Goal: Task Accomplishment & Management: Manage account settings

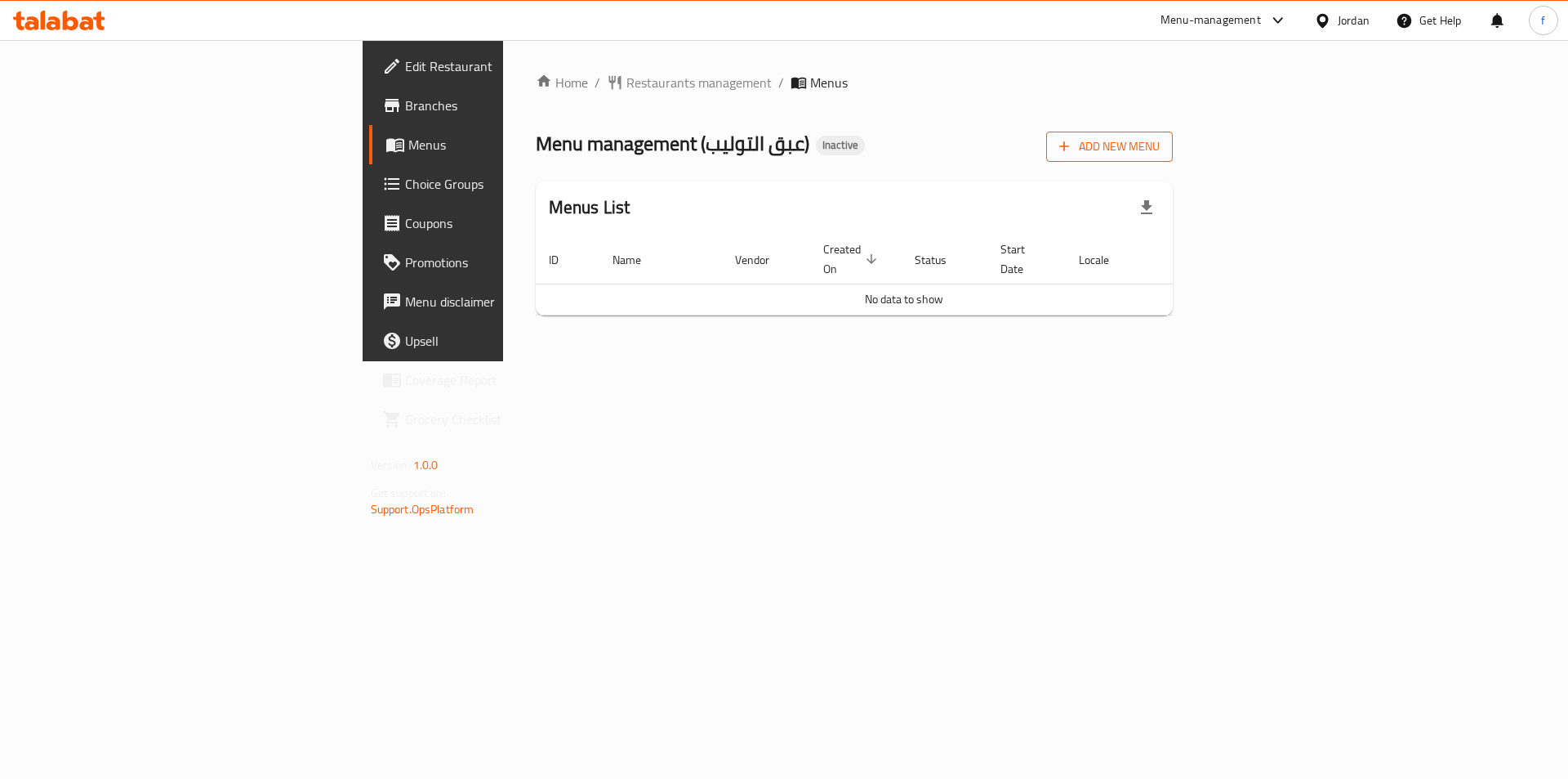
click at [1160, 156] on span "Add New Menu" at bounding box center [1110, 147] width 101 height 21
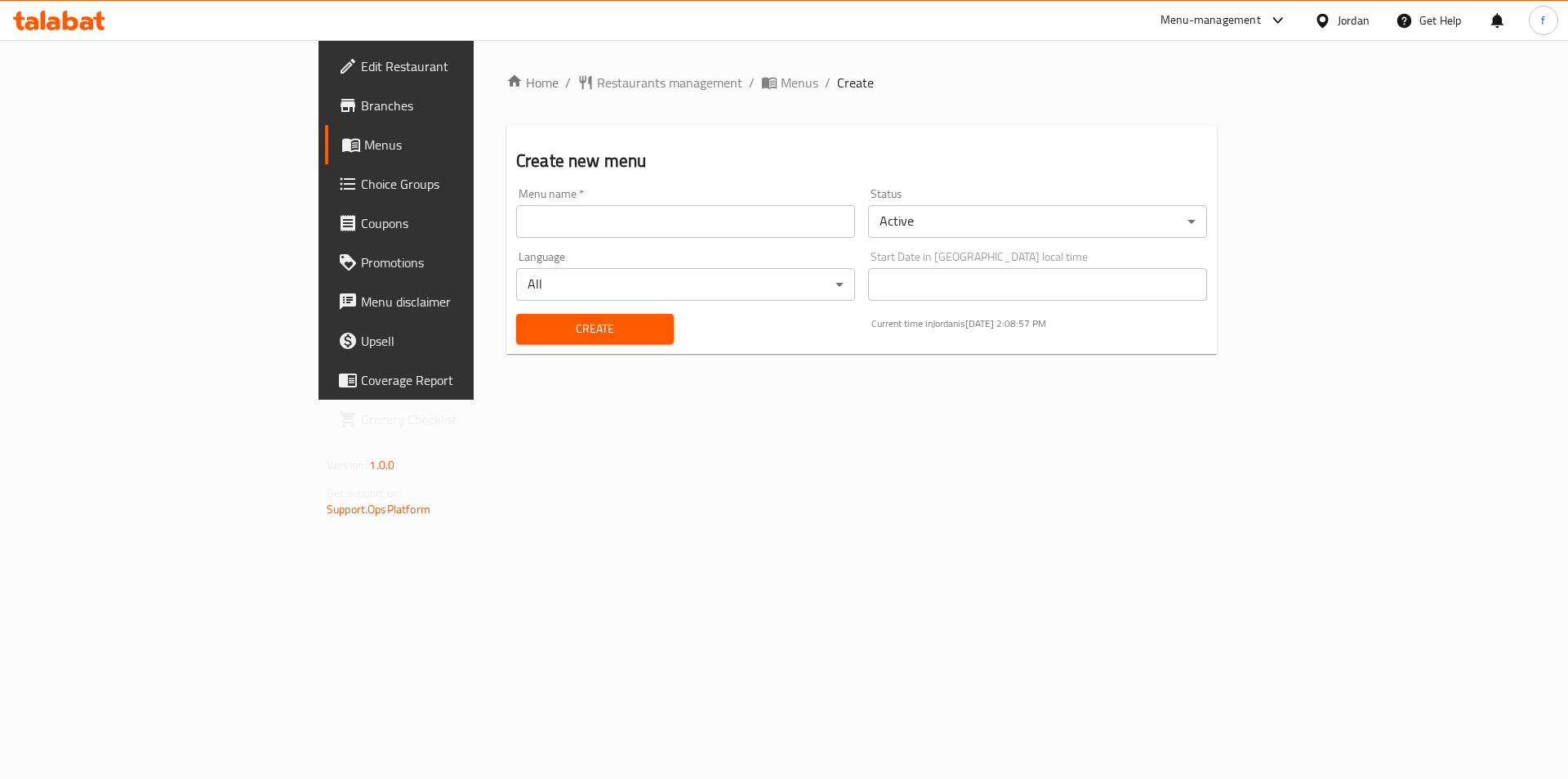
click at [517, 229] on input "text" at bounding box center [686, 221] width 339 height 33
type input "10/12"
click at [517, 314] on button "Create" at bounding box center [596, 329] width 158 height 30
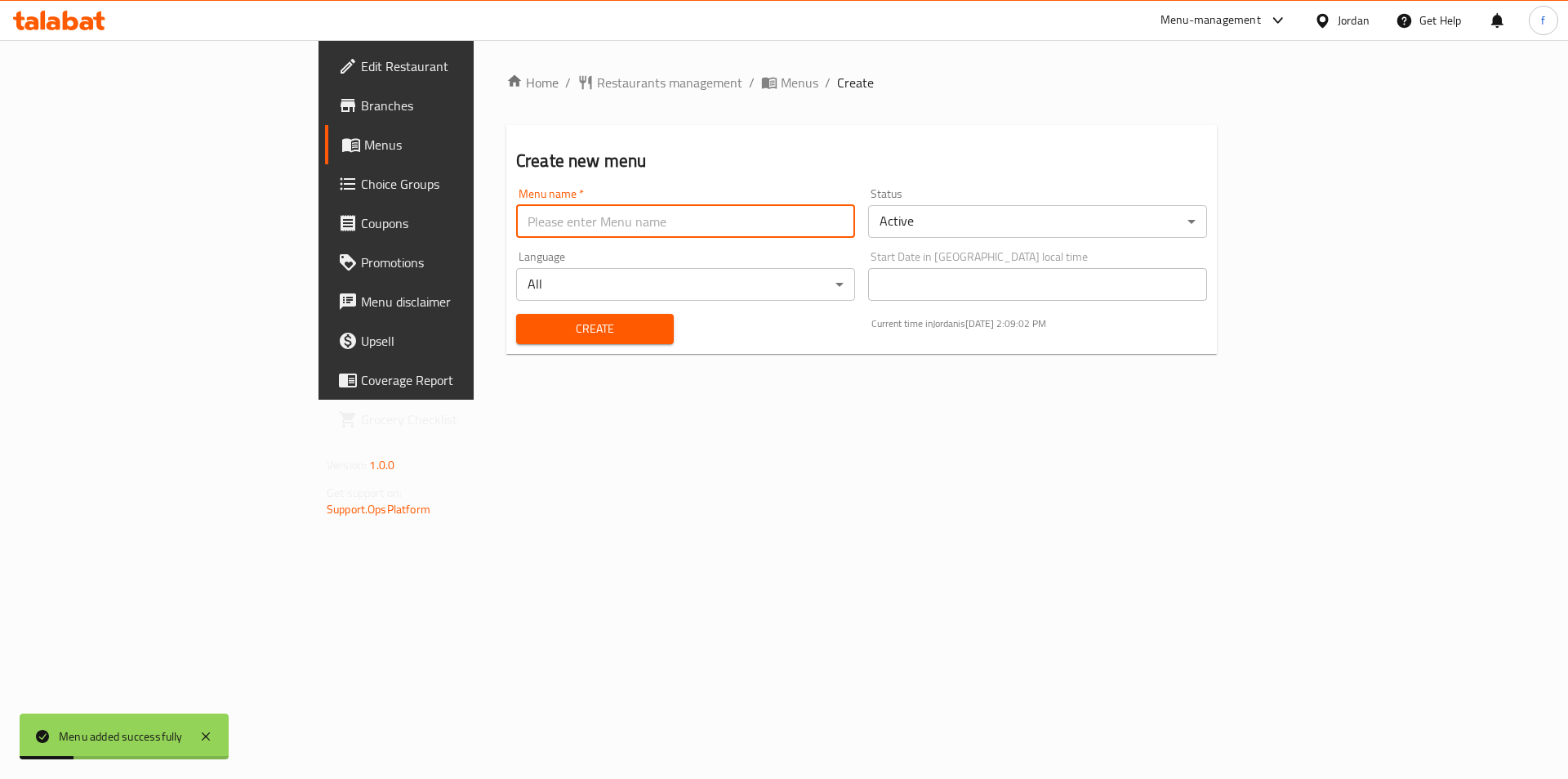
click at [365, 136] on span "Menus" at bounding box center [466, 144] width 204 height 20
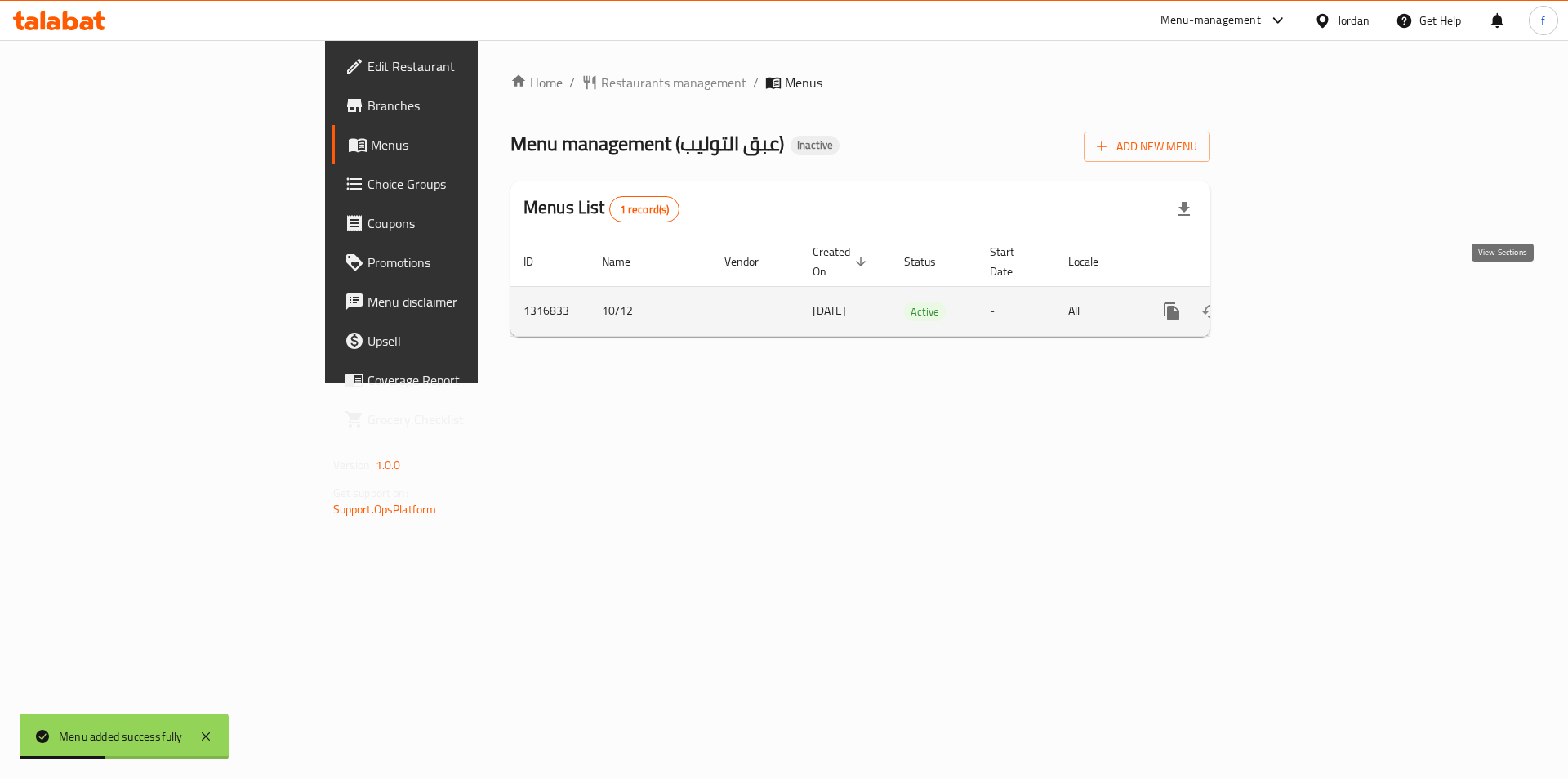
click at [1299, 302] on icon "enhanced table" at bounding box center [1290, 311] width 20 height 20
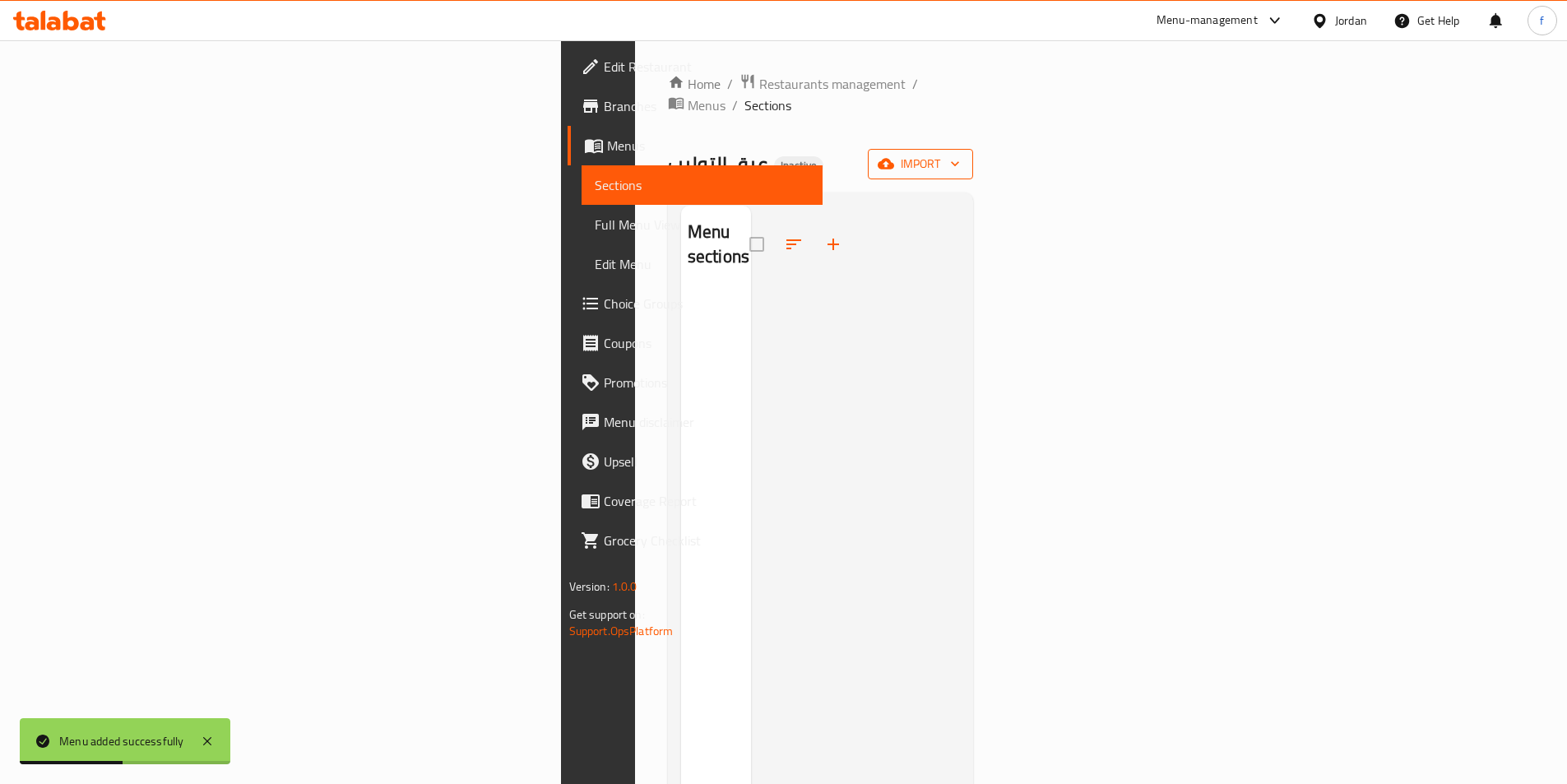
click at [960, 154] on span "import" at bounding box center [920, 165] width 79 height 21
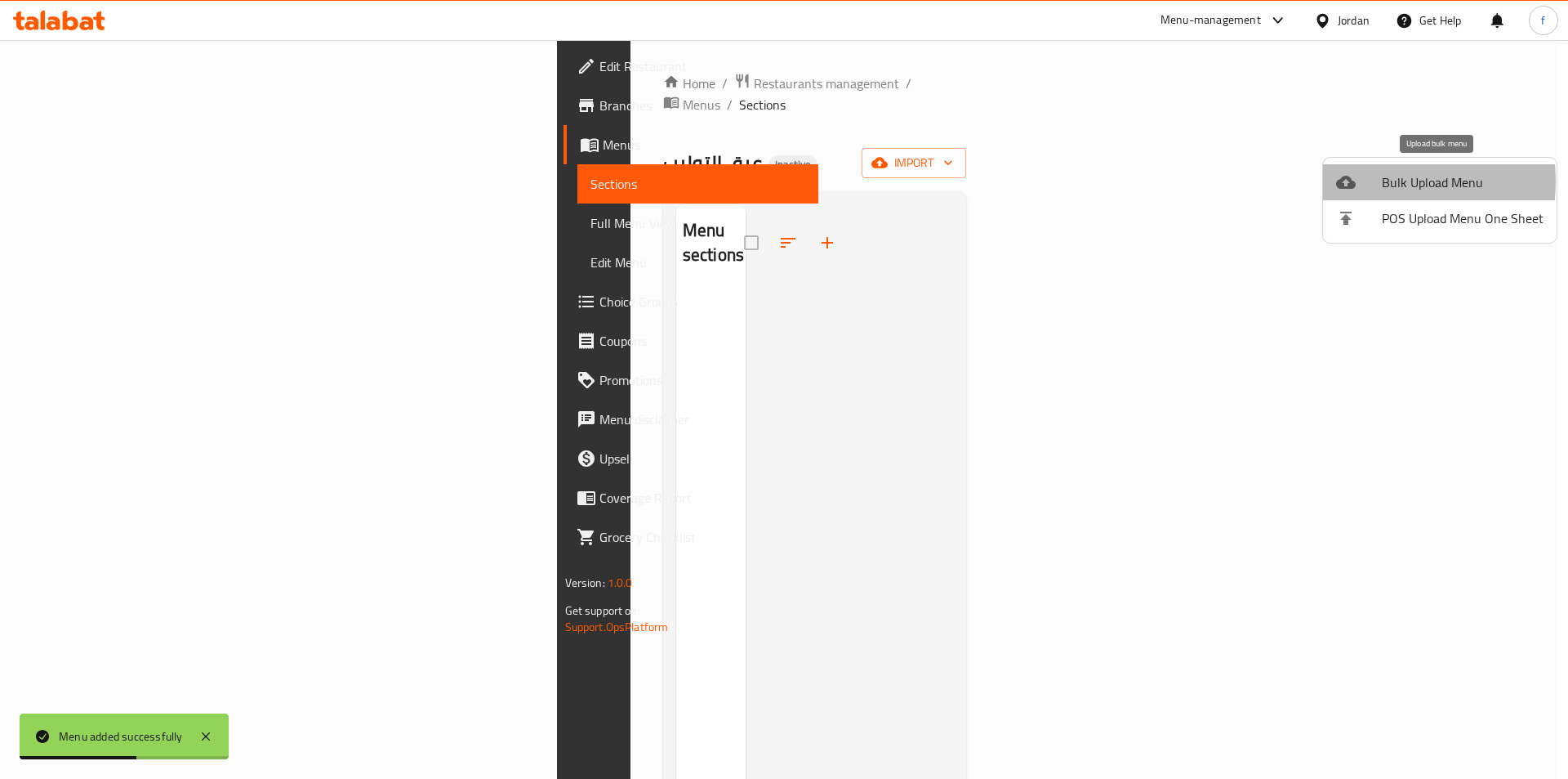
click at [1378, 181] on div at bounding box center [1359, 181] width 46 height 20
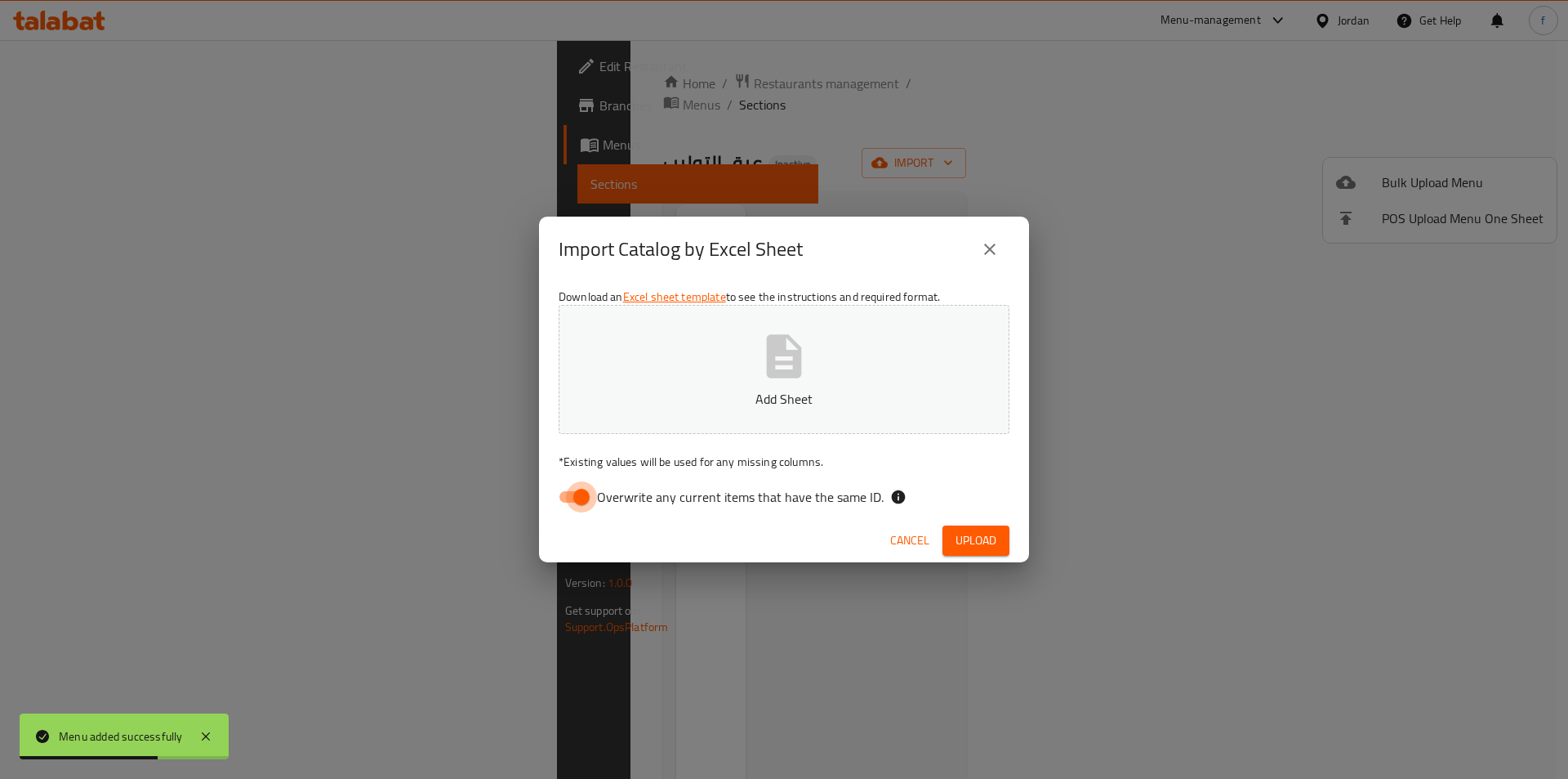
click at [550, 510] on input "Overwrite any current items that have the same ID." at bounding box center [582, 496] width 93 height 31
checkbox input "false"
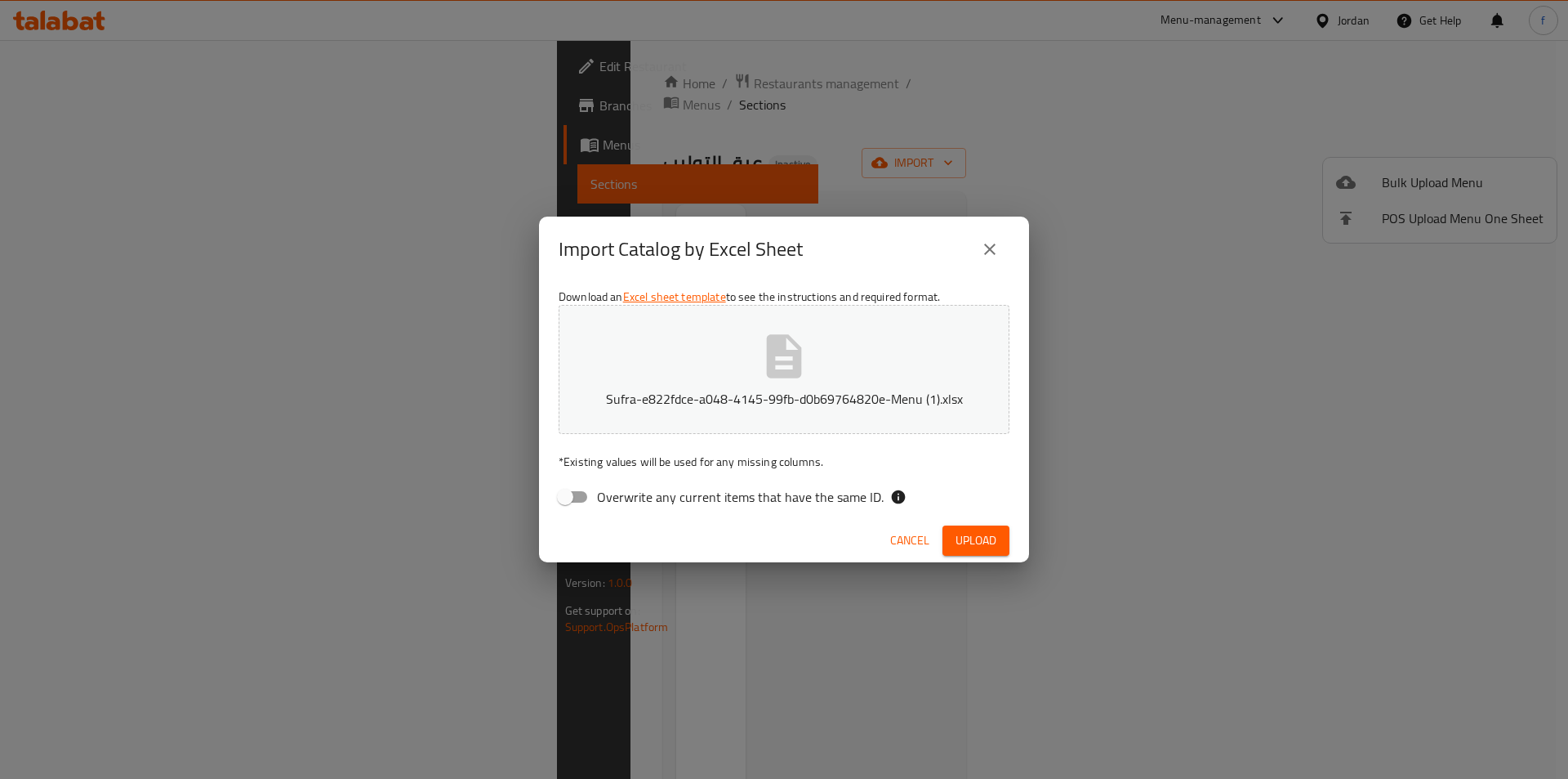
click at [972, 557] on div "Cancel Upload" at bounding box center [784, 540] width 490 height 43
click at [982, 541] on span "Upload" at bounding box center [975, 540] width 40 height 21
click at [1301, 516] on div "Import Catalog by Excel Sheet Download an Excel sheet template to see the instr…" at bounding box center [784, 389] width 1568 height 779
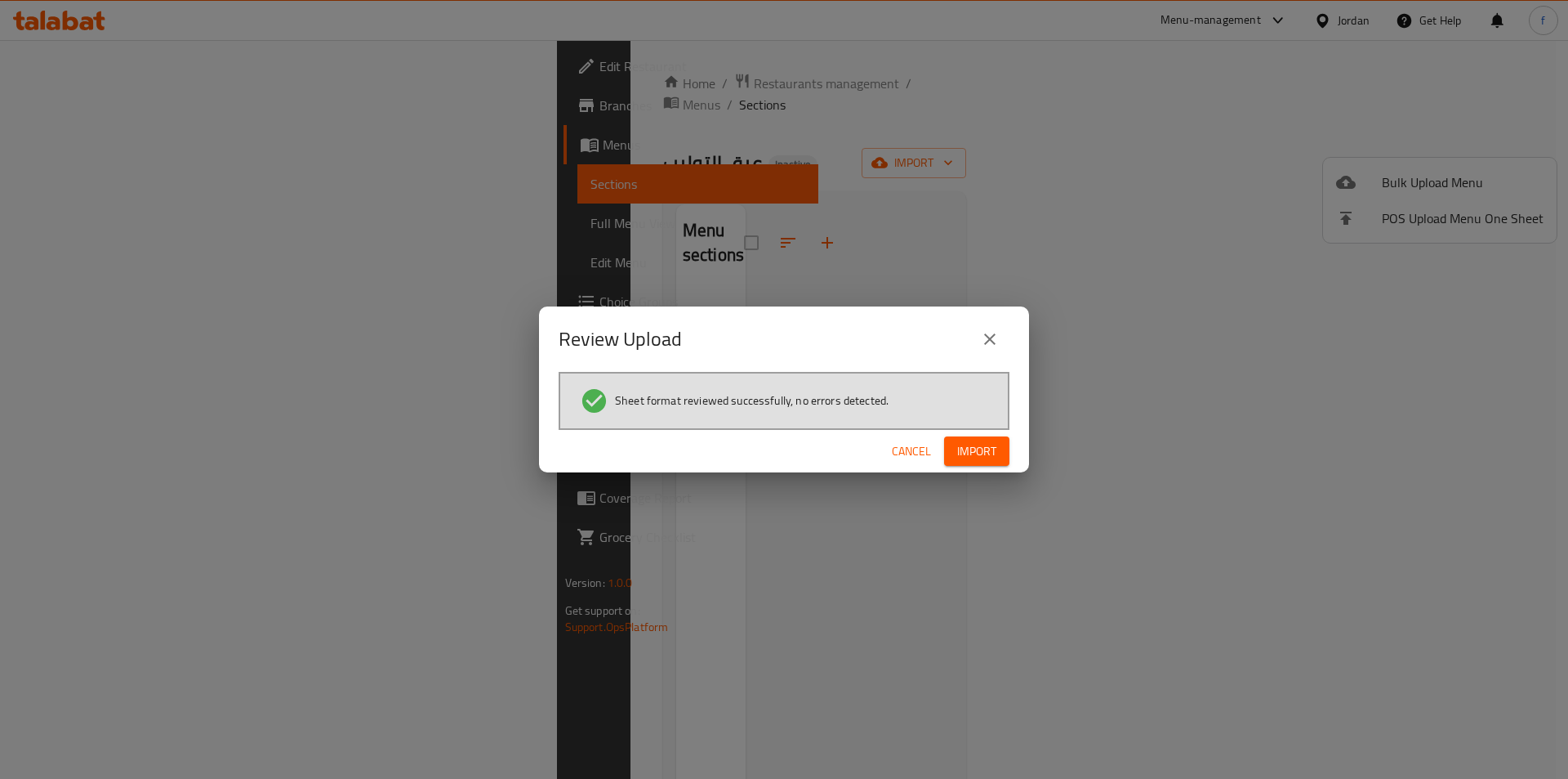
click at [967, 451] on span "Import" at bounding box center [977, 452] width 39 height 21
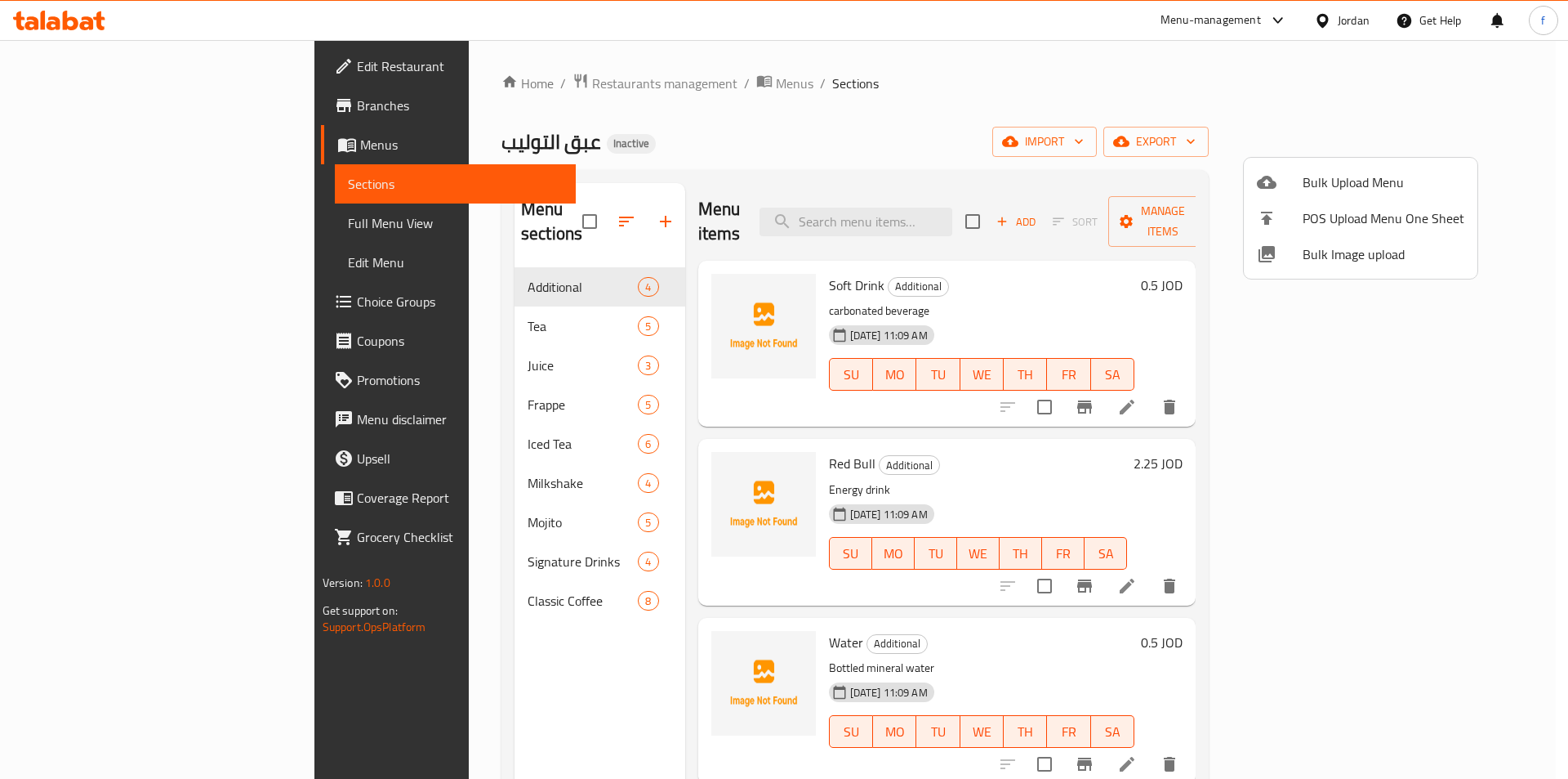
click at [183, 200] on div at bounding box center [784, 389] width 1568 height 779
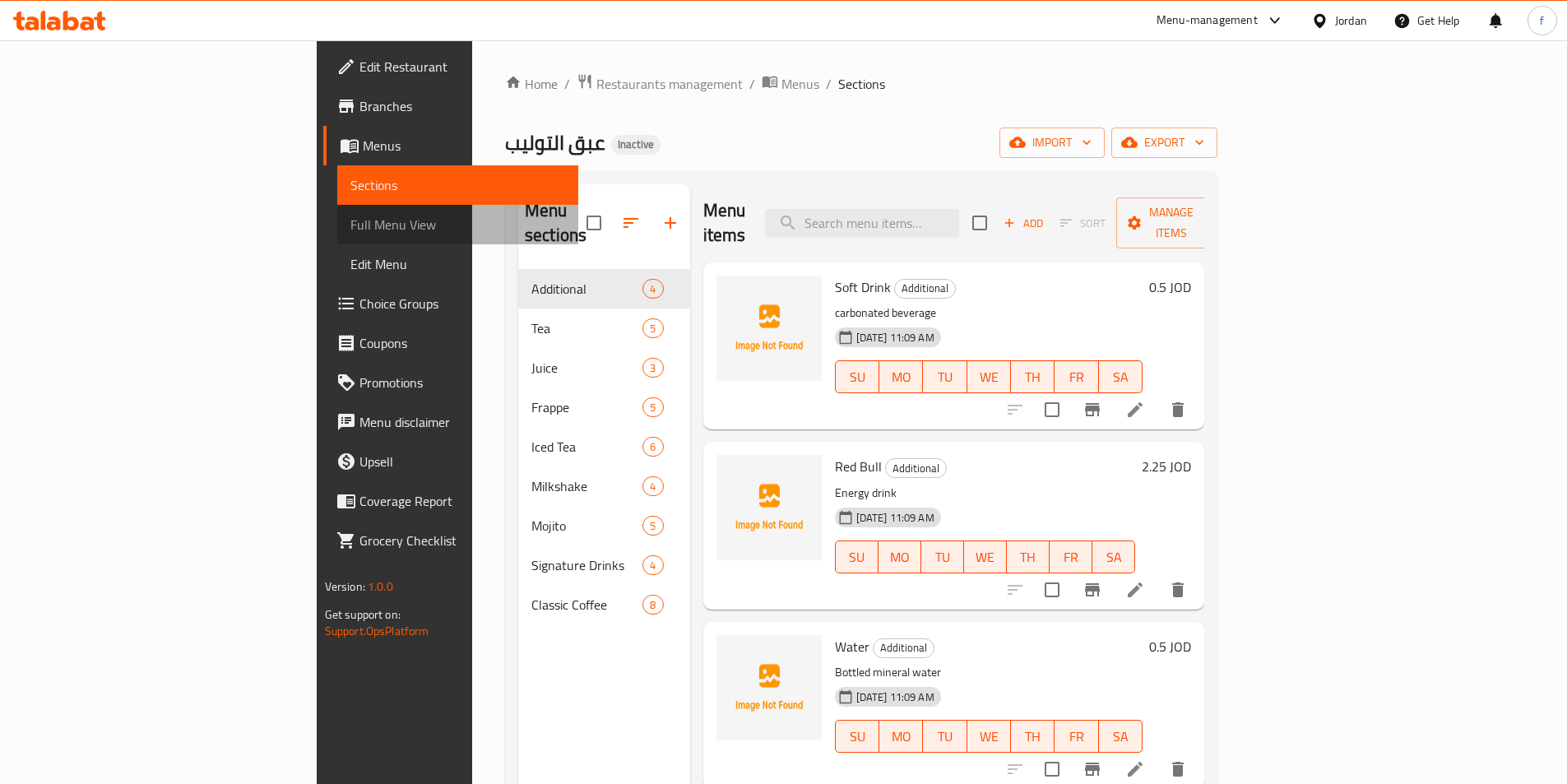
click at [337, 214] on link "Full Menu View" at bounding box center [457, 225] width 241 height 40
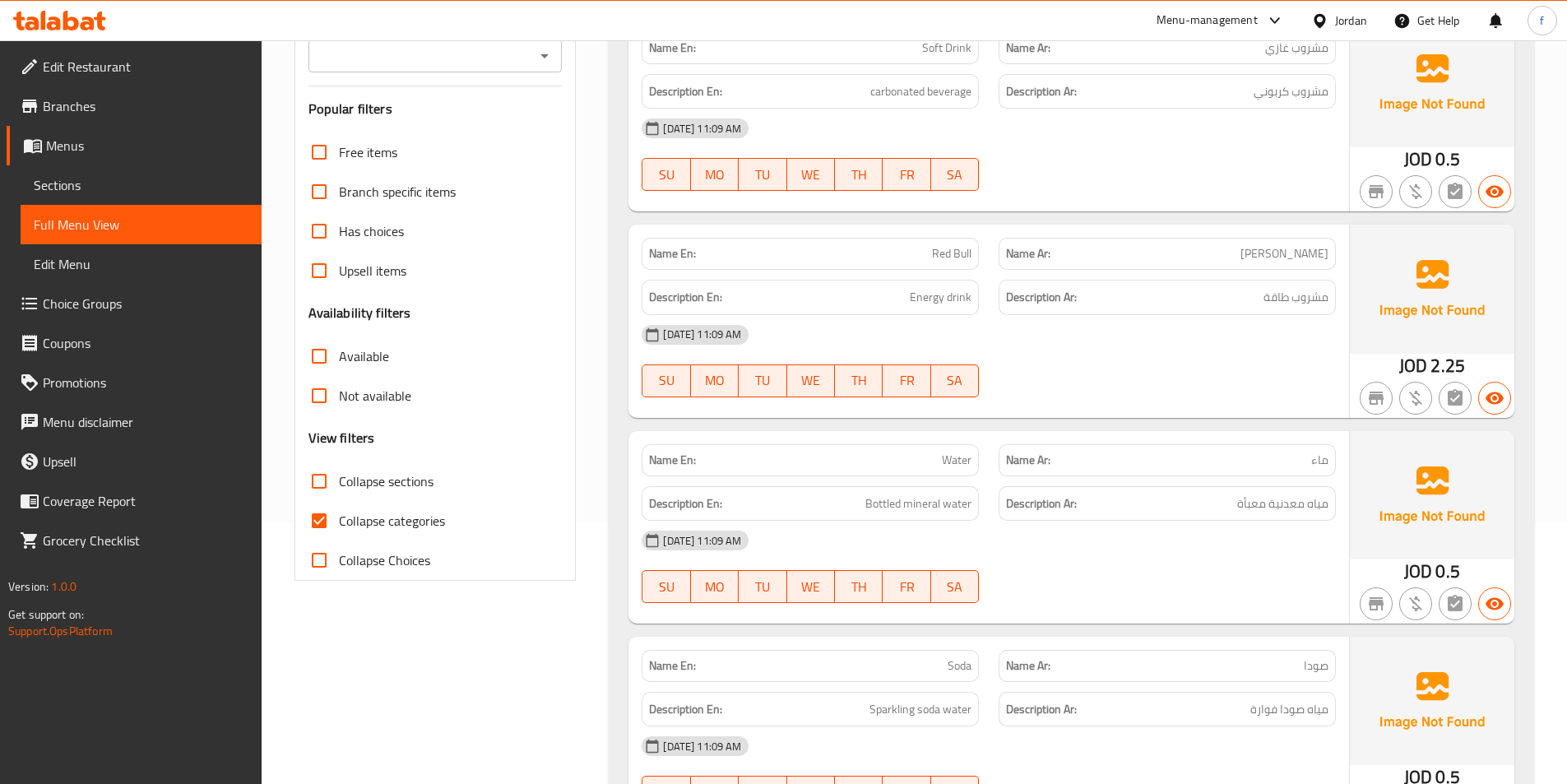
scroll to position [329, 0]
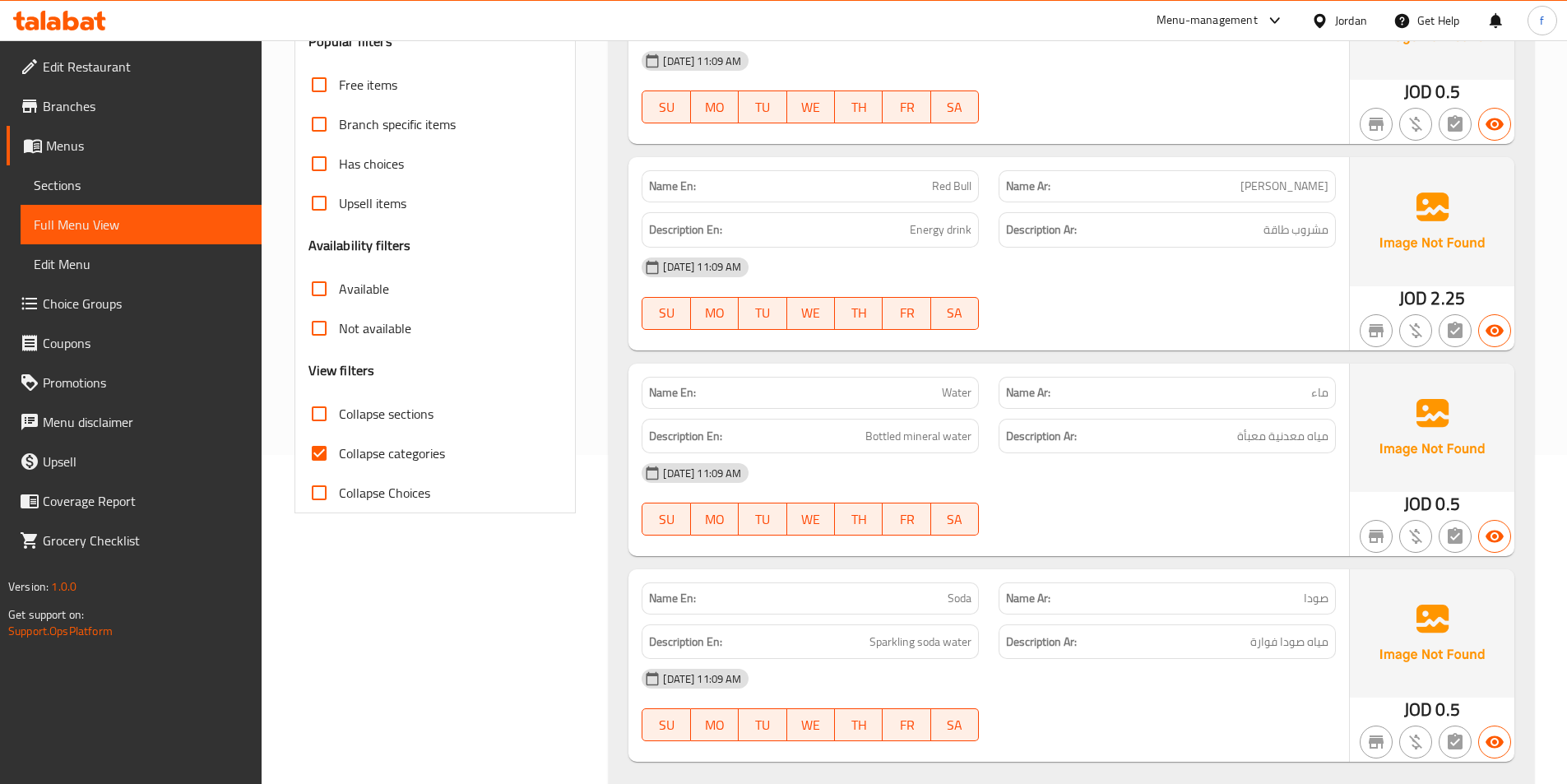
click at [369, 461] on span "Collapse categories" at bounding box center [392, 453] width 106 height 20
click at [339, 461] on input "Collapse categories" at bounding box center [319, 453] width 40 height 40
checkbox input "false"
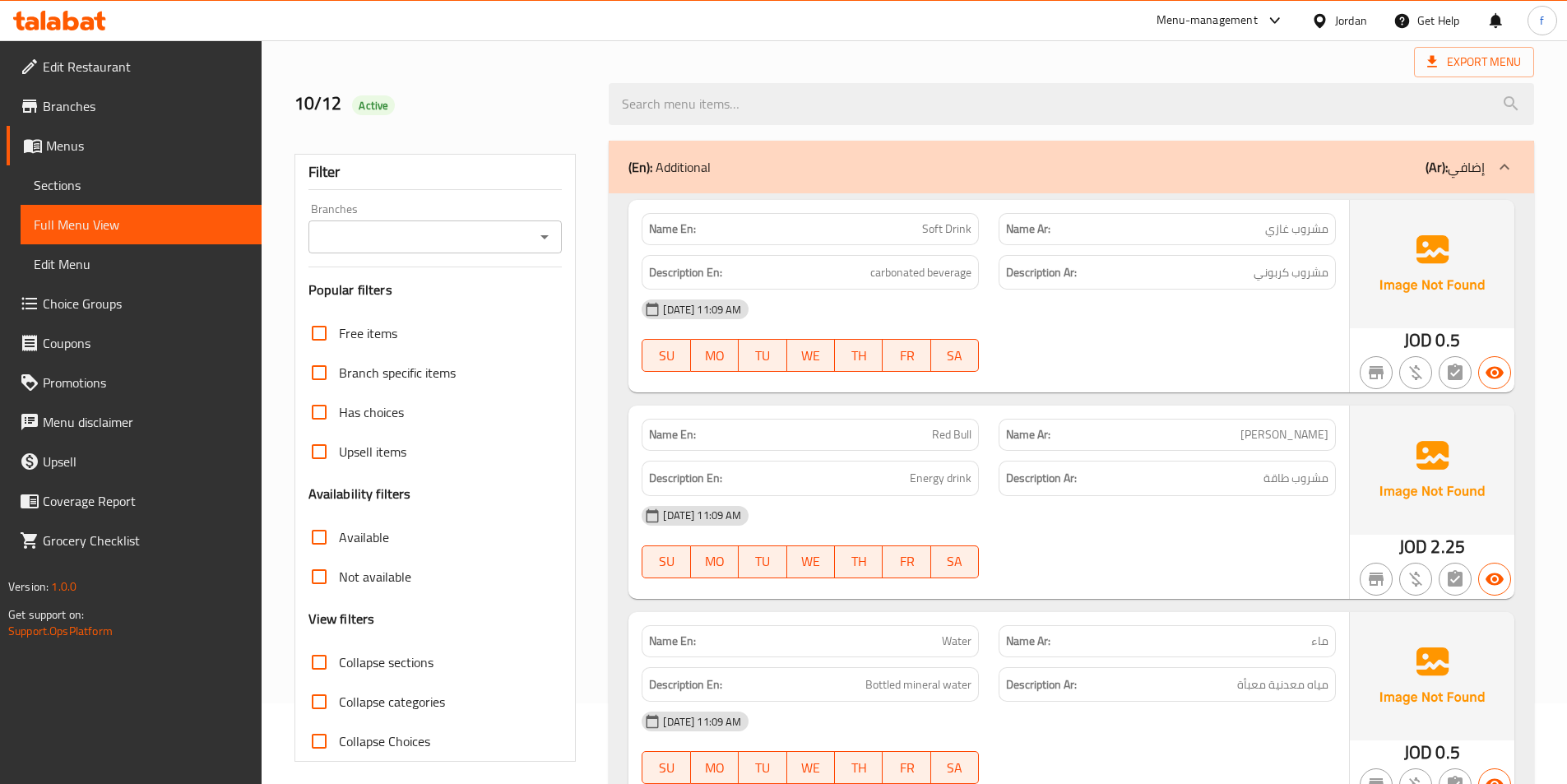
scroll to position [0, 0]
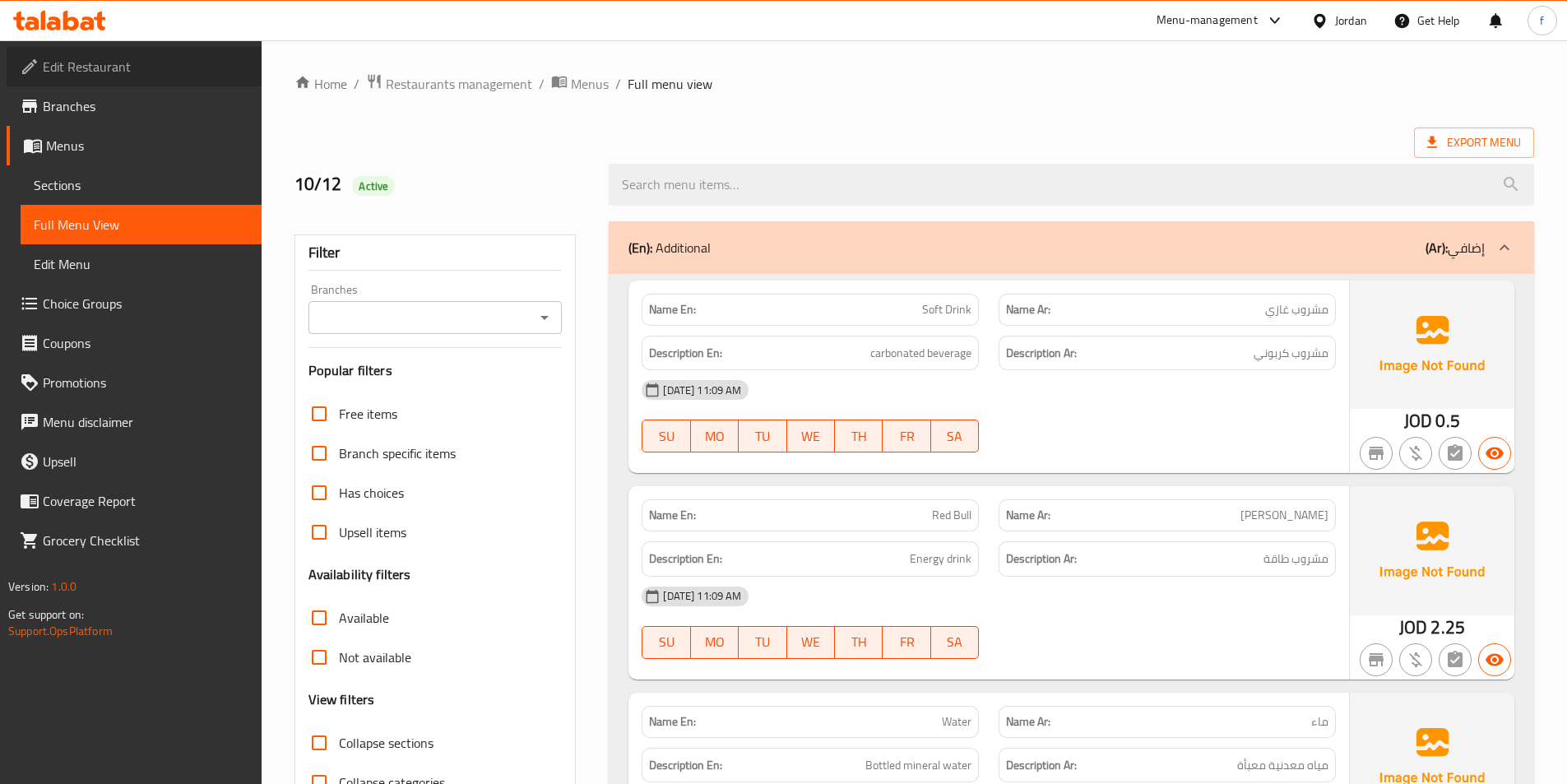
click at [170, 77] on link "Edit Restaurant" at bounding box center [134, 67] width 255 height 40
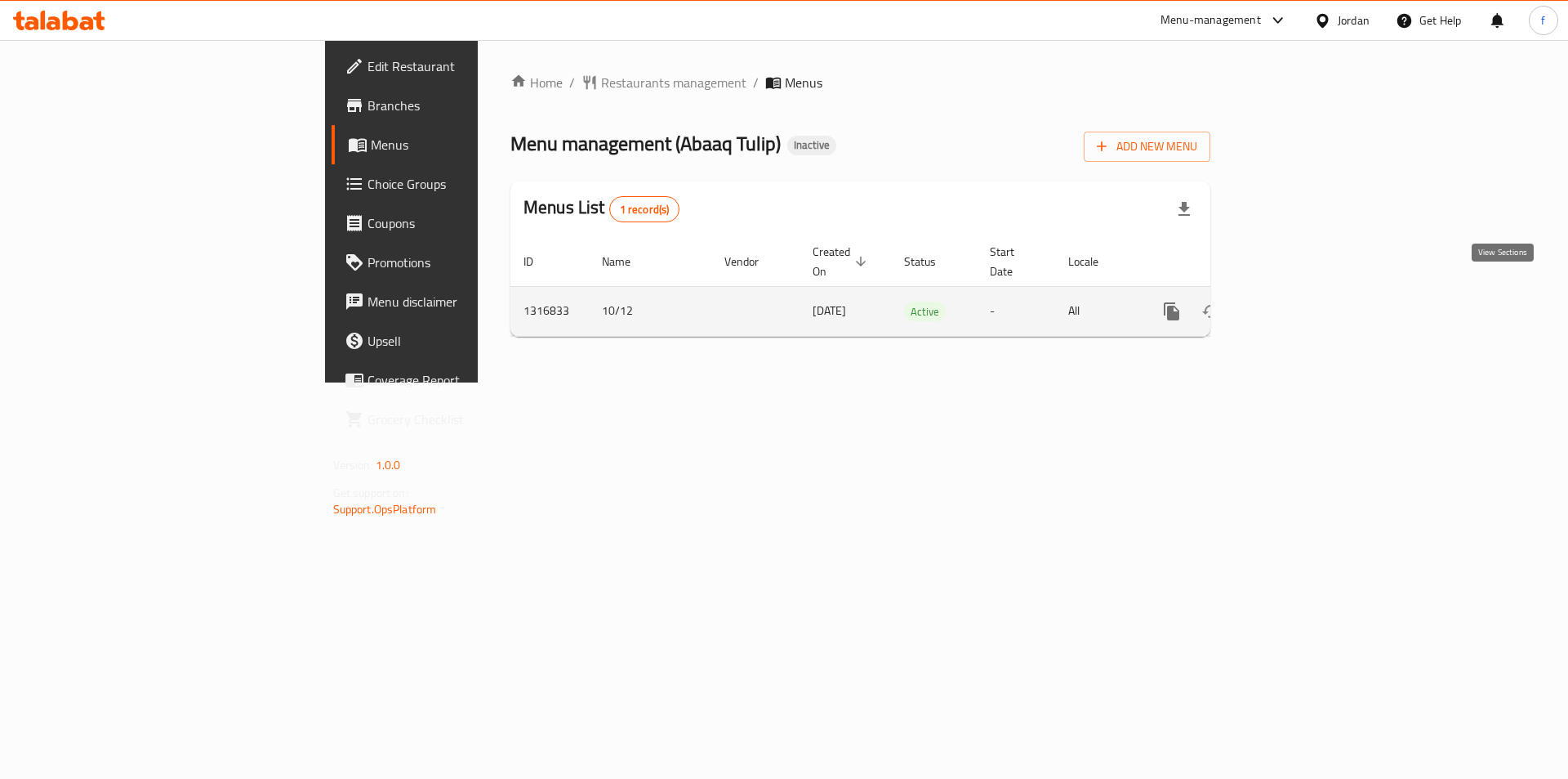
click at [1299, 302] on icon "enhanced table" at bounding box center [1290, 311] width 20 height 20
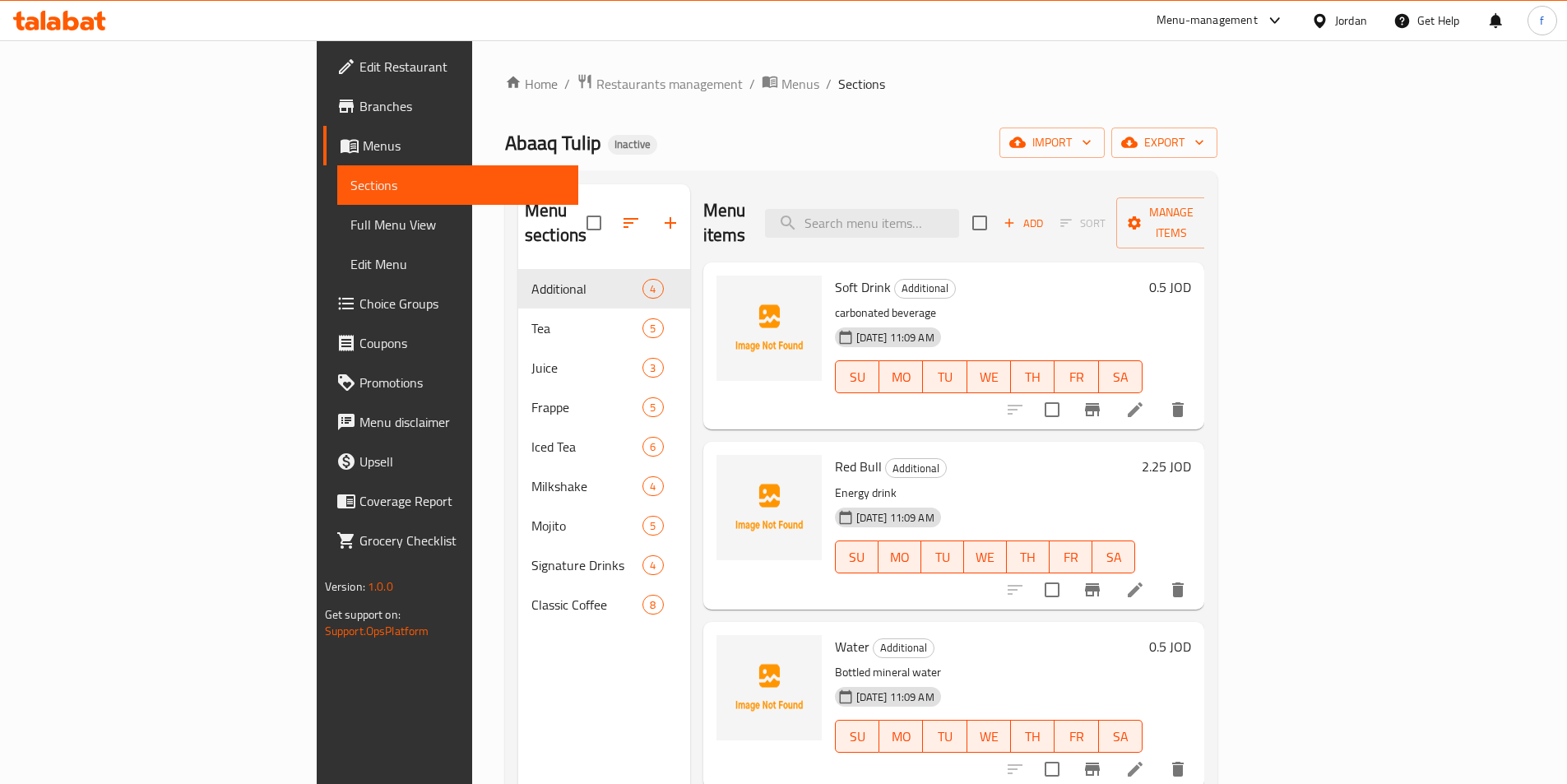
drag, startPoint x: 142, startPoint y: 223, endPoint x: 243, endPoint y: 292, distance: 122.3
click at [350, 223] on span "Full Menu View" at bounding box center [457, 224] width 215 height 20
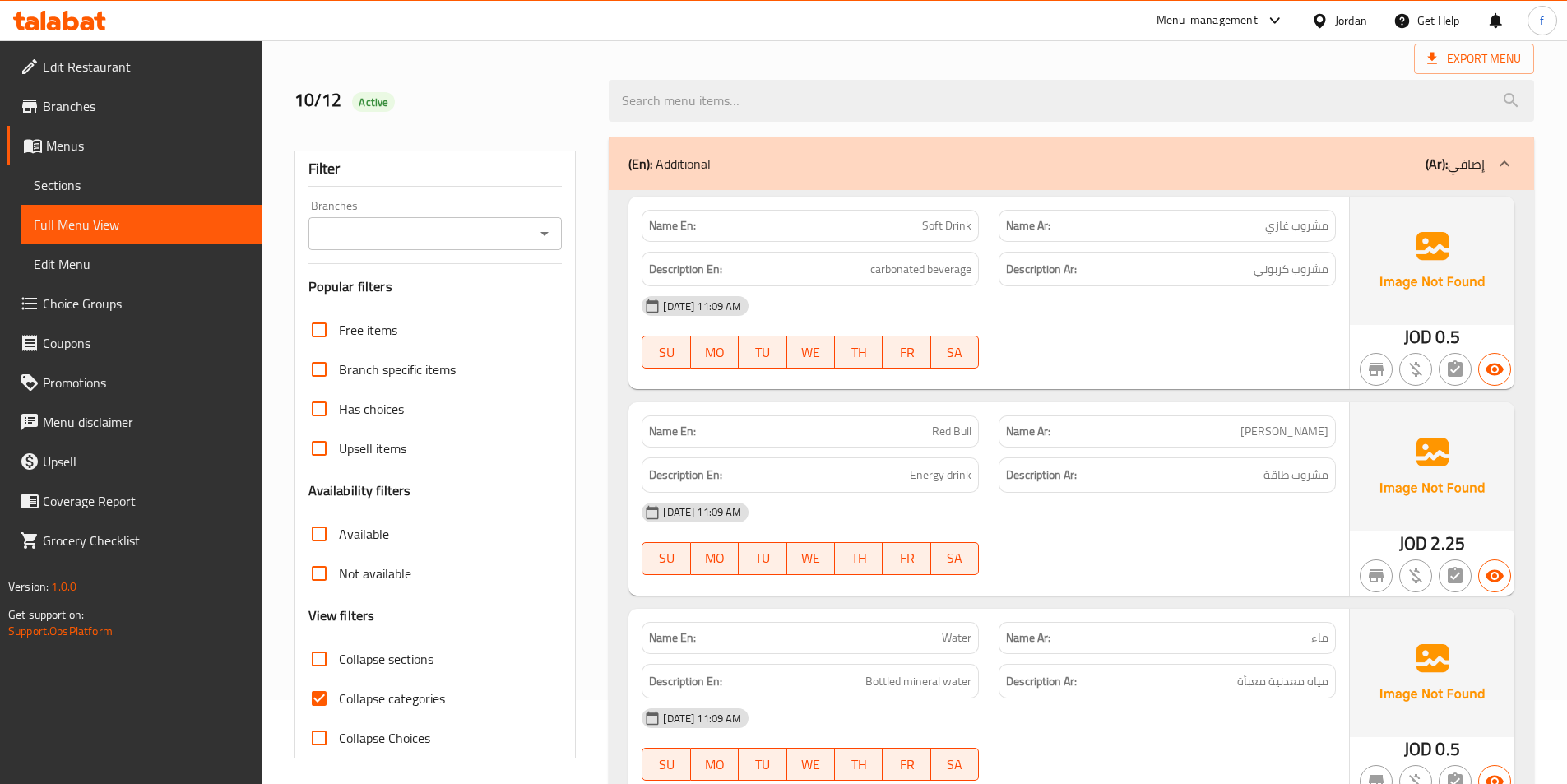
scroll to position [82, 0]
click at [352, 700] on span "Collapse categories" at bounding box center [392, 700] width 106 height 20
click at [339, 700] on input "Collapse categories" at bounding box center [319, 700] width 40 height 40
checkbox input "false"
click at [938, 221] on span "Soft Drink" at bounding box center [947, 227] width 49 height 17
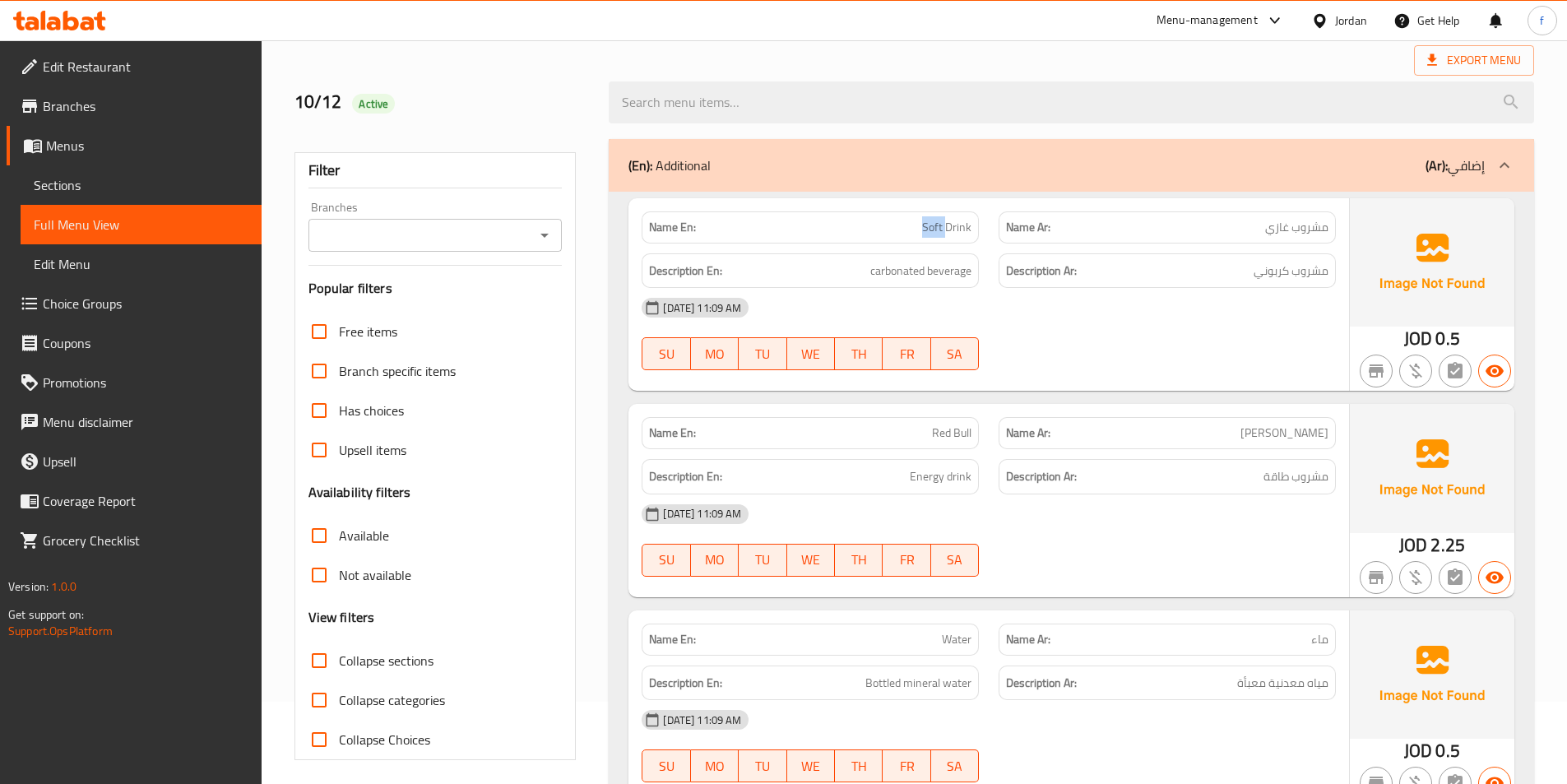
click at [938, 221] on span "Soft Drink" at bounding box center [947, 227] width 49 height 17
click at [941, 221] on span "Soft Drink" at bounding box center [947, 227] width 49 height 17
click at [896, 257] on div "Description En: carbonated beverage" at bounding box center [810, 270] width 337 height 35
click at [895, 261] on span "carbonated beverage" at bounding box center [921, 271] width 101 height 21
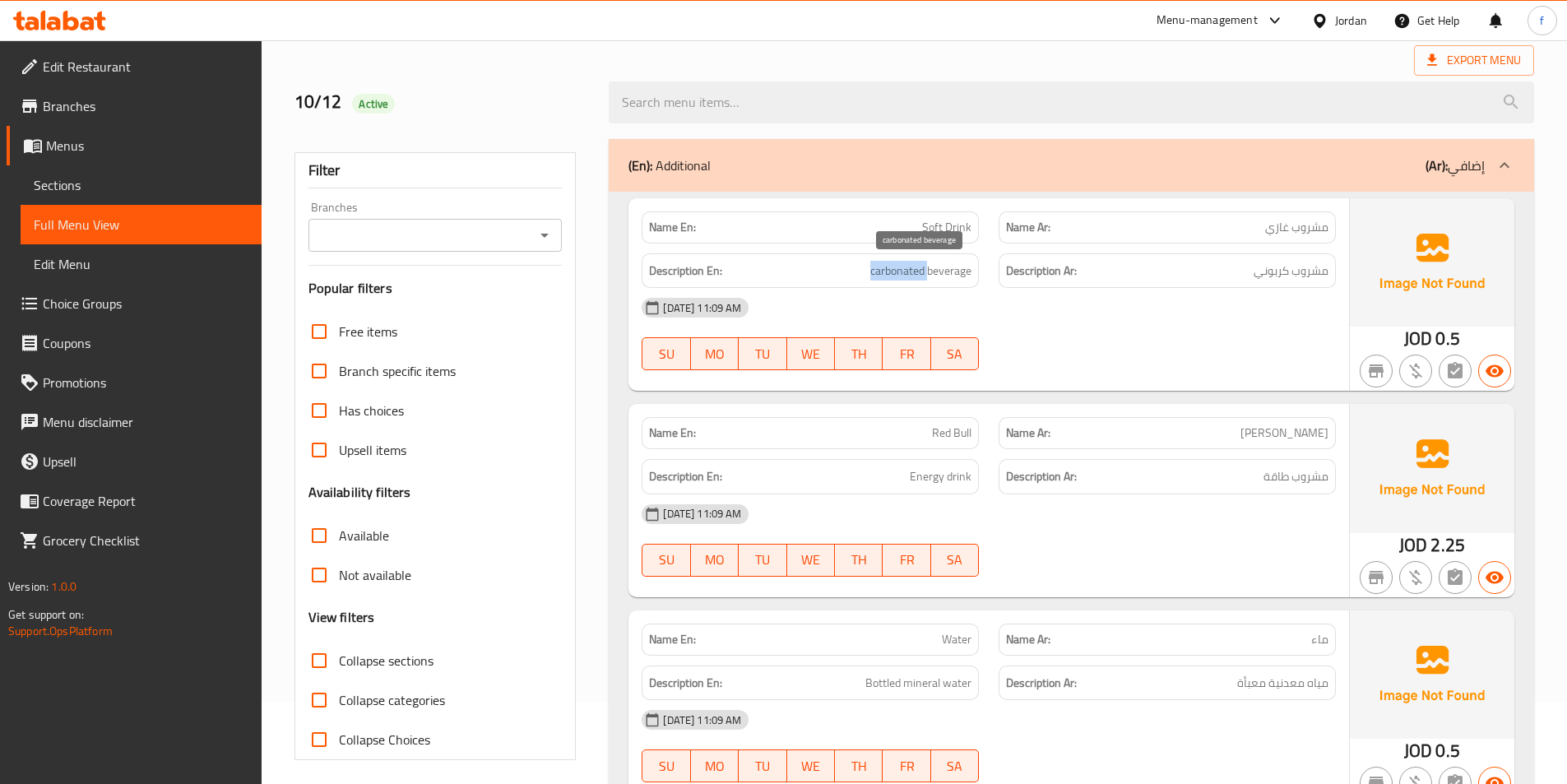
click at [895, 261] on span "carbonated beverage" at bounding box center [921, 271] width 101 height 21
click at [942, 264] on span "carbonated beverage" at bounding box center [921, 271] width 101 height 21
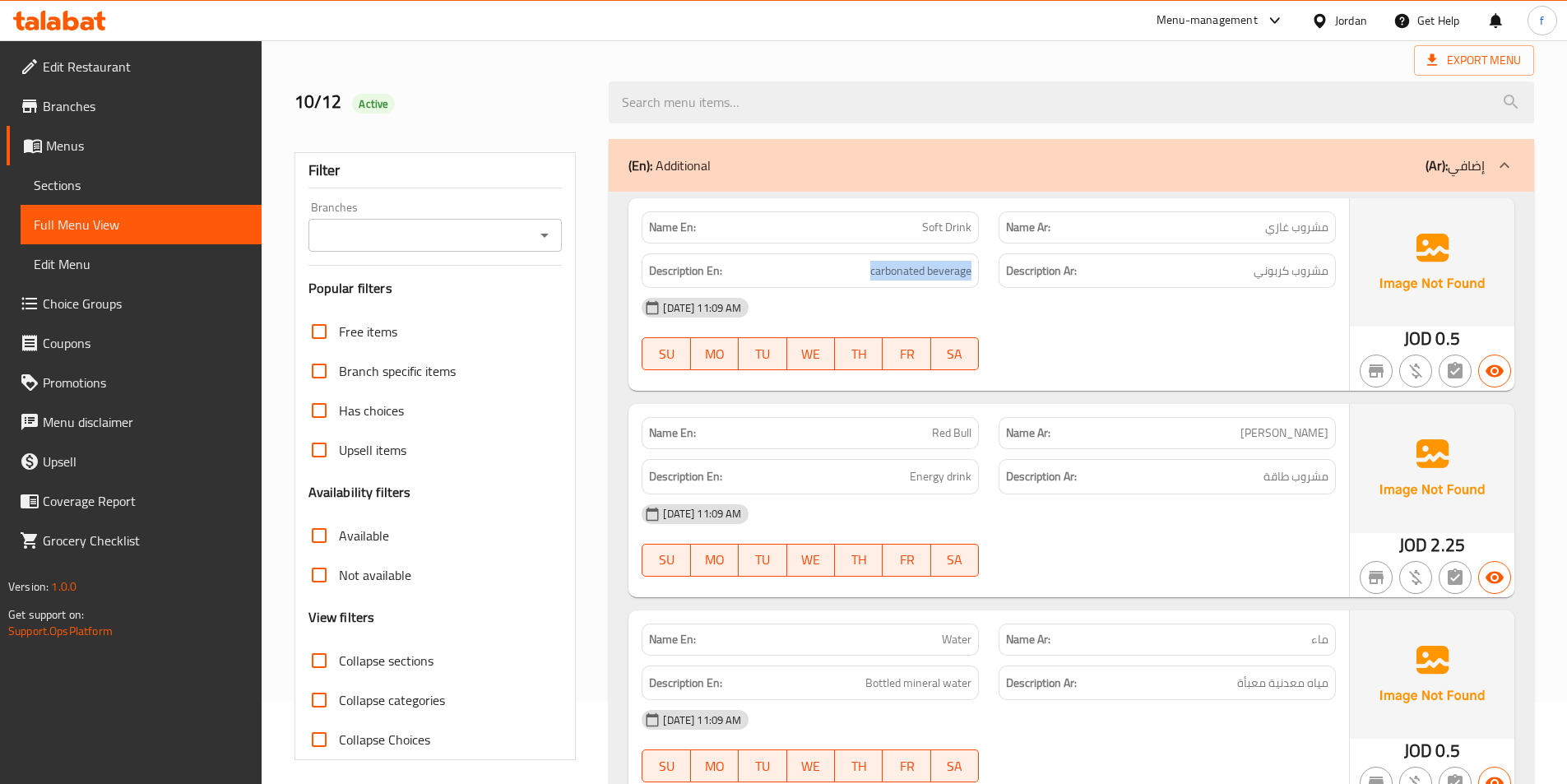
click at [924, 278] on span "carbonated beverage" at bounding box center [921, 271] width 101 height 21
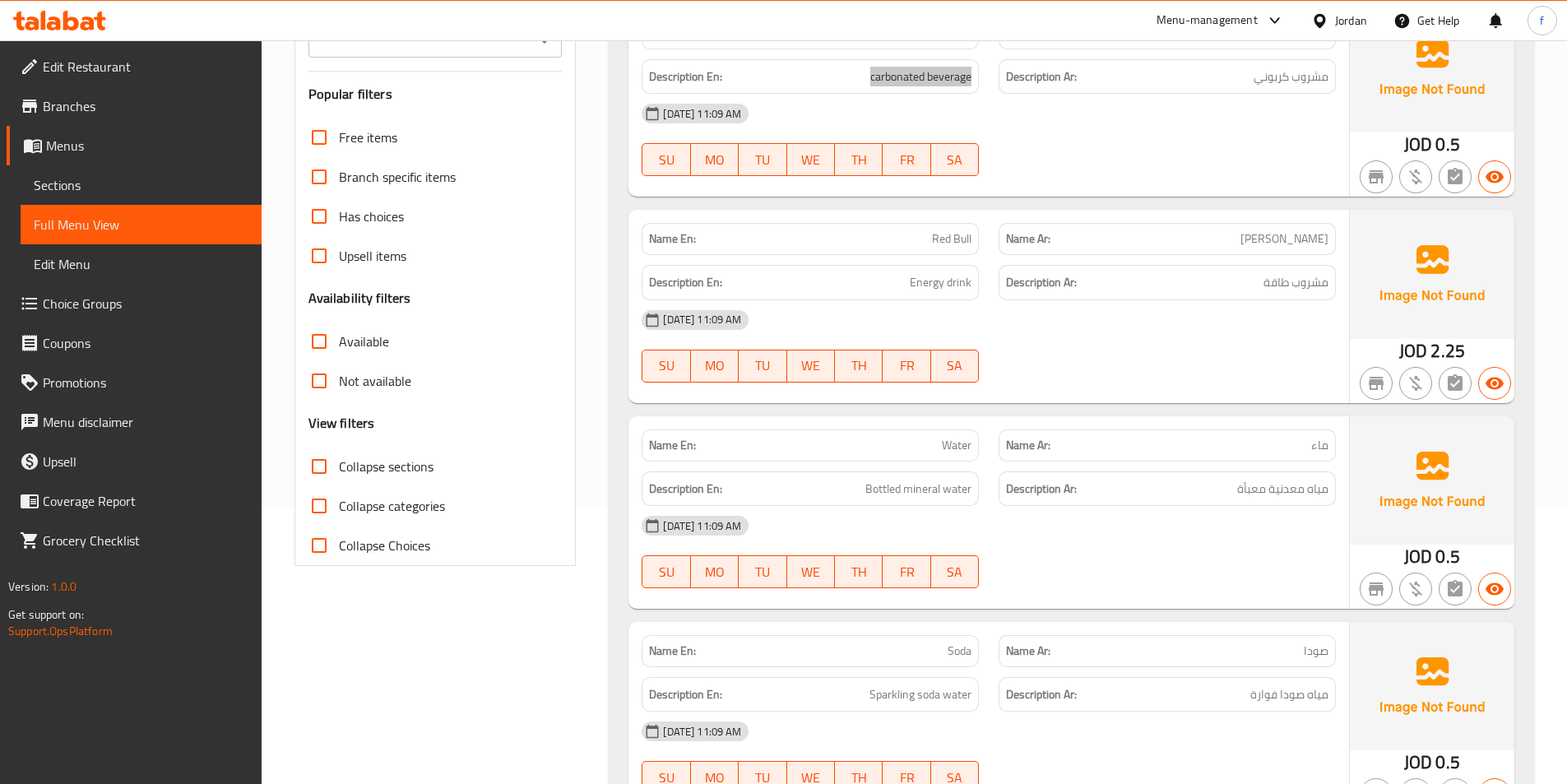
scroll to position [247, 0]
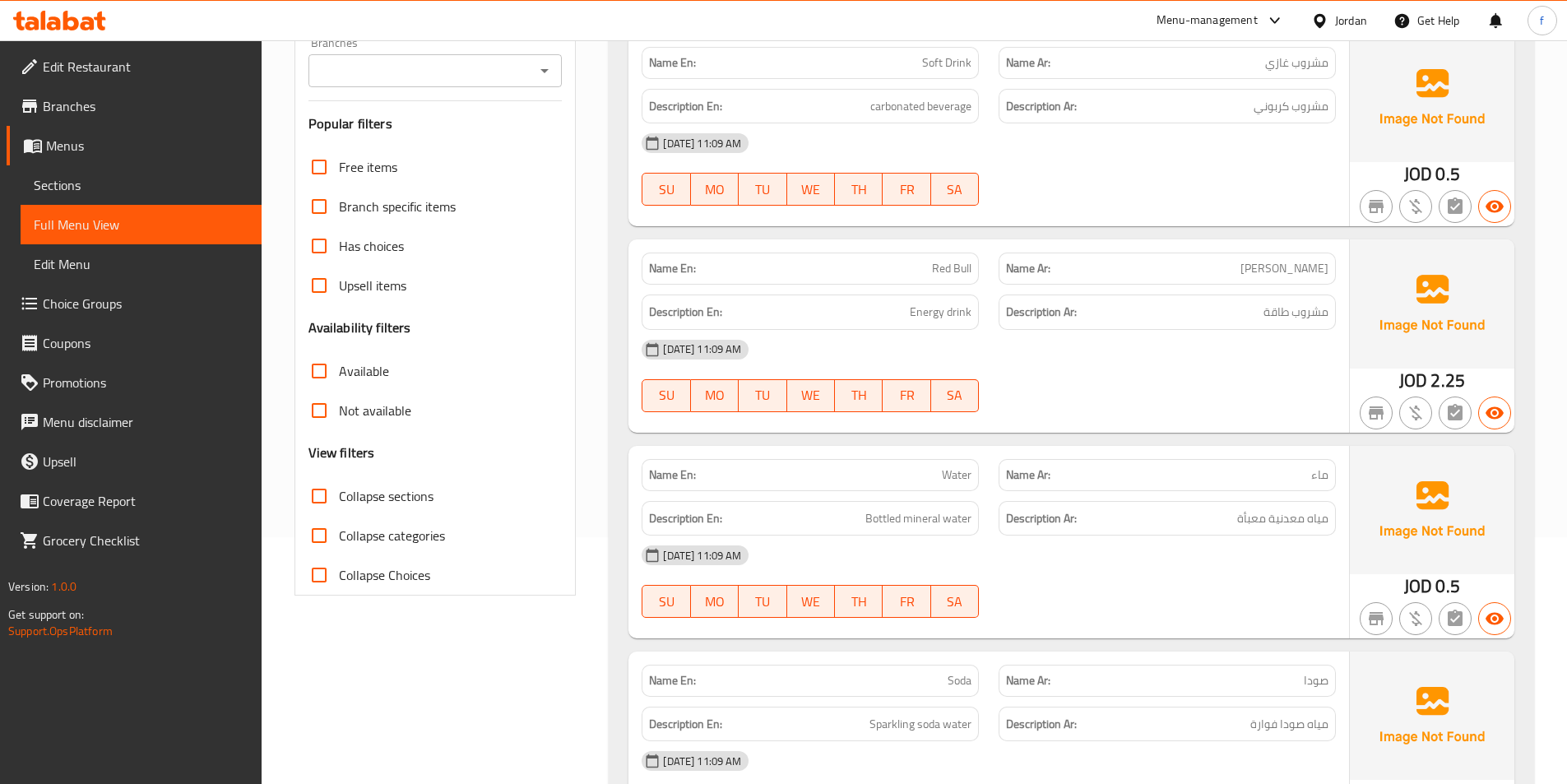
click at [932, 268] on span "Red Bull" at bounding box center [952, 269] width 40 height 17
click at [924, 315] on span "Energy drink" at bounding box center [941, 312] width 62 height 21
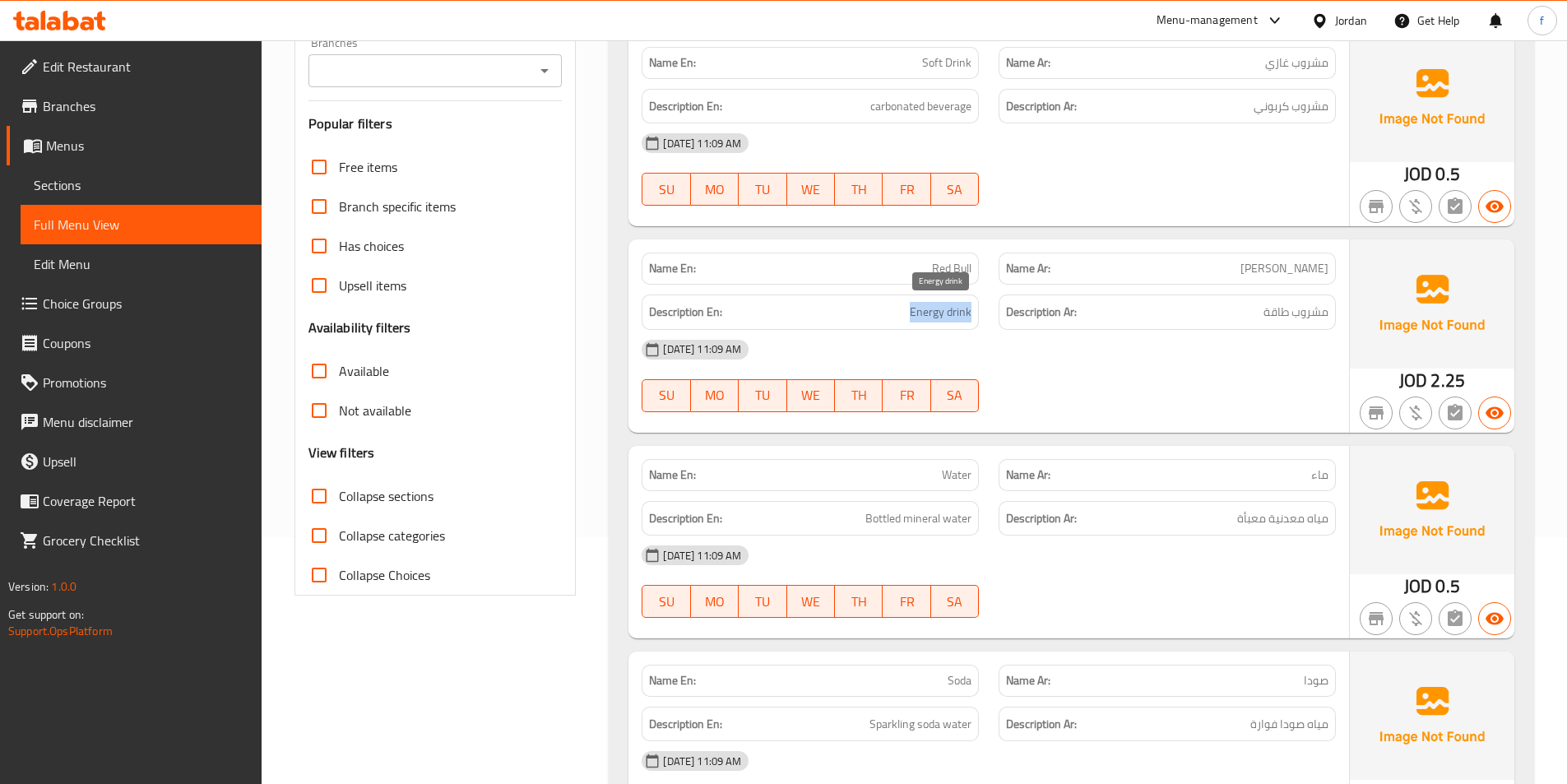
click at [924, 315] on span "Energy drink" at bounding box center [941, 312] width 62 height 21
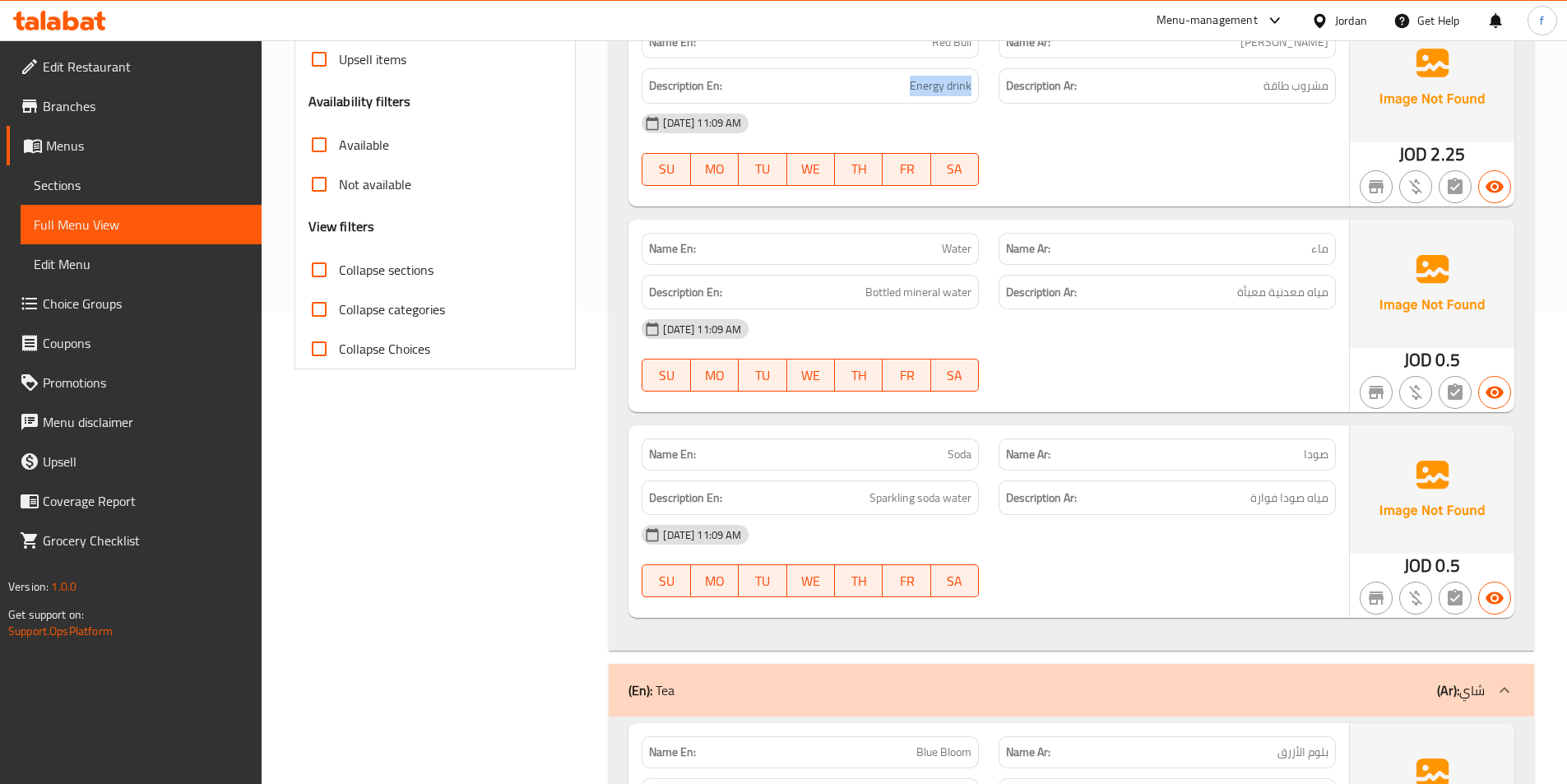
scroll to position [494, 0]
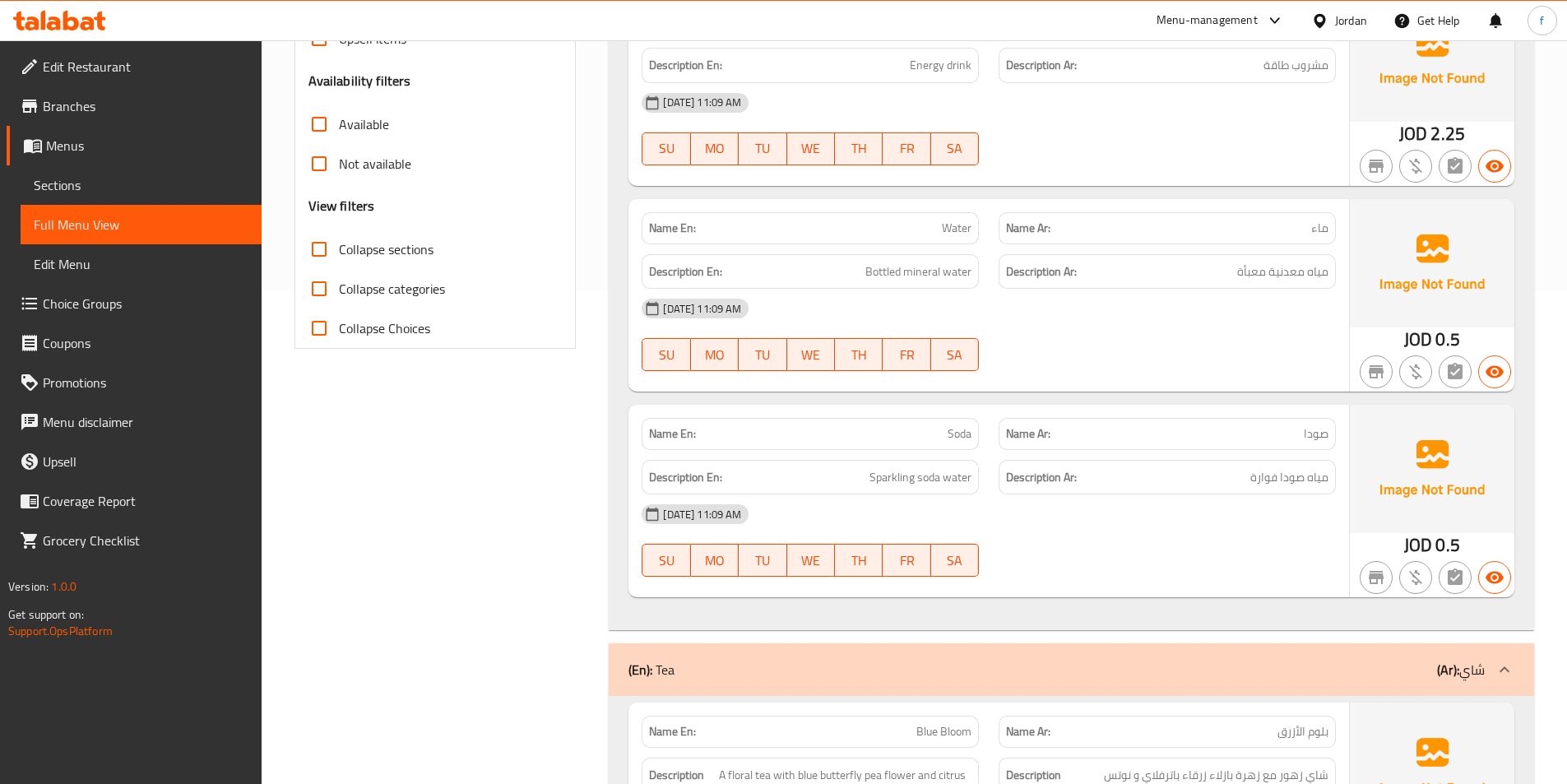
click at [957, 230] on span "Water" at bounding box center [957, 228] width 29 height 17
click at [890, 286] on div "Description En: Bottled mineral water" at bounding box center [810, 271] width 337 height 35
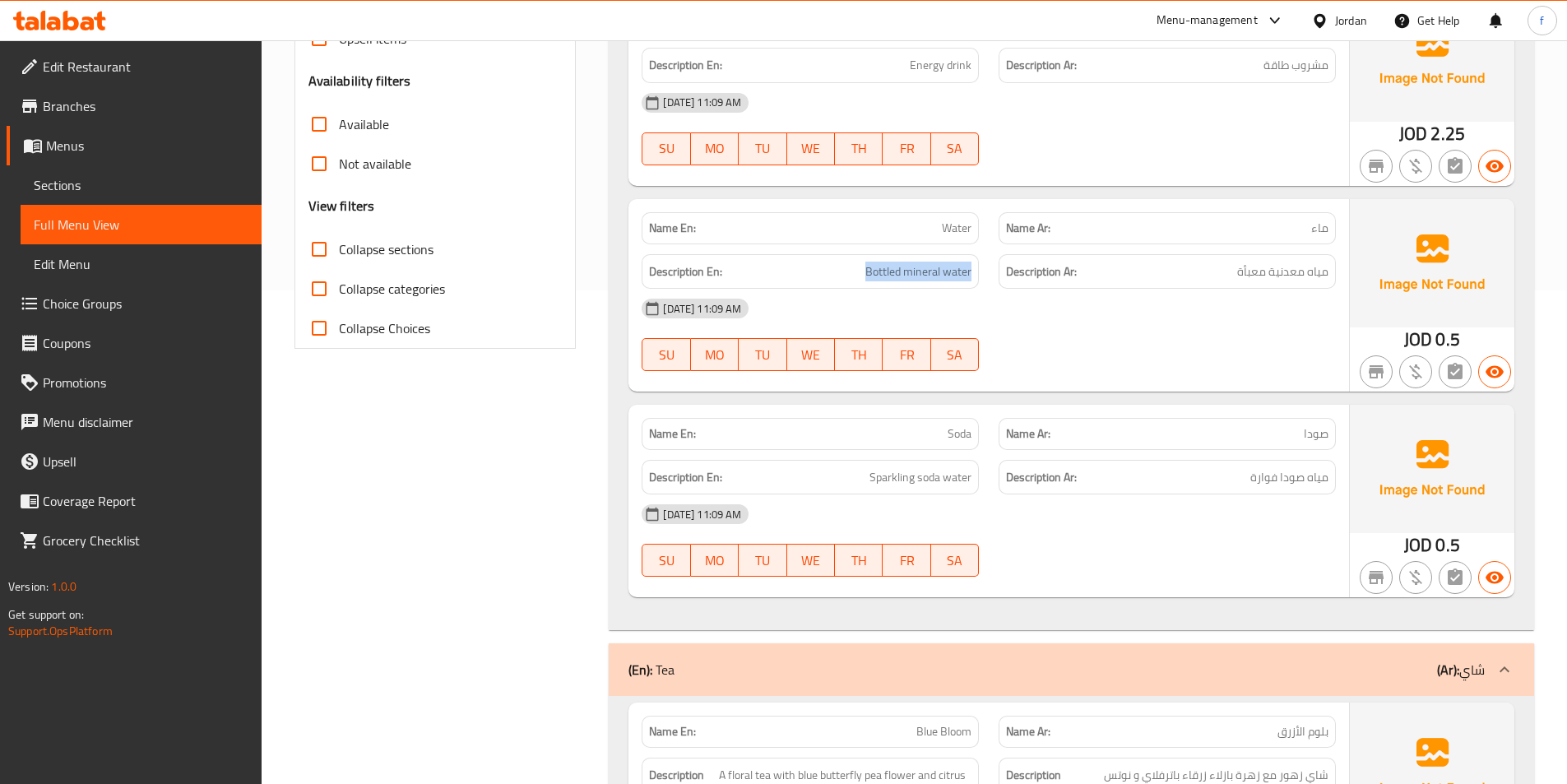
click at [890, 286] on div "Description En: Bottled mineral water" at bounding box center [810, 271] width 337 height 35
click at [948, 280] on span "Bottled mineral water" at bounding box center [919, 272] width 106 height 21
drag, startPoint x: 948, startPoint y: 280, endPoint x: 939, endPoint y: 281, distance: 9.1
click at [946, 280] on span "Bottled mineral water" at bounding box center [919, 272] width 106 height 21
click at [936, 281] on span "Bottled mineral water" at bounding box center [919, 272] width 106 height 21
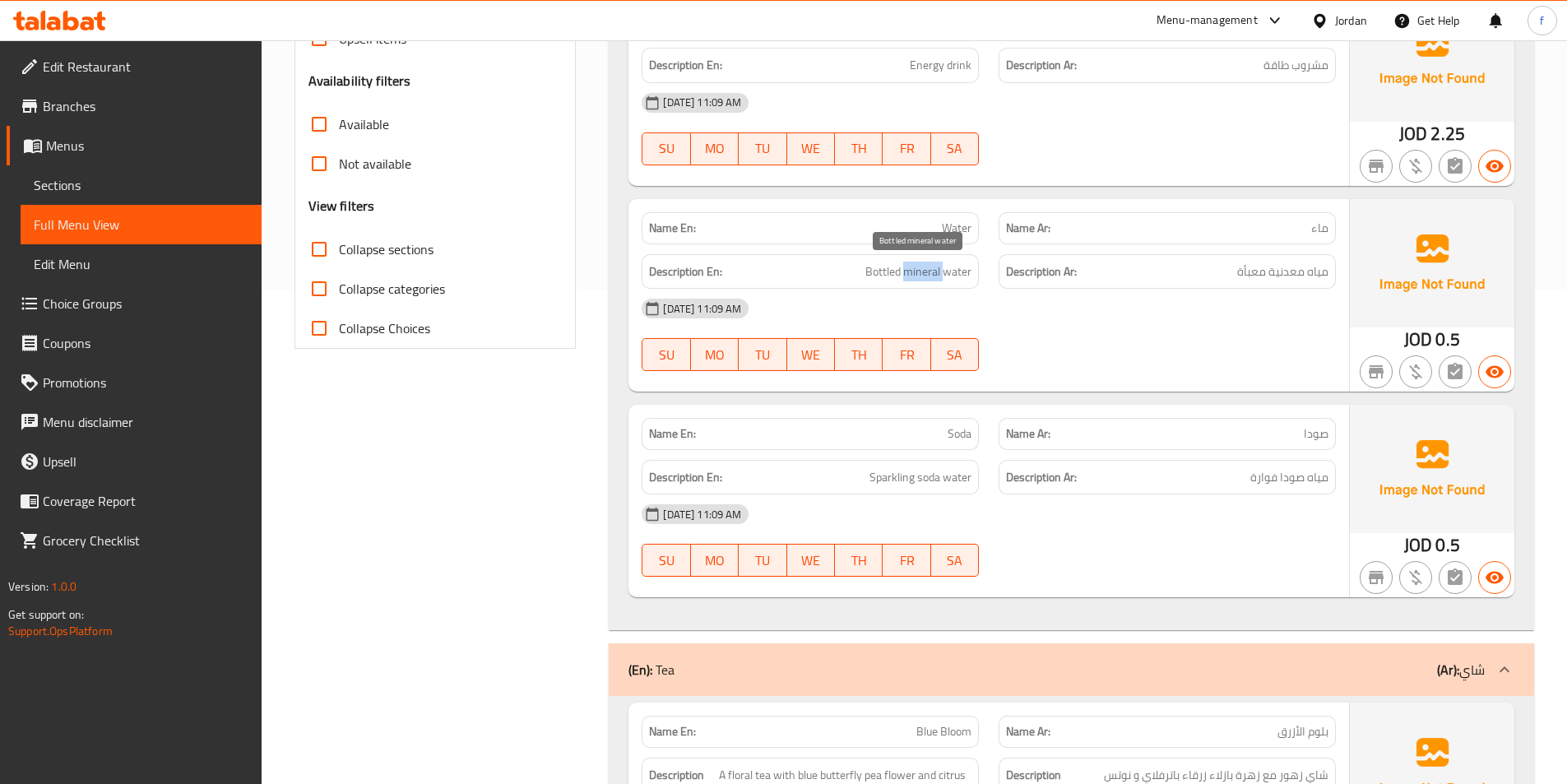
click at [936, 281] on span "Bottled mineral water" at bounding box center [919, 272] width 106 height 21
click at [909, 281] on span "Bottled mineral water" at bounding box center [919, 272] width 106 height 21
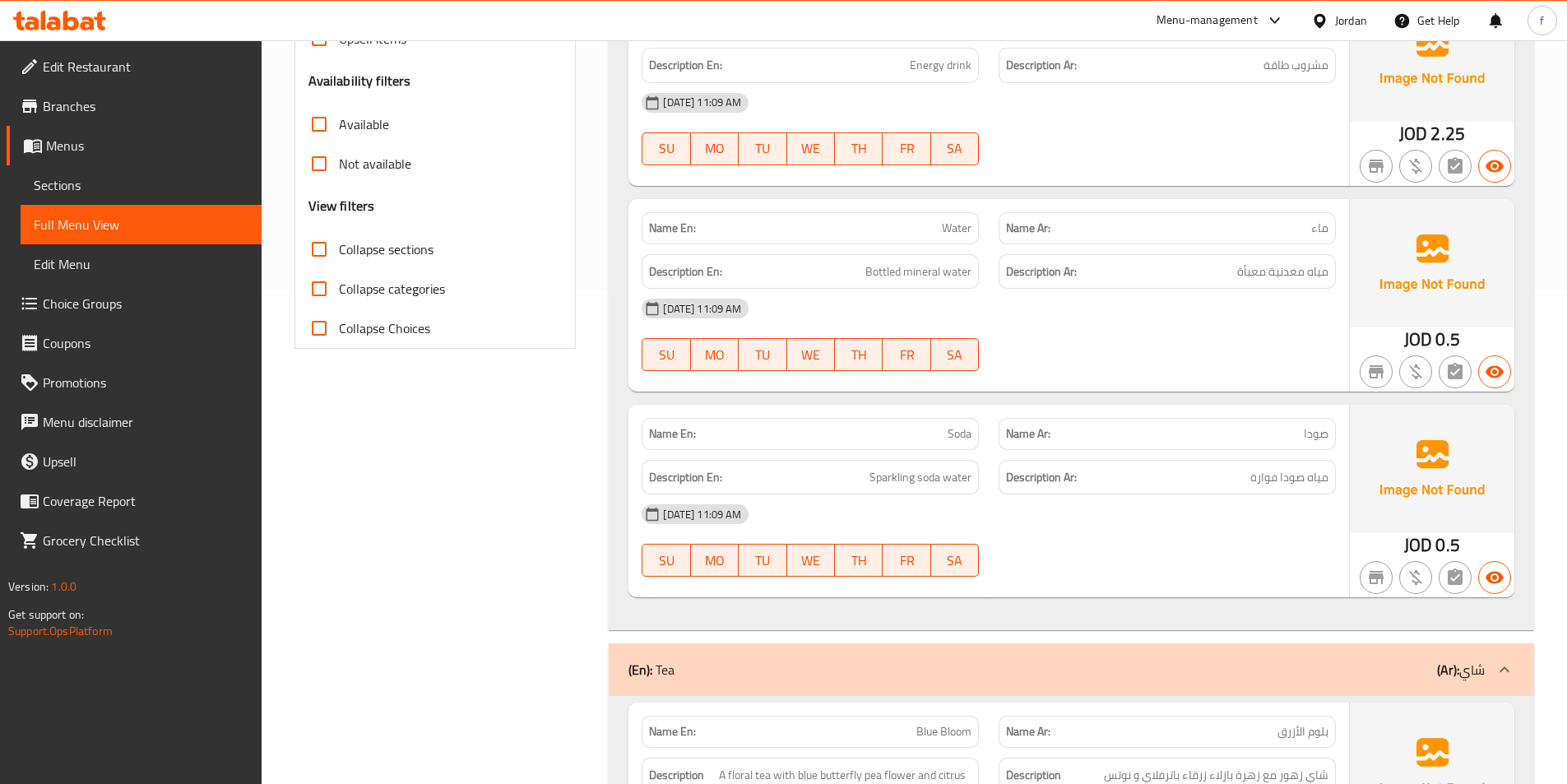
click at [1214, 284] on div "Description Ar: مياه معدنية معبأة" at bounding box center [1168, 271] width 337 height 35
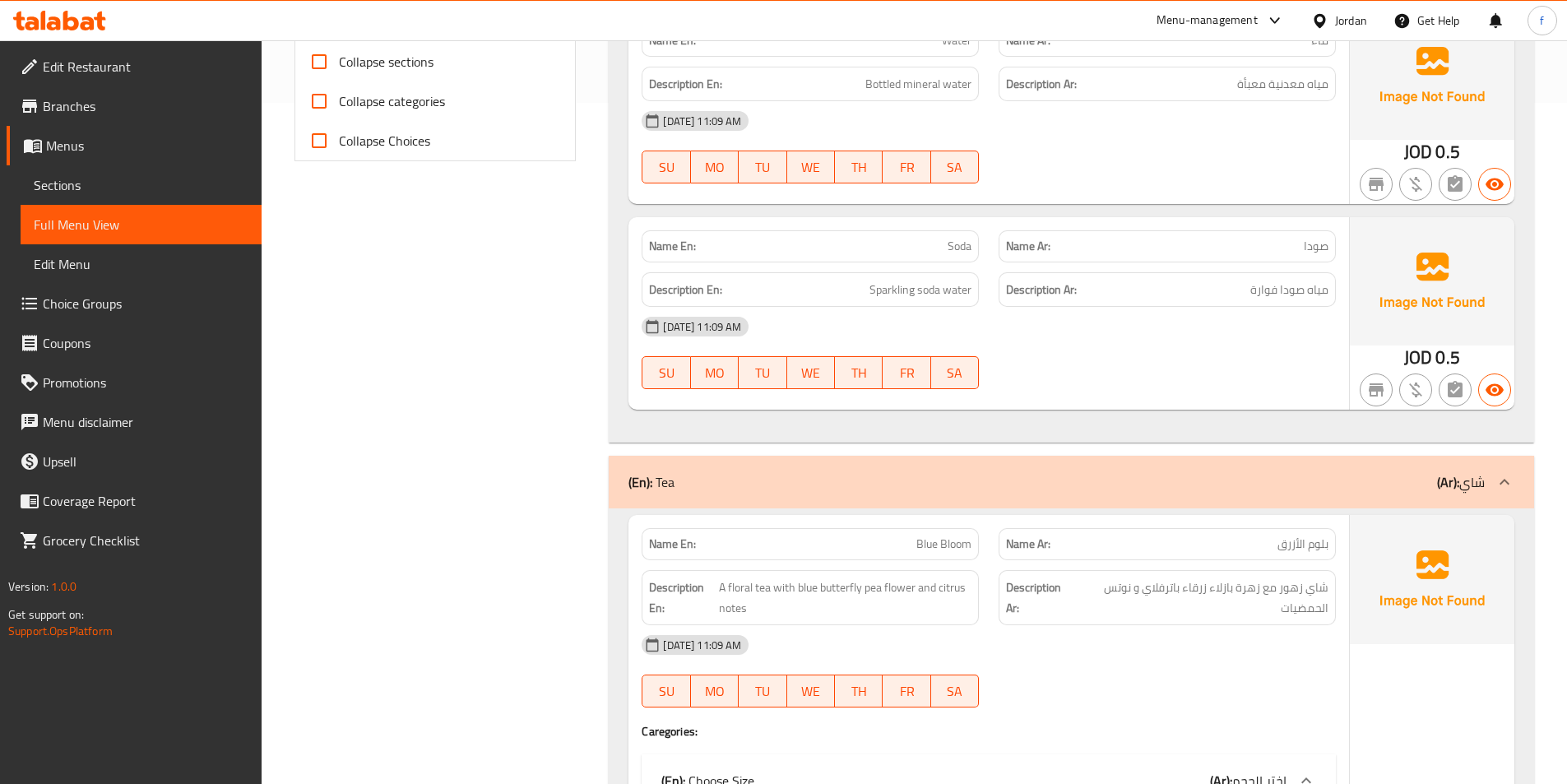
scroll to position [740, 0]
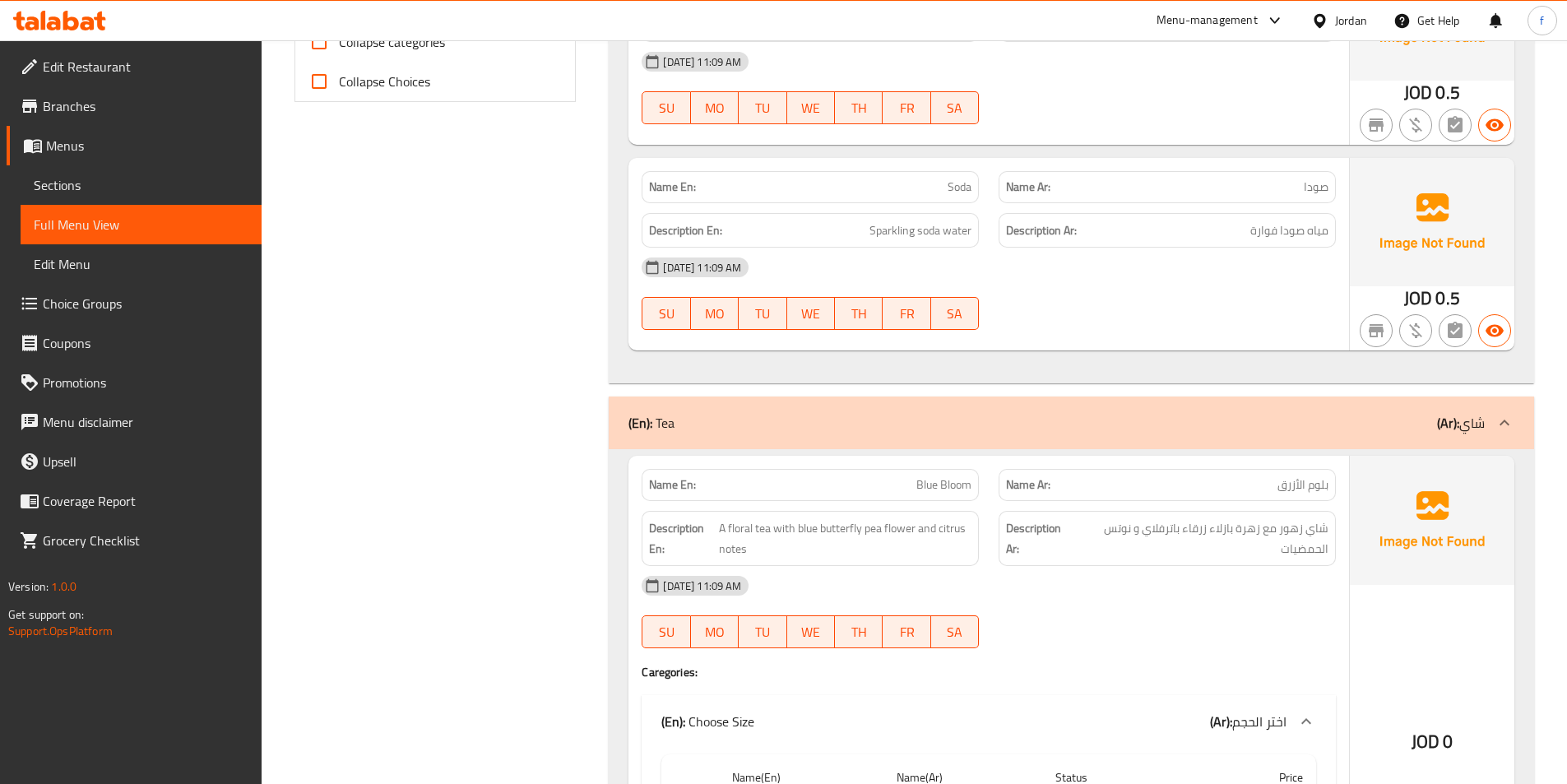
click at [948, 195] on span "Soda" at bounding box center [960, 187] width 24 height 17
click at [951, 233] on span "Sparkling soda water" at bounding box center [921, 231] width 102 height 21
click at [936, 232] on span "Sparkling soda water" at bounding box center [921, 231] width 102 height 21
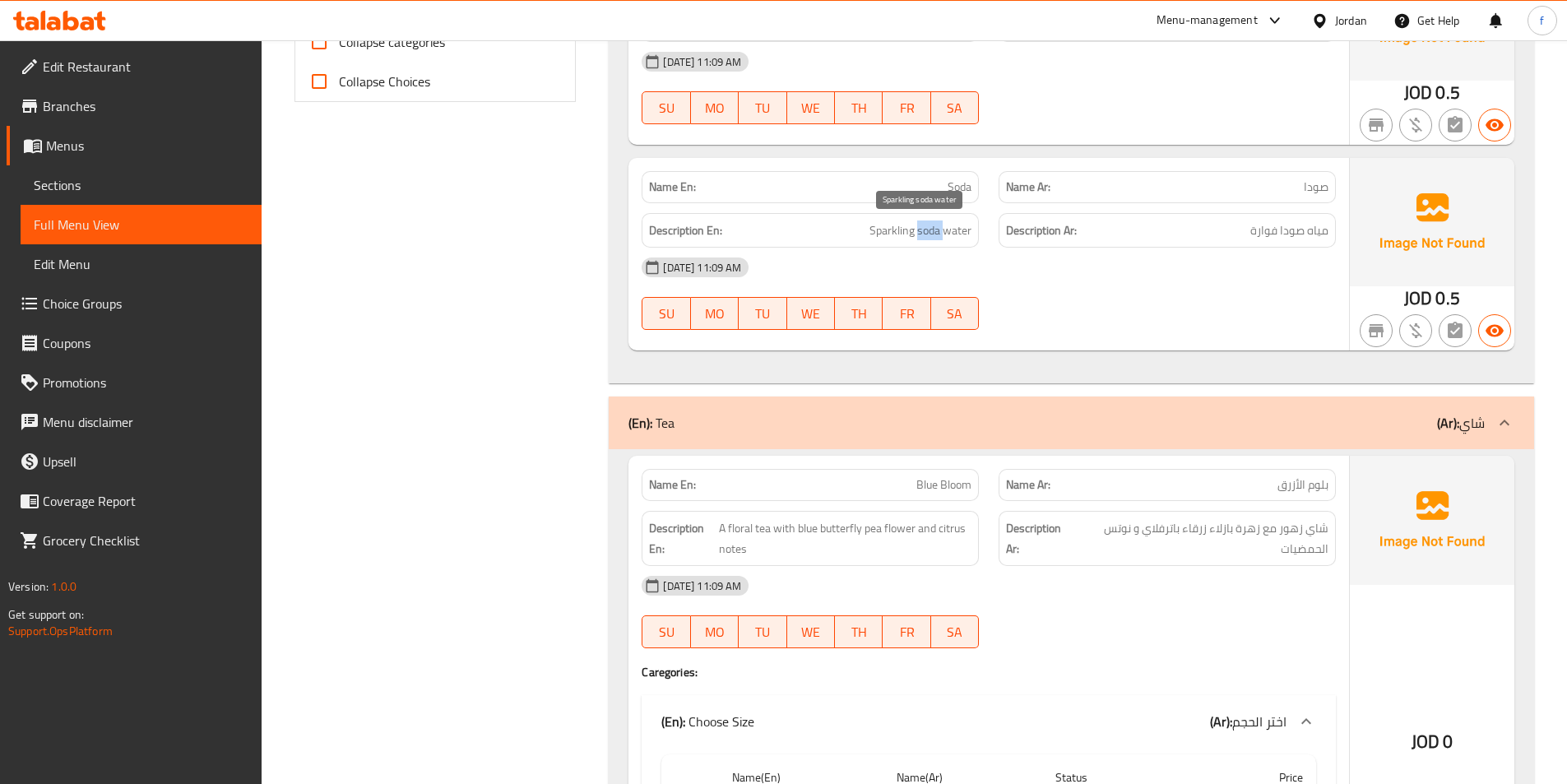
click at [936, 232] on span "Sparkling soda water" at bounding box center [921, 231] width 102 height 21
click at [895, 225] on span "Sparkling soda water" at bounding box center [921, 231] width 102 height 21
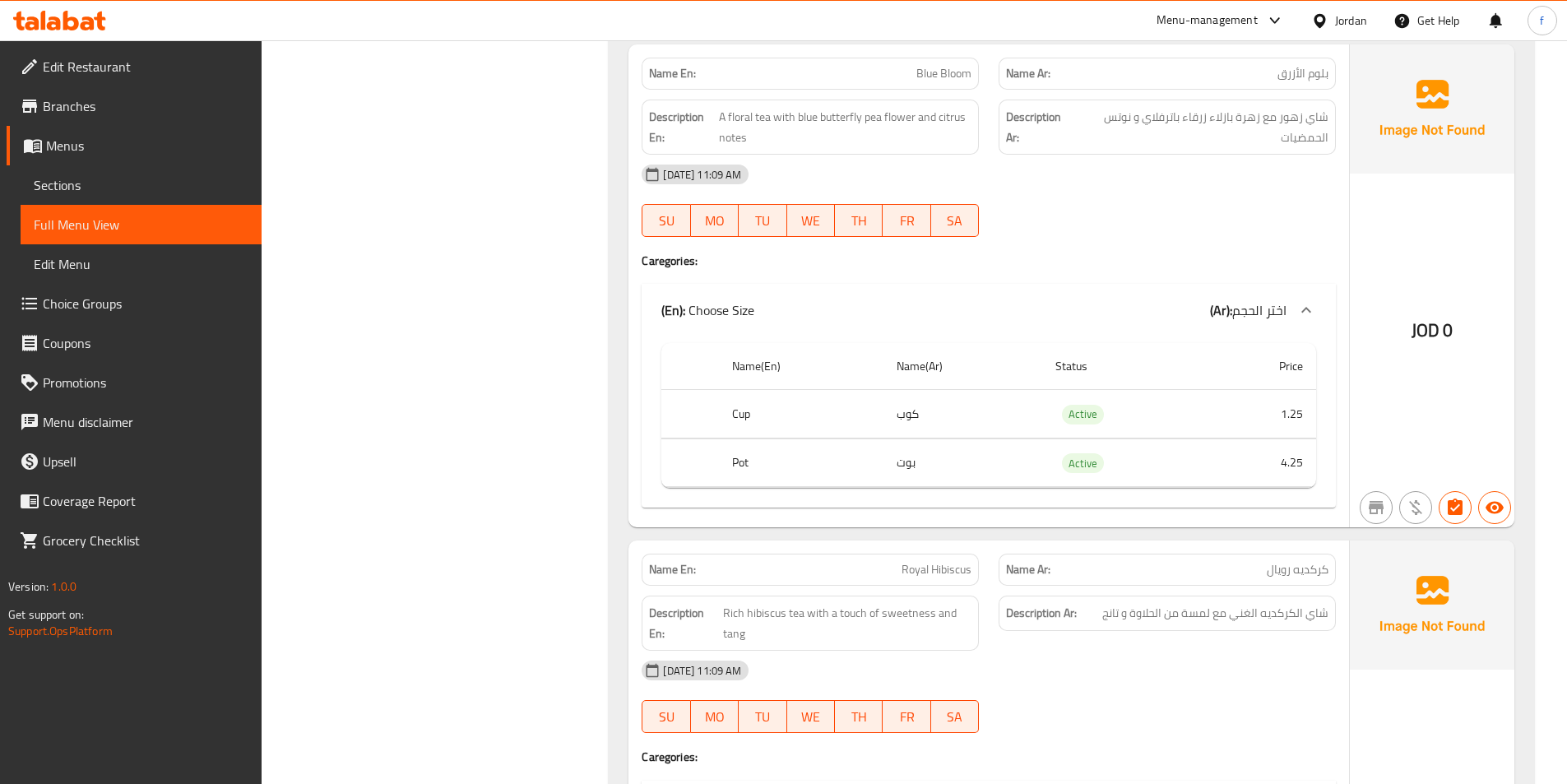
scroll to position [986, 0]
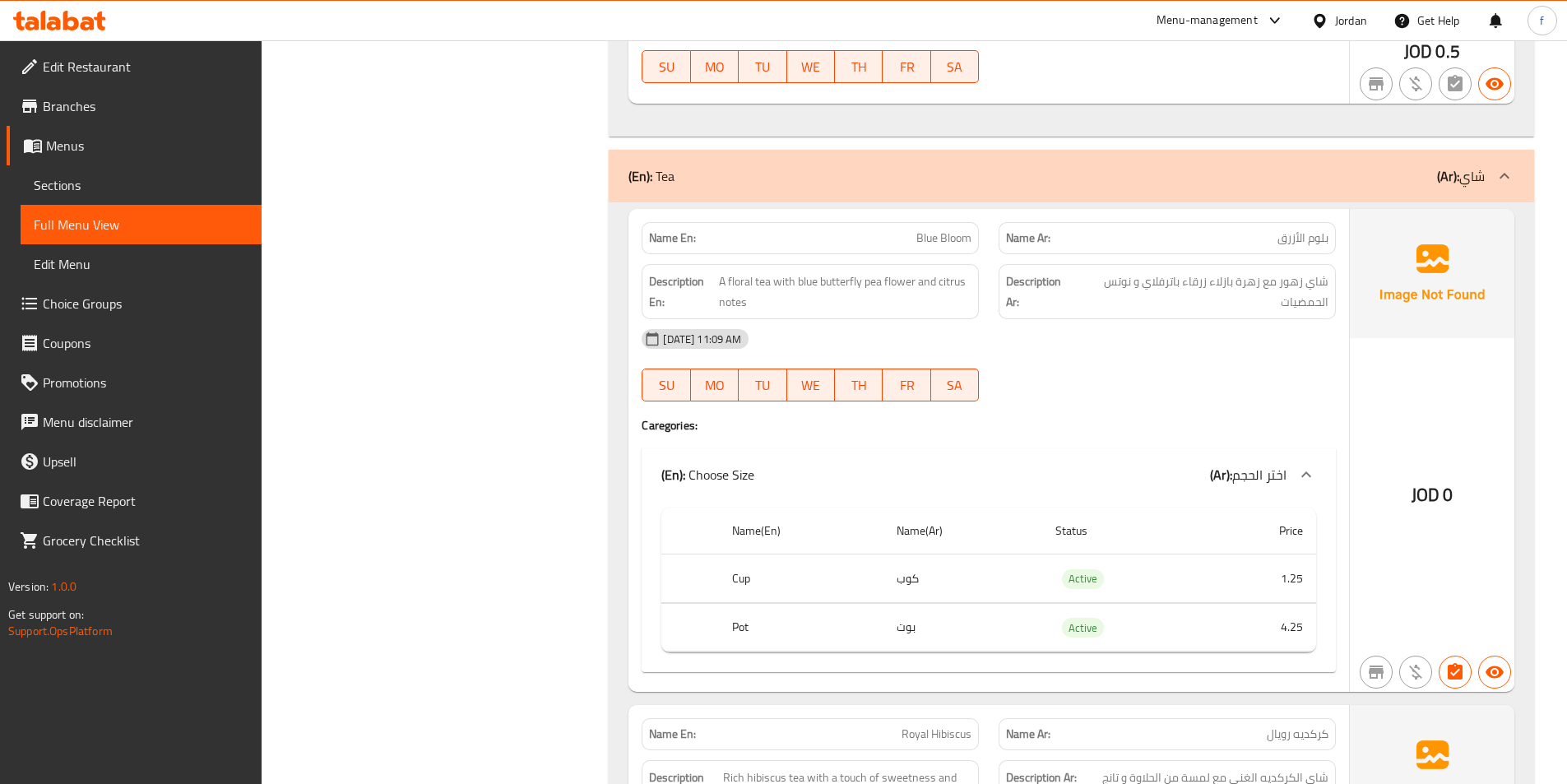
click at [932, 241] on span "Blue Bloom" at bounding box center [944, 238] width 55 height 17
click at [984, 235] on div "Name En: Blue Bloom" at bounding box center [810, 237] width 357 height 52
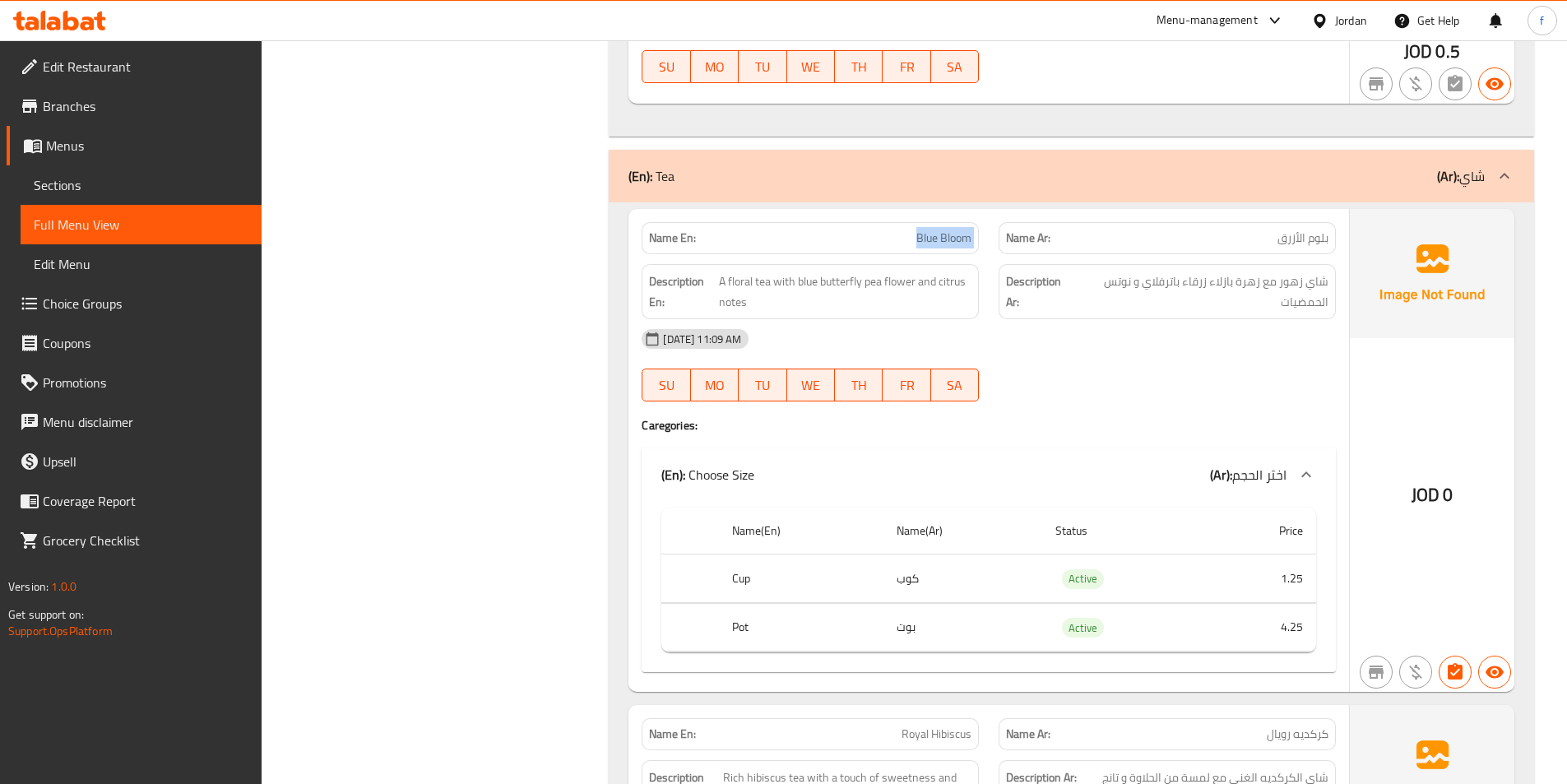
click at [984, 235] on div "Name En: Blue Bloom" at bounding box center [810, 237] width 357 height 52
click at [956, 230] on span "Blue Bloom" at bounding box center [944, 238] width 55 height 17
click at [931, 243] on span "Blue Bloom" at bounding box center [944, 238] width 55 height 17
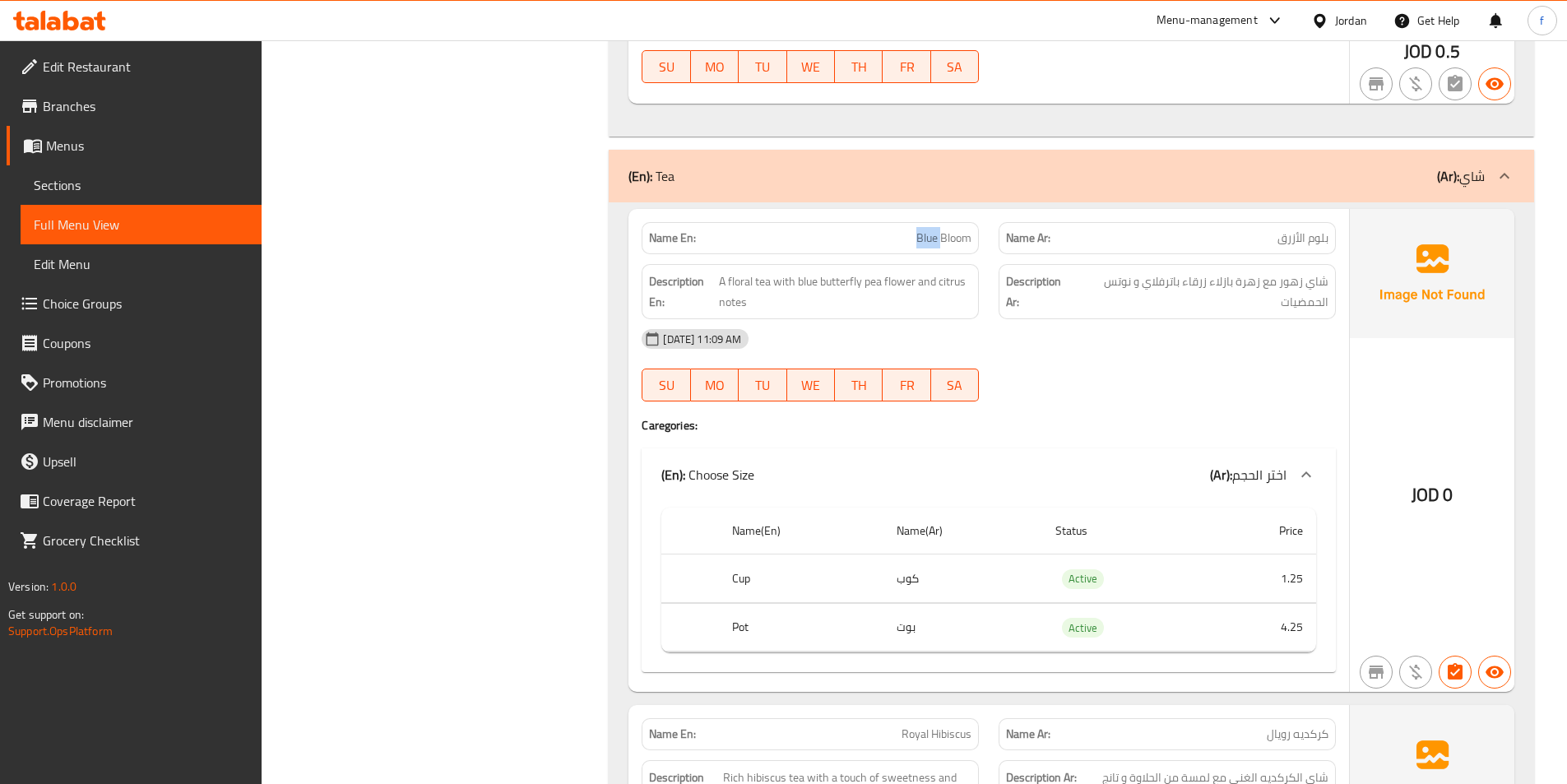
click at [931, 243] on span "Blue Bloom" at bounding box center [944, 238] width 55 height 17
click at [955, 243] on span "Blue Bloom" at bounding box center [944, 238] width 55 height 17
drag, startPoint x: 726, startPoint y: 278, endPoint x: 770, endPoint y: 287, distance: 44.9
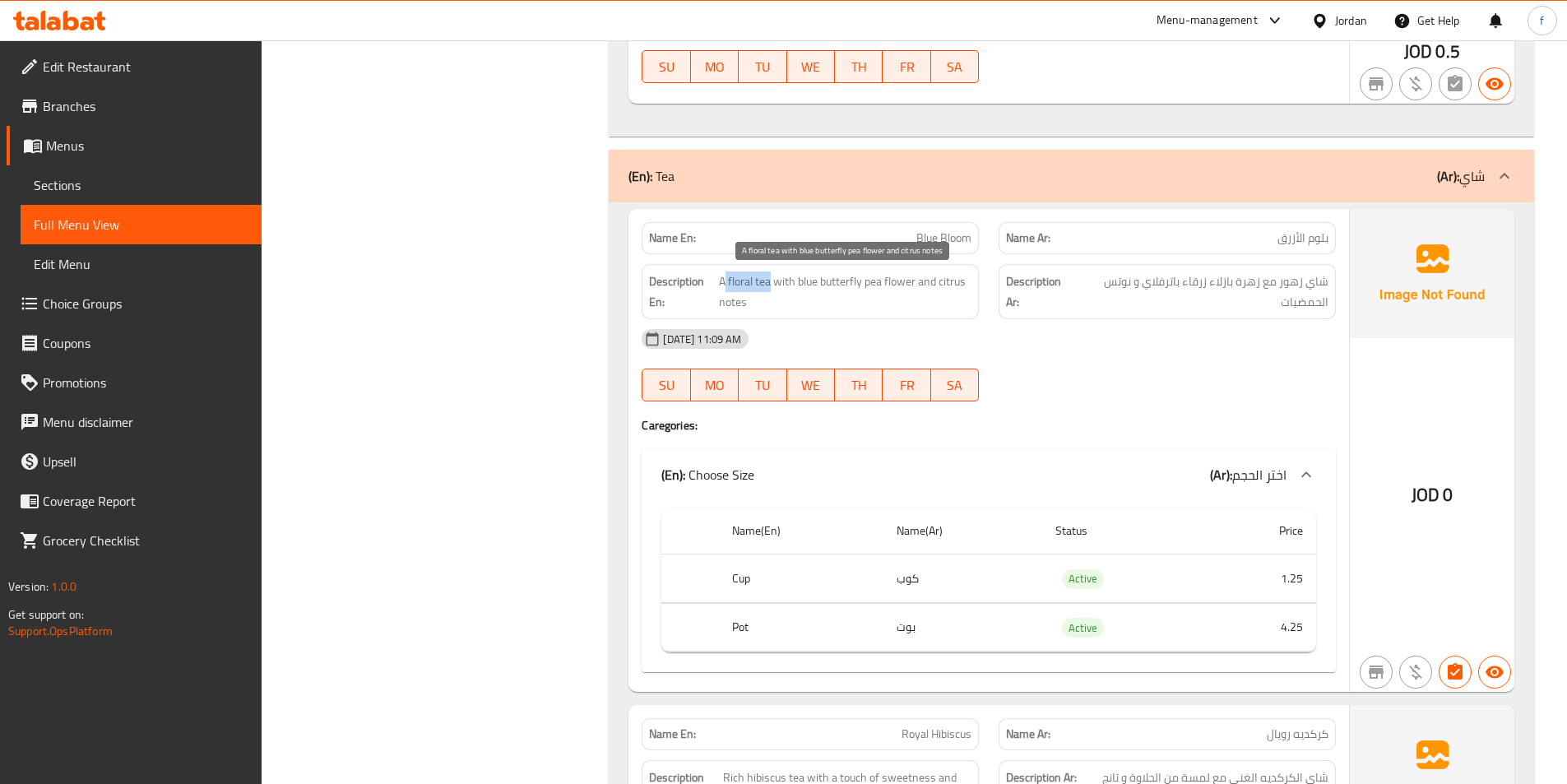
click at [770, 287] on span "A floral tea with blue butterfly pea flower and citrus notes" at bounding box center [845, 291] width 253 height 41
copy span "floral tea"
click at [720, 280] on span "A floral tea with blue butterfly pea flower and citrus notes" at bounding box center [845, 291] width 253 height 41
click at [740, 285] on span "A floral tea with blue butterfly pea flower and citrus notes" at bounding box center [845, 291] width 253 height 41
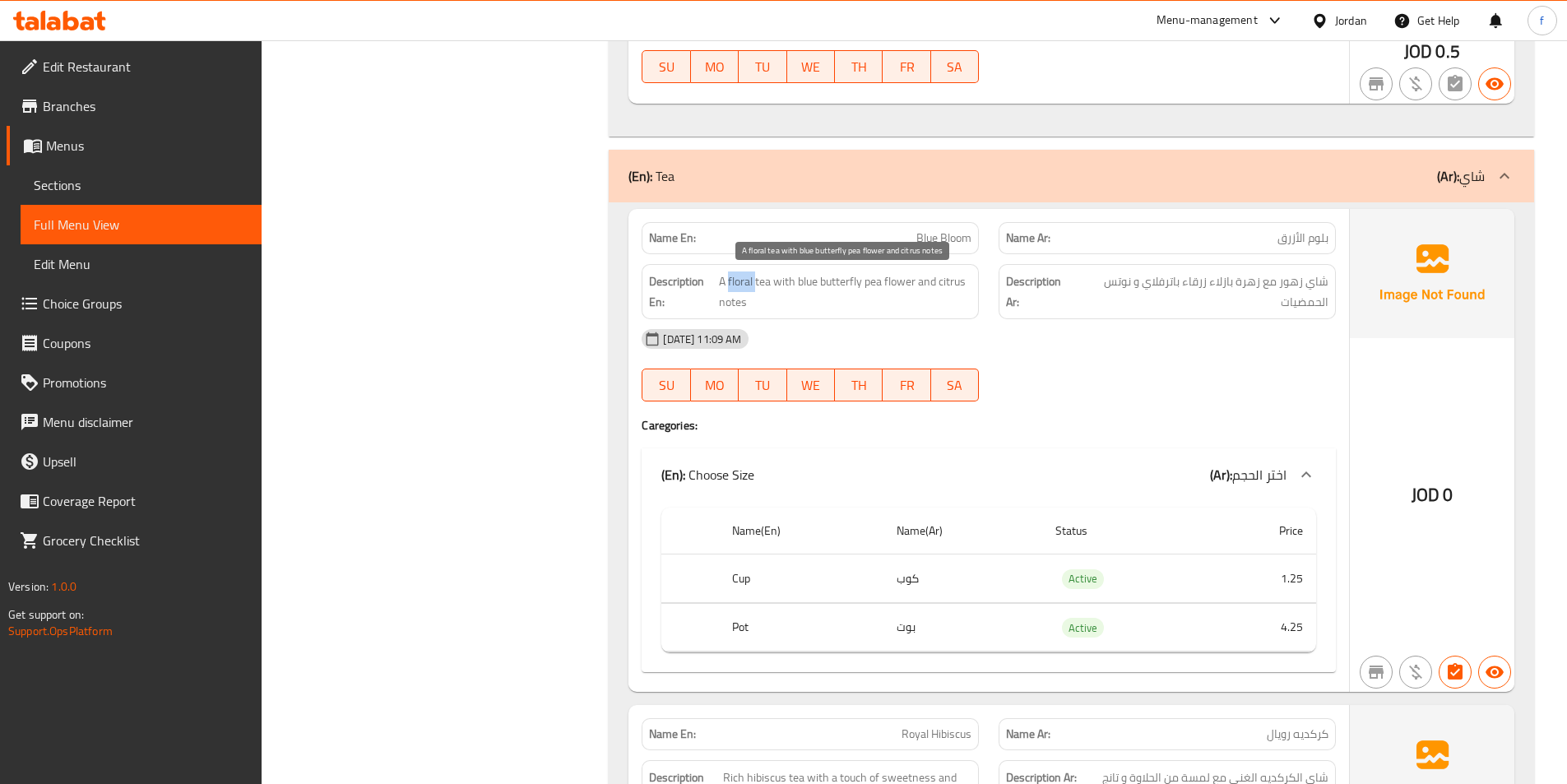
click at [740, 285] on span "A floral tea with blue butterfly pea flower and citrus notes" at bounding box center [845, 291] width 253 height 41
click at [752, 290] on span "A floral tea with blue butterfly pea flower and citrus notes" at bounding box center [845, 291] width 253 height 41
click at [779, 277] on span "A floral tea with blue butterfly pea flower and citrus notes" at bounding box center [845, 291] width 253 height 41
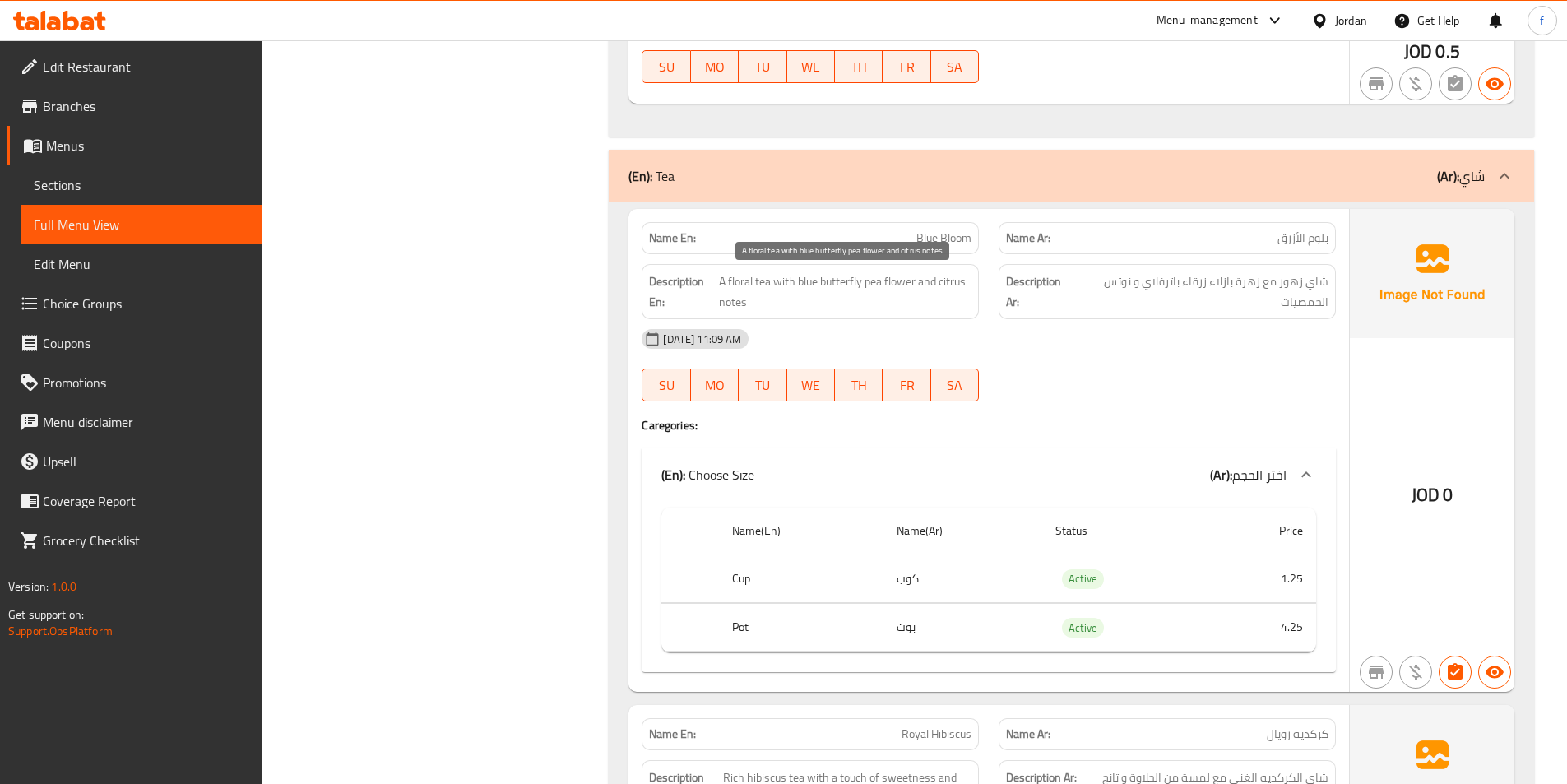
click at [891, 281] on span "A floral tea with blue butterfly pea flower and citrus notes" at bounding box center [845, 291] width 253 height 41
click at [878, 283] on span "A floral tea with blue butterfly pea flower and citrus notes" at bounding box center [845, 291] width 253 height 41
click at [810, 282] on span "A floral tea with blue butterfly pea flower and citrus notes" at bounding box center [845, 291] width 253 height 41
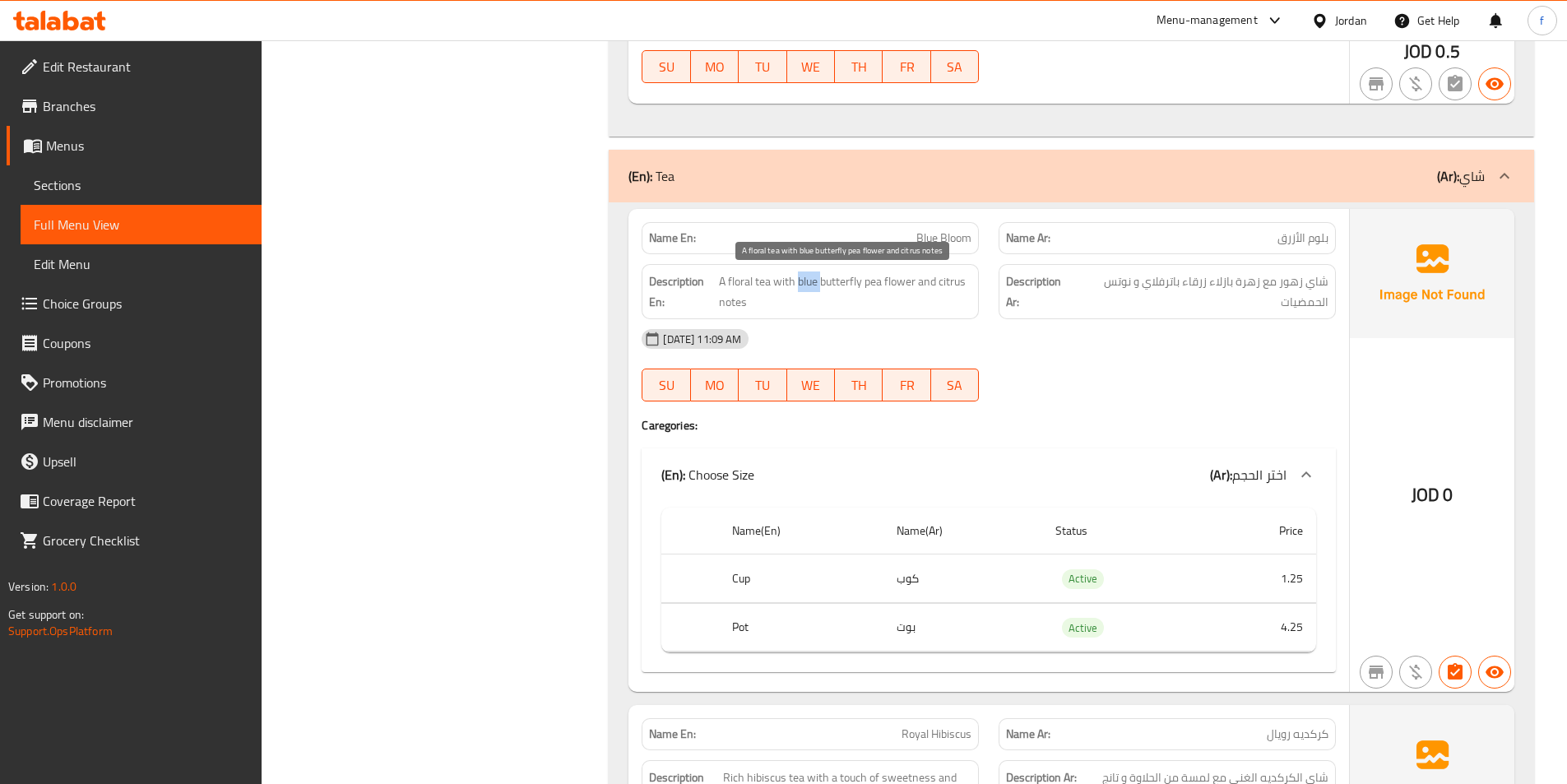
click at [810, 282] on span "A floral tea with blue butterfly pea flower and citrus notes" at bounding box center [845, 291] width 253 height 41
click at [833, 282] on span "A floral tea with blue butterfly pea flower and citrus notes" at bounding box center [845, 291] width 253 height 41
click at [924, 282] on span "A floral tea with blue butterfly pea flower and citrus notes" at bounding box center [845, 291] width 253 height 41
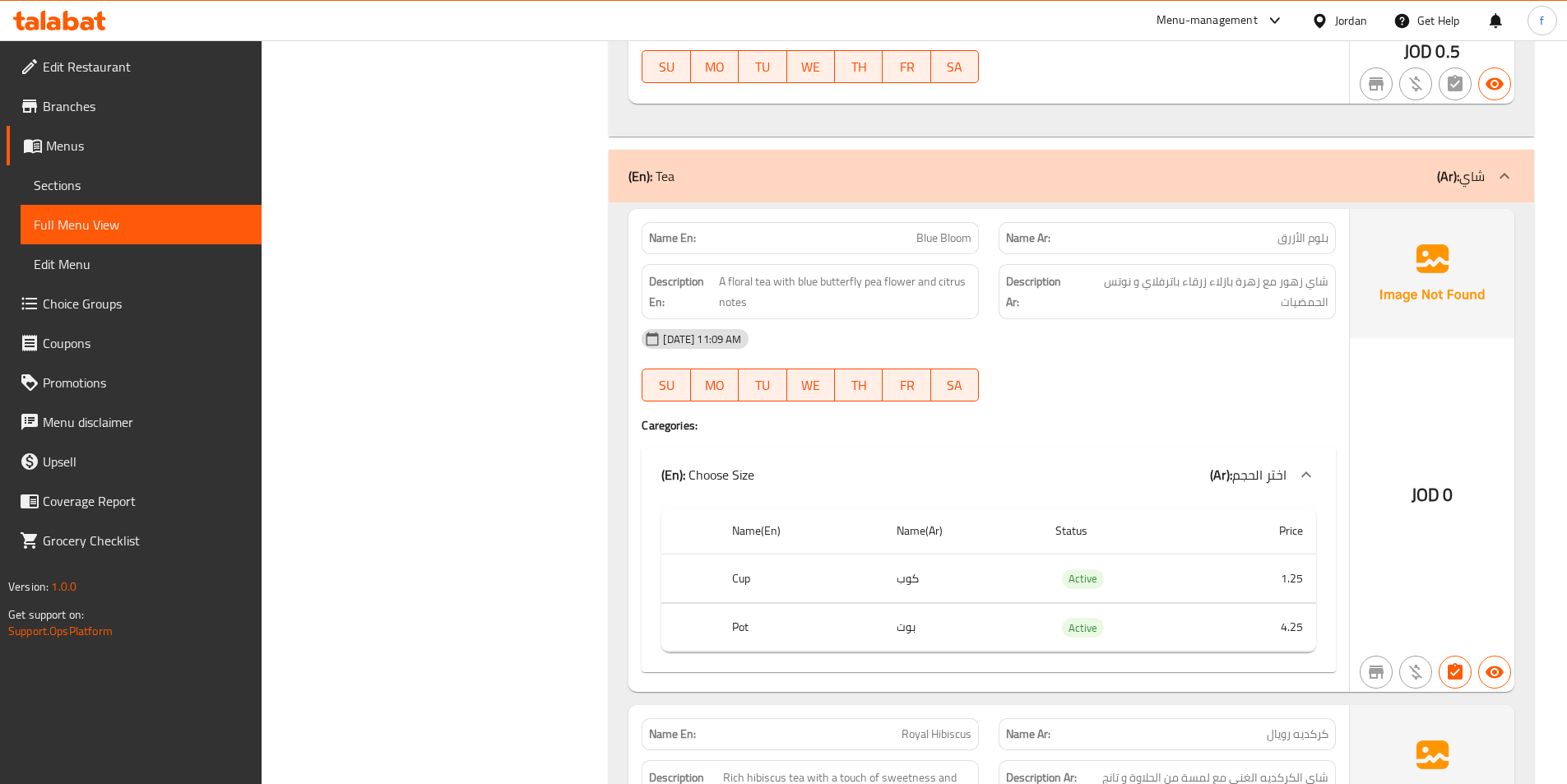
click at [741, 299] on span "A floral tea with blue butterfly pea flower and citrus notes" at bounding box center [845, 291] width 253 height 41
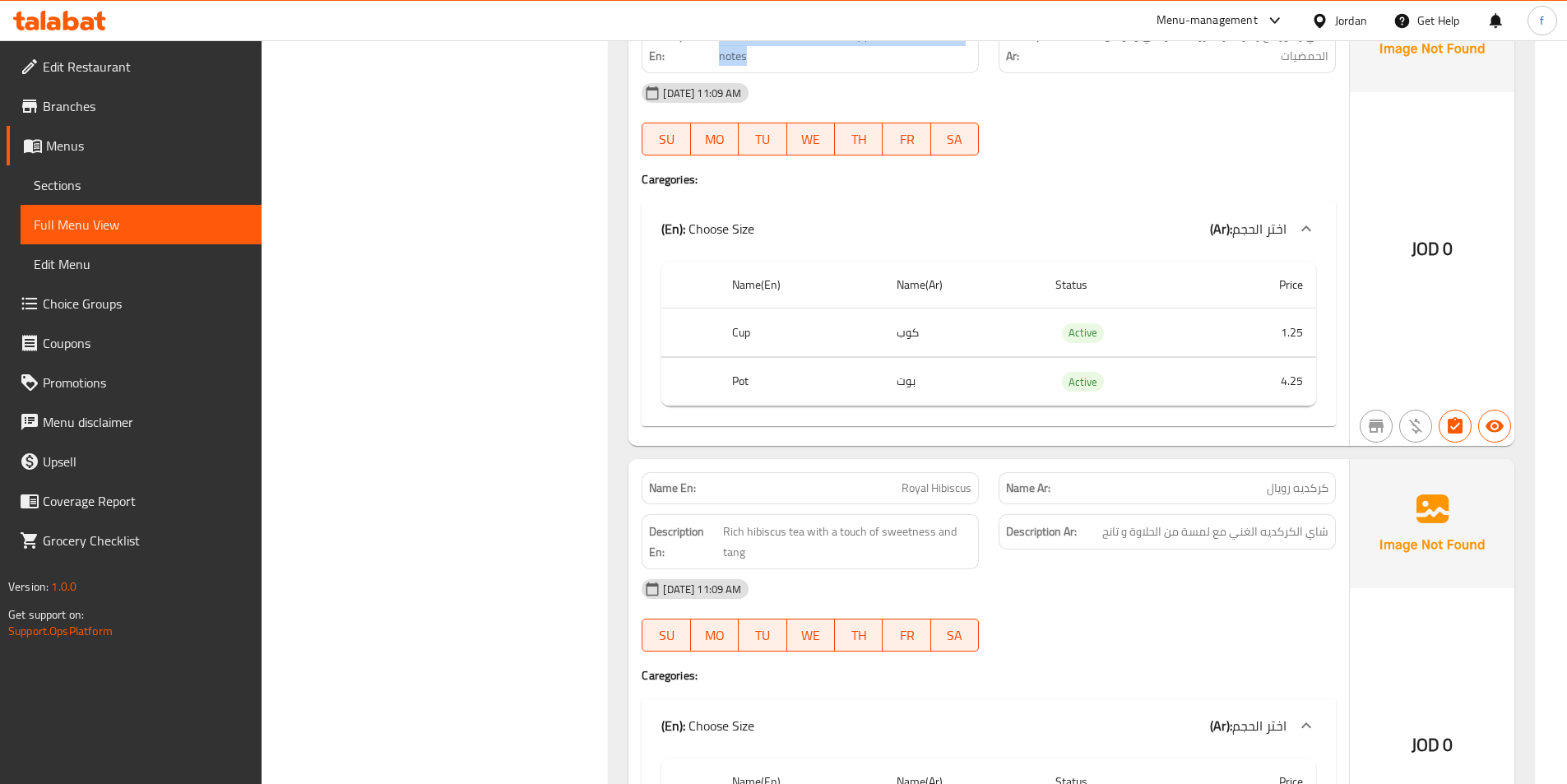
scroll to position [1233, 0]
click at [745, 331] on th "Cup" at bounding box center [801, 331] width 164 height 48
click at [743, 378] on th "Pot" at bounding box center [801, 379] width 164 height 48
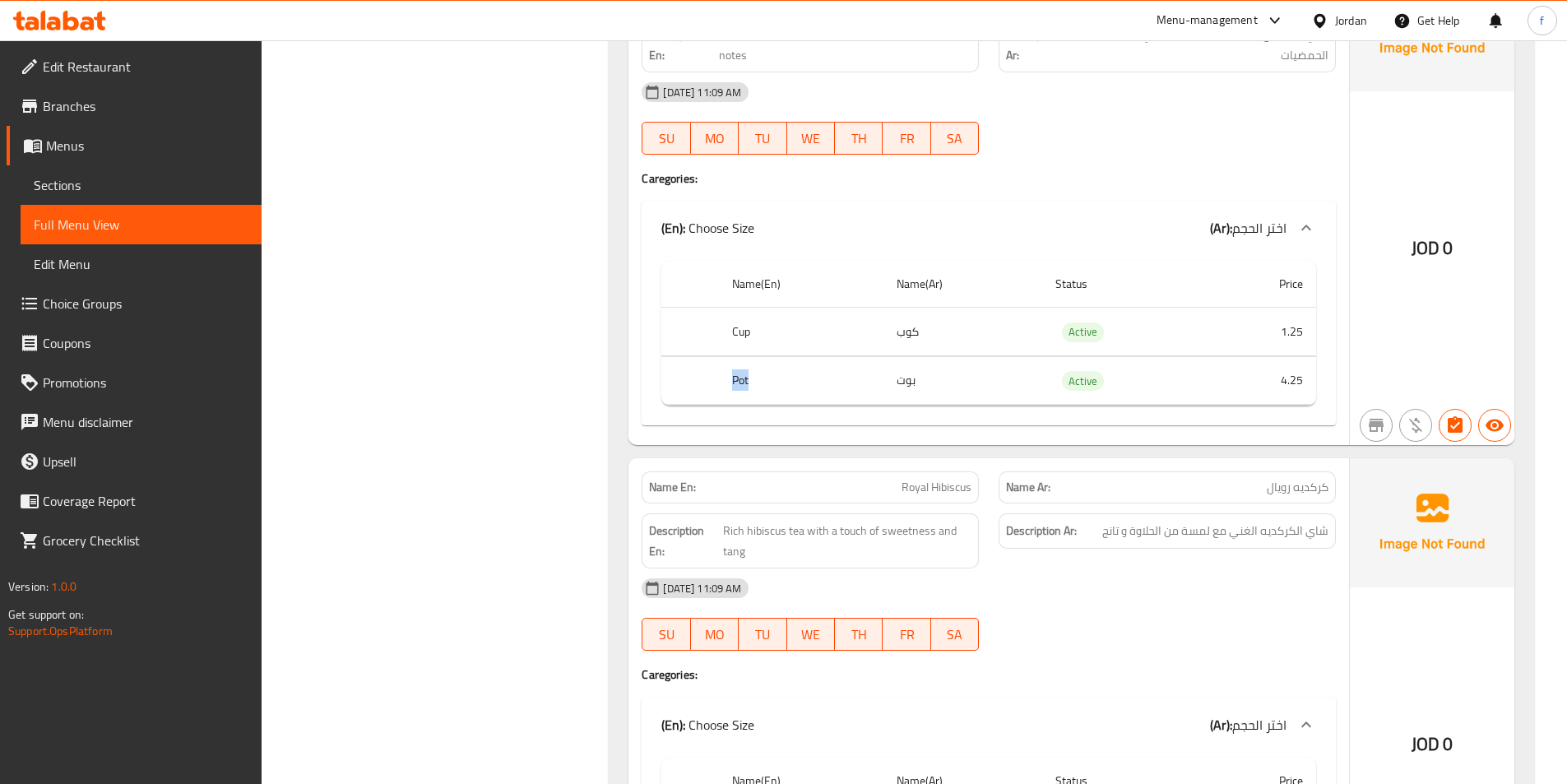
click at [743, 378] on th "Pot" at bounding box center [801, 379] width 164 height 48
click at [901, 386] on td "بوت" at bounding box center [963, 379] width 159 height 48
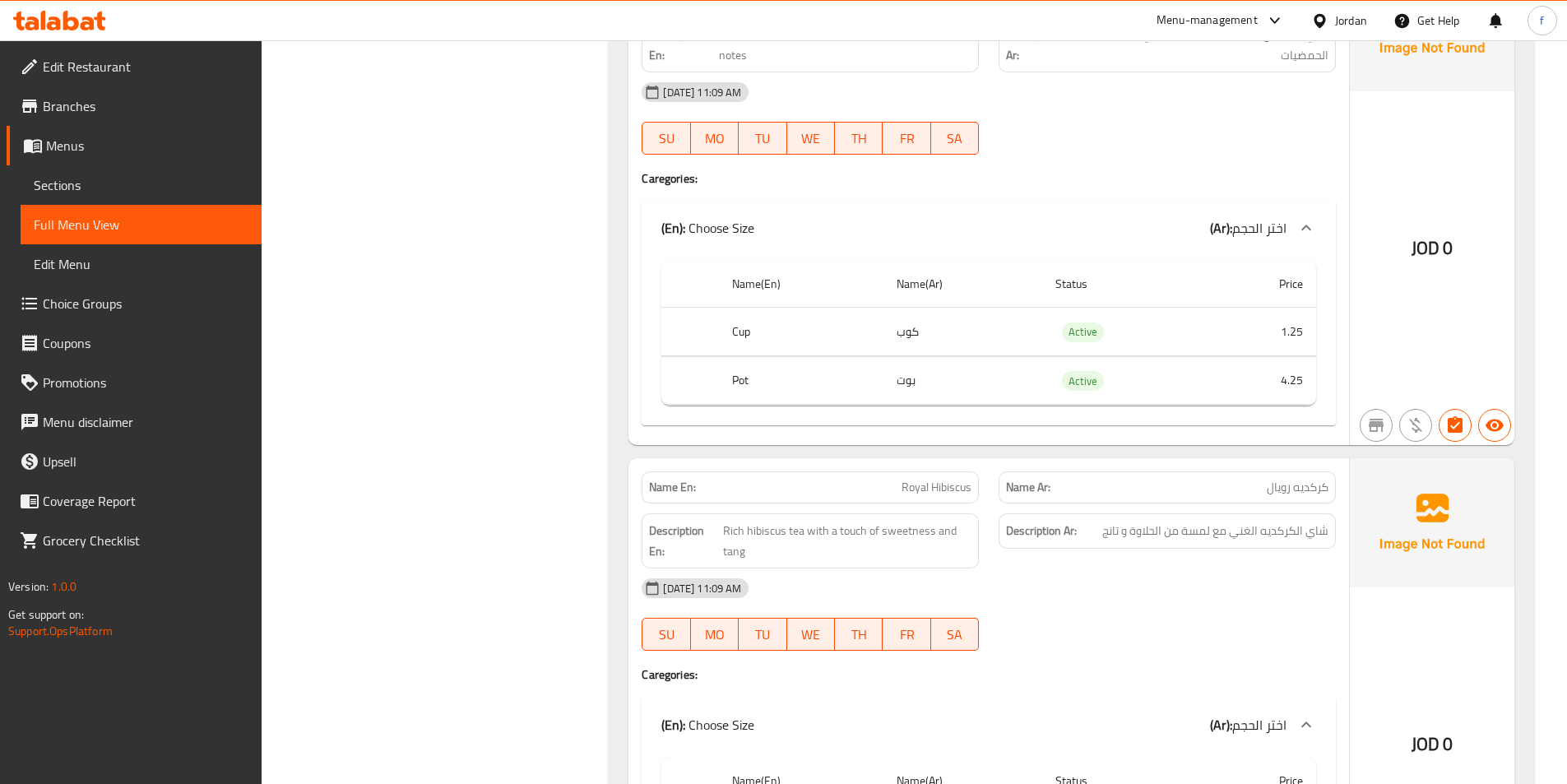
click at [733, 380] on th "Pot" at bounding box center [801, 379] width 164 height 48
drag, startPoint x: 890, startPoint y: 329, endPoint x: 944, endPoint y: 321, distance: 54.6
click at [944, 321] on td "كوب" at bounding box center [963, 331] width 159 height 48
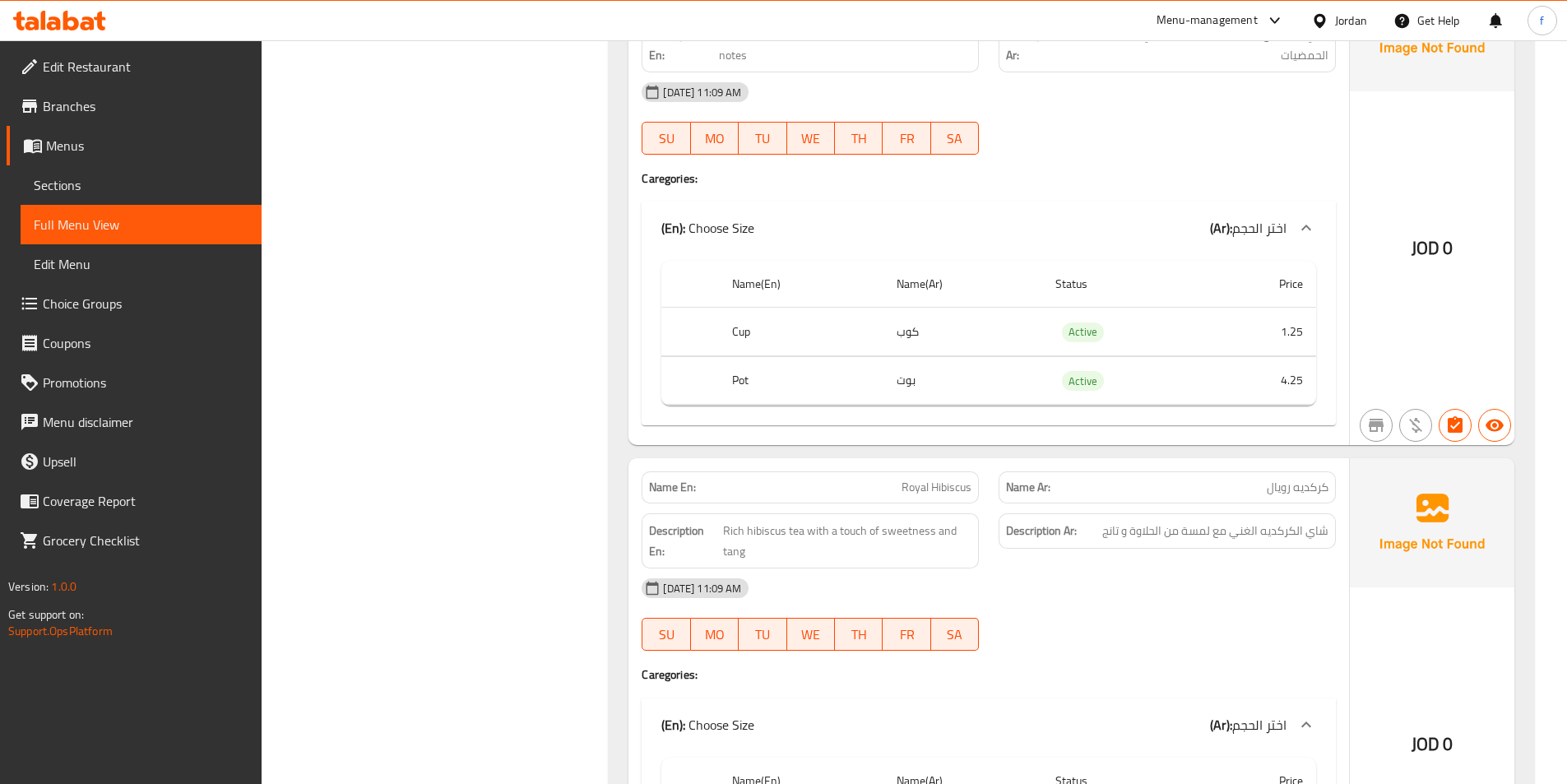
click at [741, 337] on th "Cup" at bounding box center [801, 331] width 164 height 48
copy th "Cup"
click at [734, 329] on th "Cup" at bounding box center [801, 331] width 164 height 48
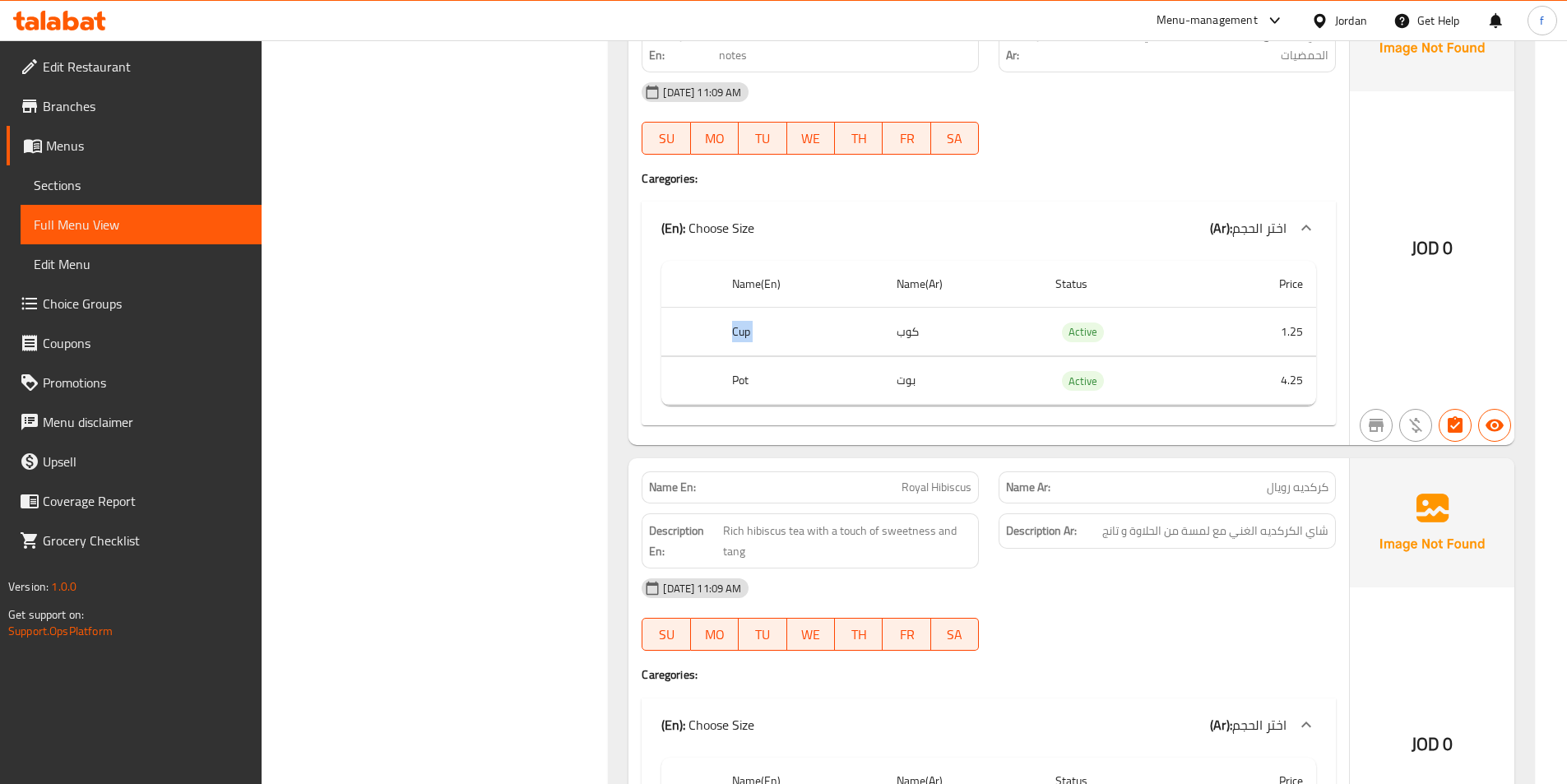
click at [734, 329] on th "Cup" at bounding box center [801, 331] width 164 height 48
click at [907, 332] on td "كوب" at bounding box center [963, 331] width 159 height 48
drag, startPoint x: 1289, startPoint y: 332, endPoint x: 1311, endPoint y: 338, distance: 22.8
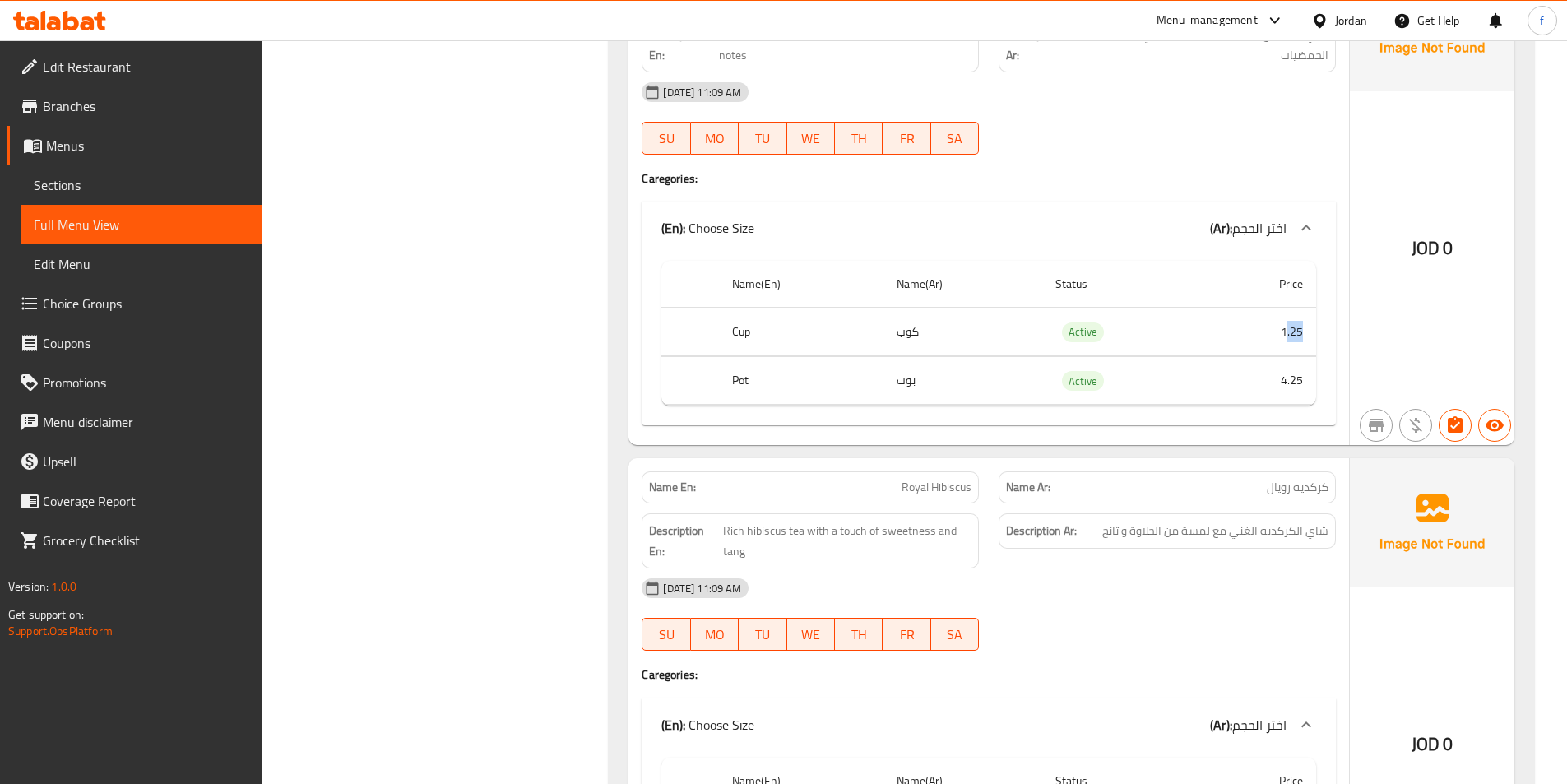
click at [1311, 338] on td "1.25" at bounding box center [1261, 331] width 111 height 48
drag, startPoint x: 1287, startPoint y: 387, endPoint x: 1328, endPoint y: 375, distance: 42.7
click at [1328, 375] on div "Name(En) Name(Ar) Status Price Cup كوب Active 1.25 Pot بوت Active 4.25" at bounding box center [989, 340] width 695 height 171
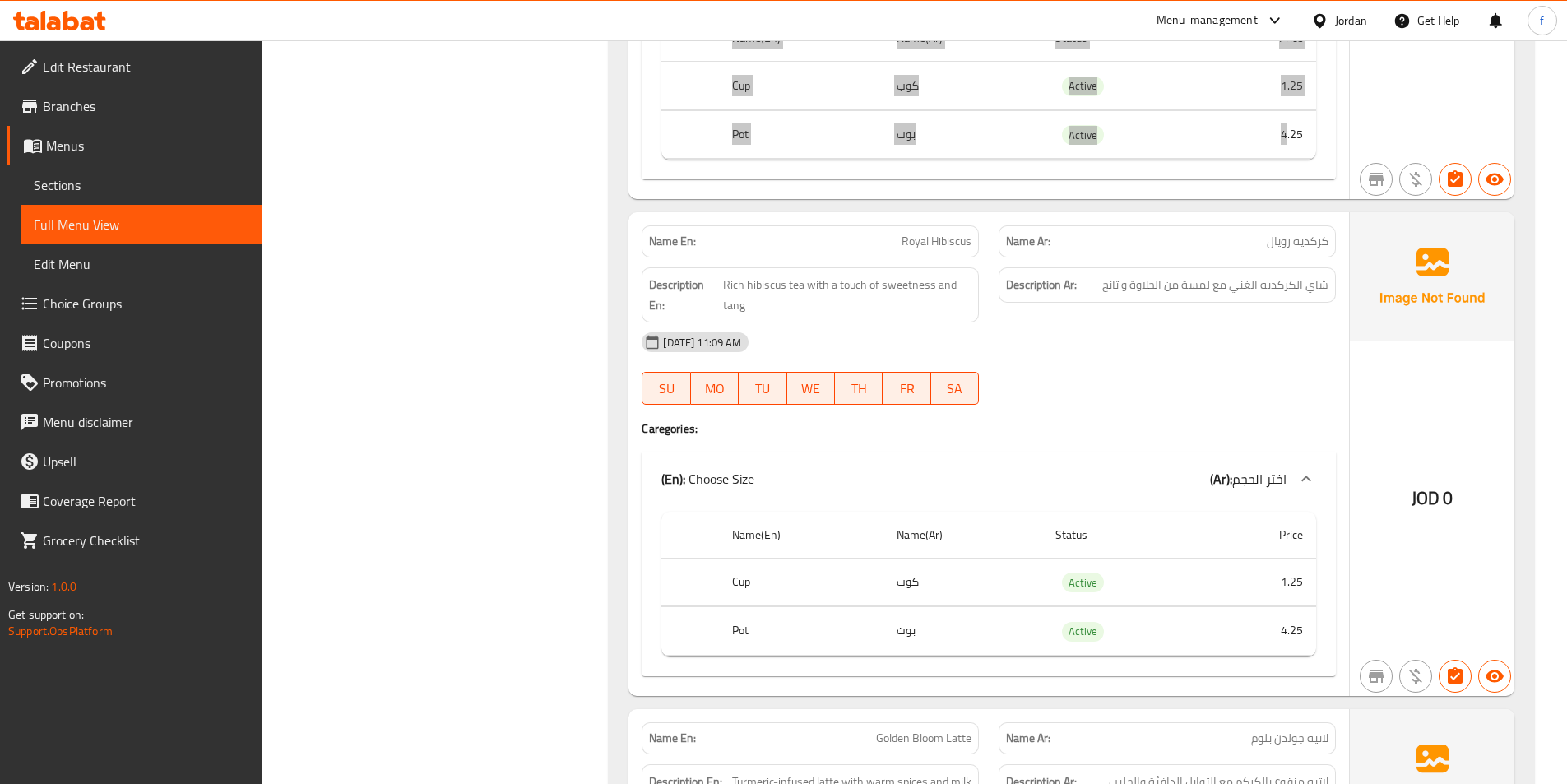
scroll to position [1480, 0]
click at [937, 240] on span "Royal Hibiscus" at bounding box center [937, 240] width 70 height 17
click at [907, 232] on span "Royal Hibiscus" at bounding box center [937, 240] width 70 height 17
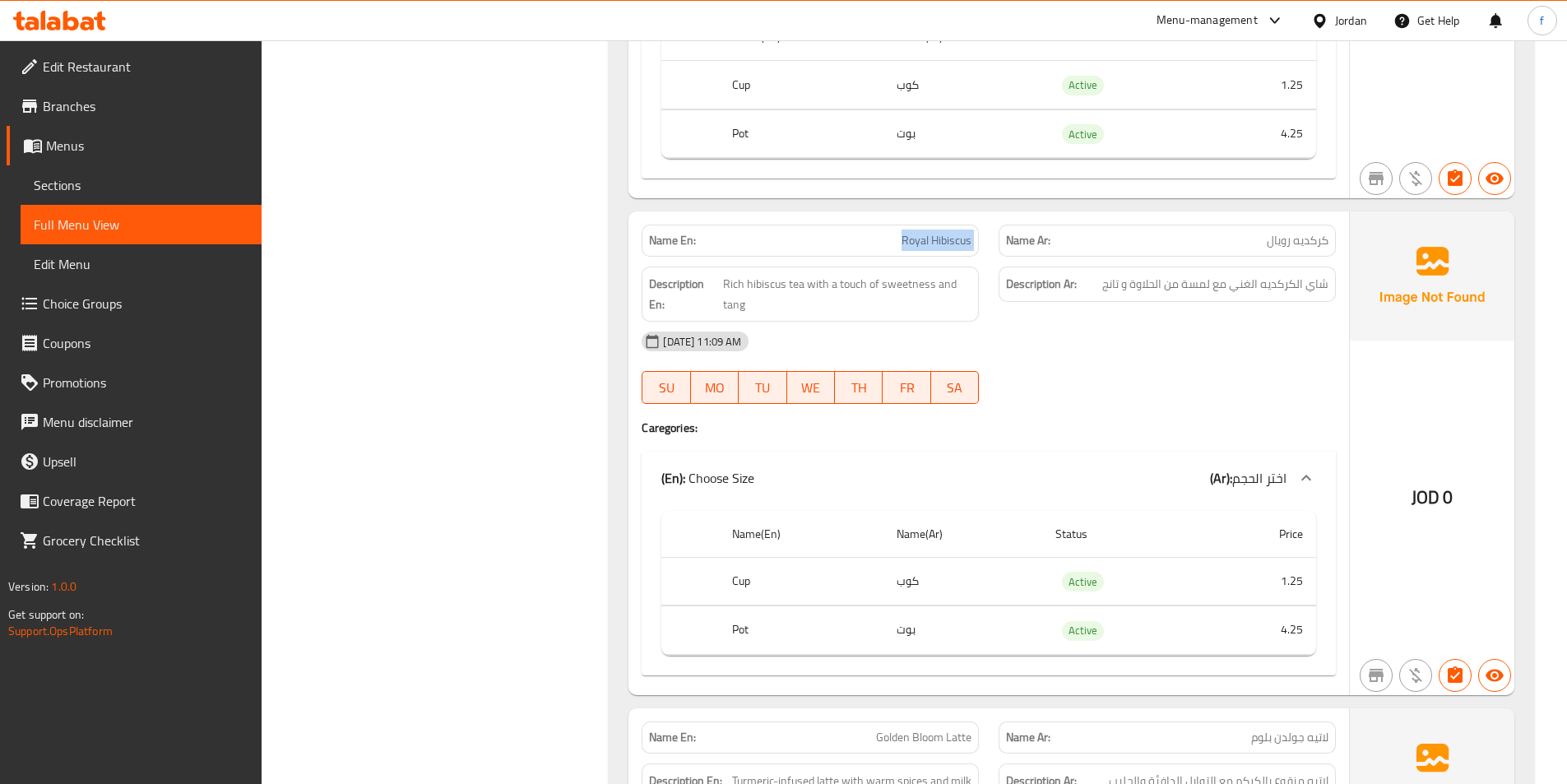
click at [907, 232] on span "Royal Hibiscus" at bounding box center [937, 240] width 70 height 17
click at [946, 241] on span "Royal Hibiscus" at bounding box center [937, 240] width 70 height 17
click at [912, 245] on span "Royal Hibiscus" at bounding box center [937, 240] width 70 height 17
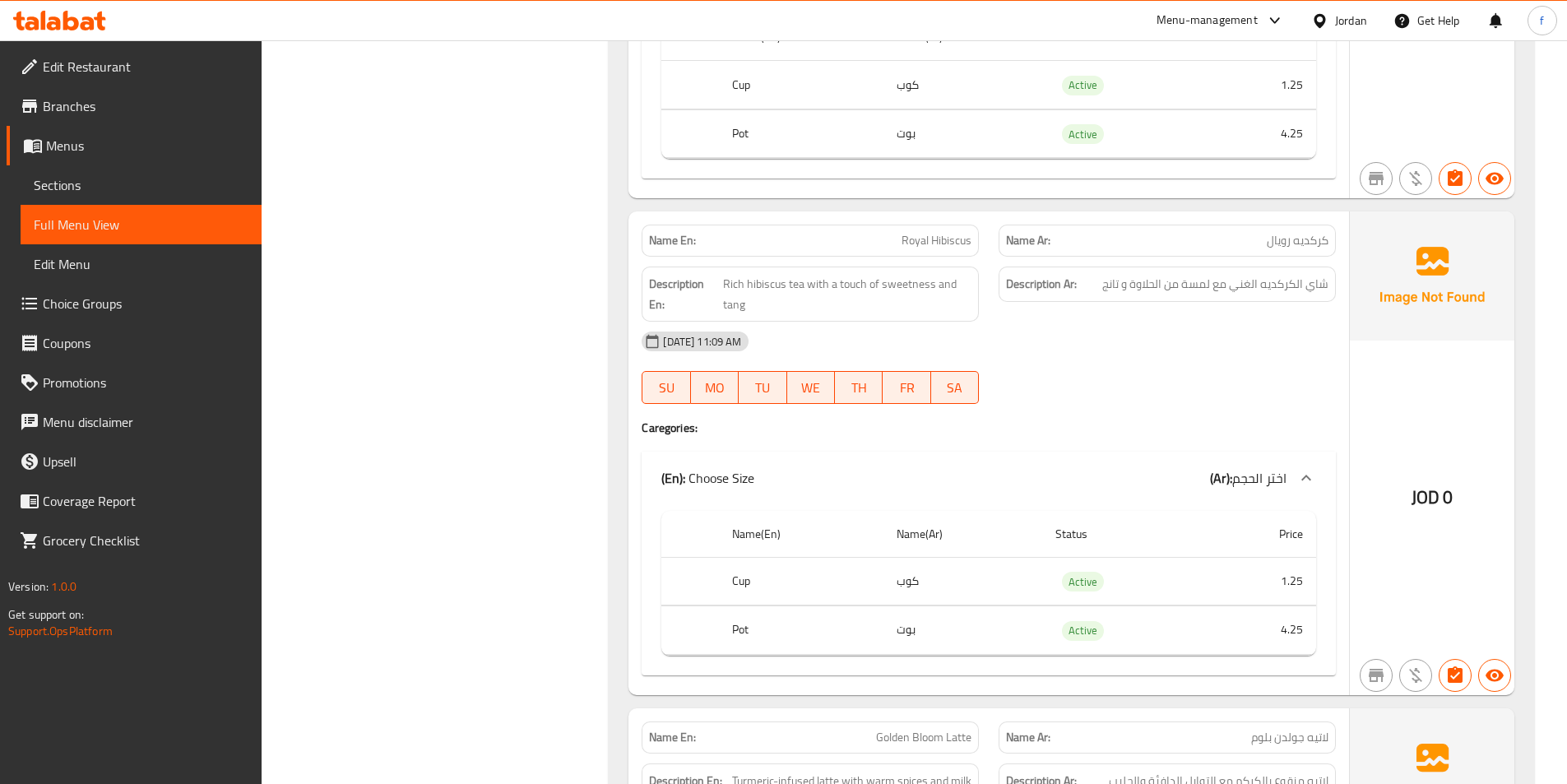
click at [942, 235] on span "Royal Hibiscus" at bounding box center [937, 240] width 70 height 17
click at [791, 281] on span "Rich hibiscus tea with a touch of sweetness and tang" at bounding box center [847, 294] width 249 height 41
click at [780, 285] on span "Rich hibiscus tea with a touch of sweetness and tang" at bounding box center [847, 294] width 249 height 41
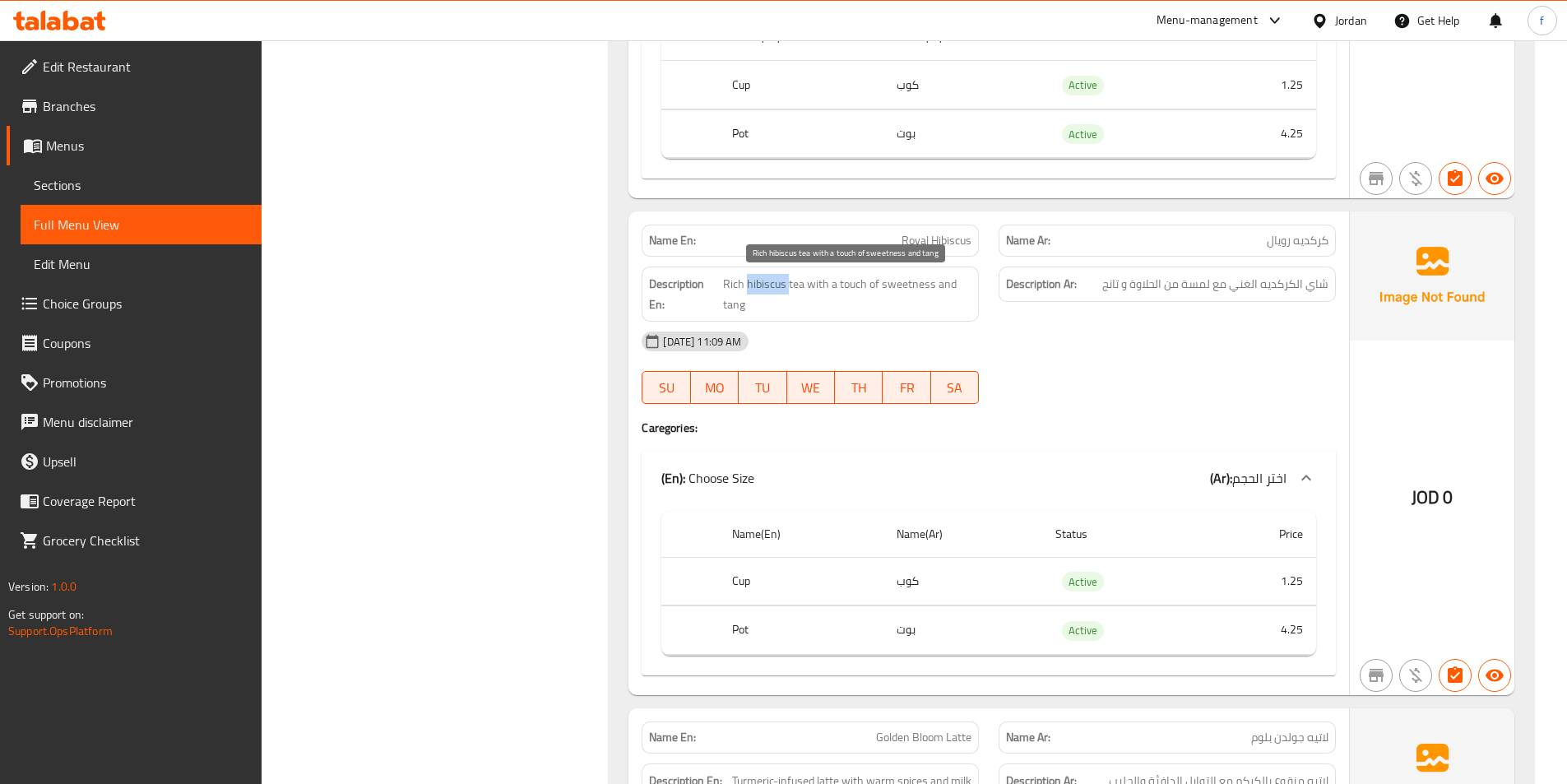
click at [780, 285] on span "Rich hibiscus tea with a touch of sweetness and tang" at bounding box center [847, 294] width 249 height 41
click at [735, 287] on span "Rich hibiscus tea with a touch of sweetness and tang" at bounding box center [847, 294] width 249 height 41
click at [819, 284] on span "Rich hibiscus tea with a touch of sweetness and tang" at bounding box center [847, 294] width 249 height 41
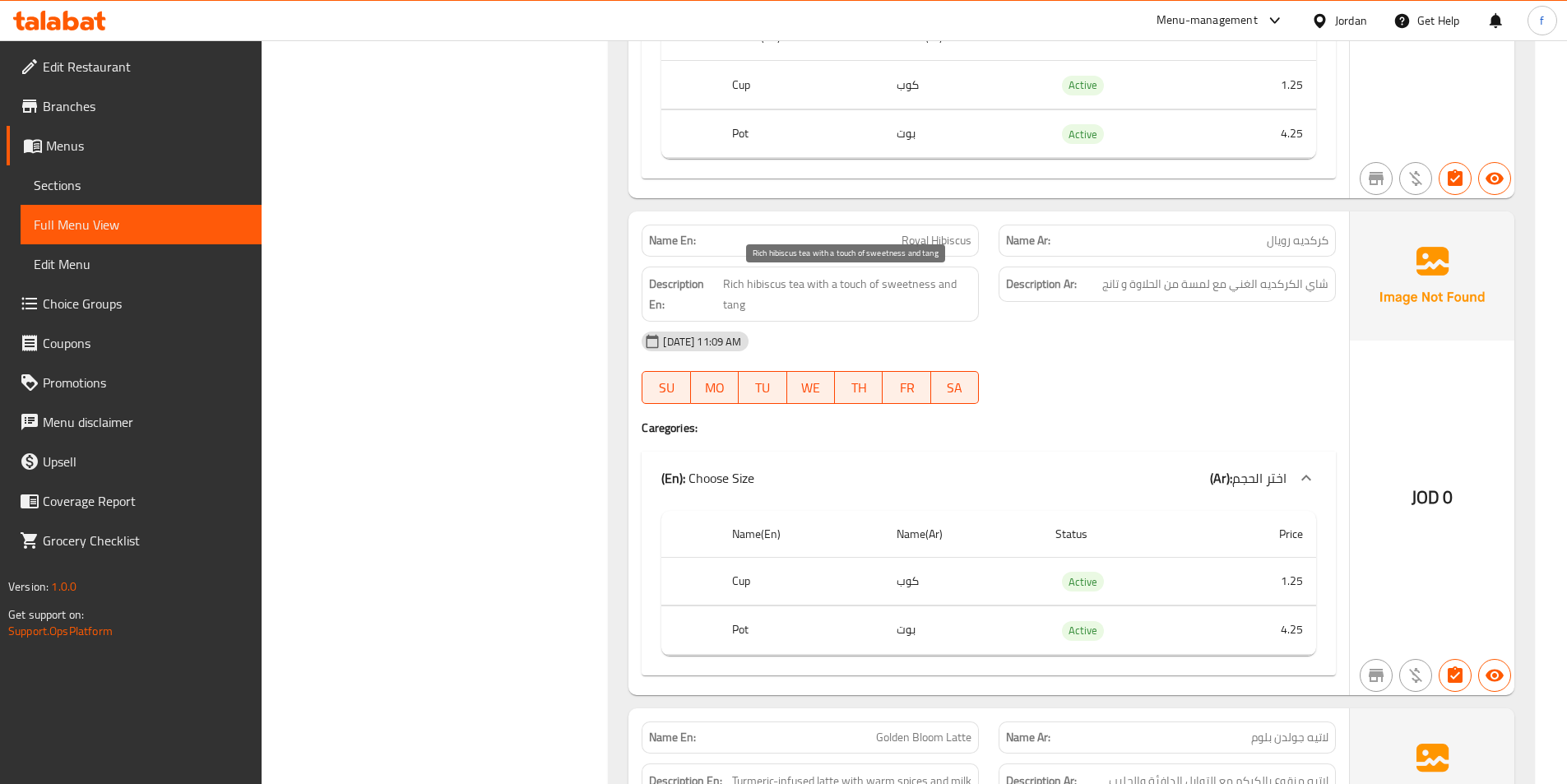
click at [837, 278] on span "Rich hibiscus tea with a touch of sweetness and tang" at bounding box center [847, 294] width 249 height 41
click at [900, 287] on span "Rich hibiscus tea with a touch of sweetness and tang" at bounding box center [847, 294] width 249 height 41
click at [736, 299] on span "Rich hibiscus tea with a touch of sweetness and tang" at bounding box center [847, 294] width 249 height 41
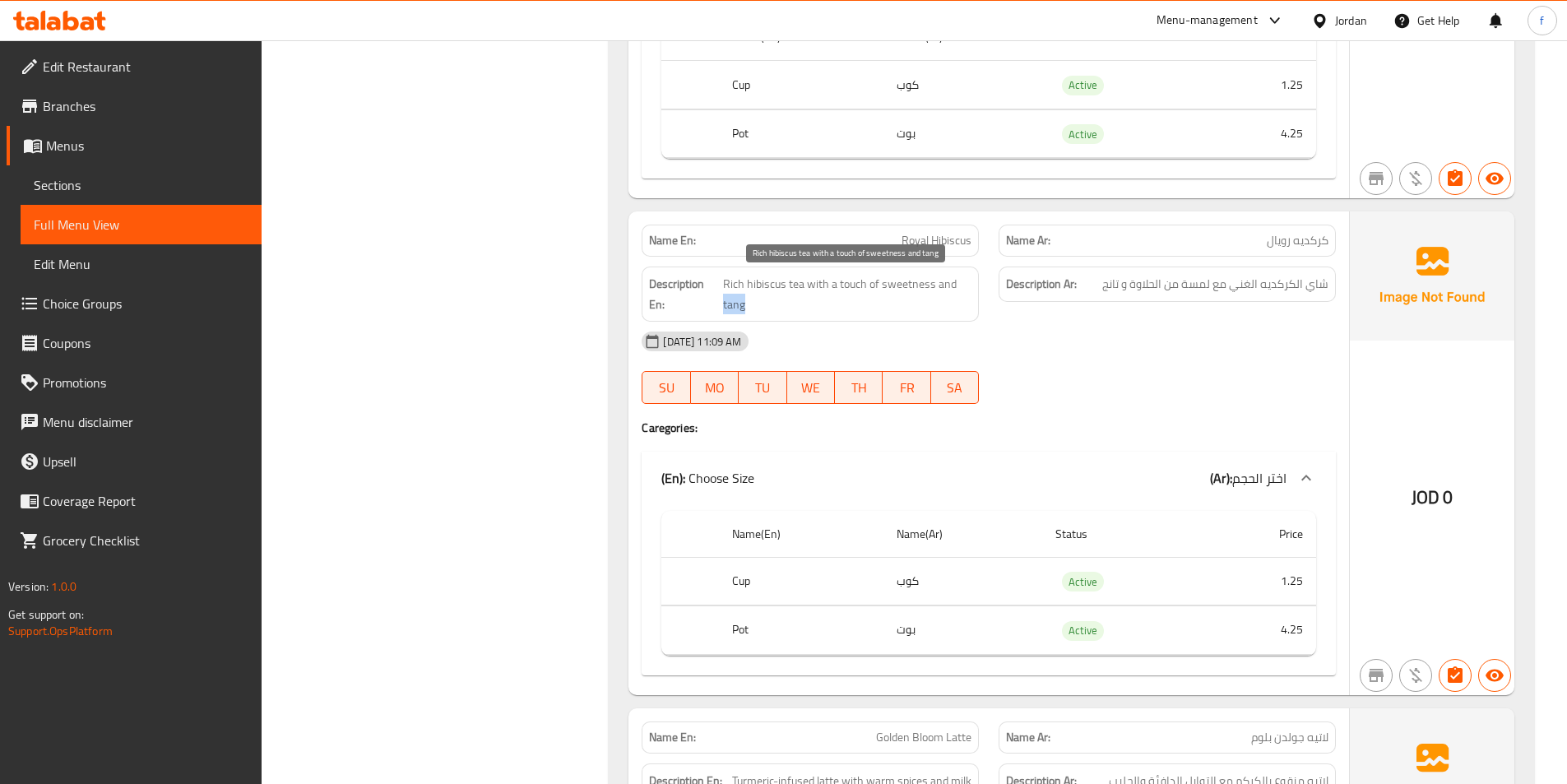
click at [736, 299] on span "Rich hibiscus tea with a touch of sweetness and tang" at bounding box center [847, 294] width 249 height 41
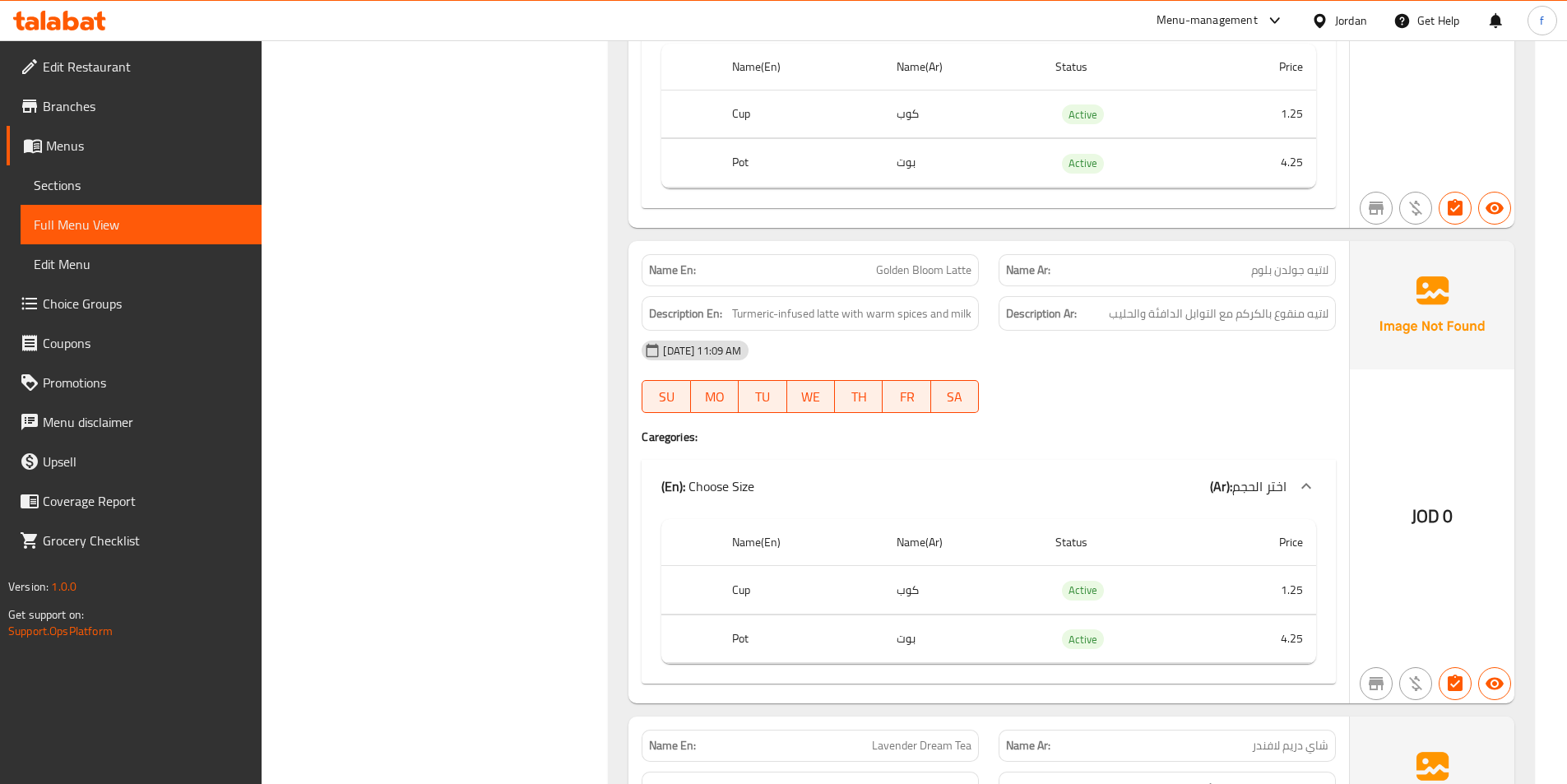
scroll to position [1974, 0]
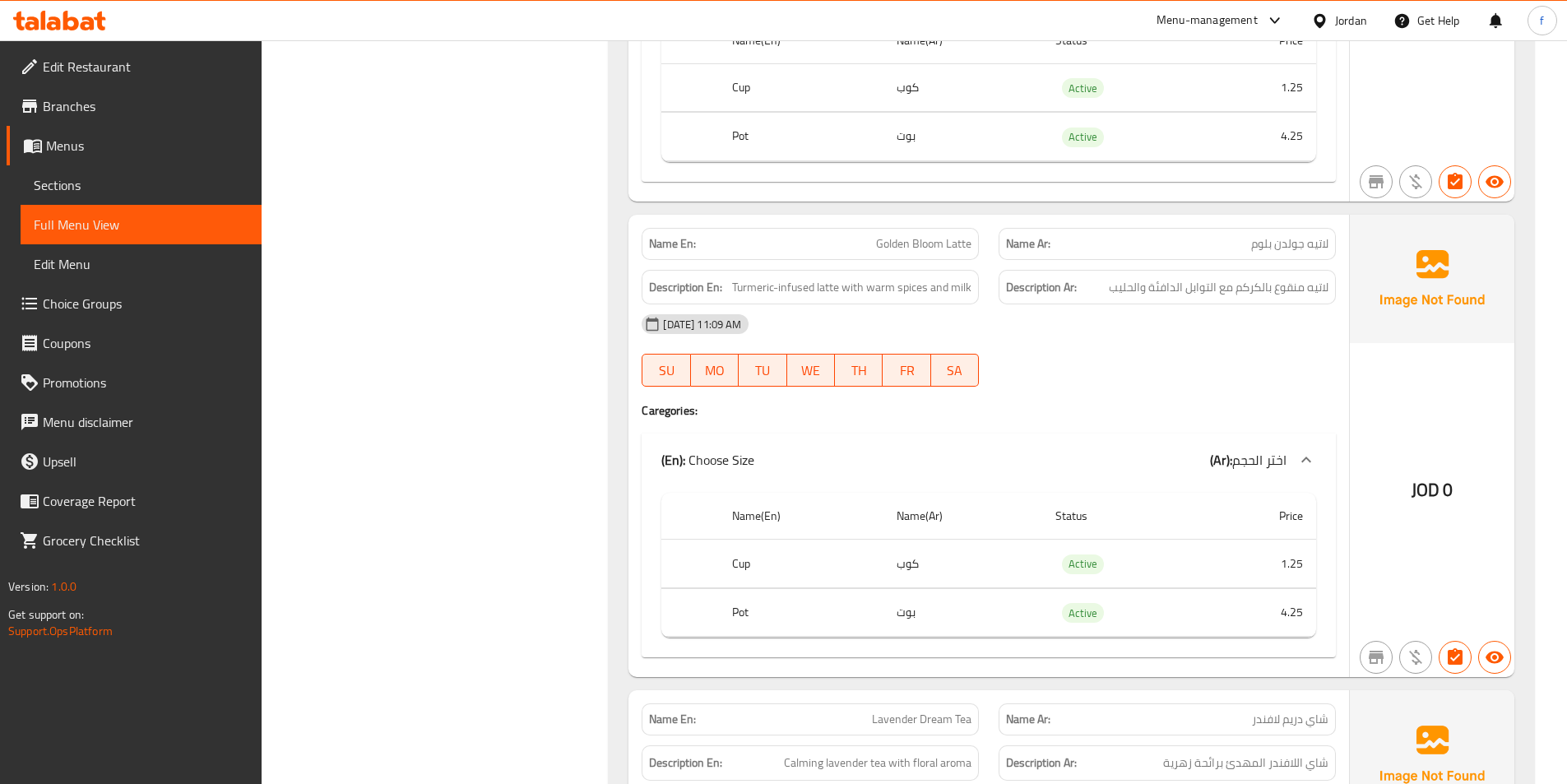
click at [961, 239] on span "Golden Bloom Latte" at bounding box center [924, 244] width 96 height 17
click at [937, 252] on span "Golden Bloom Latte" at bounding box center [924, 244] width 96 height 17
click at [887, 236] on span "Golden Bloom Latte" at bounding box center [924, 244] width 96 height 17
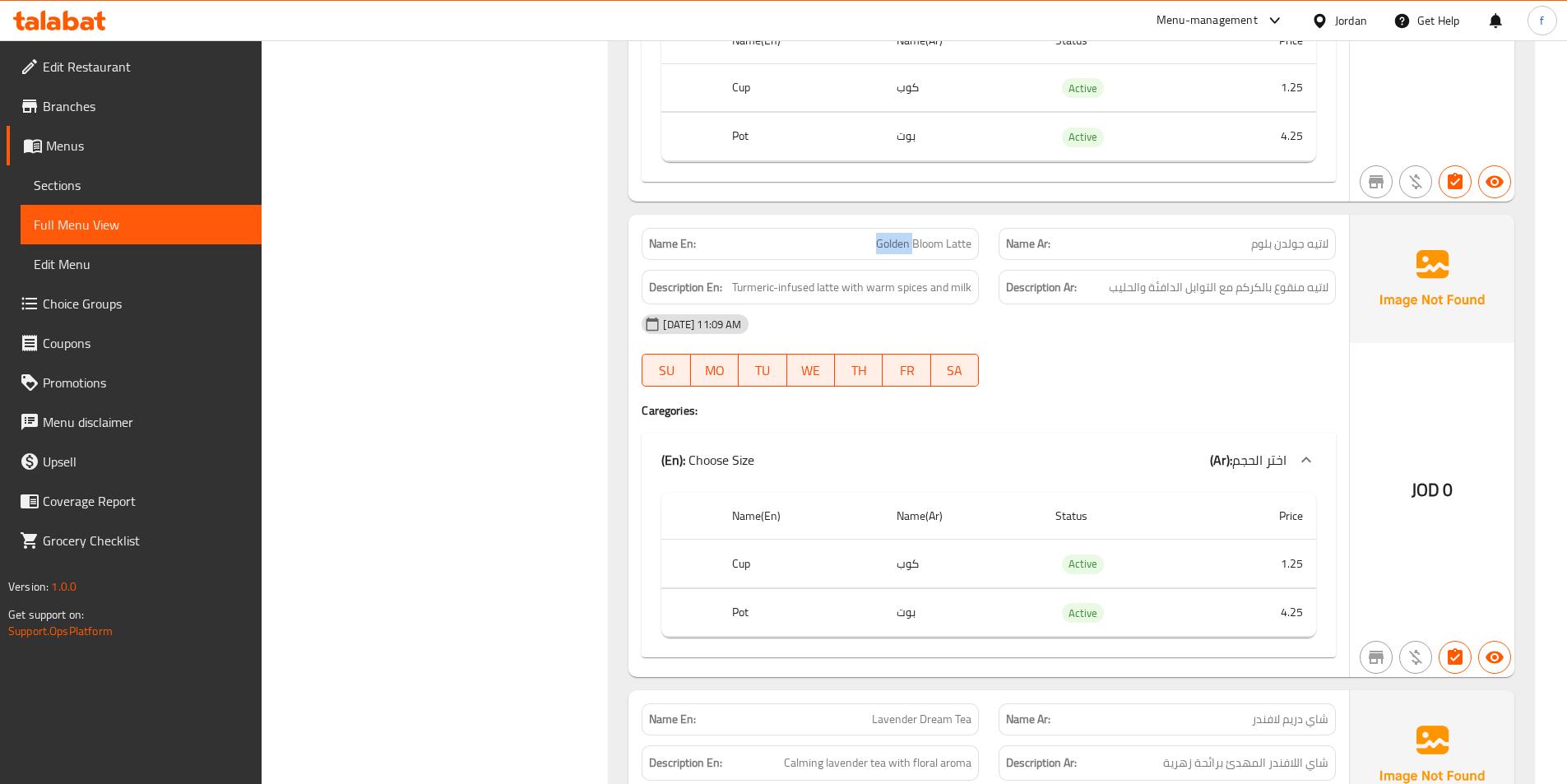
click at [887, 236] on span "Golden Bloom Latte" at bounding box center [924, 244] width 96 height 17
click at [828, 290] on span "Turmeric-infused latte with warm spices and milk" at bounding box center [852, 287] width 239 height 21
click at [791, 293] on span "Turmeric-infused latte with warm spices and milk" at bounding box center [852, 287] width 239 height 21
click at [790, 293] on span "Turmeric-infused latte with warm spices and milk" at bounding box center [852, 287] width 239 height 21
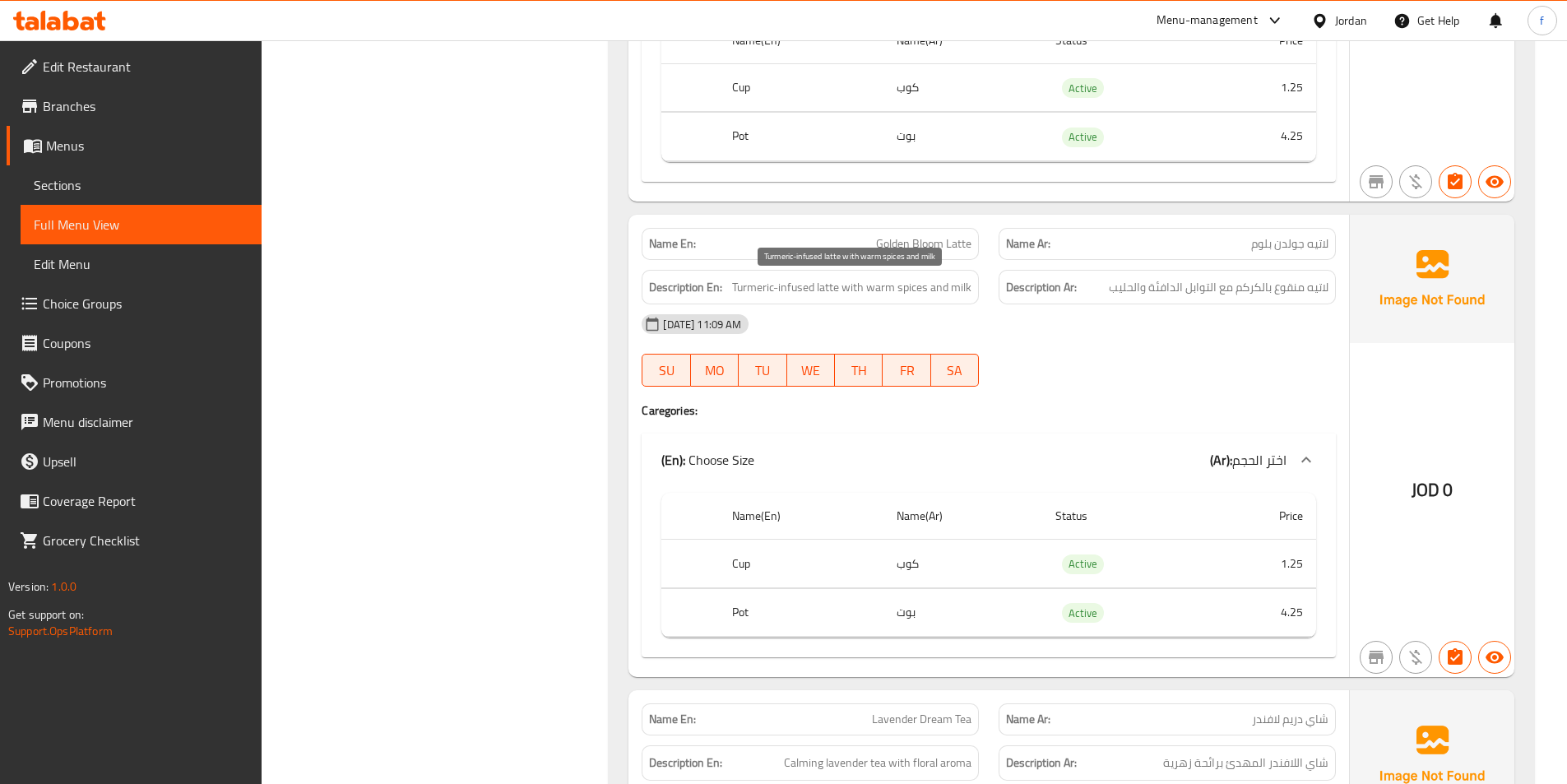
click at [764, 293] on span "Turmeric-infused latte with warm spices and milk" at bounding box center [852, 287] width 239 height 21
click at [848, 286] on span "Turmeric-infused latte with warm spices and milk" at bounding box center [852, 287] width 239 height 21
click at [889, 287] on span "Turmeric-infused latte with warm spices and milk" at bounding box center [852, 287] width 239 height 21
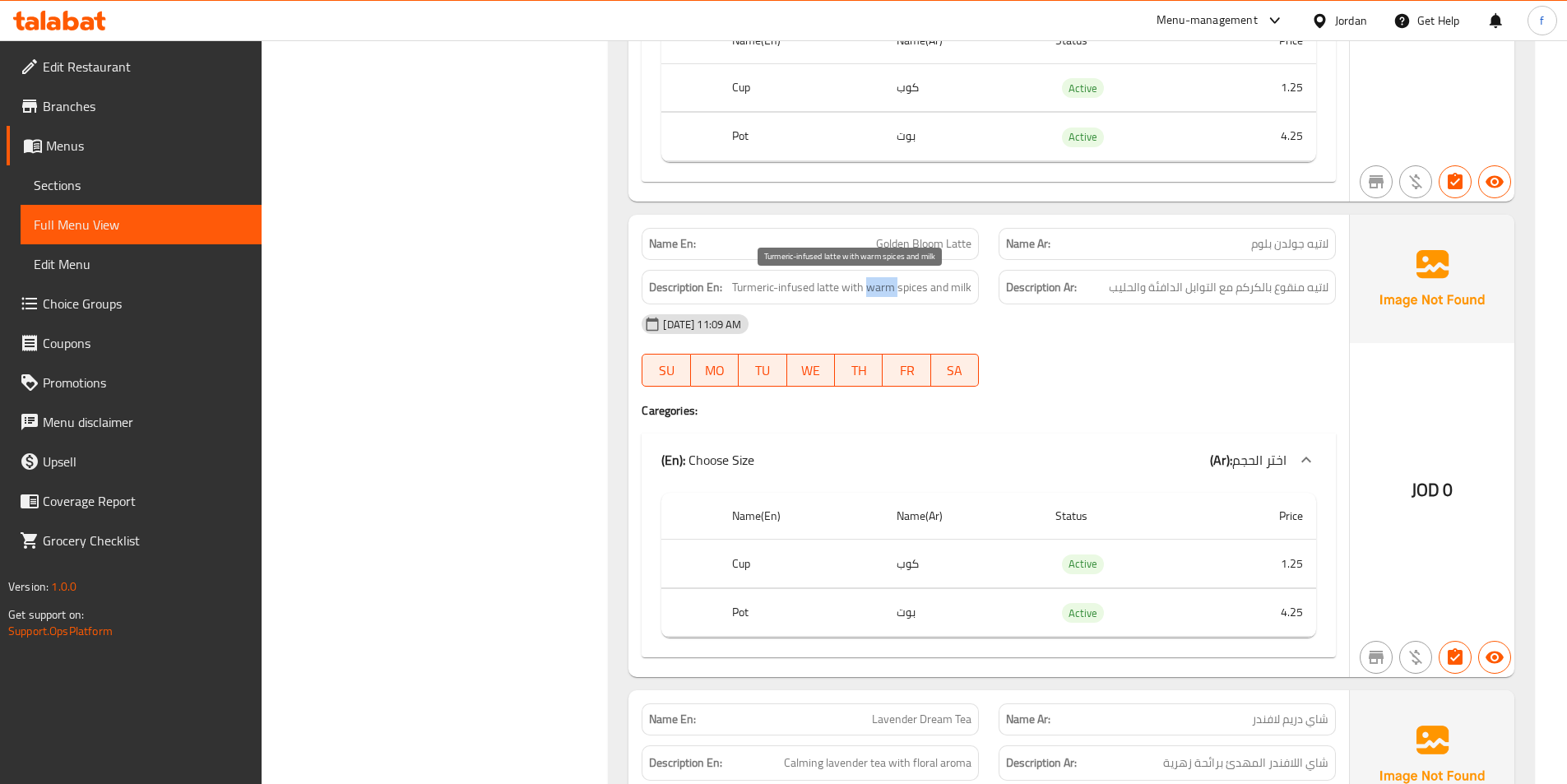
click at [889, 287] on span "Turmeric-infused latte with warm spices and milk" at bounding box center [852, 287] width 239 height 21
click at [917, 286] on span "Turmeric-infused latte with warm spices and milk" at bounding box center [852, 287] width 239 height 21
click at [951, 281] on span "Turmeric-infused latte with warm spices and milk" at bounding box center [852, 287] width 239 height 21
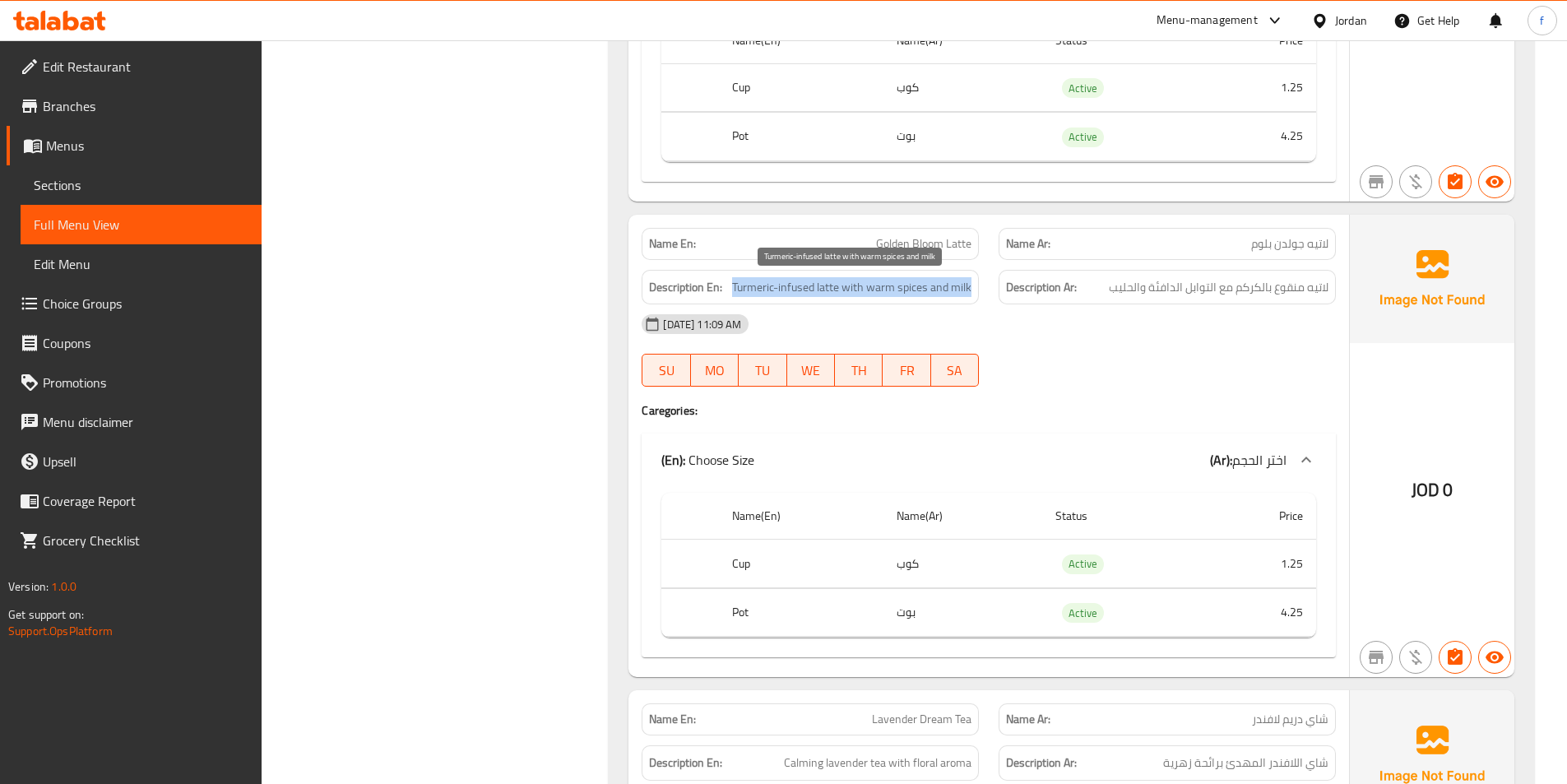
click at [951, 281] on span "Turmeric-infused latte with warm spices and milk" at bounding box center [852, 287] width 239 height 21
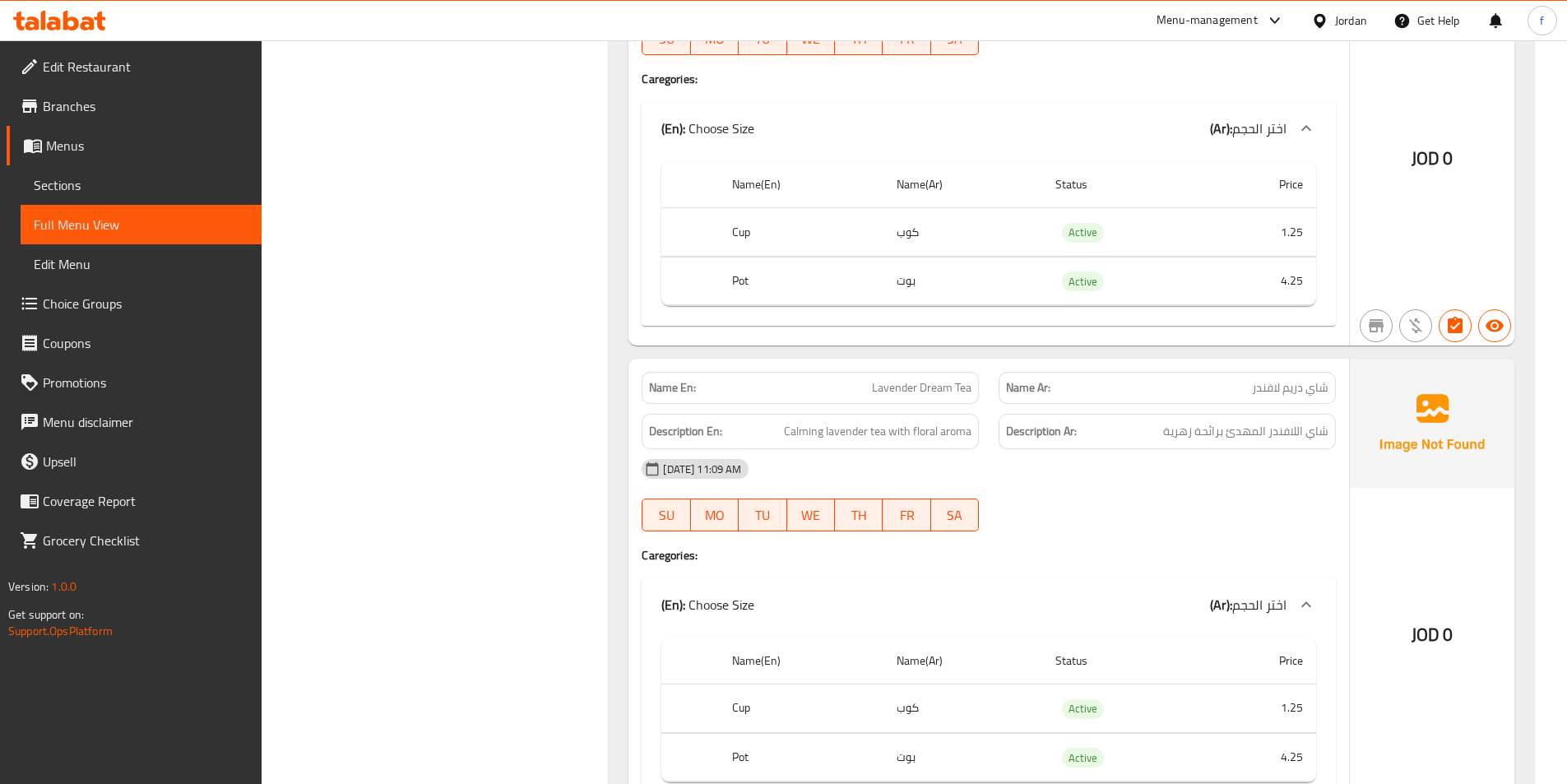
scroll to position [2385, 0]
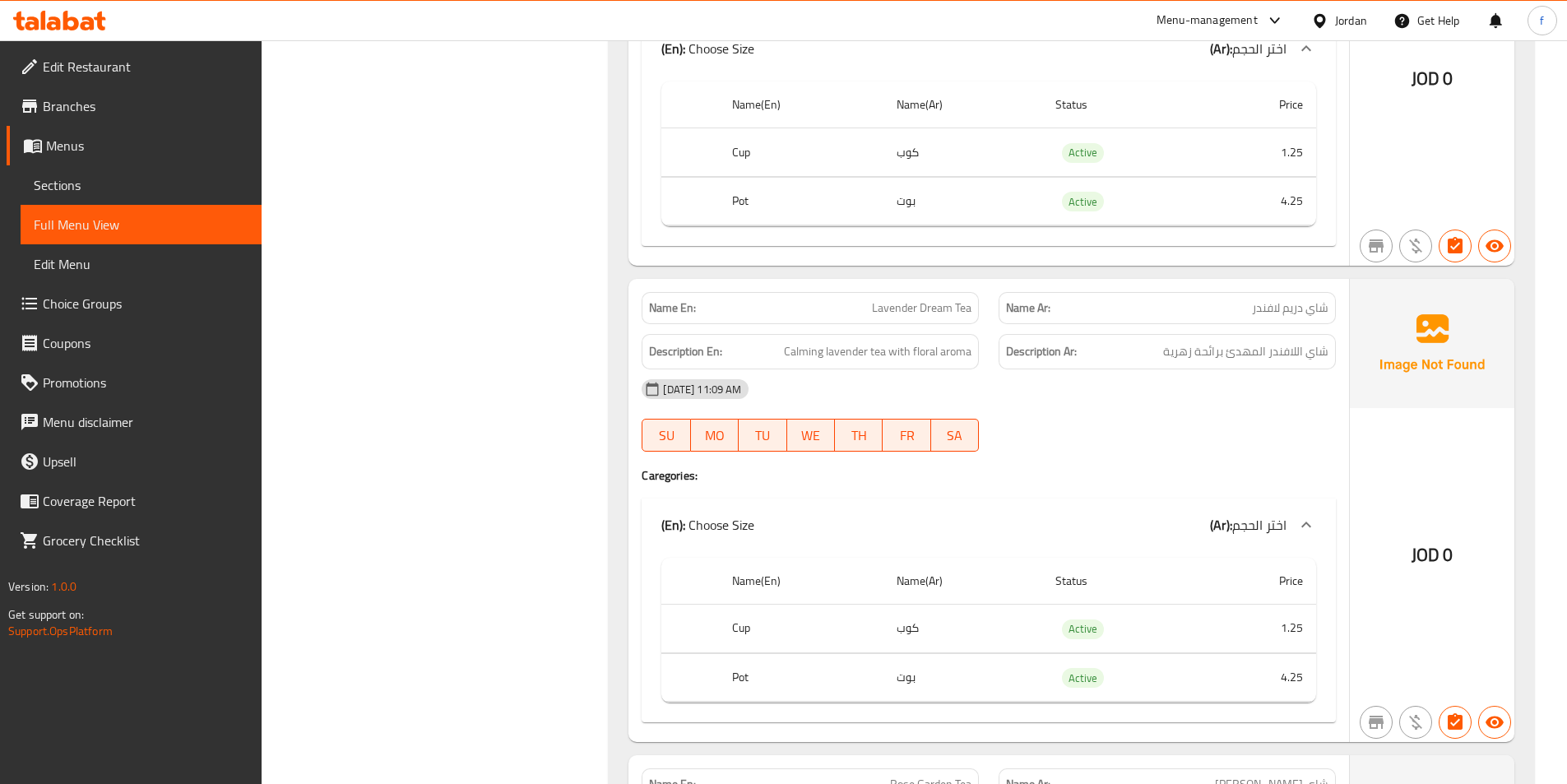
click at [960, 305] on span "Lavender Dream Tea" at bounding box center [922, 307] width 99 height 17
click at [957, 308] on span "Lavender Dream Tea" at bounding box center [922, 307] width 99 height 17
click at [907, 308] on span "Lavender Dream Tea" at bounding box center [922, 307] width 99 height 17
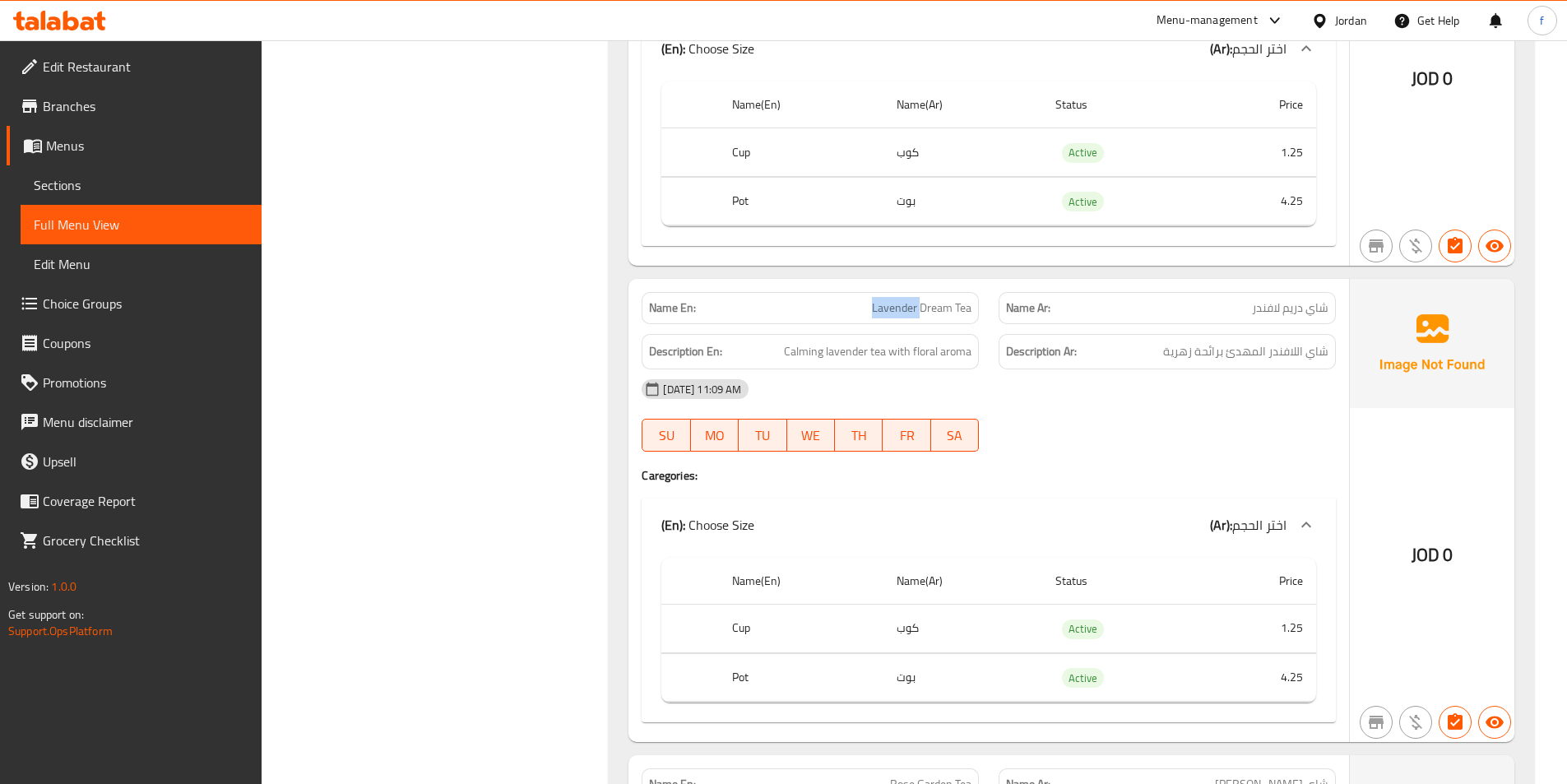
click at [907, 308] on span "Lavender Dream Tea" at bounding box center [922, 307] width 99 height 17
click at [881, 356] on span "Calming lavender tea with floral aroma" at bounding box center [878, 352] width 187 height 21
click at [857, 354] on span "Calming lavender tea with floral aroma" at bounding box center [878, 352] width 187 height 21
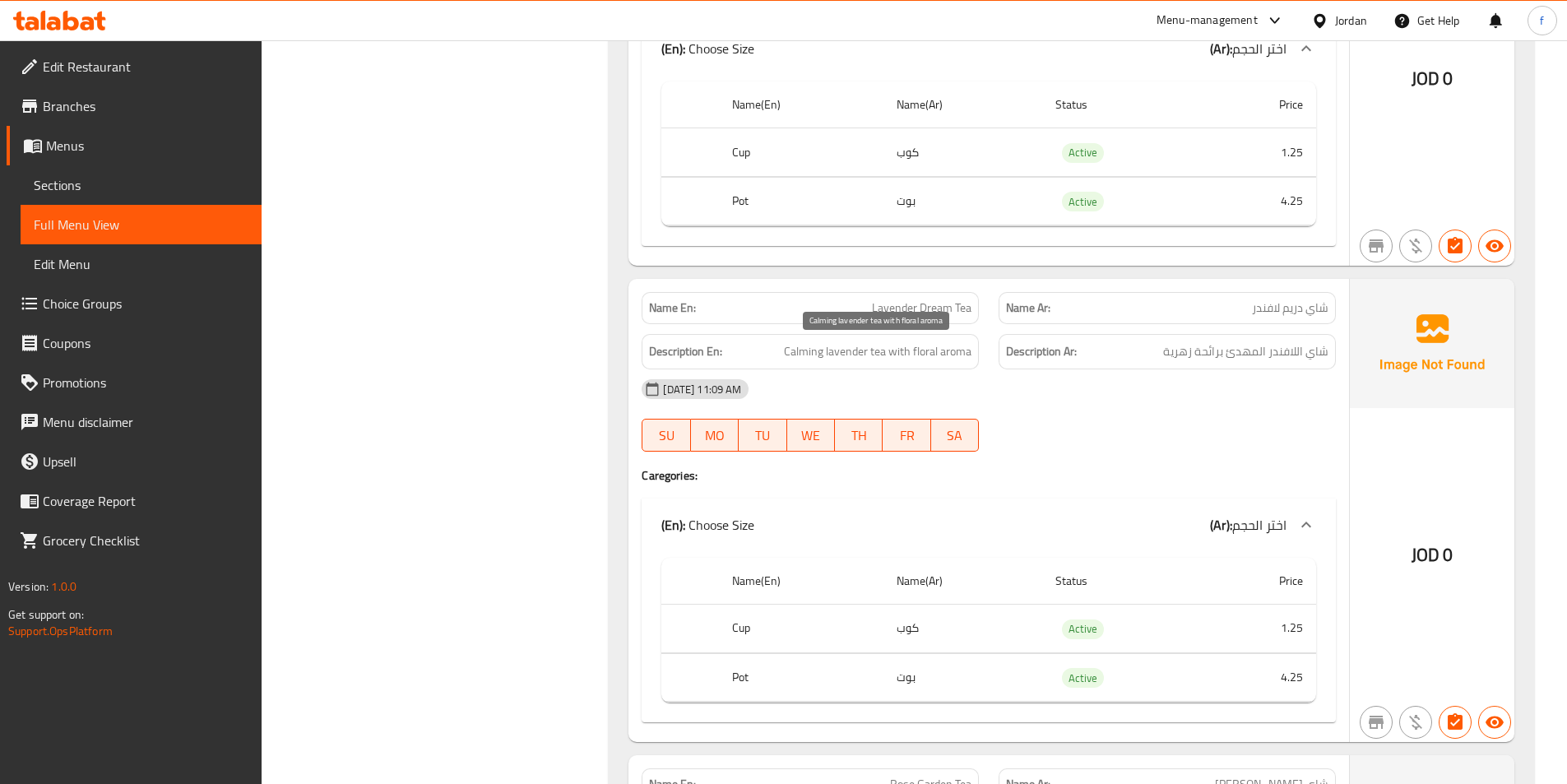
click at [795, 350] on span "Calming lavender tea with floral aroma" at bounding box center [878, 352] width 187 height 21
click at [876, 355] on span "Calming lavender tea with floral aroma" at bounding box center [878, 352] width 187 height 21
click at [896, 352] on span "Calming lavender tea with floral aroma" at bounding box center [878, 352] width 187 height 21
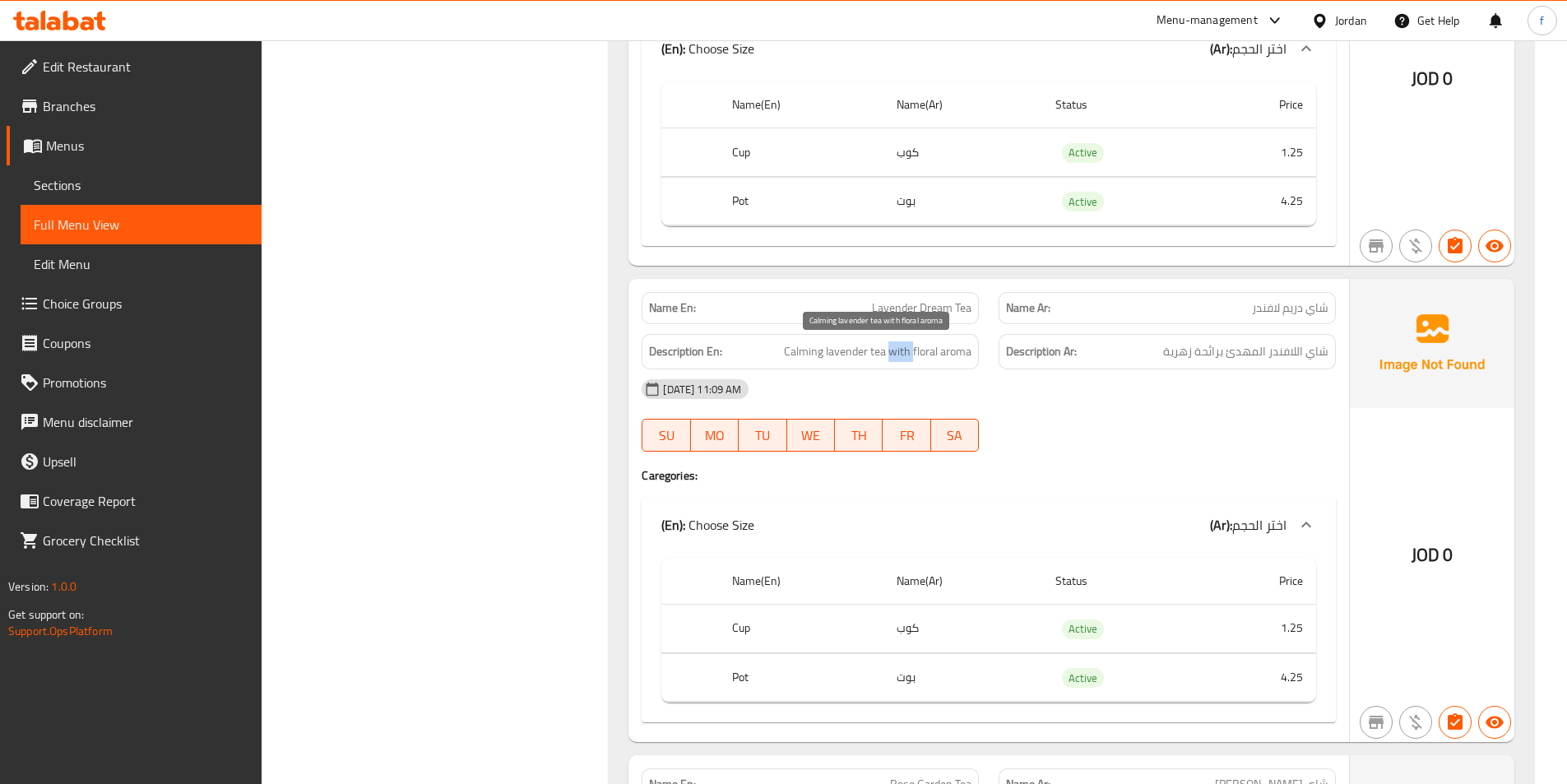
click at [896, 352] on span "Calming lavender tea with floral aroma" at bounding box center [878, 352] width 187 height 21
click at [959, 351] on span "Calming lavender tea with floral aroma" at bounding box center [878, 352] width 187 height 21
click at [942, 352] on span "Calming lavender tea with floral aroma" at bounding box center [878, 352] width 187 height 21
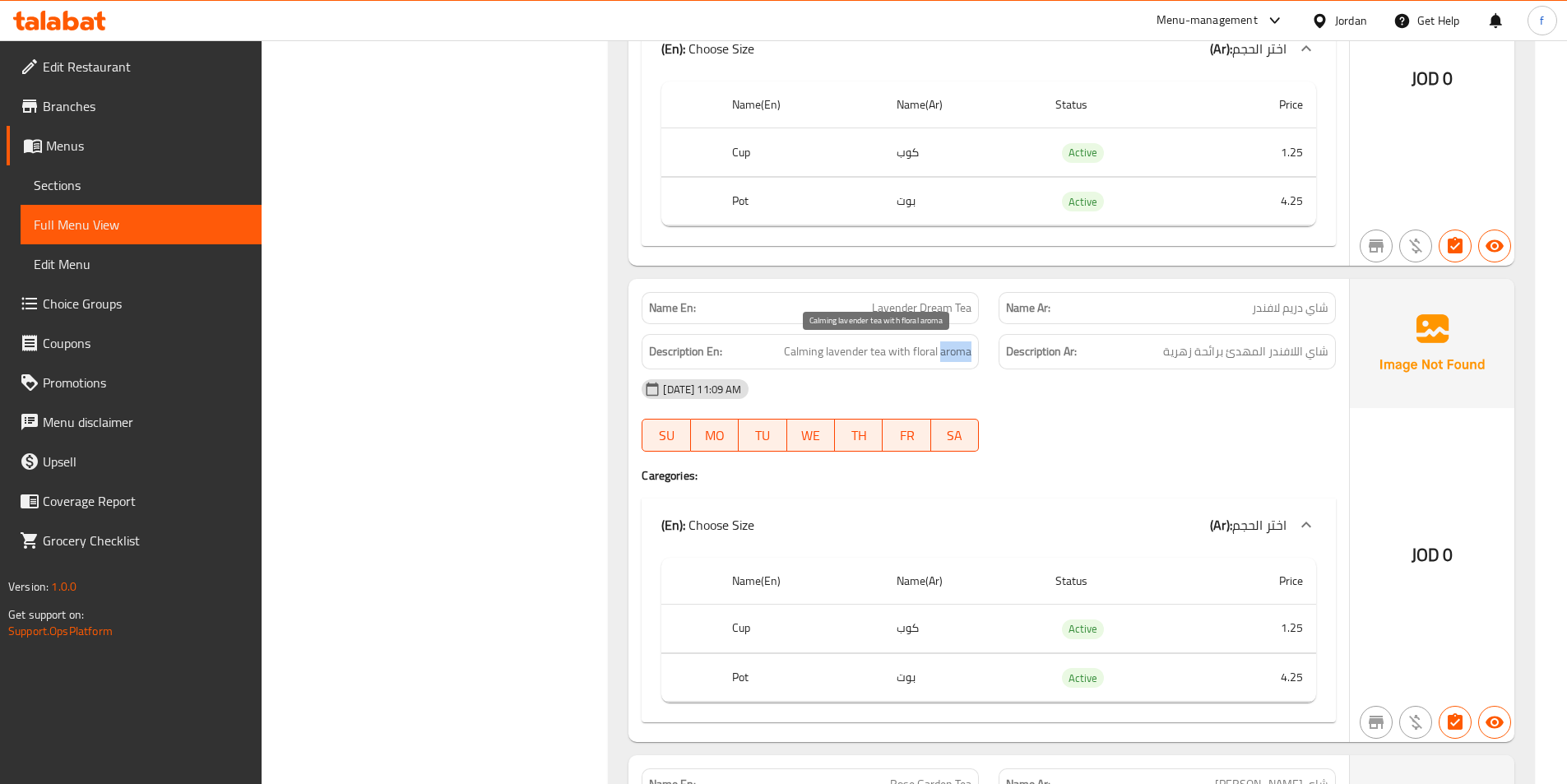
click at [965, 346] on span "Calming lavender tea with floral aroma" at bounding box center [878, 352] width 187 height 21
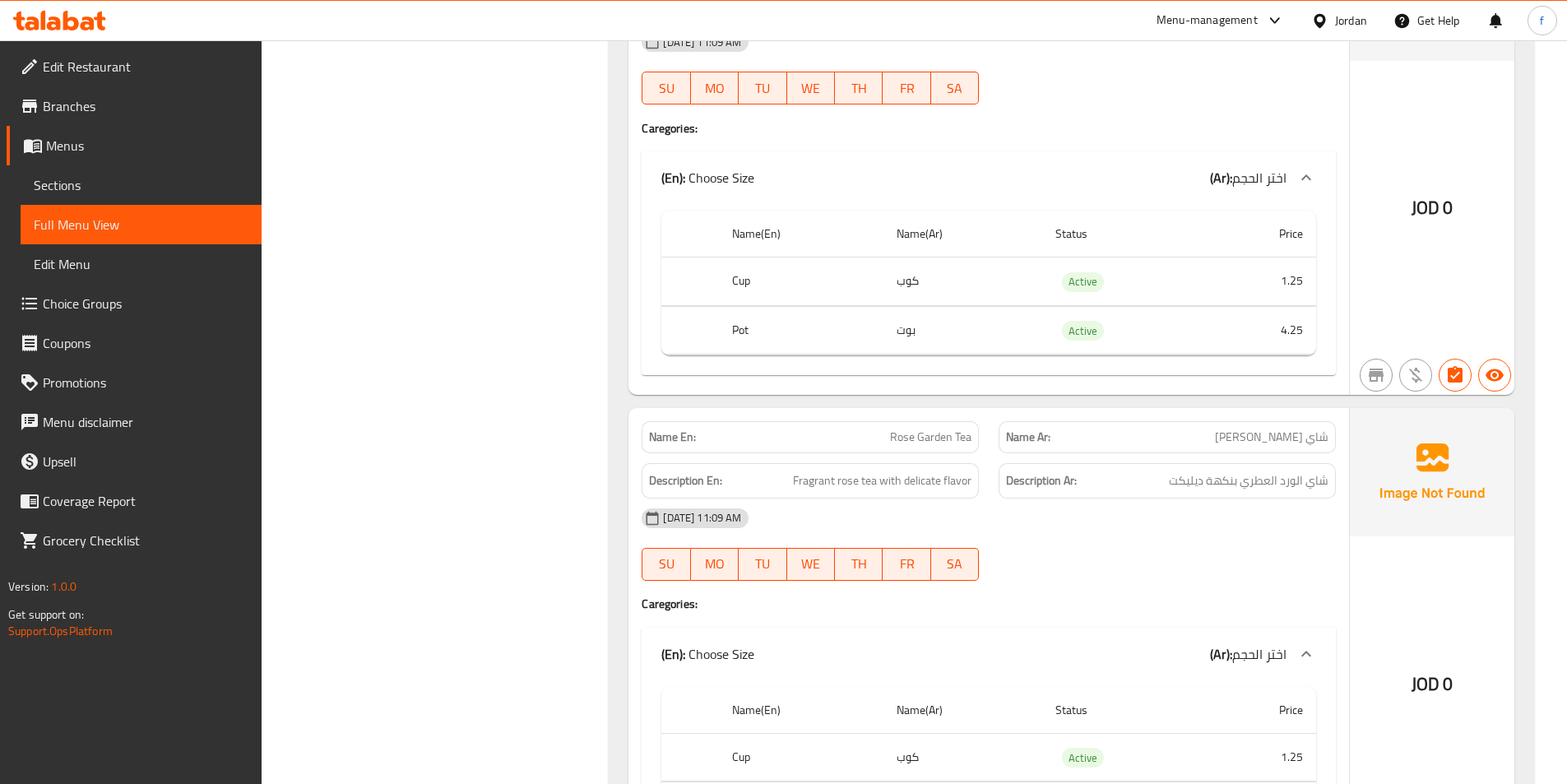
scroll to position [2878, 0]
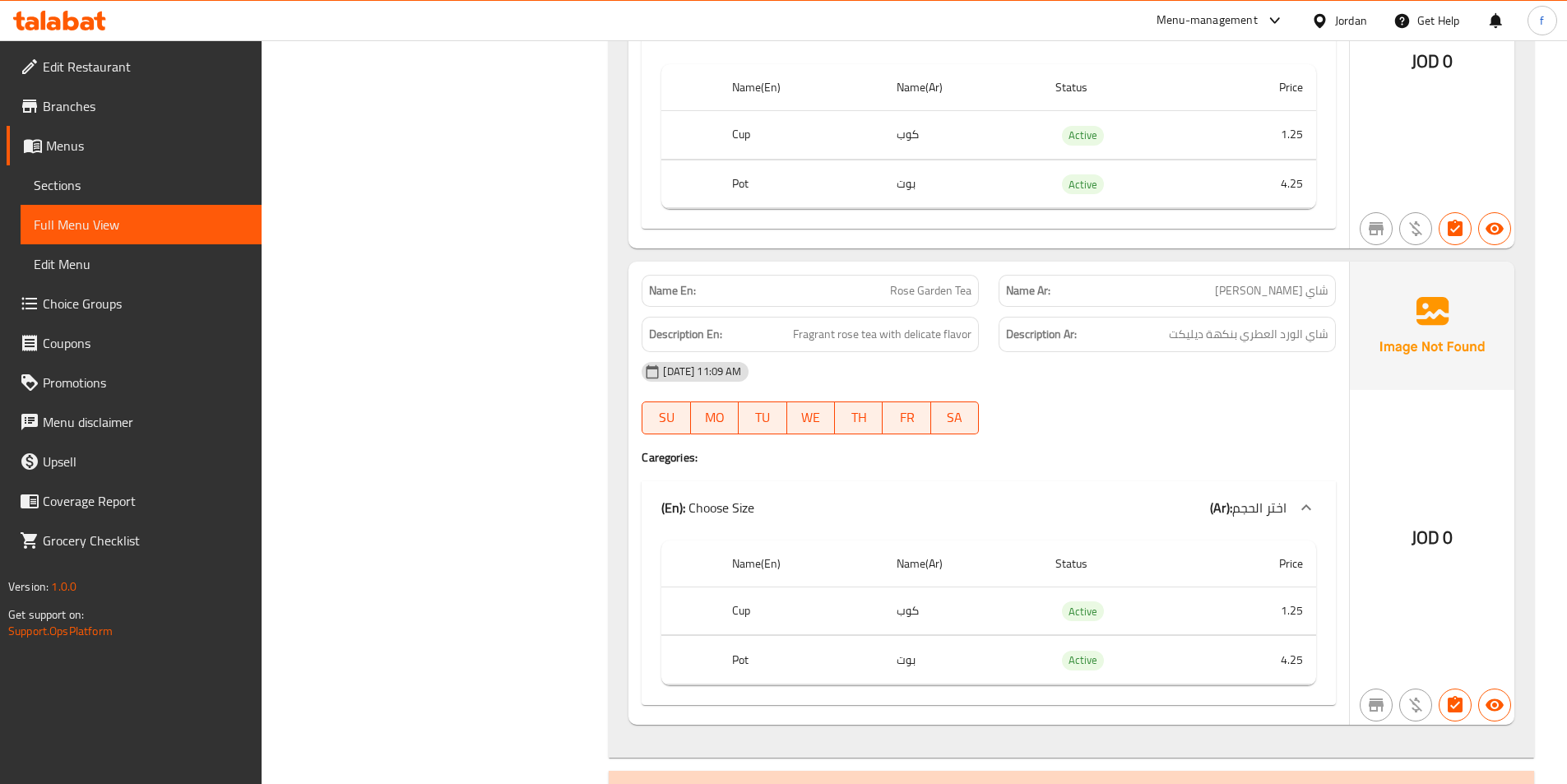
click at [955, 295] on span "Rose Garden Tea" at bounding box center [931, 290] width 81 height 17
click at [951, 294] on span "Rose Garden Tea" at bounding box center [931, 290] width 81 height 17
click at [919, 291] on span "Rose Garden Tea" at bounding box center [931, 290] width 81 height 17
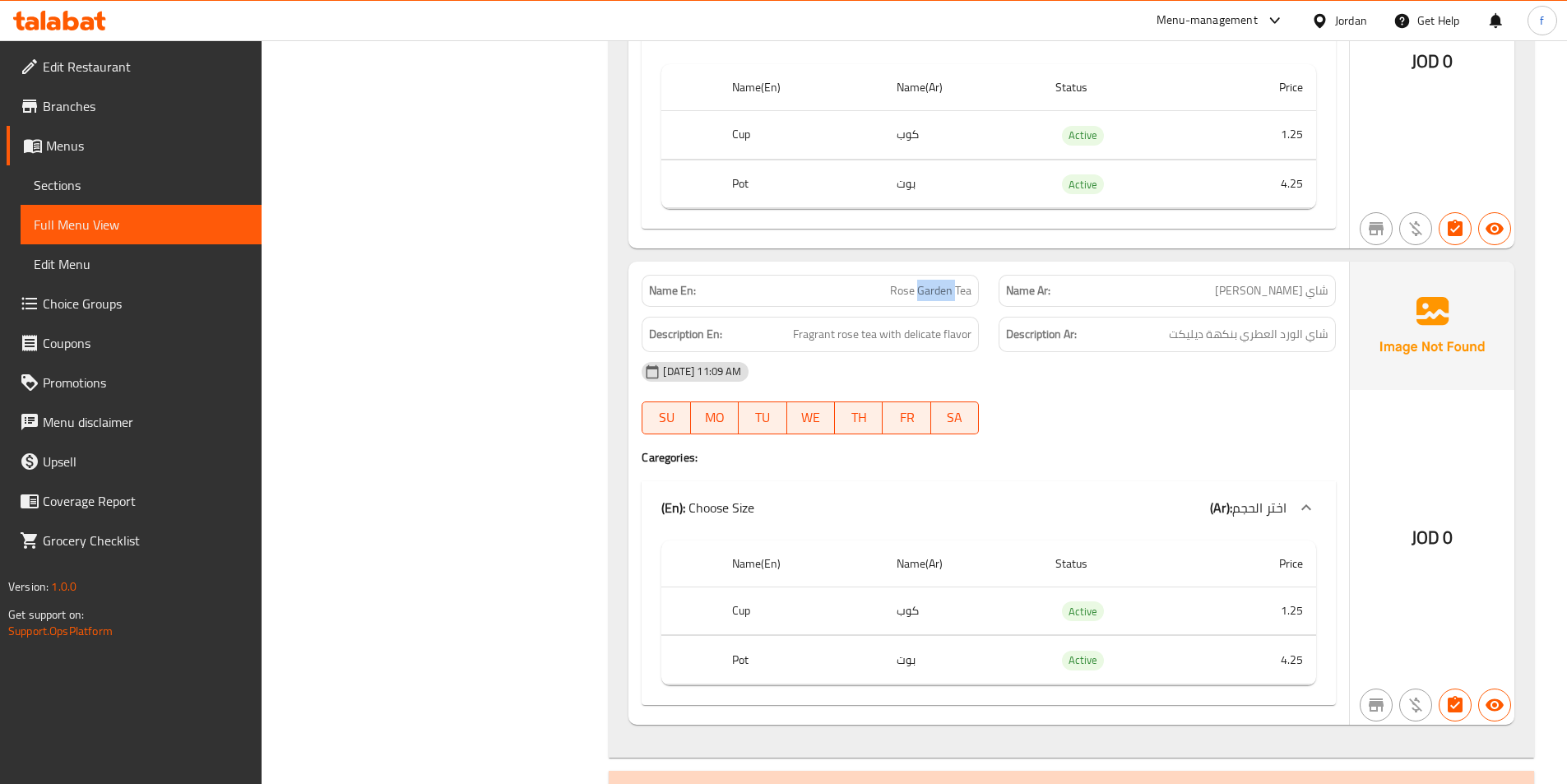
click at [919, 291] on span "Rose Garden Tea" at bounding box center [931, 290] width 81 height 17
click at [896, 287] on span "Rose Garden Tea" at bounding box center [931, 290] width 81 height 17
click at [958, 290] on span "Rose Garden Tea" at bounding box center [931, 290] width 81 height 17
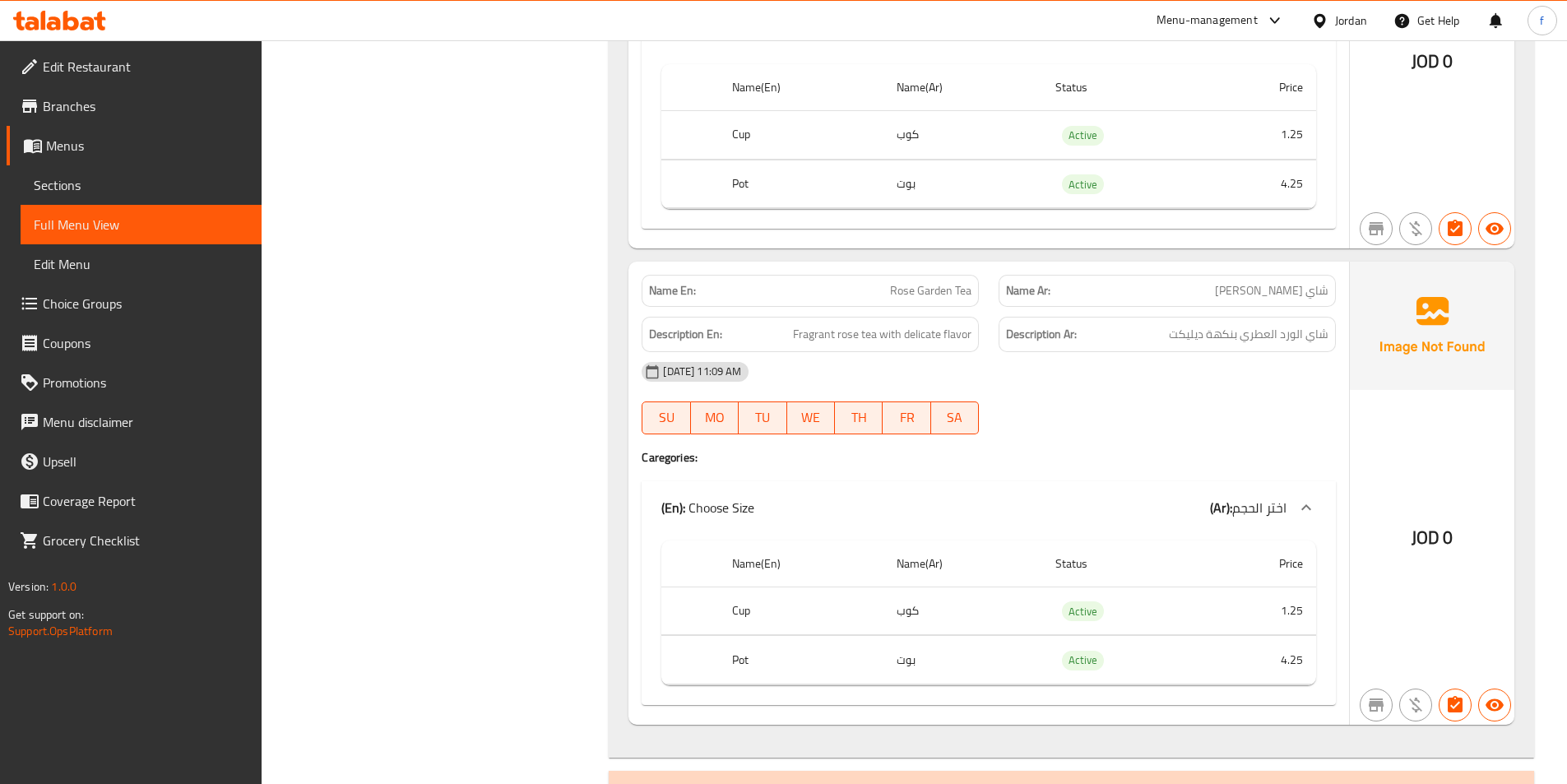
click at [934, 293] on span "Rose Garden Tea" at bounding box center [931, 290] width 81 height 17
click at [867, 331] on span "Fragrant rose tea with delicate flavor" at bounding box center [882, 335] width 179 height 21
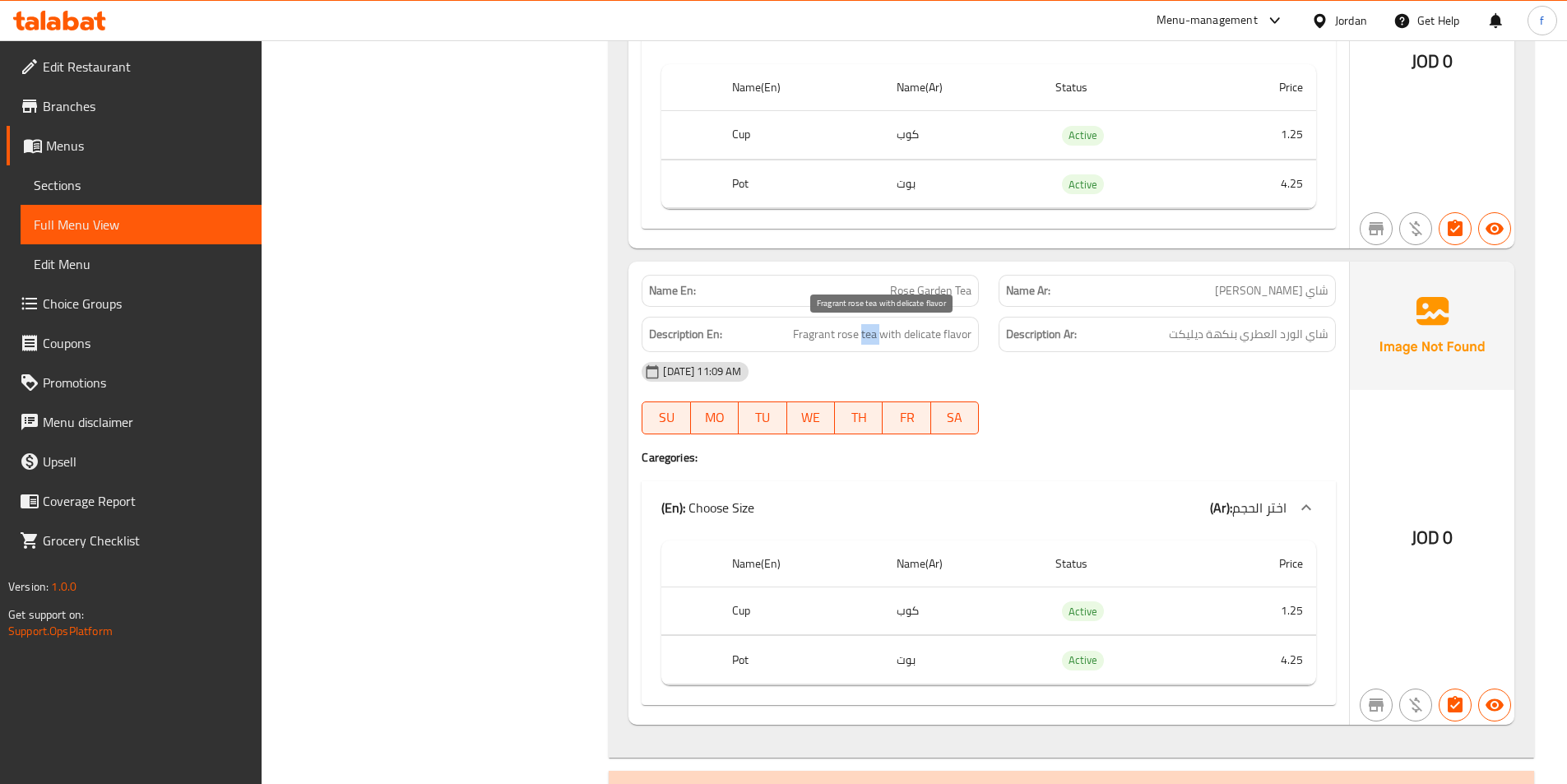
click at [867, 331] on span "Fragrant rose tea with delicate flavor" at bounding box center [882, 335] width 179 height 21
click at [854, 334] on span "Fragrant rose tea with delicate flavor" at bounding box center [882, 335] width 179 height 21
click at [797, 339] on span "Fragrant rose tea with delicate flavor" at bounding box center [882, 335] width 179 height 21
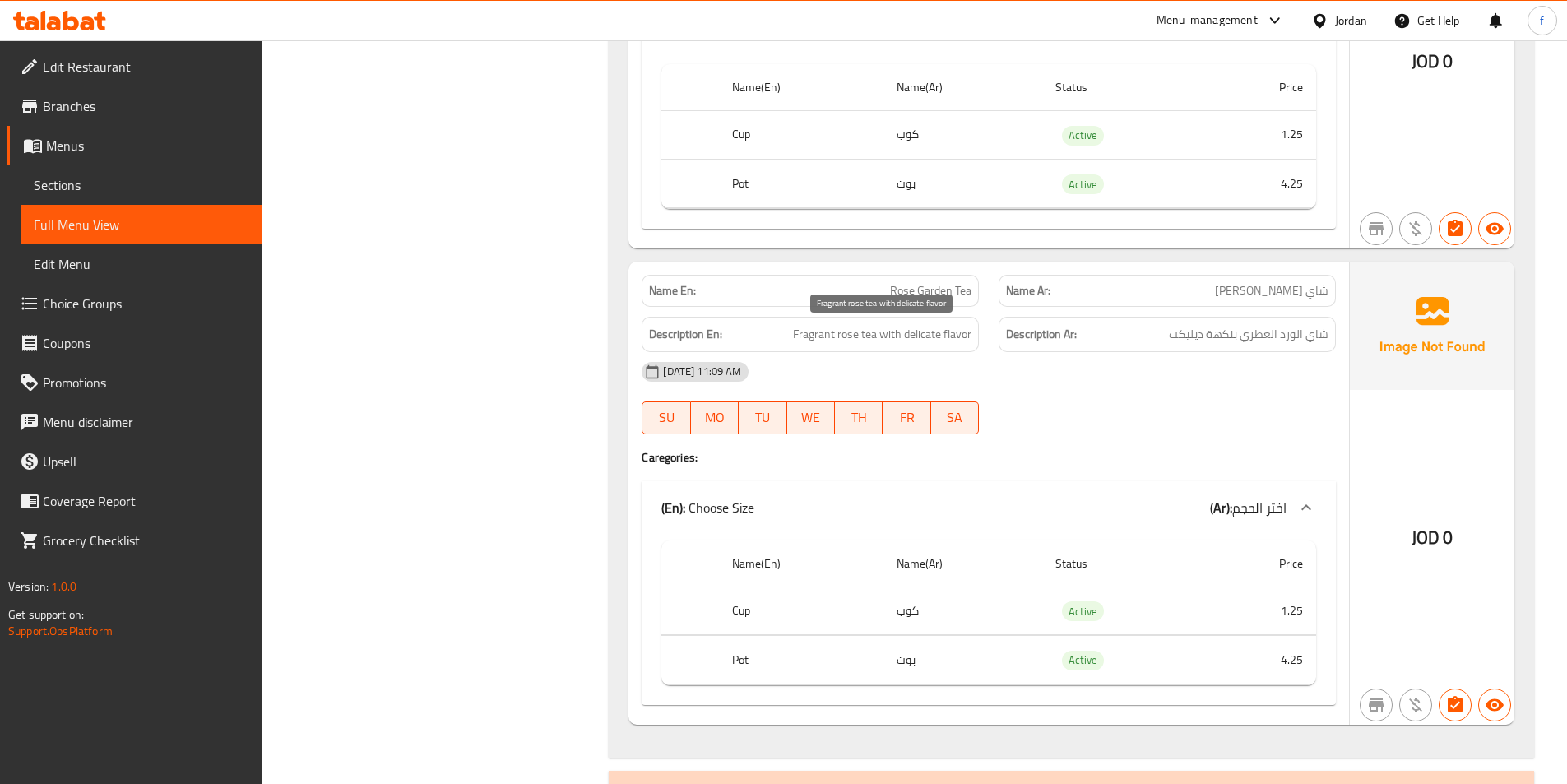
click at [886, 331] on span "Fragrant rose tea with delicate flavor" at bounding box center [882, 335] width 179 height 21
click at [942, 335] on span "Fragrant rose tea with delicate flavor" at bounding box center [882, 335] width 179 height 21
click at [949, 327] on span "Fragrant rose tea with delicate flavor" at bounding box center [882, 335] width 179 height 21
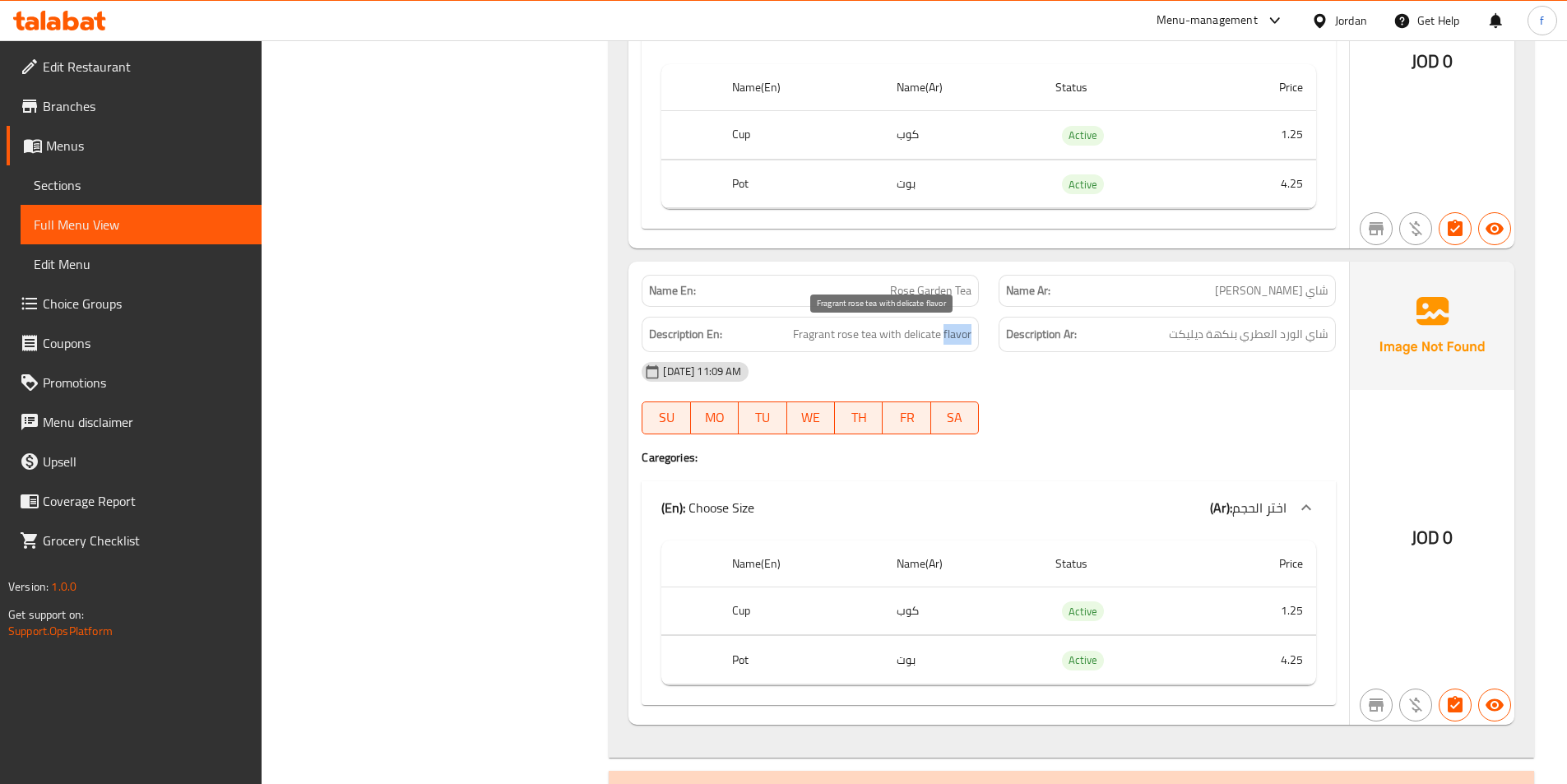
click at [949, 327] on span "Fragrant rose tea with delicate flavor" at bounding box center [882, 335] width 179 height 21
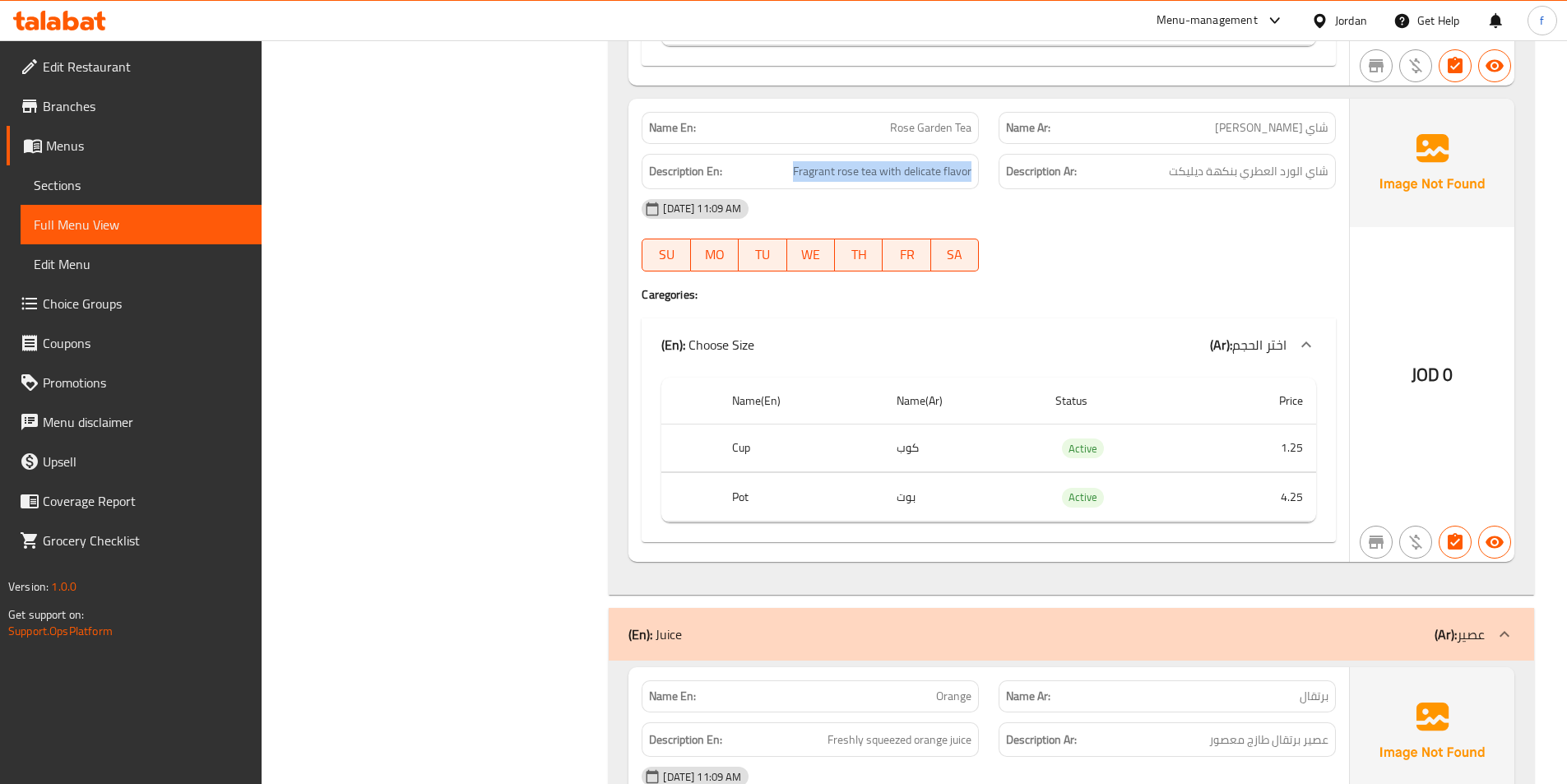
scroll to position [3042, 0]
click at [939, 186] on div "Description En: Fragrant rose tea with delicate flavor" at bounding box center [810, 169] width 337 height 35
drag, startPoint x: 905, startPoint y: 173, endPoint x: 983, endPoint y: 172, distance: 78.0
click at [983, 172] on div "Description En: Fragrant rose tea with delicate flavor" at bounding box center [810, 169] width 357 height 55
copy span "delicate flavor"
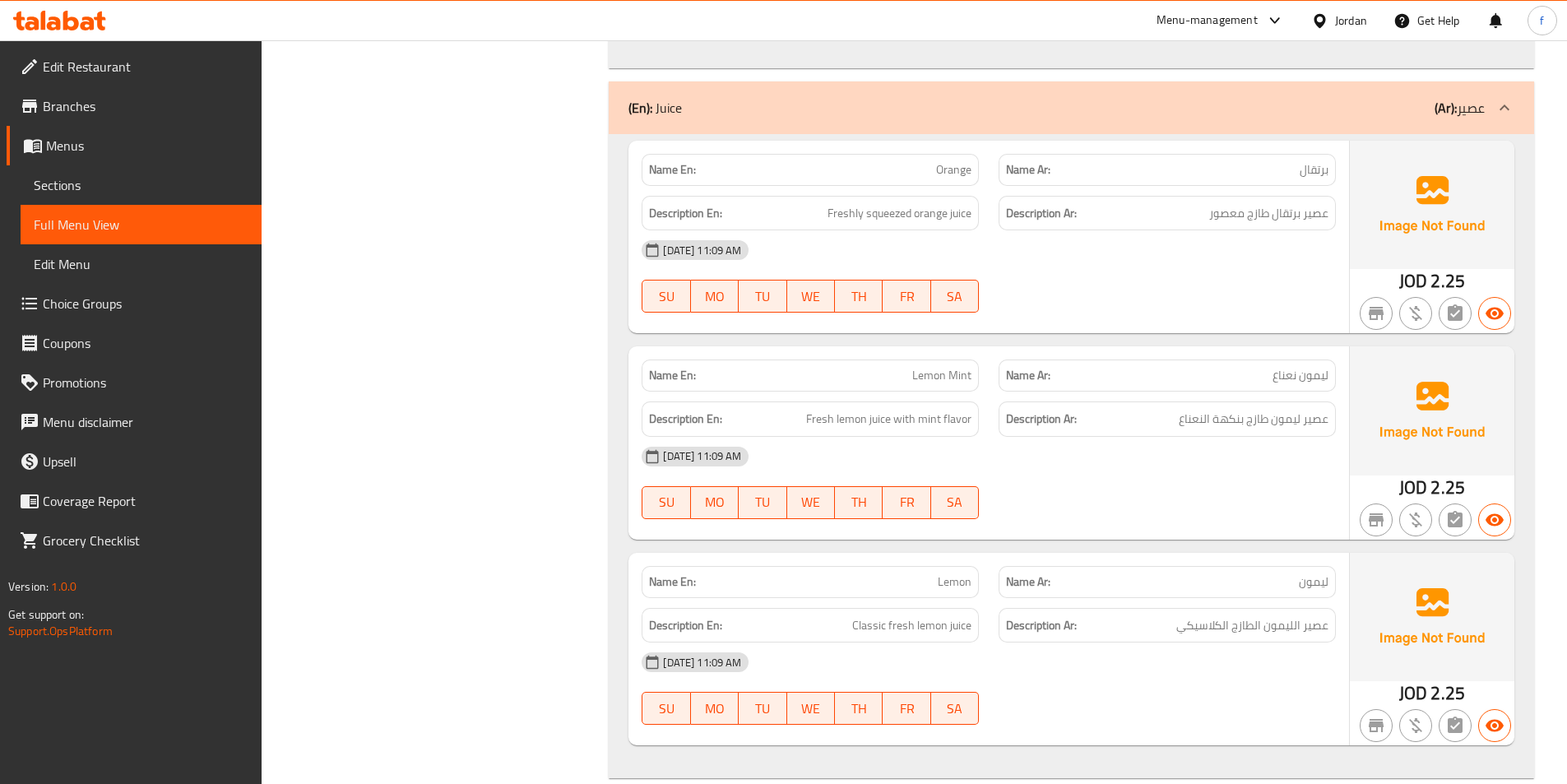
scroll to position [3536, 0]
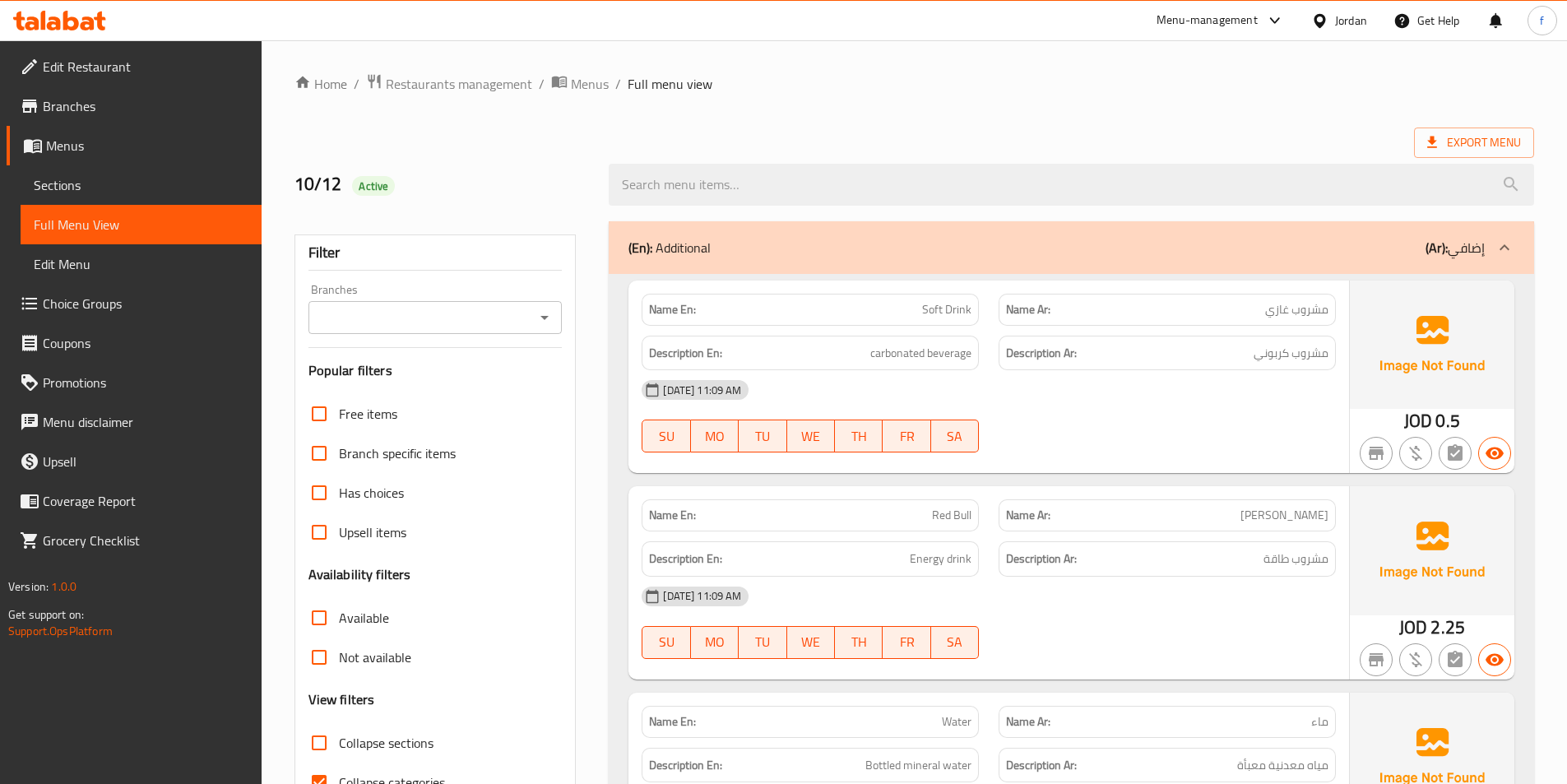
click at [94, 198] on link "Sections" at bounding box center [141, 185] width 241 height 40
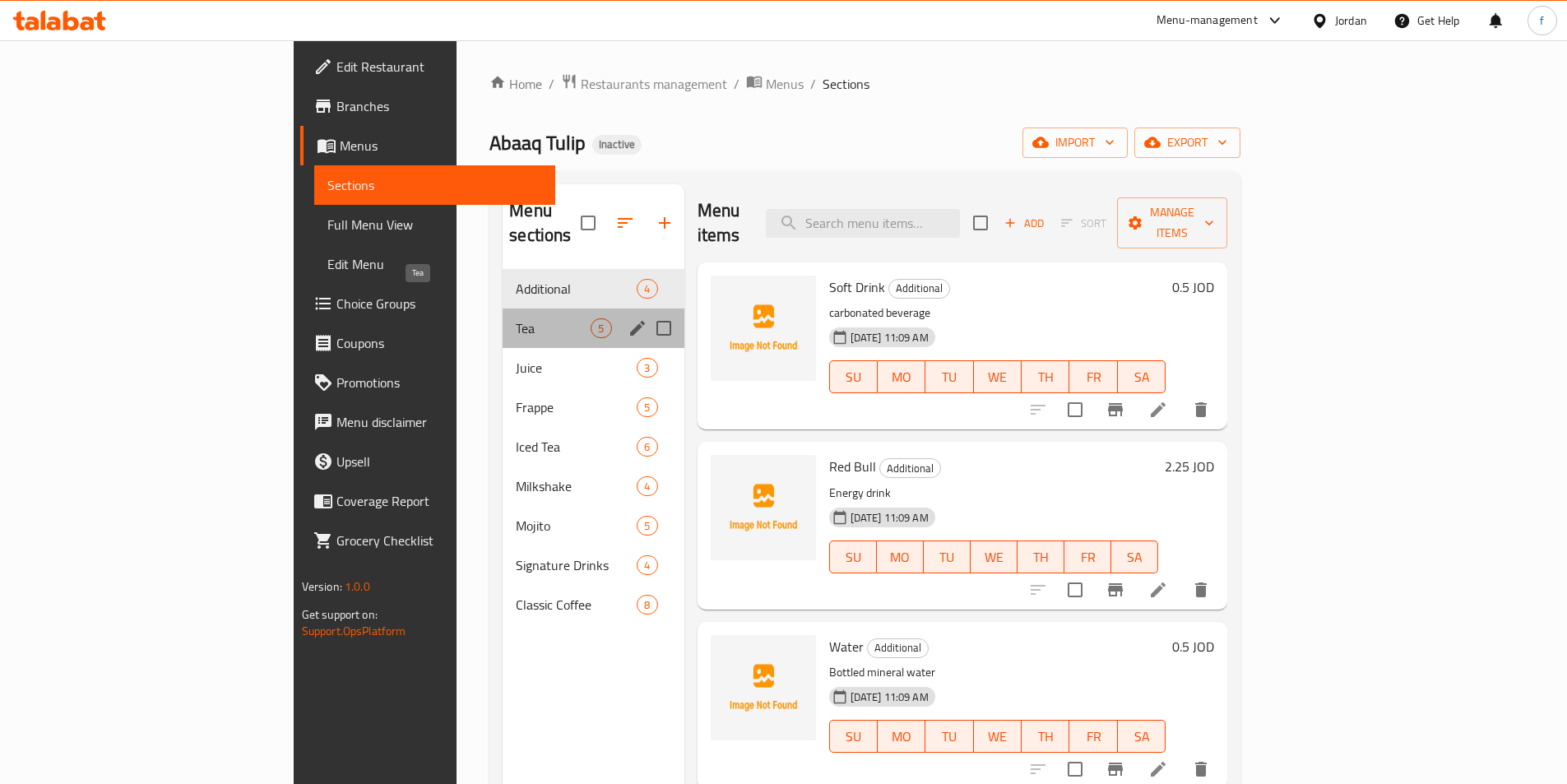
click at [516, 318] on span "Tea" at bounding box center [553, 327] width 75 height 20
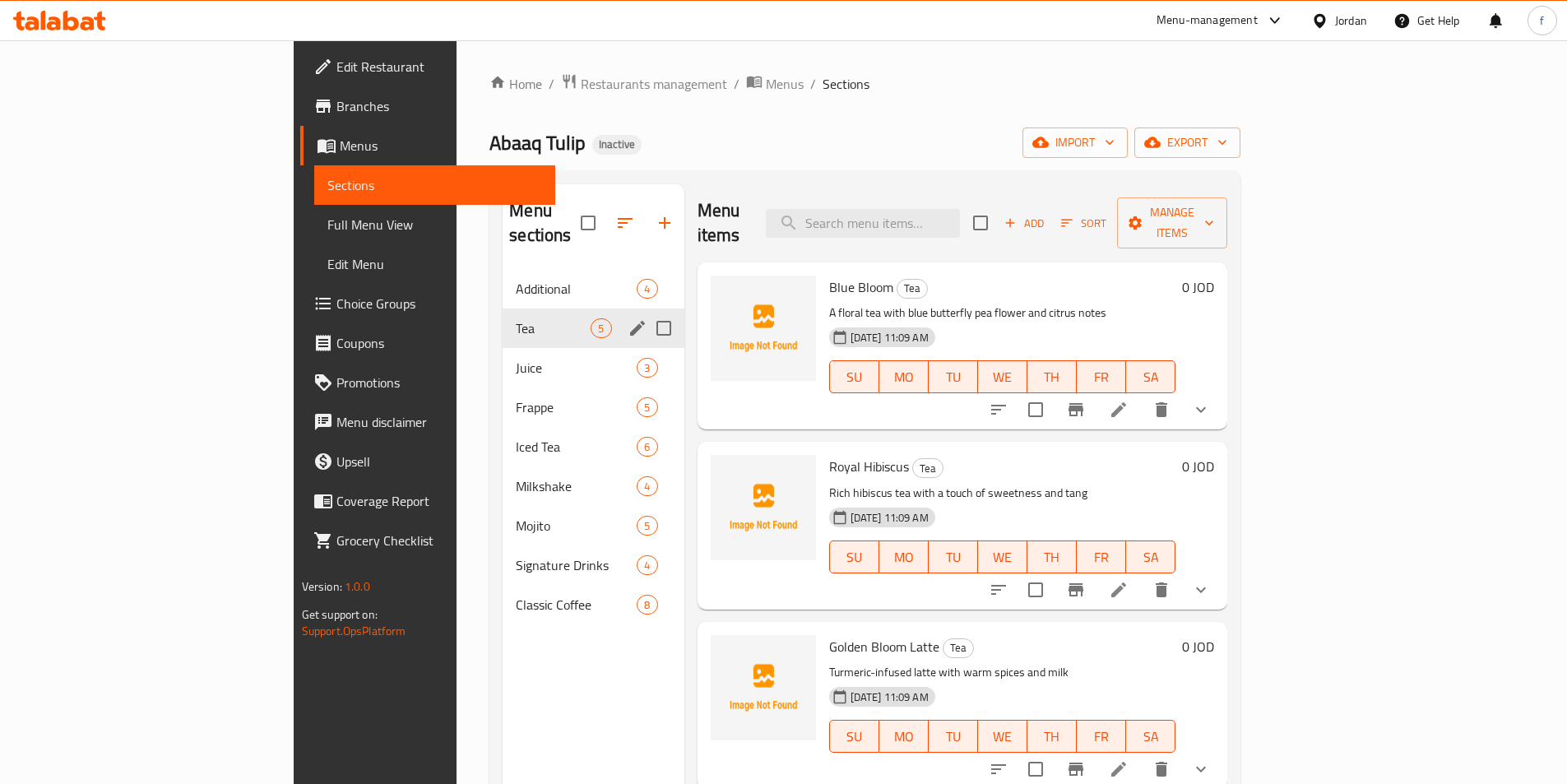
click at [646, 311] on input "Menu sections" at bounding box center [663, 328] width 35 height 35
checkbox input "true"
click at [627, 318] on icon "edit" at bounding box center [637, 327] width 20 height 20
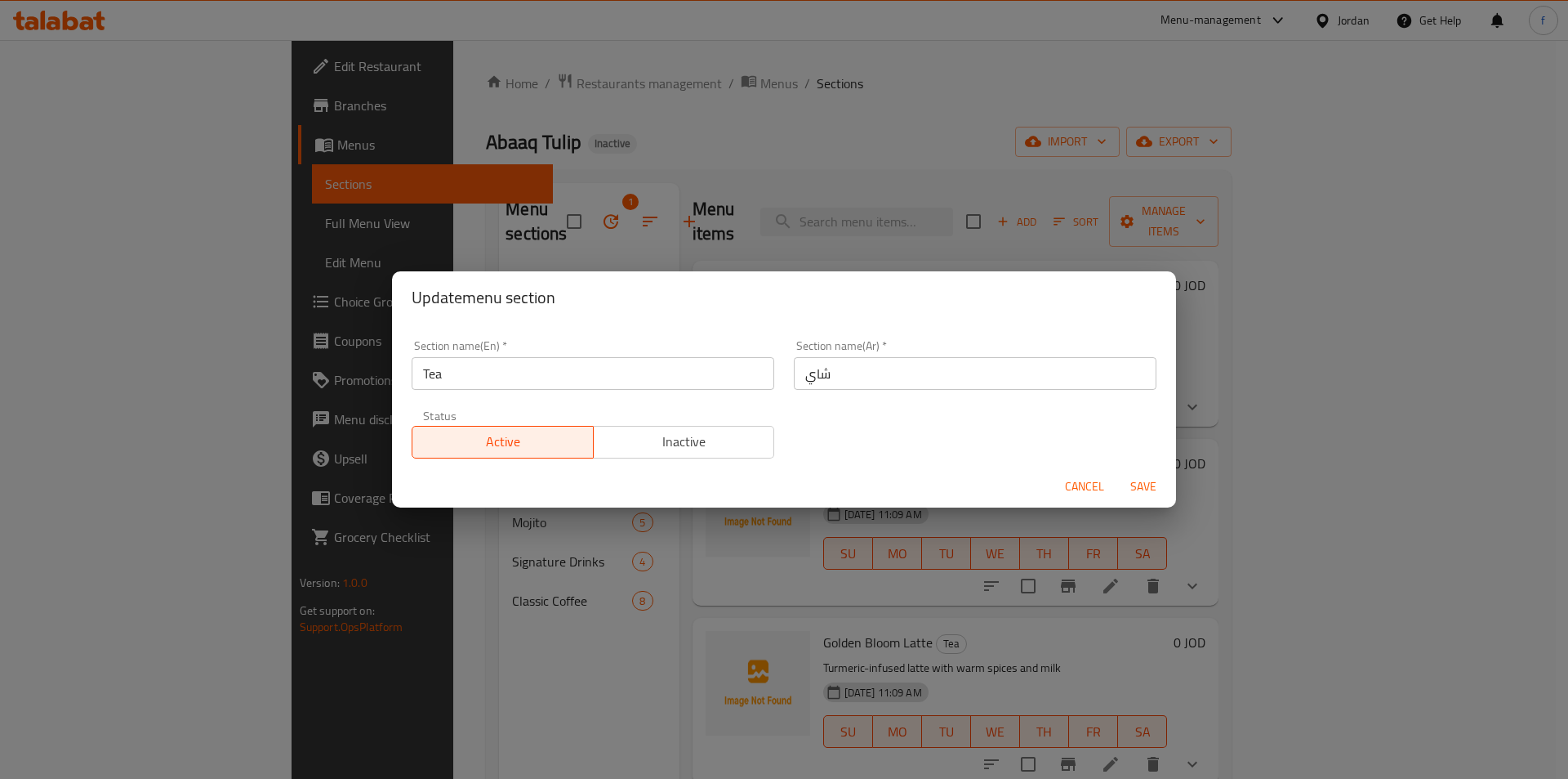
click at [899, 247] on div "Update menu section Section name(En)   * Tea Section name(En) * Section name(Ar…" at bounding box center [784, 389] width 1568 height 779
click at [876, 372] on input "شاي" at bounding box center [975, 373] width 363 height 33
type input "h"
type input "الشاي"
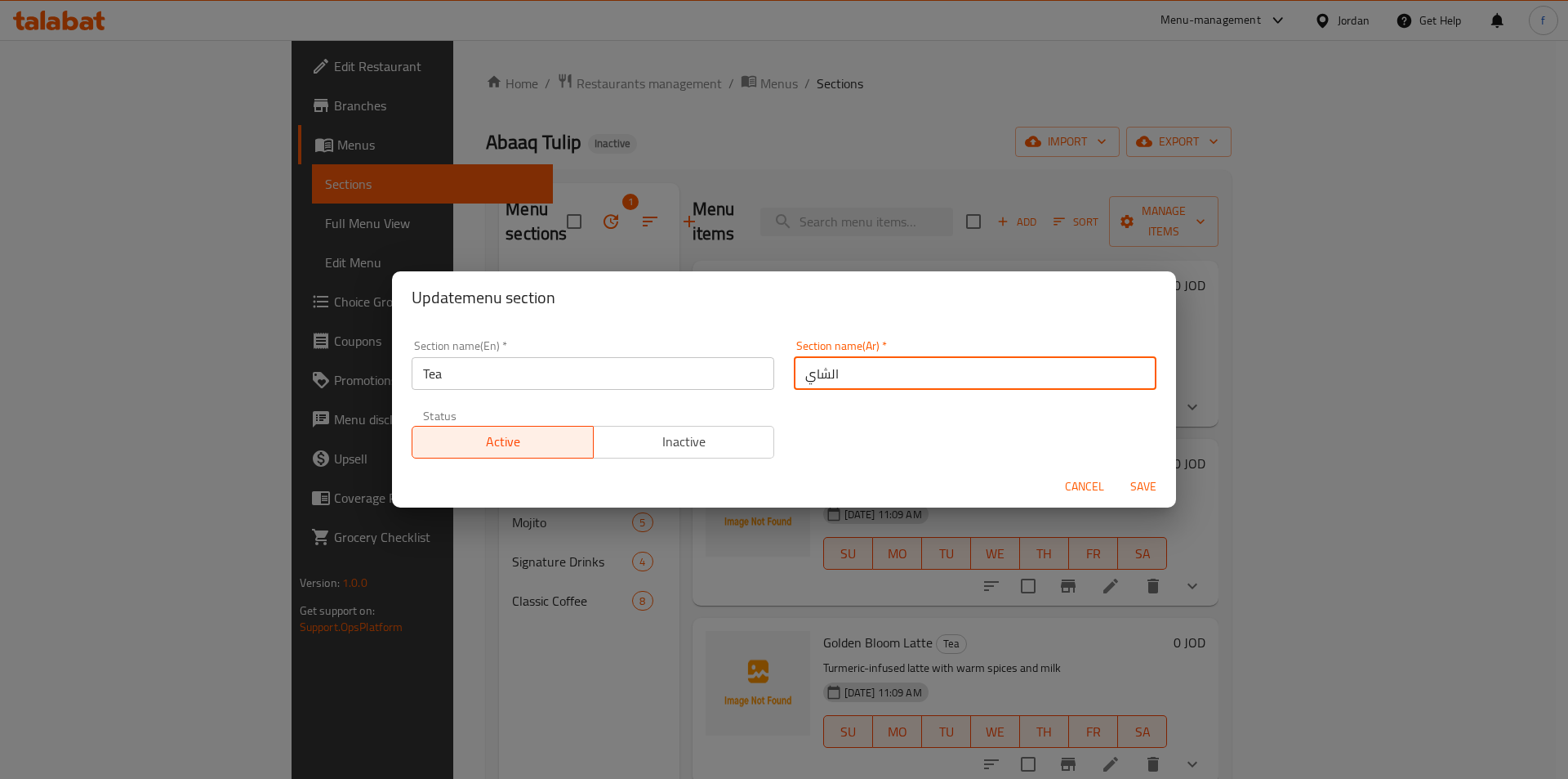
click at [1131, 490] on span "Save" at bounding box center [1143, 487] width 39 height 21
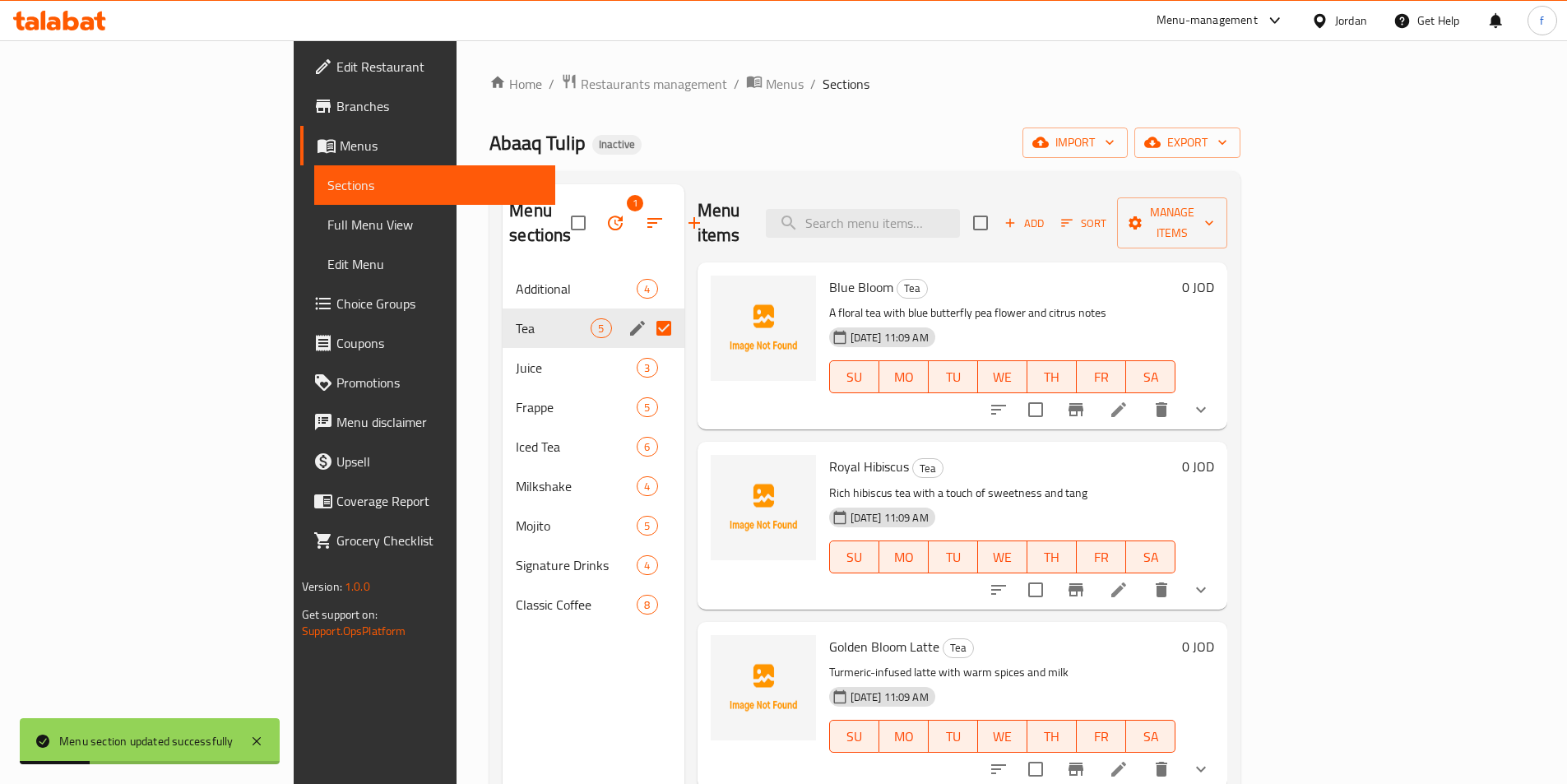
click at [646, 311] on input "Menu sections" at bounding box center [663, 328] width 35 height 35
checkbox input "false"
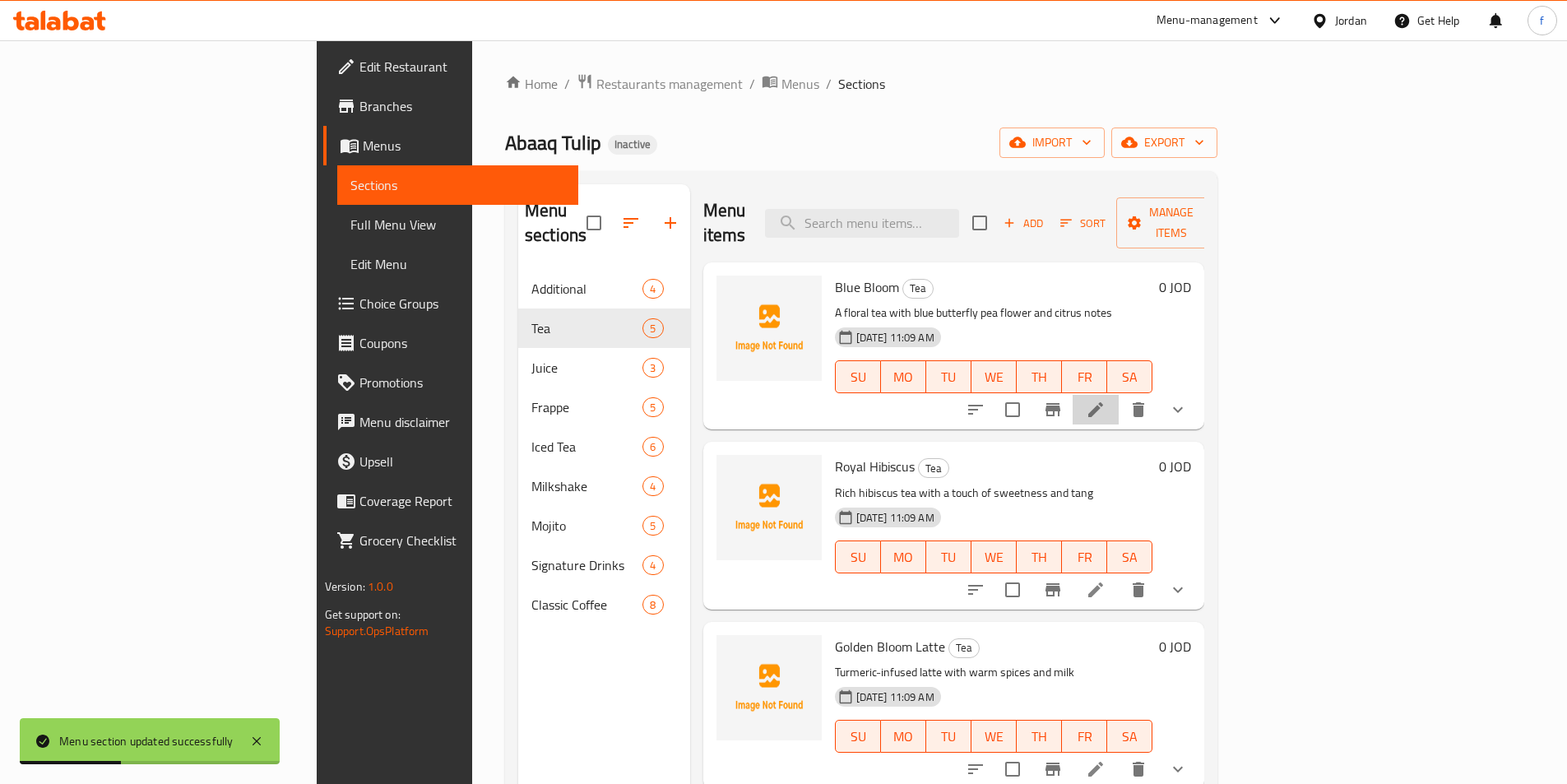
click at [1119, 395] on li at bounding box center [1096, 409] width 46 height 29
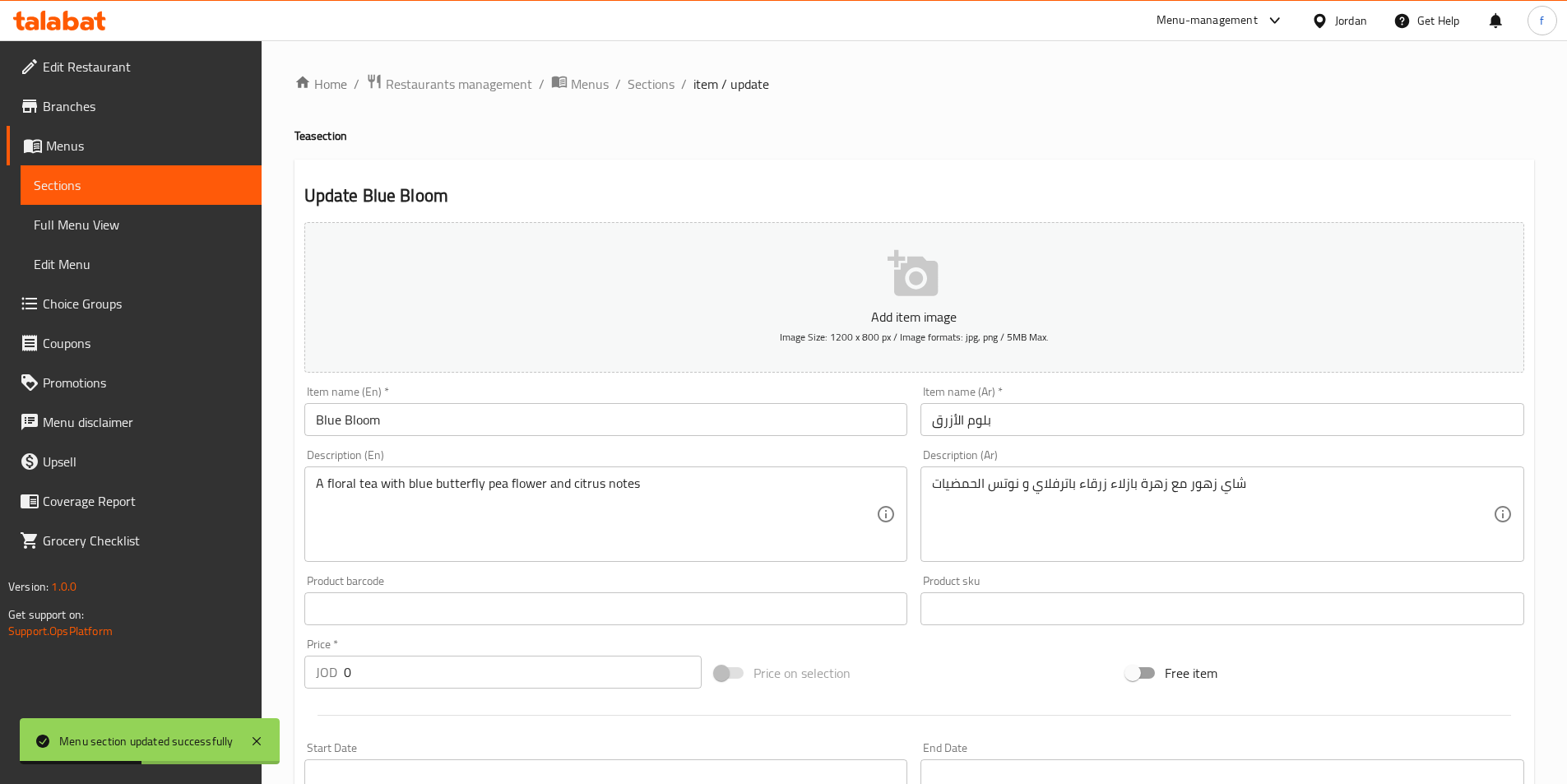
click at [1052, 416] on input "بلوم الأزرق" at bounding box center [1223, 419] width 604 height 33
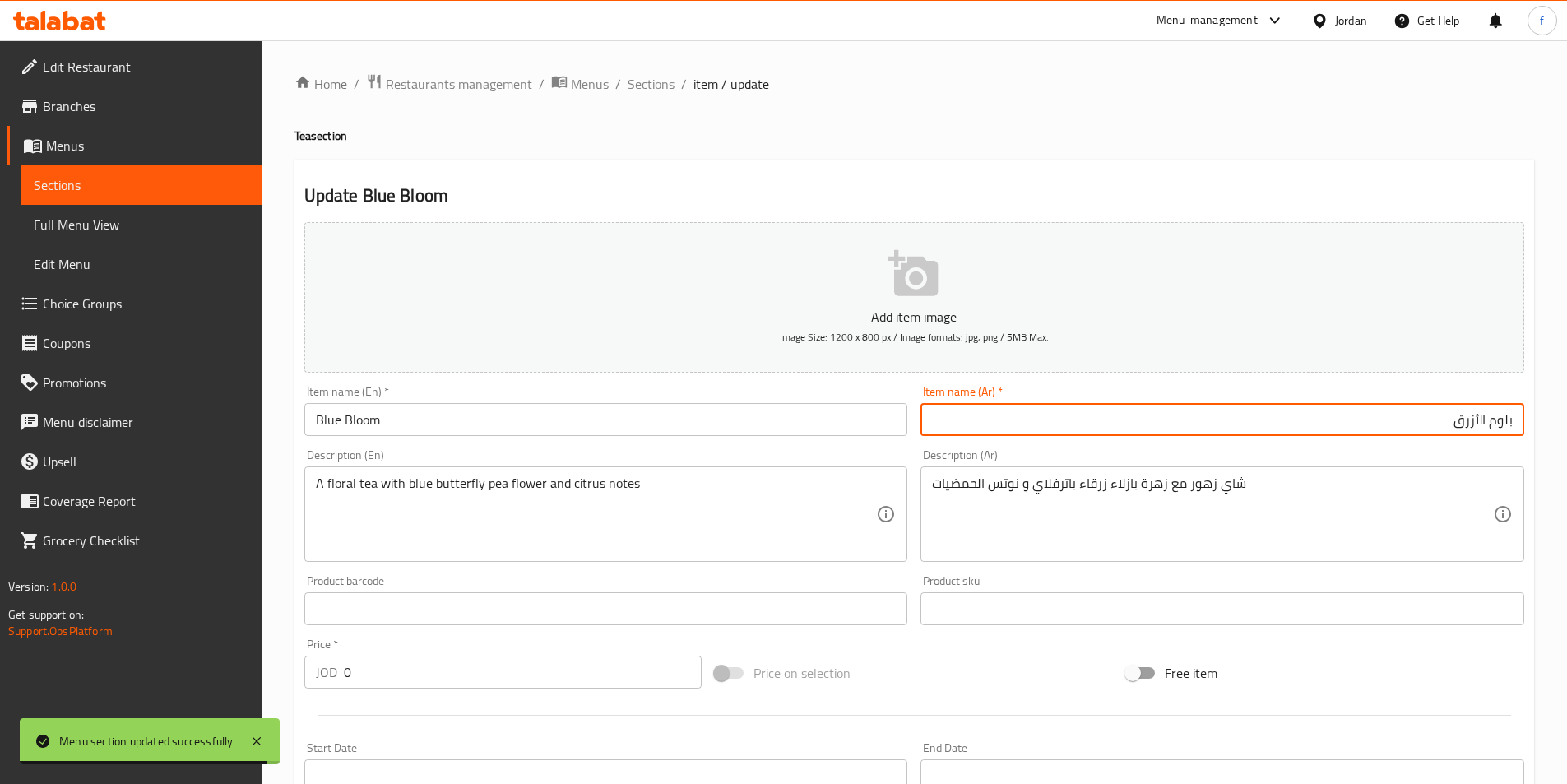
click at [1478, 419] on input "بلوم الأزرق" at bounding box center [1223, 419] width 604 height 33
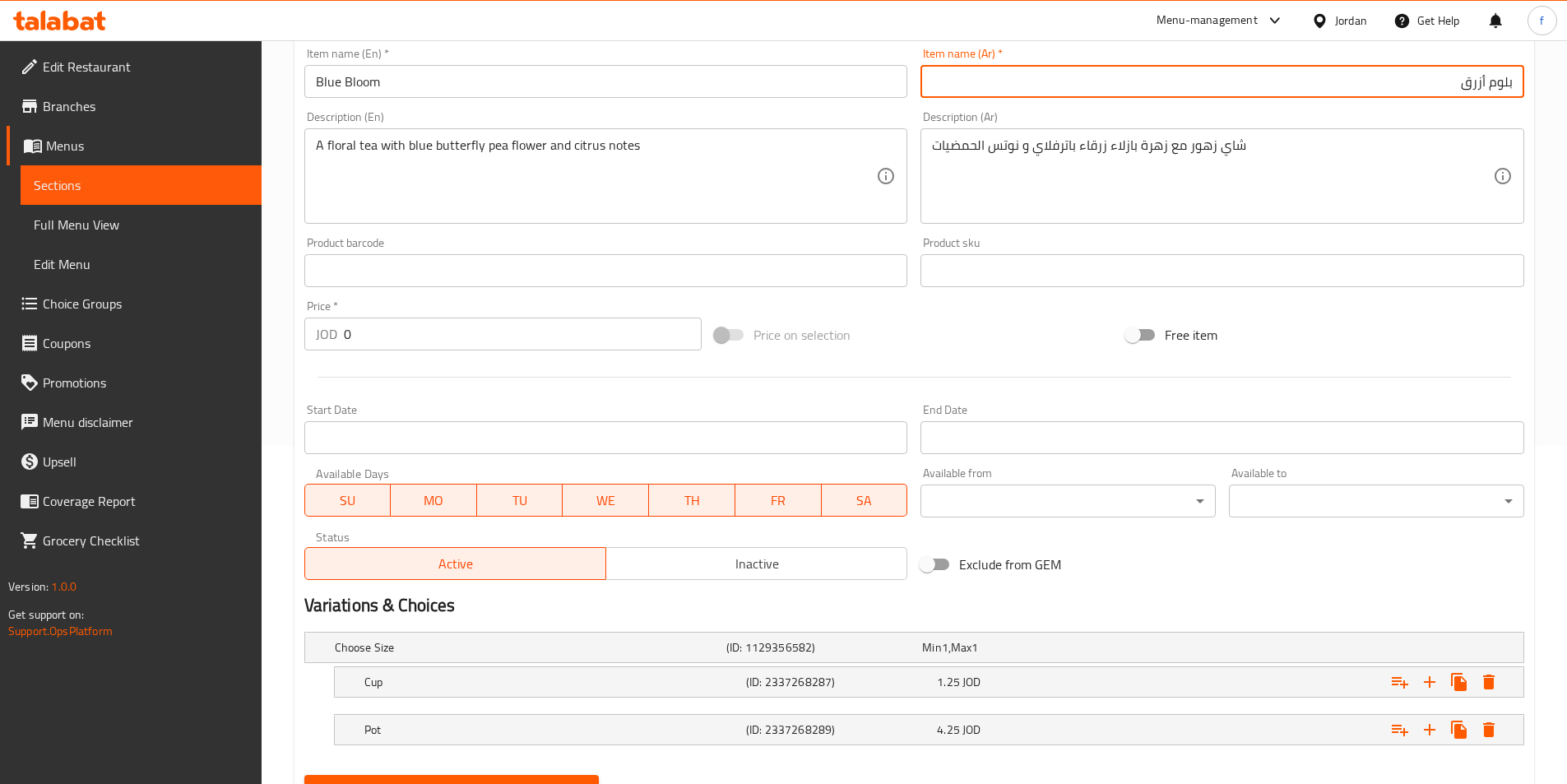
scroll to position [415, 0]
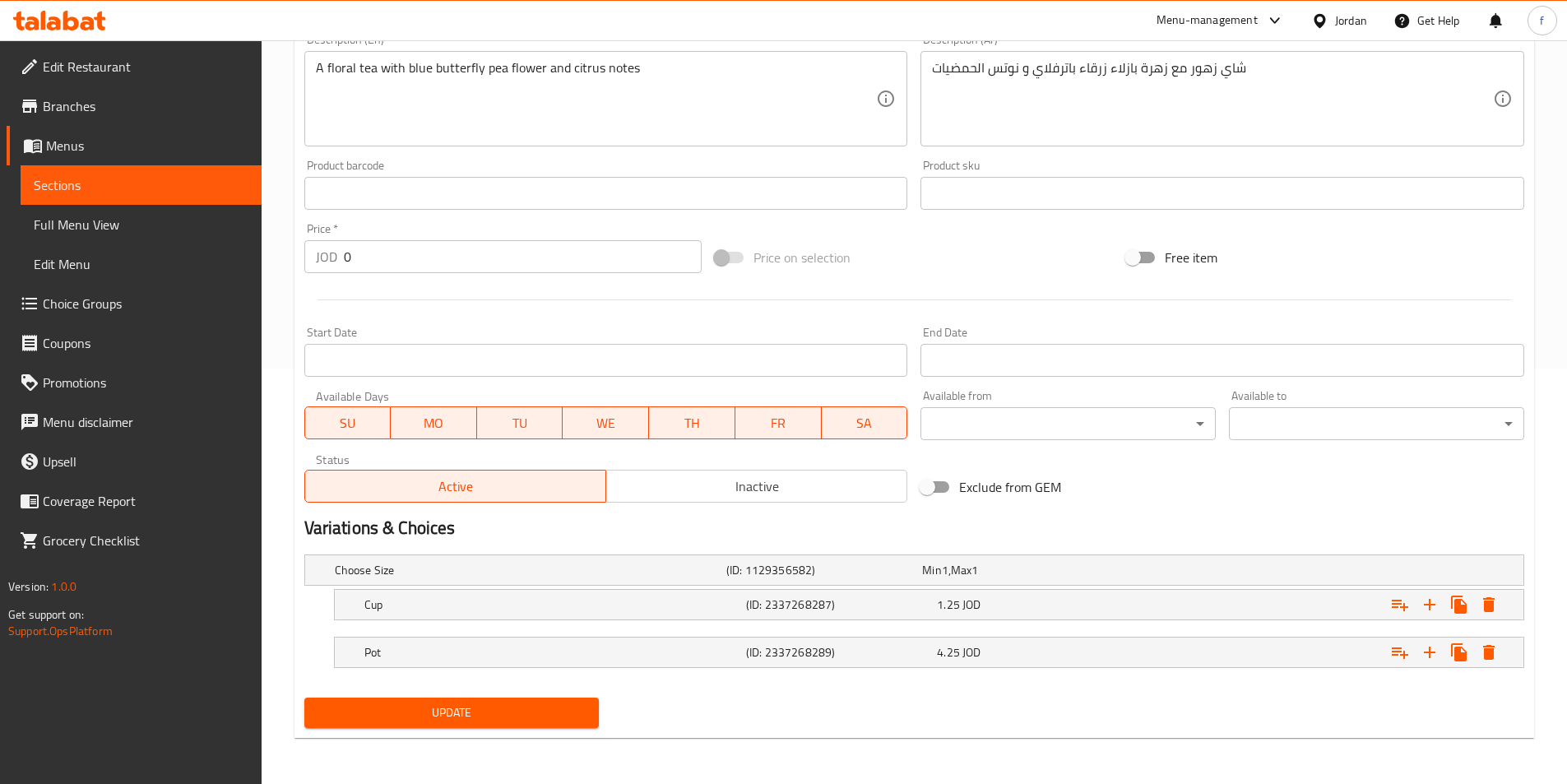
type input "بلوم أزرق"
click at [581, 721] on span "Update" at bounding box center [452, 713] width 269 height 21
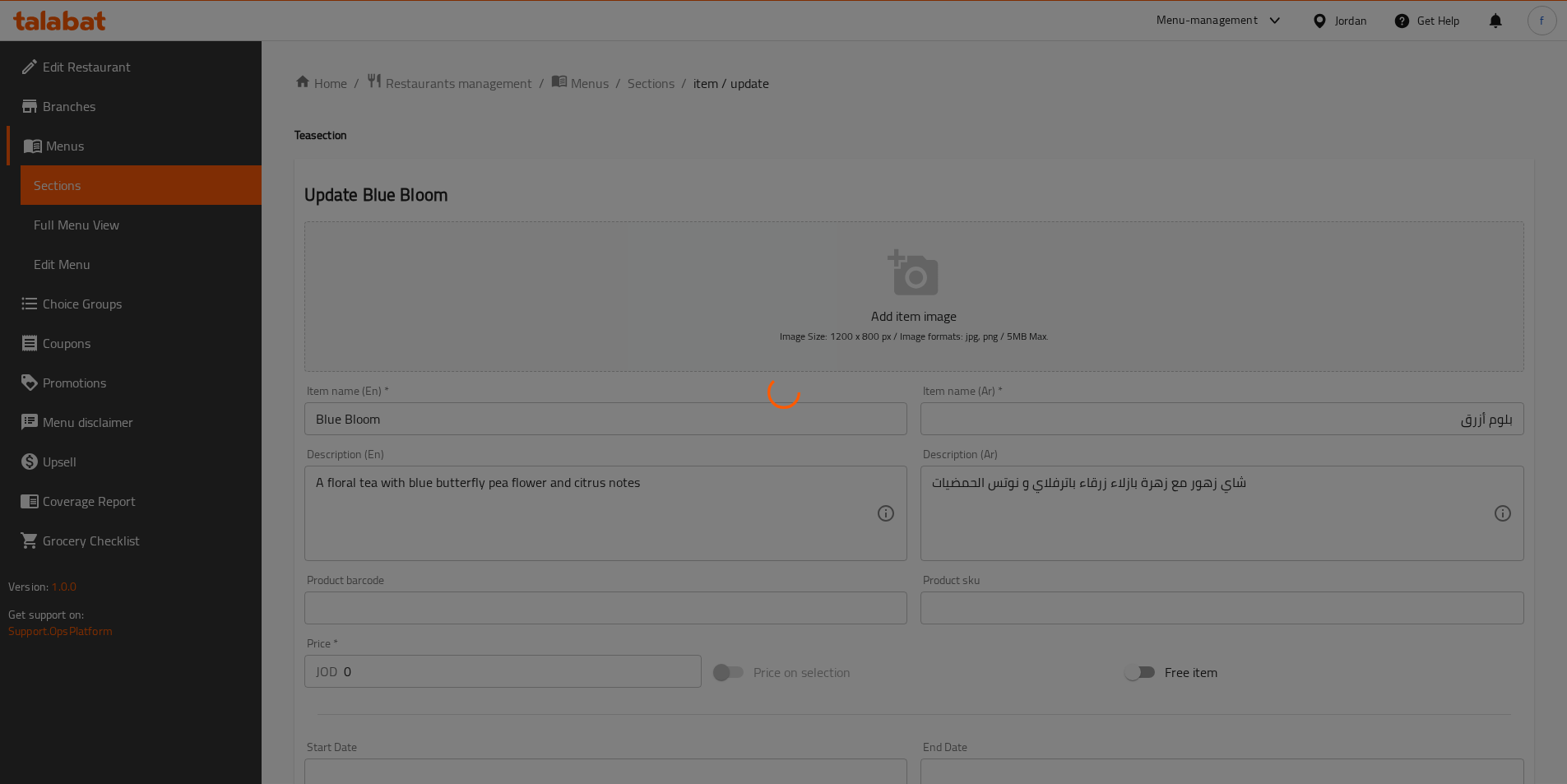
scroll to position [0, 0]
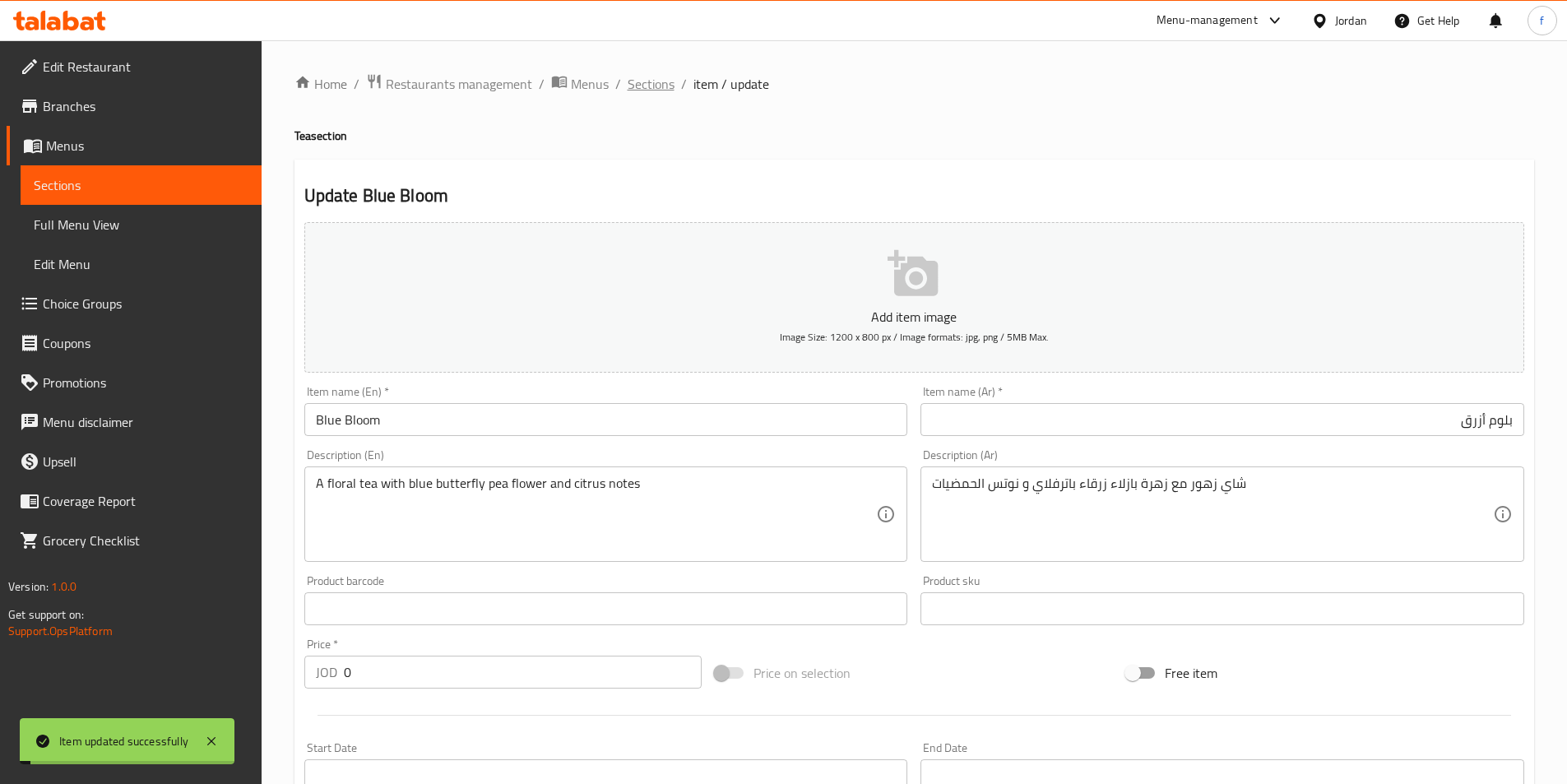
click at [642, 81] on span "Sections" at bounding box center [651, 83] width 47 height 20
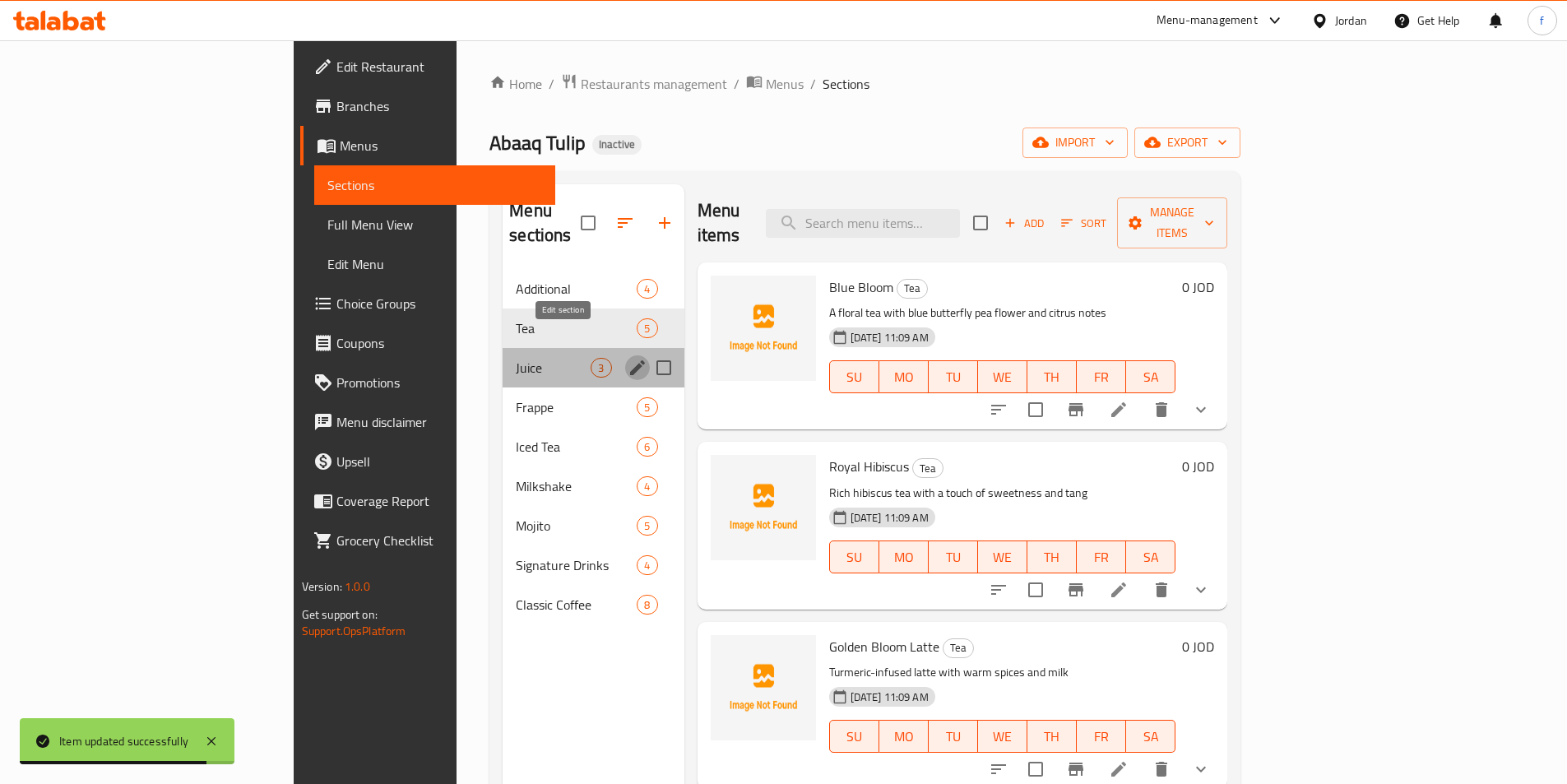
click at [627, 357] on icon "edit" at bounding box center [637, 367] width 20 height 20
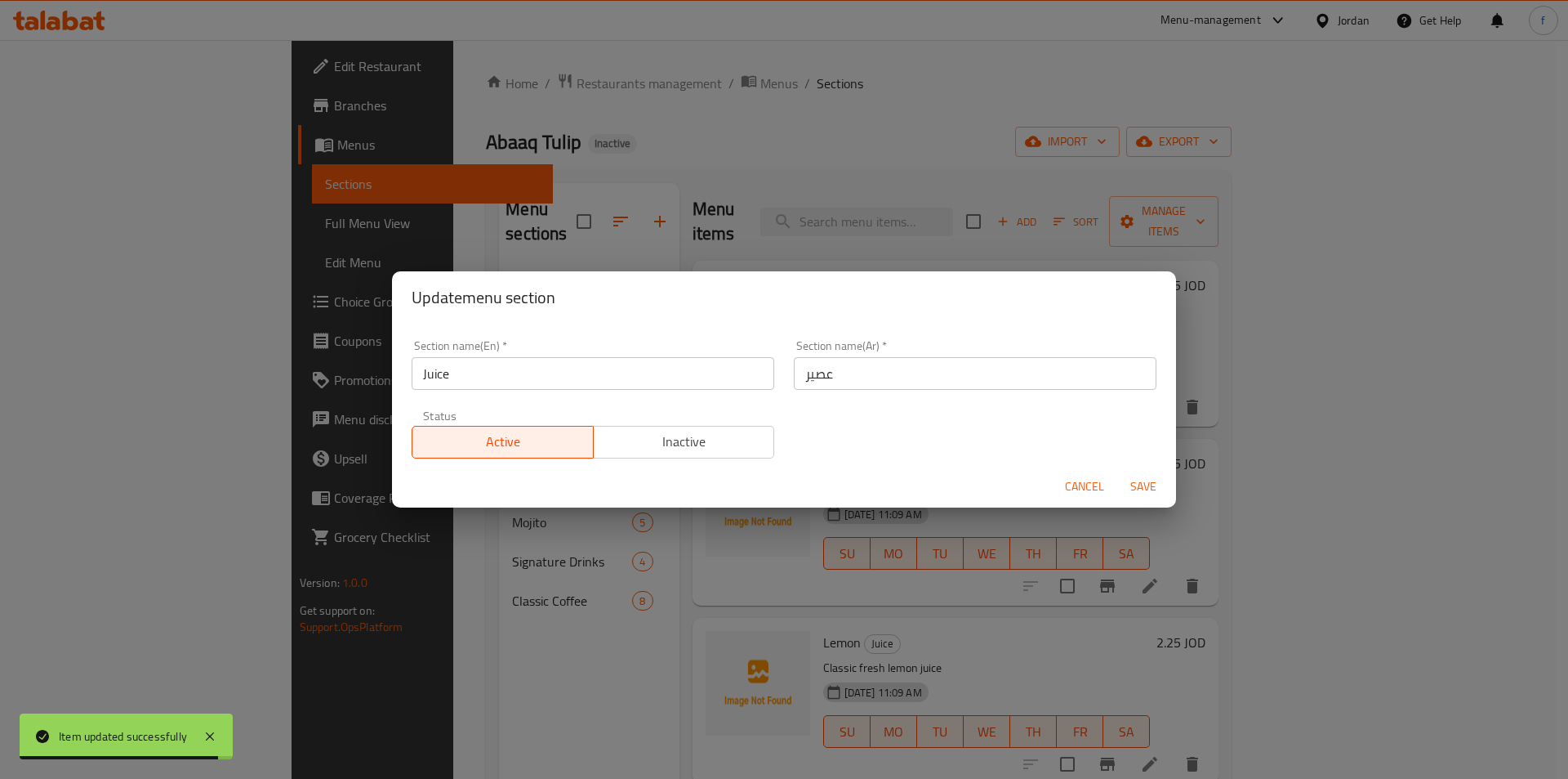
click at [876, 381] on input "عصير" at bounding box center [975, 373] width 363 height 33
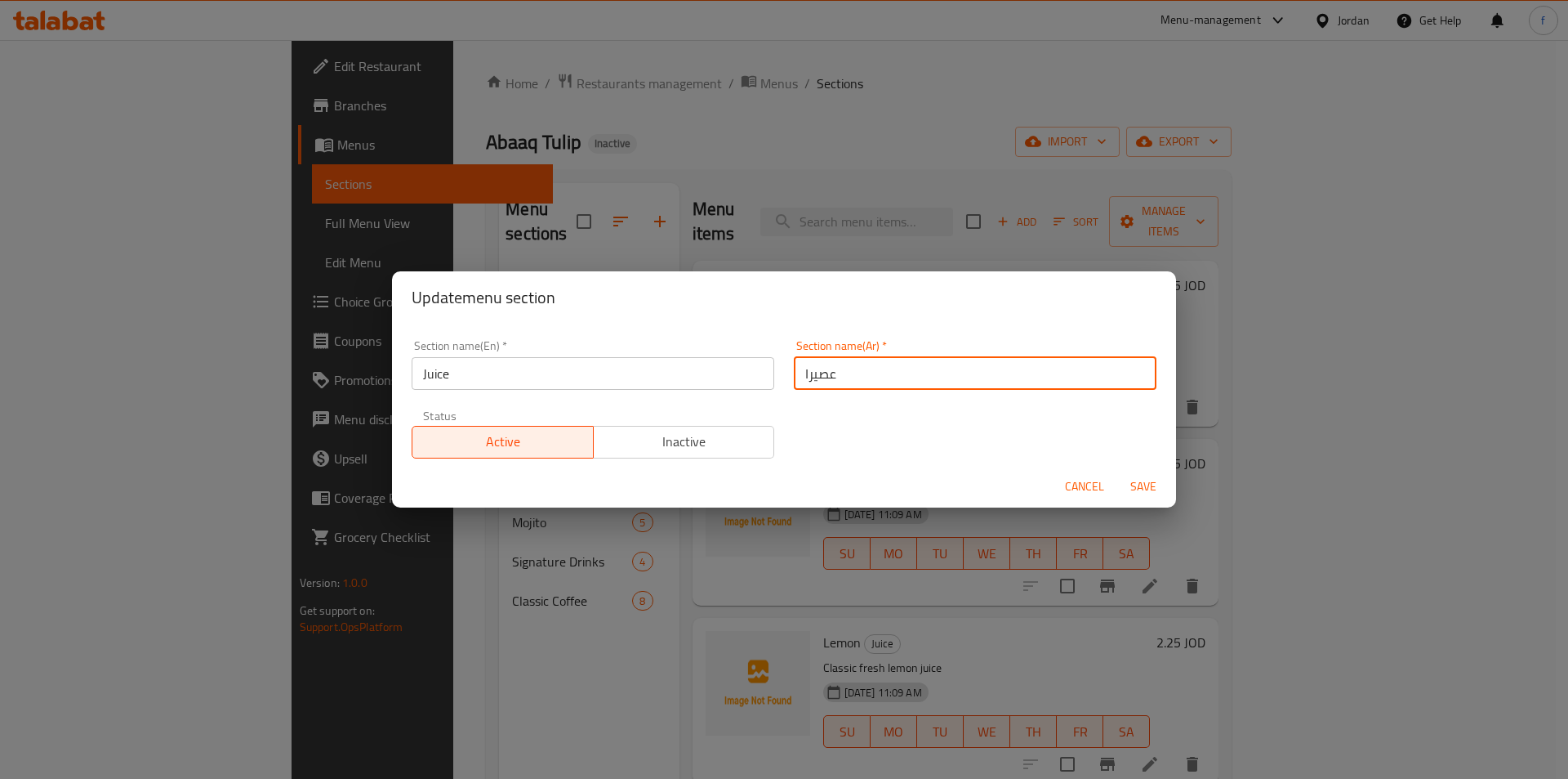
type input "عصير"
click at [1134, 373] on input "عصير" at bounding box center [975, 373] width 363 height 33
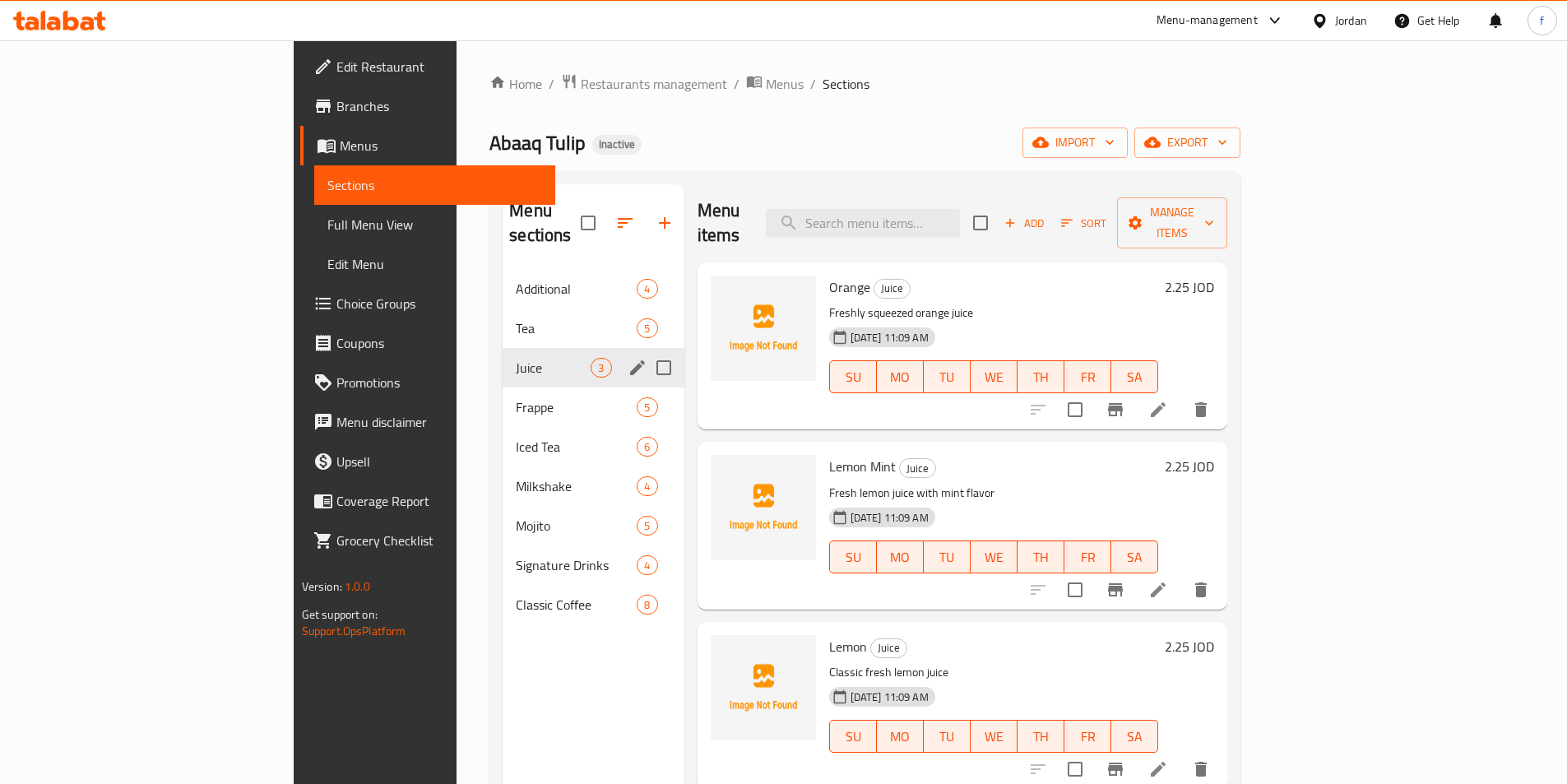
click at [646, 350] on input "Menu sections" at bounding box center [663, 367] width 35 height 35
click at [646, 355] on input "Menu sections" at bounding box center [663, 367] width 35 height 35
checkbox input "false"
click at [625, 356] on div "Menu sections" at bounding box center [638, 368] width 25 height 25
click at [646, 350] on input "Menu sections" at bounding box center [663, 367] width 35 height 35
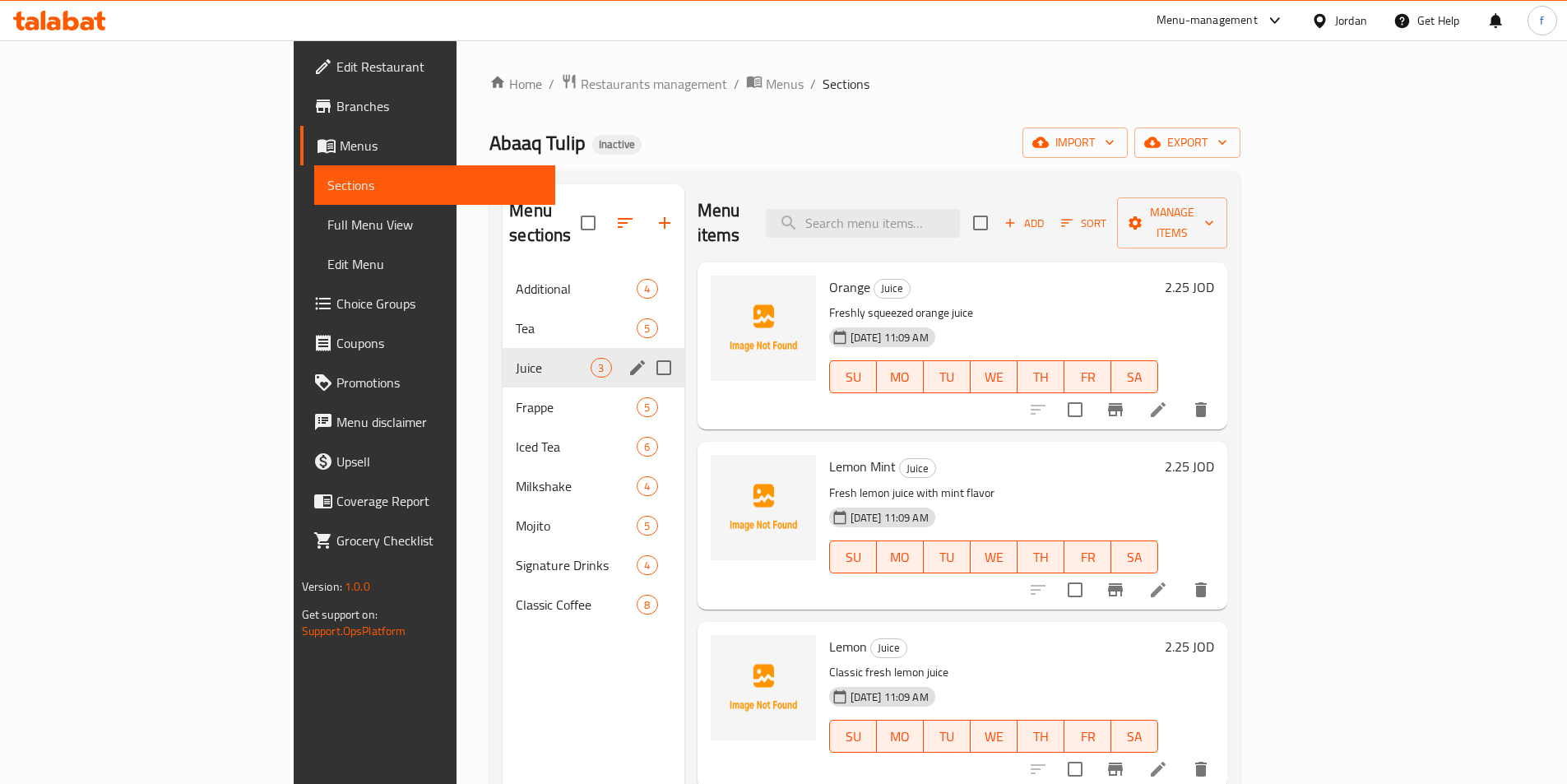
checkbox input "true"
click at [627, 357] on icon "edit" at bounding box center [637, 367] width 20 height 20
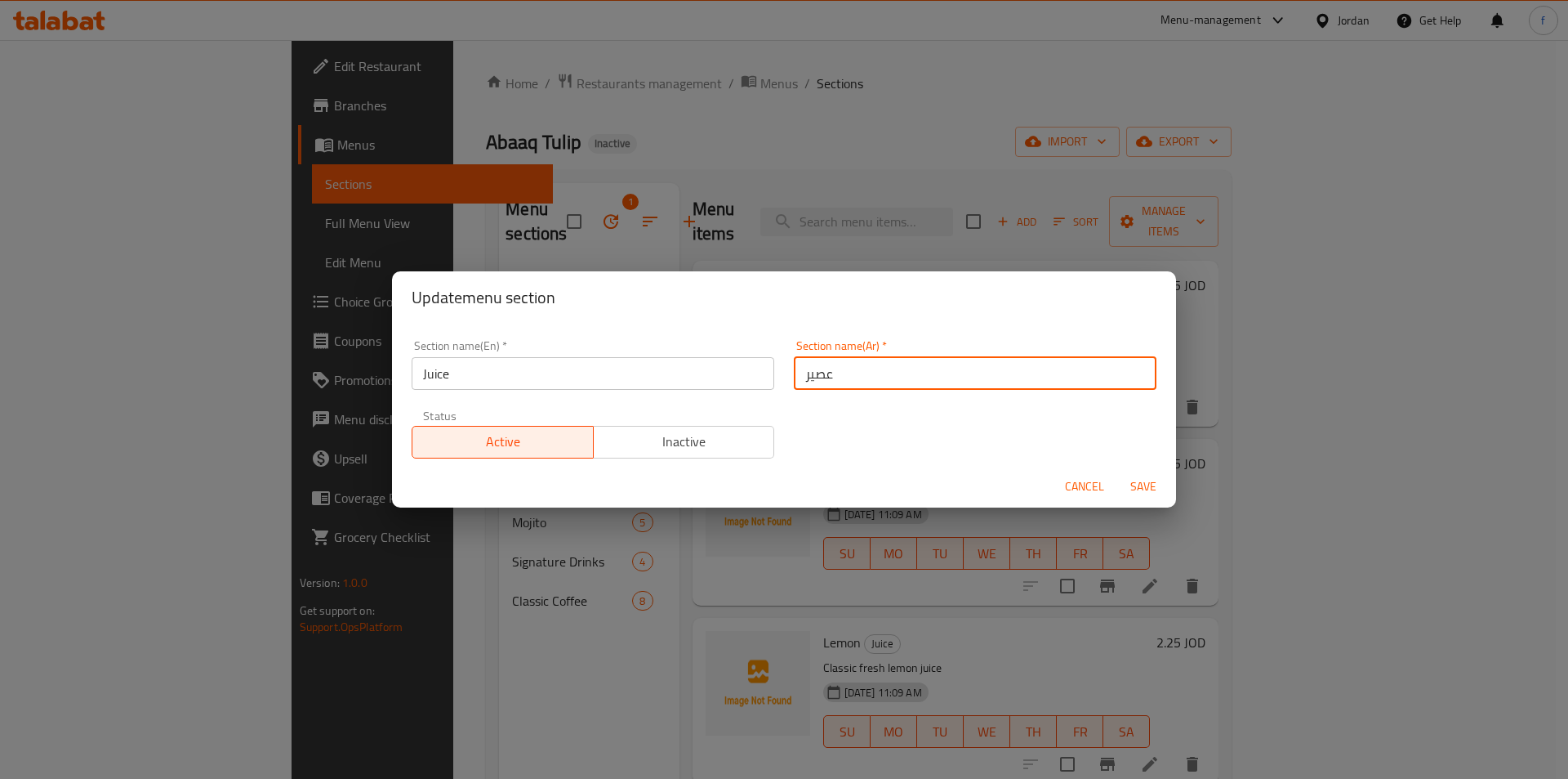
click at [873, 385] on input "عصير" at bounding box center [975, 373] width 363 height 33
type input "العصير"
click at [1146, 482] on span "Save" at bounding box center [1143, 487] width 39 height 21
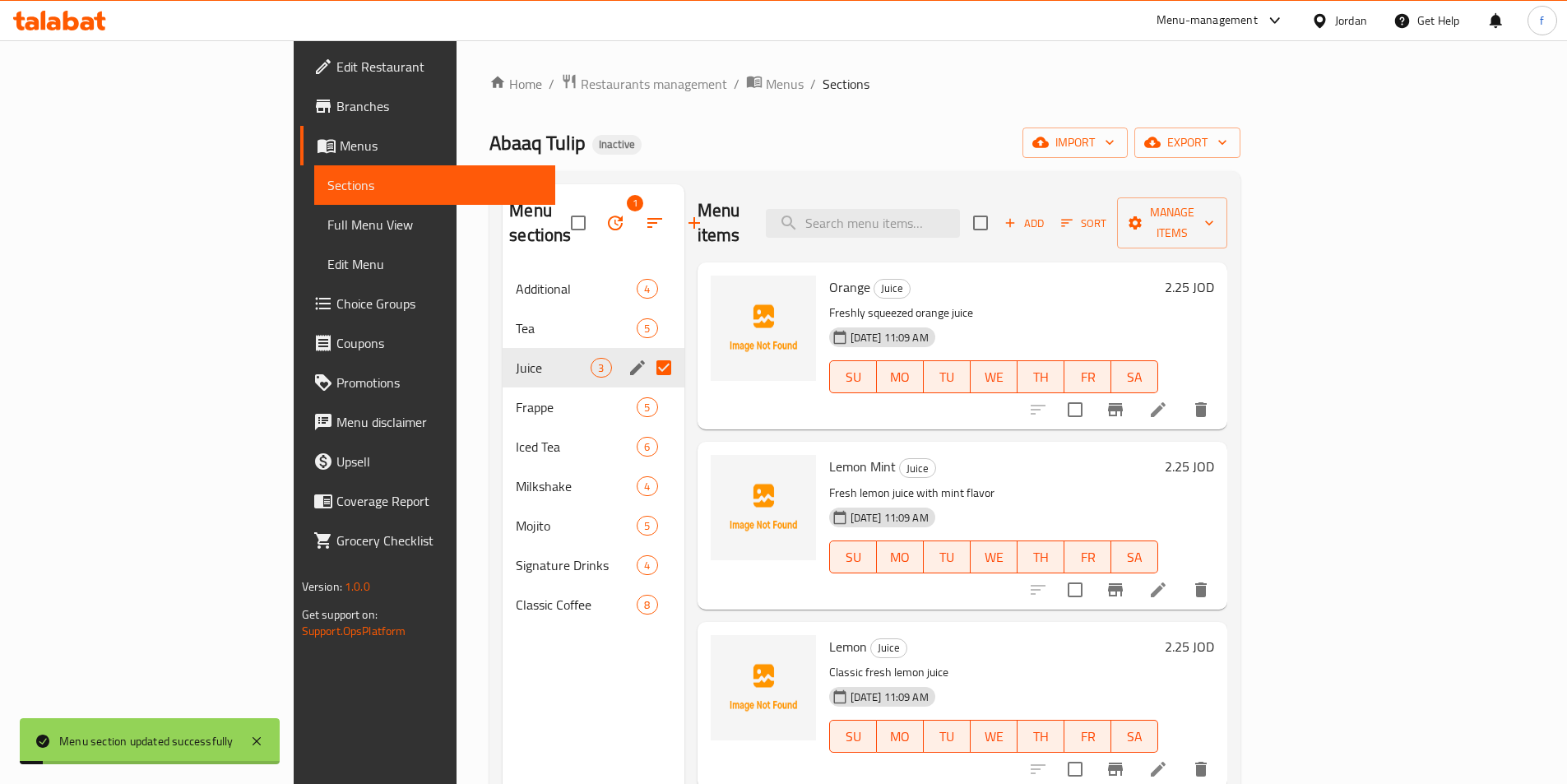
click at [646, 350] on input "Menu sections" at bounding box center [663, 367] width 35 height 35
checkbox input "false"
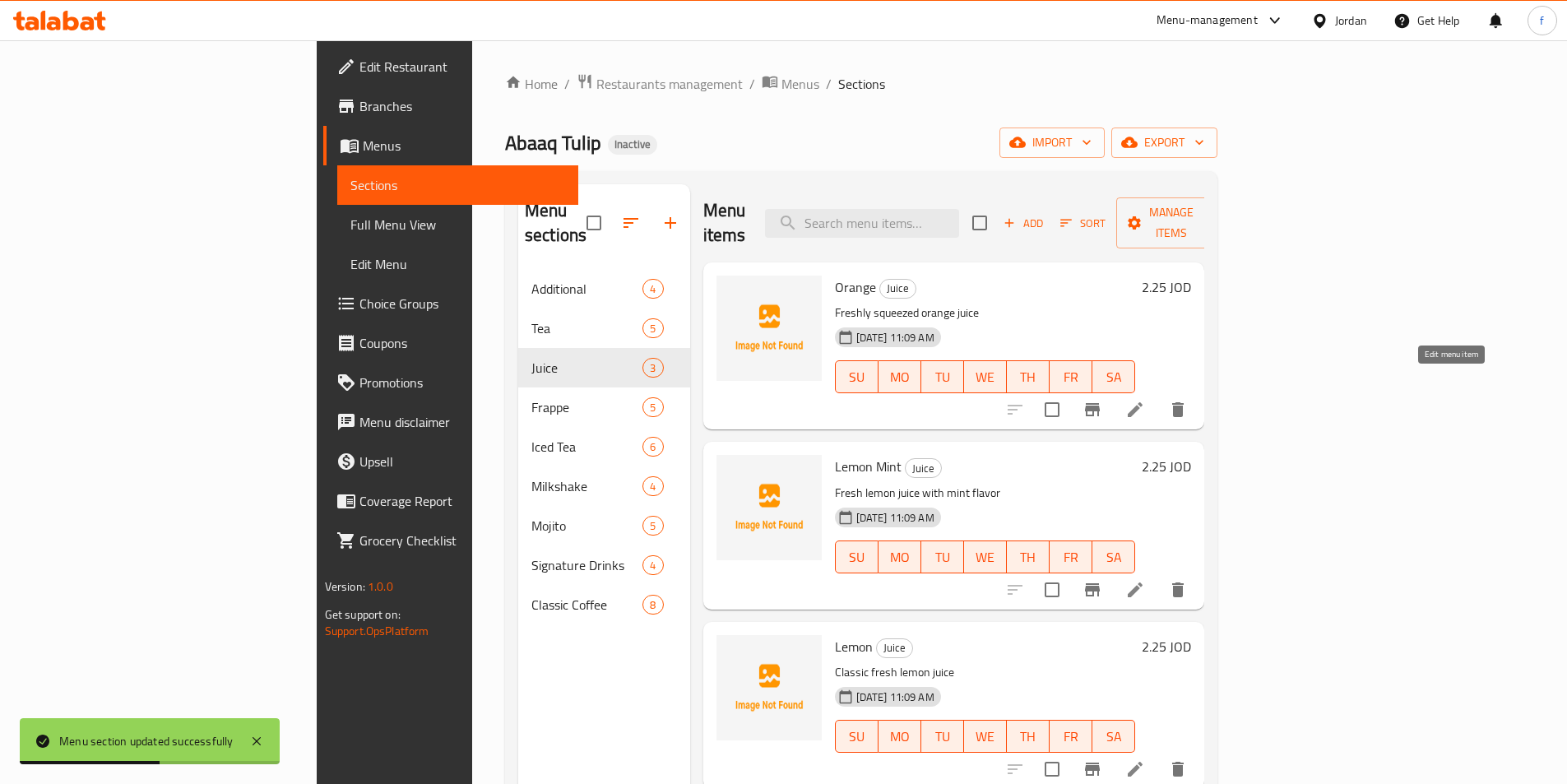
click at [1145, 400] on icon at bounding box center [1135, 409] width 20 height 20
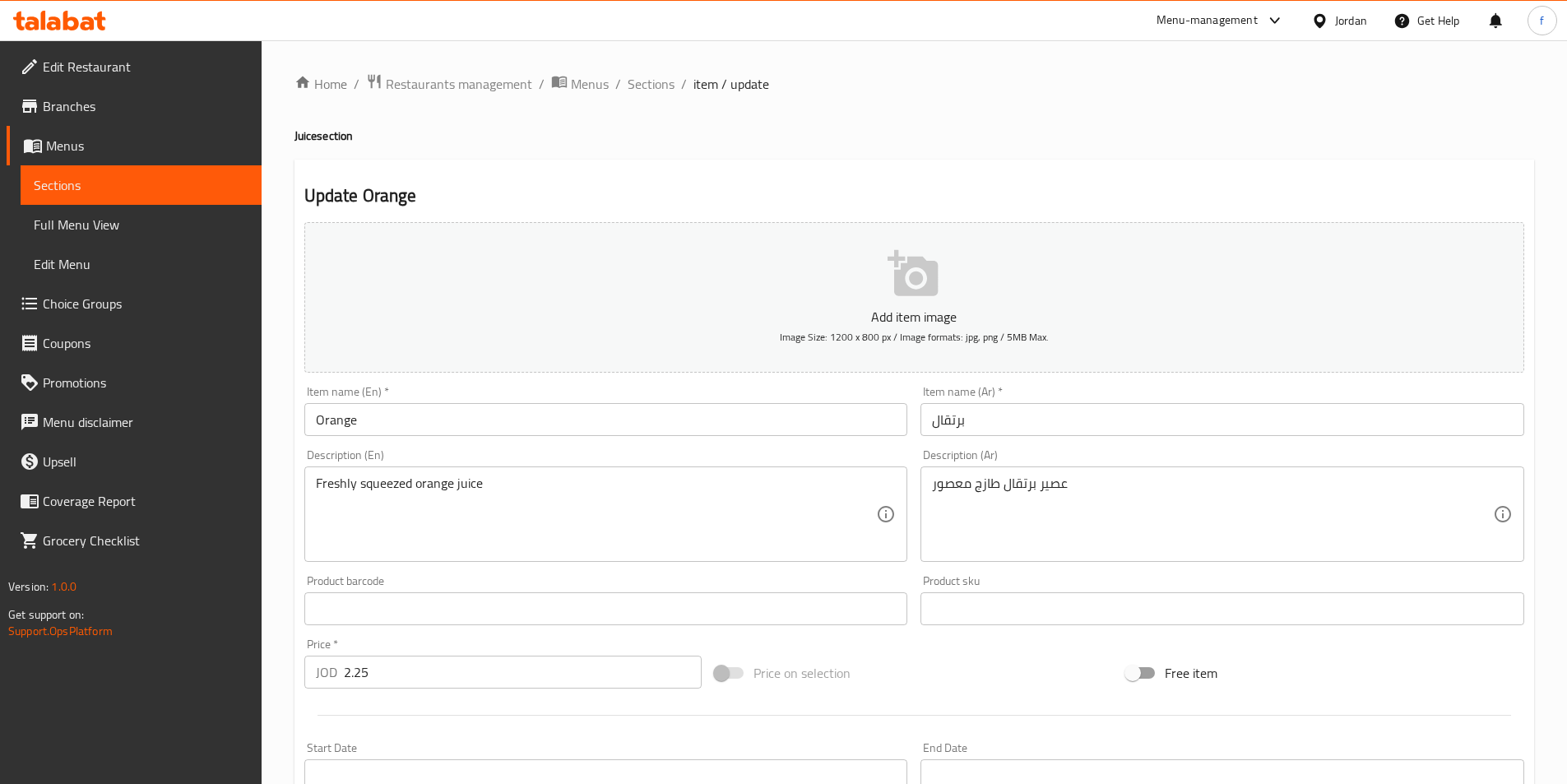
click at [300, 138] on h4 "Juice section" at bounding box center [914, 135] width 1240 height 16
copy h4 "Juice"
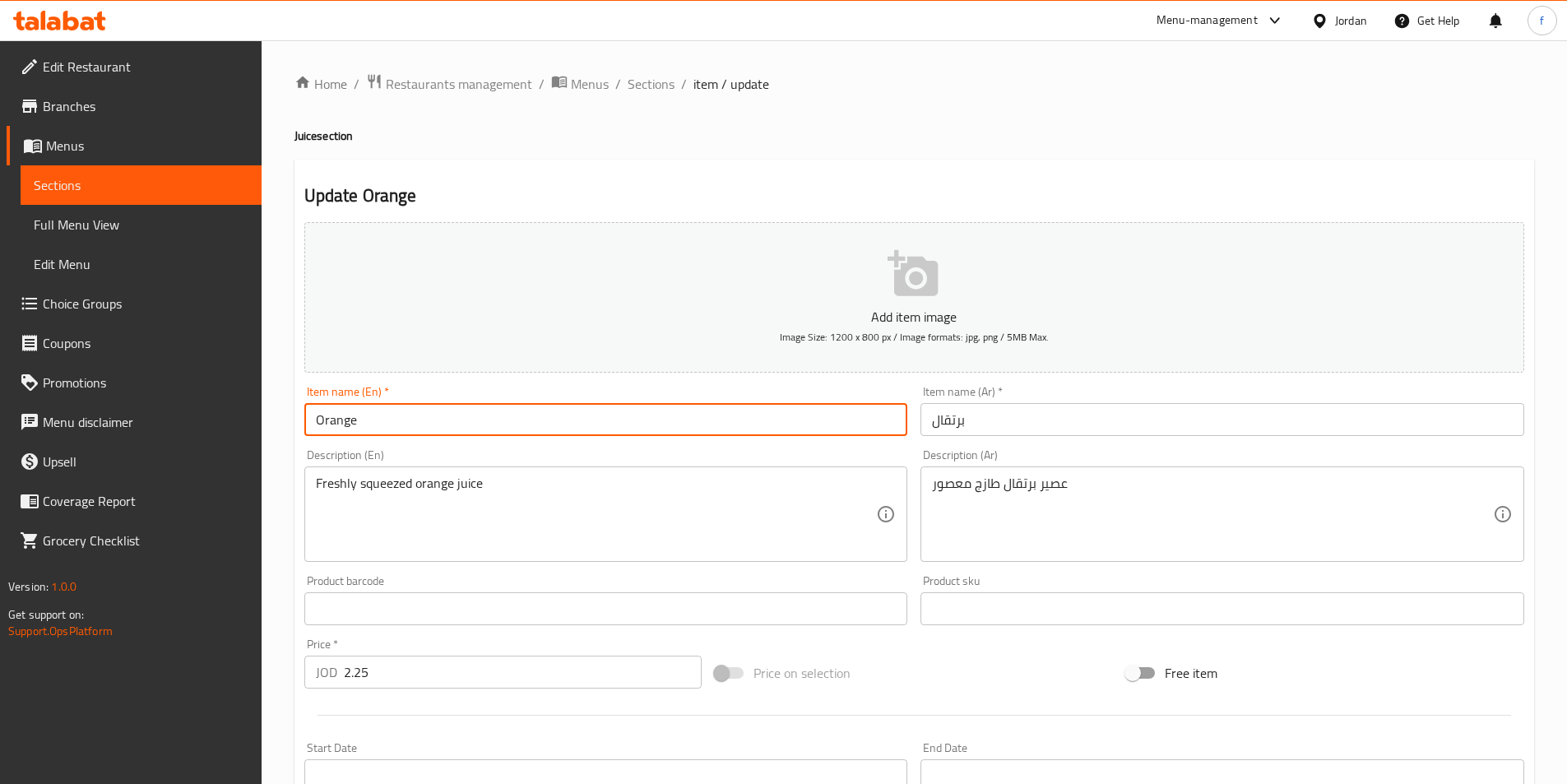
click at [416, 433] on input "Orange" at bounding box center [607, 419] width 604 height 33
paste input "Juice"
type input "Orange Juice"
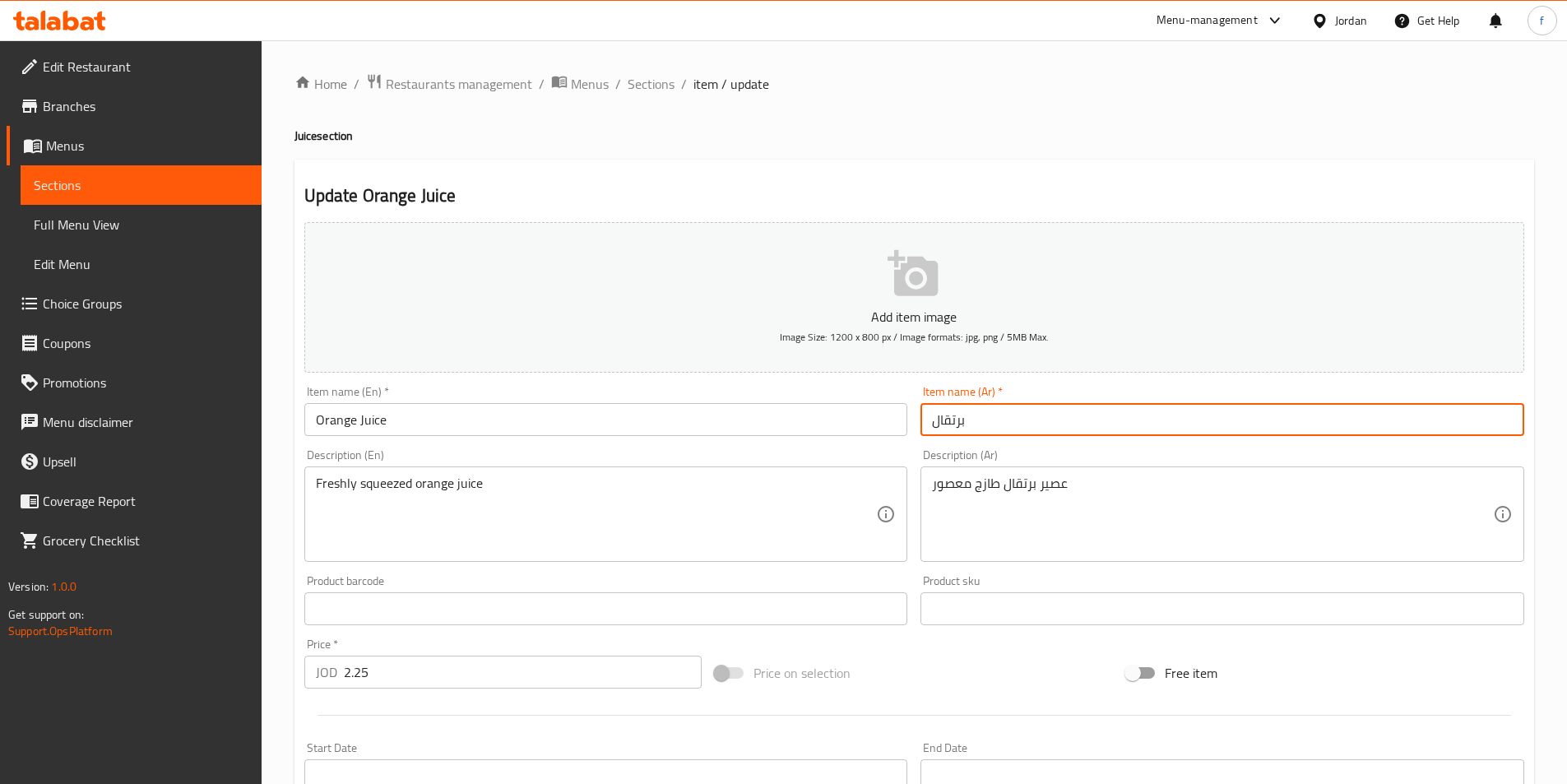
click at [1000, 418] on input "برتقال" at bounding box center [1223, 419] width 604 height 33
click at [1512, 418] on input "برتقال" at bounding box center [1223, 419] width 604 height 33
type input "عصير برتقال"
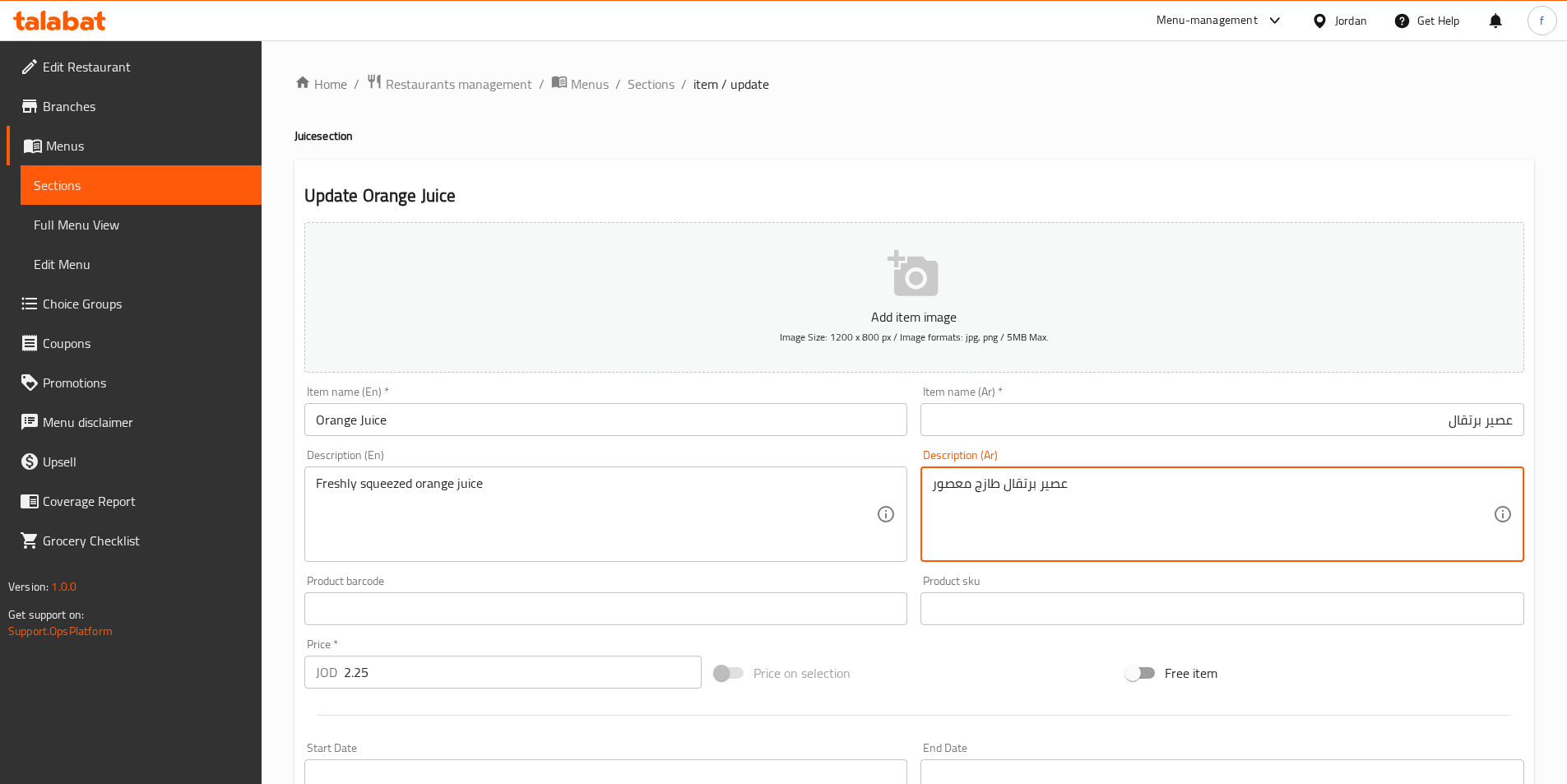
drag, startPoint x: 1079, startPoint y: 481, endPoint x: 349, endPoint y: 501, distance: 730.3
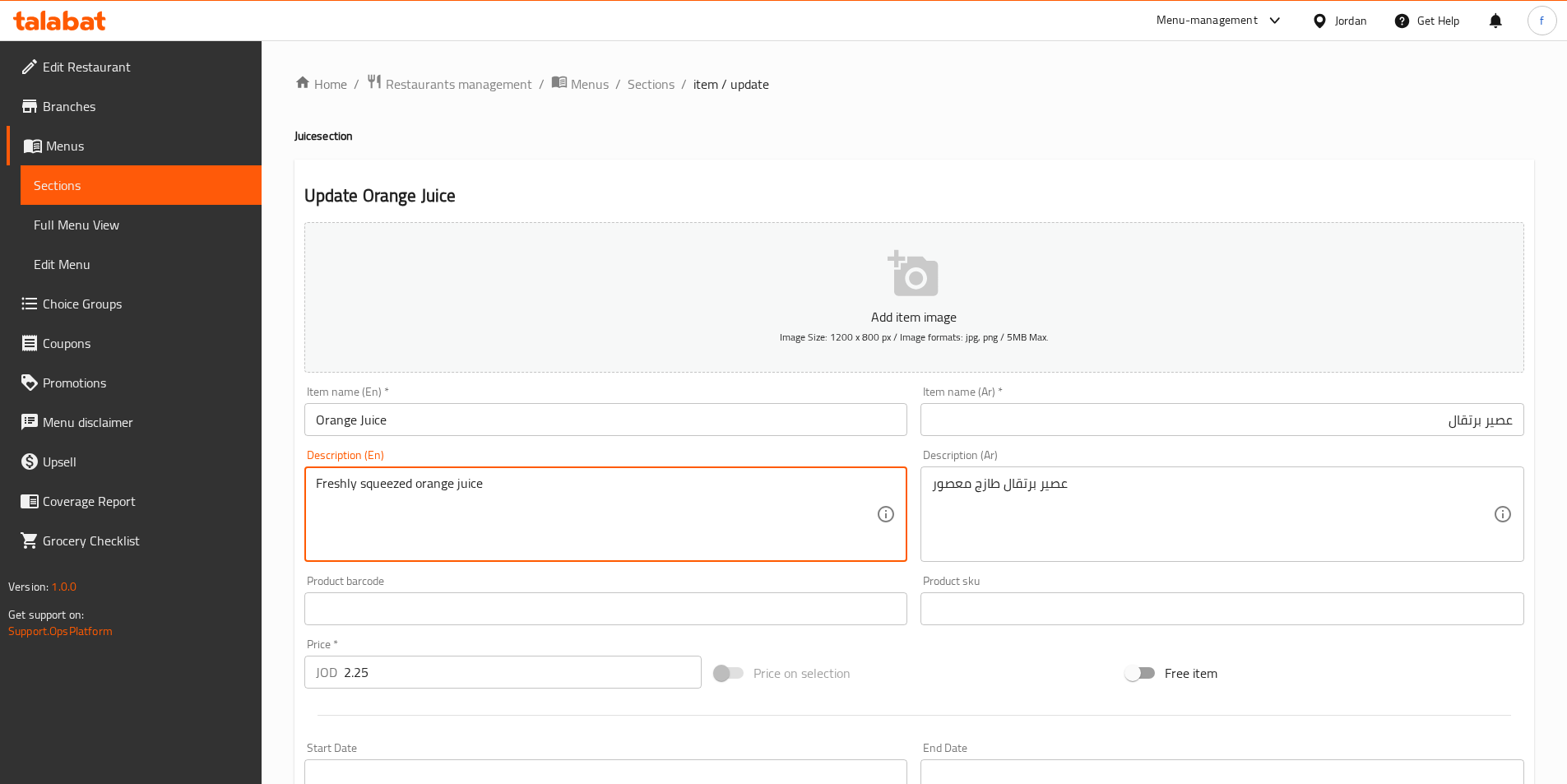
click at [429, 490] on textarea "Freshly squeezed orange juice" at bounding box center [596, 514] width 561 height 78
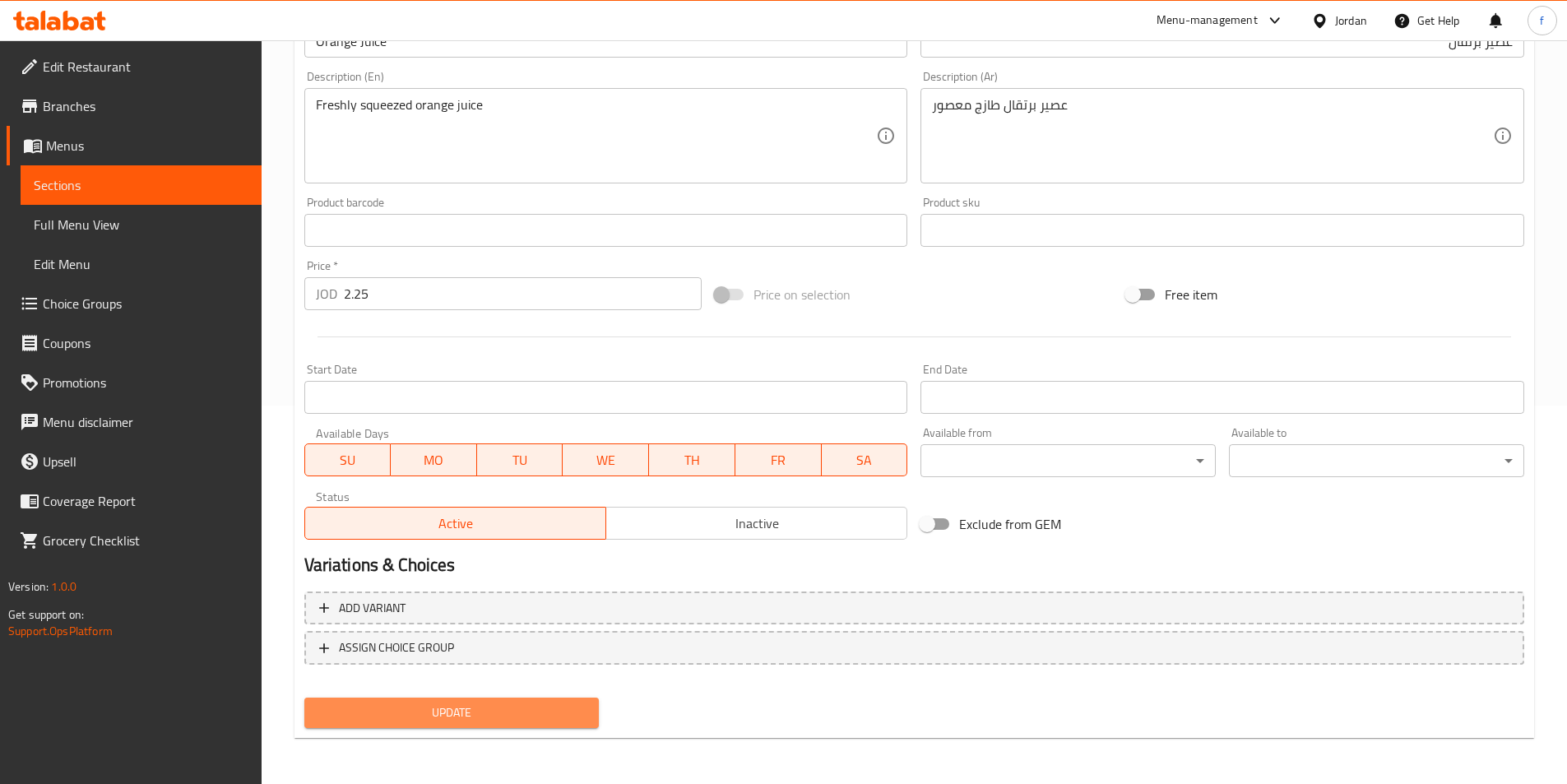
click at [453, 722] on span "Update" at bounding box center [452, 713] width 269 height 21
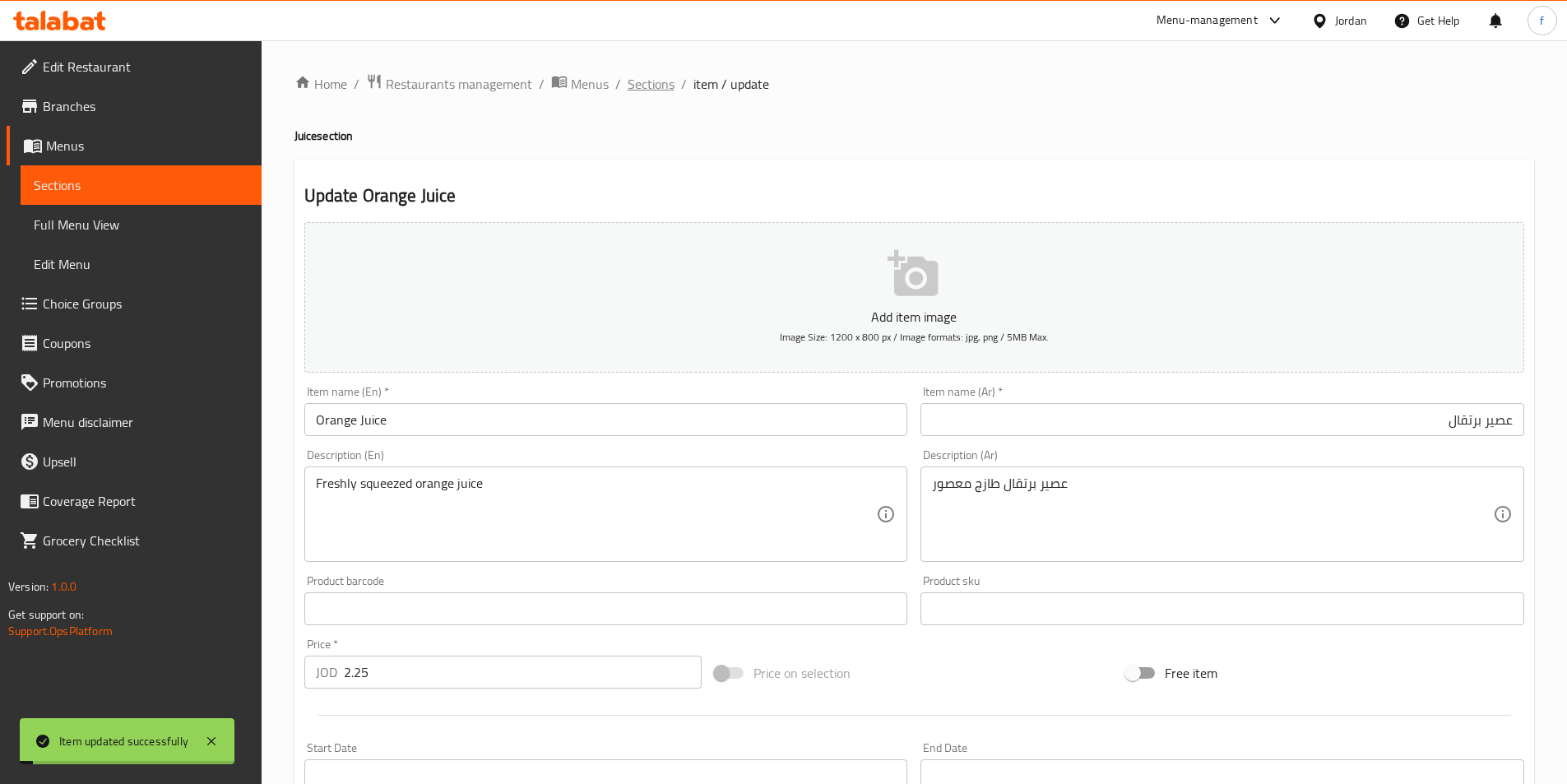
click at [645, 82] on span "Sections" at bounding box center [651, 83] width 47 height 20
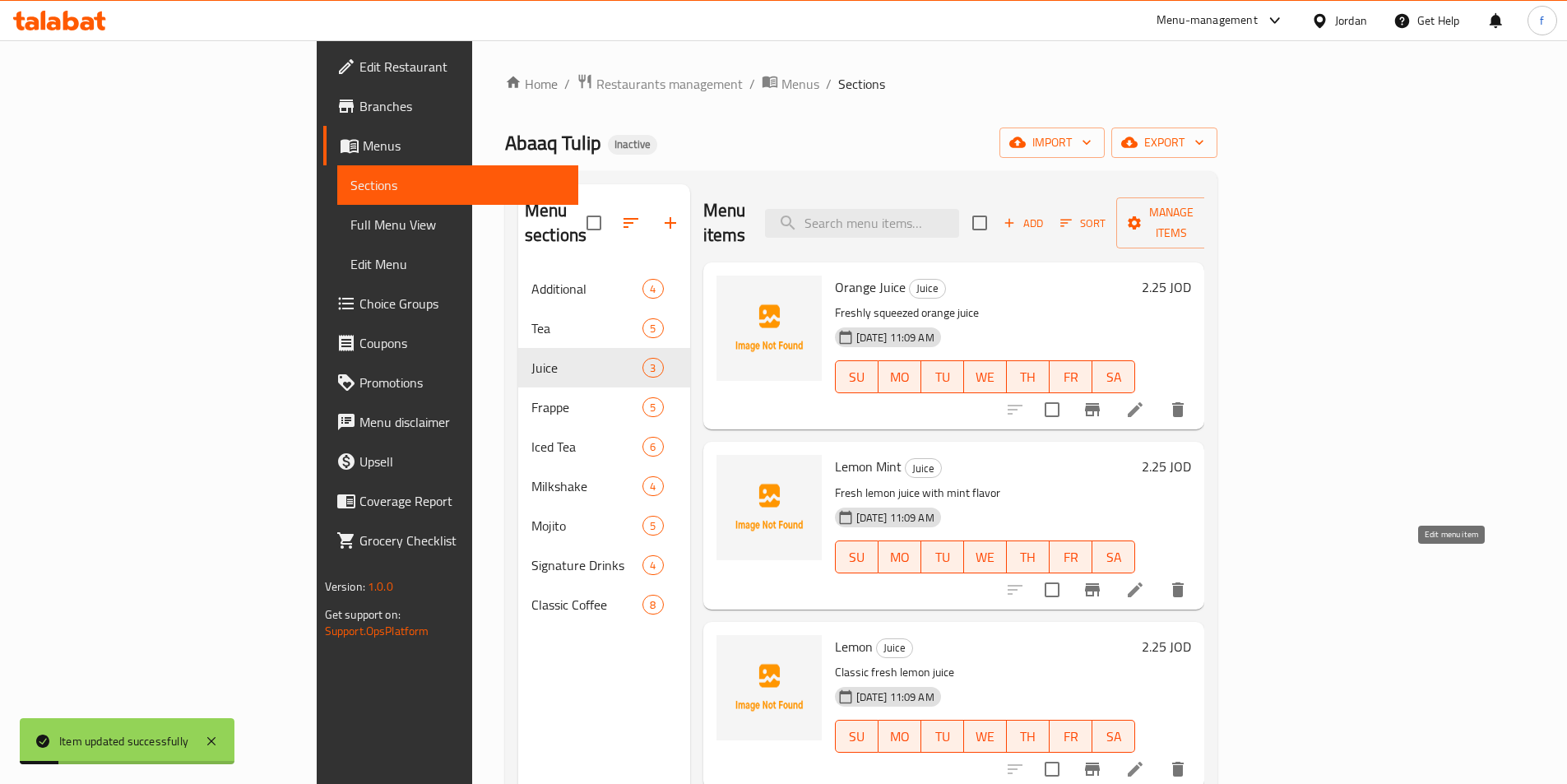
click at [1143, 583] on icon at bounding box center [1136, 590] width 15 height 15
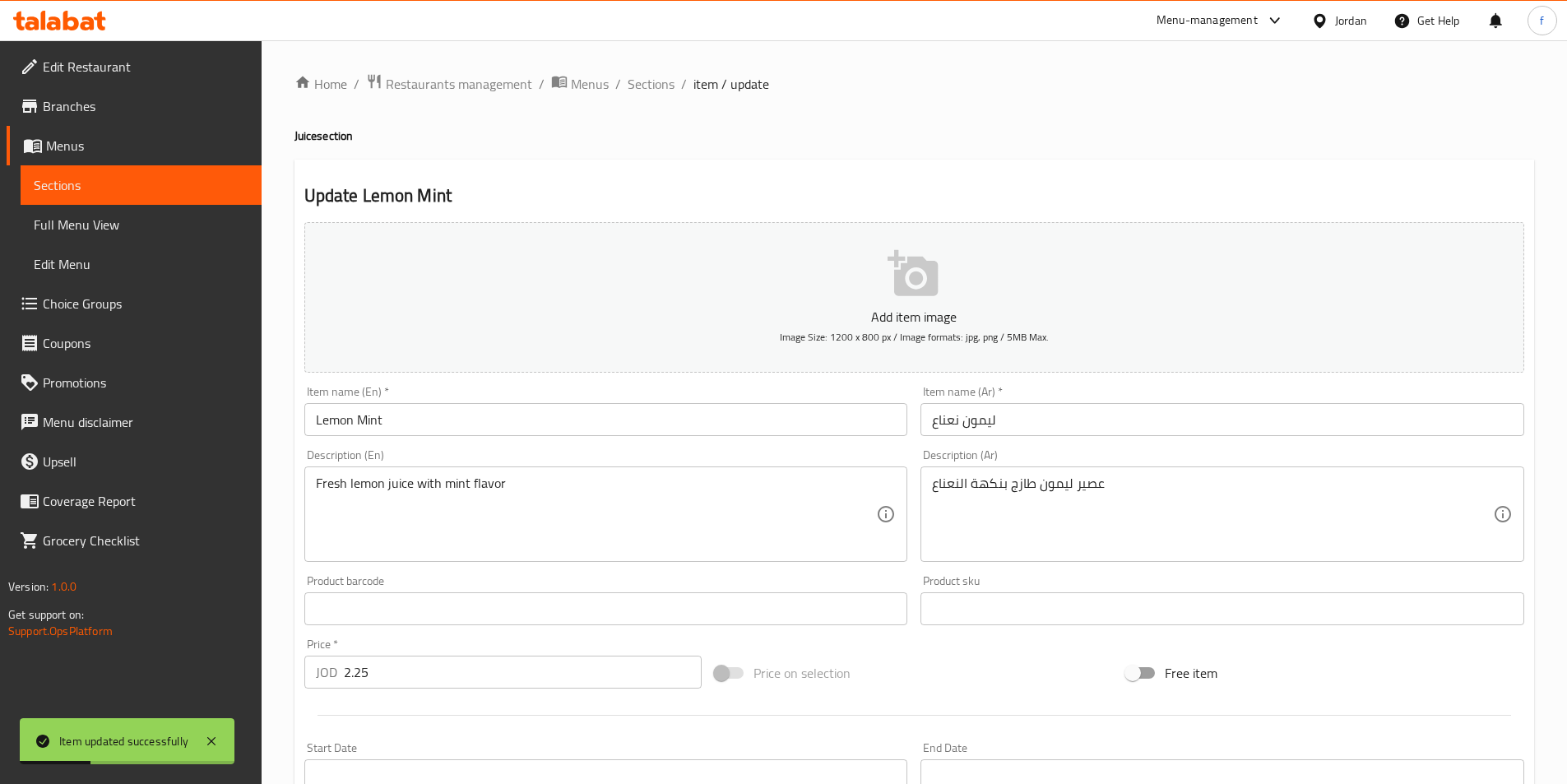
click at [309, 135] on h4 "Juice section" at bounding box center [914, 135] width 1240 height 16
copy h4 "Juice"
click at [461, 427] on input "Lemon Mint" at bounding box center [607, 419] width 604 height 33
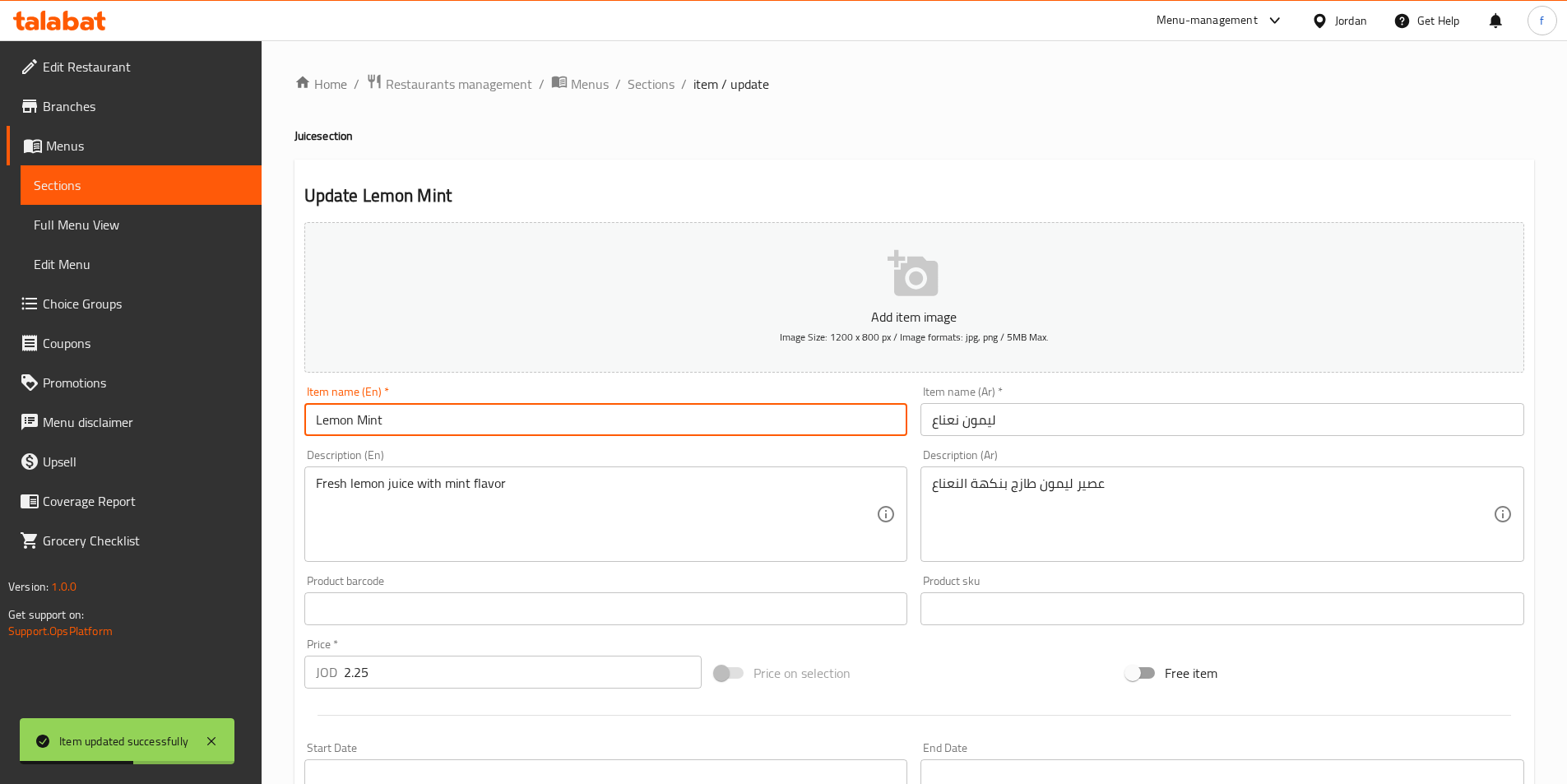
paste input "Juice"
type input "Lemon Mint Juice"
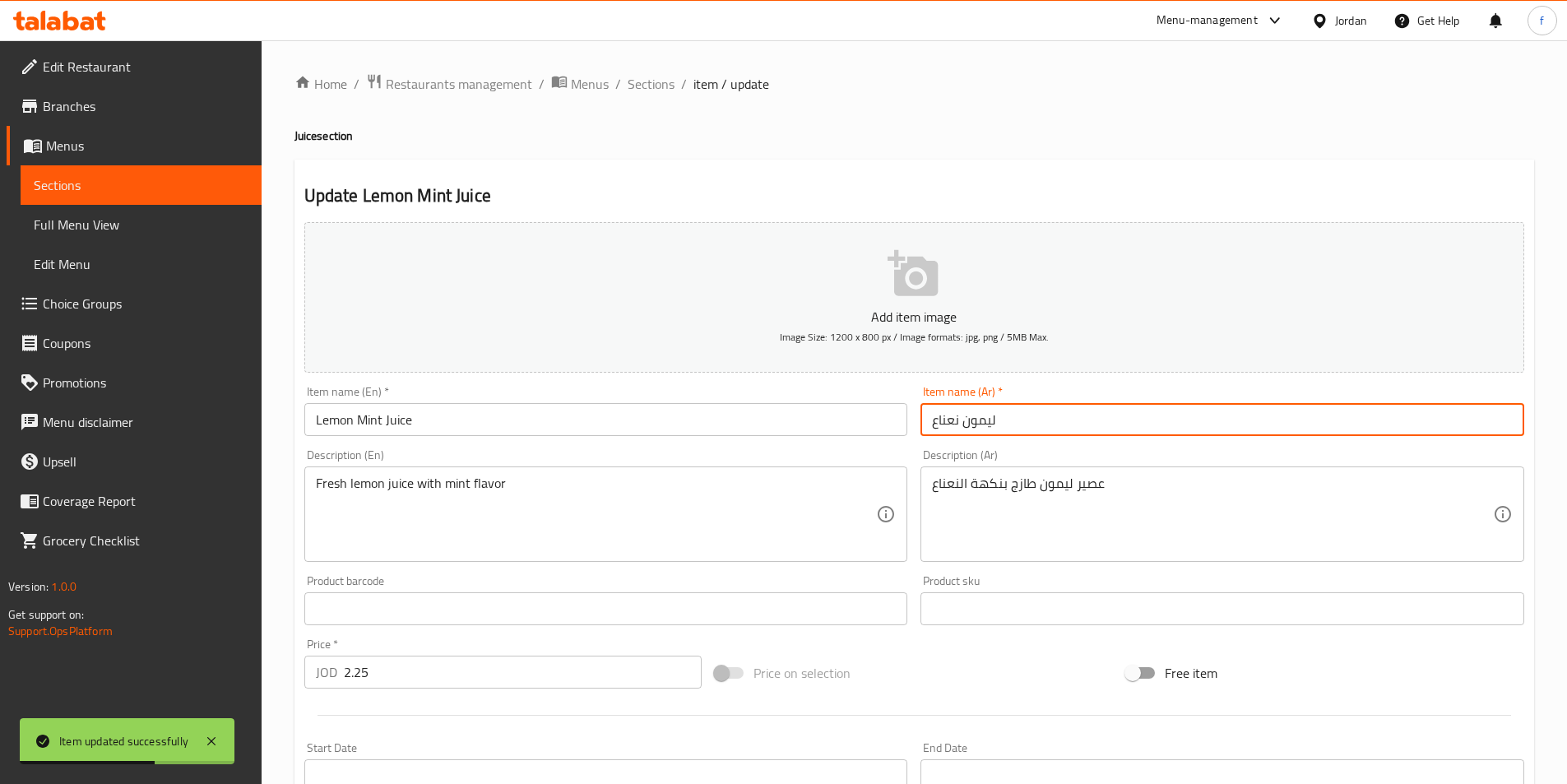
click at [1101, 426] on input "ليمون نعناع" at bounding box center [1223, 419] width 604 height 33
click at [1512, 419] on input "ليمون نعناع" at bounding box center [1223, 419] width 604 height 33
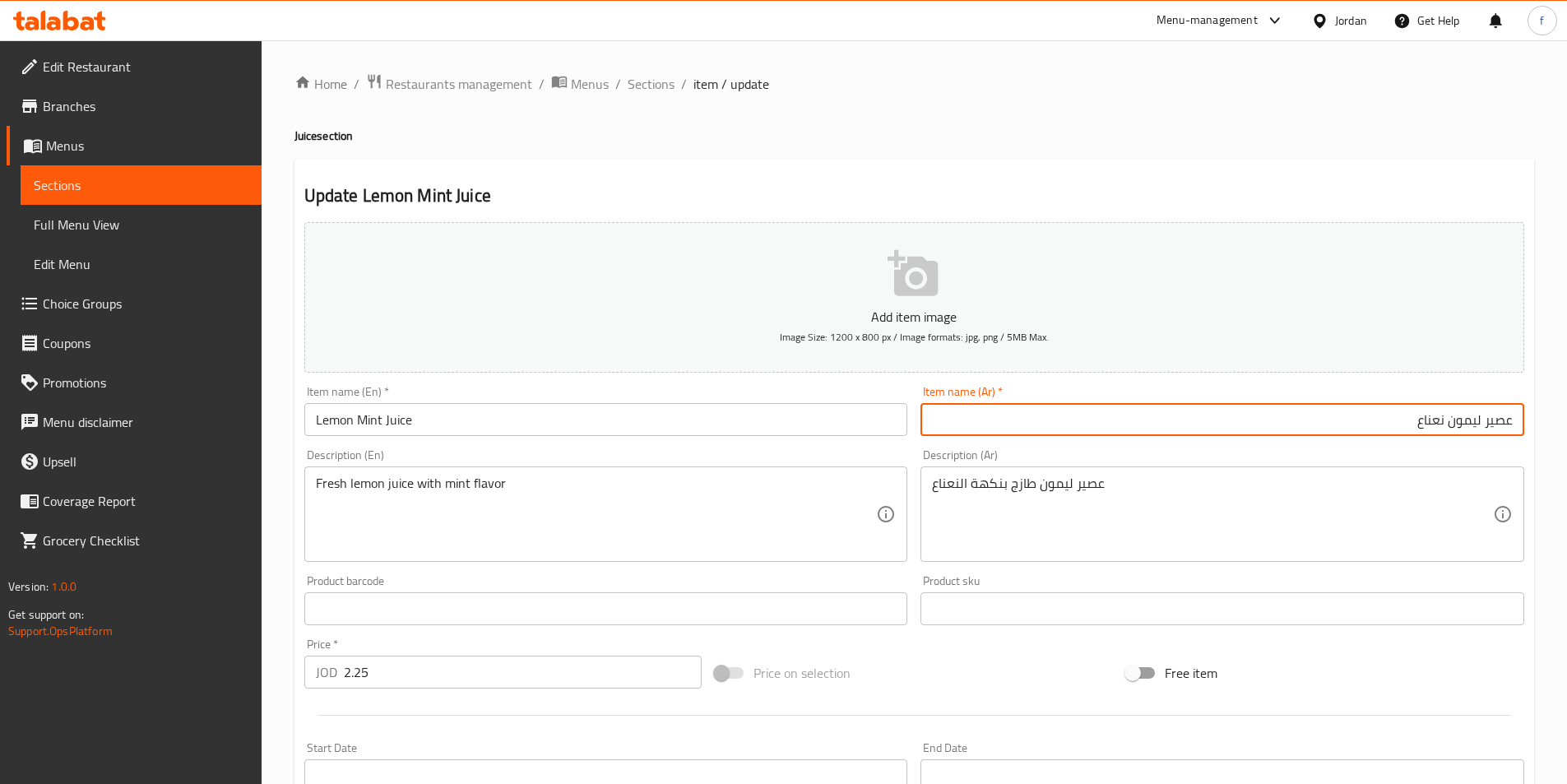
scroll to position [378, 0]
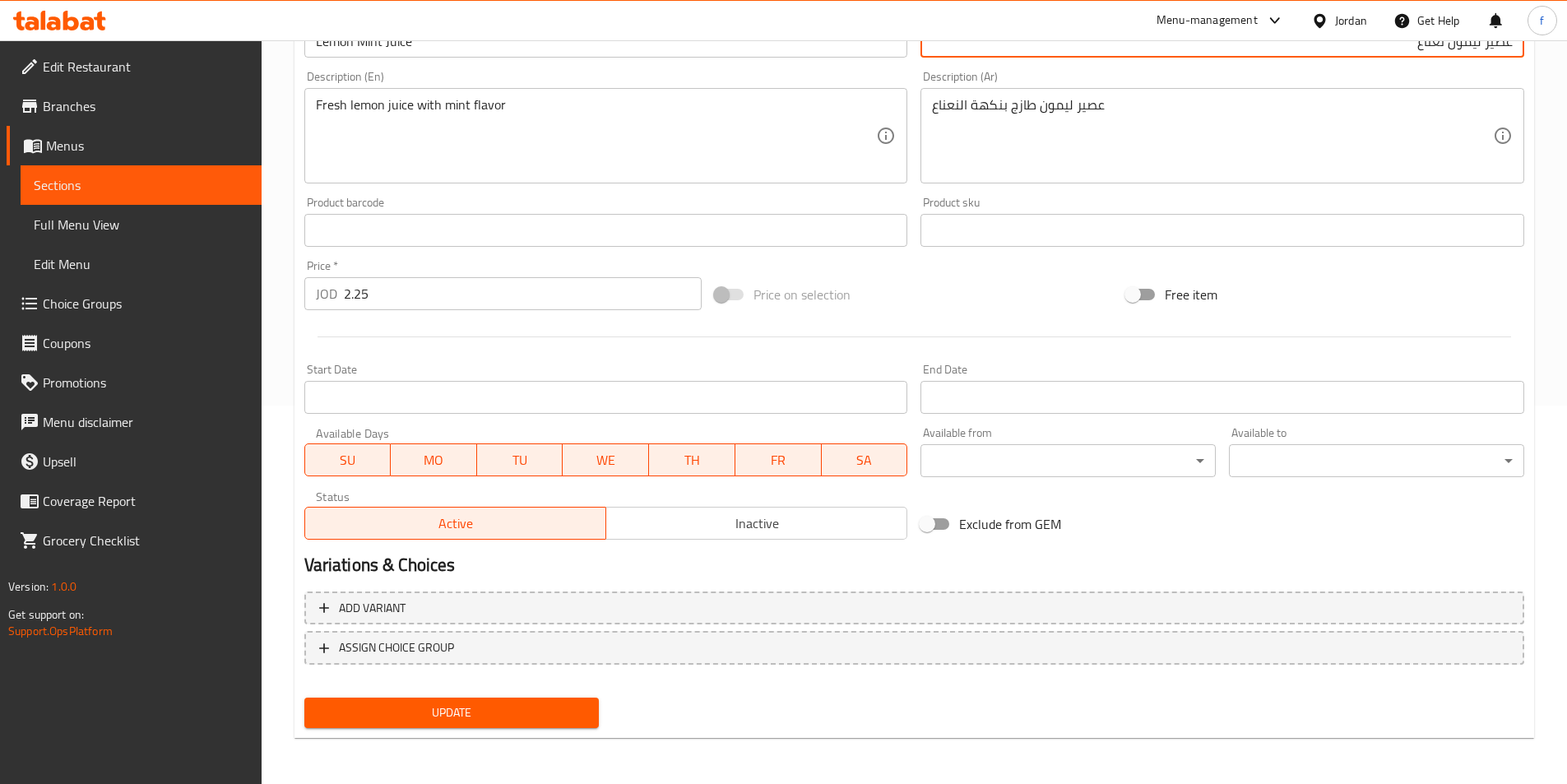
type input "عصير ليمون نعناع"
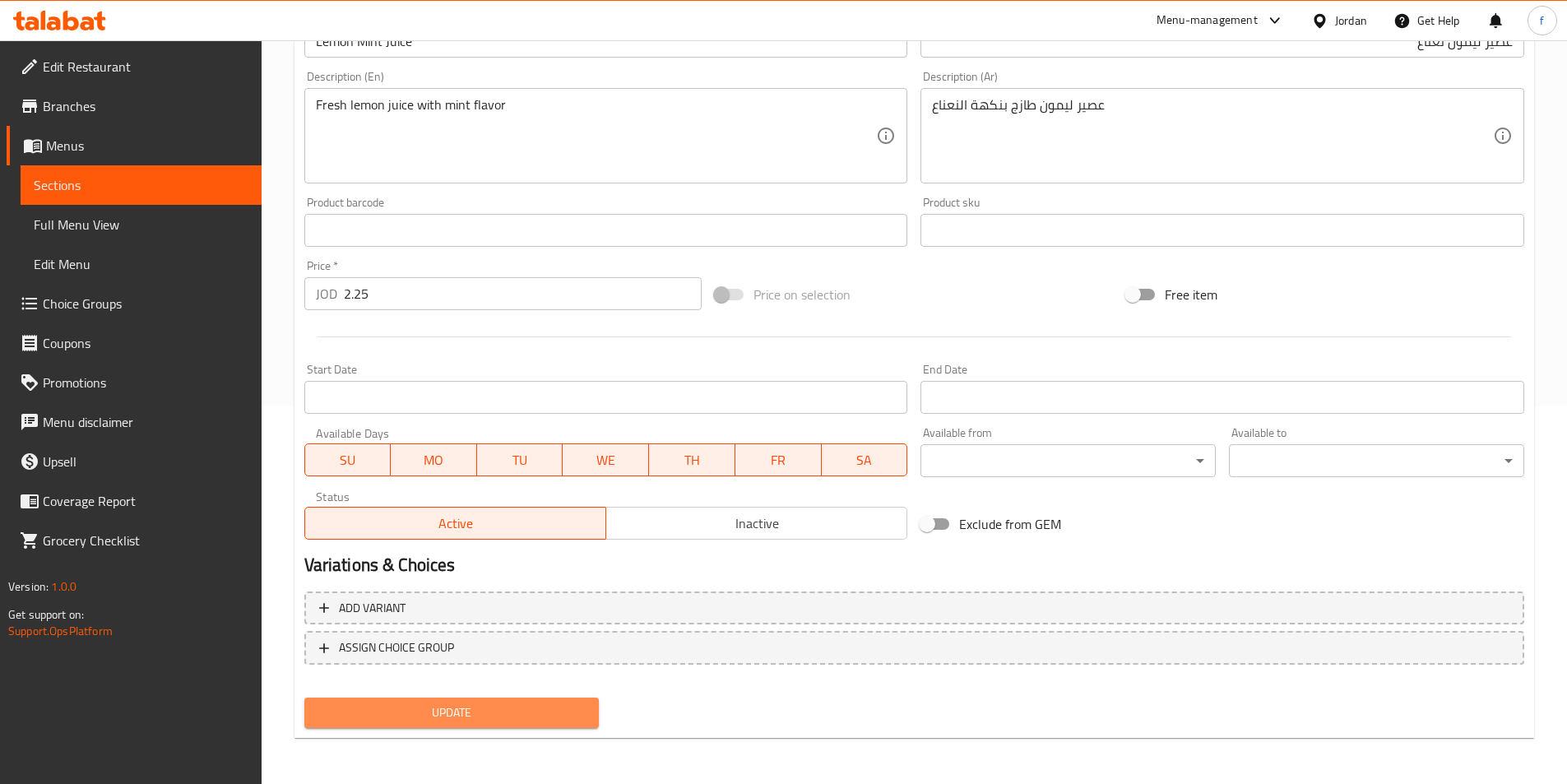
click at [579, 709] on span "Update" at bounding box center [452, 713] width 269 height 21
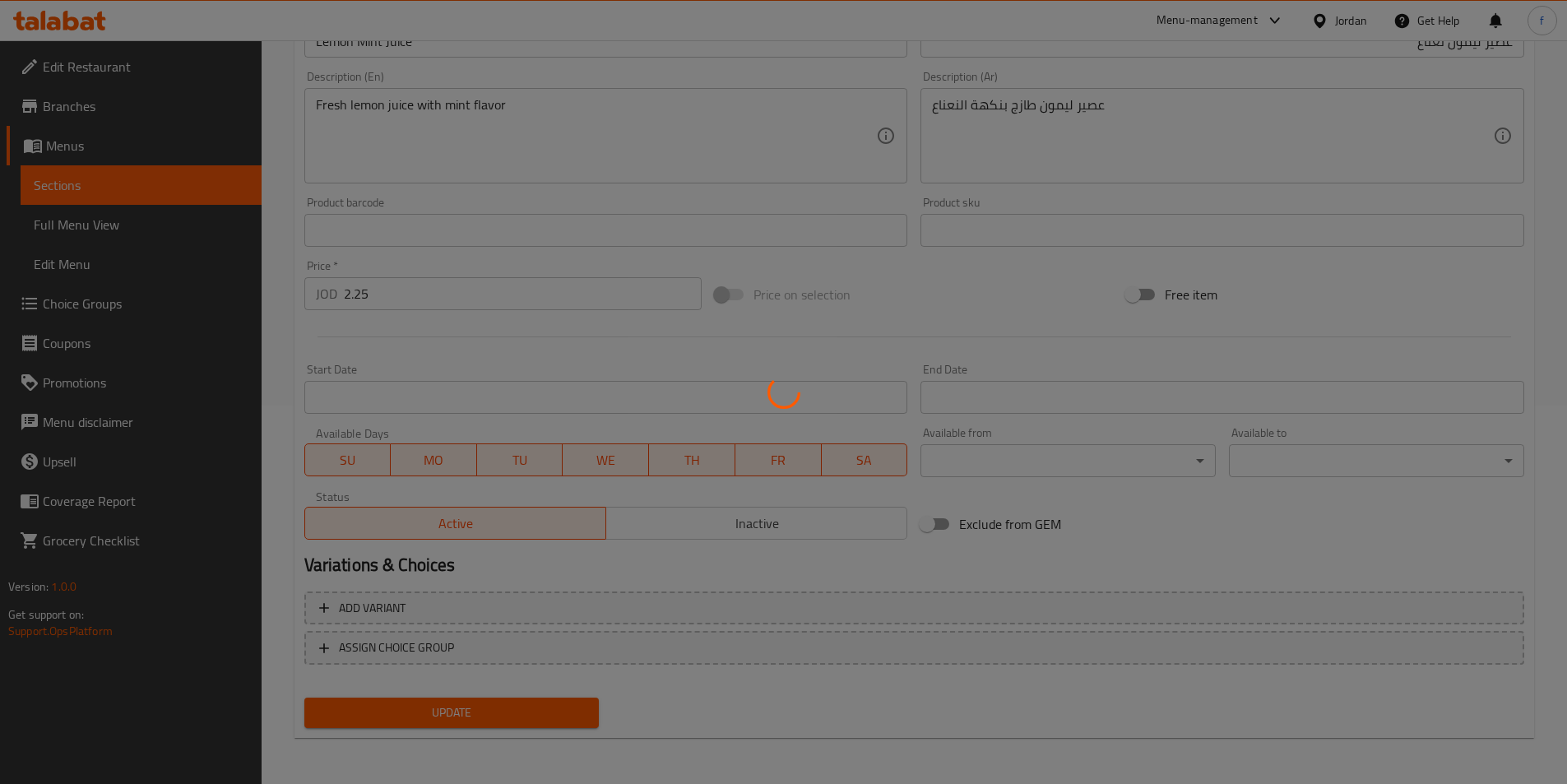
scroll to position [0, 0]
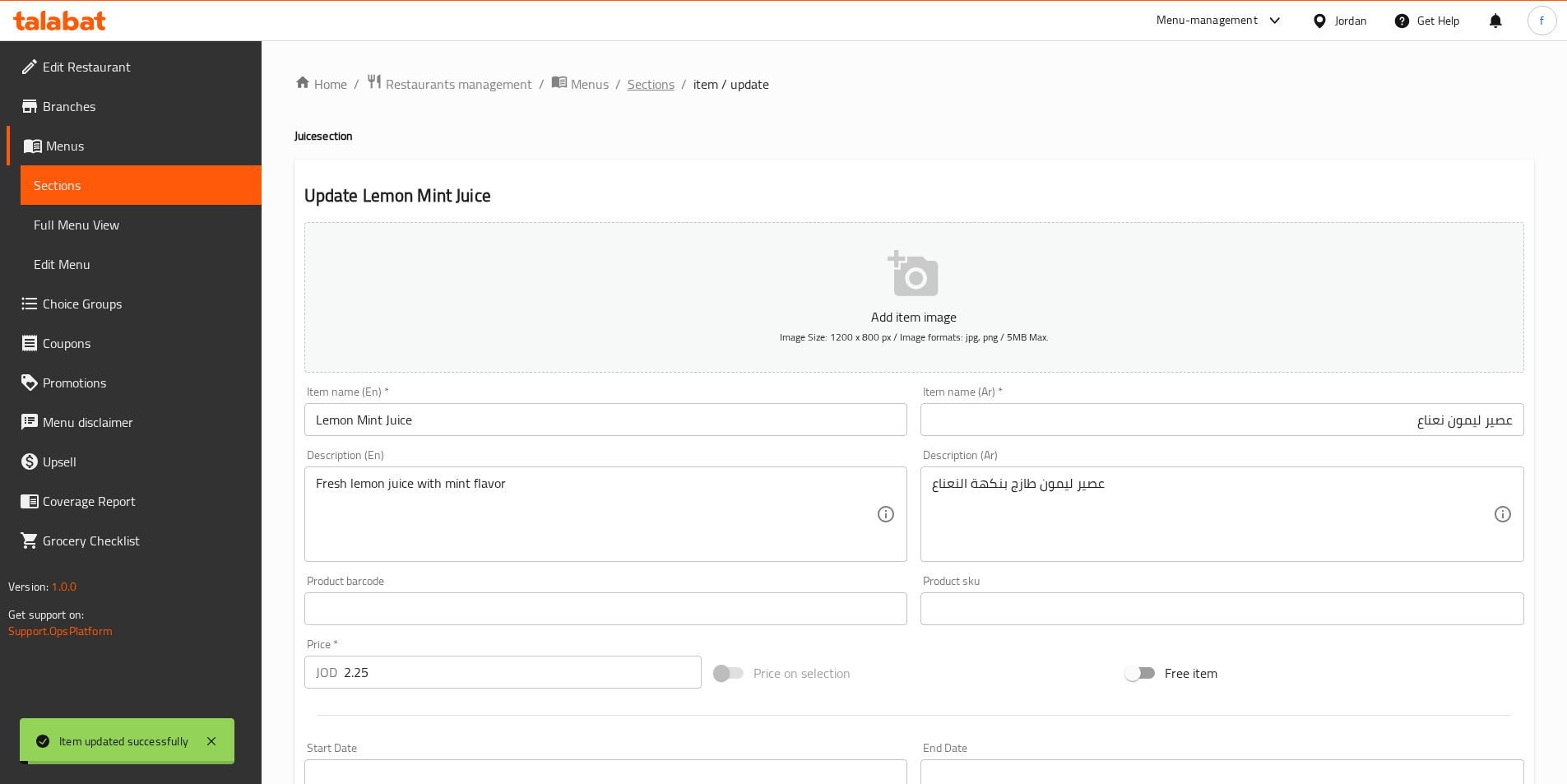
click at [657, 78] on span "Sections" at bounding box center [651, 83] width 47 height 20
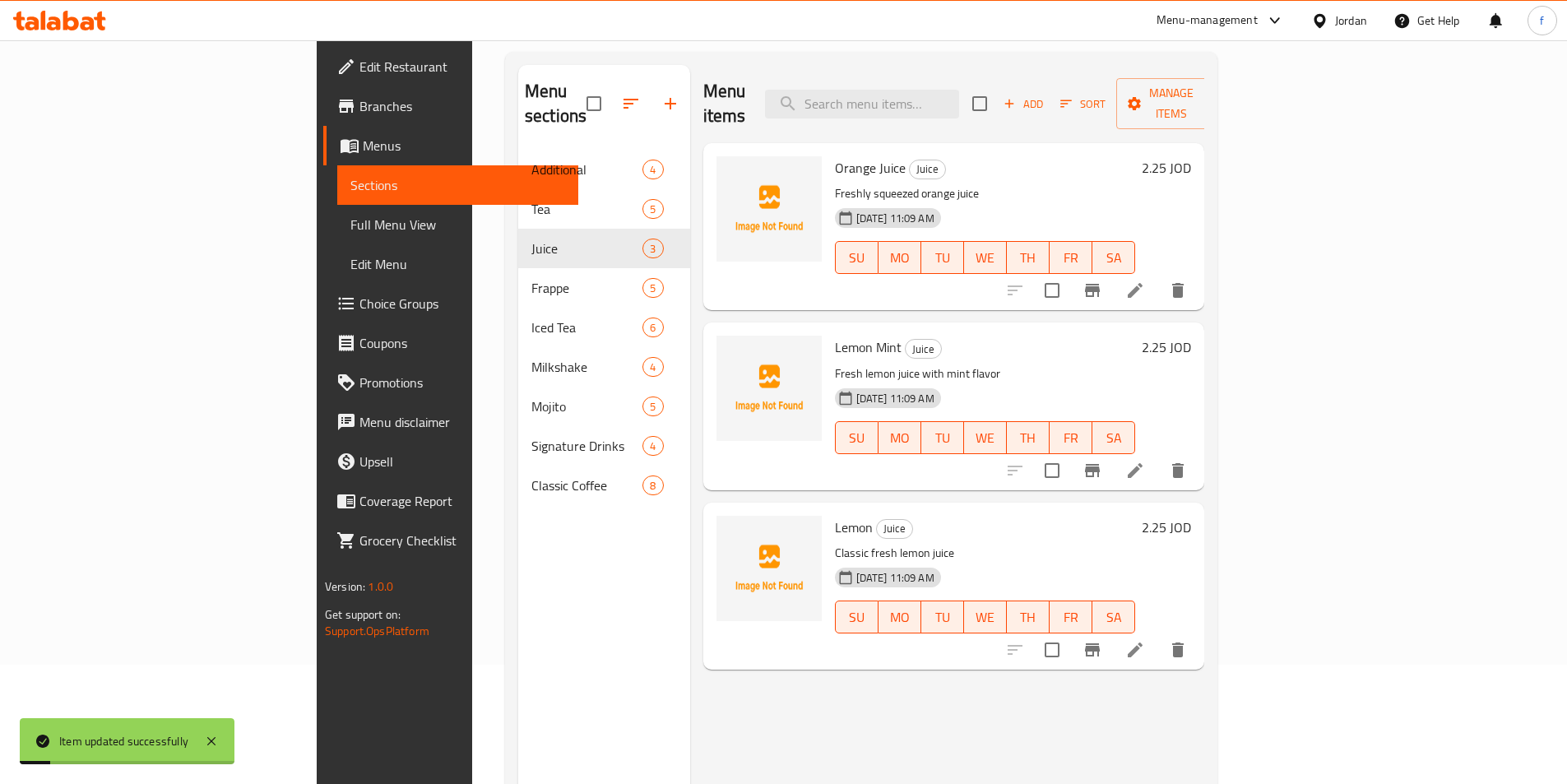
scroll to position [230, 0]
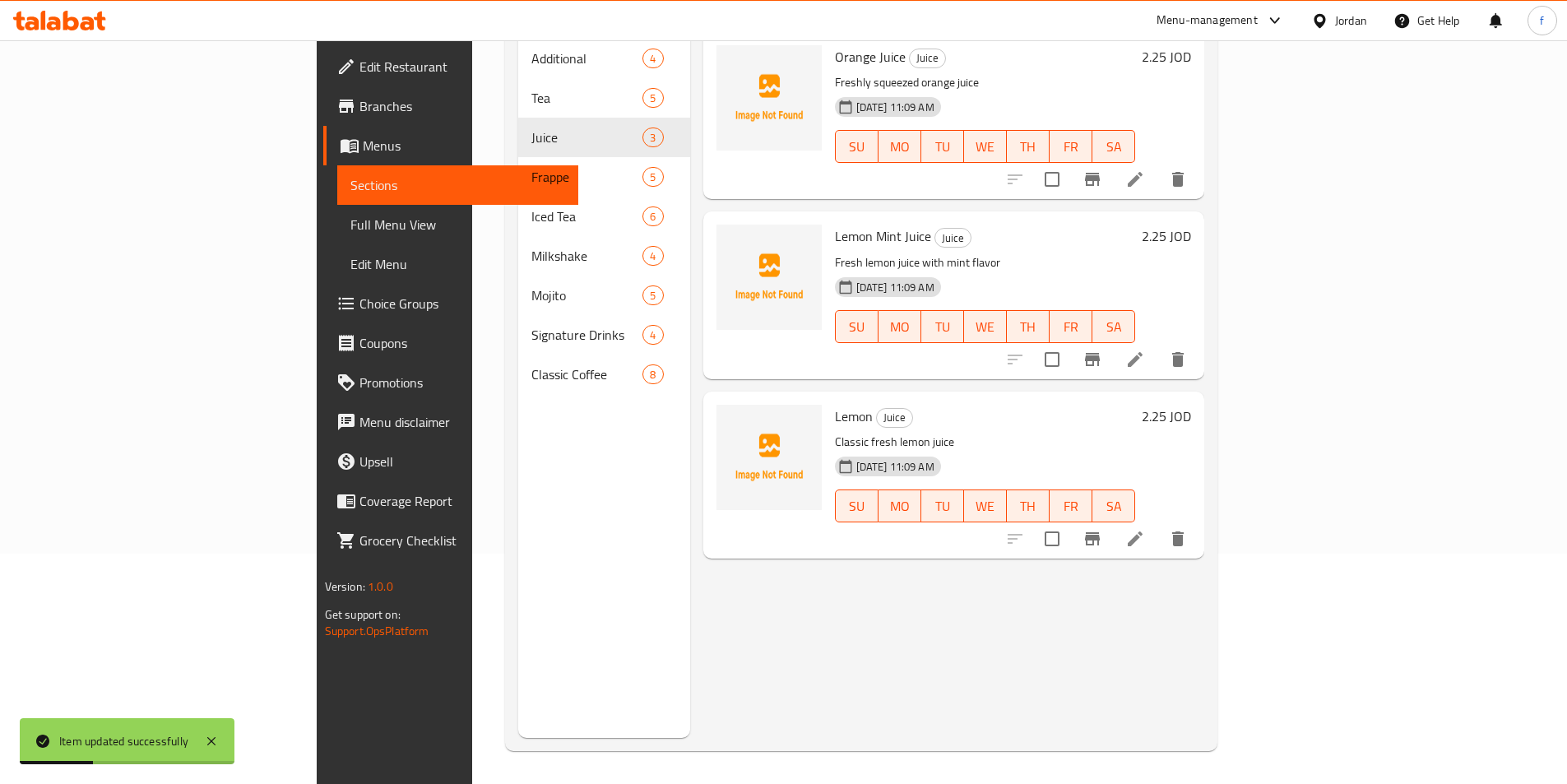
click at [1145, 529] on icon at bounding box center [1135, 538] width 20 height 20
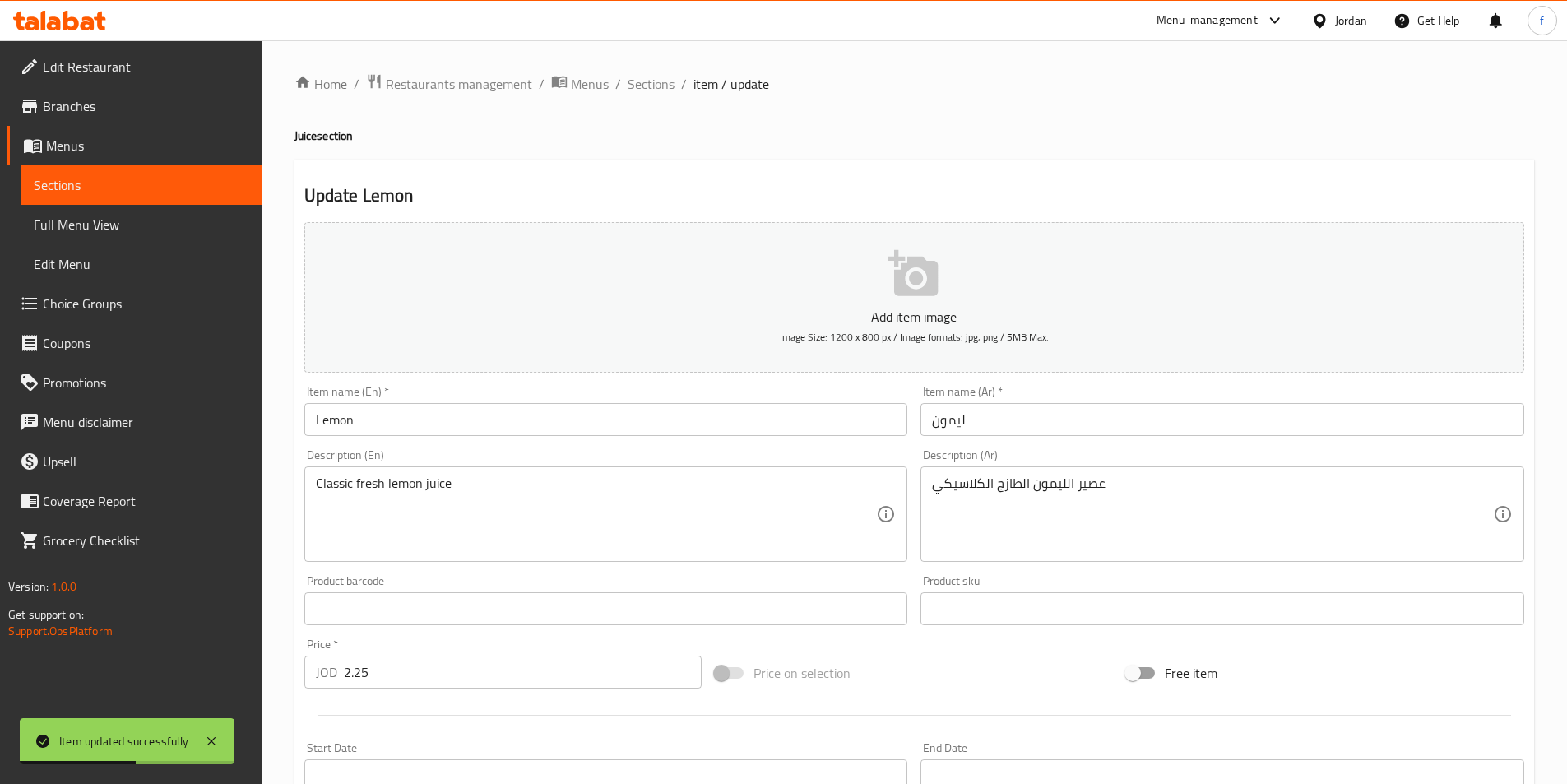
click at [314, 132] on h4 "Juice section" at bounding box center [914, 135] width 1240 height 16
copy h4 "Juice"
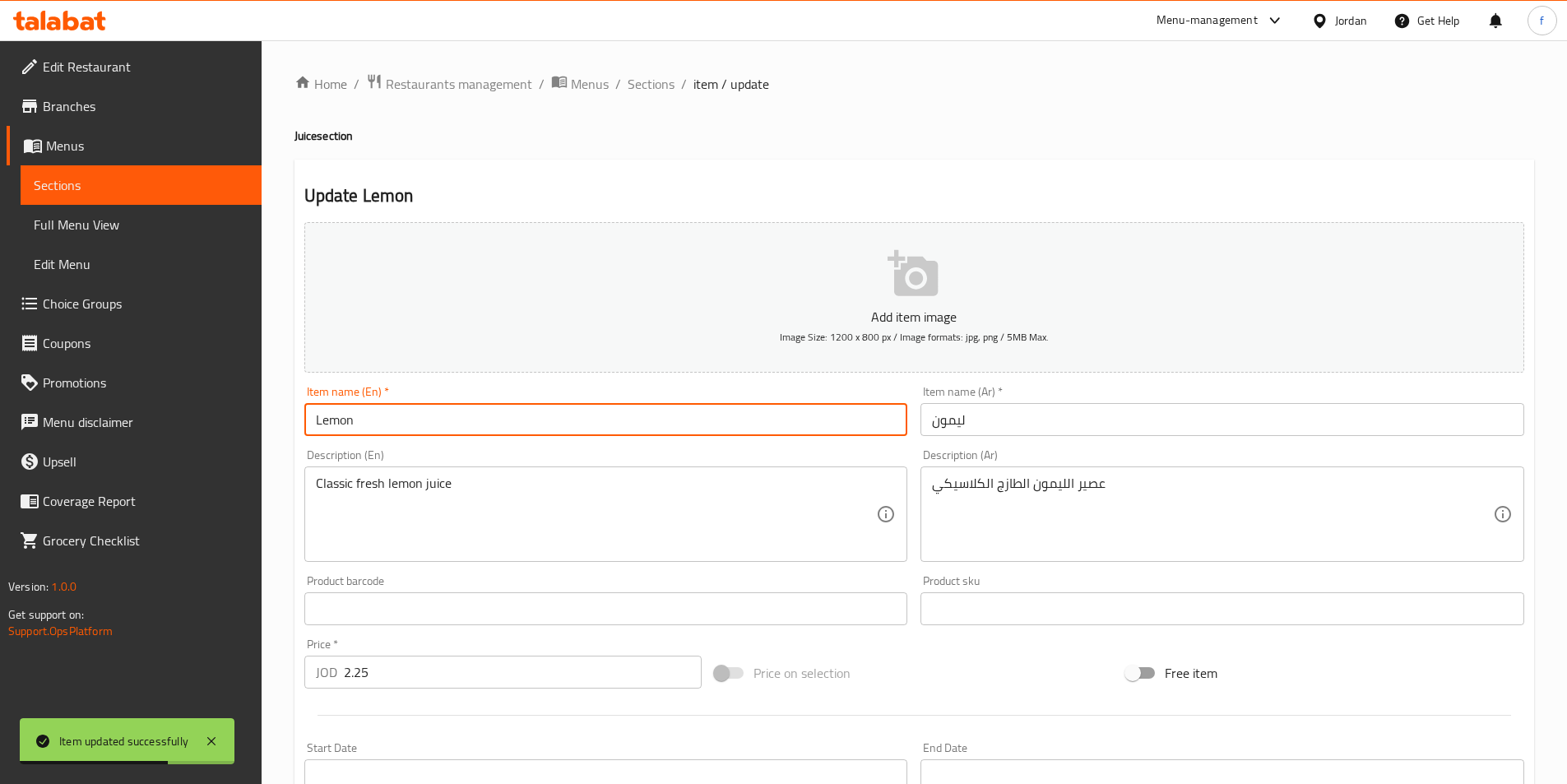
click at [456, 426] on input "Lemon" at bounding box center [607, 419] width 604 height 33
paste input "Juice"
type input "Lemon Juice"
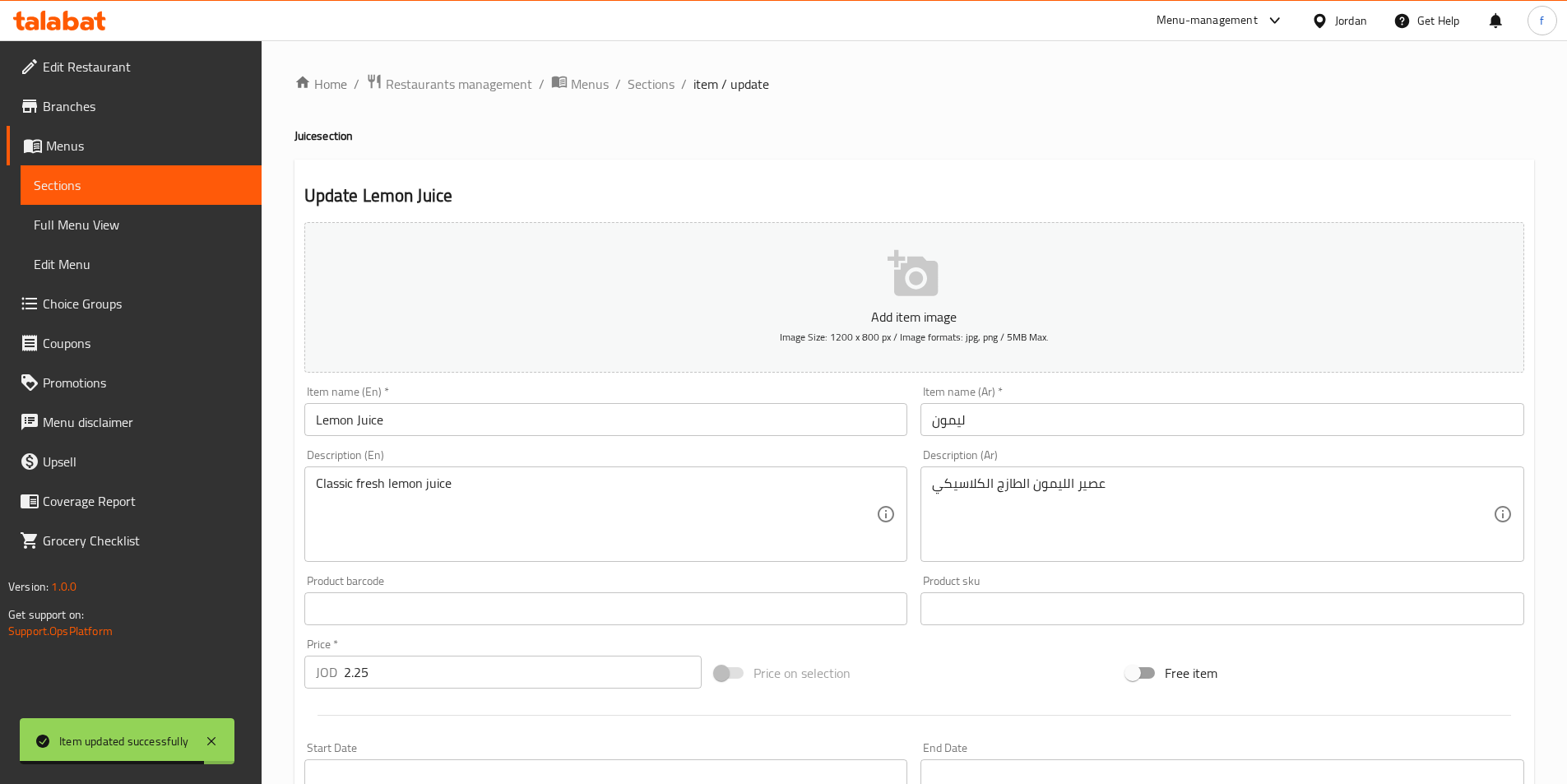
click at [1201, 381] on div "Item name (Ar)   * ليمون Item name (Ar) *" at bounding box center [1223, 410] width 617 height 63
click at [1207, 425] on input "ليمون" at bounding box center [1223, 419] width 604 height 33
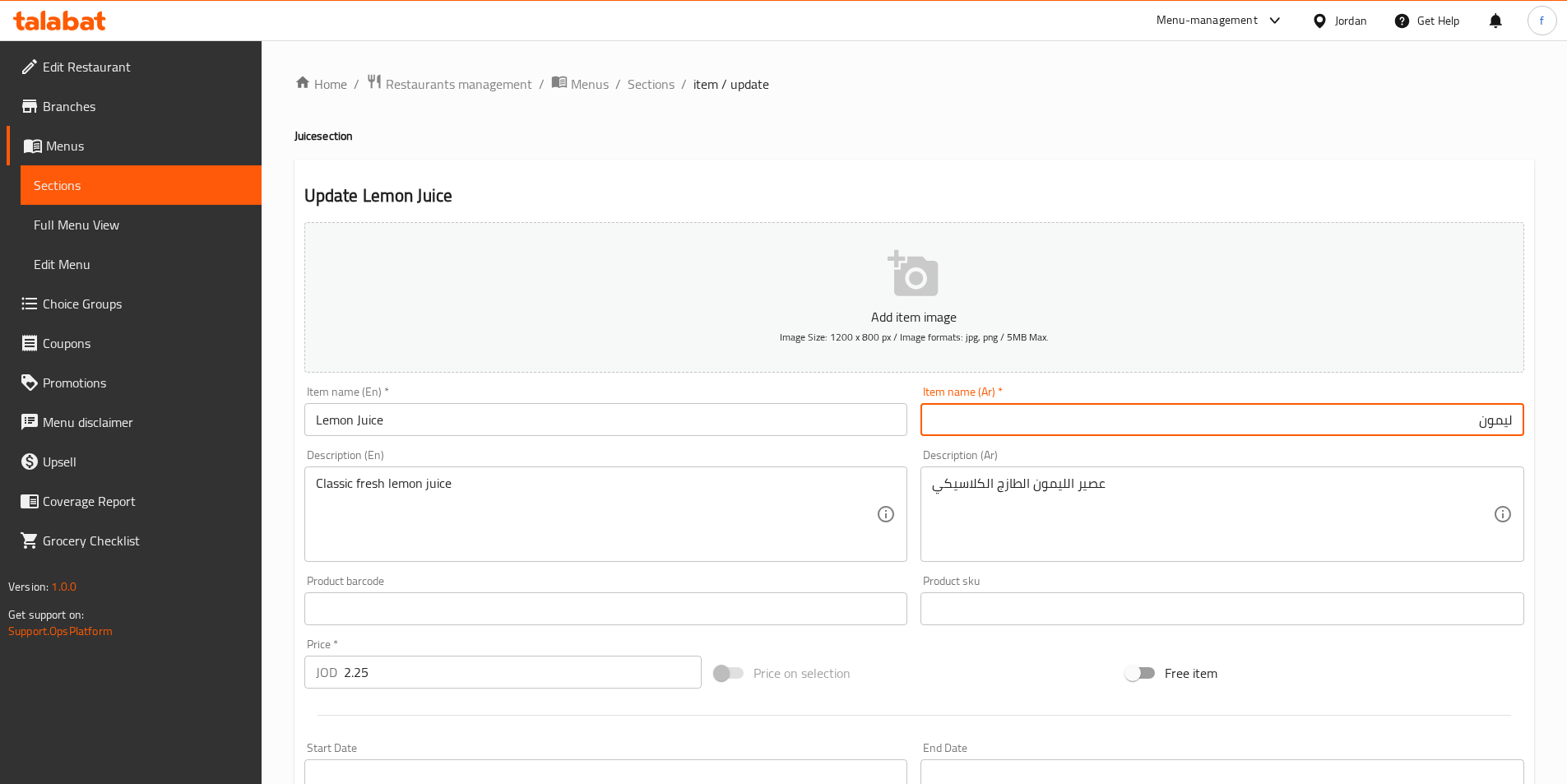
click at [1514, 417] on input "ليمون" at bounding box center [1223, 419] width 604 height 33
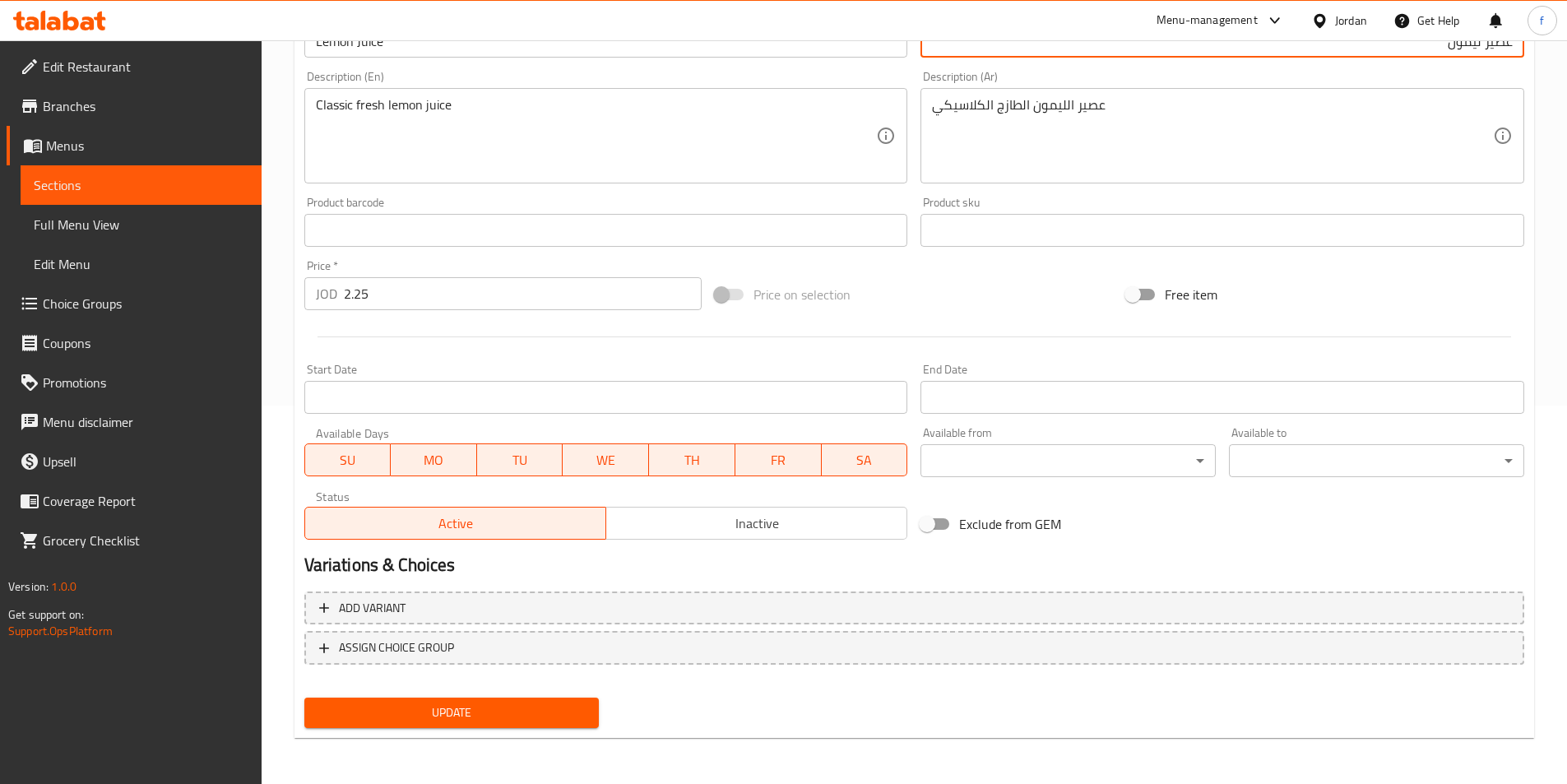
type input "عصير ليمون"
click at [514, 714] on span "Update" at bounding box center [452, 713] width 269 height 21
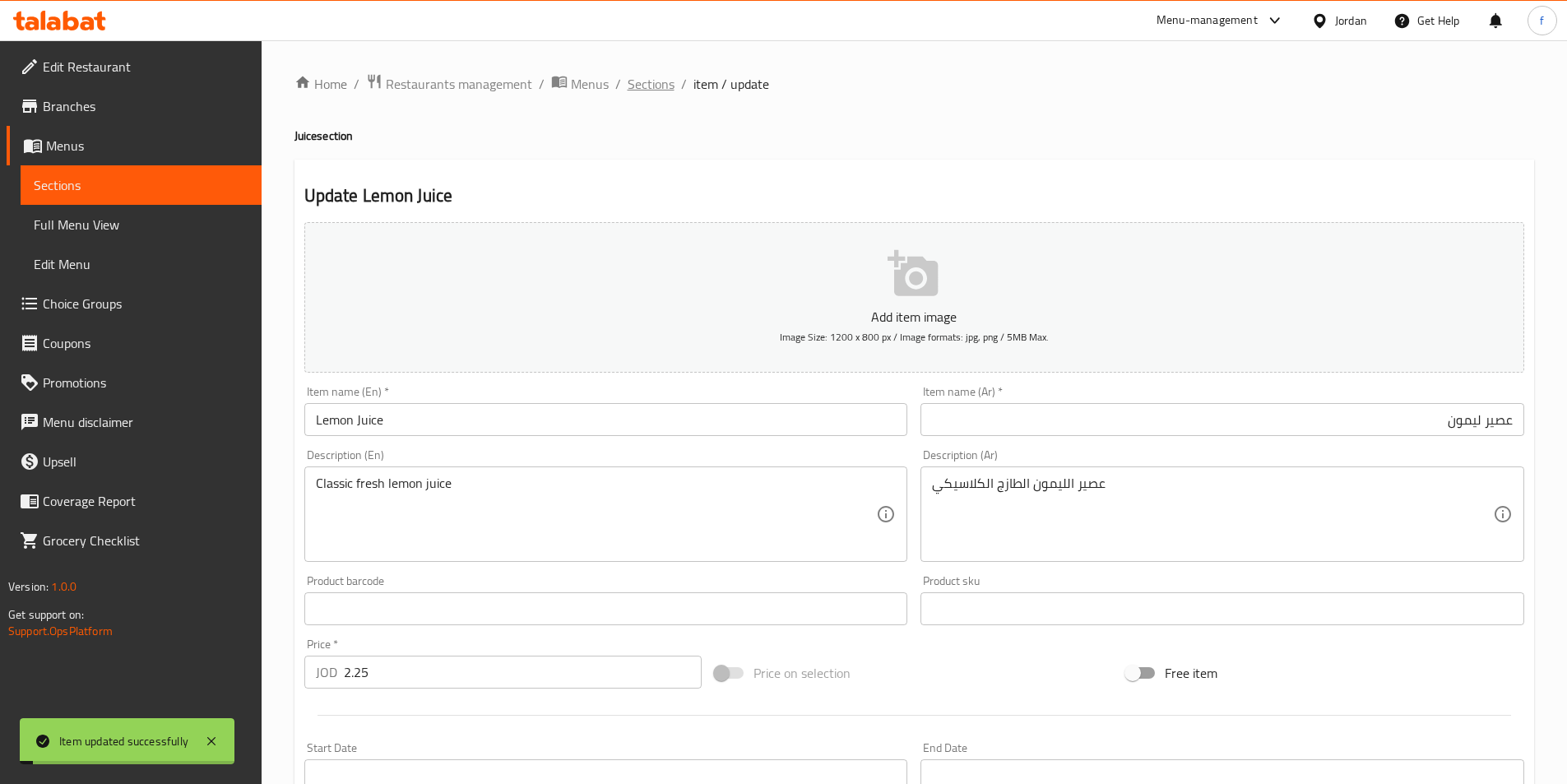
click at [650, 80] on span "Sections" at bounding box center [651, 83] width 47 height 20
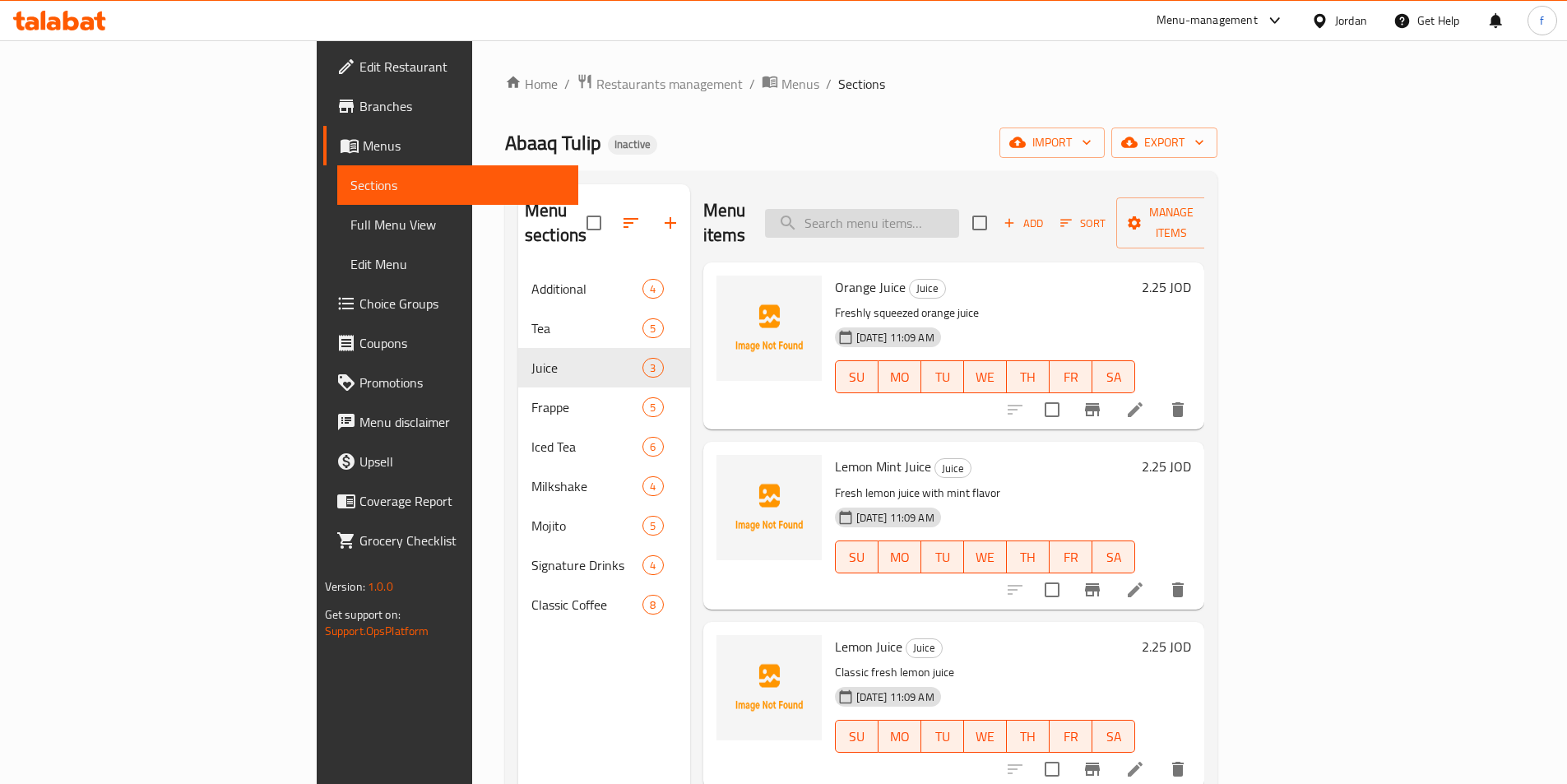
click at [960, 218] on input "search" at bounding box center [862, 223] width 194 height 28
paste input "Orange Juice"
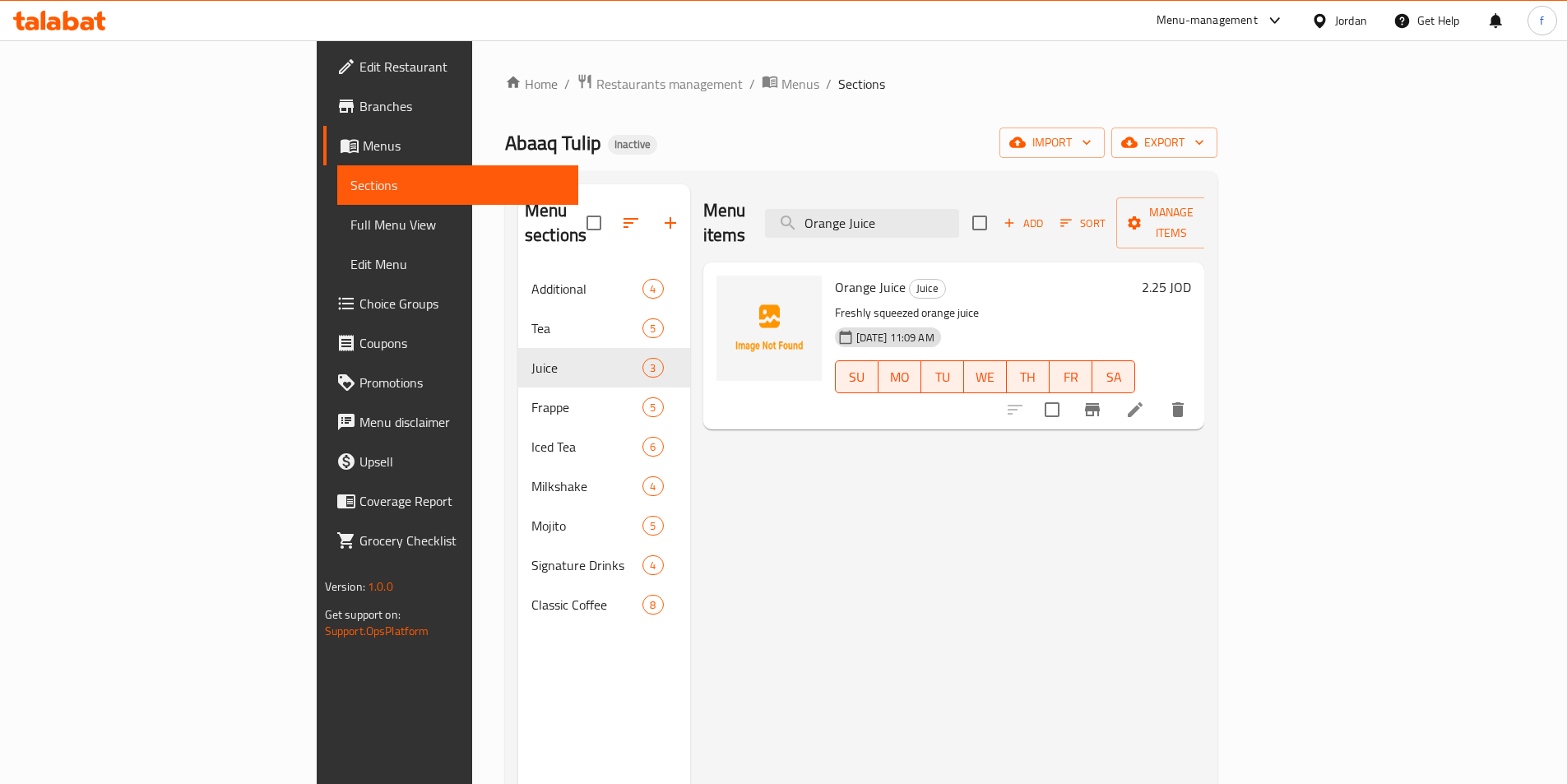
type input "Orange Juice"
click at [1158, 394] on li at bounding box center [1136, 409] width 46 height 29
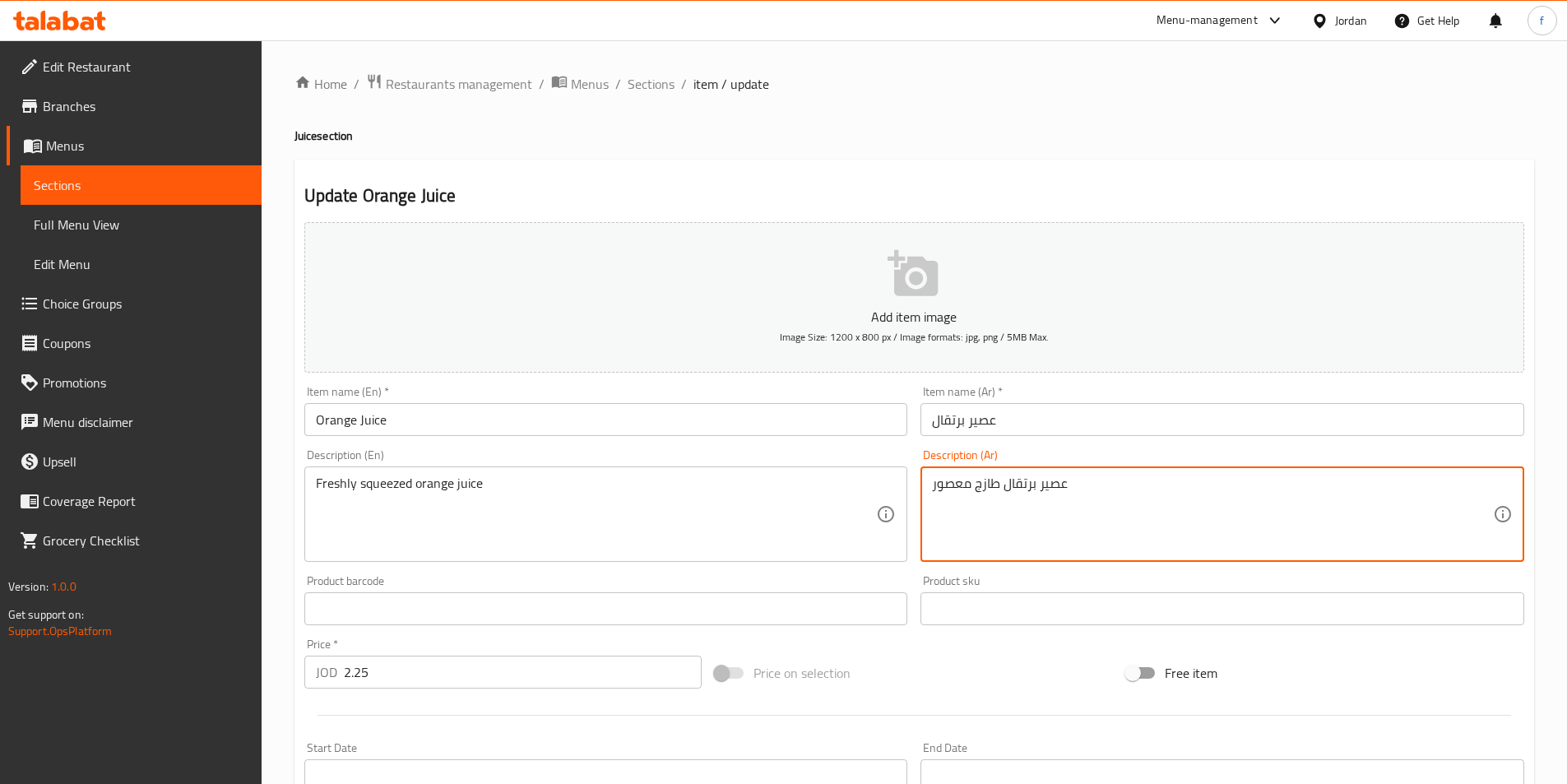
click at [1218, 489] on textarea "عصير برتقال طازج معصور" at bounding box center [1212, 514] width 561 height 78
click at [1214, 489] on textarea "عصير برتقال طازج معصور" at bounding box center [1212, 514] width 561 height 78
click at [1365, 482] on textarea "عصير برتقال طازج معصور" at bounding box center [1212, 514] width 561 height 78
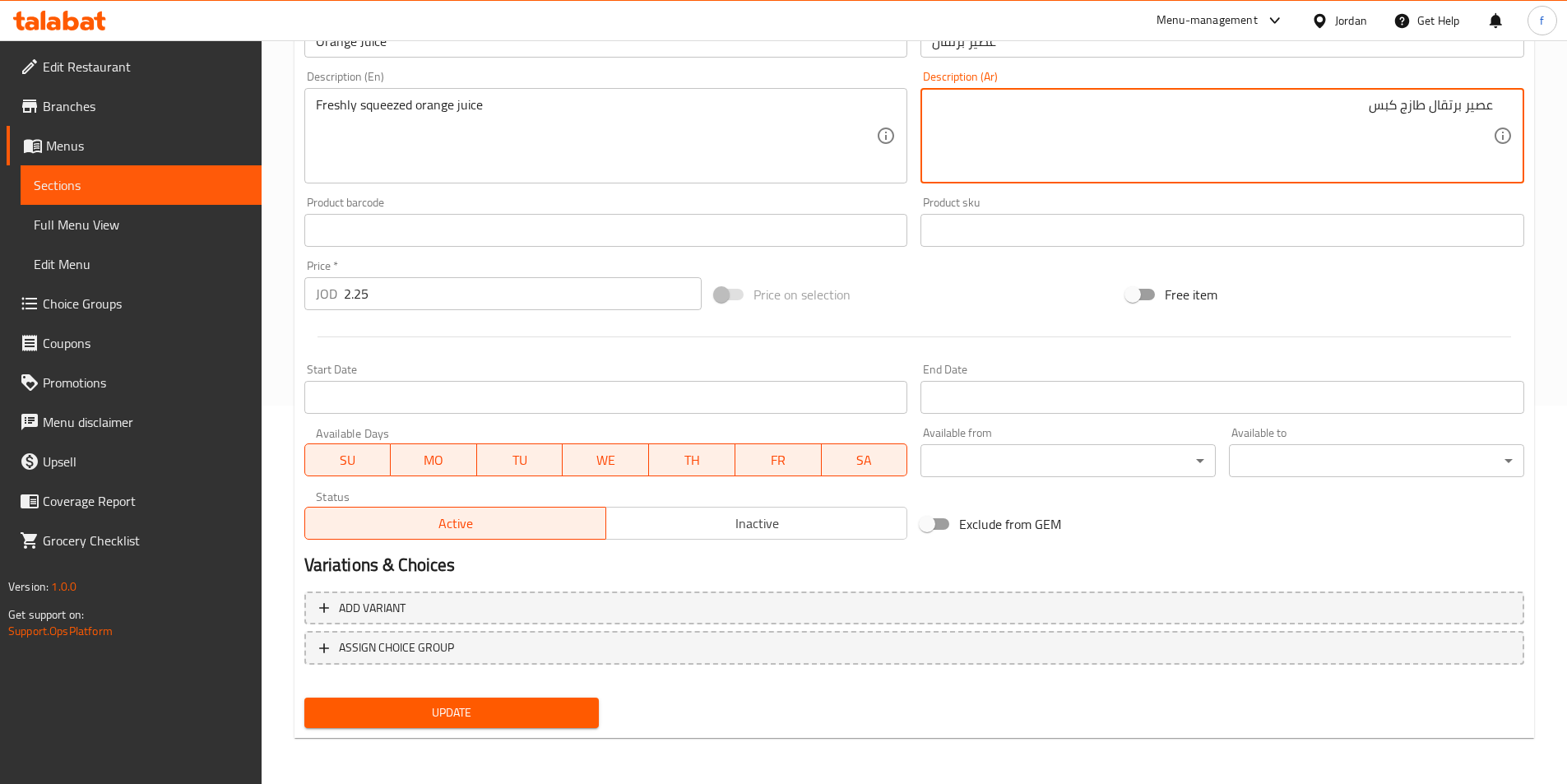
type textarea "عصير برتقال طازج كبس"
click at [448, 725] on button "Update" at bounding box center [452, 712] width 295 height 30
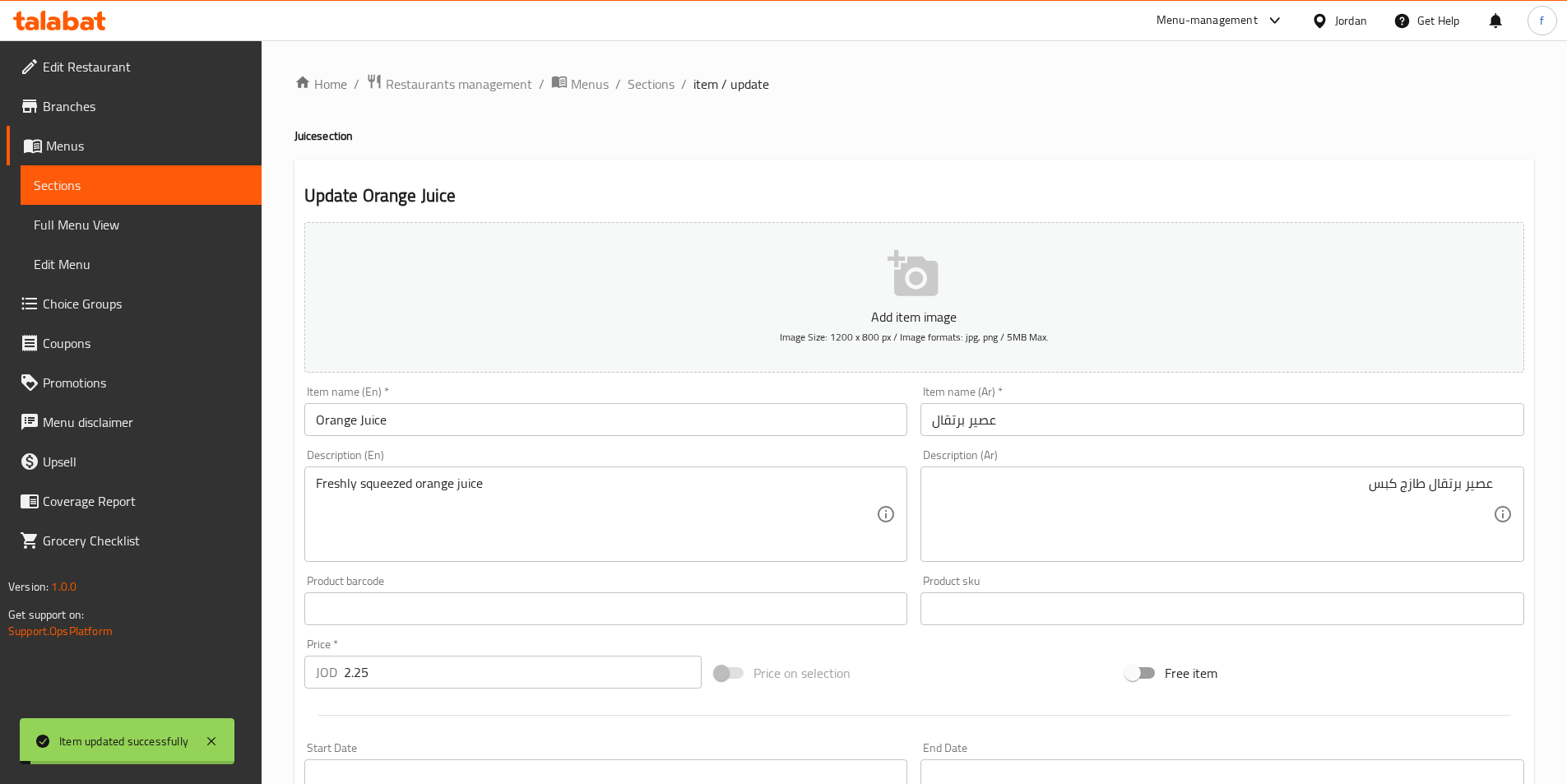
click at [622, 82] on ol "Home / Restaurants management / Menus / Sections / item / update" at bounding box center [914, 83] width 1240 height 22
click at [667, 80] on span "Sections" at bounding box center [651, 83] width 47 height 20
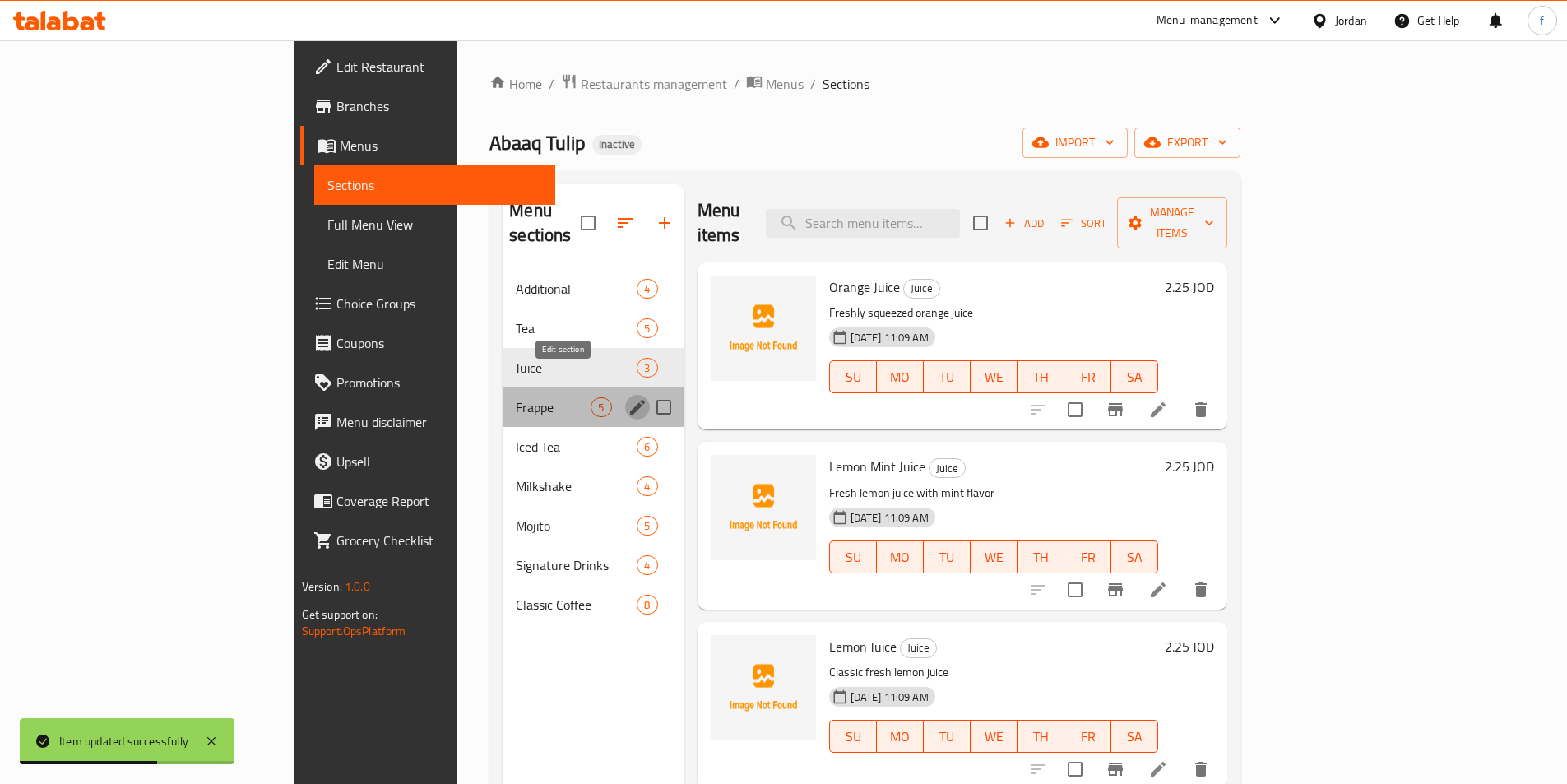
click at [627, 397] on icon "edit" at bounding box center [637, 407] width 20 height 20
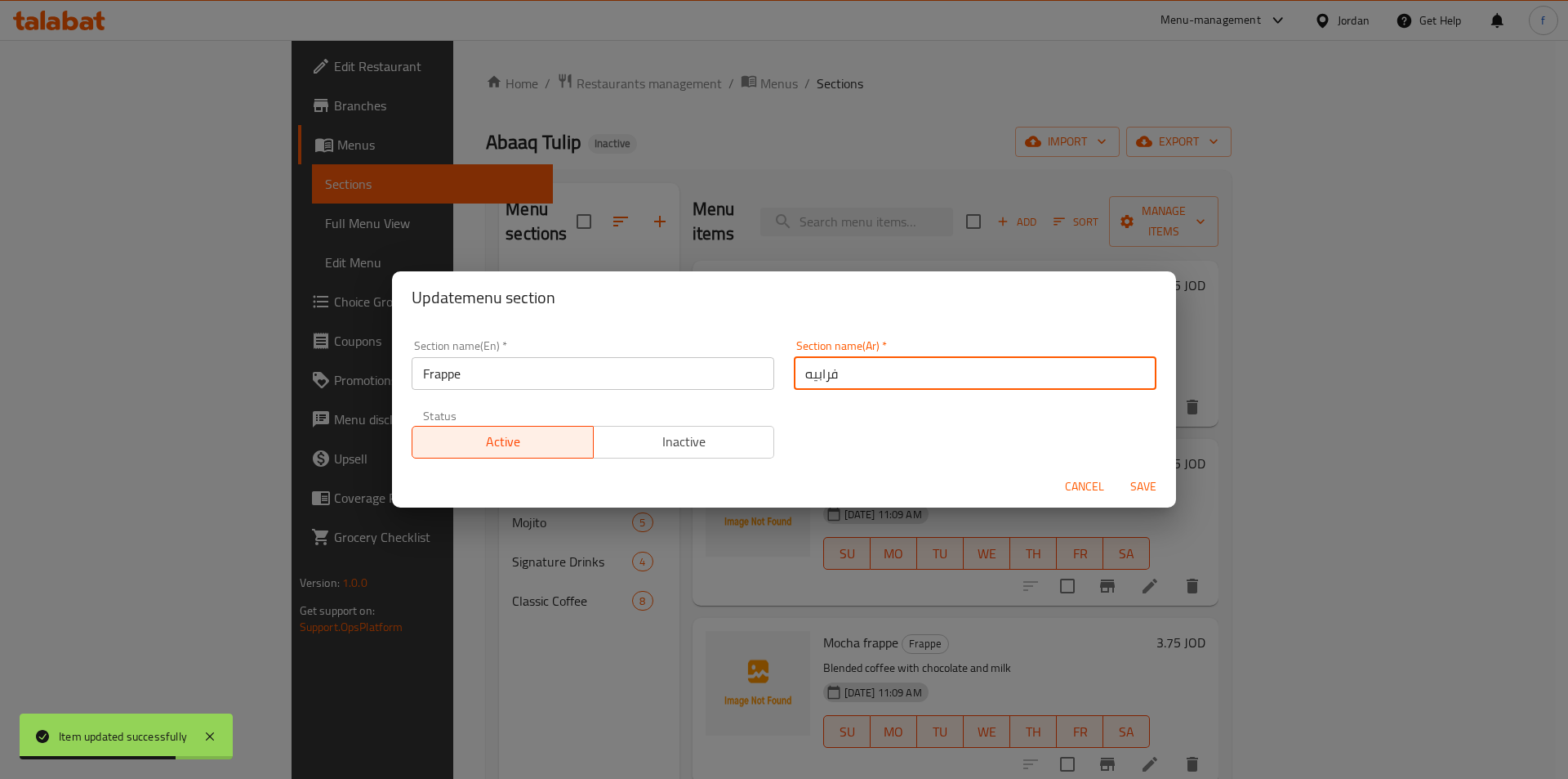
click at [924, 367] on input "فرابيه" at bounding box center [975, 373] width 363 height 33
click at [1129, 375] on input "فرابيه" at bounding box center [975, 373] width 363 height 33
type input "الفرابيه"
click at [1145, 485] on span "Save" at bounding box center [1143, 487] width 39 height 21
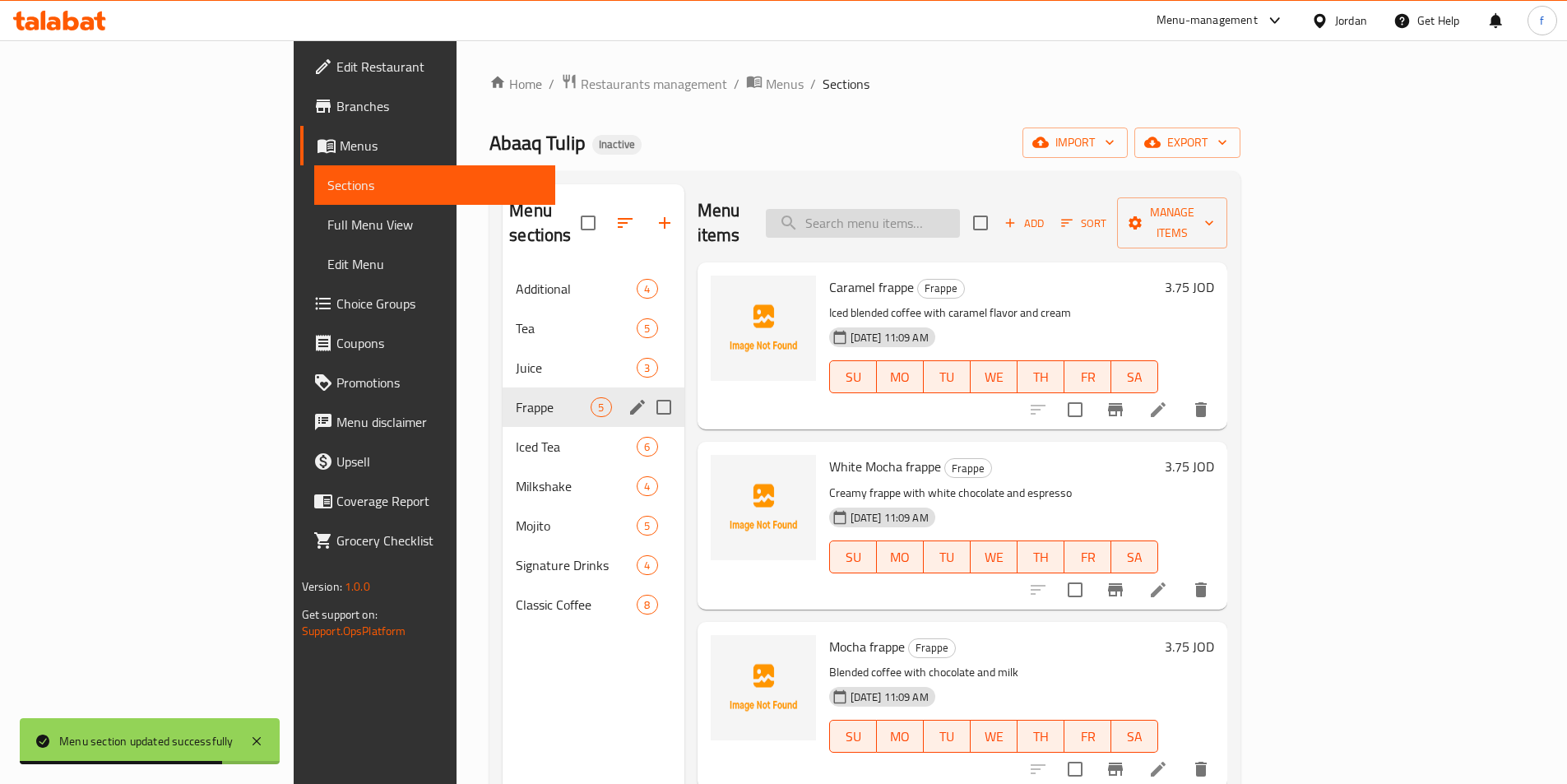
click at [960, 219] on input "search" at bounding box center [863, 223] width 194 height 28
paste input "Coffee frappe"
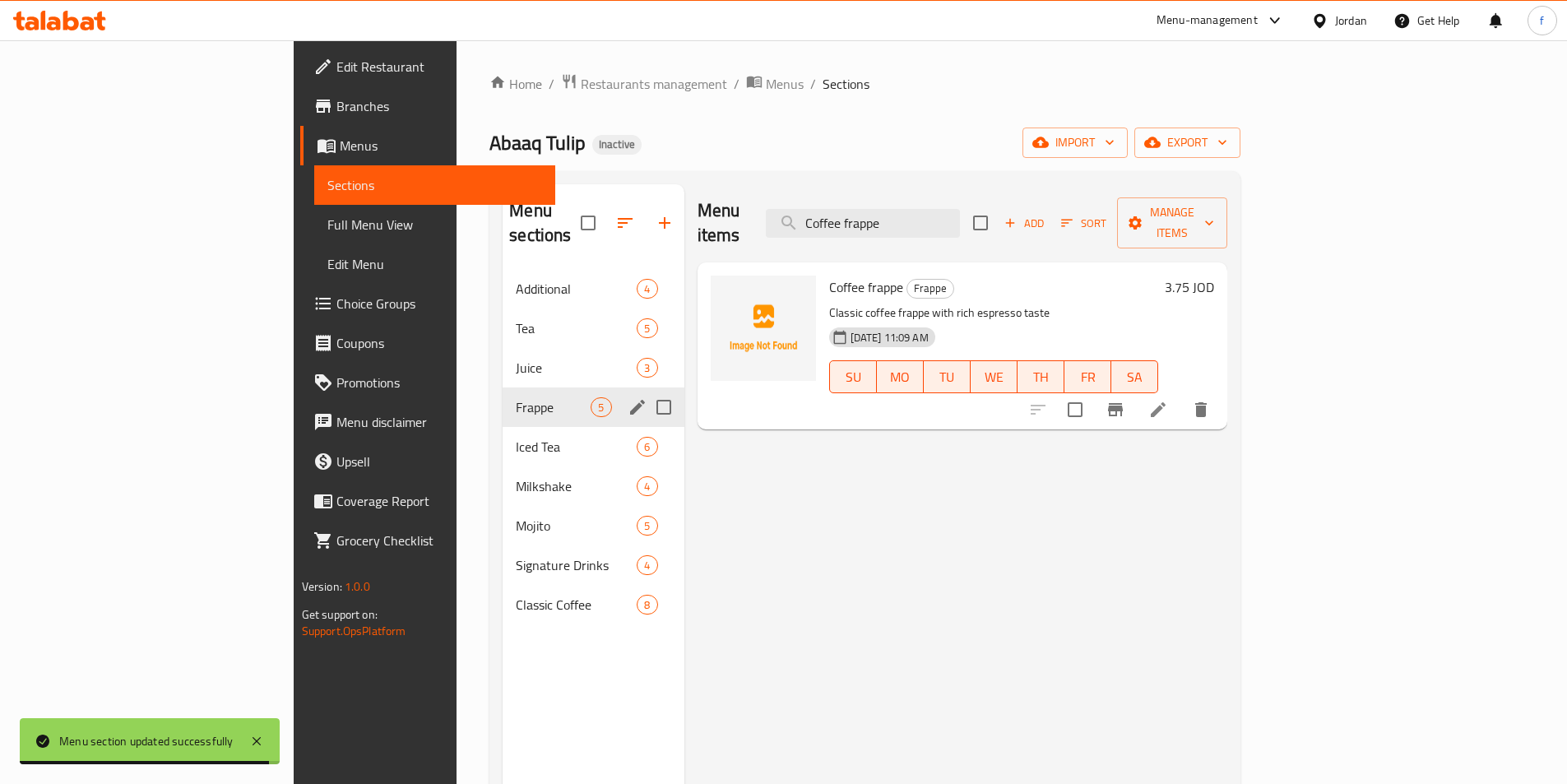
type input "Coffee frappe"
click at [1169, 400] on icon at bounding box center [1158, 409] width 20 height 20
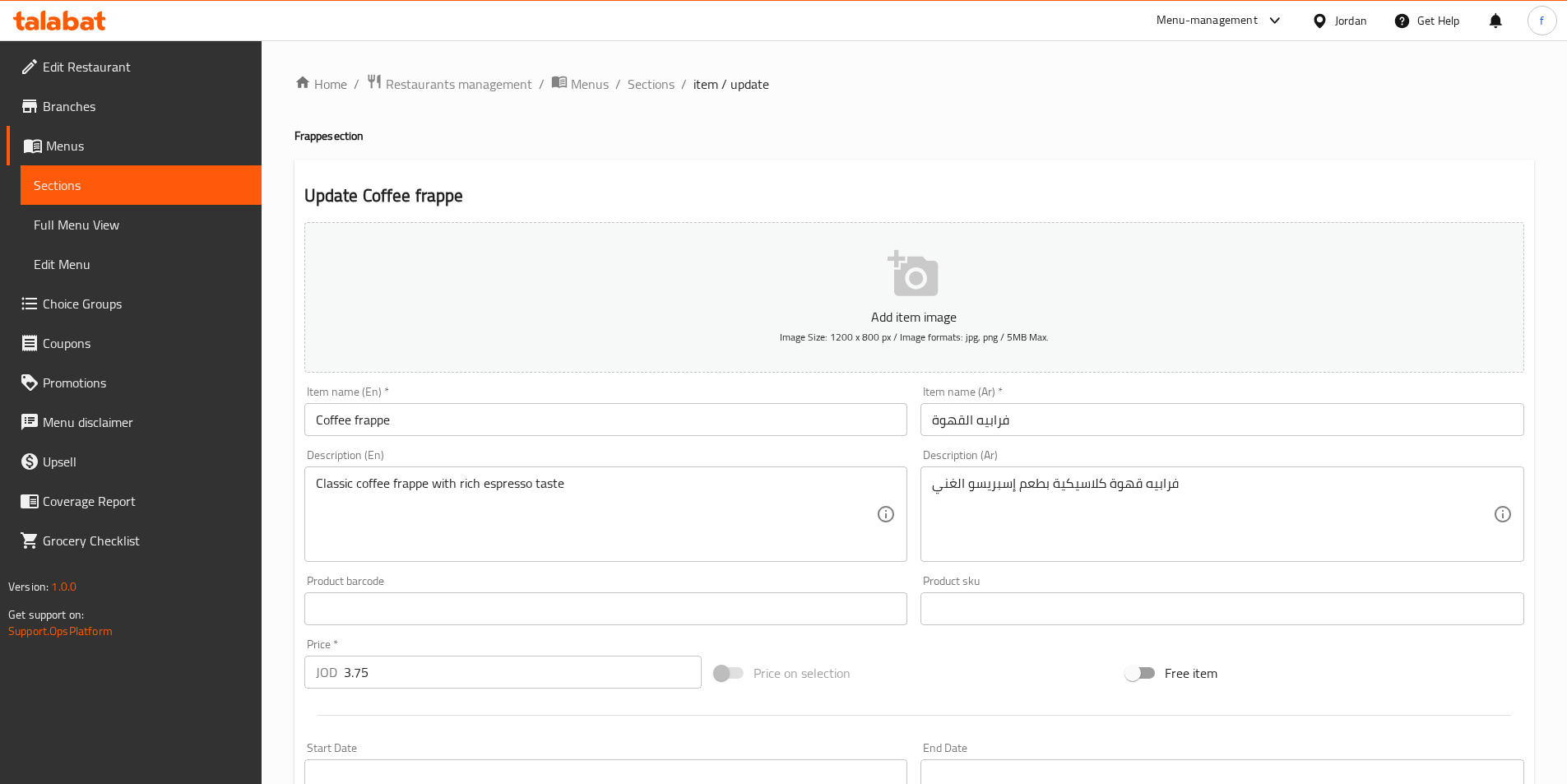
click at [1201, 423] on input "فرابيه القهوة" at bounding box center [1223, 419] width 604 height 33
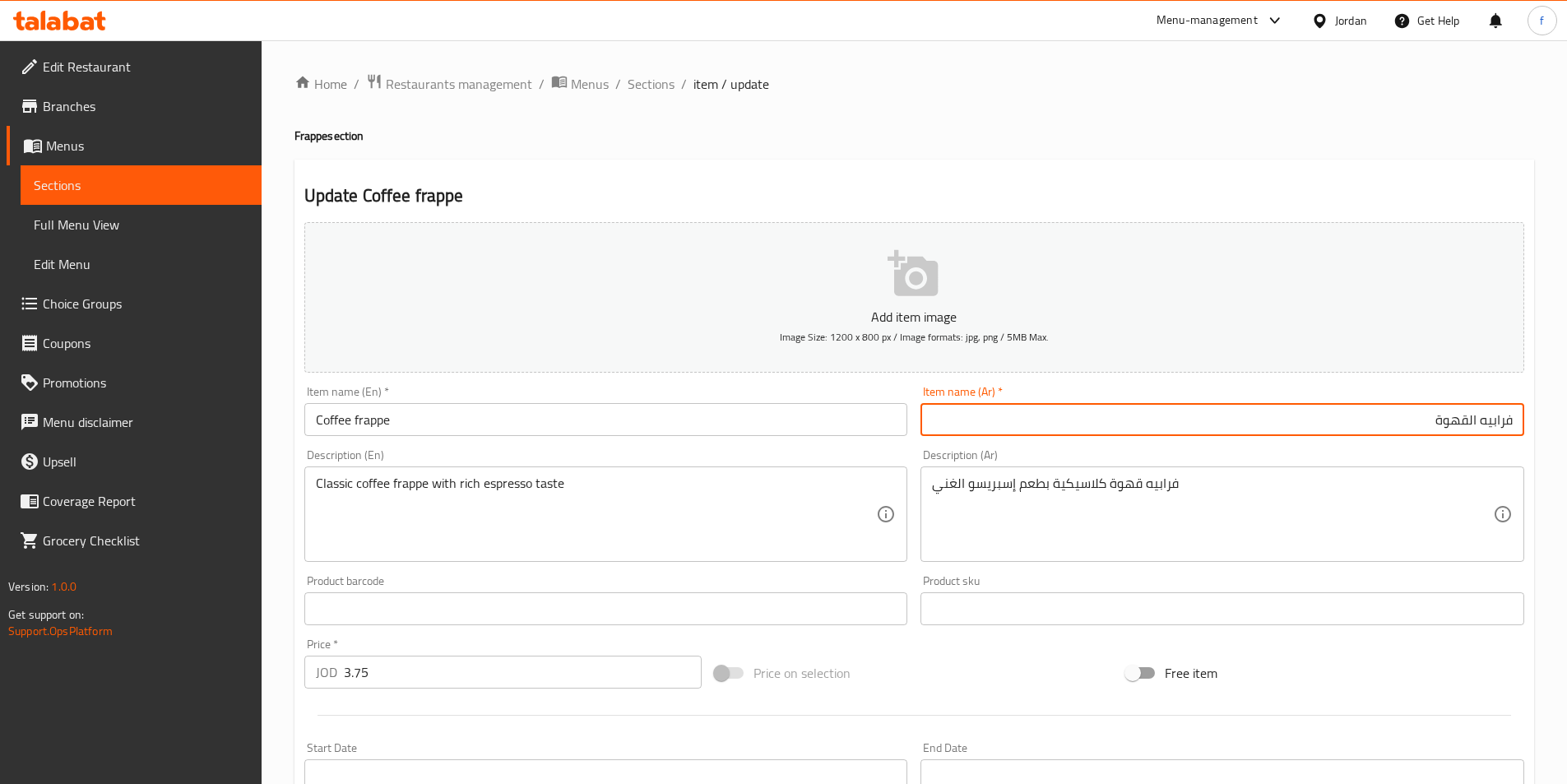
click at [1472, 426] on input "فرابيه القهوة" at bounding box center [1223, 419] width 604 height 33
click at [1469, 424] on input "فرابيه القهوة" at bounding box center [1223, 419] width 604 height 33
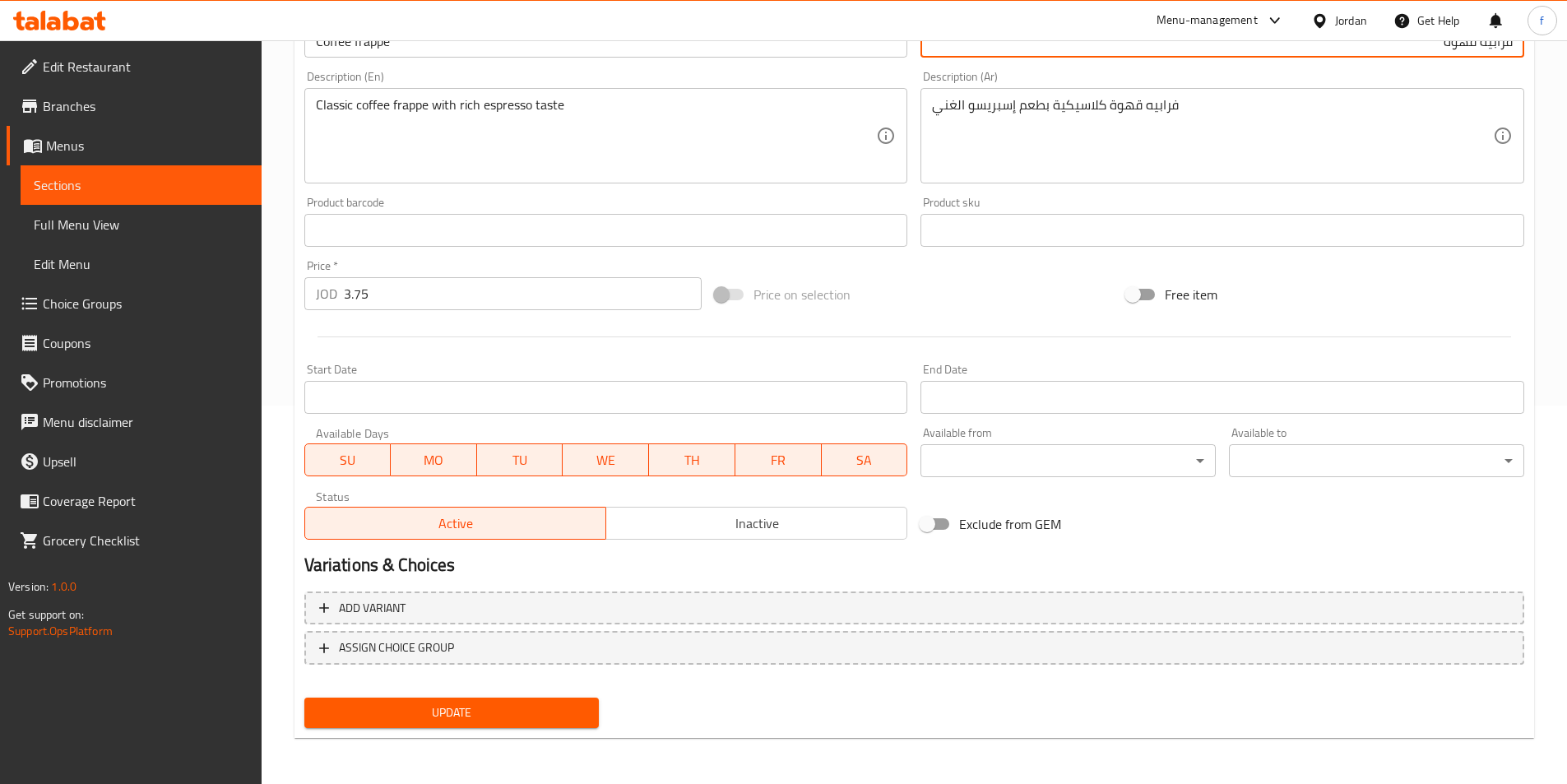
type input "فرابيه قهوة"
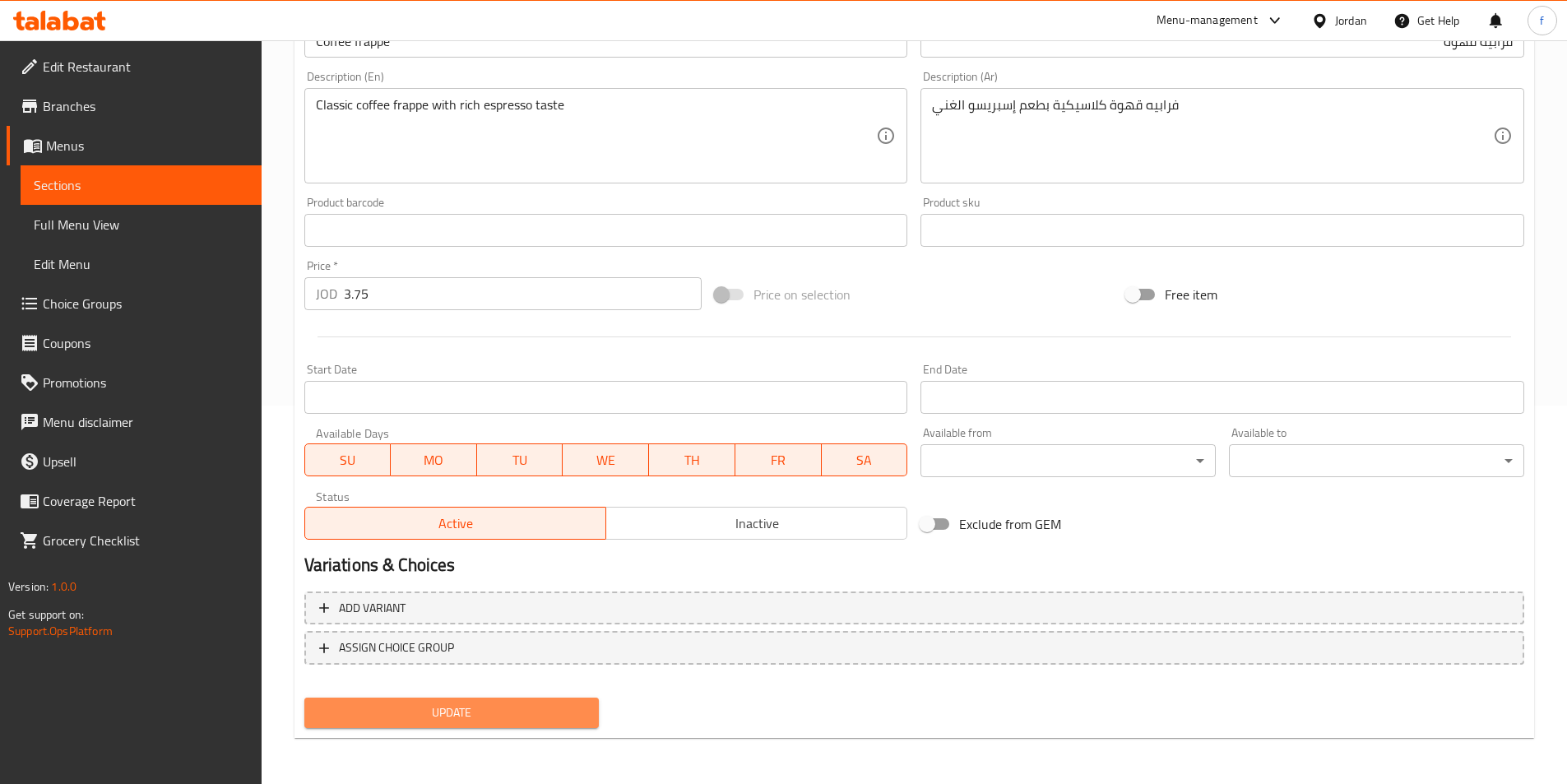
click at [535, 708] on span "Update" at bounding box center [452, 713] width 269 height 21
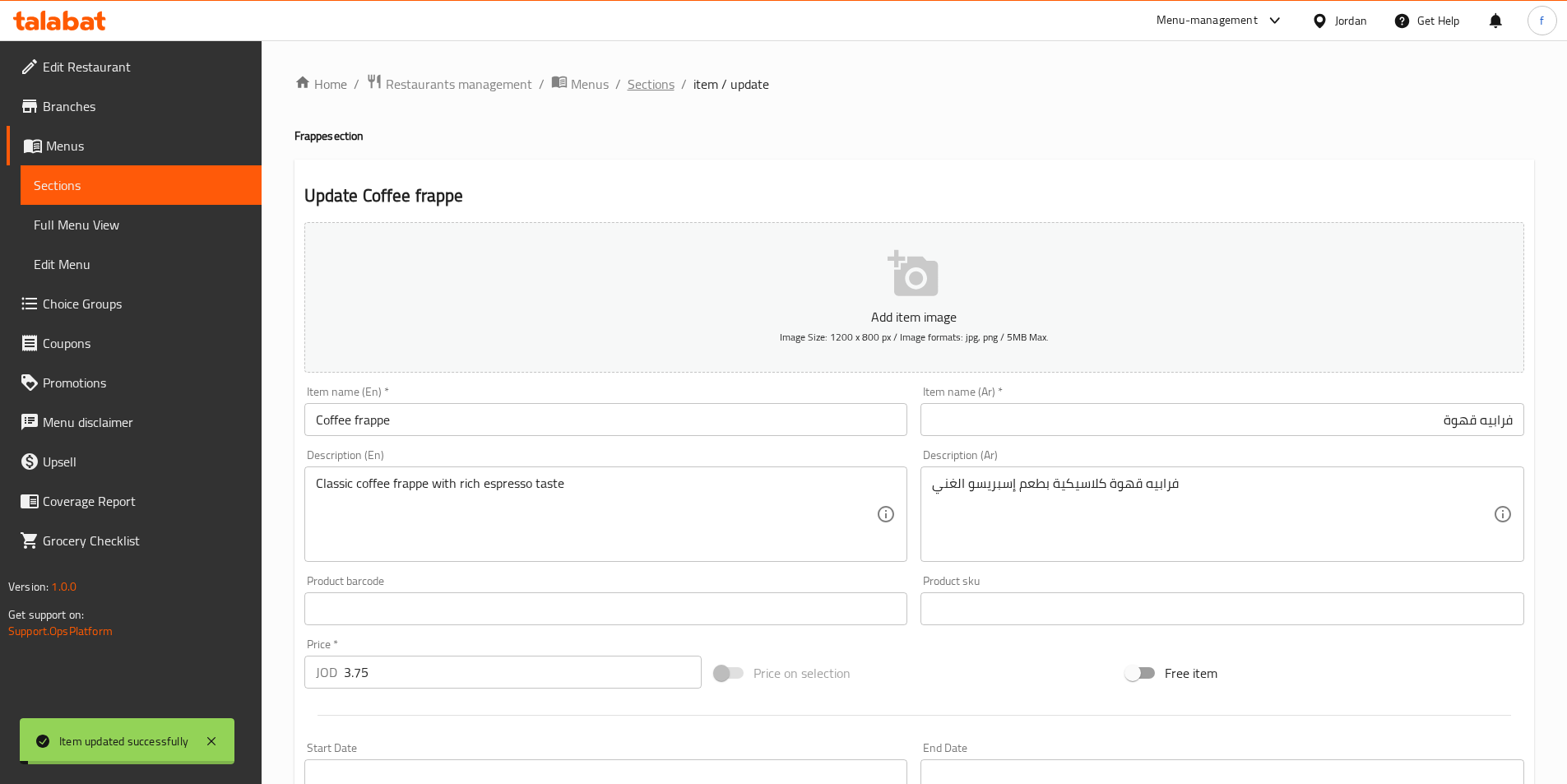
click at [653, 92] on span "Sections" at bounding box center [651, 83] width 47 height 20
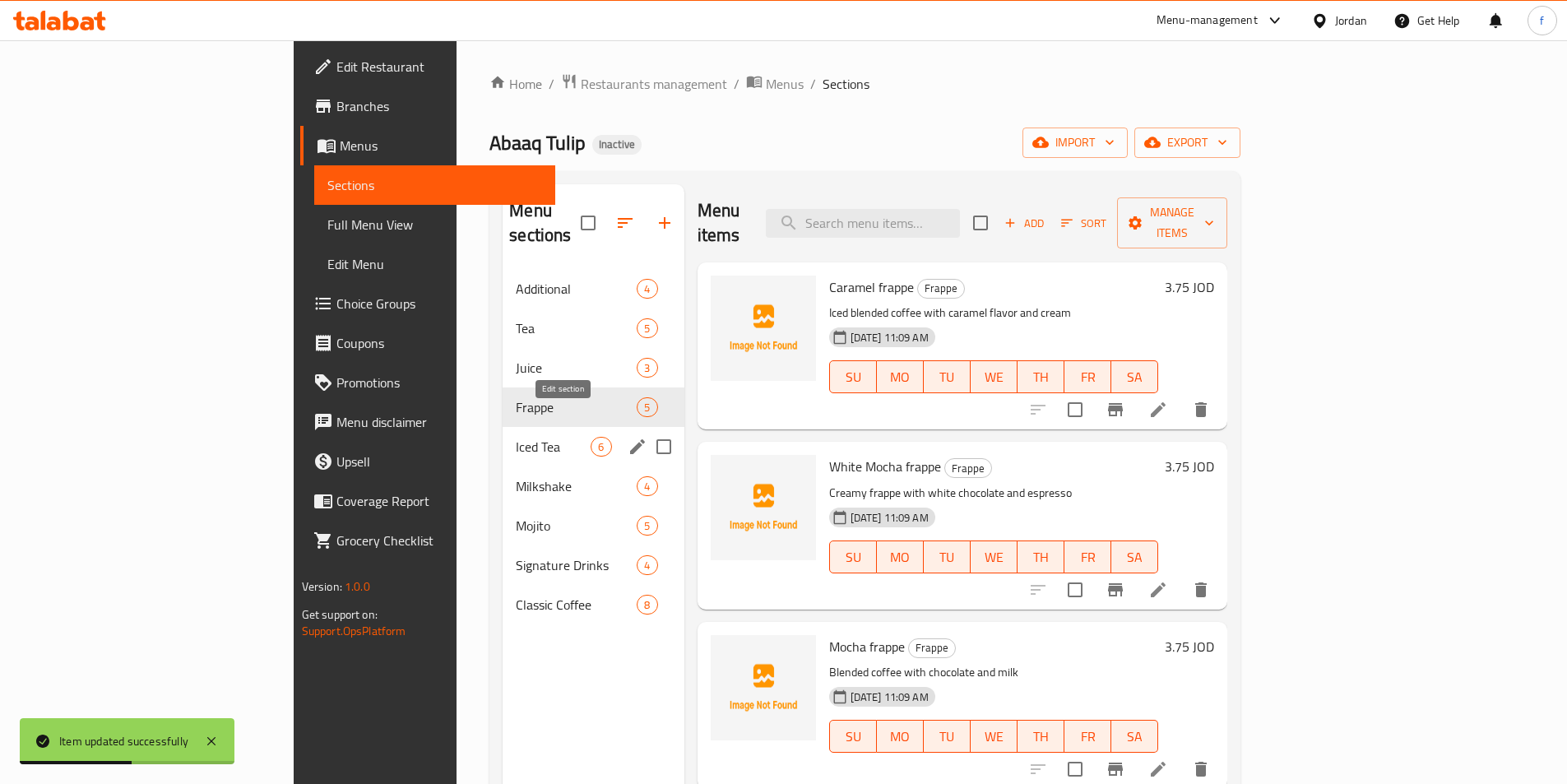
click at [625, 434] on button "edit" at bounding box center [638, 446] width 25 height 25
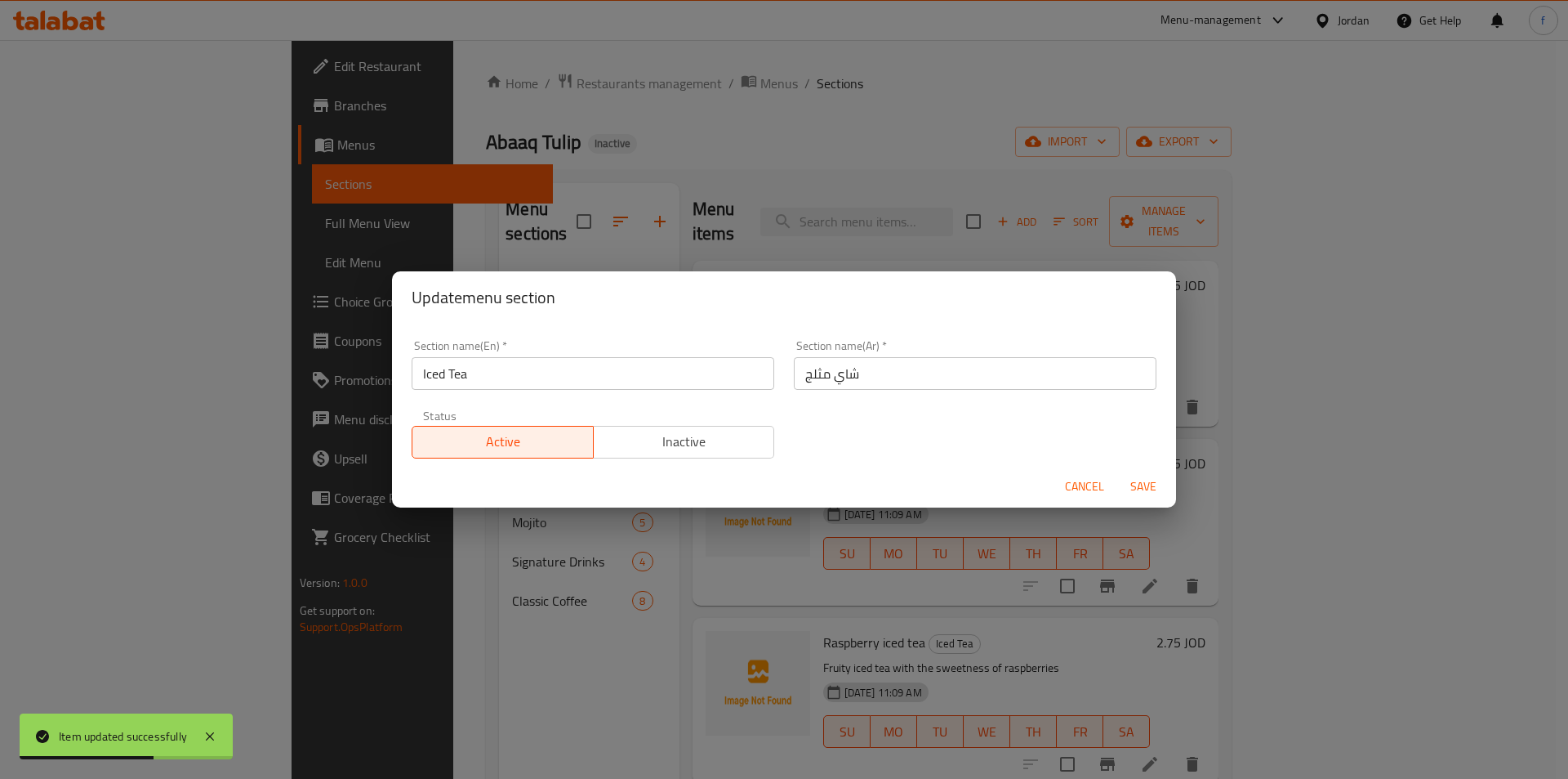
click at [876, 366] on input "شاي مثلج" at bounding box center [975, 373] width 363 height 33
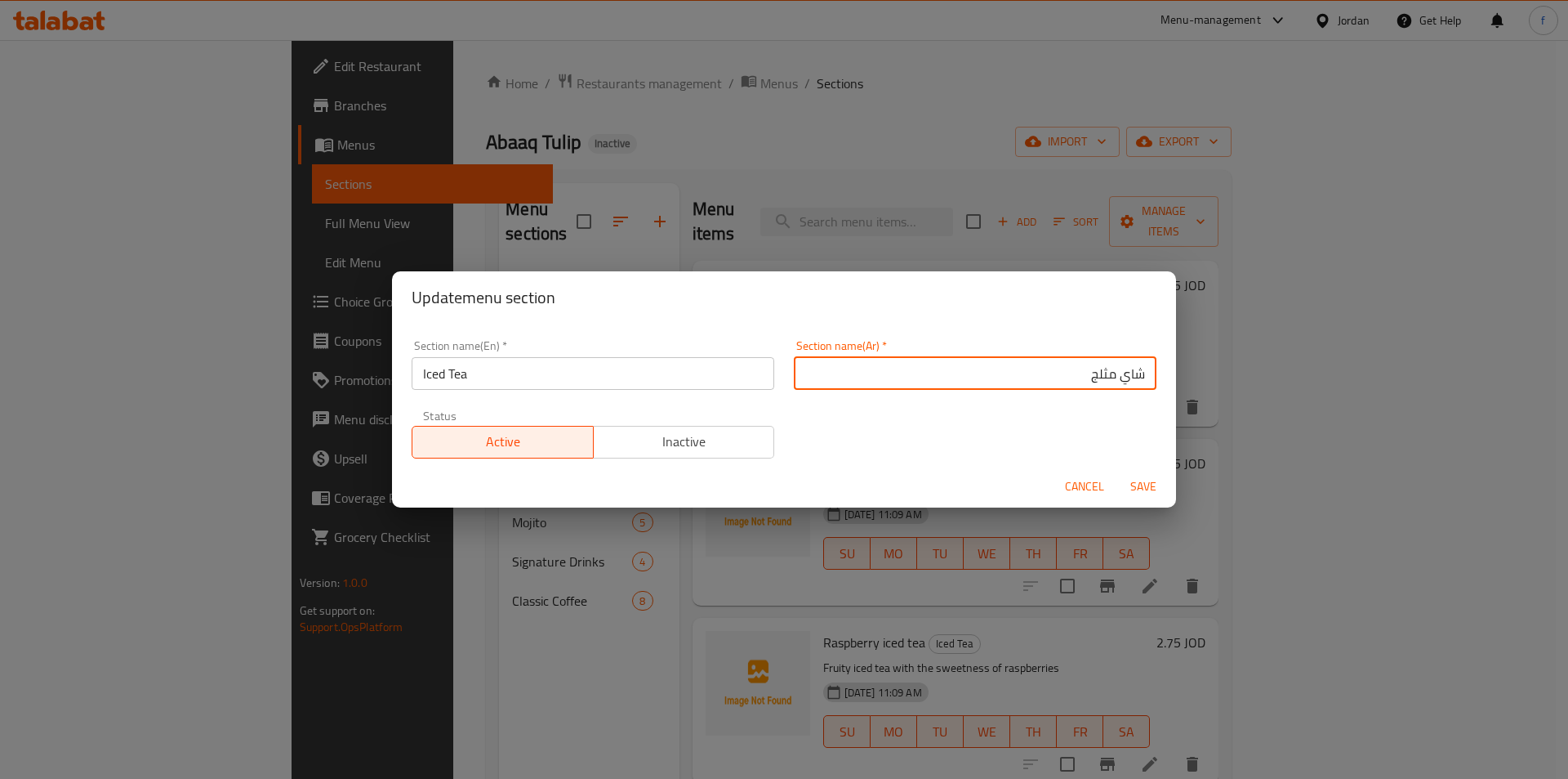
click at [1135, 374] on input "شاي مثلج" at bounding box center [975, 373] width 363 height 33
click at [1097, 377] on input "الشاي مثلج" at bounding box center [975, 373] width 363 height 33
type input "الشاي المثلج"
click at [1126, 495] on span "Save" at bounding box center [1143, 487] width 39 height 21
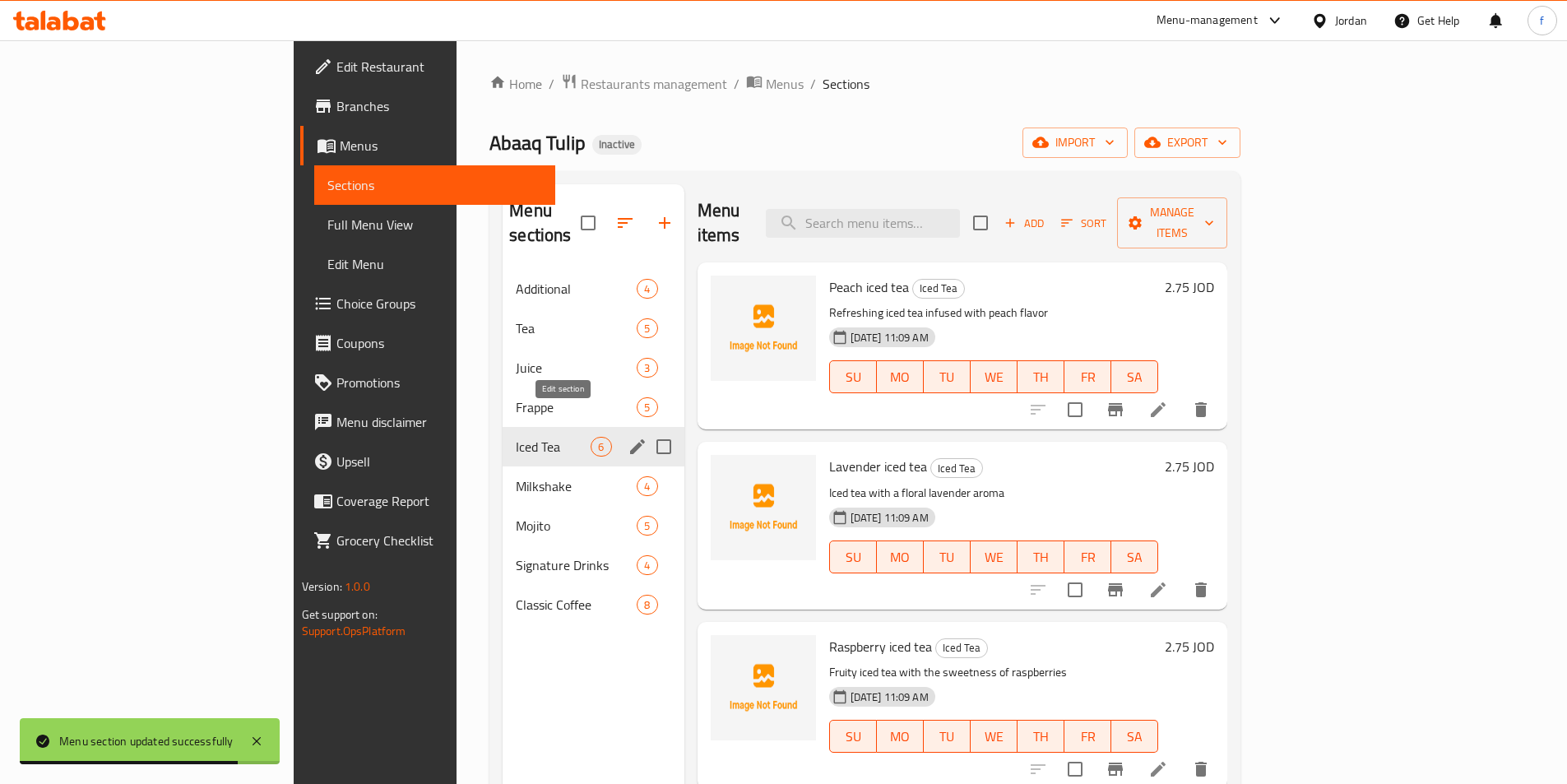
click at [627, 437] on icon "edit" at bounding box center [637, 446] width 20 height 20
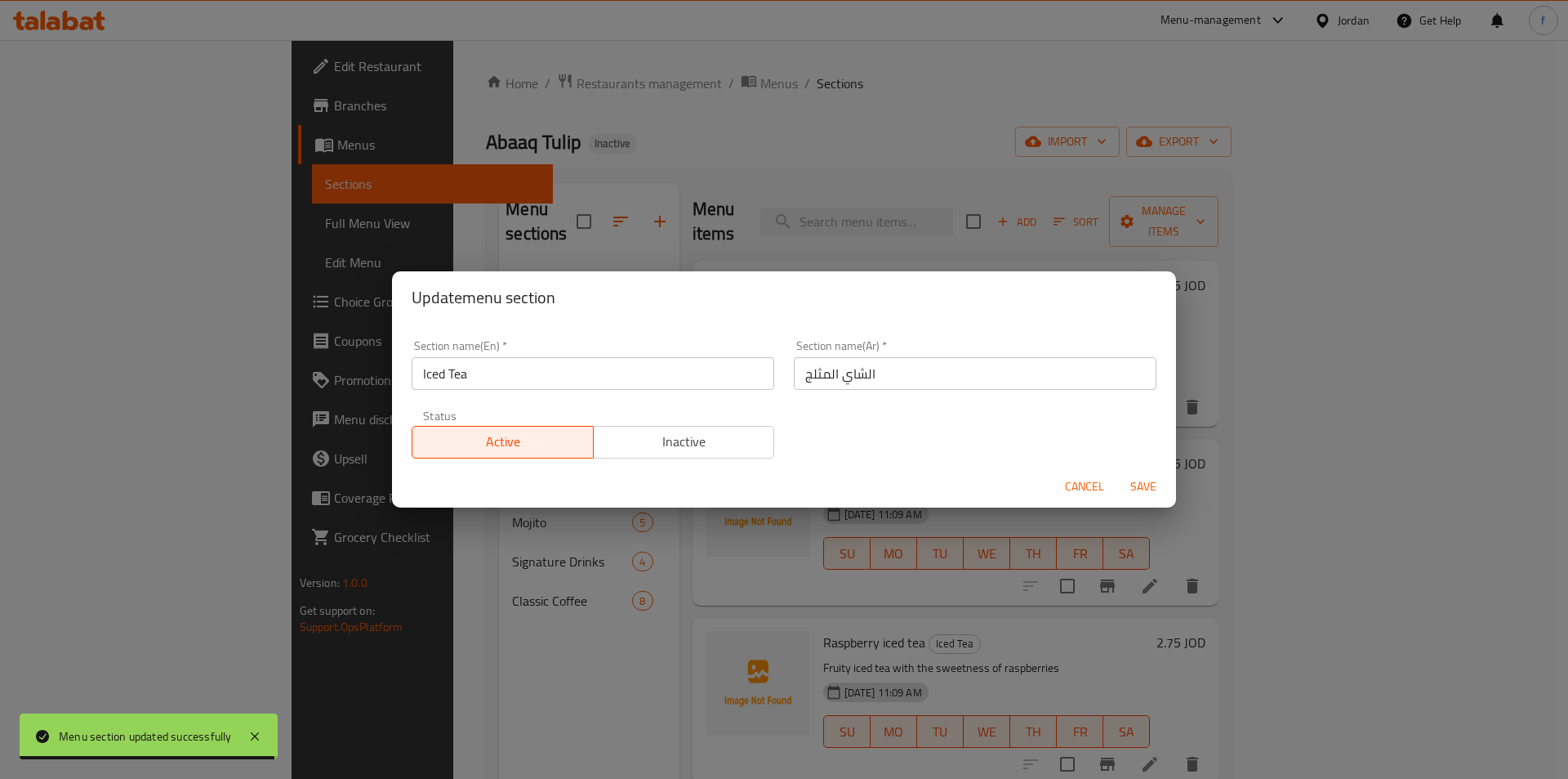
click at [1101, 494] on span "Cancel" at bounding box center [1085, 487] width 39 height 21
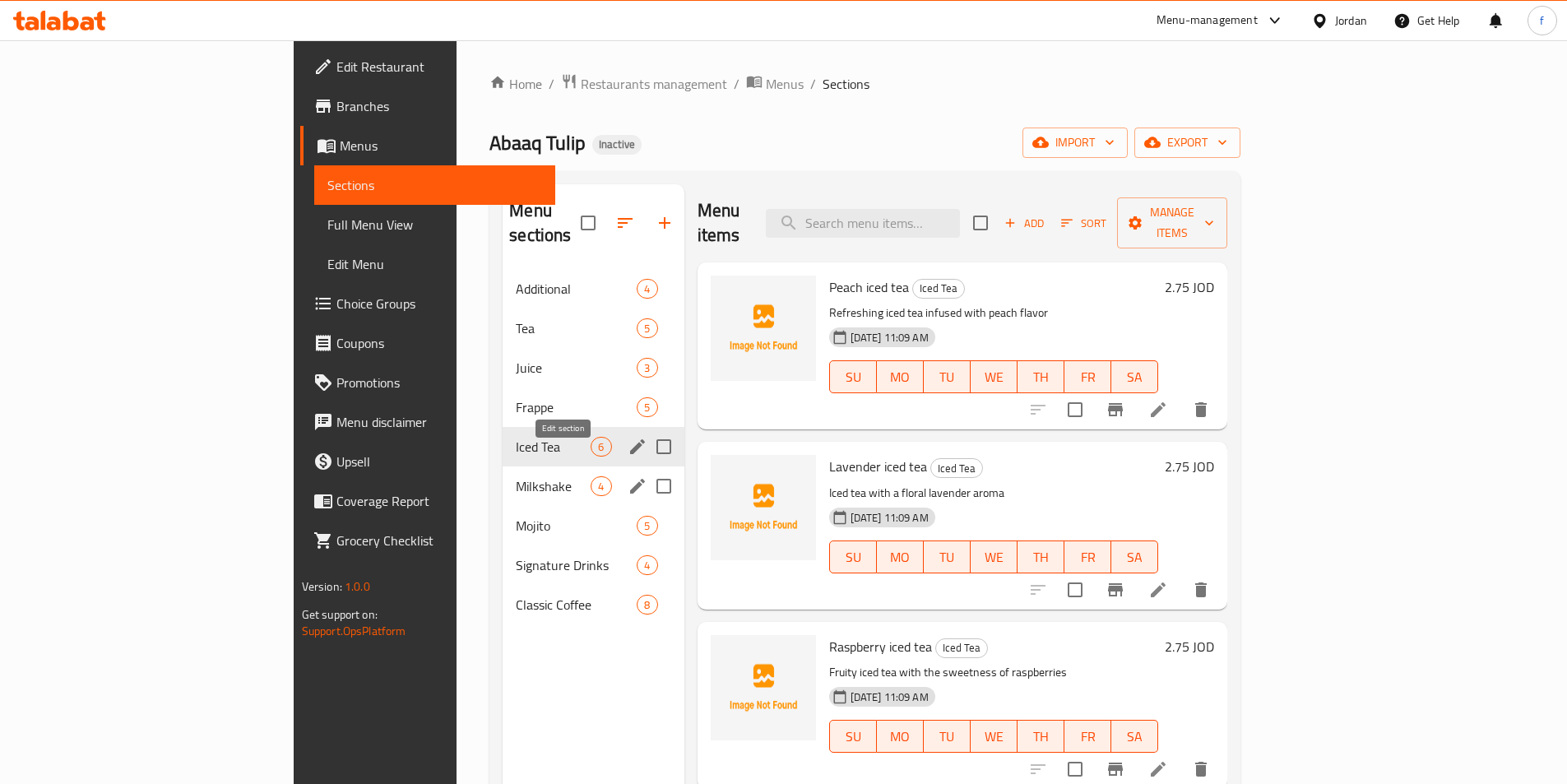
click at [630, 479] on icon "edit" at bounding box center [638, 486] width 15 height 15
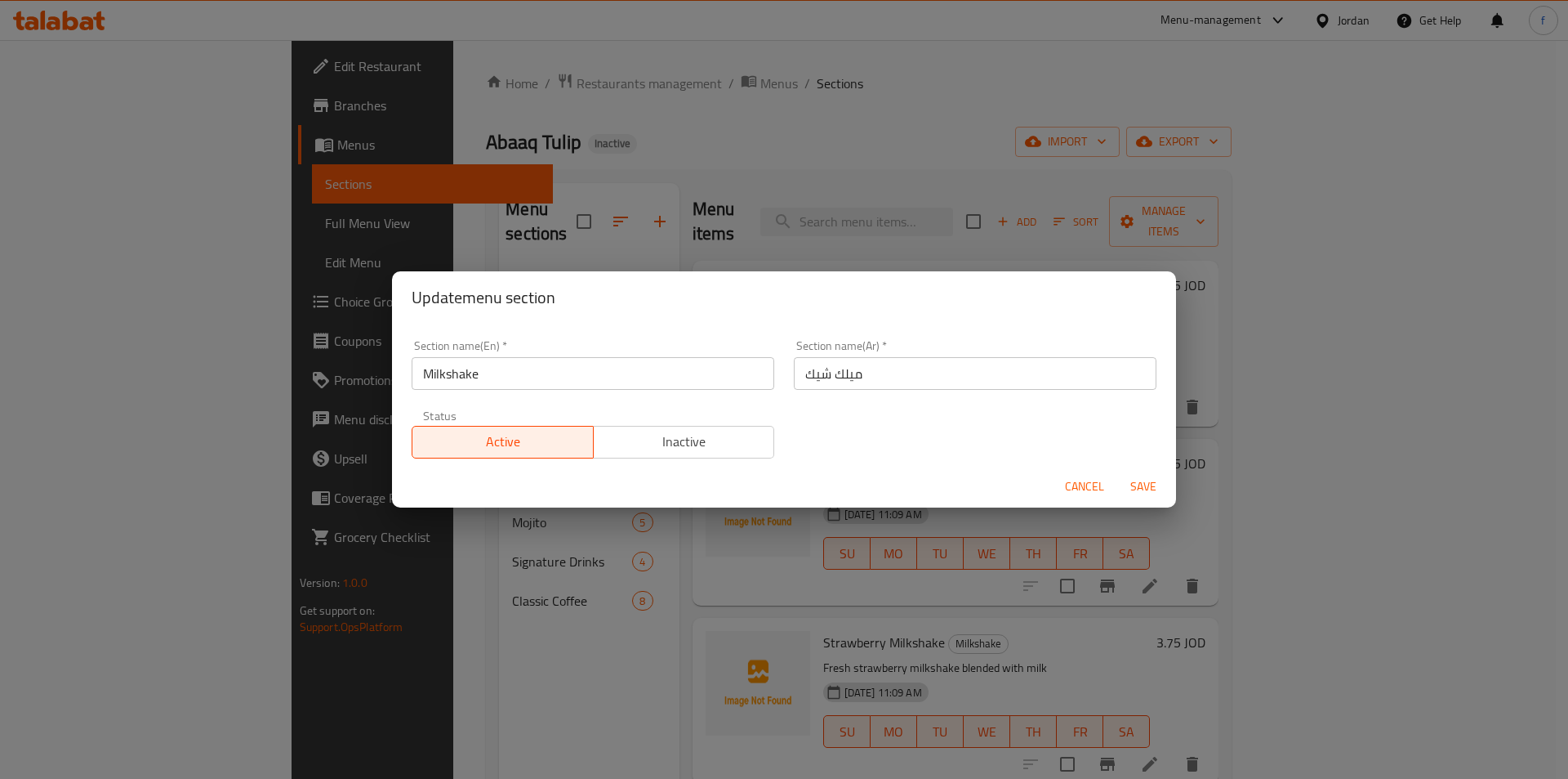
click at [1023, 382] on input "ميلك شيك" at bounding box center [975, 373] width 363 height 33
click at [1131, 372] on input "ميلك شيك" at bounding box center [975, 373] width 363 height 33
type input "الميلك شيك"
click at [1158, 489] on span "Save" at bounding box center [1143, 487] width 39 height 21
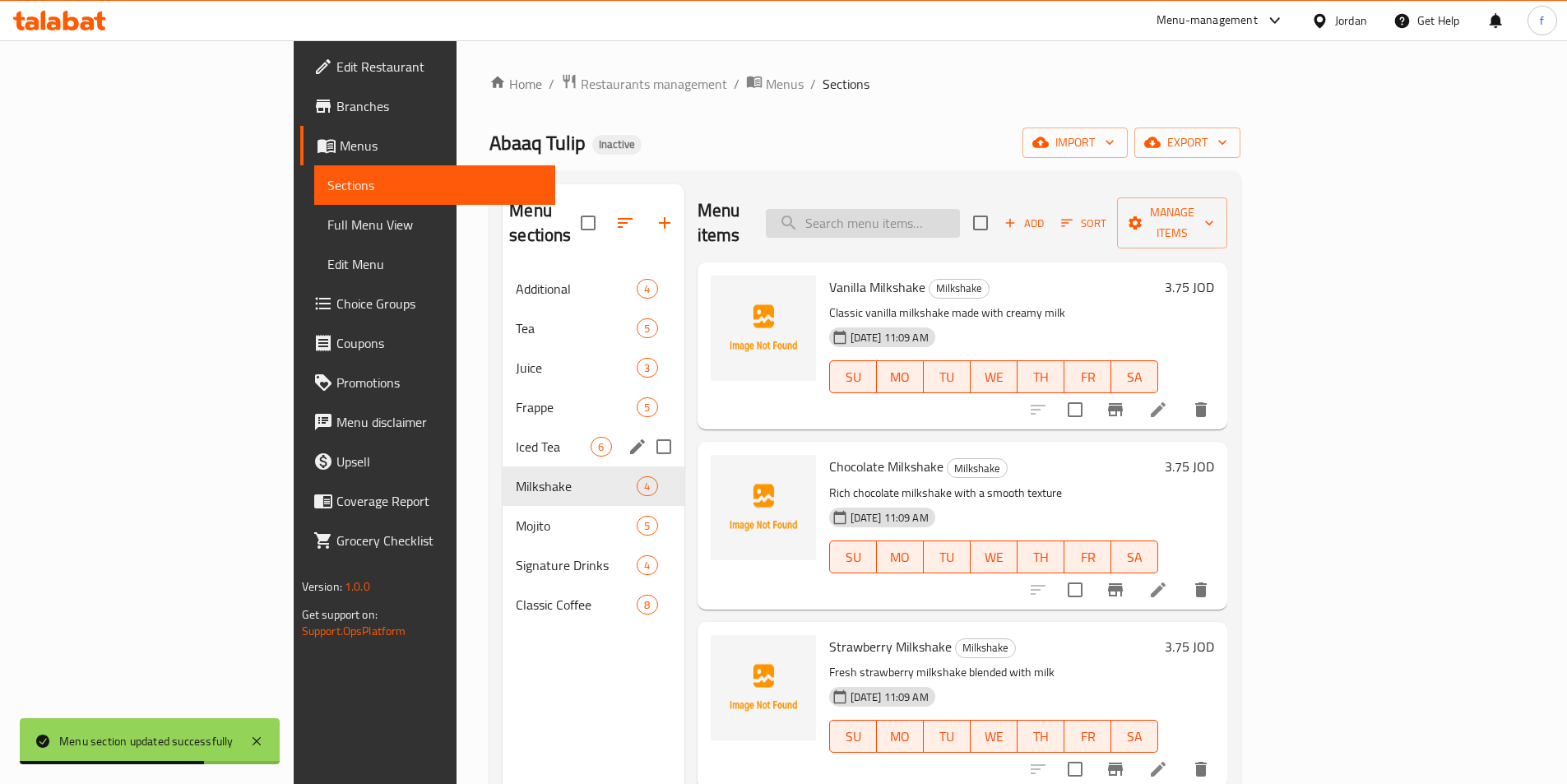
click at [960, 211] on input "search" at bounding box center [863, 223] width 194 height 28
paste input "Pumpkin Spice"
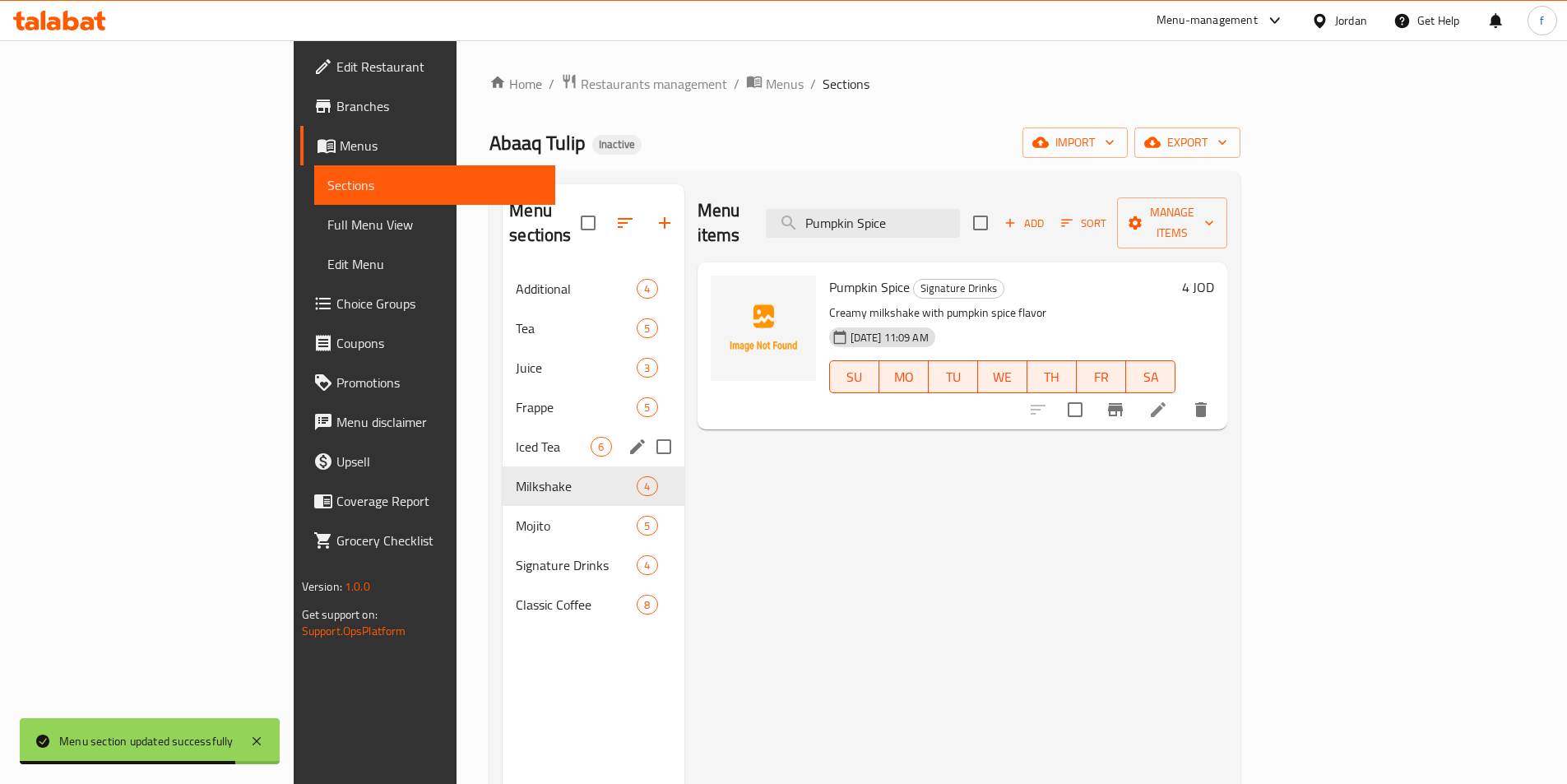
type input "Pumpkin Spice"
click at [1221, 403] on div at bounding box center [1119, 409] width 202 height 40
click at [1169, 400] on icon at bounding box center [1158, 409] width 20 height 20
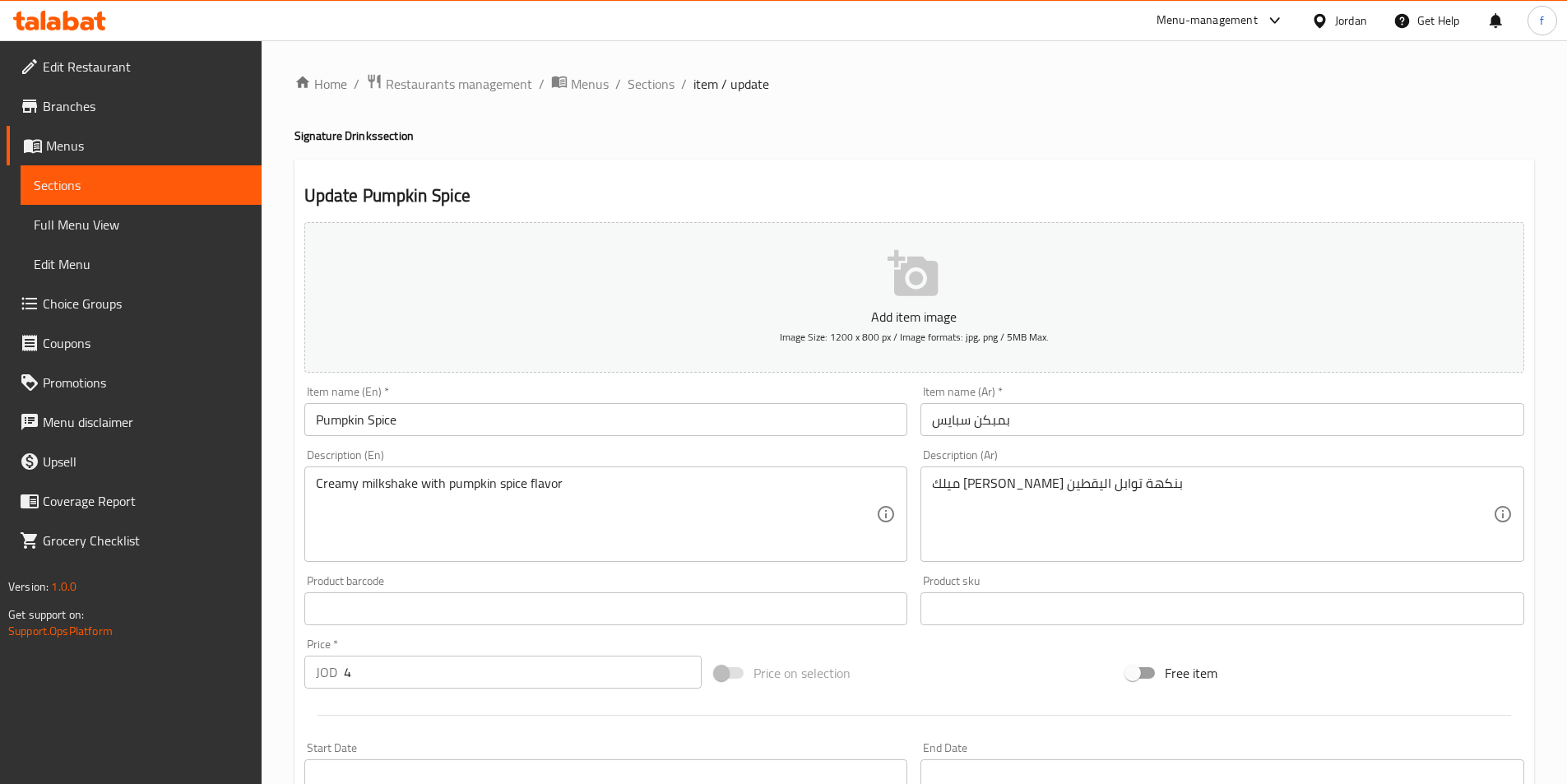
click at [338, 412] on input "Pumpkin Spice" at bounding box center [607, 419] width 604 height 33
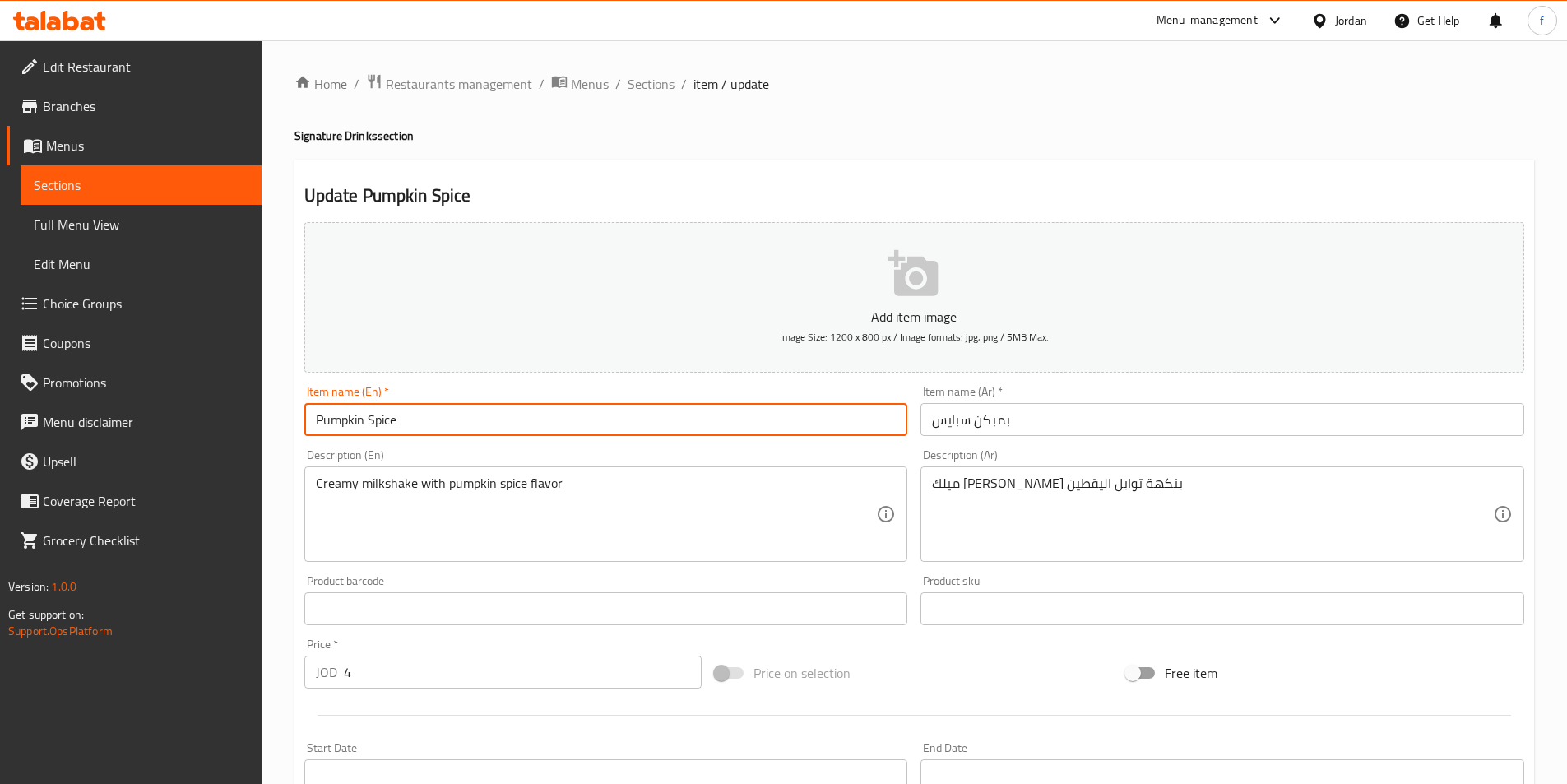
click at [338, 412] on input "Pumpkin Spice" at bounding box center [607, 419] width 604 height 33
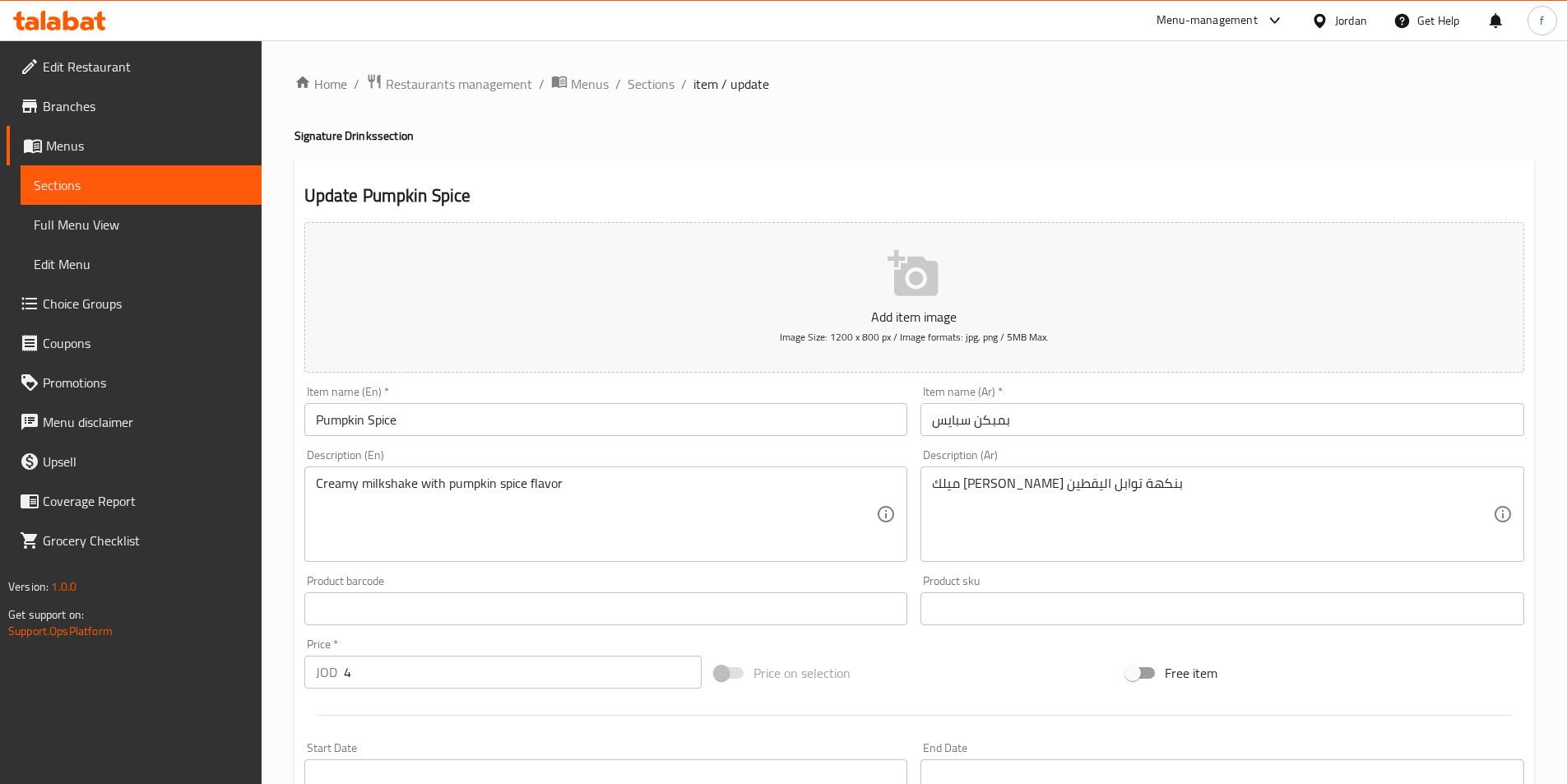
click at [1194, 410] on input "بمبكن سبايس" at bounding box center [1223, 419] width 604 height 33
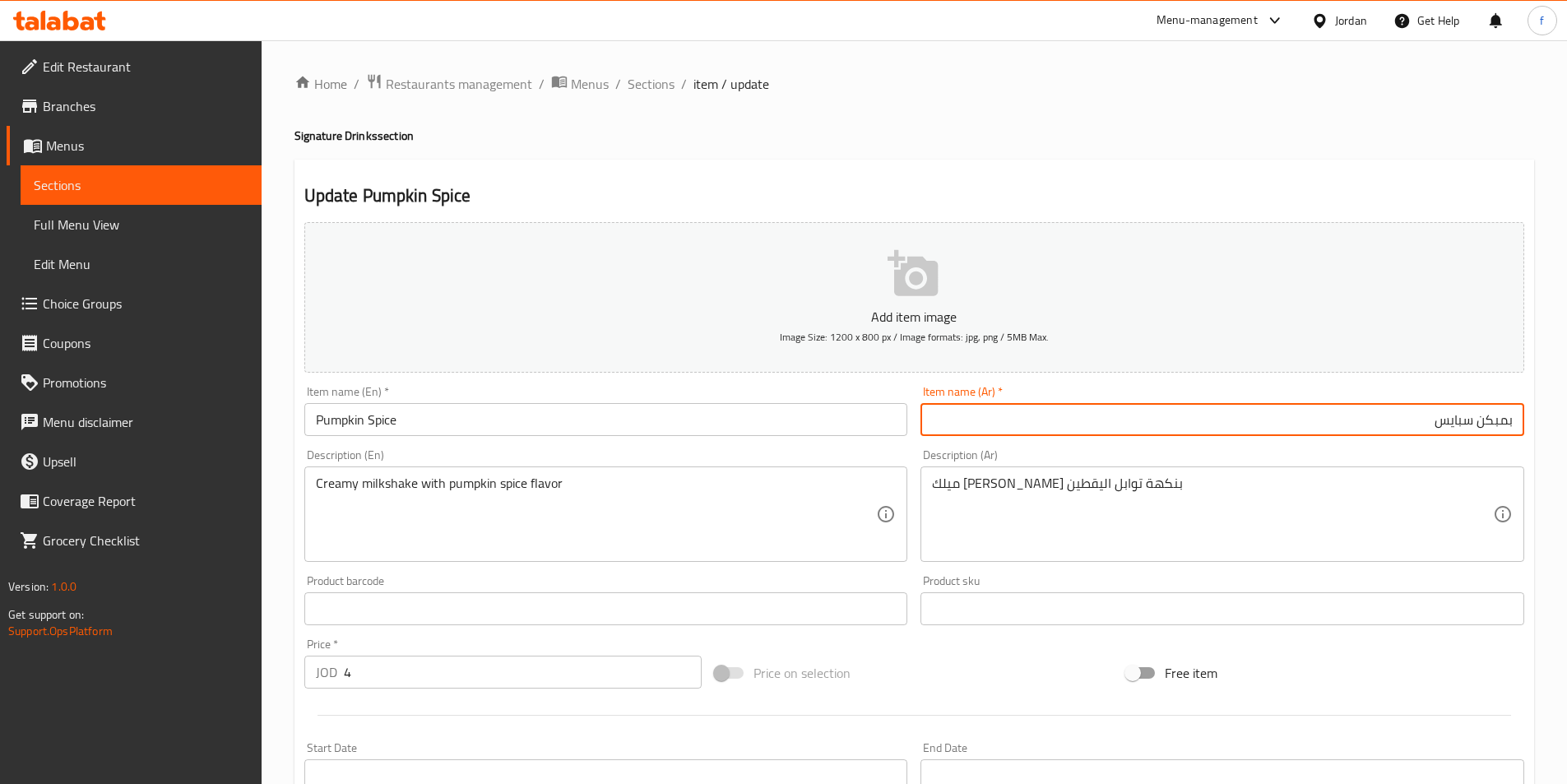
click at [1501, 424] on input "بمبكن سبايس" at bounding box center [1223, 419] width 604 height 33
paste input "يقطين"
type input "يقطين سبايس"
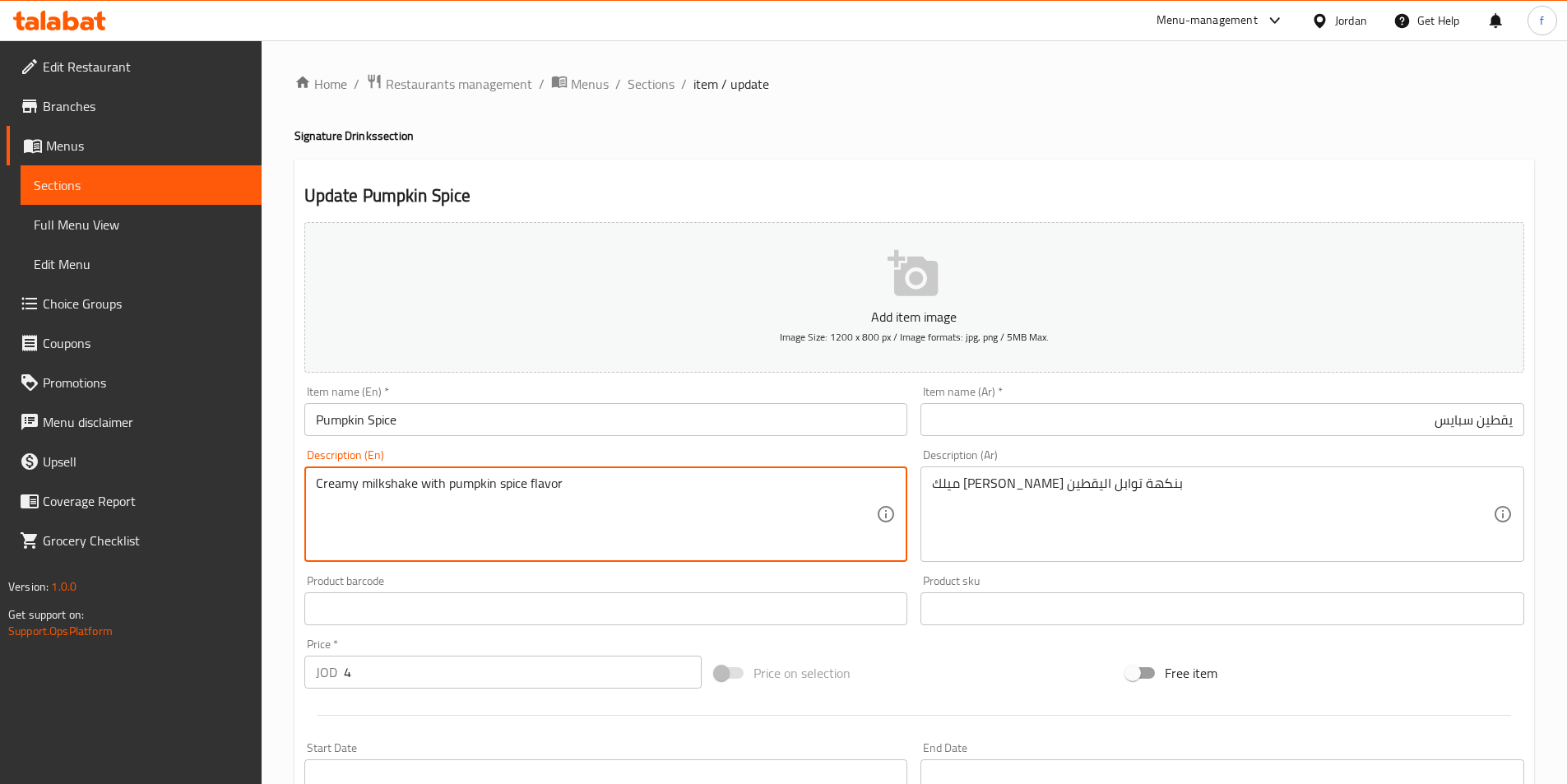
click at [382, 489] on textarea "Creamy milkshake with pumpkin spice flavor" at bounding box center [596, 514] width 561 height 78
click at [334, 483] on textarea "Creamy milkshake with pumpkin spice flavor" at bounding box center [596, 514] width 561 height 78
click at [520, 485] on textarea "Creamy milkshake with pumpkin spice flavor" at bounding box center [596, 514] width 561 height 78
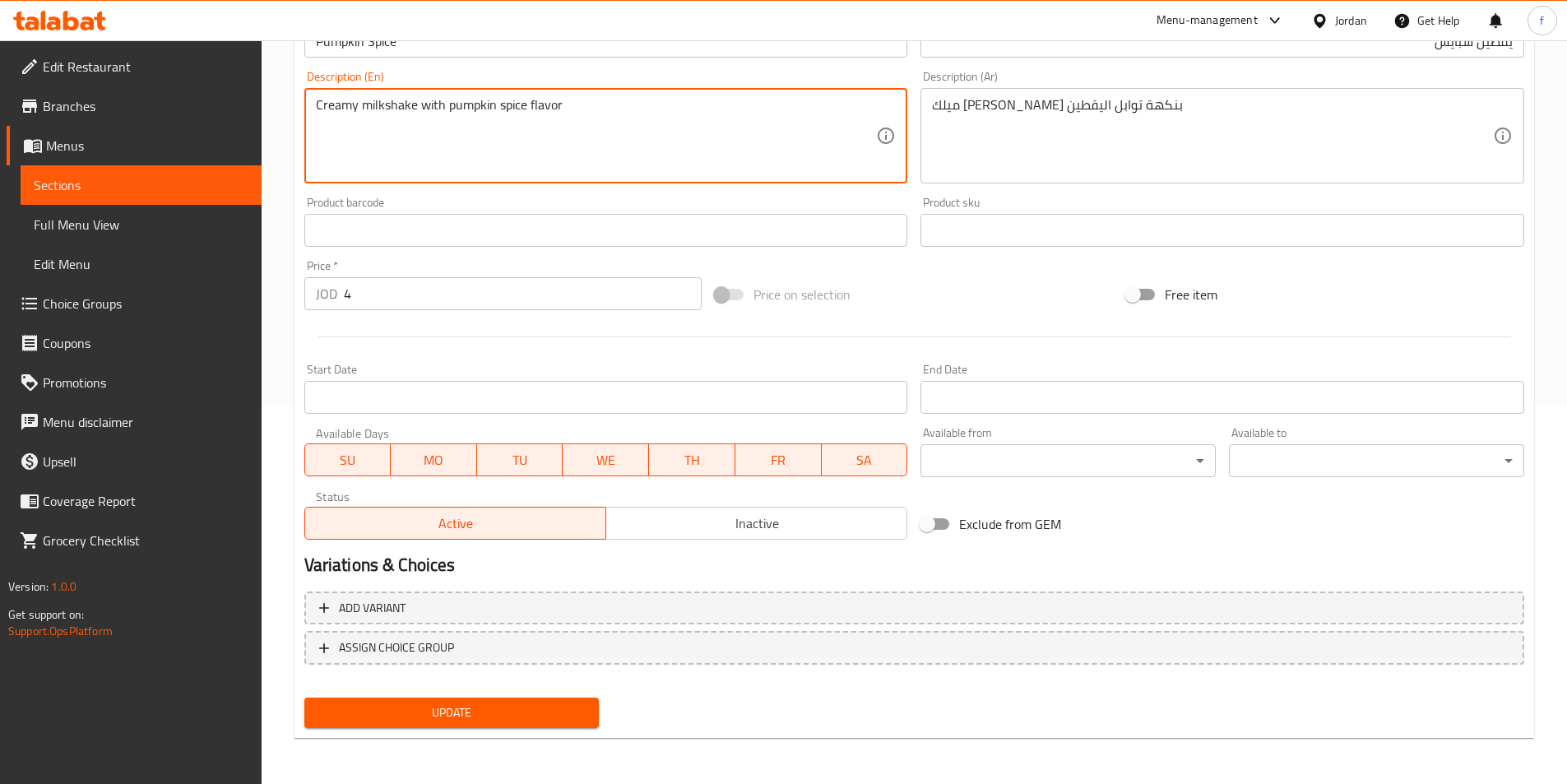
click at [526, 707] on span "Update" at bounding box center [452, 713] width 269 height 21
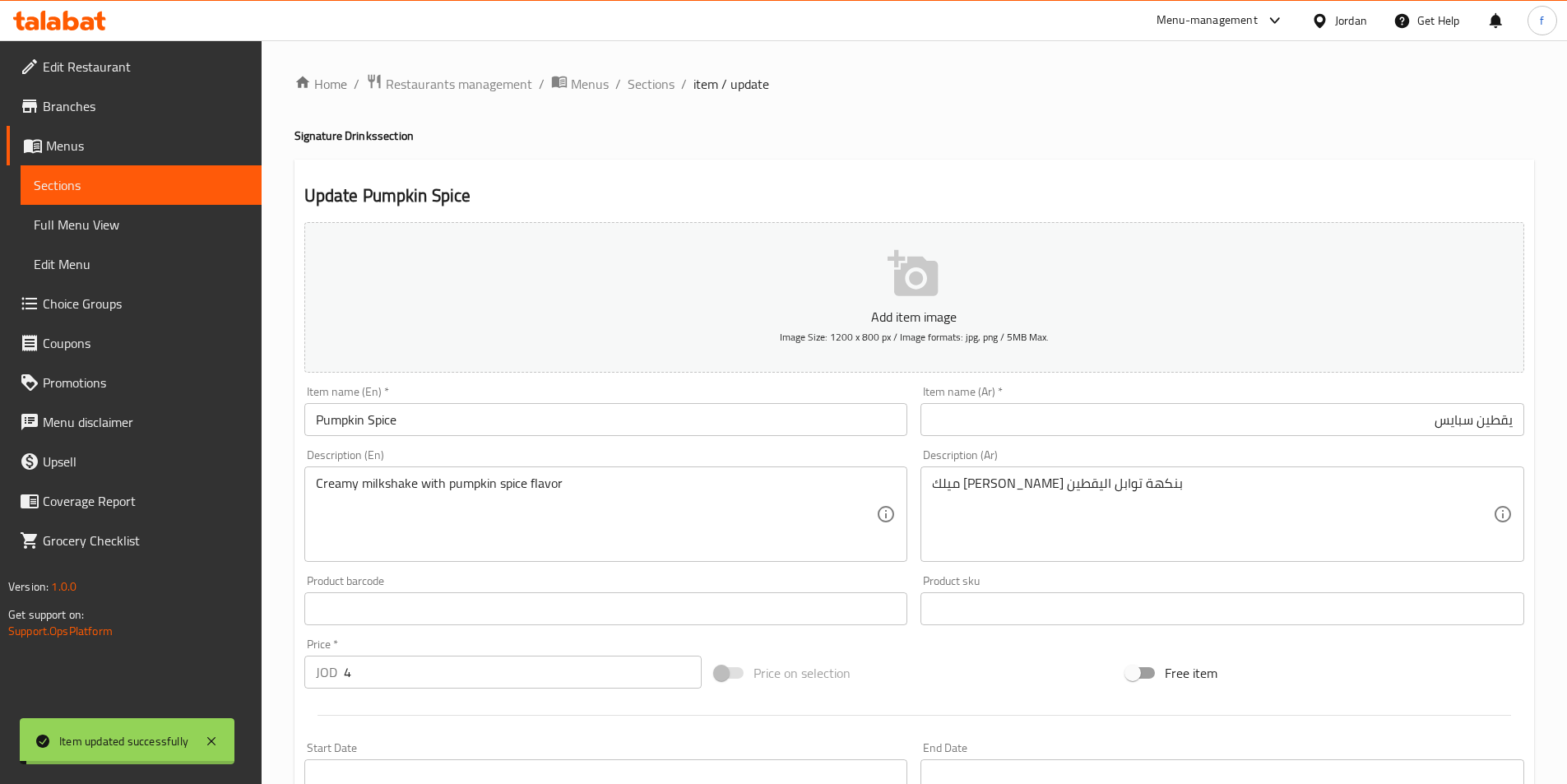
click at [650, 79] on span "Sections" at bounding box center [651, 83] width 47 height 20
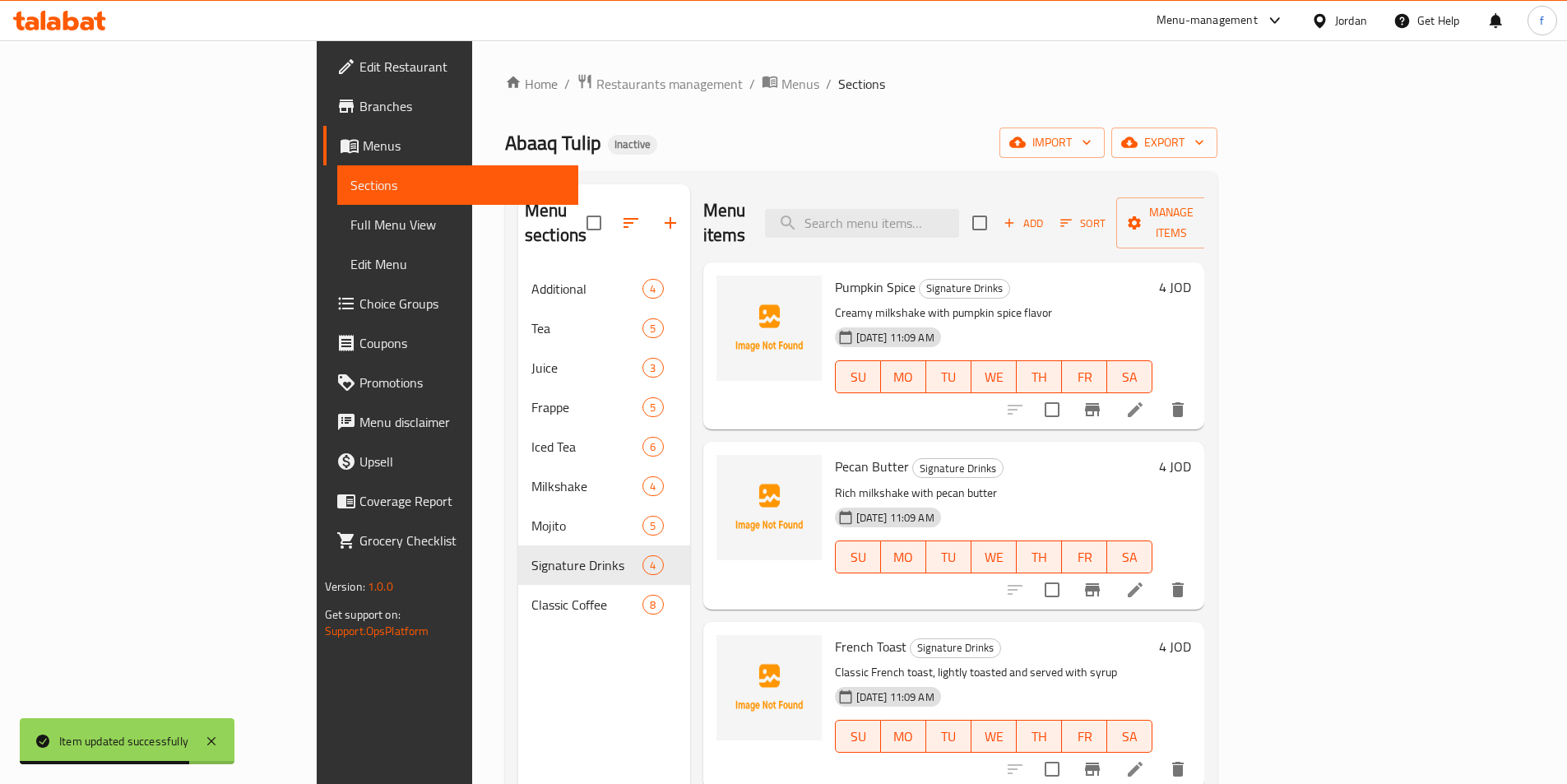
click at [992, 230] on div "Menu items Add Sort Manage items" at bounding box center [954, 223] width 502 height 78
click at [960, 214] on input "search" at bounding box center [862, 223] width 194 height 28
paste input "Adult Cerelac"
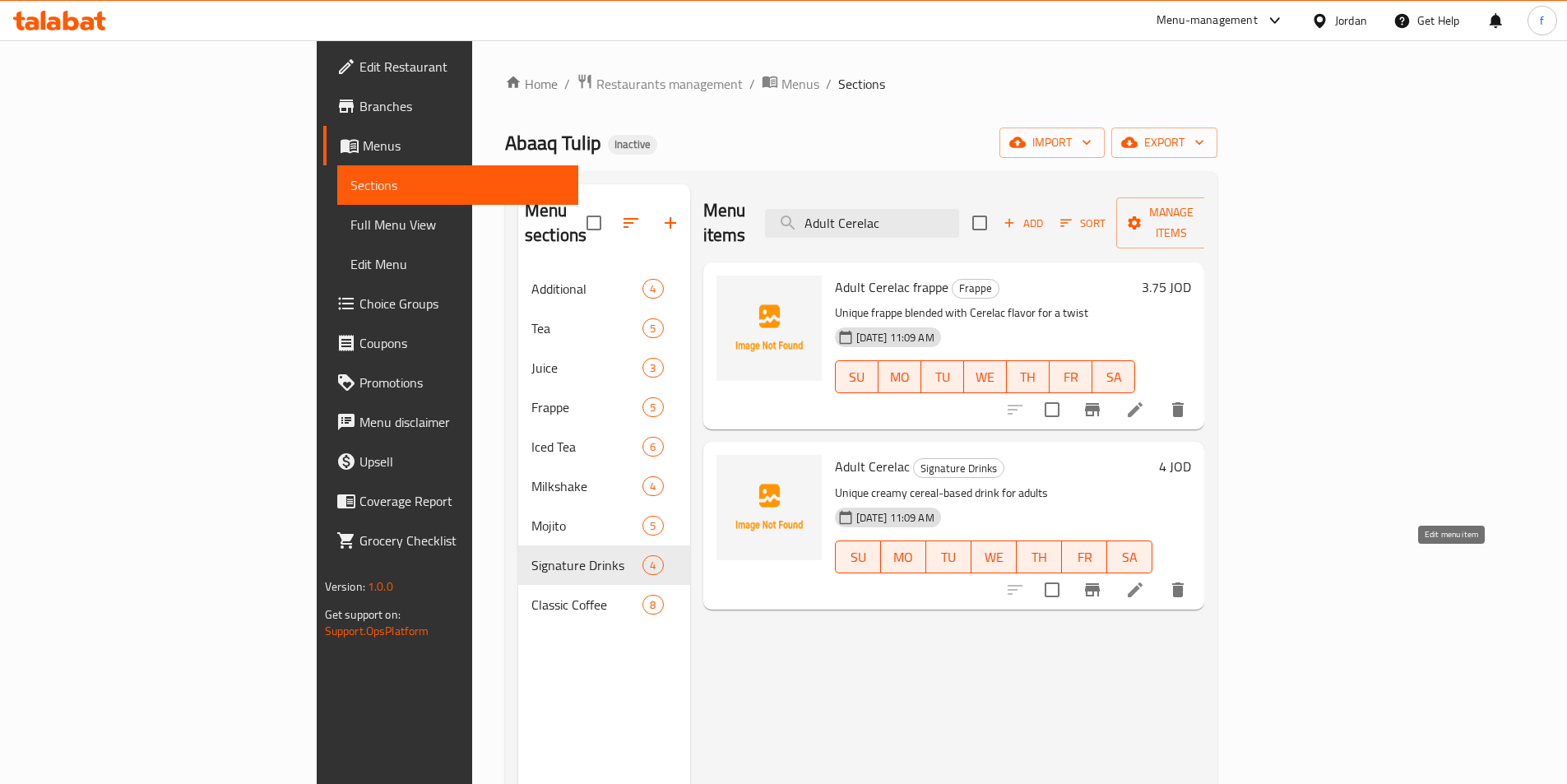
type input "Adult Cerelac"
click at [1143, 583] on icon at bounding box center [1136, 590] width 15 height 15
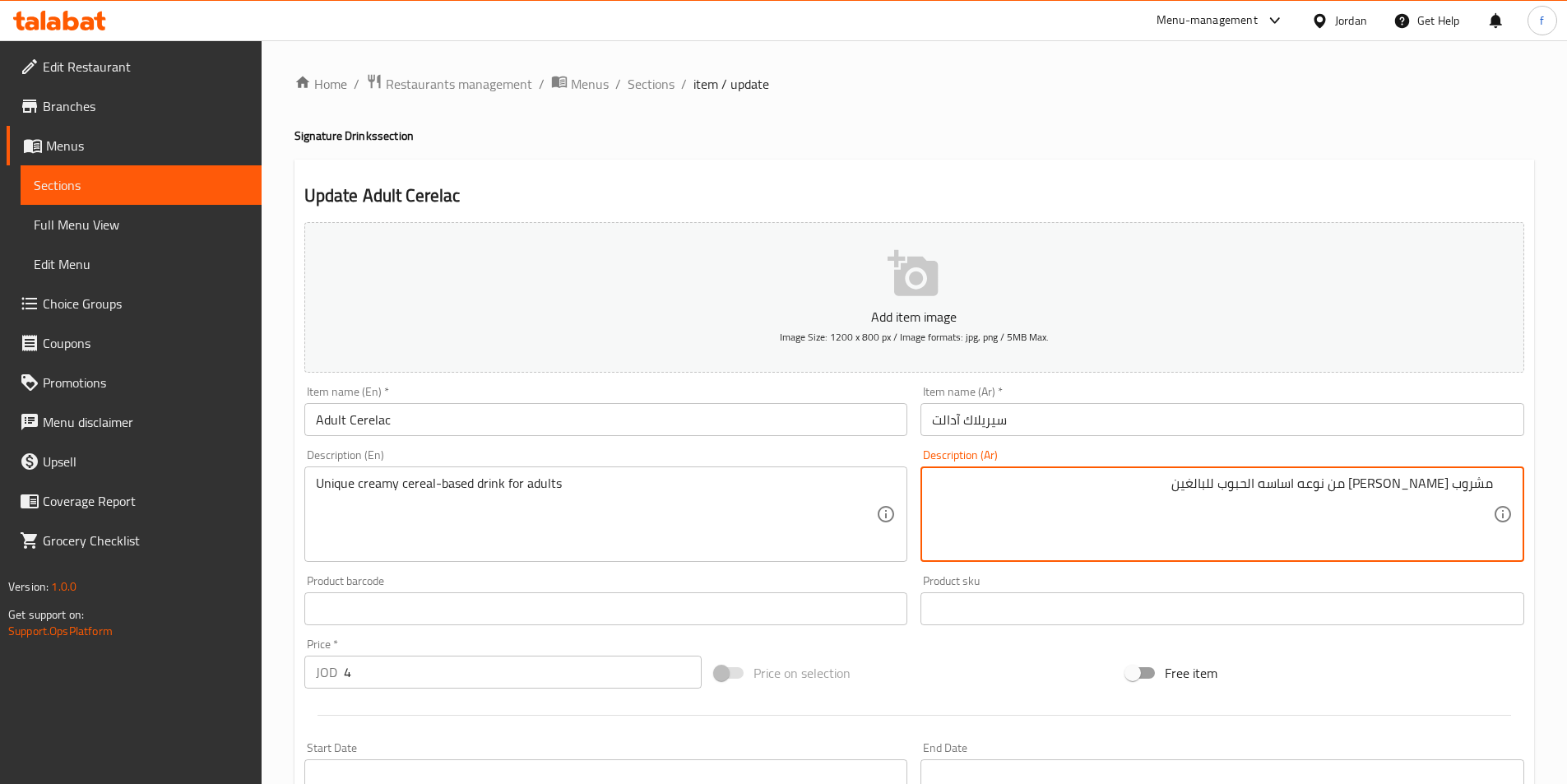
click at [1372, 485] on textarea "مشروب كريمي فريد من نوعه اساسه الحبوب للبالغين" at bounding box center [1212, 514] width 561 height 78
drag, startPoint x: 1381, startPoint y: 487, endPoint x: 1335, endPoint y: 495, distance: 46.7
click at [1340, 496] on textarea "مشروب [PERSON_NAME] اساسه الحبوب للبالغين" at bounding box center [1212, 514] width 561 height 78
click at [1215, 494] on textarea "مشروب [PERSON_NAME] اساسه الحبوب للبالغين" at bounding box center [1212, 514] width 561 height 78
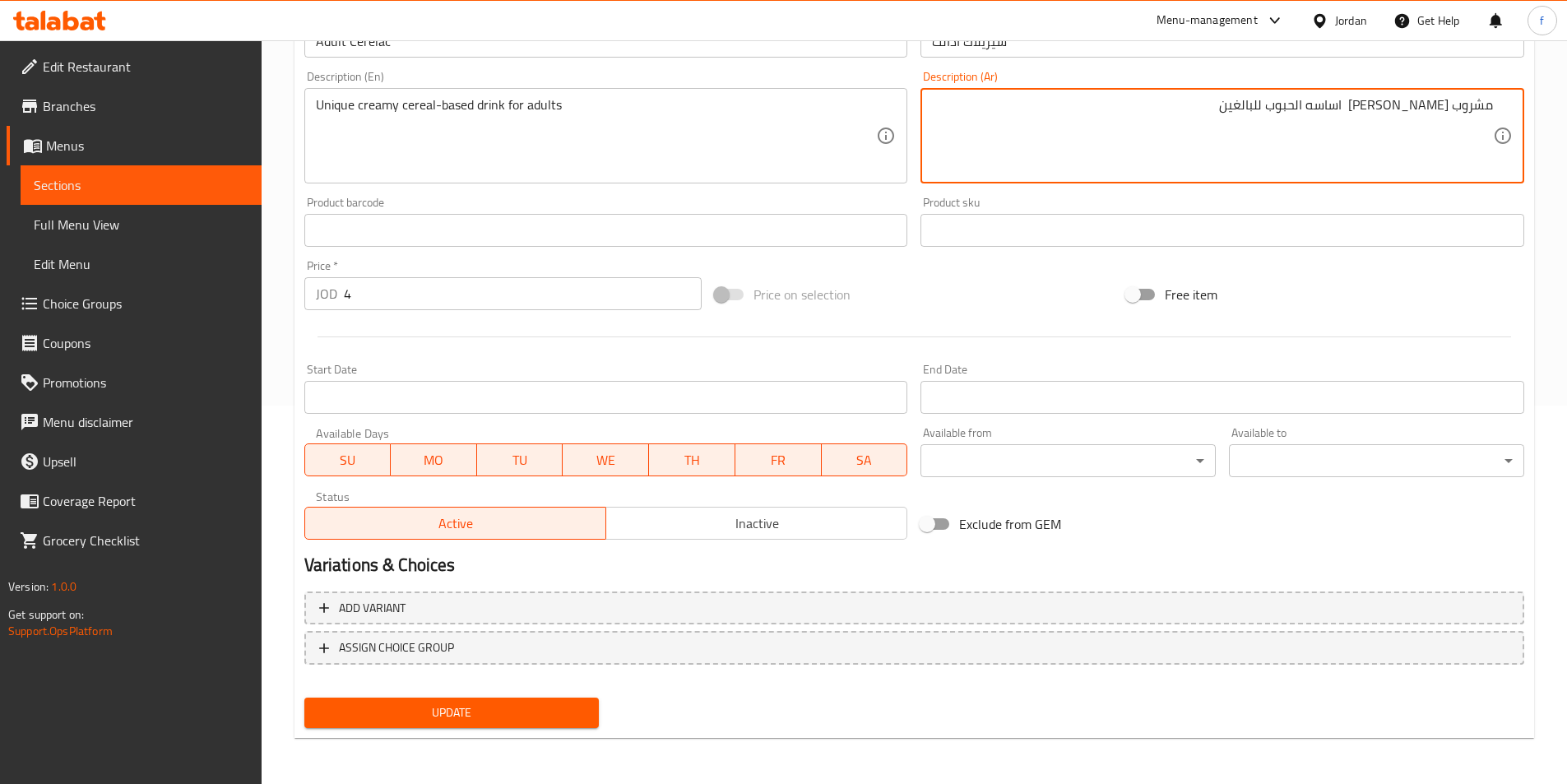
type textarea "مشروب [PERSON_NAME] اساسه الحبوب للبالغين"
click at [541, 704] on span "Update" at bounding box center [452, 713] width 269 height 21
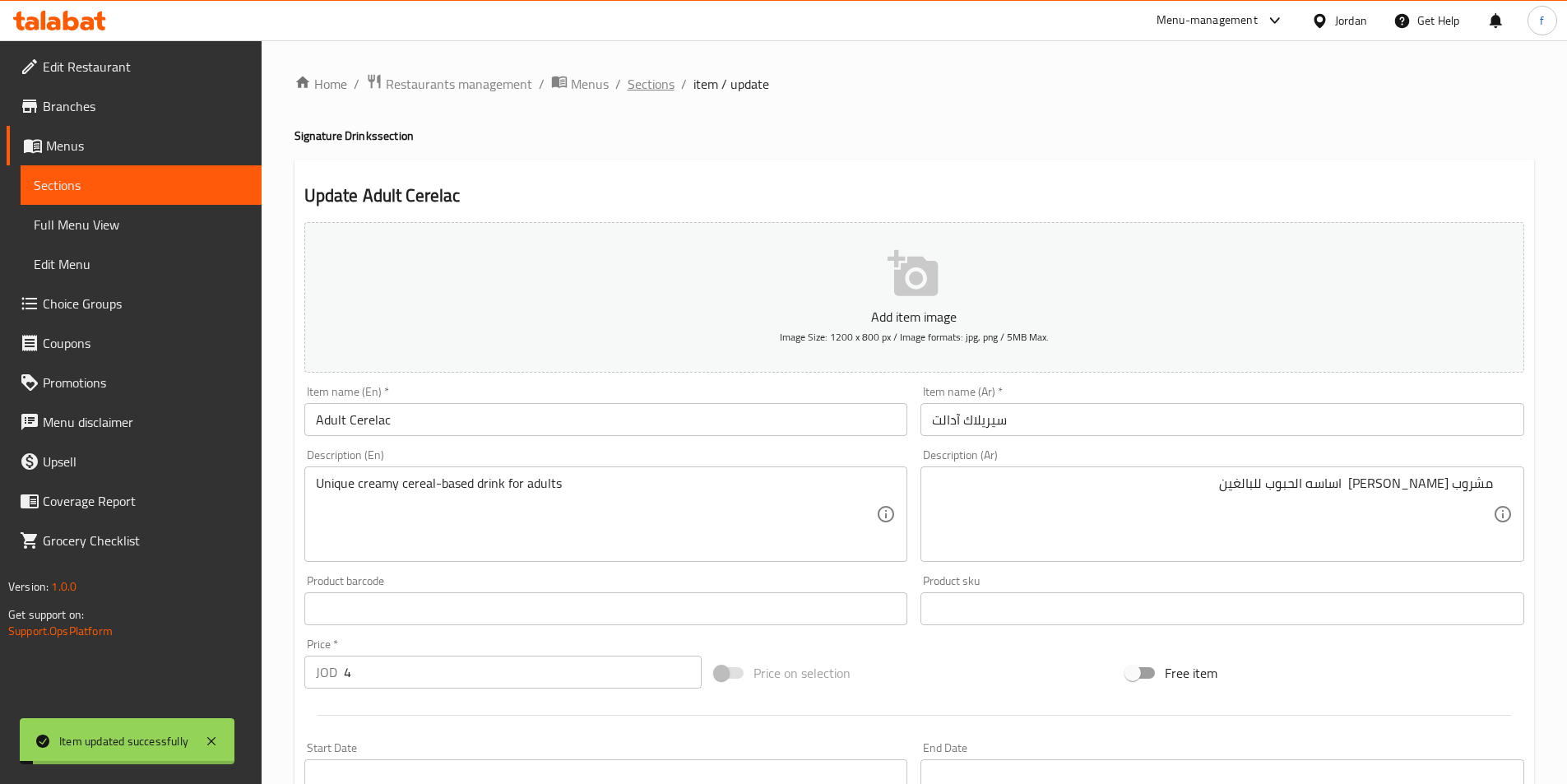
click at [644, 85] on span "Sections" at bounding box center [651, 83] width 47 height 20
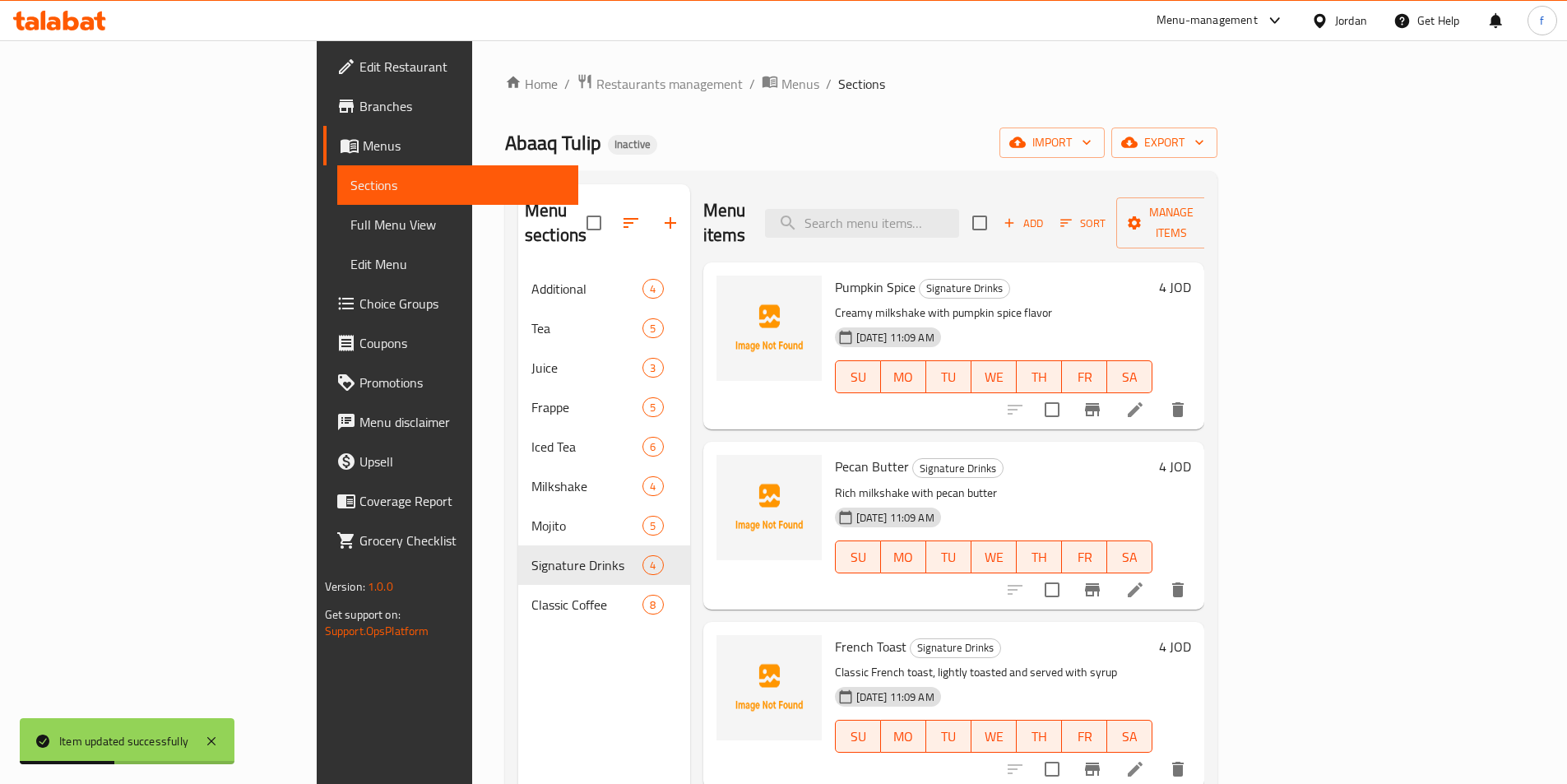
click at [976, 192] on div "Menu items Add Sort Manage items" at bounding box center [954, 223] width 502 height 78
click at [960, 209] on input "search" at bounding box center [862, 223] width 194 height 28
paste input "Latte"
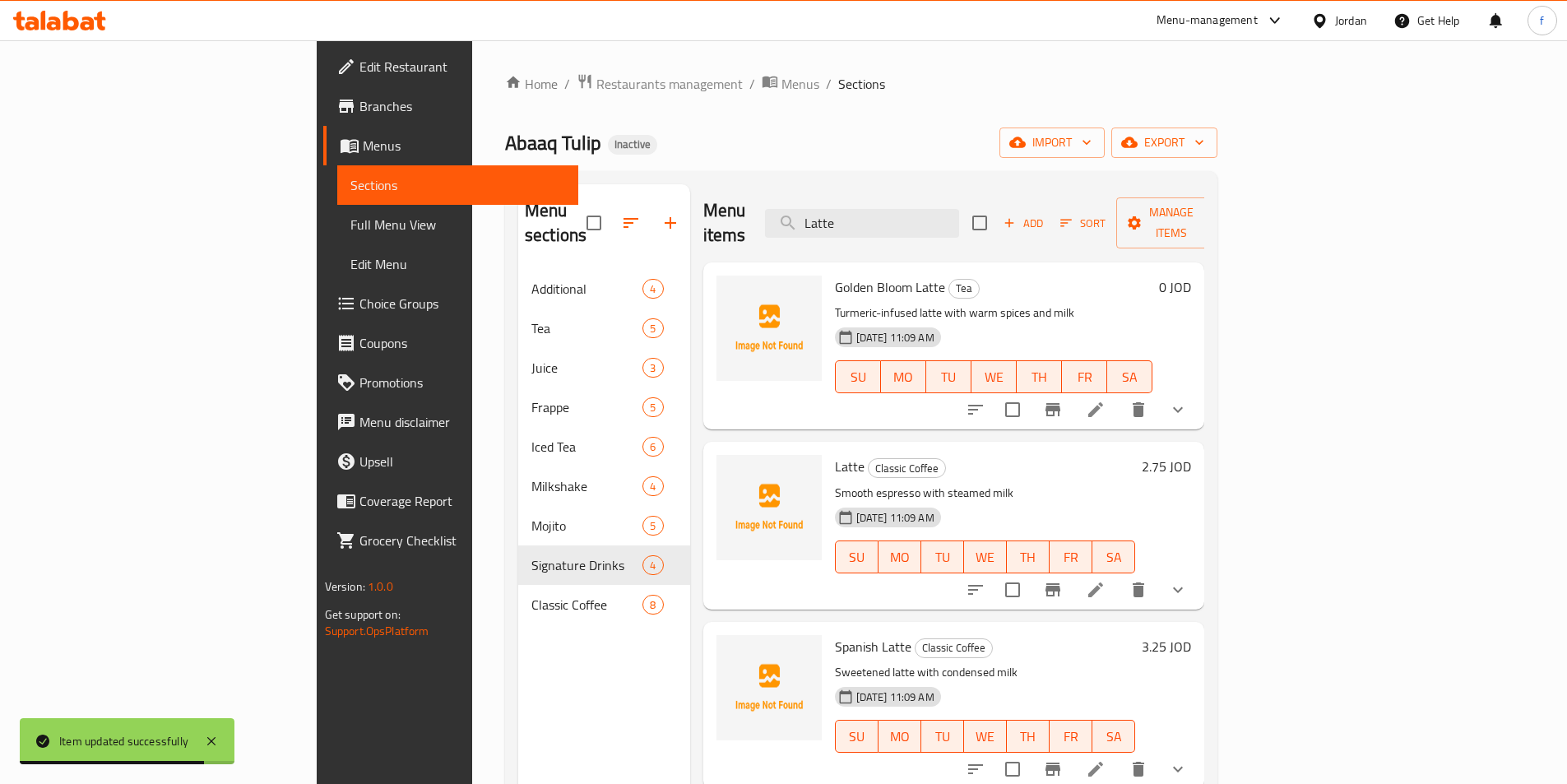
type input "Latte"
click at [1106, 580] on icon at bounding box center [1096, 589] width 20 height 20
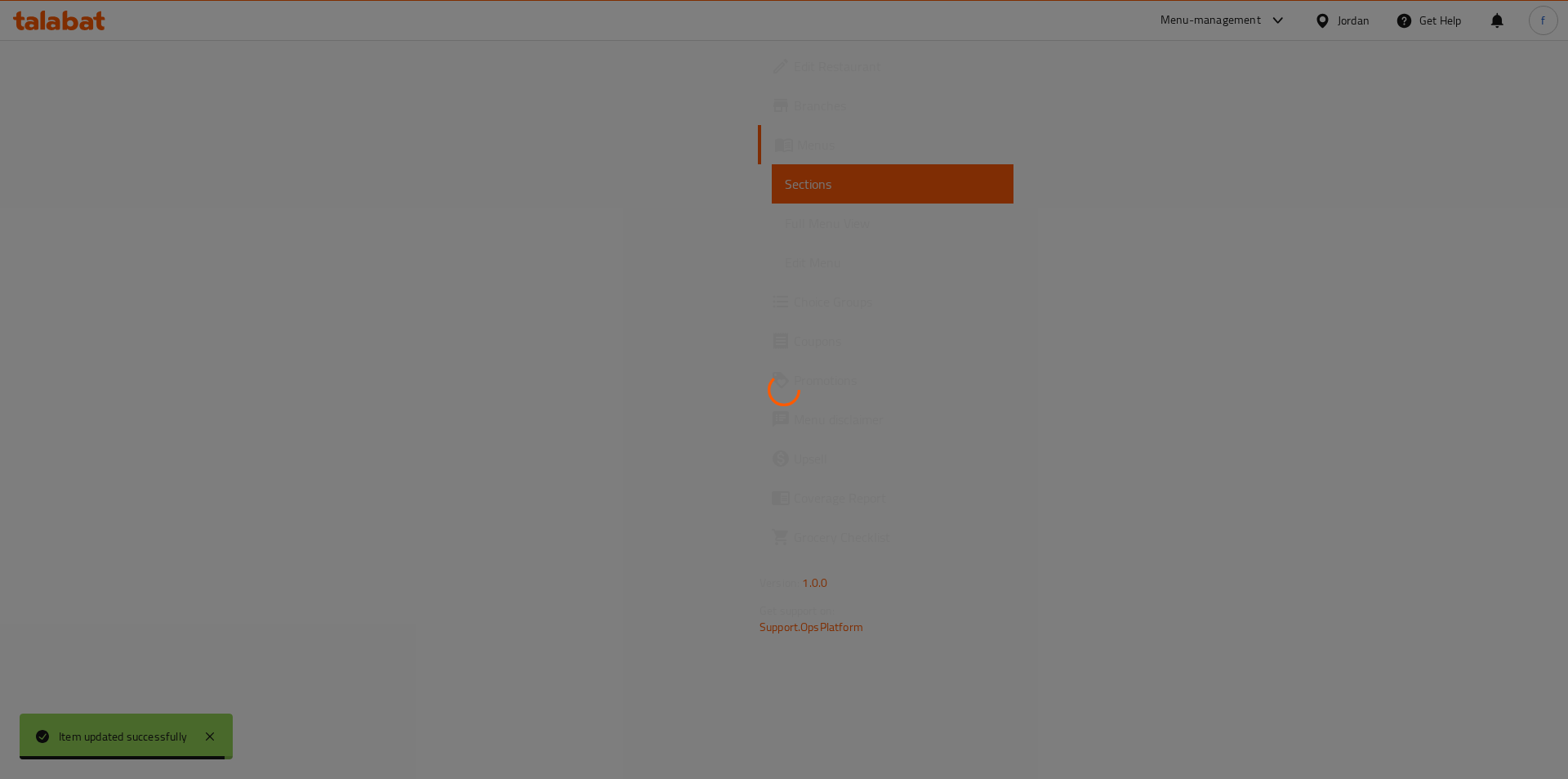
click at [1226, 557] on div at bounding box center [784, 389] width 1568 height 779
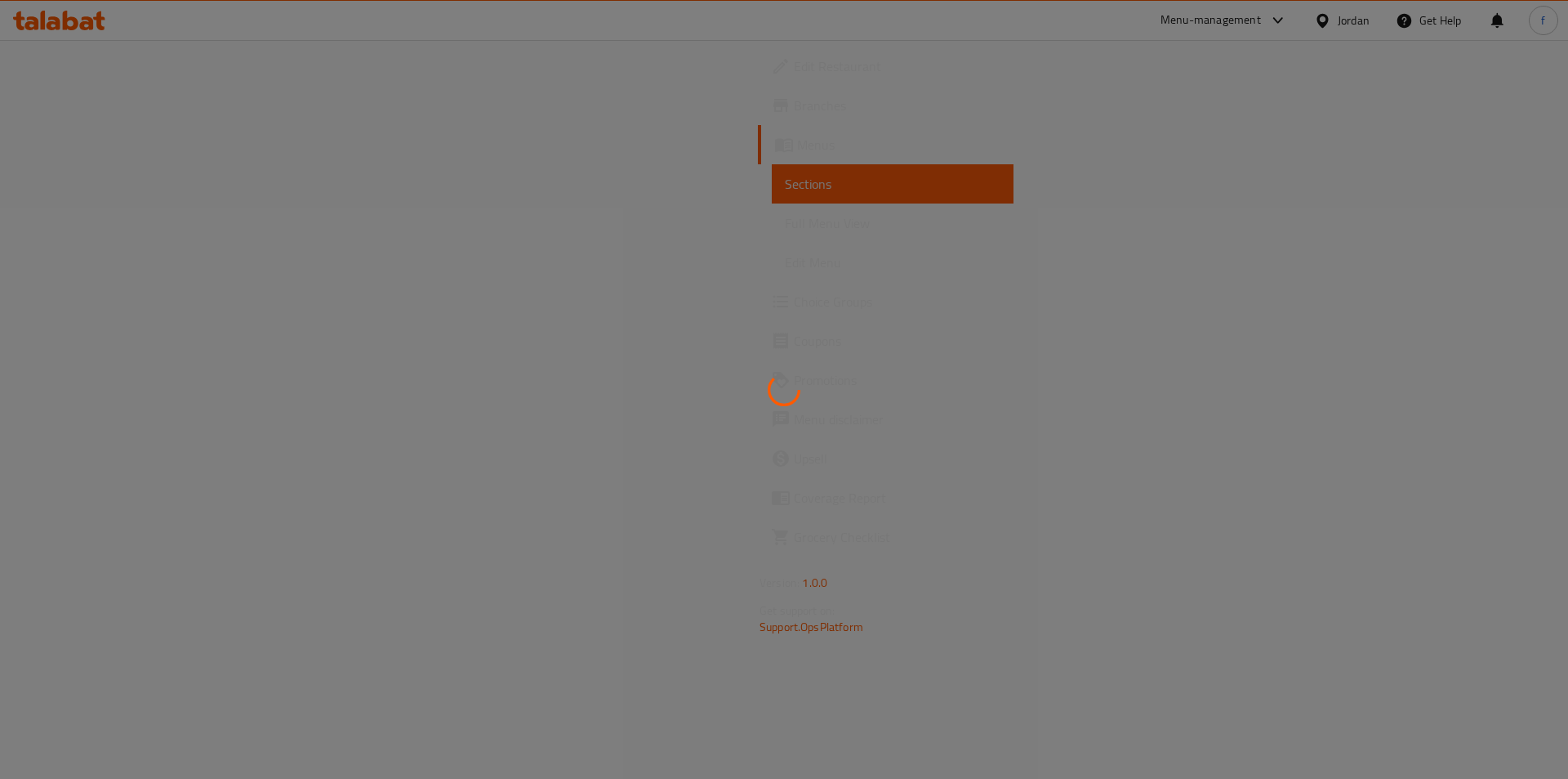
click at [1218, 508] on div at bounding box center [784, 389] width 1568 height 779
click at [1100, 476] on div at bounding box center [784, 389] width 1568 height 779
click at [773, 395] on icon at bounding box center [784, 390] width 38 height 38
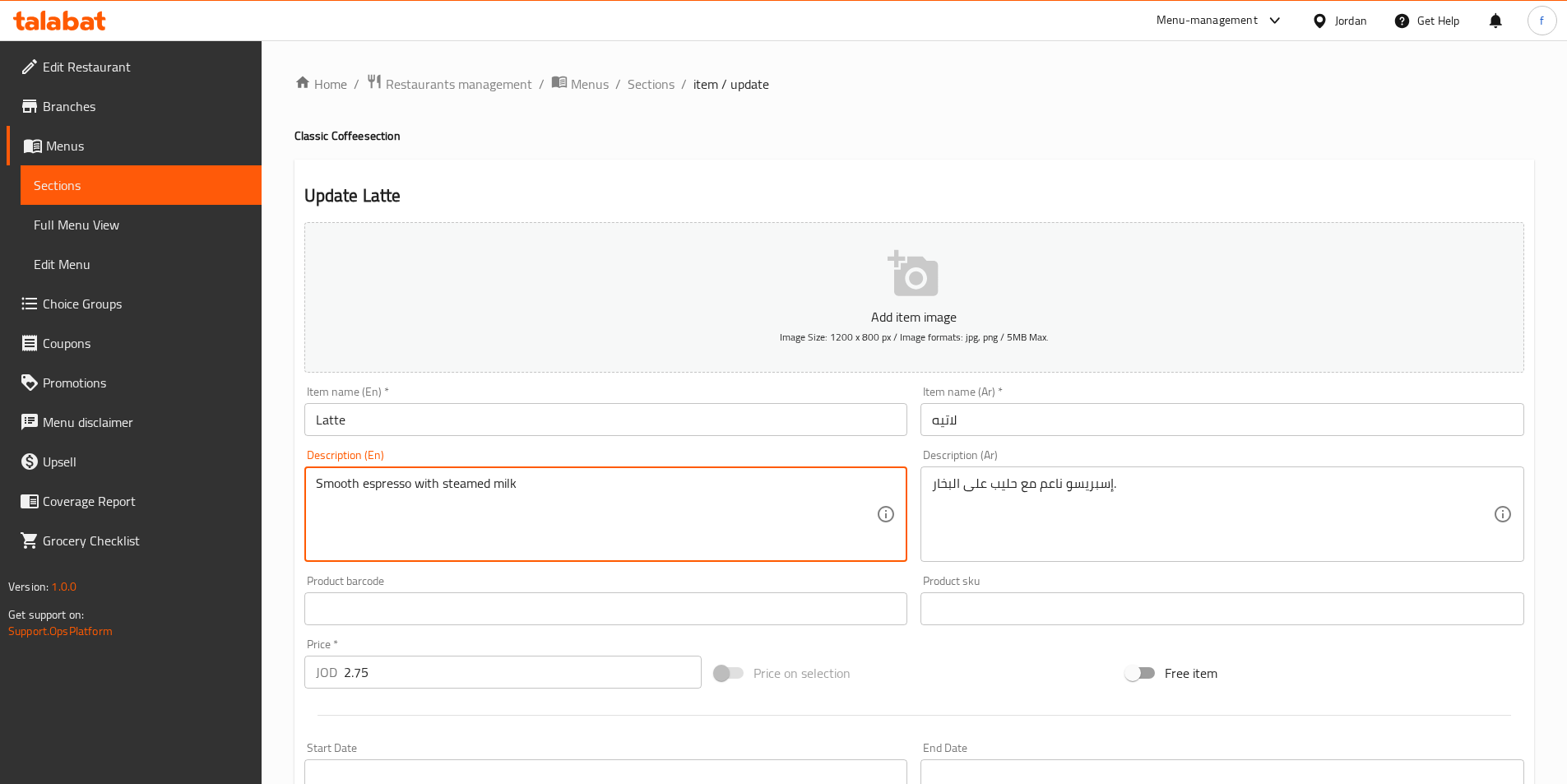
drag, startPoint x: 440, startPoint y: 478, endPoint x: 597, endPoint y: 477, distance: 157.0
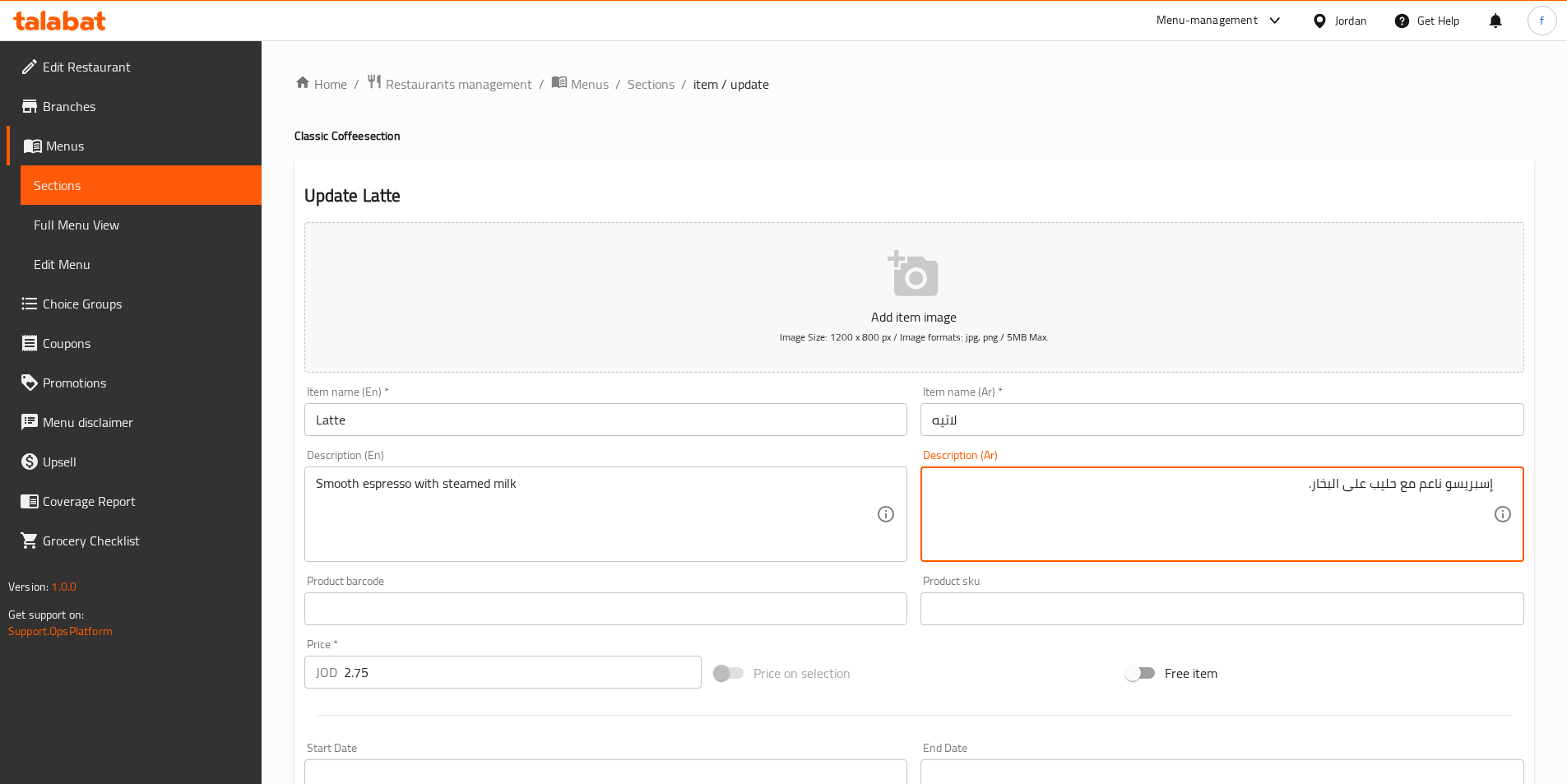
click at [1354, 482] on textarea "إسبريسو ناعم مع حليب على البخار." at bounding box center [1212, 514] width 561 height 78
click at [1353, 483] on textarea "إسبريسو ناعم مع حليب البخار." at bounding box center [1212, 514] width 561 height 78
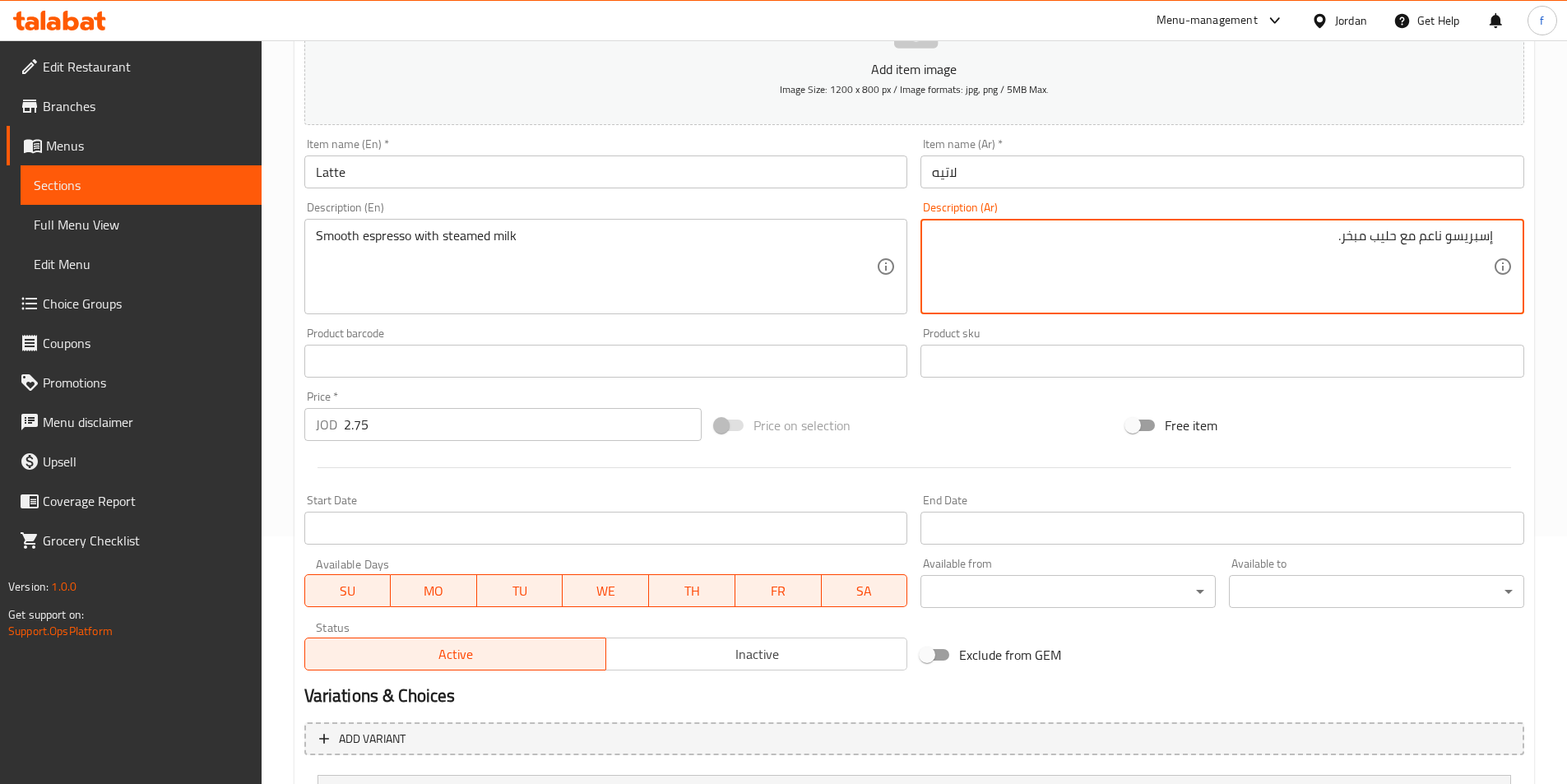
scroll to position [473, 0]
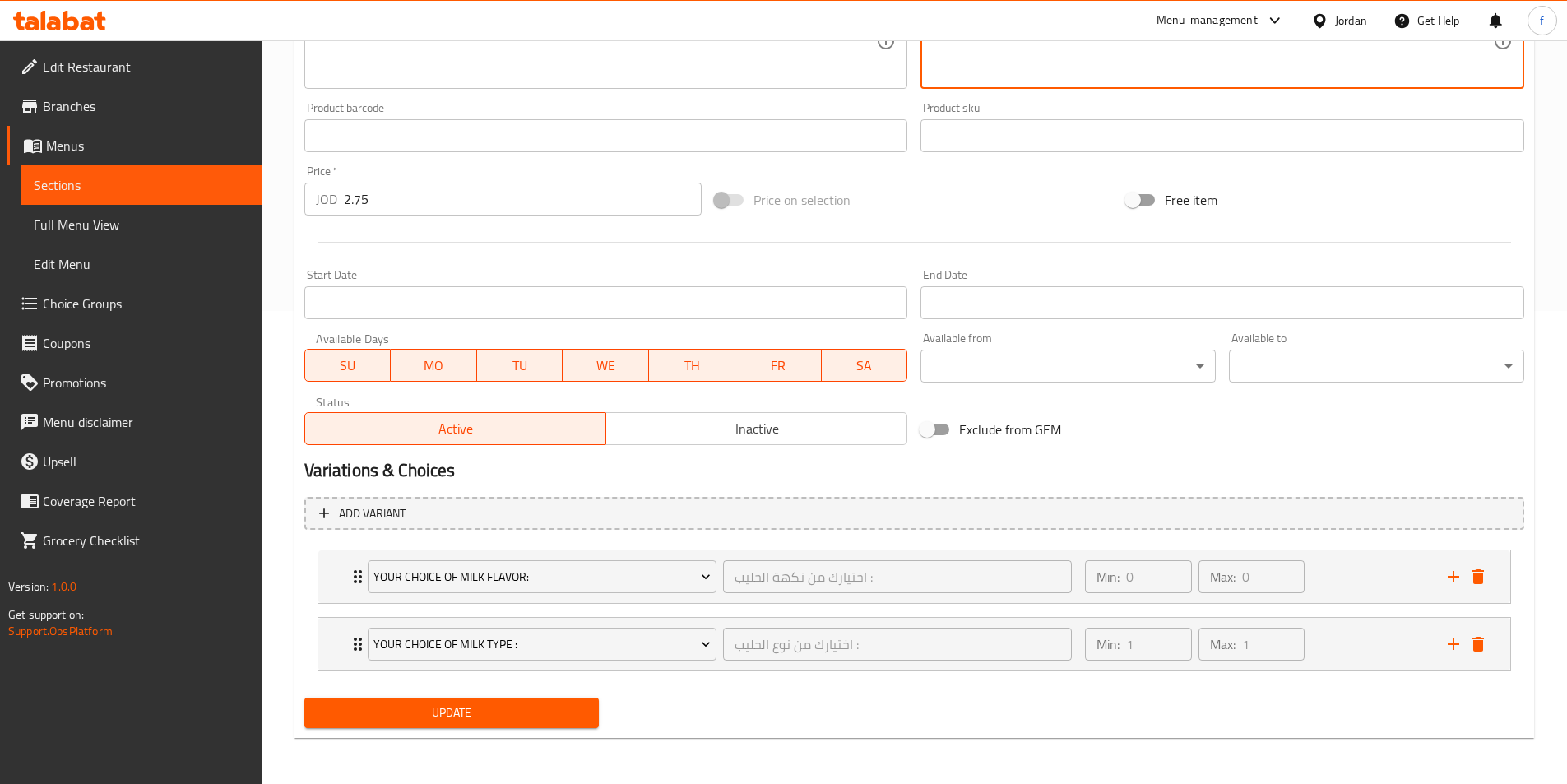
type textarea "إسبريسو ناعم مع حليب مبخر."
click at [538, 722] on span "Update" at bounding box center [452, 713] width 269 height 21
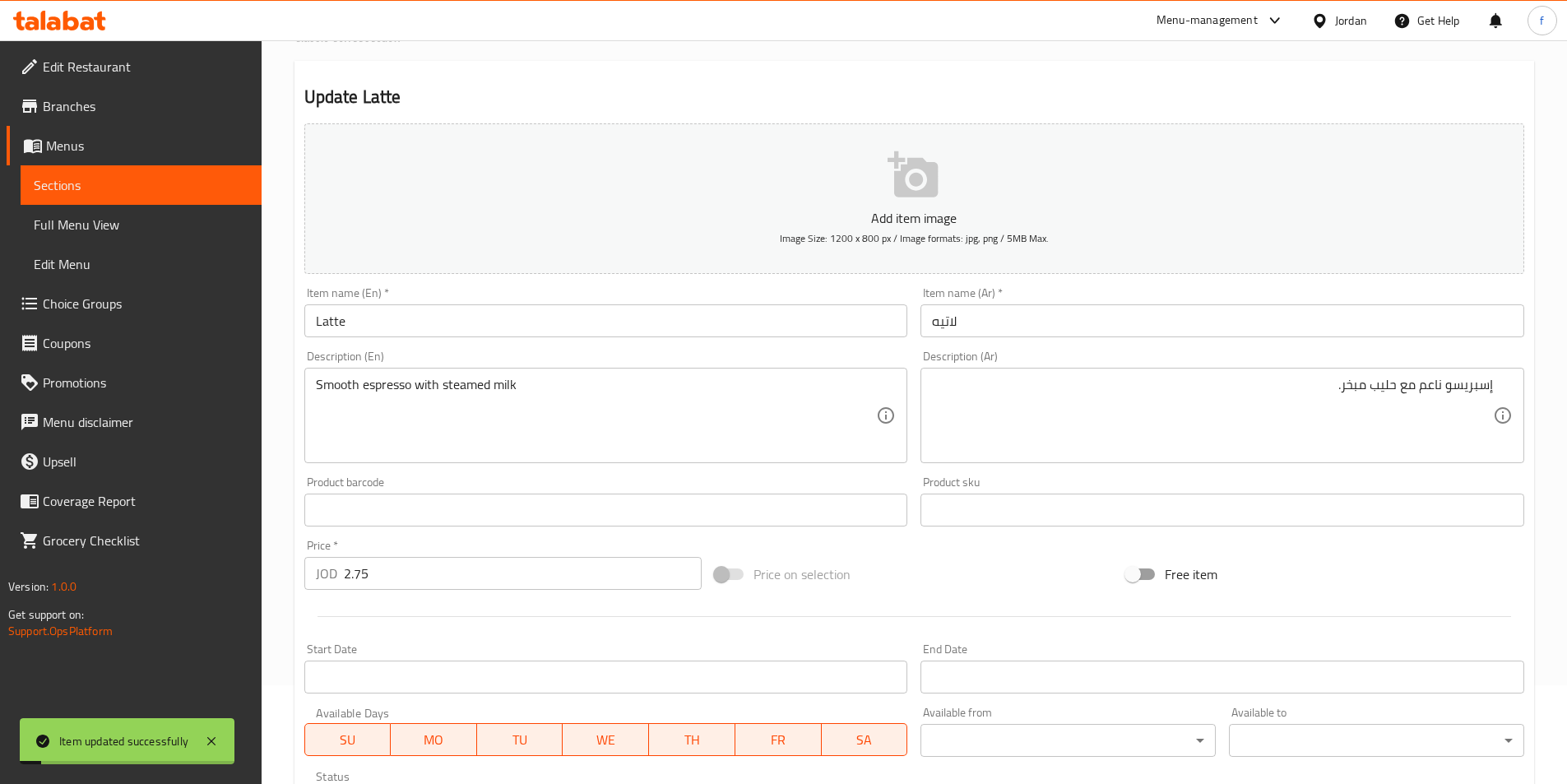
scroll to position [0, 0]
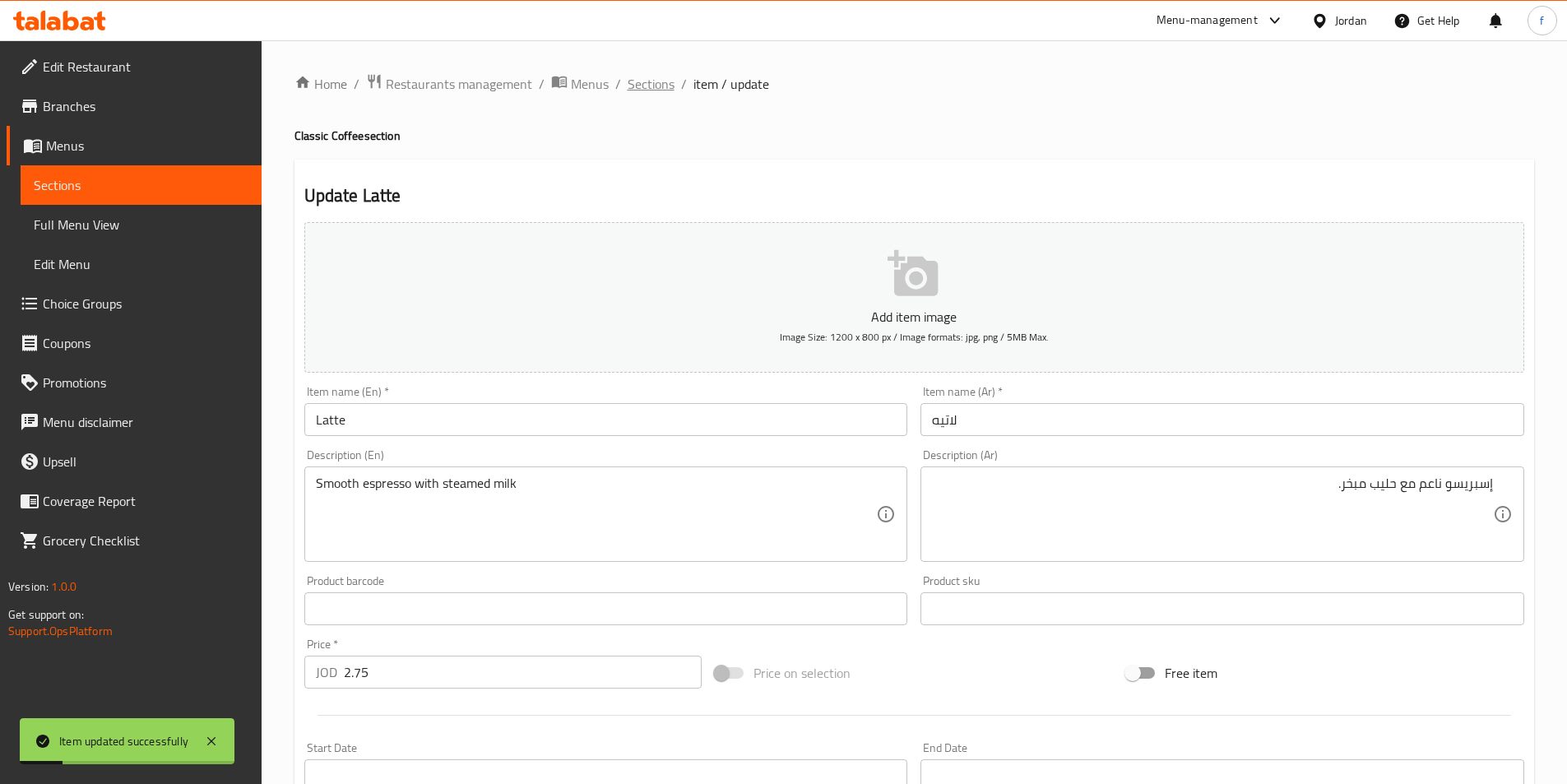
click at [659, 82] on span "Sections" at bounding box center [651, 83] width 47 height 20
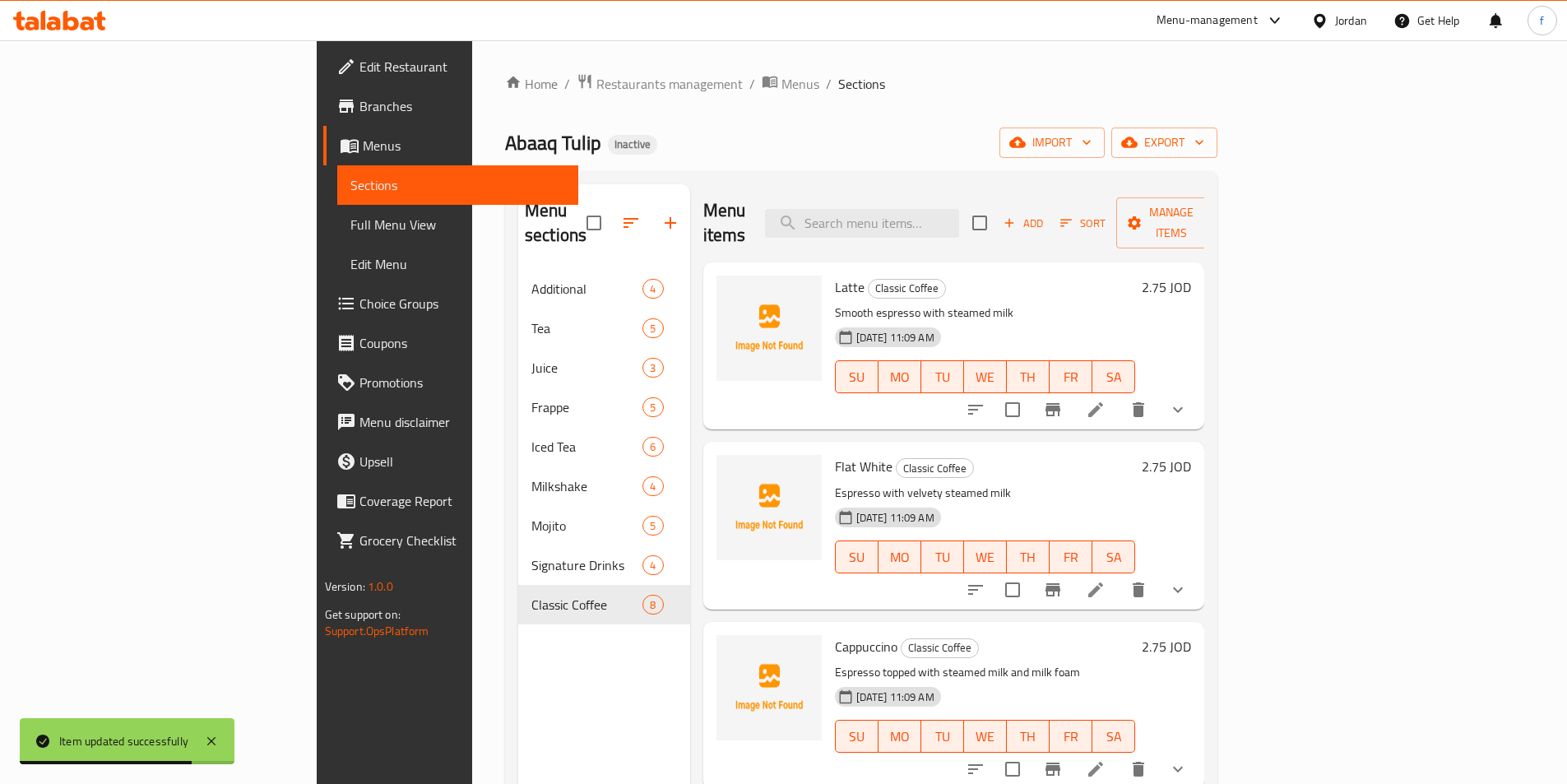
click at [919, 189] on div "Menu items Add Sort Manage items" at bounding box center [954, 223] width 502 height 78
click at [956, 216] on input "search" at bounding box center [862, 223] width 194 height 28
paste input "Flat White"
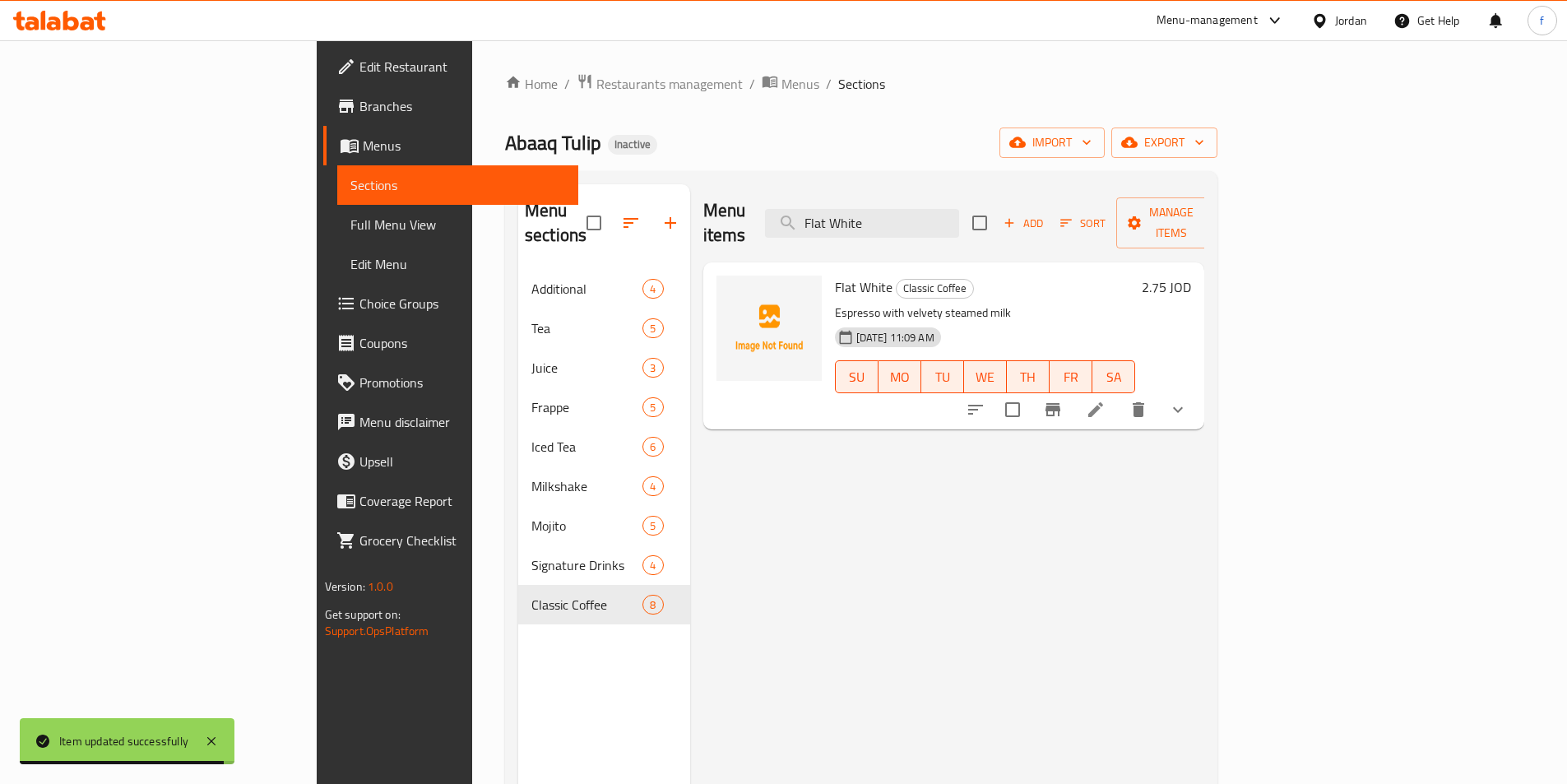
type input "Flat White"
click at [1106, 400] on icon at bounding box center [1096, 409] width 20 height 20
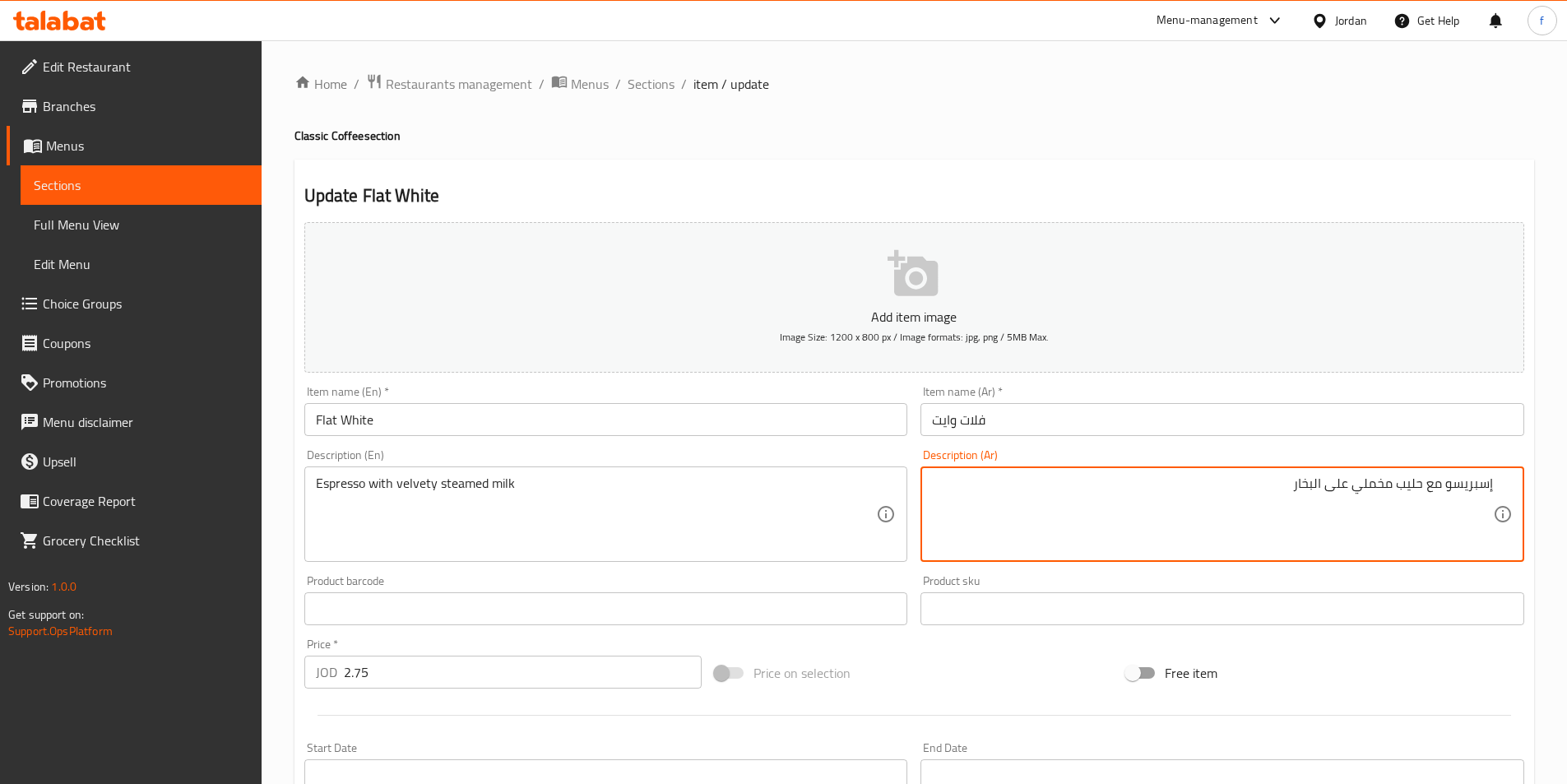
drag, startPoint x: 1347, startPoint y: 484, endPoint x: 1289, endPoint y: 484, distance: 58.0
click at [1289, 484] on textarea "إسبريسو مع حليب مخملي على البخار" at bounding box center [1212, 514] width 561 height 78
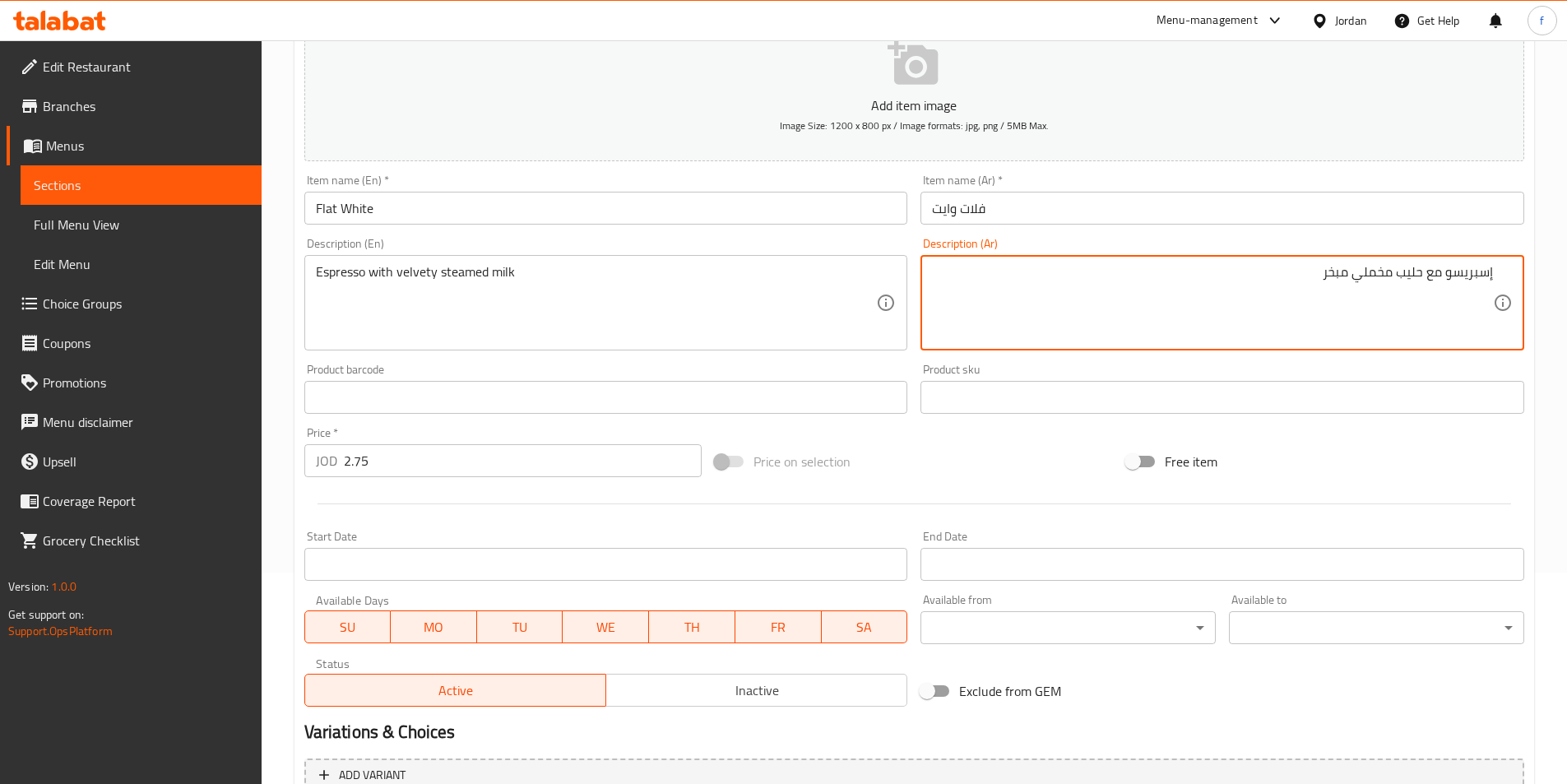
scroll to position [473, 0]
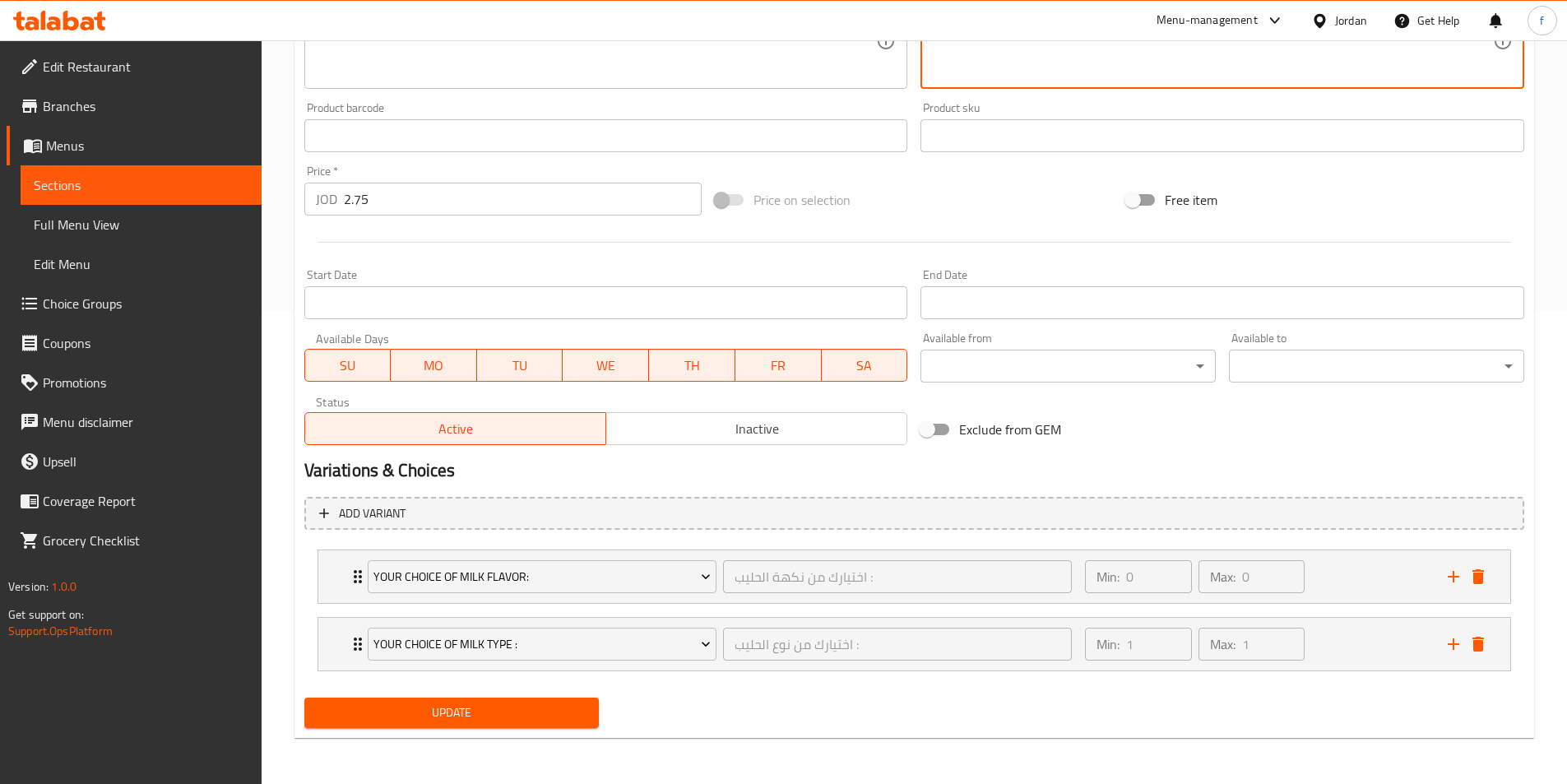
type textarea "إسبريسو مع حليب مخملي مبخر"
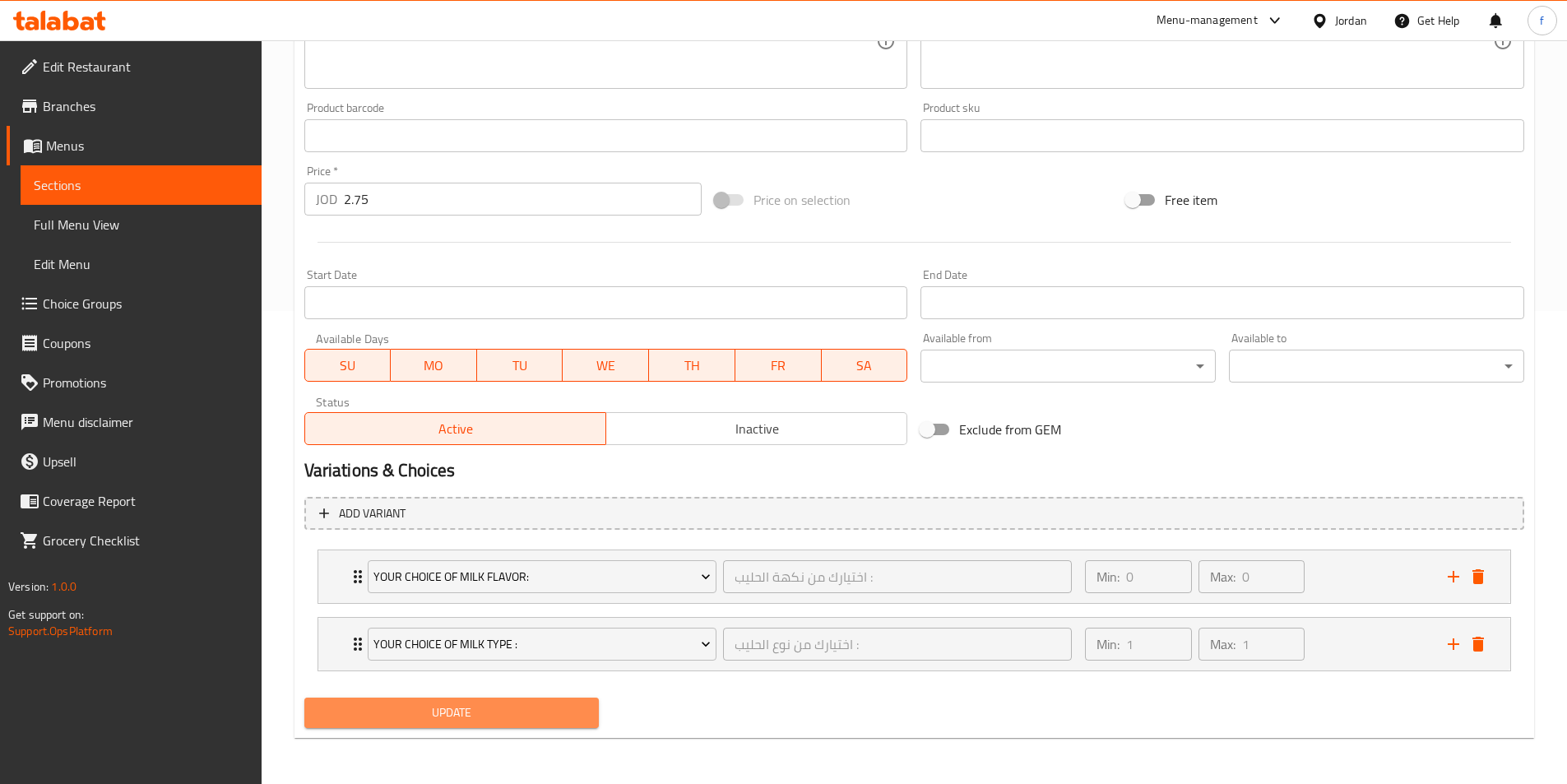
click at [512, 707] on span "Update" at bounding box center [452, 713] width 269 height 21
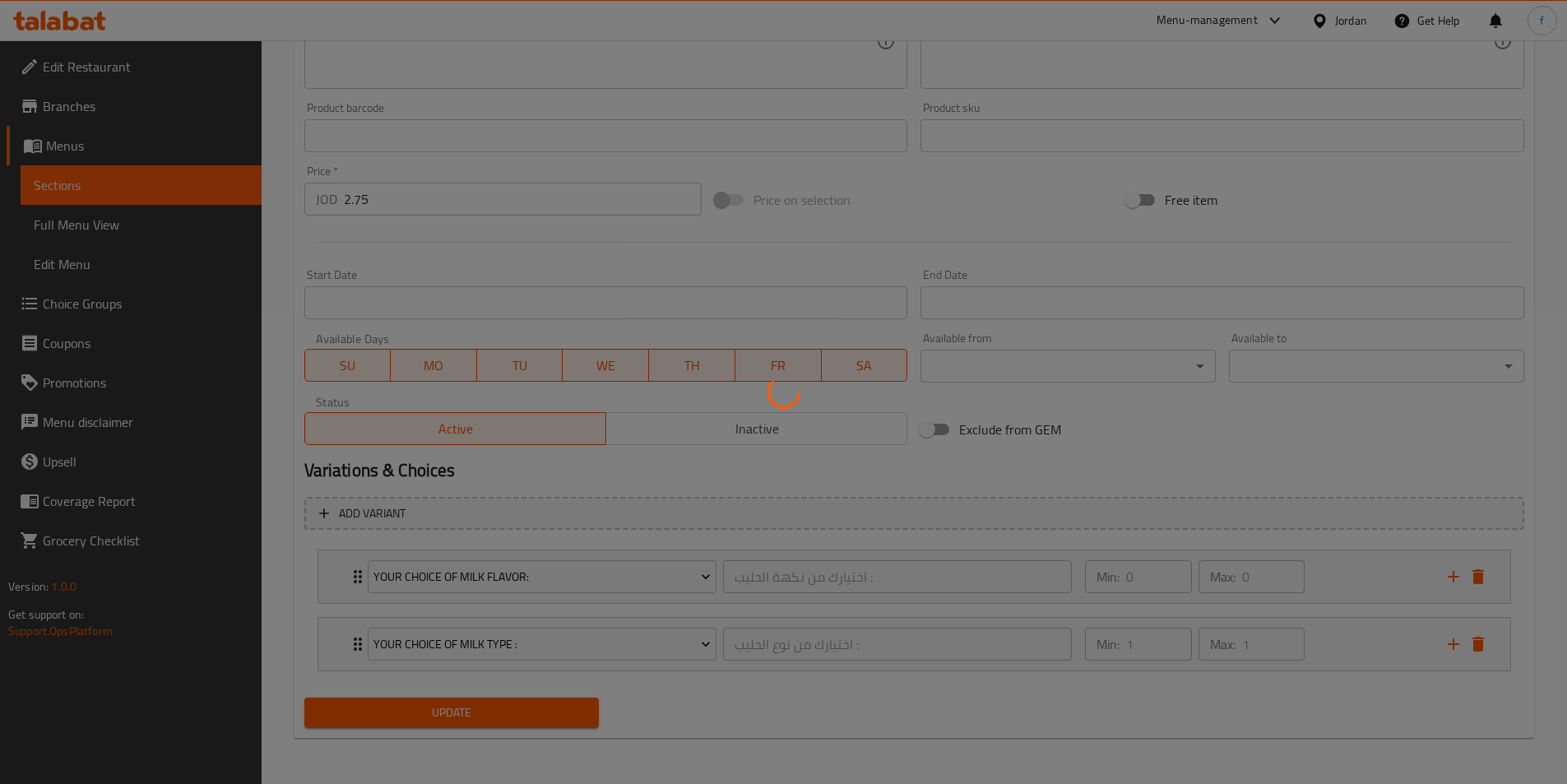
scroll to position [0, 0]
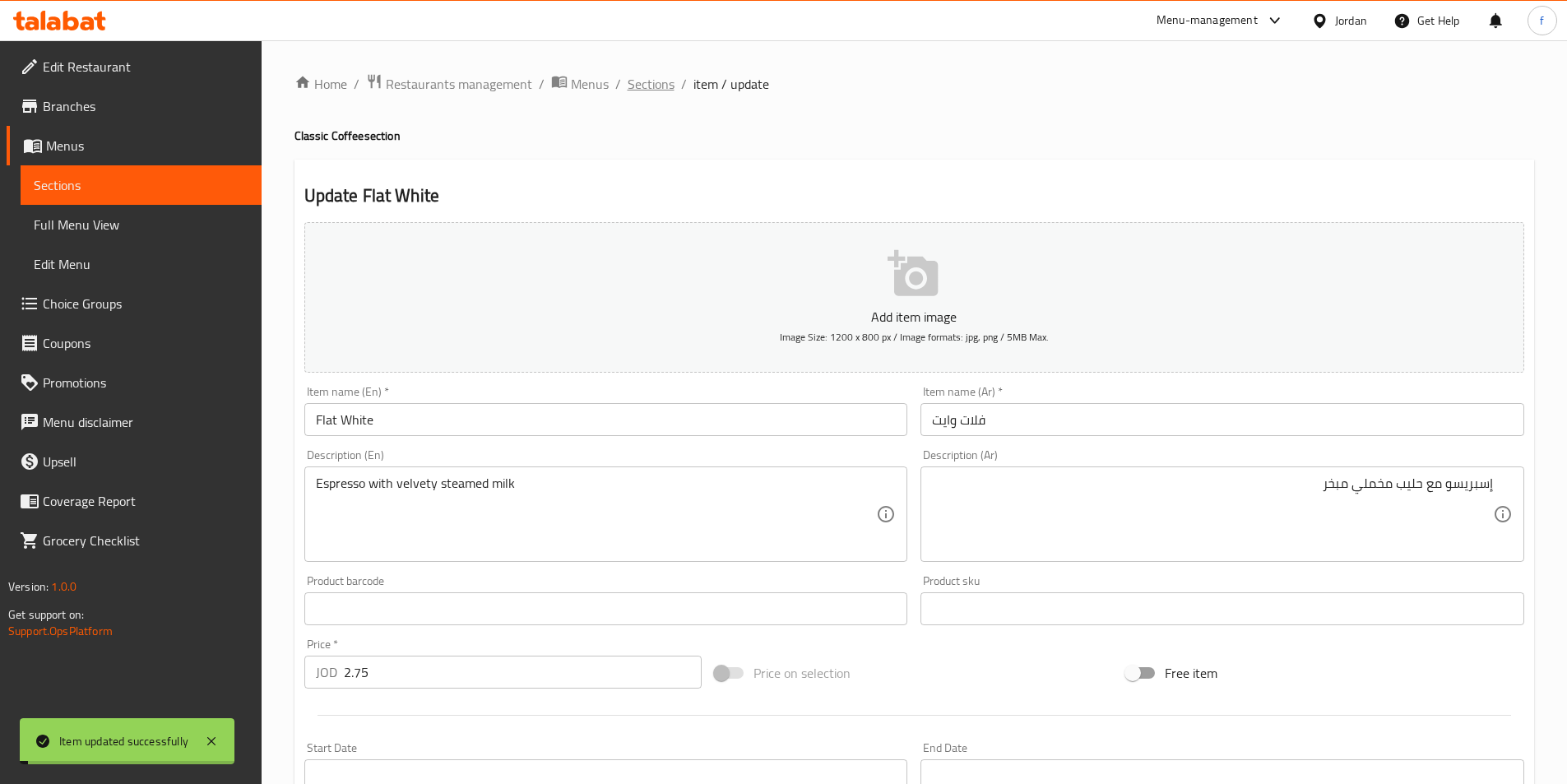
click at [662, 86] on span "Sections" at bounding box center [651, 83] width 47 height 20
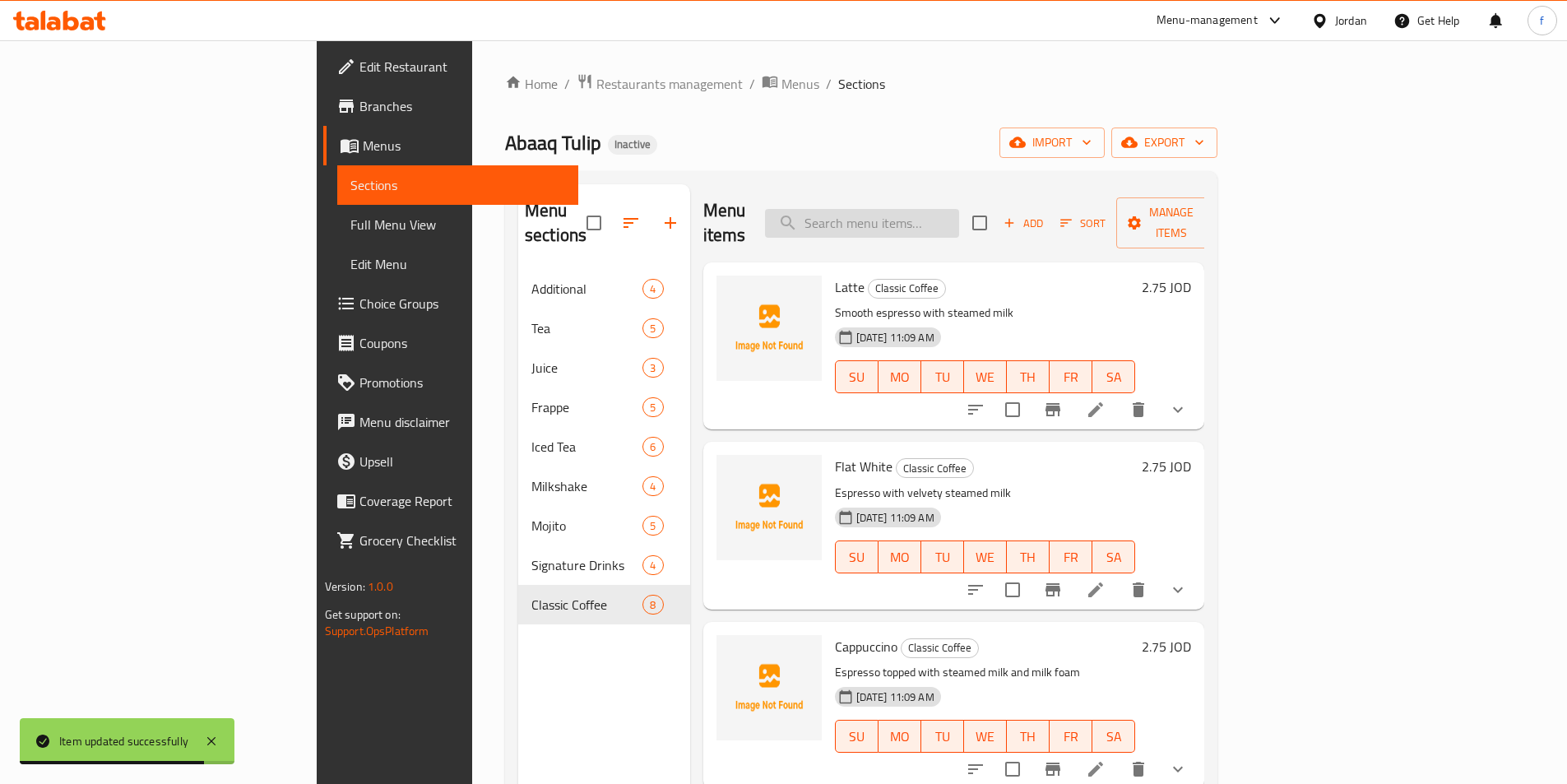
drag, startPoint x: 1012, startPoint y: 189, endPoint x: 989, endPoint y: 220, distance: 38.6
click at [1001, 208] on div "Menu items Add Sort Manage items" at bounding box center [954, 223] width 502 height 78
click at [960, 223] on input "search" at bounding box center [862, 223] width 194 height 28
paste input "Spanish Latte"
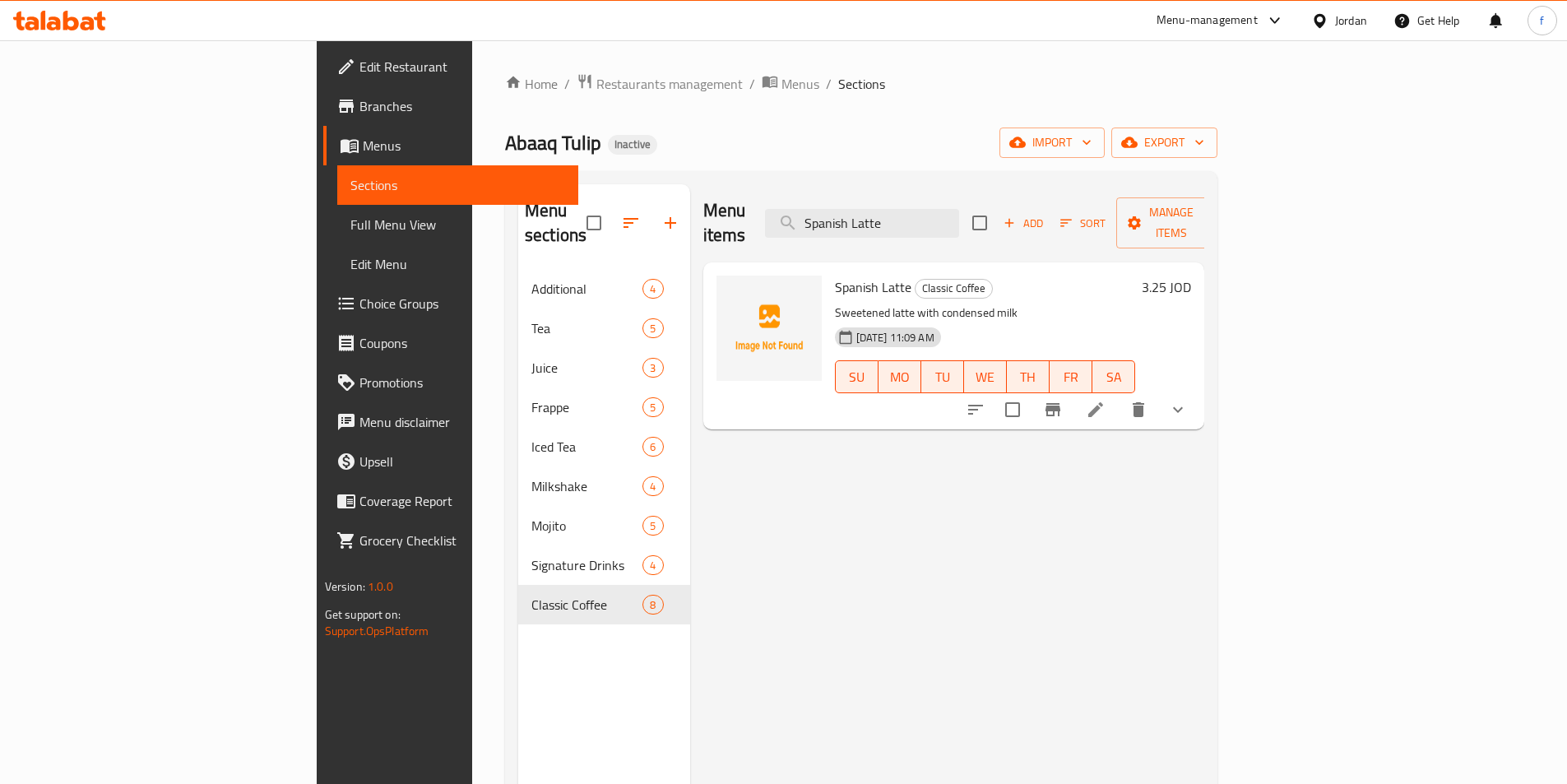
type input "Spanish Latte"
click at [1119, 396] on li at bounding box center [1096, 409] width 46 height 29
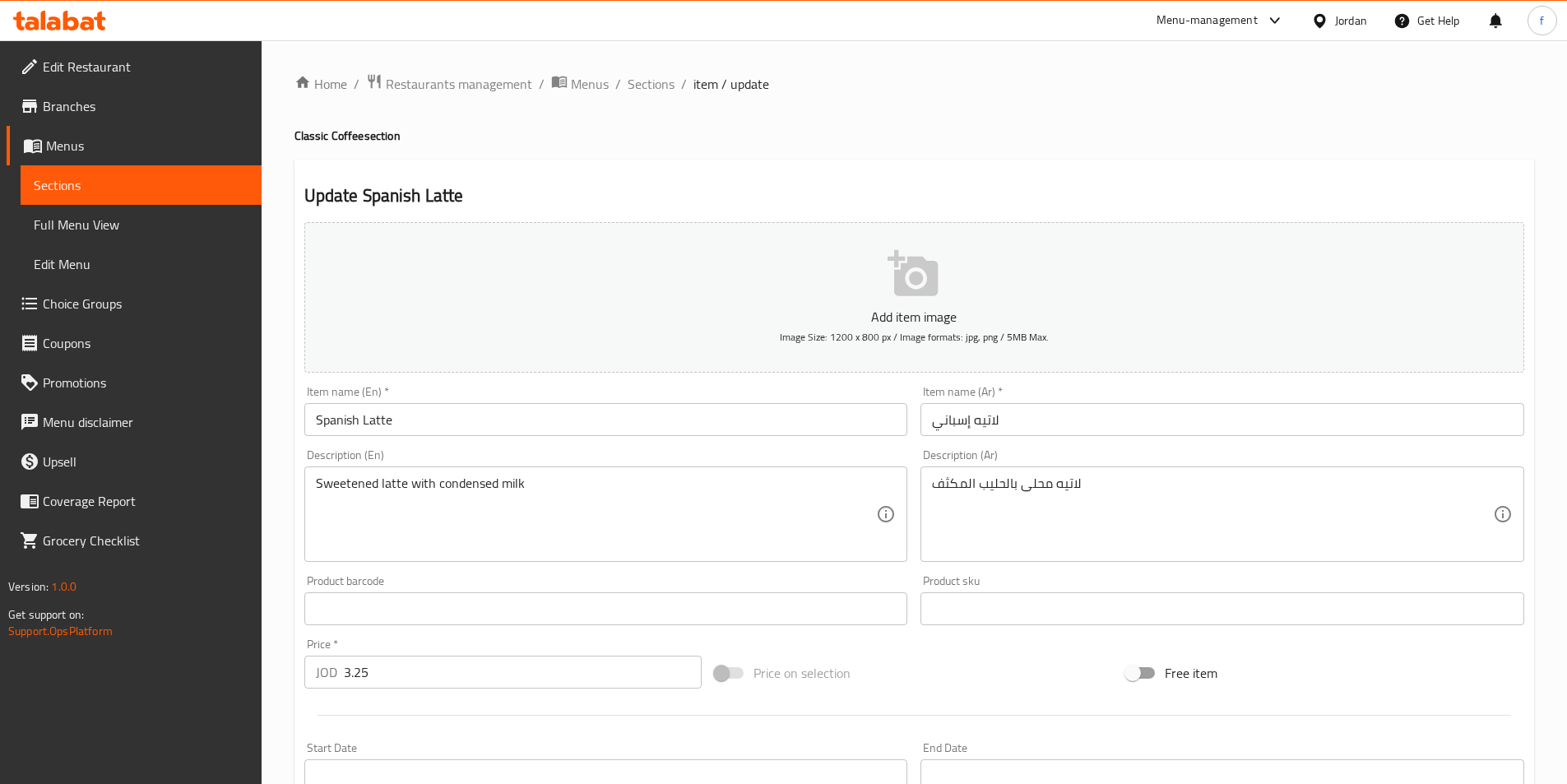
scroll to position [473, 0]
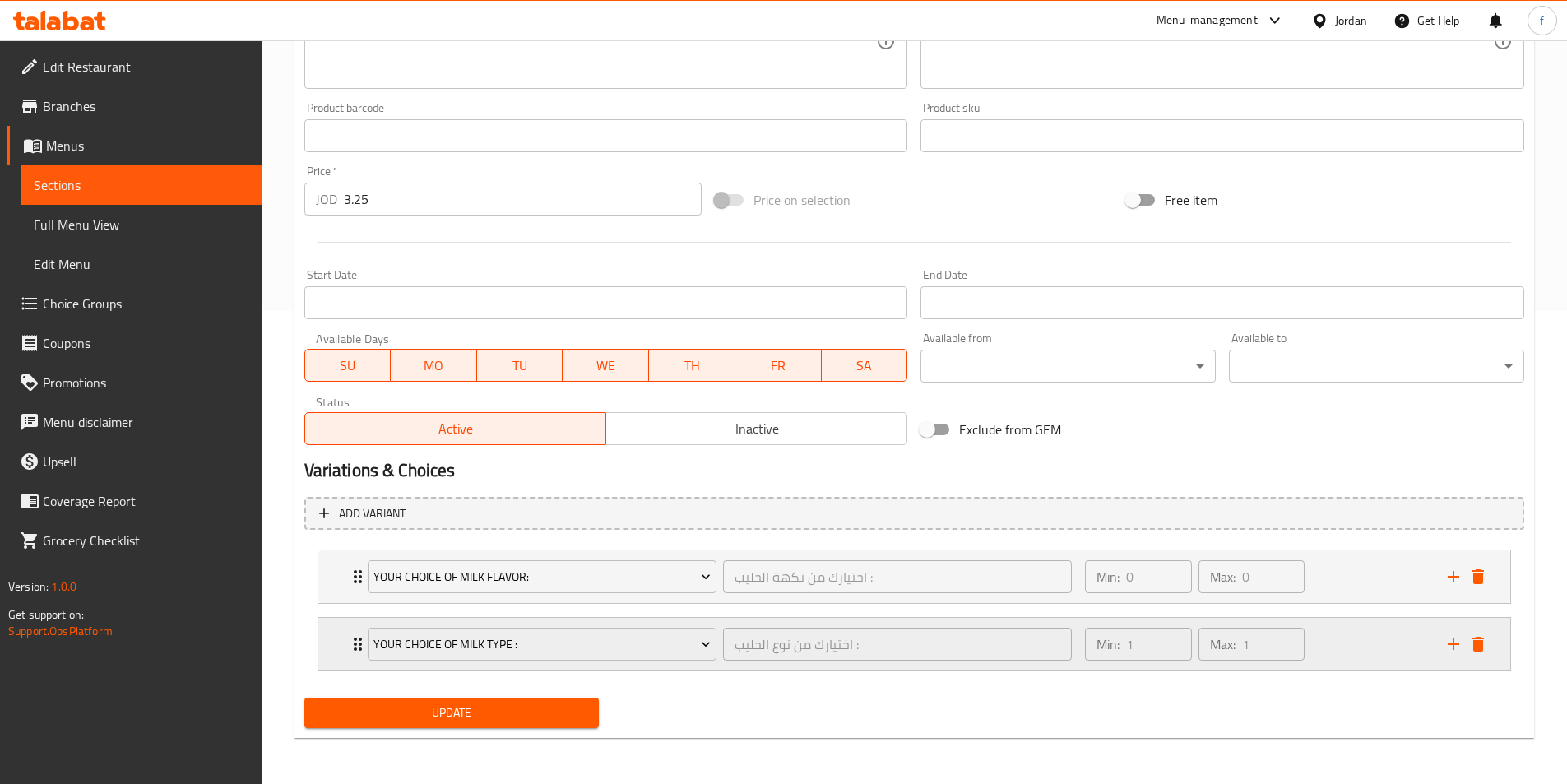
click at [340, 637] on div "Your Choice Of Milk Type : اختيارك من نوع الحليب : ​ Min: 1 ​ Max: 1 ​" at bounding box center [914, 644] width 1192 height 53
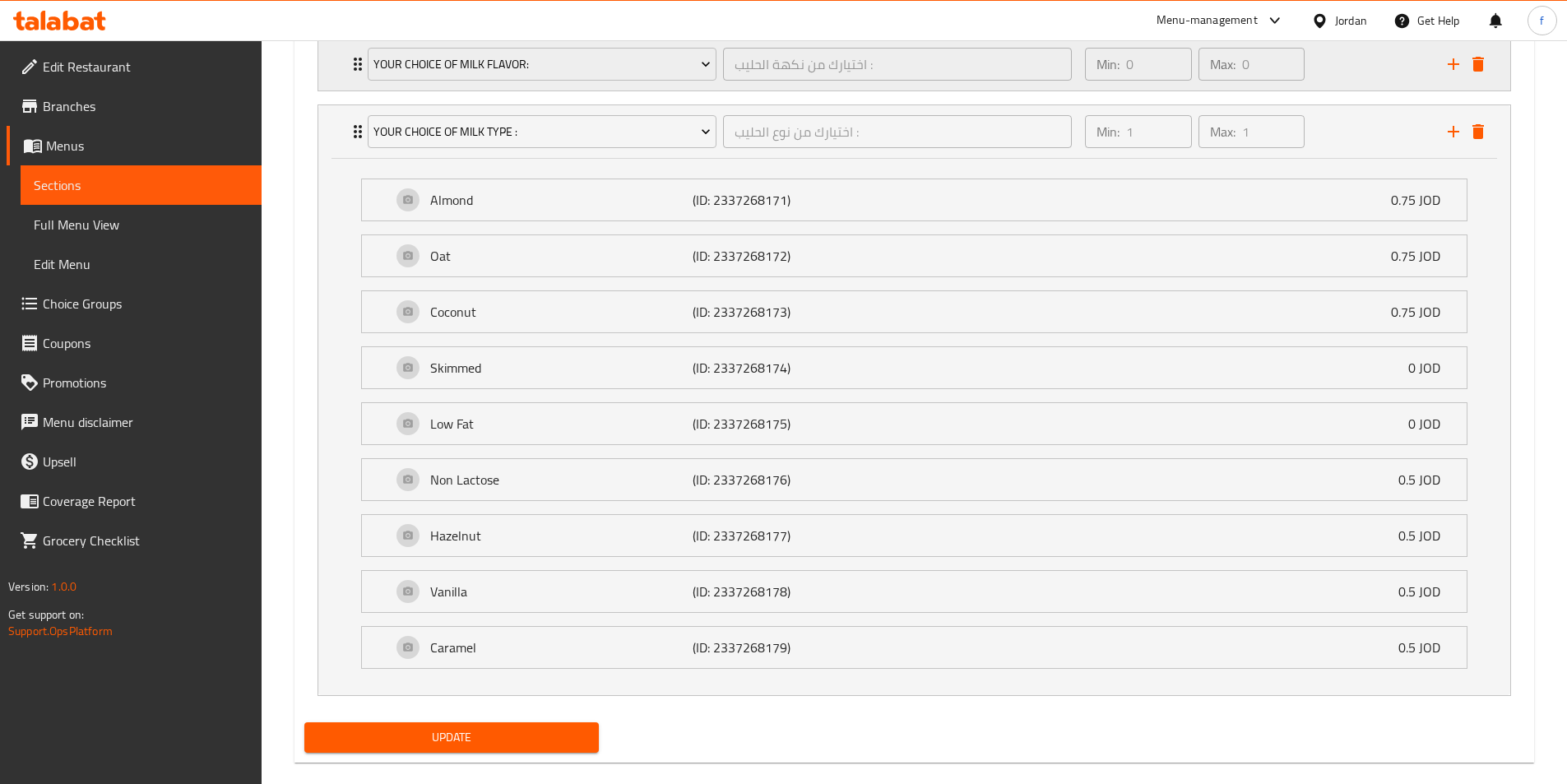
scroll to position [1010, 0]
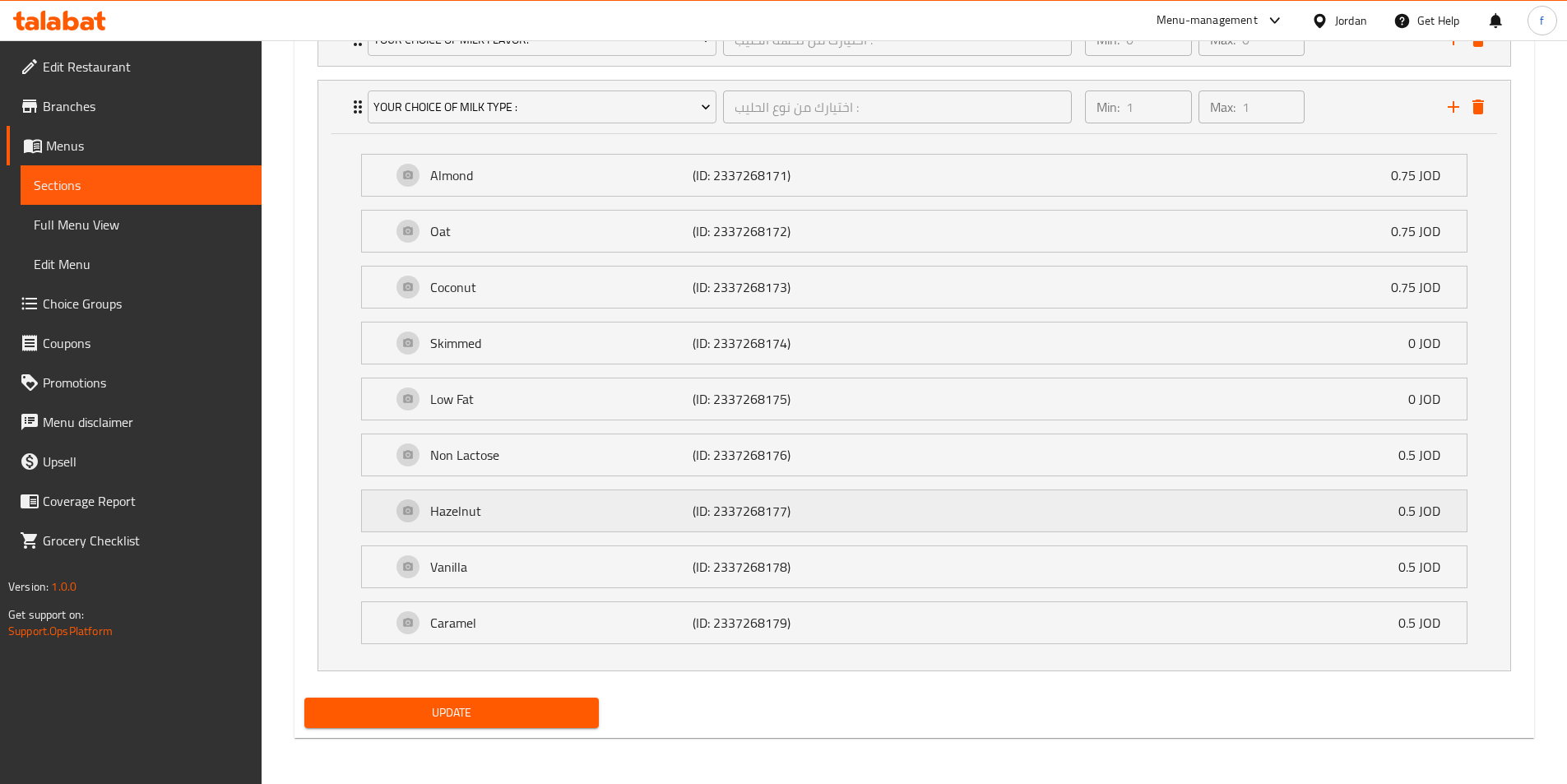
click at [1447, 511] on p "0.5 JOD" at bounding box center [1426, 511] width 55 height 20
click at [1375, 514] on div "Hazelnut (ID: 2337268177) 0.5 JOD" at bounding box center [920, 510] width 1056 height 41
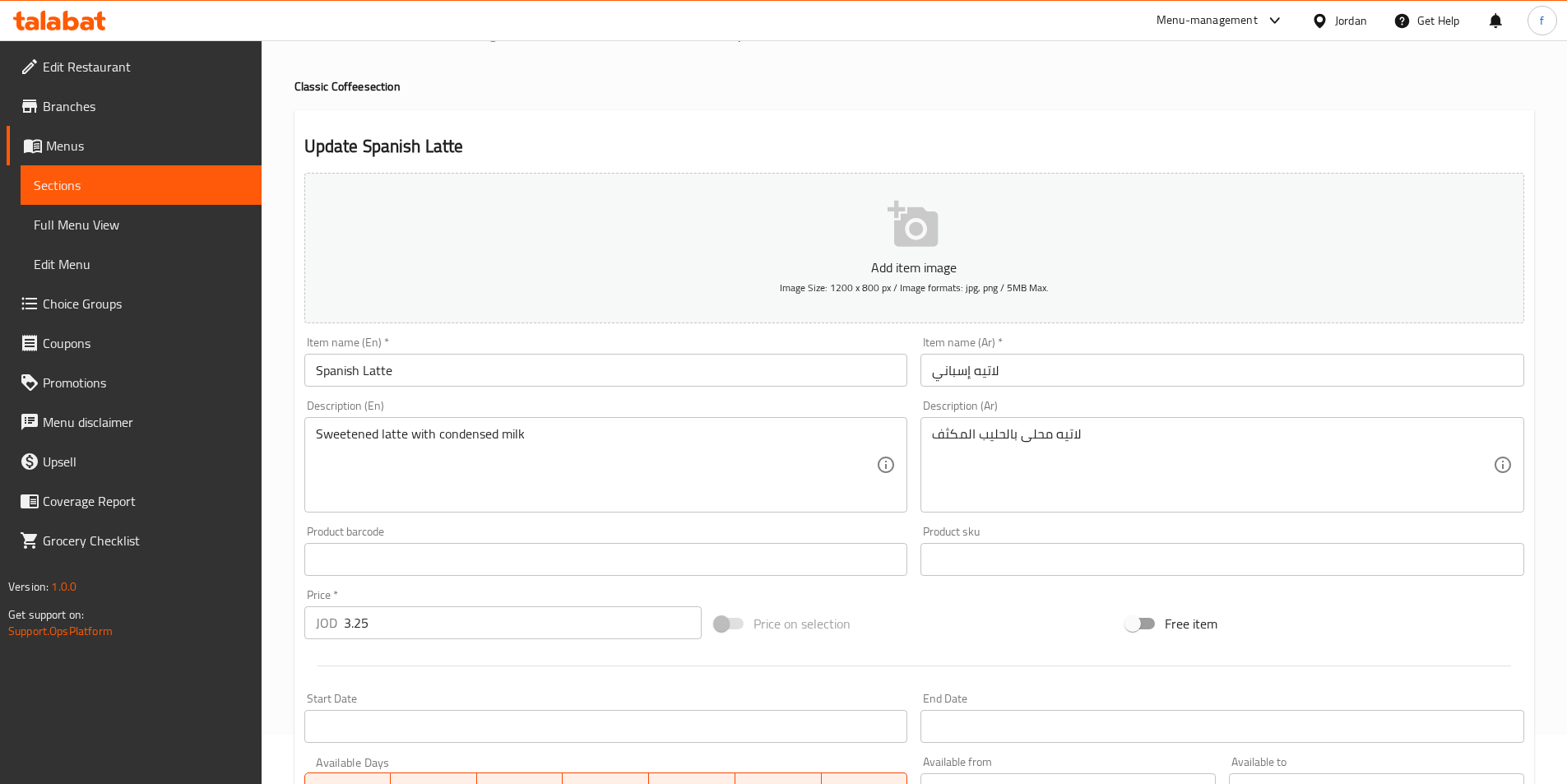
scroll to position [0, 0]
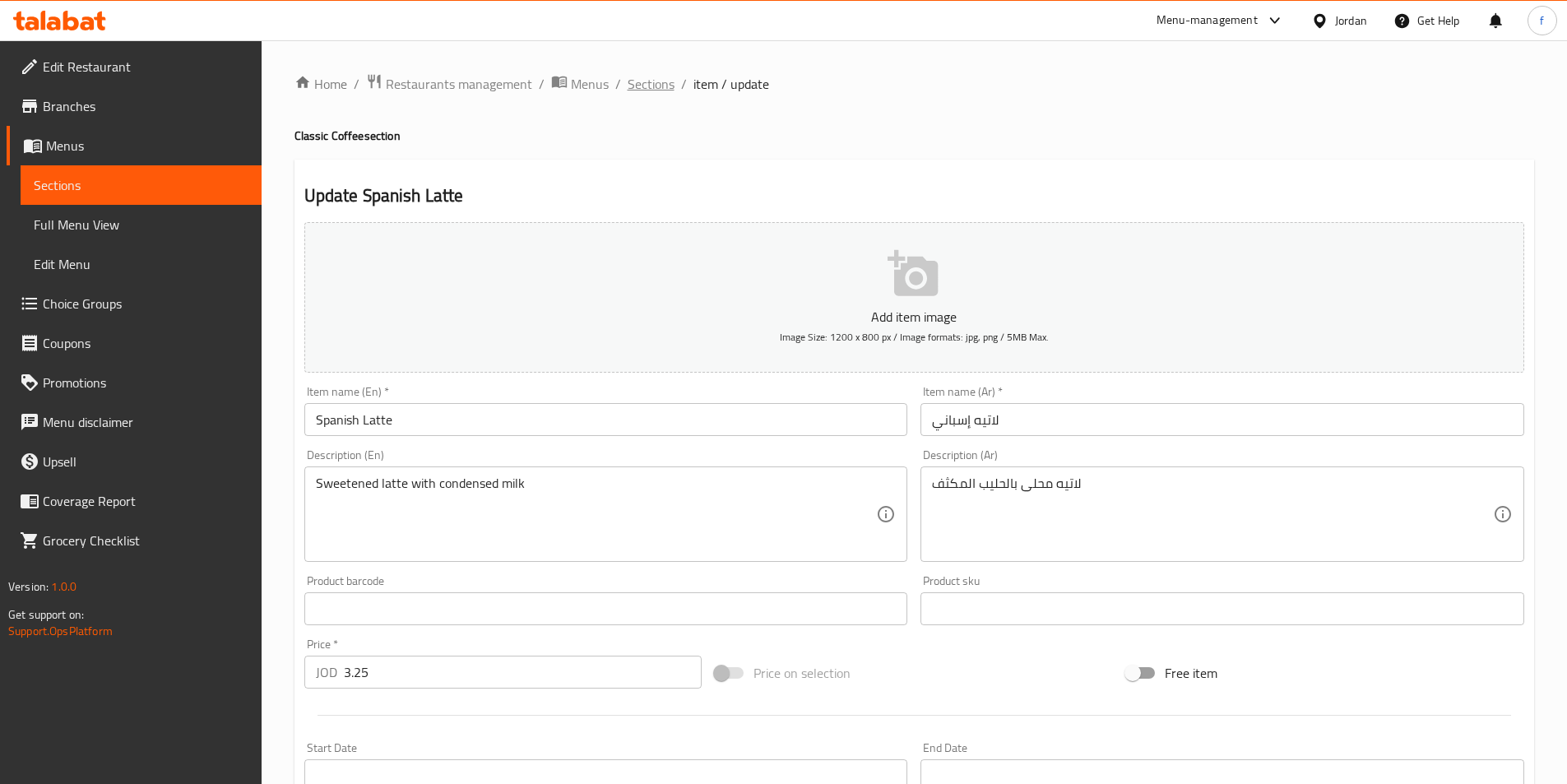
click at [650, 92] on span "Sections" at bounding box center [651, 83] width 47 height 20
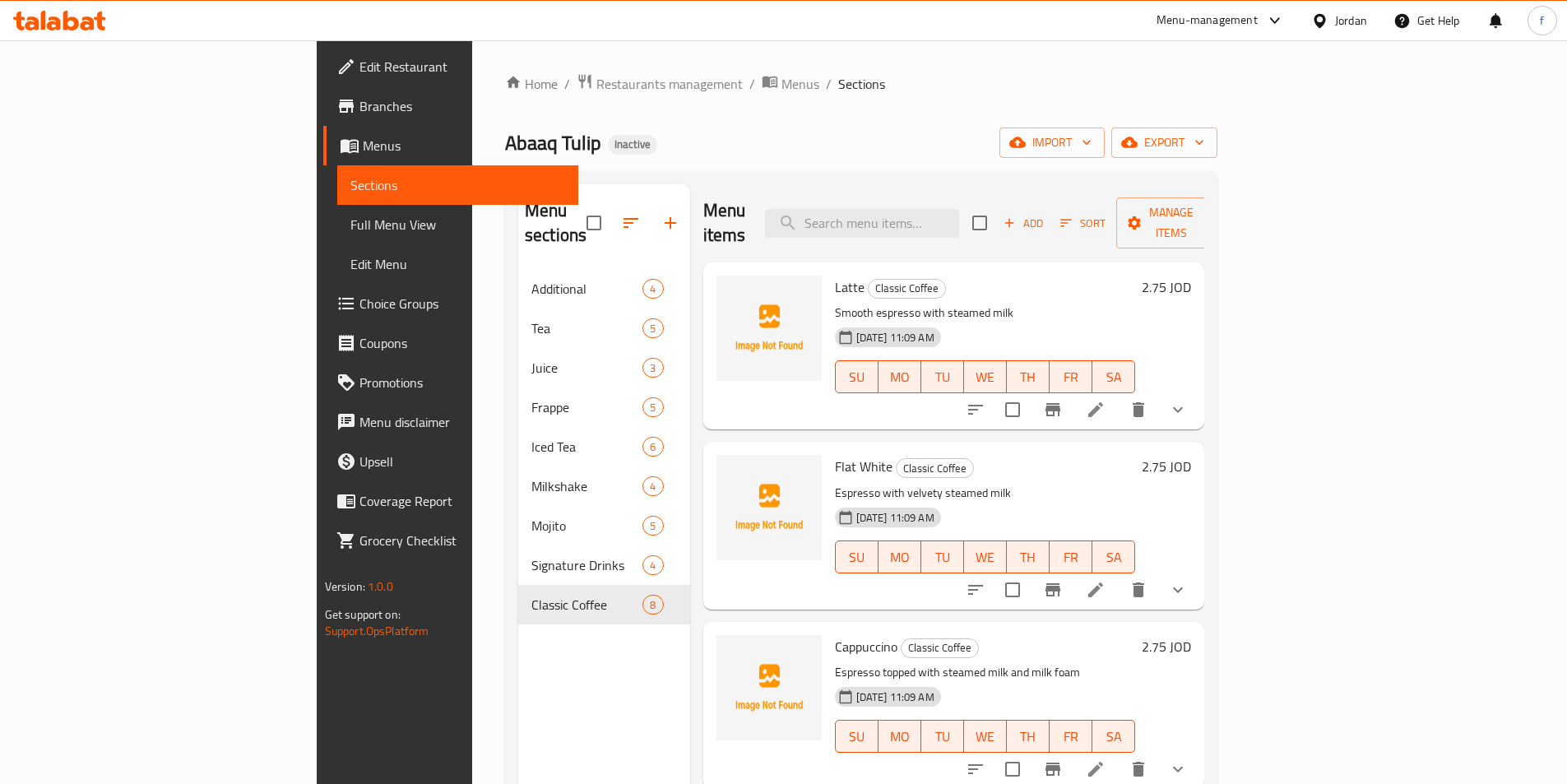
click at [360, 302] on span "Choice Groups" at bounding box center [462, 303] width 205 height 20
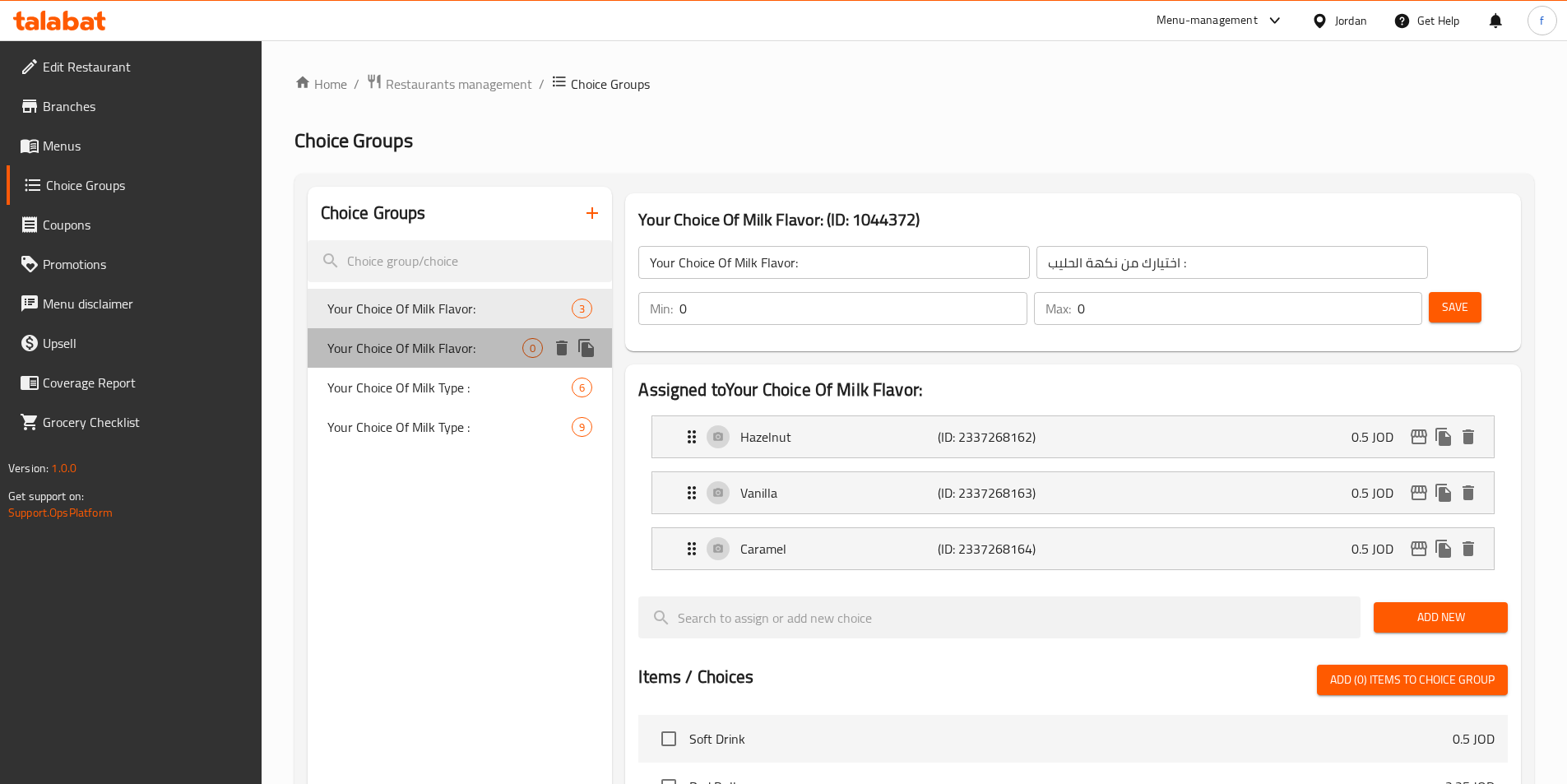
click at [505, 338] on span "Your Choice Of Milk Flavor:" at bounding box center [425, 347] width 196 height 20
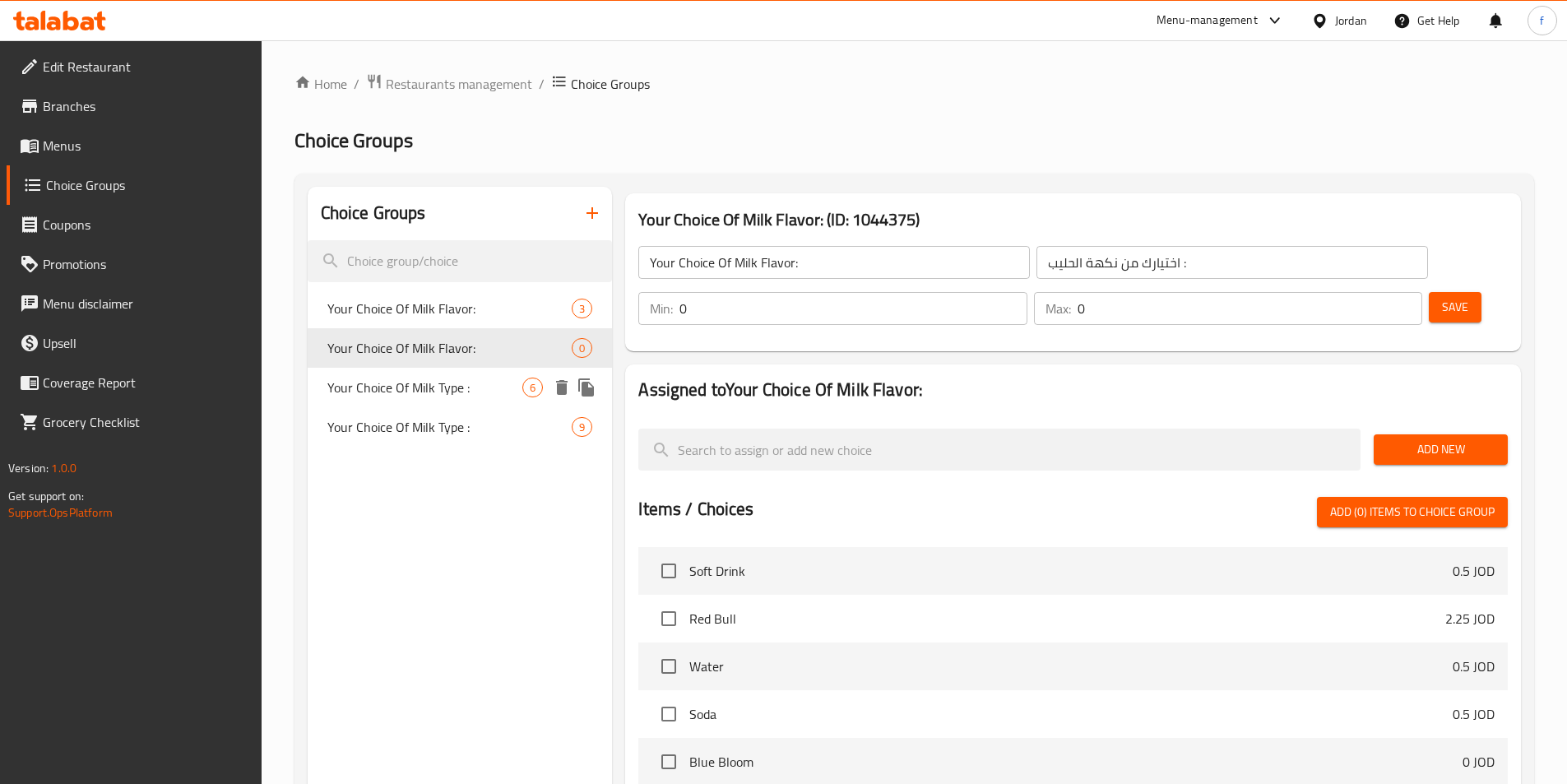
click at [500, 379] on span "Your Choice Of Milk Type :" at bounding box center [425, 387] width 196 height 20
type input "Your Choice Of Milk Type :"
type input "اختيارك من نوع الحليب :"
type input "1"
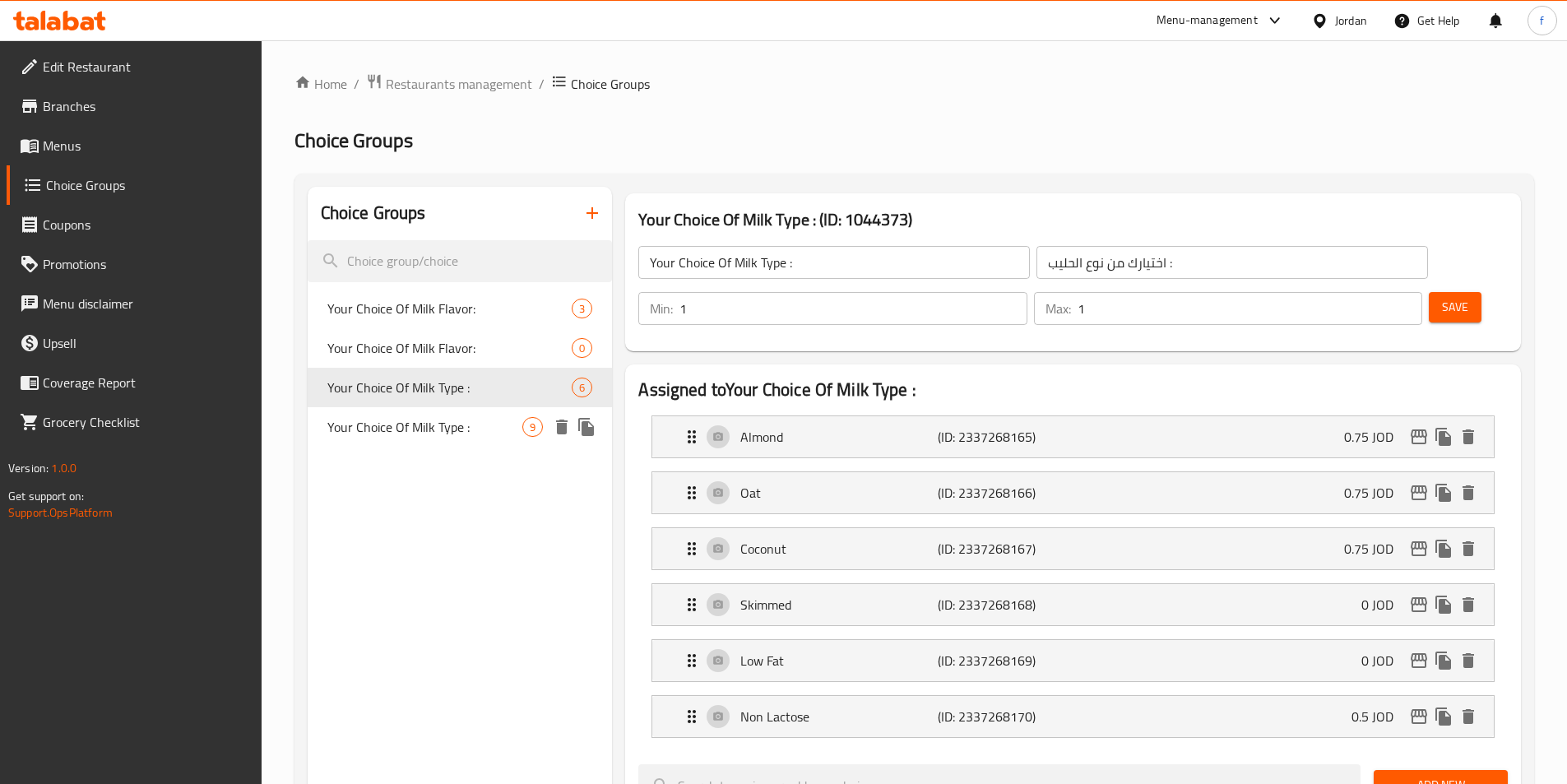
click at [477, 437] on div "Your Choice Of Milk Type : 9" at bounding box center [460, 427] width 306 height 40
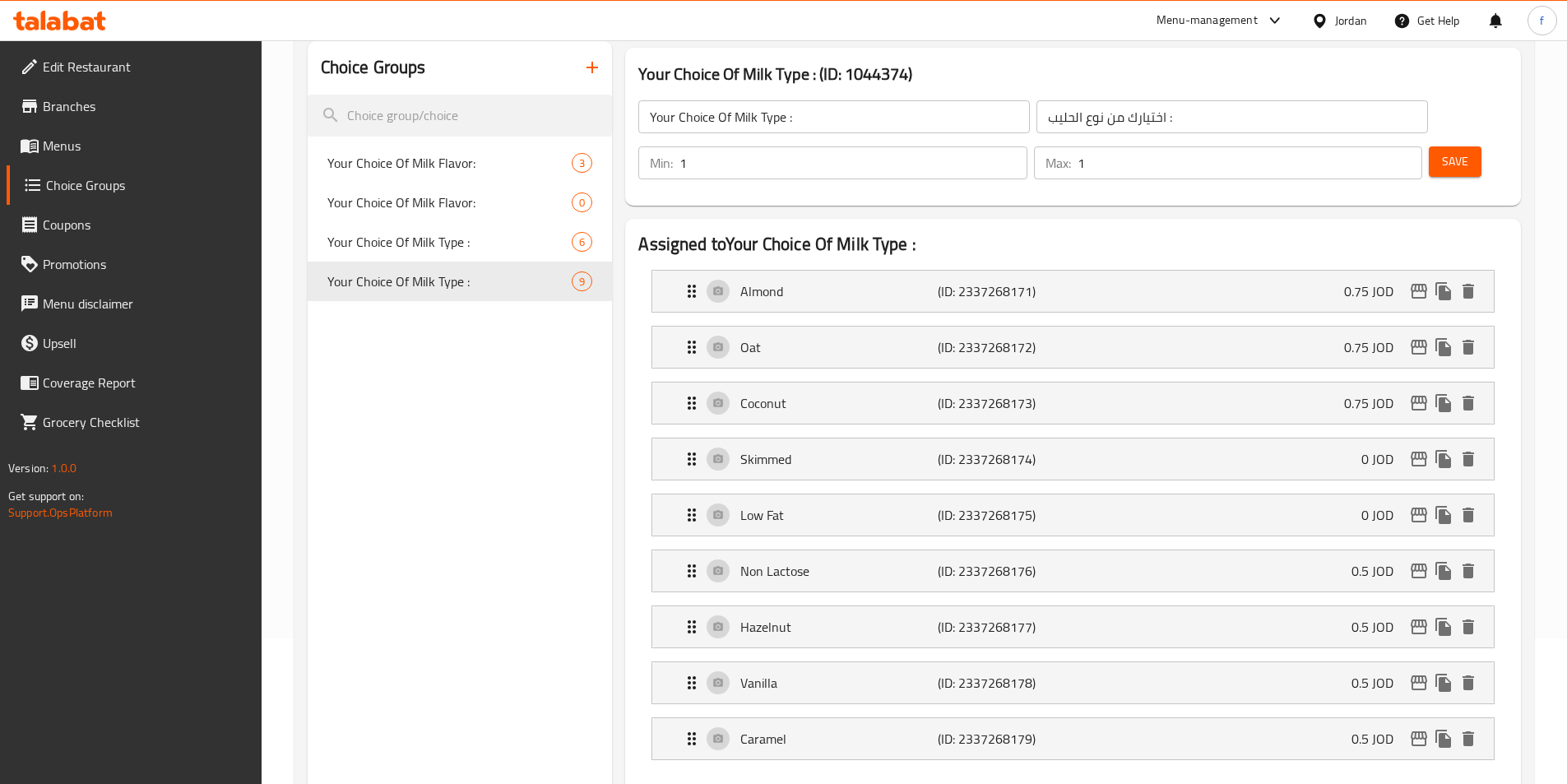
scroll to position [411, 0]
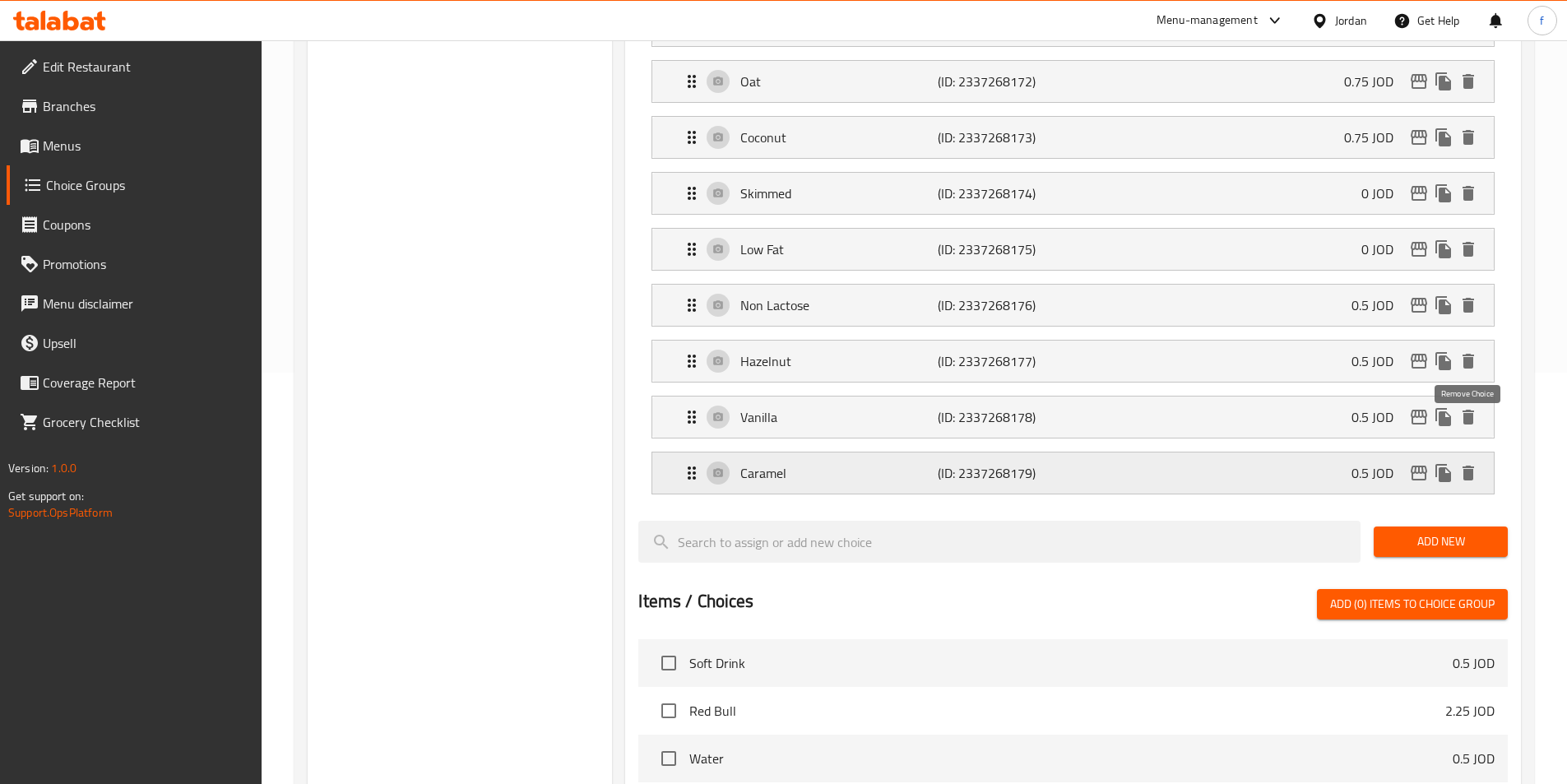
click at [1476, 463] on icon "delete" at bounding box center [1469, 473] width 20 height 20
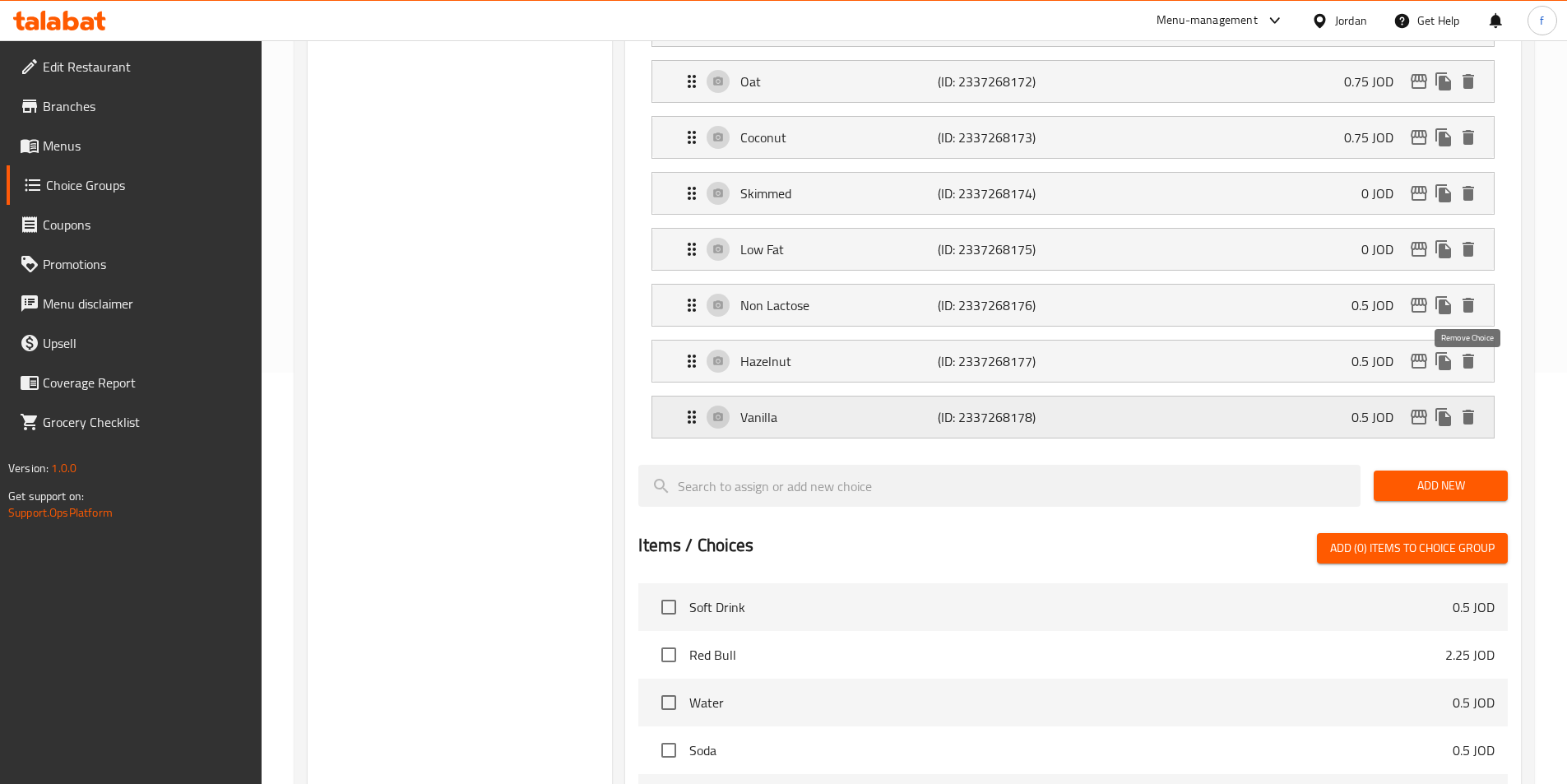
click at [1464, 407] on icon "delete" at bounding box center [1469, 416] width 20 height 20
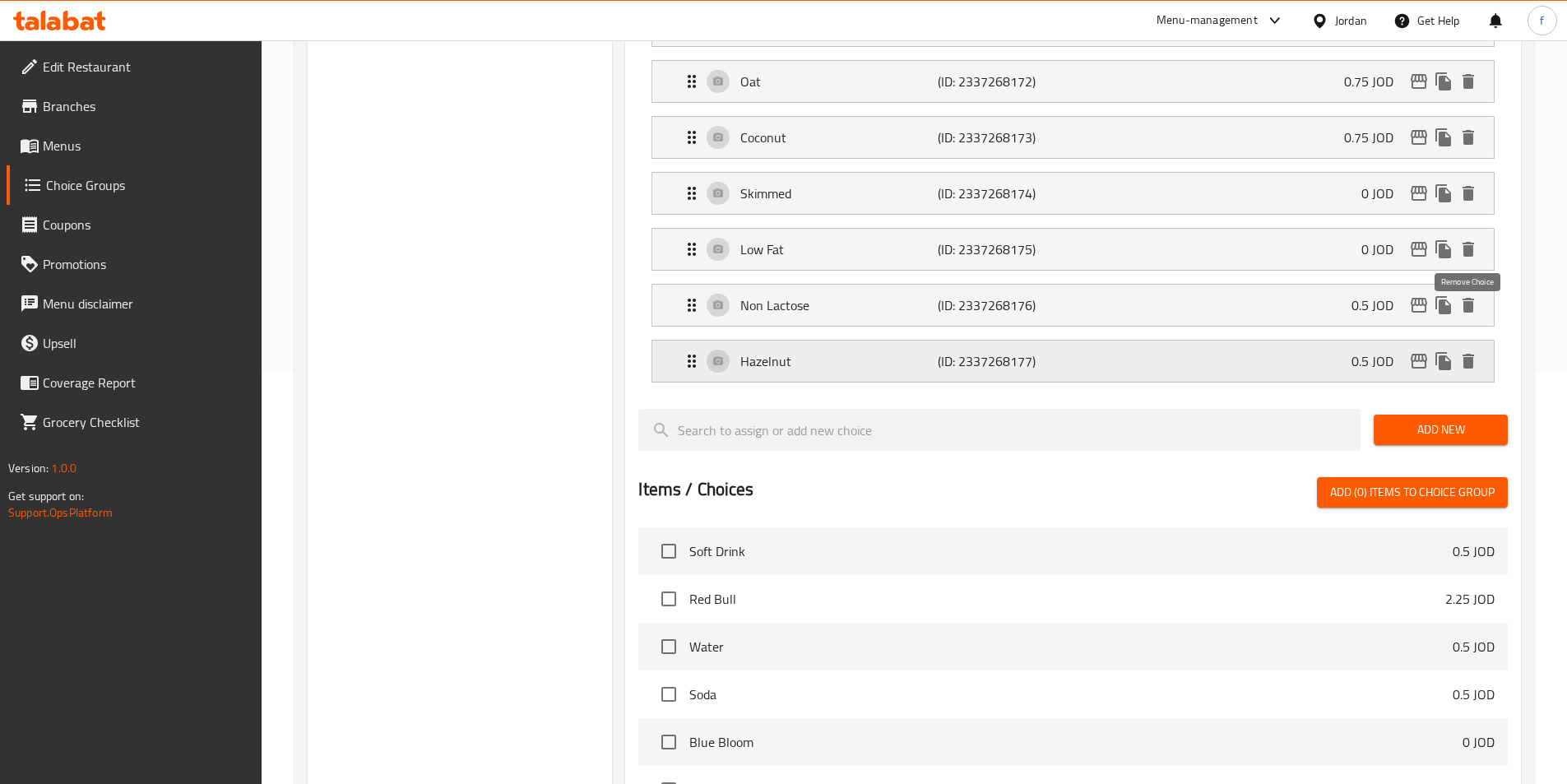
click at [1476, 351] on icon "delete" at bounding box center [1469, 360] width 20 height 20
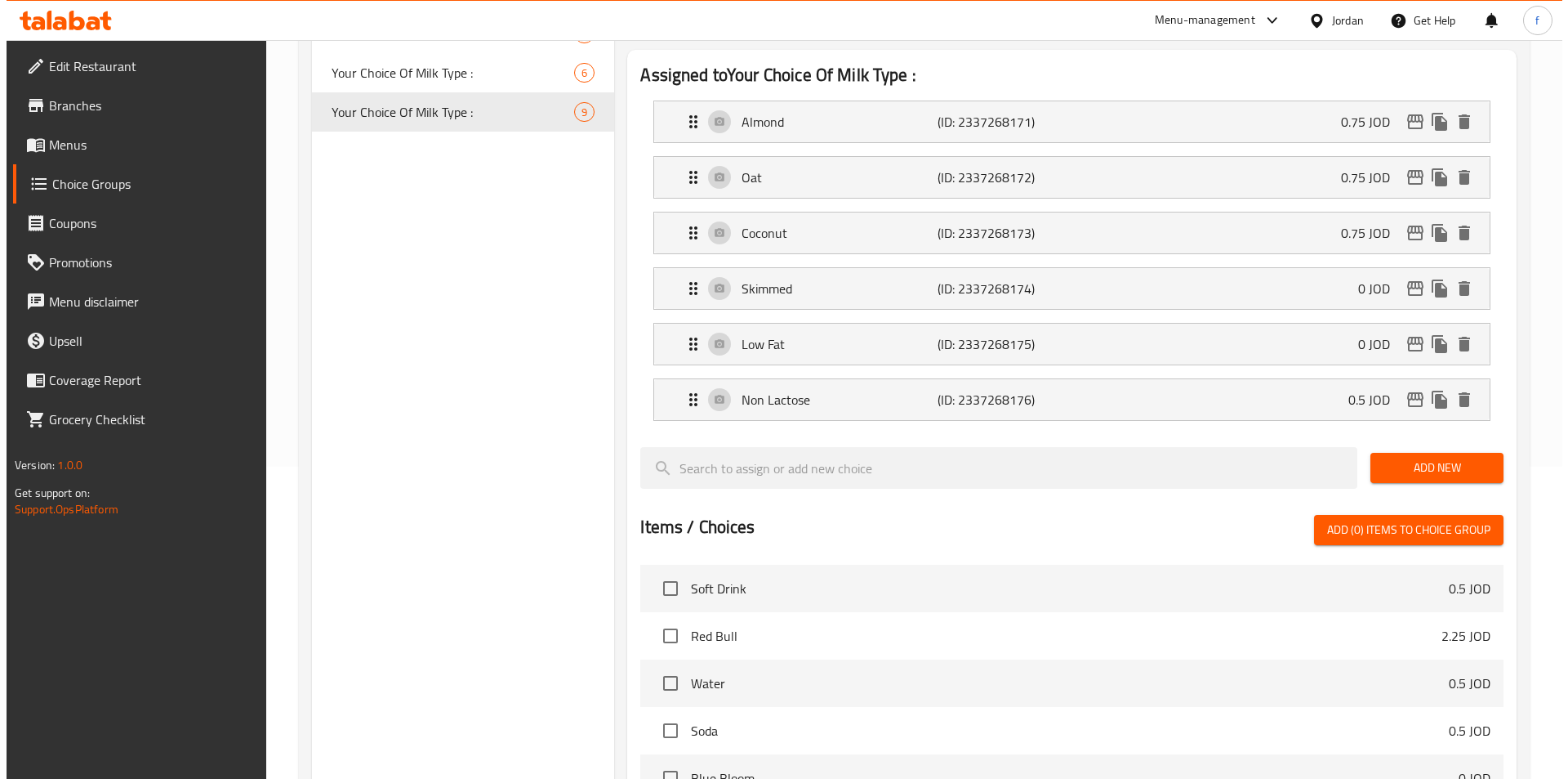
scroll to position [693, 0]
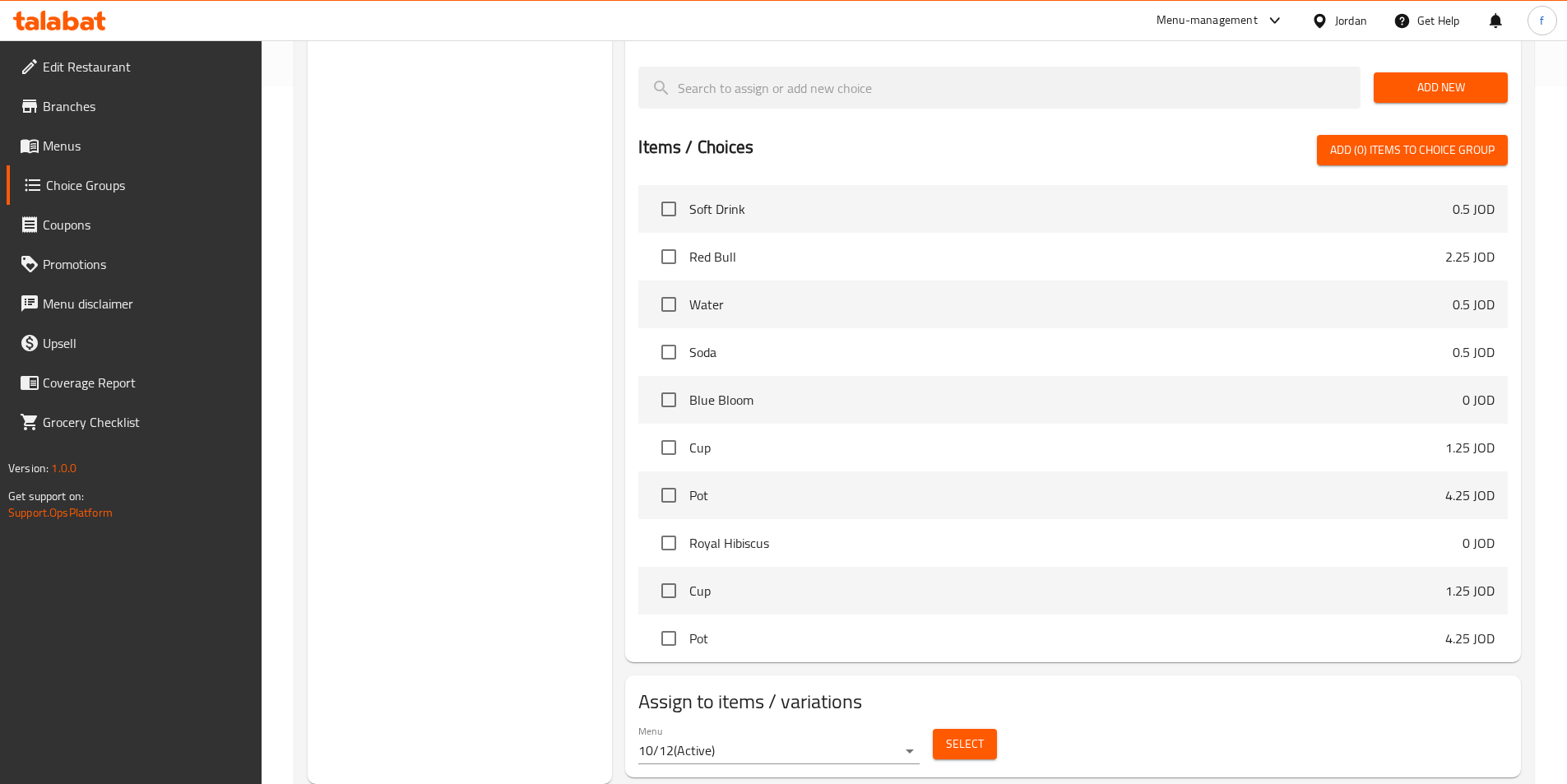
click at [964, 734] on span "Select" at bounding box center [965, 744] width 38 height 21
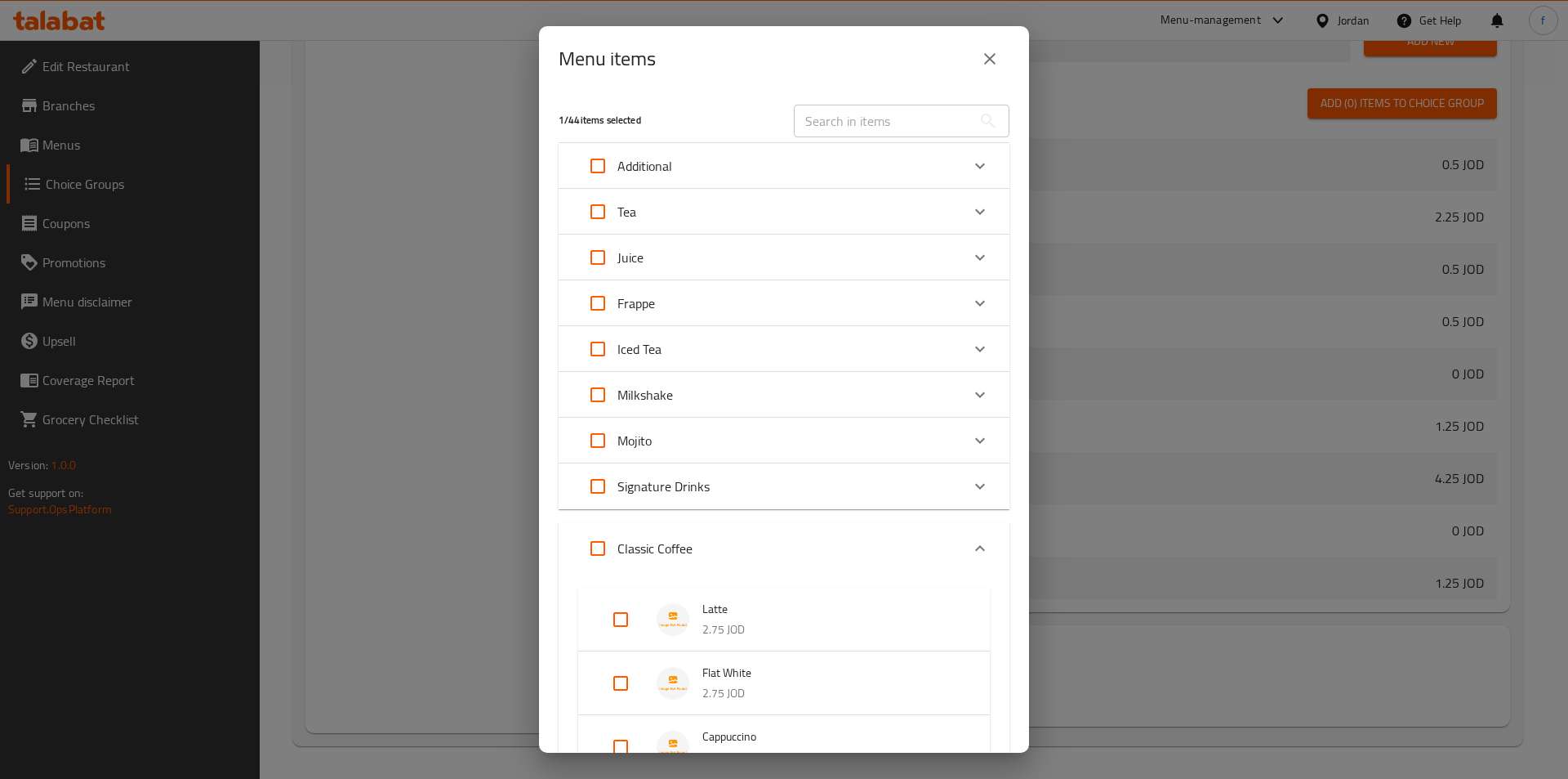
scroll to position [491, 0]
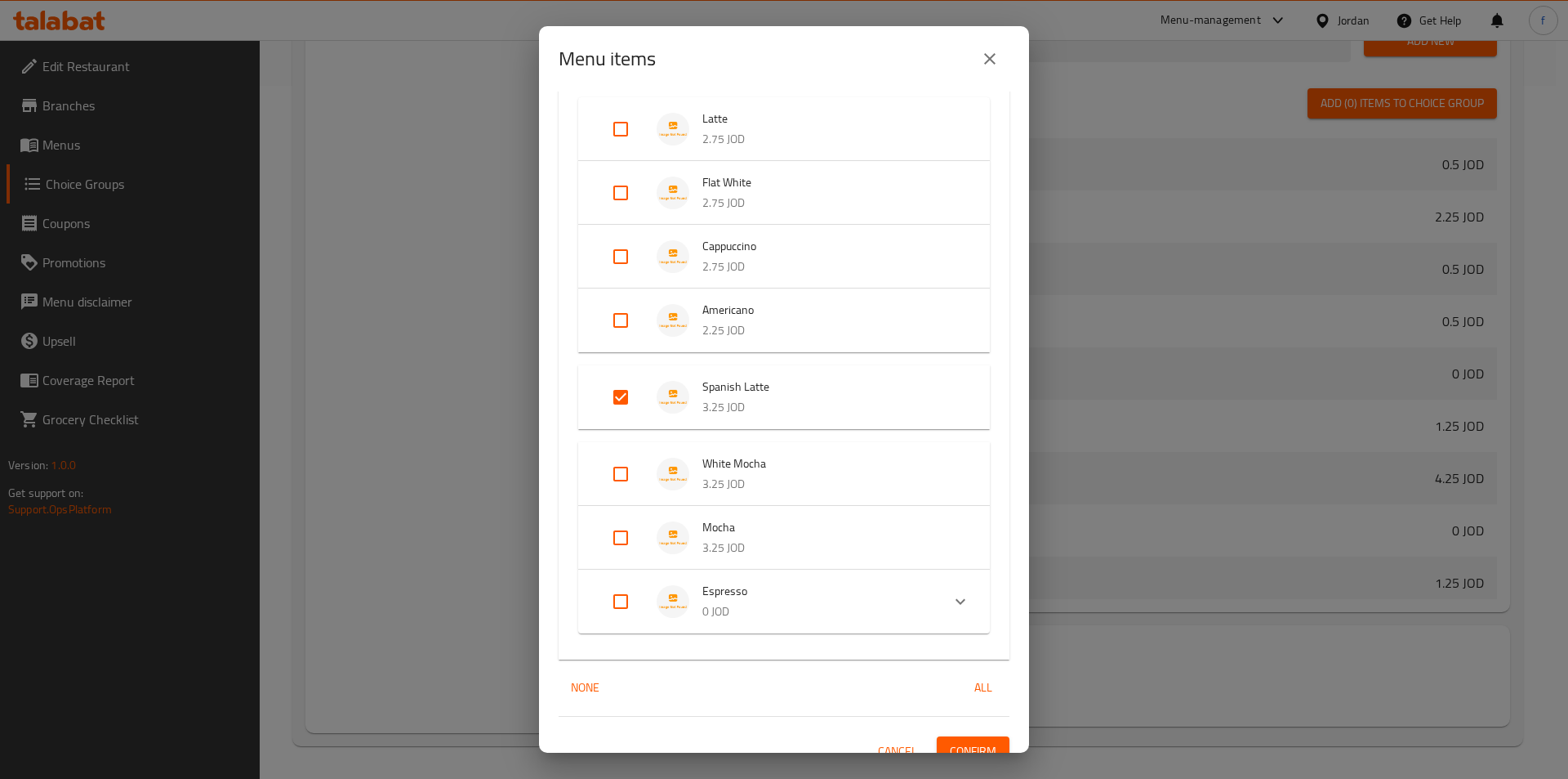
click at [628, 397] on input "Expand" at bounding box center [621, 397] width 39 height 39
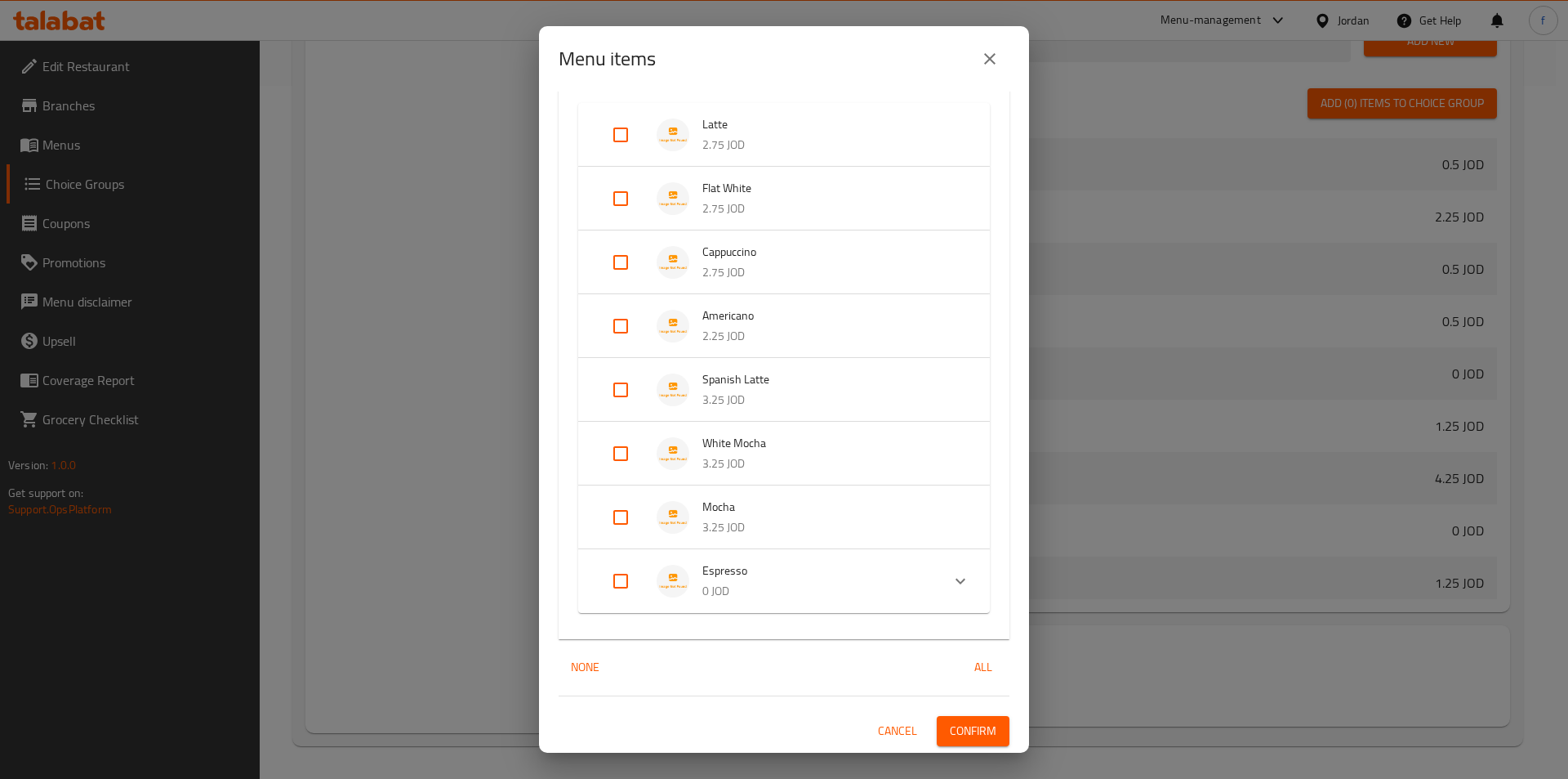
click at [628, 397] on input "Expand" at bounding box center [621, 390] width 39 height 39
checkbox input "true"
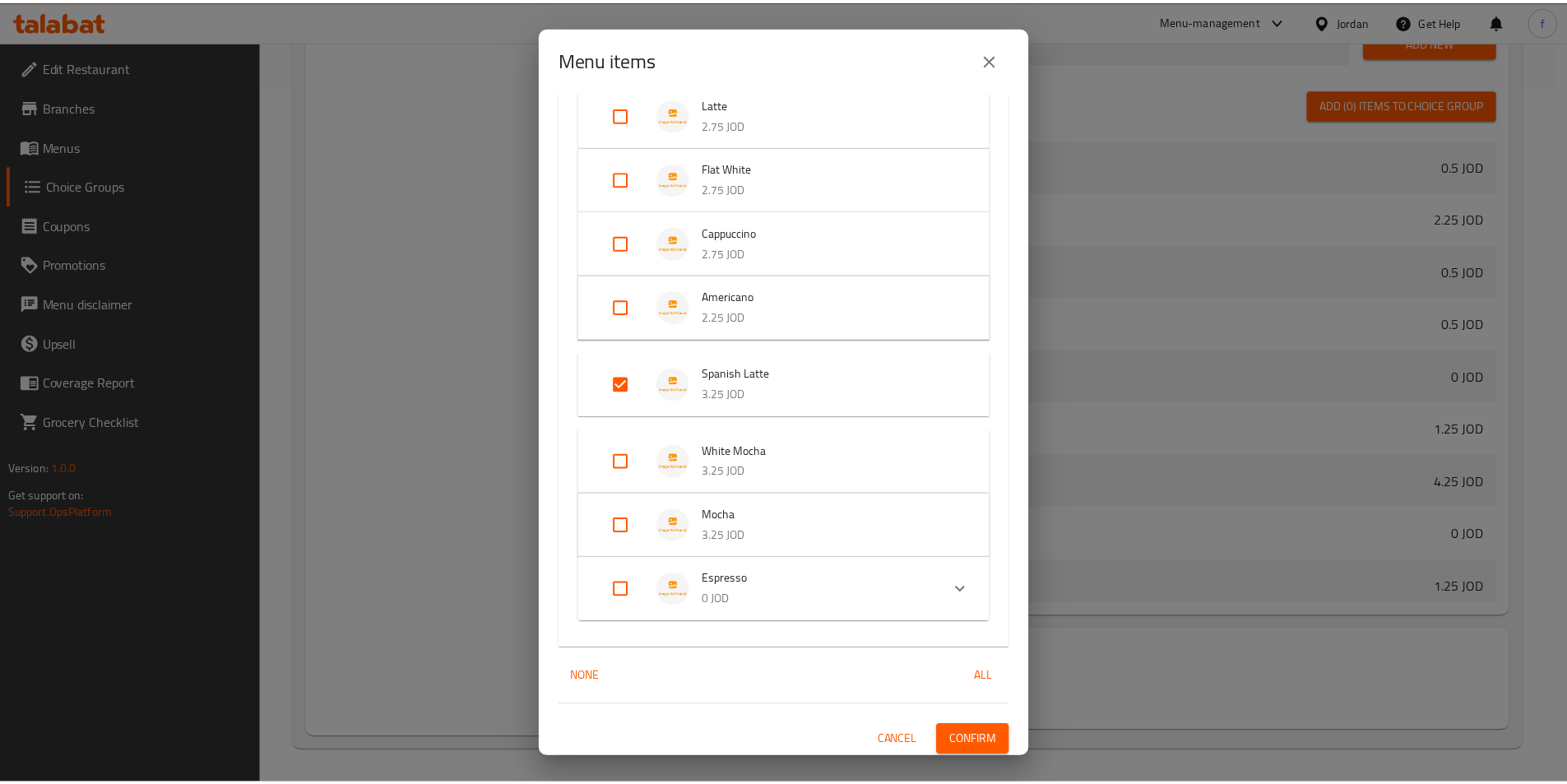
scroll to position [514, 0]
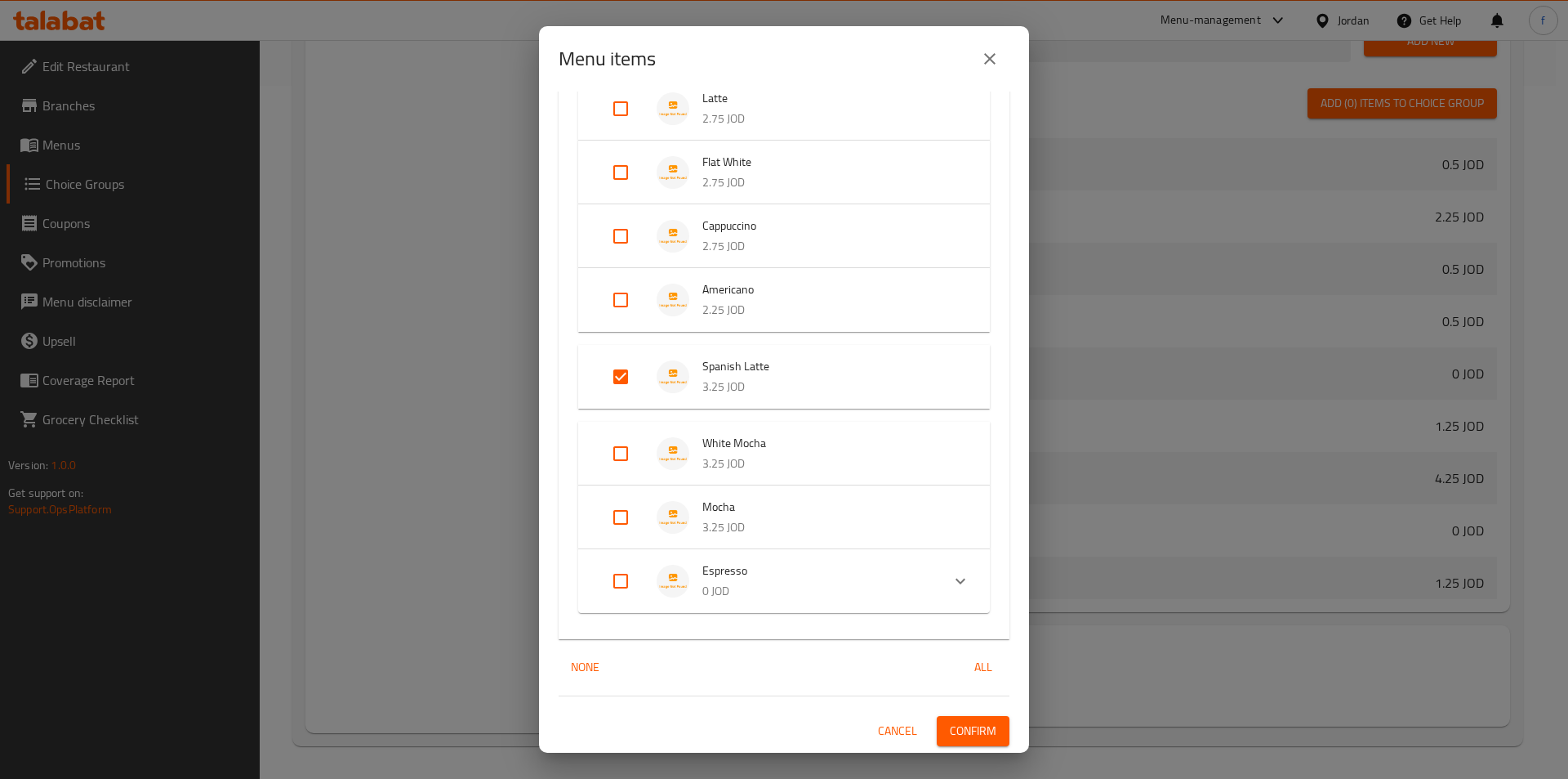
click at [970, 722] on span "Confirm" at bounding box center [973, 731] width 47 height 21
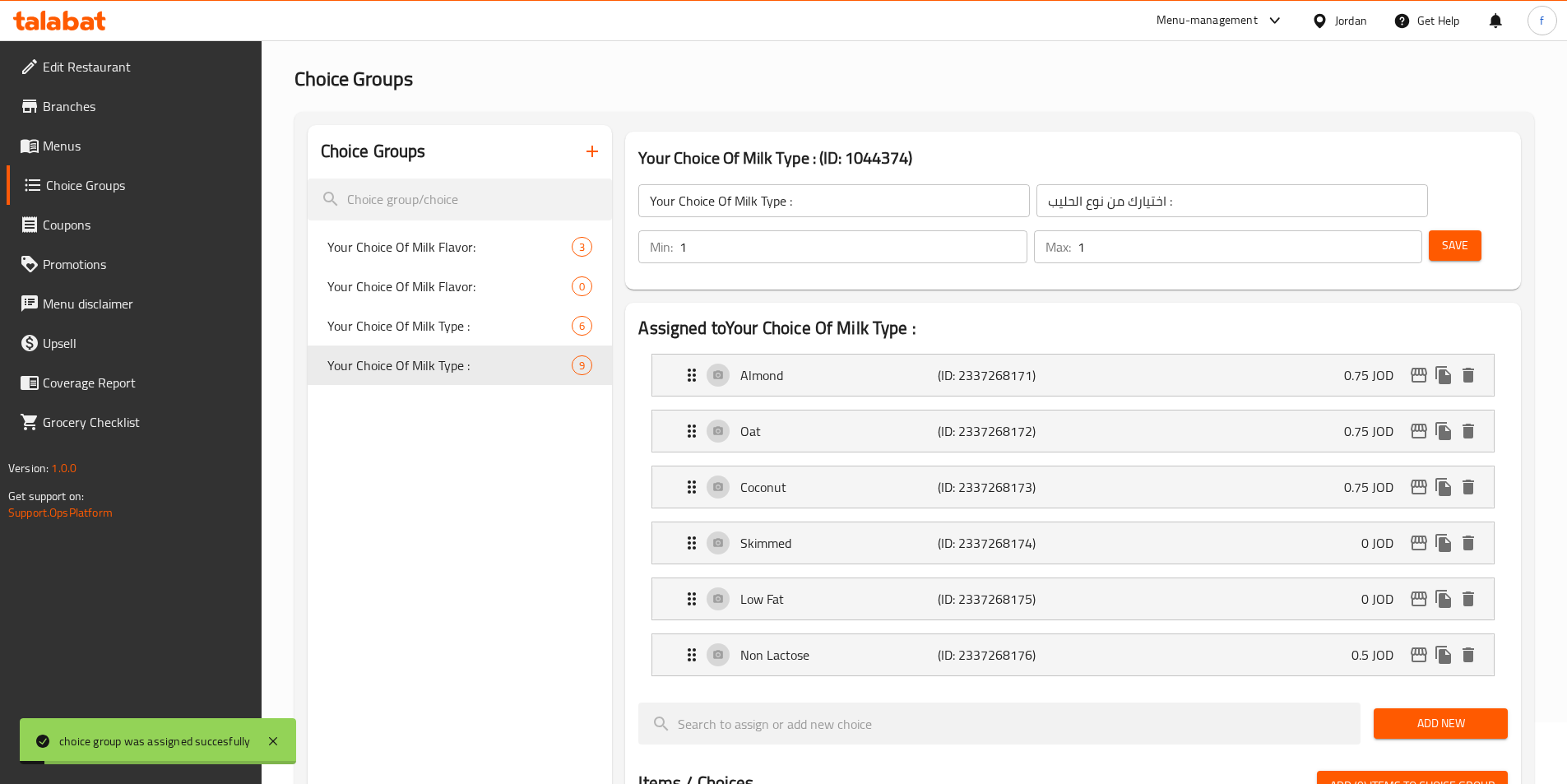
scroll to position [0, 0]
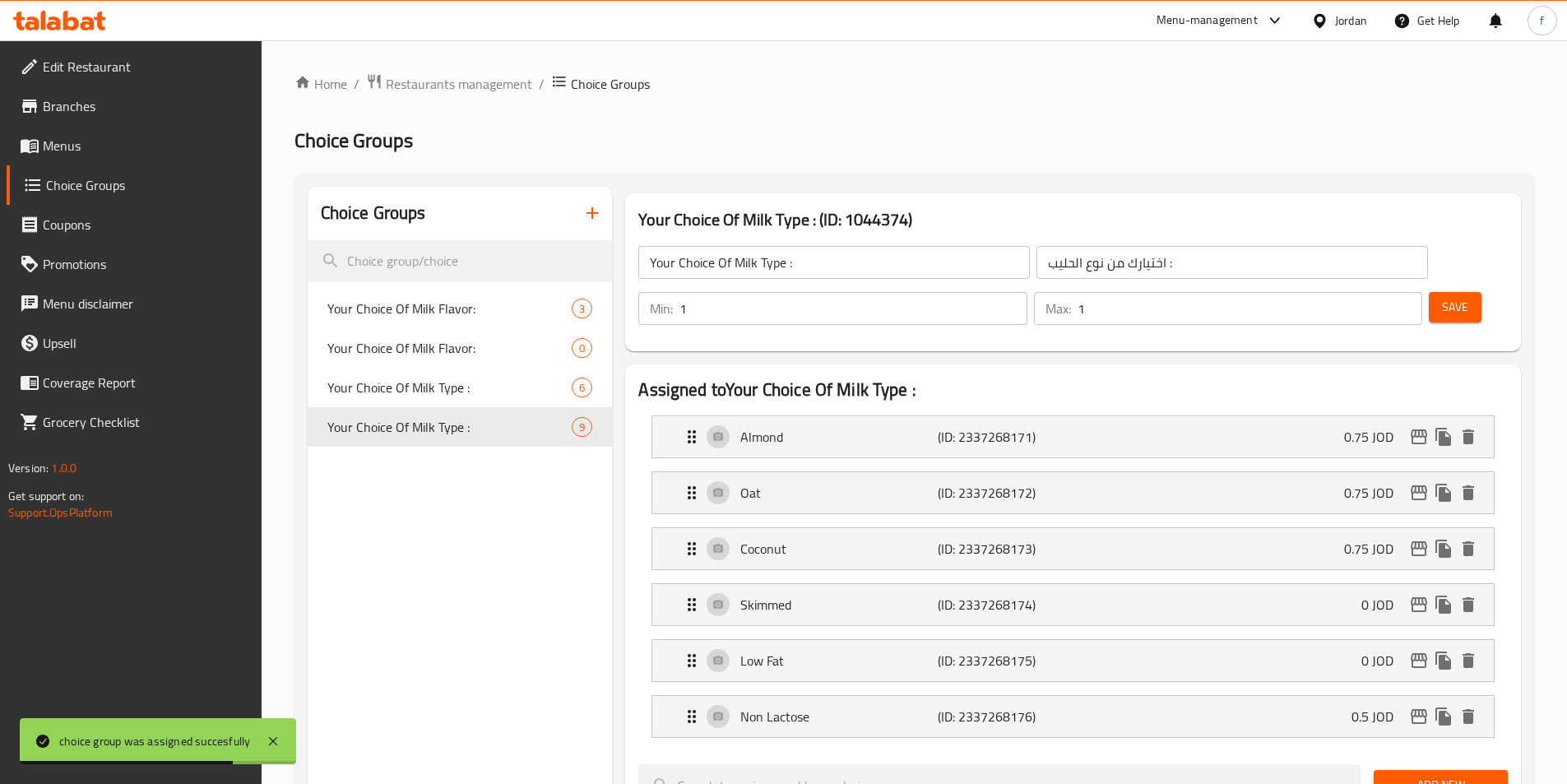
click at [1442, 297] on span "Save" at bounding box center [1455, 307] width 26 height 21
click at [476, 388] on span "Your Choice Of Milk Type :" at bounding box center [425, 387] width 196 height 20
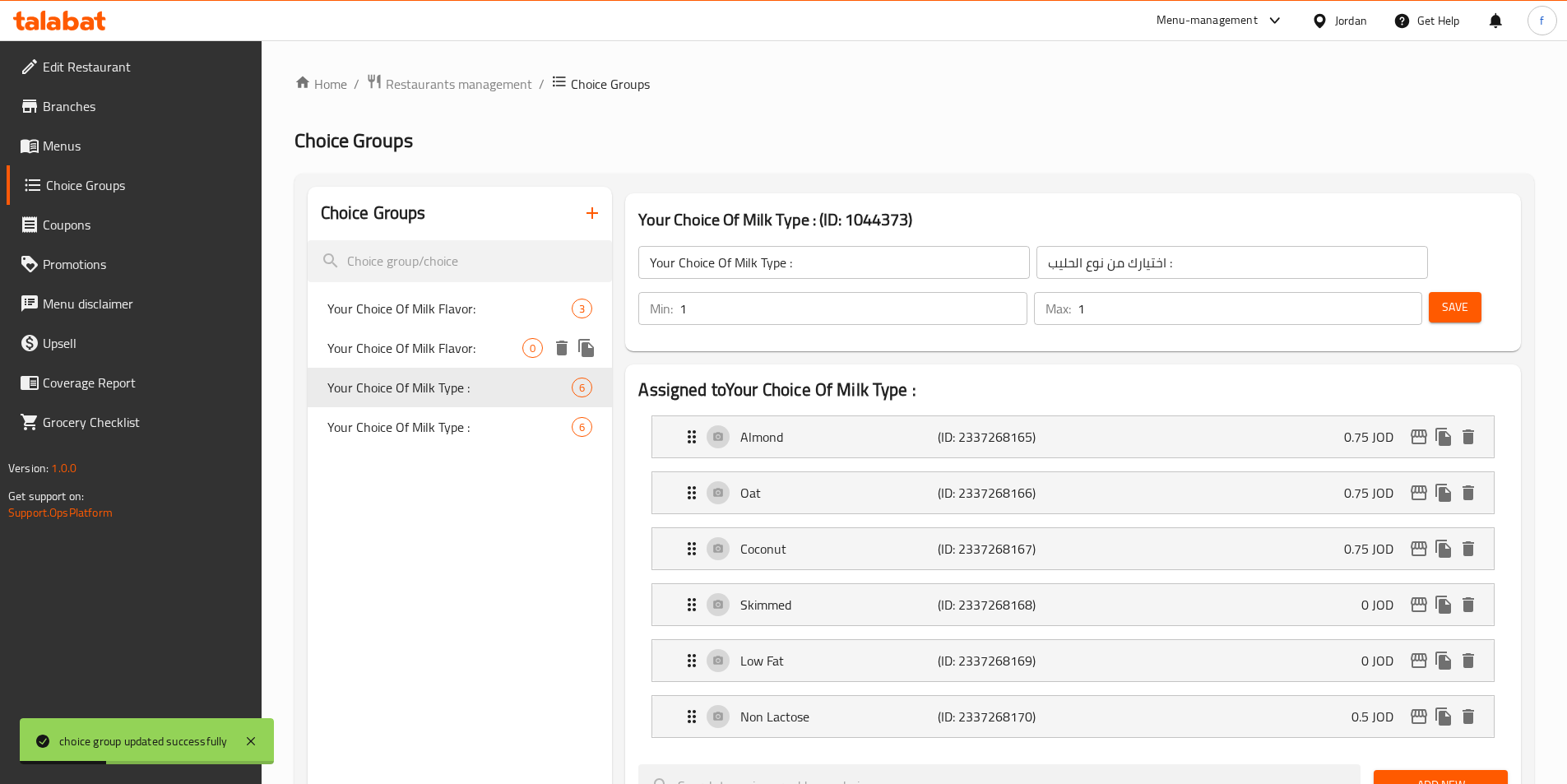
click at [459, 349] on span "Your Choice Of Milk Flavor:" at bounding box center [425, 347] width 196 height 20
type input "Your Choice Of Milk Flavor:"
type input "اختيارك من نكهة الحليب :"
type input "0"
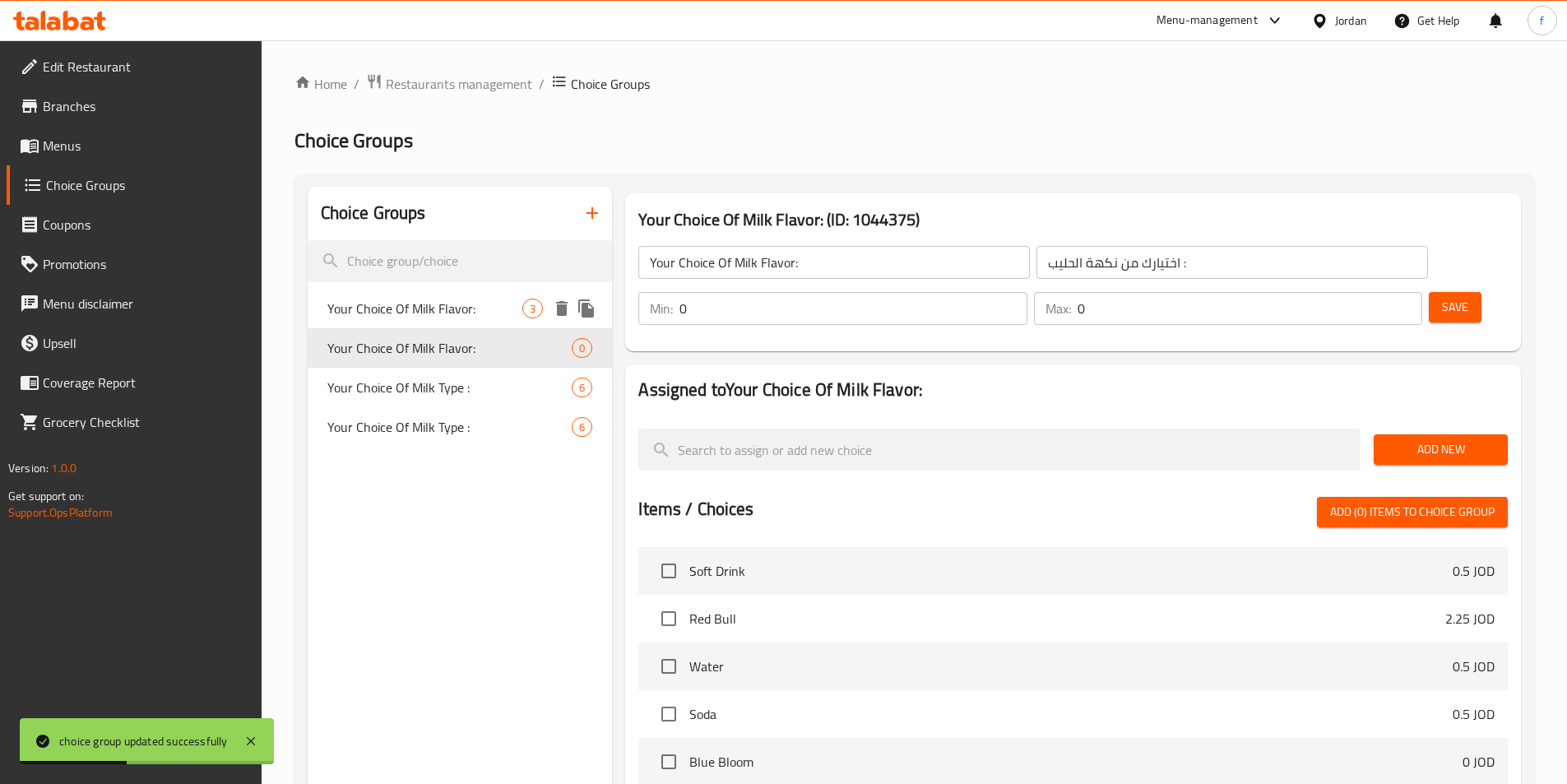
click at [469, 315] on span "Your Choice Of Milk Flavor:" at bounding box center [425, 308] width 196 height 20
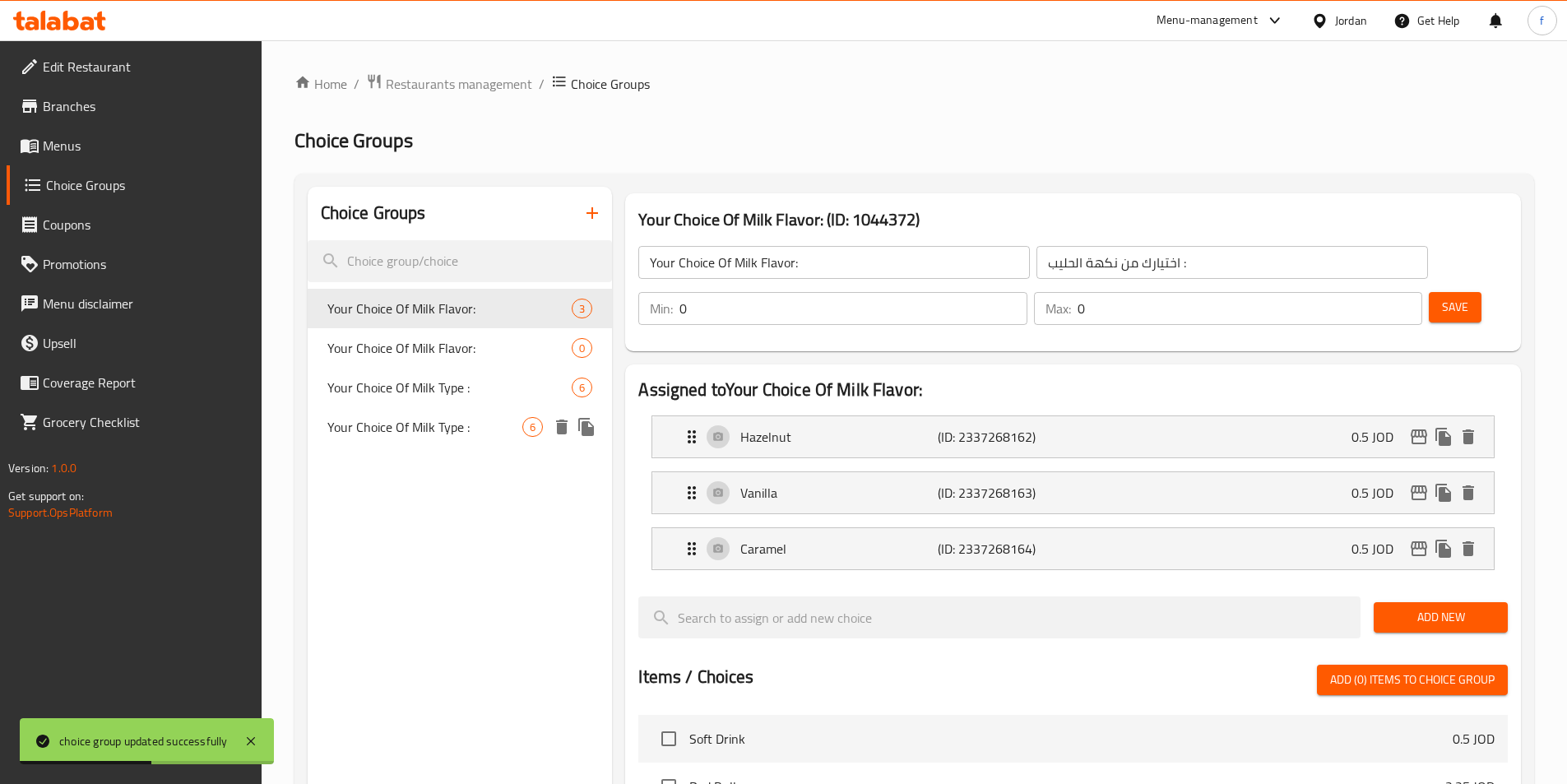
click at [488, 421] on span "Your Choice Of Milk Type :" at bounding box center [425, 427] width 196 height 20
type input "Your Choice Of Milk Type :"
type input "اختيارك من نوع الحليب :"
type input "1"
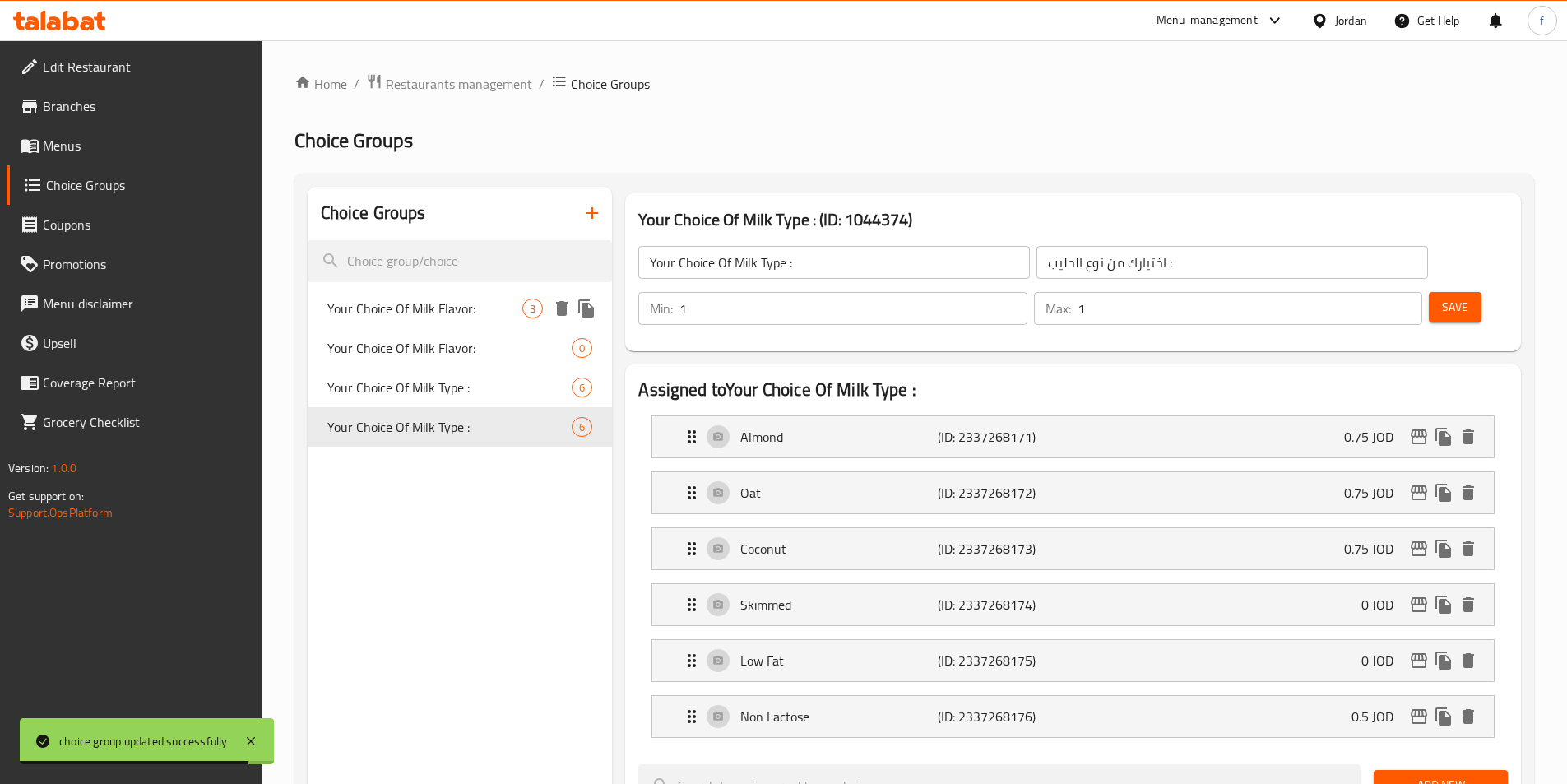
click at [486, 301] on span "Your Choice Of Milk Flavor:" at bounding box center [425, 308] width 196 height 20
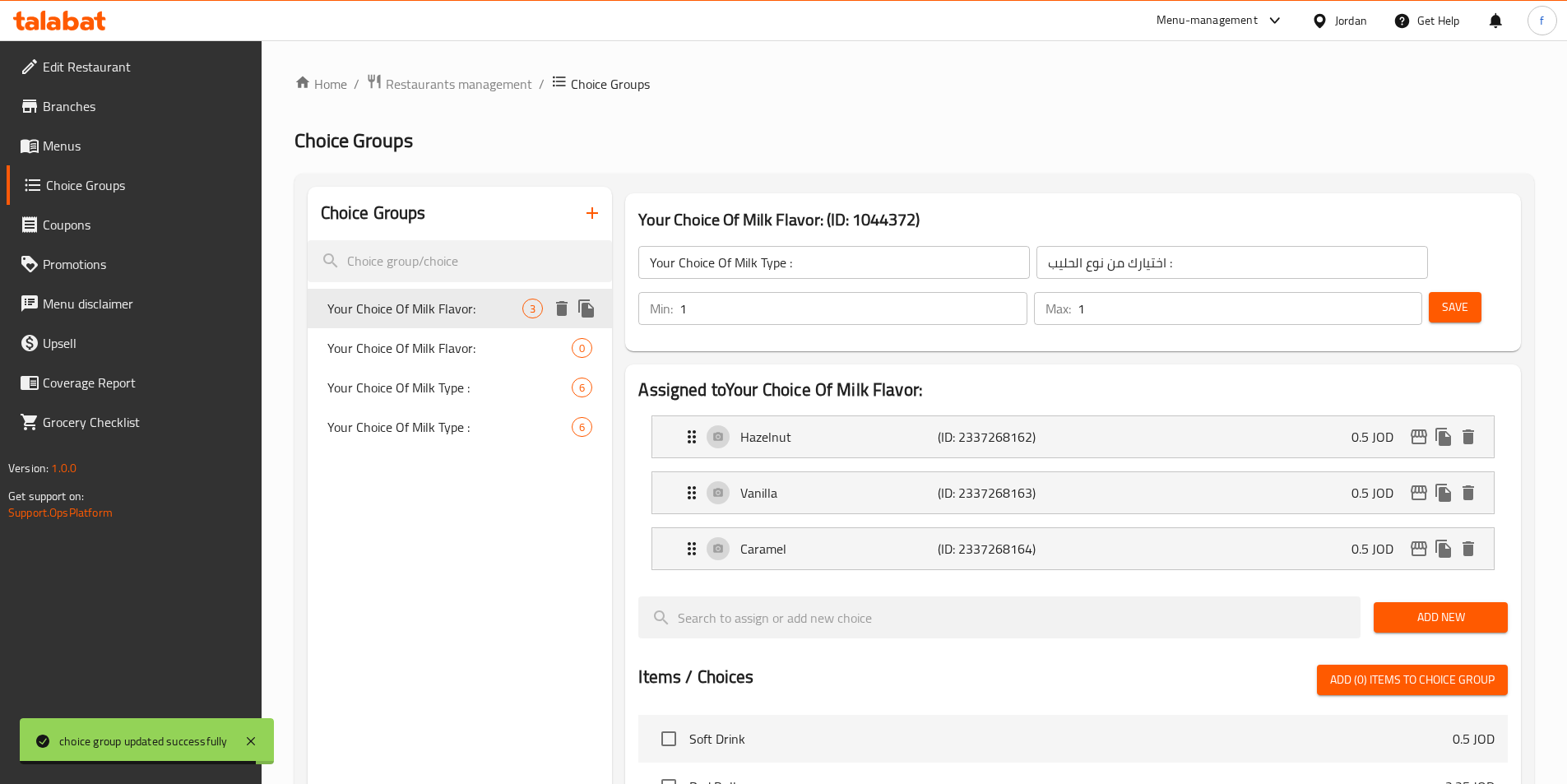
type input "Your Choice Of Milk Flavor:"
type input "اختيارك من نكهة الحليب :"
type input "0"
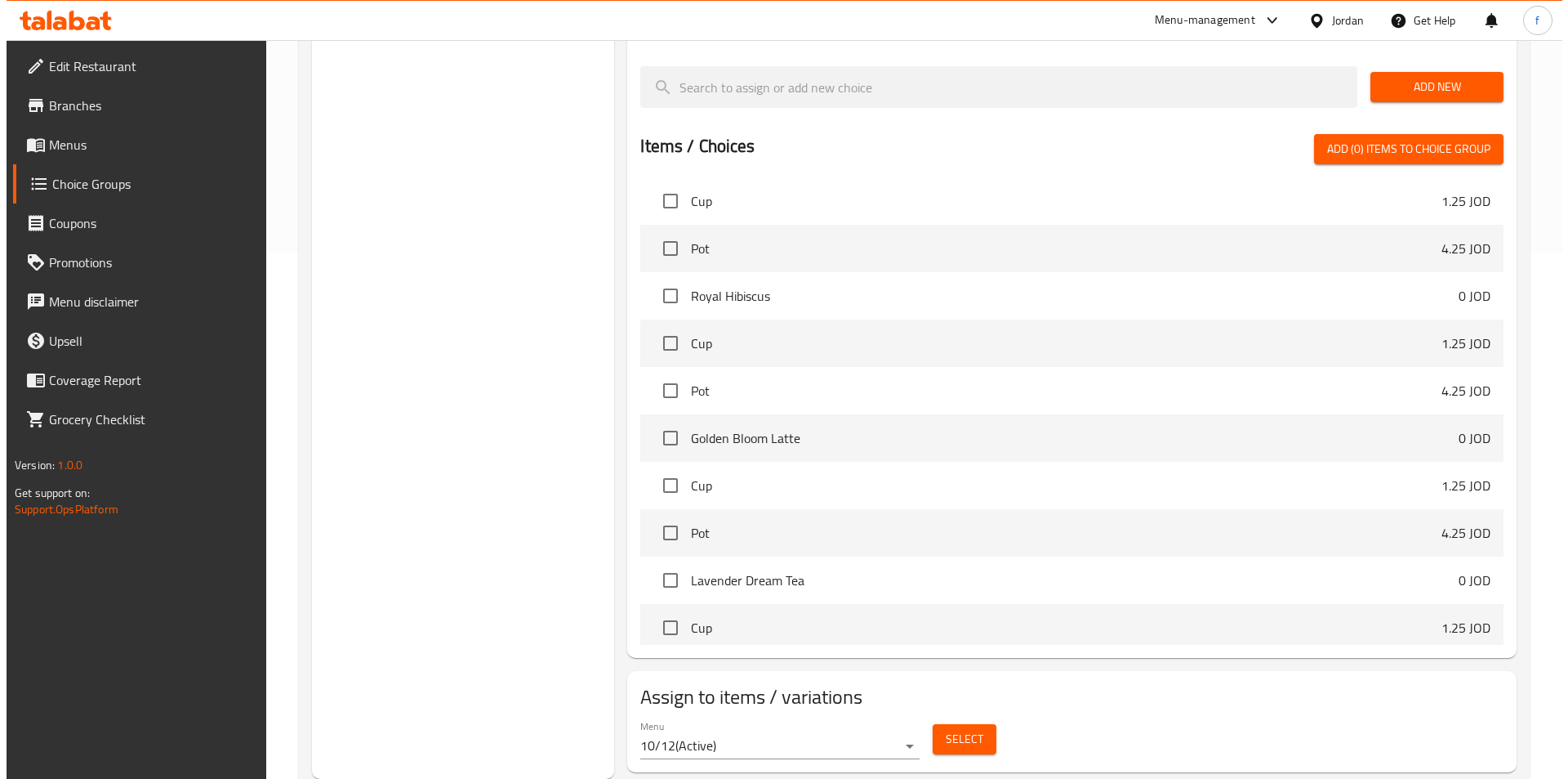
scroll to position [245, 0]
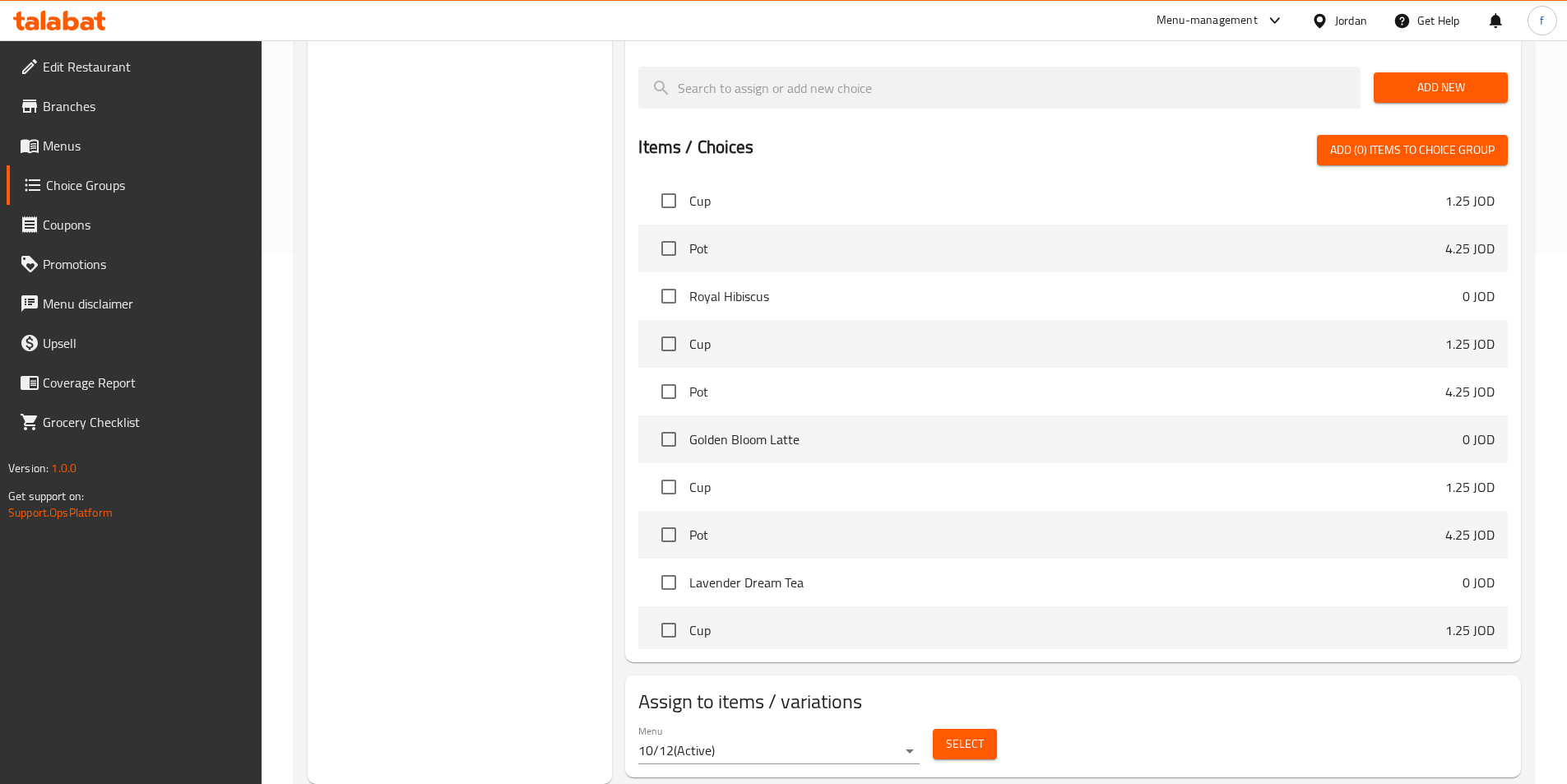
click at [948, 734] on span "Select" at bounding box center [965, 744] width 38 height 21
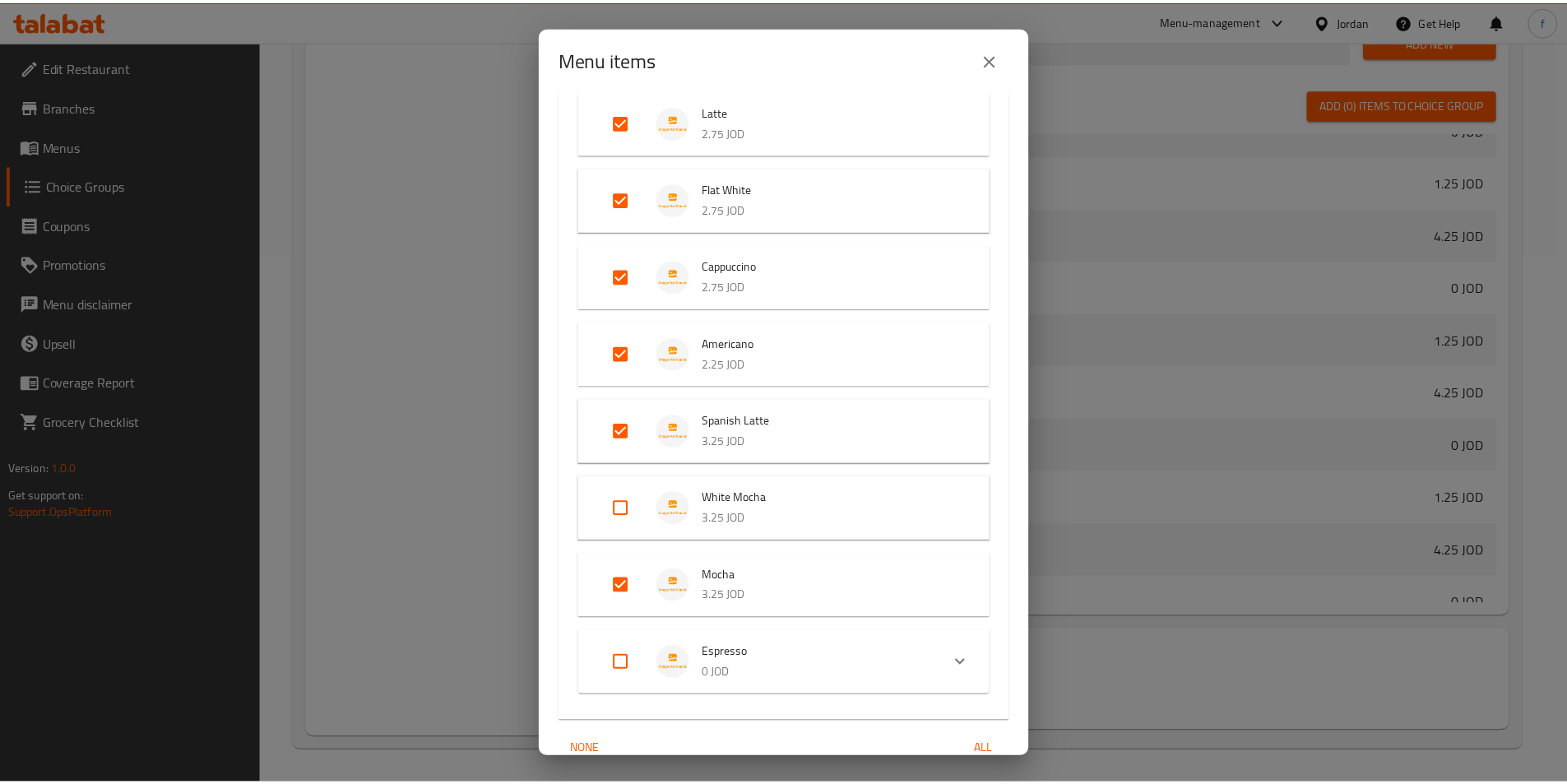
scroll to position [580, 0]
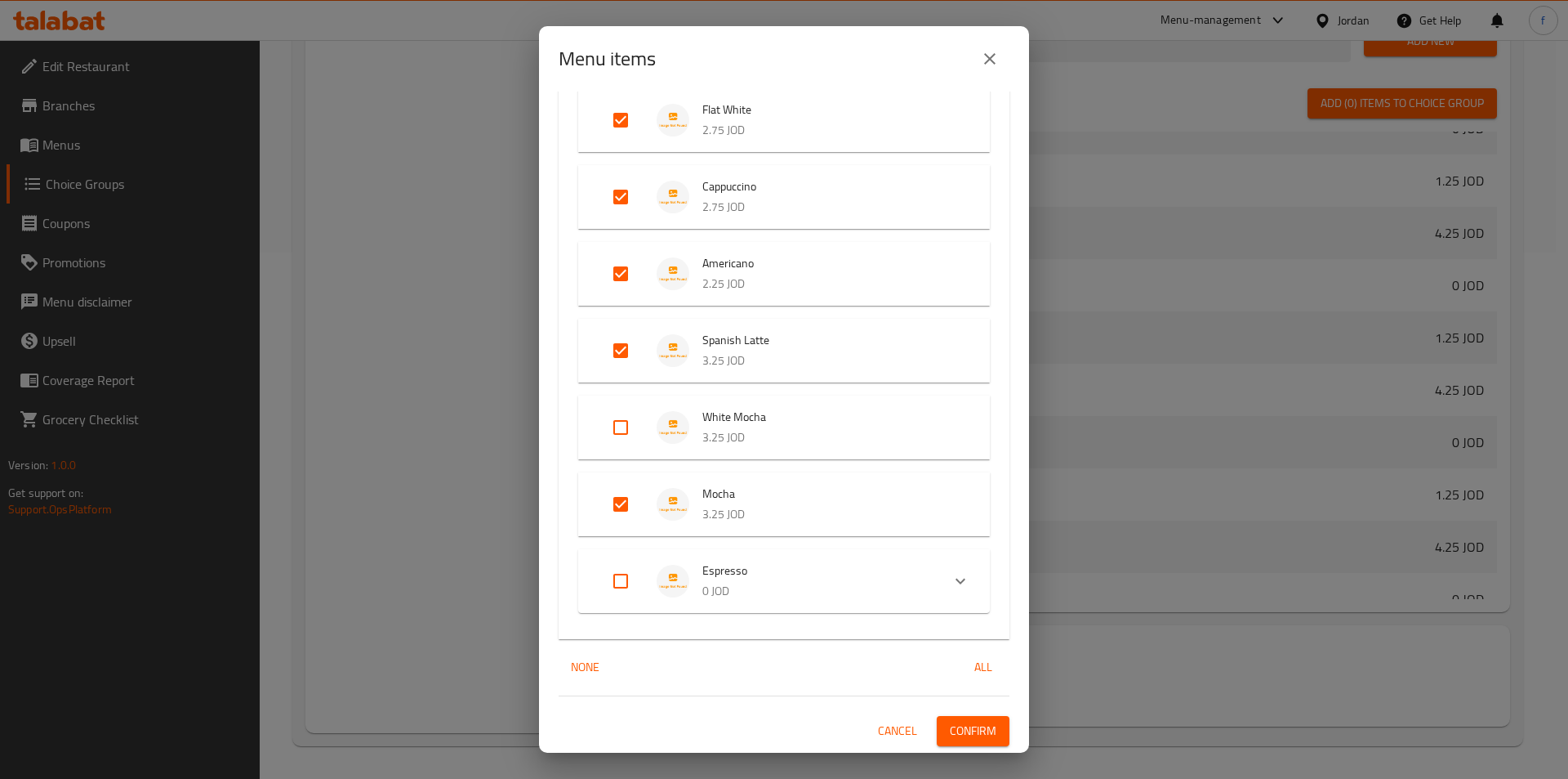
click at [629, 425] on input "Expand" at bounding box center [621, 428] width 39 height 39
checkbox input "true"
click at [961, 739] on span "Confirm" at bounding box center [973, 731] width 47 height 21
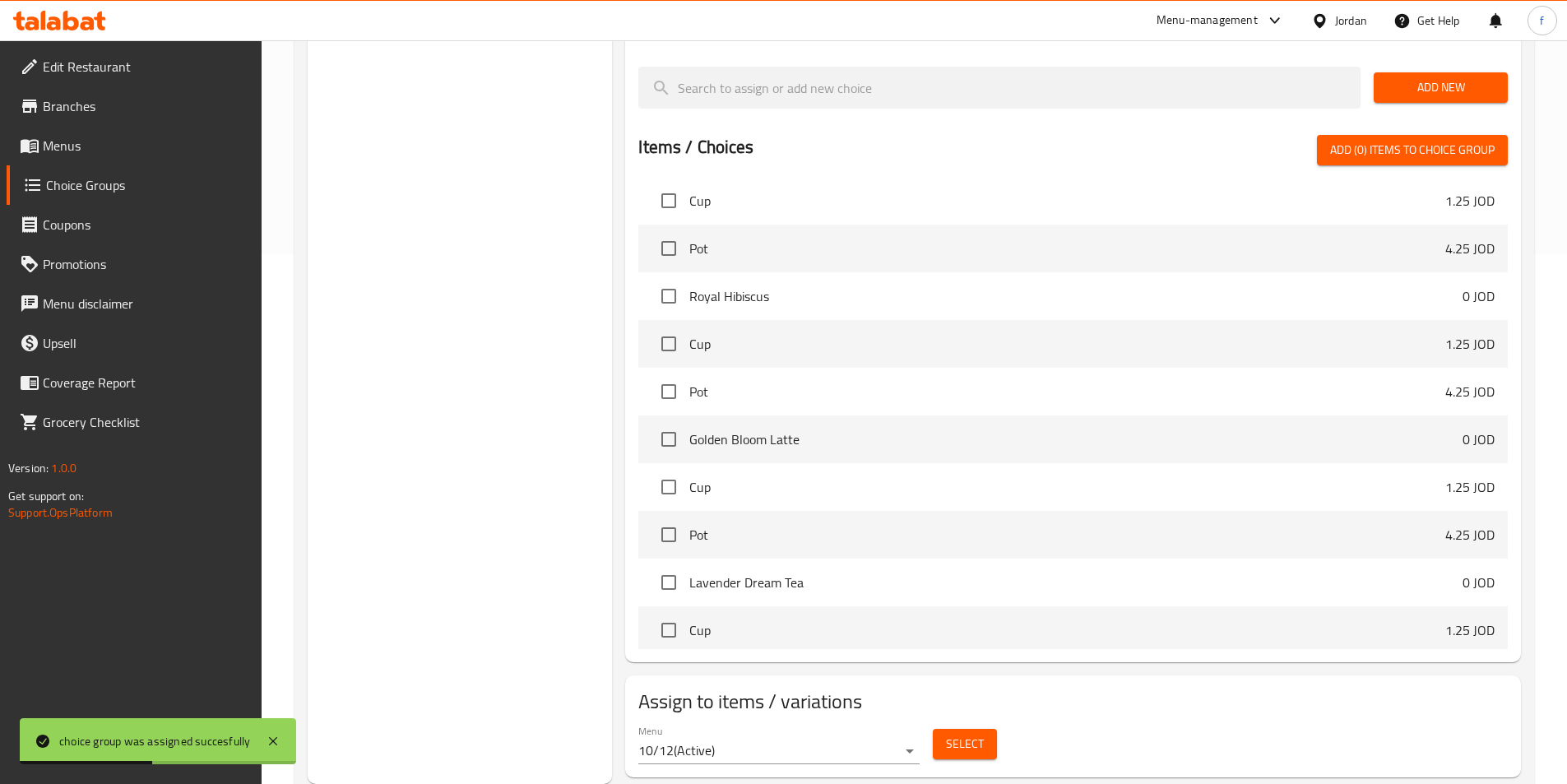
scroll to position [0, 0]
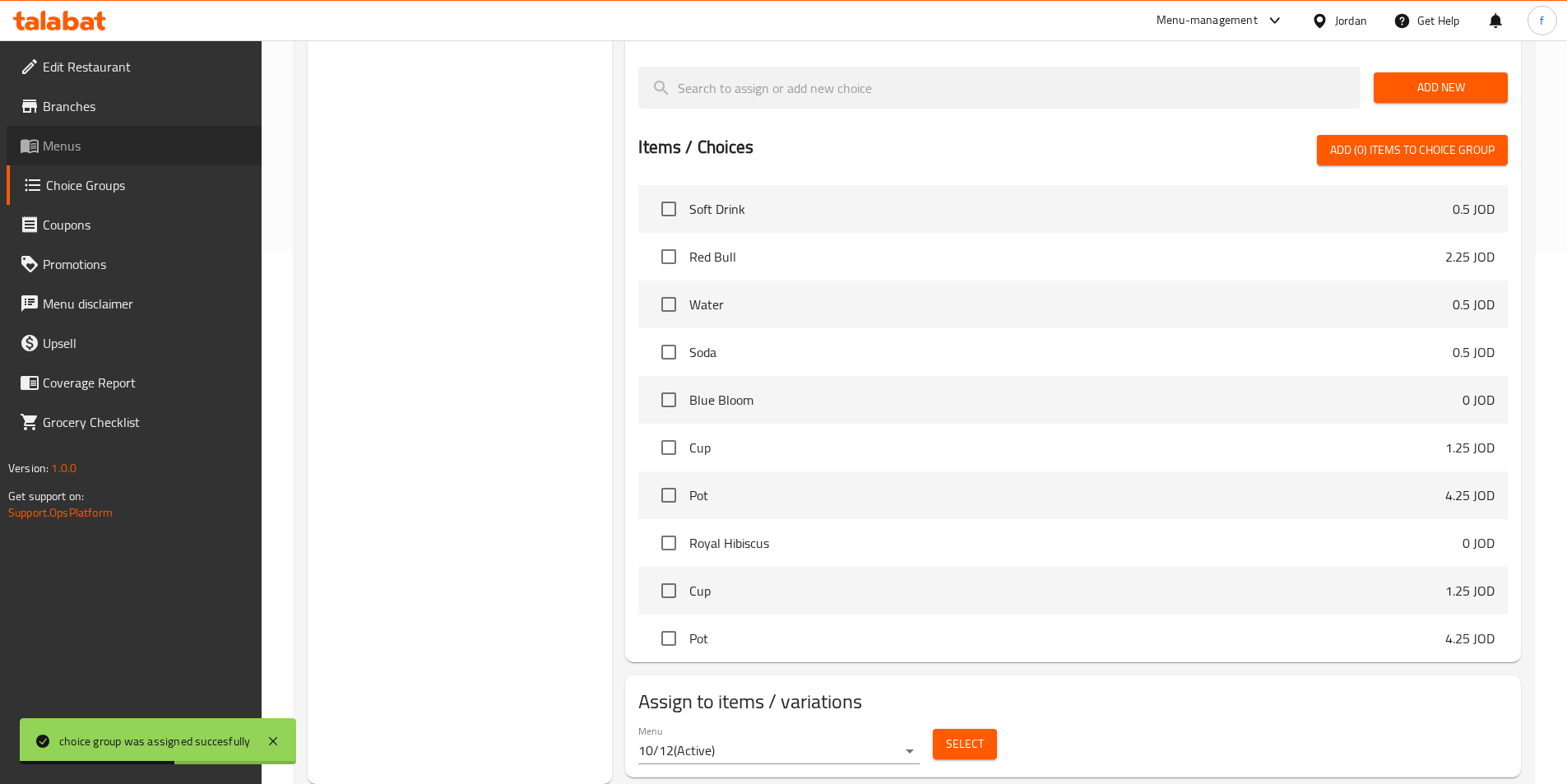
click at [130, 154] on span "Menus" at bounding box center [145, 145] width 205 height 20
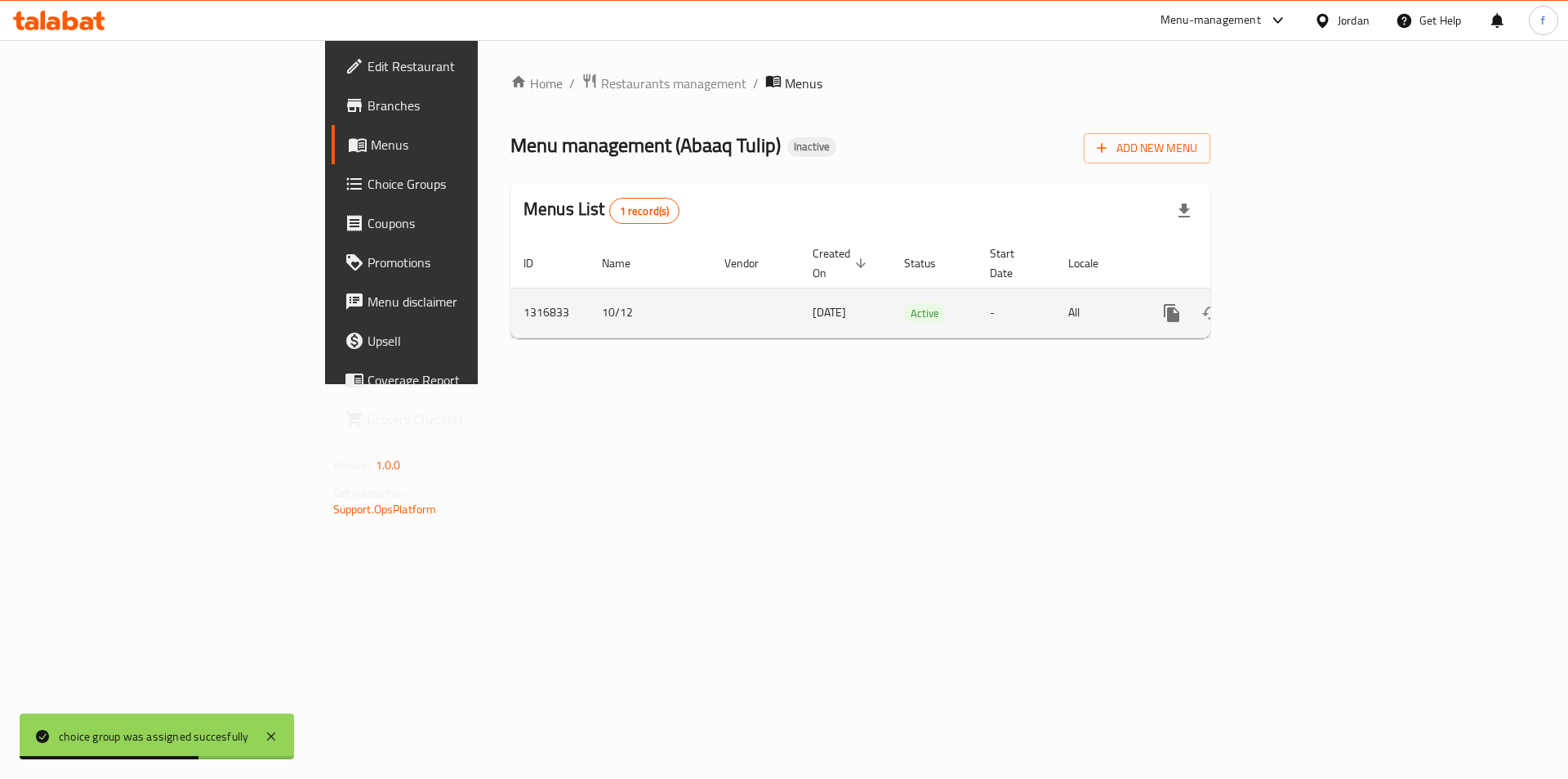
click at [1299, 304] on icon "enhanced table" at bounding box center [1290, 313] width 20 height 20
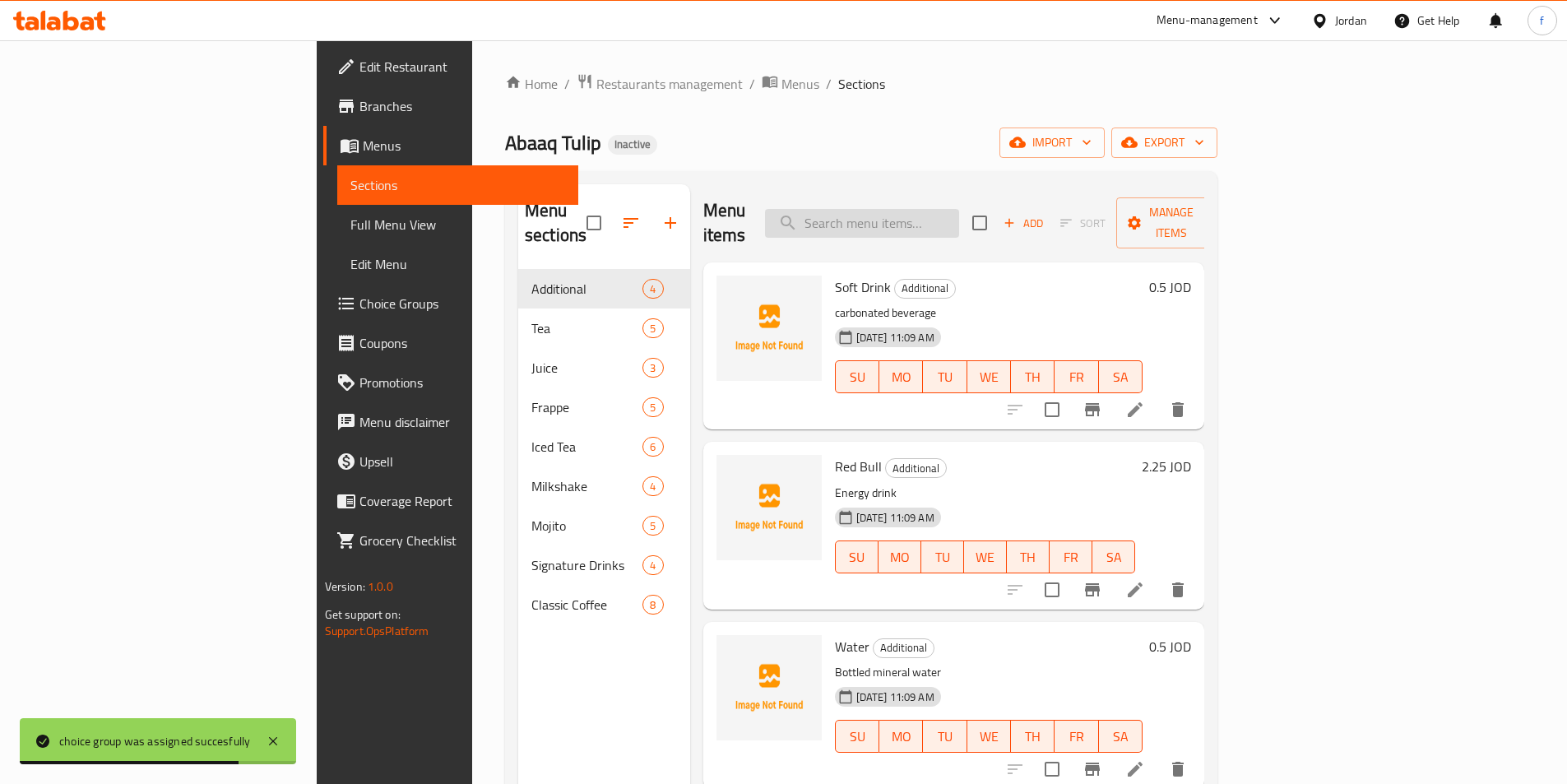
drag, startPoint x: 1004, startPoint y: 235, endPoint x: 1002, endPoint y: 219, distance: 16.1
click at [1004, 235] on div "Menu items Add Sort Manage items" at bounding box center [954, 223] width 502 height 78
click at [960, 219] on input "search" at bounding box center [862, 223] width 194 height 28
paste input "White Mocha"
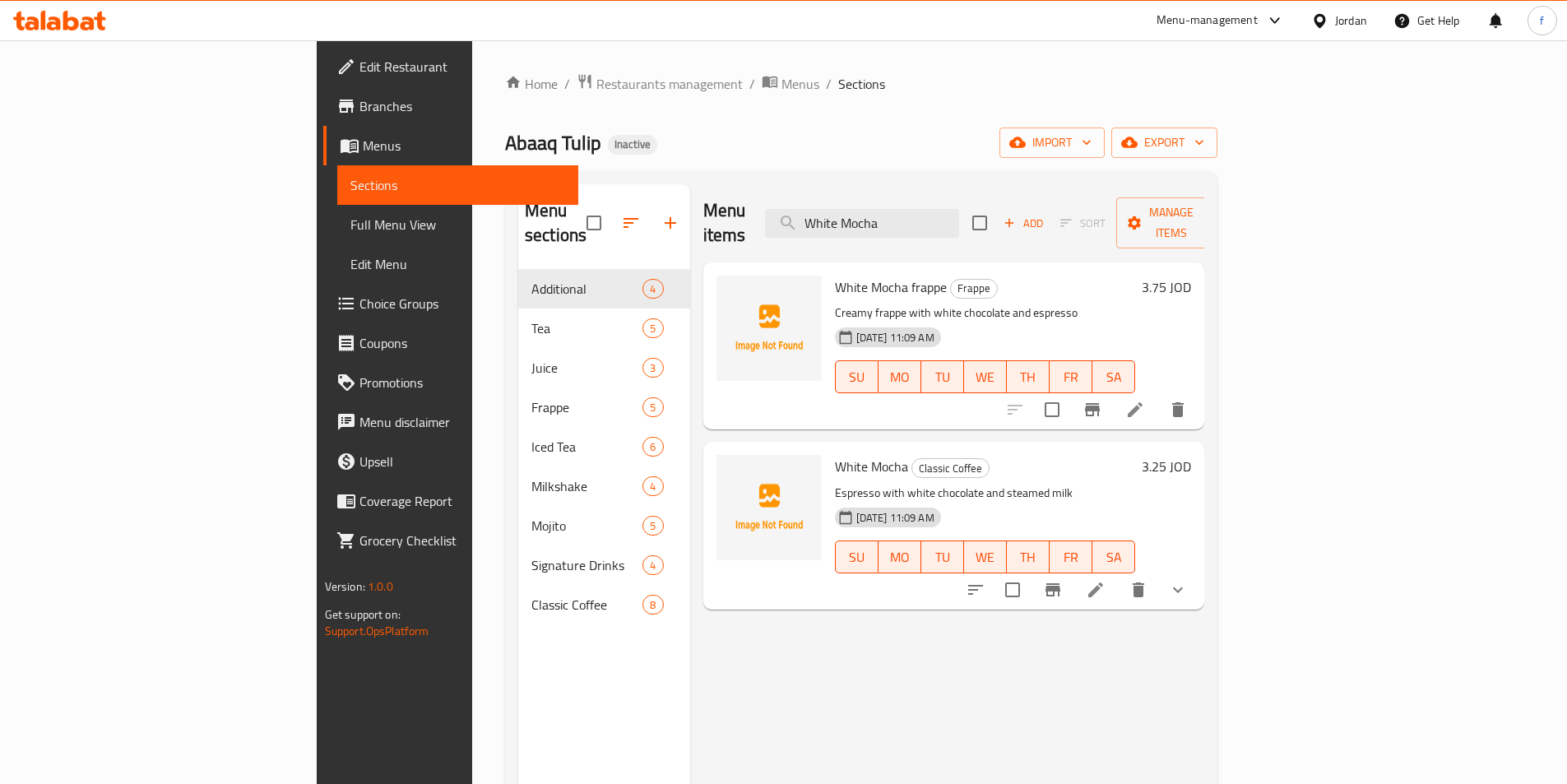
type input "White Mocha"
click at [1106, 580] on icon at bounding box center [1096, 589] width 20 height 20
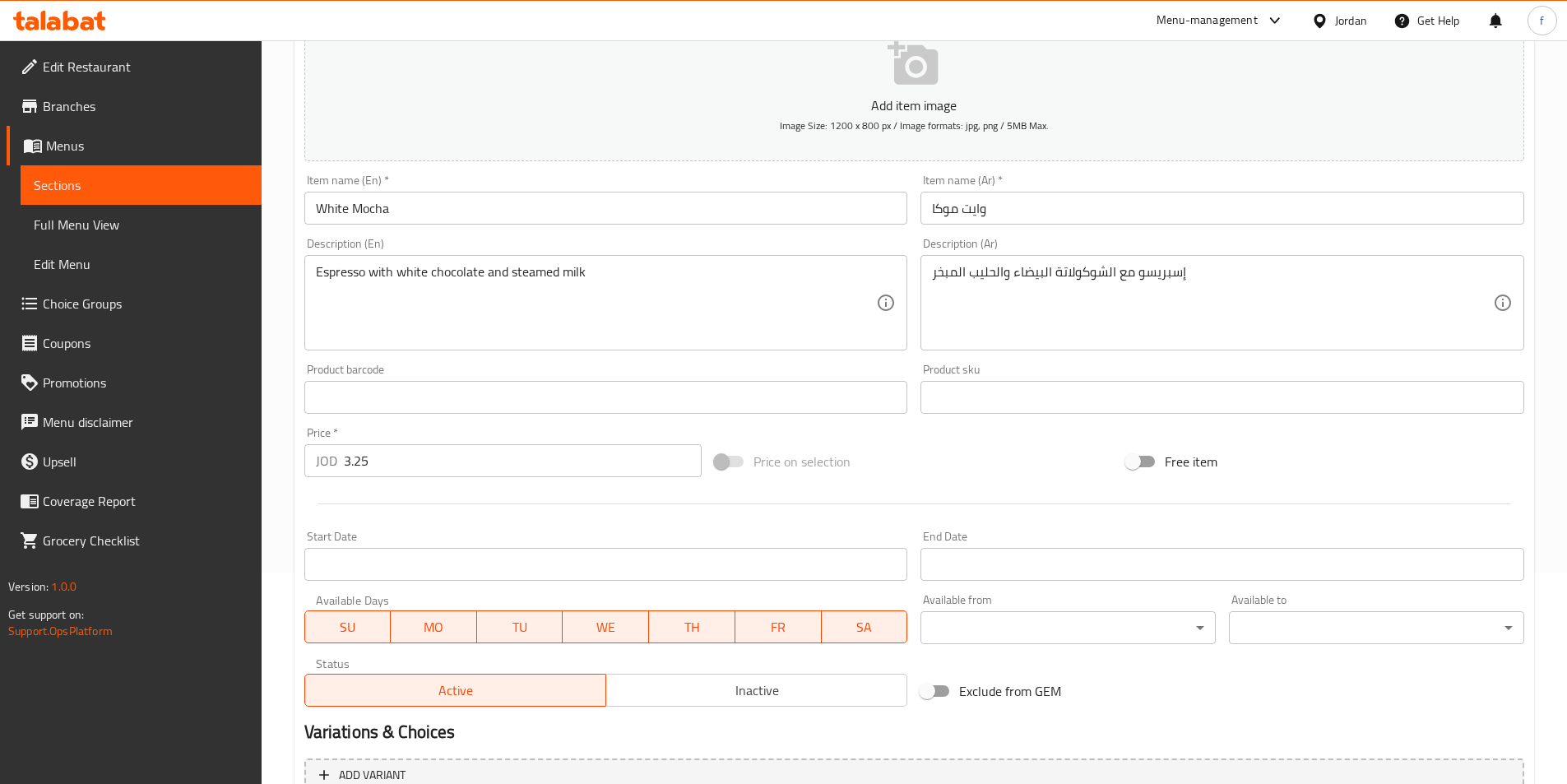
scroll to position [540, 0]
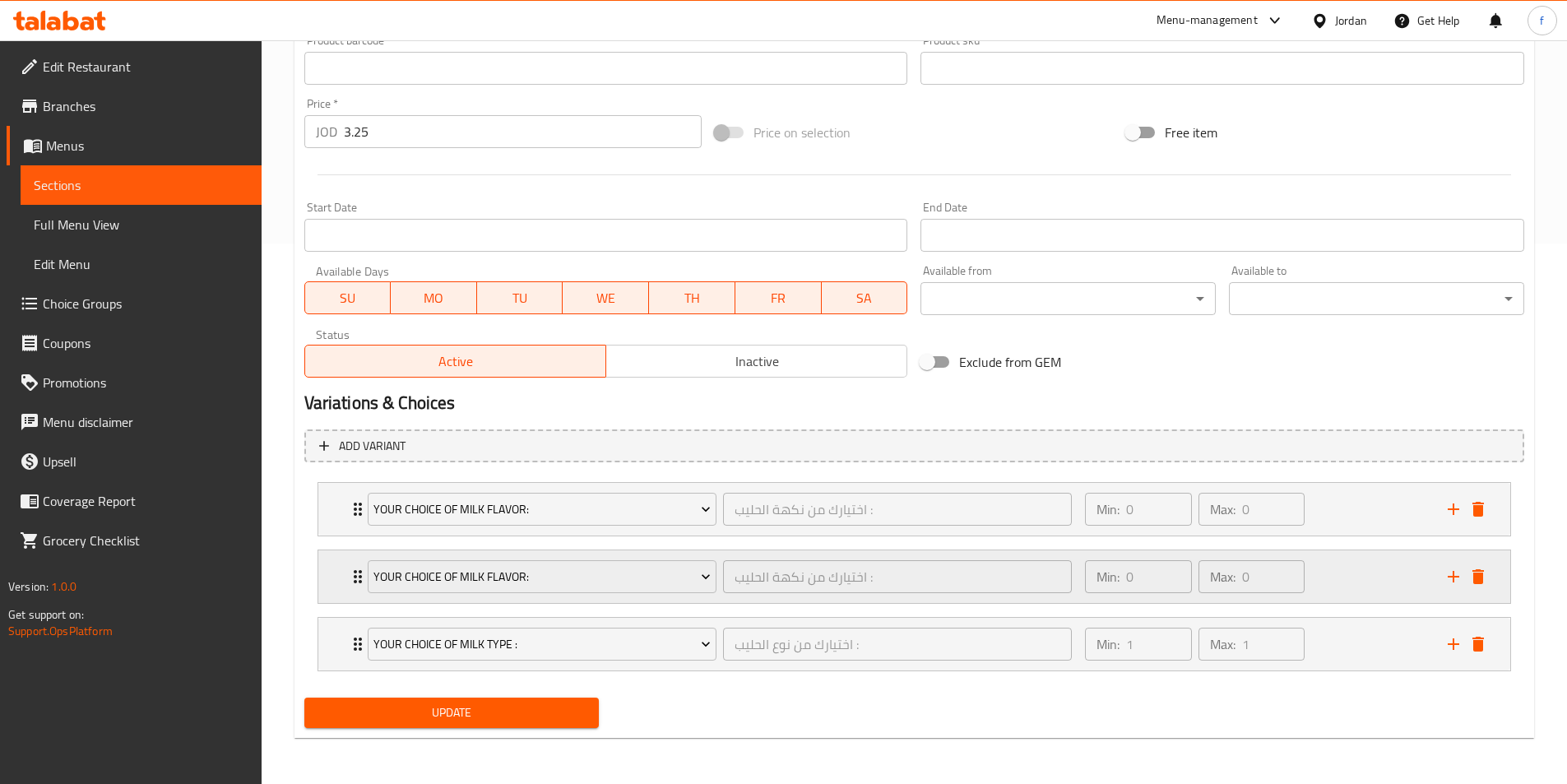
click at [327, 583] on div "Your Choice Of Milk Flavor: اختيارك من نكهة الحليب : ​ Min: 0 ​ Max: 0 ​" at bounding box center [914, 577] width 1192 height 53
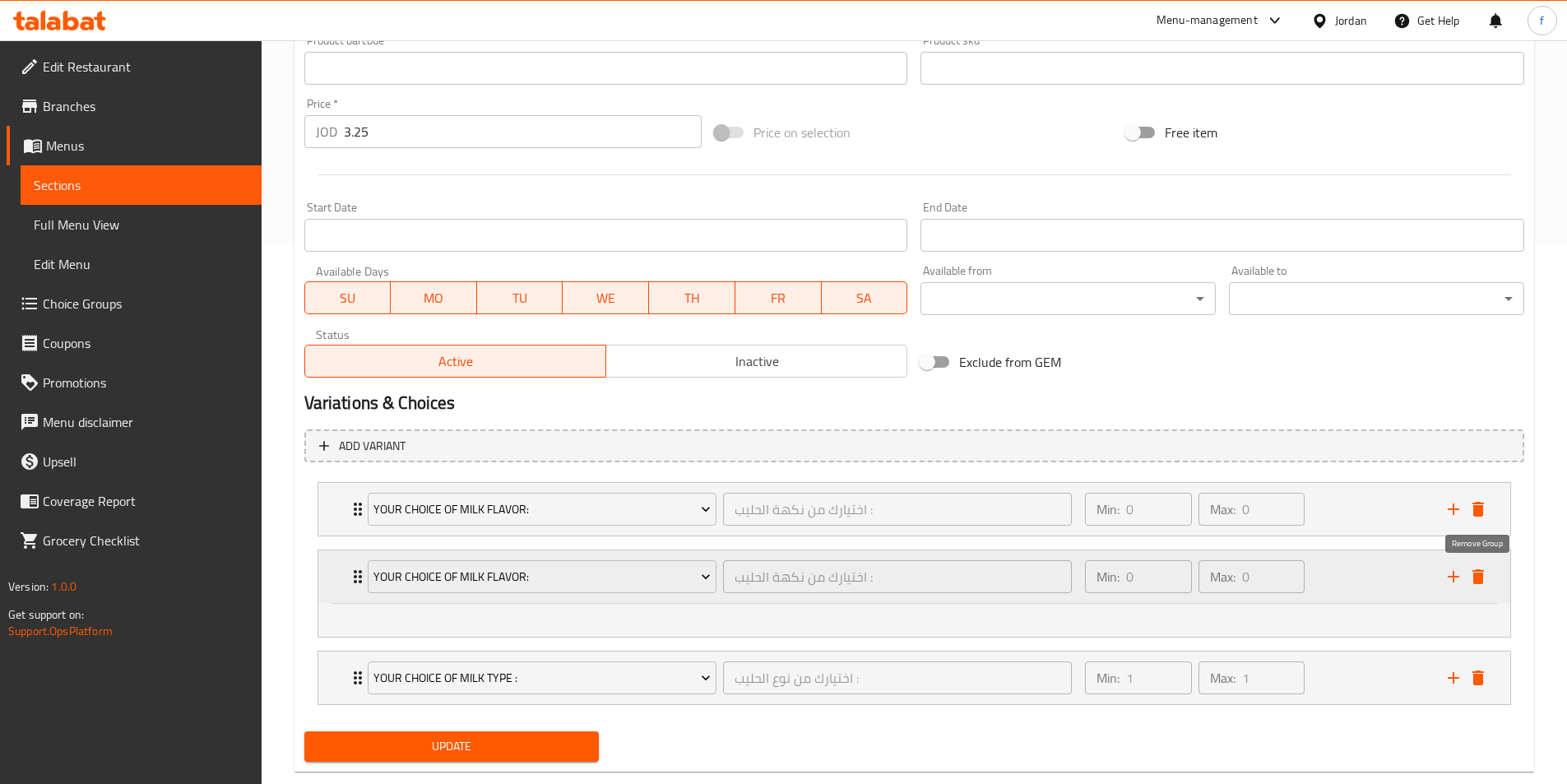
click at [1481, 581] on icon "delete" at bounding box center [1478, 577] width 11 height 15
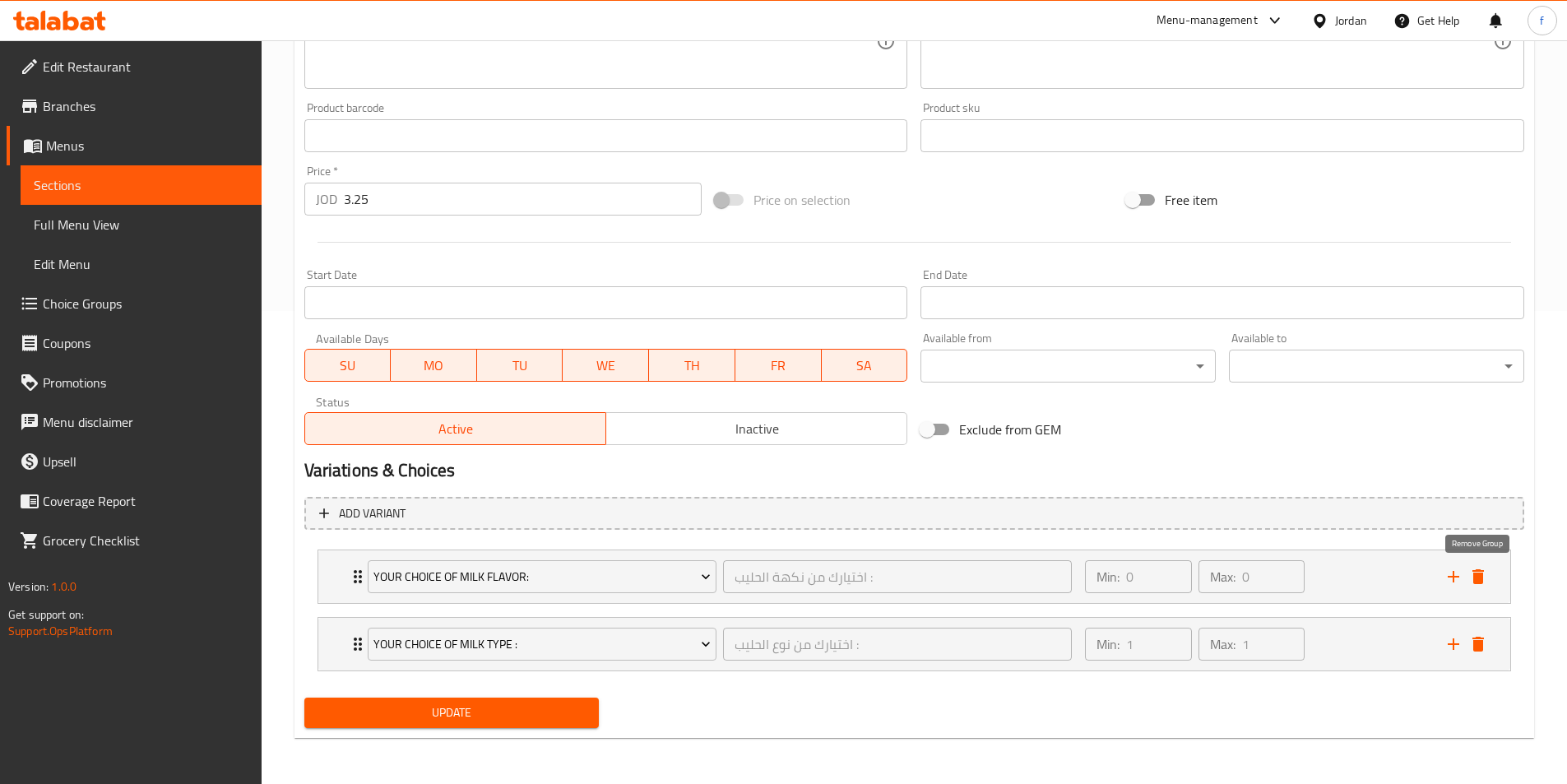
scroll to position [473, 0]
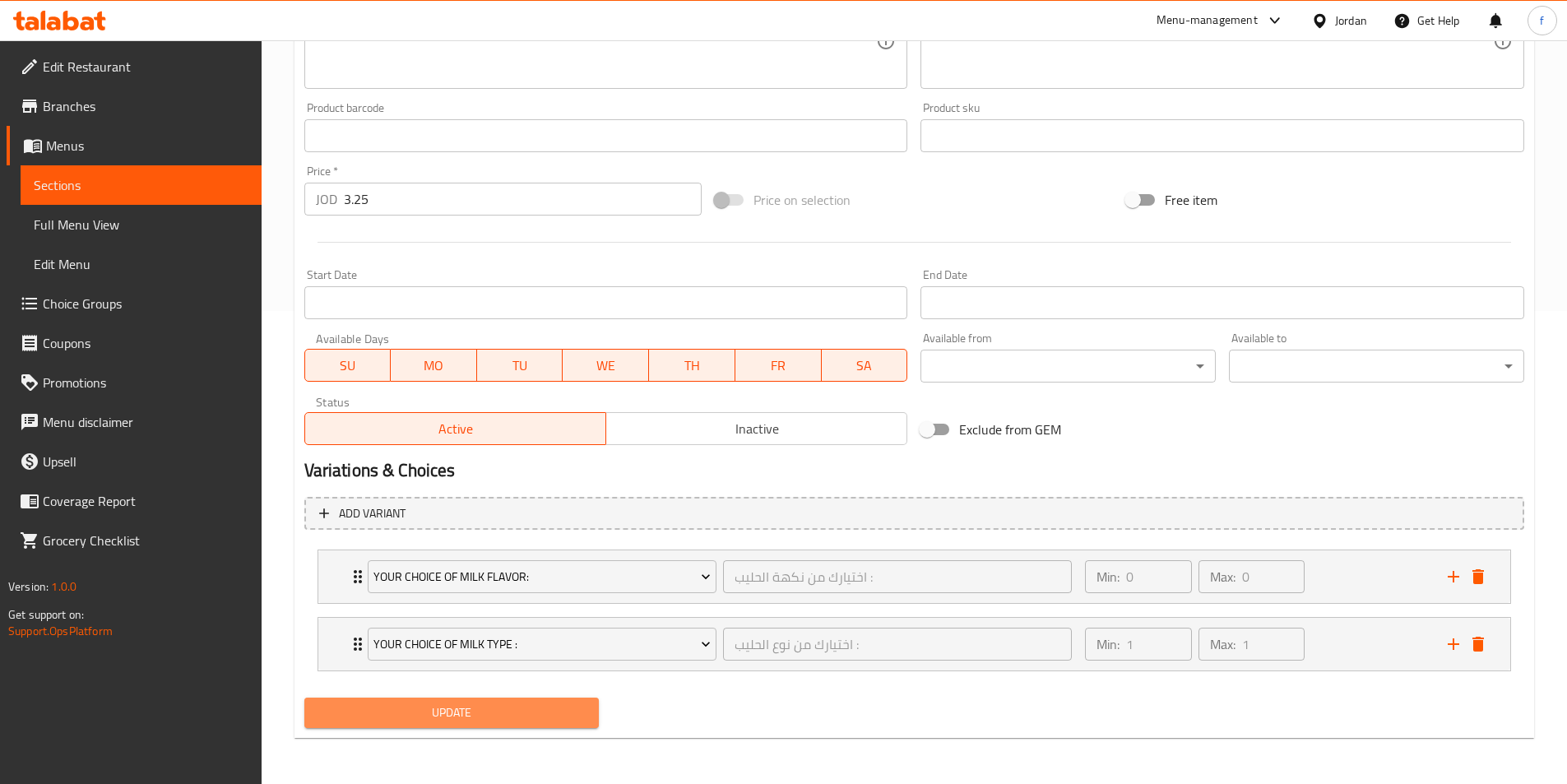
click at [497, 719] on span "Update" at bounding box center [452, 713] width 269 height 21
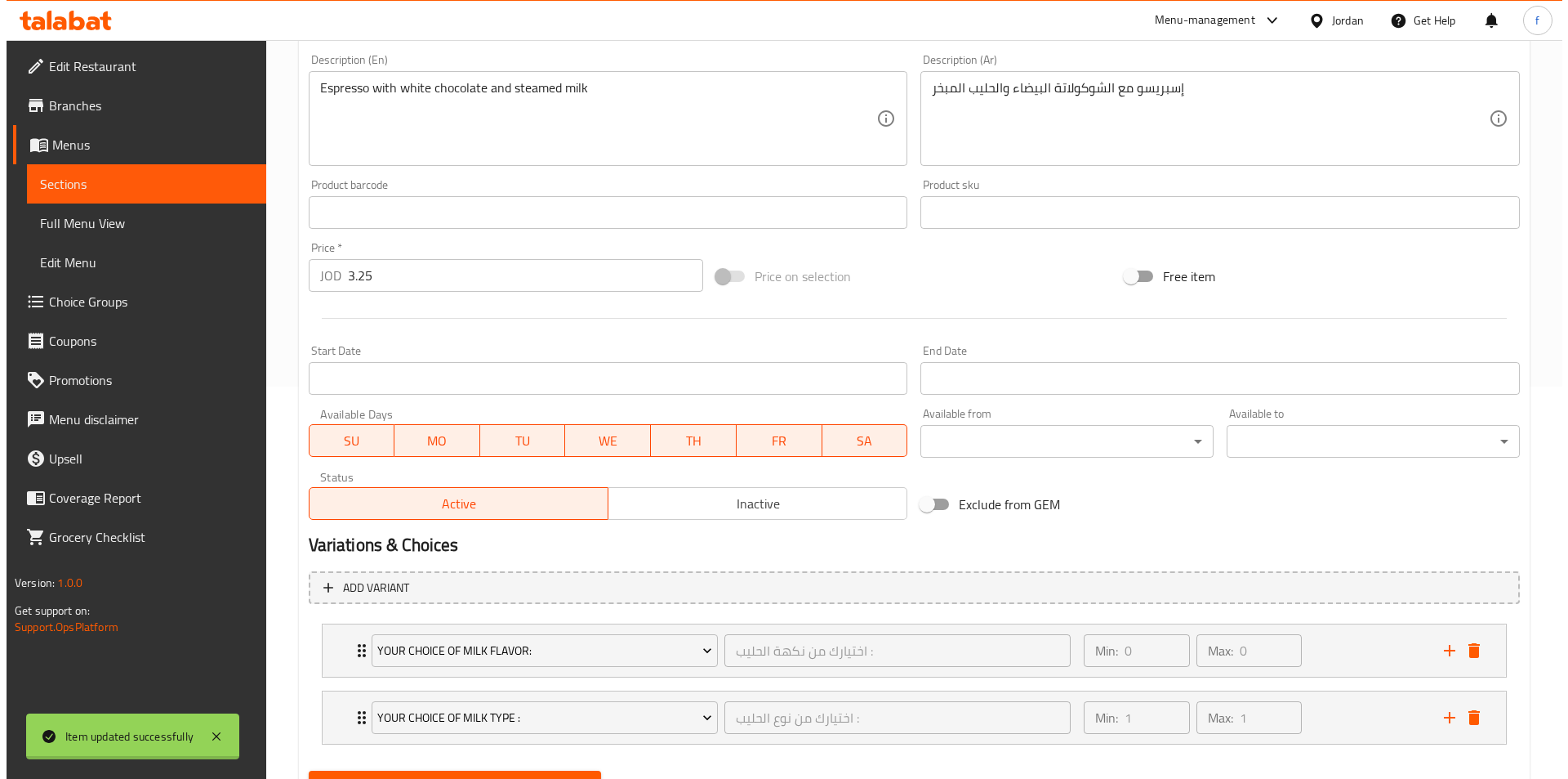
scroll to position [0, 0]
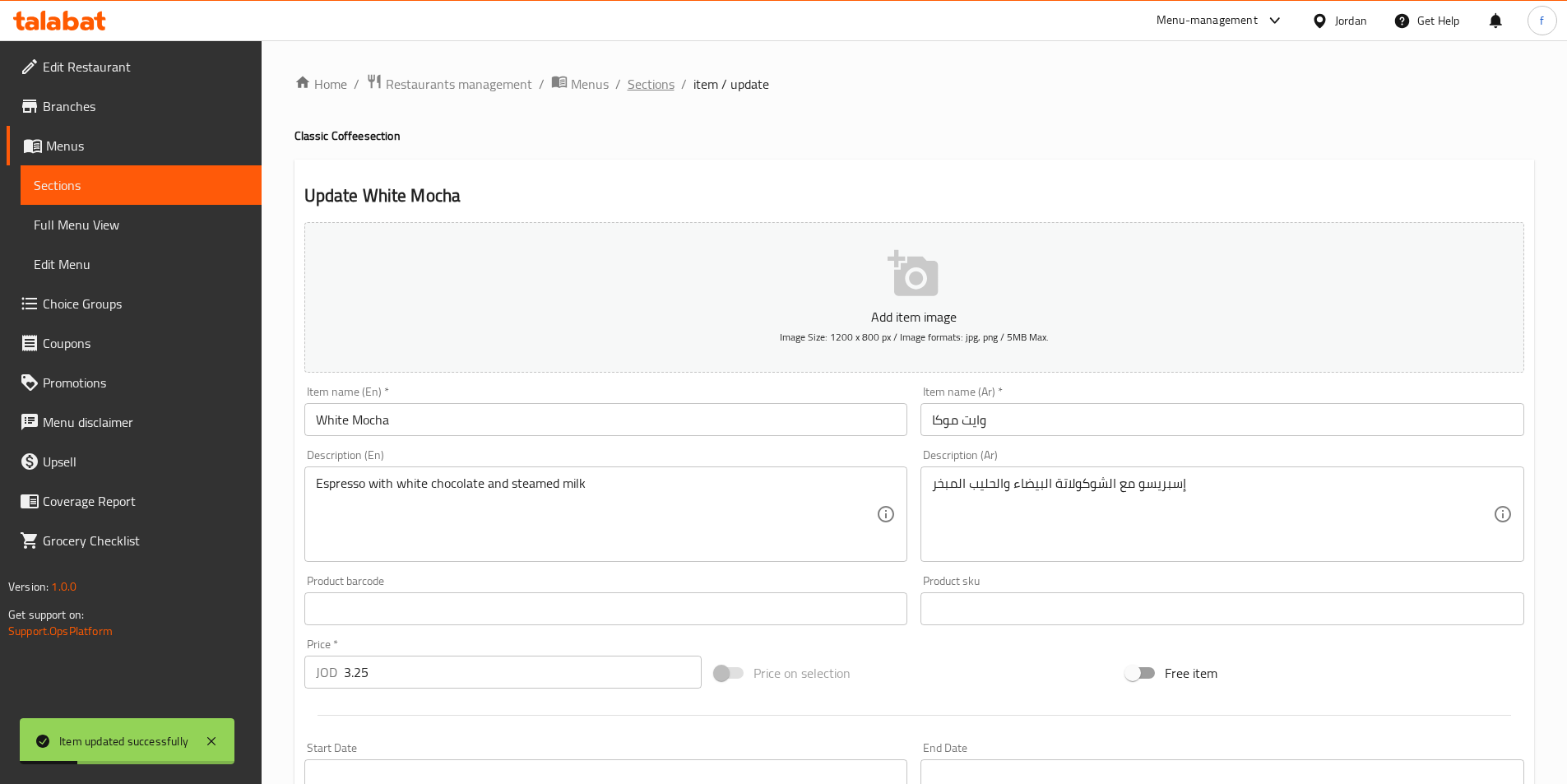
click at [655, 89] on span "Sections" at bounding box center [651, 83] width 47 height 20
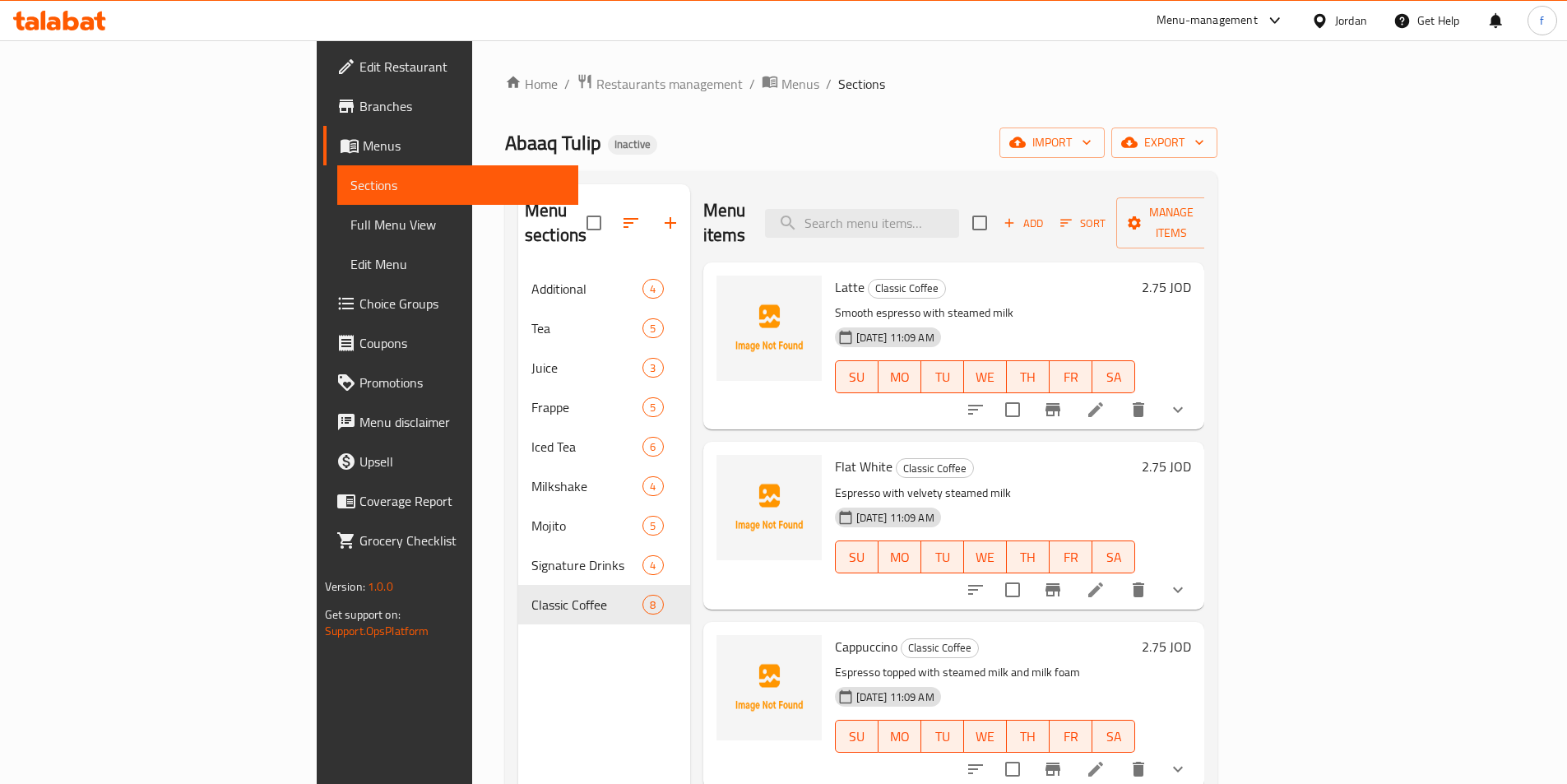
click at [999, 186] on div "Menu items Add Sort Manage items" at bounding box center [954, 223] width 502 height 78
click at [951, 220] on input "search" at bounding box center [862, 223] width 194 height 28
paste input "Rose Garden Tea"
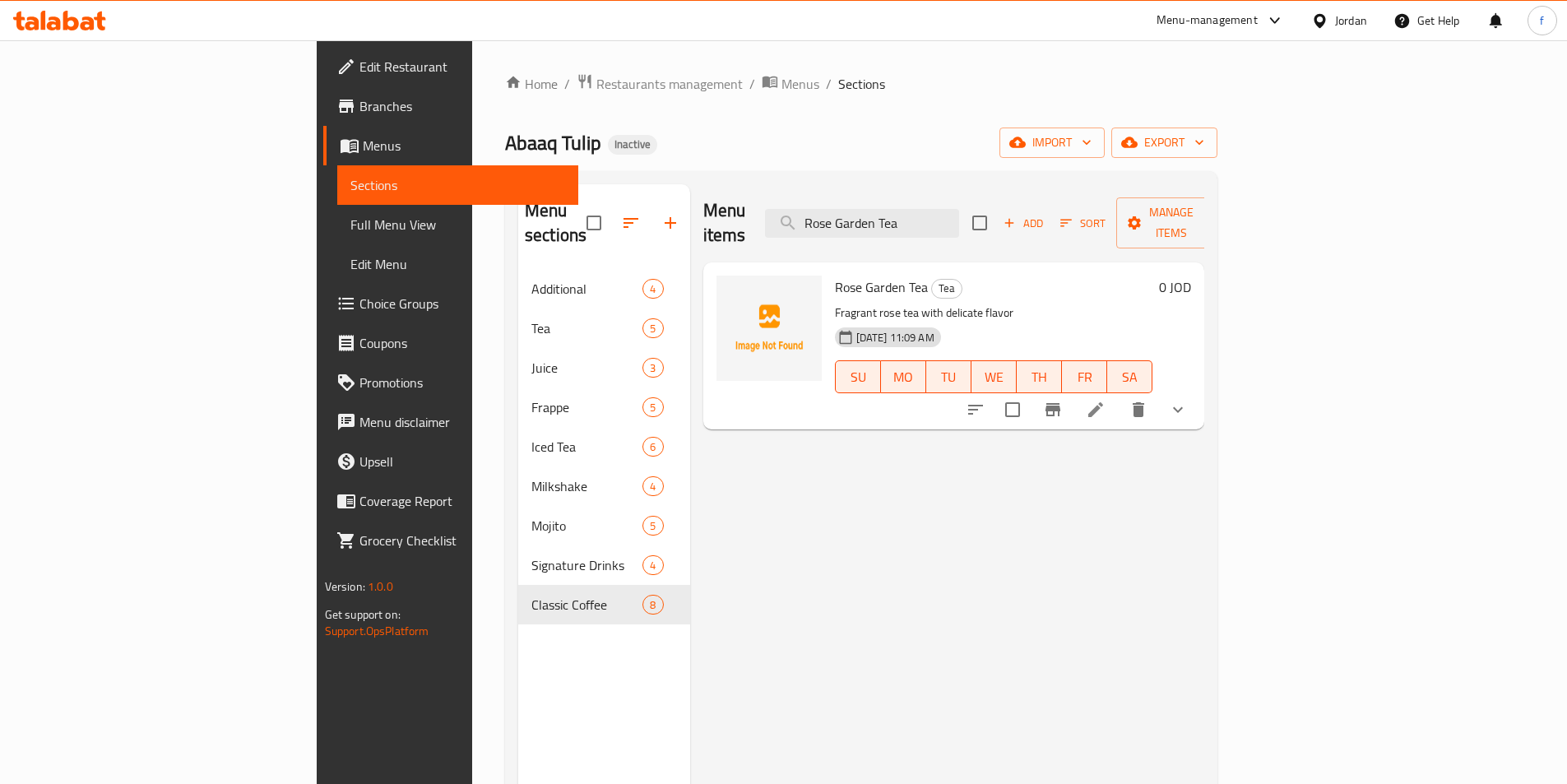
type input "Rose Garden Tea"
click at [1106, 400] on icon at bounding box center [1096, 409] width 20 height 20
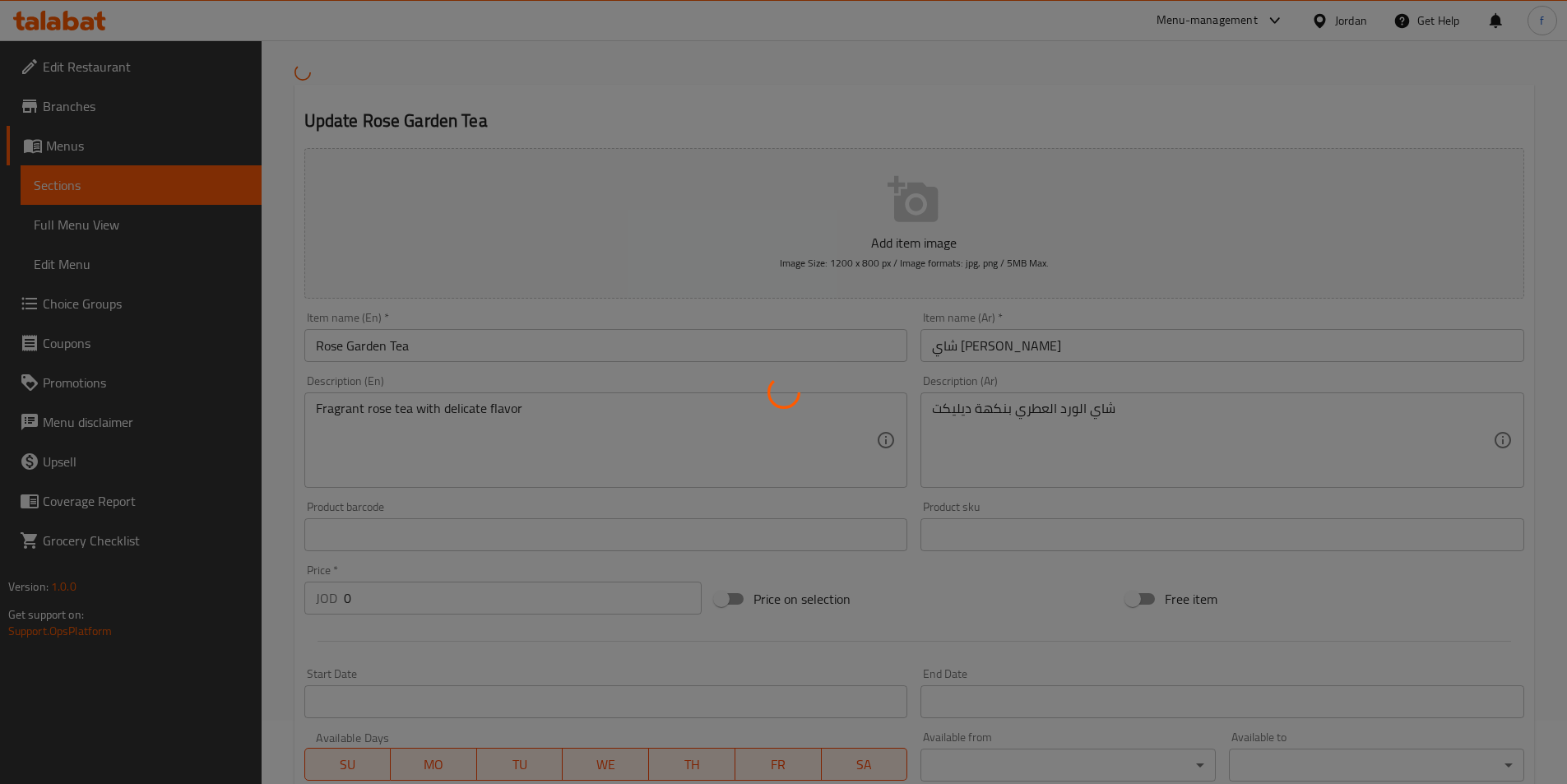
scroll to position [82, 0]
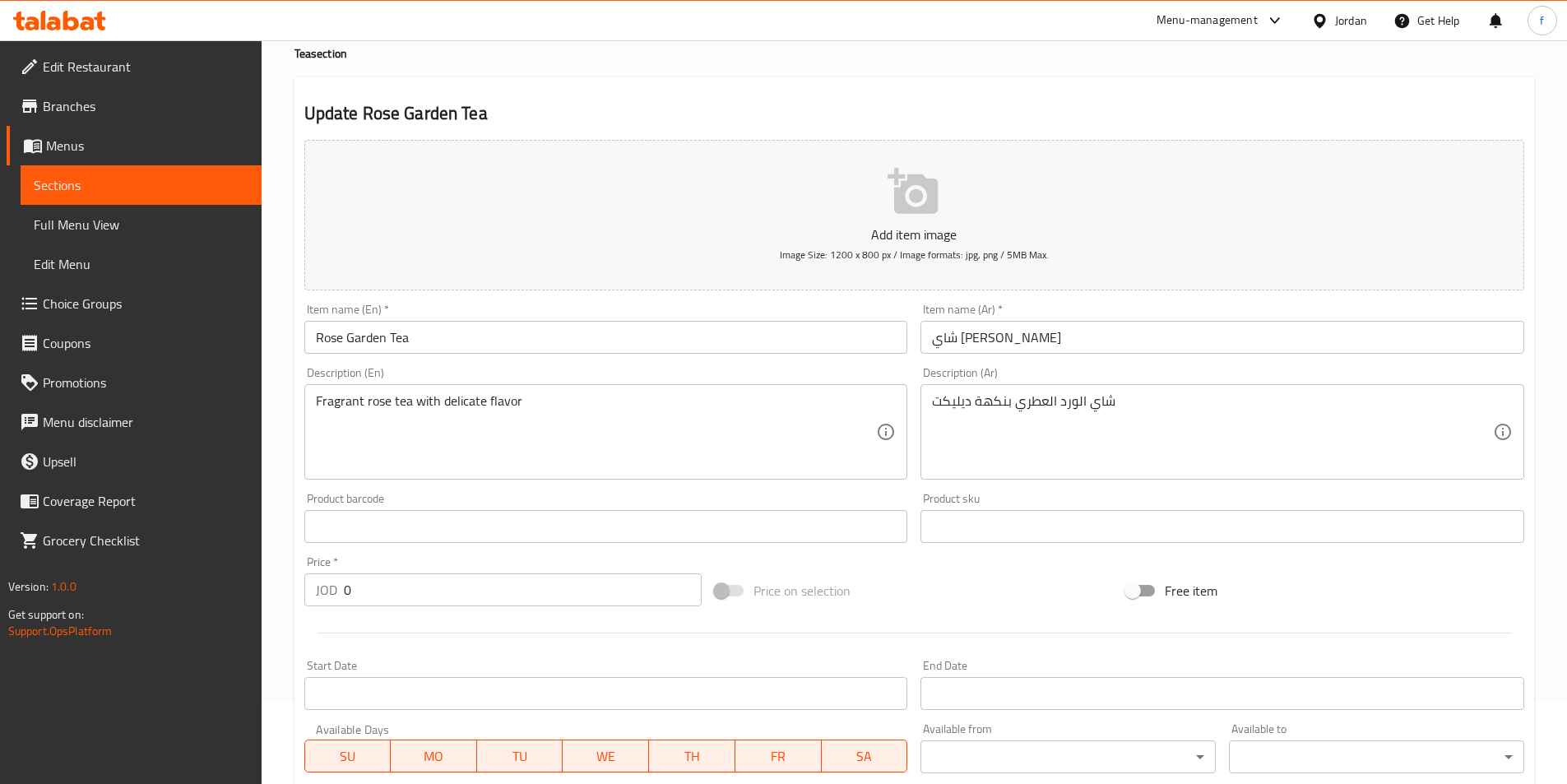
click at [1290, 389] on div "شاي الورد العطري بنكهة ديليكت Description (Ar)" at bounding box center [1223, 431] width 604 height 96
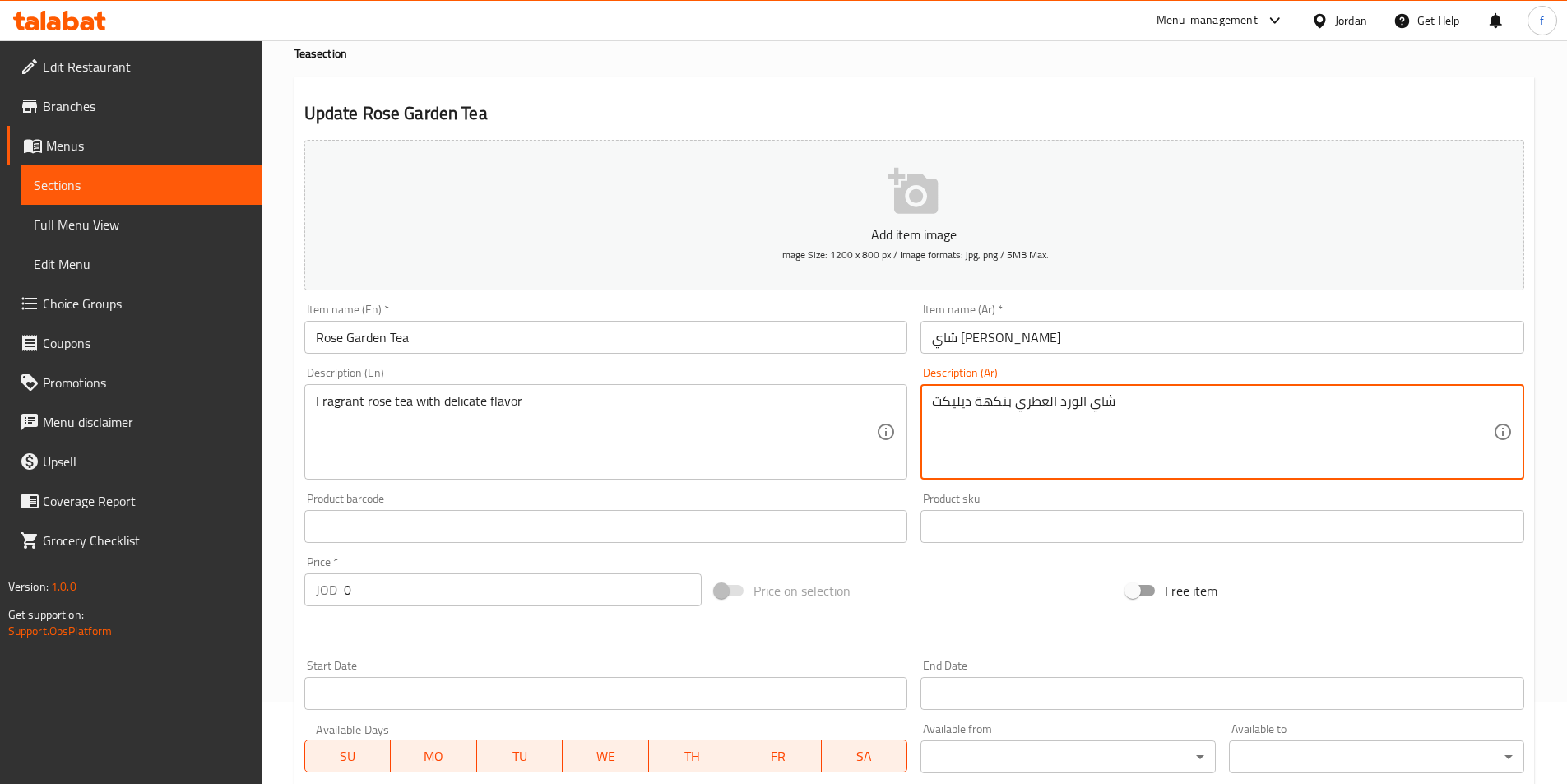
click at [1283, 424] on textarea "شاي الورد العطري بنكهة ديليكت" at bounding box center [1212, 432] width 561 height 78
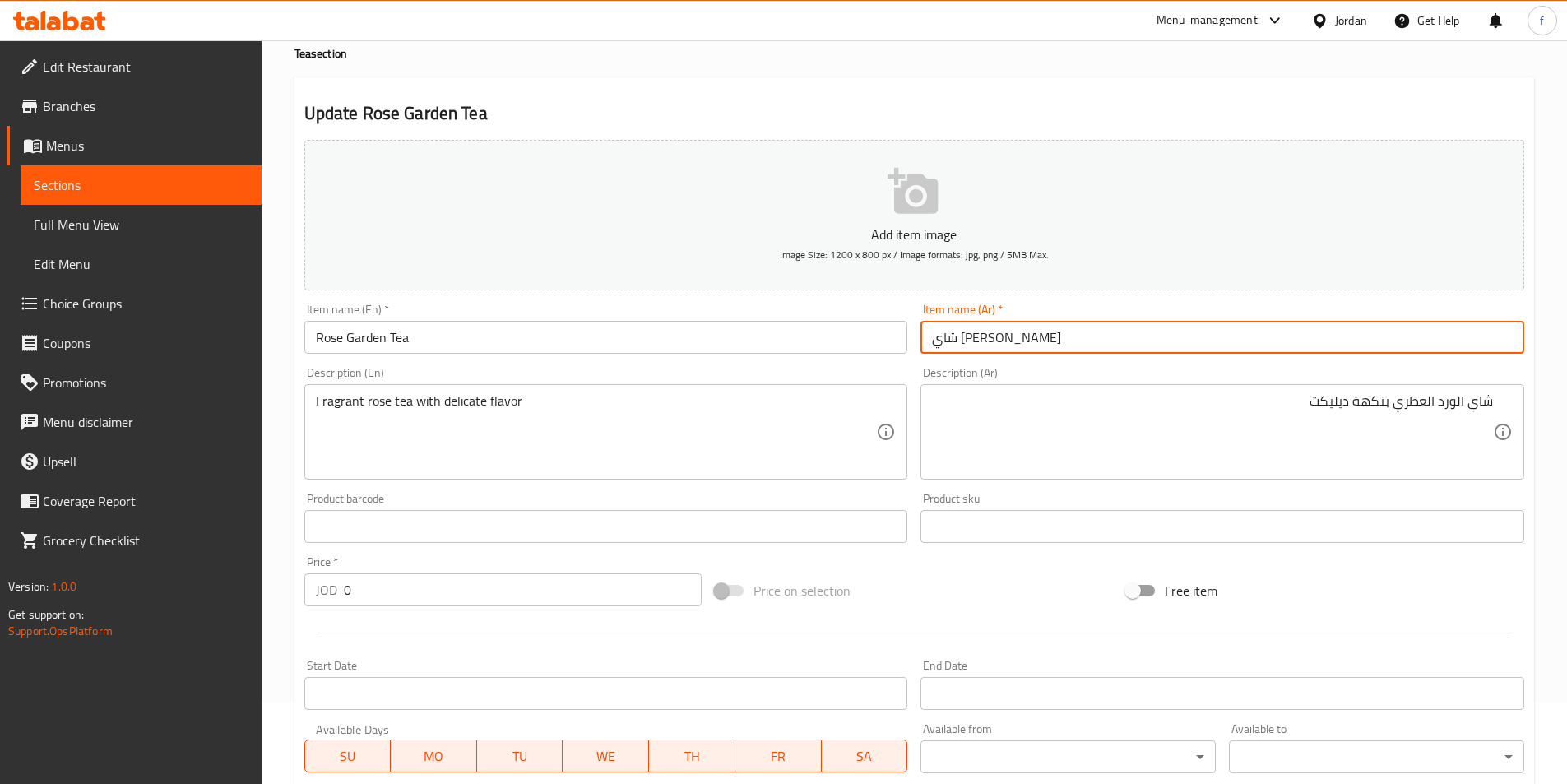
click at [1330, 329] on input "شاي [PERSON_NAME]" at bounding box center [1223, 337] width 604 height 33
click at [1193, 483] on div "Description (Ar) شاي الورد العطري بنكهة ديليكت Description (Ar)" at bounding box center [1223, 423] width 617 height 126
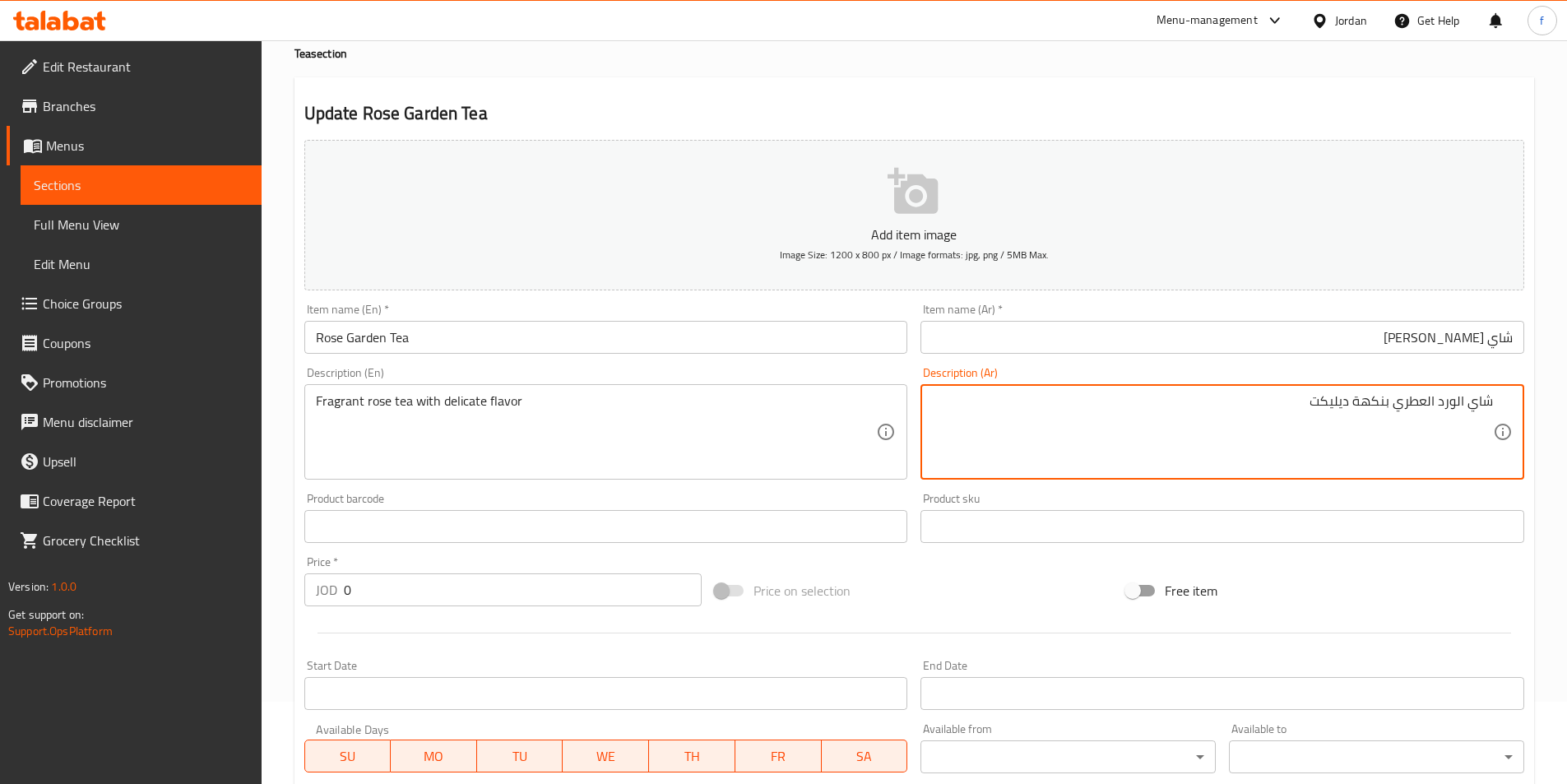
click at [1450, 401] on textarea "شاي الورد العطري بنكهة ديليكت" at bounding box center [1212, 432] width 561 height 78
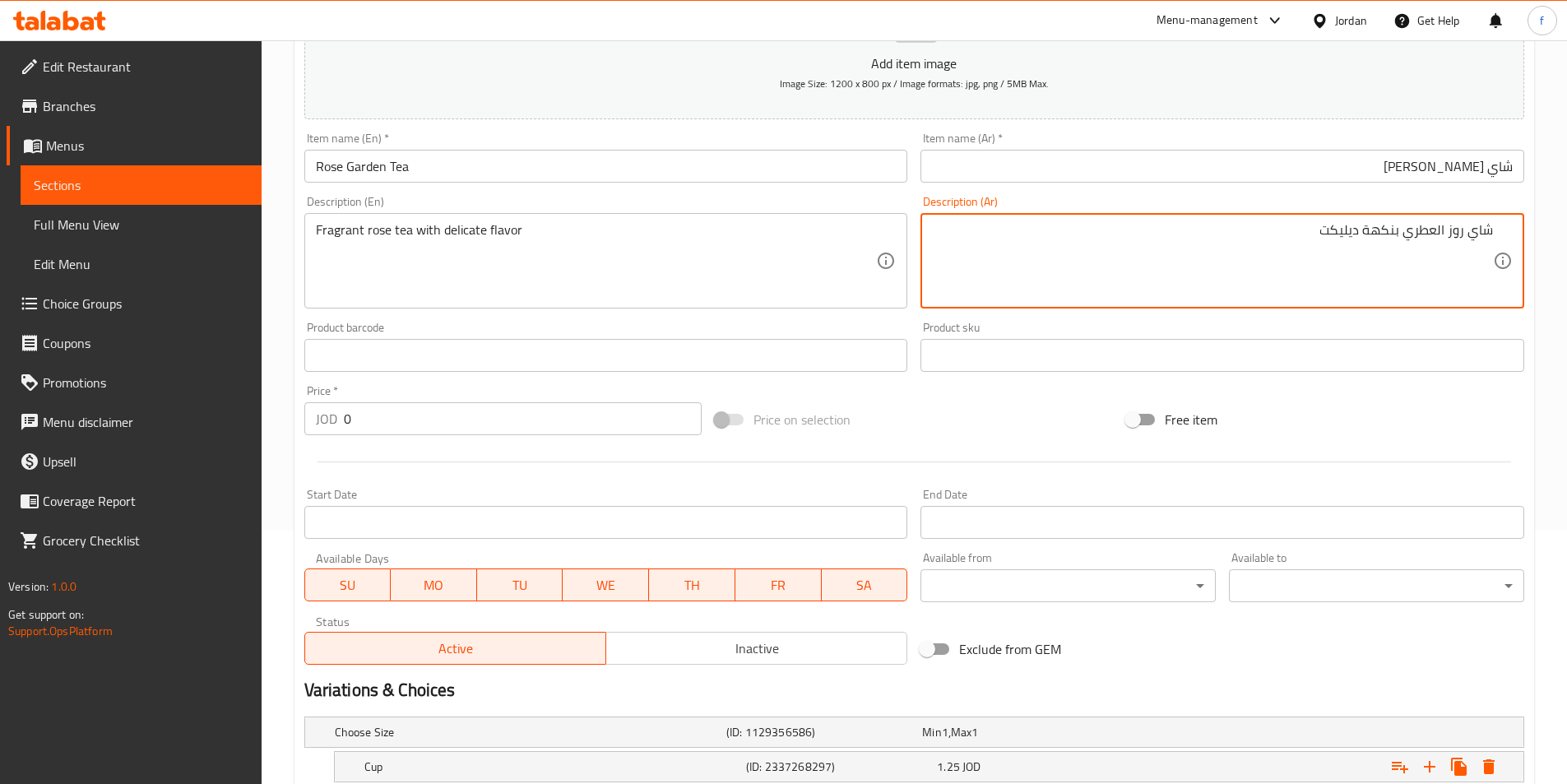
scroll to position [415, 0]
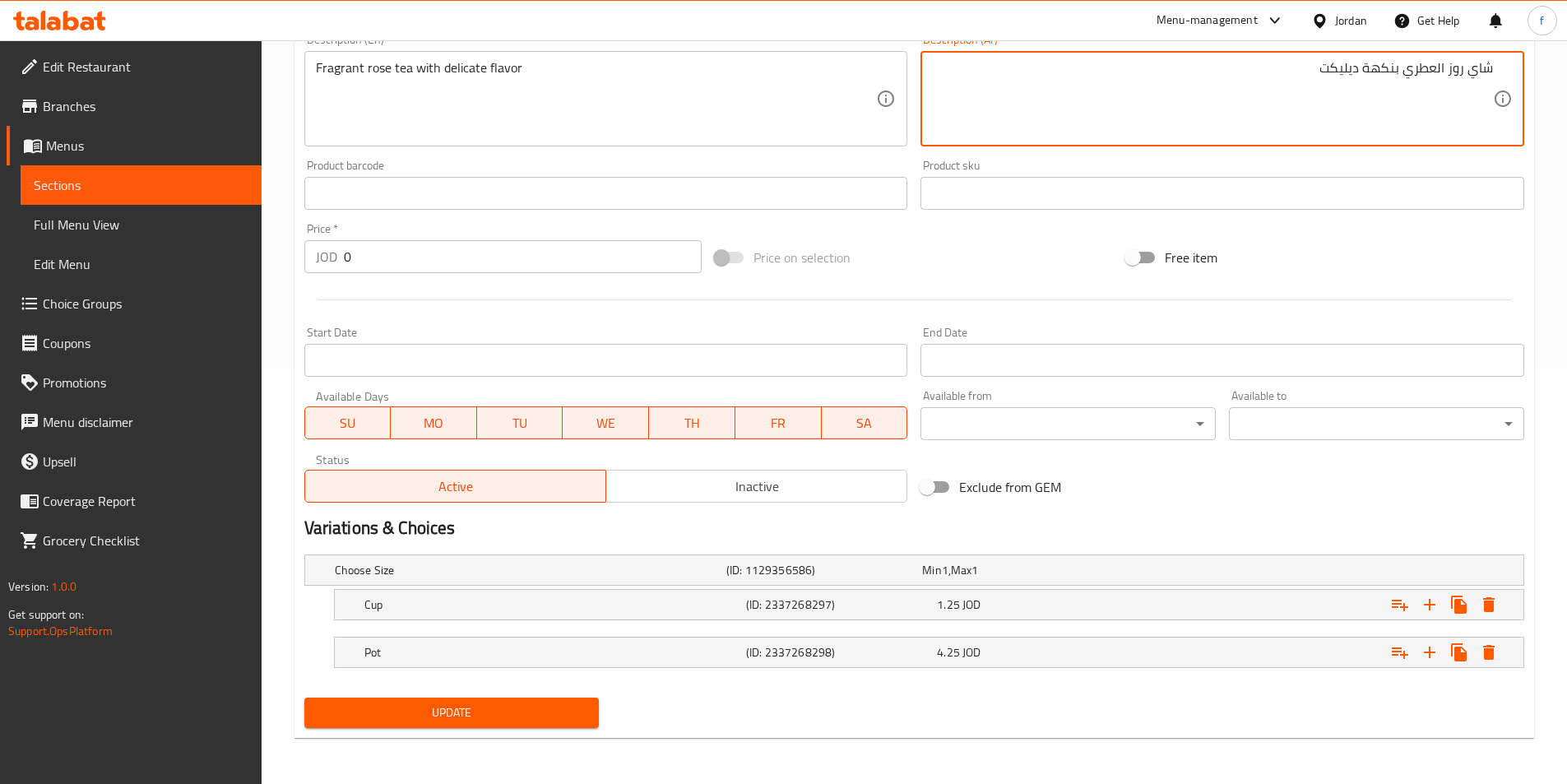
type textarea "شاي روز العطري بنكهة ديليكت"
click at [431, 710] on span "Update" at bounding box center [452, 713] width 269 height 21
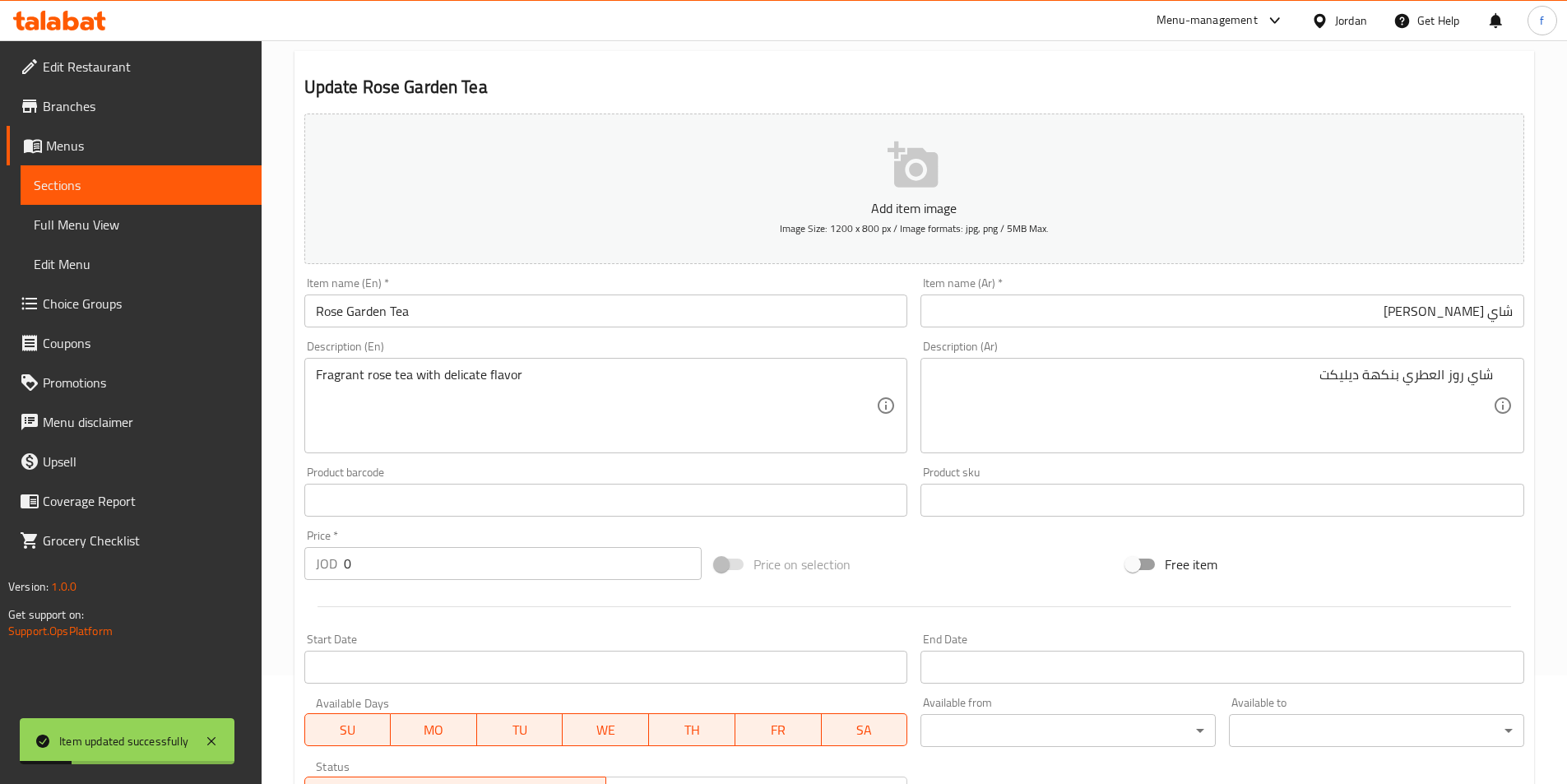
scroll to position [0, 0]
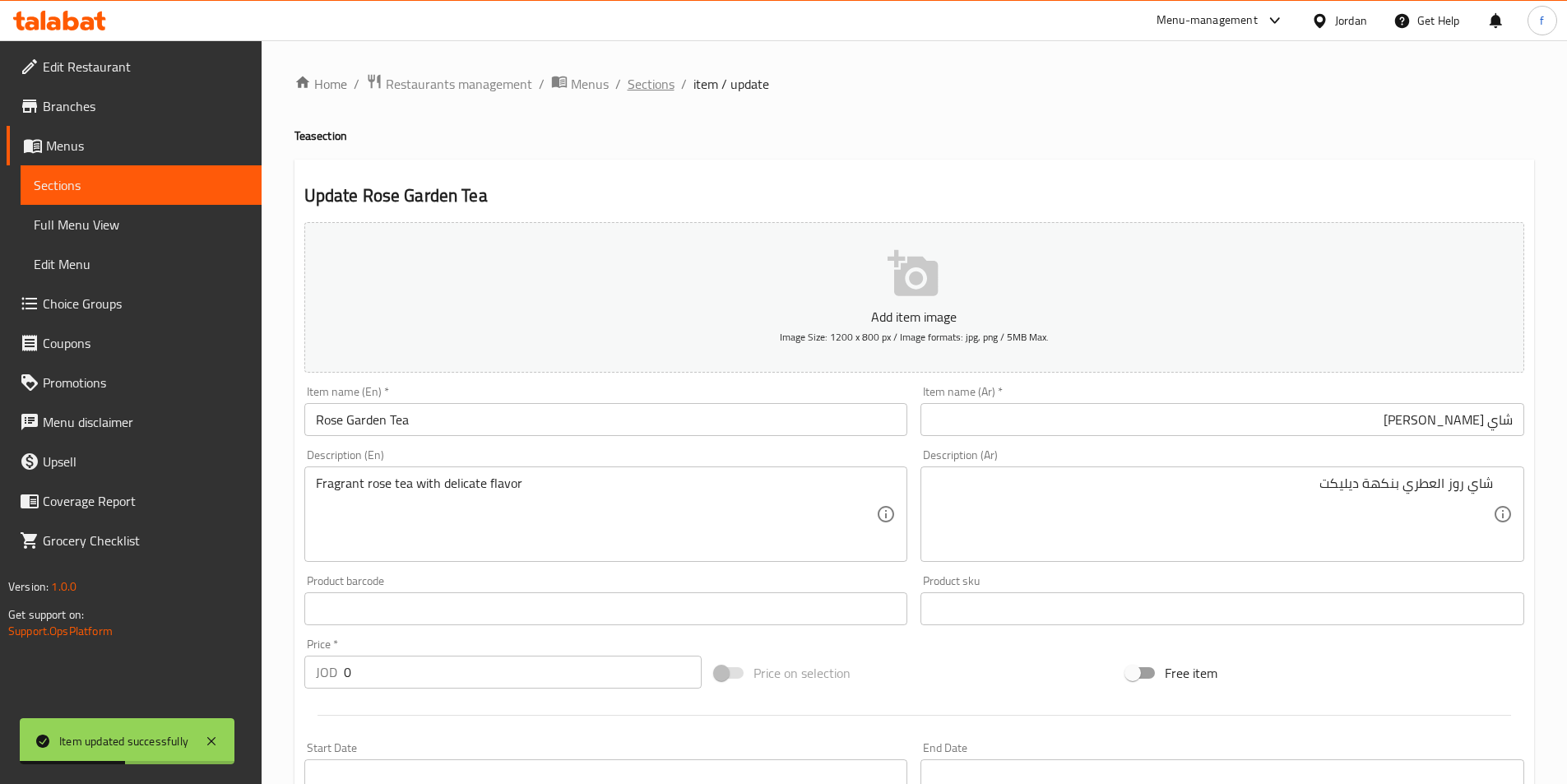
click at [653, 76] on span "Sections" at bounding box center [651, 83] width 47 height 20
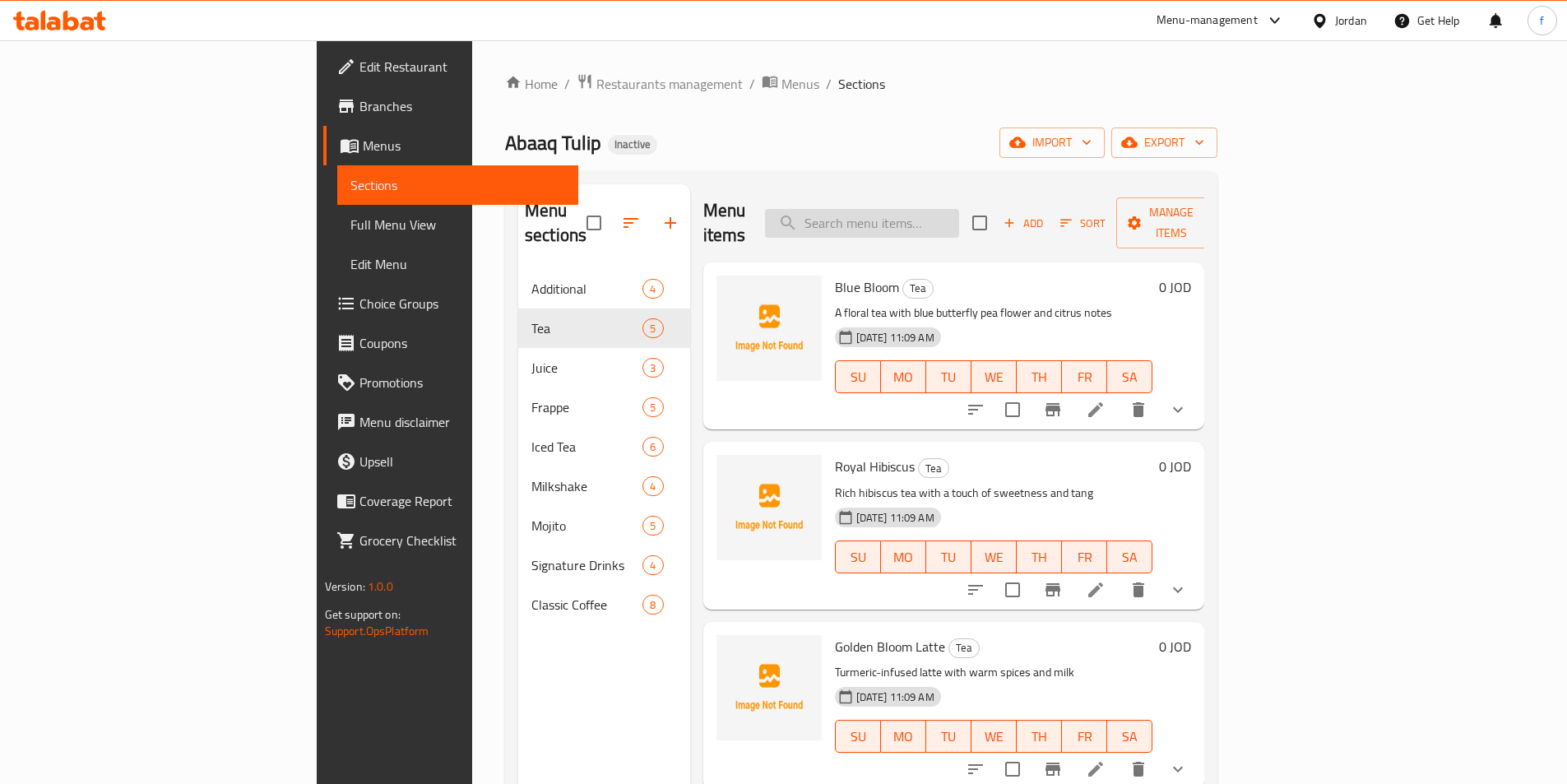
click at [925, 209] on input "search" at bounding box center [862, 223] width 194 height 28
paste input "Raspberry iced tea"
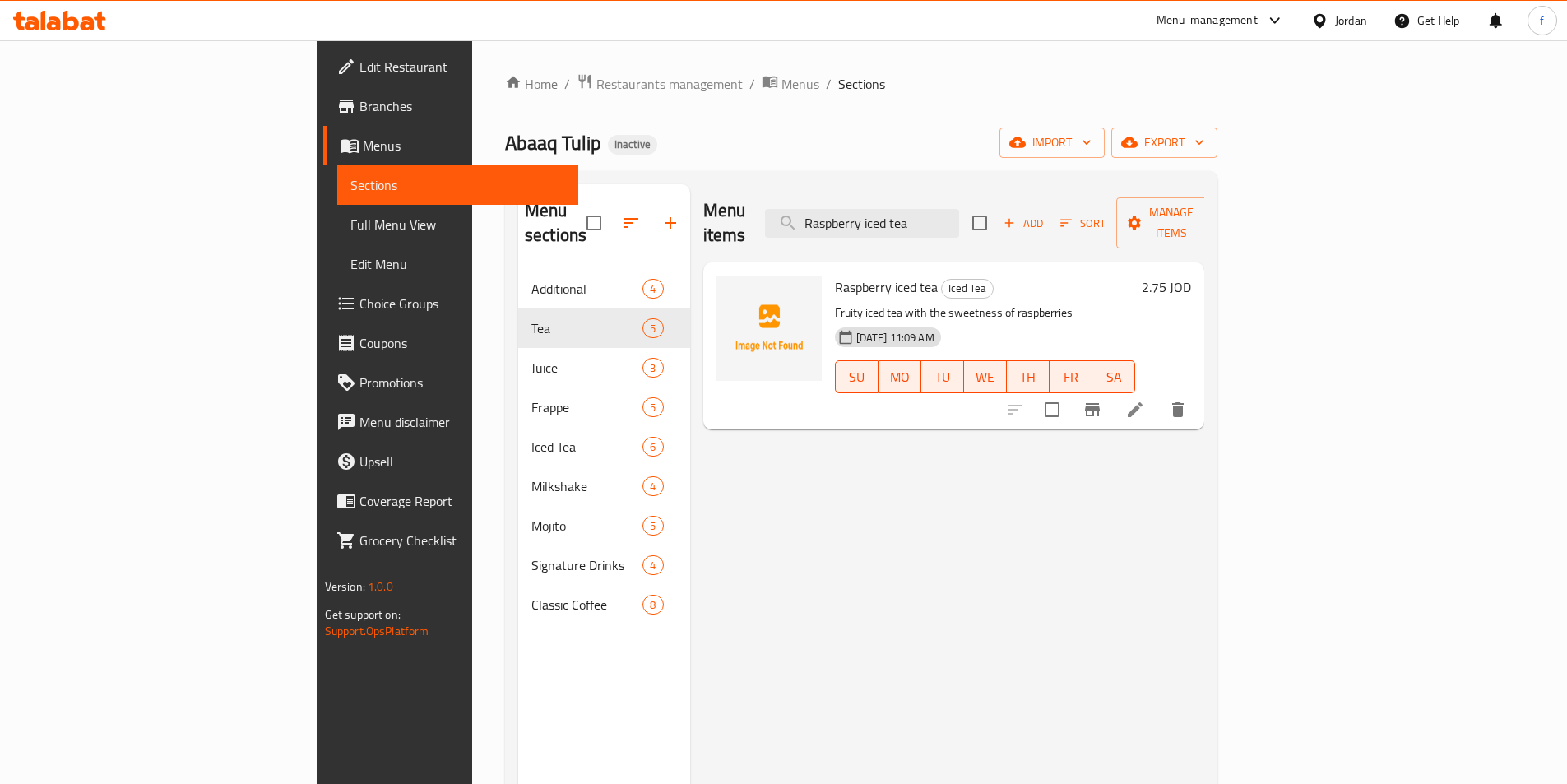
type input "Raspberry iced tea"
click at [1158, 394] on li at bounding box center [1136, 409] width 46 height 29
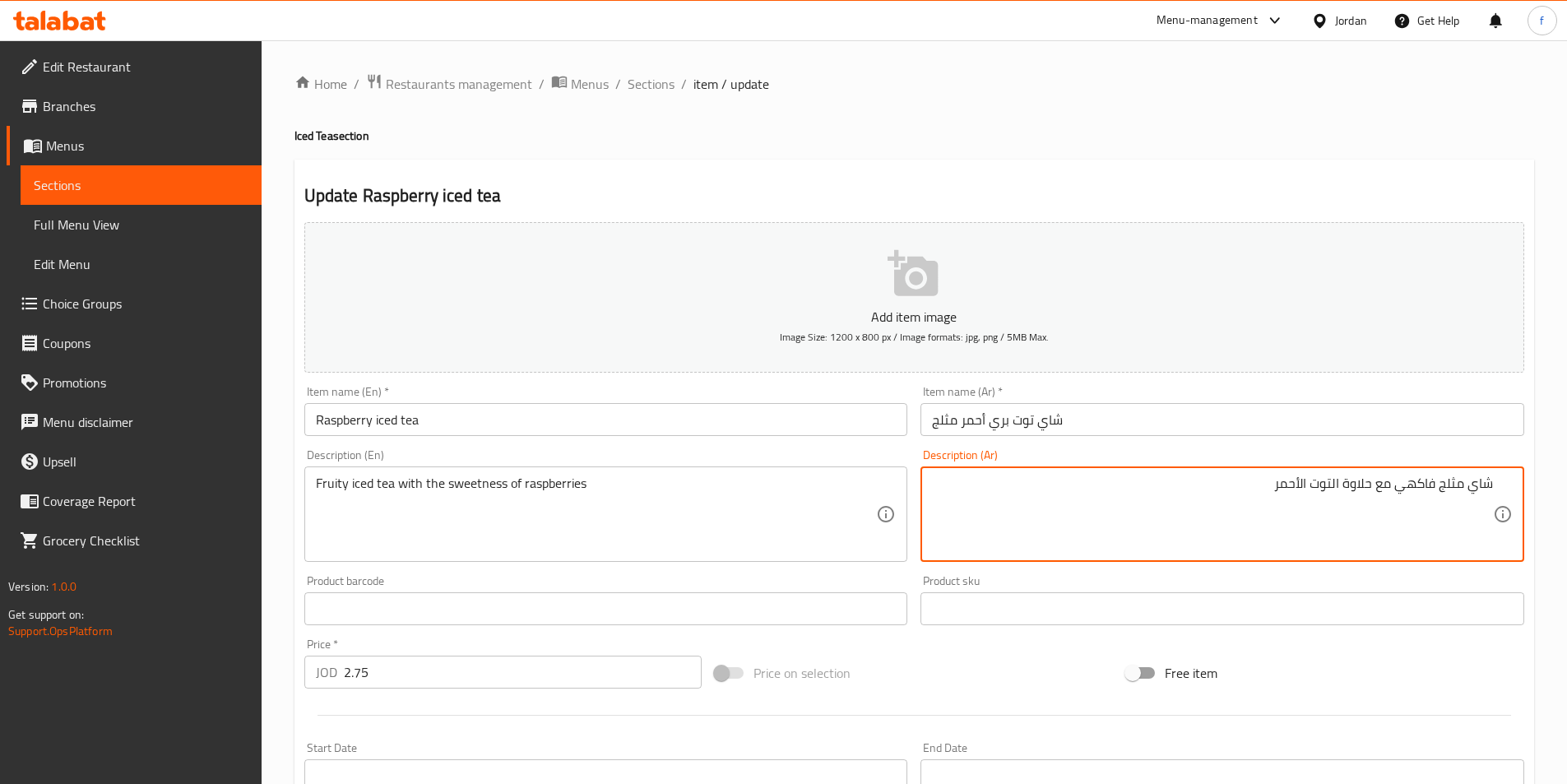
click at [1308, 476] on textarea "شاي مثلج فاكهي مع حلاوة التوت الأحمر" at bounding box center [1212, 514] width 561 height 78
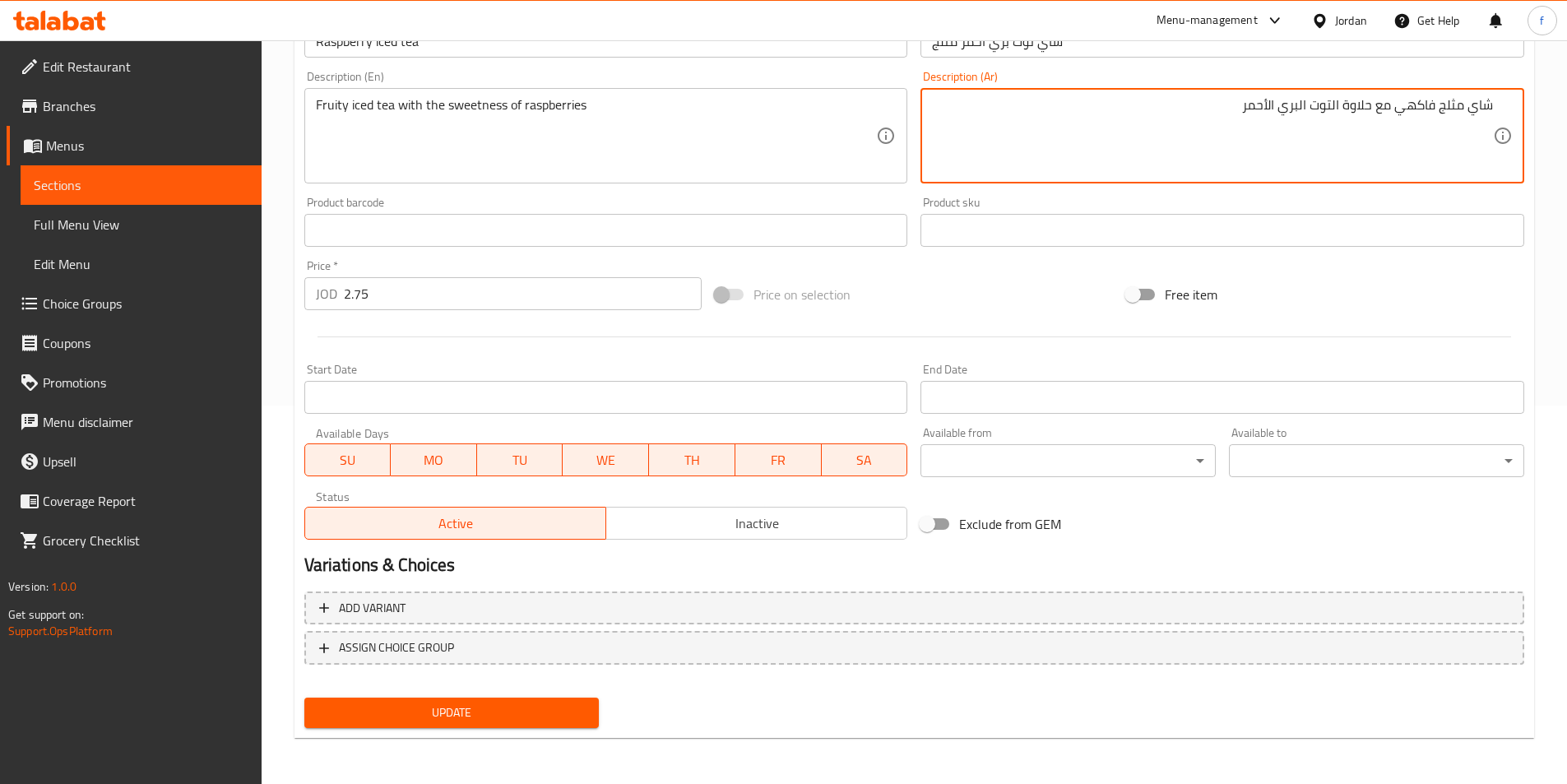
type textarea "شاي مثلج فاكهي مع حلاوة التوت البري الأحمر"
click at [577, 709] on span "Update" at bounding box center [452, 713] width 269 height 21
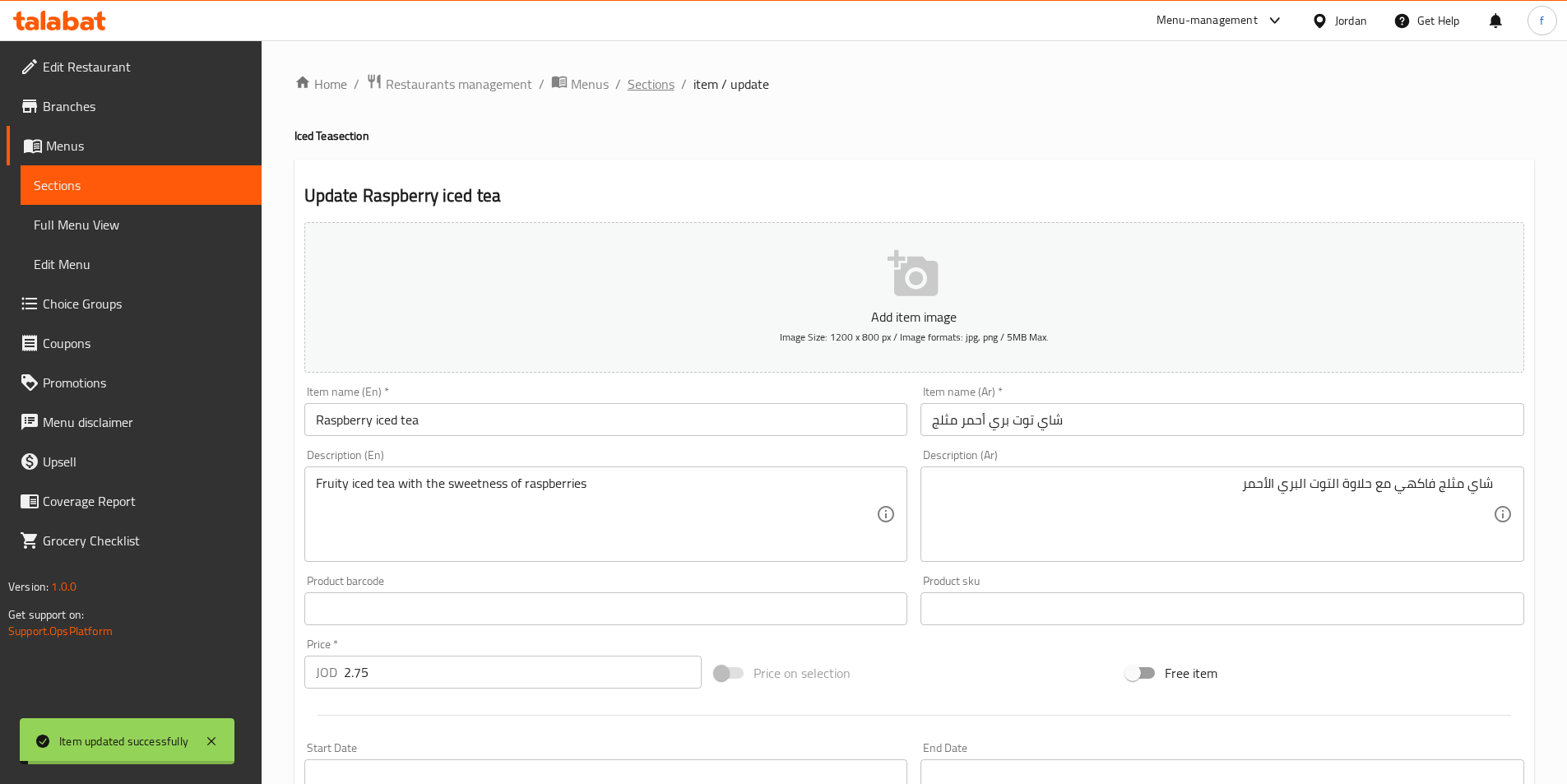
click at [664, 93] on span "Sections" at bounding box center [651, 83] width 47 height 20
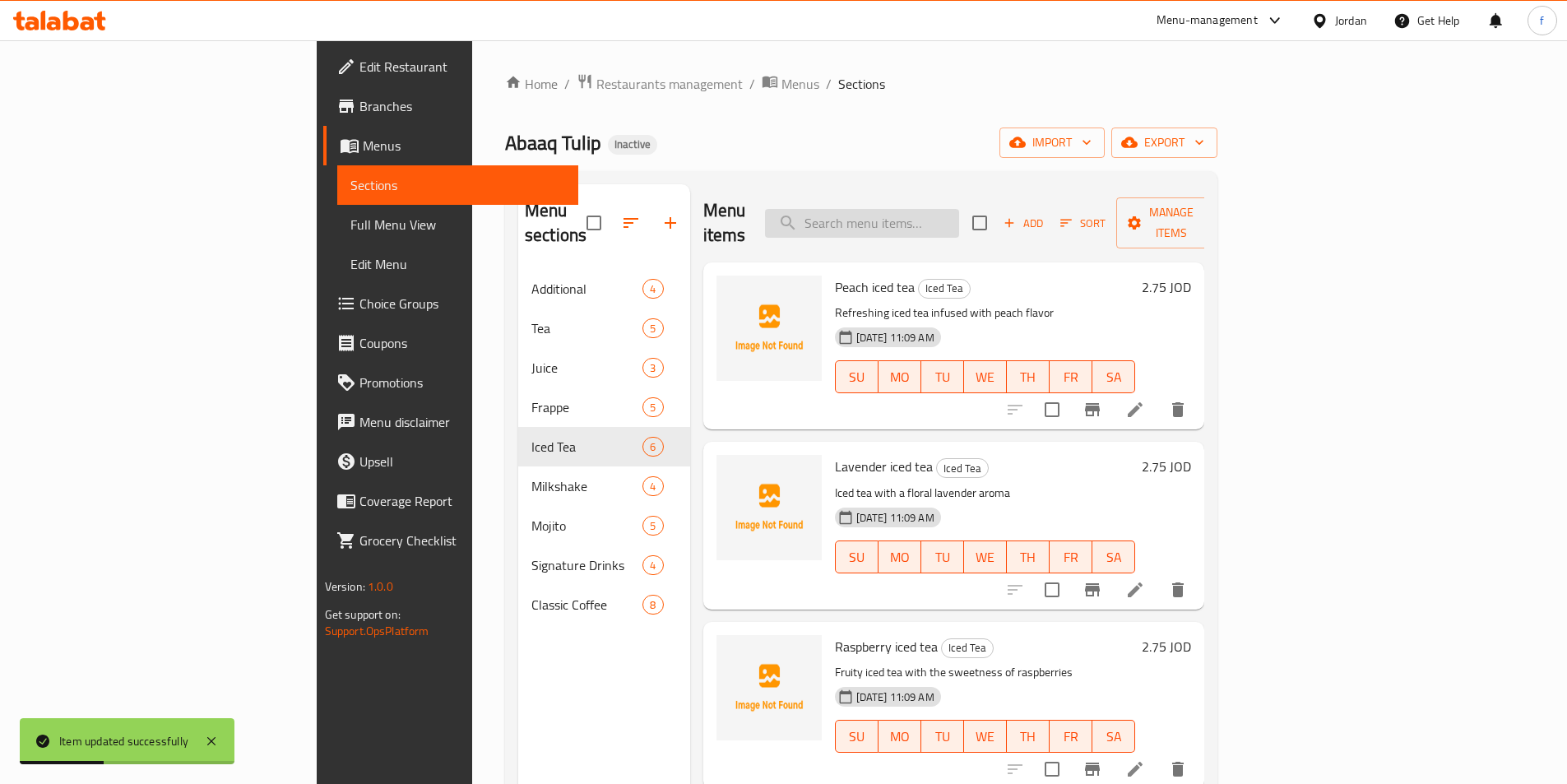
click at [960, 215] on input "search" at bounding box center [862, 223] width 194 height 28
paste input "French Toast"
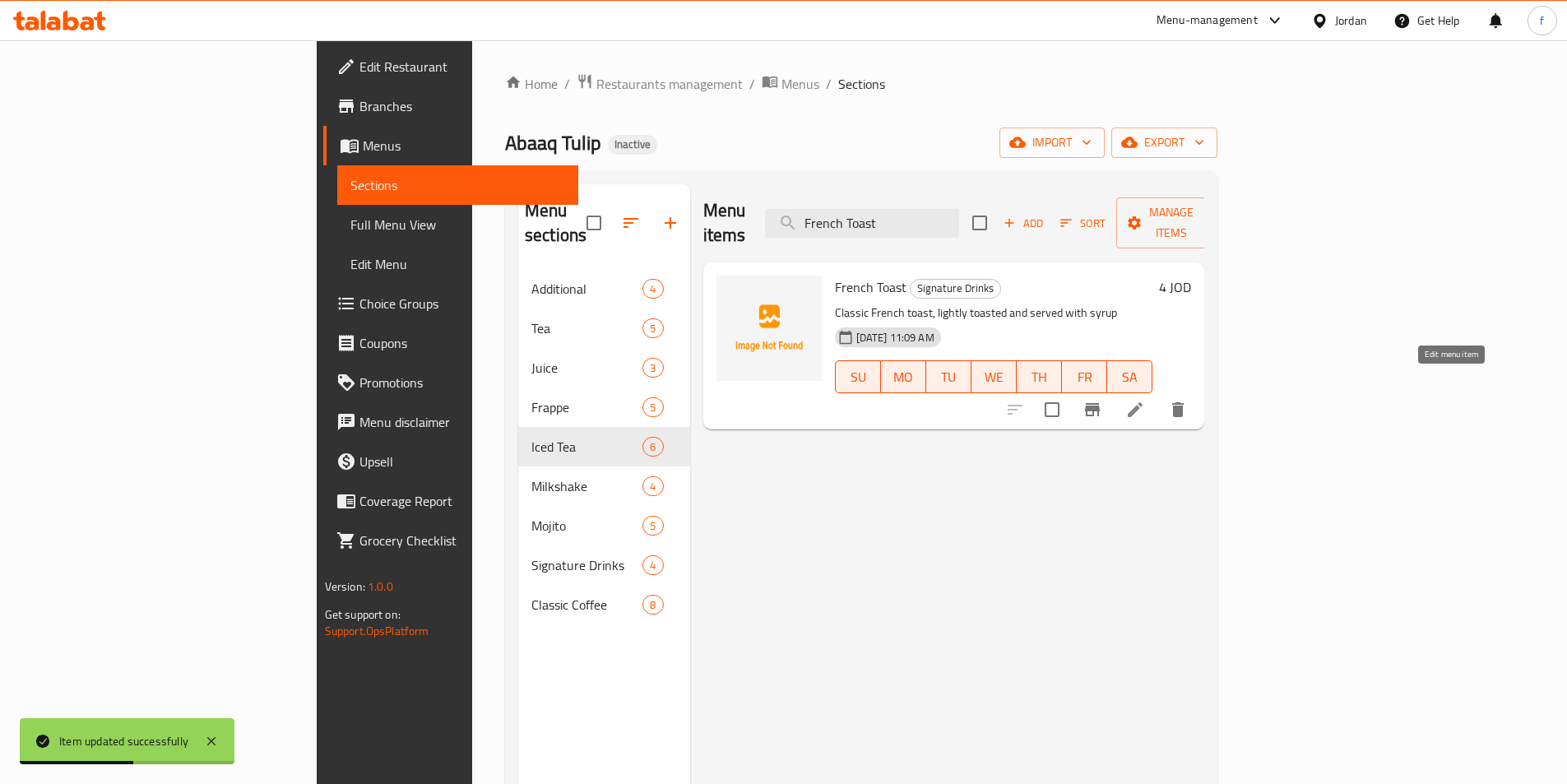
type input "French Toast"
click at [1145, 400] on icon at bounding box center [1135, 409] width 20 height 20
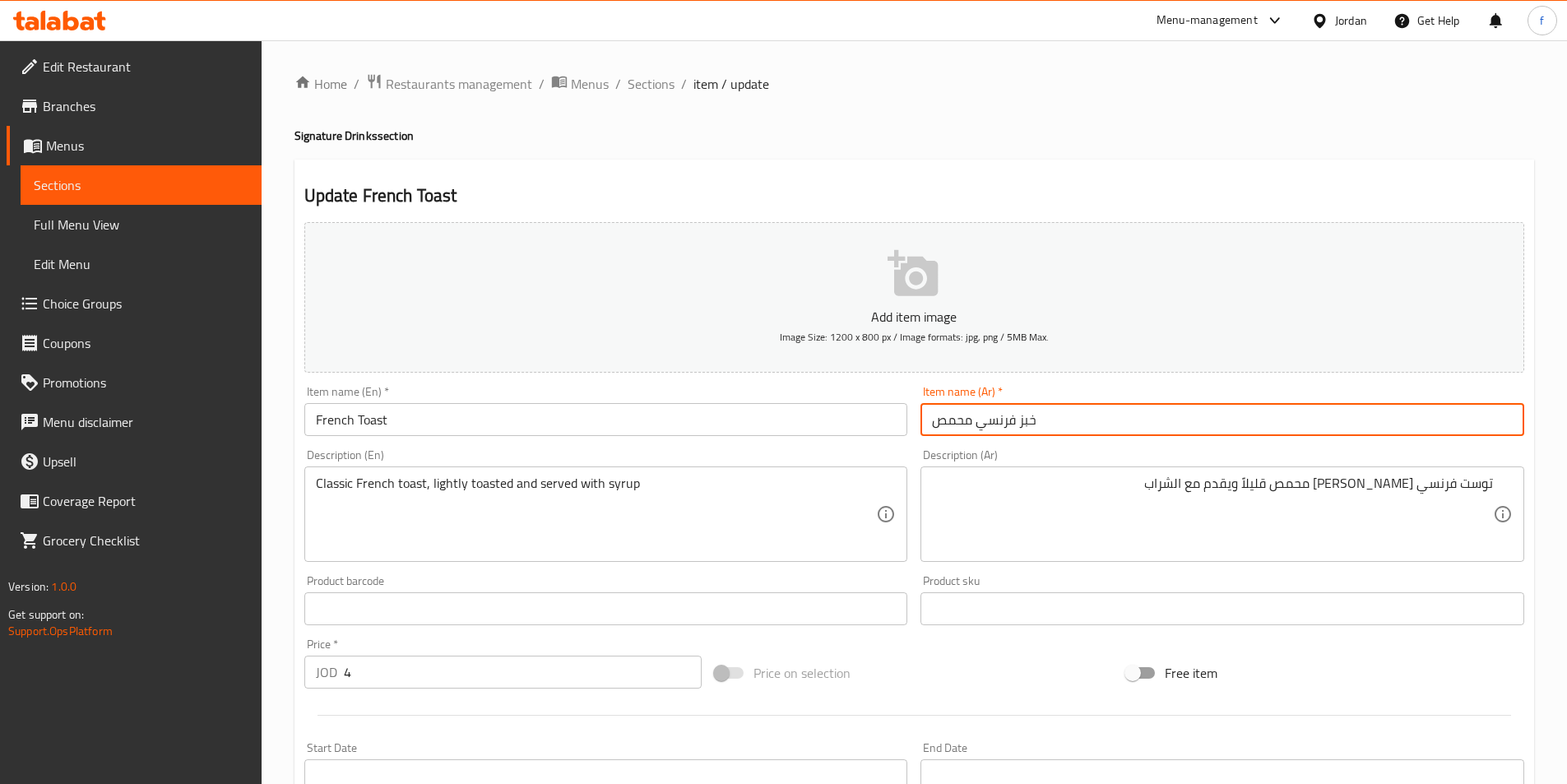
drag, startPoint x: 1059, startPoint y: 412, endPoint x: 909, endPoint y: 422, distance: 150.3
click at [909, 422] on div "Add item image Image Size: 1200 x 800 px / Image formats: jpg, png / 5MB Max. I…" at bounding box center [914, 570] width 1233 height 709
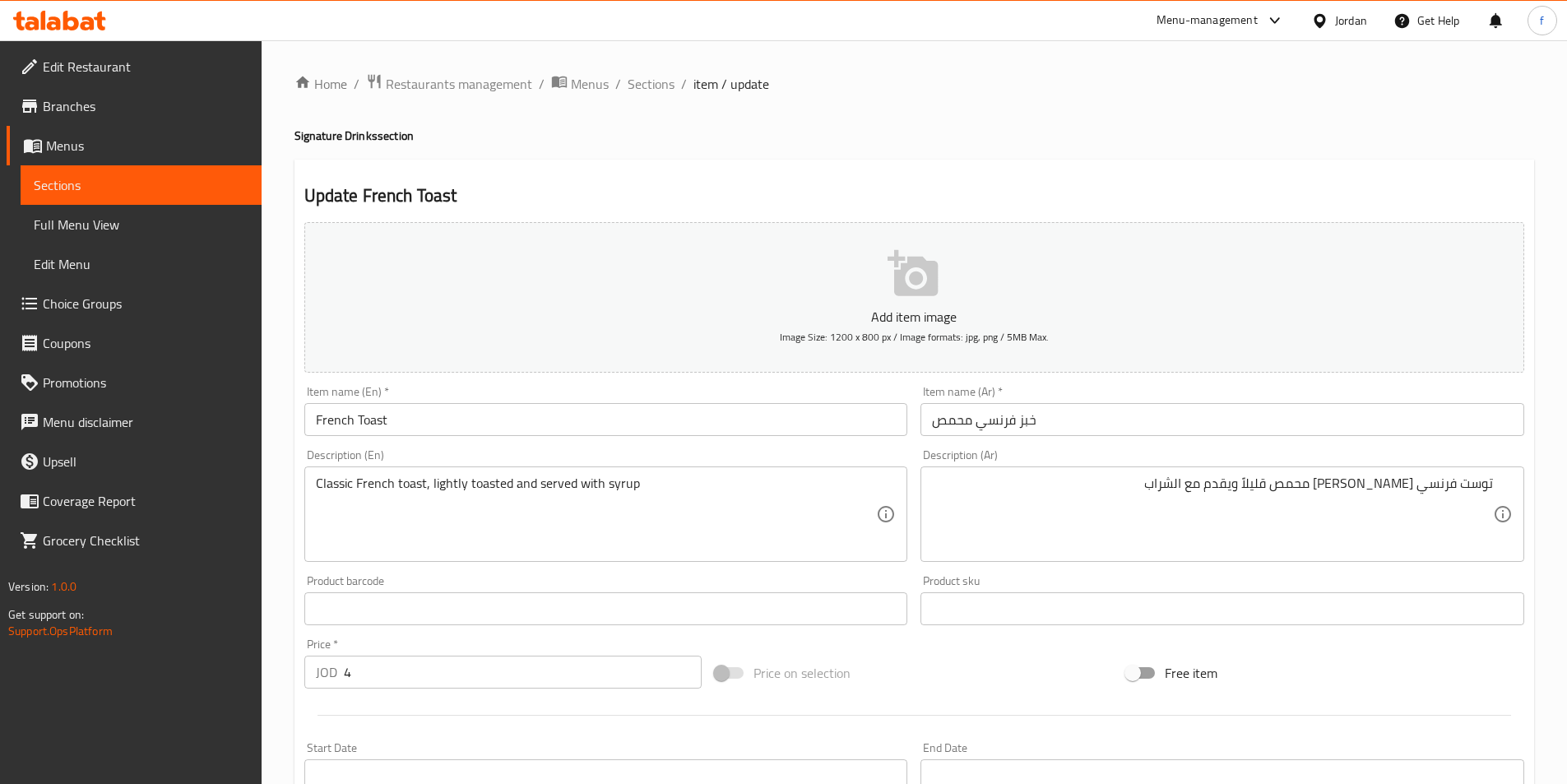
drag, startPoint x: 1493, startPoint y: 484, endPoint x: 1445, endPoint y: 496, distance: 49.5
click at [1445, 496] on div "توست فرنسي كلاسيكي محمص قليلاً ويقدم مع الشراب Description (Ar)" at bounding box center [1223, 514] width 604 height 96
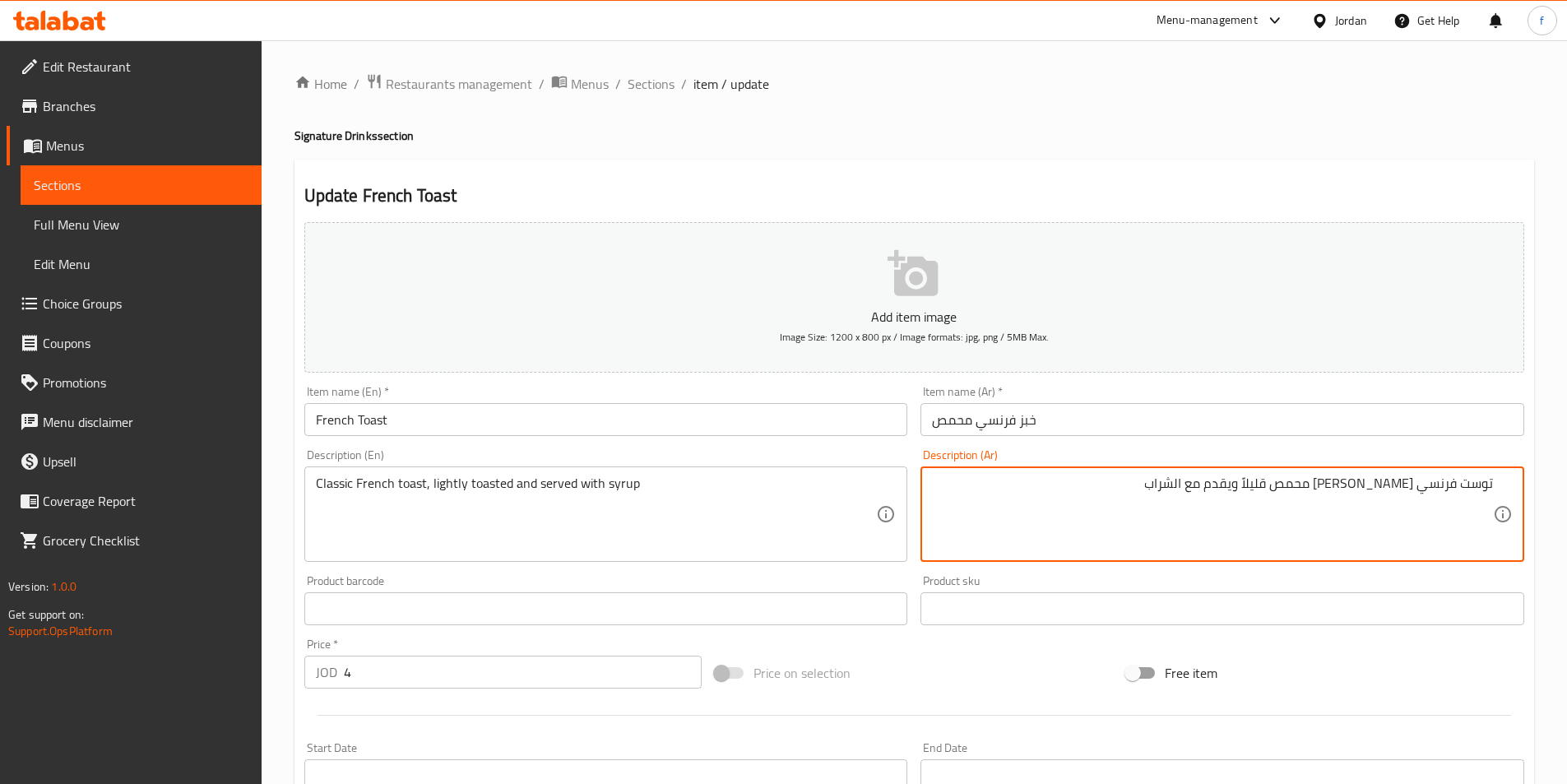
drag, startPoint x: 1420, startPoint y: 485, endPoint x: 1495, endPoint y: 483, distance: 75.0
click at [1495, 483] on div "توست فرنسي كلاسيكي محمص قليلاً ويقدم مع الشراب Description (Ar)" at bounding box center [1223, 514] width 604 height 96
paste textarea "بز فرنسي محمص"
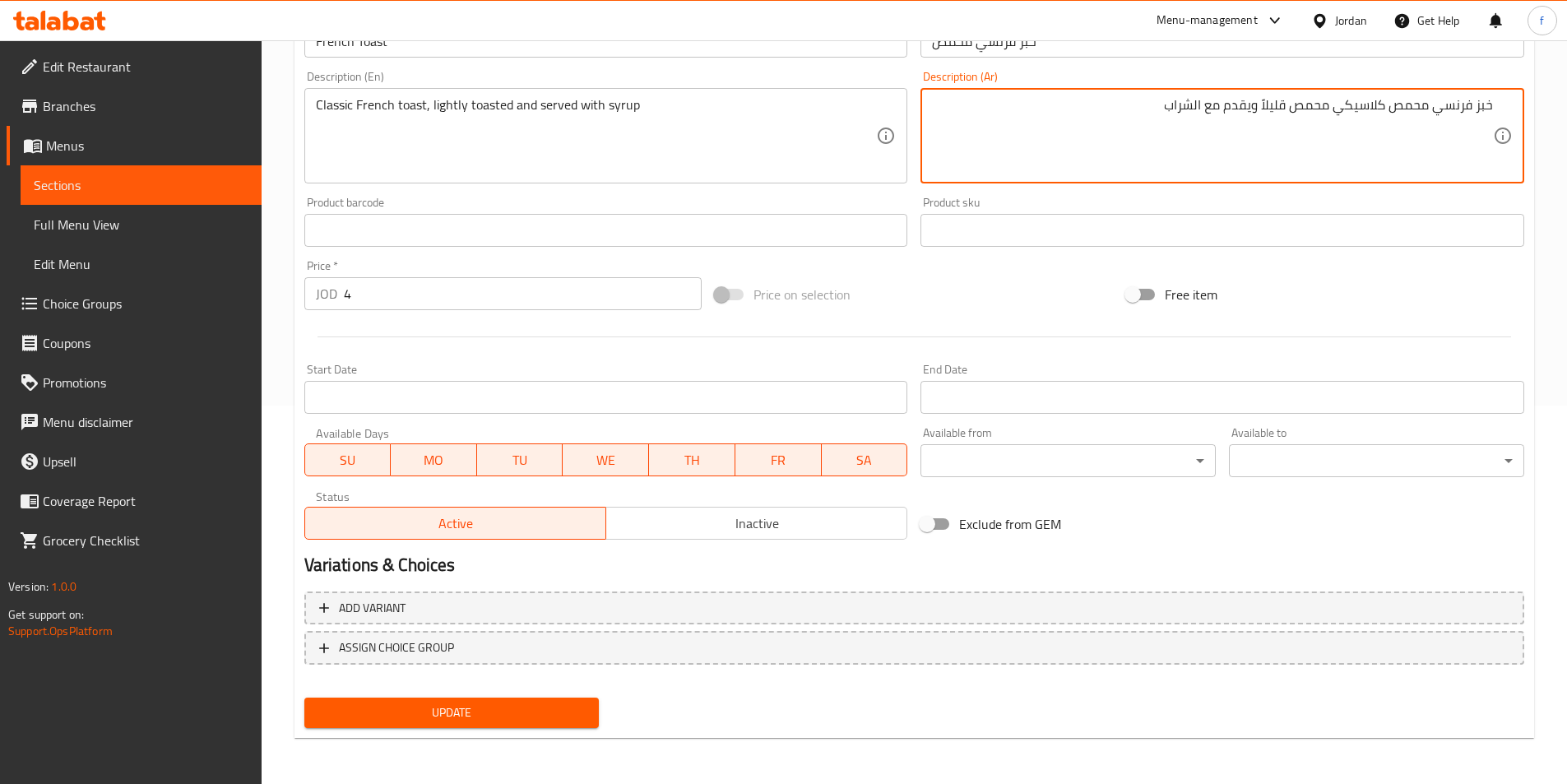
type textarea "خبز فرنسي محمص كلاسيكي محمص قليلاً ويقدم مع الشراب"
click at [553, 721] on span "Update" at bounding box center [452, 713] width 269 height 21
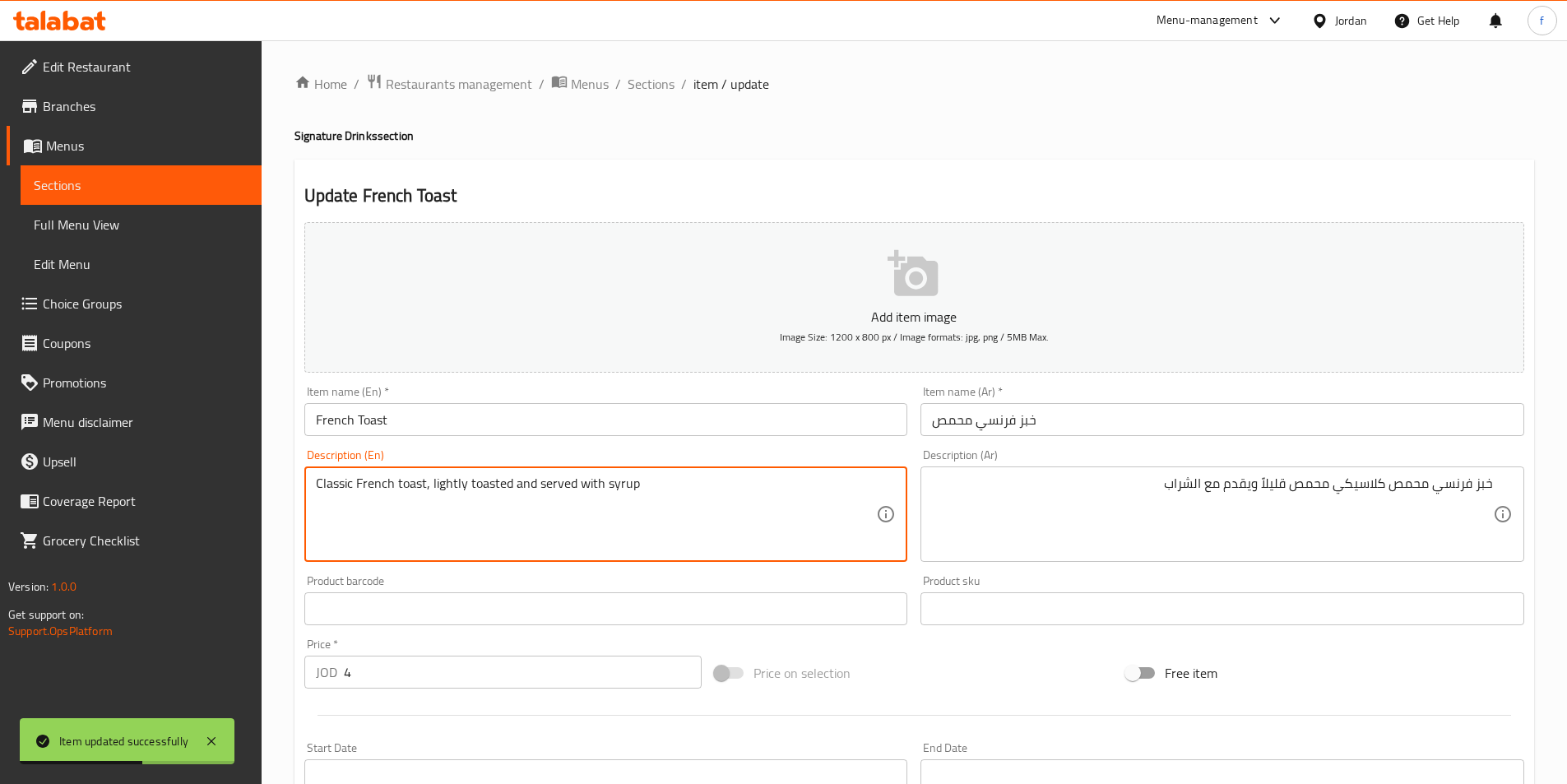
drag, startPoint x: 359, startPoint y: 476, endPoint x: 419, endPoint y: 476, distance: 60.0
click at [643, 69] on div "Home / Restaurants management / Menus / Sections / item / update Signature Drin…" at bounding box center [915, 601] width 1306 height 1122
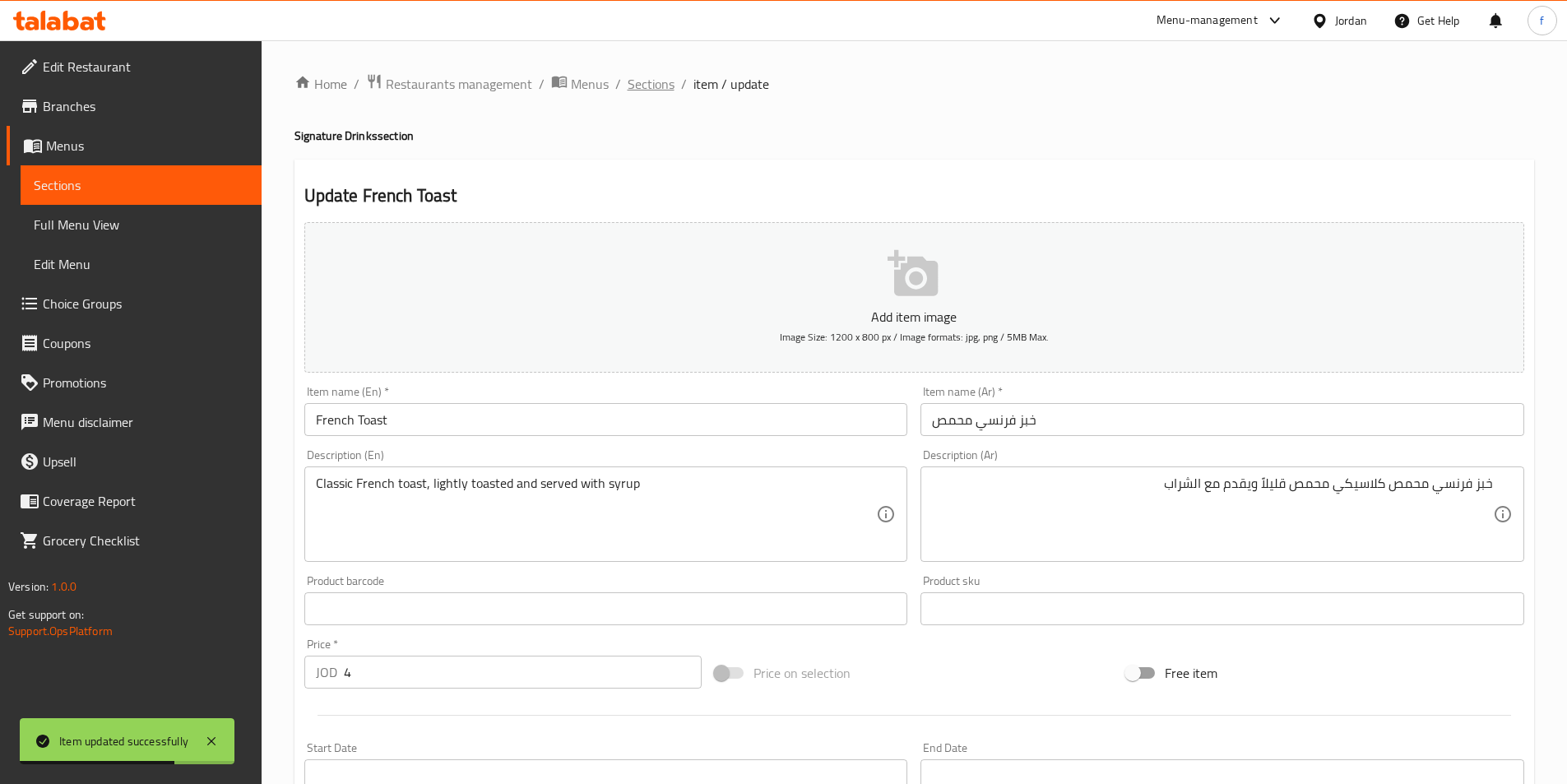
click at [643, 78] on span "Sections" at bounding box center [651, 83] width 47 height 20
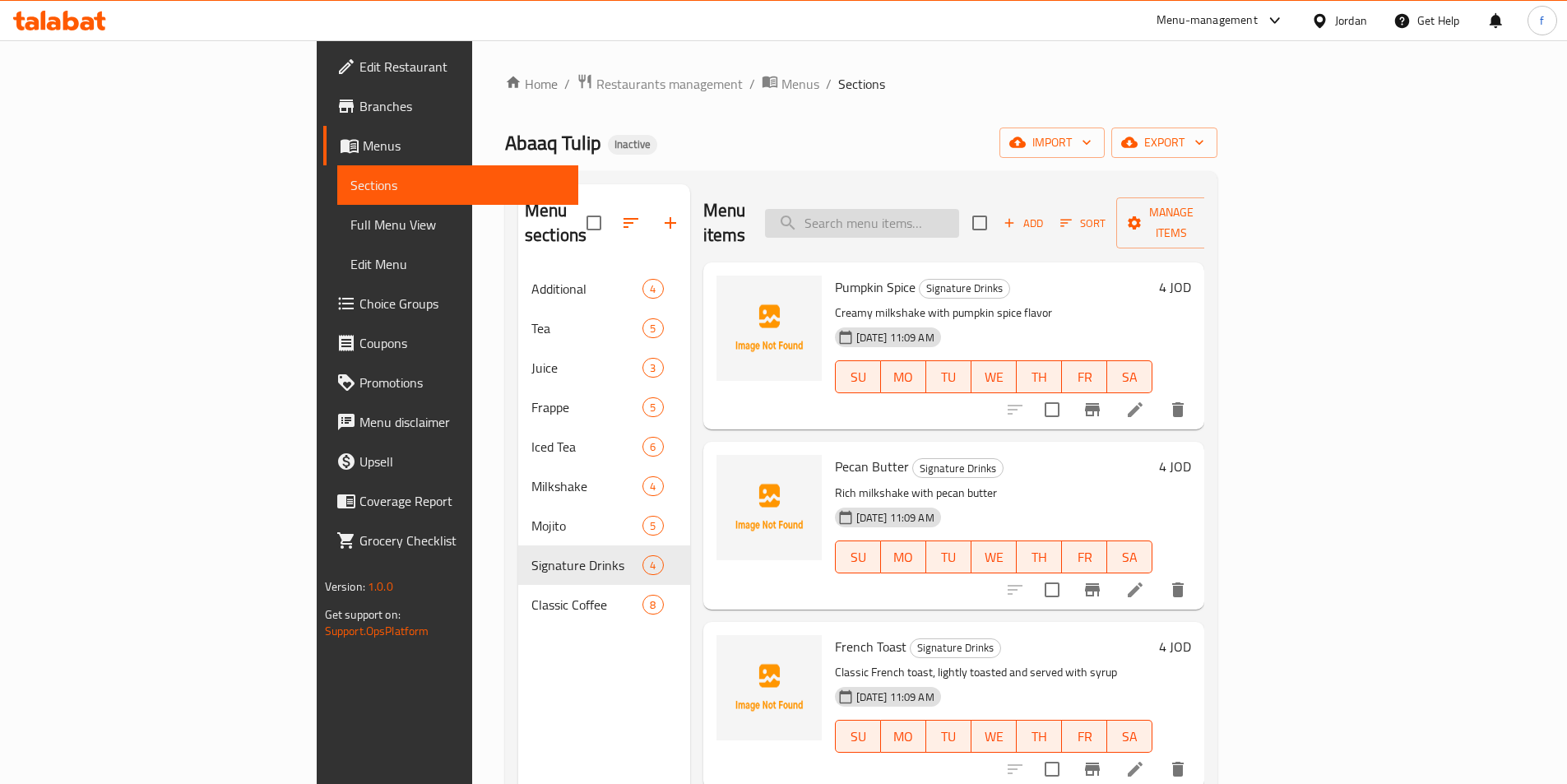
click at [960, 209] on input "search" at bounding box center [862, 223] width 194 height 28
paste input "Adult Cerelac"
type input "Adult Cerelac"
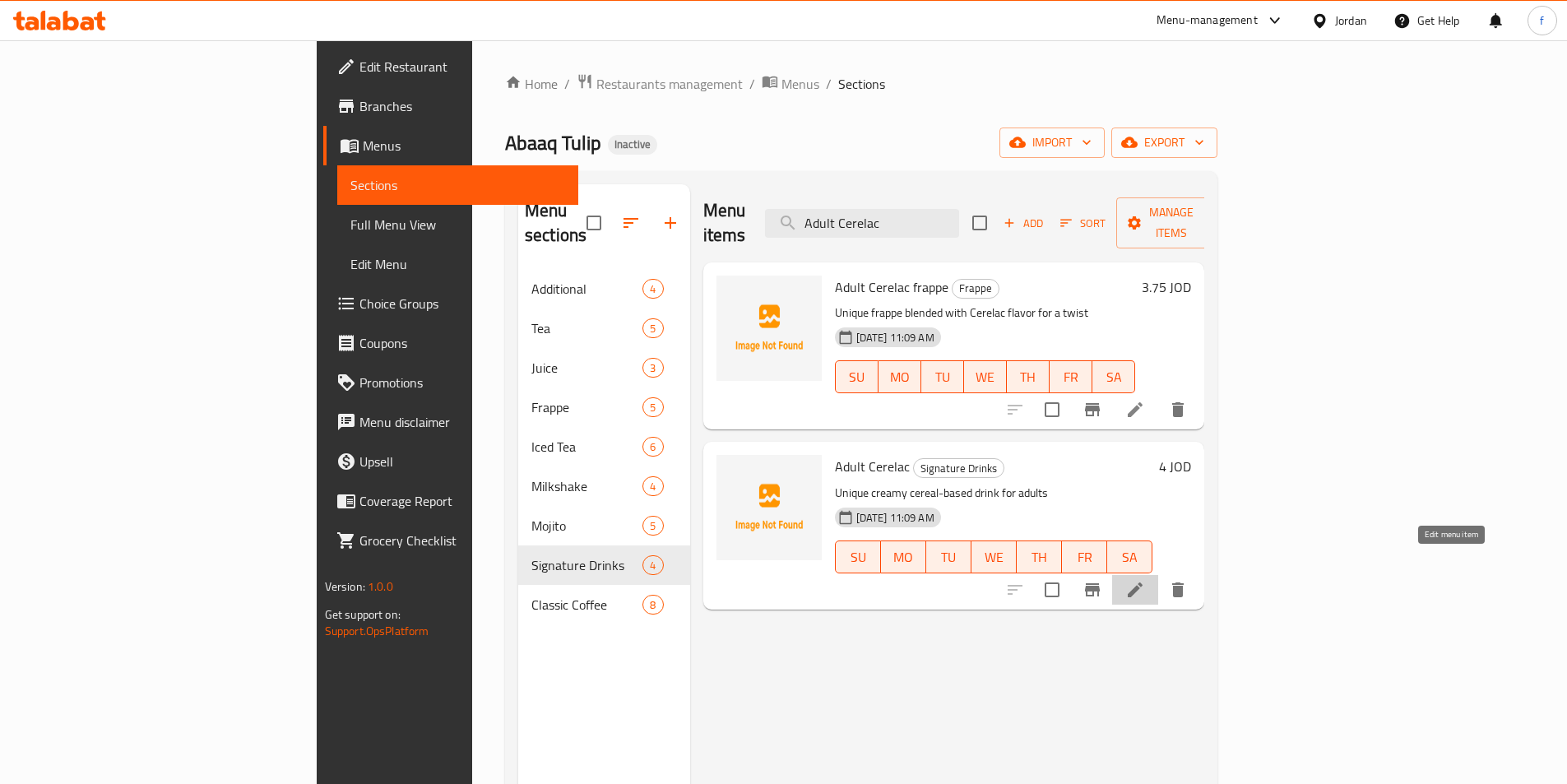
click at [1145, 580] on icon at bounding box center [1135, 589] width 20 height 20
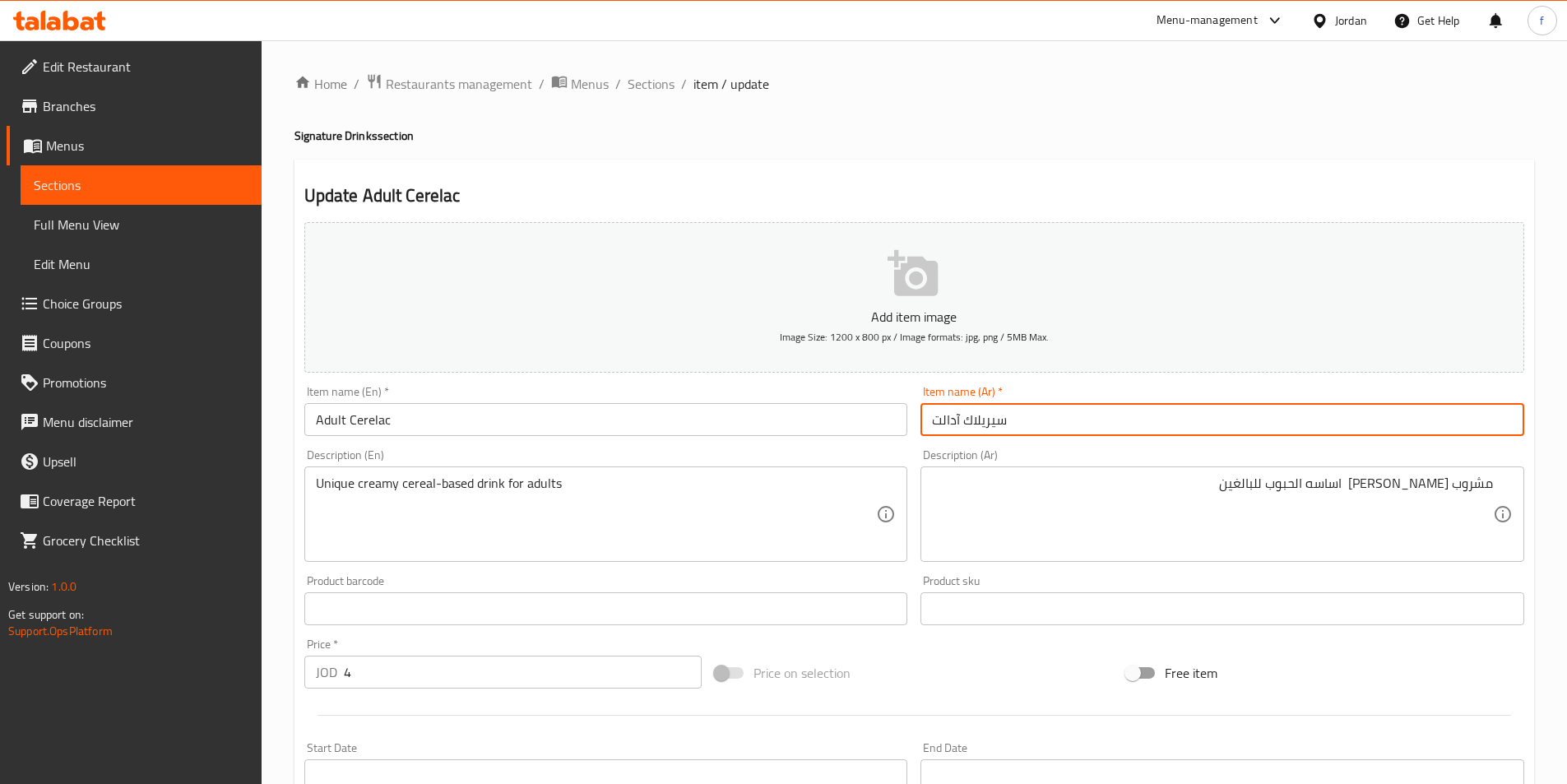
click at [1133, 411] on input "سيريلاك آدالت" at bounding box center [1223, 419] width 604 height 33
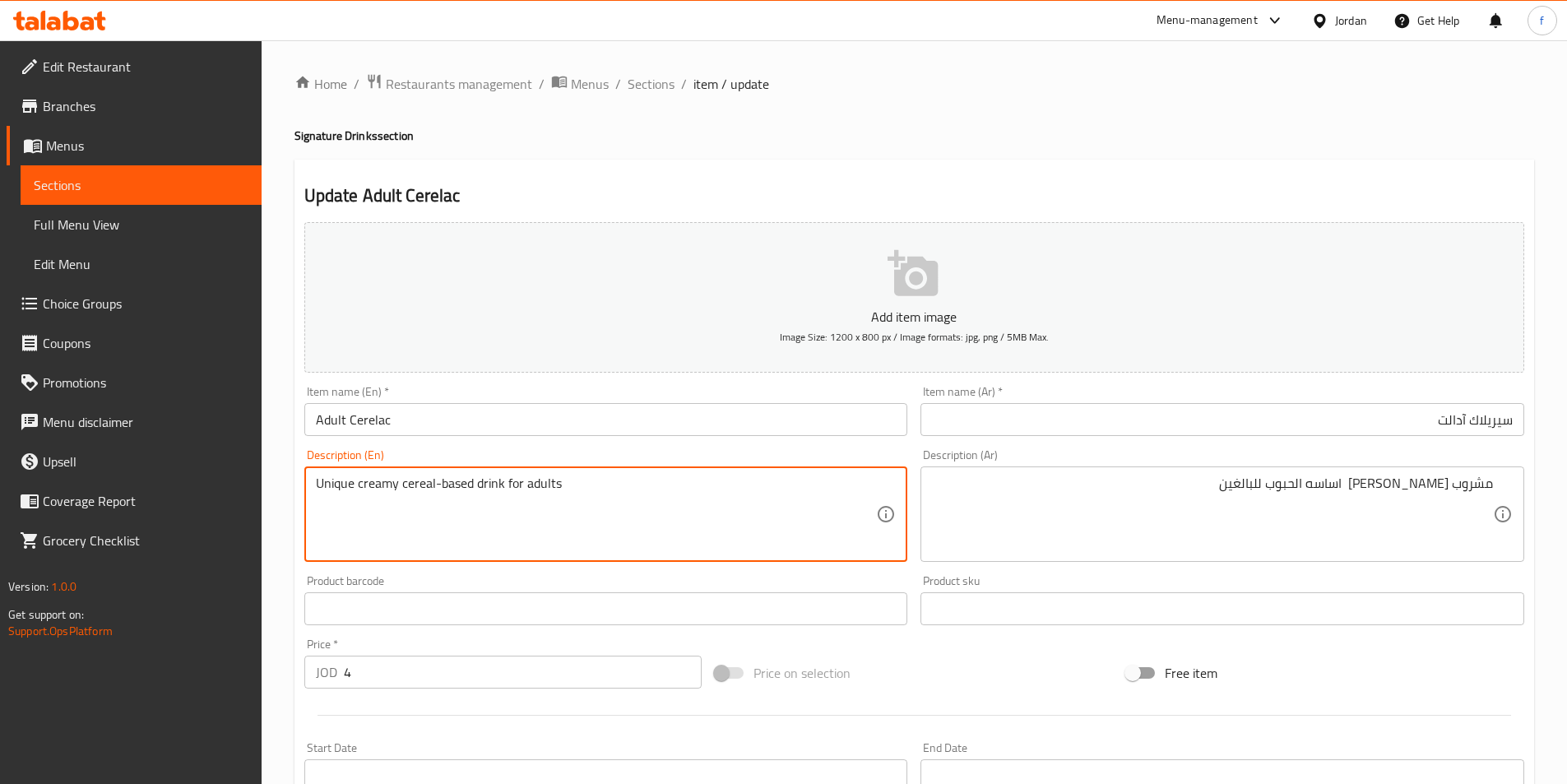
click at [479, 482] on textarea "Unique creamy cereal-based drink for adults" at bounding box center [596, 514] width 561 height 78
click at [369, 481] on textarea "Unique creamy cereal-based drink for adults" at bounding box center [596, 514] width 561 height 78
click at [339, 483] on textarea "Unique creamy cereal-based drink for adults" at bounding box center [596, 514] width 561 height 78
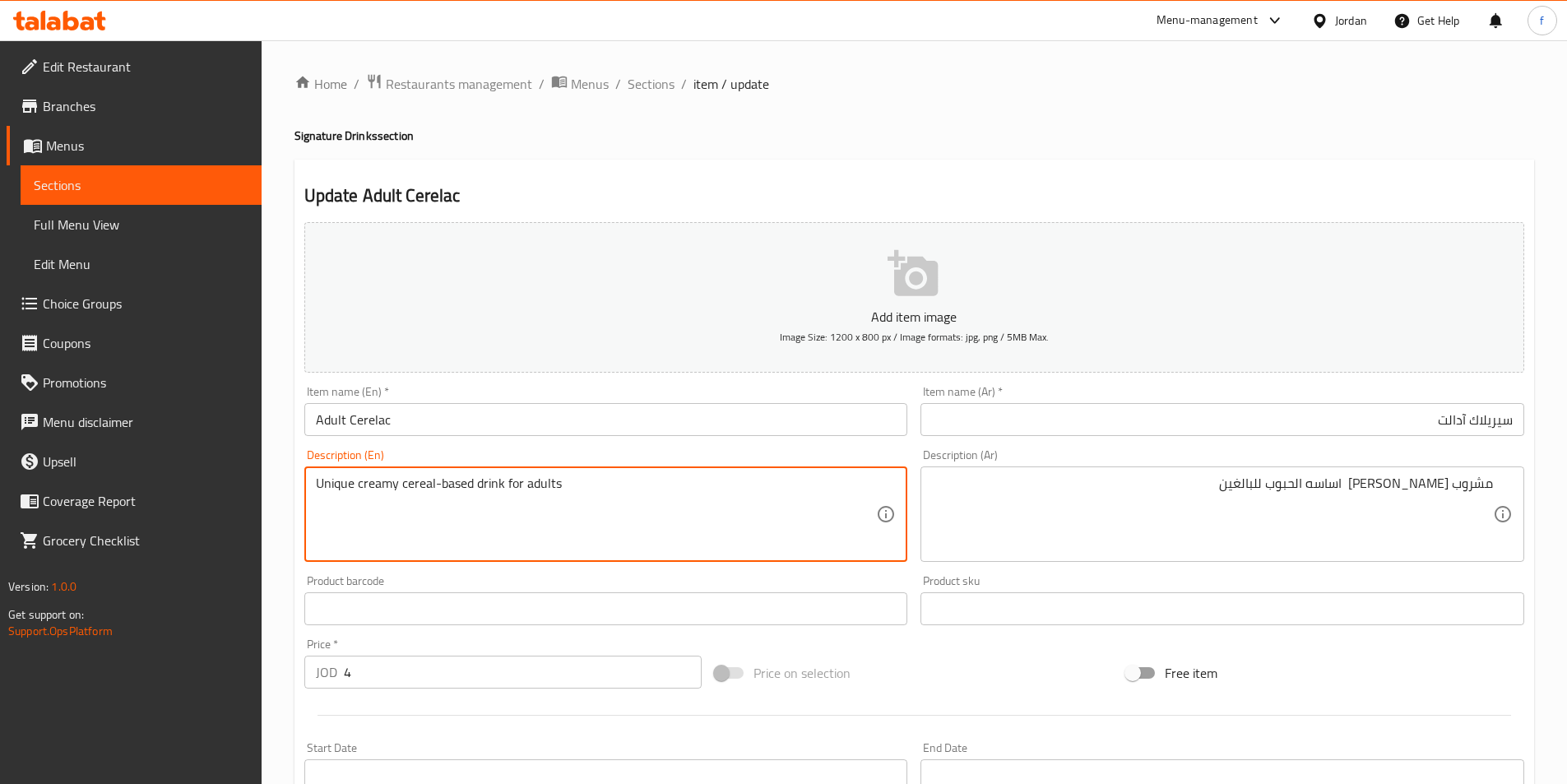
click at [419, 477] on textarea "Unique creamy cereal-based drink for adults" at bounding box center [596, 514] width 561 height 78
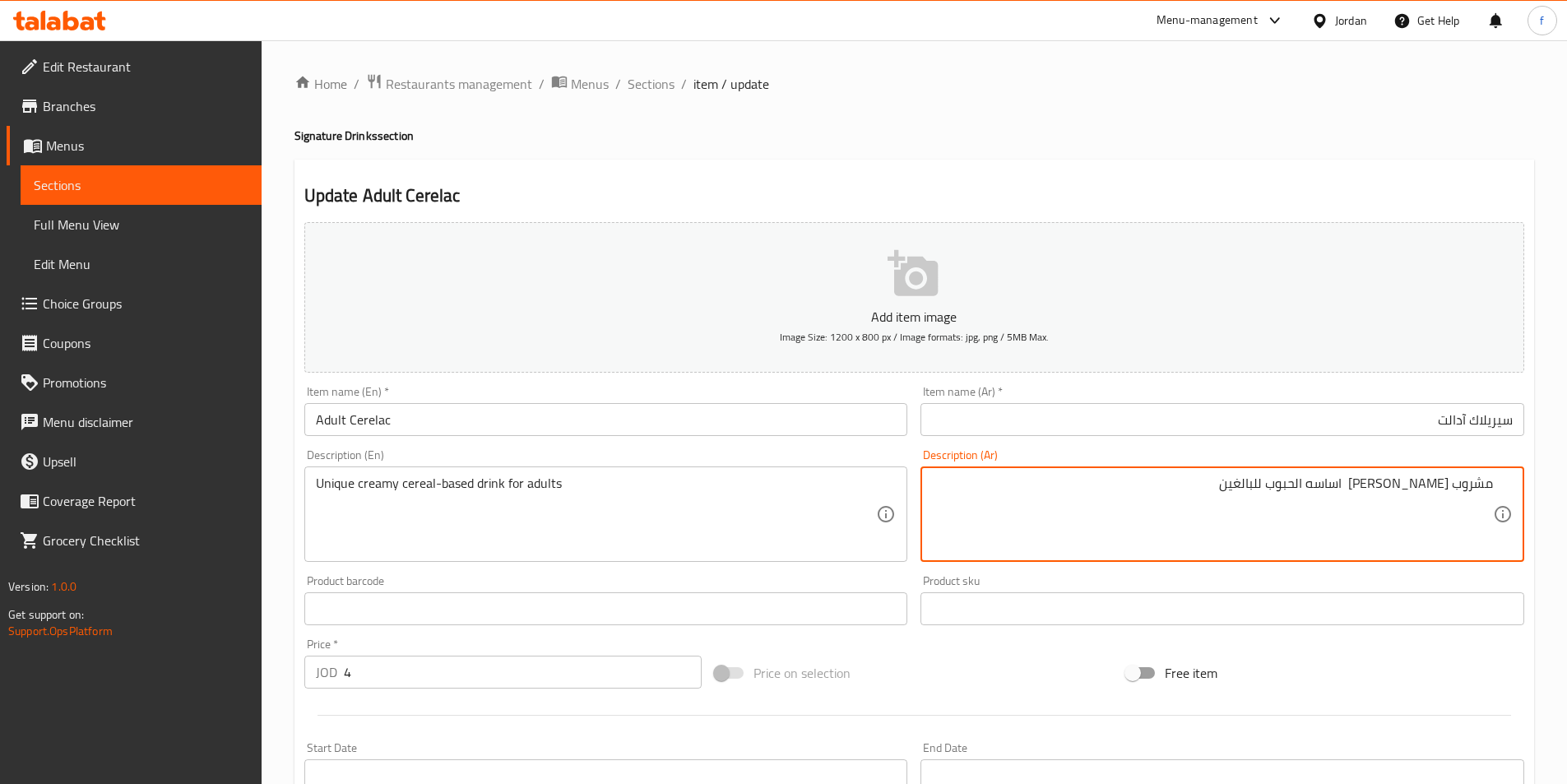
click at [1318, 494] on textarea "مشروب [PERSON_NAME] اساسه الحبوب للبالغين" at bounding box center [1212, 514] width 561 height 78
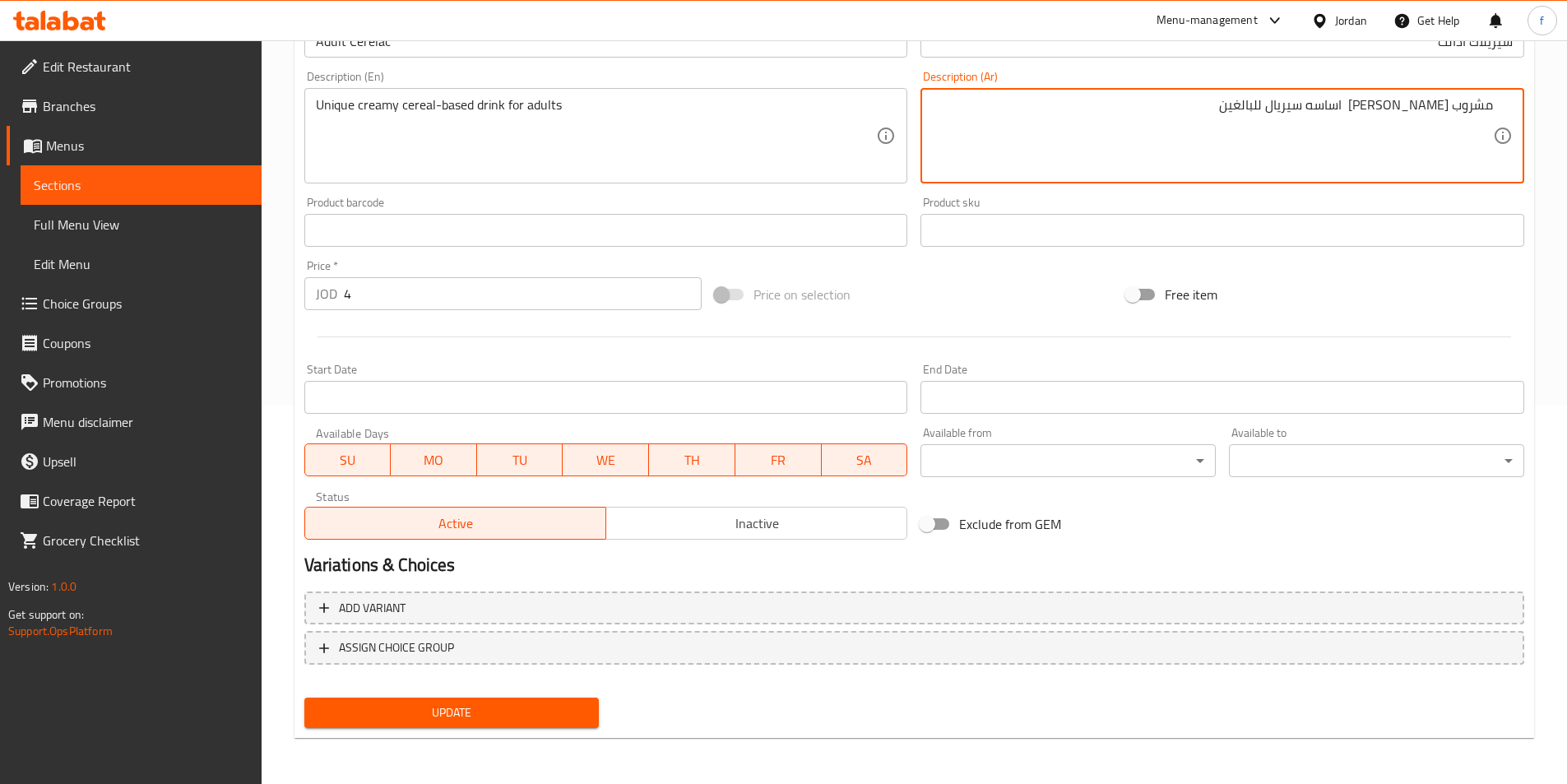
type textarea "مشروب كريمي فريد اساسه سيريال للبالغين"
click at [530, 715] on span "Update" at bounding box center [452, 713] width 269 height 21
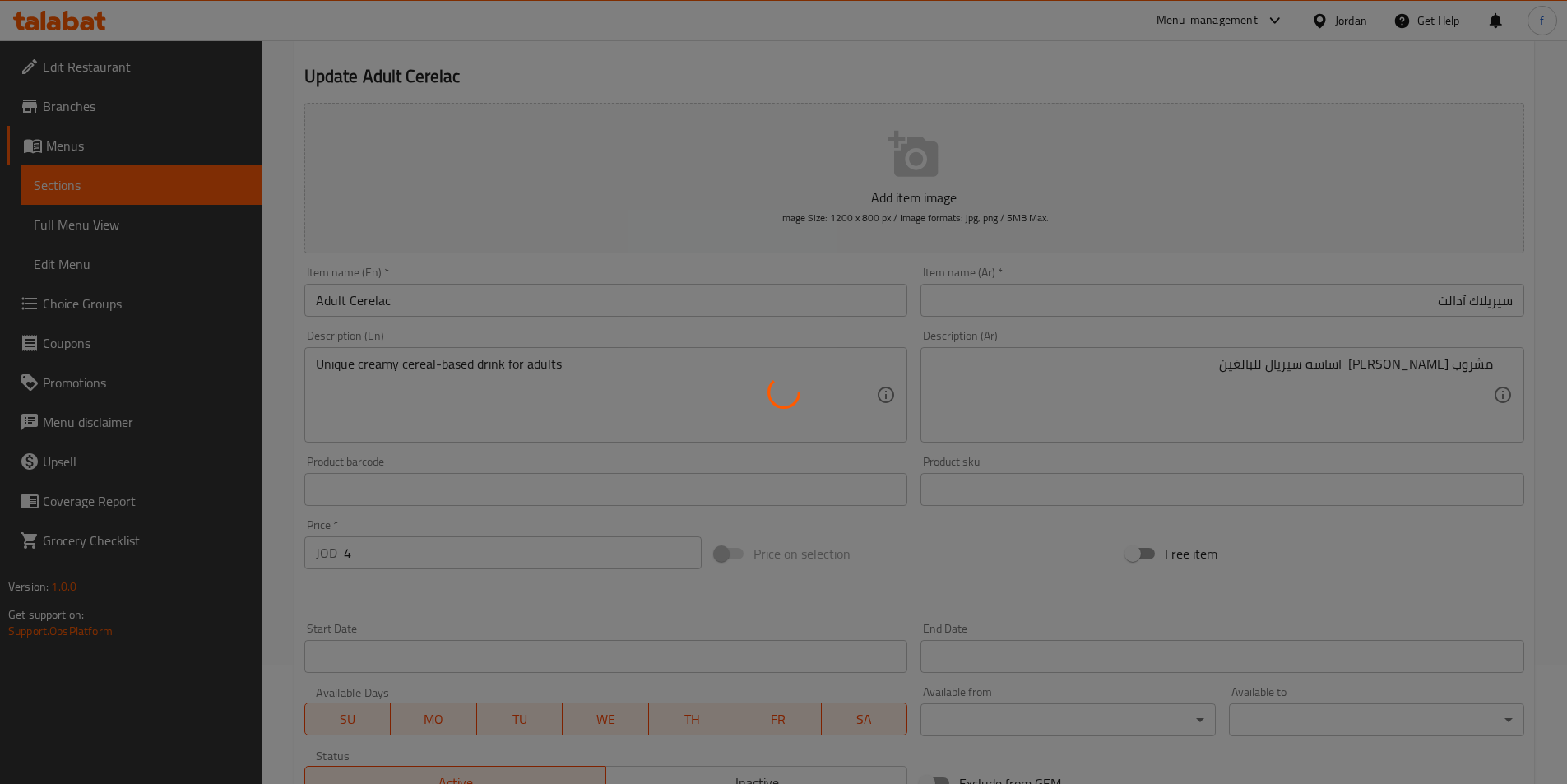
scroll to position [0, 0]
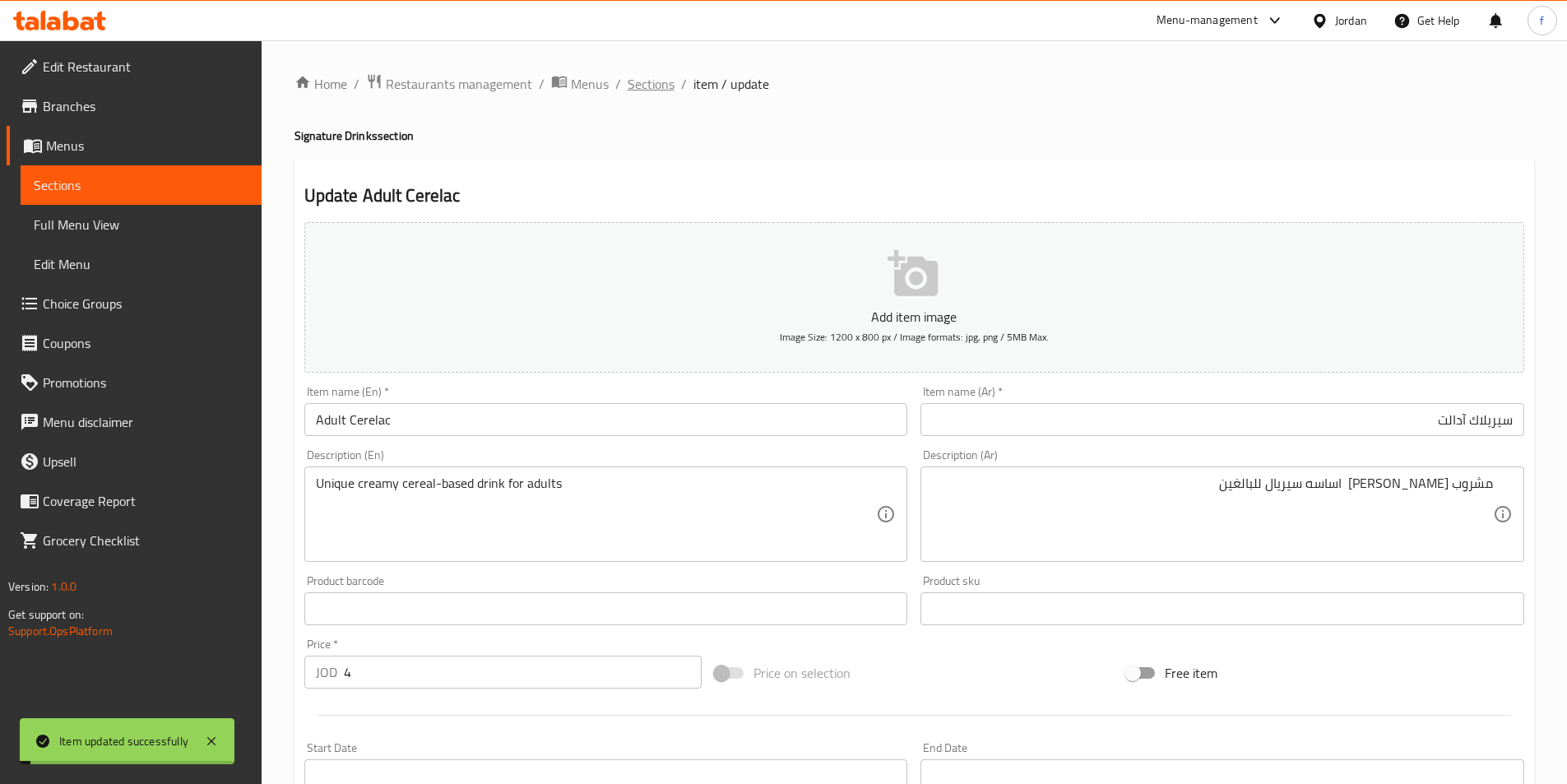
click at [650, 85] on span "Sections" at bounding box center [651, 83] width 47 height 20
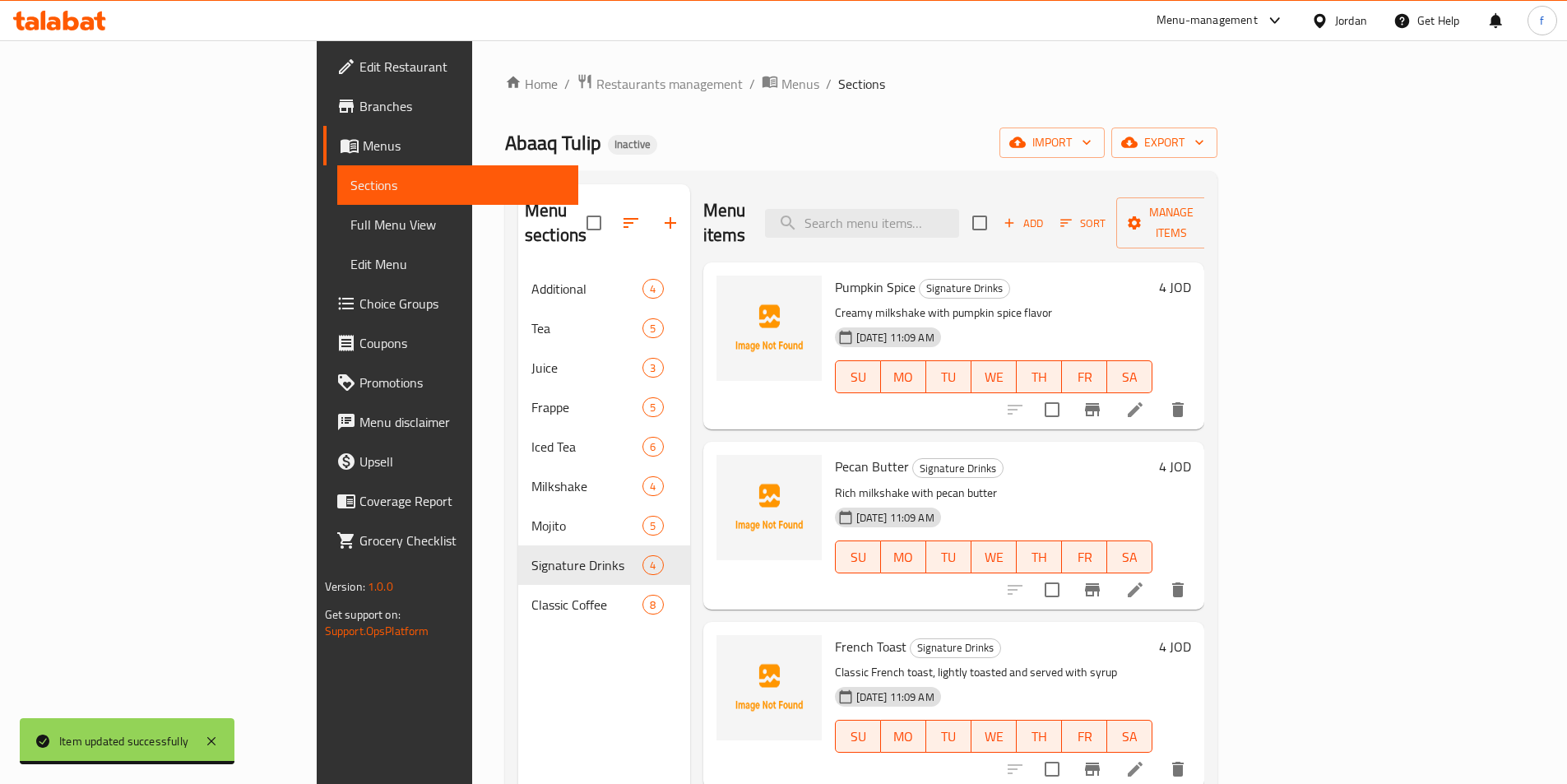
click at [961, 184] on div "Menu items Add Sort Manage items" at bounding box center [954, 223] width 502 height 78
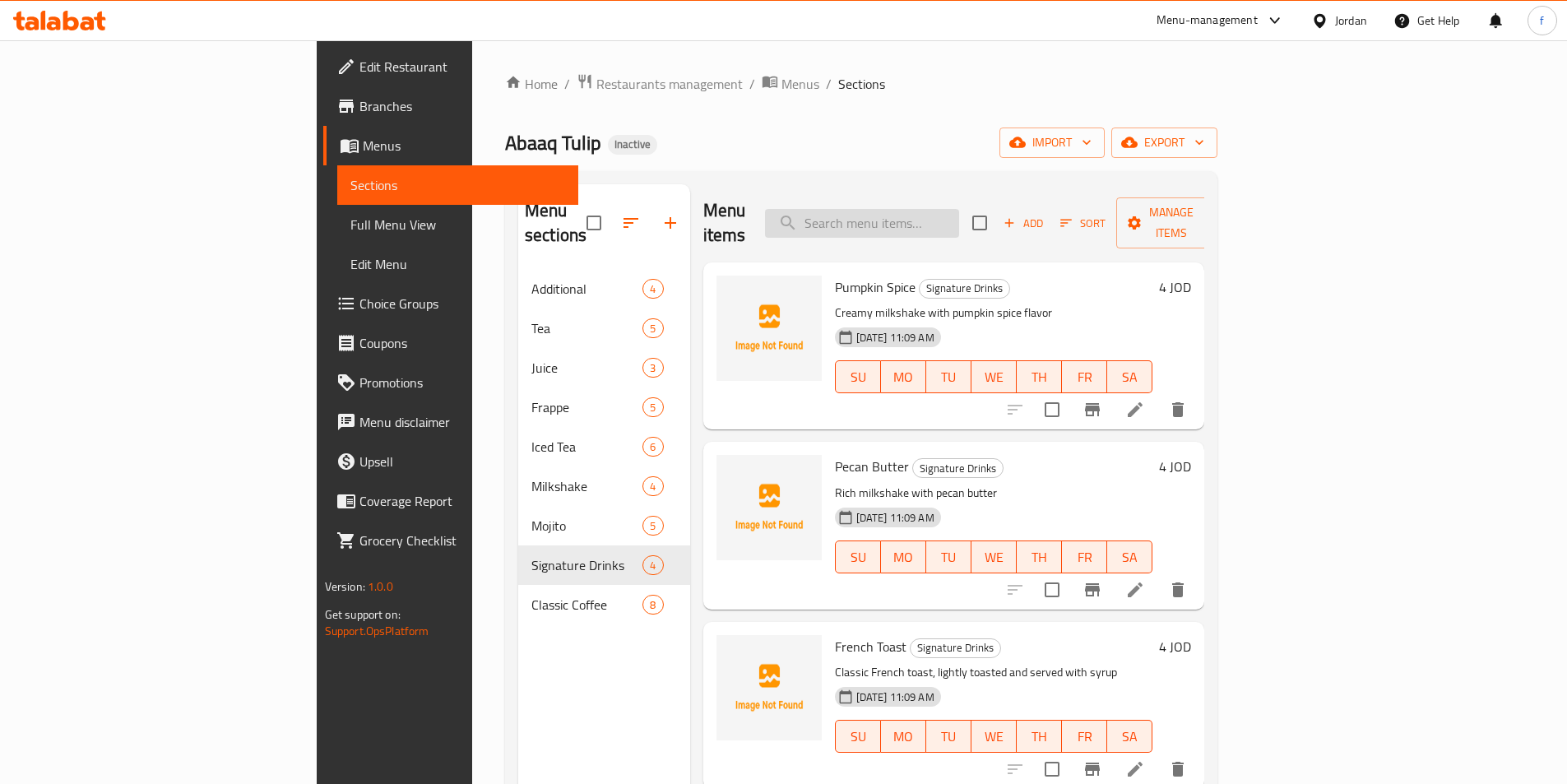
click at [954, 209] on input "search" at bounding box center [862, 223] width 194 height 28
paste input "Americano"
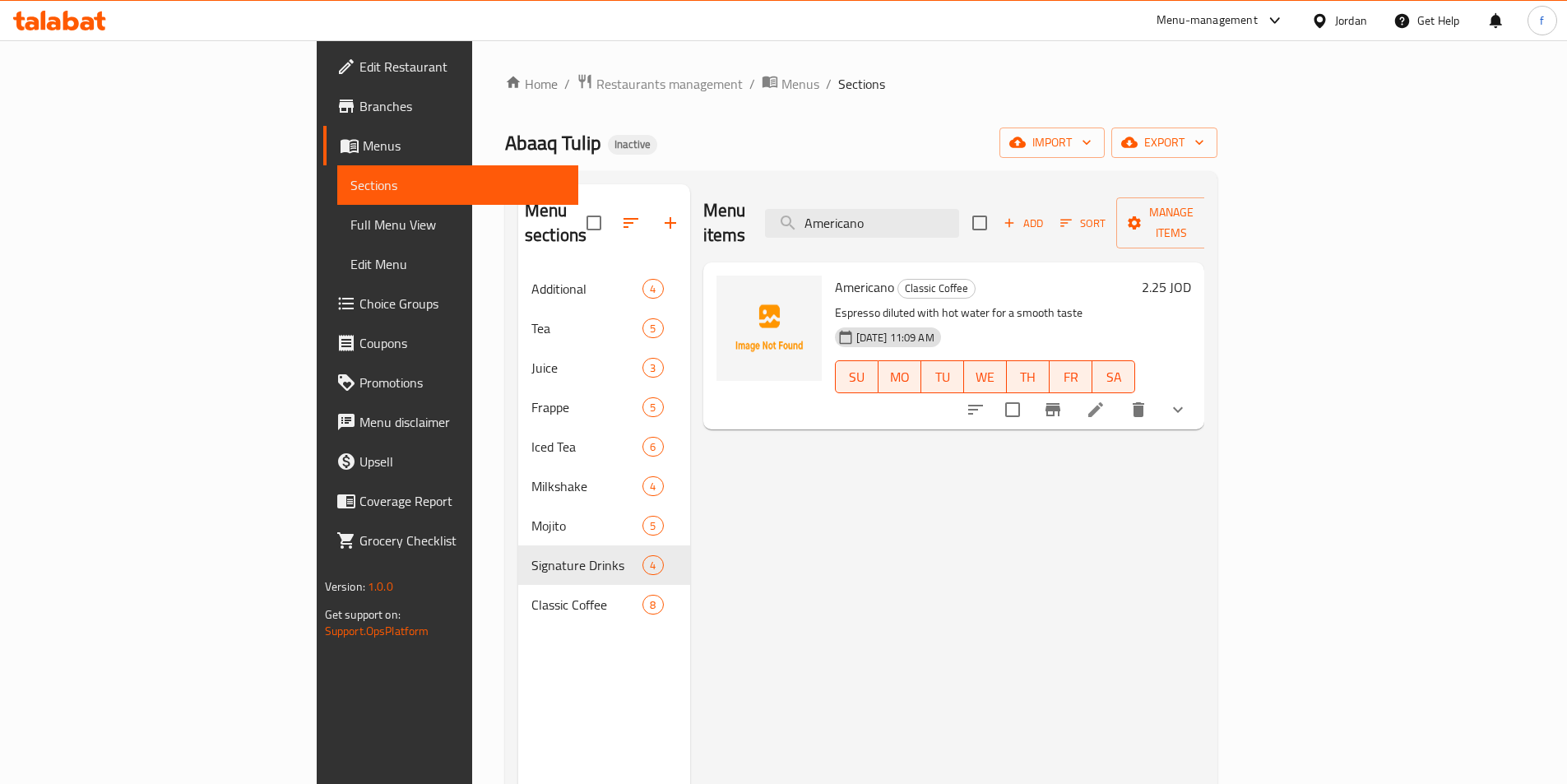
type input "Americano"
click at [1119, 394] on li at bounding box center [1096, 409] width 46 height 29
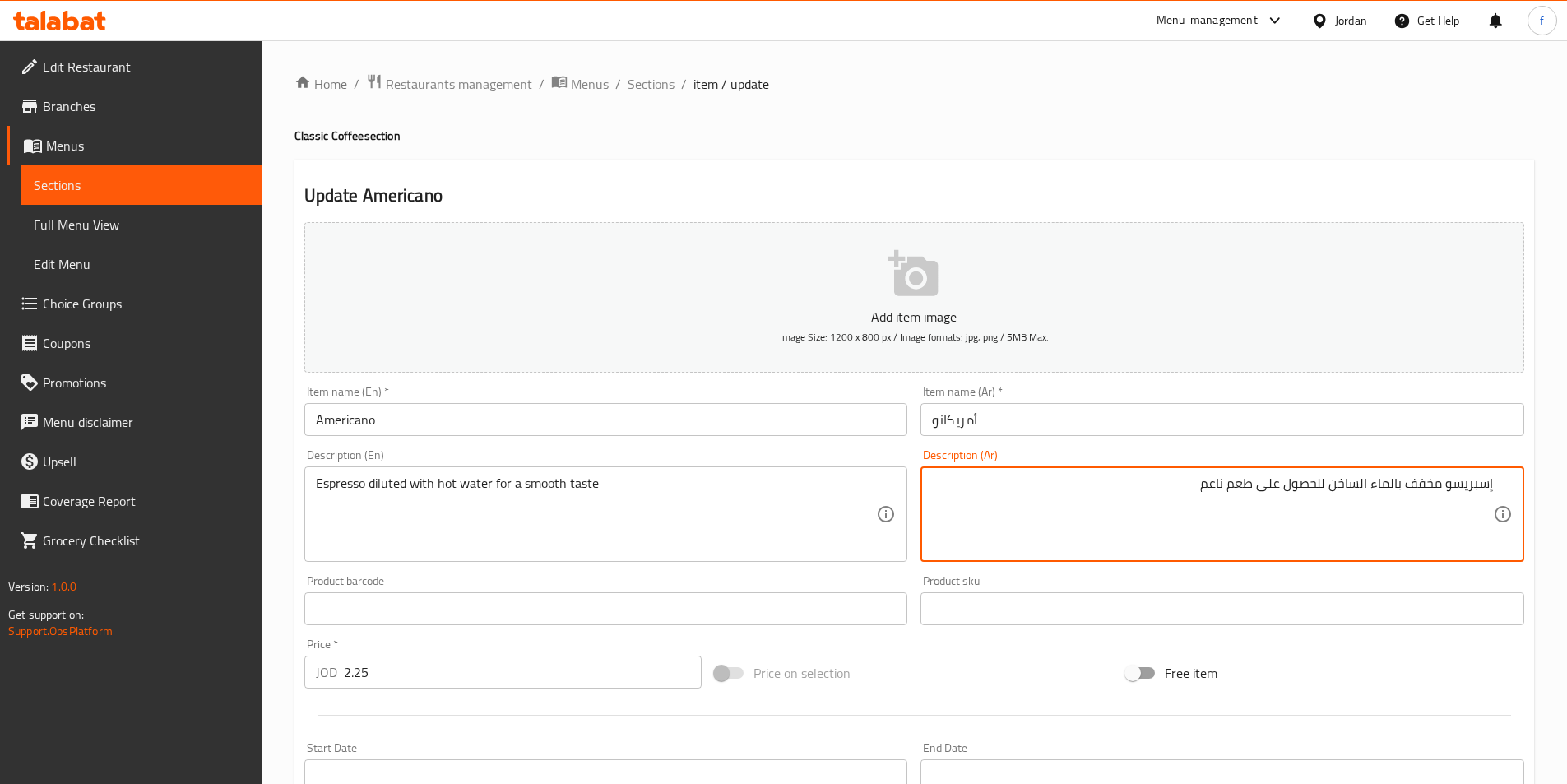
click at [1263, 426] on input "أمريكانو" at bounding box center [1223, 419] width 604 height 33
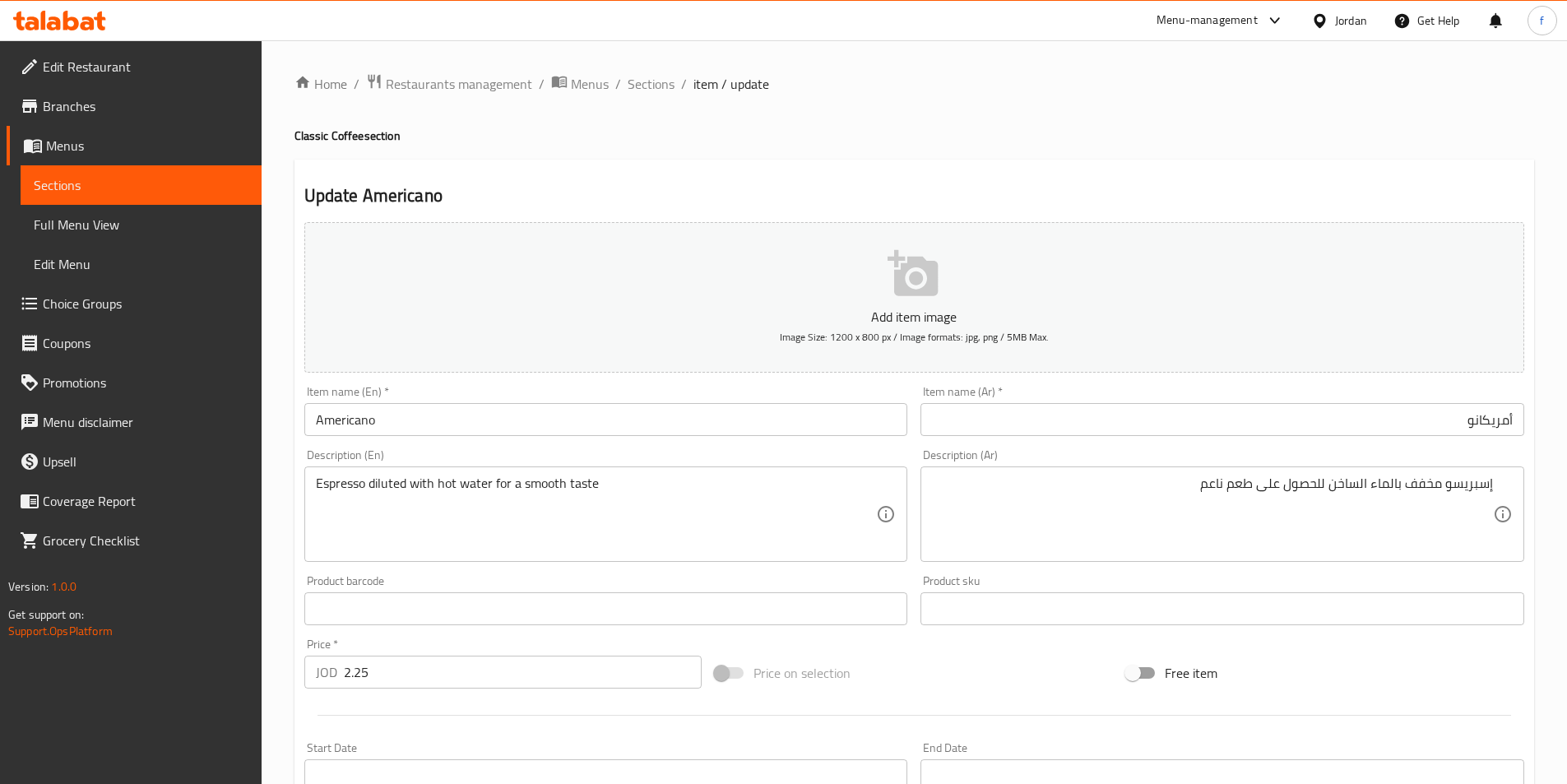
click at [1082, 578] on div "Product sku Product sku" at bounding box center [1223, 600] width 604 height 50
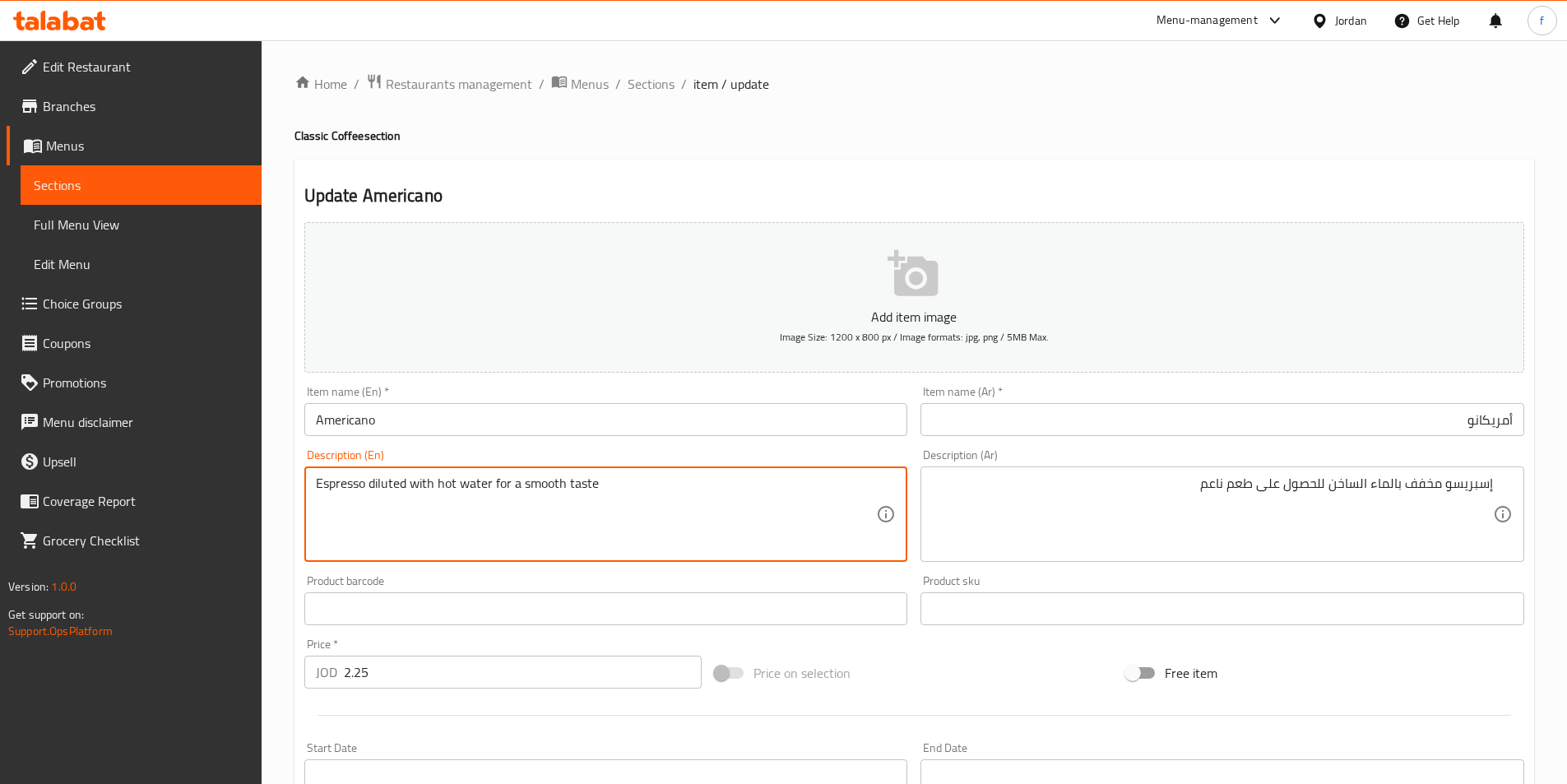
click at [340, 486] on textarea "Espresso diluted with hot water for a smooth taste" at bounding box center [596, 514] width 561 height 78
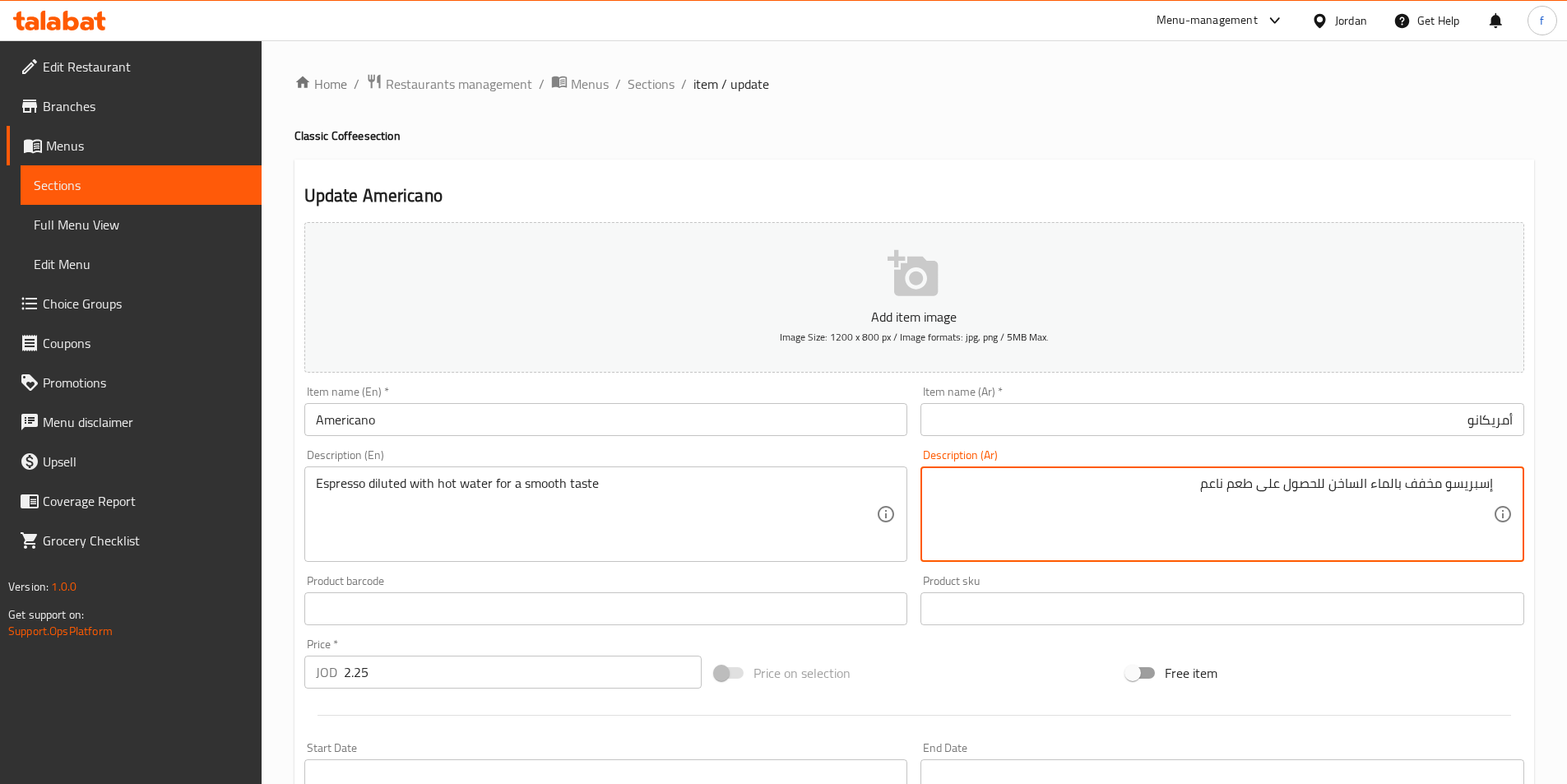
drag, startPoint x: 1328, startPoint y: 482, endPoint x: 1259, endPoint y: 498, distance: 70.8
click at [1318, 489] on textarea "إسبريسو مخفف بالماء الساخن طعم ناعم" at bounding box center [1212, 514] width 561 height 78
click at [1323, 482] on textarea "إسبريسو مخفف بالماء الساخن طعم ناعم" at bounding box center [1212, 514] width 561 height 78
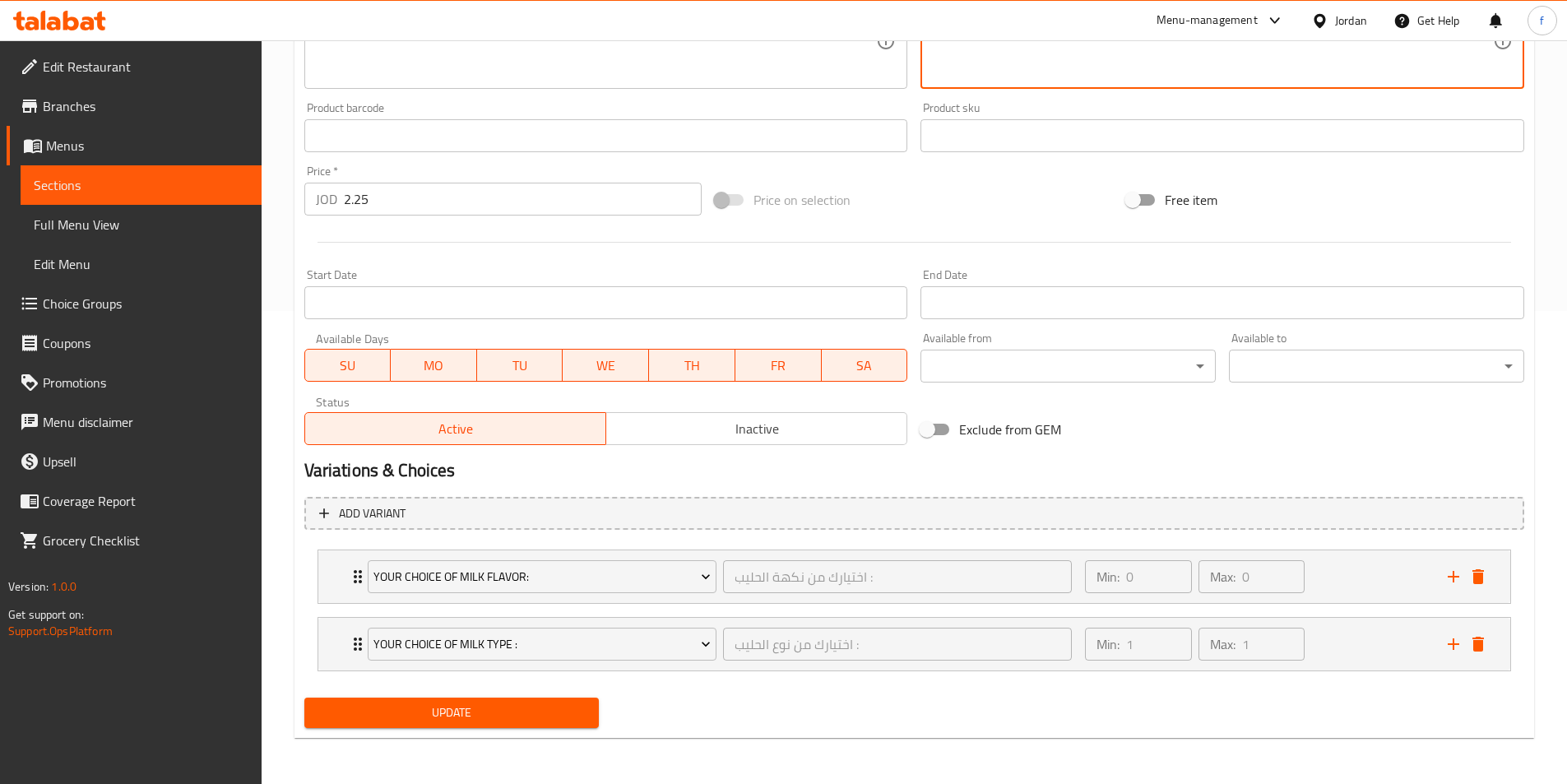
type textarea "إسبريسو مخفف بالماء الساخن لطعم ناعم"
click at [574, 704] on span "Update" at bounding box center [452, 713] width 269 height 21
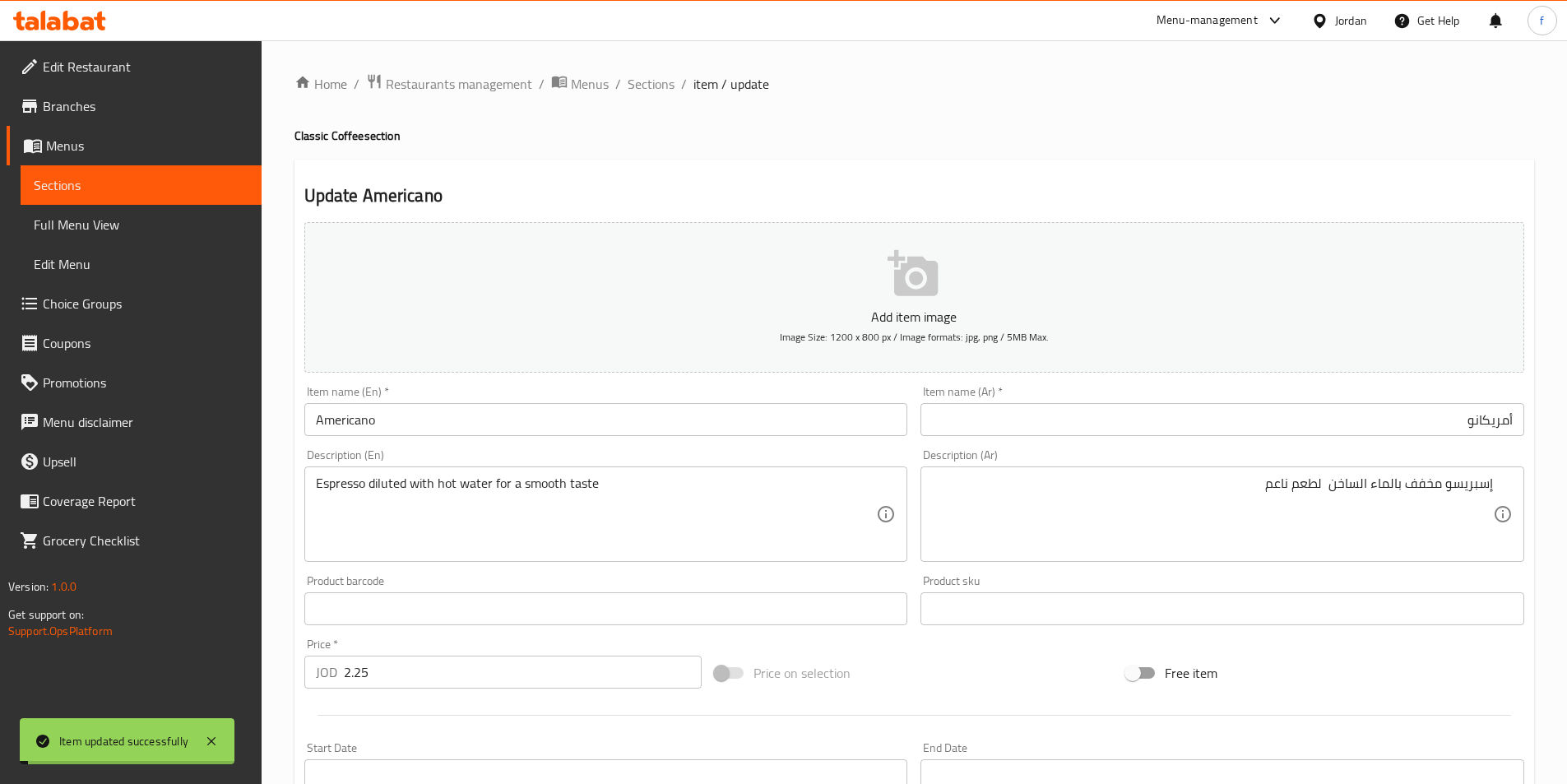
click at [653, 84] on span "Sections" at bounding box center [651, 83] width 47 height 20
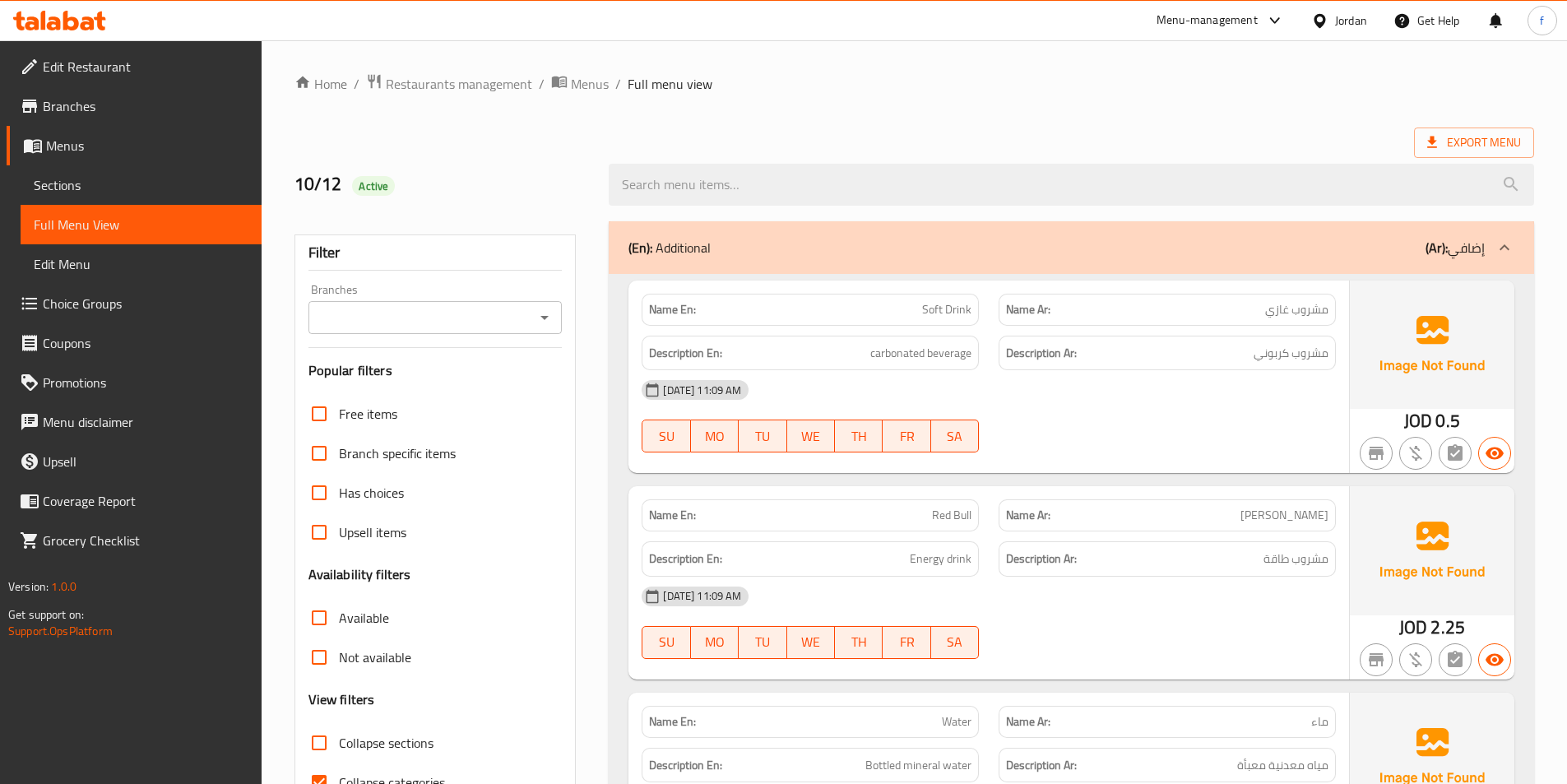
scroll to position [494, 0]
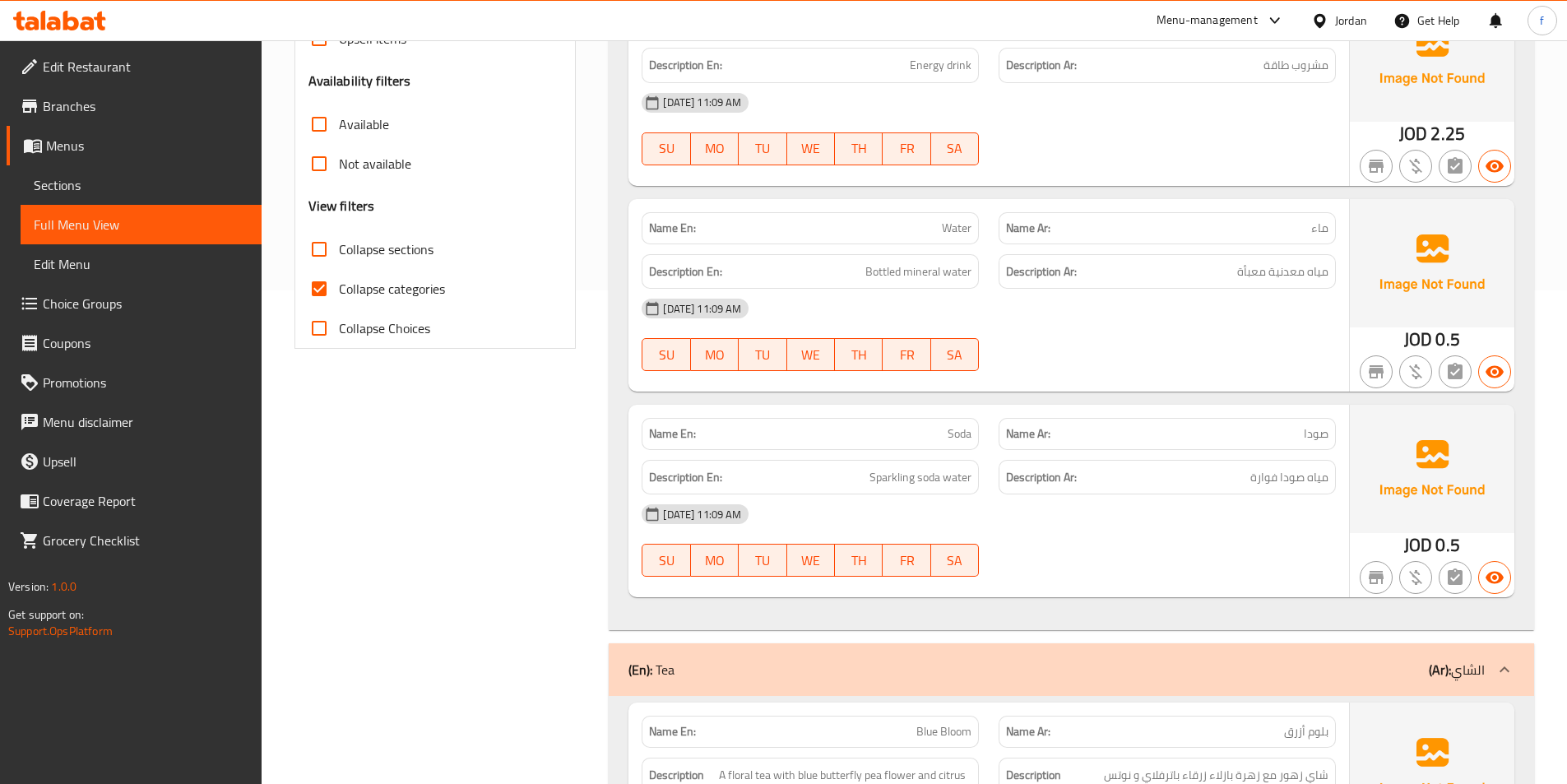
click at [393, 293] on span "Collapse categories" at bounding box center [392, 288] width 106 height 20
click at [339, 293] on input "Collapse categories" at bounding box center [319, 288] width 40 height 40
checkbox input "false"
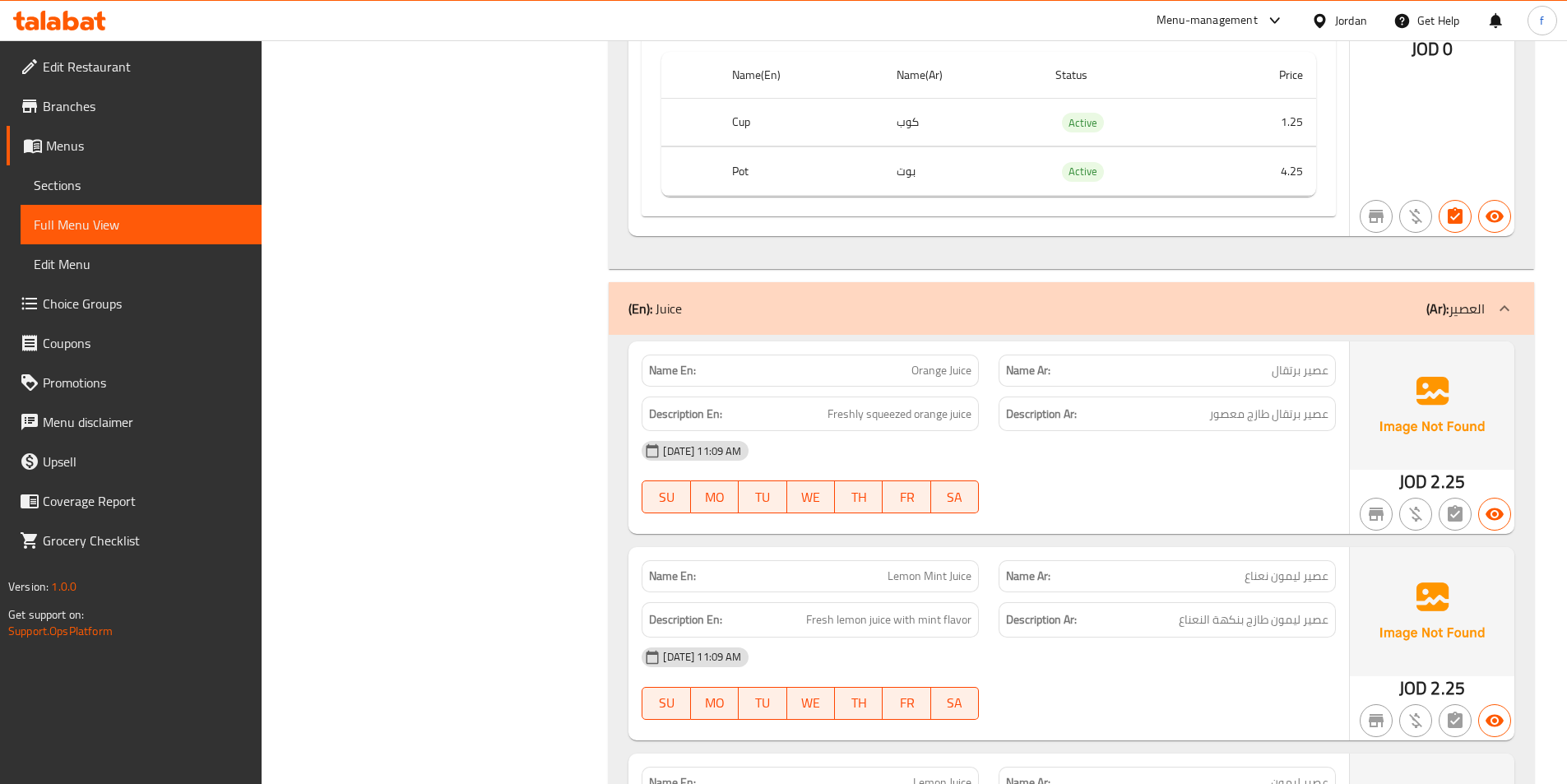
scroll to position [3536, 0]
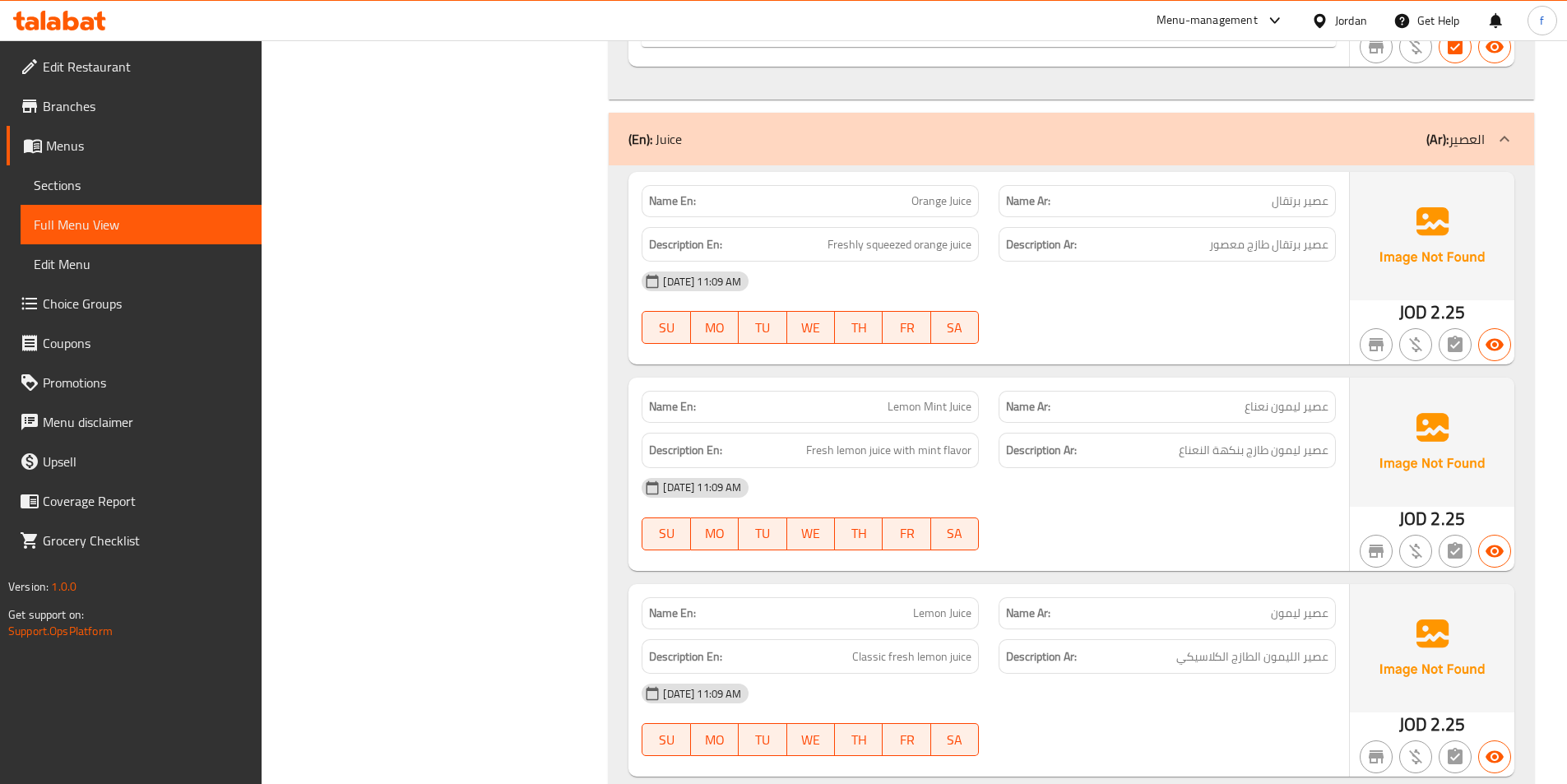
click at [933, 193] on span "Orange Juice" at bounding box center [941, 200] width 60 height 17
click at [959, 203] on span "Orange Juice" at bounding box center [941, 200] width 60 height 17
click at [942, 247] on span "Freshly squeezed orange juice" at bounding box center [900, 245] width 144 height 21
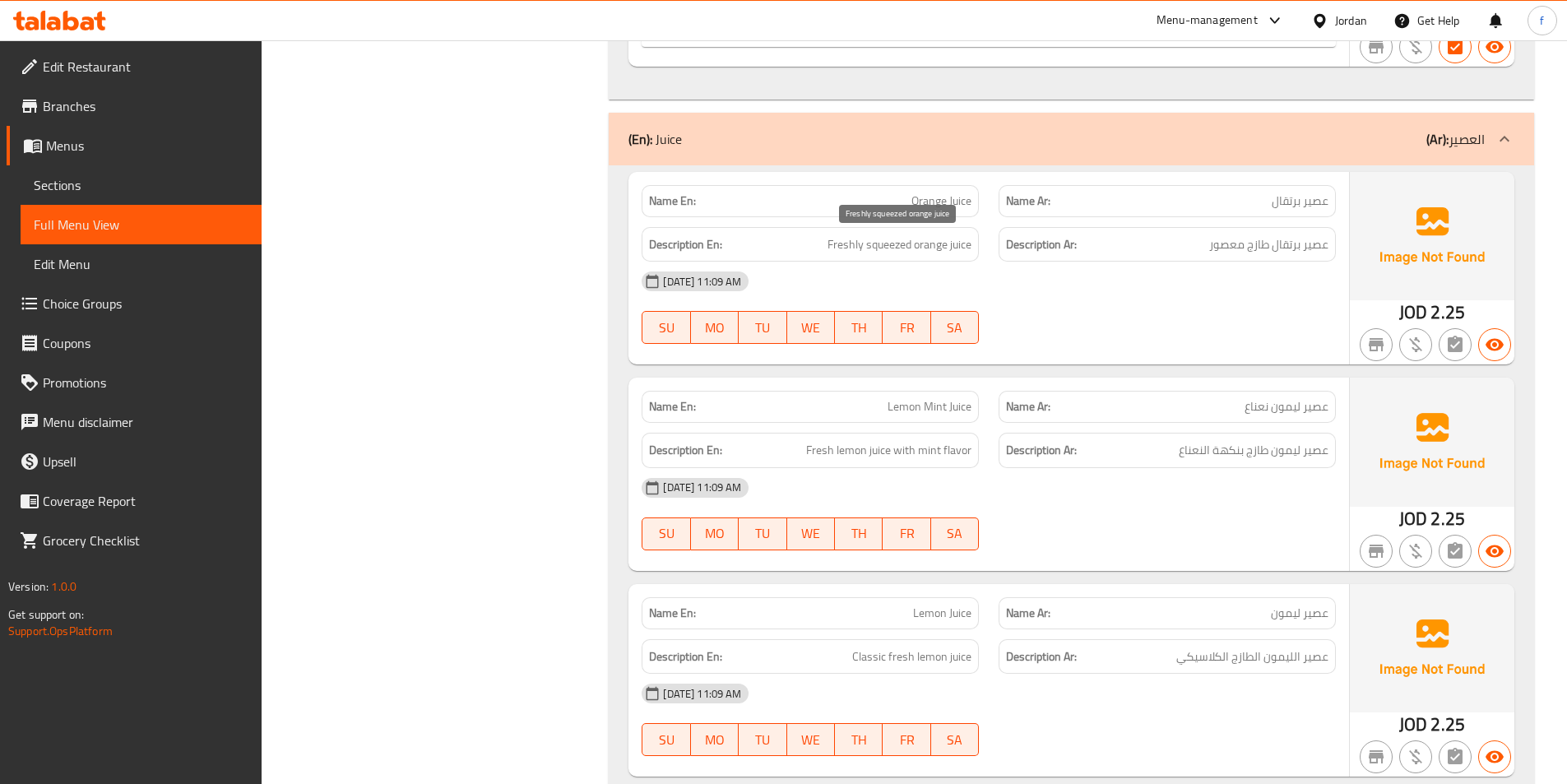
click at [959, 246] on span "Freshly squeezed orange juice" at bounding box center [900, 245] width 144 height 21
click at [953, 247] on span "Freshly squeezed orange juice" at bounding box center [900, 245] width 144 height 21
click at [939, 247] on span "Freshly squeezed orange juice" at bounding box center [900, 245] width 144 height 21
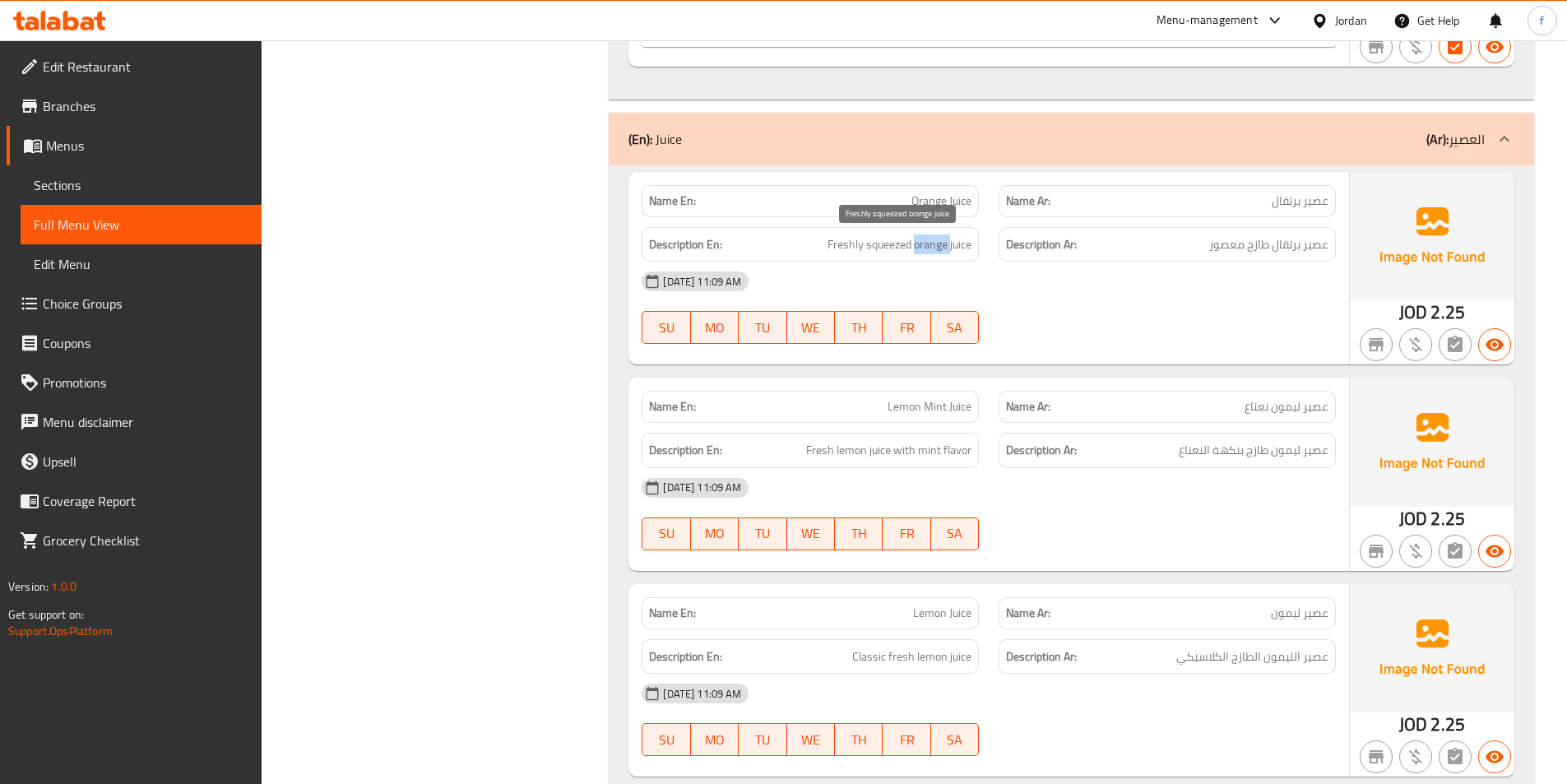
click at [939, 247] on span "Freshly squeezed orange juice" at bounding box center [900, 245] width 144 height 21
click at [930, 251] on span "Freshly squeezed orange juice" at bounding box center [900, 245] width 144 height 21
click at [913, 252] on span "Freshly squeezed orange juice" at bounding box center [900, 245] width 144 height 21
click at [899, 257] on div "Description En: Freshly squeezed orange juice" at bounding box center [810, 244] width 337 height 35
click at [899, 254] on span "Freshly squeezed orange juice" at bounding box center [900, 245] width 144 height 21
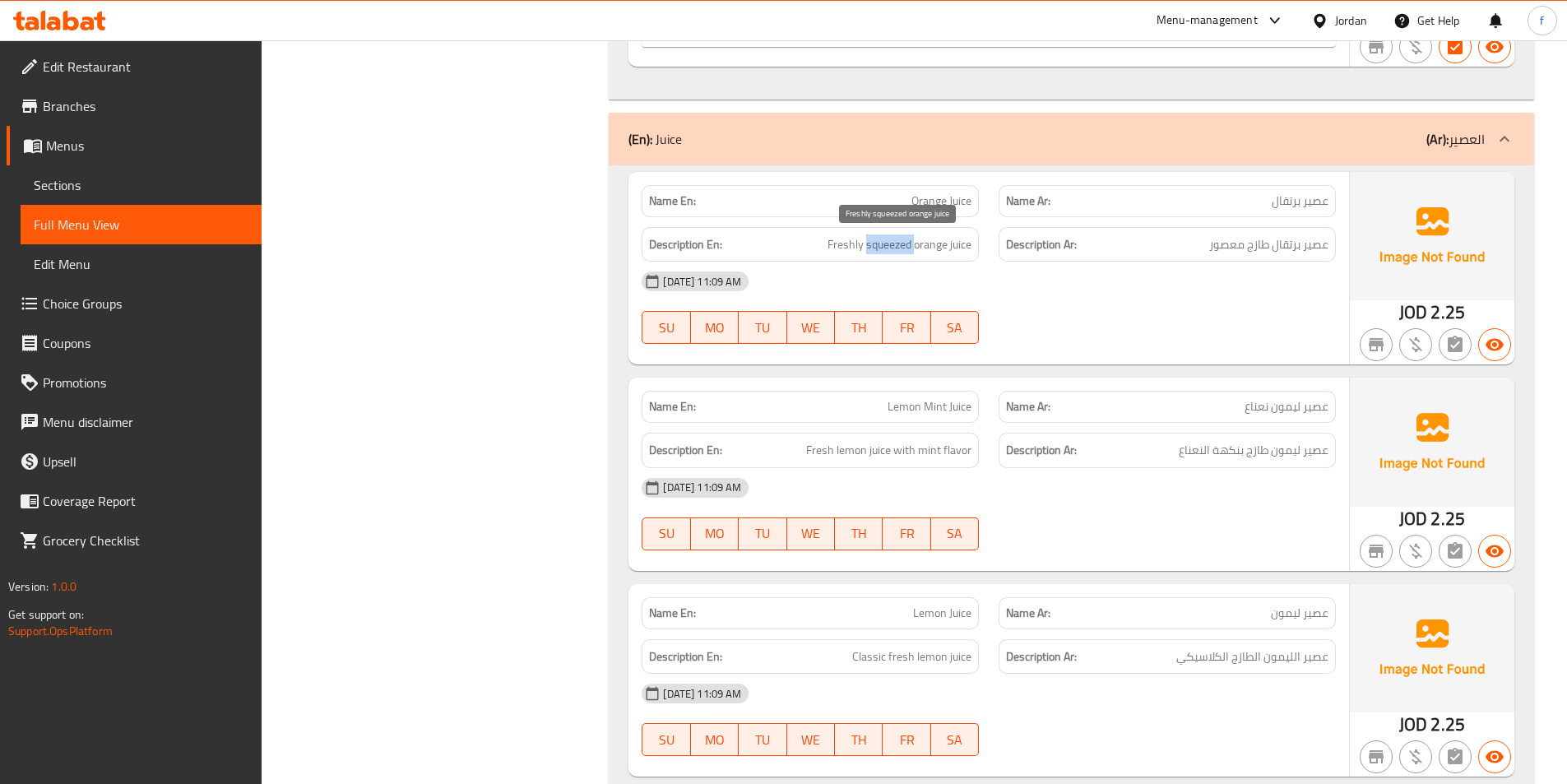
click at [899, 254] on span "Freshly squeezed orange juice" at bounding box center [900, 245] width 144 height 21
copy span "squeezed"
click at [897, 244] on span "Freshly squeezed orange juice" at bounding box center [900, 245] width 144 height 21
click at [951, 203] on span "Orange Juice" at bounding box center [941, 200] width 60 height 17
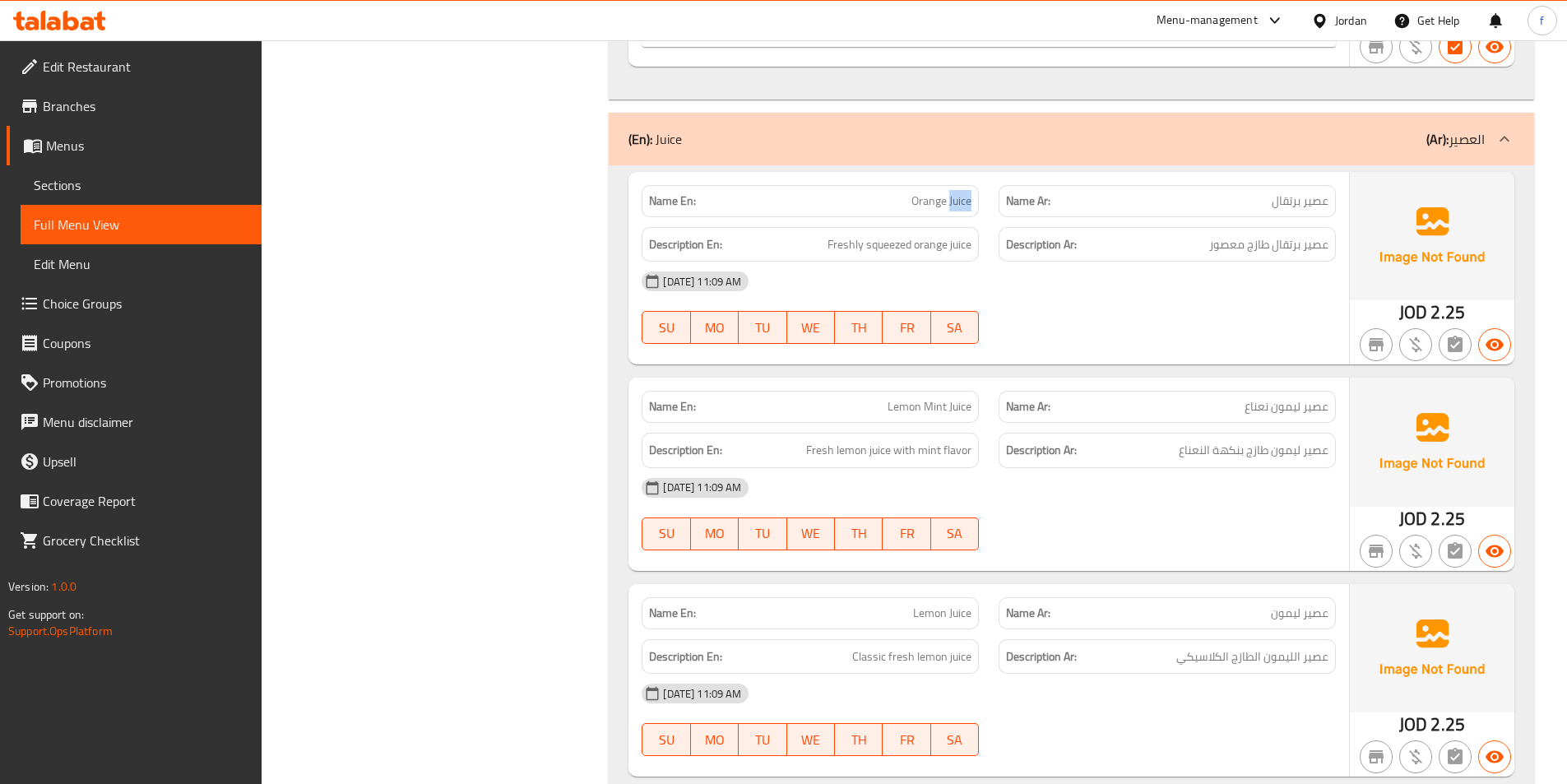
click at [951, 203] on span "Orange Juice" at bounding box center [941, 200] width 60 height 17
copy span "Orange Juice"
click at [861, 239] on span "Freshly squeezed orange juice" at bounding box center [900, 245] width 144 height 21
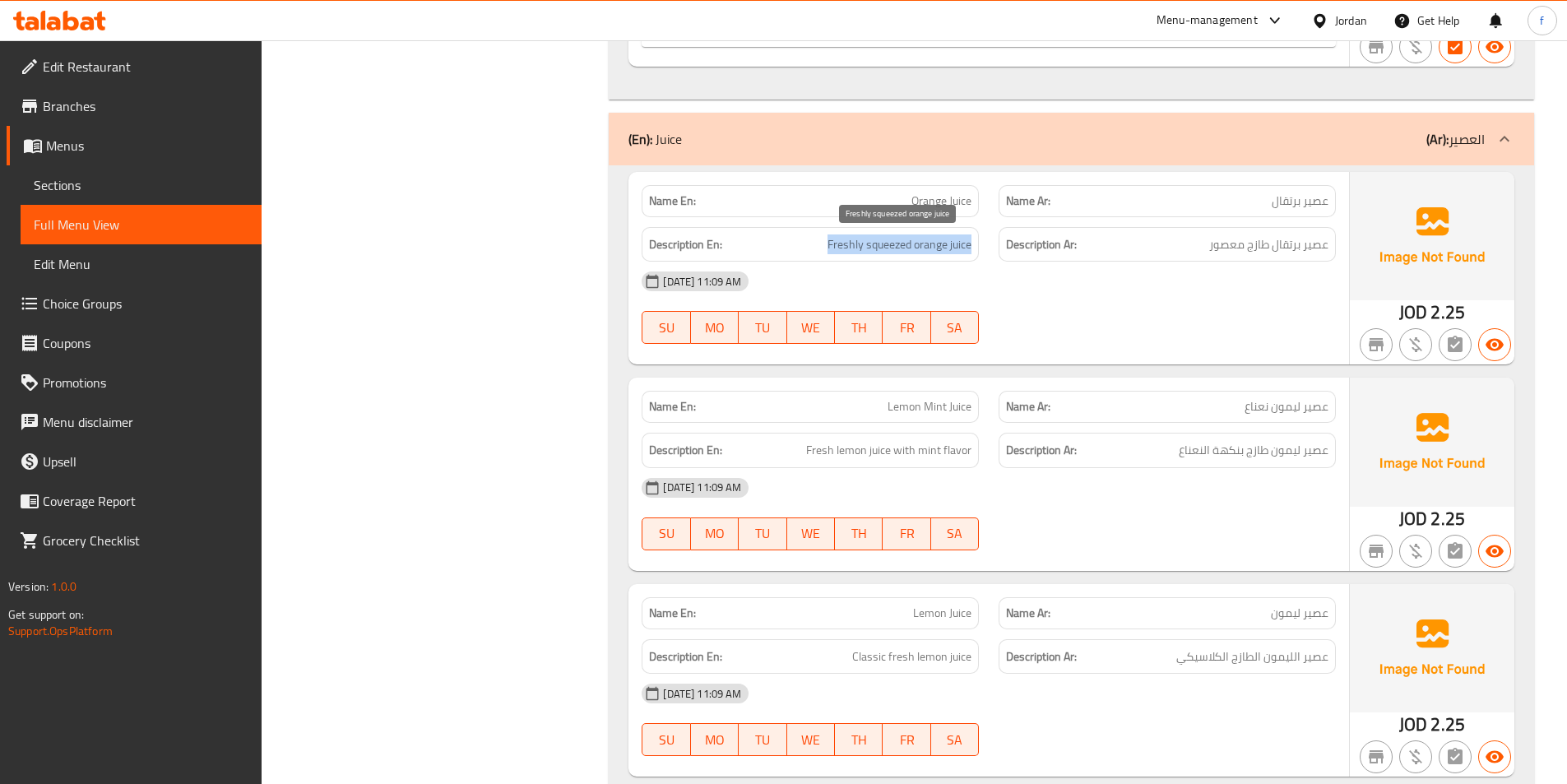
click at [861, 239] on span "Freshly squeezed orange juice" at bounding box center [900, 245] width 144 height 21
click at [1172, 236] on h6 "Description Ar: عصير برتقال طازج معصور" at bounding box center [1167, 245] width 323 height 21
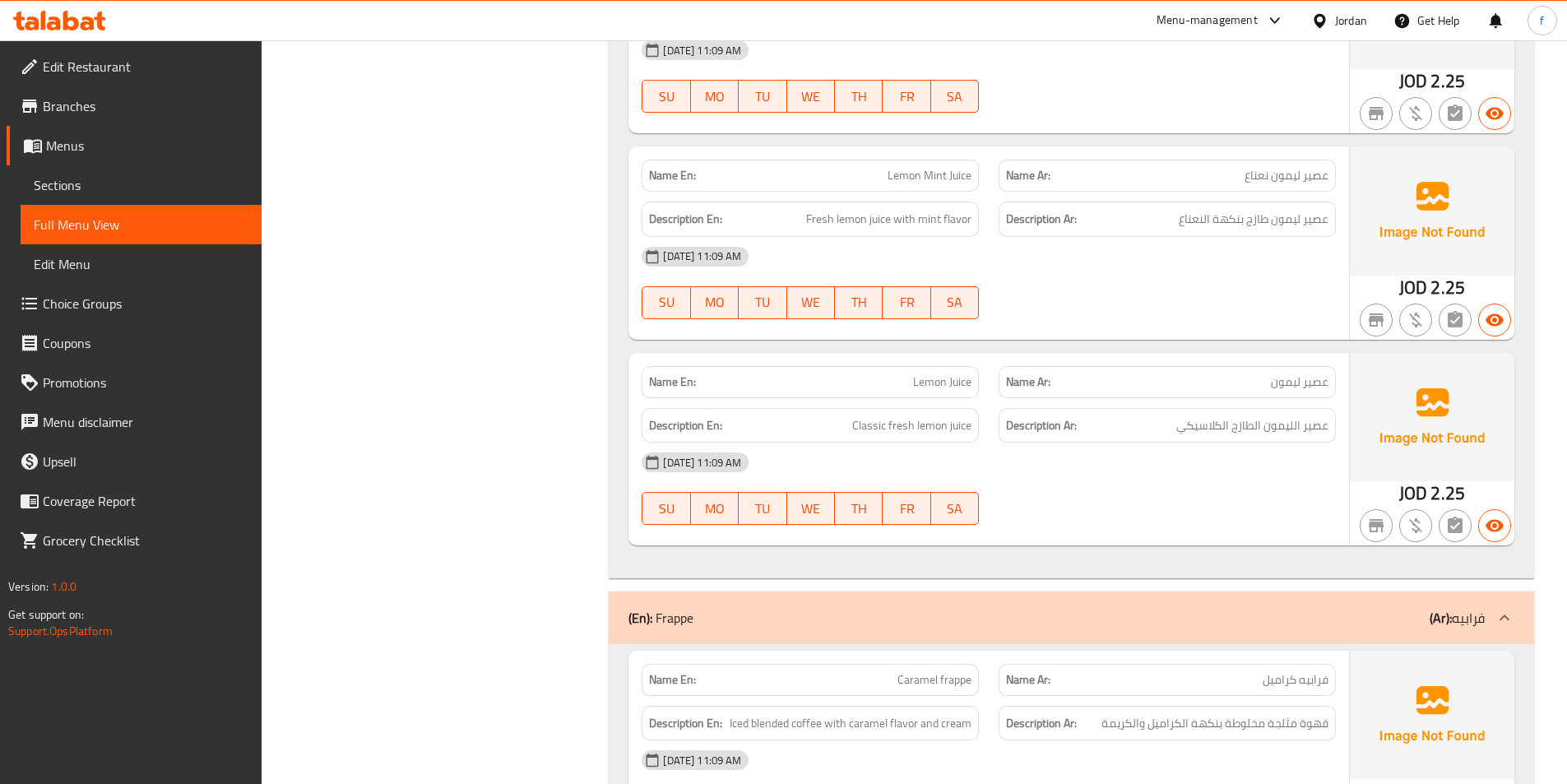
scroll to position [3783, 0]
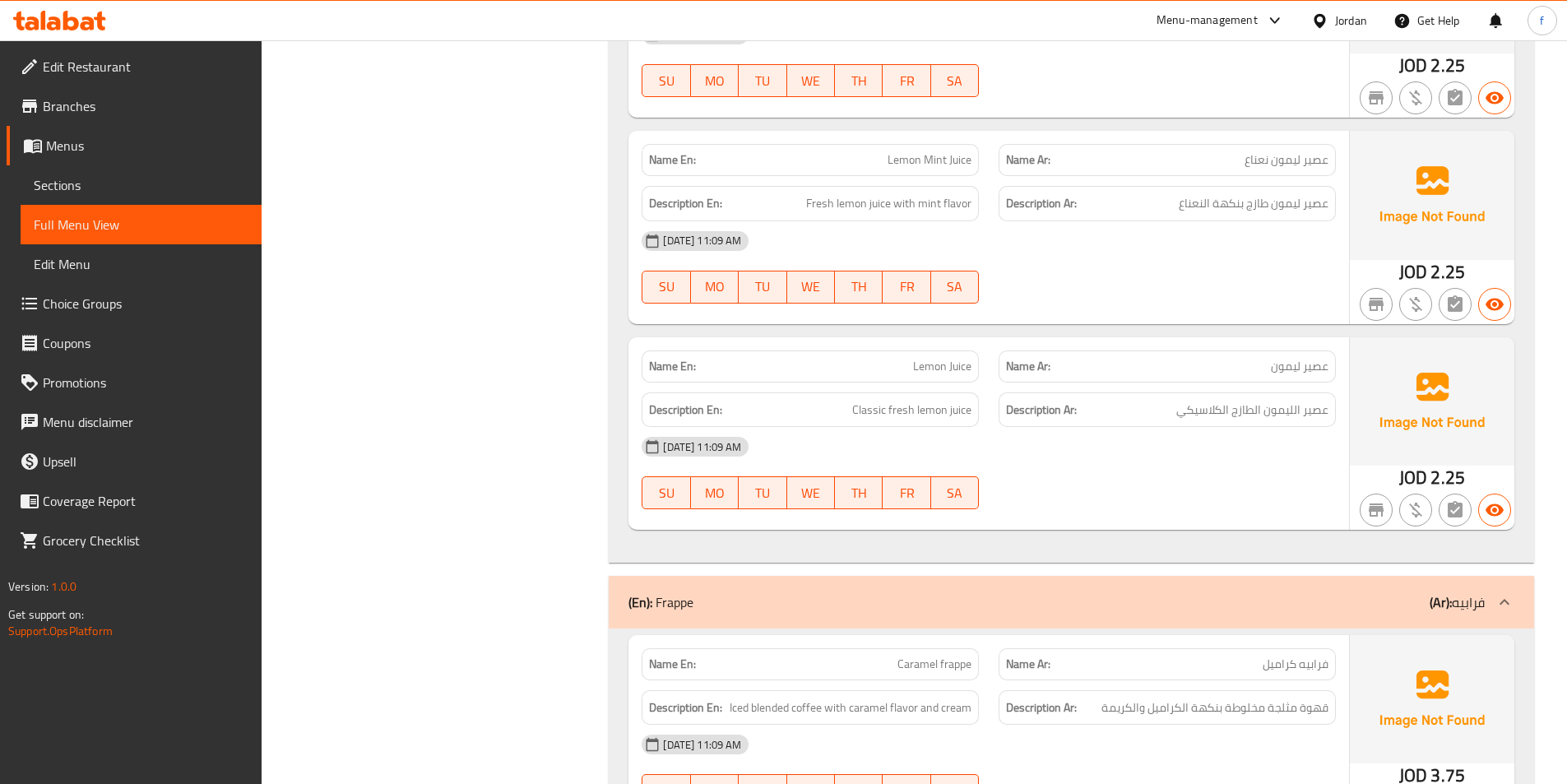
click at [964, 168] on span "Lemon Mint Juice" at bounding box center [929, 160] width 84 height 17
click at [961, 168] on span "Lemon Mint Juice" at bounding box center [929, 160] width 84 height 17
click at [946, 163] on span "Lemon Mint Juice" at bounding box center [929, 160] width 84 height 17
click at [920, 152] on span "Lemon Mint Juice" at bounding box center [929, 160] width 84 height 17
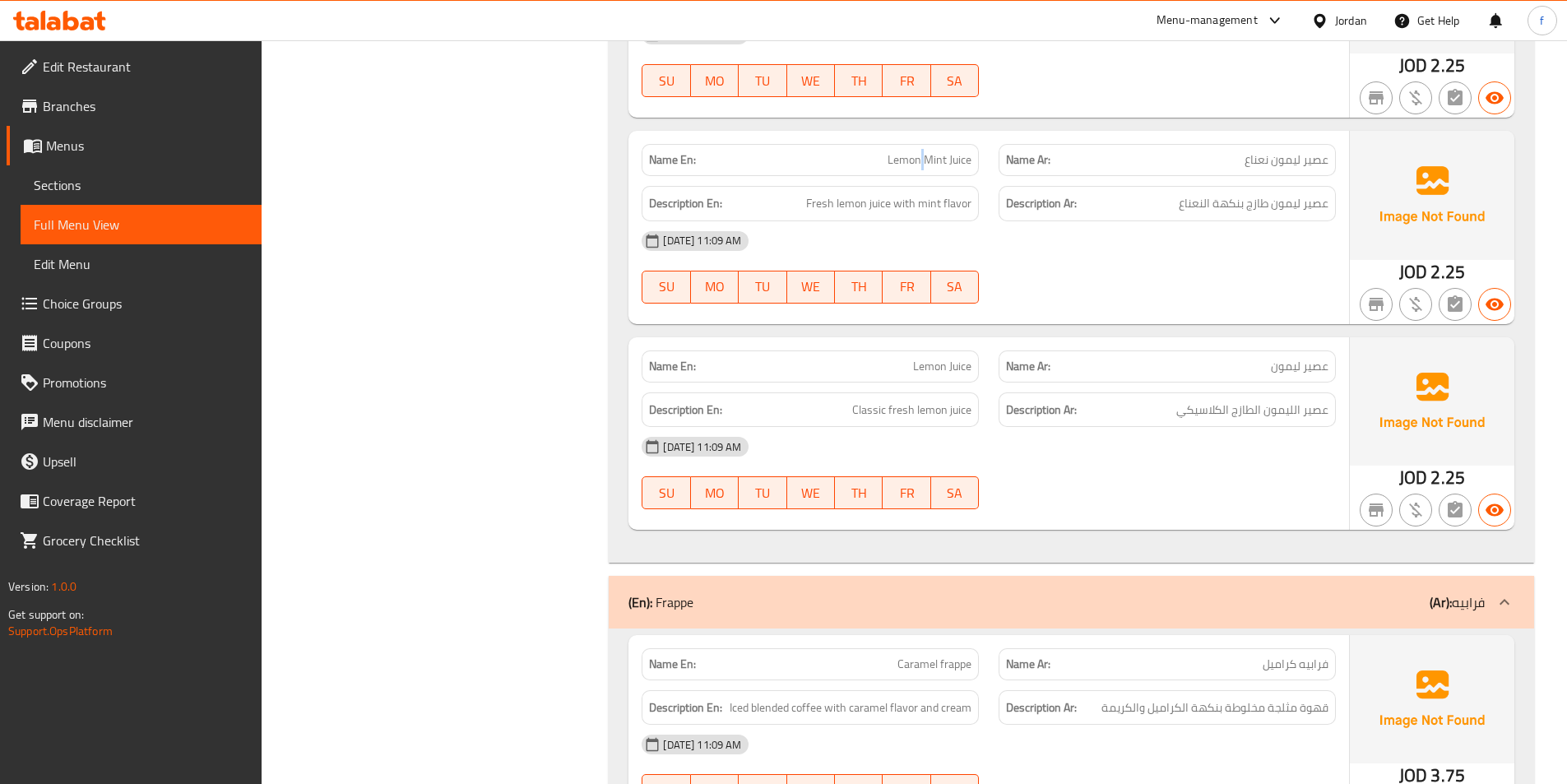
click at [920, 152] on span "Lemon Mint Juice" at bounding box center [929, 160] width 84 height 17
click at [895, 167] on span "Lemon Mint Juice" at bounding box center [929, 160] width 84 height 17
click at [874, 205] on span "Fresh lemon juice with mint flavor" at bounding box center [889, 203] width 166 height 21
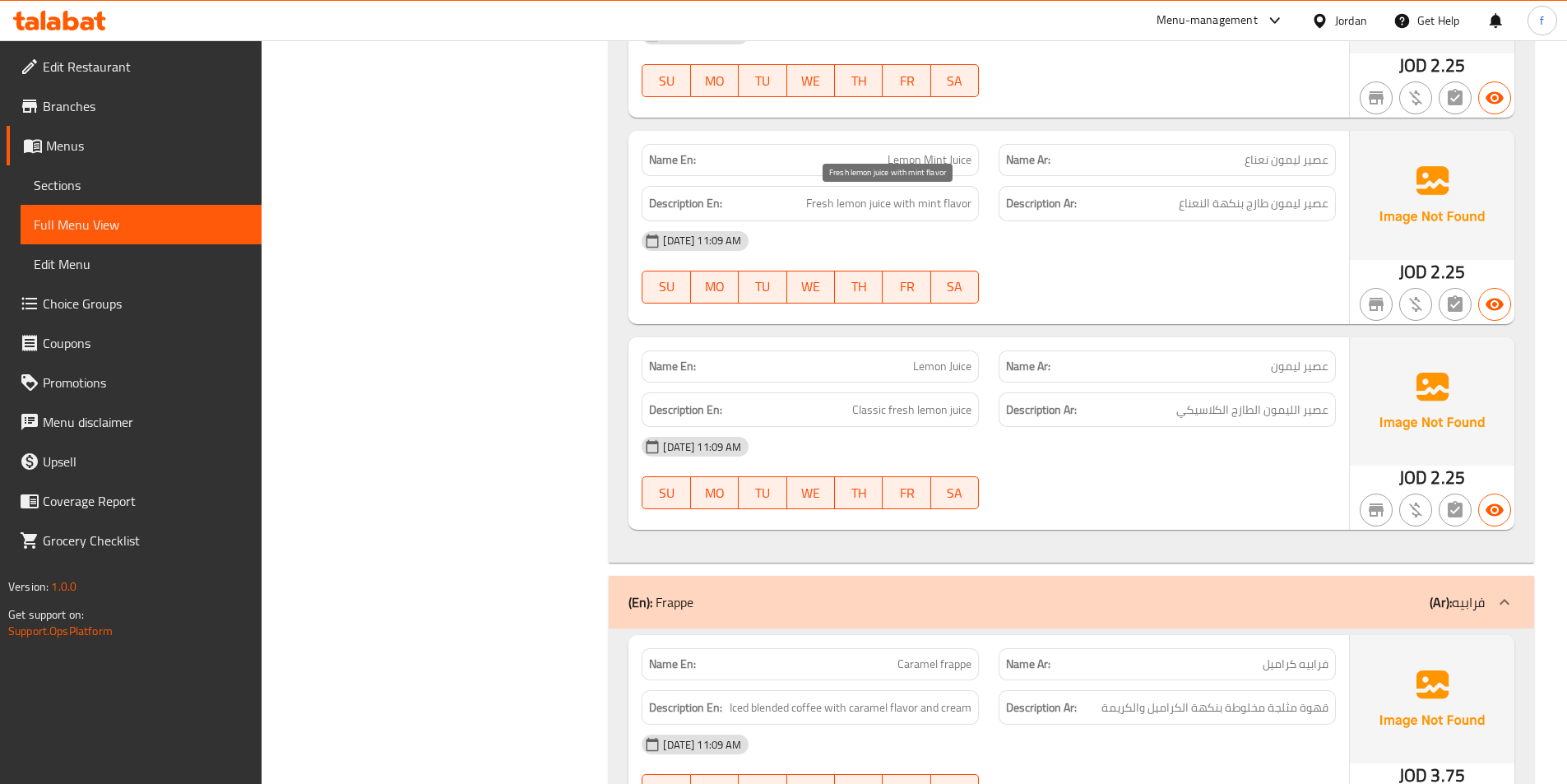
click at [850, 208] on span "Fresh lemon juice with mint flavor" at bounding box center [889, 203] width 166 height 21
click at [815, 210] on span "Fresh lemon juice with mint flavor" at bounding box center [889, 203] width 166 height 21
click at [905, 201] on span "Fresh lemon juice with mint flavor" at bounding box center [889, 203] width 166 height 21
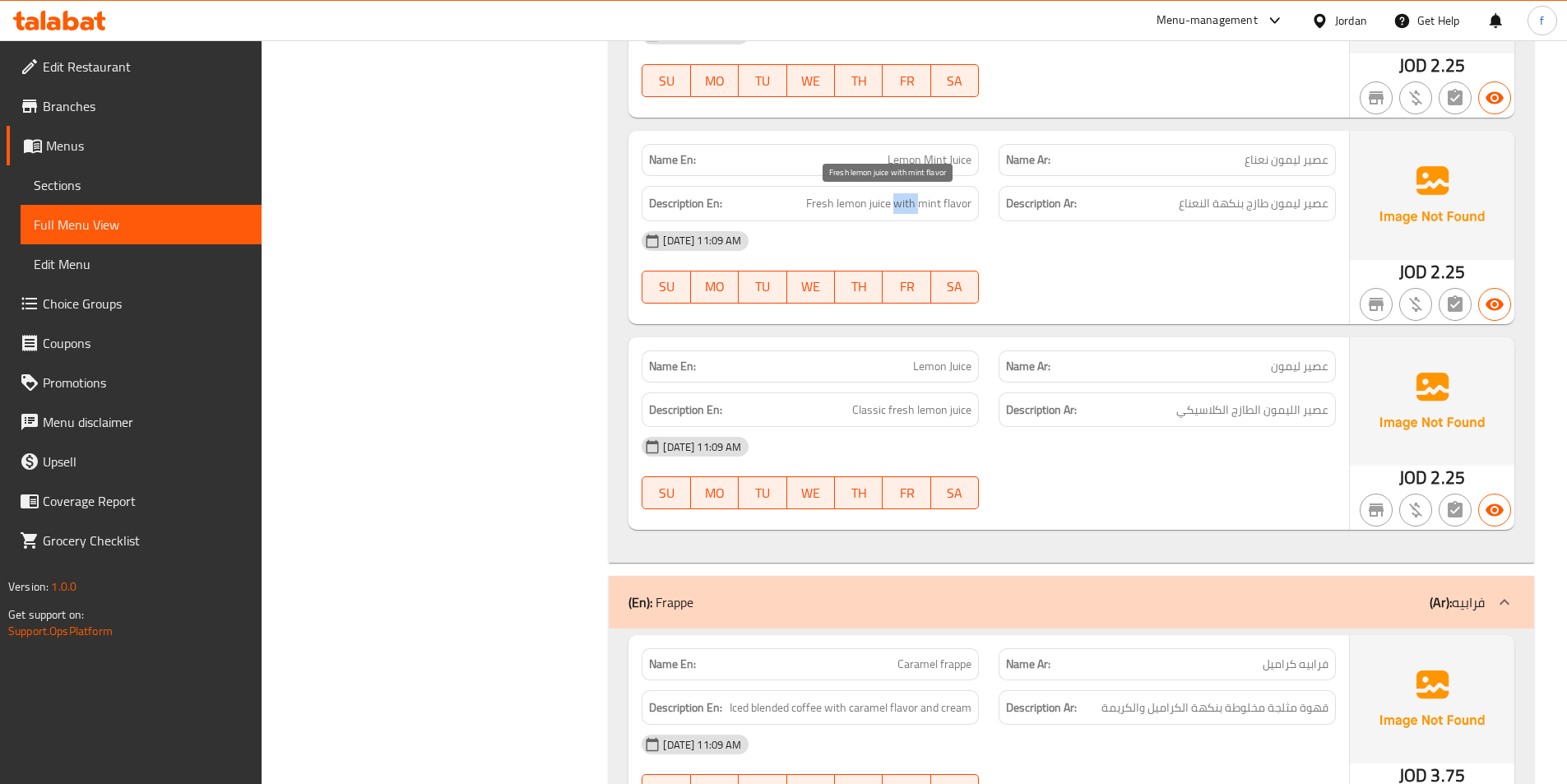
click at [905, 201] on span "Fresh lemon juice with mint flavor" at bounding box center [889, 203] width 166 height 21
click at [941, 200] on span "Fresh lemon juice with mint flavor" at bounding box center [889, 203] width 166 height 21
click at [921, 202] on span "Fresh lemon juice with mint flavor" at bounding box center [889, 203] width 166 height 21
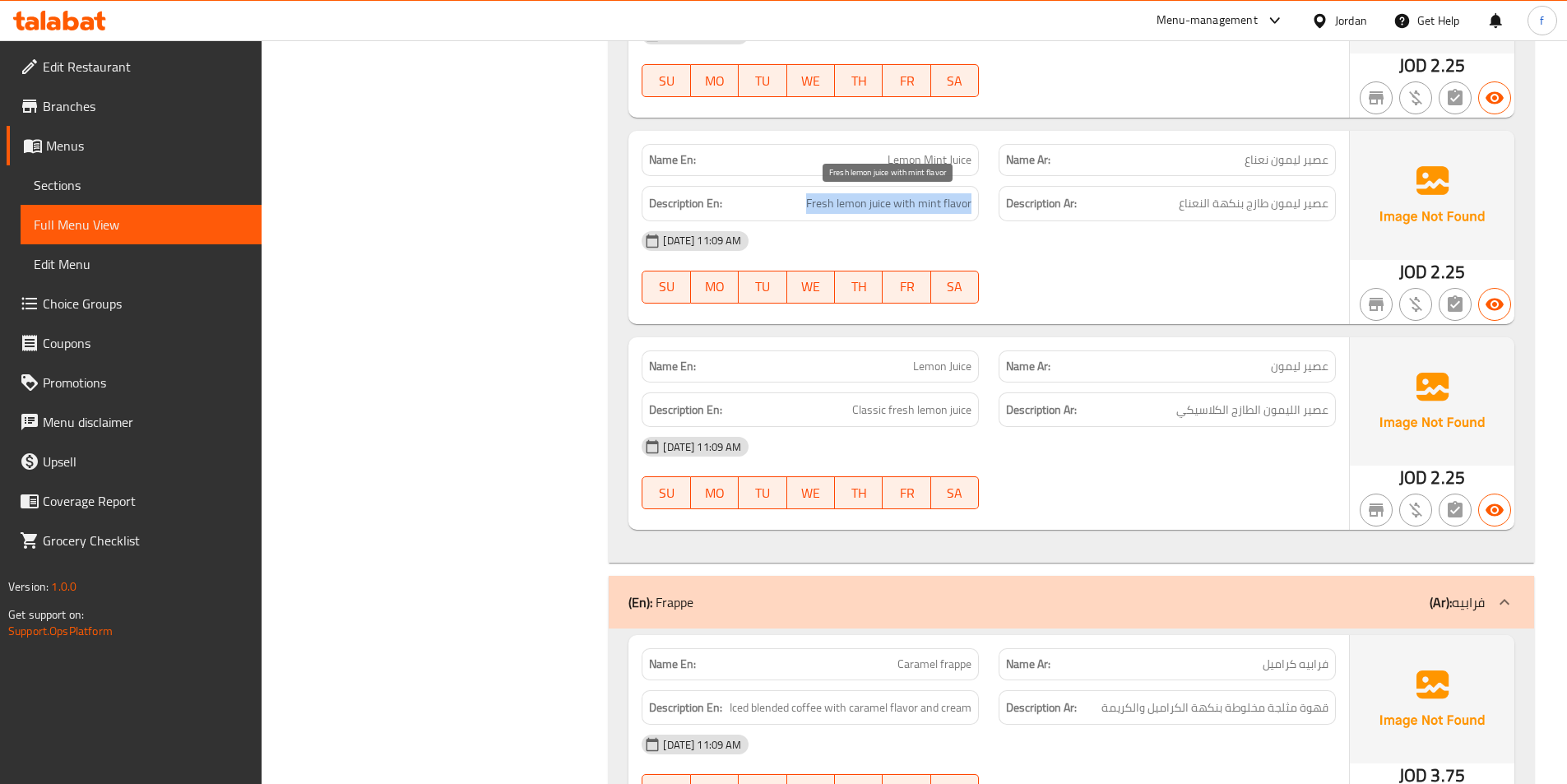
click at [921, 202] on span "Fresh lemon juice with mint flavor" at bounding box center [889, 203] width 166 height 21
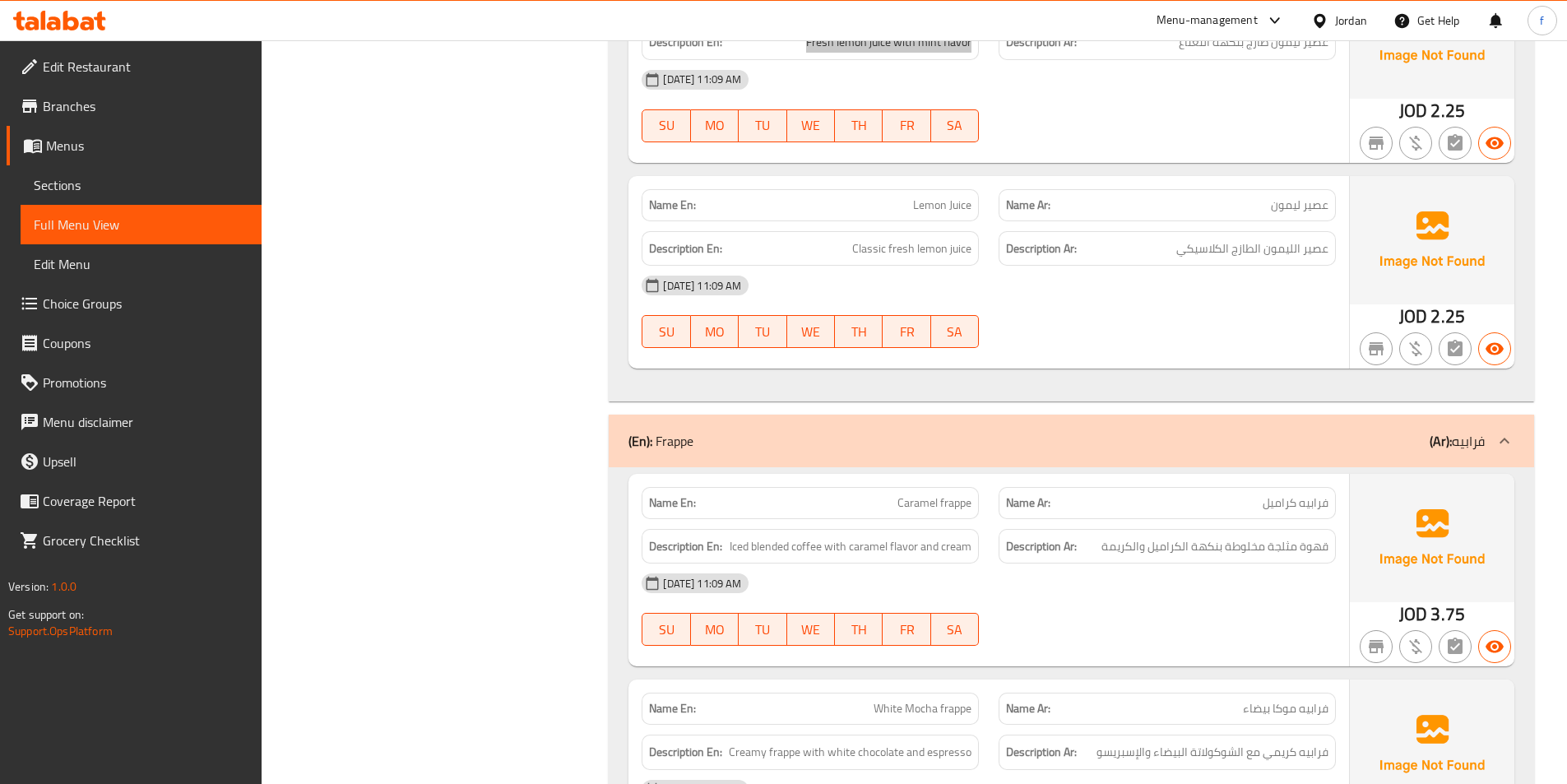
scroll to position [3865, 0]
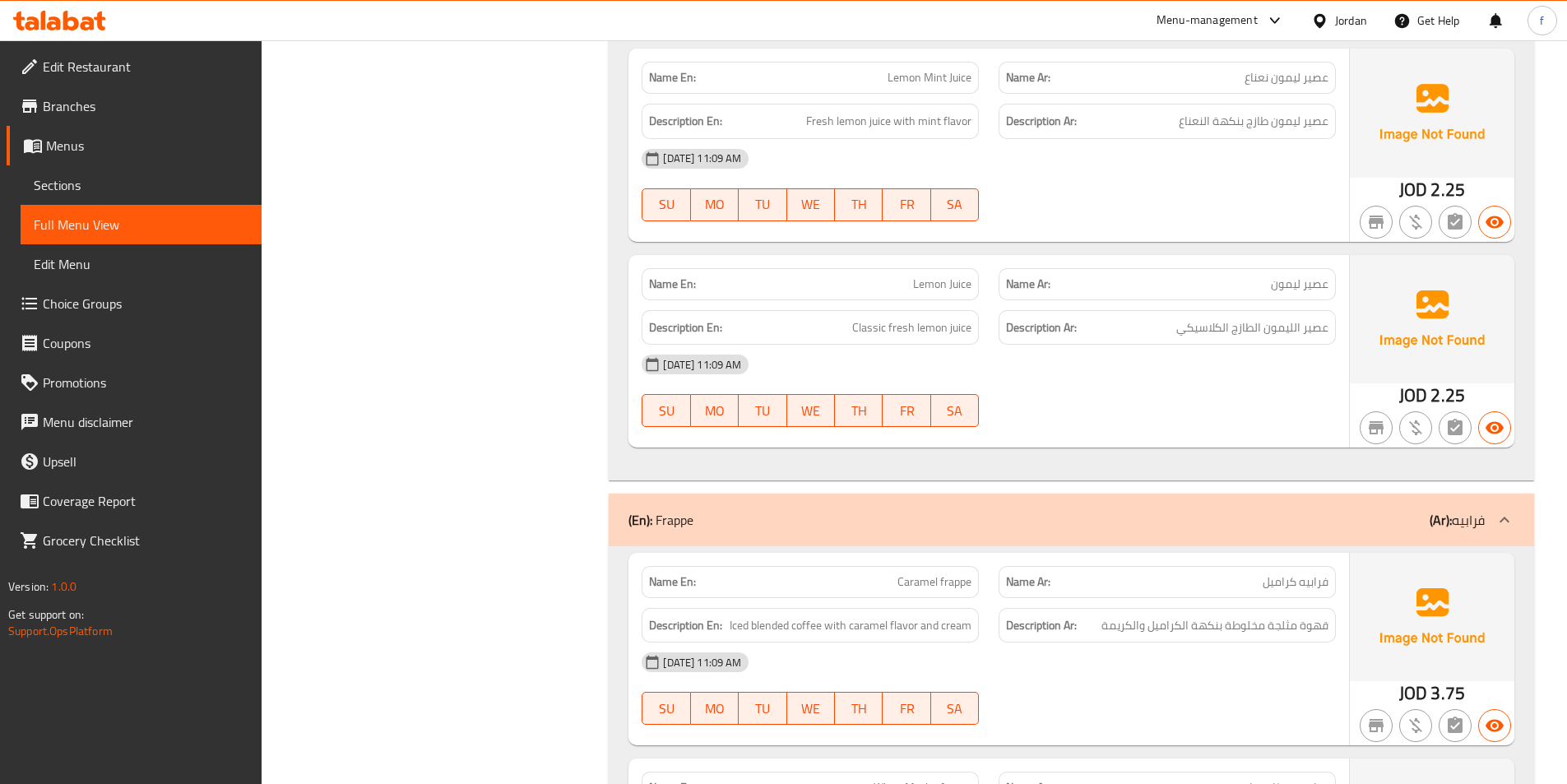
click at [970, 290] on span "Lemon Juice" at bounding box center [942, 284] width 59 height 17
click at [947, 287] on span "Lemon Juice" at bounding box center [942, 284] width 59 height 17
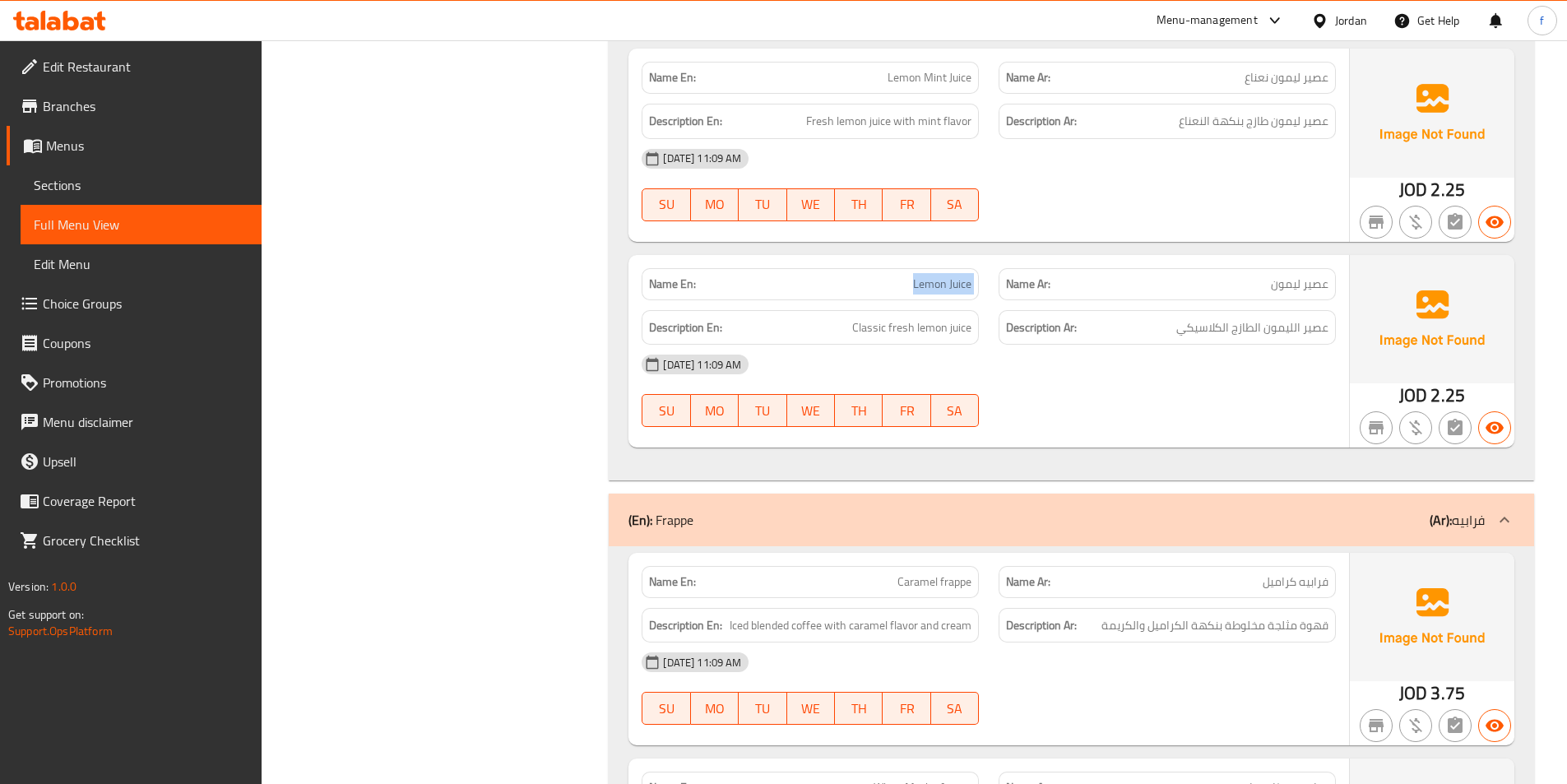
click at [947, 287] on span "Lemon Juice" at bounding box center [942, 284] width 59 height 17
click at [960, 328] on span "Classic fresh lemon juice" at bounding box center [912, 328] width 119 height 21
click at [951, 331] on span "Classic fresh lemon juice" at bounding box center [912, 328] width 119 height 21
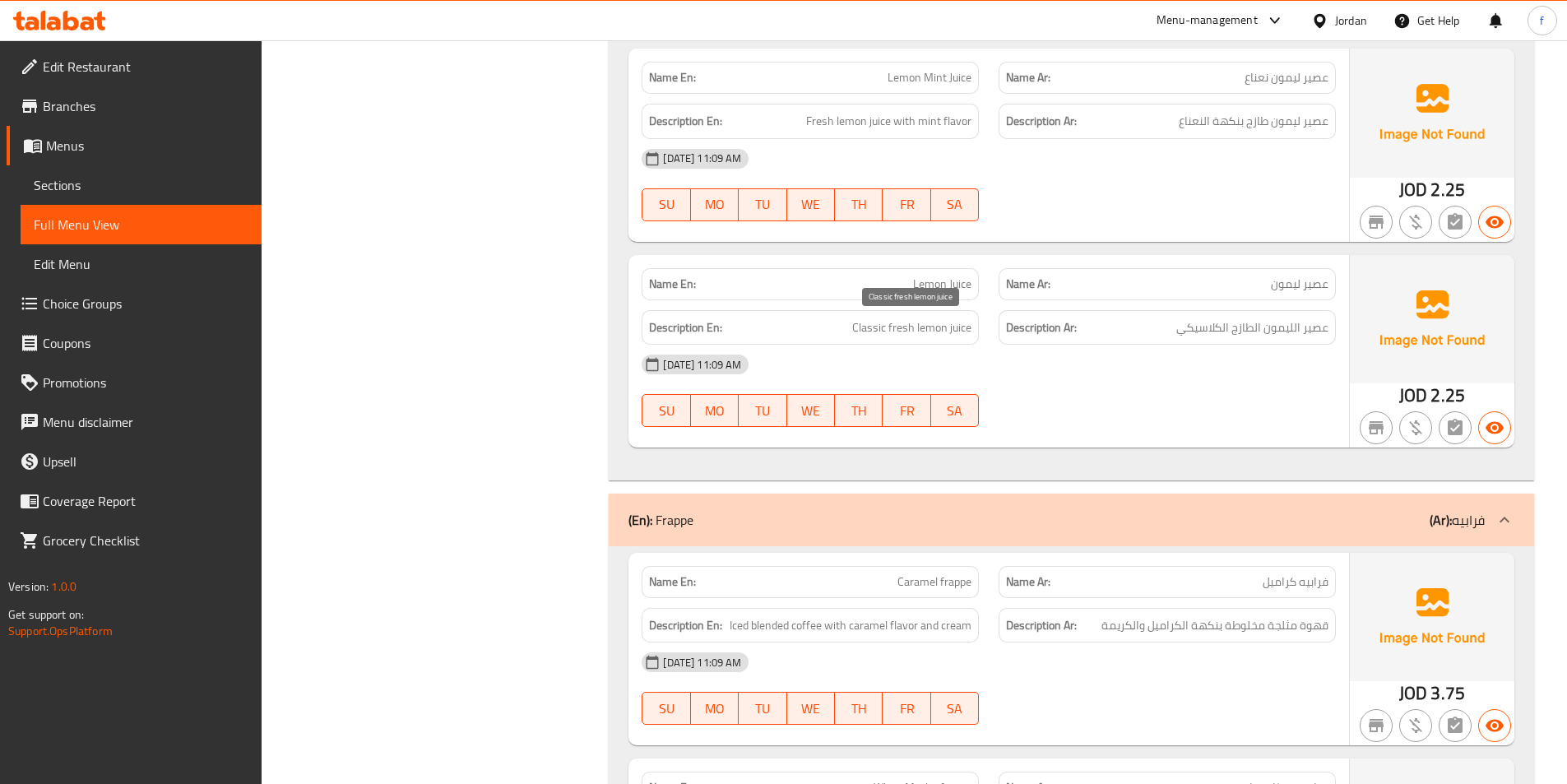
click at [934, 330] on span "Classic fresh lemon juice" at bounding box center [912, 328] width 119 height 21
click at [919, 330] on span "Classic fresh lemon juice" at bounding box center [912, 328] width 119 height 21
click at [901, 333] on span "Classic fresh lemon juice" at bounding box center [912, 328] width 119 height 21
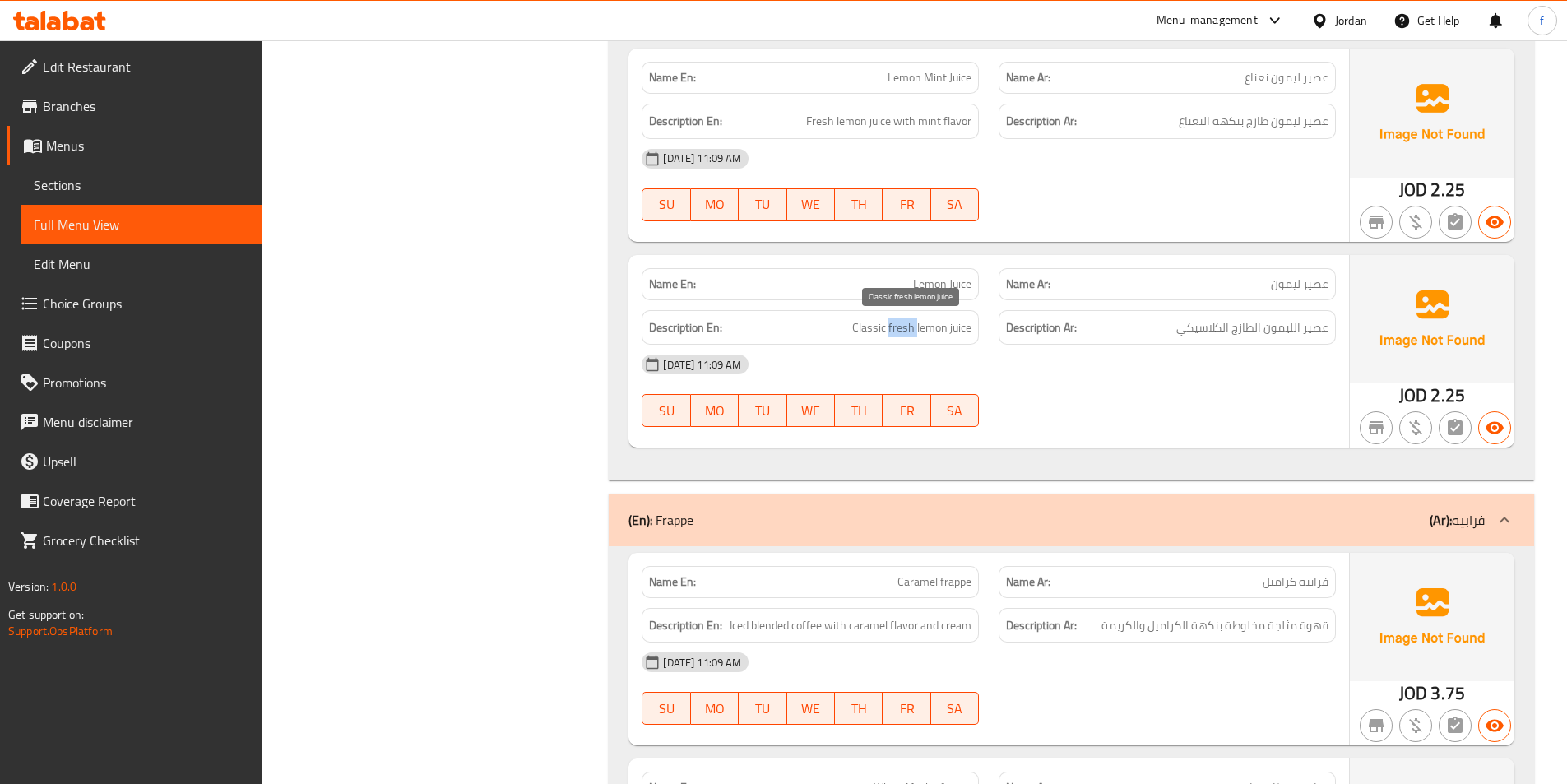
click at [901, 333] on span "Classic fresh lemon juice" at bounding box center [912, 328] width 119 height 21
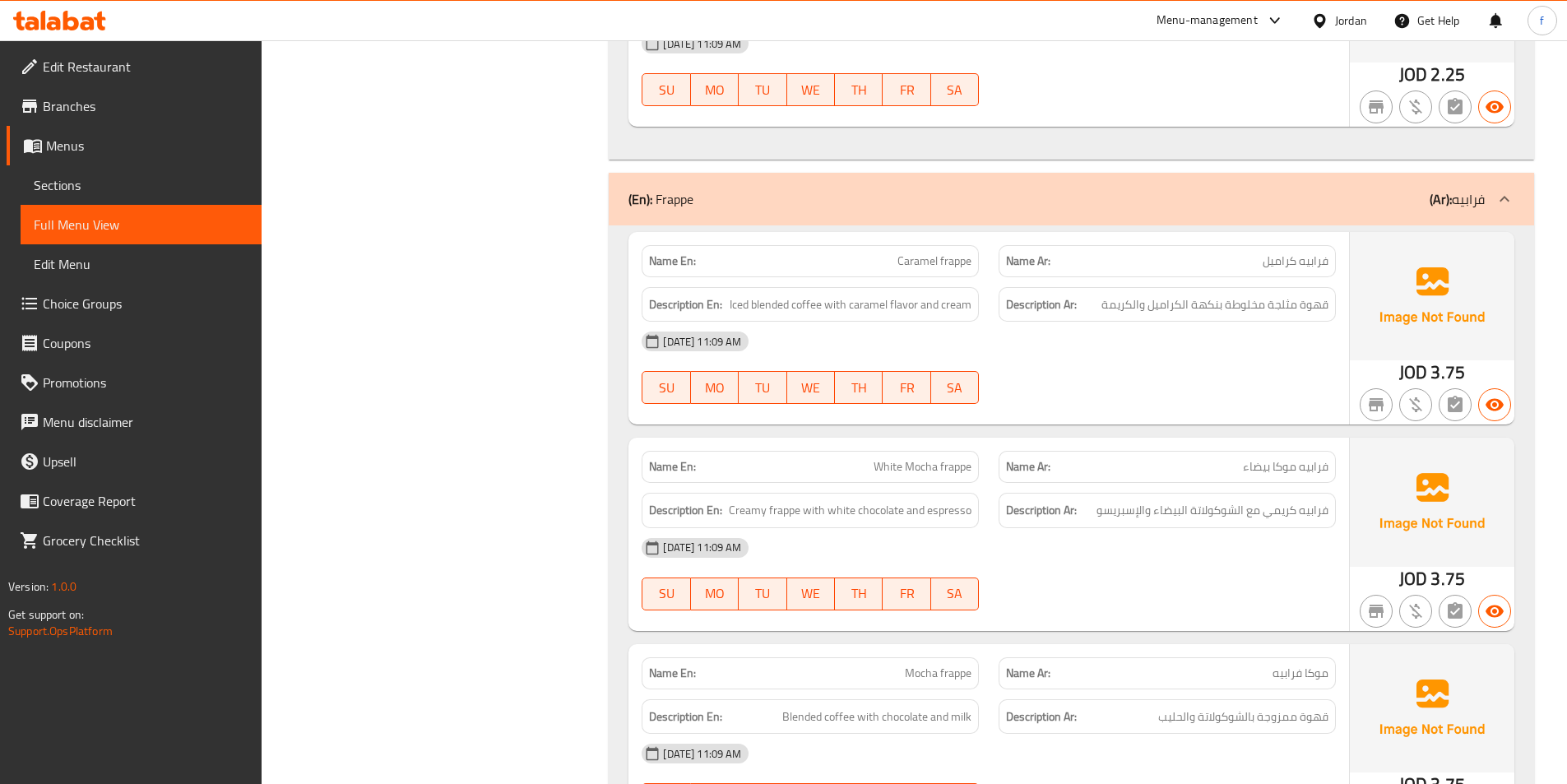
scroll to position [4276, 0]
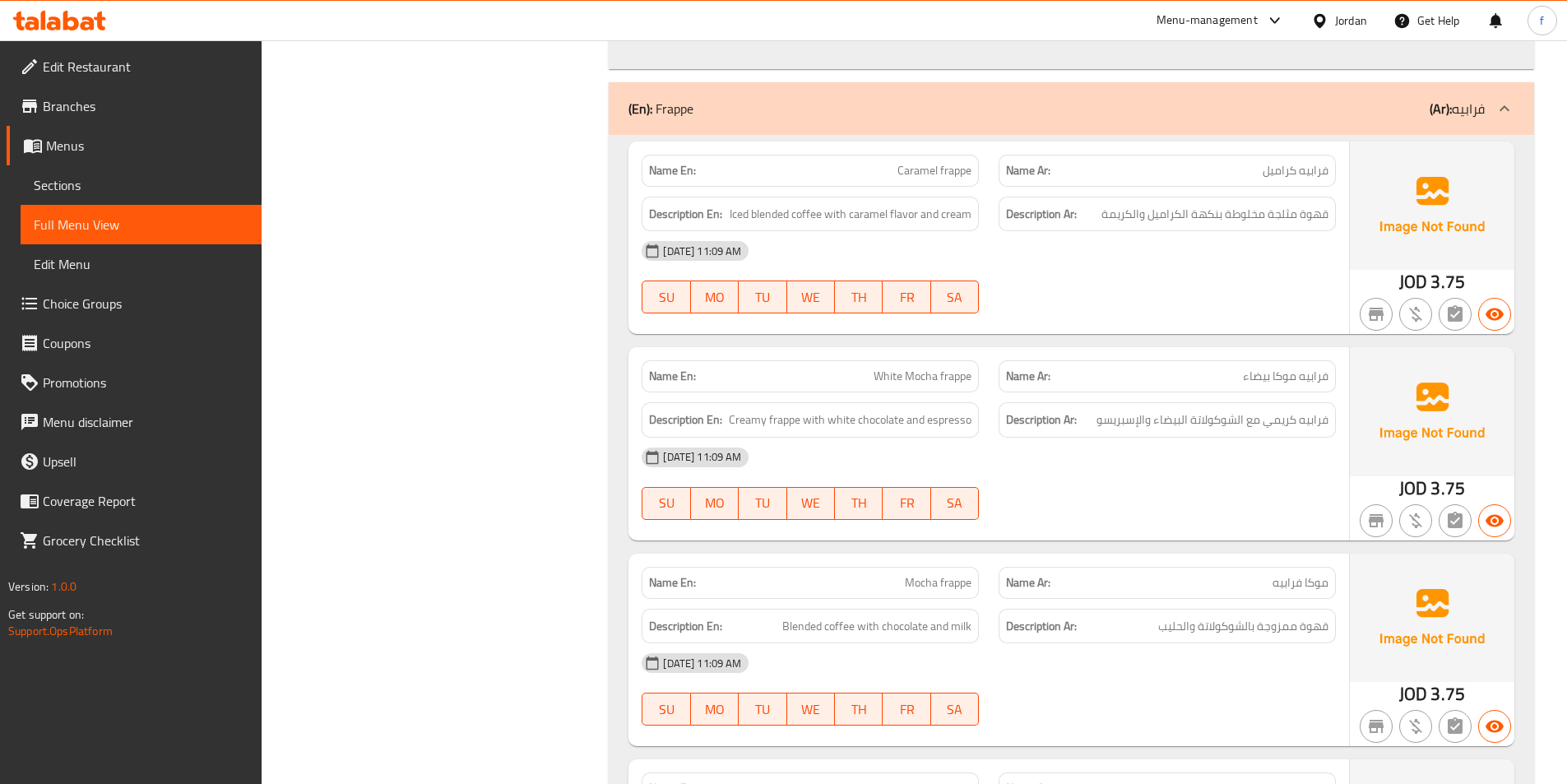
click at [921, 172] on span "Caramel frappe" at bounding box center [935, 170] width 74 height 17
click at [925, 169] on span "Caramel frappe" at bounding box center [935, 170] width 74 height 17
click at [949, 175] on span "Caramel frappe" at bounding box center [935, 170] width 74 height 17
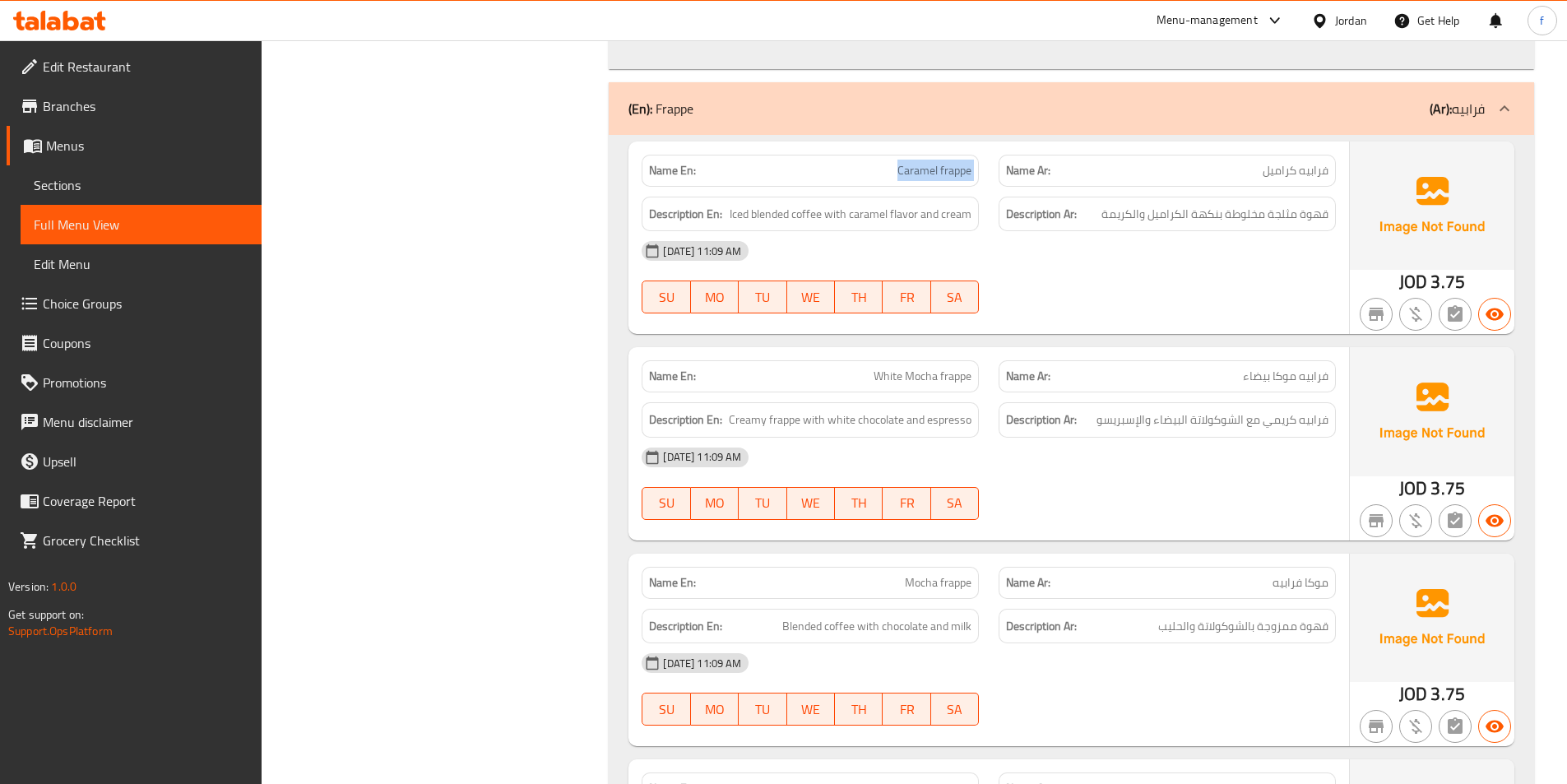
click at [949, 175] on span "Caramel frappe" at bounding box center [935, 170] width 74 height 17
click at [801, 215] on span "Iced blended coffee with caramel flavor and cream" at bounding box center [851, 215] width 242 height 21
click at [779, 214] on span "Iced blended coffee with caramel flavor and cream" at bounding box center [851, 215] width 242 height 21
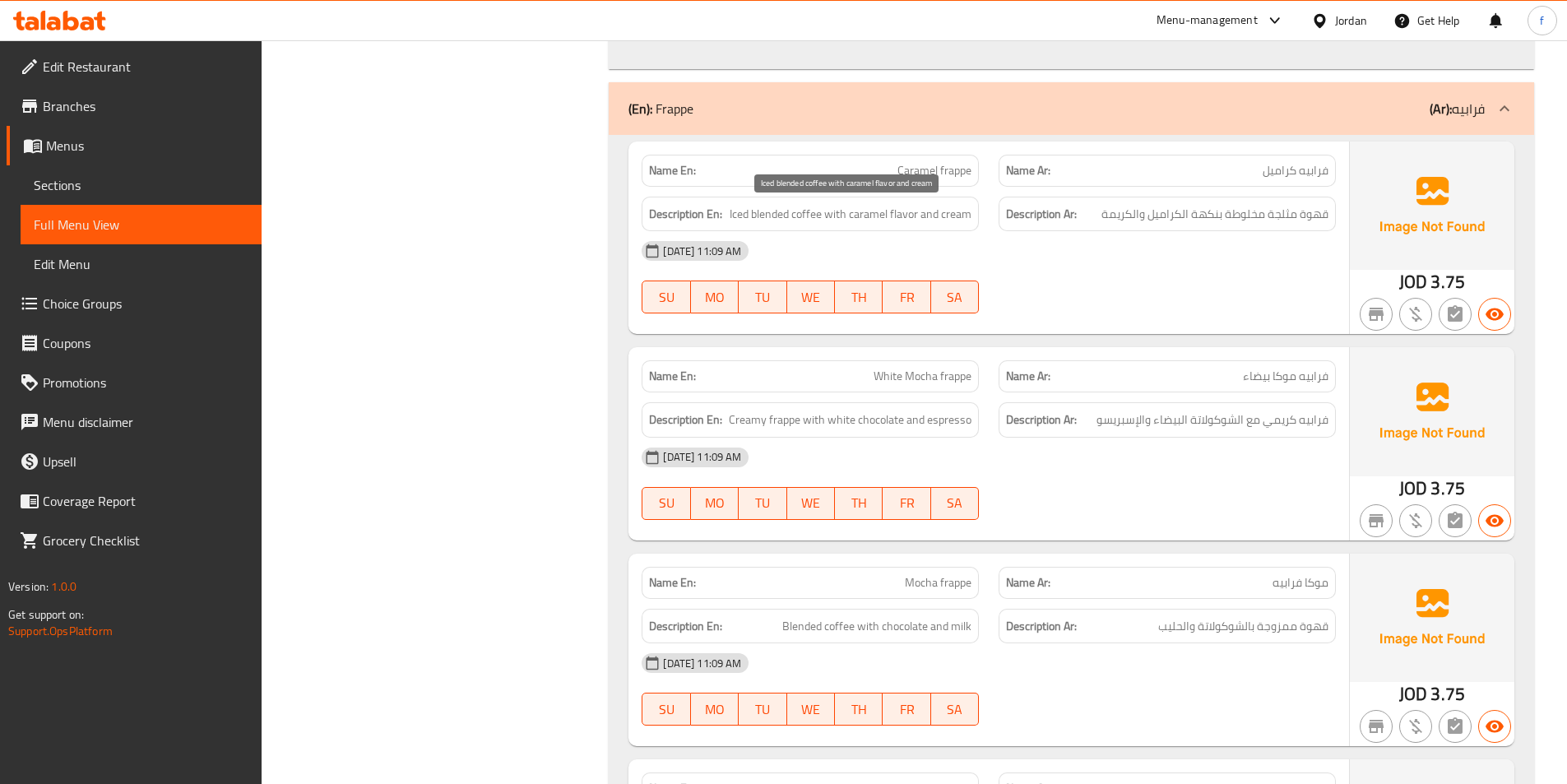
click at [812, 218] on span "Iced blended coffee with caramel flavor and cream" at bounding box center [851, 215] width 242 height 21
click at [733, 211] on span "Iced blended coffee with caramel flavor and cream" at bounding box center [851, 215] width 242 height 21
click at [765, 212] on span "Iced blended coffee with caramel flavor and cream" at bounding box center [851, 215] width 242 height 21
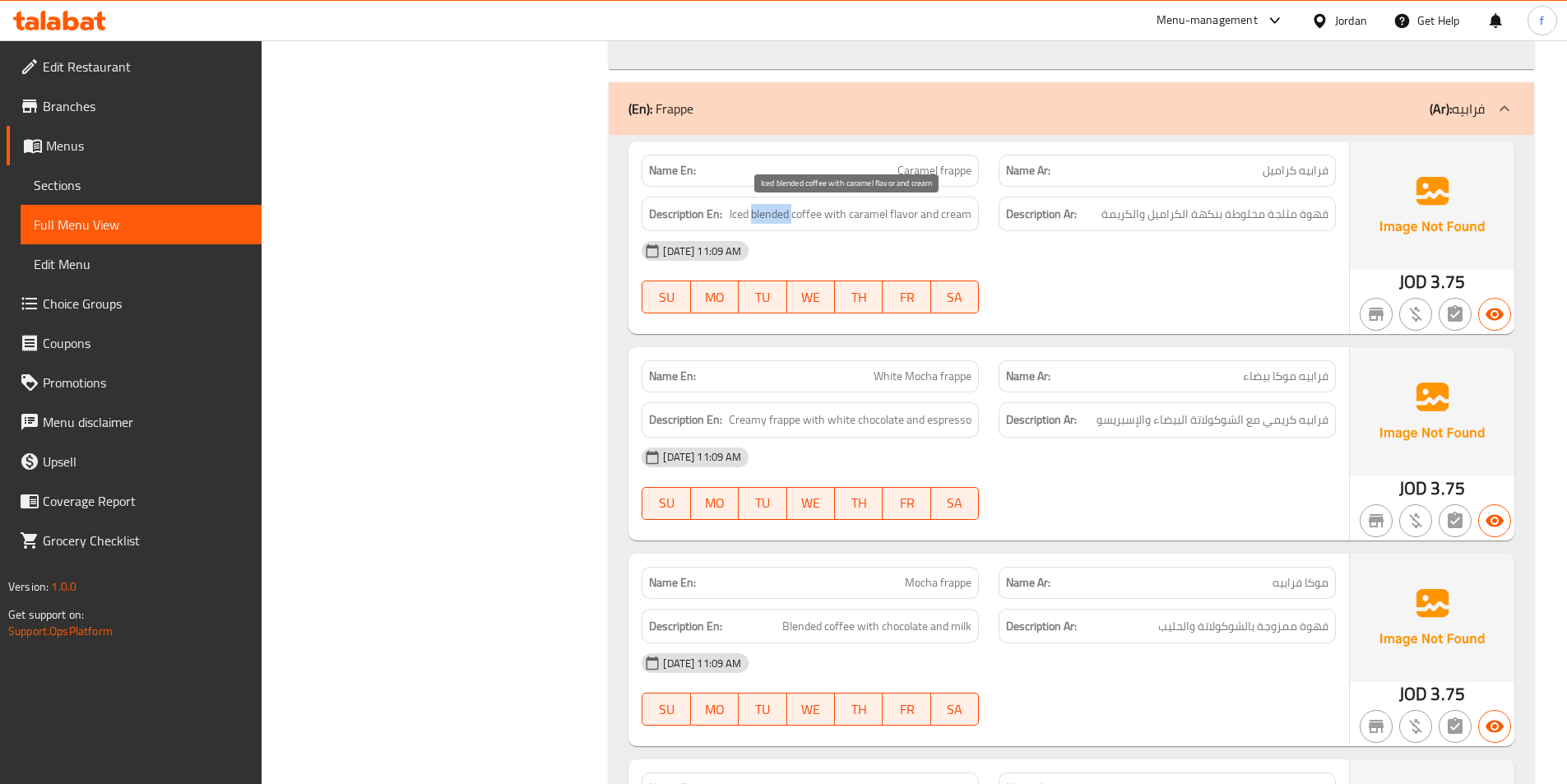
click at [765, 212] on span "Iced blended coffee with caramel flavor and cream" at bounding box center [851, 215] width 242 height 21
click at [837, 218] on span "Iced blended coffee with caramel flavor and cream" at bounding box center [851, 215] width 242 height 21
click at [899, 219] on span "Iced blended coffee with caramel flavor and cream" at bounding box center [851, 215] width 242 height 21
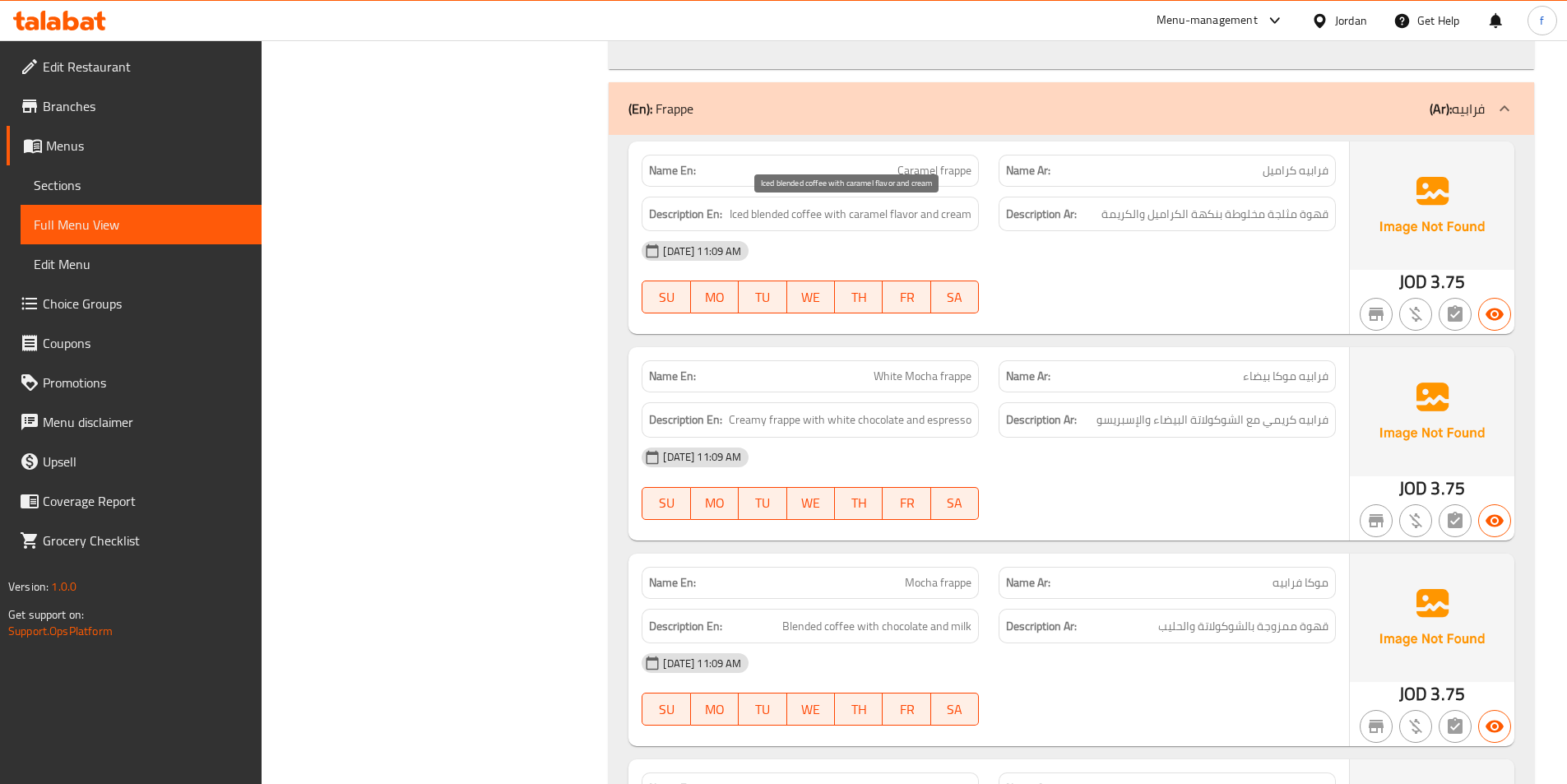
click at [867, 218] on span "Iced blended coffee with caramel flavor and cream" at bounding box center [851, 215] width 242 height 21
click at [950, 211] on span "Iced blended coffee with caramel flavor and cream" at bounding box center [851, 215] width 242 height 21
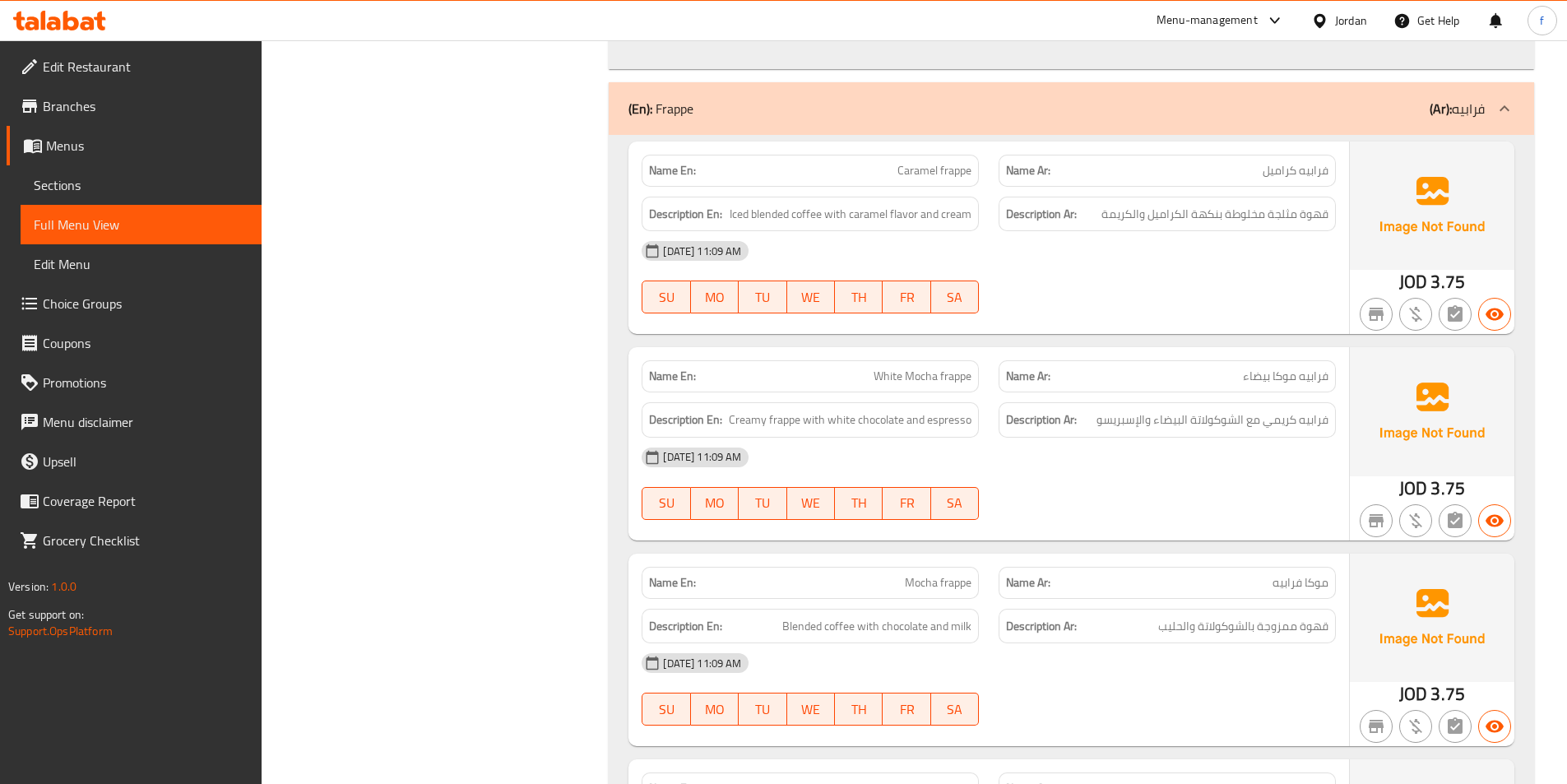
click at [930, 167] on span "Caramel frappe" at bounding box center [935, 170] width 74 height 17
click at [796, 213] on span "Iced blended coffee with caramel flavor and cream" at bounding box center [851, 215] width 242 height 21
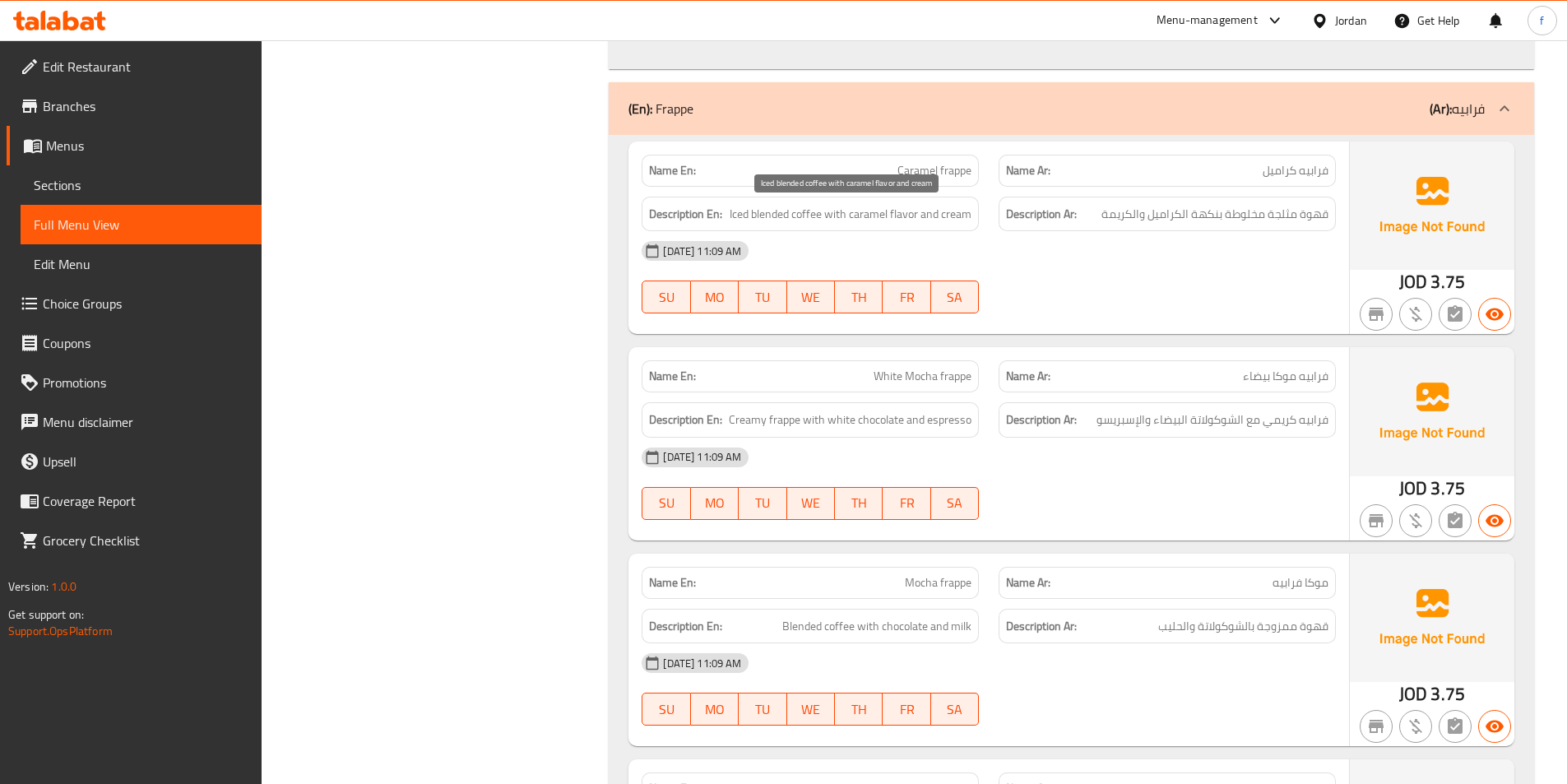
click at [756, 217] on span "Iced blended coffee with caramel flavor and cream" at bounding box center [851, 215] width 242 height 21
click at [774, 215] on span "Iced blended coffee with caramel flavor and cream" at bounding box center [851, 215] width 242 height 21
click at [836, 211] on span "Iced blended coffee with caramel flavor and cream" at bounding box center [851, 215] width 242 height 21
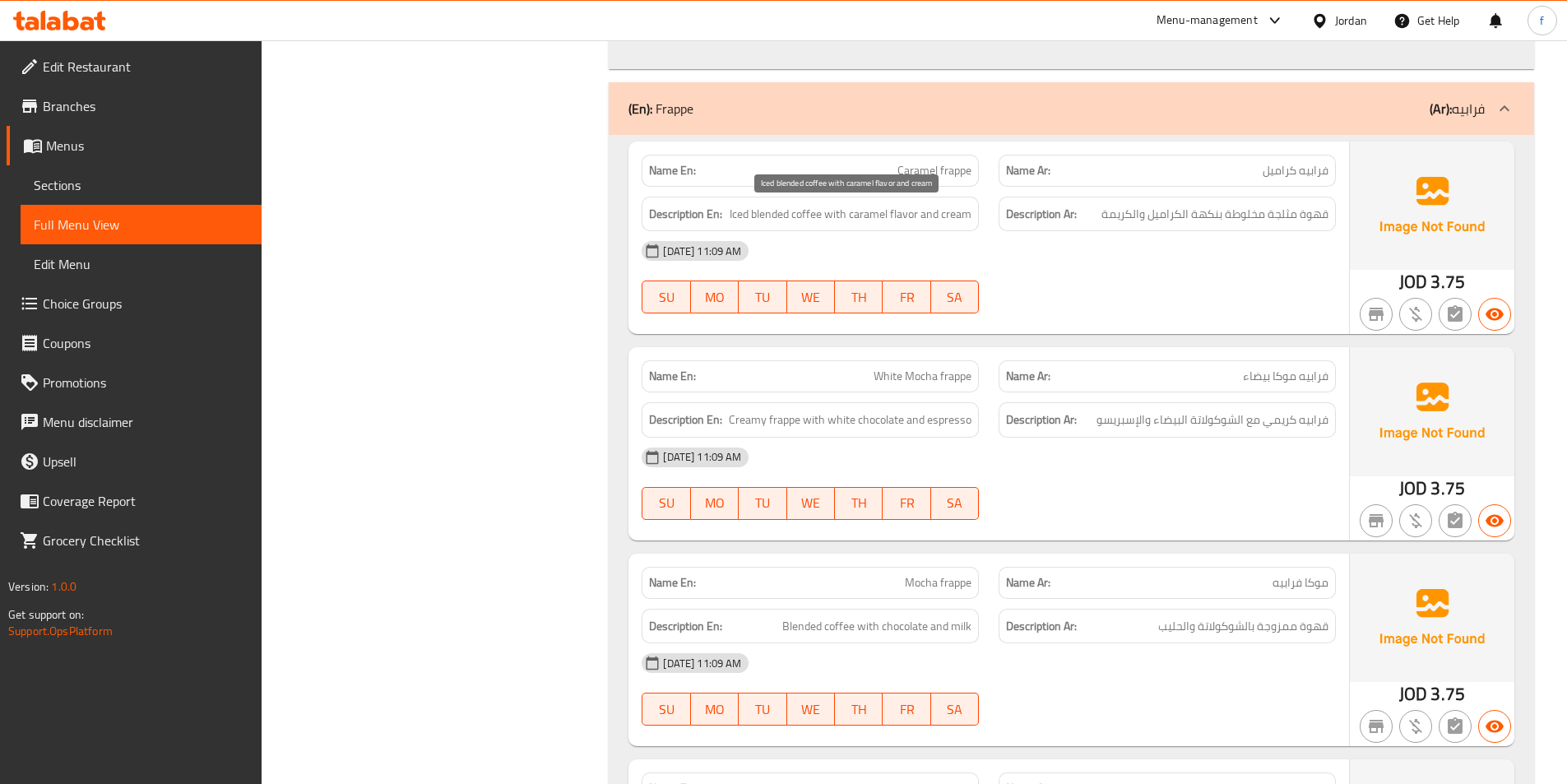
click at [898, 209] on span "Iced blended coffee with caramel flavor and cream" at bounding box center [851, 215] width 242 height 21
click at [961, 217] on span "Iced blended coffee with caramel flavor and cream" at bounding box center [851, 215] width 242 height 21
click at [1297, 178] on span "فرابيه كراميل" at bounding box center [1296, 170] width 66 height 17
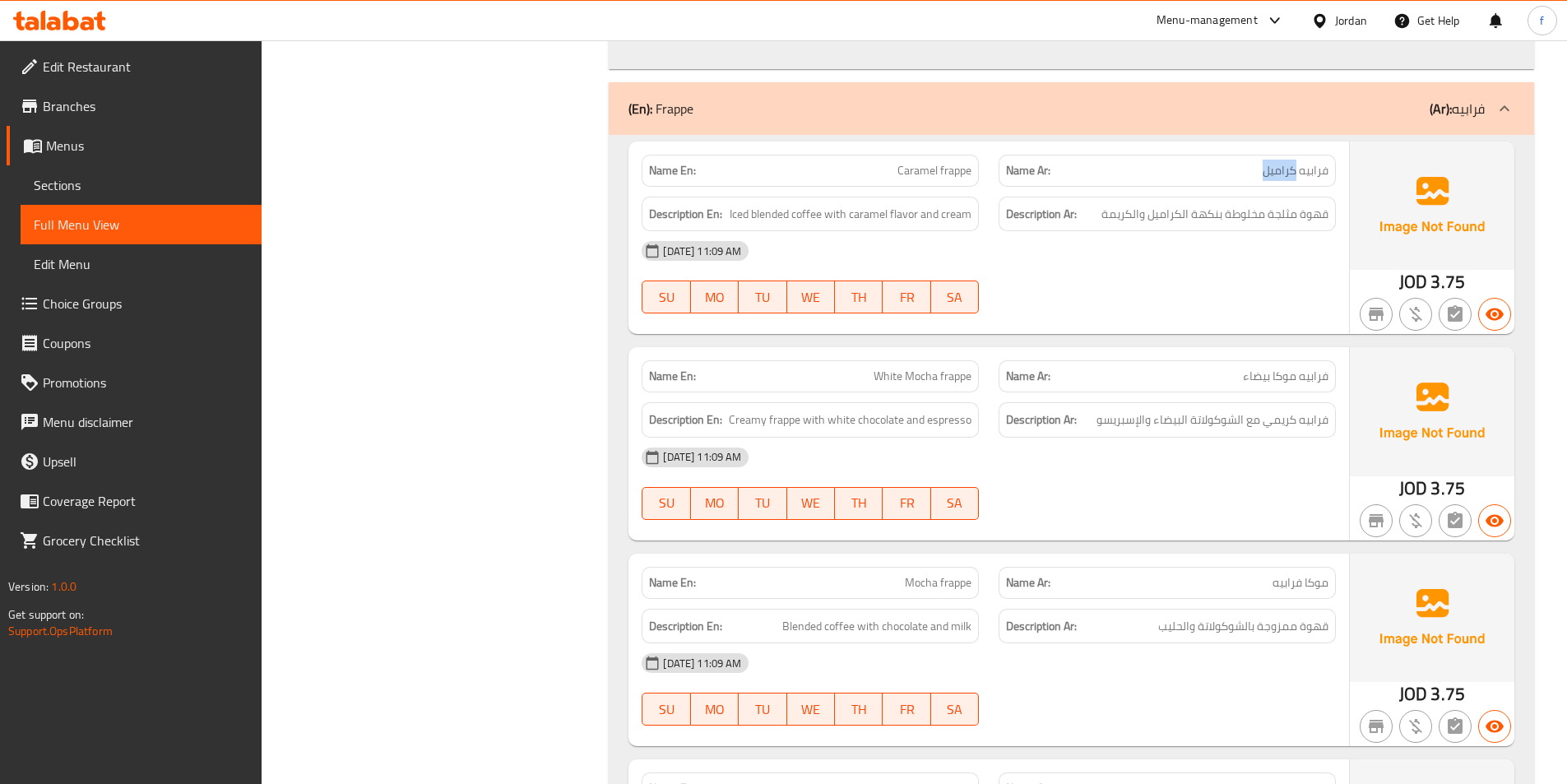
click at [1297, 178] on span "فرابيه كراميل" at bounding box center [1296, 170] width 66 height 17
click at [1272, 285] on div "12-10-2025 11:09 AM SU MO TU WE TH FR SA" at bounding box center [989, 276] width 714 height 92
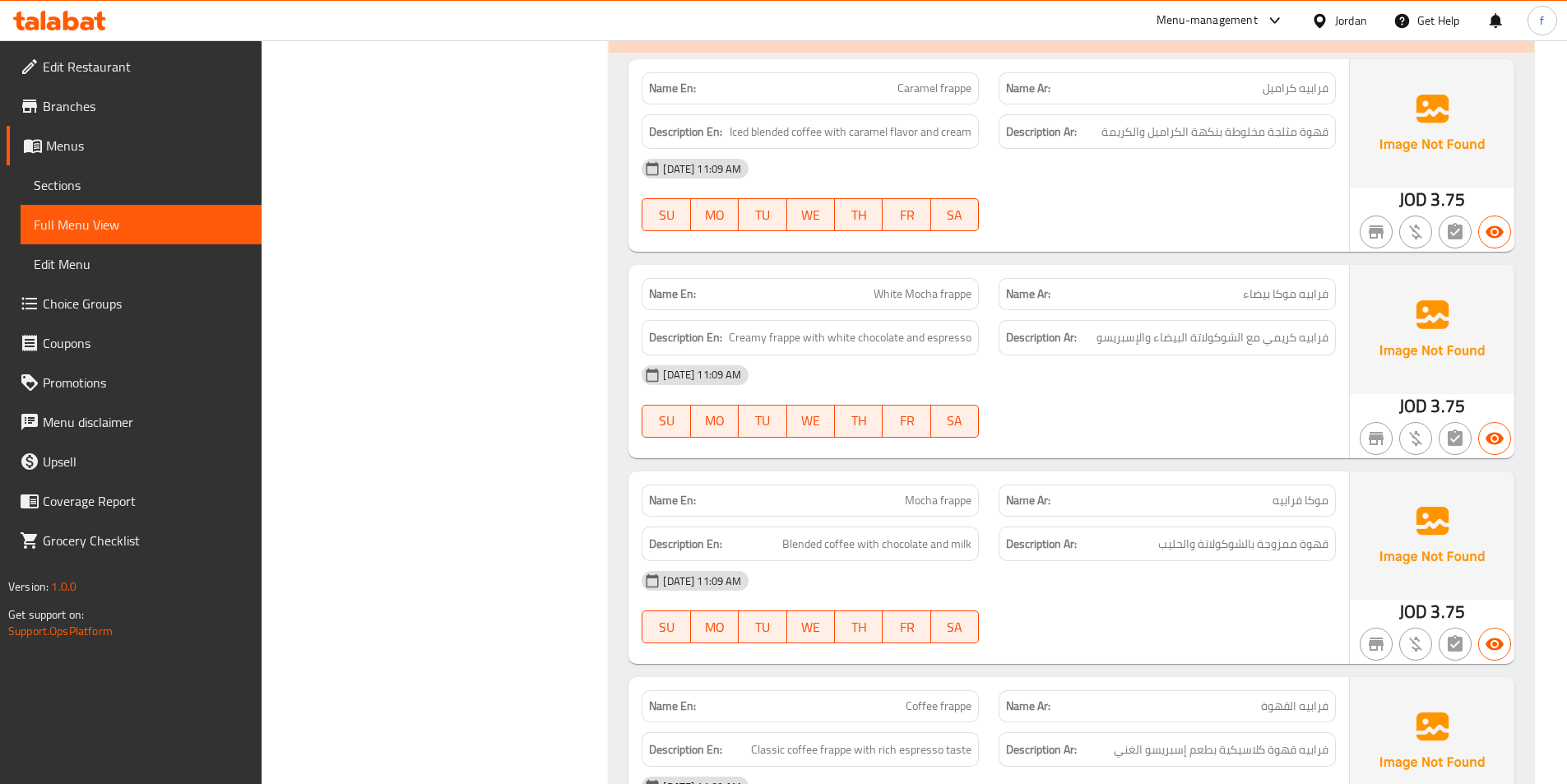
scroll to position [4440, 0]
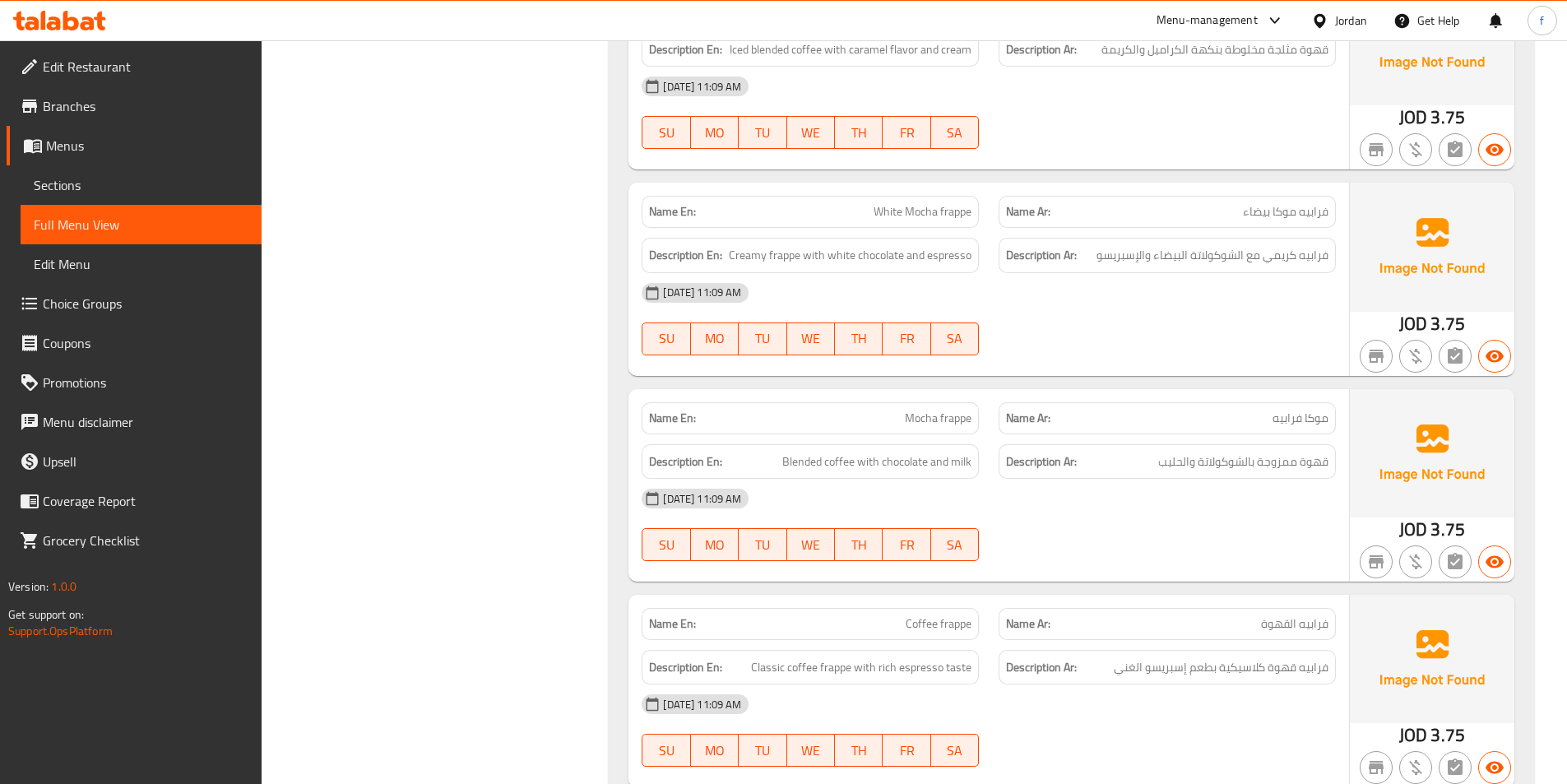
click at [884, 218] on span "White Mocha frappe" at bounding box center [922, 212] width 97 height 17
click at [928, 210] on span "White Mocha frappe" at bounding box center [922, 212] width 97 height 17
click at [974, 211] on div "Name En: White Mocha frappe" at bounding box center [810, 212] width 337 height 32
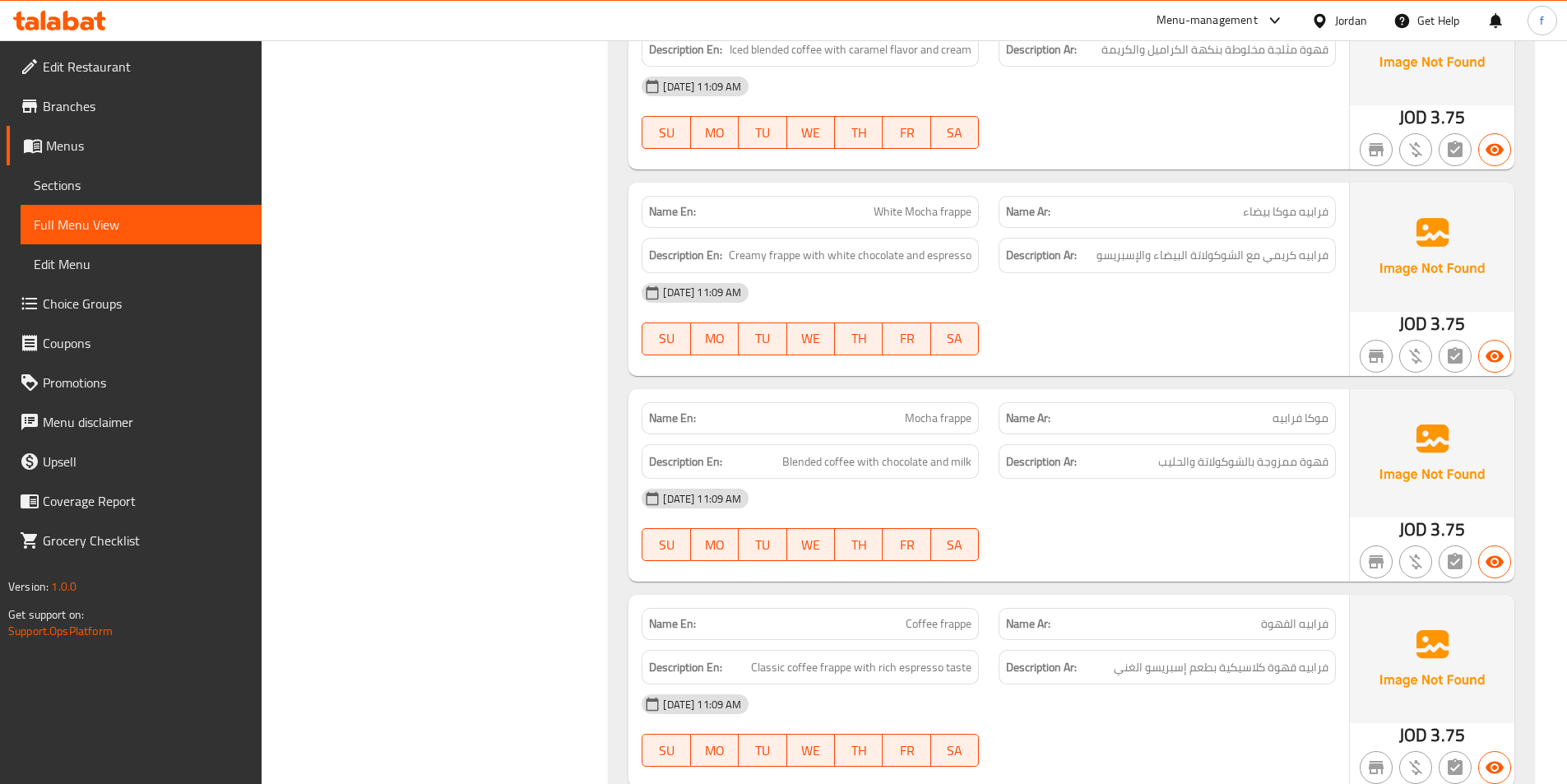
click at [955, 212] on span "White Mocha frappe" at bounding box center [922, 212] width 97 height 17
click at [962, 218] on span "White Mocha frappe" at bounding box center [922, 212] width 97 height 17
click at [920, 210] on span "White Mocha frappe" at bounding box center [922, 212] width 97 height 17
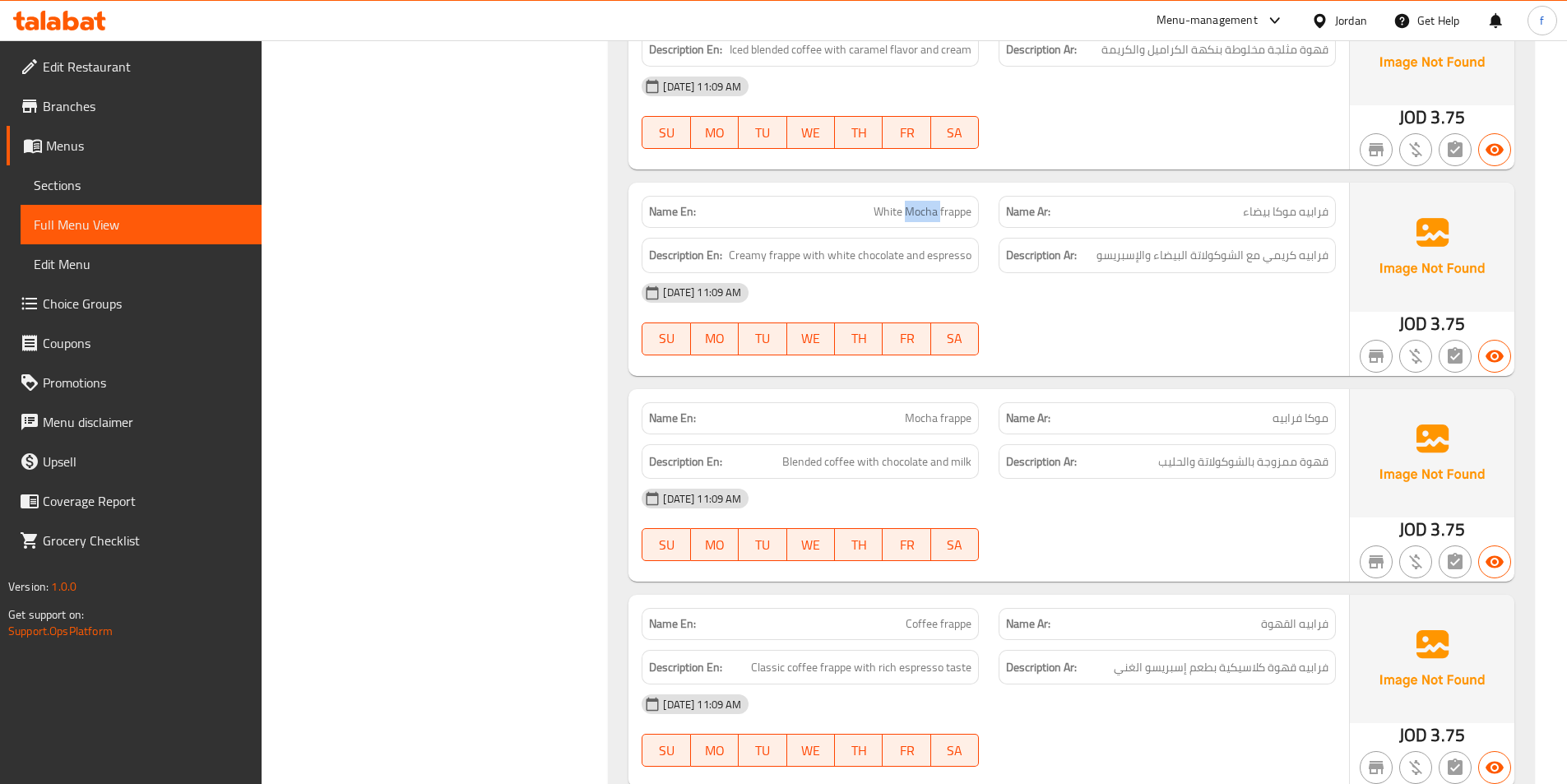
click at [920, 210] on span "White Mocha frappe" at bounding box center [922, 212] width 97 height 17
click at [891, 213] on span "White Mocha frappe" at bounding box center [922, 212] width 97 height 17
click at [781, 248] on span "Creamy frappe with white chocolate and espresso" at bounding box center [850, 255] width 243 height 21
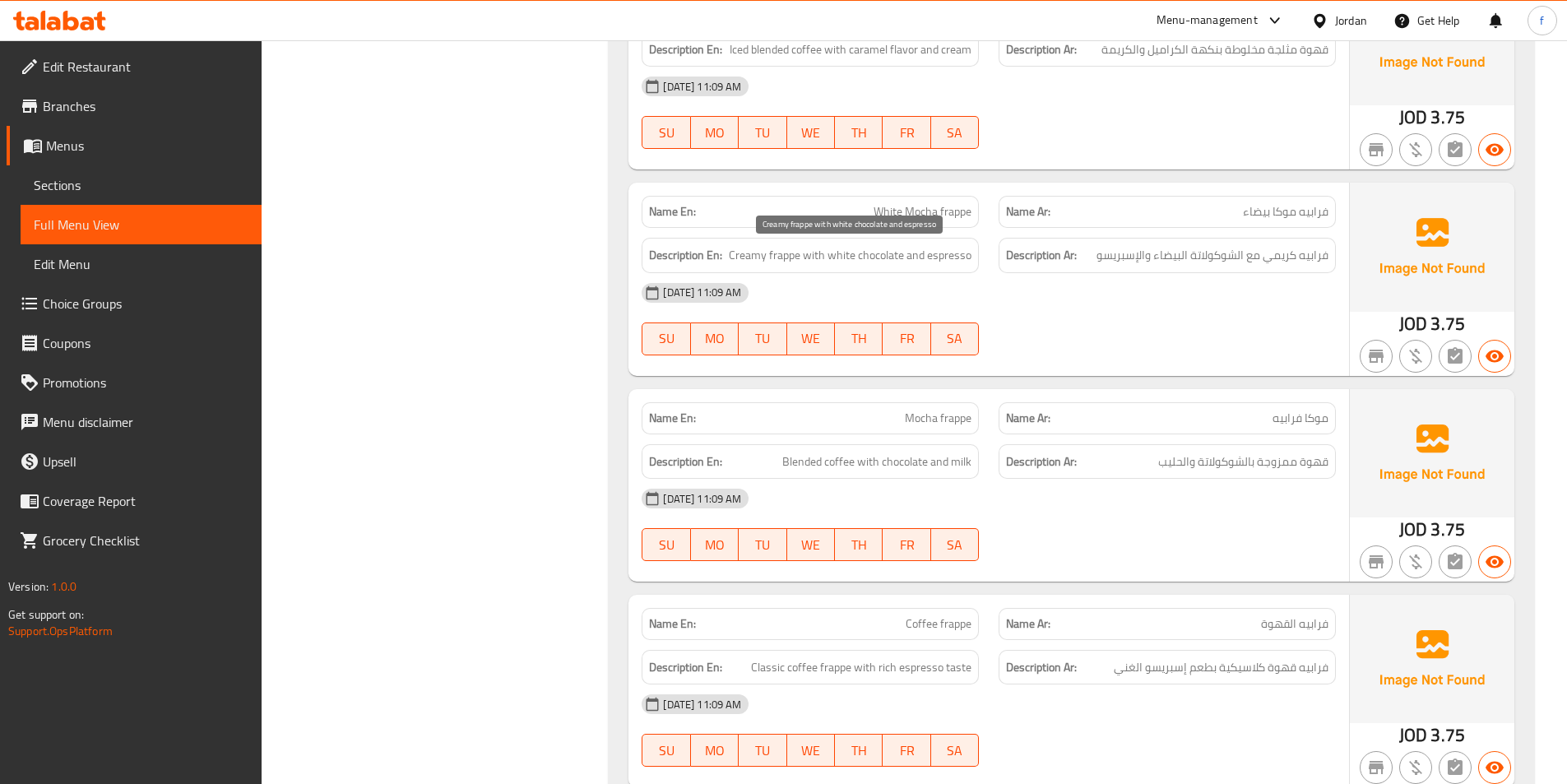
click at [745, 252] on span "Creamy frappe with white chocolate and espresso" at bounding box center [850, 255] width 243 height 21
click at [814, 256] on span "Creamy frappe with white chocolate and espresso" at bounding box center [850, 255] width 243 height 21
click at [784, 258] on span "Creamy frappe with white chocolate and espresso" at bounding box center [850, 255] width 243 height 21
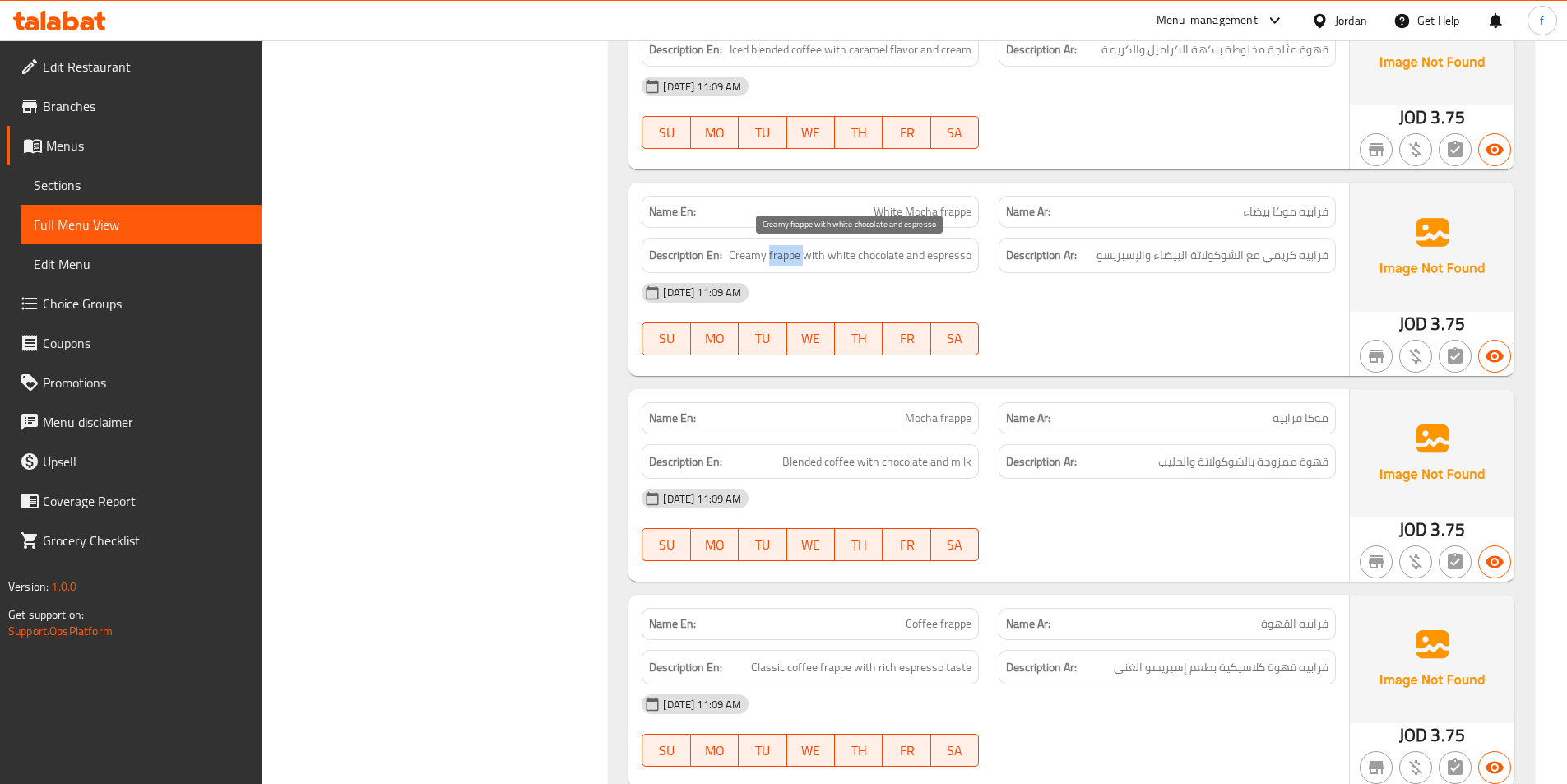
click at [784, 258] on span "Creamy frappe with white chocolate and espresso" at bounding box center [850, 255] width 243 height 21
click at [727, 257] on h6 "Description En: Creamy frappe with white chocolate and espresso" at bounding box center [810, 255] width 323 height 21
click at [806, 252] on span "Creamy frappe with white chocolate and espresso" at bounding box center [850, 255] width 243 height 21
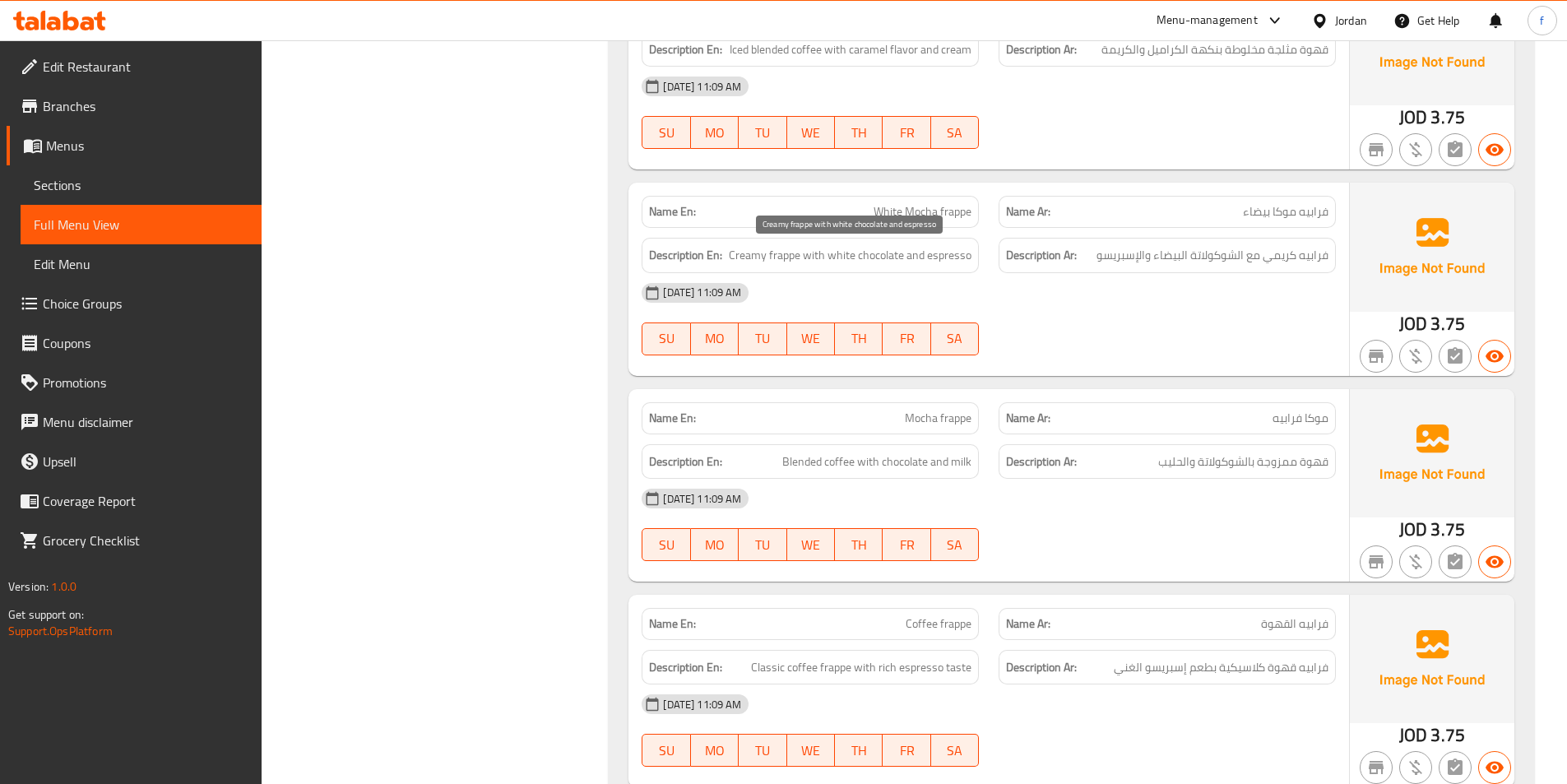
click at [872, 259] on span "Creamy frappe with white chocolate and espresso" at bounding box center [850, 255] width 243 height 21
click at [835, 262] on span "Creamy frappe with white chocolate and espresso" at bounding box center [850, 255] width 243 height 21
click at [937, 251] on span "Creamy frappe with white chocolate and espresso" at bounding box center [850, 255] width 243 height 21
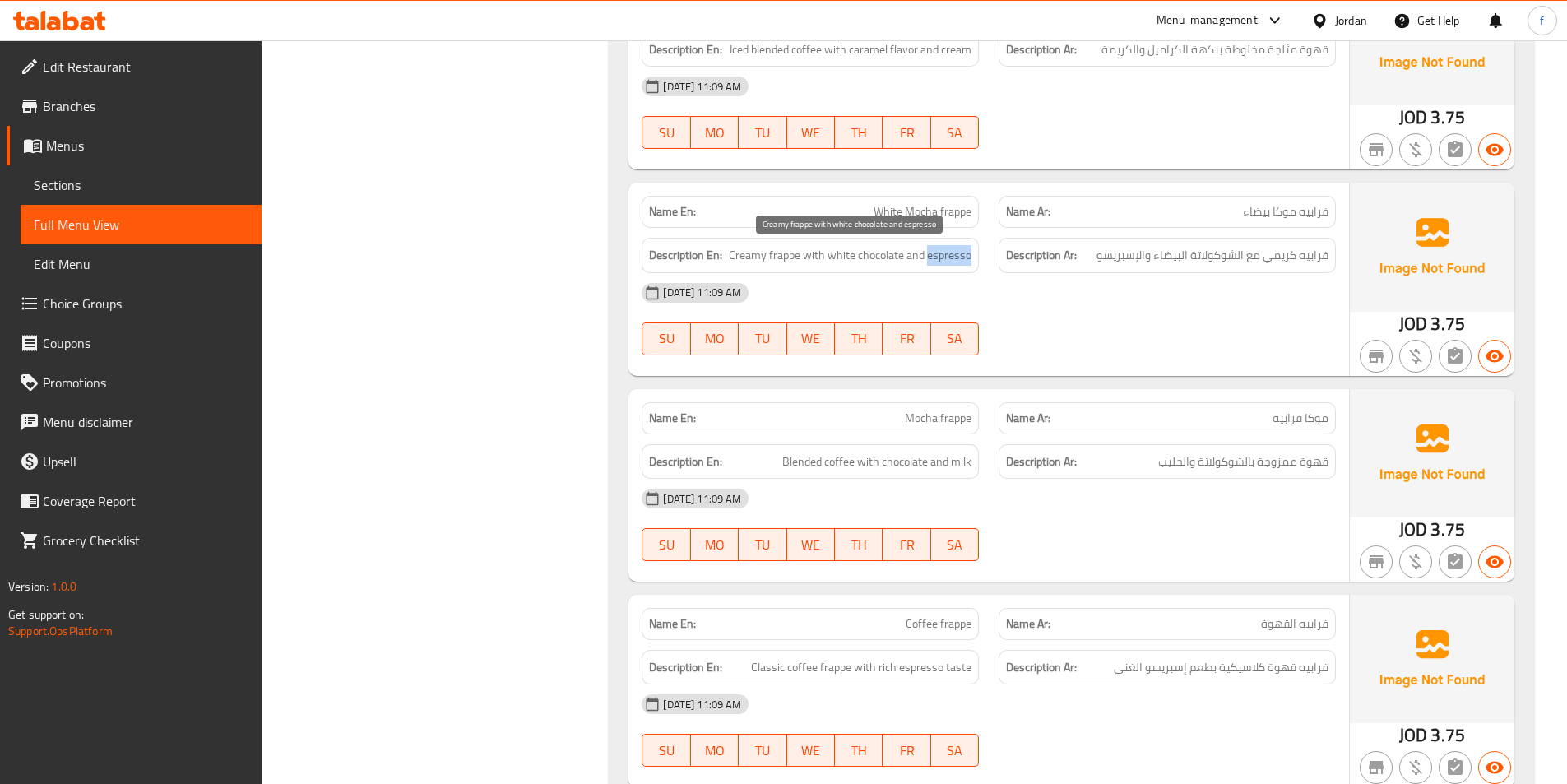
click at [937, 251] on span "Creamy frappe with white chocolate and espresso" at bounding box center [850, 255] width 243 height 21
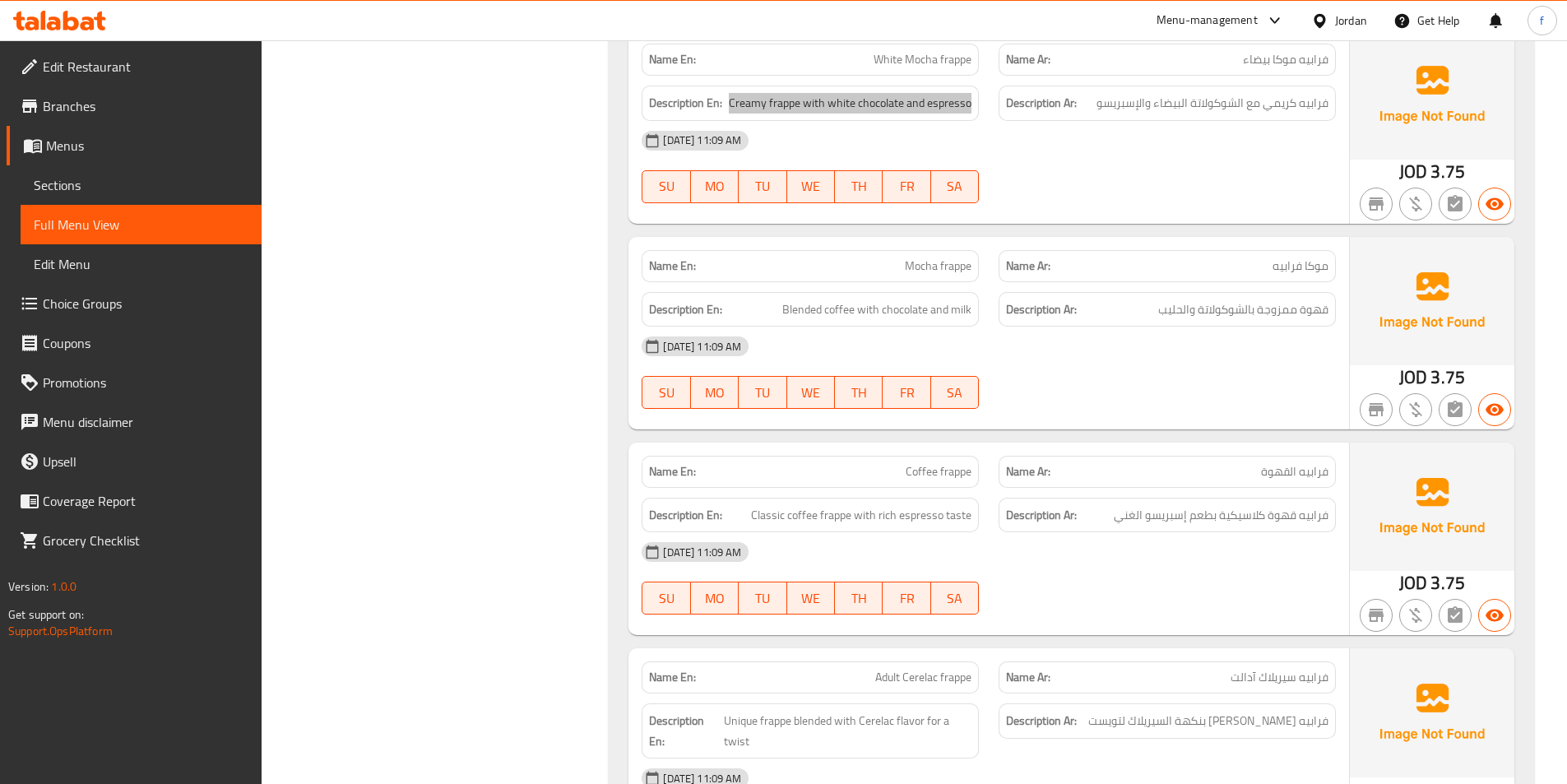
scroll to position [4605, 0]
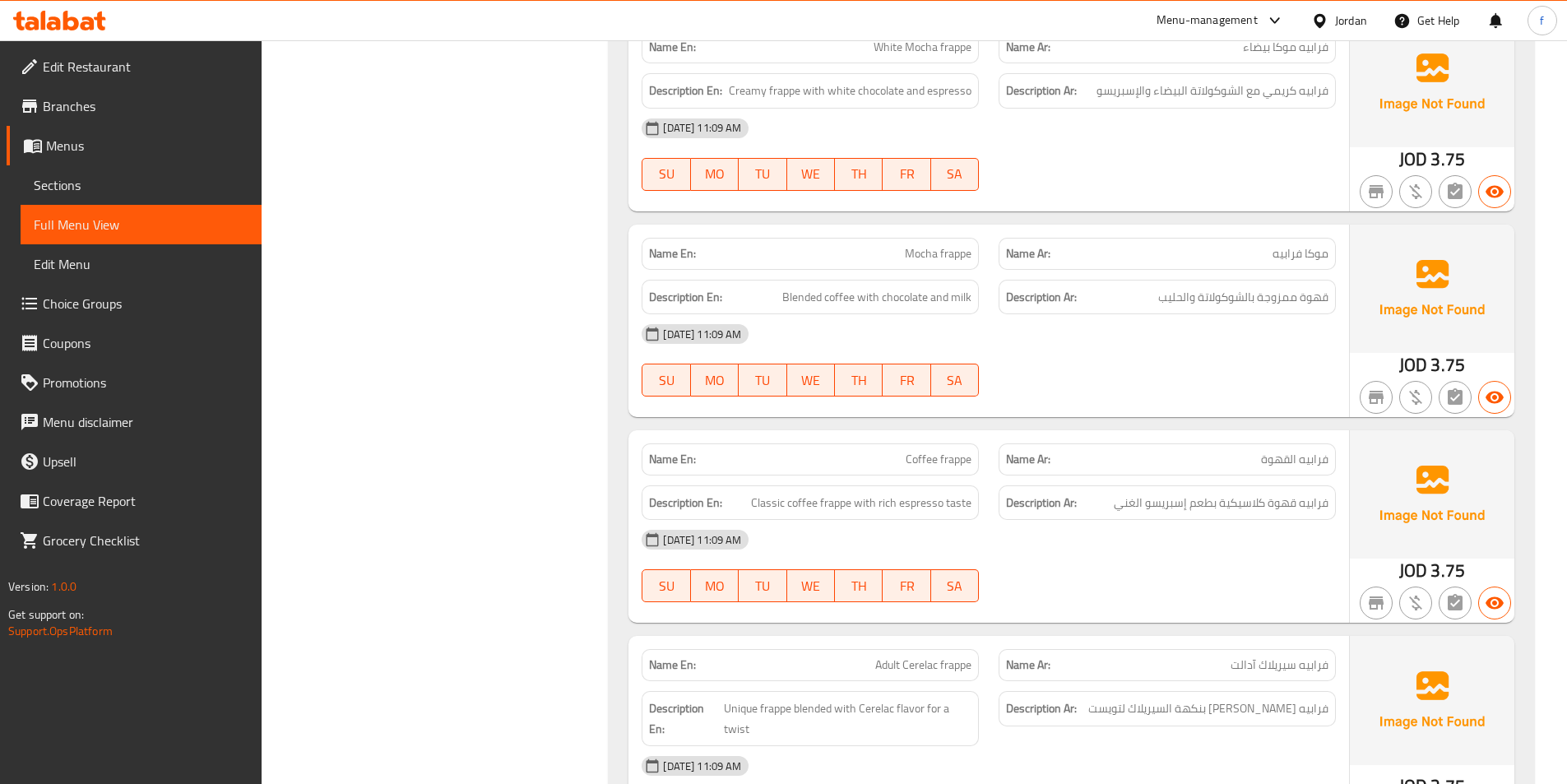
click at [924, 257] on span "Mocha frappe" at bounding box center [938, 253] width 66 height 17
click at [920, 253] on span "Mocha frappe" at bounding box center [938, 253] width 66 height 17
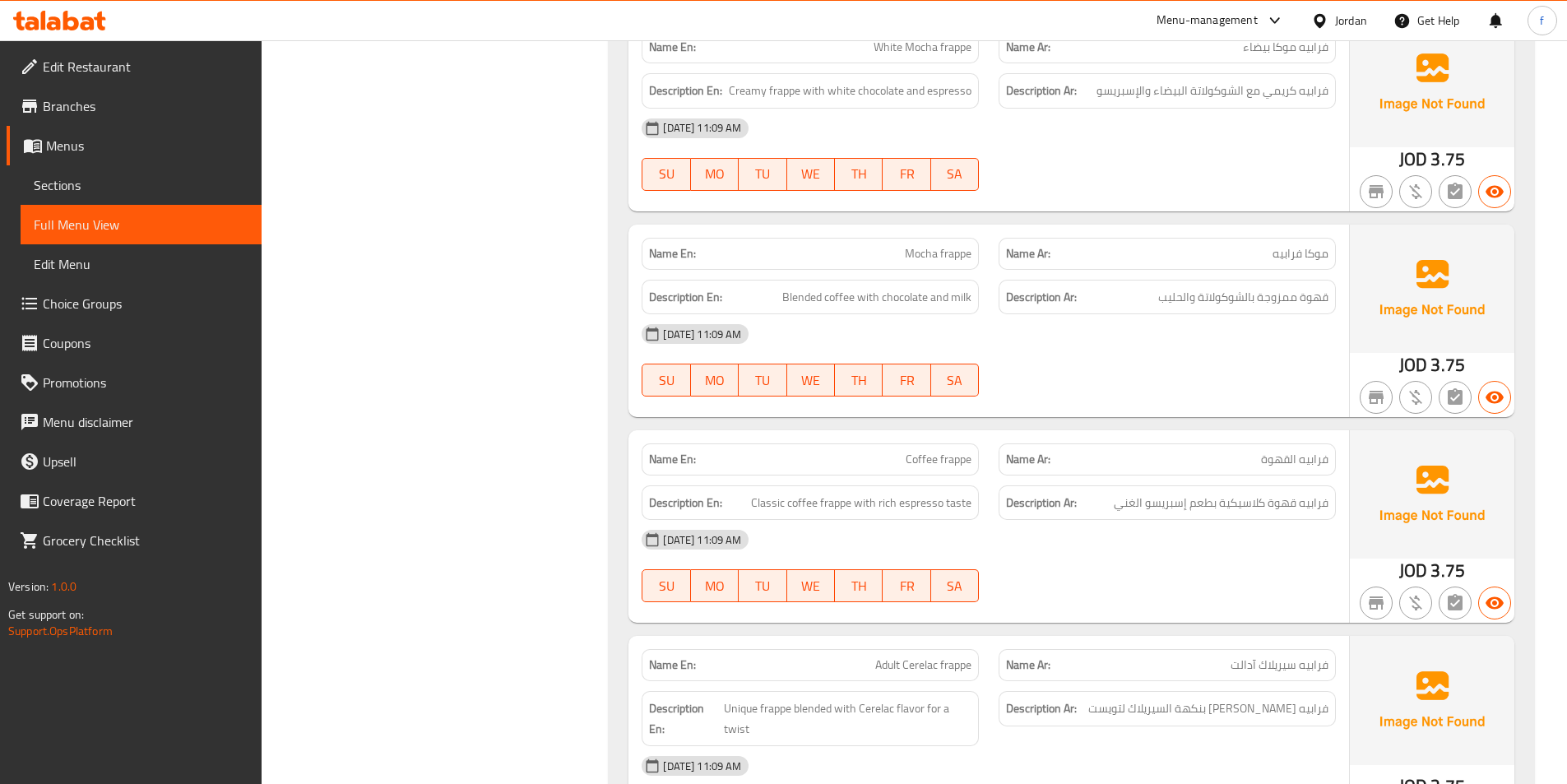
click at [959, 253] on span "Mocha frappe" at bounding box center [938, 253] width 66 height 17
click at [925, 262] on span "Mocha frappe" at bounding box center [938, 253] width 66 height 17
click at [836, 296] on span "Blended coffee with chocolate and milk" at bounding box center [877, 297] width 189 height 21
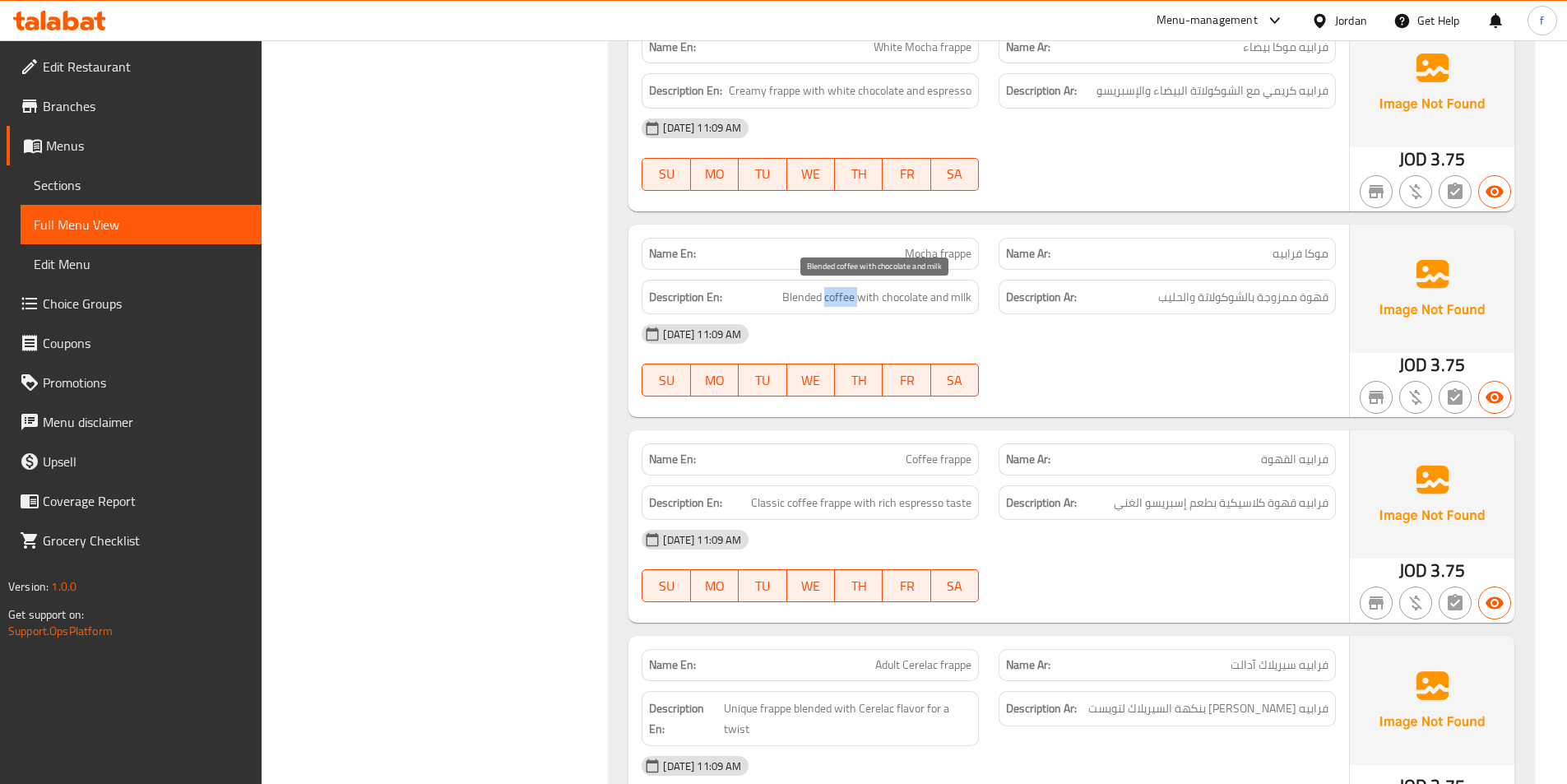
click at [836, 296] on span "Blended coffee with chocolate and milk" at bounding box center [877, 297] width 189 height 21
click at [804, 297] on span "Blended coffee with chocolate and milk" at bounding box center [877, 297] width 189 height 21
click at [857, 293] on span "Blended coffee with chocolate and milk" at bounding box center [877, 297] width 189 height 21
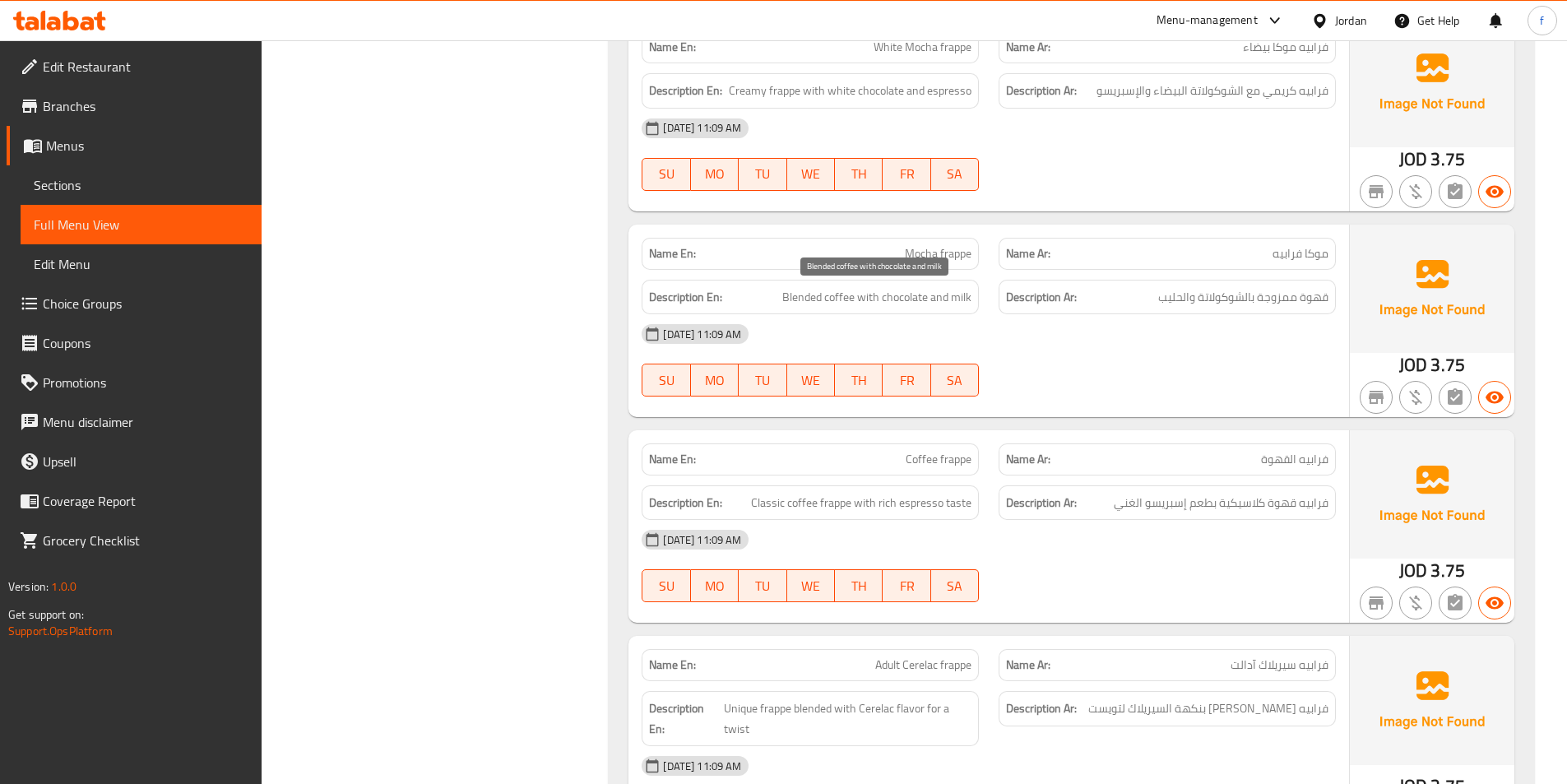
click at [943, 293] on span "Blended coffee with chocolate and milk" at bounding box center [877, 297] width 189 height 21
click at [971, 292] on span "Blended coffee with chocolate and milk" at bounding box center [877, 297] width 189 height 21
click at [931, 297] on span "Blended coffee with chocolate and milk" at bounding box center [877, 297] width 189 height 21
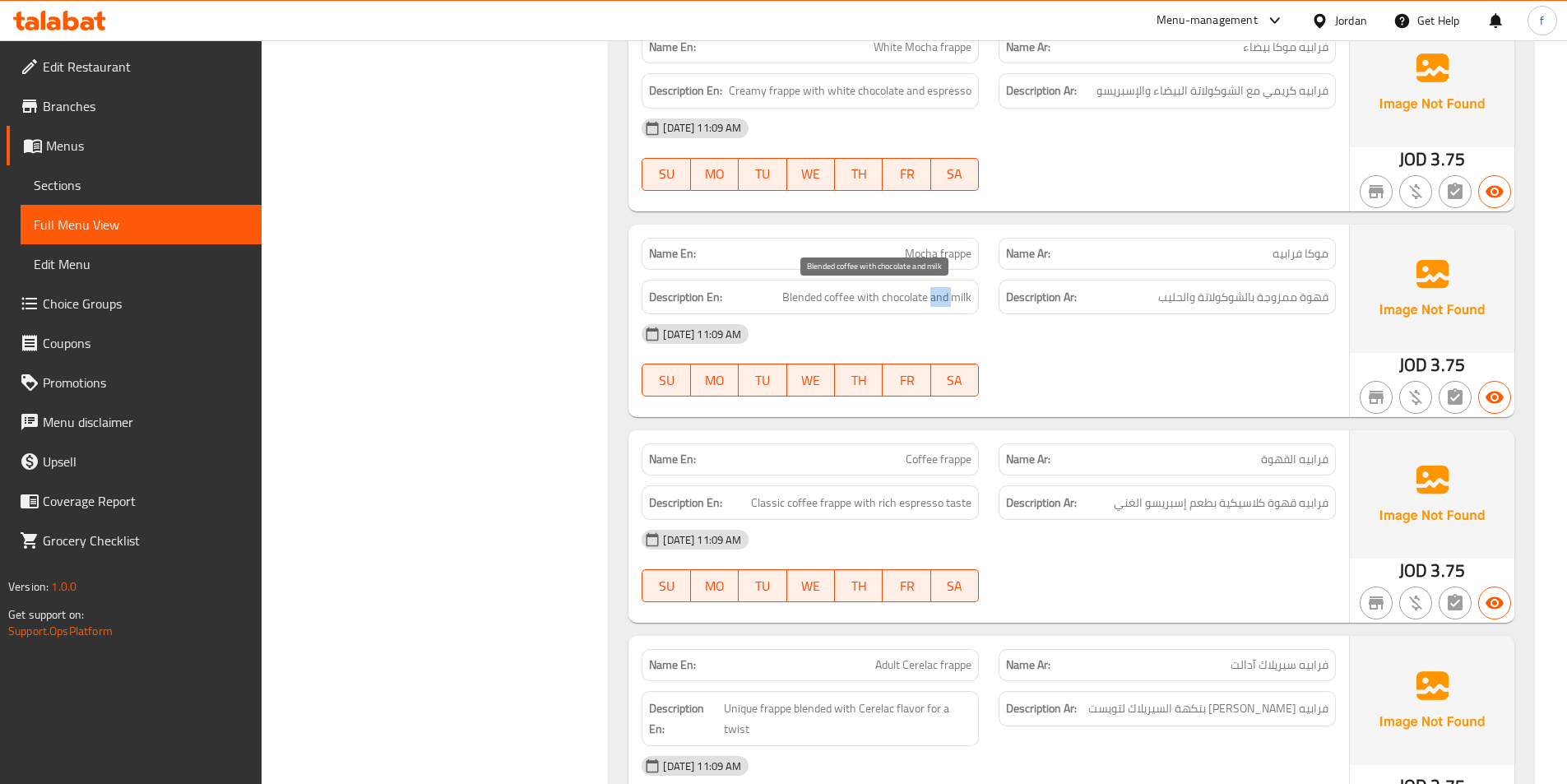
click at [931, 297] on span "Blended coffee with chocolate and milk" at bounding box center [877, 297] width 189 height 21
click at [915, 296] on span "Blended coffee with chocolate and milk" at bounding box center [877, 297] width 189 height 21
click at [966, 293] on span "Blended coffee with chocolate and milk" at bounding box center [877, 297] width 189 height 21
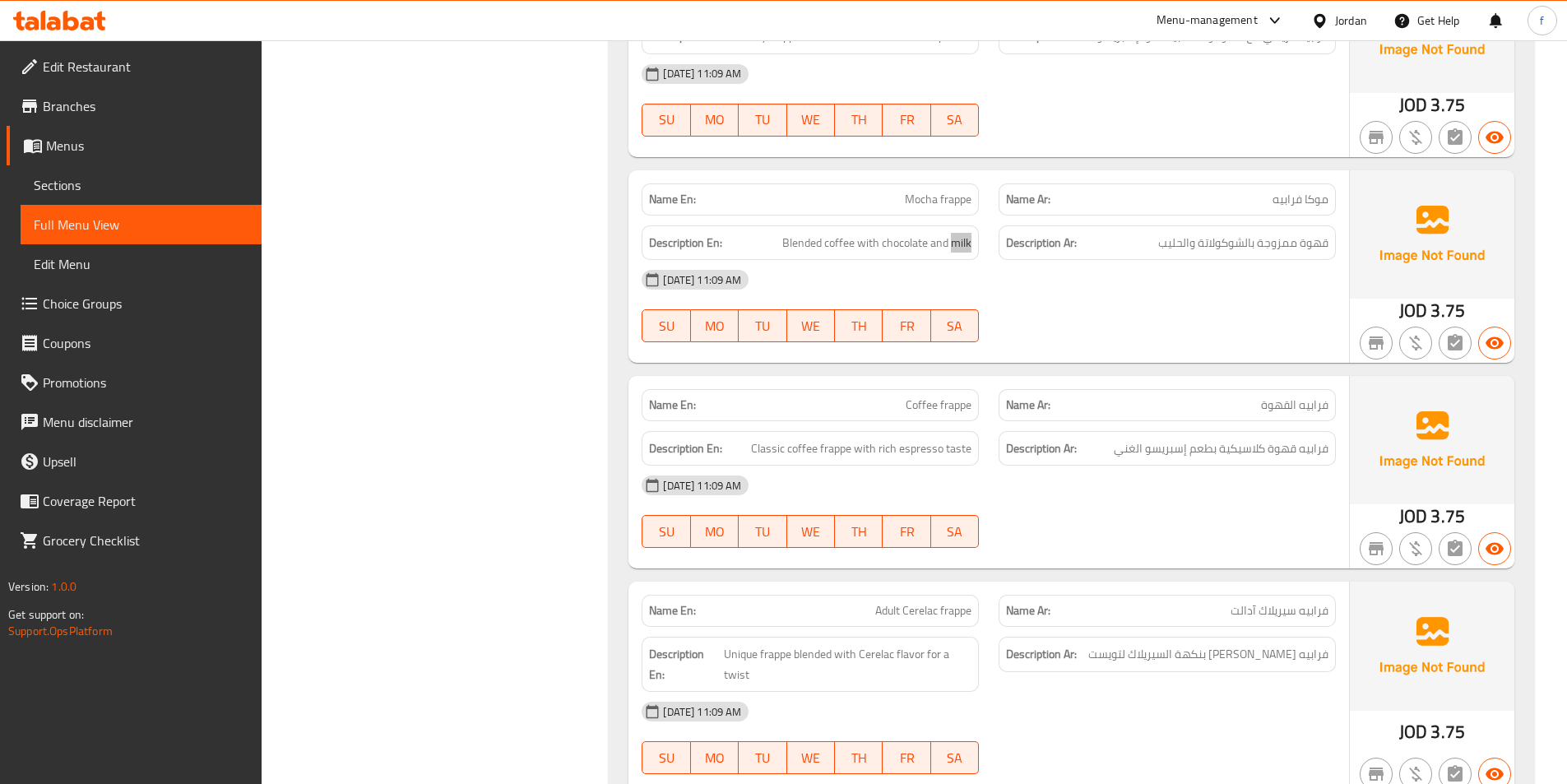
scroll to position [4769, 0]
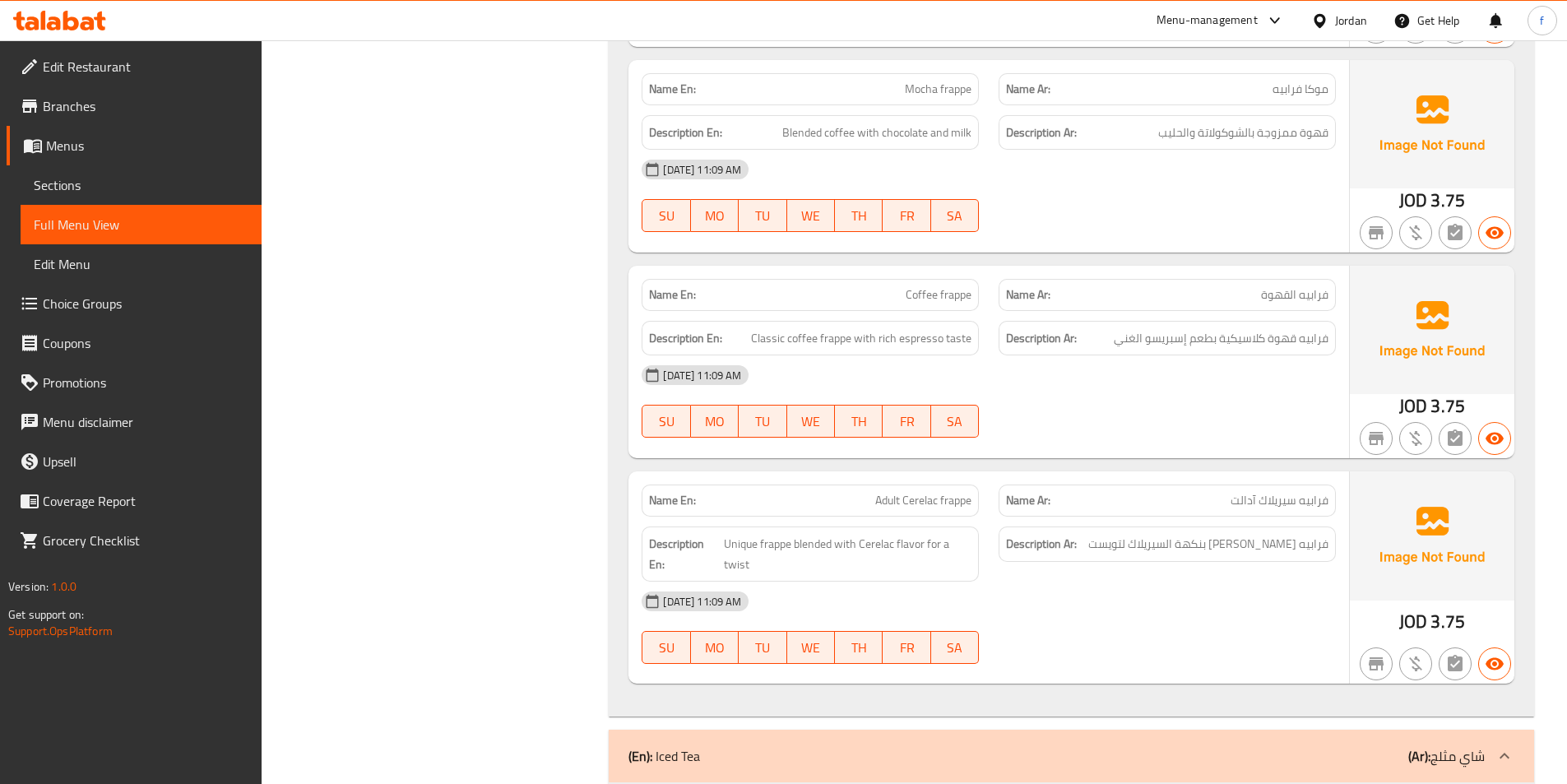
click at [916, 297] on span "Coffee frappe" at bounding box center [939, 295] width 66 height 17
click at [972, 299] on span "Coffee frappe" at bounding box center [939, 295] width 66 height 17
click at [965, 297] on span "Coffee frappe" at bounding box center [939, 295] width 66 height 17
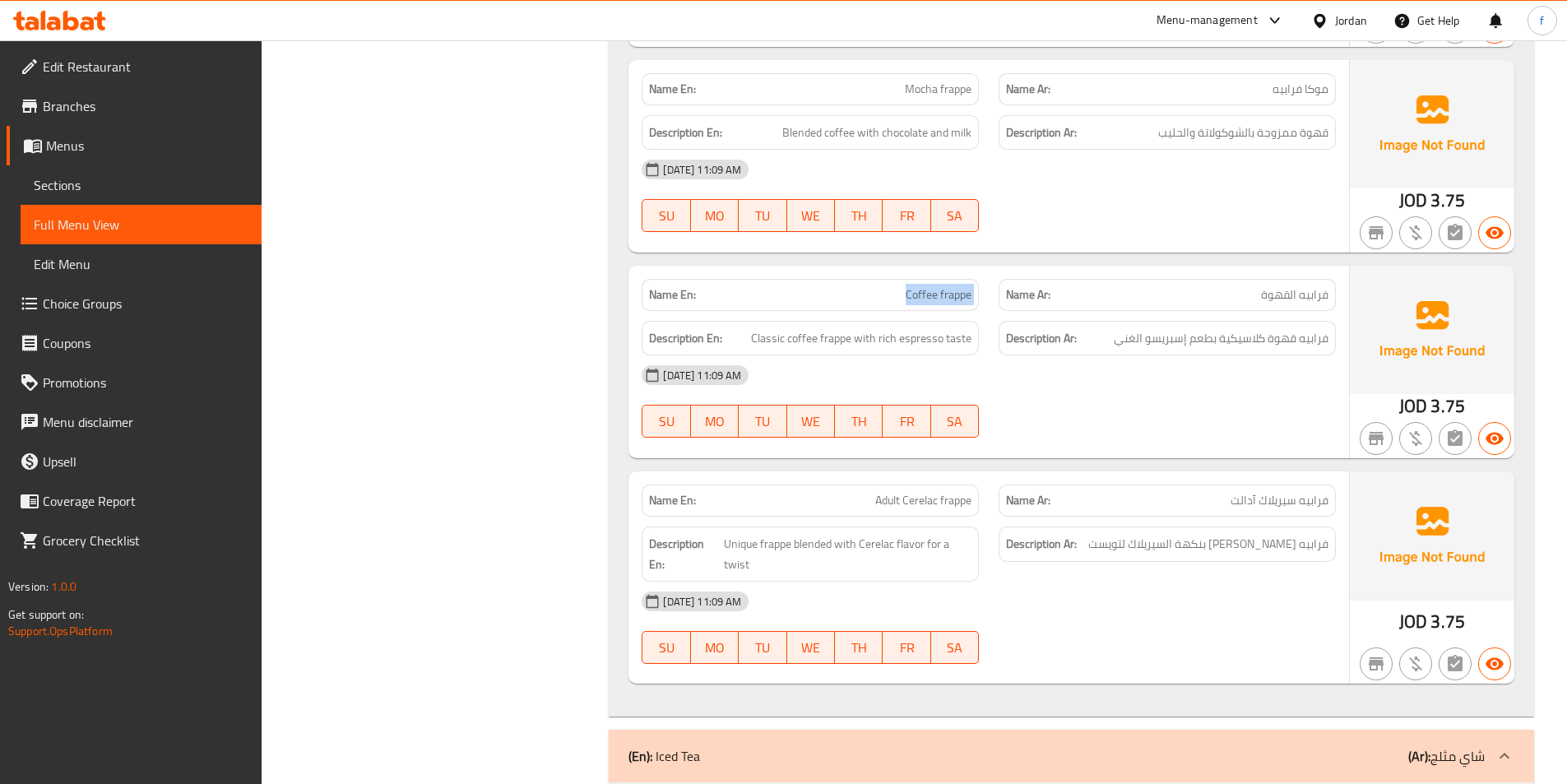
click at [965, 297] on span "Coffee frappe" at bounding box center [939, 295] width 66 height 17
click at [924, 303] on span "Coffee frappe" at bounding box center [939, 295] width 66 height 17
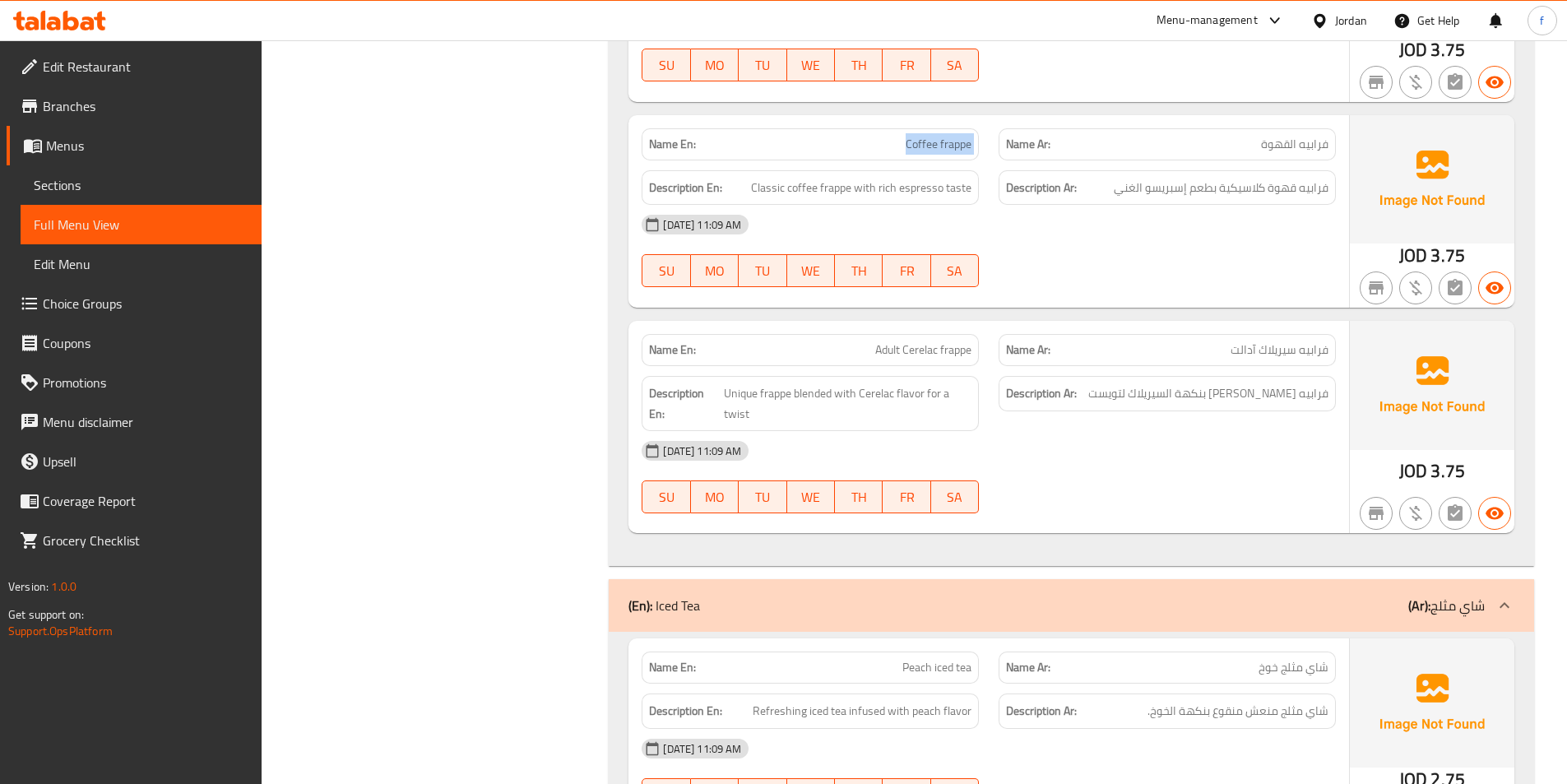
scroll to position [4934, 0]
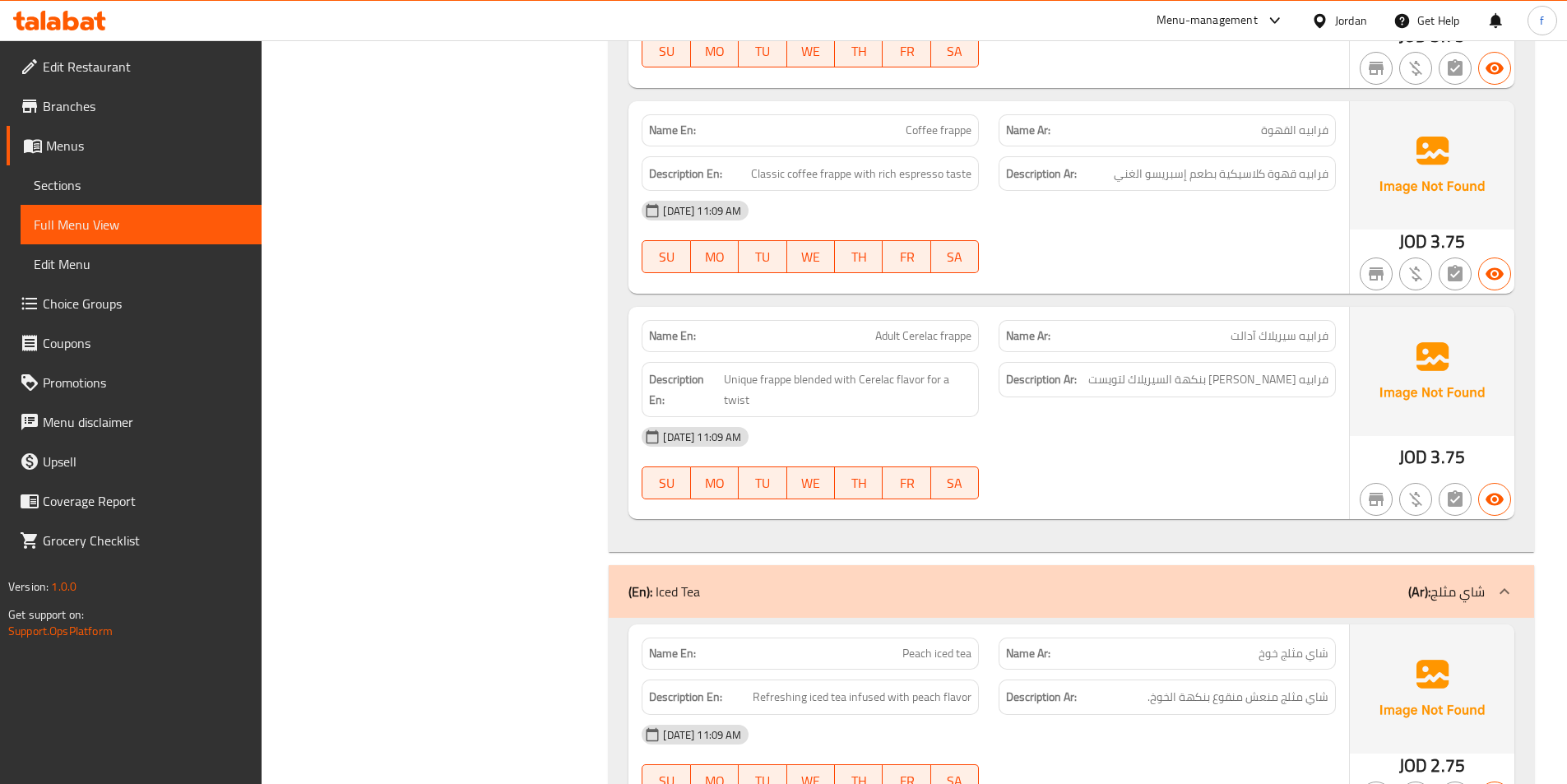
click at [889, 337] on span "Adult Cerelac frappe" at bounding box center [924, 336] width 97 height 17
click at [982, 345] on div "Name En: Adult Cerelac frappe" at bounding box center [810, 336] width 357 height 52
click at [949, 338] on span "Adult Cerelac frappe" at bounding box center [924, 336] width 97 height 17
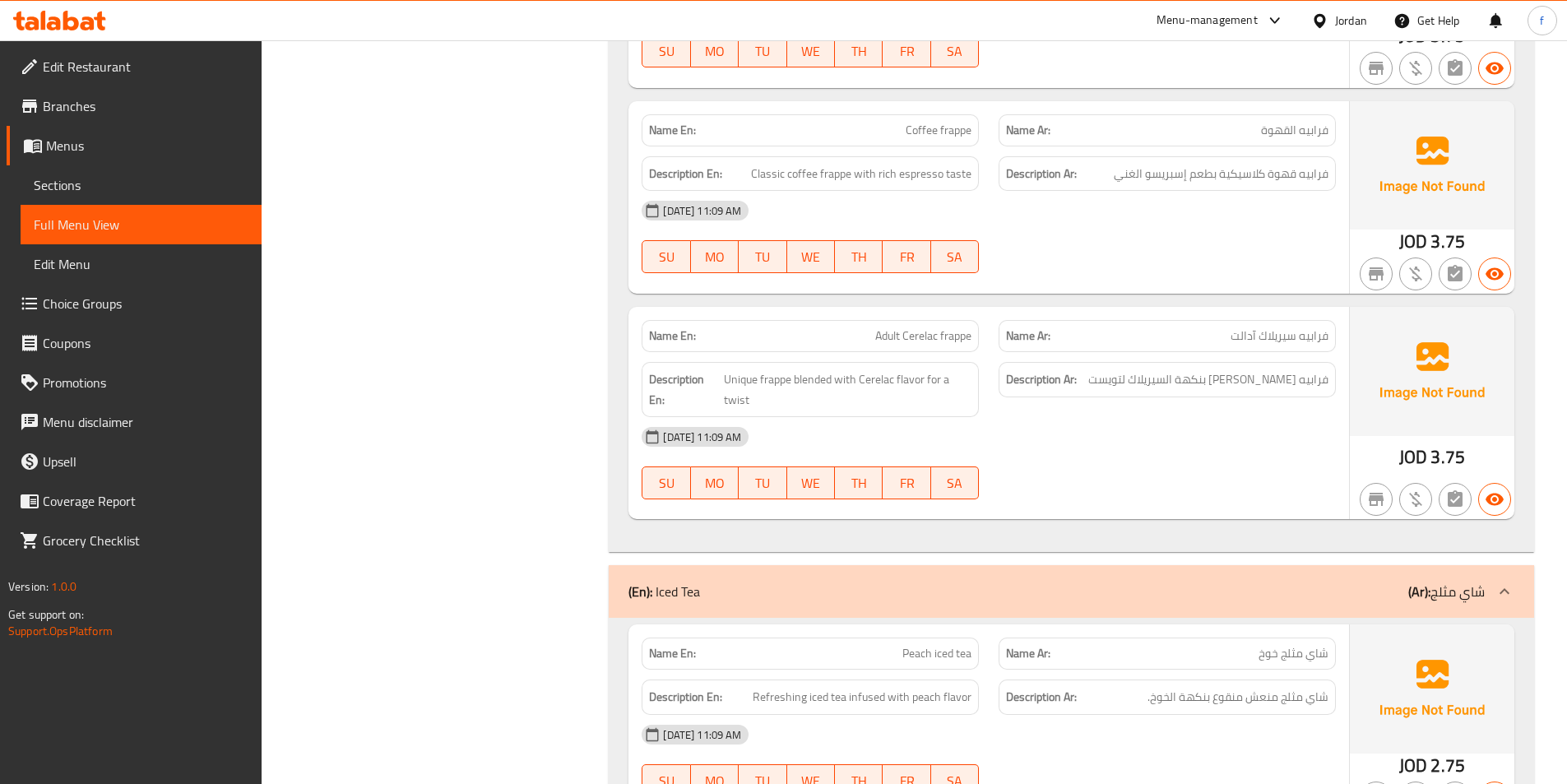
click at [924, 332] on span "Adult Cerelac frappe" at bounding box center [924, 336] width 97 height 17
click at [918, 330] on span "Adult Cerelac frappe" at bounding box center [924, 336] width 97 height 17
click at [897, 328] on span "Adult Cerelac frappe" at bounding box center [924, 336] width 97 height 17
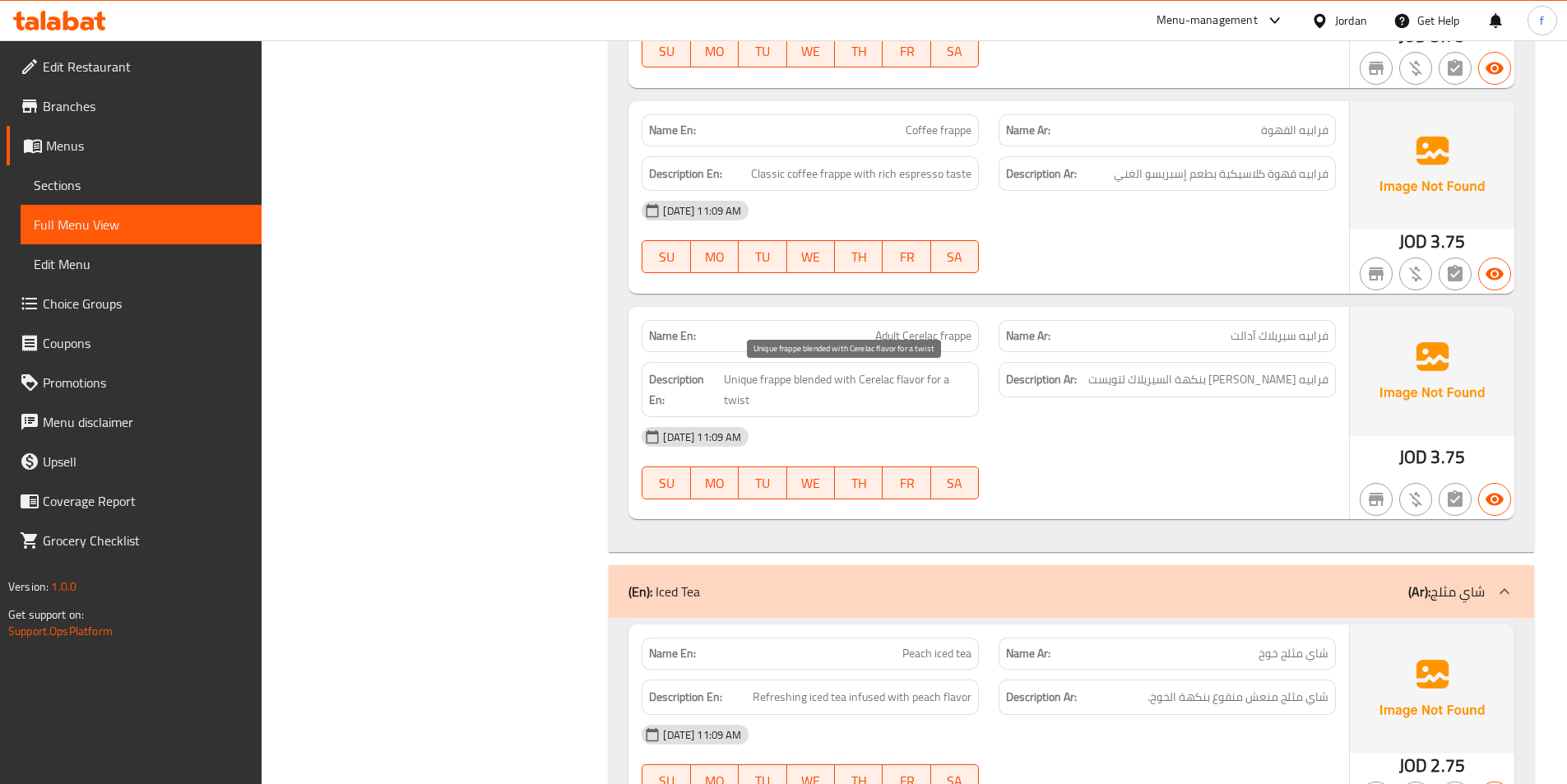
click at [774, 379] on span "Unique frappe blended with Cerelac flavor for a twist" at bounding box center [848, 389] width 248 height 41
click at [742, 379] on span "Unique frappe blended with Cerelac flavor for a twist" at bounding box center [848, 389] width 248 height 41
click at [815, 375] on span "Unique frappe blended with Cerelac flavor for a twist" at bounding box center [848, 389] width 248 height 41
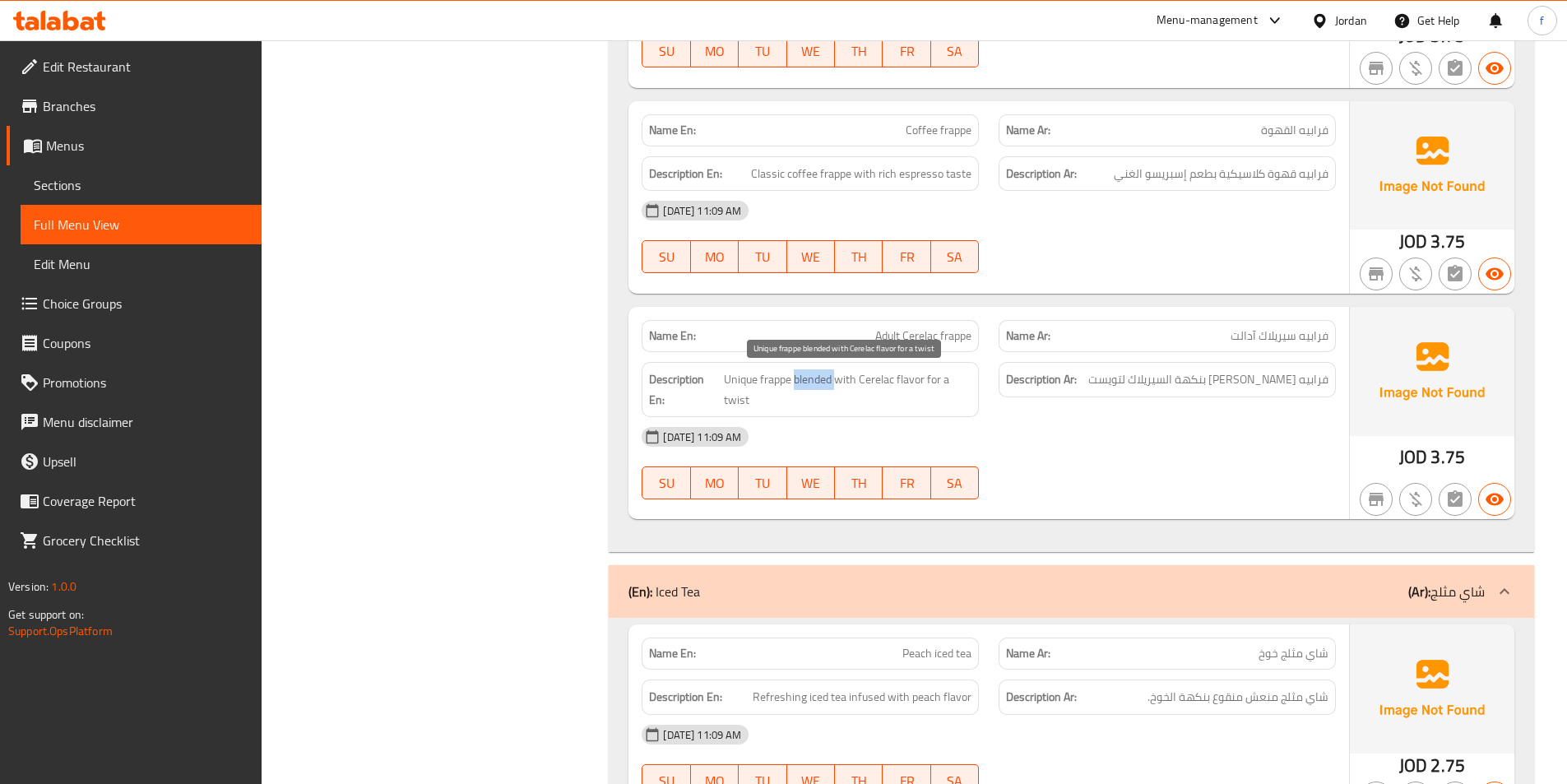
click at [815, 375] on span "Unique frappe blended with Cerelac flavor for a twist" at bounding box center [848, 389] width 248 height 41
click at [856, 381] on span "Unique frappe blended with Cerelac flavor for a twist" at bounding box center [848, 389] width 248 height 41
click at [897, 377] on span "Unique frappe blended with Cerelac flavor for a twist" at bounding box center [848, 389] width 248 height 41
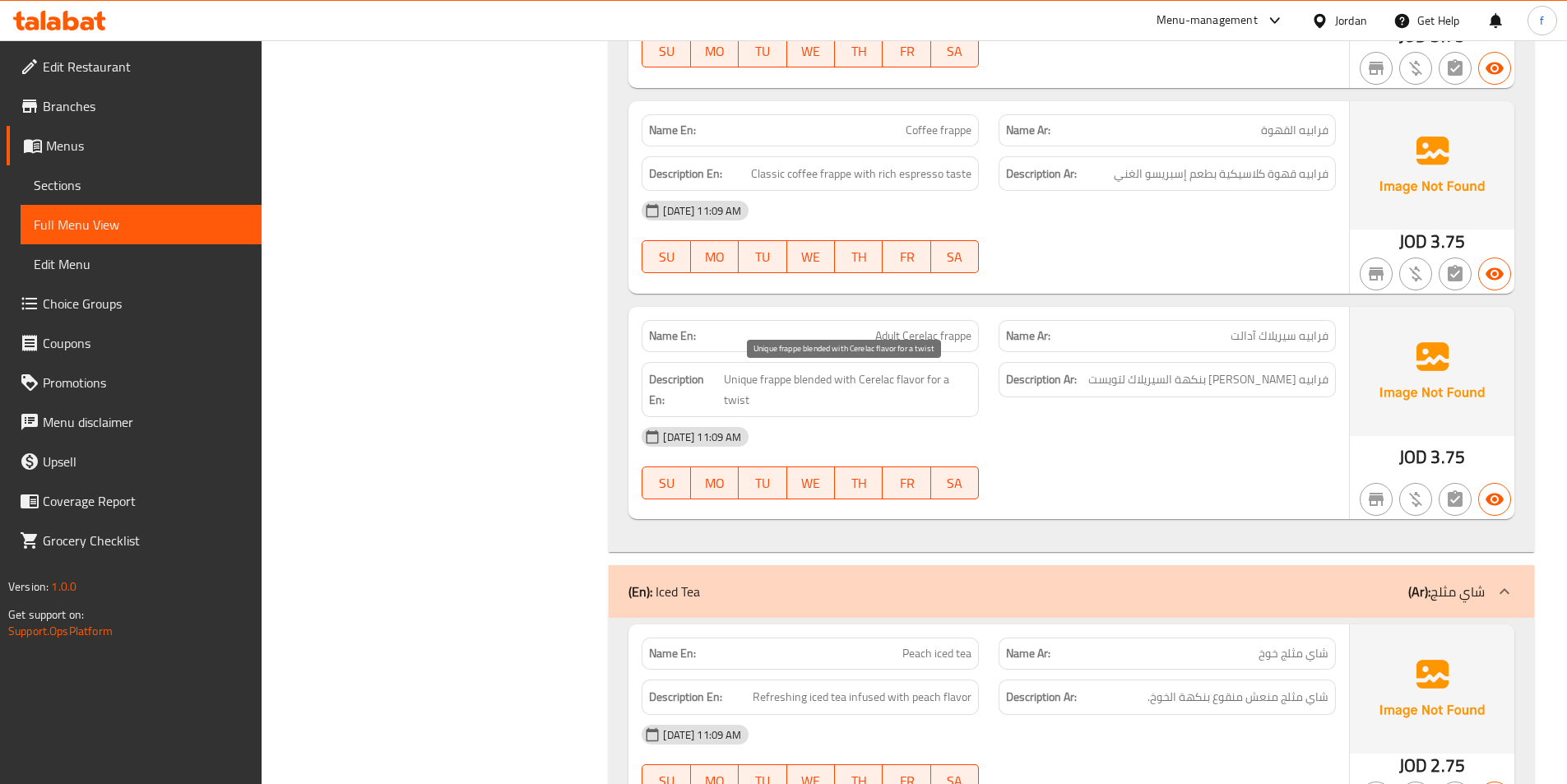
click at [868, 376] on span "Unique frappe blended with Cerelac flavor for a twist" at bounding box center [848, 389] width 248 height 41
click at [934, 378] on span "Unique frappe blended with Cerelac flavor for a twist" at bounding box center [848, 389] width 248 height 41
click at [717, 394] on strong "Description En:" at bounding box center [685, 389] width 72 height 41
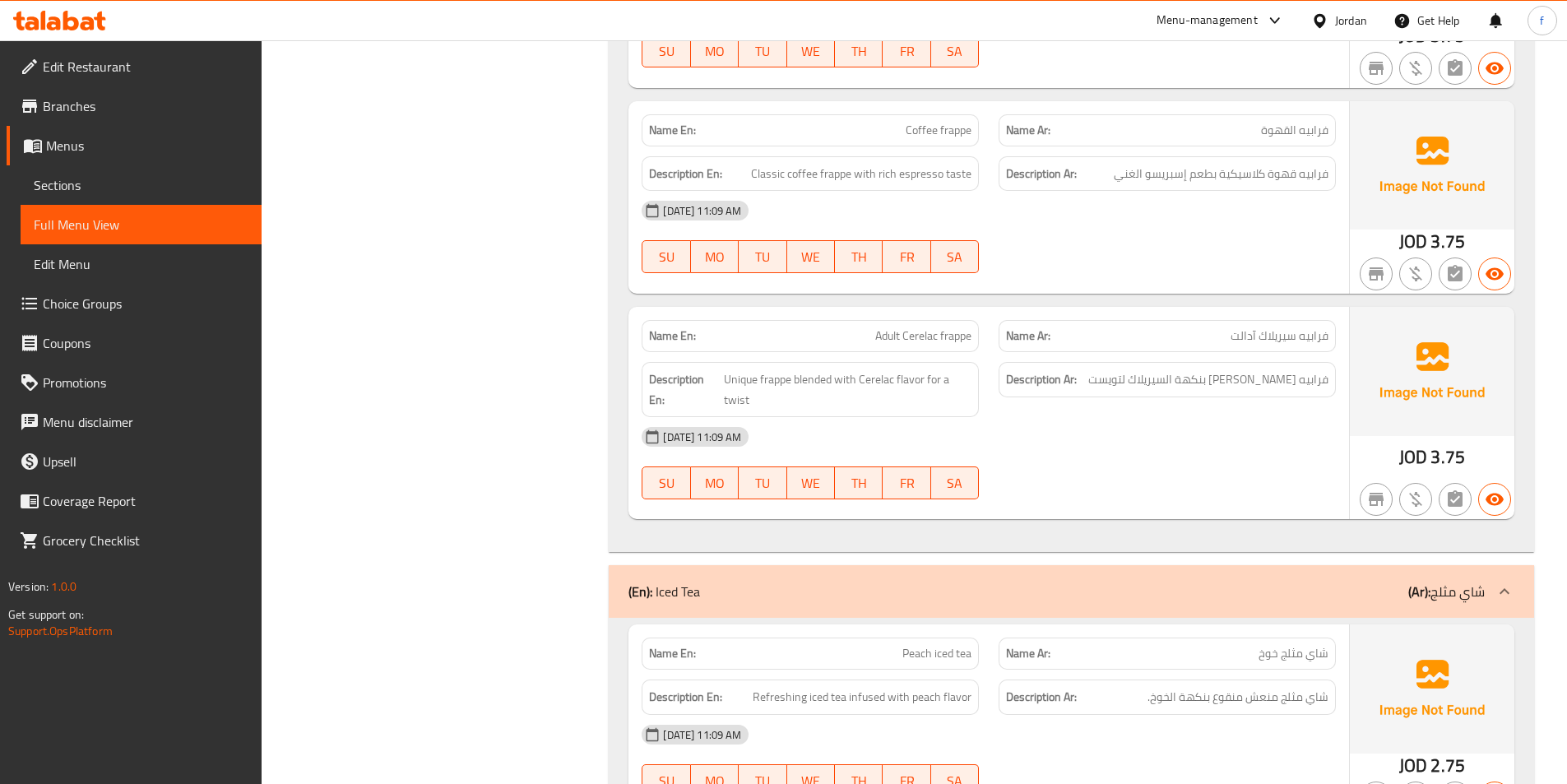
click at [717, 394] on strong "Description En:" at bounding box center [685, 389] width 72 height 41
click at [1008, 394] on div "Description Ar: فرابيه فريد ممزوج بنكهة السيريلاك لتويست" at bounding box center [1168, 379] width 337 height 35
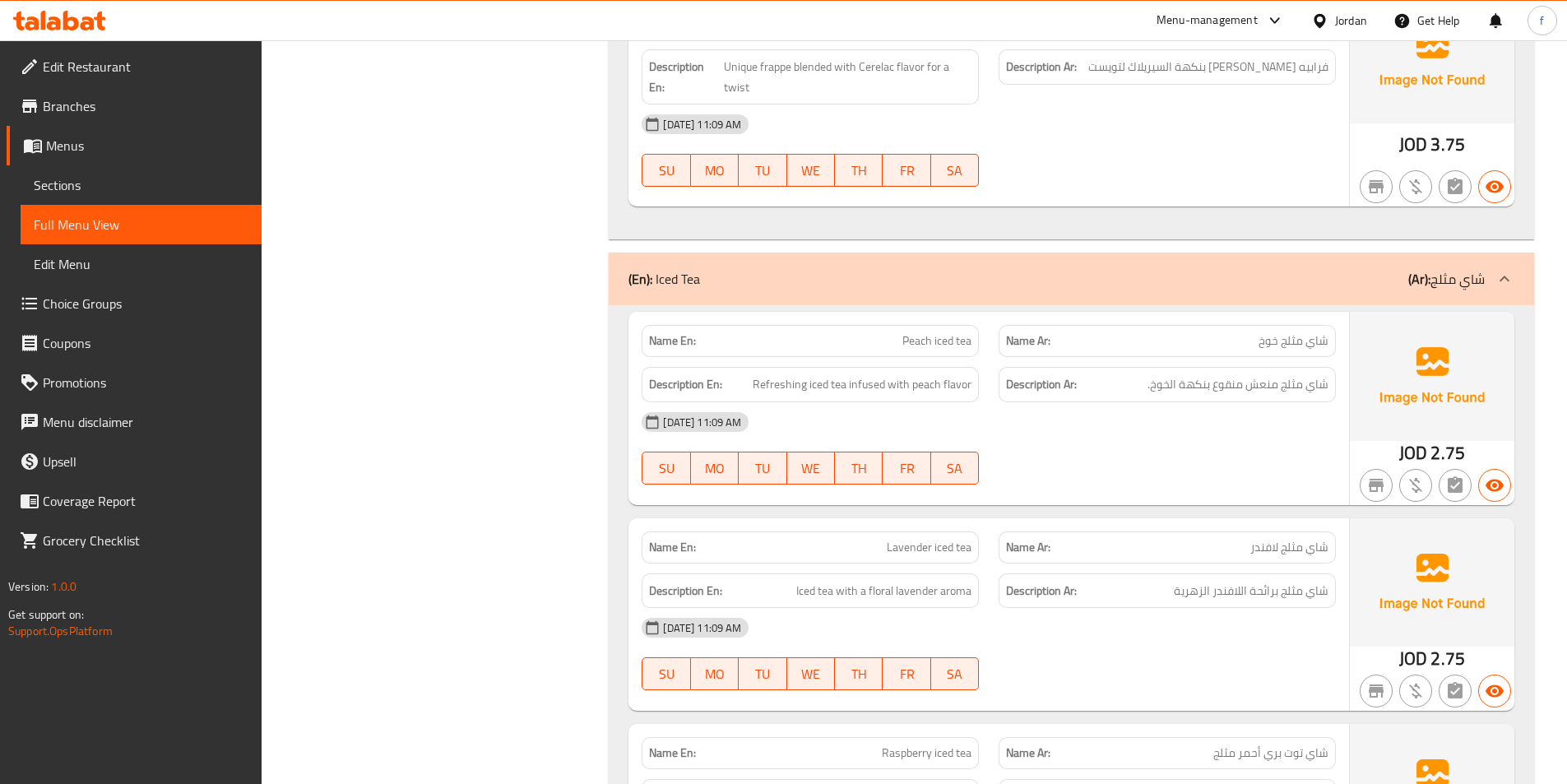
scroll to position [5263, 0]
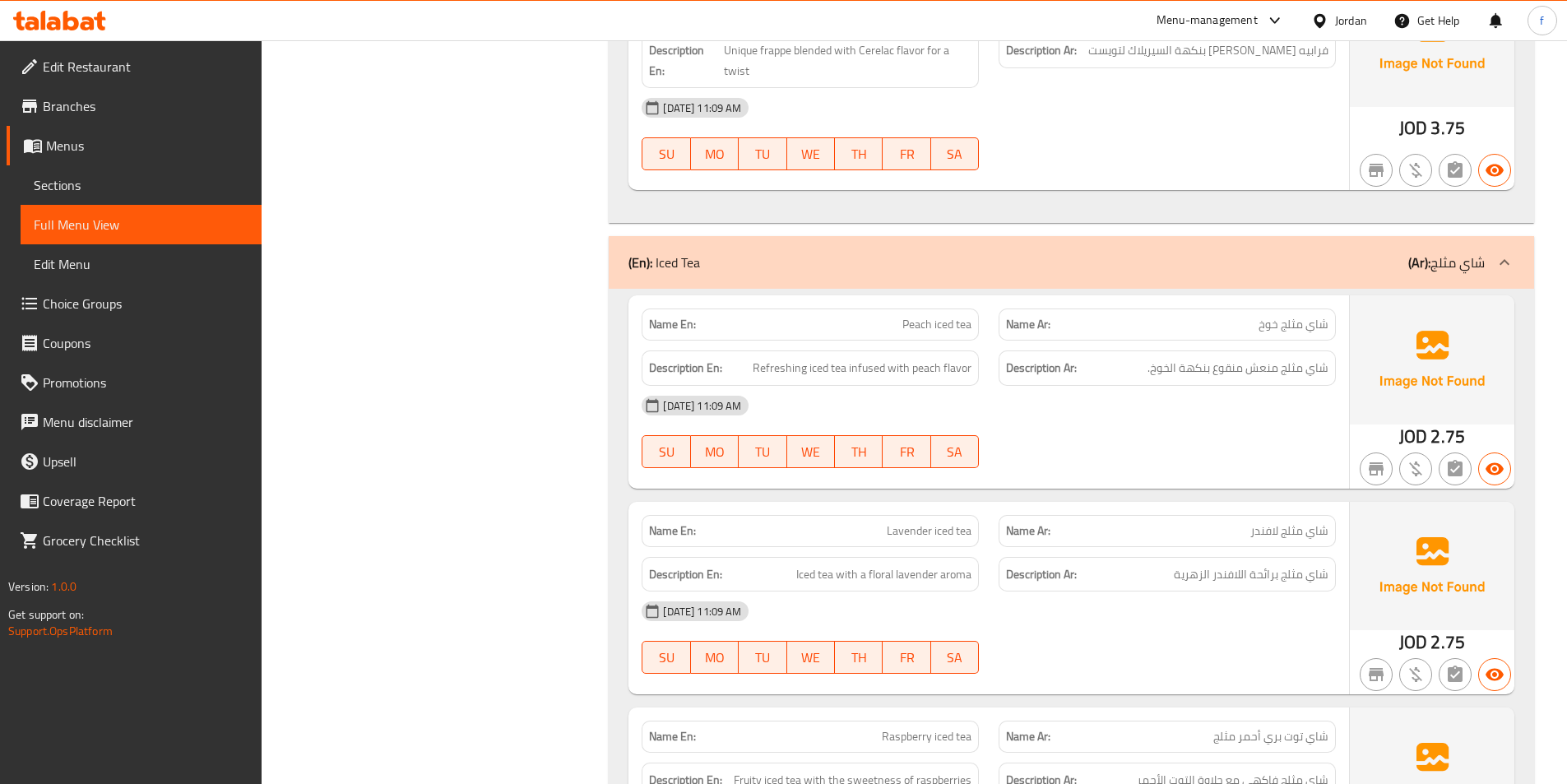
click at [936, 321] on span "Peach iced tea" at bounding box center [937, 324] width 69 height 17
click at [970, 325] on span "Peach iced tea" at bounding box center [937, 324] width 69 height 17
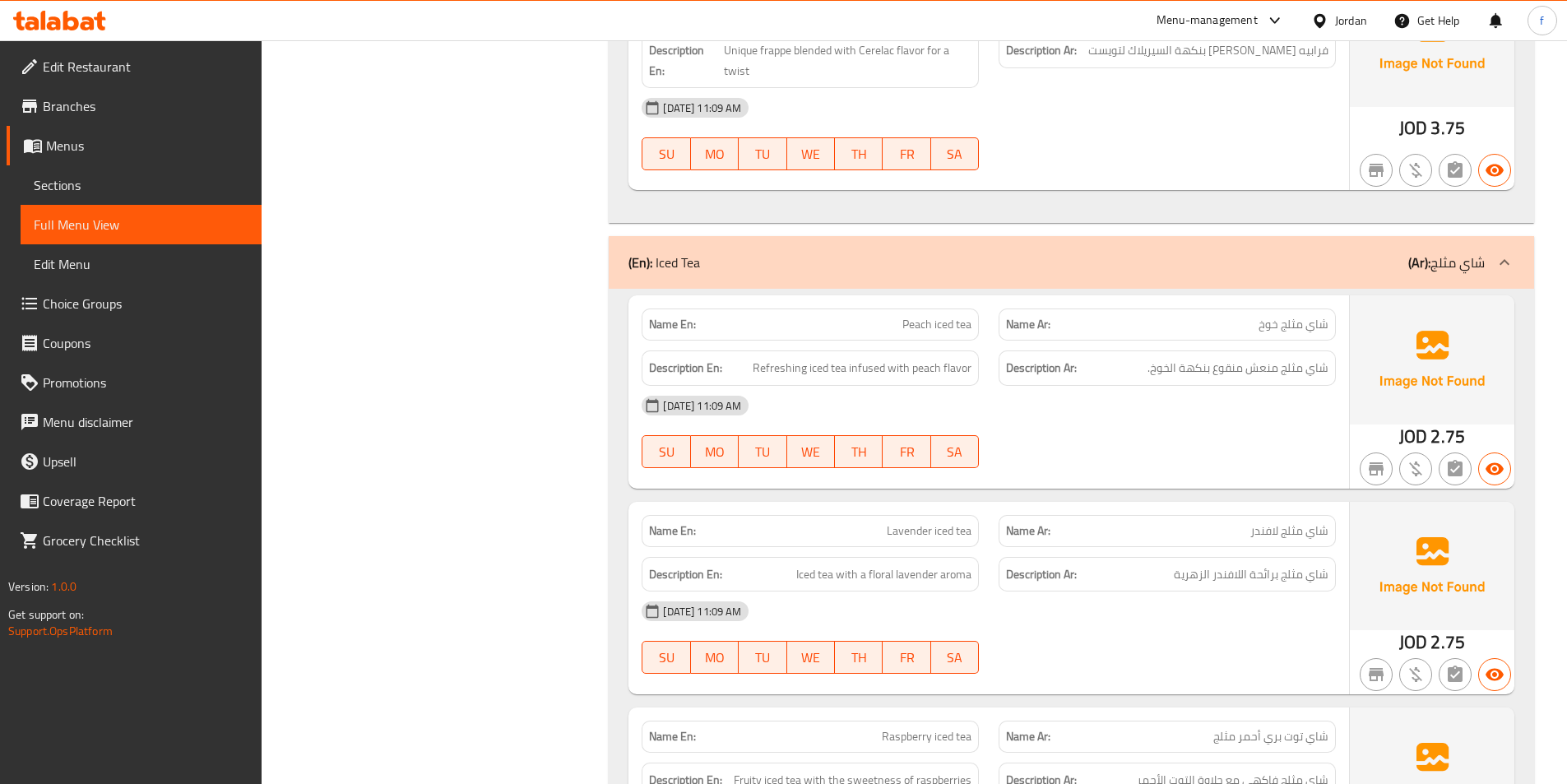
click at [962, 328] on span "Peach iced tea" at bounding box center [937, 324] width 69 height 17
click at [939, 322] on span "Peach iced tea" at bounding box center [937, 324] width 69 height 17
click at [905, 322] on span "Peach iced tea" at bounding box center [937, 324] width 69 height 17
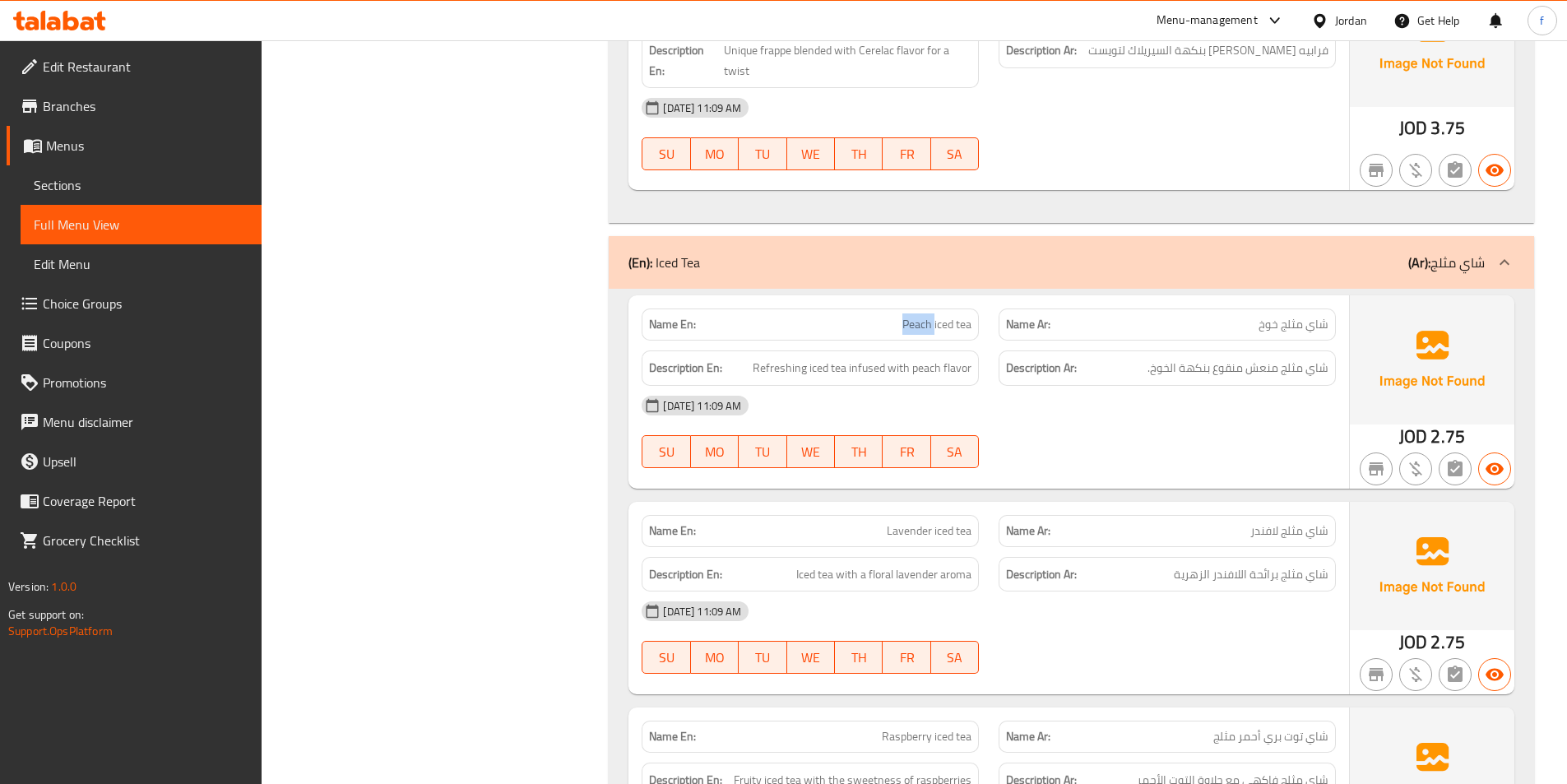
click at [905, 322] on span "Peach iced tea" at bounding box center [937, 324] width 69 height 17
click at [834, 369] on span "Refreshing iced tea infused with peach flavor" at bounding box center [862, 368] width 219 height 21
click at [827, 366] on span "Refreshing iced tea infused with peach flavor" at bounding box center [862, 368] width 219 height 21
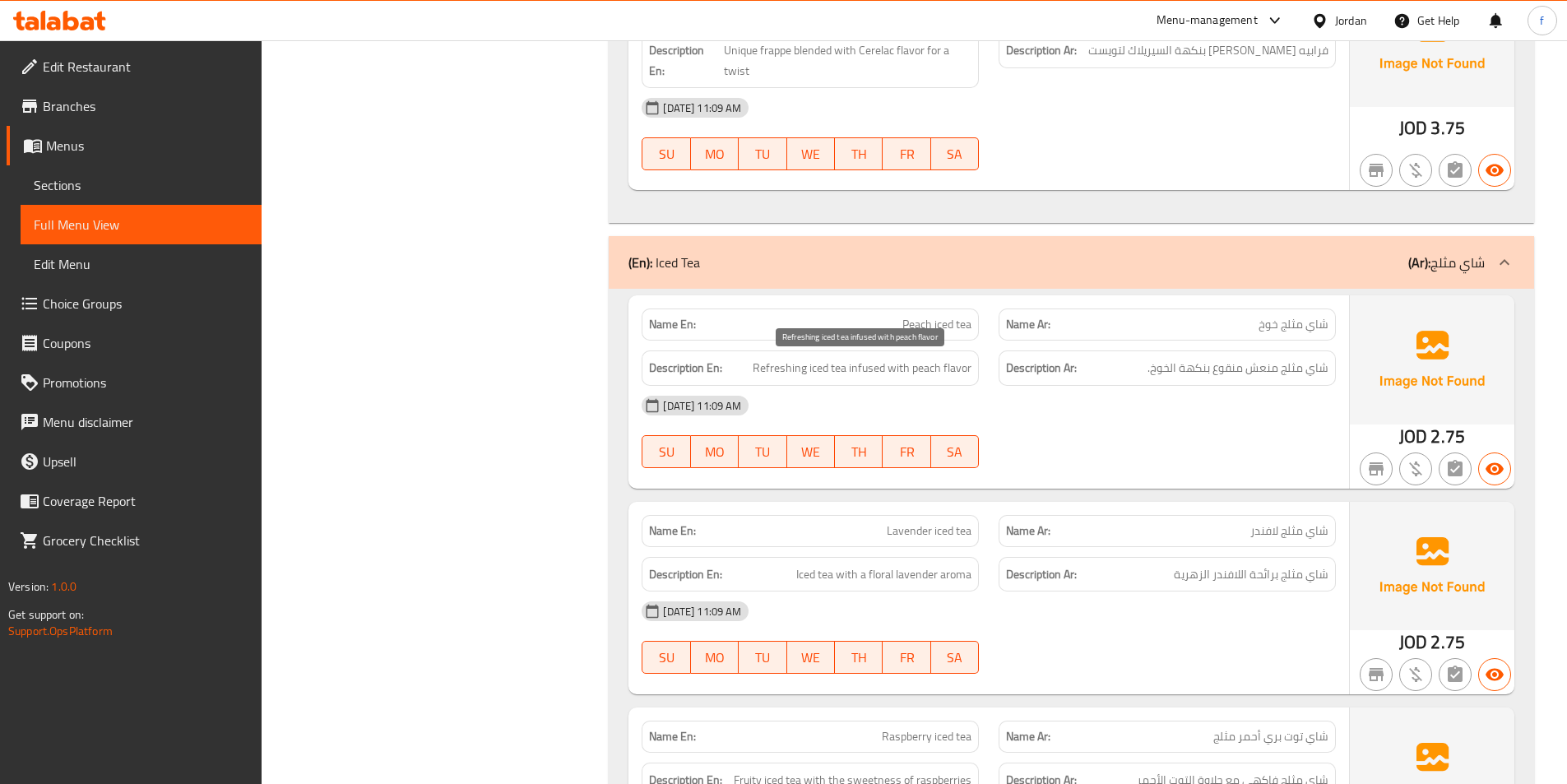
click at [786, 369] on span "Refreshing iced tea infused with peach flavor" at bounding box center [862, 368] width 219 height 21
click at [870, 362] on span "Refreshing iced tea infused with peach flavor" at bounding box center [862, 368] width 219 height 21
click at [910, 368] on span "Refreshing iced tea infused with peach flavor" at bounding box center [862, 368] width 219 height 21
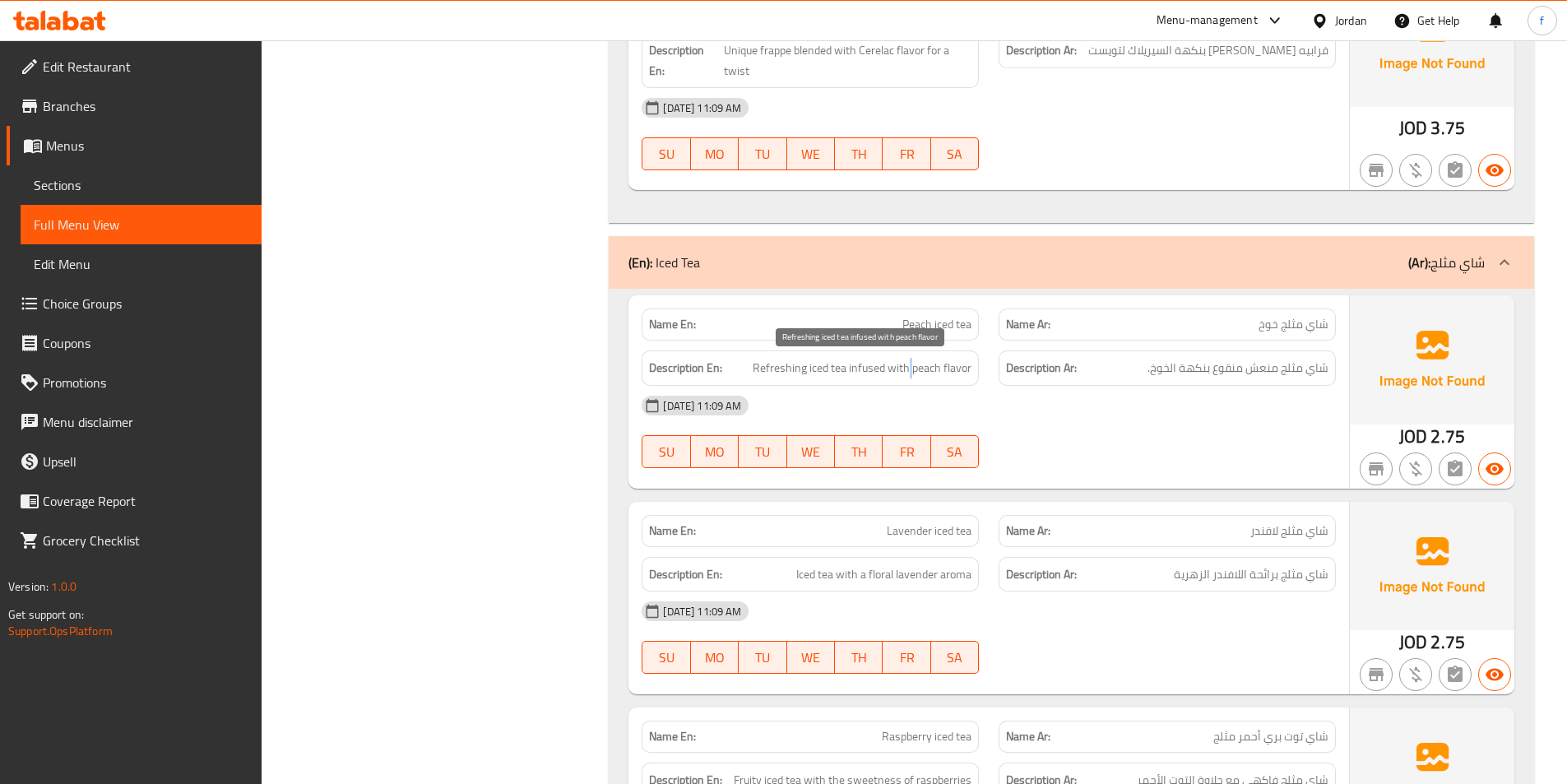
click at [910, 368] on span "Refreshing iced tea infused with peach flavor" at bounding box center [862, 368] width 219 height 21
click at [955, 365] on span "Refreshing iced tea infused with peach flavor" at bounding box center [862, 368] width 219 height 21
click at [931, 366] on span "Refreshing iced tea infused with peach flavor" at bounding box center [862, 368] width 219 height 21
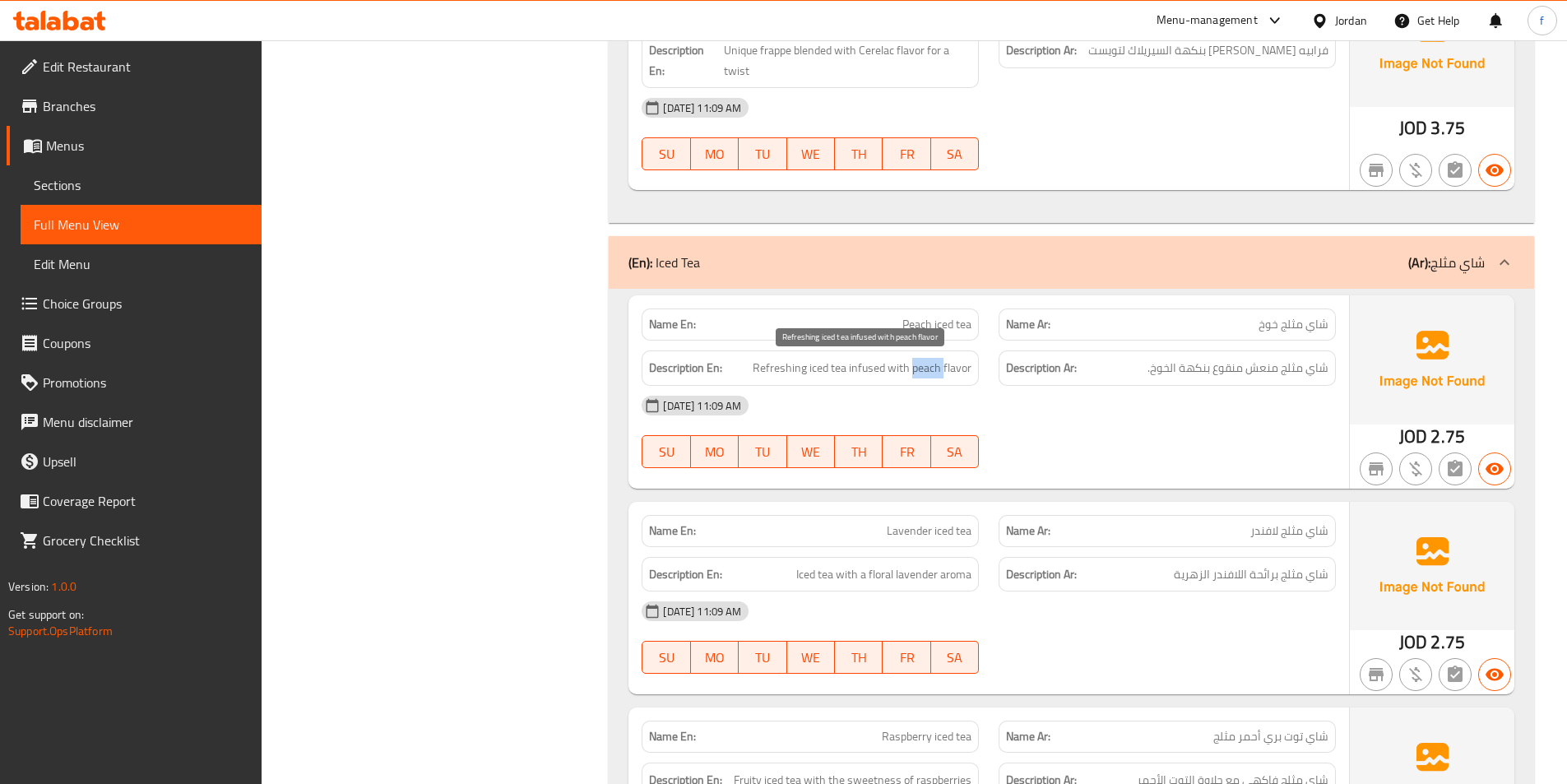
click at [931, 366] on span "Refreshing iced tea infused with peach flavor" at bounding box center [862, 368] width 219 height 21
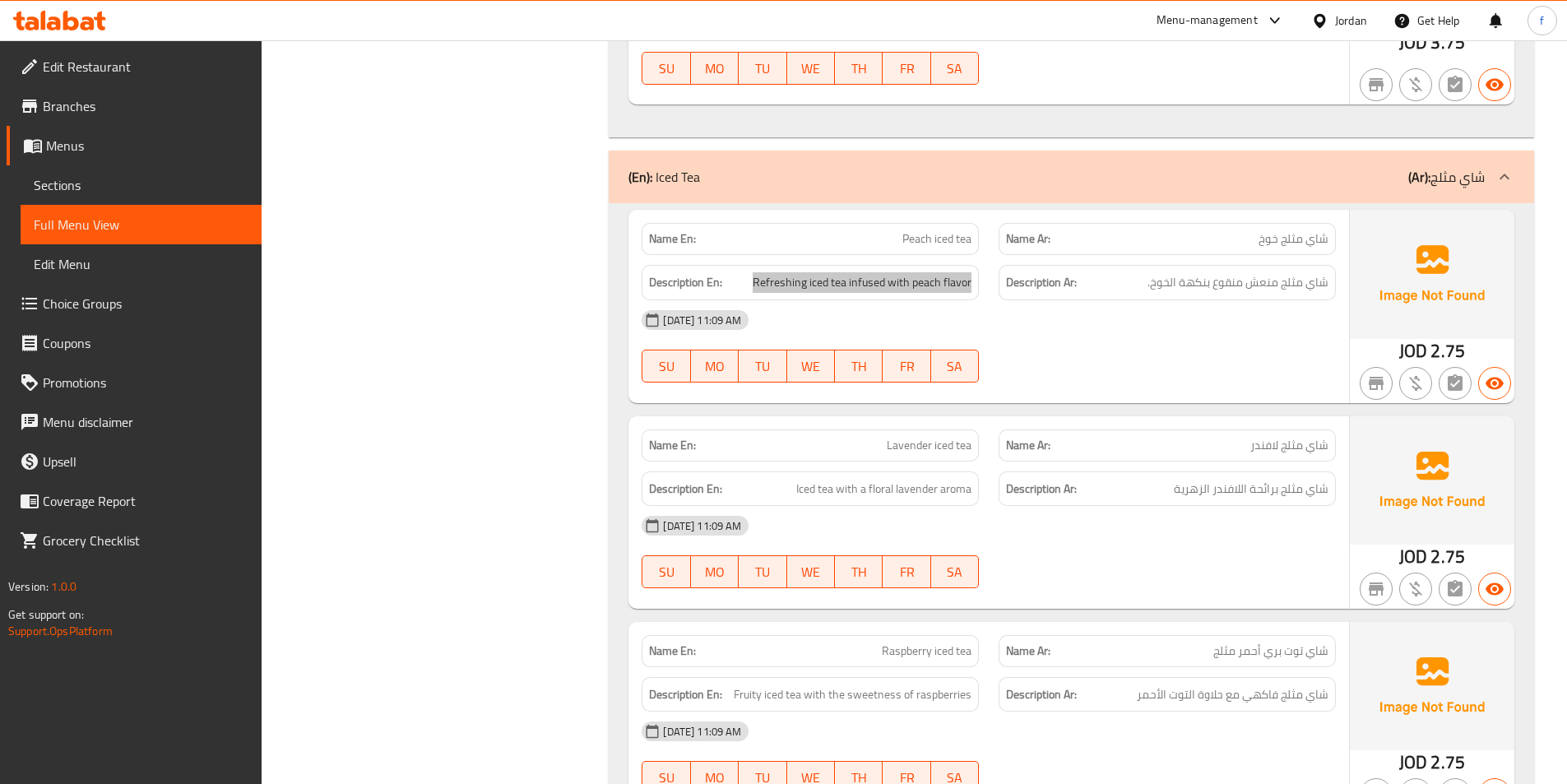
scroll to position [5427, 0]
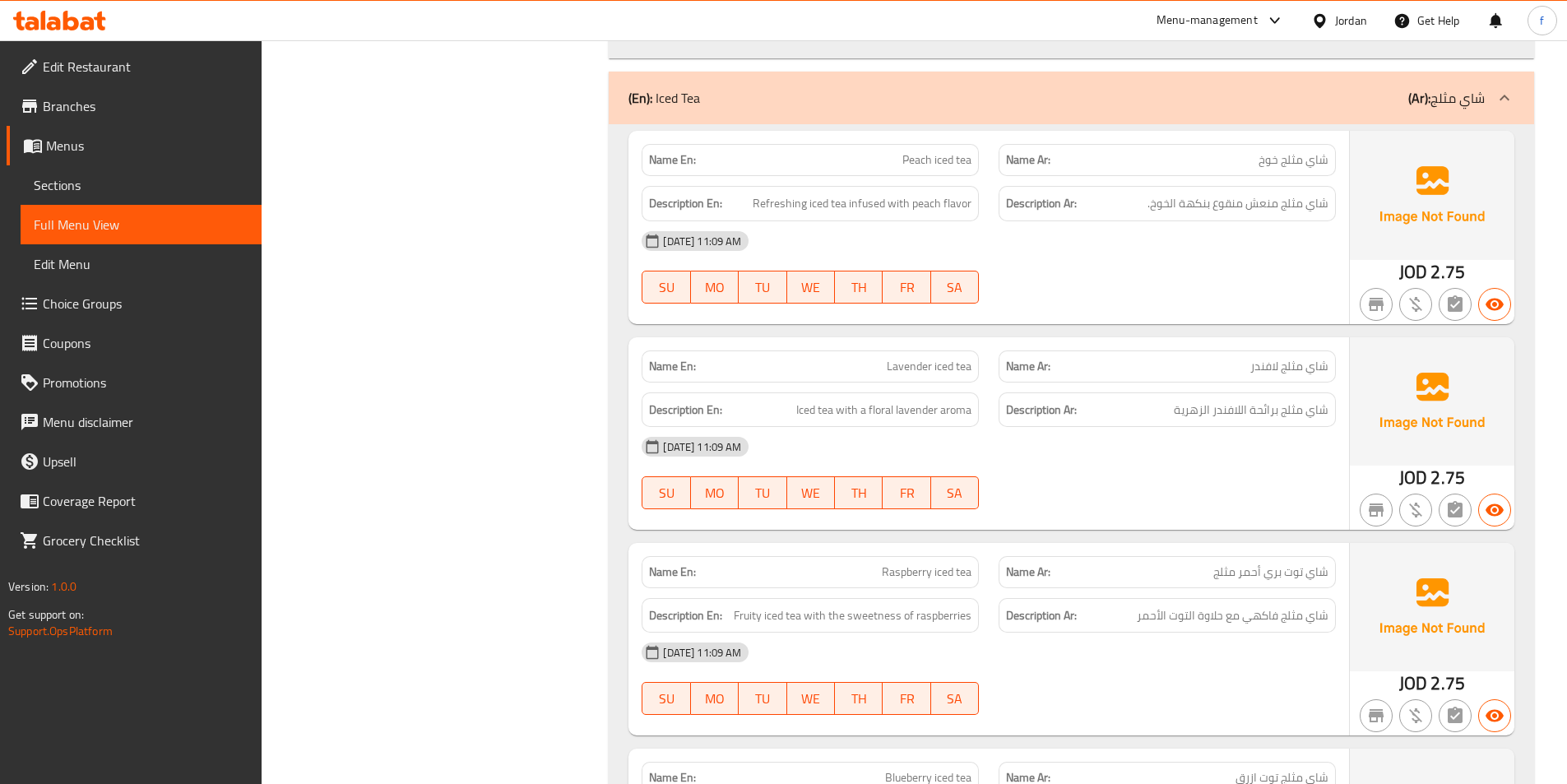
click at [959, 370] on span "Lavender iced tea" at bounding box center [929, 366] width 85 height 17
click at [928, 361] on span "Lavender iced tea" at bounding box center [929, 366] width 85 height 17
click at [936, 362] on span "Lavender iced tea" at bounding box center [929, 366] width 85 height 17
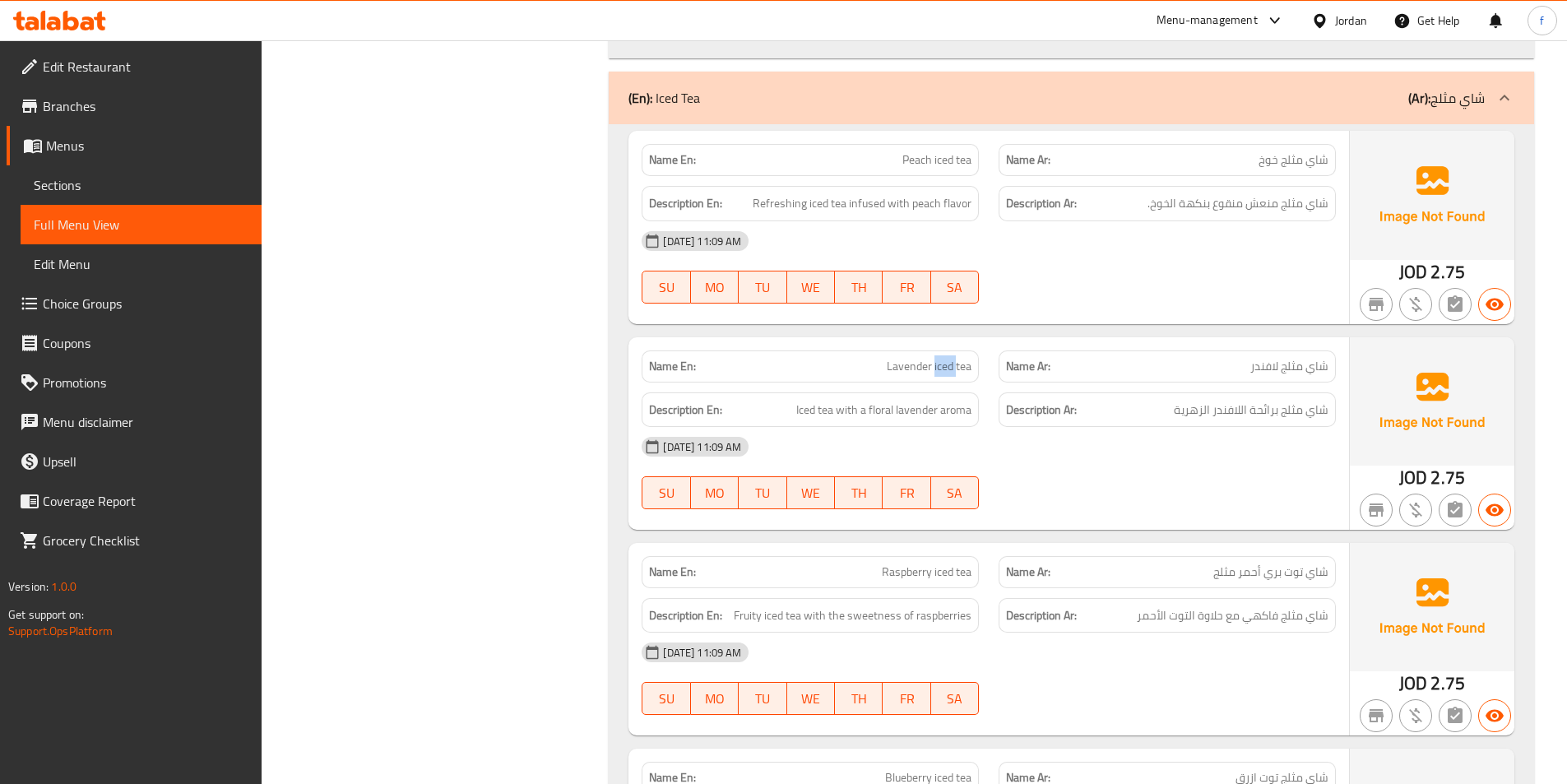
click at [936, 362] on span "Lavender iced tea" at bounding box center [929, 366] width 85 height 17
click at [909, 364] on span "Lavender iced tea" at bounding box center [929, 366] width 85 height 17
click at [821, 409] on span "Iced tea with a floral lavender aroma" at bounding box center [884, 410] width 175 height 21
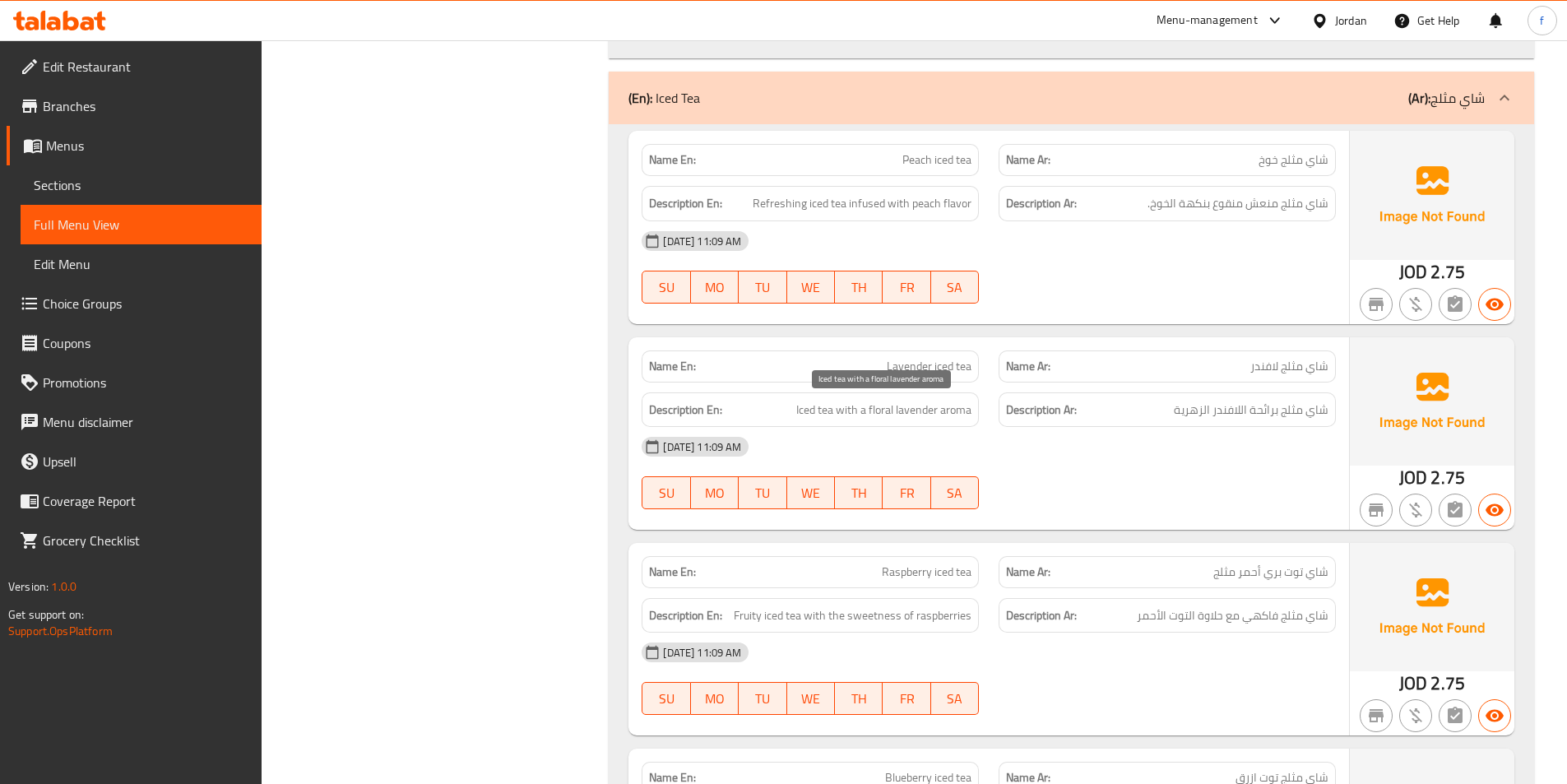
click at [798, 415] on span "Iced tea with a floral lavender aroma" at bounding box center [884, 410] width 175 height 21
click at [847, 413] on span "Iced tea with a floral lavender aroma" at bounding box center [884, 410] width 175 height 21
click at [953, 408] on span "Iced tea with a floral lavender aroma" at bounding box center [884, 410] width 175 height 21
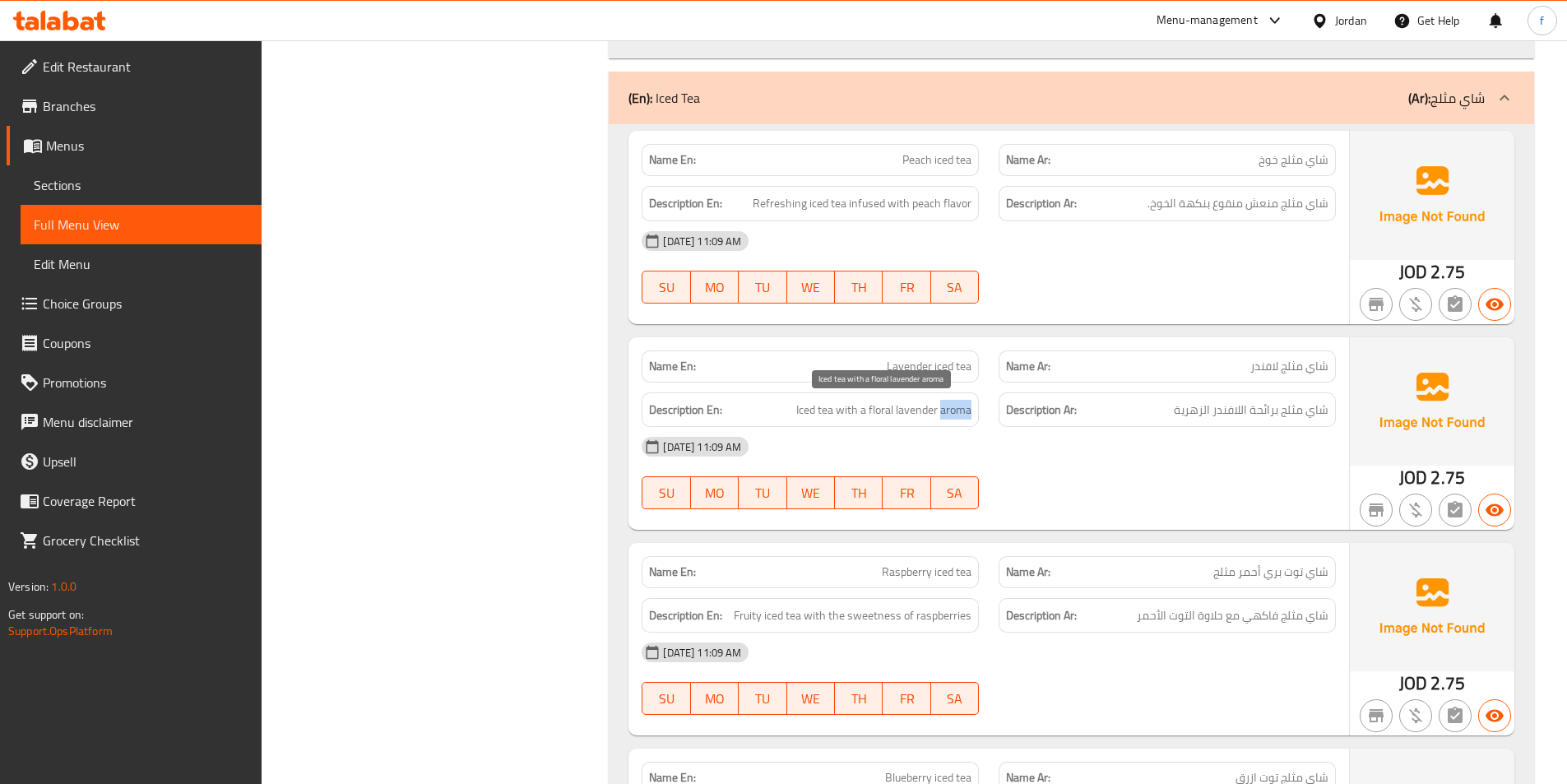
click at [953, 408] on span "Iced tea with a floral lavender aroma" at bounding box center [884, 410] width 175 height 21
click at [915, 410] on span "Iced tea with a floral lavender aroma" at bounding box center [884, 410] width 175 height 21
click at [859, 407] on span "Iced tea with a floral lavender aroma" at bounding box center [884, 410] width 175 height 21
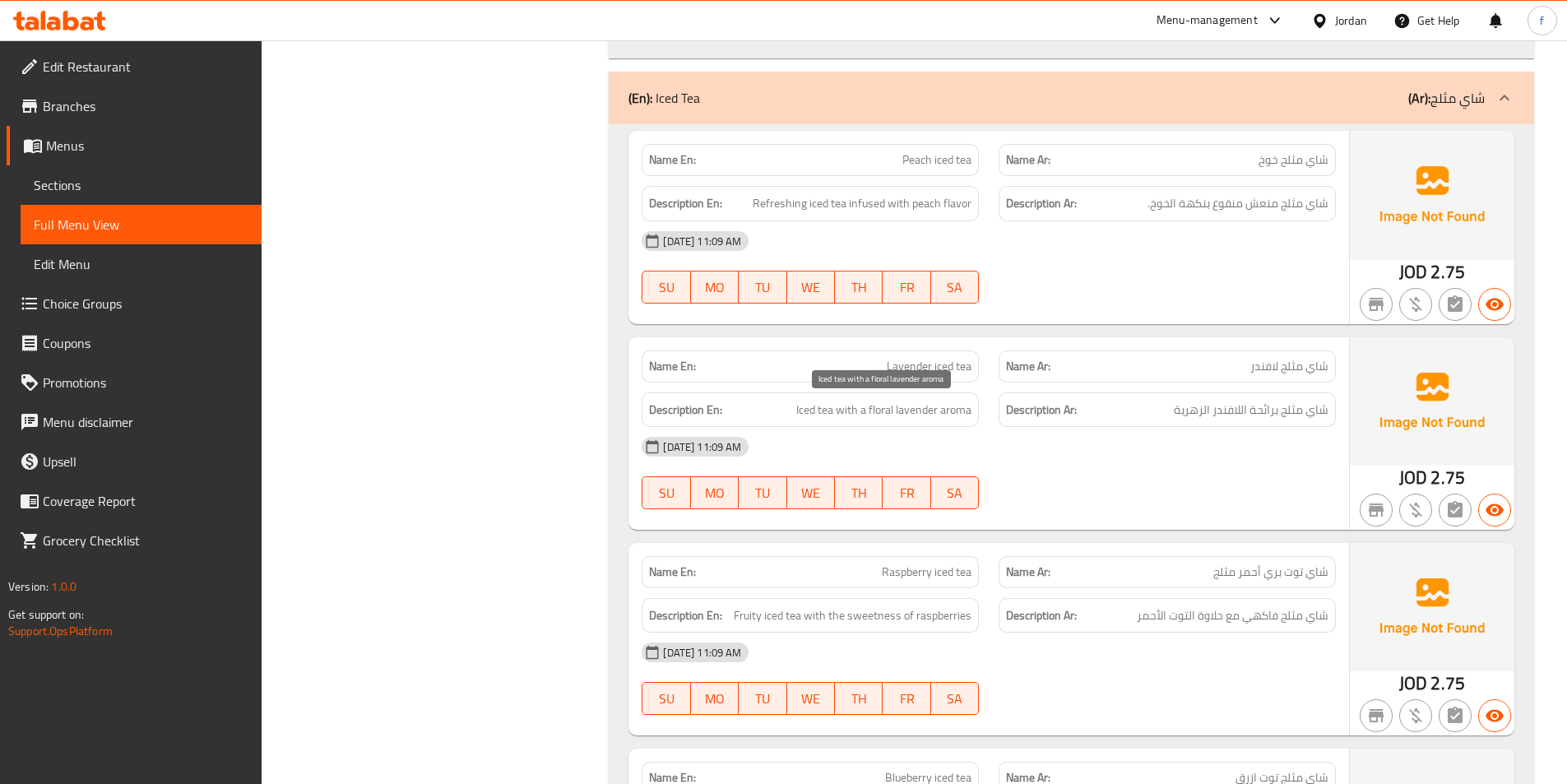
click at [881, 404] on span "Iced tea with a floral lavender aroma" at bounding box center [884, 410] width 175 height 21
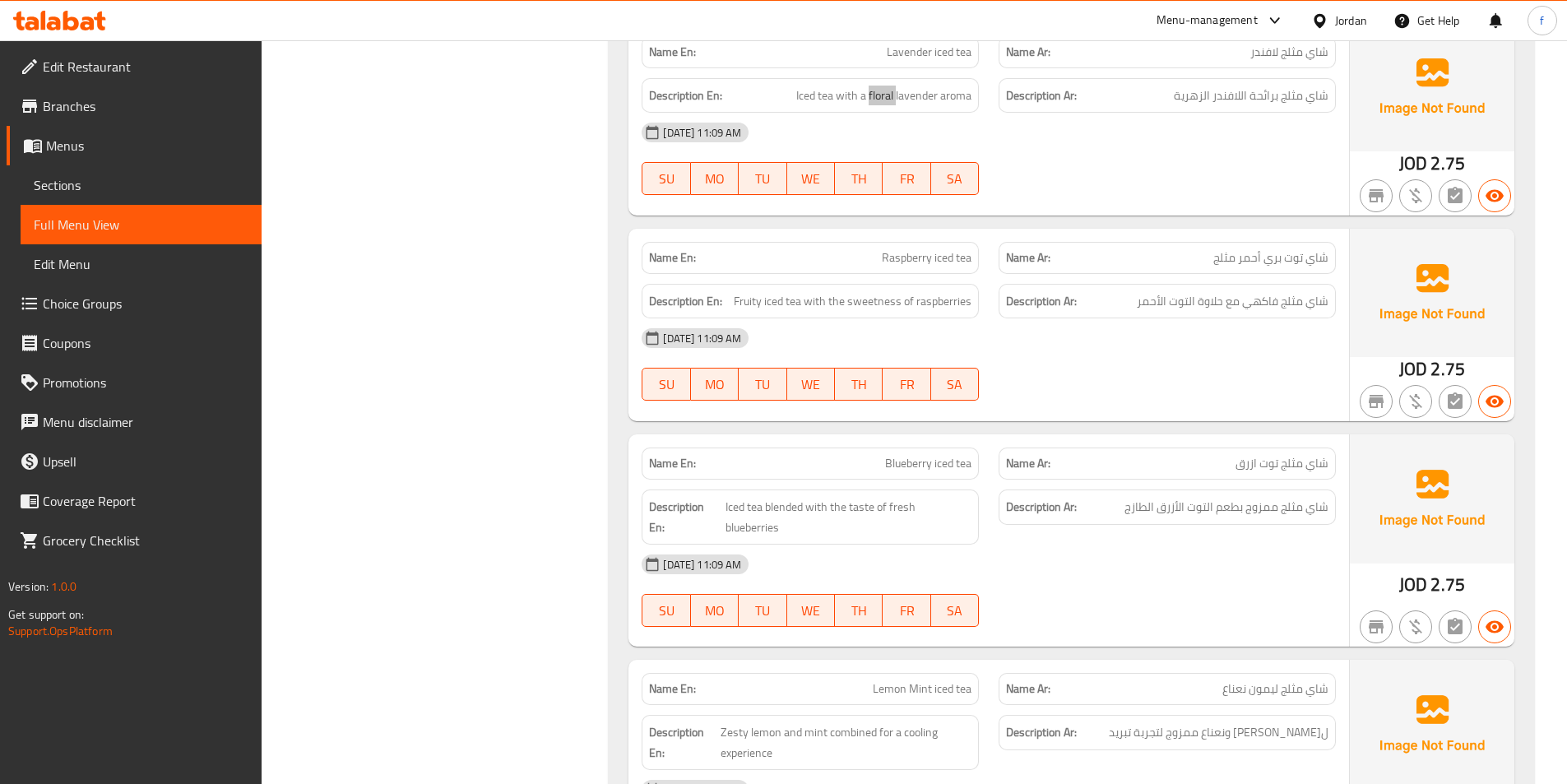
scroll to position [5757, 0]
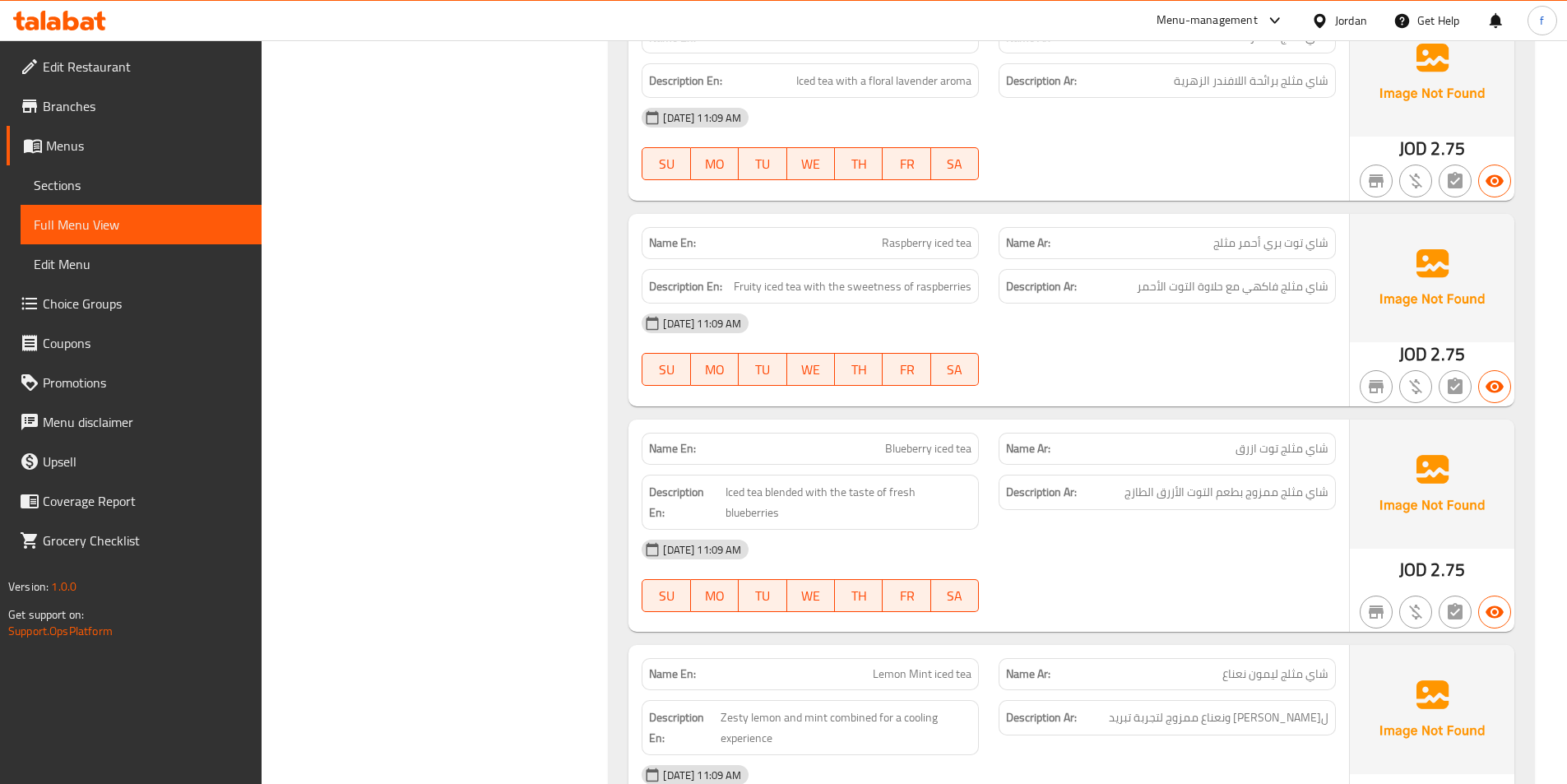
click at [955, 243] on span "Raspberry iced tea" at bounding box center [926, 243] width 90 height 17
click at [930, 235] on span "Raspberry iced tea" at bounding box center [926, 243] width 90 height 17
click at [925, 243] on span "Raspberry iced tea" at bounding box center [926, 243] width 90 height 17
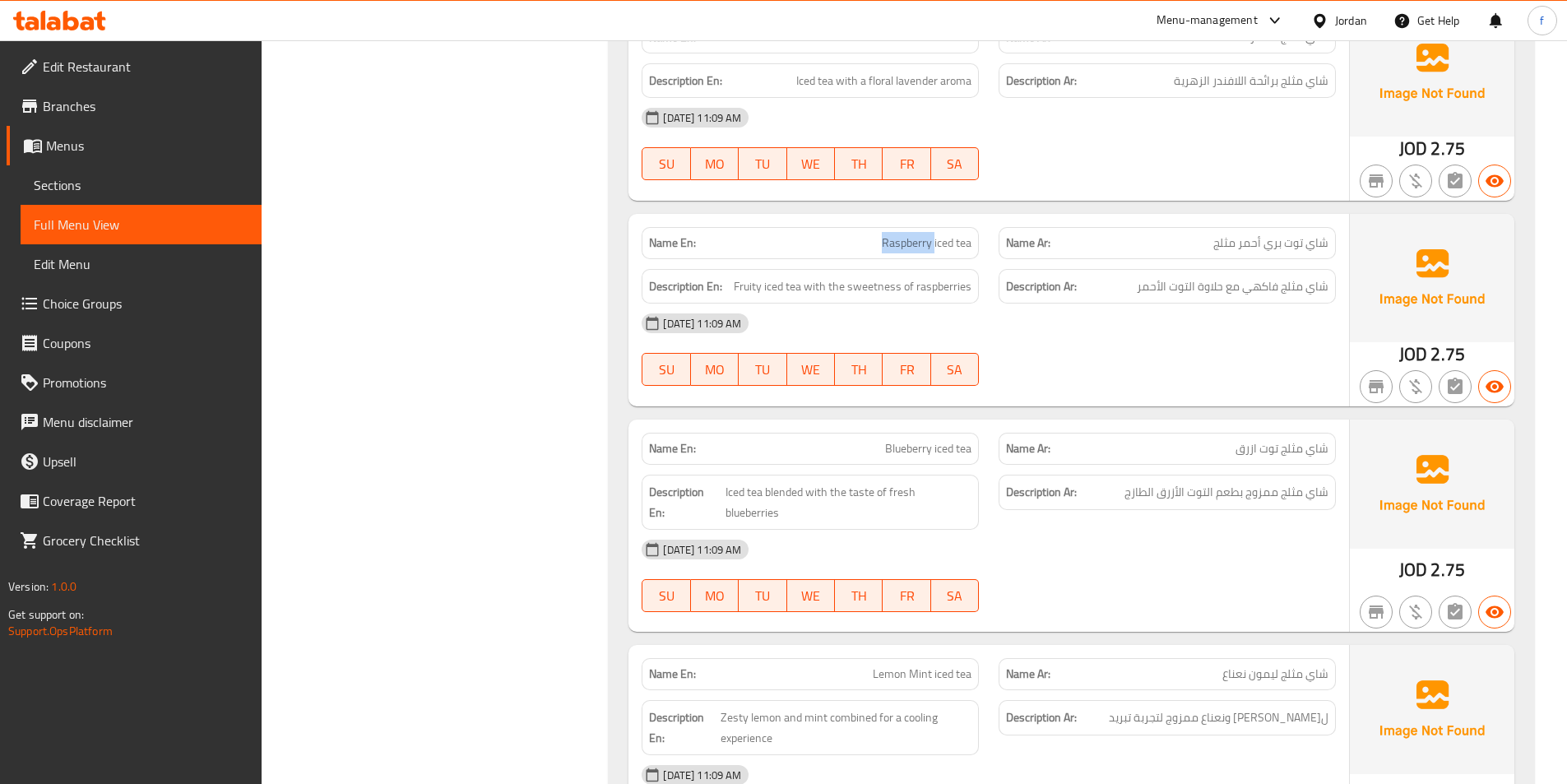
click at [925, 243] on span "Raspberry iced tea" at bounding box center [926, 243] width 90 height 17
copy span "Raspberry"
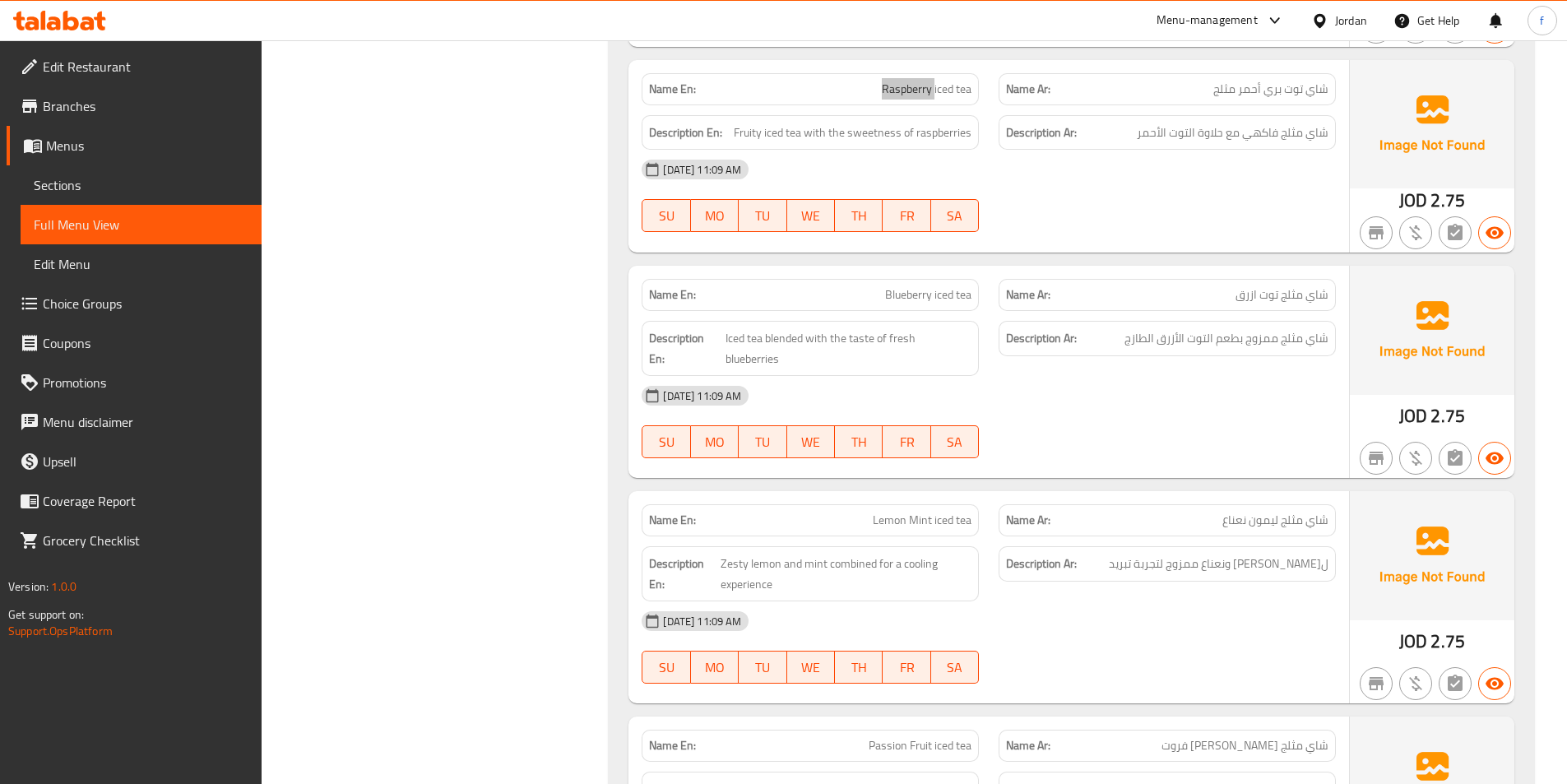
scroll to position [5920, 0]
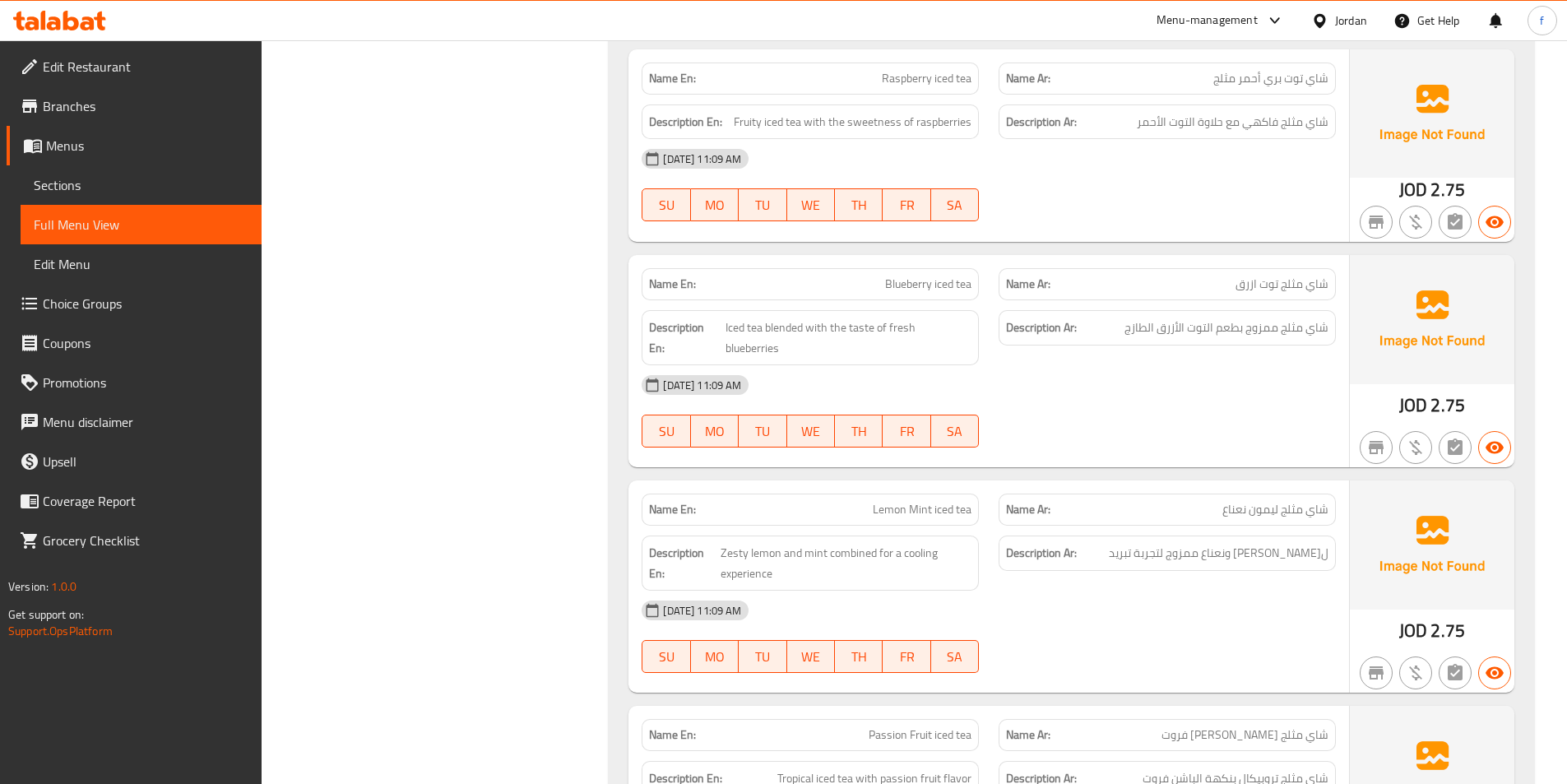
click at [961, 281] on span "Blueberry iced tea" at bounding box center [928, 284] width 86 height 17
click at [946, 277] on span "Blueberry iced tea" at bounding box center [928, 284] width 86 height 17
click at [916, 282] on span "Blueberry iced tea" at bounding box center [928, 284] width 86 height 17
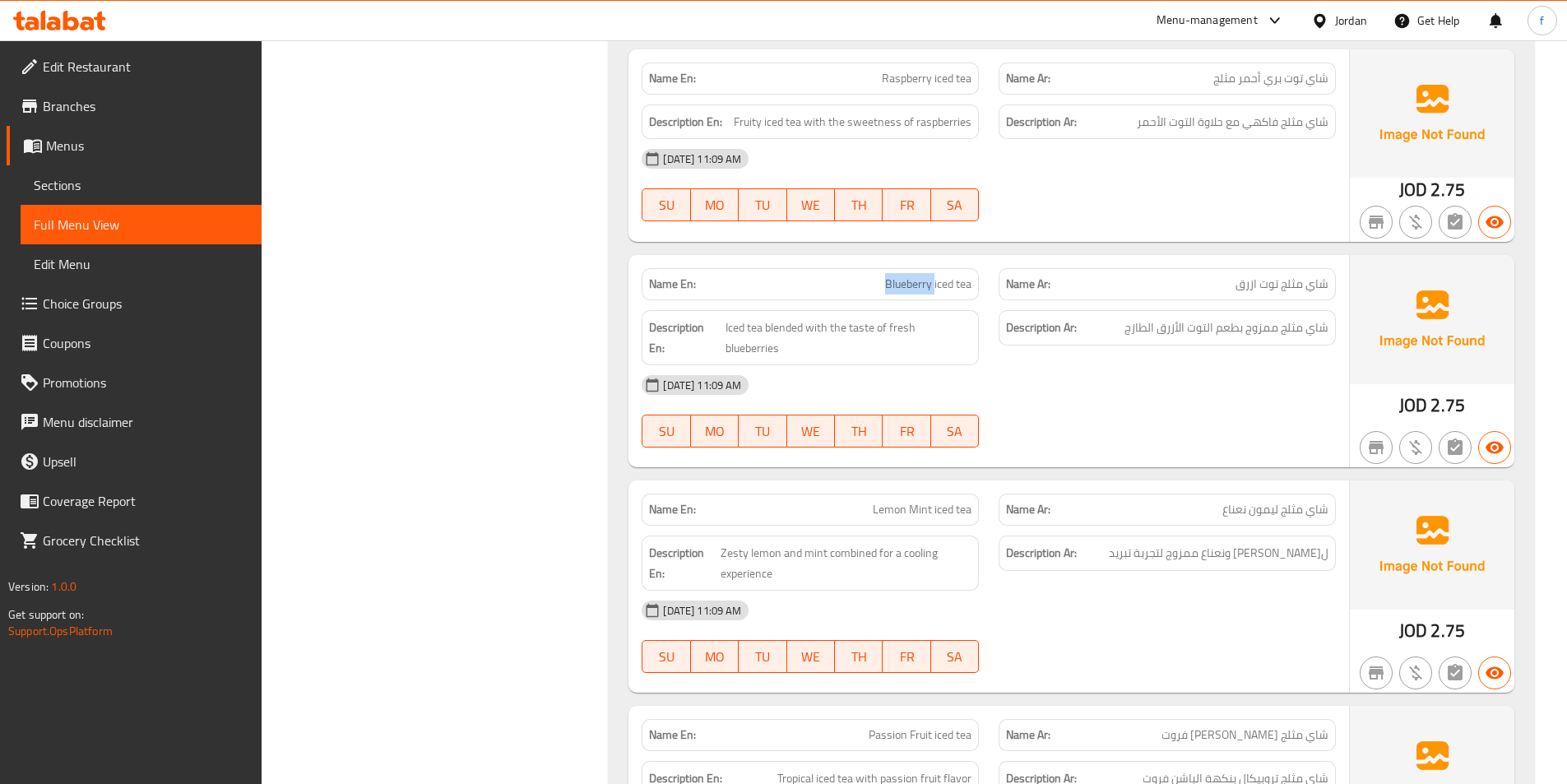
click at [916, 282] on span "Blueberry iced tea" at bounding box center [928, 284] width 86 height 17
click at [753, 331] on span "Iced tea blended with the taste of fresh blueberries" at bounding box center [849, 338] width 246 height 41
click at [732, 333] on span "Iced tea blended with the taste of fresh blueberries" at bounding box center [849, 338] width 246 height 41
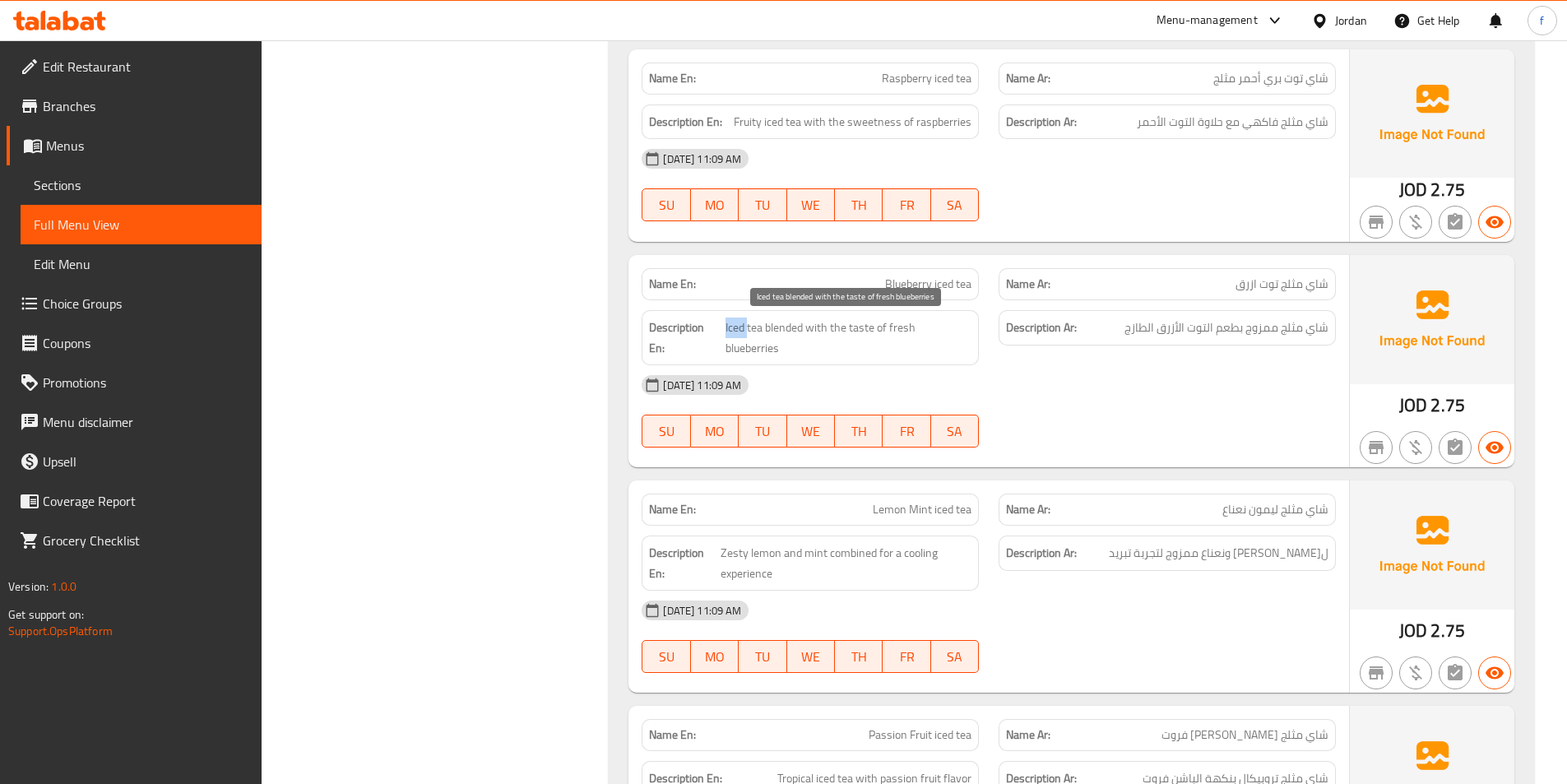
click at [732, 333] on span "Iced tea blended with the taste of fresh blueberries" at bounding box center [849, 338] width 246 height 41
click at [793, 327] on span "Iced tea blended with the taste of fresh blueberries" at bounding box center [849, 338] width 246 height 41
click at [824, 323] on span "Iced tea blended with the taste of fresh blueberries" at bounding box center [849, 338] width 246 height 41
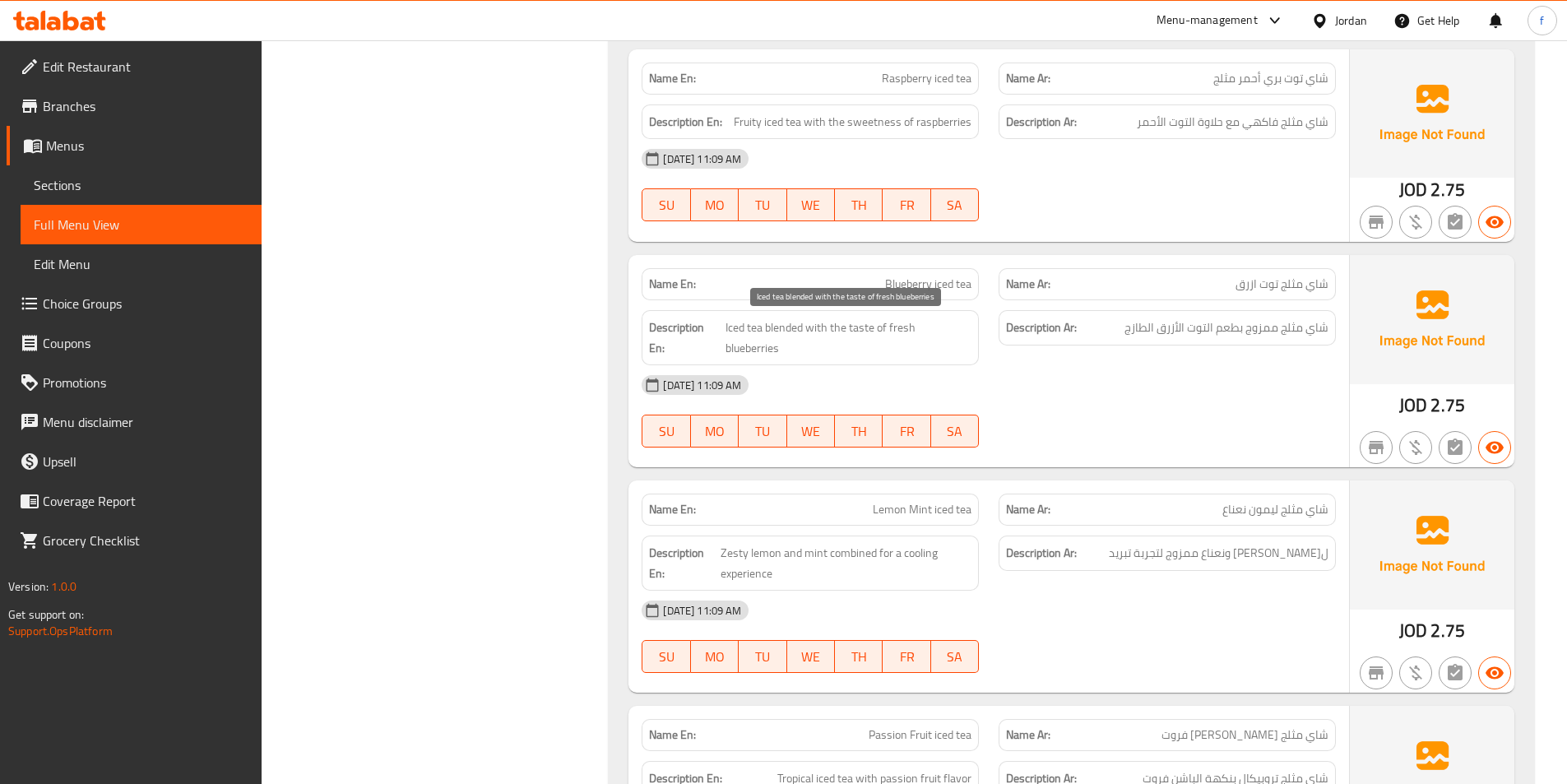
click at [864, 326] on span "Iced tea blended with the taste of fresh blueberries" at bounding box center [849, 338] width 246 height 41
click at [960, 325] on span "Iced tea blended with the taste of fresh blueberries" at bounding box center [849, 338] width 246 height 41
click at [890, 331] on span "Iced tea blended with the taste of fresh blueberries" at bounding box center [849, 338] width 246 height 41
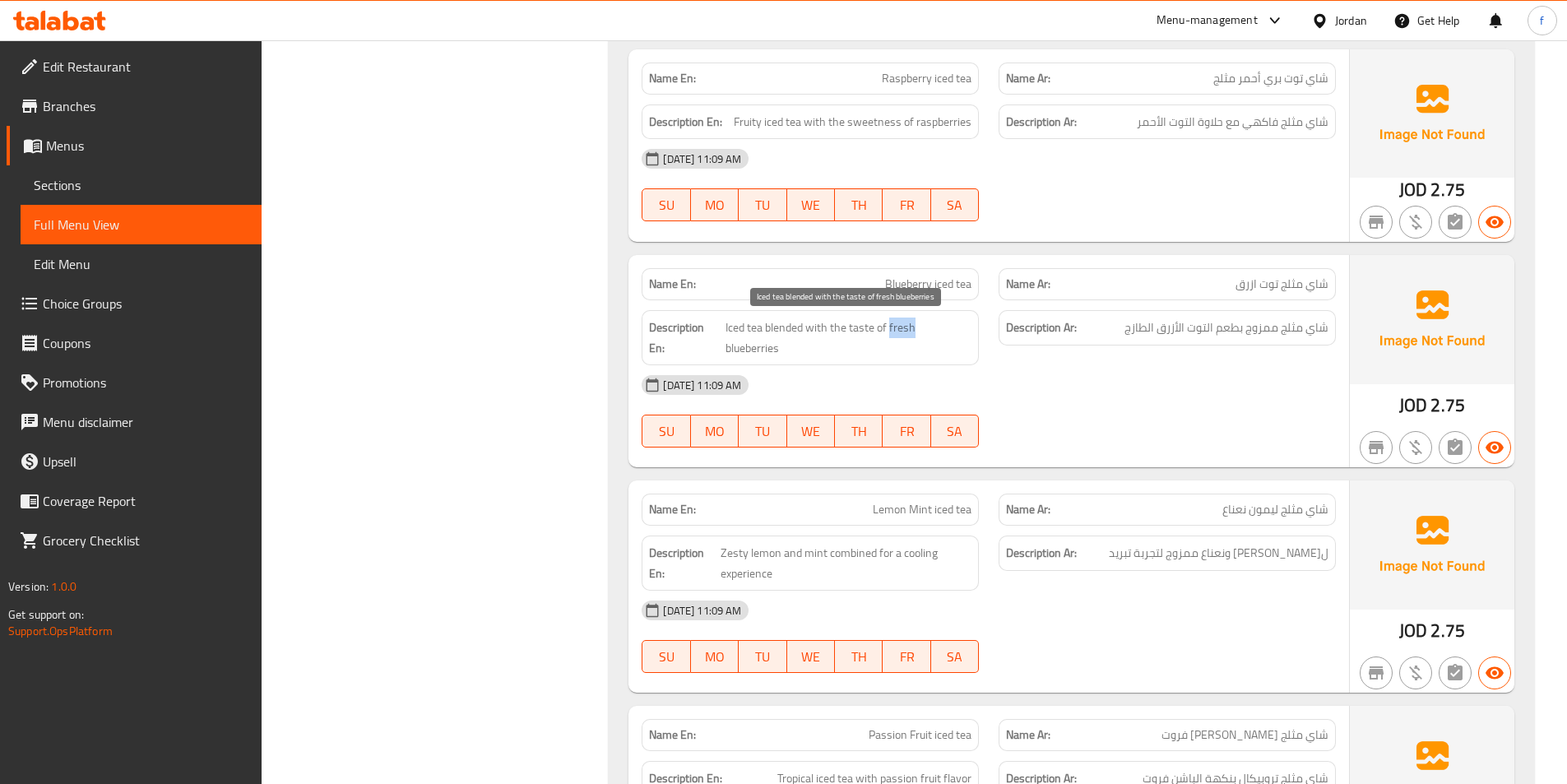
click at [890, 331] on span "Iced tea blended with the taste of fresh blueberries" at bounding box center [849, 338] width 246 height 41
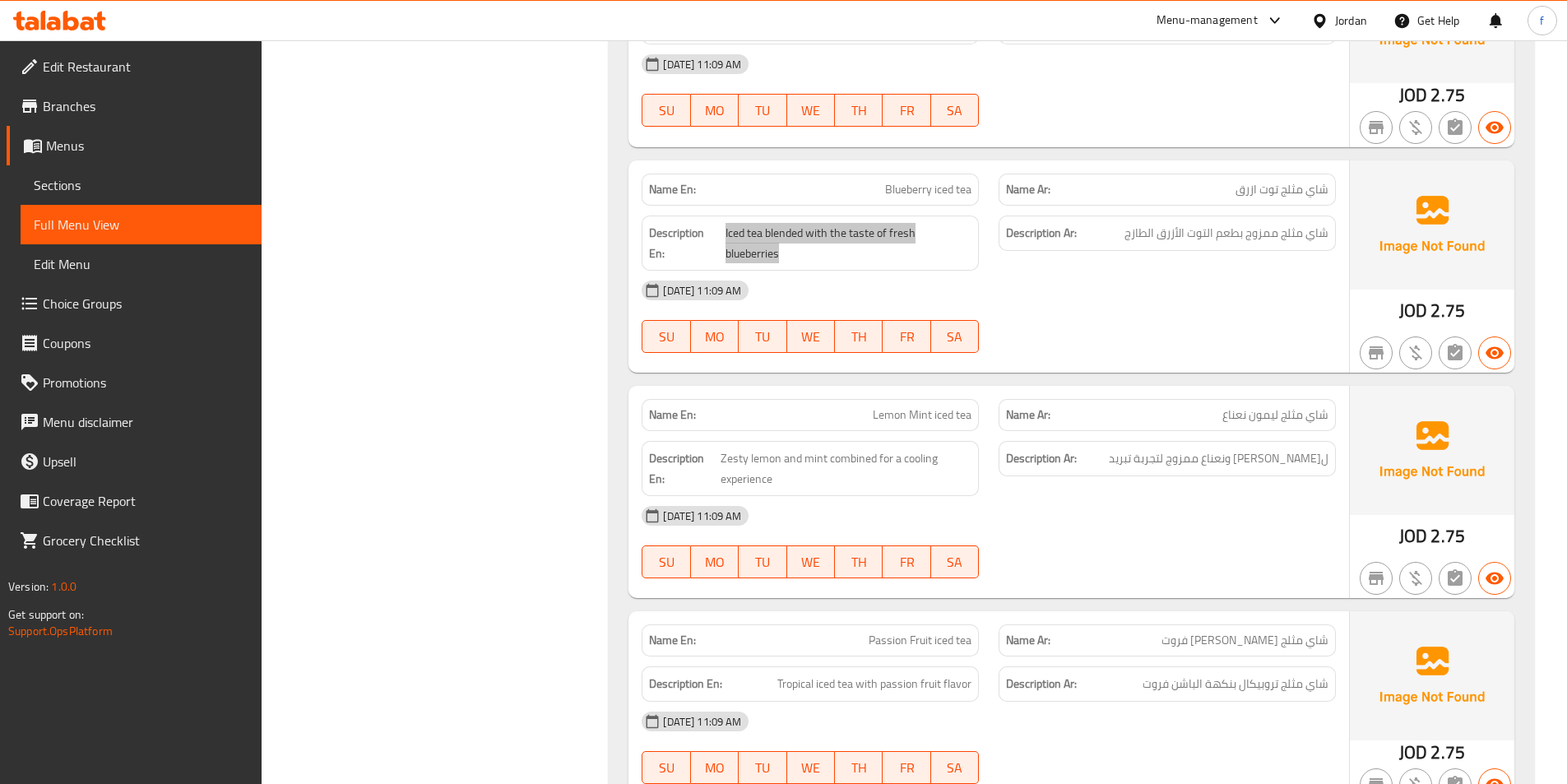
scroll to position [6167, 0]
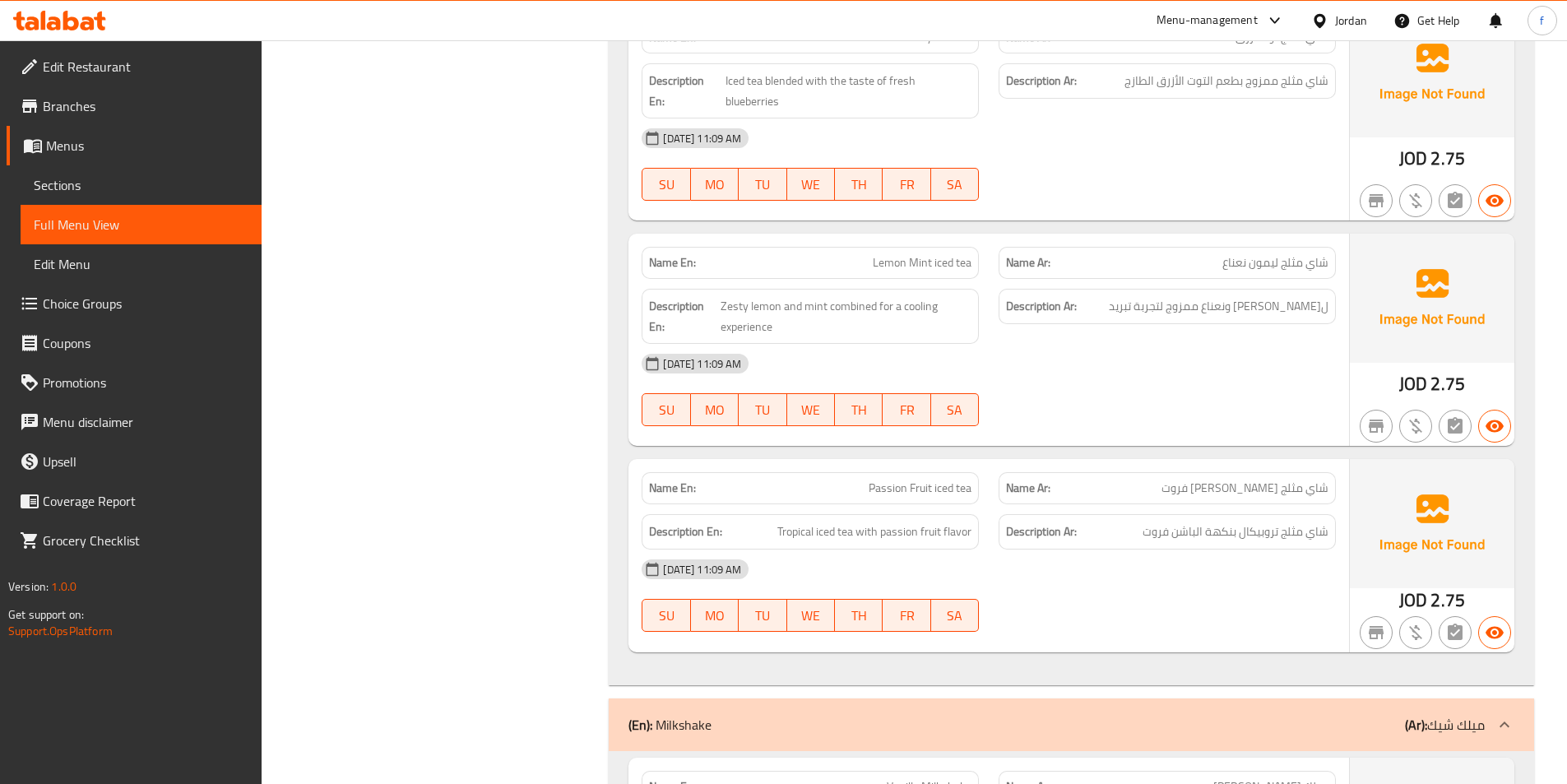
click at [963, 254] on span "Lemon Mint iced tea" at bounding box center [923, 263] width 98 height 17
click at [942, 254] on span "Lemon Mint iced tea" at bounding box center [923, 263] width 98 height 17
click at [906, 254] on span "Lemon Mint iced tea" at bounding box center [923, 263] width 98 height 17
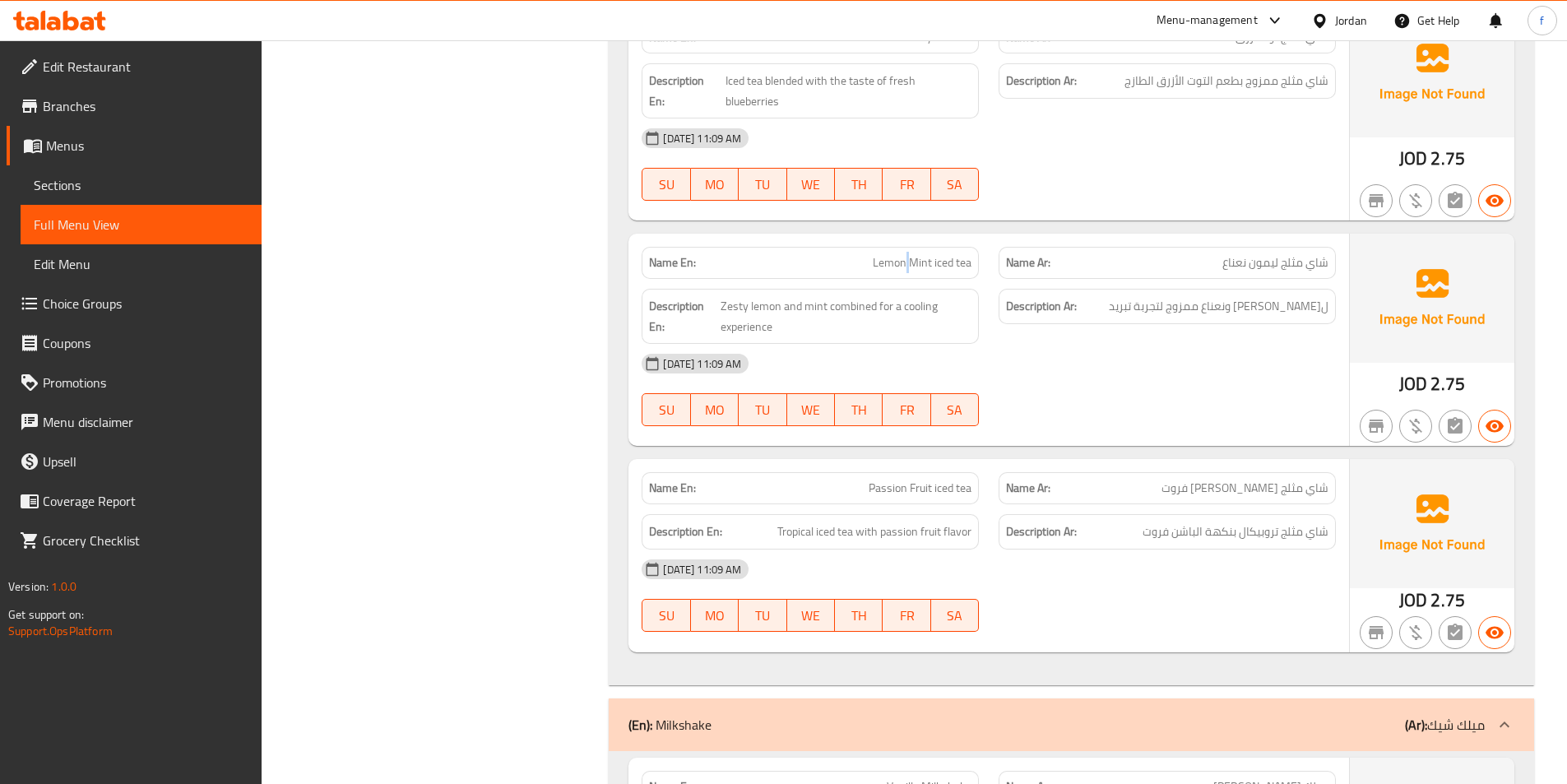
click at [906, 254] on span "Lemon Mint iced tea" at bounding box center [923, 263] width 98 height 17
click at [897, 254] on span "Lemon Mint iced tea" at bounding box center [923, 263] width 98 height 17
click at [764, 296] on span "Zesty lemon and mint combined for a cooling experience" at bounding box center [846, 316] width 251 height 41
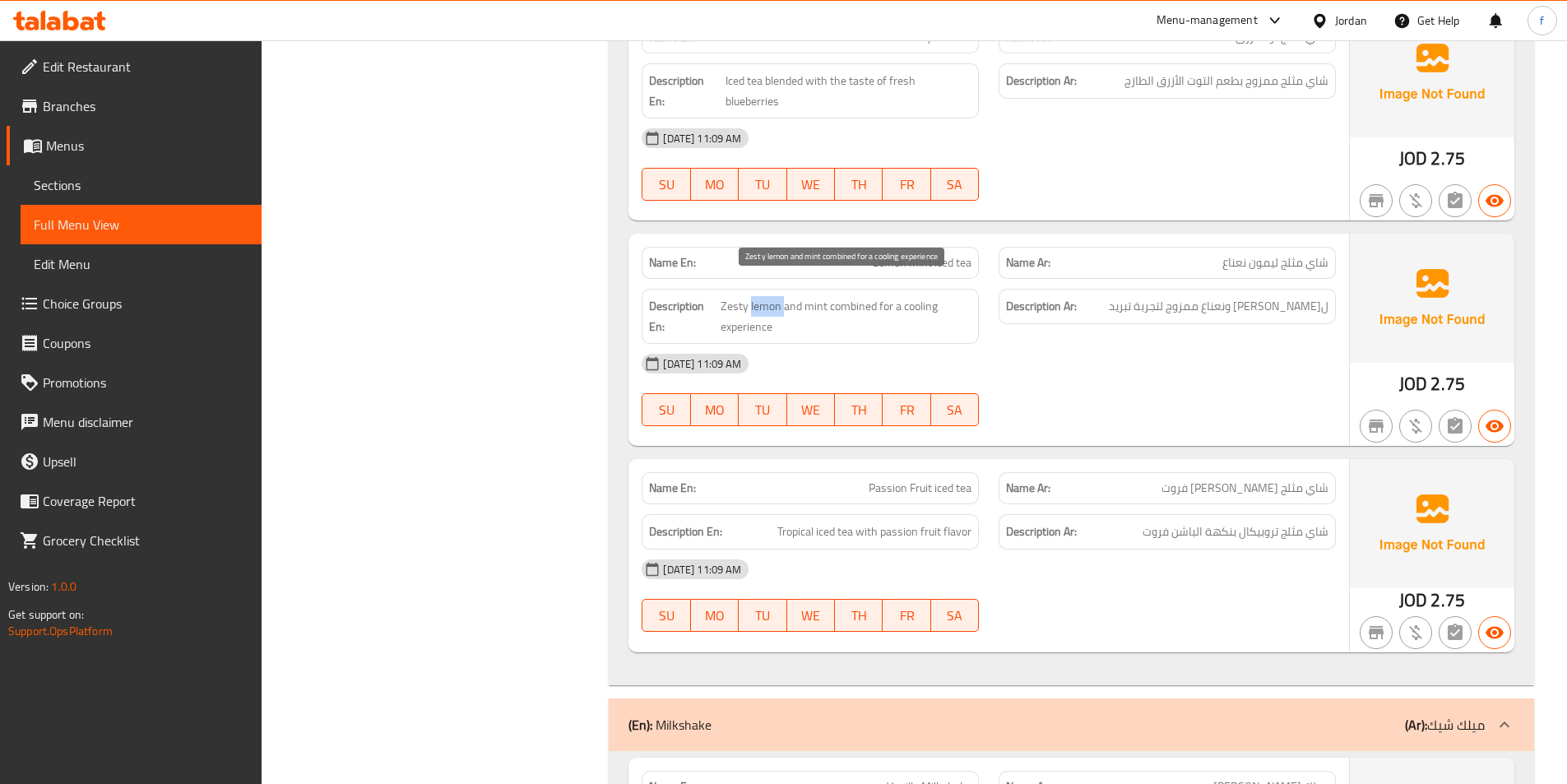
click at [764, 296] on span "Zesty lemon and mint combined for a cooling experience" at bounding box center [846, 316] width 251 height 41
click at [738, 296] on span "Zesty lemon and mint combined for a cooling experience" at bounding box center [846, 316] width 251 height 41
click at [822, 296] on span "Zesty lemon and mint combined for a cooling experience" at bounding box center [846, 316] width 251 height 41
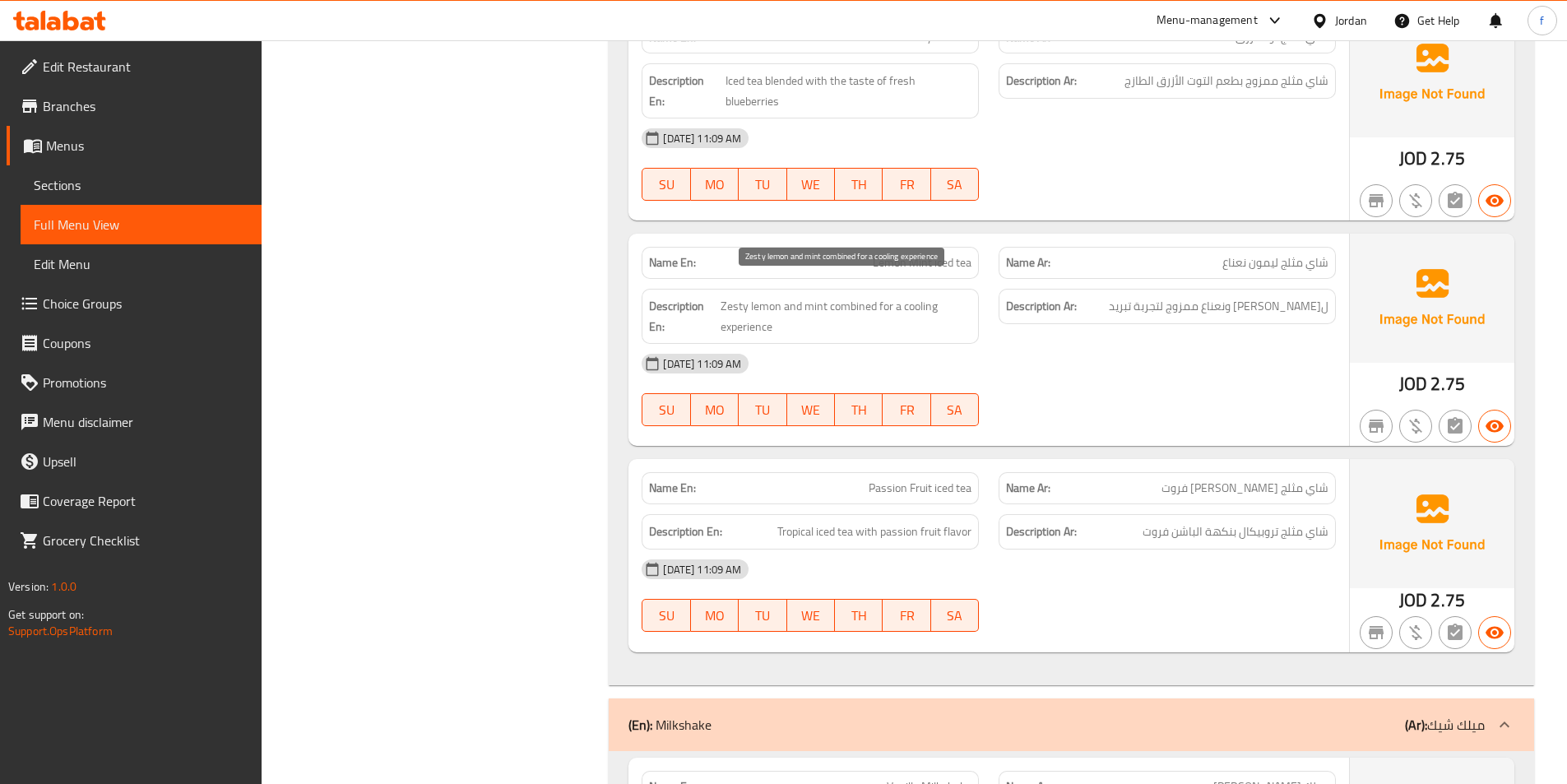
click at [861, 296] on span "Zesty lemon and mint combined for a cooling experience" at bounding box center [846, 316] width 251 height 41
click at [883, 296] on span "Zesty lemon and mint combined for a cooling experience" at bounding box center [846, 316] width 251 height 41
click at [742, 314] on span "Zesty lemon and mint combined for a cooling experience" at bounding box center [846, 316] width 251 height 41
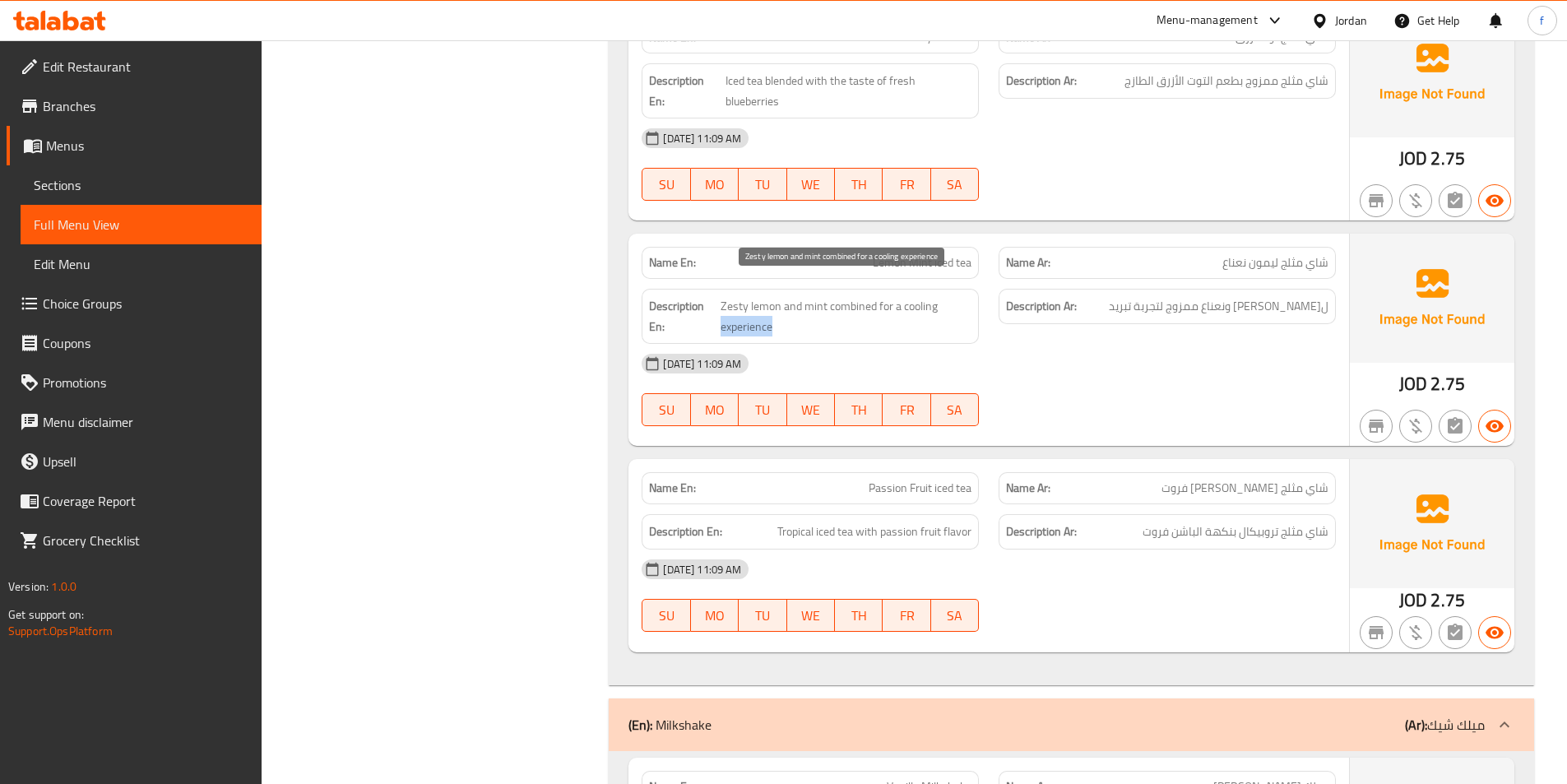
click at [911, 296] on span "Zesty lemon and mint combined for a cooling experience" at bounding box center [846, 316] width 251 height 41
click at [924, 343] on div "[DATE] 11:09 AM" at bounding box center [989, 363] width 714 height 40
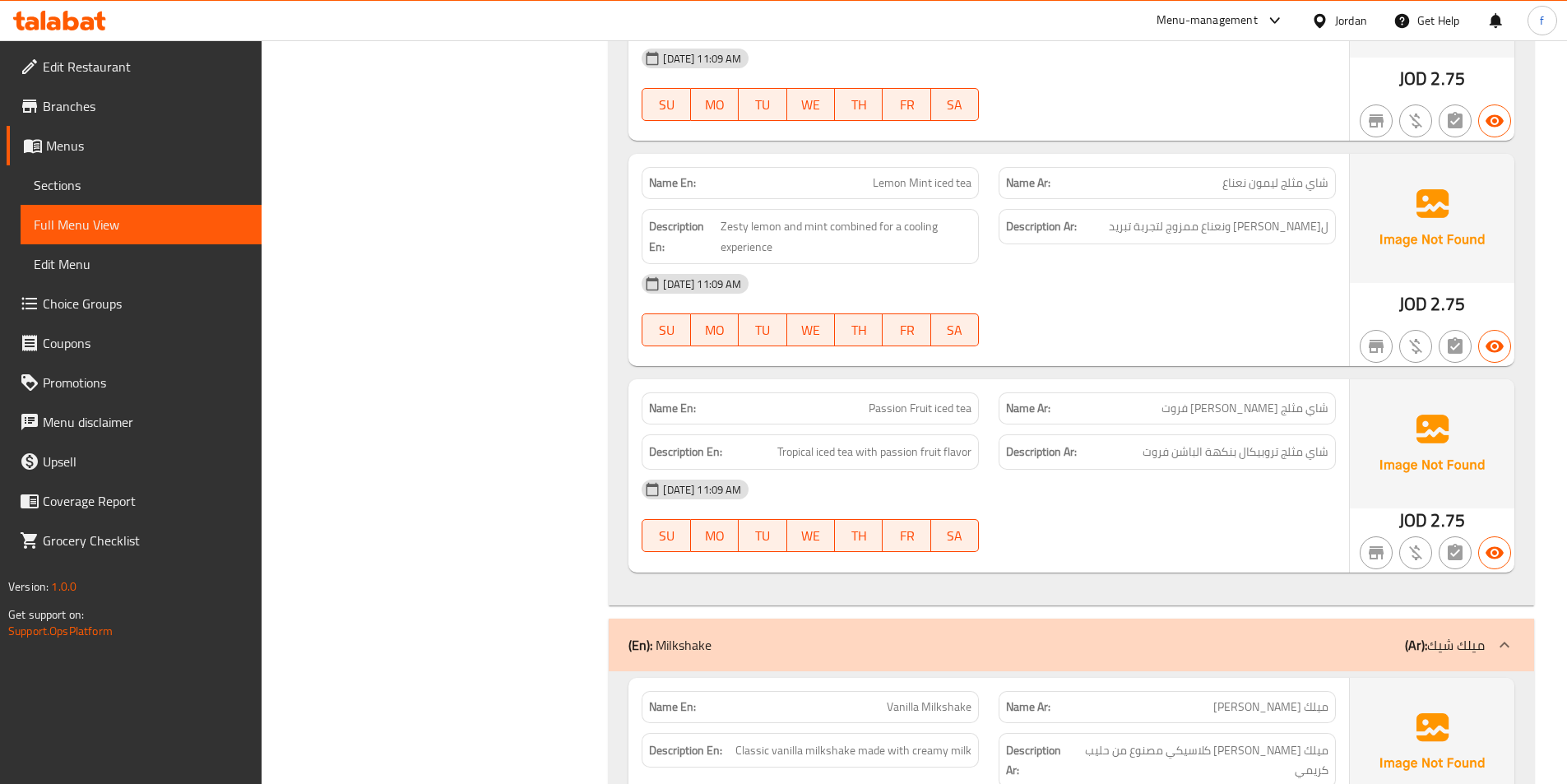
scroll to position [6496, 0]
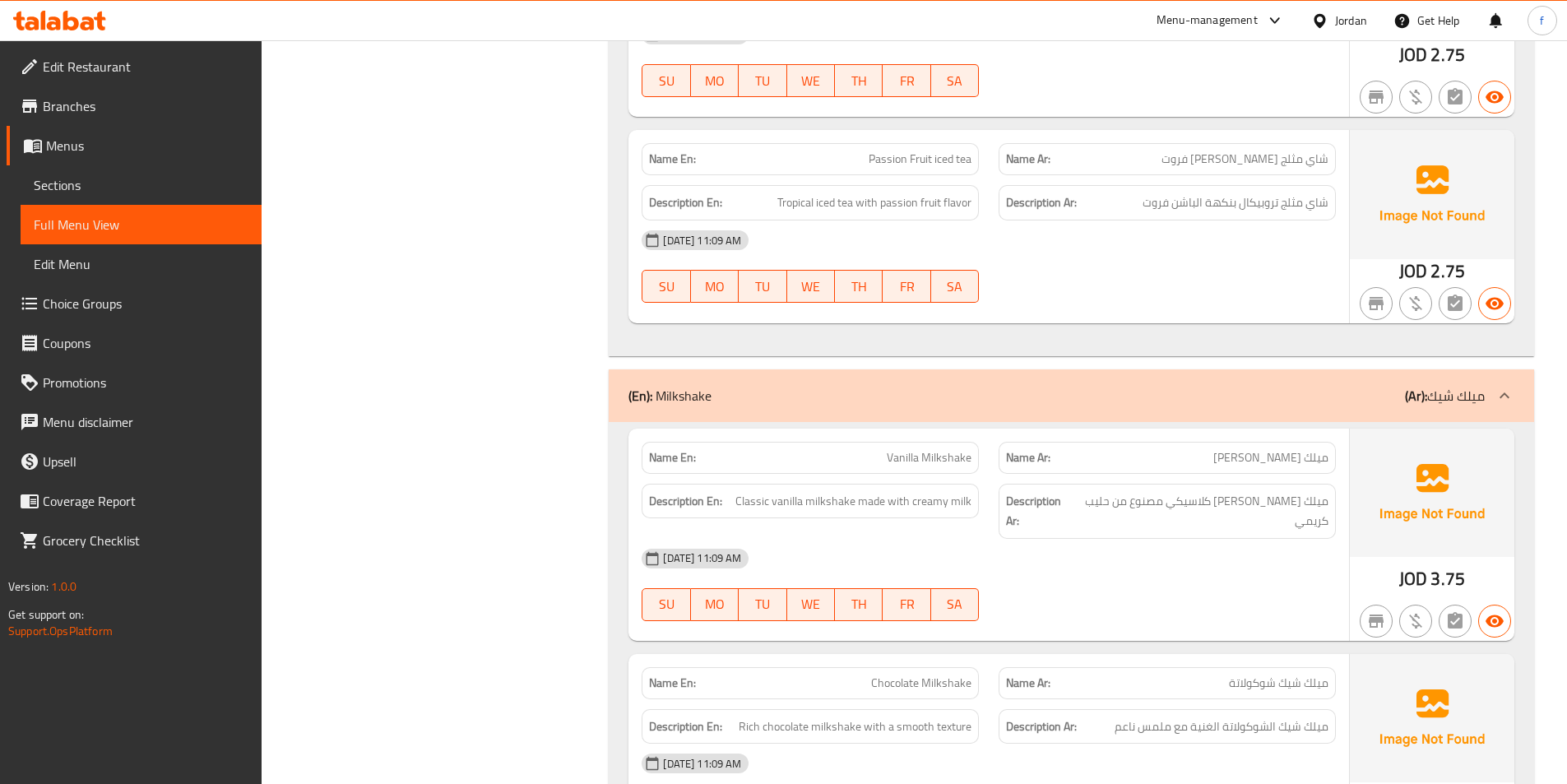
click at [961, 150] on span "Passion Fruit iced tea" at bounding box center [920, 159] width 103 height 17
click at [944, 150] on span "Passion Fruit iced tea" at bounding box center [920, 159] width 103 height 17
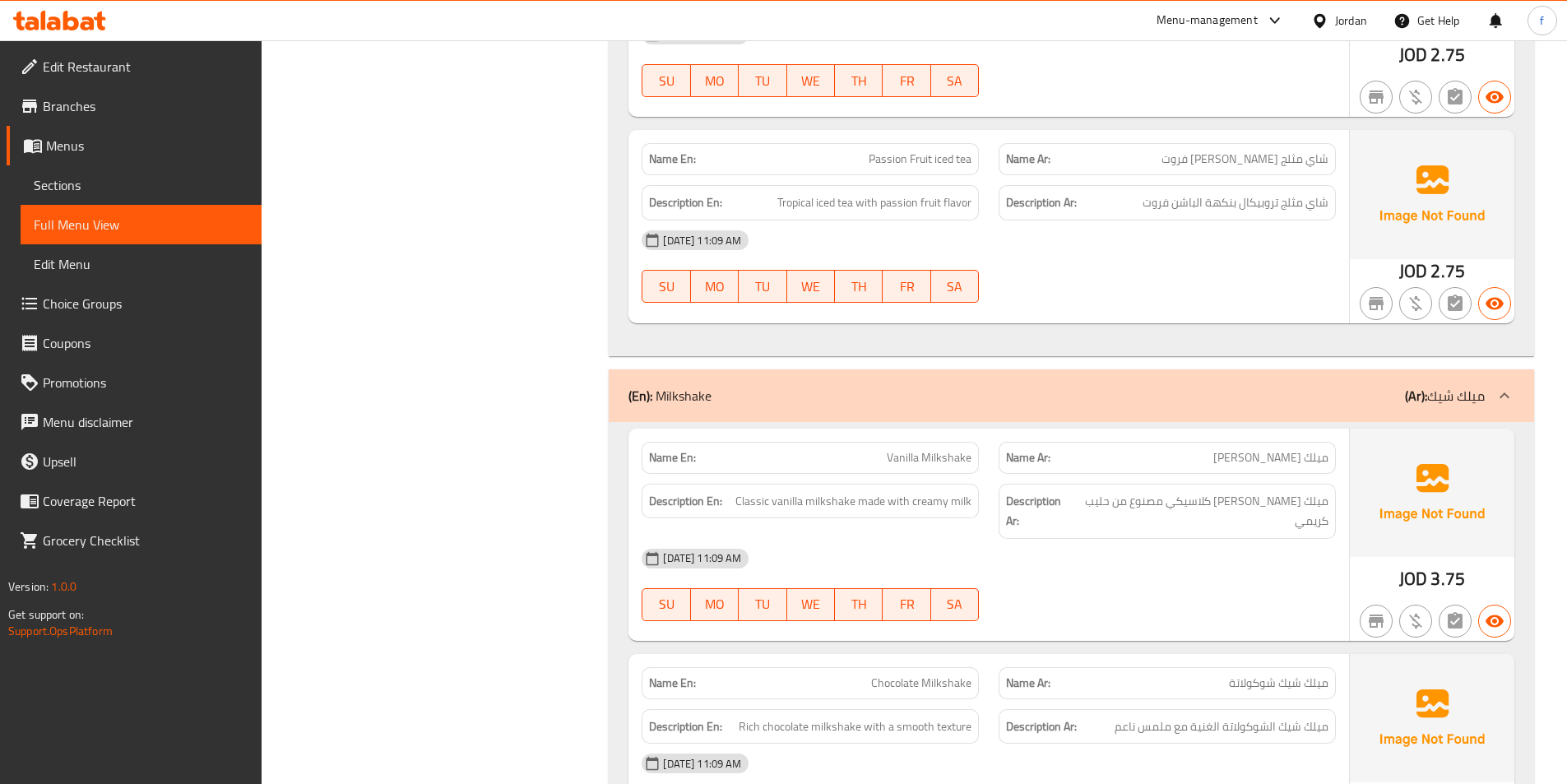
click at [963, 150] on span "Passion Fruit iced tea" at bounding box center [920, 159] width 103 height 17
click at [930, 150] on span "Passion Fruit iced tea" at bounding box center [920, 159] width 103 height 17
click at [933, 150] on span "Passion Fruit iced tea" at bounding box center [920, 159] width 103 height 17
click at [926, 150] on span "Passion Fruit iced tea" at bounding box center [920, 159] width 103 height 17
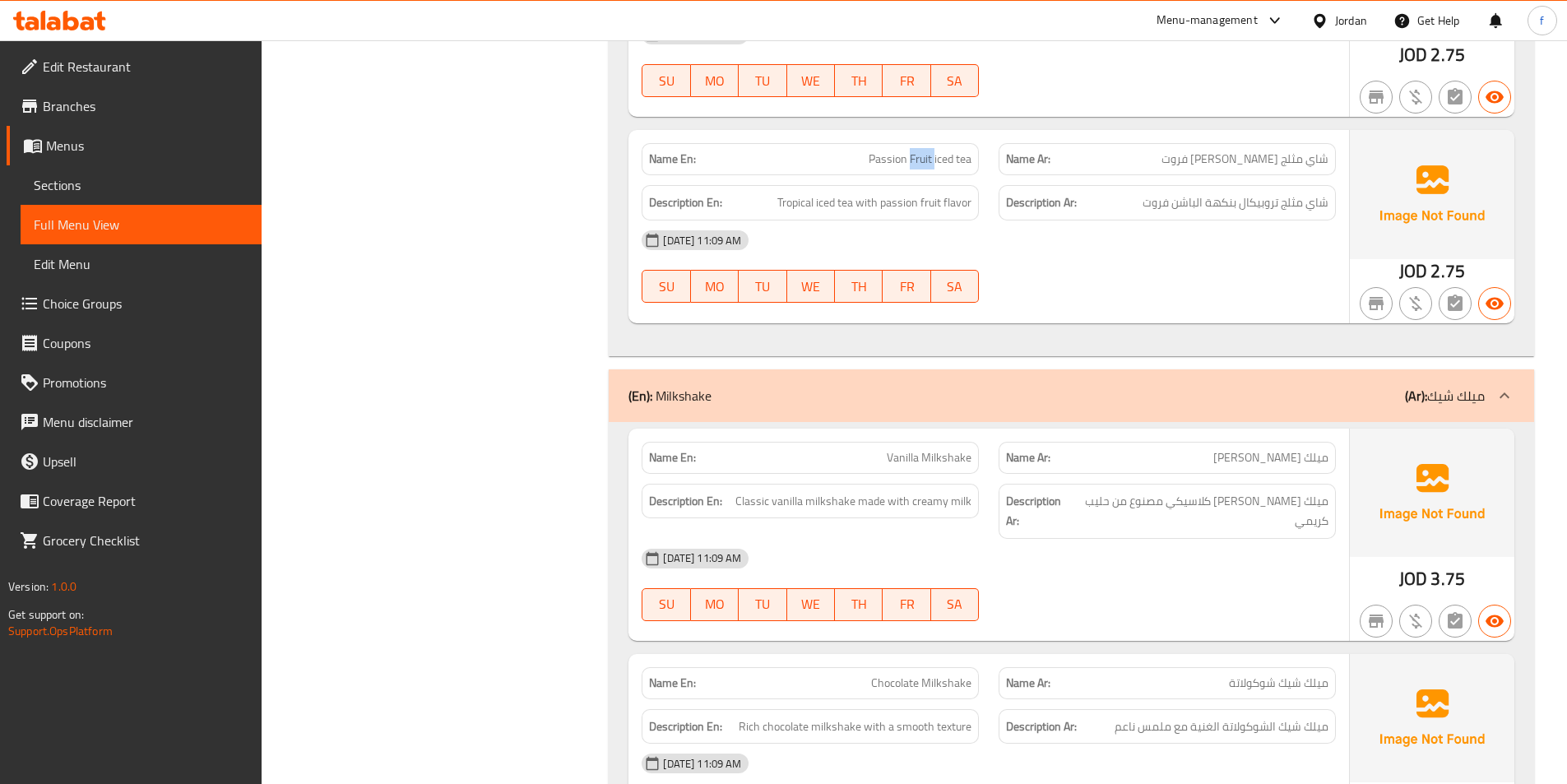
click at [926, 150] on span "Passion Fruit iced tea" at bounding box center [920, 159] width 103 height 17
click at [925, 150] on span "Passion Fruit iced tea" at bounding box center [920, 159] width 103 height 17
click at [844, 192] on span "Tropical iced tea with passion fruit flavor" at bounding box center [874, 202] width 194 height 21
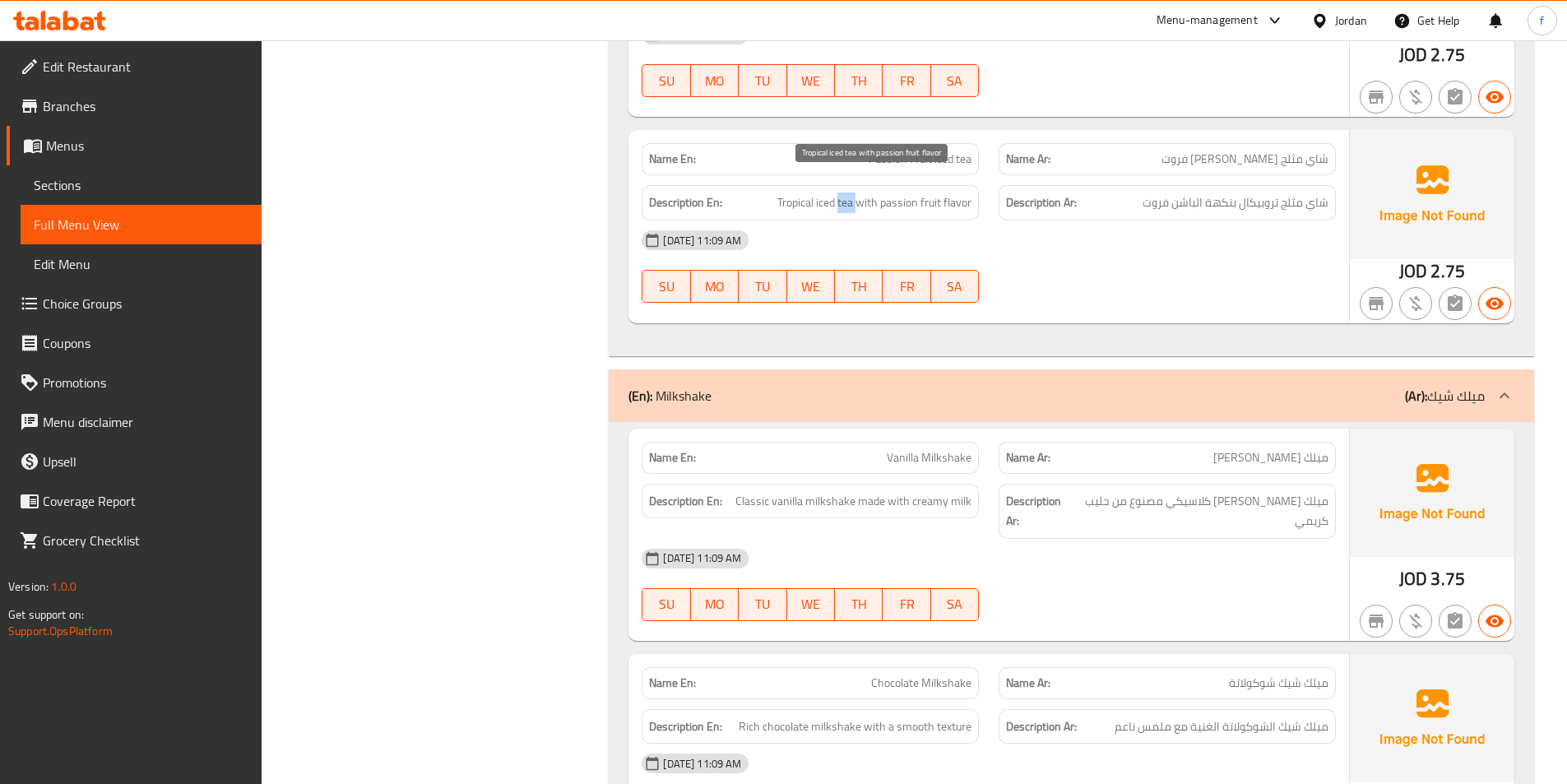
click at [844, 192] on span "Tropical iced tea with passion fruit flavor" at bounding box center [874, 202] width 194 height 21
click at [827, 192] on span "Tropical iced tea with passion fruit flavor" at bounding box center [874, 202] width 194 height 21
click at [791, 192] on span "Tropical iced tea with passion fruit flavor" at bounding box center [874, 202] width 194 height 21
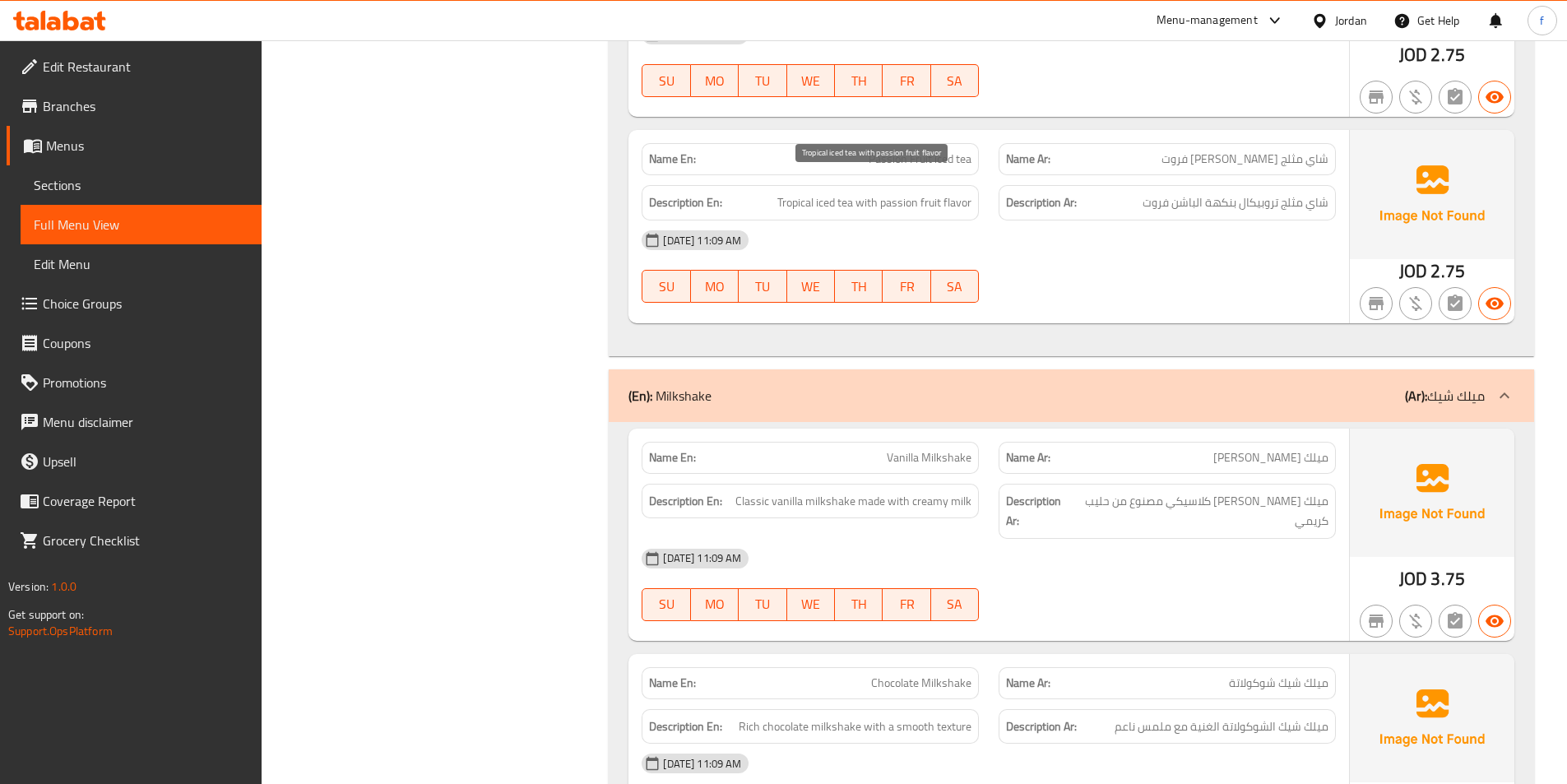
click at [871, 192] on span "Tropical iced tea with passion fruit flavor" at bounding box center [874, 202] width 194 height 21
click at [970, 192] on span "Tropical iced tea with passion fruit flavor" at bounding box center [874, 202] width 194 height 21
click at [941, 192] on span "Tropical iced tea with passion fruit flavor" at bounding box center [874, 202] width 194 height 21
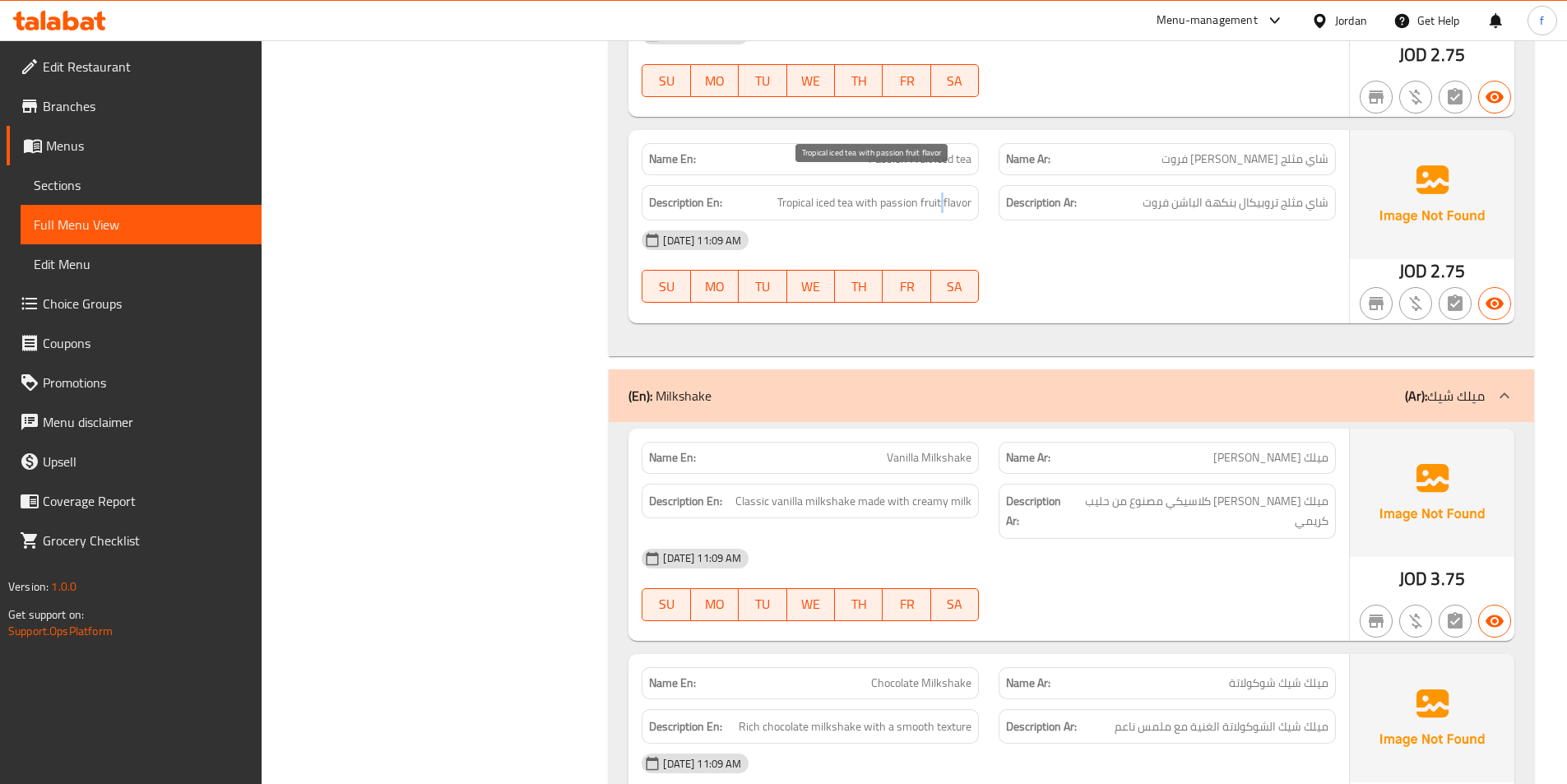
click at [941, 192] on span "Tropical iced tea with passion fruit flavor" at bounding box center [874, 202] width 194 height 21
click at [924, 192] on span "Tropical iced tea with passion fruit flavor" at bounding box center [874, 202] width 194 height 21
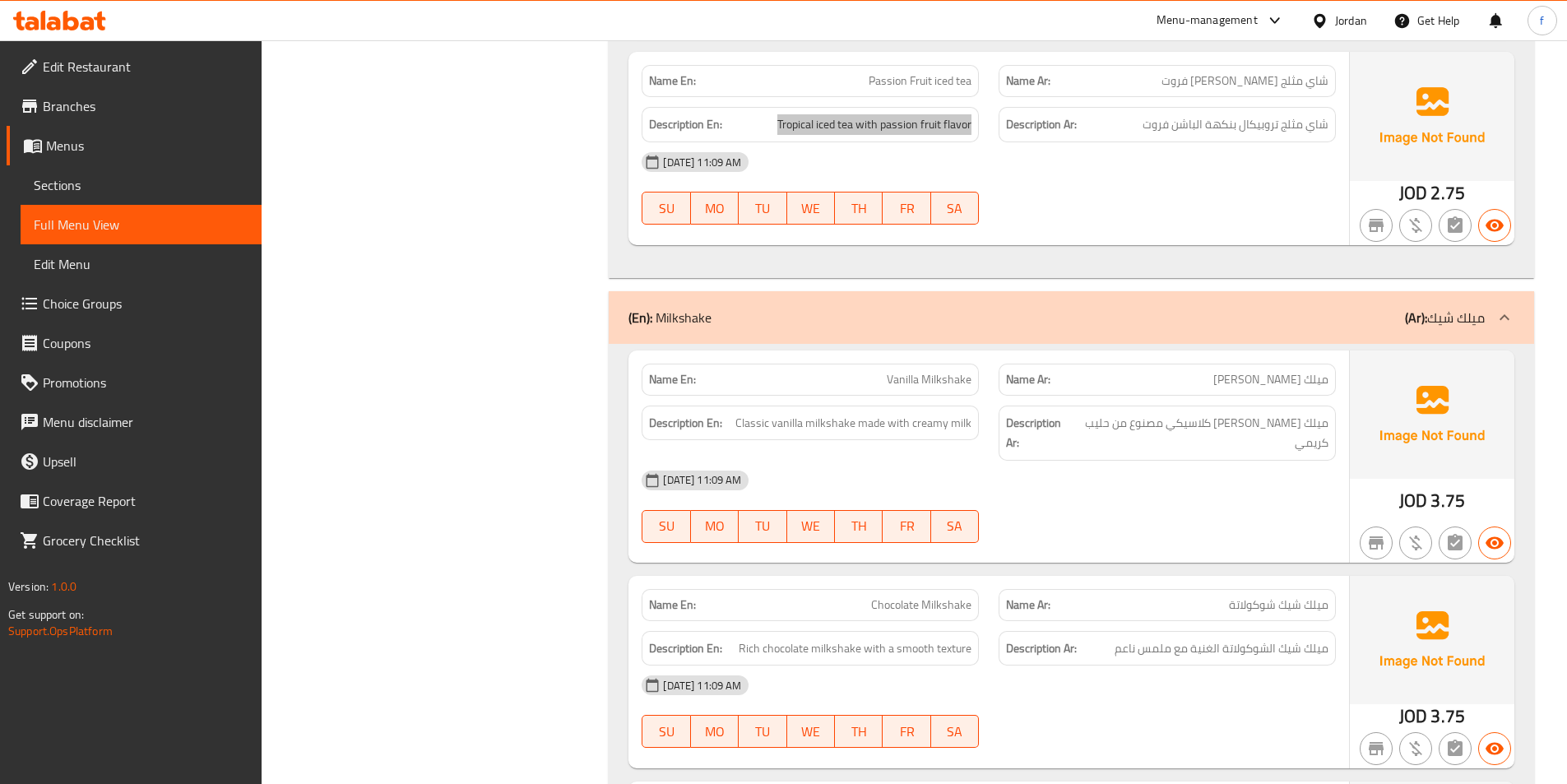
scroll to position [6743, 0]
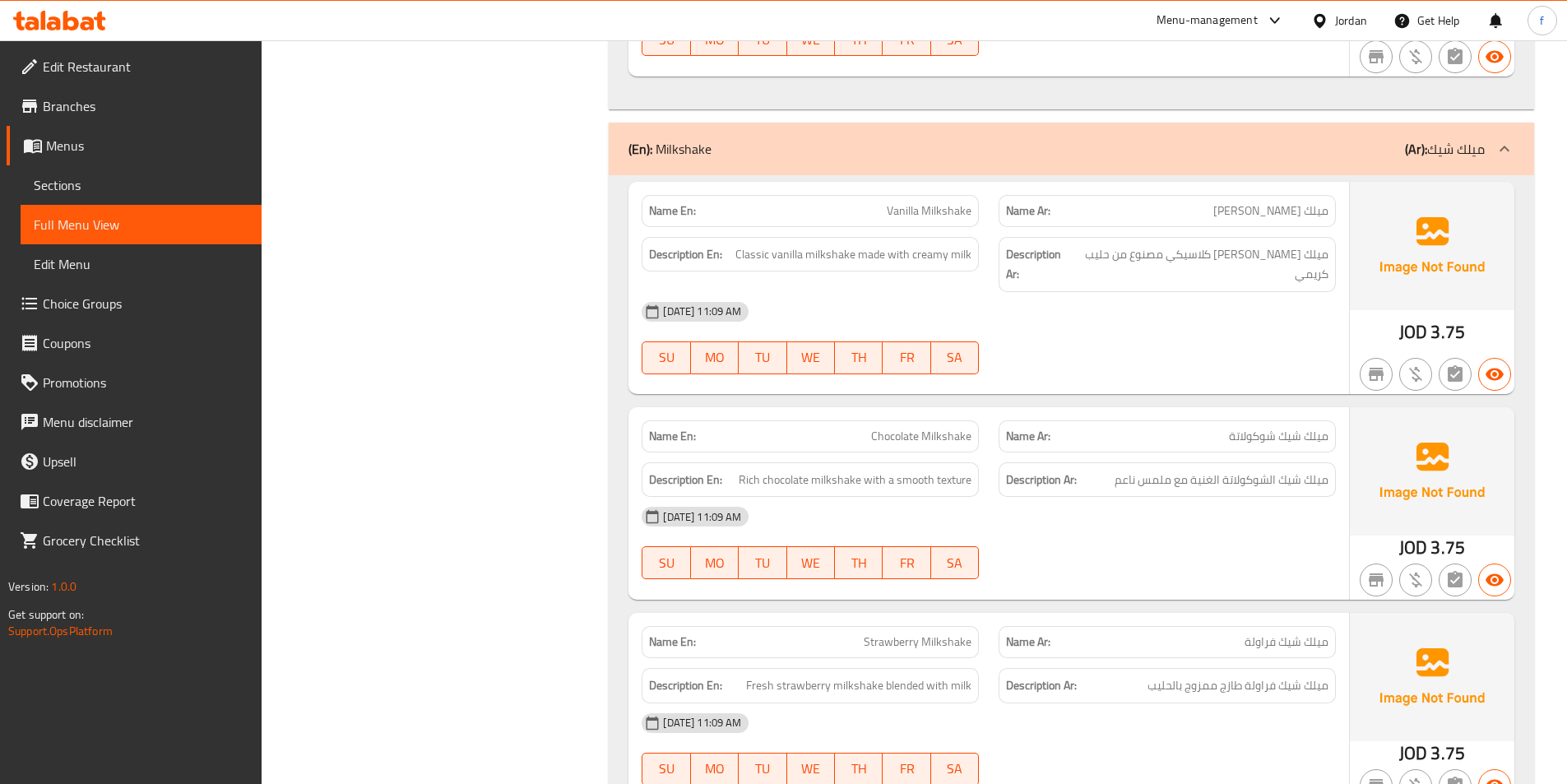
click at [953, 202] on span "Vanilla Milkshake" at bounding box center [929, 211] width 85 height 17
click at [829, 244] on span "Classic vanilla milkshake made with creamy milk" at bounding box center [854, 254] width 237 height 21
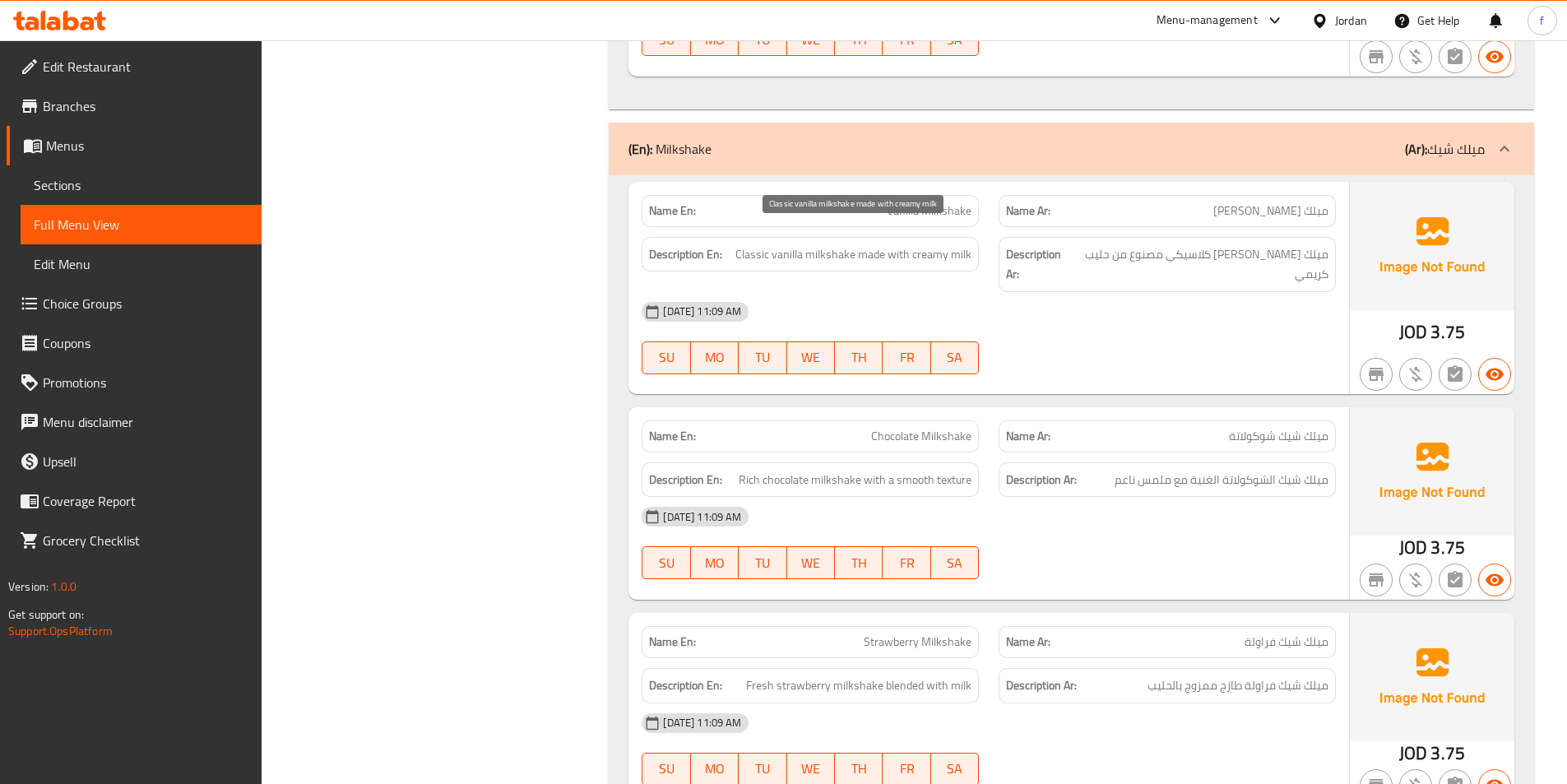
click at [799, 244] on span "Classic vanilla milkshake made with creamy milk" at bounding box center [854, 254] width 237 height 21
click at [756, 244] on span "Classic vanilla milkshake made with creamy milk" at bounding box center [854, 254] width 237 height 21
click at [872, 244] on span "Classic vanilla milkshake made with creamy milk" at bounding box center [854, 254] width 237 height 21
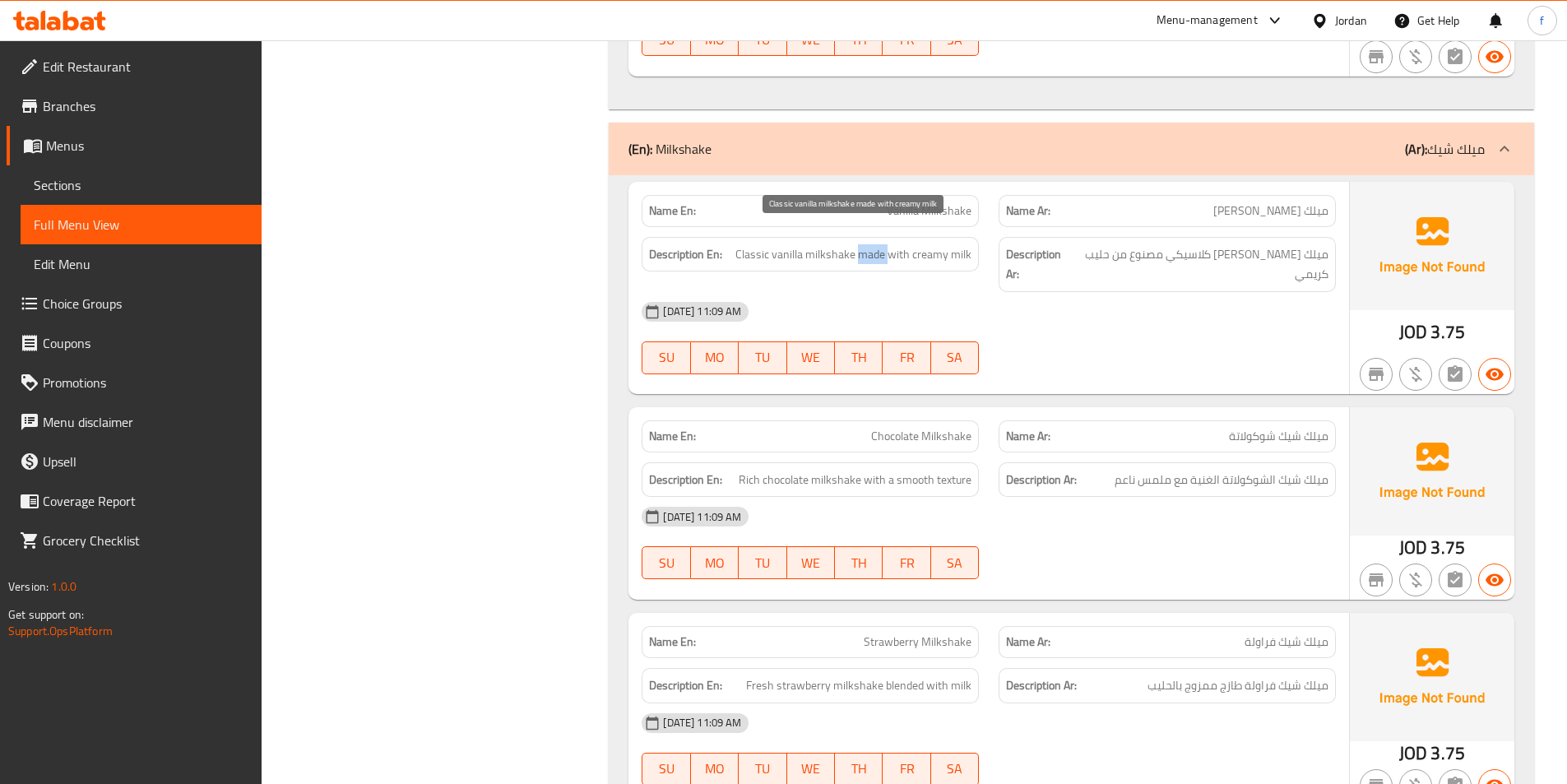
click at [872, 244] on span "Classic vanilla milkshake made with creamy milk" at bounding box center [854, 254] width 237 height 21
click at [961, 244] on span "Classic vanilla milkshake made with creamy milk" at bounding box center [854, 254] width 237 height 21
click at [946, 244] on span "Classic vanilla milkshake made with creamy milk" at bounding box center [854, 254] width 237 height 21
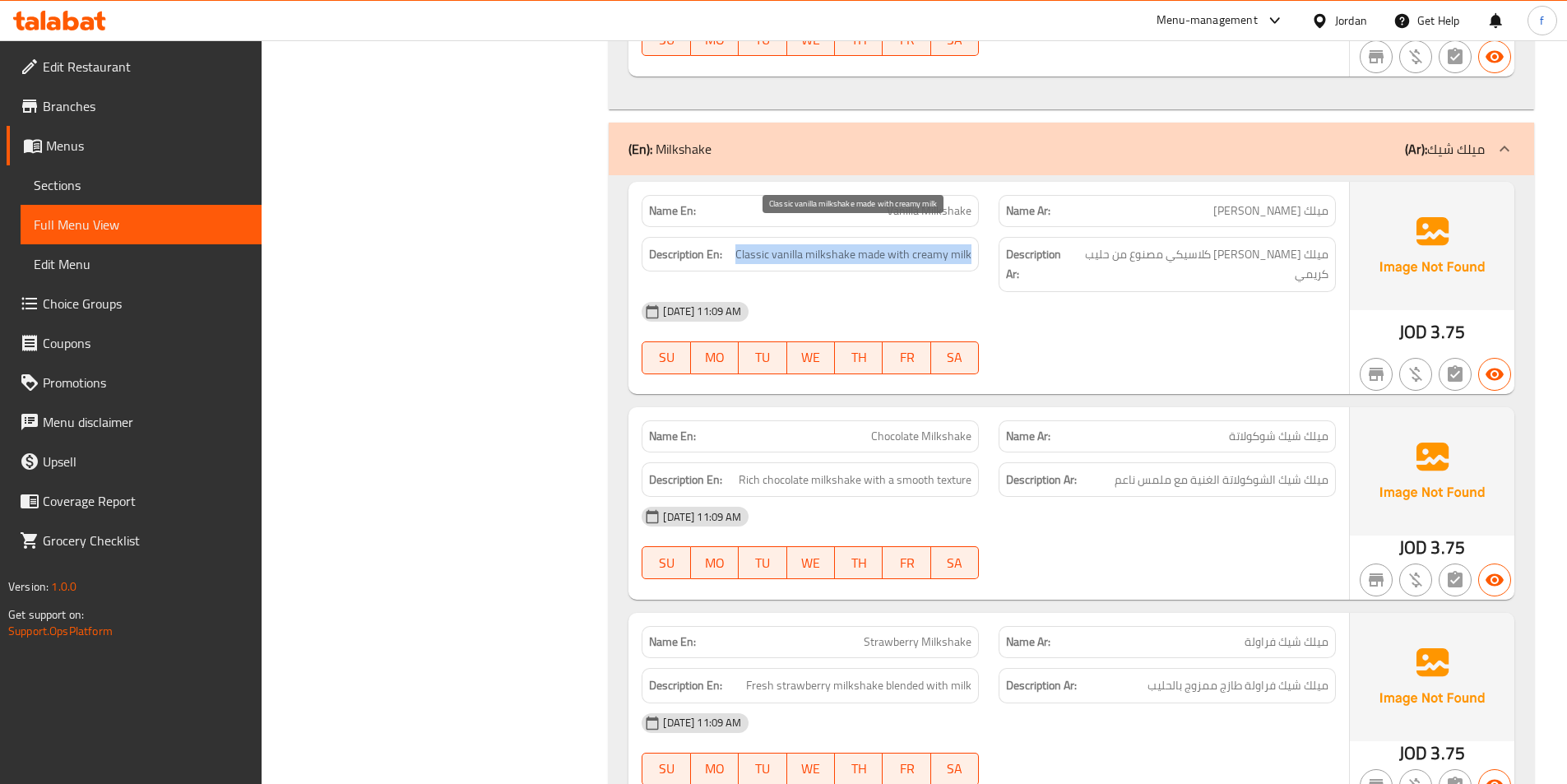
click at [946, 244] on span "Classic vanilla milkshake made with creamy milk" at bounding box center [854, 254] width 237 height 21
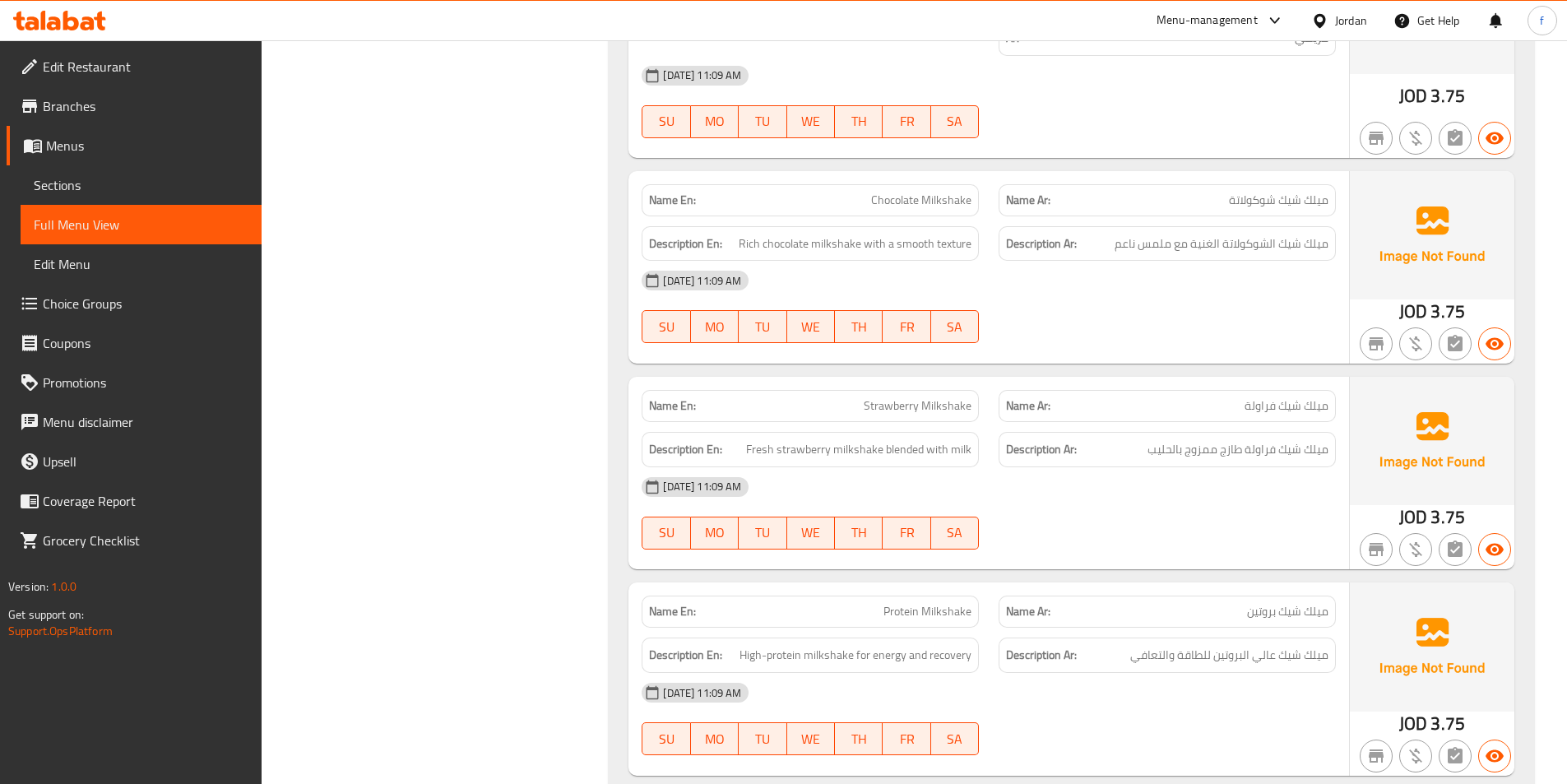
scroll to position [6990, 0]
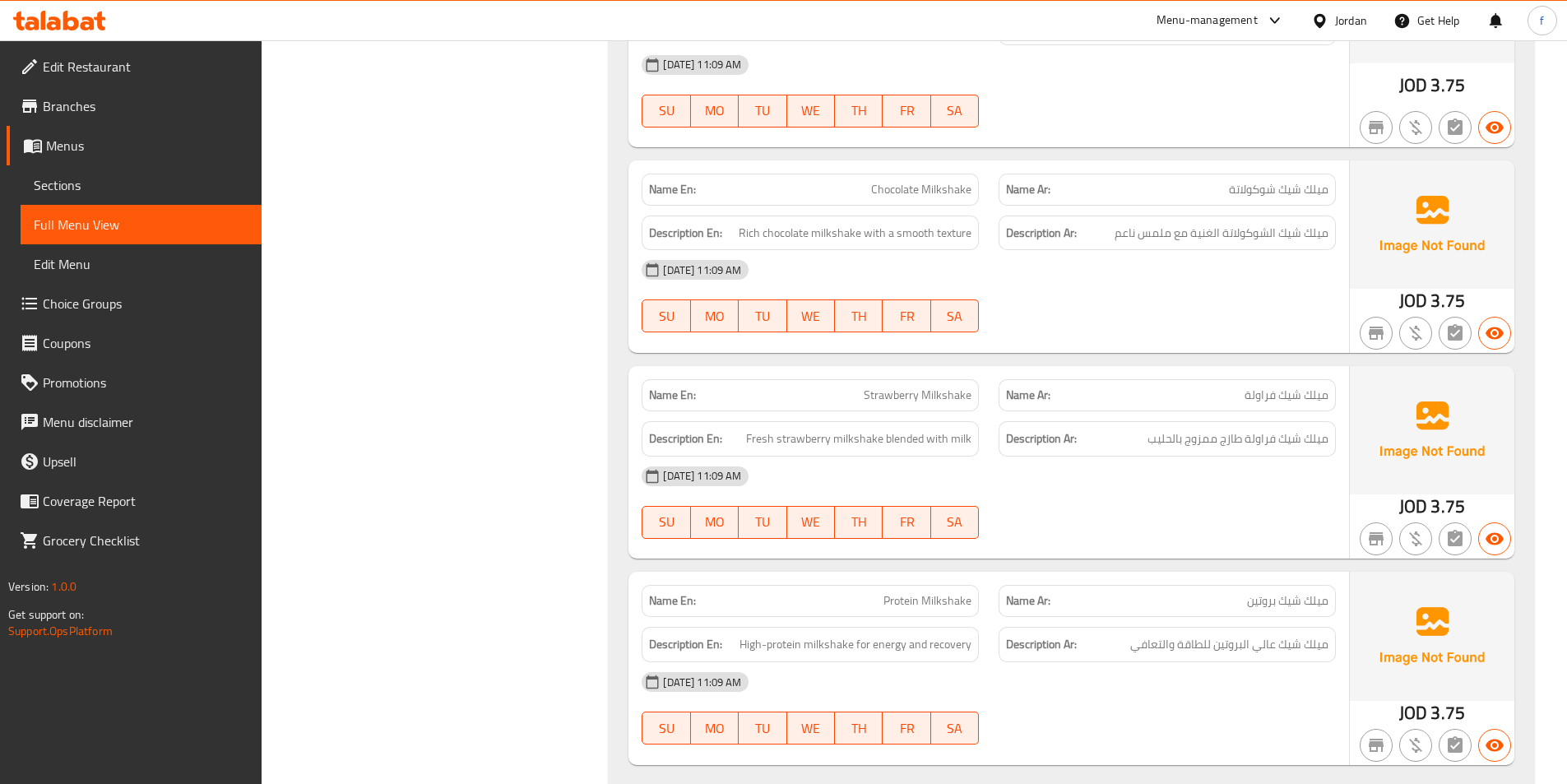
click at [957, 181] on span "Chocolate Milkshake" at bounding box center [922, 189] width 100 height 17
click at [924, 181] on span "Chocolate Milkshake" at bounding box center [922, 189] width 100 height 17
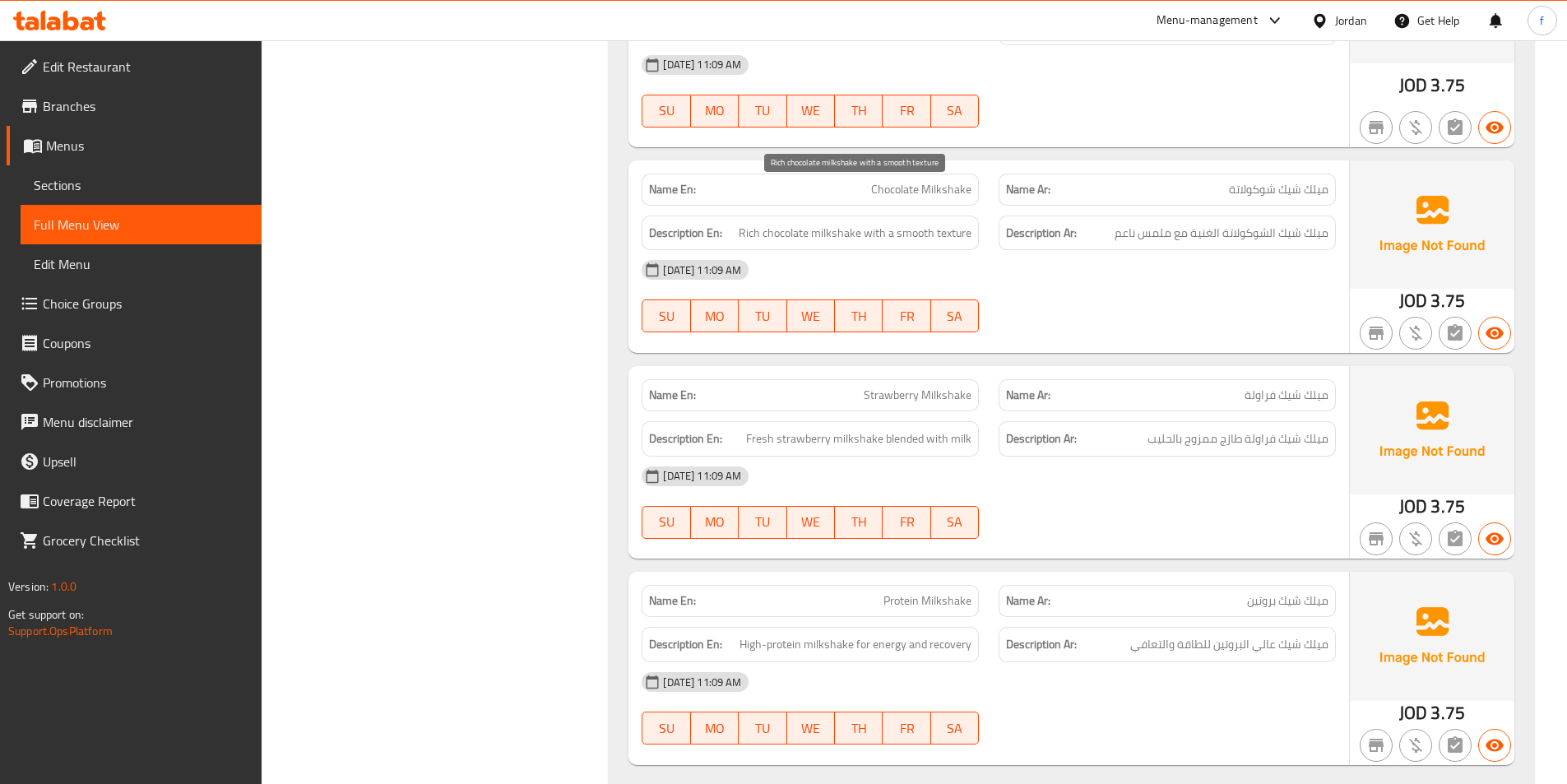
click at [829, 223] on span "Rich chocolate milkshake with a smooth texture" at bounding box center [855, 234] width 233 height 21
click at [793, 223] on span "Rich chocolate milkshake with a smooth texture" at bounding box center [855, 234] width 233 height 21
click at [748, 223] on span "Rich chocolate milkshake with a smooth texture" at bounding box center [855, 234] width 233 height 21
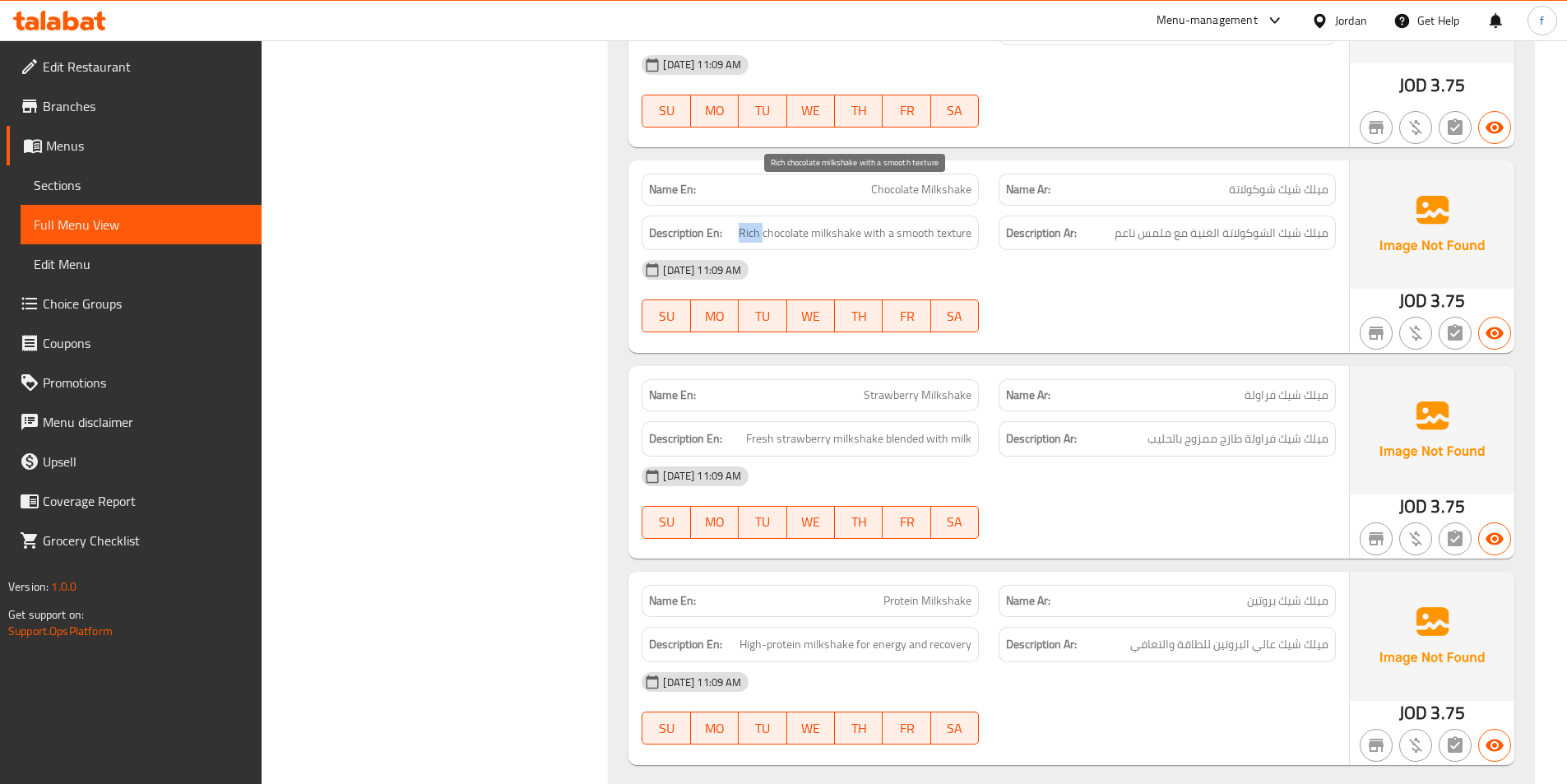
click at [748, 223] on span "Rich chocolate milkshake with a smooth texture" at bounding box center [855, 234] width 233 height 21
click at [875, 223] on span "Rich chocolate milkshake with a smooth texture" at bounding box center [855, 234] width 233 height 21
click at [920, 223] on span "Rich chocolate milkshake with a smooth texture" at bounding box center [855, 234] width 233 height 21
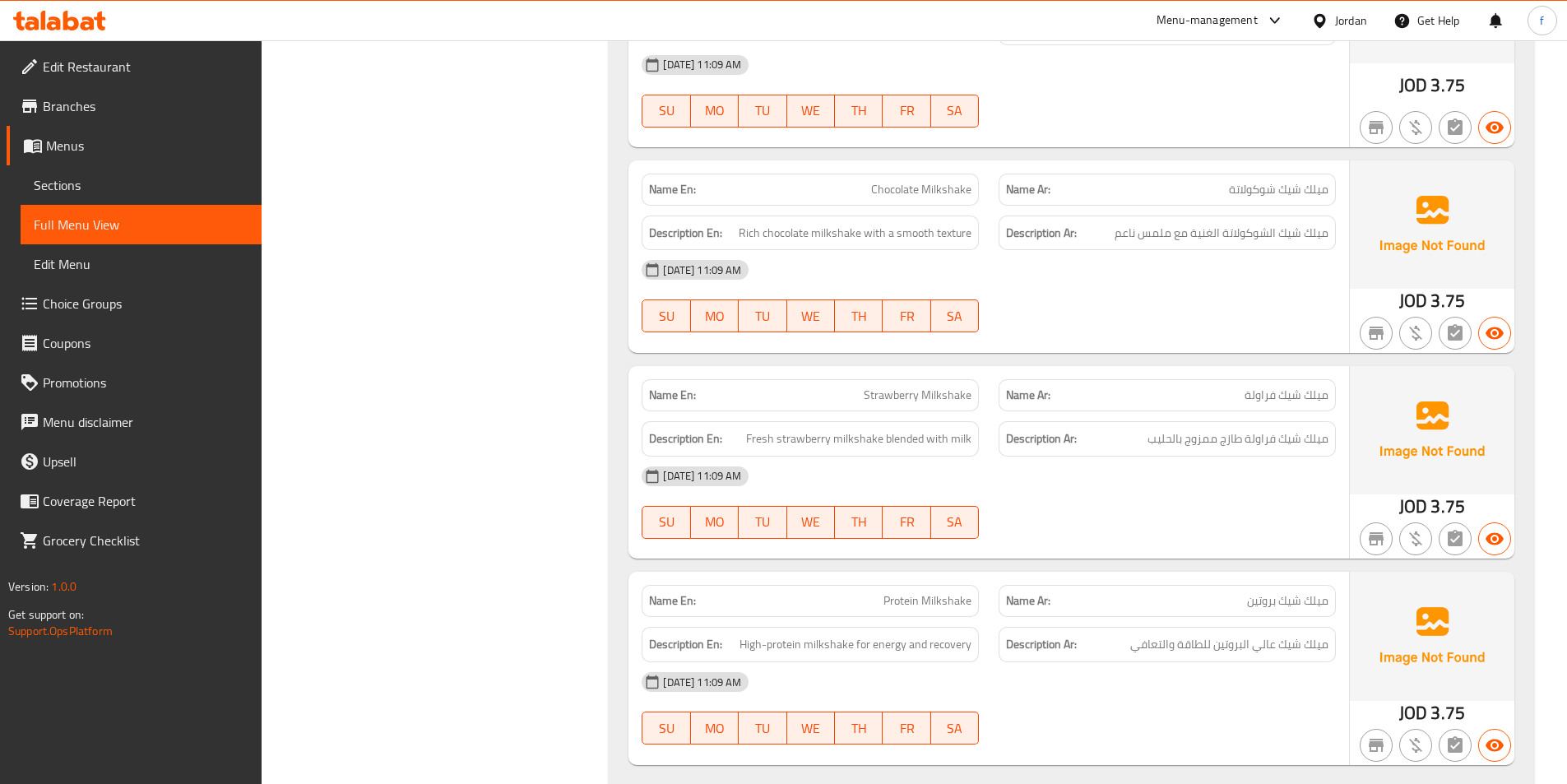
click at [978, 216] on div "Description En: Rich chocolate milkshake with a smooth texture" at bounding box center [810, 233] width 337 height 35
click at [948, 223] on span "Rich chocolate milkshake with a smooth texture" at bounding box center [855, 234] width 233 height 21
click at [946, 216] on div "Description En: Rich chocolate milkshake with a smooth texture" at bounding box center [810, 233] width 337 height 35
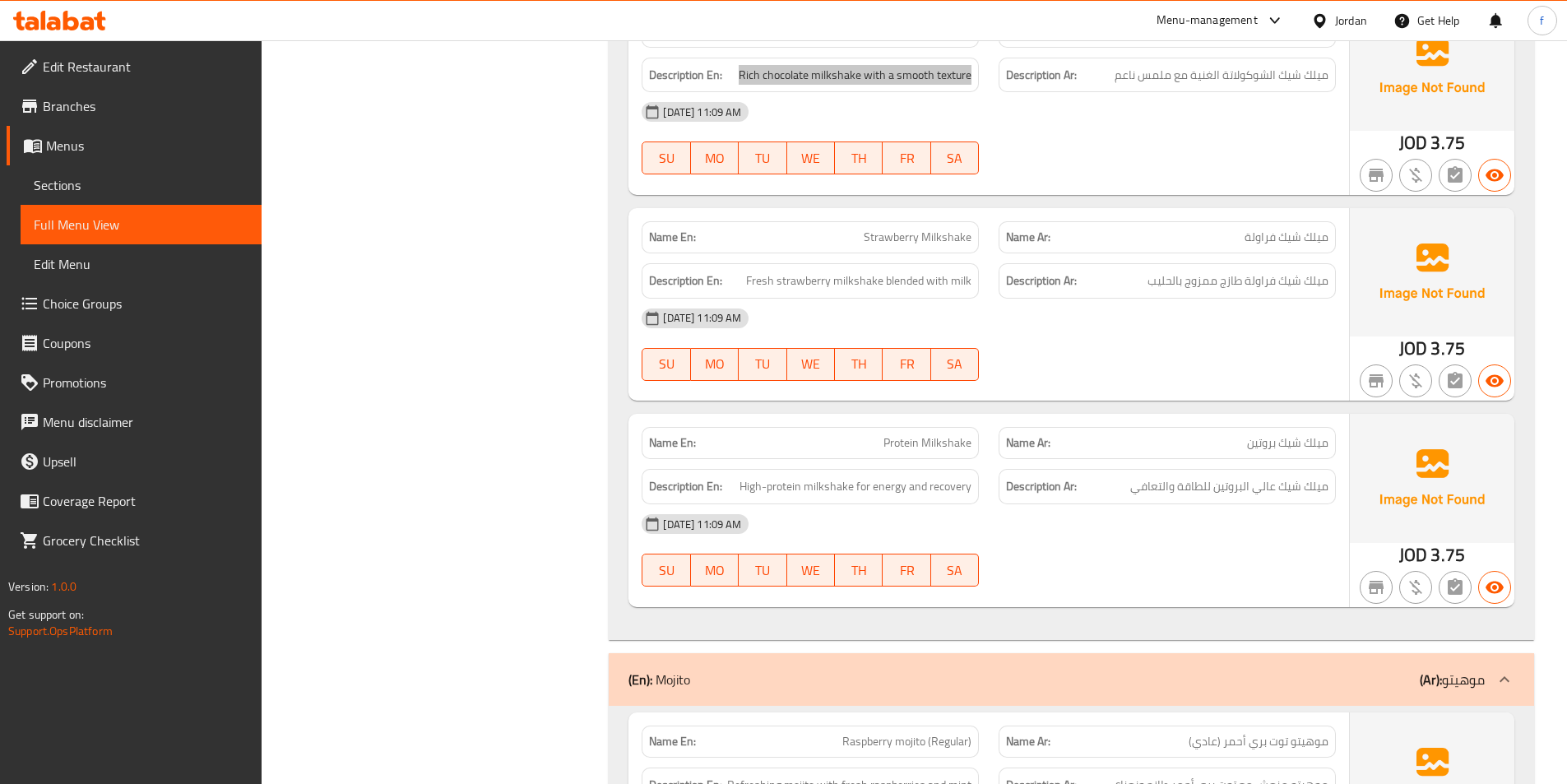
scroll to position [7154, 0]
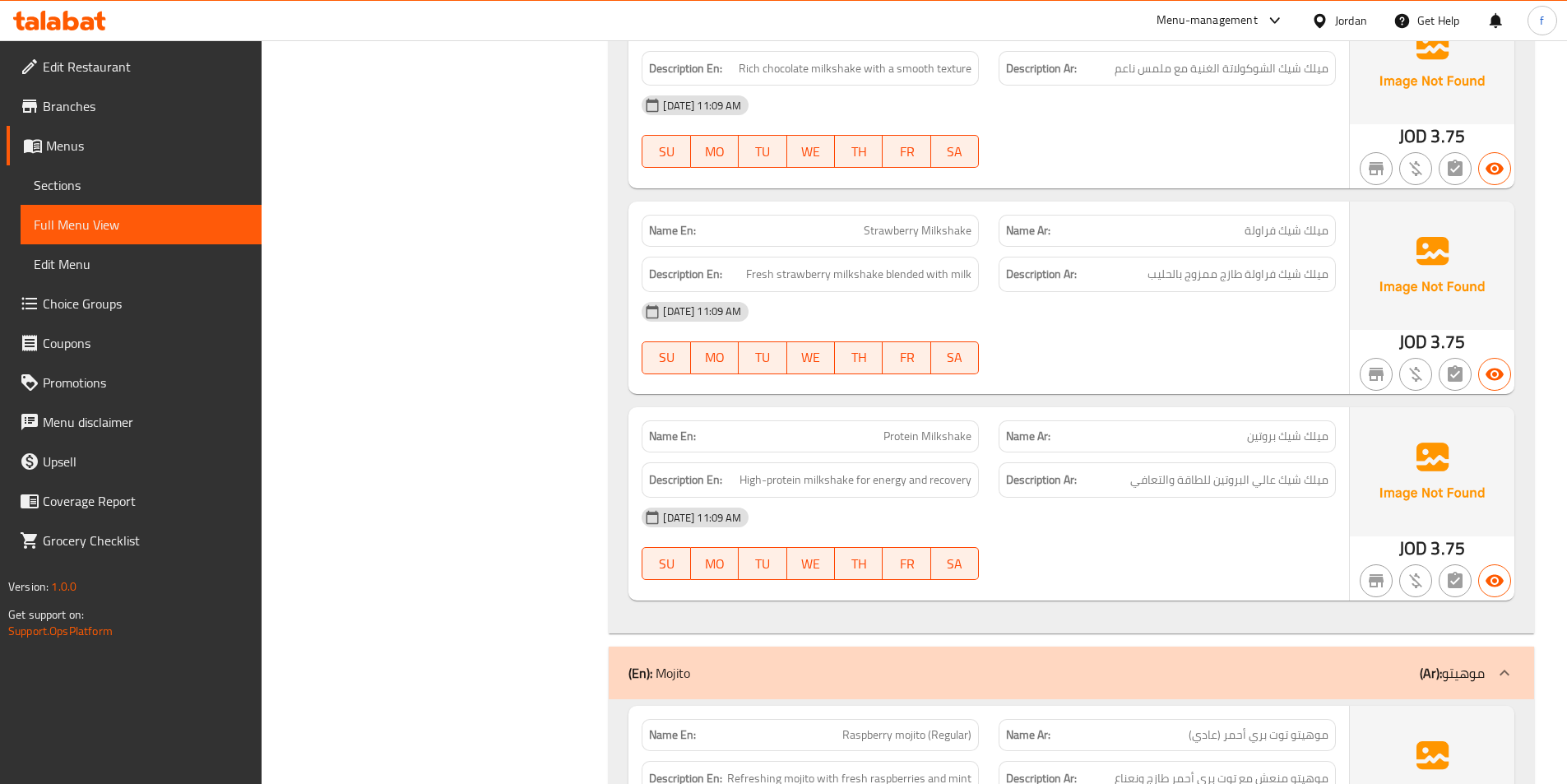
click at [916, 222] on span "Strawberry Milkshake" at bounding box center [918, 231] width 108 height 17
click at [939, 222] on span "Strawberry Milkshake" at bounding box center [918, 231] width 108 height 17
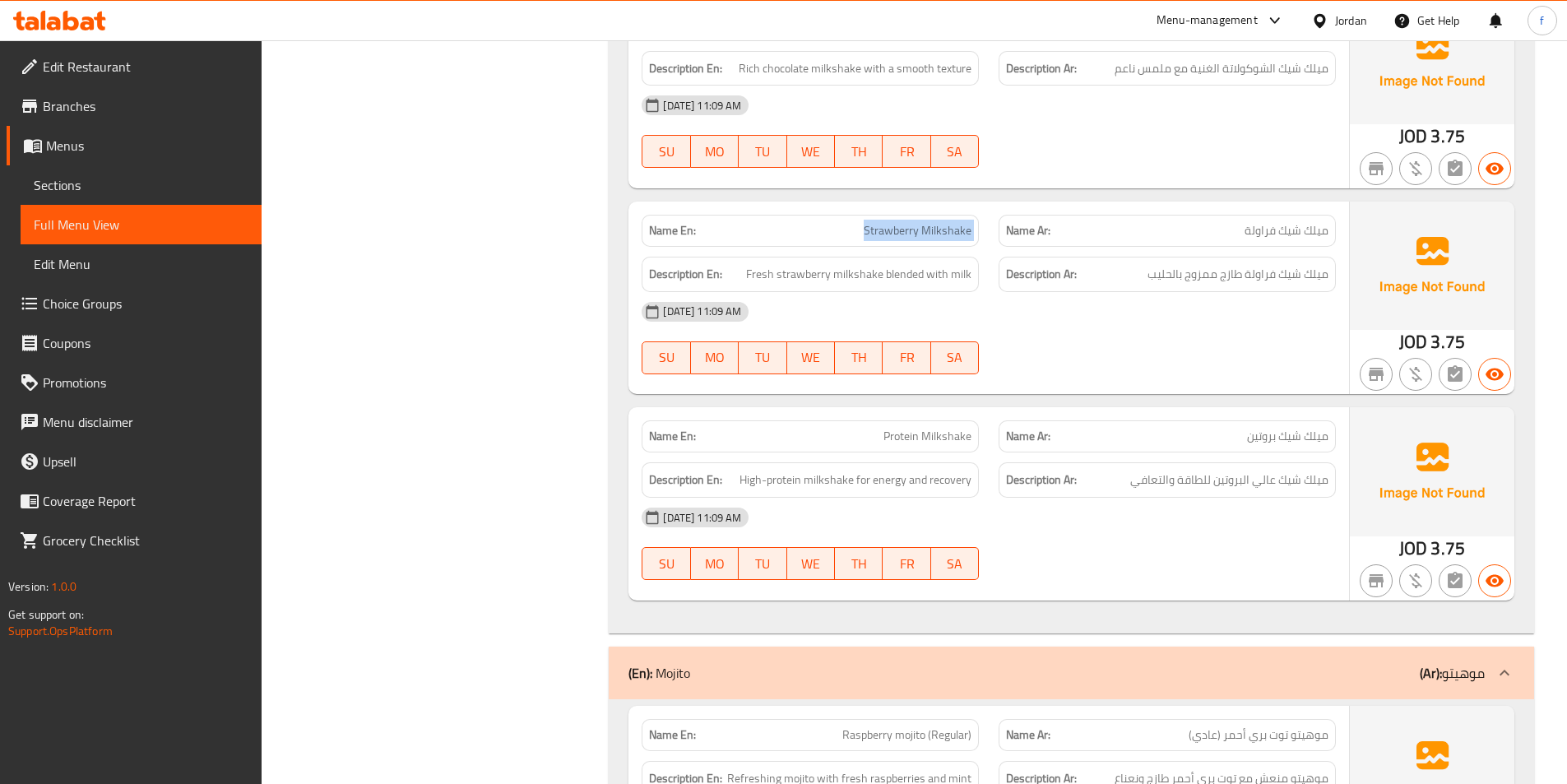
click at [939, 222] on span "Strawberry Milkshake" at bounding box center [918, 231] width 108 height 17
click at [851, 264] on span "Fresh strawberry milkshake blended with milk" at bounding box center [859, 274] width 225 height 21
click at [824, 264] on span "Fresh strawberry milkshake blended with milk" at bounding box center [859, 274] width 225 height 21
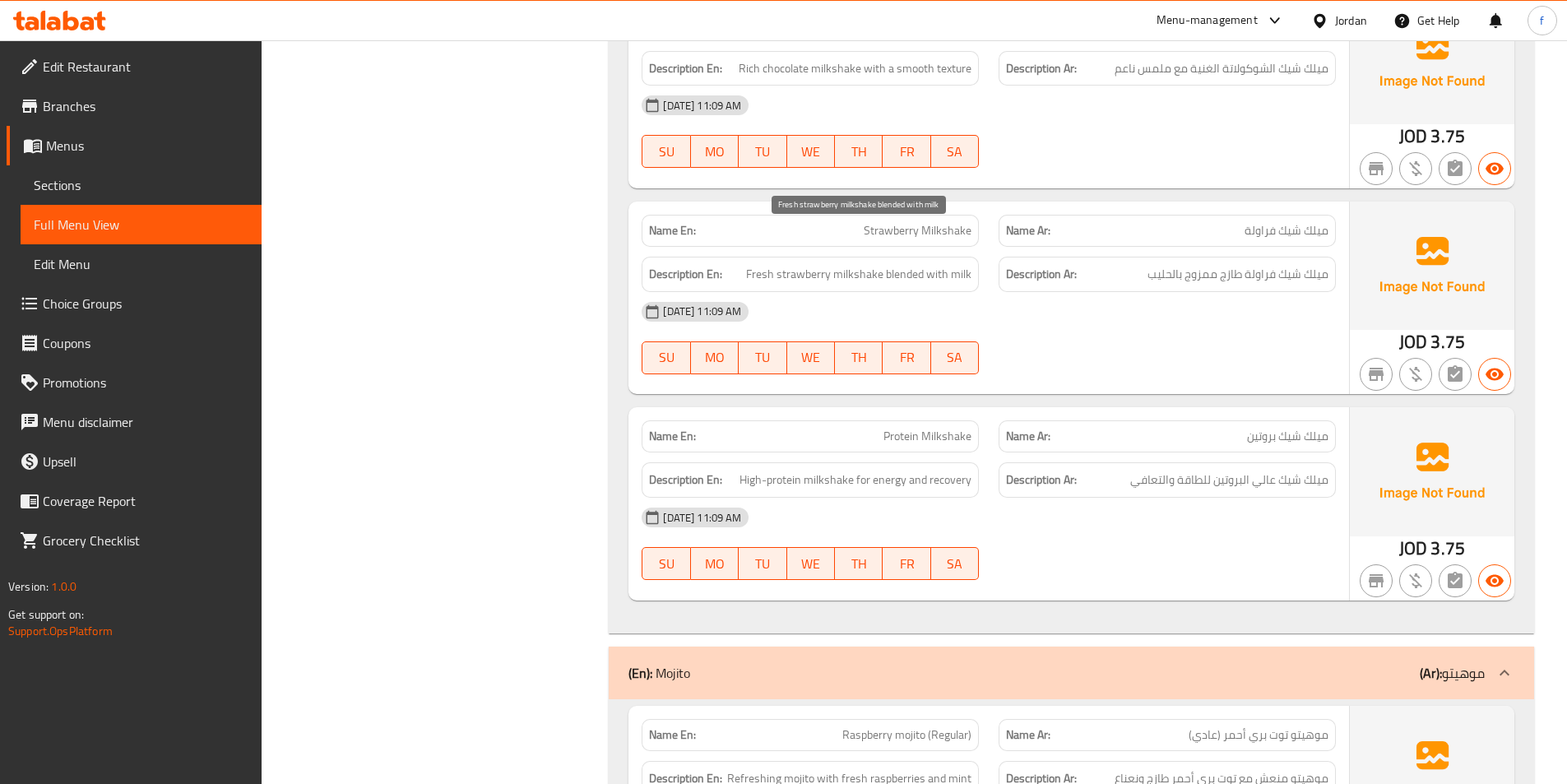
click at [752, 264] on span "Fresh strawberry milkshake blended with milk" at bounding box center [859, 274] width 225 height 21
click at [897, 264] on span "Fresh strawberry milkshake blended with milk" at bounding box center [859, 274] width 225 height 21
click at [932, 264] on span "Fresh strawberry milkshake blended with milk" at bounding box center [859, 274] width 225 height 21
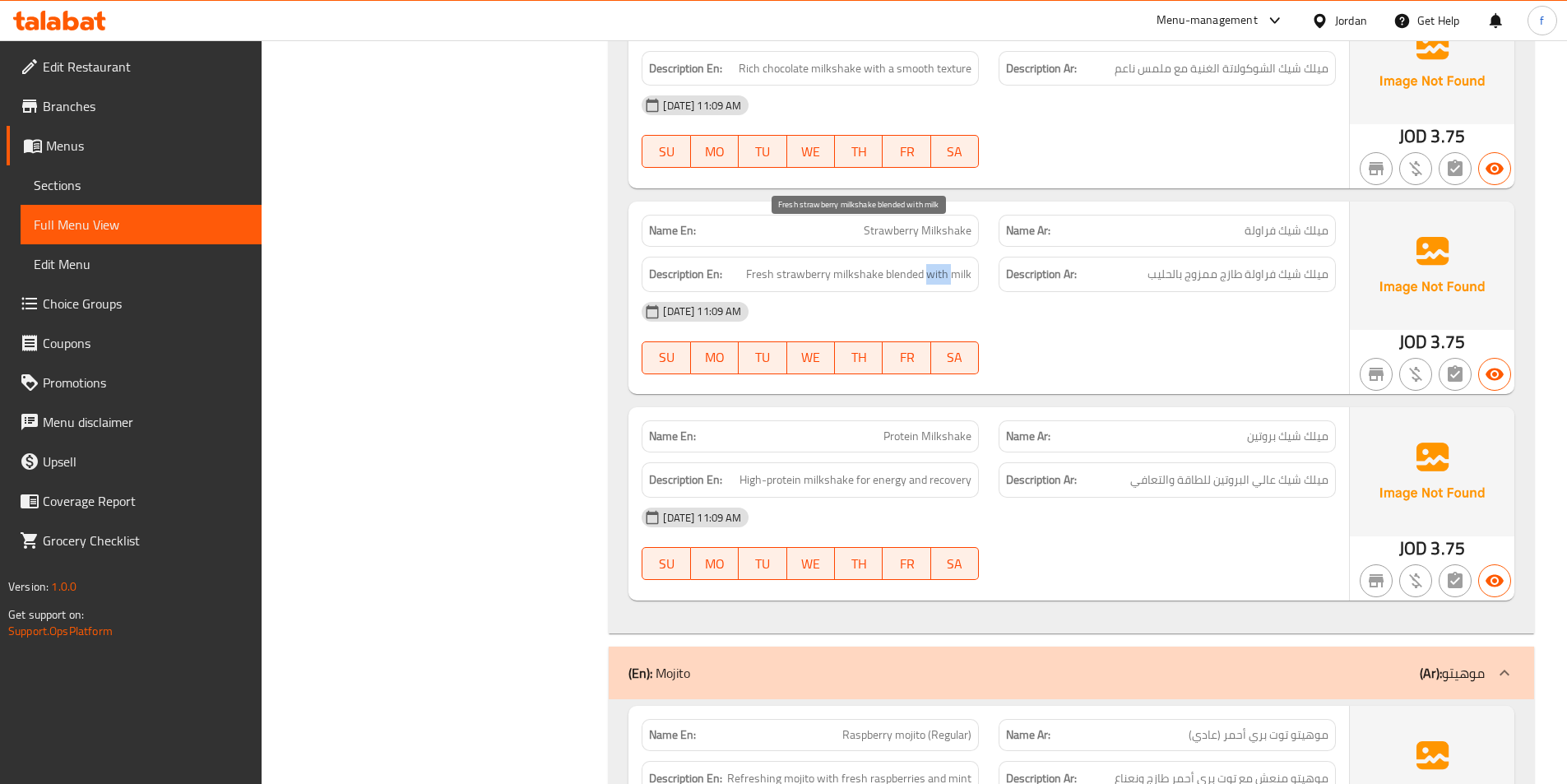
click at [932, 264] on span "Fresh strawberry milkshake blended with milk" at bounding box center [859, 274] width 225 height 21
click at [965, 264] on span "Fresh strawberry milkshake blended with milk" at bounding box center [859, 274] width 225 height 21
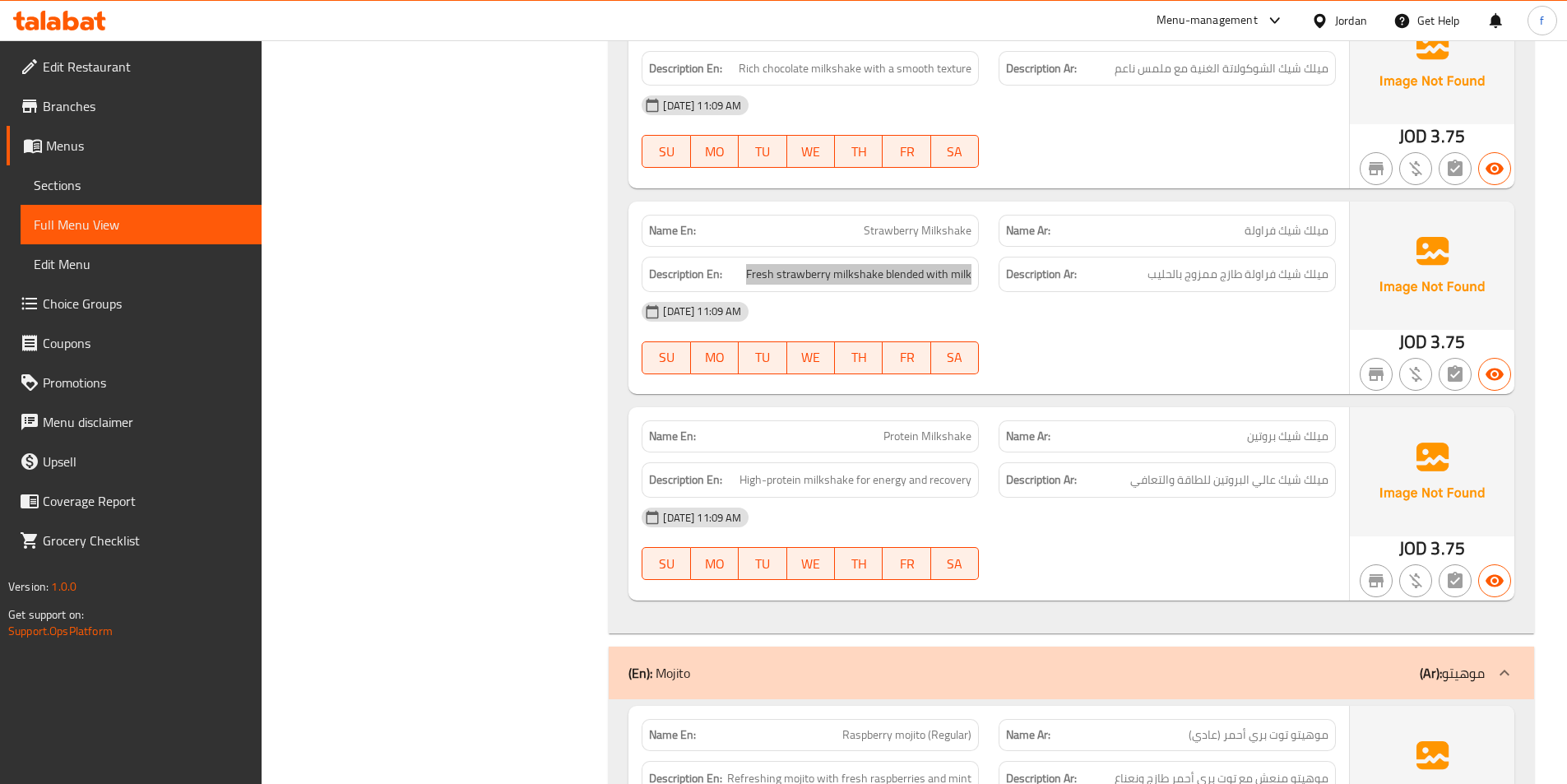
scroll to position [7319, 0]
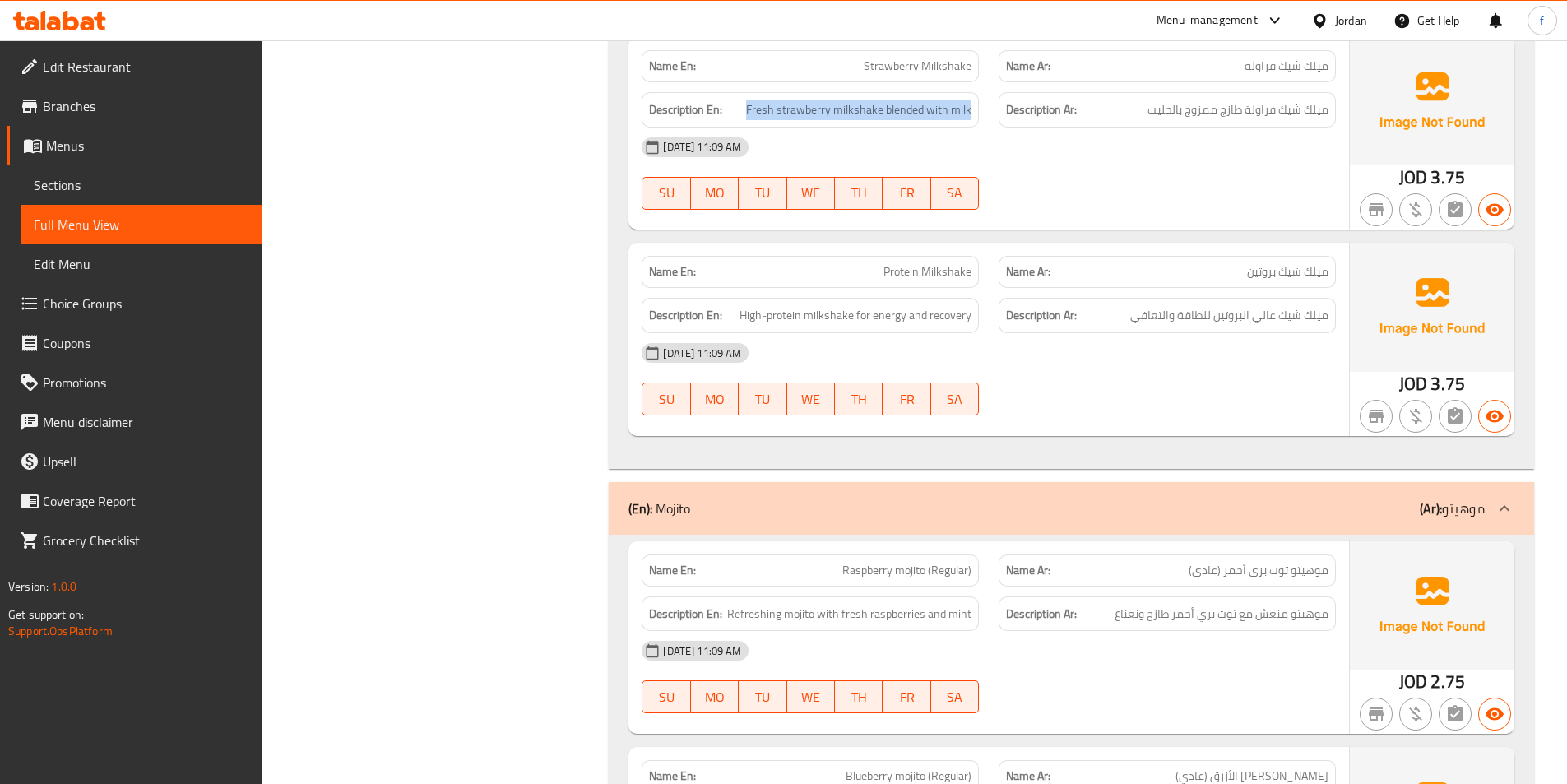
click at [945, 255] on div "Name En: Protein Milkshake" at bounding box center [810, 271] width 337 height 32
click at [913, 263] on span "Protein Milkshake" at bounding box center [927, 271] width 88 height 17
click at [949, 263] on span "Protein Milkshake" at bounding box center [927, 271] width 88 height 17
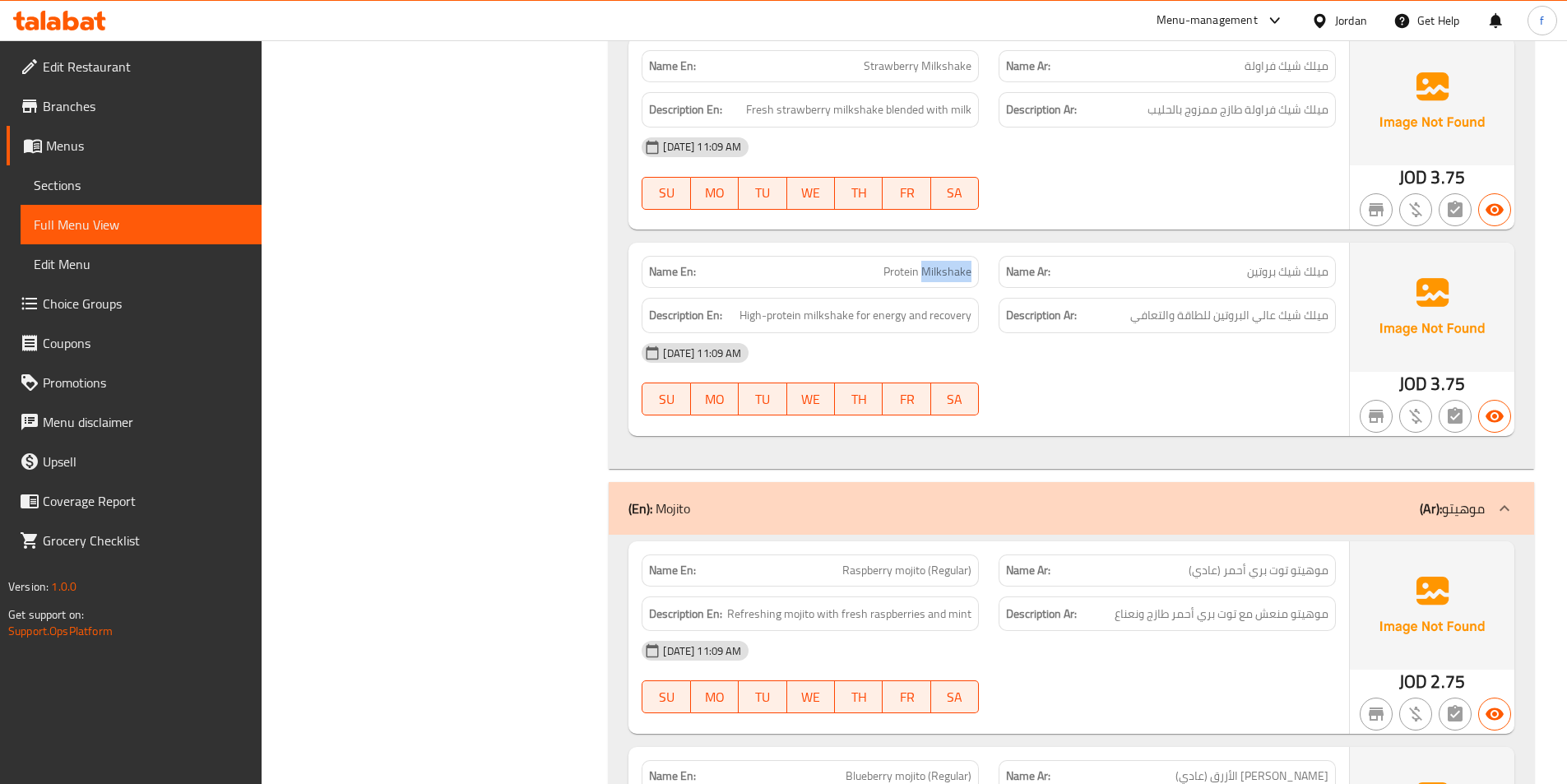
click at [949, 263] on span "Protein Milkshake" at bounding box center [927, 271] width 88 height 17
click at [903, 263] on span "Protein Milkshake" at bounding box center [927, 271] width 88 height 17
click at [954, 263] on span "Protein Milkshake" at bounding box center [927, 271] width 88 height 17
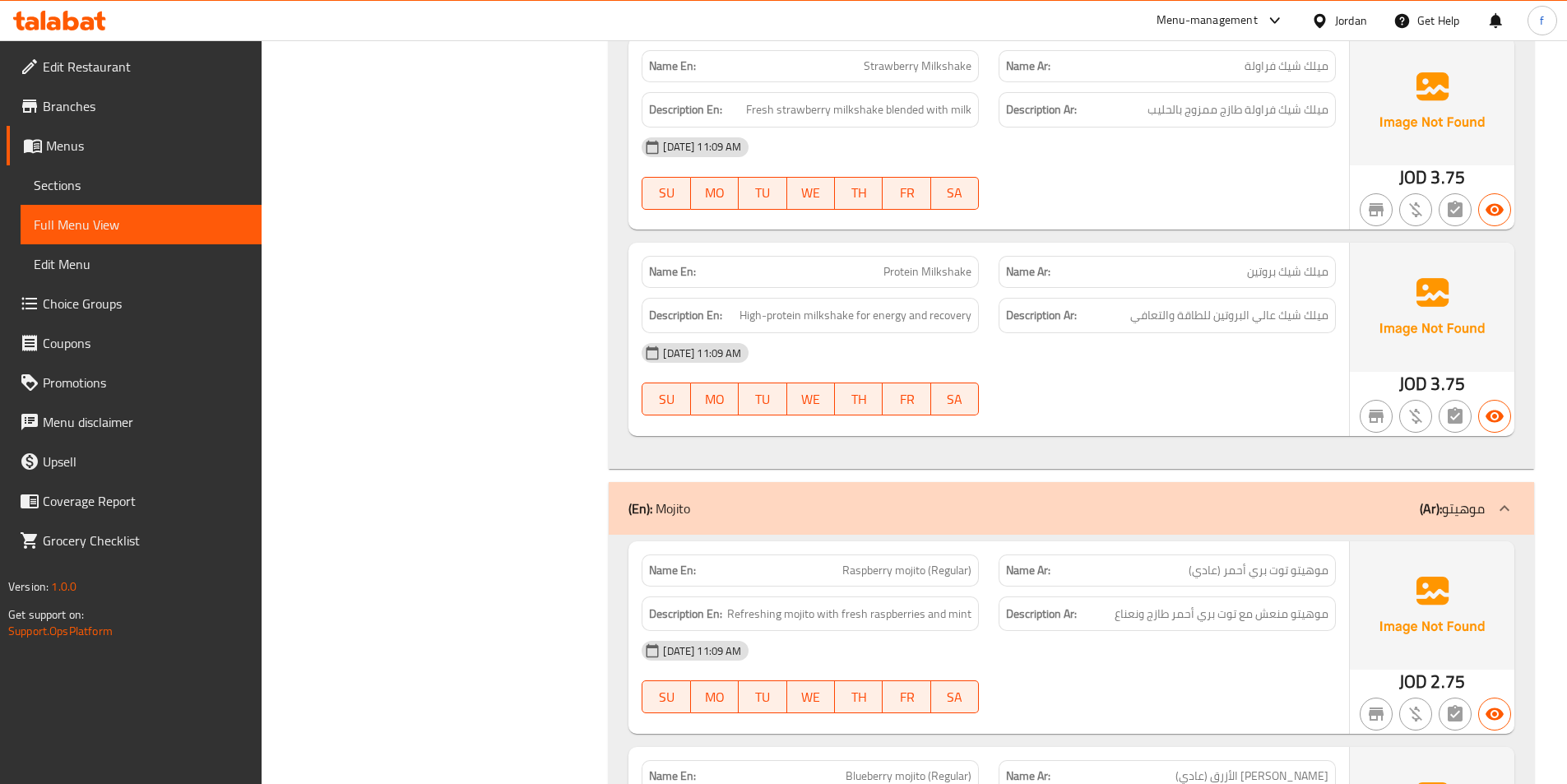
click at [910, 263] on span "Protein Milkshake" at bounding box center [927, 271] width 88 height 17
click at [828, 305] on span "High-protein milkshake for energy and recovery" at bounding box center [855, 316] width 232 height 21
click at [778, 305] on span "High-protein milkshake for energy and recovery" at bounding box center [855, 316] width 232 height 21
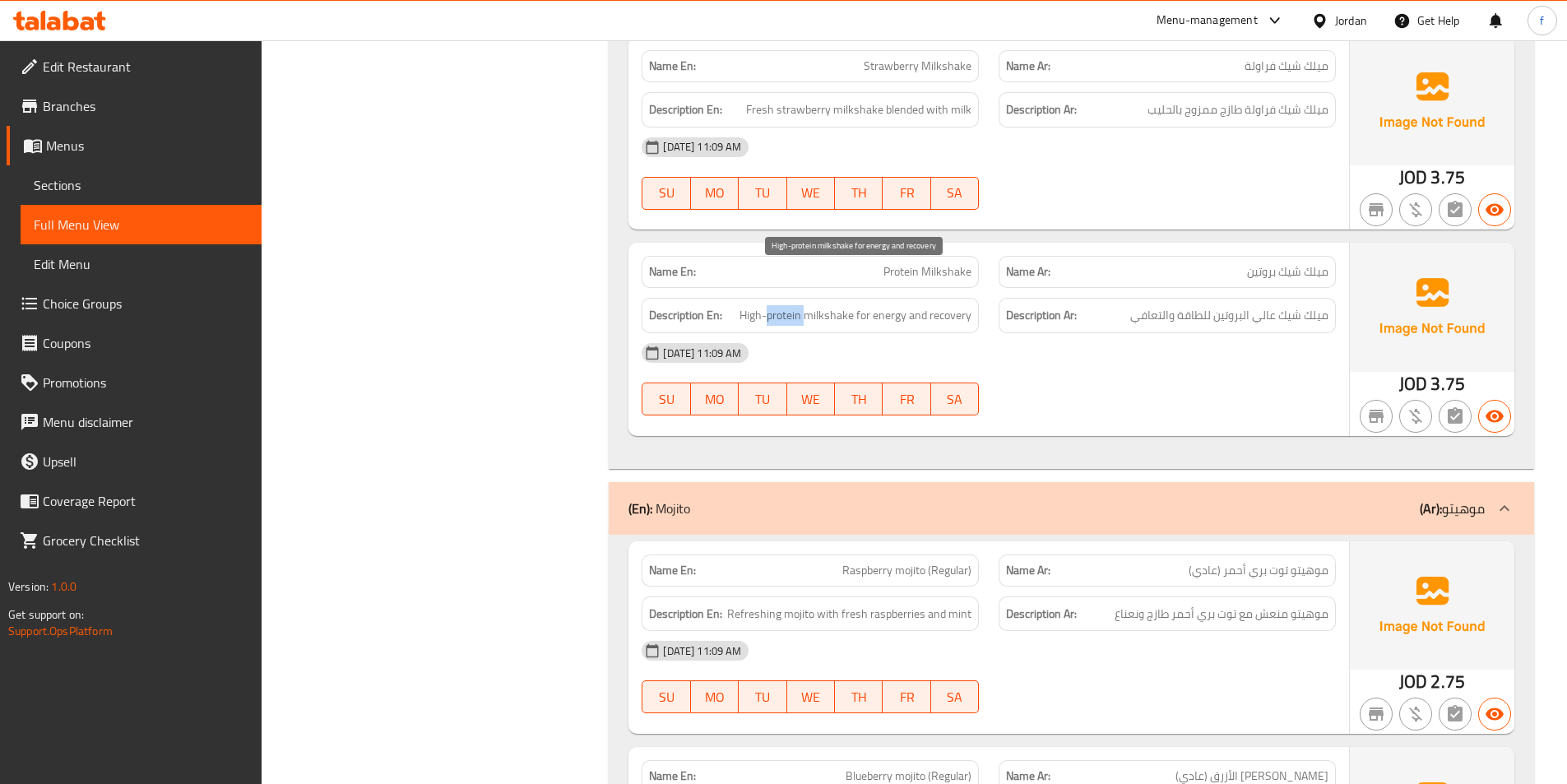
click at [778, 305] on span "High-protein milkshake for energy and recovery" at bounding box center [855, 316] width 232 height 21
click at [738, 305] on h6 "Description En: High-protein milkshake for energy and recovery" at bounding box center [810, 316] width 323 height 21
click at [861, 305] on span "High-protein milkshake for energy and recovery" at bounding box center [855, 316] width 232 height 21
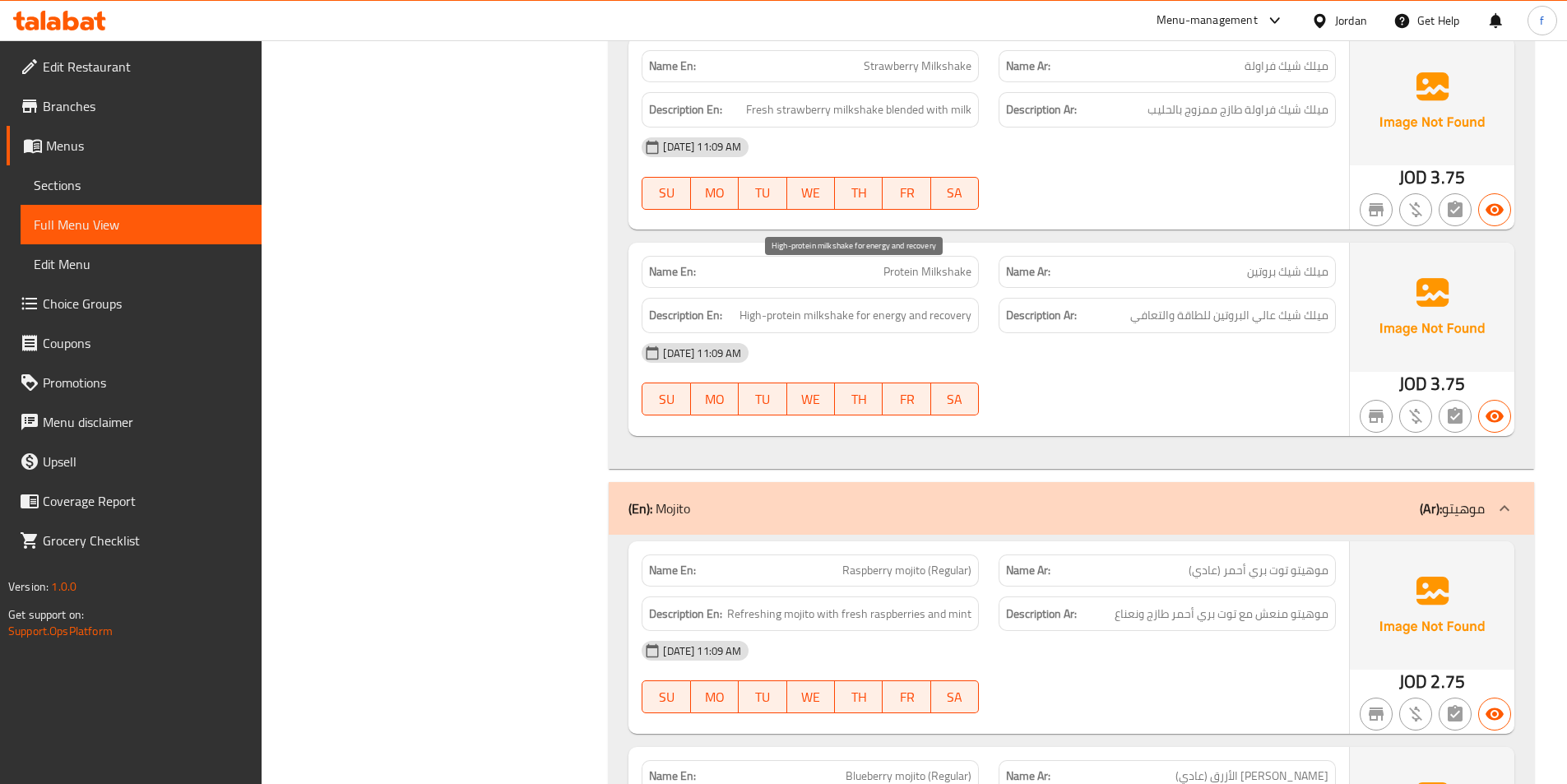
click at [883, 305] on span "High-protein milkshake for energy and recovery" at bounding box center [855, 316] width 232 height 21
click at [960, 305] on span "High-protein milkshake for energy and recovery" at bounding box center [855, 316] width 232 height 21
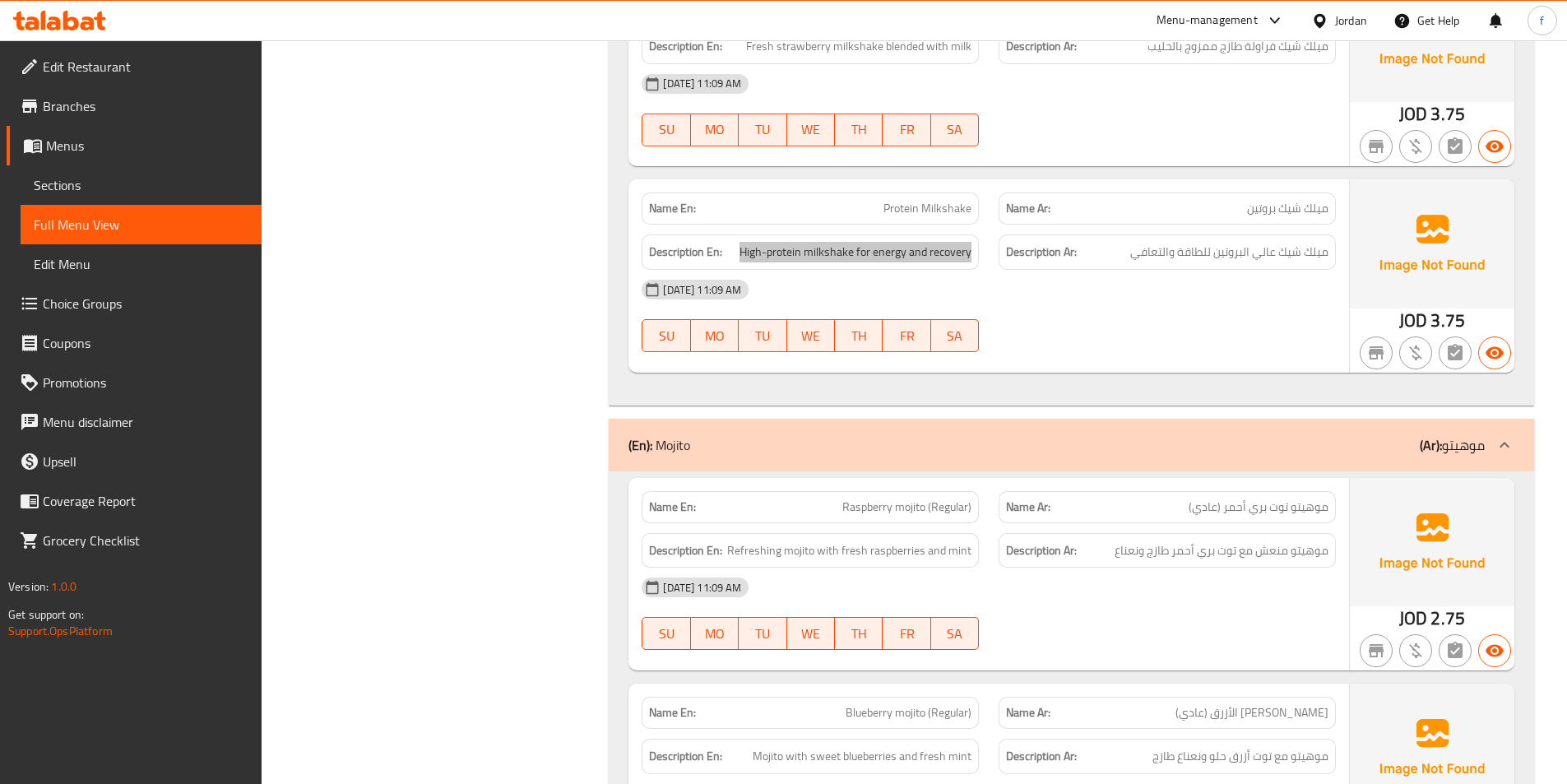
scroll to position [7565, 0]
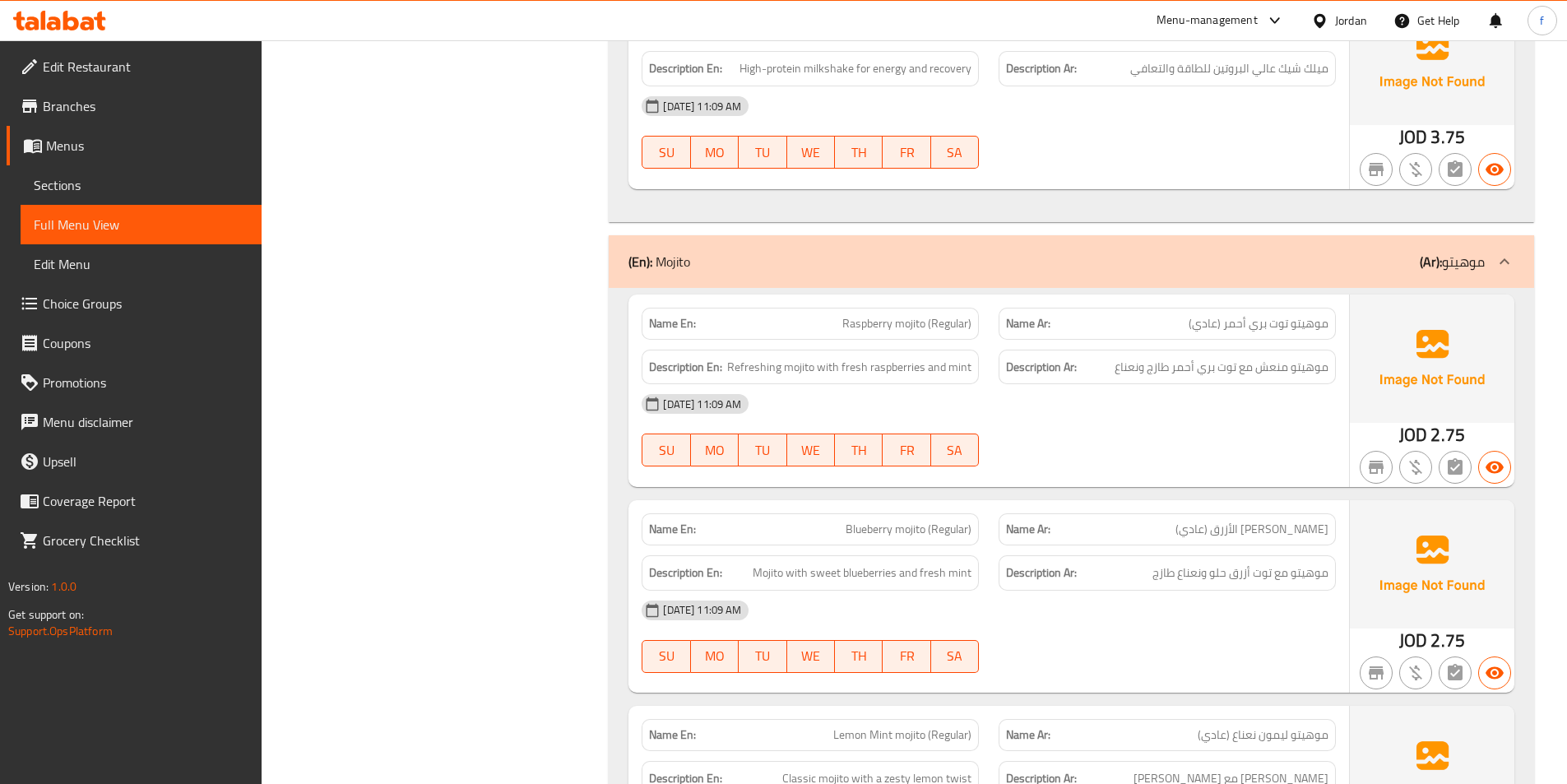
click at [908, 315] on span "Raspberry mojito (Regular)" at bounding box center [907, 323] width 130 height 17
click at [883, 315] on span "Raspberry mojito (Regular)" at bounding box center [907, 323] width 130 height 17
click at [962, 315] on span "Raspberry mojito (Regular)" at bounding box center [907, 323] width 130 height 17
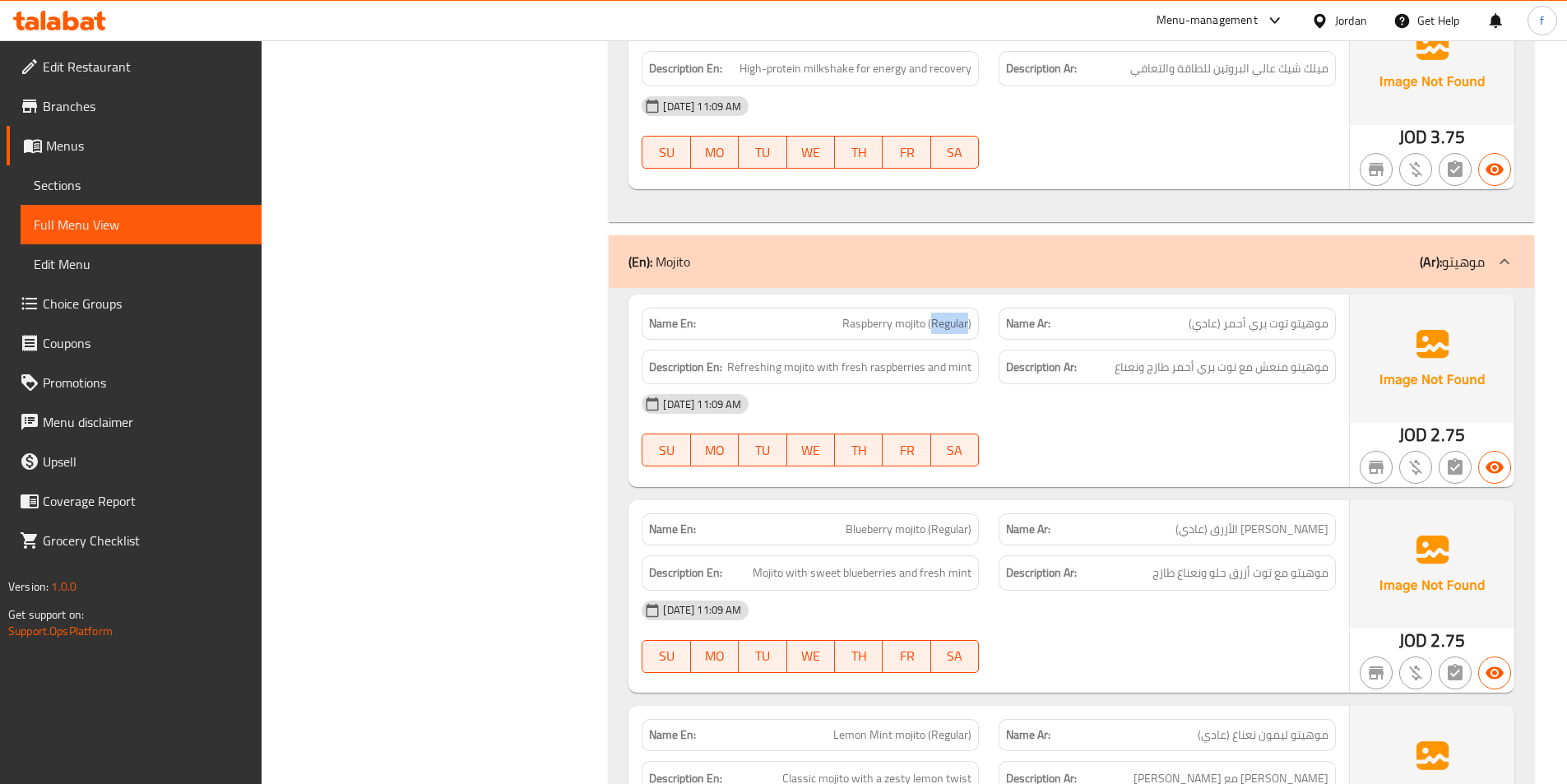
click at [962, 315] on span "Raspberry mojito (Regular)" at bounding box center [907, 323] width 130 height 17
click at [802, 357] on span "Refreshing mojito with fresh raspberries and mint" at bounding box center [850, 367] width 244 height 21
click at [773, 357] on span "Refreshing mojito with fresh raspberries and mint" at bounding box center [850, 367] width 244 height 21
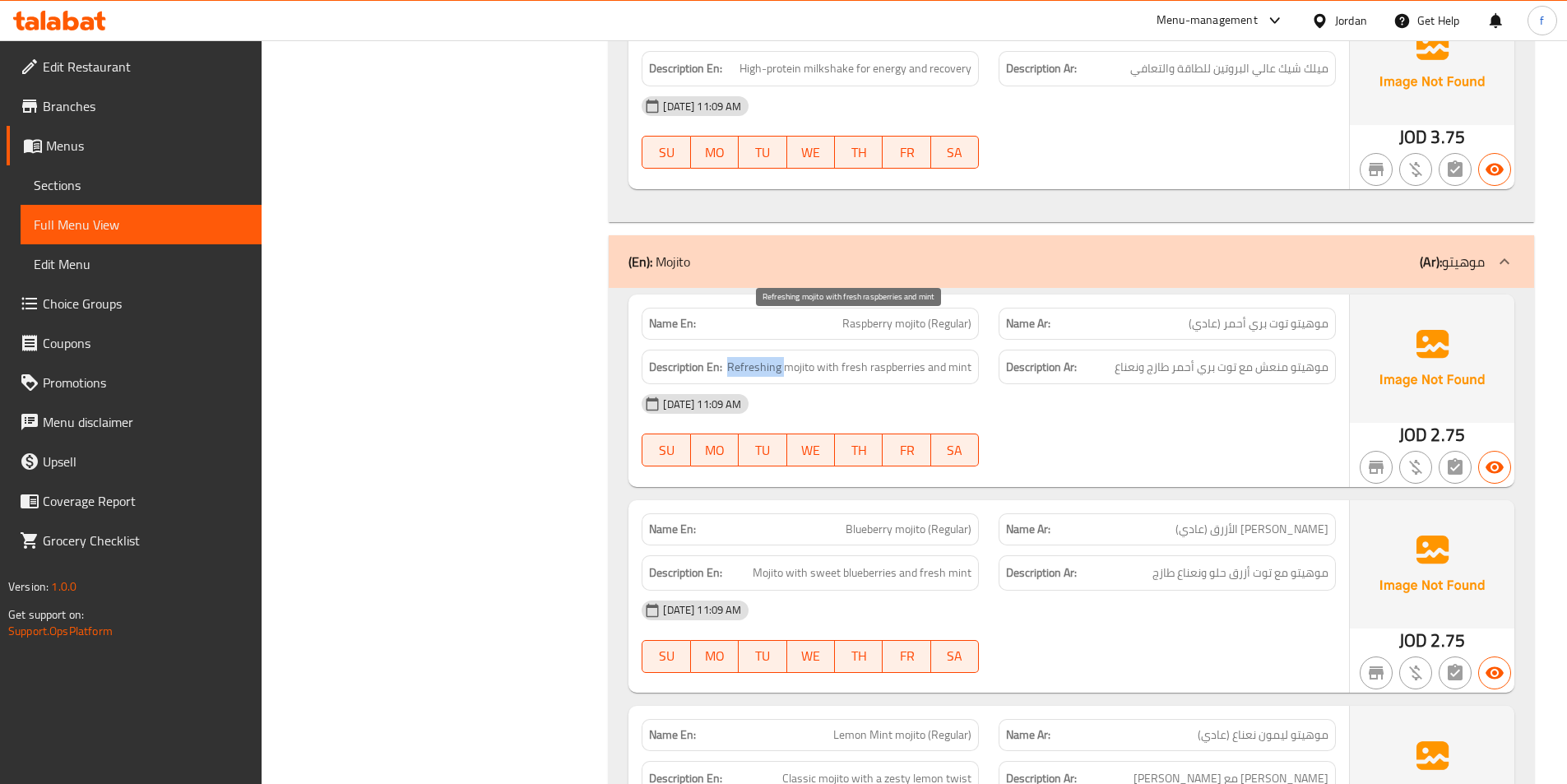
click at [773, 357] on span "Refreshing mojito with fresh raspberries and mint" at bounding box center [850, 367] width 244 height 21
click at [828, 357] on span "Refreshing mojito with fresh raspberries and mint" at bounding box center [850, 367] width 244 height 21
click at [892, 357] on span "Refreshing mojito with fresh raspberries and mint" at bounding box center [850, 367] width 244 height 21
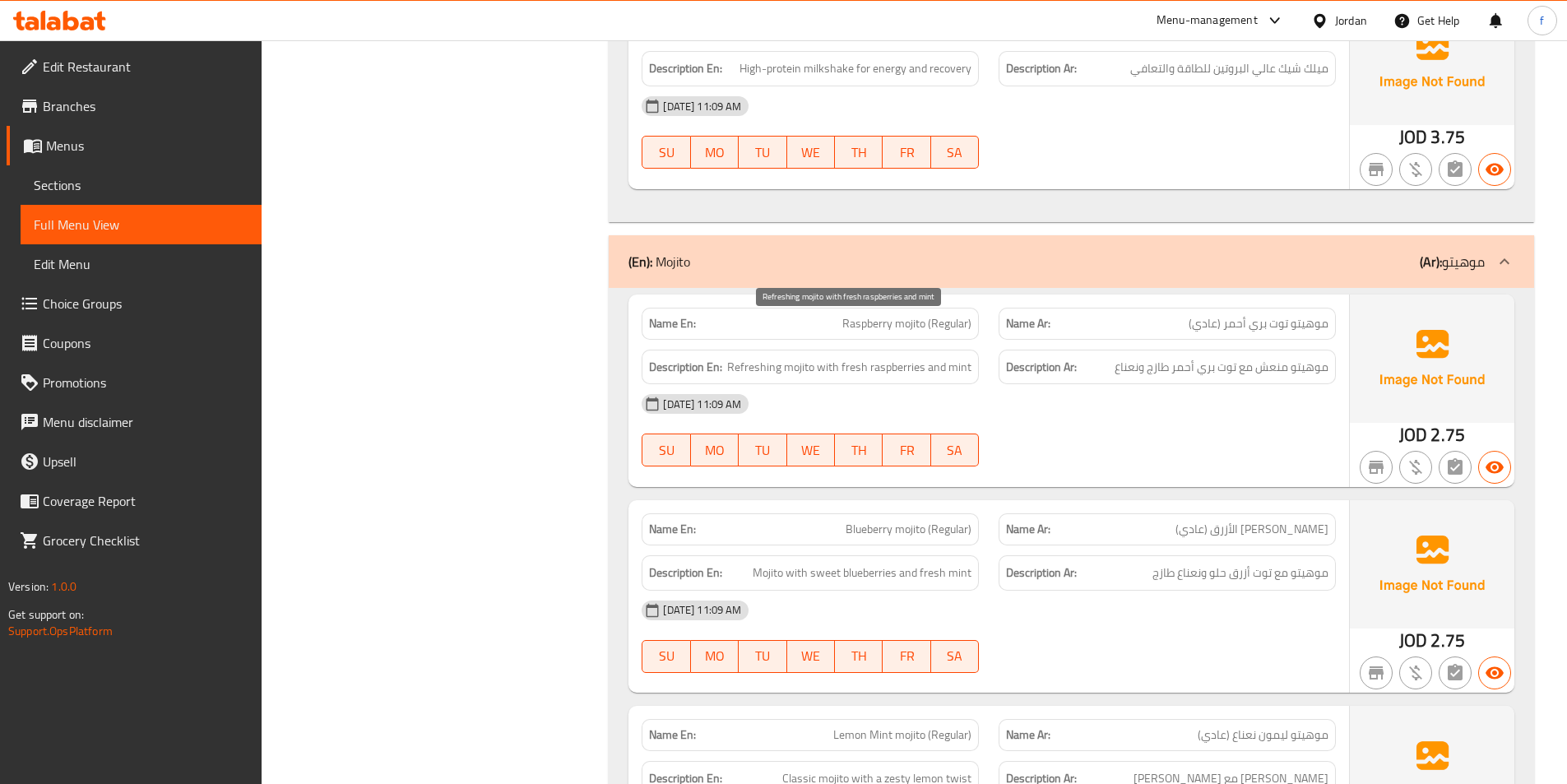
click at [849, 357] on span "Refreshing mojito with fresh raspberries and mint" at bounding box center [850, 367] width 244 height 21
click at [952, 357] on span "Refreshing mojito with fresh raspberries and mint" at bounding box center [850, 367] width 244 height 21
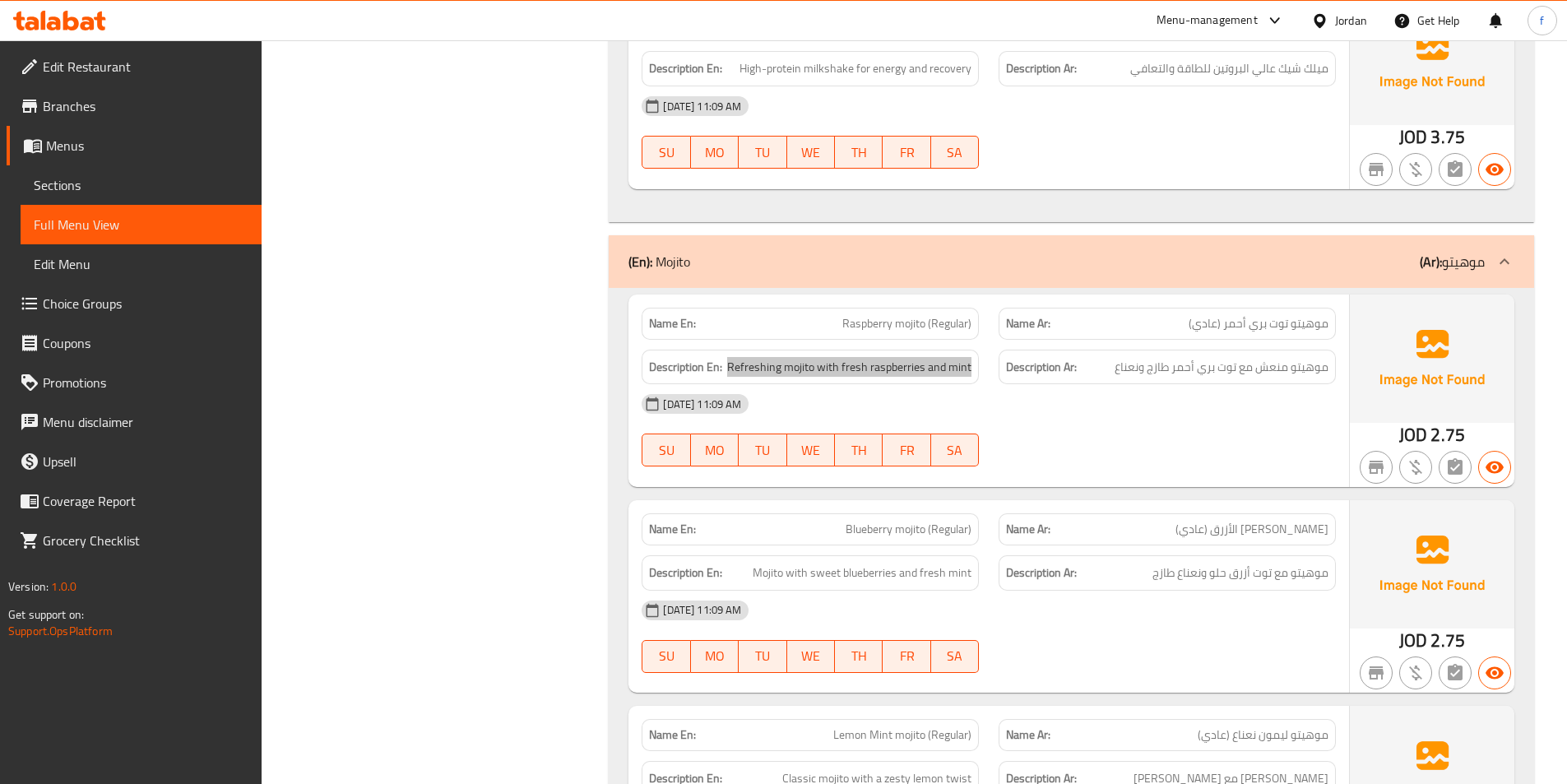
scroll to position [7729, 0]
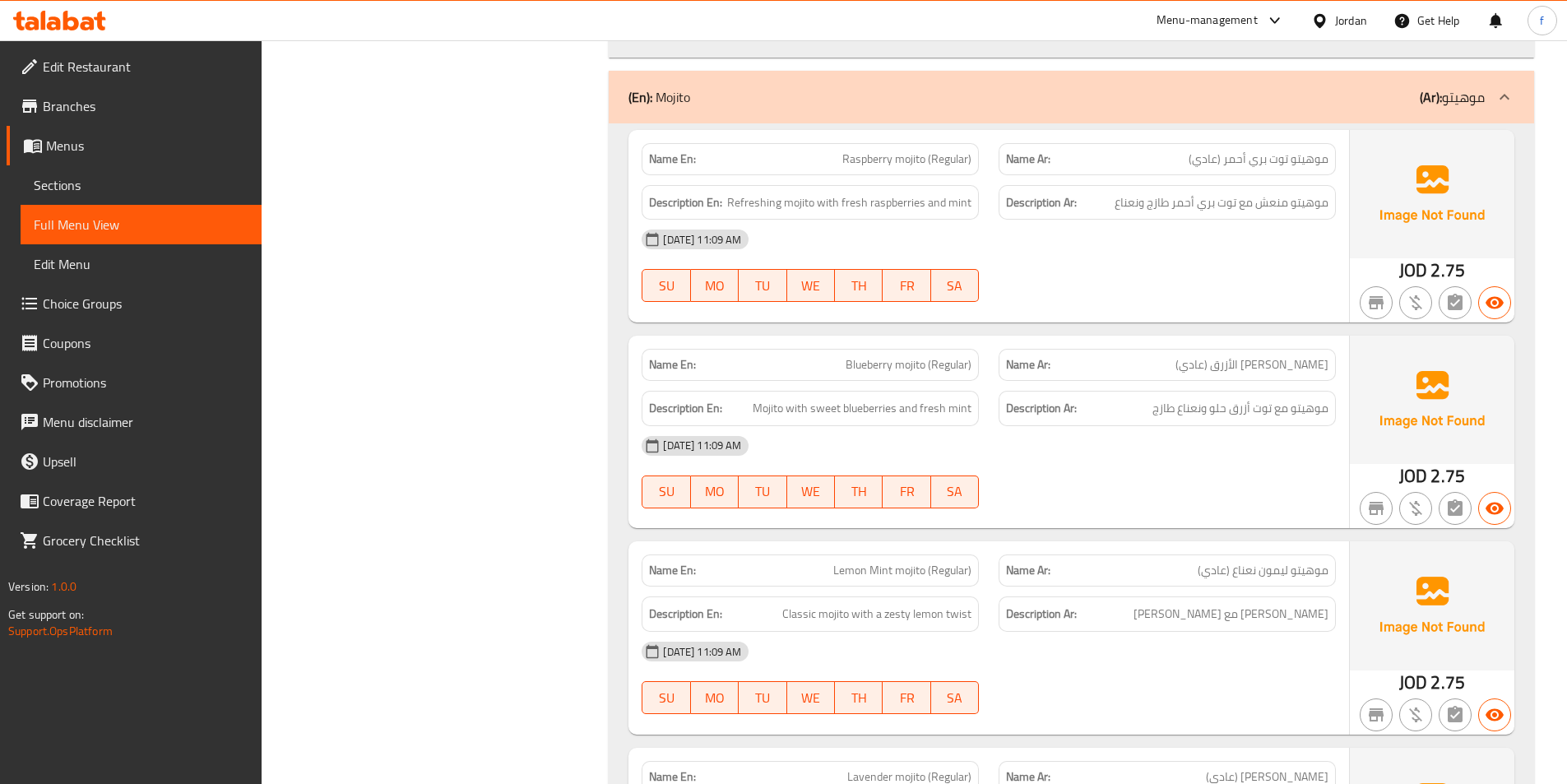
click at [900, 356] on span "Blueberry mojito (Regular)" at bounding box center [908, 364] width 126 height 17
click at [852, 356] on span "Blueberry mojito (Regular)" at bounding box center [908, 364] width 126 height 17
click at [969, 356] on span "Blueberry mojito (Regular)" at bounding box center [908, 364] width 126 height 17
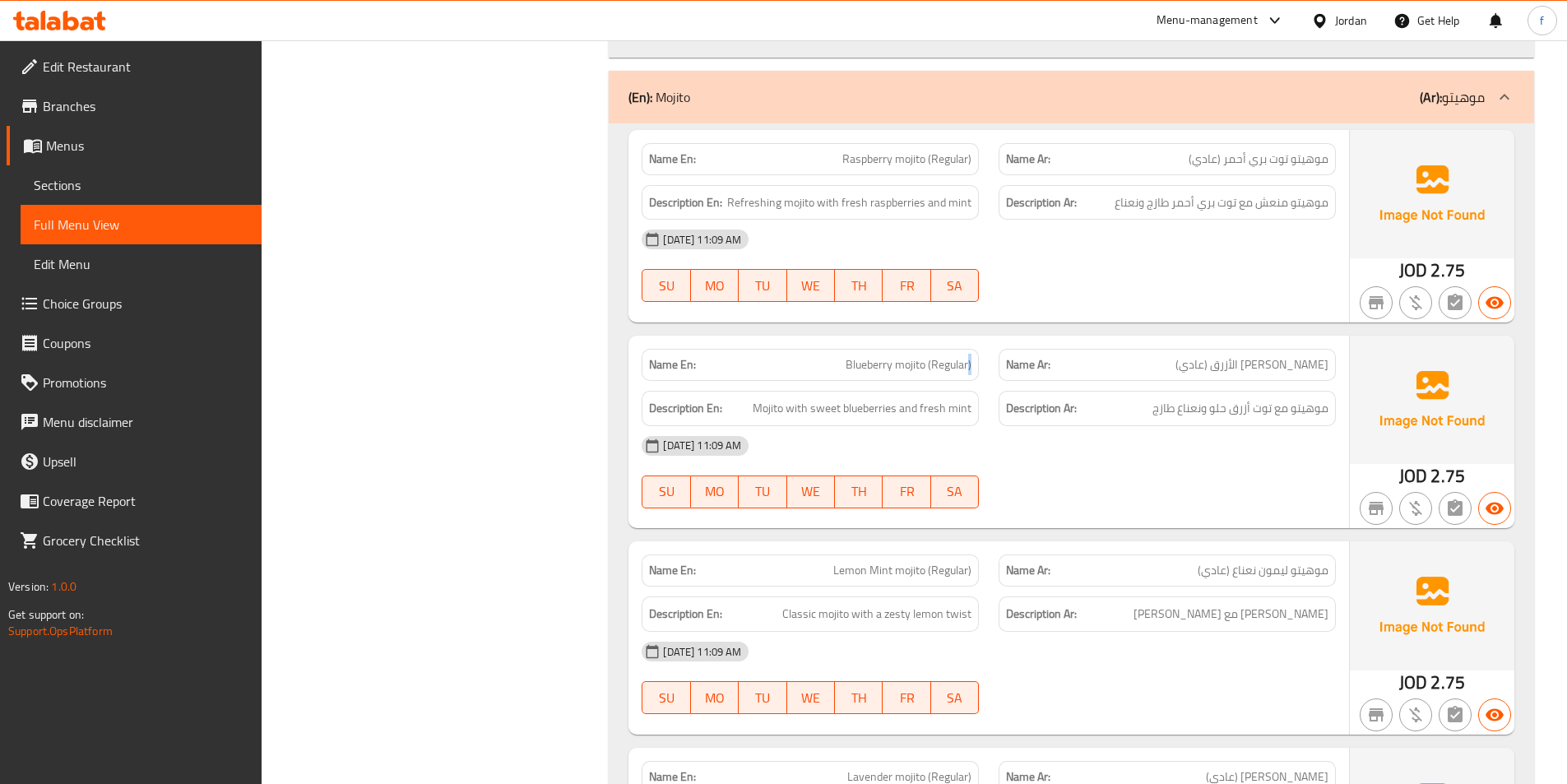
click at [968, 356] on span "Blueberry mojito (Regular)" at bounding box center [908, 364] width 126 height 17
click at [766, 398] on span "Mojito with sweet blueberries and fresh mint" at bounding box center [862, 409] width 219 height 21
click at [785, 398] on span "Mojito with sweet blueberries and fresh mint" at bounding box center [862, 409] width 219 height 21
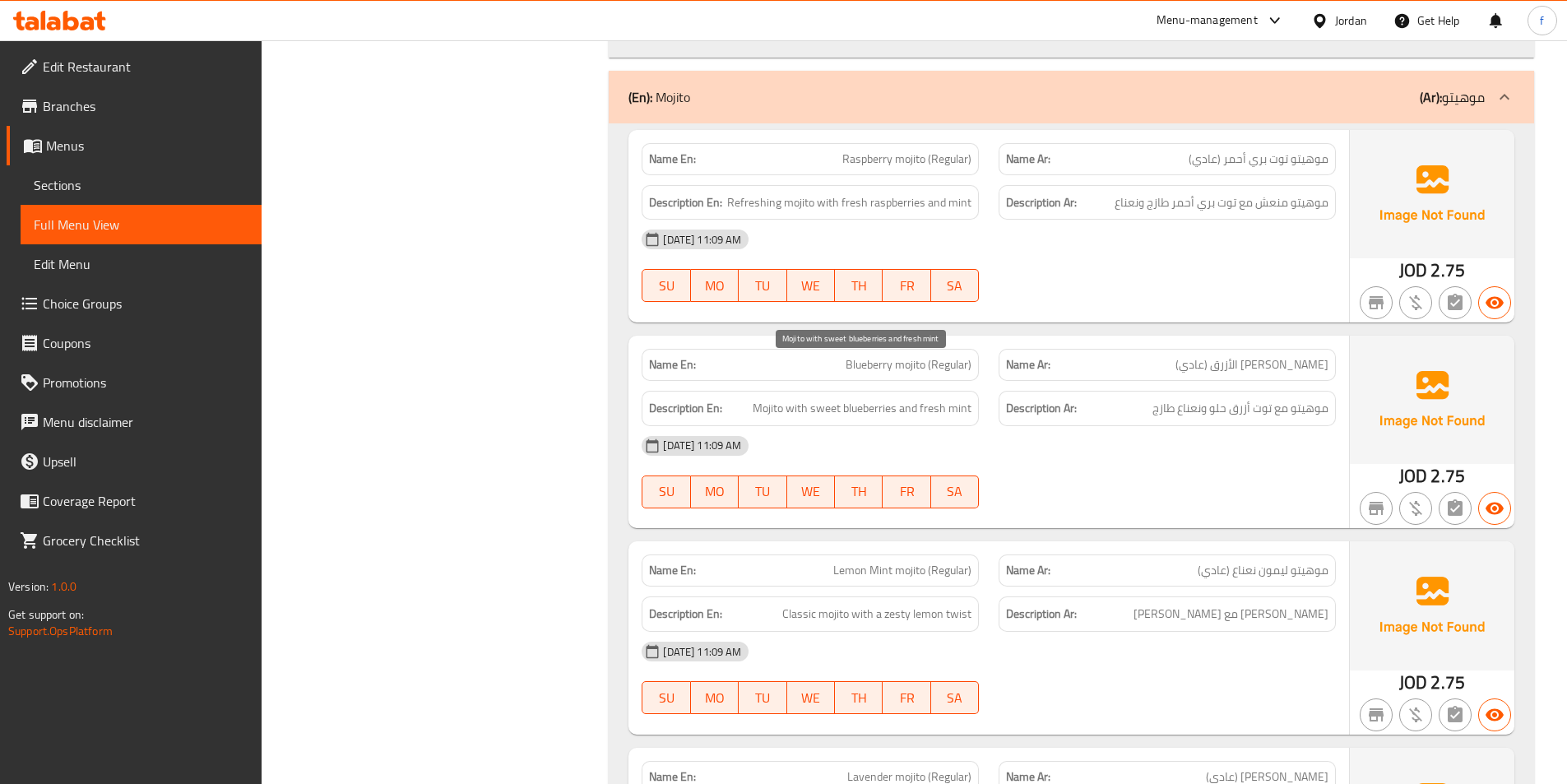
click at [795, 398] on span "Mojito with sweet blueberries and fresh mint" at bounding box center [862, 409] width 219 height 21
click at [862, 398] on span "Mojito with sweet blueberries and fresh mint" at bounding box center [862, 409] width 219 height 21
click at [815, 398] on span "Mojito with sweet blueberries and fresh mint" at bounding box center [862, 409] width 219 height 21
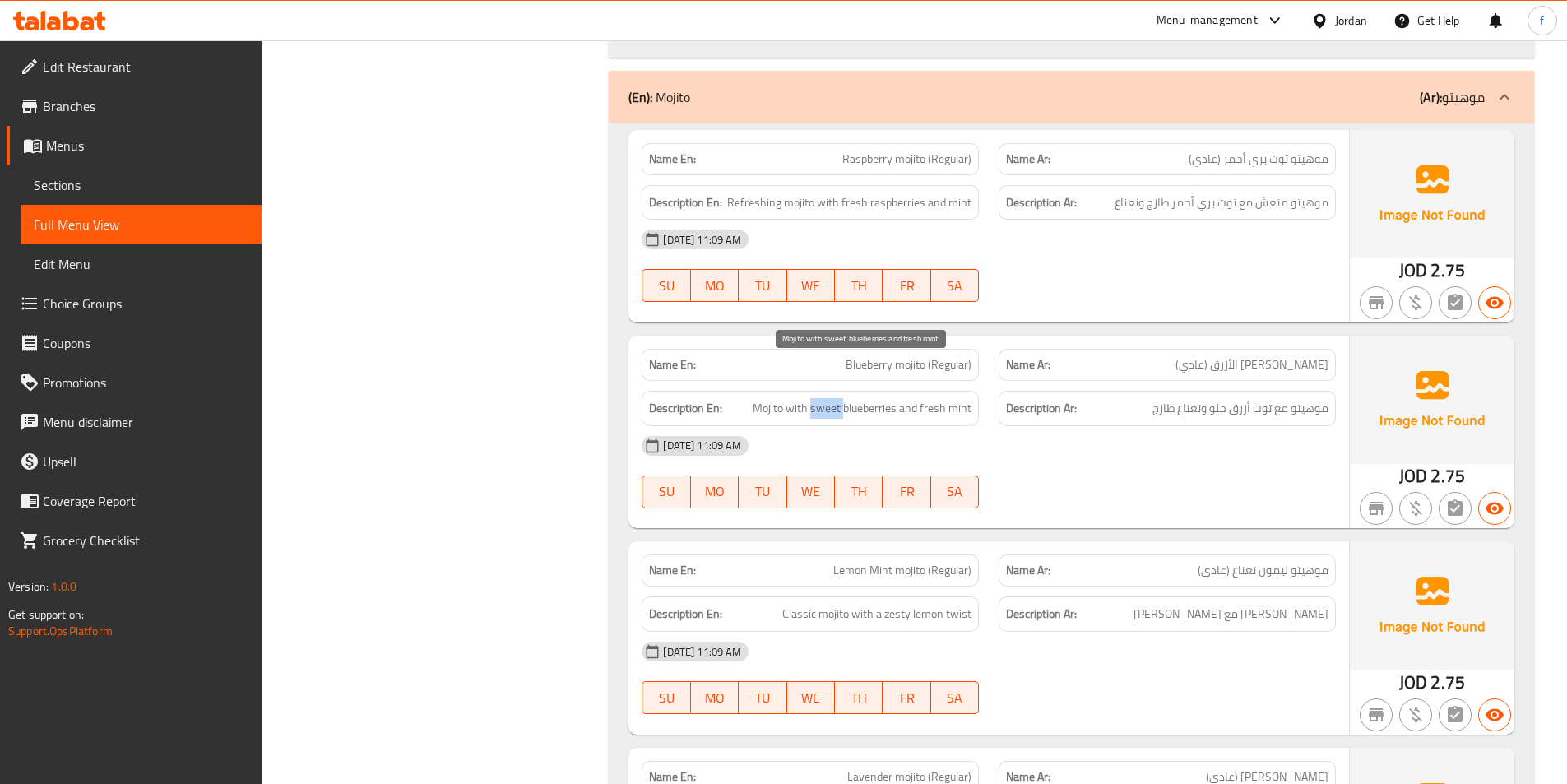
click at [815, 398] on span "Mojito with sweet blueberries and fresh mint" at bounding box center [862, 409] width 219 height 21
click at [930, 398] on span "Mojito with sweet blueberries and fresh mint" at bounding box center [862, 409] width 219 height 21
click at [976, 391] on div "Description En: Mojito with sweet blueberries and fresh mint" at bounding box center [810, 408] width 337 height 35
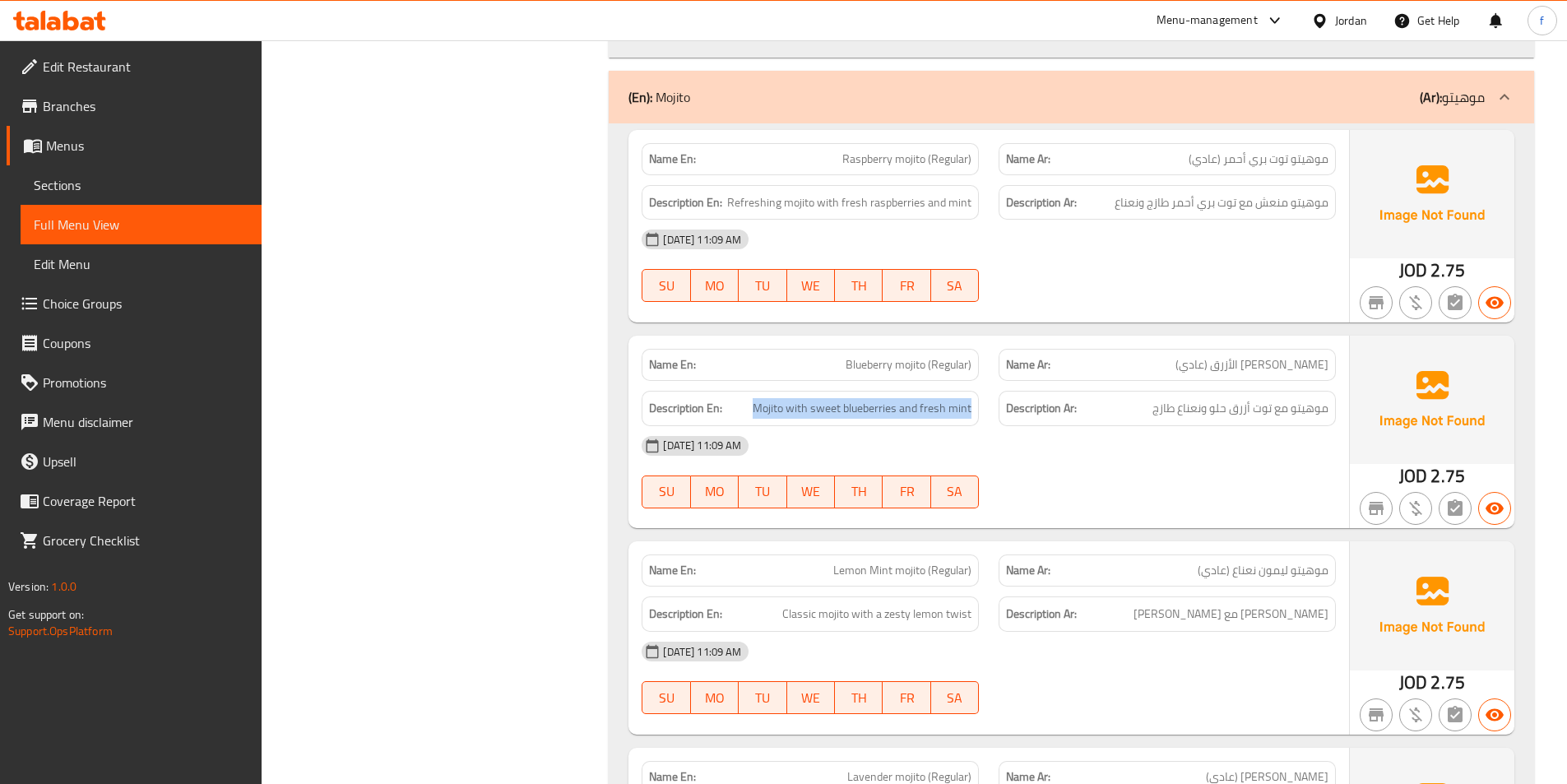
click at [976, 391] on div "Description En: Mojito with sweet blueberries and fresh mint" at bounding box center [810, 408] width 337 height 35
click at [1309, 398] on span "موهيتو مع توت أزرق حلو ونعناع طازج" at bounding box center [1241, 409] width 176 height 21
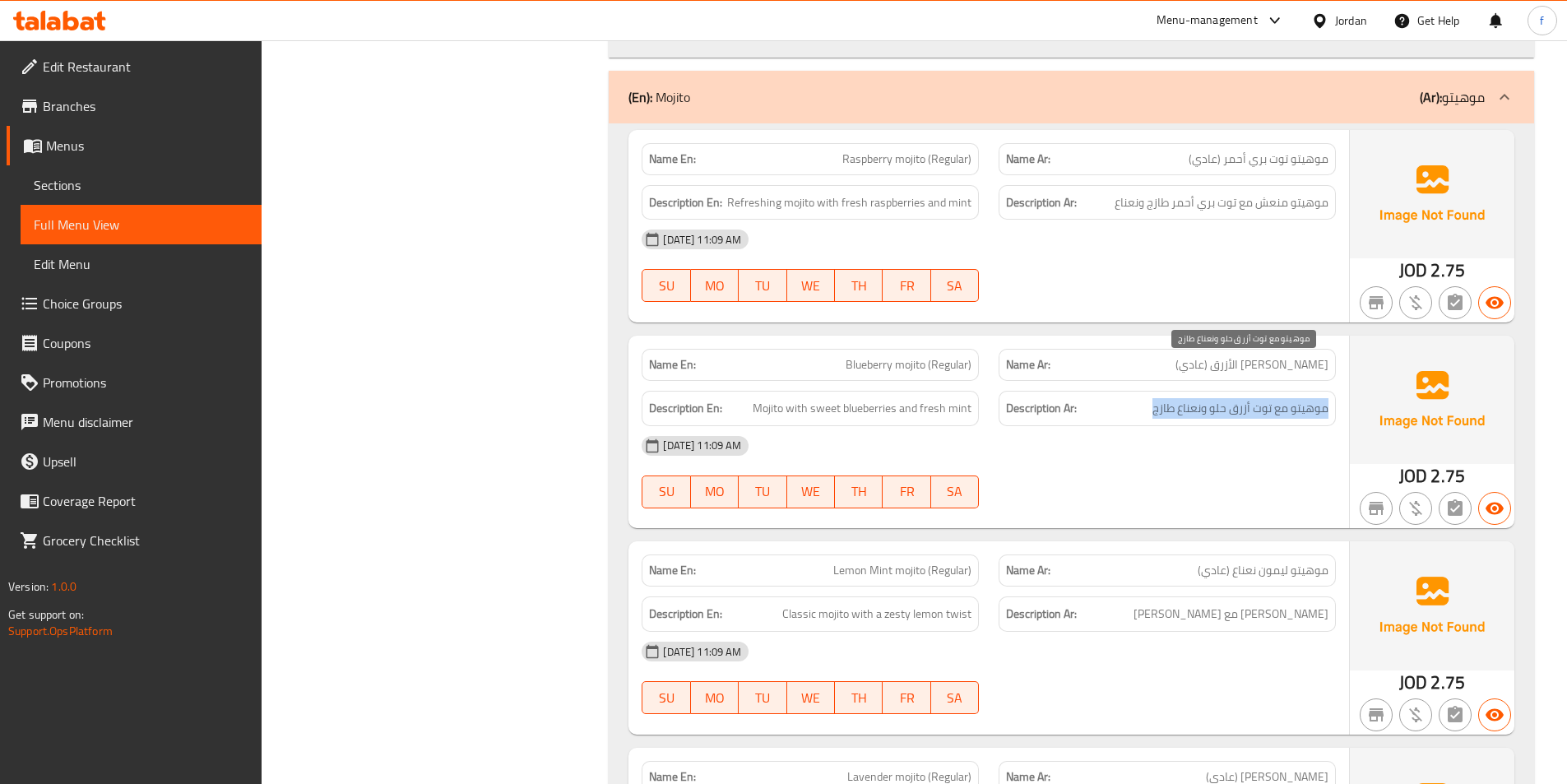
click at [1309, 398] on span "موهيتو مع توت أزرق حلو ونعناع طازج" at bounding box center [1241, 409] width 176 height 21
click at [1263, 391] on div "Description Ar: موهيتو مع توت أزرق حلو ونعناع طازج" at bounding box center [1168, 408] width 337 height 35
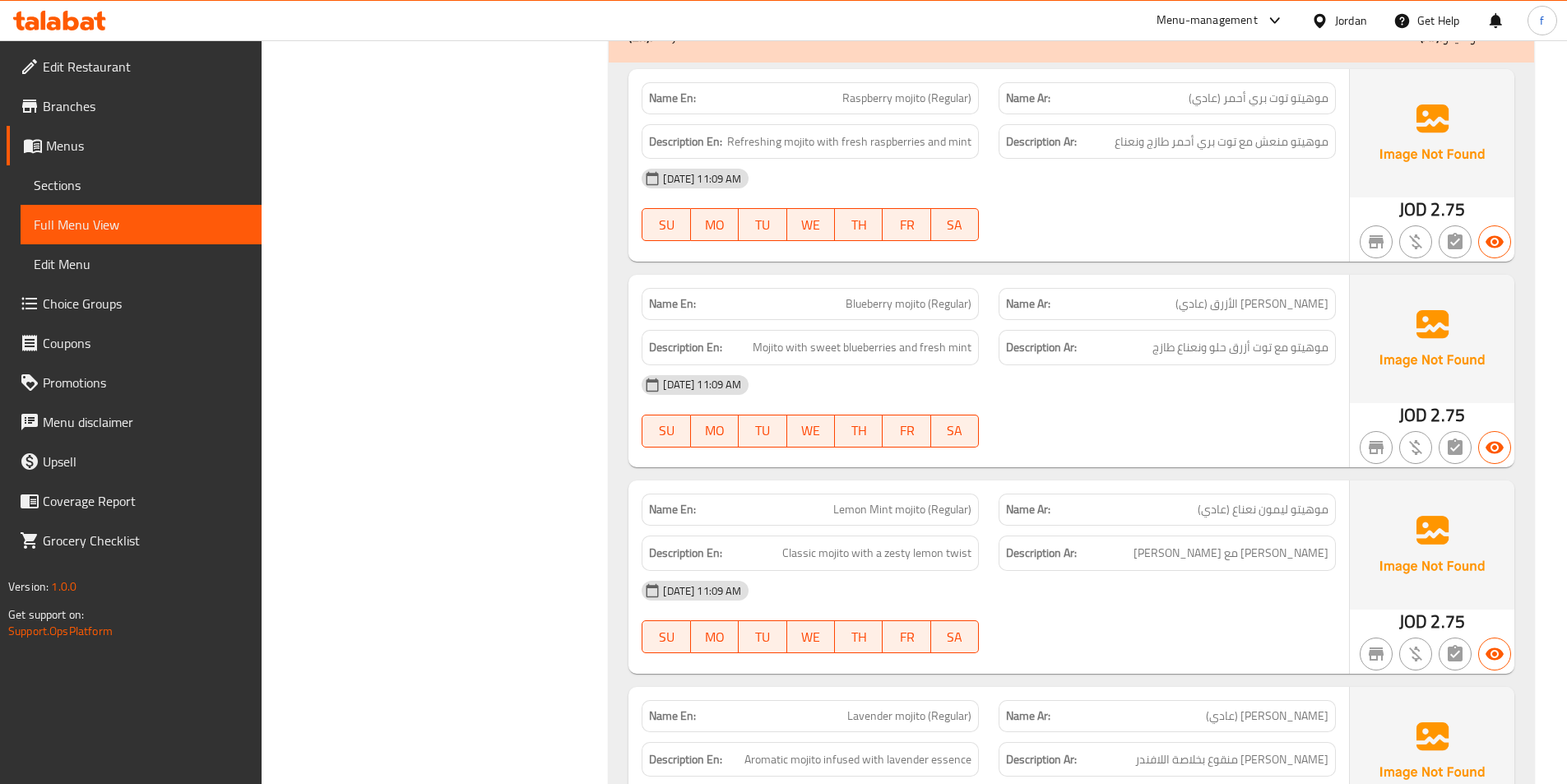
scroll to position [7894, 0]
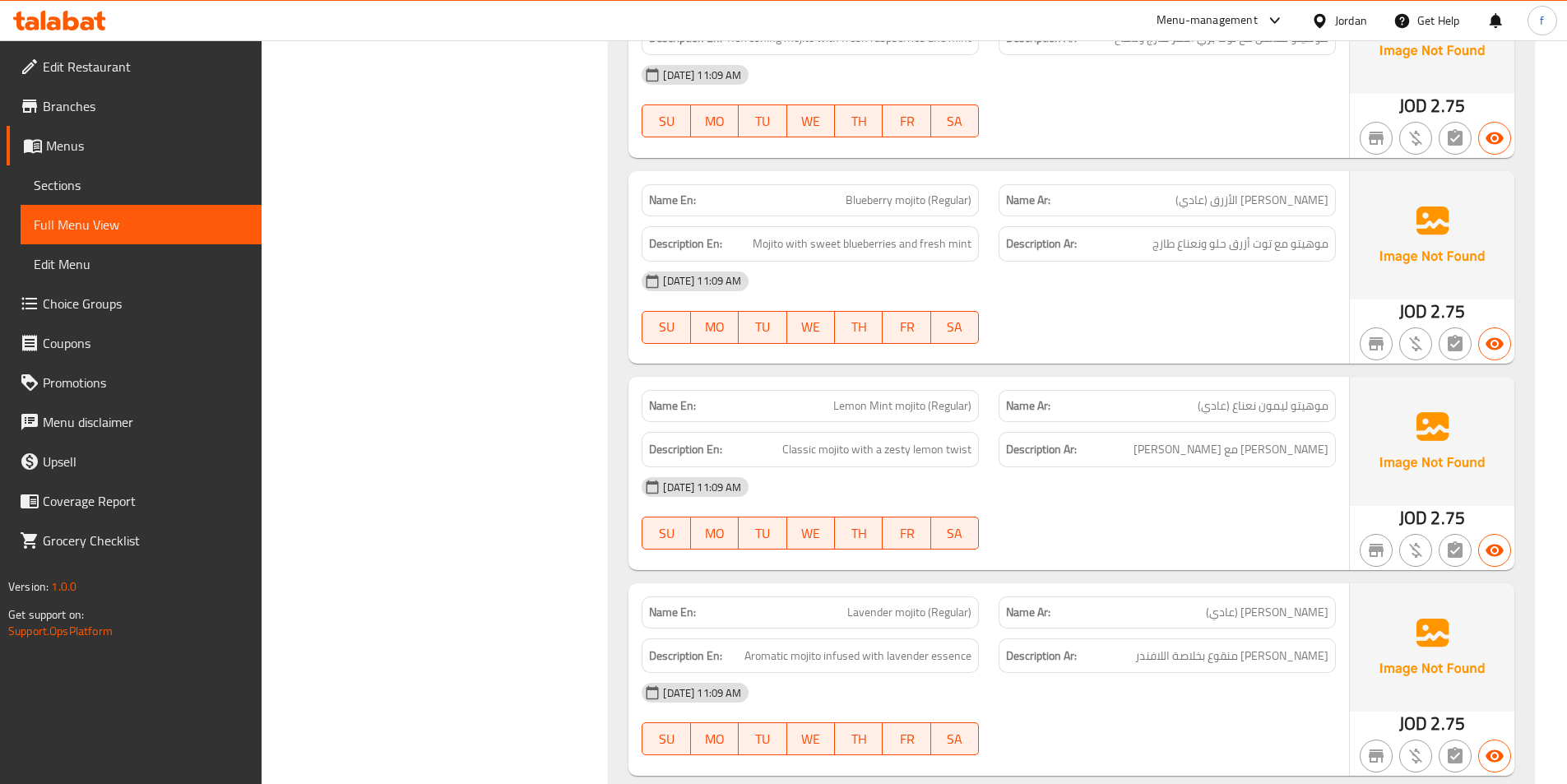
click at [896, 397] on span "Lemon Mint mojito (Regular)" at bounding box center [903, 406] width 138 height 17
click at [876, 397] on span "Lemon Mint mojito (Regular)" at bounding box center [903, 406] width 138 height 17
click at [856, 397] on span "Lemon Mint mojito (Regular)" at bounding box center [903, 406] width 138 height 17
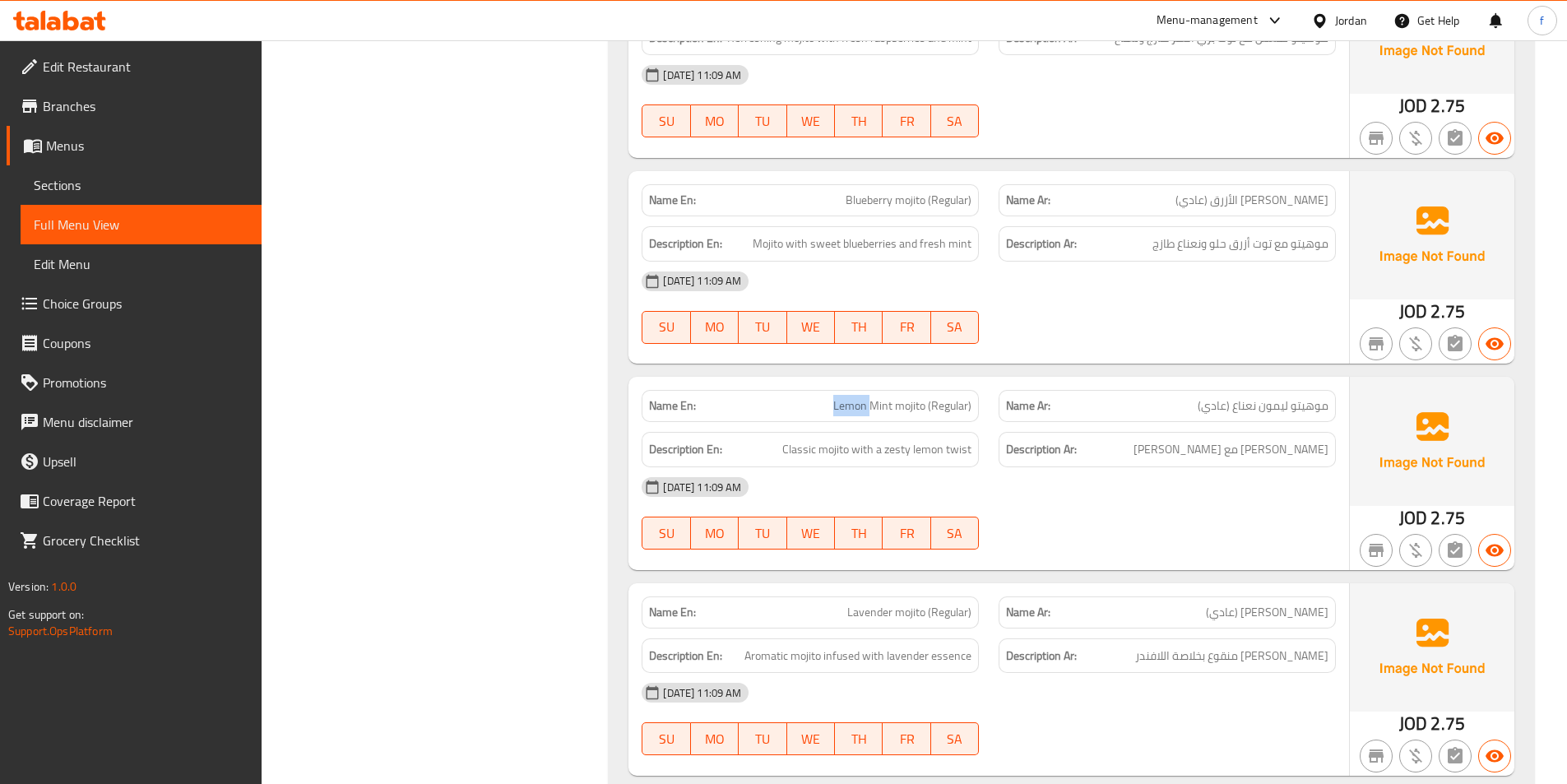
click at [856, 397] on span "Lemon Mint mojito (Regular)" at bounding box center [903, 406] width 138 height 17
click at [942, 397] on span "Lemon Mint mojito (Regular)" at bounding box center [903, 406] width 138 height 17
click at [832, 439] on span "Classic mojito with a zesty lemon twist" at bounding box center [877, 449] width 189 height 21
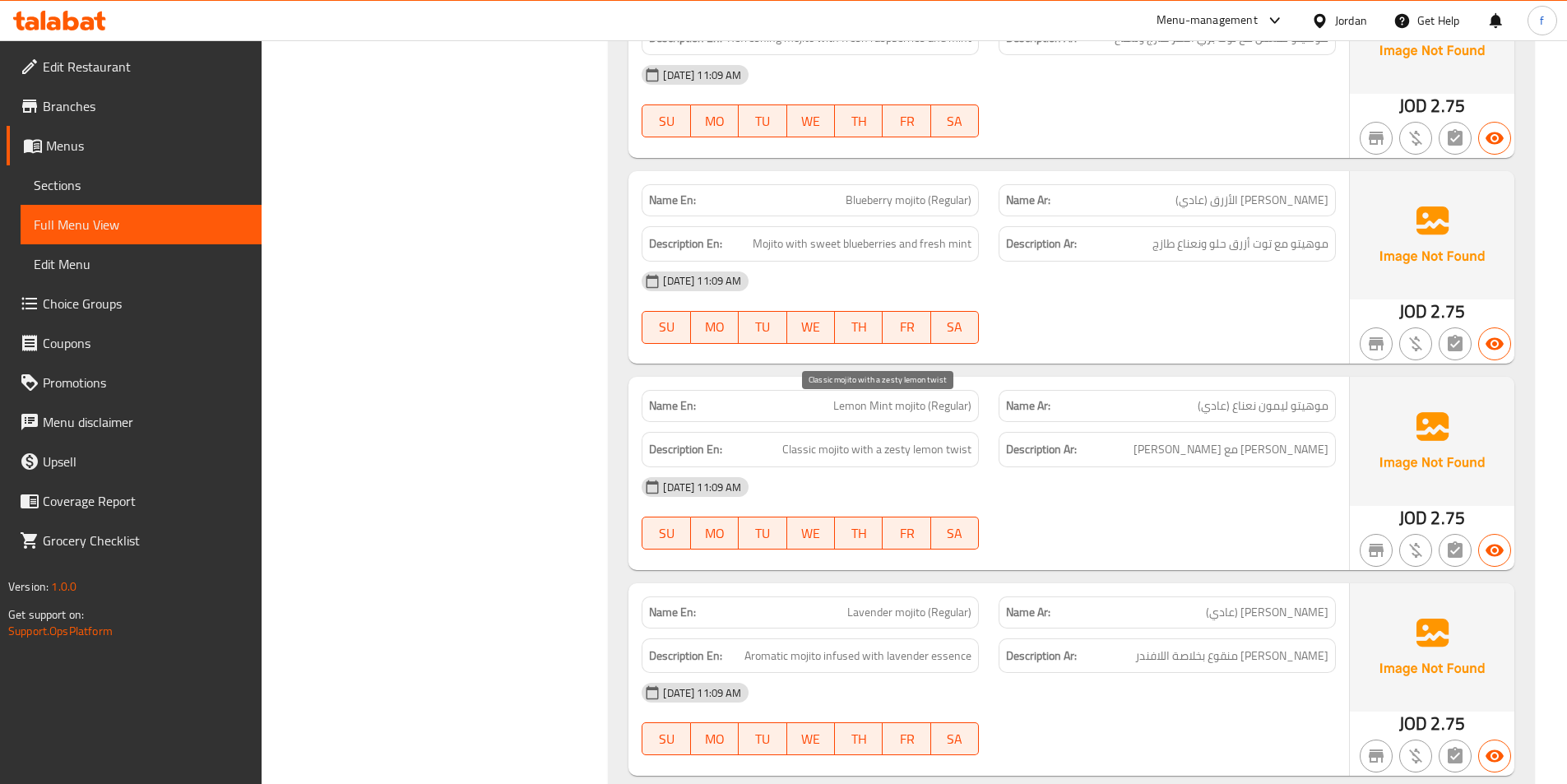
click at [802, 439] on span "Classic mojito with a zesty lemon twist" at bounding box center [877, 449] width 189 height 21
click at [886, 439] on span "Classic mojito with a zesty lemon twist" at bounding box center [877, 449] width 189 height 21
click at [875, 439] on span "Classic mojito with a zesty lemon twist" at bounding box center [877, 449] width 189 height 21
click at [874, 439] on span "Classic mojito with a zesty lemon twist" at bounding box center [877, 449] width 189 height 21
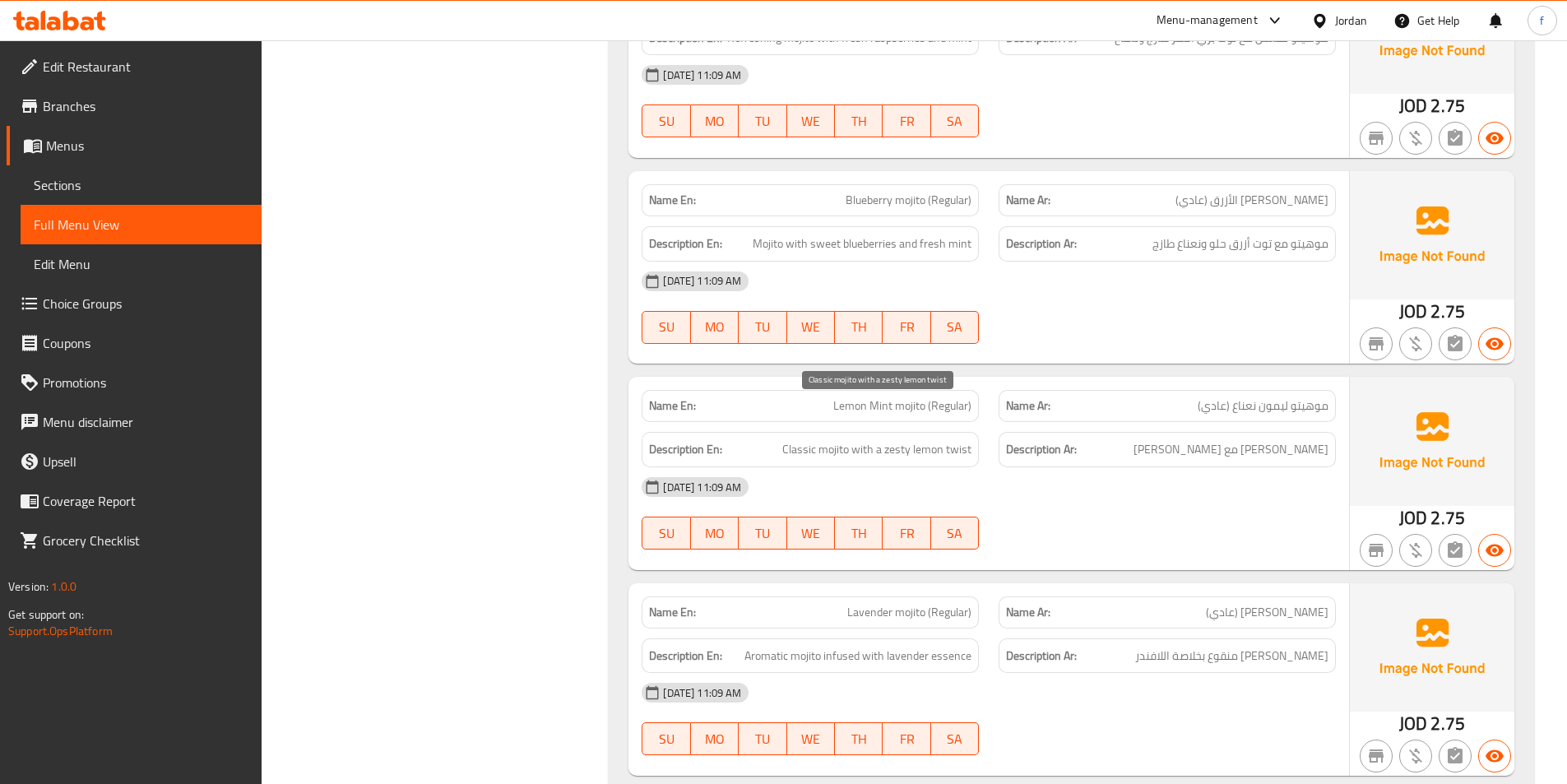
click at [958, 439] on span "Classic mojito with a zesty lemon twist" at bounding box center [877, 449] width 189 height 21
click at [930, 439] on span "Classic mojito with a zesty lemon twist" at bounding box center [877, 449] width 189 height 21
click at [892, 439] on span "Classic mojito with a zesty lemon twist" at bounding box center [877, 449] width 189 height 21
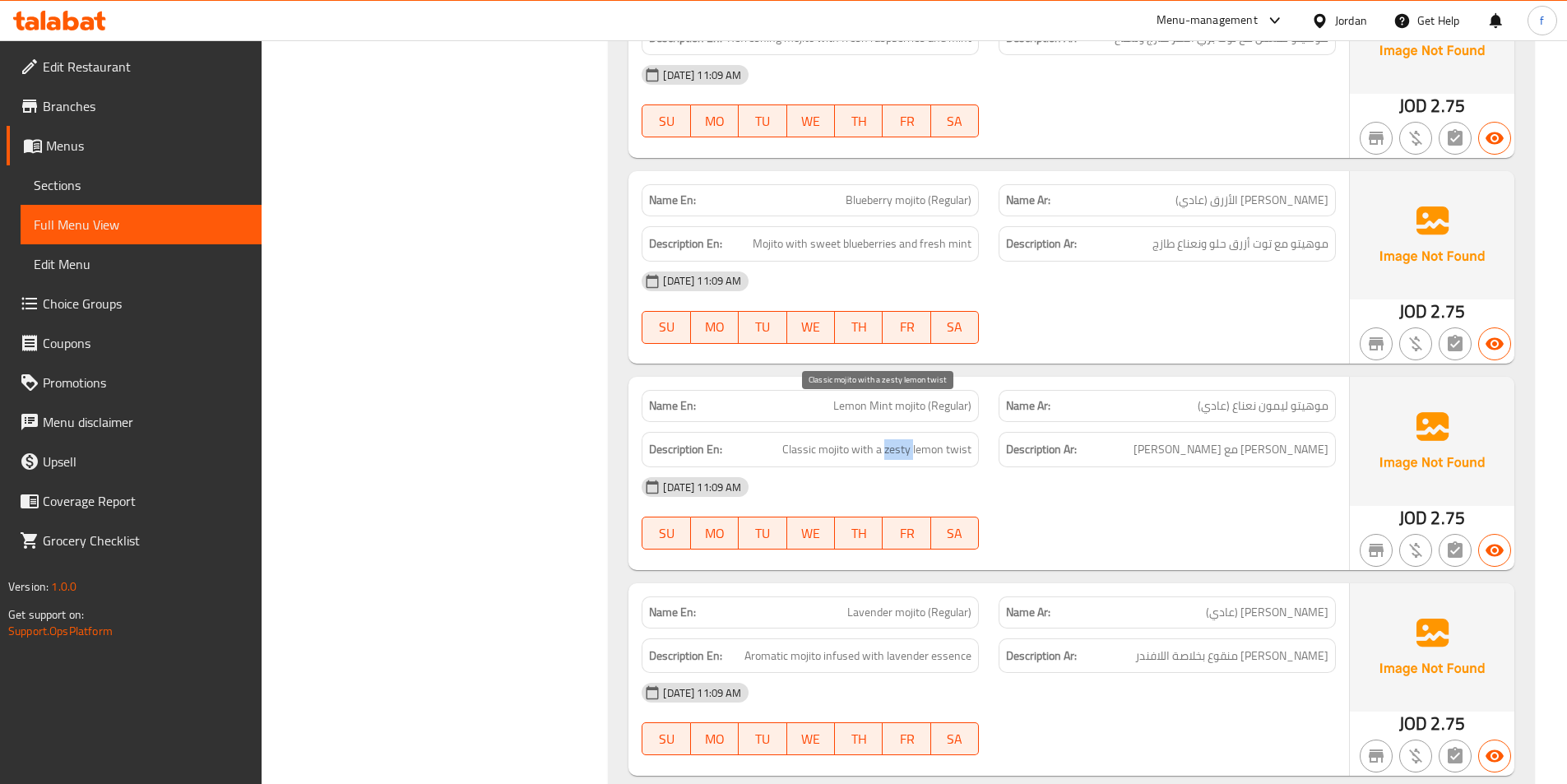
click at [892, 439] on span "Classic mojito with a zesty lemon twist" at bounding box center [877, 449] width 189 height 21
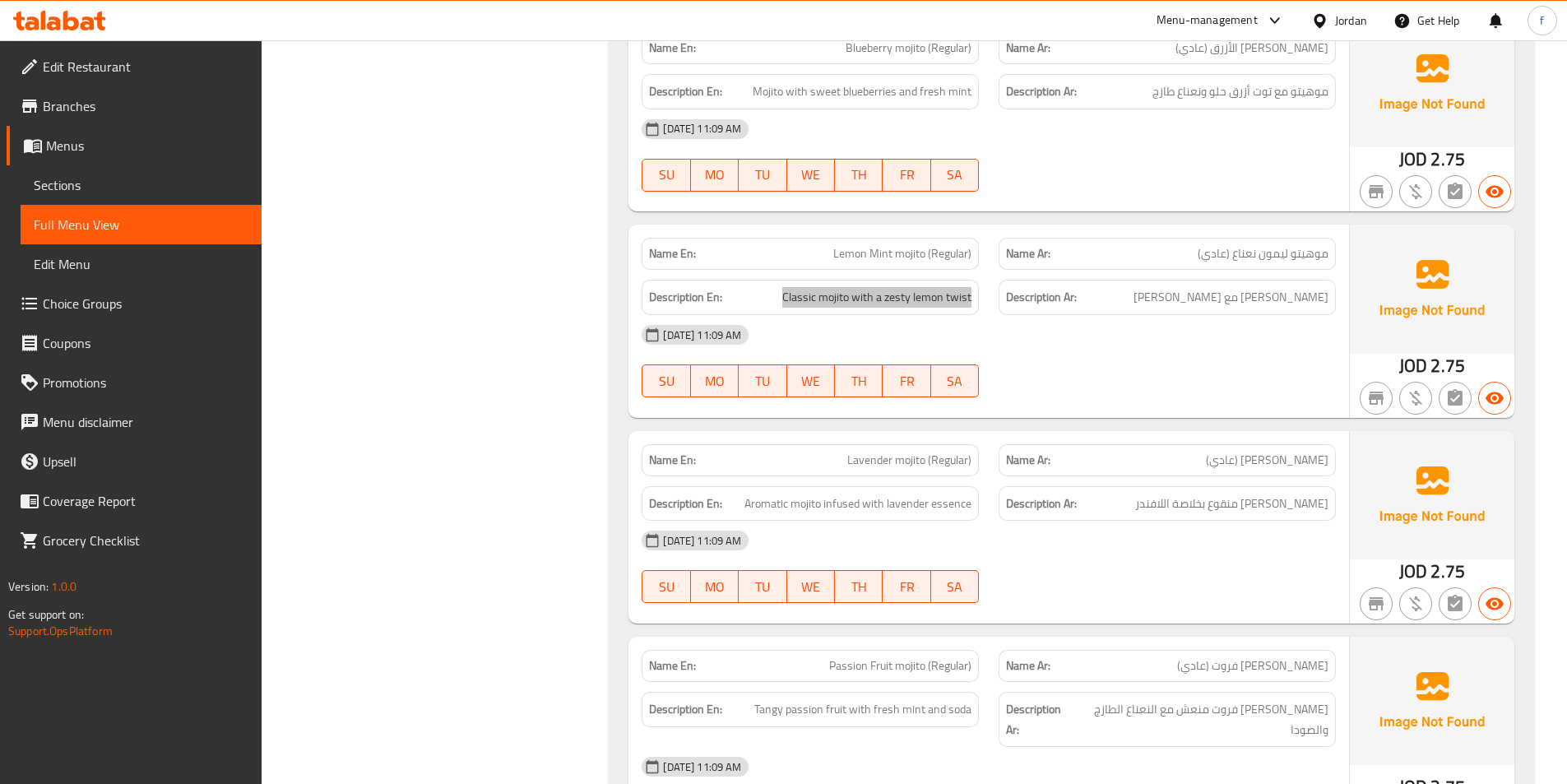
scroll to position [8058, 0]
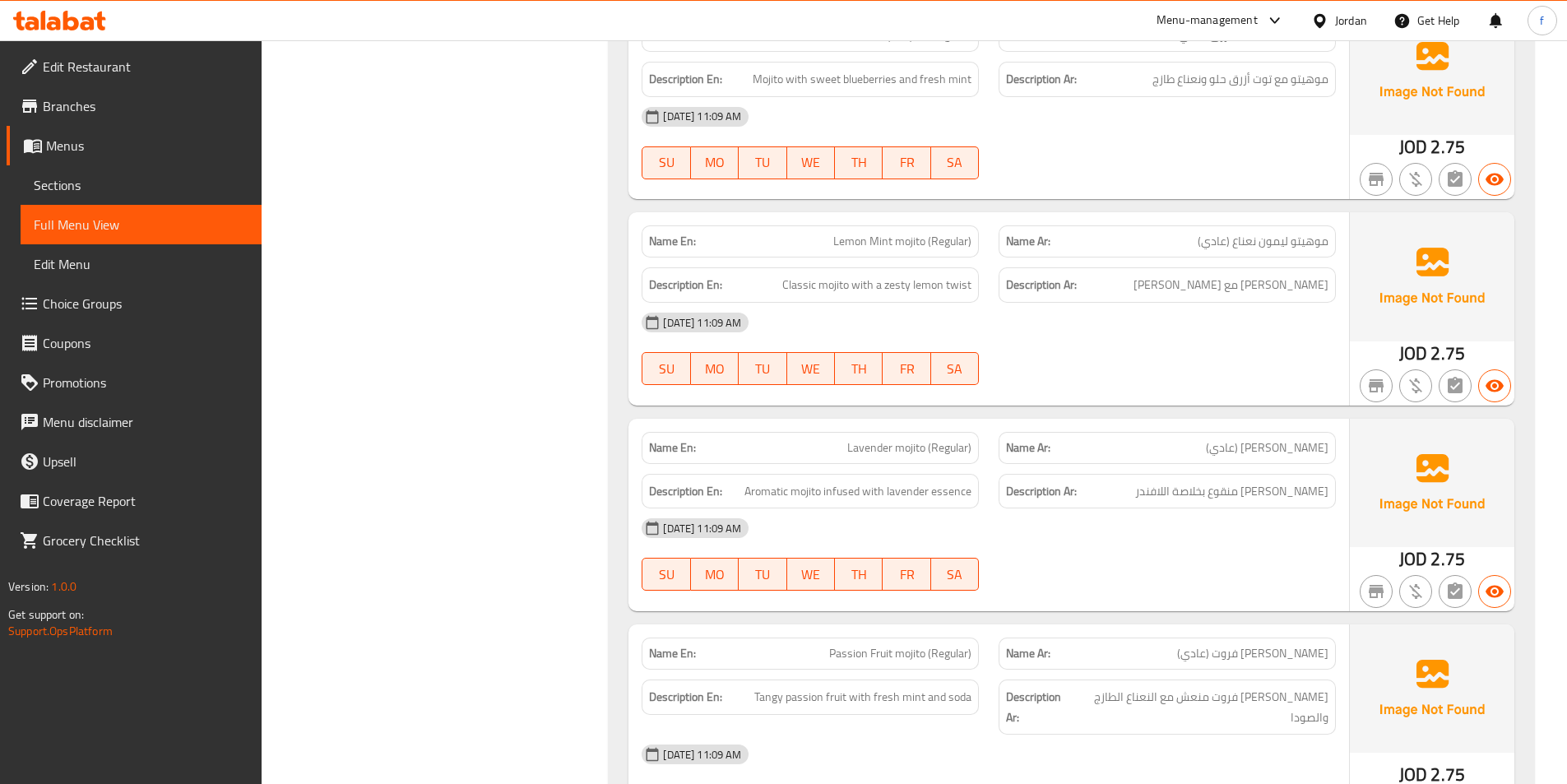
click at [904, 439] on span "Lavender mojito (Regular)" at bounding box center [909, 447] width 124 height 17
click at [856, 439] on span "Lavender mojito (Regular)" at bounding box center [909, 447] width 124 height 17
click at [888, 431] on div "Name En: Lavender mojito (Regular)" at bounding box center [810, 447] width 337 height 32
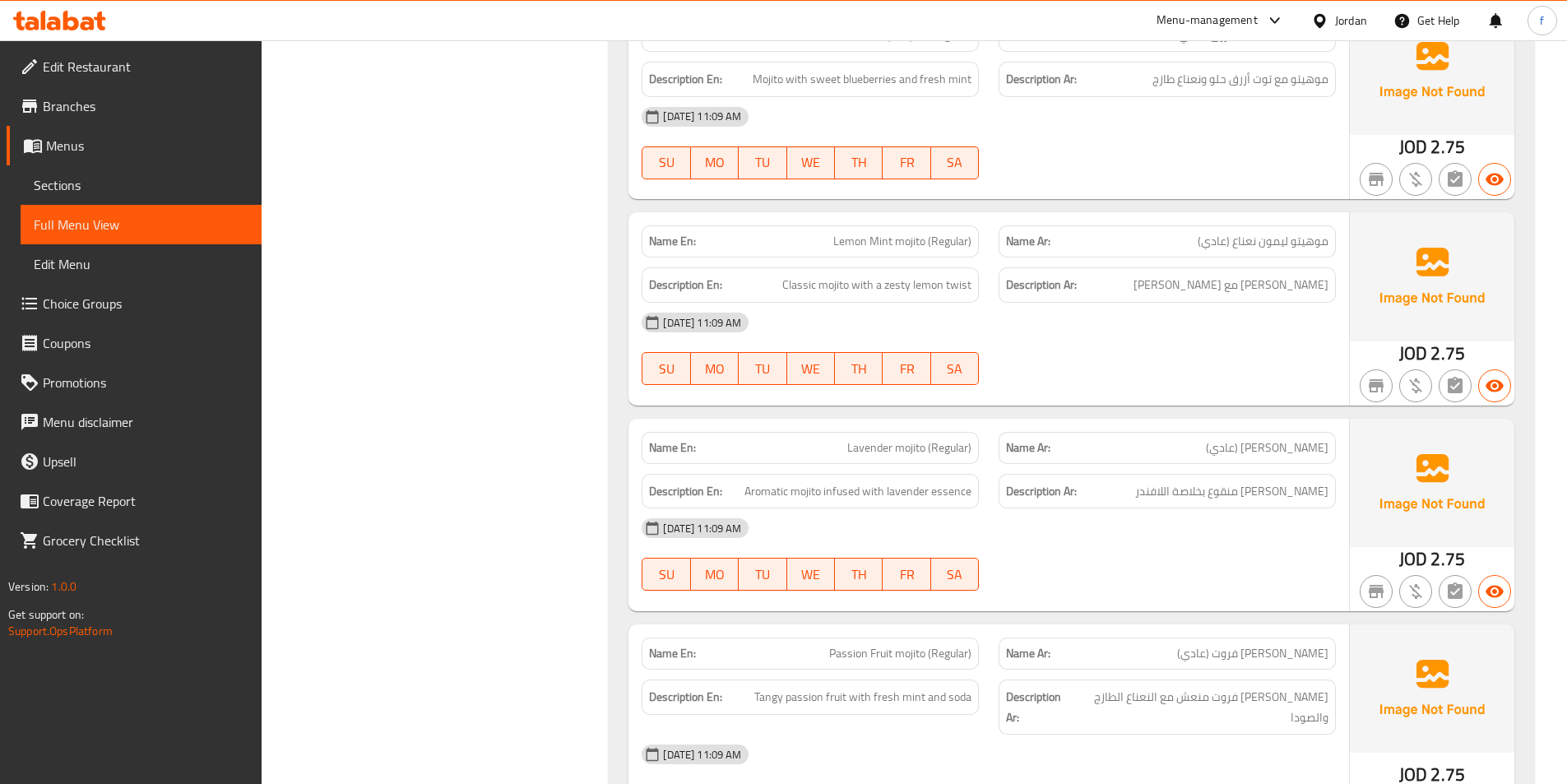
click at [901, 439] on span "Lavender mojito (Regular)" at bounding box center [909, 447] width 124 height 17
click at [875, 439] on span "Lavender mojito (Regular)" at bounding box center [909, 447] width 124 height 17
click at [928, 439] on span "Lavender mojito (Regular)" at bounding box center [909, 447] width 124 height 17
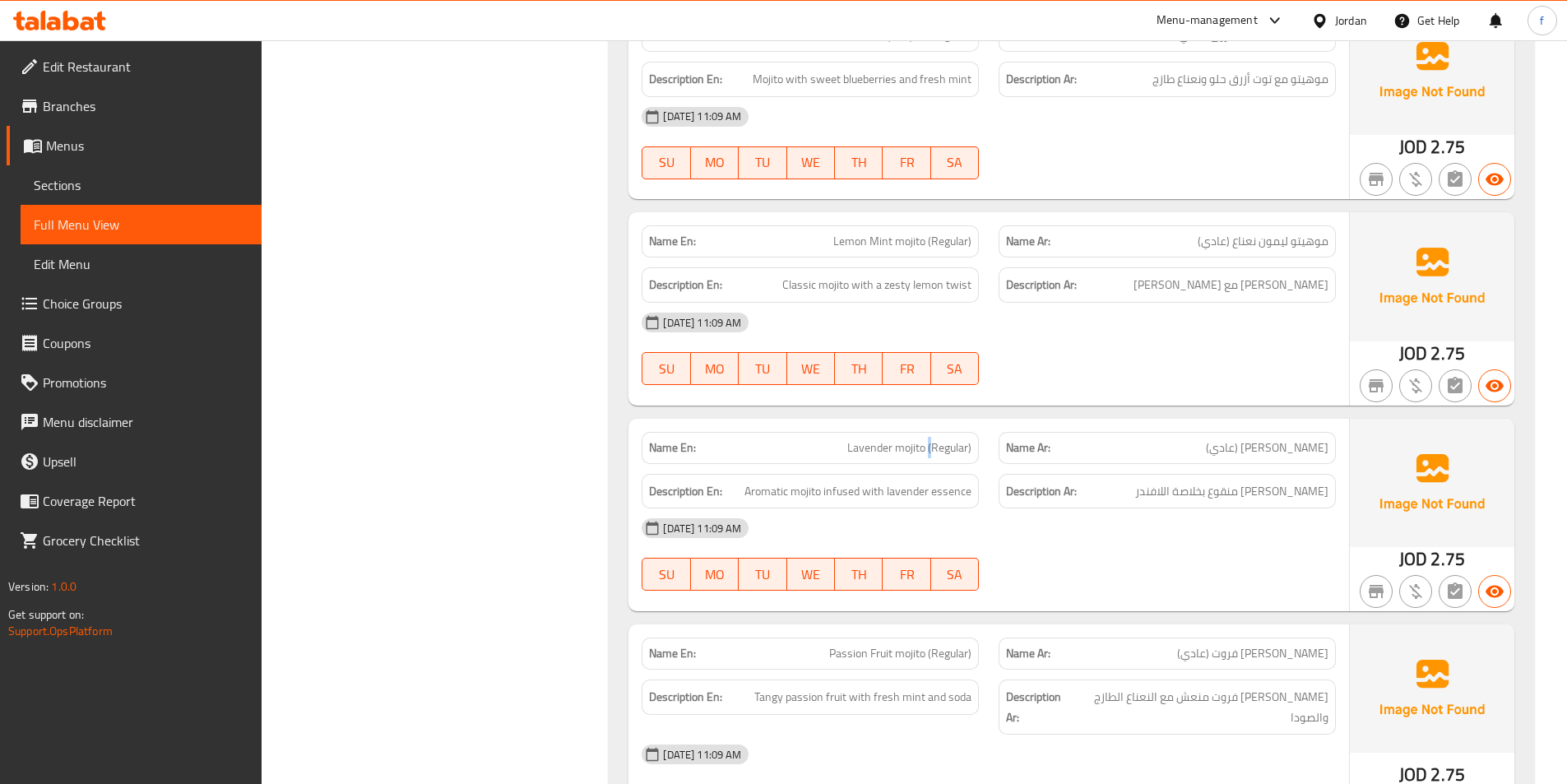
click at [928, 439] on span "Lavender mojito (Regular)" at bounding box center [909, 447] width 124 height 17
click at [929, 439] on span "Lavender mojito (Regular)" at bounding box center [909, 447] width 124 height 17
click at [942, 439] on span "Lavender mojito (Regular)" at bounding box center [909, 447] width 124 height 17
click at [816, 481] on span "Aromatic mojito infused with lavender essence" at bounding box center [858, 492] width 227 height 21
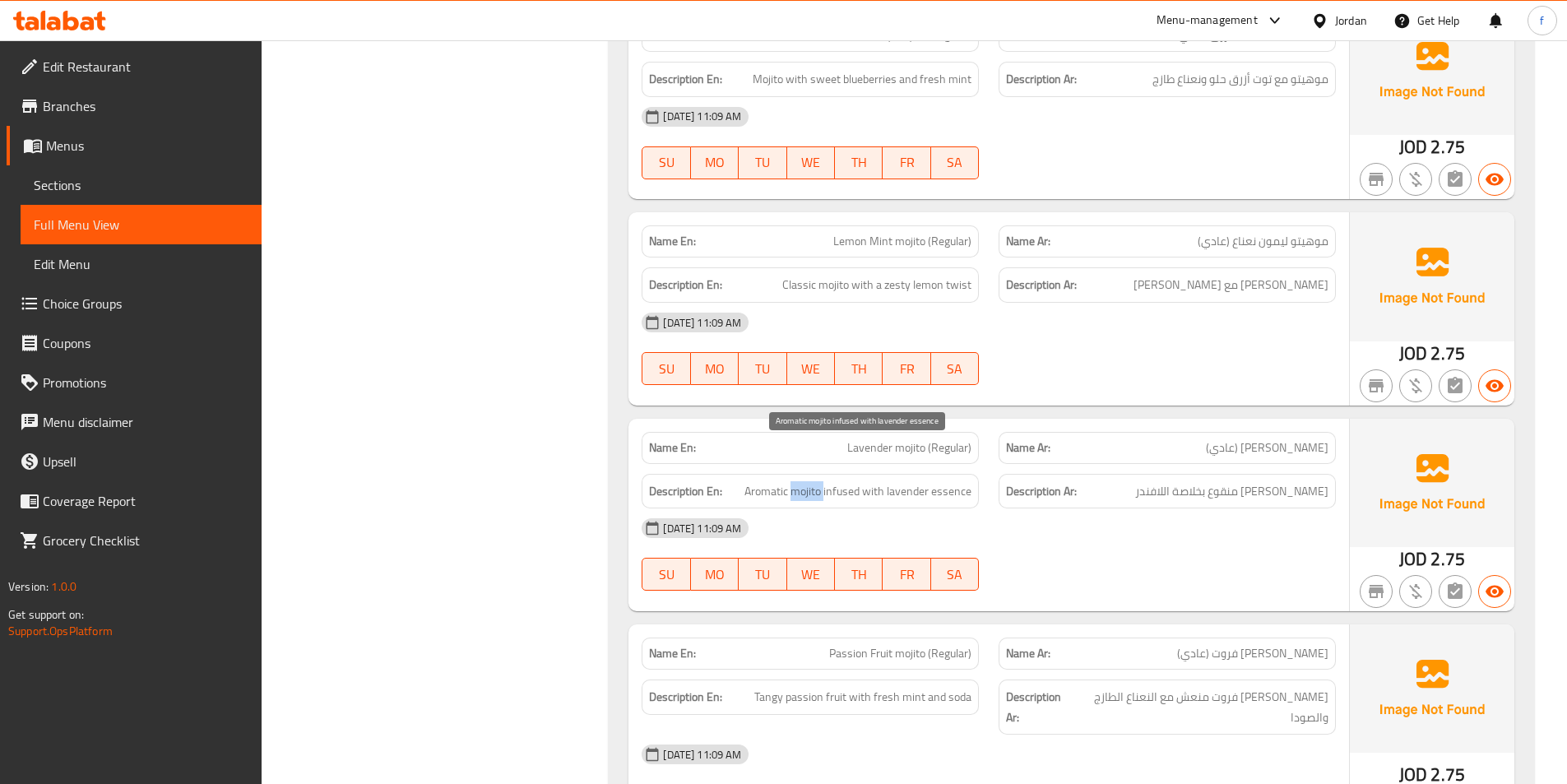
click at [816, 481] on span "Aromatic mojito infused with lavender essence" at bounding box center [858, 492] width 227 height 21
click at [791, 481] on span "Aromatic mojito infused with lavender essence" at bounding box center [858, 492] width 227 height 21
click at [845, 474] on div "Description En: Aromatic mojito infused with lavender essence" at bounding box center [810, 491] width 337 height 35
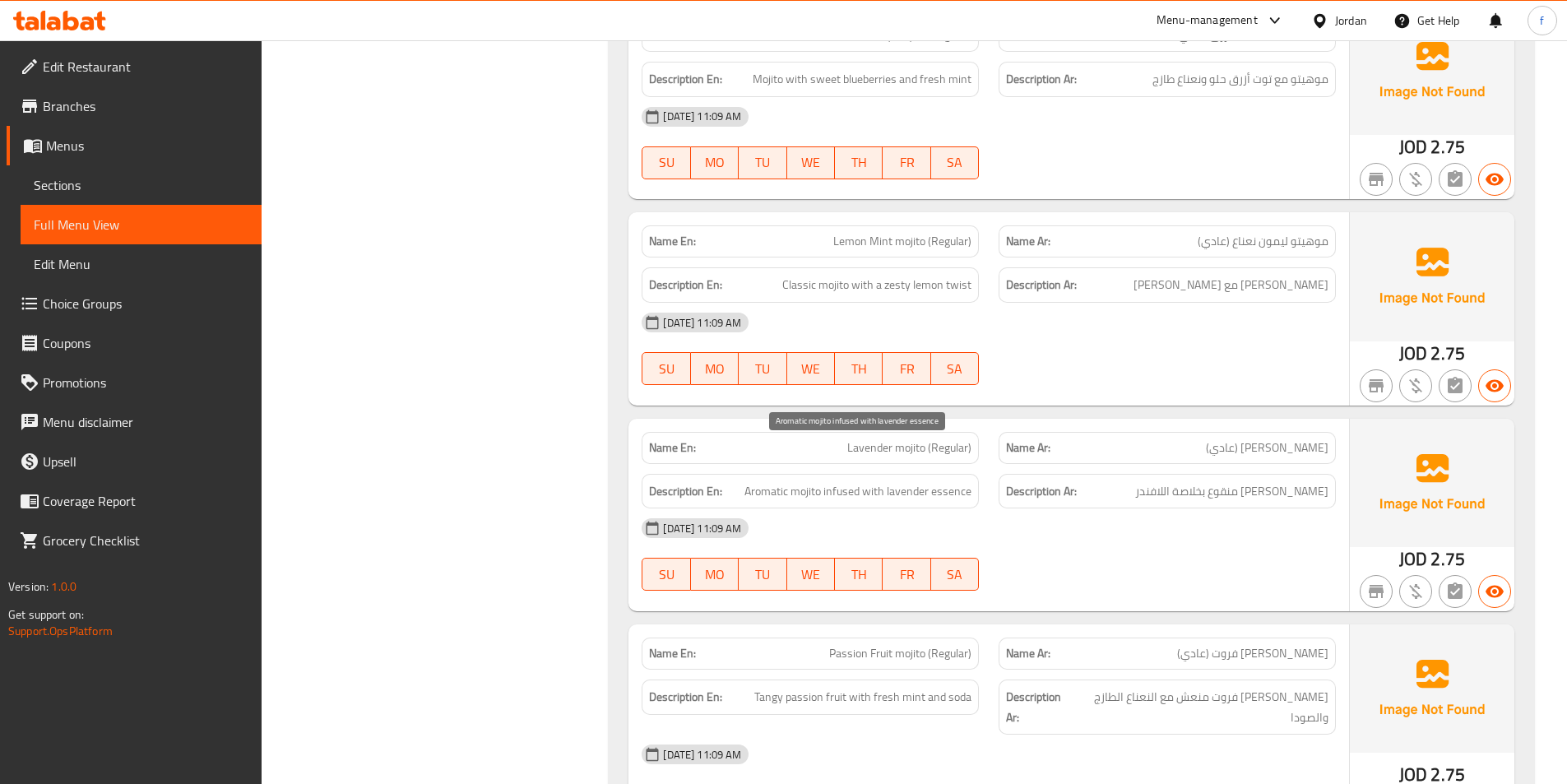
click at [873, 481] on span "Aromatic mojito infused with lavender essence" at bounding box center [858, 492] width 227 height 21
click at [967, 481] on span "Aromatic mojito infused with lavender essence" at bounding box center [858, 492] width 227 height 21
click at [886, 481] on span "Aromatic mojito infused with lavender essence" at bounding box center [858, 492] width 227 height 21
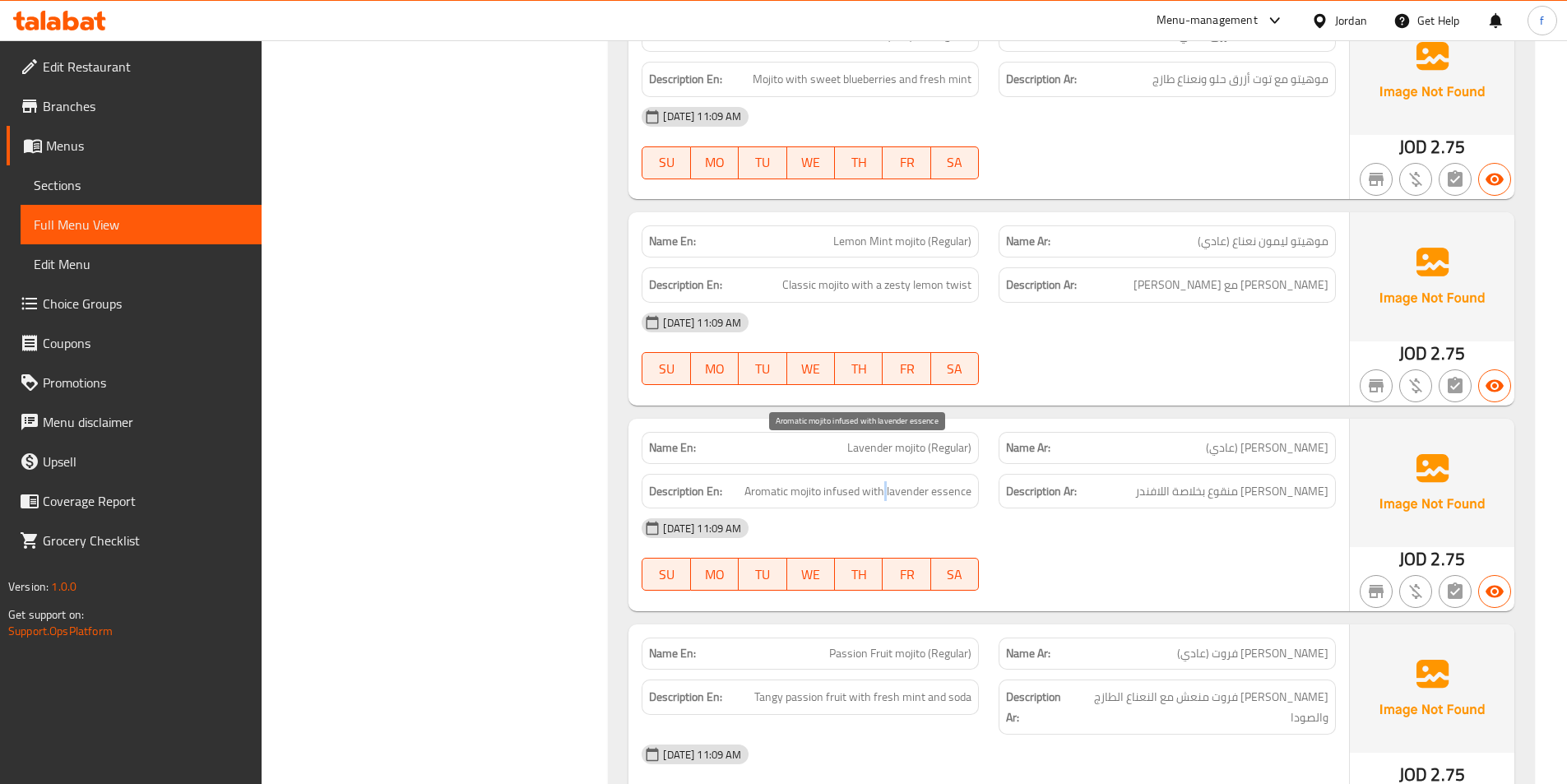
click at [886, 481] on span "Aromatic mojito infused with lavender essence" at bounding box center [858, 492] width 227 height 21
click at [912, 481] on span "Aromatic mojito infused with lavender essence" at bounding box center [858, 492] width 227 height 21
click at [927, 481] on span "Aromatic mojito infused with lavender essence" at bounding box center [858, 492] width 227 height 21
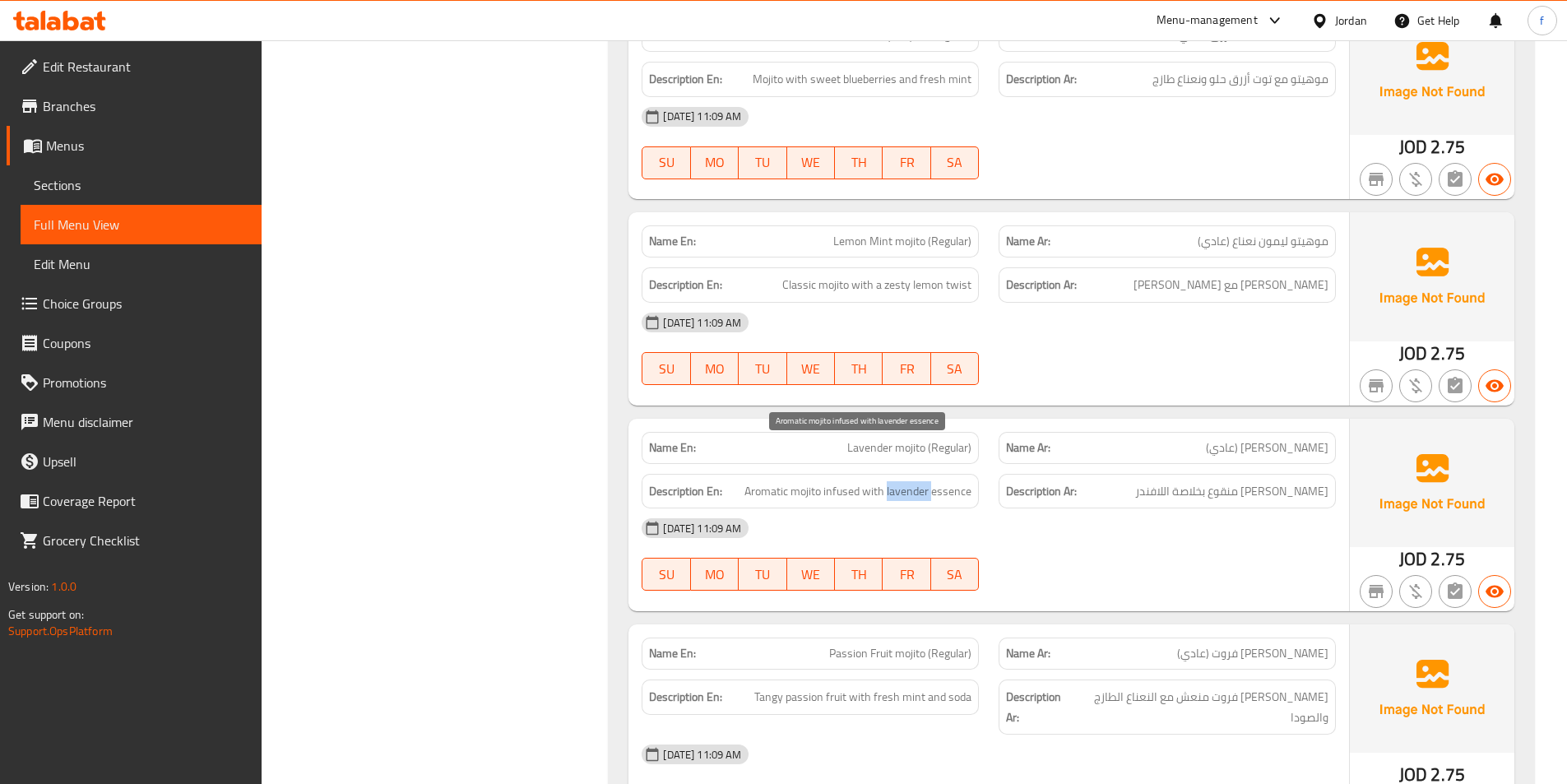
click at [927, 481] on span "Aromatic mojito infused with lavender essence" at bounding box center [858, 492] width 227 height 21
click at [907, 439] on span "Lavender mojito (Regular)" at bounding box center [909, 447] width 124 height 17
click at [872, 439] on span "Lavender mojito (Regular)" at bounding box center [909, 447] width 124 height 17
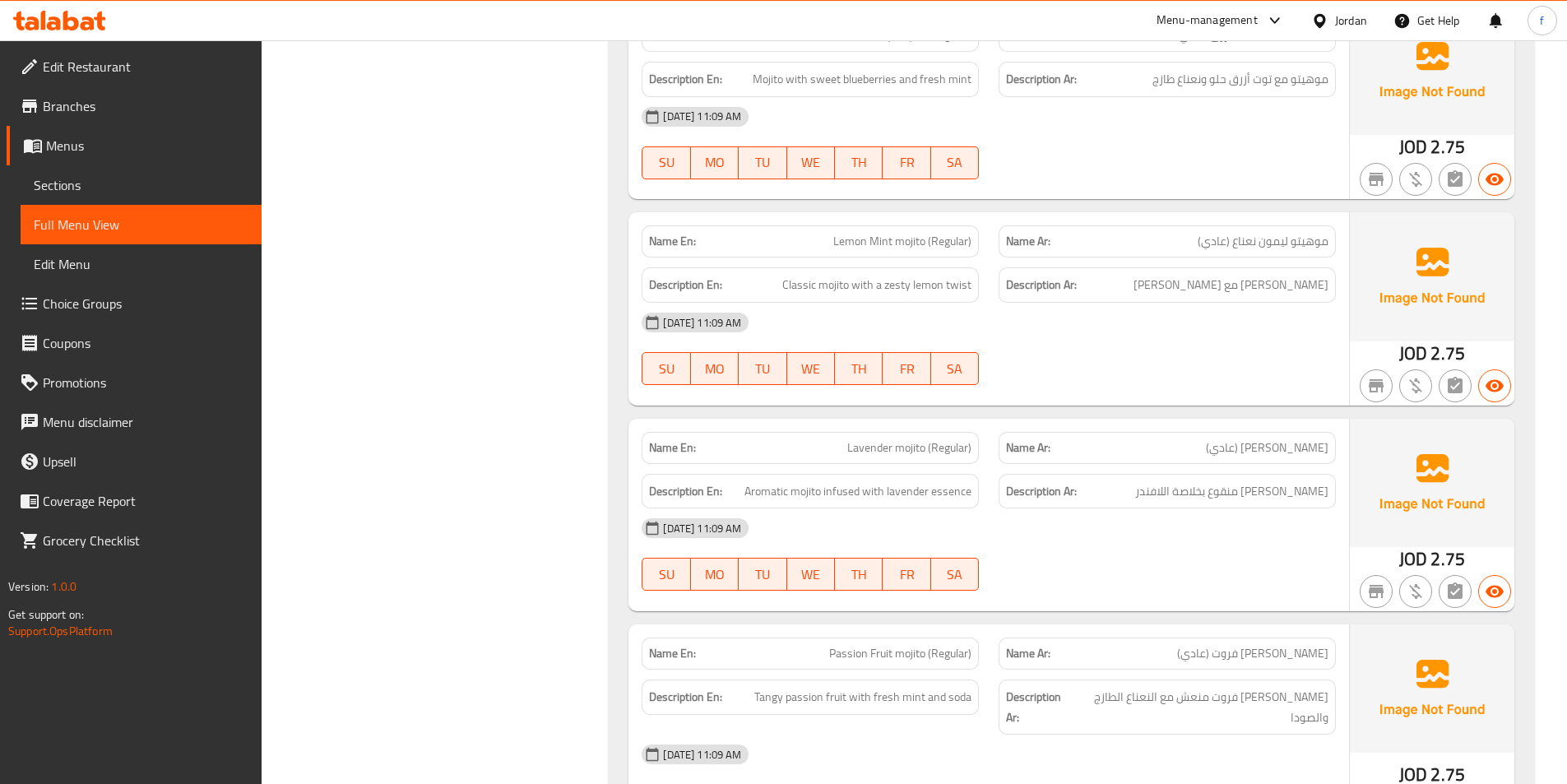
click at [906, 439] on span "Lavender mojito (Regular)" at bounding box center [909, 447] width 124 height 17
click at [960, 439] on span "Lavender mojito (Regular)" at bounding box center [909, 447] width 124 height 17
click at [810, 481] on span "Aromatic mojito infused with lavender essence" at bounding box center [858, 492] width 227 height 21
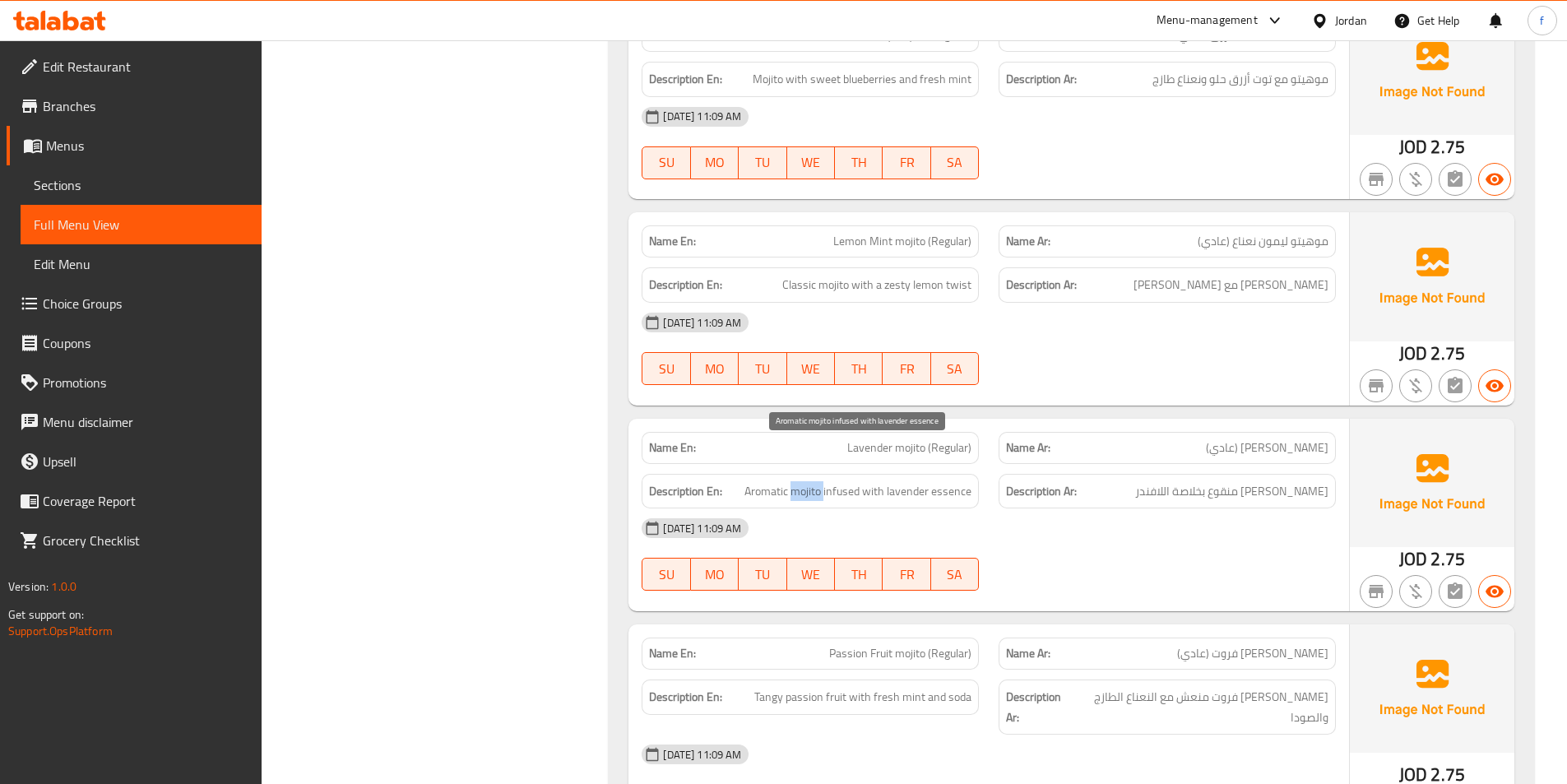
click at [810, 481] on span "Aromatic mojito infused with lavender essence" at bounding box center [858, 492] width 227 height 21
click at [770, 481] on span "Aromatic mojito infused with lavender essence" at bounding box center [858, 492] width 227 height 21
click at [858, 481] on span "Aromatic mojito infused with lavender essence" at bounding box center [858, 492] width 227 height 21
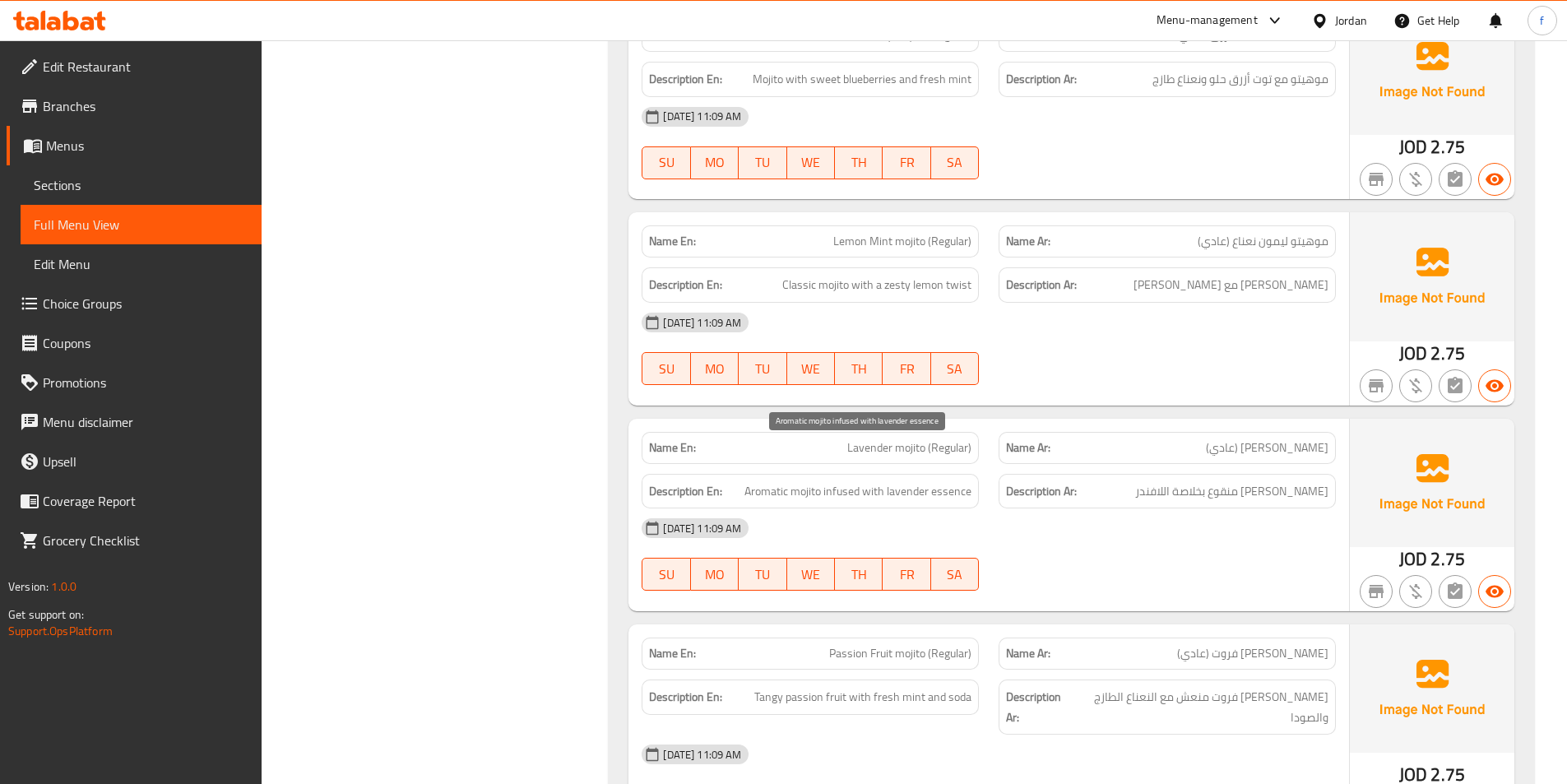
click at [948, 481] on span "Aromatic mojito infused with lavender essence" at bounding box center [858, 492] width 227 height 21
click at [919, 481] on span "Aromatic mojito infused with lavender essence" at bounding box center [858, 492] width 227 height 21
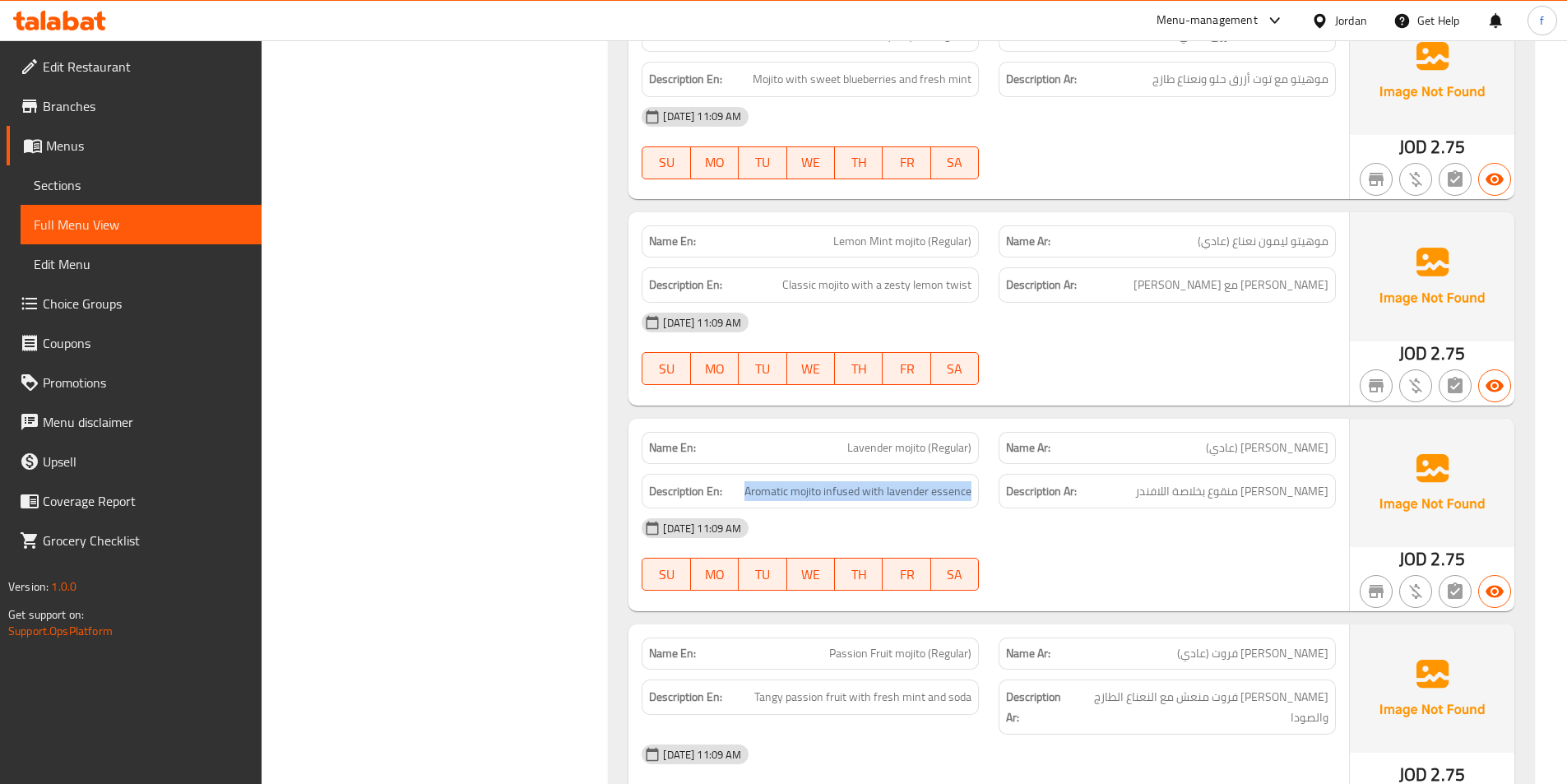
scroll to position [8223, 0]
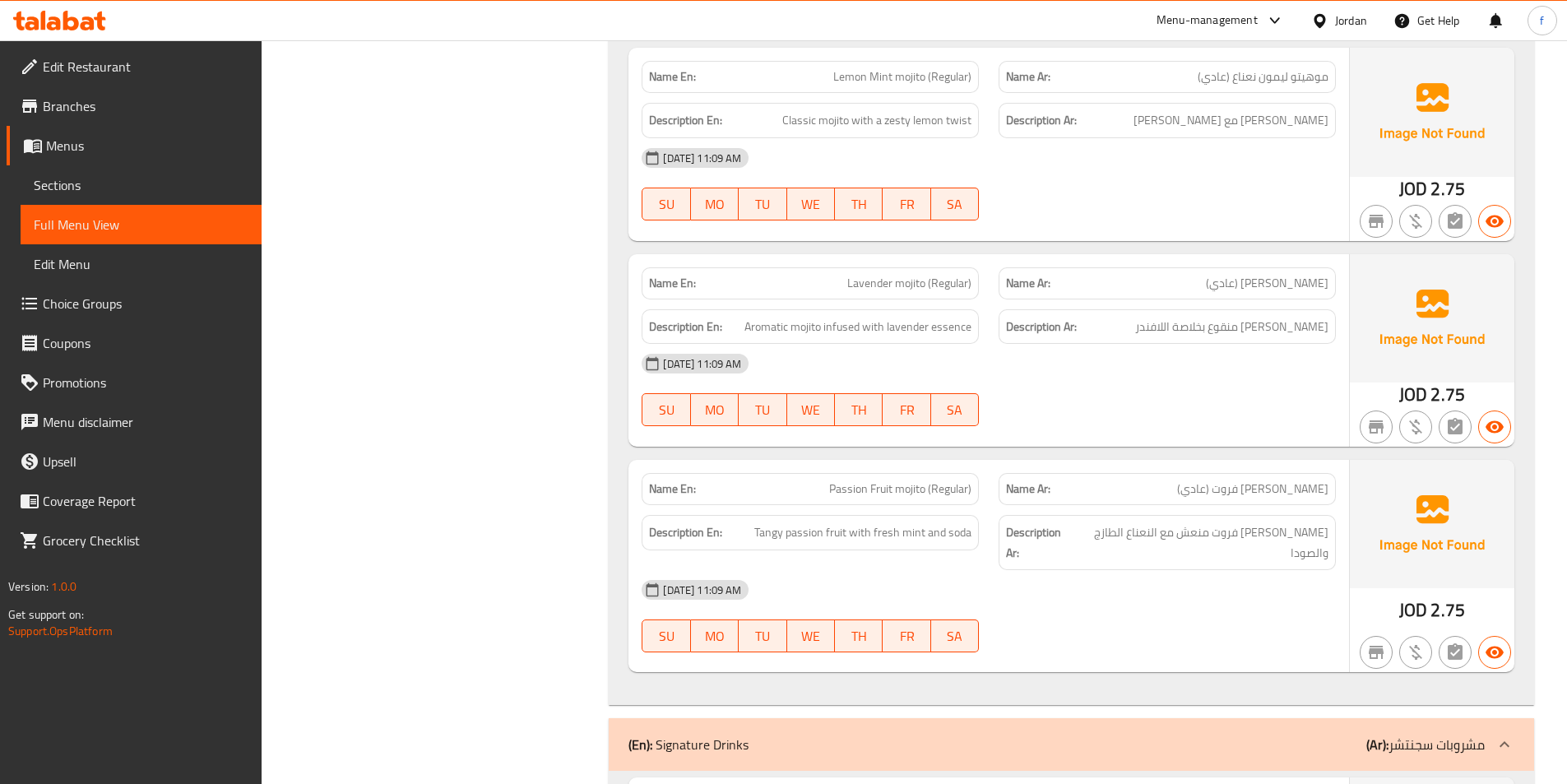
click at [898, 480] on span "Passion Fruit mojito (Regular)" at bounding box center [900, 489] width 142 height 17
click at [885, 480] on span "Passion Fruit mojito (Regular)" at bounding box center [900, 489] width 142 height 17
click at [859, 480] on span "Passion Fruit mojito (Regular)" at bounding box center [900, 489] width 142 height 17
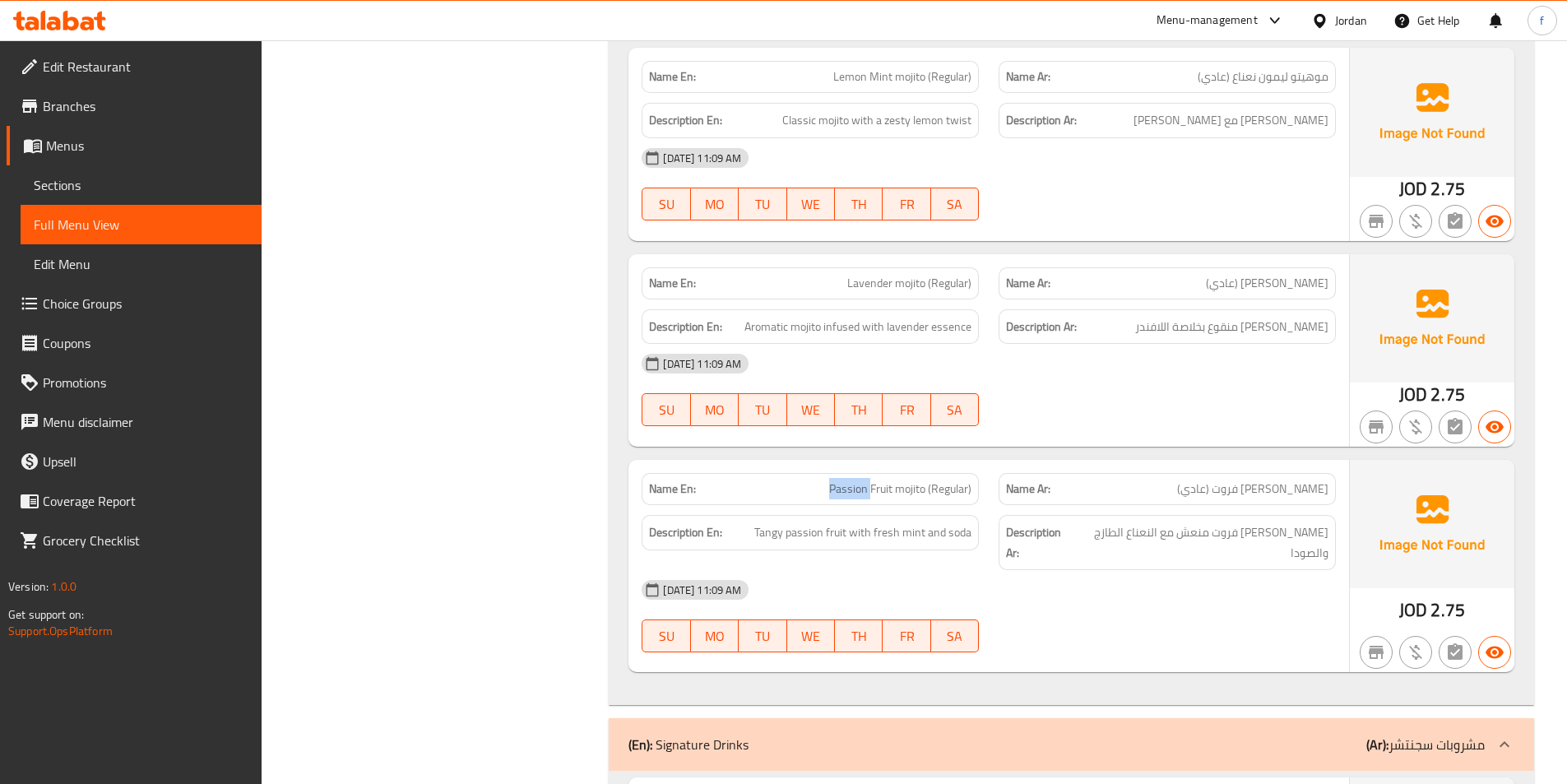
click at [859, 480] on span "Passion Fruit mojito (Regular)" at bounding box center [900, 489] width 142 height 17
click at [939, 480] on span "Passion Fruit mojito (Regular)" at bounding box center [900, 489] width 142 height 17
click at [936, 480] on span "Passion Fruit mojito (Regular)" at bounding box center [900, 489] width 142 height 17
click at [836, 522] on span "Tangy passion fruit with fresh mint and soda" at bounding box center [863, 532] width 218 height 21
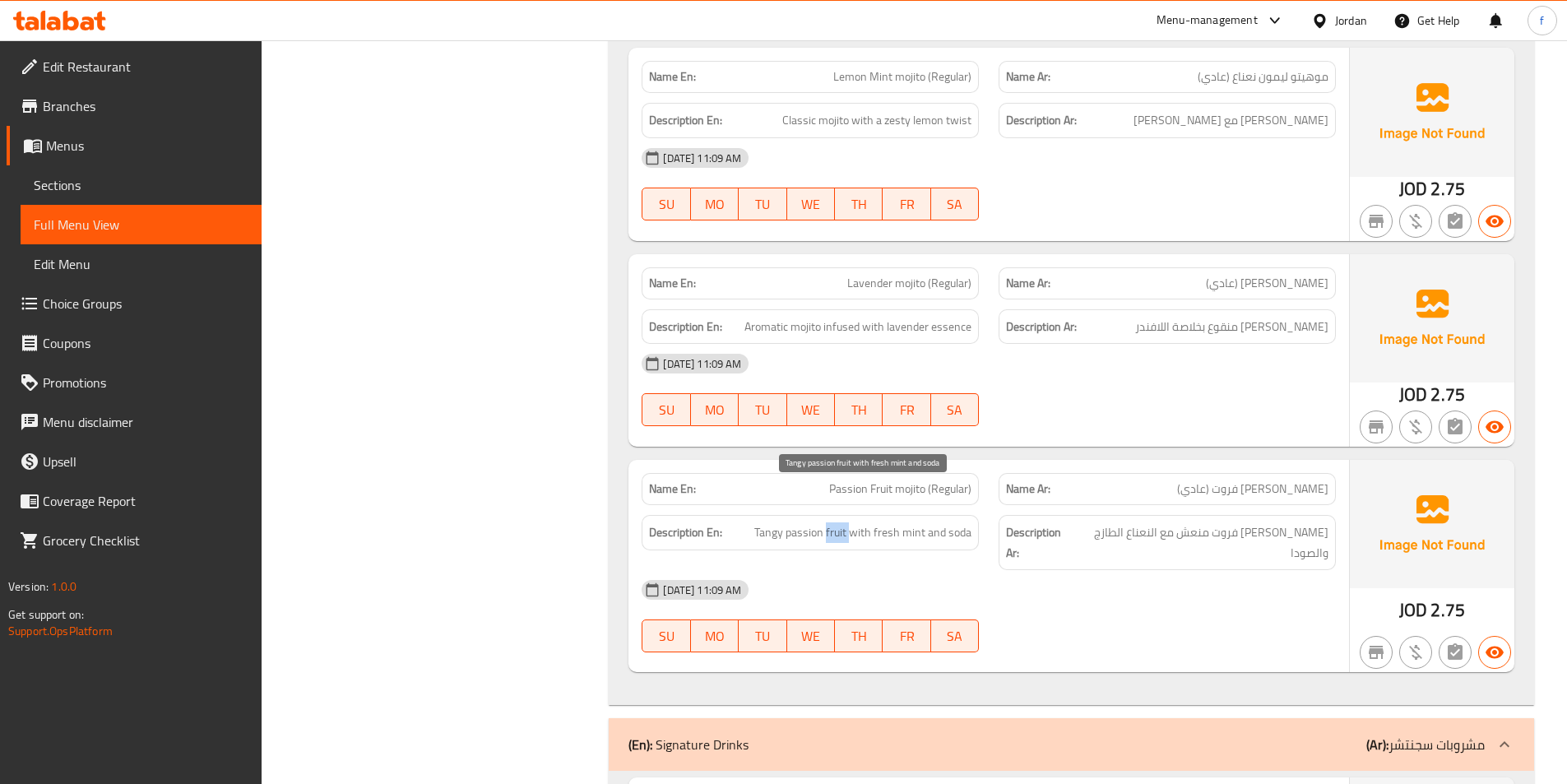
click at [836, 522] on span "Tangy passion fruit with fresh mint and soda" at bounding box center [863, 532] width 218 height 21
click at [814, 522] on span "Tangy passion fruit with fresh mint and soda" at bounding box center [863, 532] width 218 height 21
click at [766, 522] on span "Tangy passion fruit with fresh mint and soda" at bounding box center [863, 532] width 218 height 21
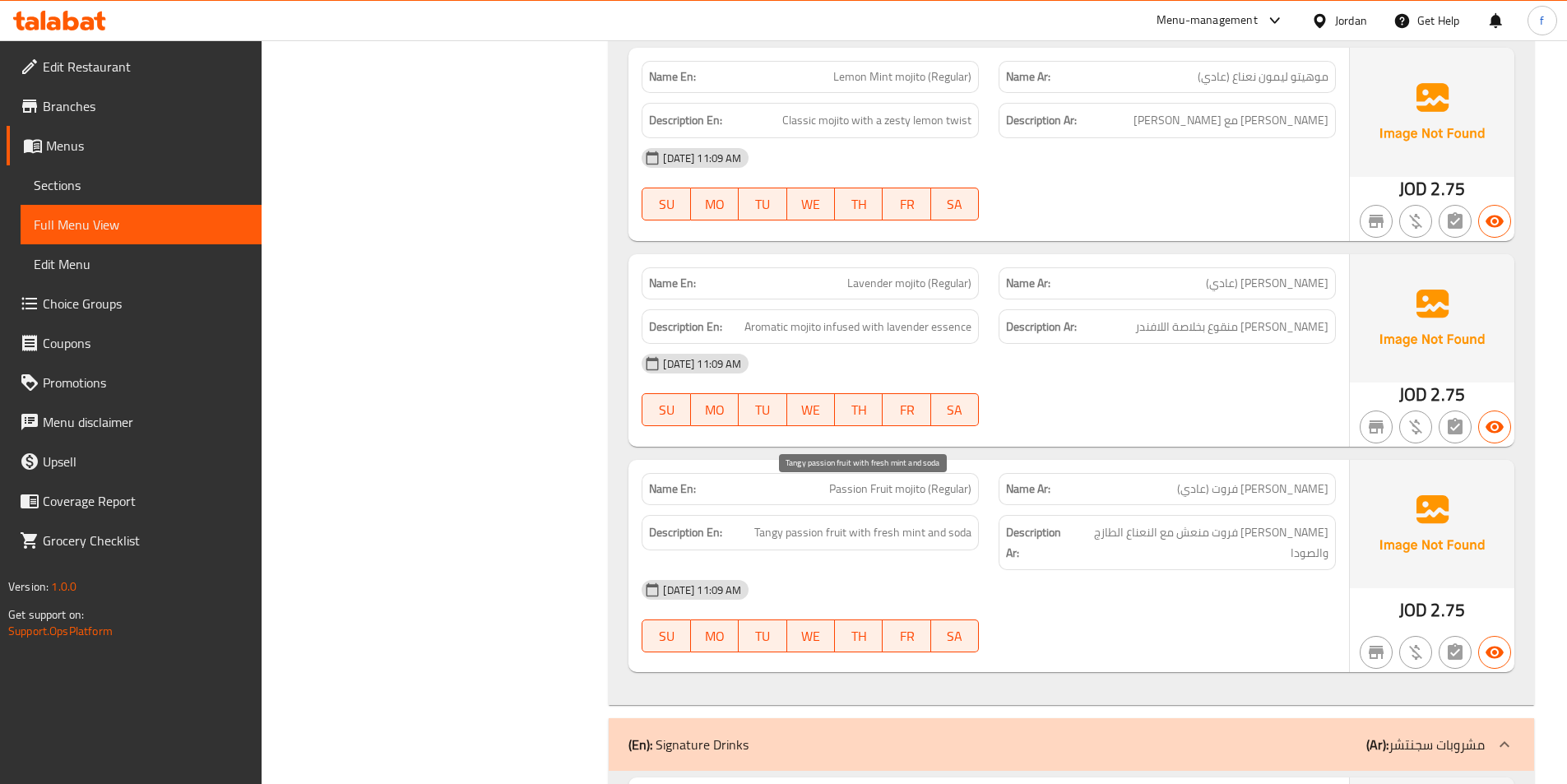
click at [846, 522] on span "Tangy passion fruit with fresh mint and soda" at bounding box center [863, 532] width 218 height 21
click at [870, 522] on span "Tangy passion fruit with fresh mint and soda" at bounding box center [863, 532] width 218 height 21
click at [907, 522] on span "Tangy passion fruit with fresh mint and soda" at bounding box center [863, 532] width 218 height 21
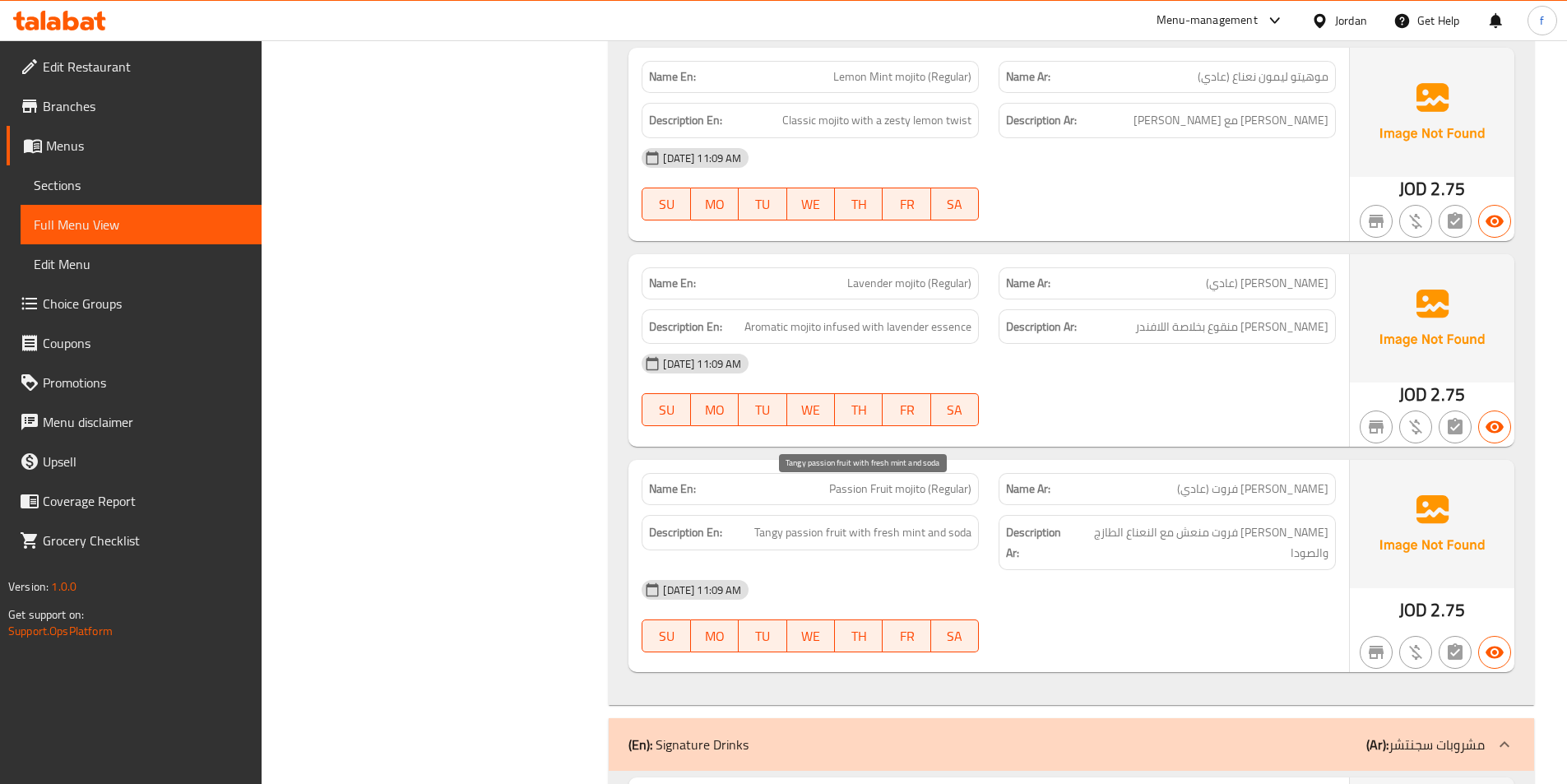
click at [899, 522] on span "Tangy passion fruit with fresh mint and soda" at bounding box center [863, 532] width 218 height 21
click at [947, 522] on span "Tangy passion fruit with fresh mint and soda" at bounding box center [863, 532] width 218 height 21
click at [948, 522] on span "Tangy passion fruit with fresh mint and soda" at bounding box center [863, 532] width 218 height 21
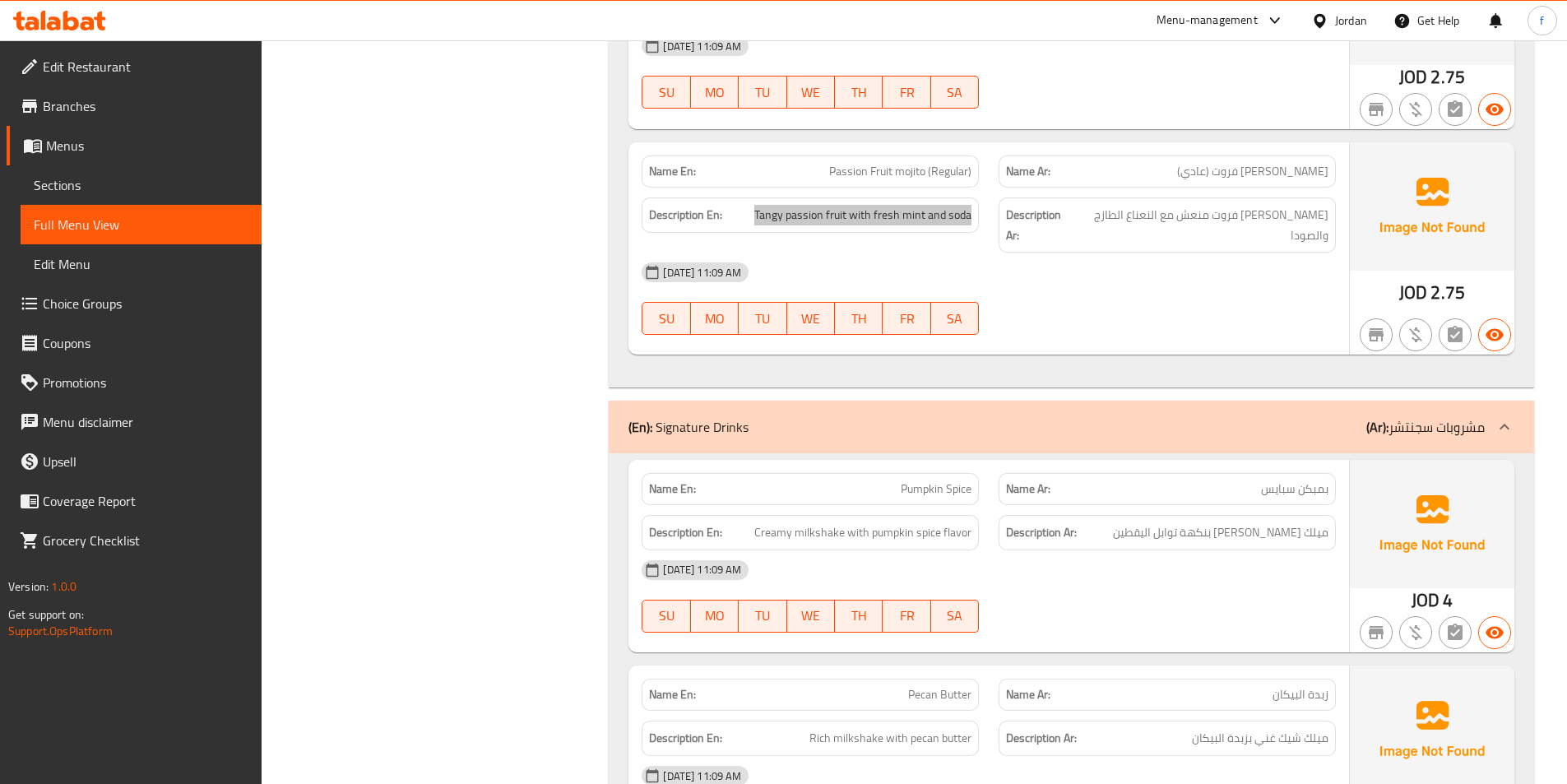
scroll to position [8634, 0]
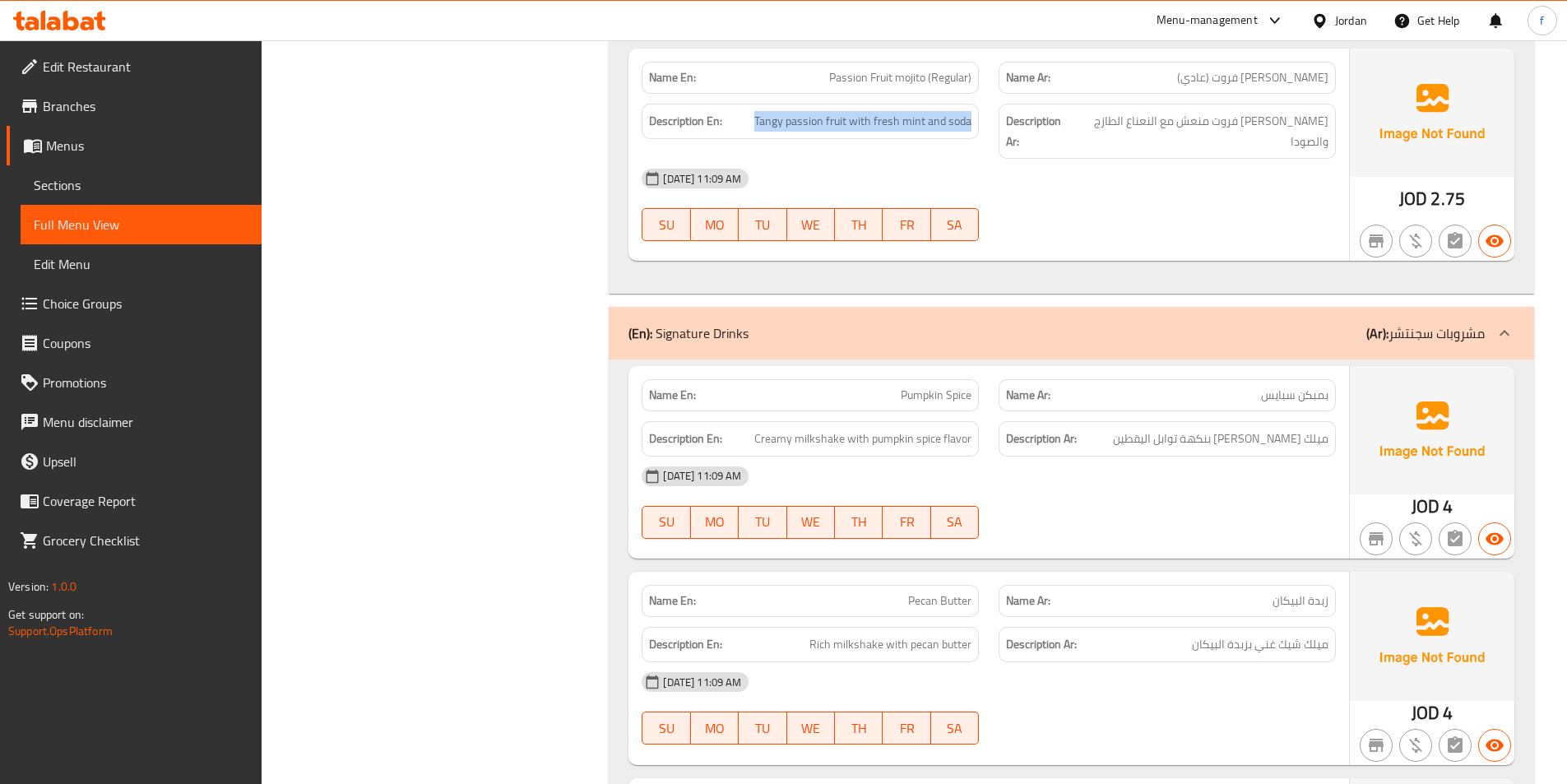
click at [927, 387] on span "Pumpkin Spice" at bounding box center [936, 395] width 71 height 17
copy span "Pumpkin Spice"
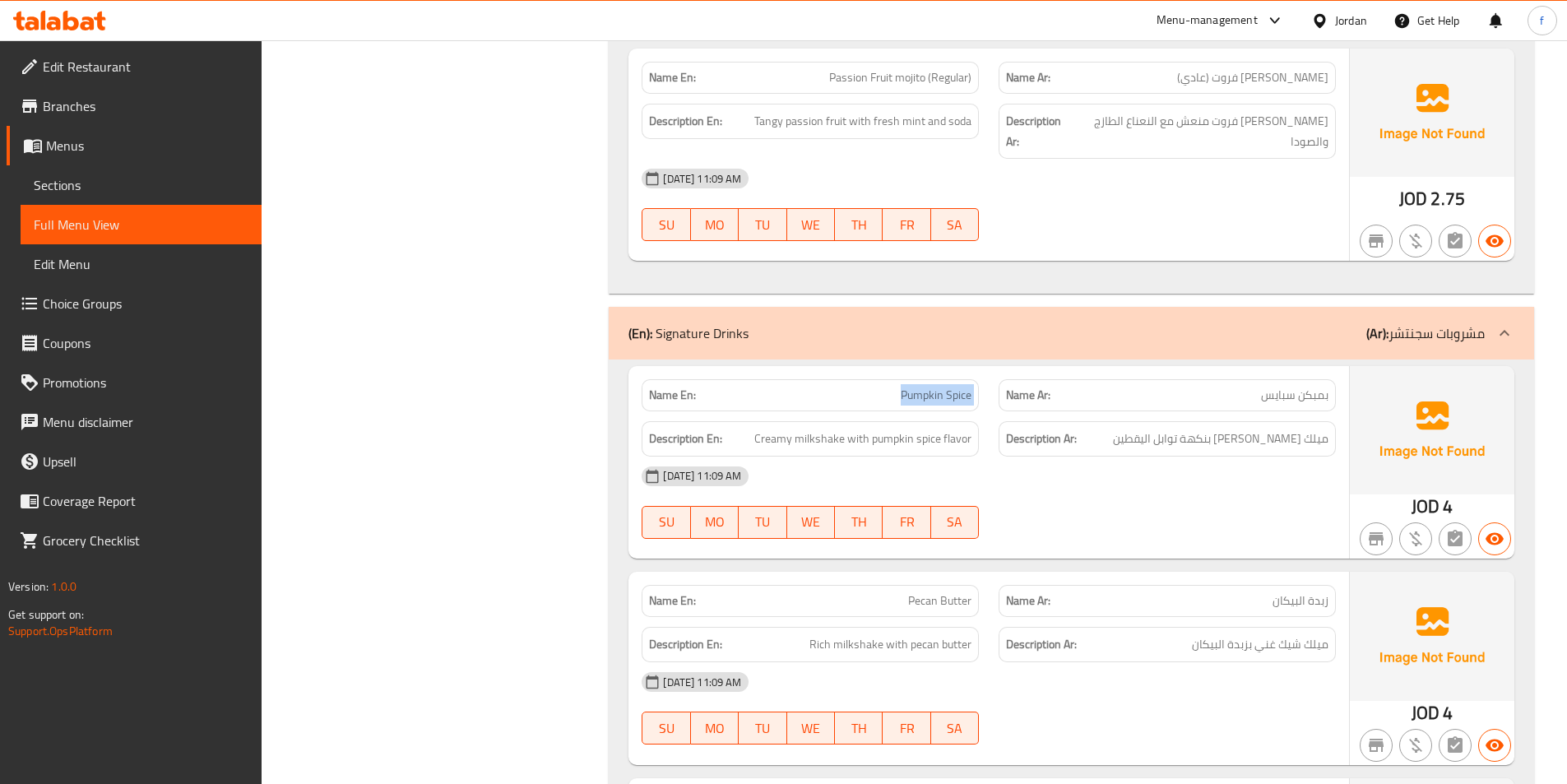
click at [916, 387] on span "Pumpkin Spice" at bounding box center [936, 395] width 71 height 17
click at [830, 428] on span "Creamy milkshake with pumpkin spice flavor" at bounding box center [863, 439] width 218 height 21
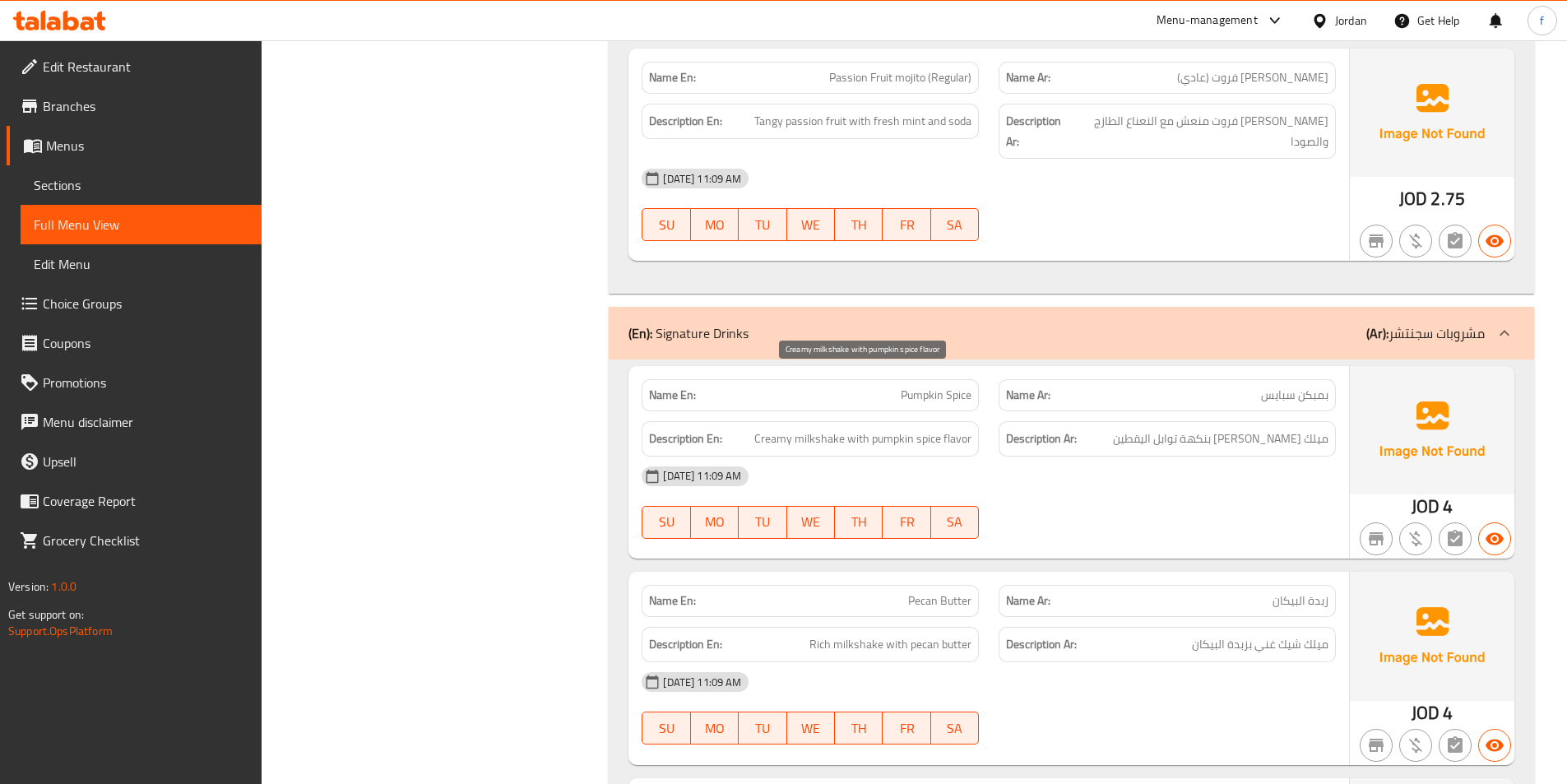
click at [788, 428] on span "Creamy milkshake with pumpkin spice flavor" at bounding box center [863, 439] width 218 height 21
click at [855, 428] on span "Creamy milkshake with pumpkin spice flavor" at bounding box center [863, 439] width 218 height 21
click at [965, 428] on span "Creamy milkshake with pumpkin spice flavor" at bounding box center [863, 439] width 218 height 21
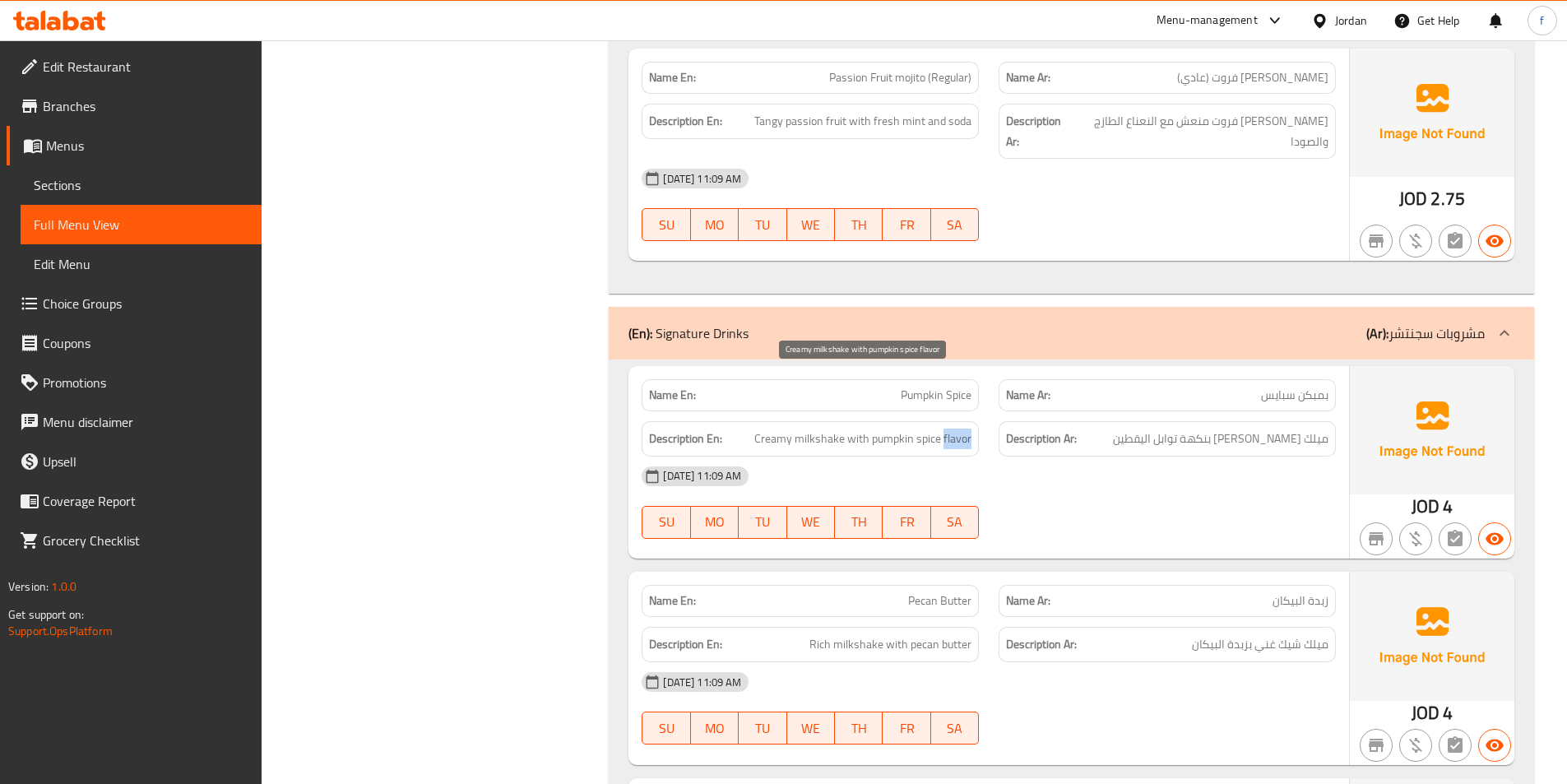
click at [965, 428] on span "Creamy milkshake with pumpkin spice flavor" at bounding box center [863, 439] width 218 height 21
click at [930, 428] on span "Creamy milkshake with pumpkin spice flavor" at bounding box center [863, 439] width 218 height 21
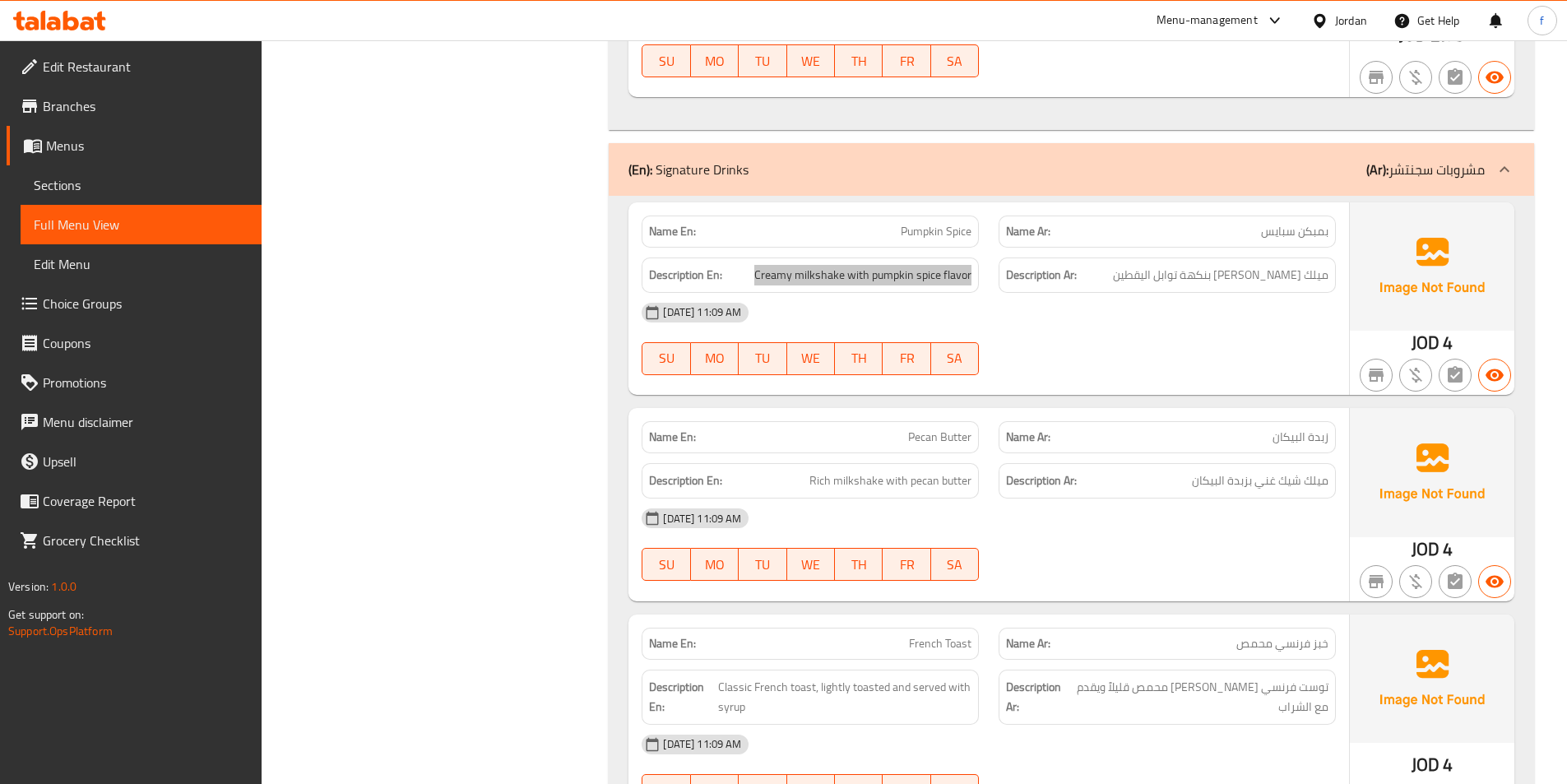
scroll to position [8799, 0]
click at [963, 427] on span "Pecan Butter" at bounding box center [940, 436] width 63 height 17
click at [928, 427] on span "Pecan Butter" at bounding box center [940, 436] width 63 height 17
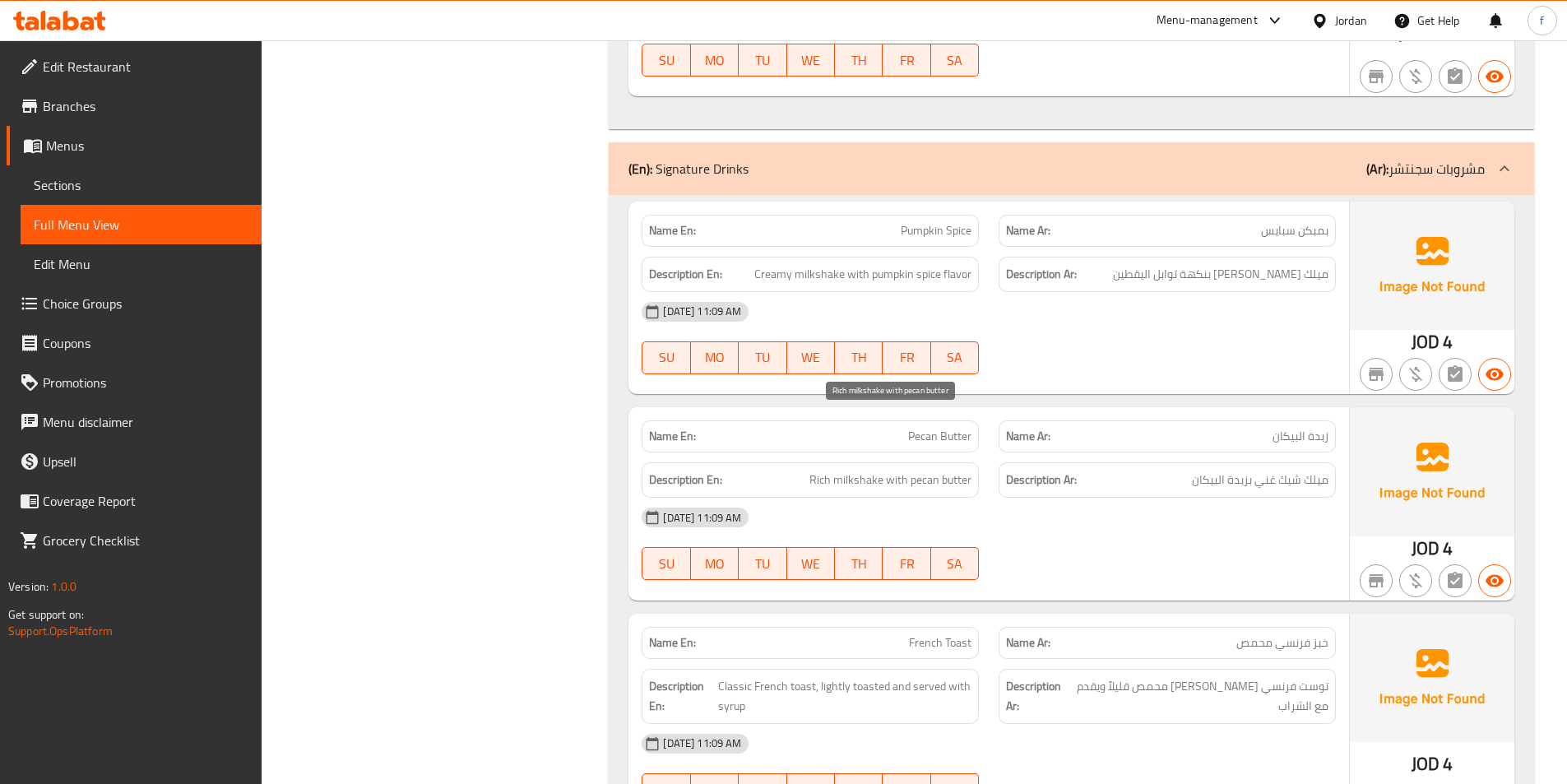
click at [843, 469] on span "Rich milkshake with pecan butter" at bounding box center [890, 479] width 162 height 21
click at [800, 462] on div "Description En: Rich milkshake with pecan butter" at bounding box center [810, 479] width 337 height 35
click at [900, 469] on span "Rich milkshake with pecan butter" at bounding box center [890, 479] width 162 height 21
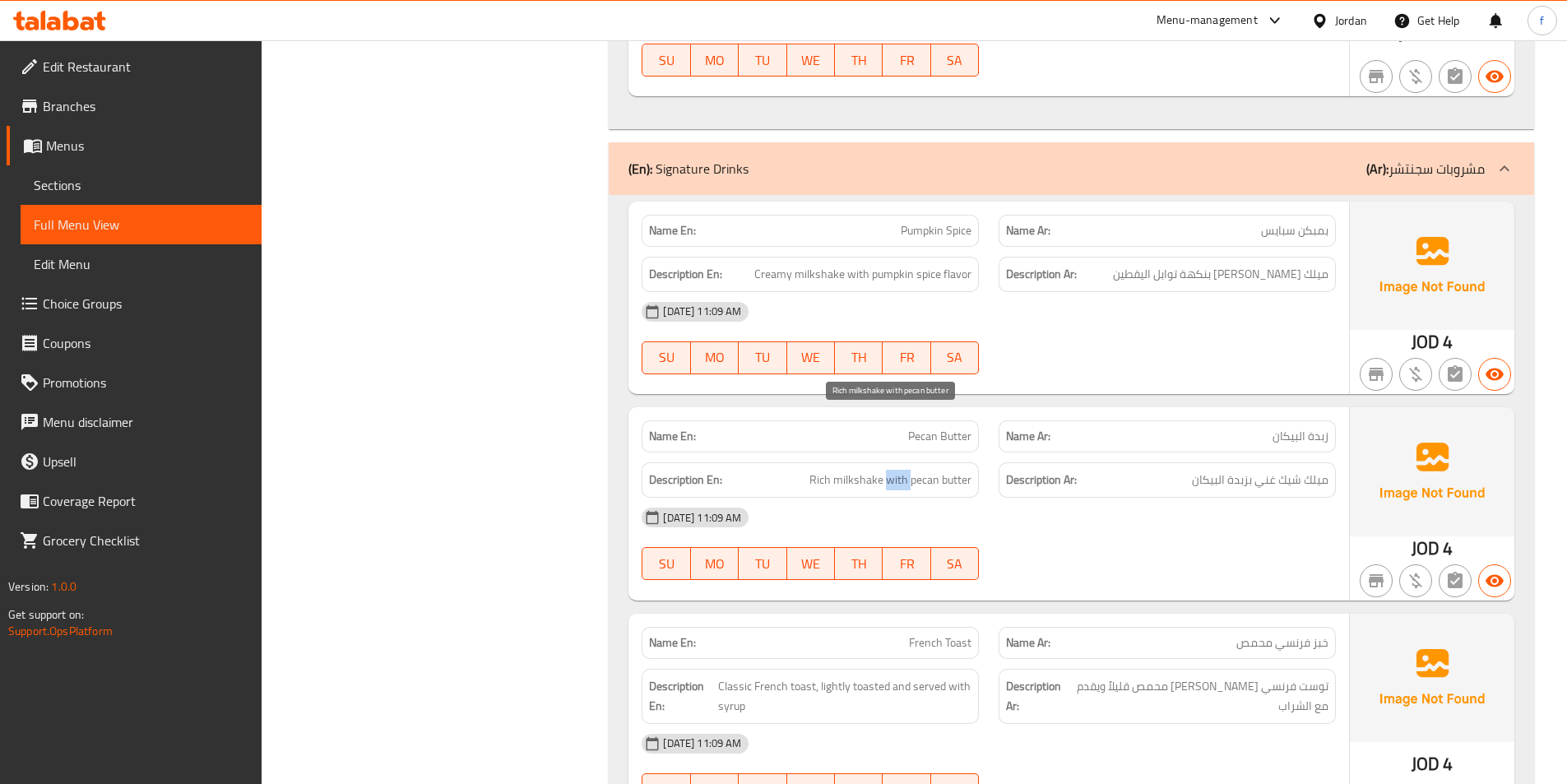
click at [900, 469] on span "Rich milkshake with pecan butter" at bounding box center [890, 479] width 162 height 21
click at [915, 469] on span "Rich milkshake with pecan butter" at bounding box center [890, 479] width 162 height 21
click at [898, 469] on span "Rich milkshake with pecan butter" at bounding box center [890, 479] width 162 height 21
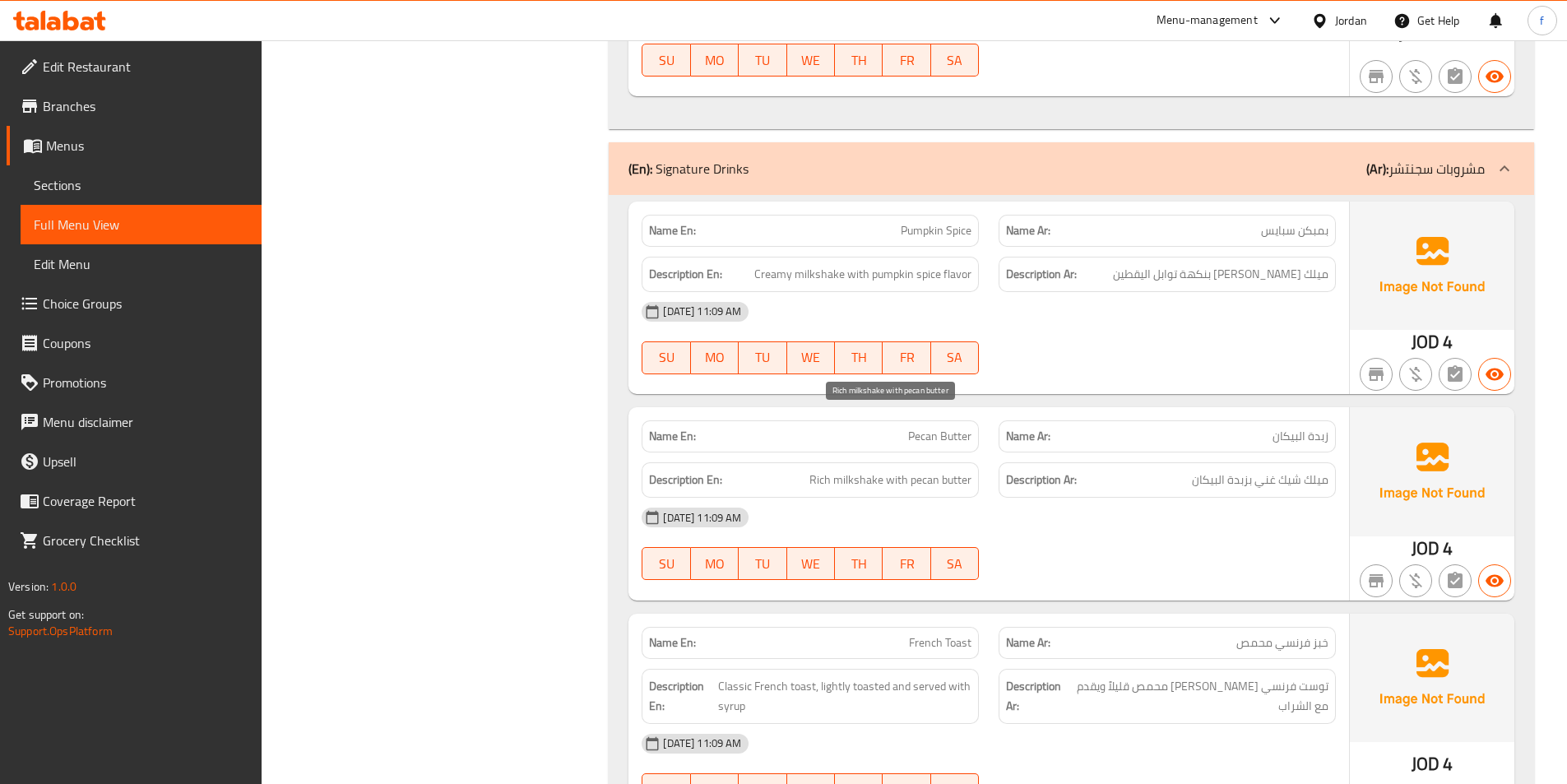
click at [953, 469] on span "Rich milkshake with pecan butter" at bounding box center [890, 479] width 162 height 21
click at [948, 469] on span "Rich milkshake with pecan butter" at bounding box center [890, 479] width 162 height 21
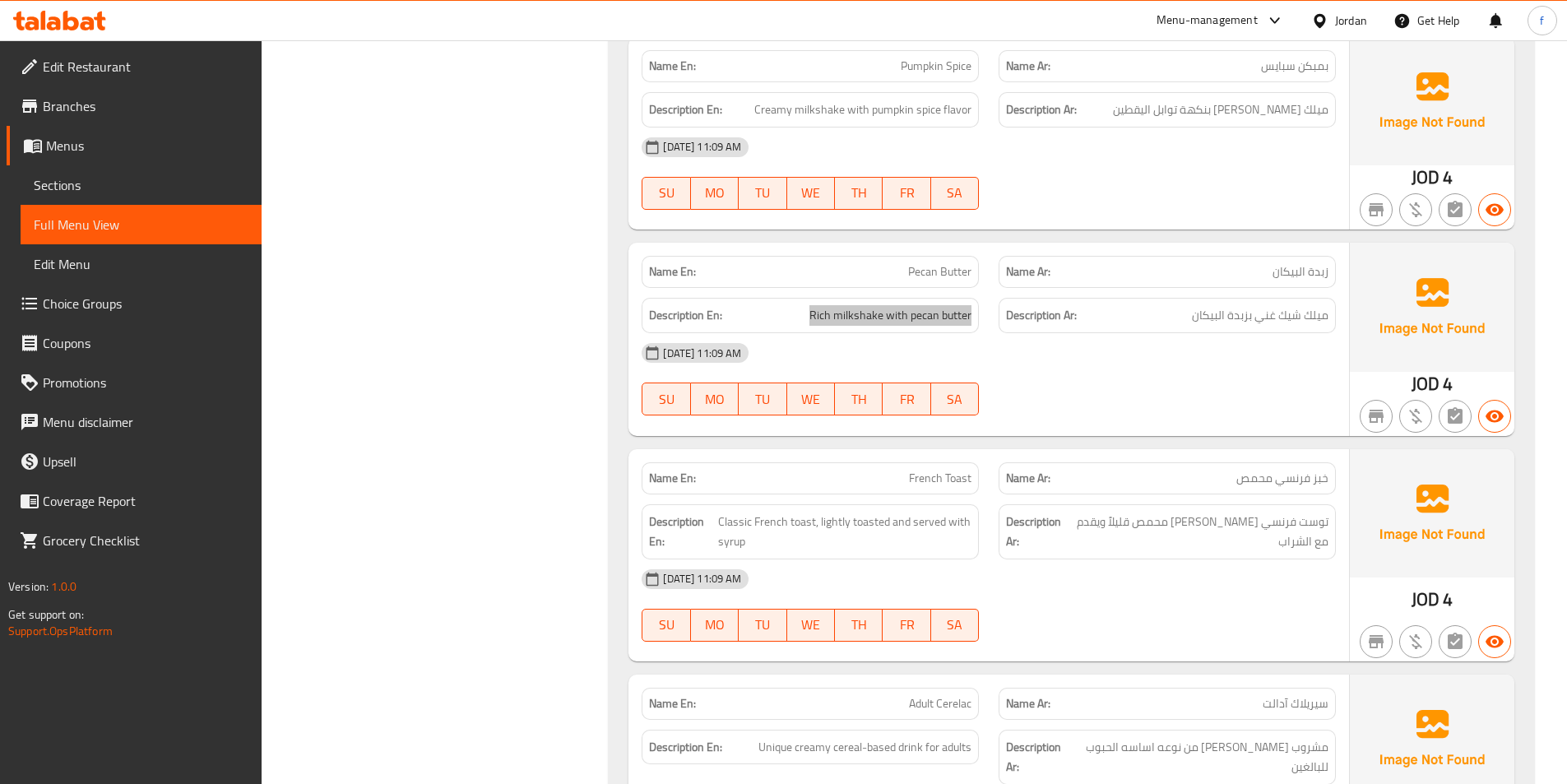
scroll to position [9127, 0]
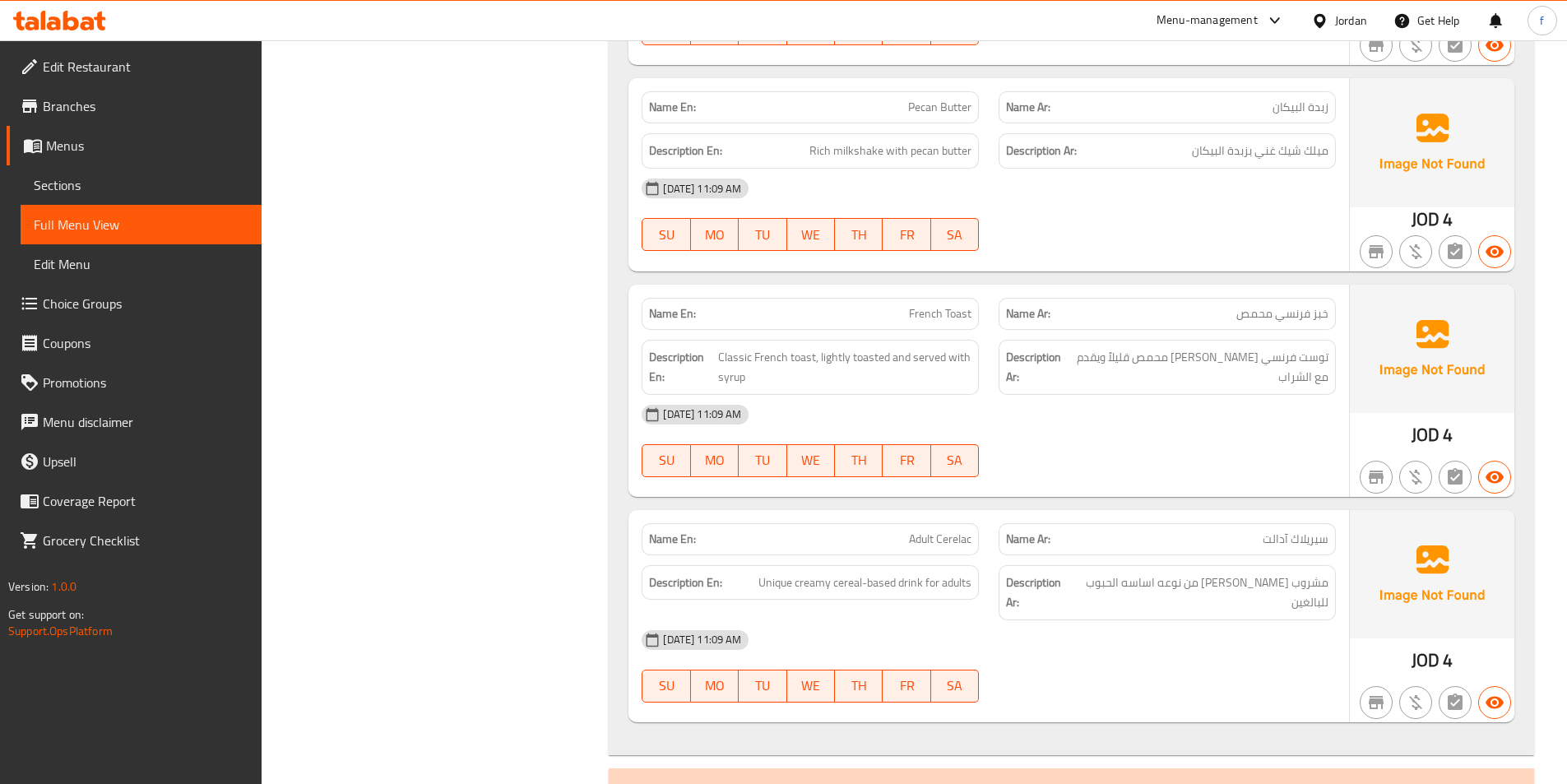
click at [942, 305] on span "French Toast" at bounding box center [941, 314] width 62 height 17
click at [802, 347] on span "Classic French toast, lightly toasted and served with syrup" at bounding box center [845, 367] width 254 height 41
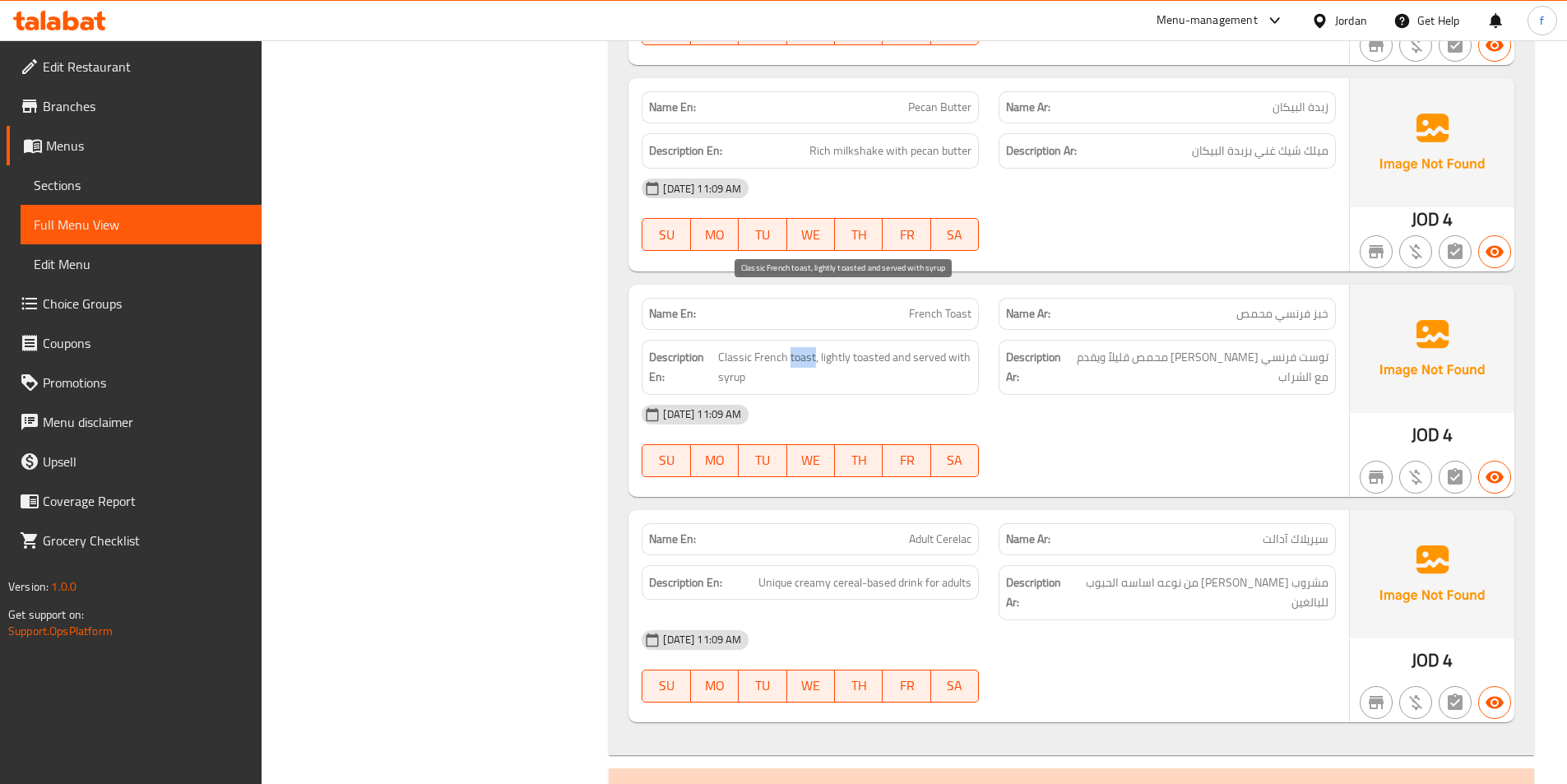
click at [802, 347] on span "Classic French toast, lightly toasted and served with syrup" at bounding box center [845, 367] width 254 height 41
click at [772, 347] on span "Classic French toast, lightly toasted and served with syrup" at bounding box center [845, 367] width 254 height 41
click at [754, 347] on span "Classic French toast, lightly toasted and served with syrup" at bounding box center [845, 367] width 254 height 41
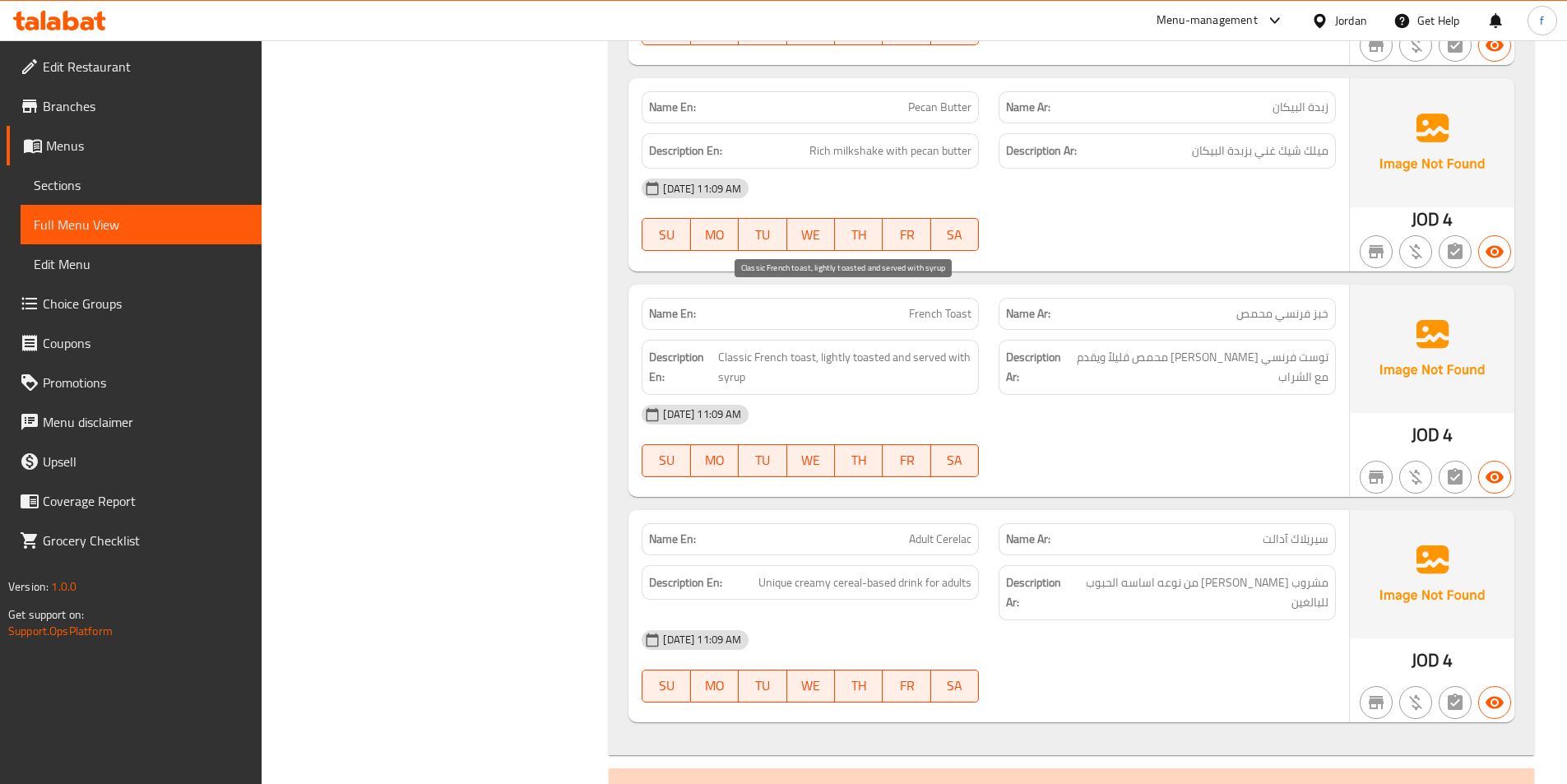
click at [850, 347] on span "Classic French toast, lightly toasted and served with syrup" at bounding box center [845, 367] width 254 height 41
click at [844, 347] on span "Classic French toast, lightly toasted and served with syrup" at bounding box center [845, 367] width 254 height 41
click at [836, 347] on span "Classic French toast, lightly toasted and served with syrup" at bounding box center [845, 367] width 254 height 41
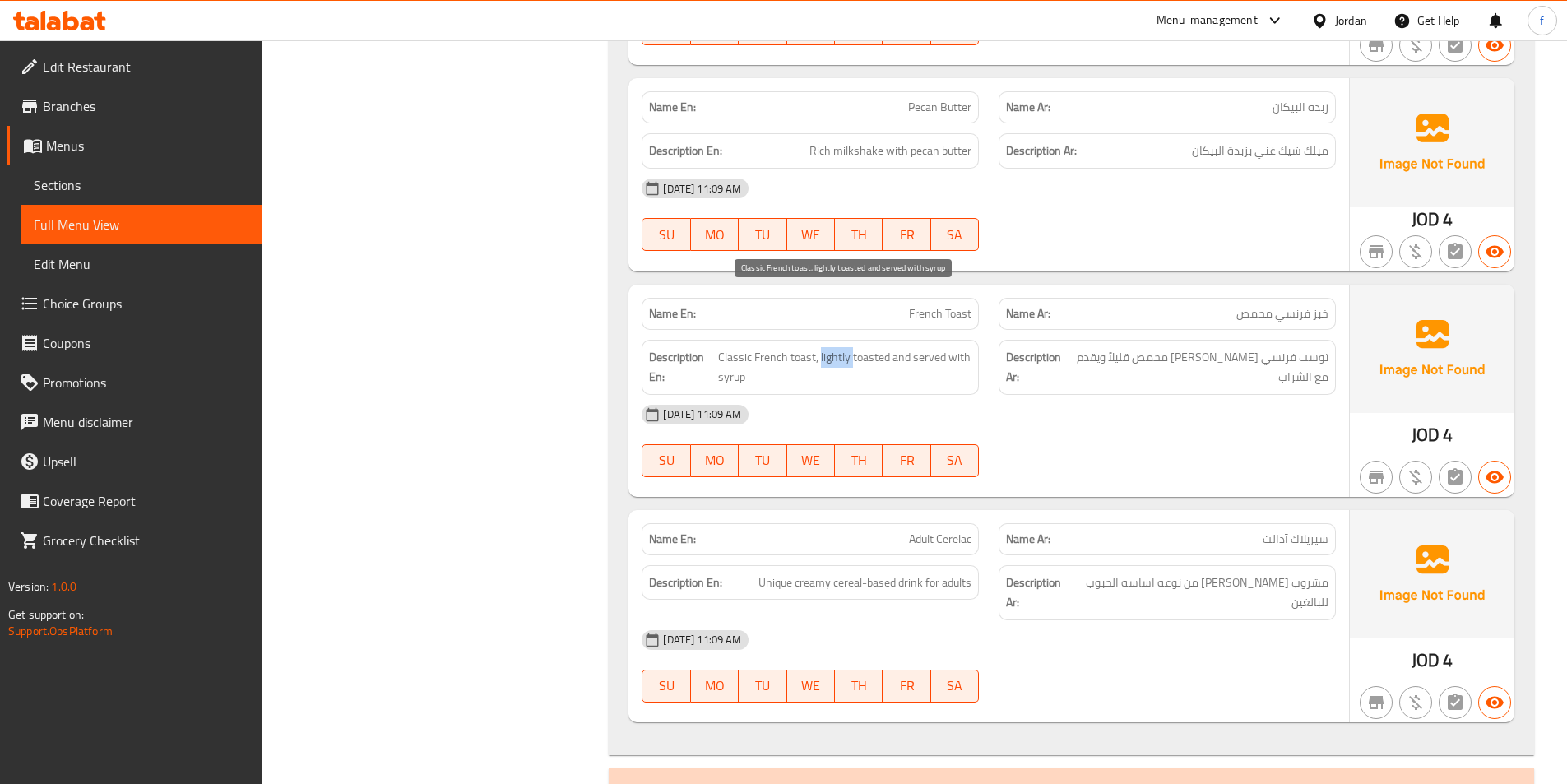
click at [836, 347] on span "Classic French toast, lightly toasted and served with syrup" at bounding box center [845, 367] width 254 height 41
click at [898, 347] on span "Classic French toast, lightly toasted and served with syrup" at bounding box center [845, 367] width 254 height 41
click at [927, 347] on span "Classic French toast, lightly toasted and served with syrup" at bounding box center [845, 367] width 254 height 41
click at [947, 347] on span "Classic French toast, lightly toasted and served with syrup" at bounding box center [845, 367] width 254 height 41
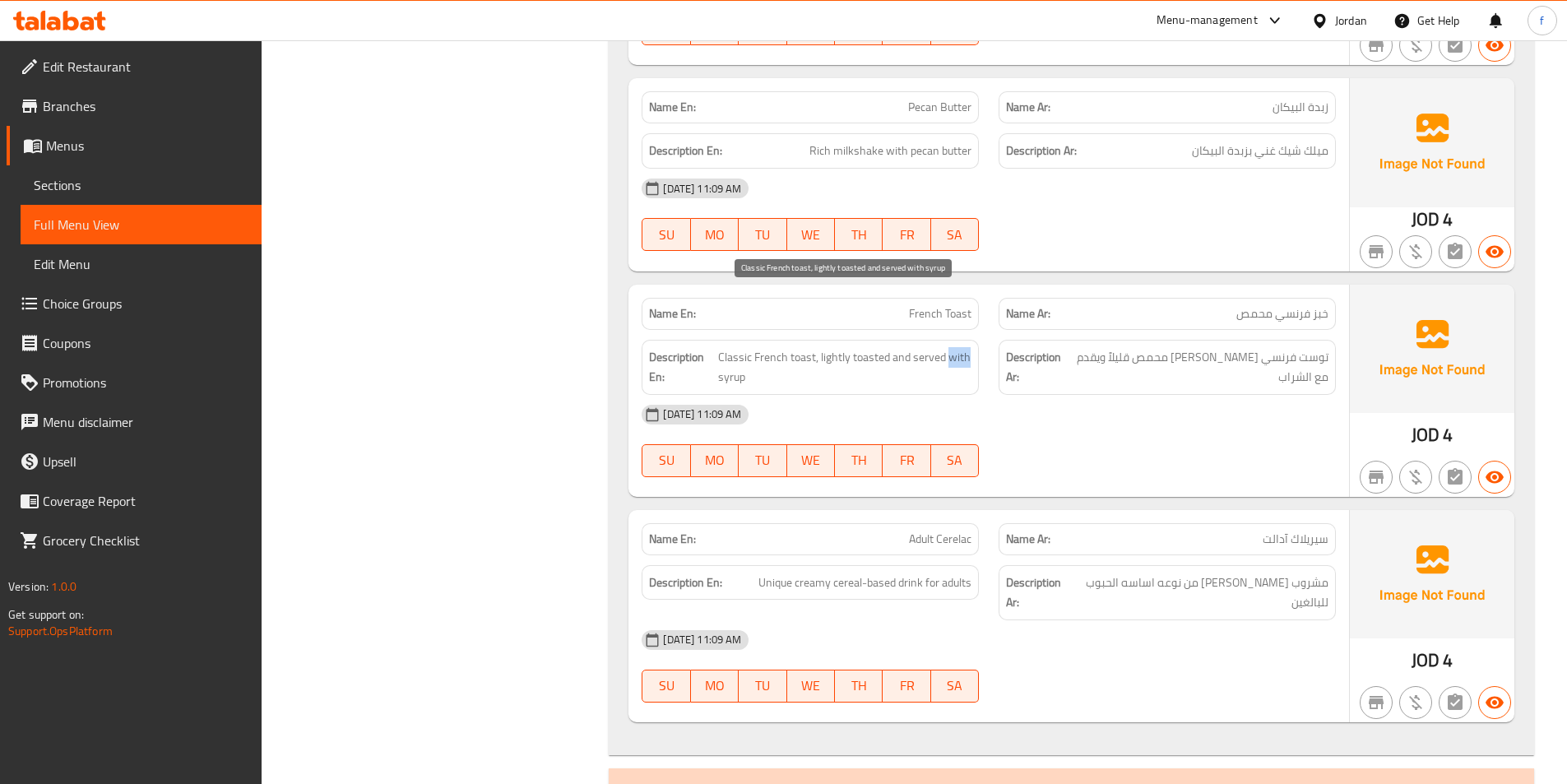
click at [947, 347] on span "Classic French toast, lightly toasted and served with syrup" at bounding box center [845, 367] width 254 height 41
click at [744, 347] on span "Classic French toast, lightly toasted and served with syrup" at bounding box center [845, 367] width 254 height 41
click at [734, 347] on span "Classic French toast, lightly toasted and served with syrup" at bounding box center [845, 367] width 254 height 41
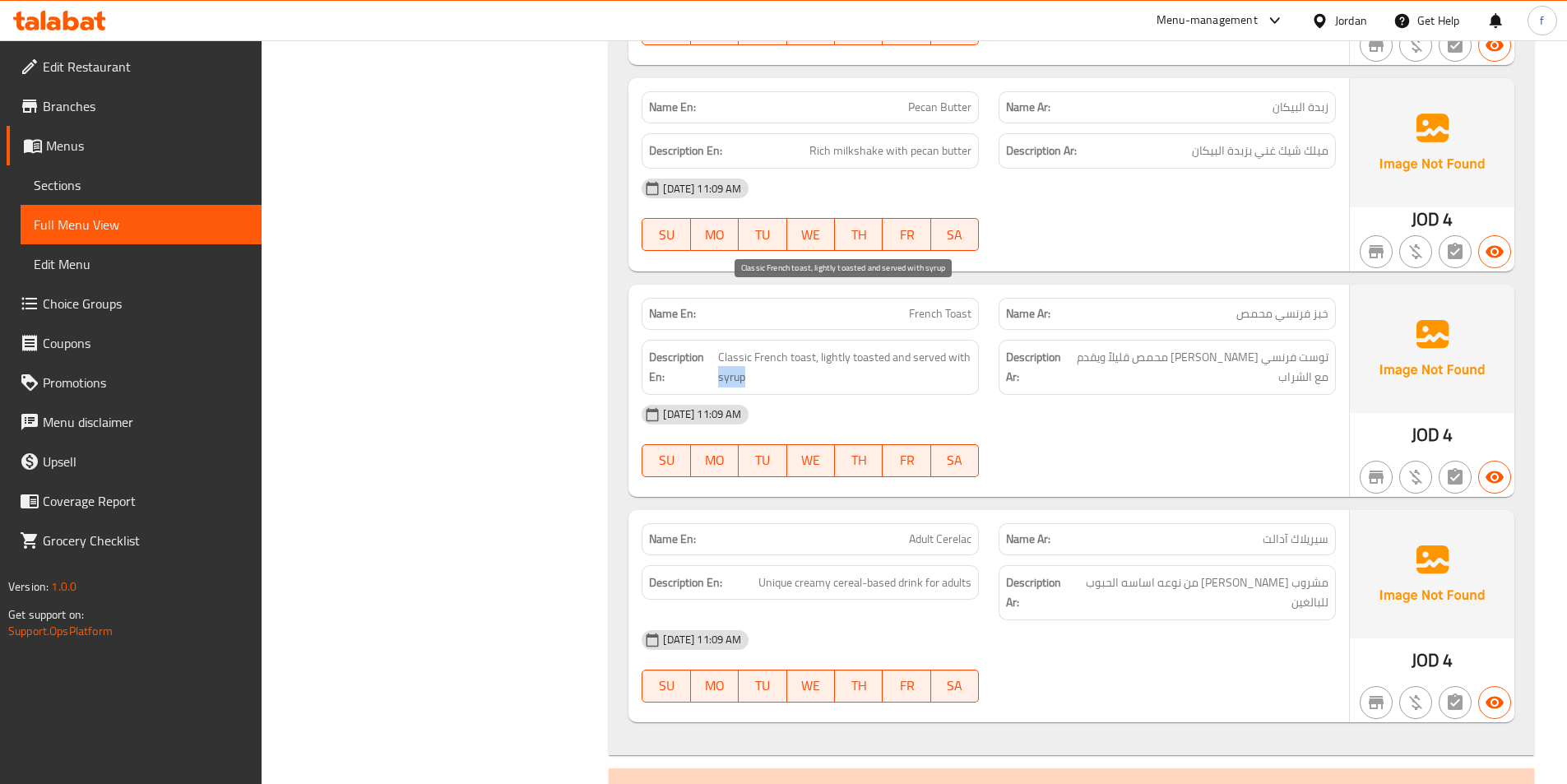
click at [734, 347] on span "Classic French toast, lightly toasted and served with syrup" at bounding box center [845, 367] width 254 height 41
copy span "syrup"
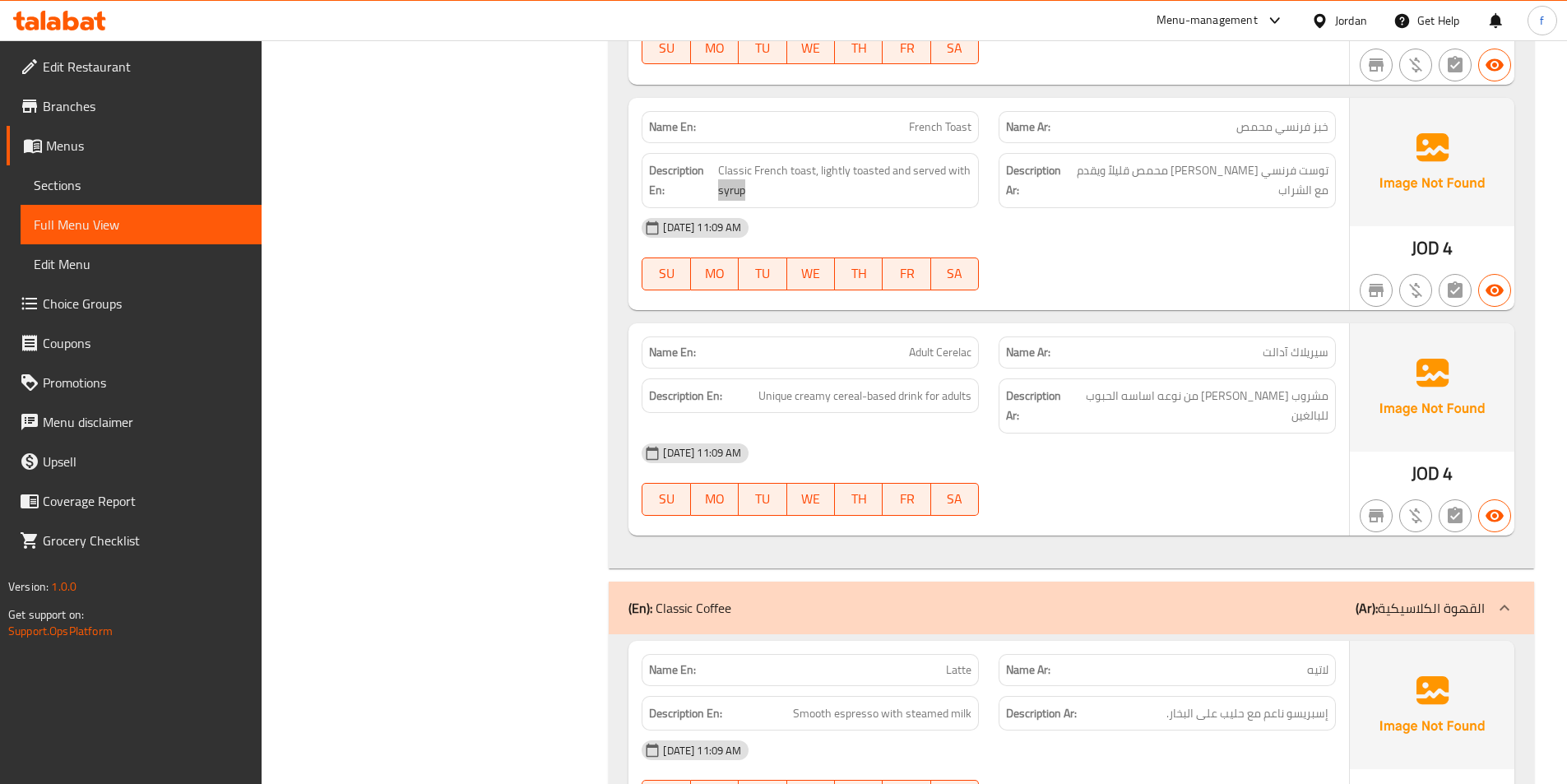
scroll to position [9374, 0]
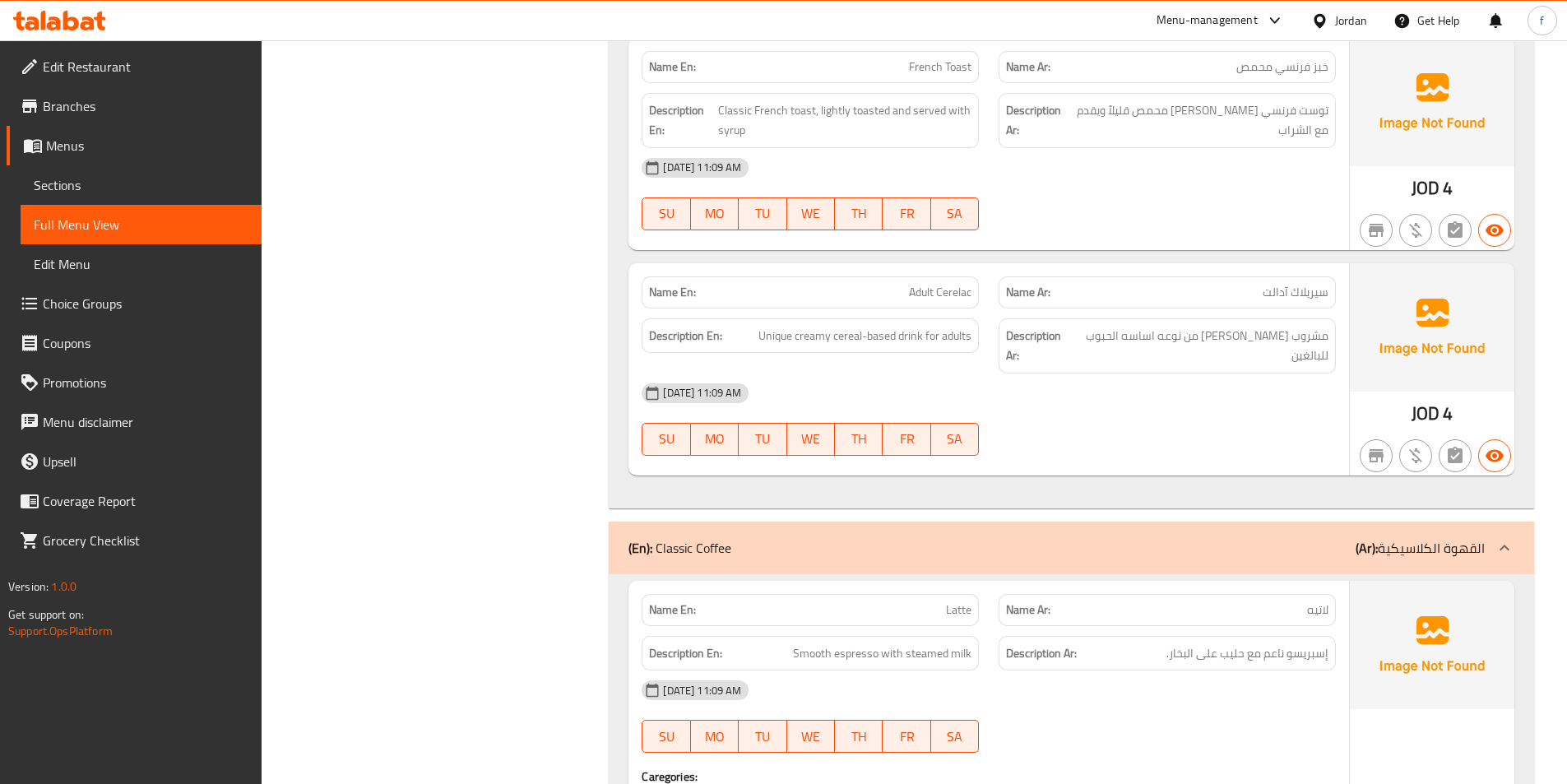
click at [941, 284] on span "Adult Cerelac" at bounding box center [941, 292] width 62 height 17
click at [907, 325] on span "Unique creamy cereal-based drink for adults" at bounding box center [865, 336] width 213 height 21
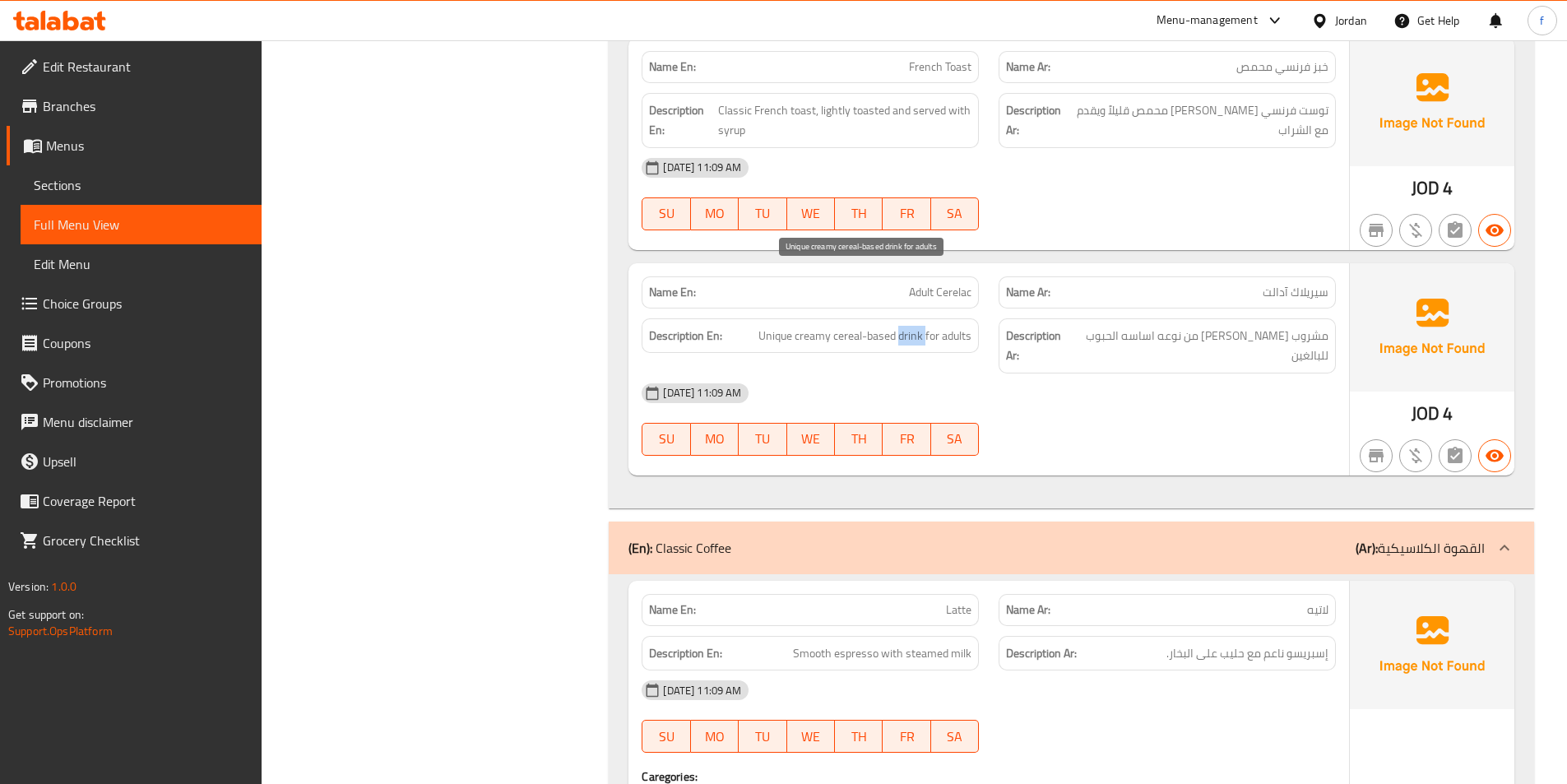
click at [907, 325] on span "Unique creamy cereal-based drink for adults" at bounding box center [865, 336] width 213 height 21
click at [814, 325] on span "Unique creamy cereal-based drink for adults" at bounding box center [865, 336] width 213 height 21
click at [775, 325] on span "Unique creamy cereal-based drink for adults" at bounding box center [865, 336] width 213 height 21
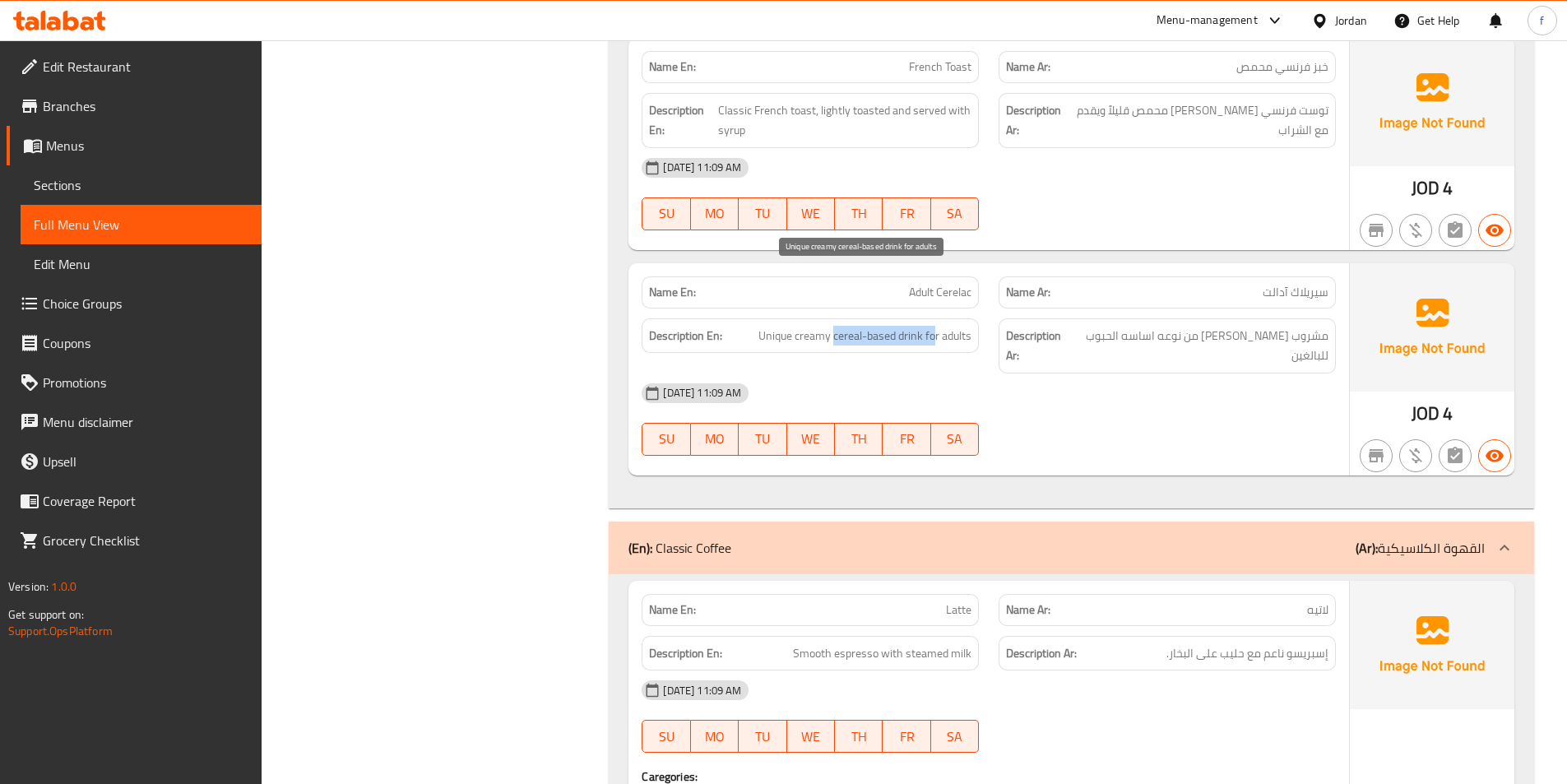
drag, startPoint x: 834, startPoint y: 281, endPoint x: 933, endPoint y: 282, distance: 99.0
click at [933, 325] on span "Unique creamy cereal-based drink for adults" at bounding box center [865, 336] width 213 height 21
click at [827, 325] on span "Unique creamy cereal-based drink for adults" at bounding box center [865, 336] width 213 height 21
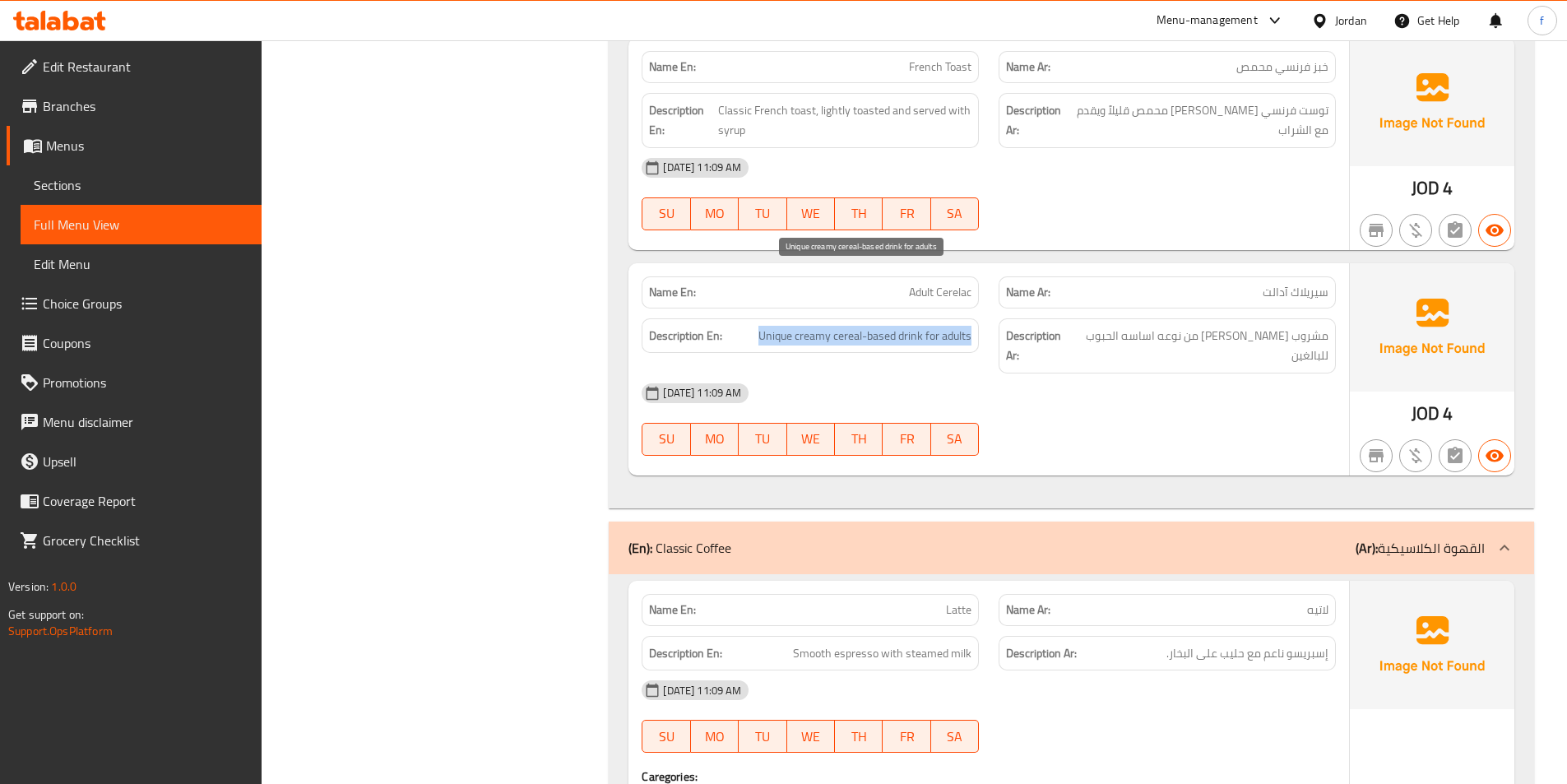
click at [827, 325] on span "Unique creamy cereal-based drink for adults" at bounding box center [865, 336] width 213 height 21
click at [752, 325] on h6 "Description En: Unique creamy cereal-based drink for adults" at bounding box center [810, 336] width 323 height 21
click at [793, 325] on span "Unique creamy cereal-based drink for adults" at bounding box center [865, 336] width 213 height 21
click at [771, 325] on span "Unique creamy cereal-based drink for adults" at bounding box center [865, 336] width 213 height 21
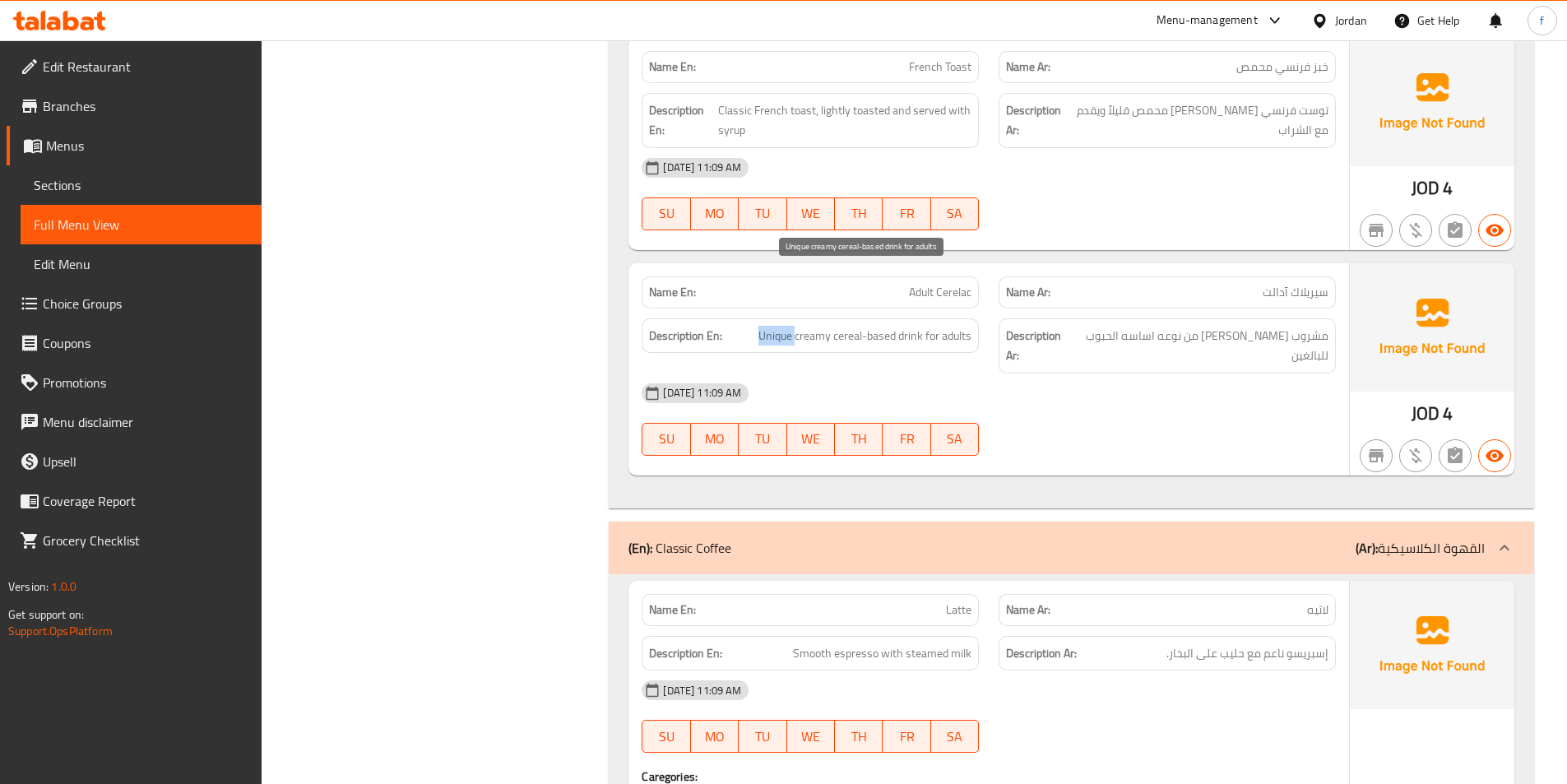
click at [771, 325] on span "Unique creamy cereal-based drink for adults" at bounding box center [865, 336] width 213 height 21
copy span "Unique"
click at [942, 276] on div "Name En: Adult Cerelac" at bounding box center [810, 292] width 337 height 32
click at [951, 284] on span "Adult Cerelac" at bounding box center [941, 292] width 62 height 17
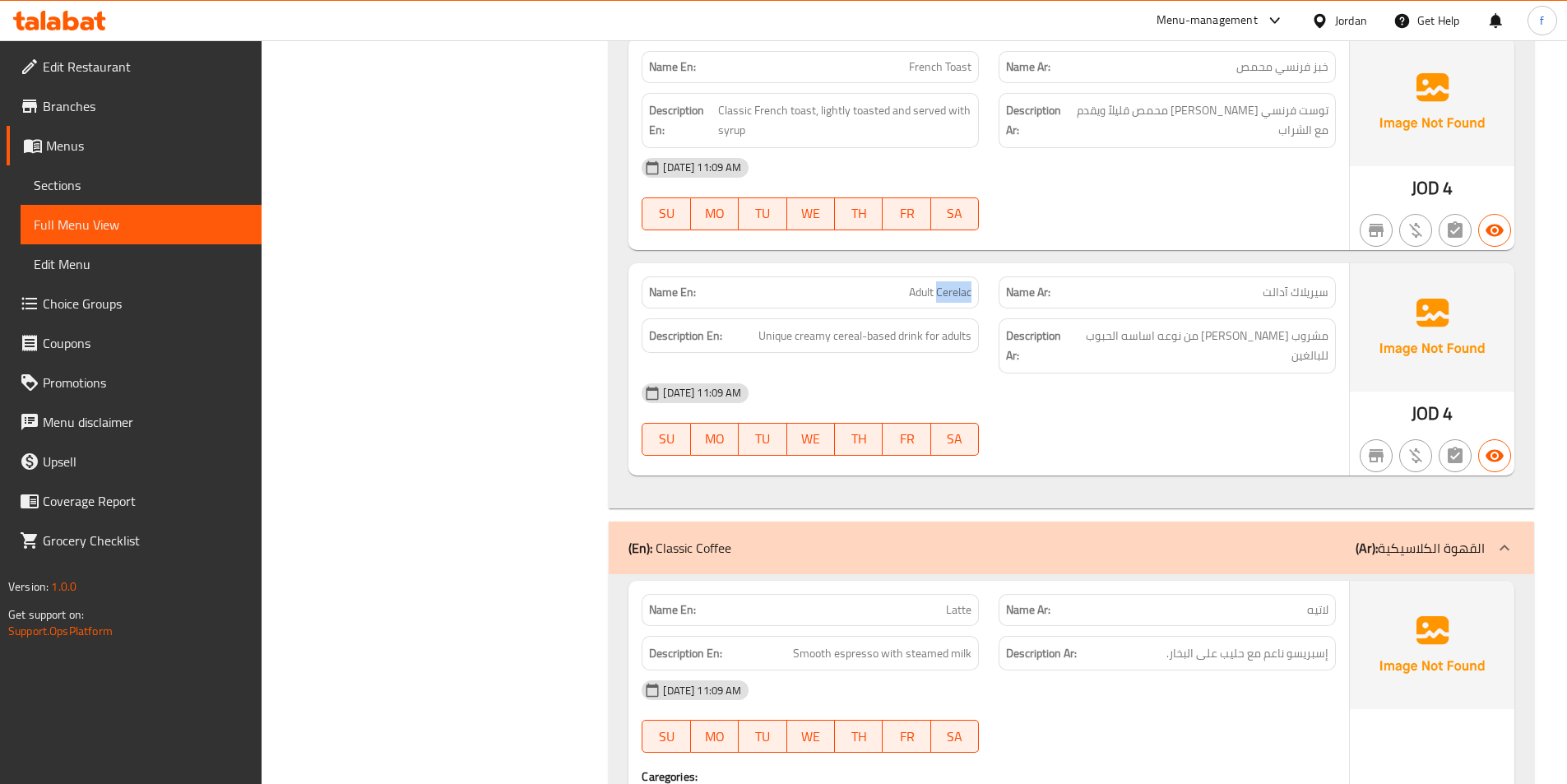
click at [951, 284] on span "Adult Cerelac" at bounding box center [941, 292] width 62 height 17
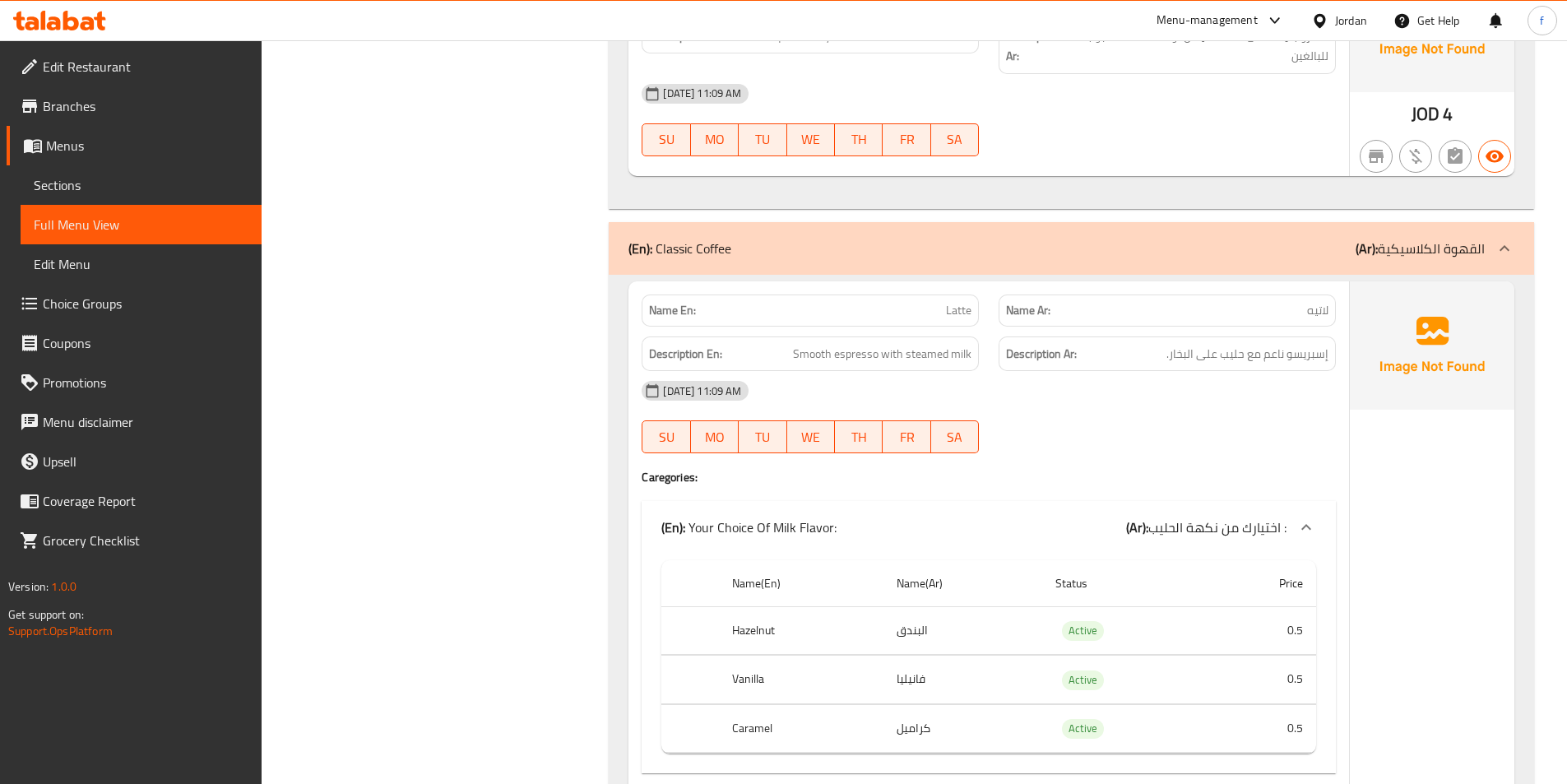
scroll to position [9785, 0]
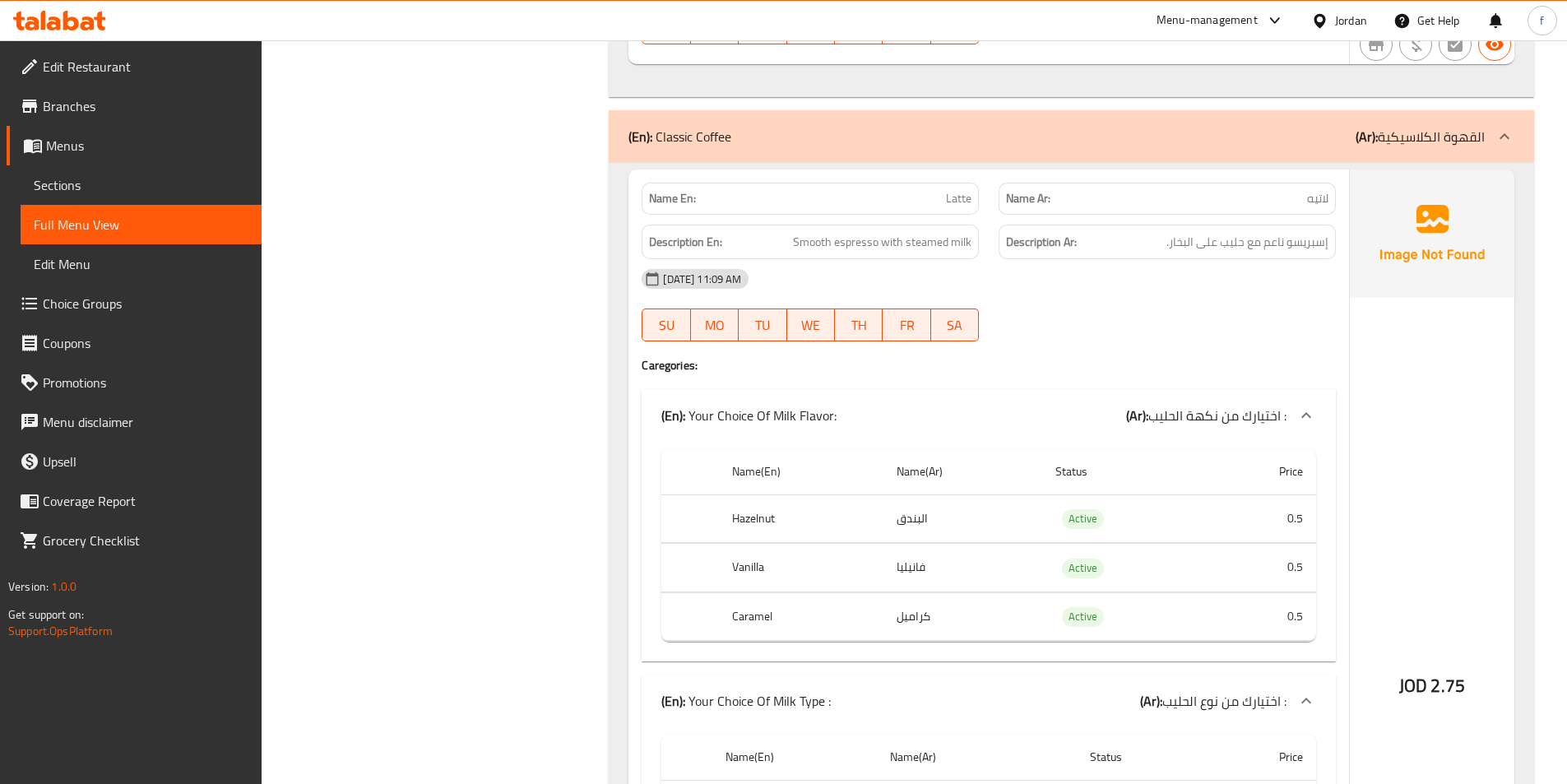
click at [960, 190] on span "Latte" at bounding box center [959, 199] width 26 height 17
click at [847, 232] on span "Smooth espresso with steamed milk" at bounding box center [882, 242] width 179 height 21
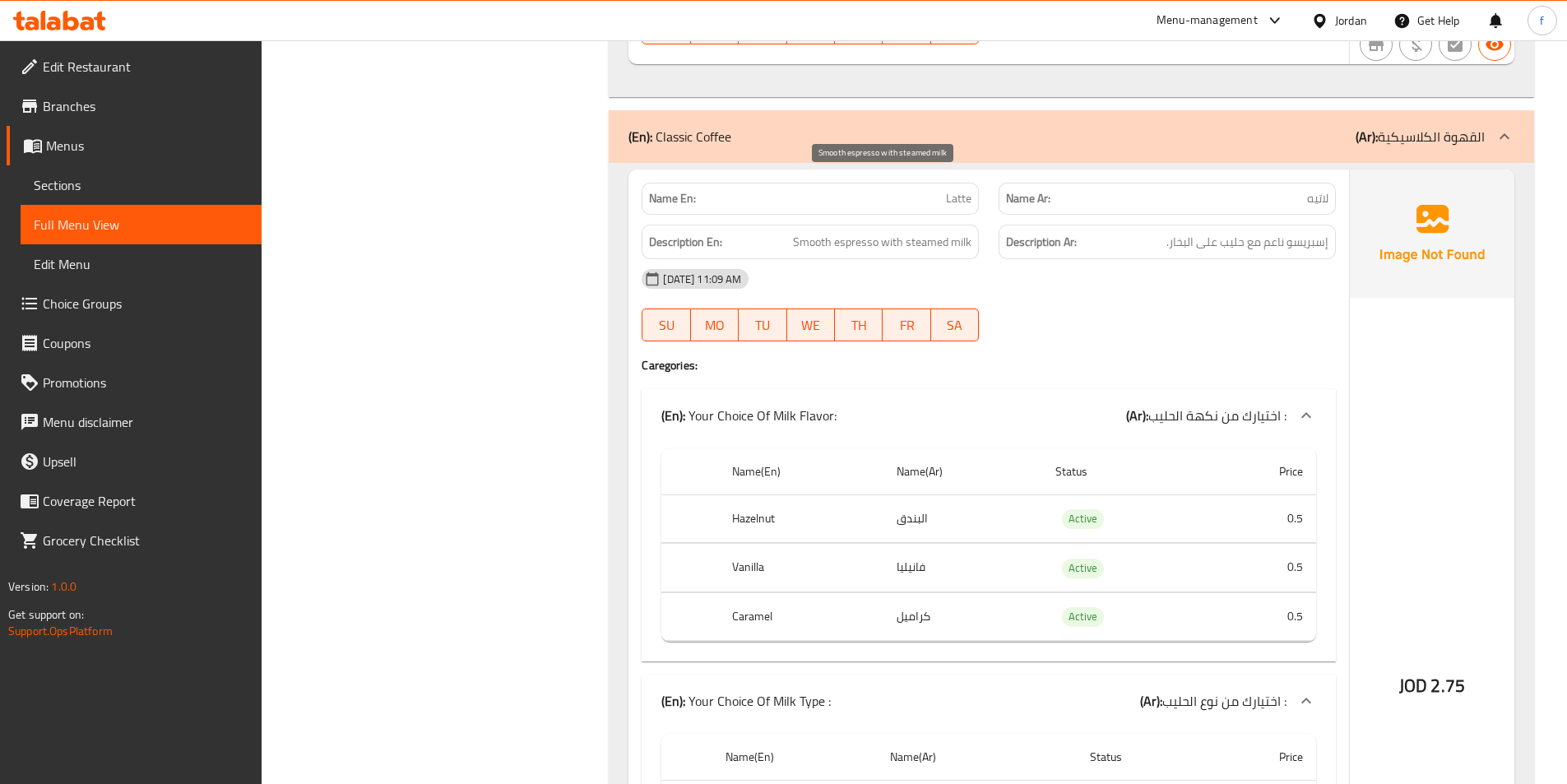
click at [818, 232] on span "Smooth espresso with steamed milk" at bounding box center [882, 242] width 179 height 21
click at [899, 232] on span "Smooth espresso with steamed milk" at bounding box center [882, 242] width 179 height 21
click at [937, 232] on span "Smooth espresso with steamed milk" at bounding box center [882, 242] width 179 height 21
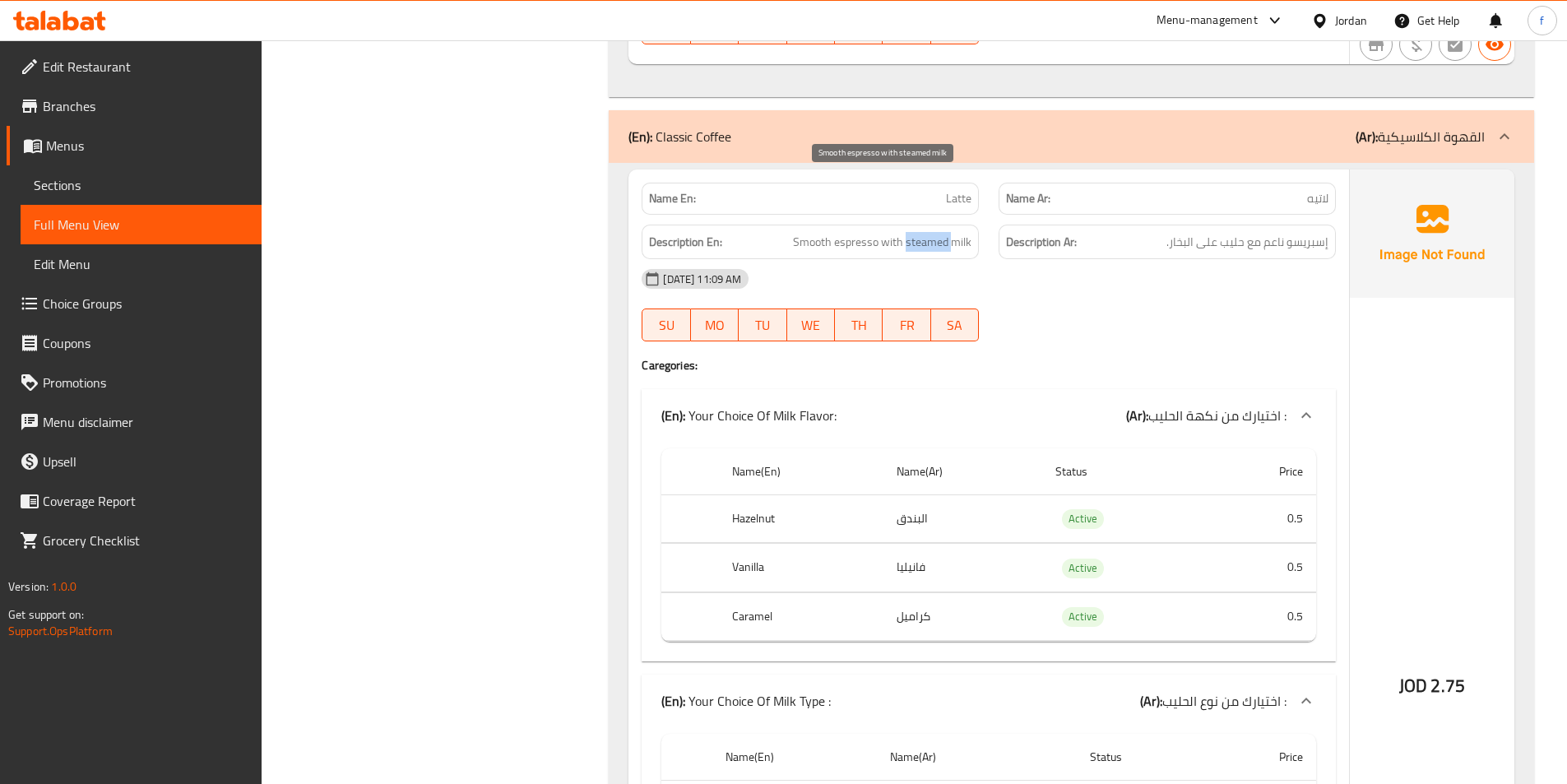
click at [937, 232] on span "Smooth espresso with steamed milk" at bounding box center [882, 242] width 179 height 21
click at [966, 232] on span "Smooth espresso with steamed milk" at bounding box center [882, 242] width 179 height 21
click at [1146, 259] on div "12-10-2025 11:09 AM" at bounding box center [989, 279] width 714 height 40
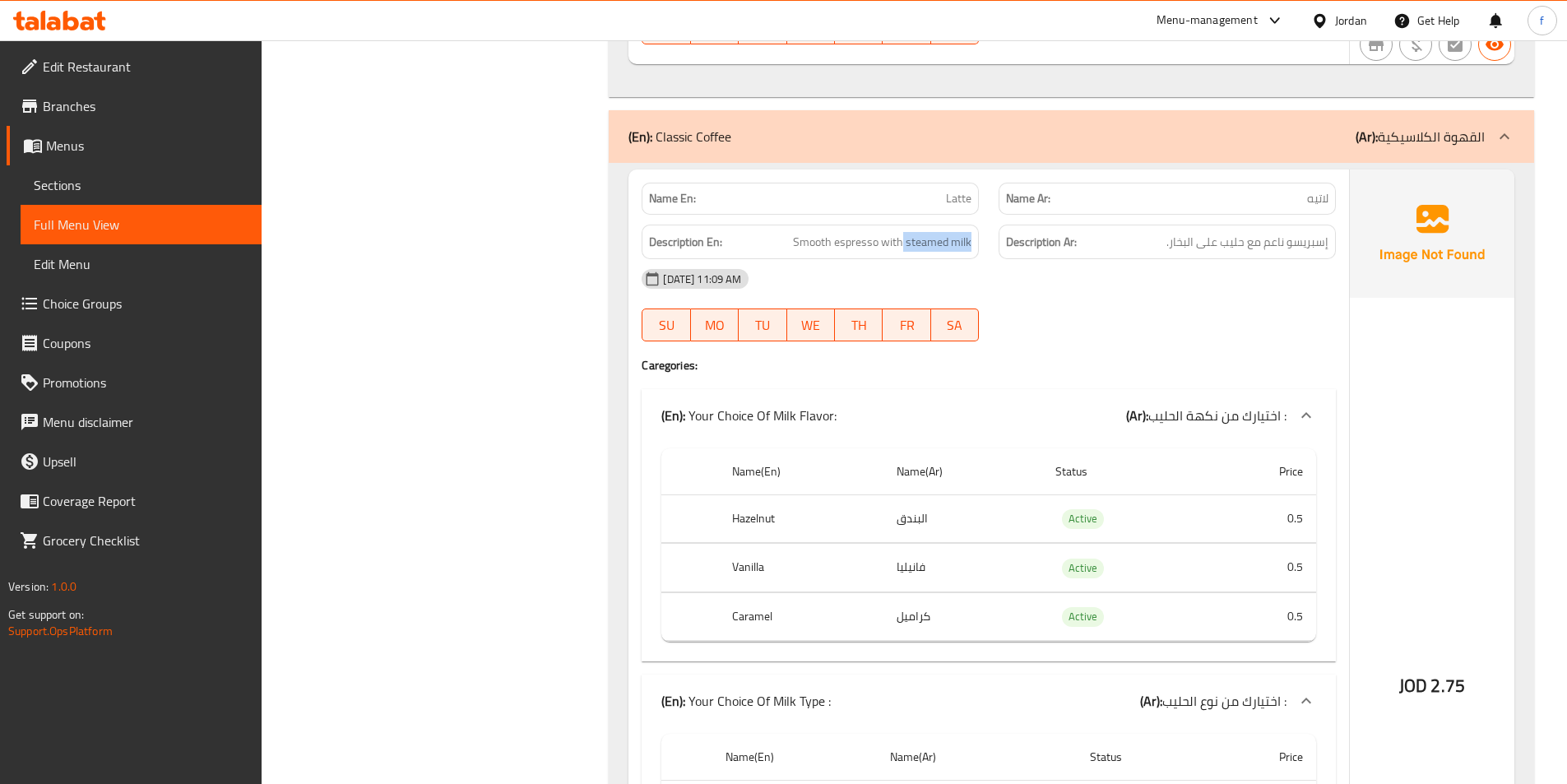
drag, startPoint x: 902, startPoint y: 180, endPoint x: 997, endPoint y: 178, distance: 95.0
click at [997, 215] on div "Description En: Smooth espresso with steamed milk Description Ar: إسبريسو ناعم …" at bounding box center [989, 242] width 714 height 55
copy span "steamed milk"
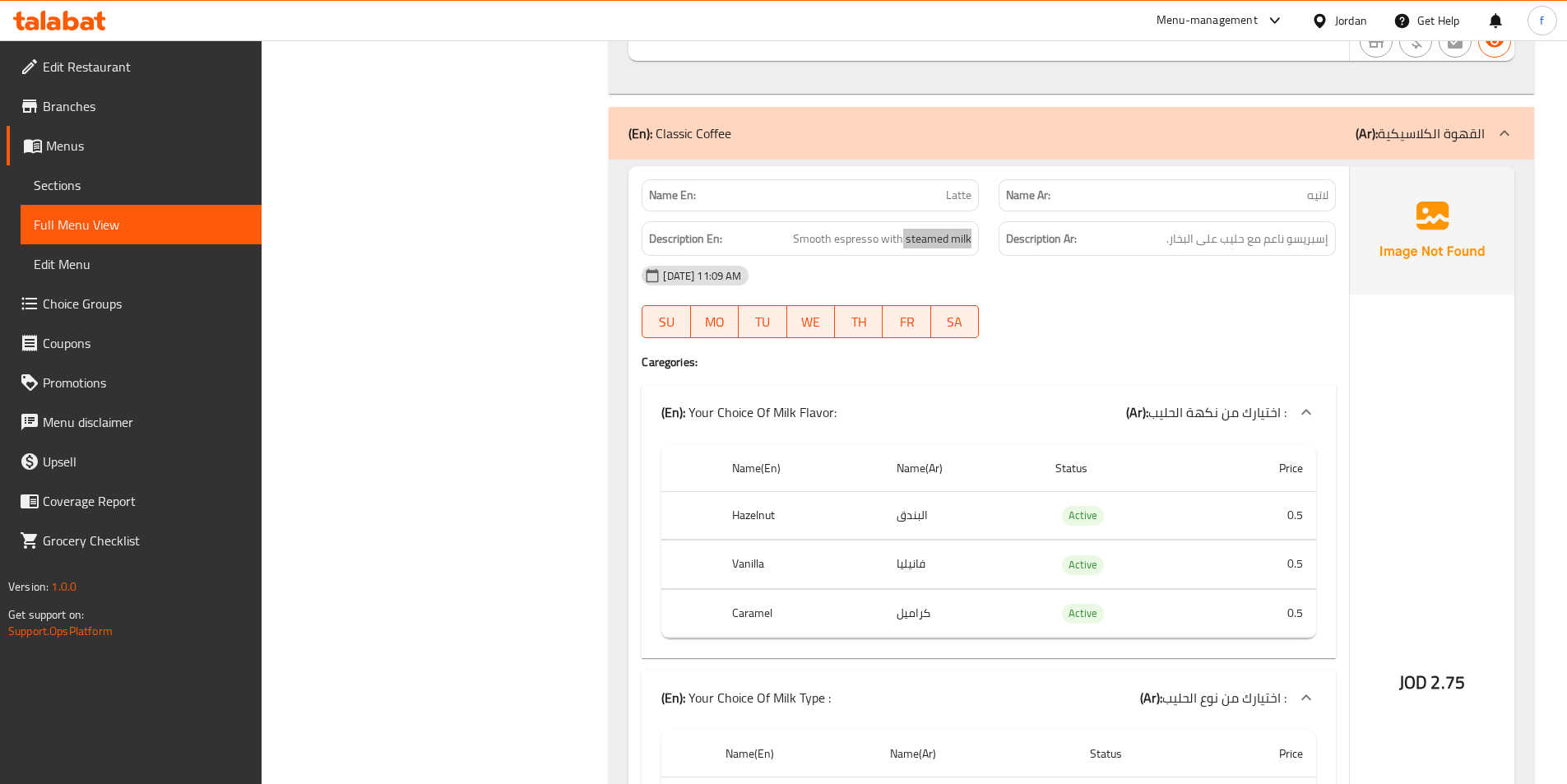
scroll to position [9621, 0]
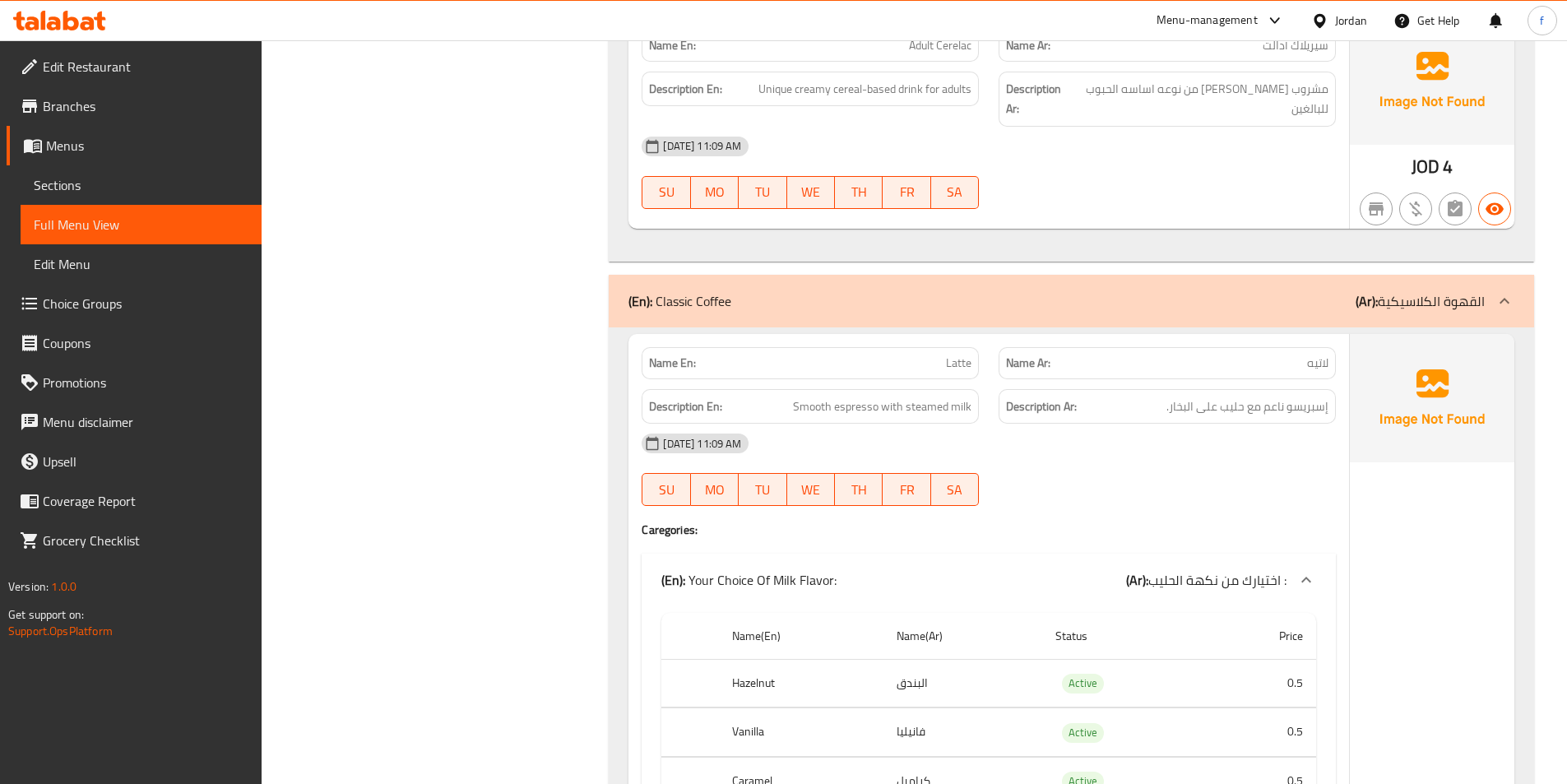
drag, startPoint x: 980, startPoint y: 293, endPoint x: 961, endPoint y: 299, distance: 19.9
click at [980, 337] on div "Name En: Latte" at bounding box center [810, 362] width 357 height 52
click at [956, 355] on span "Latte" at bounding box center [959, 363] width 26 height 17
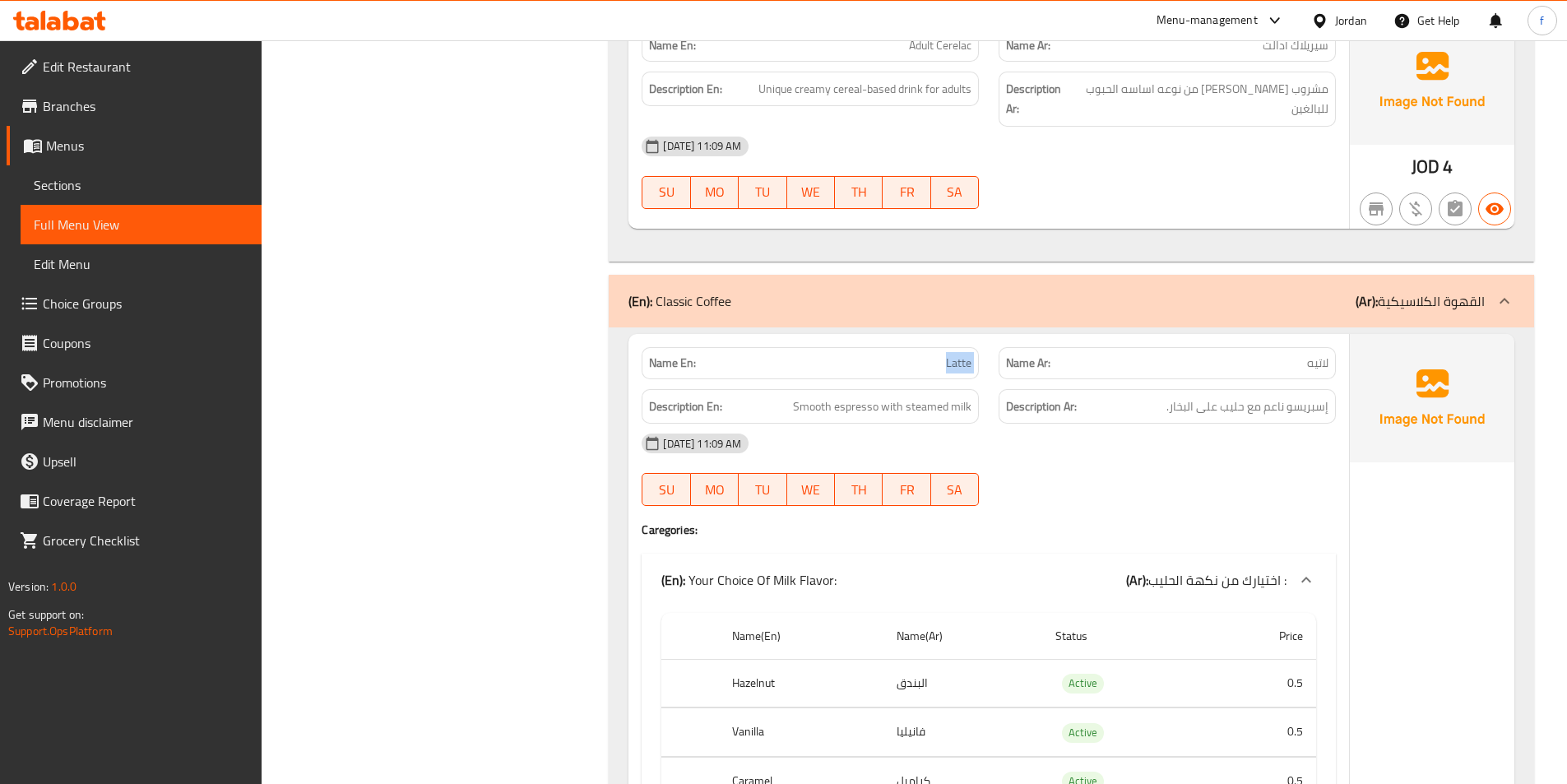
copy span "Latte"
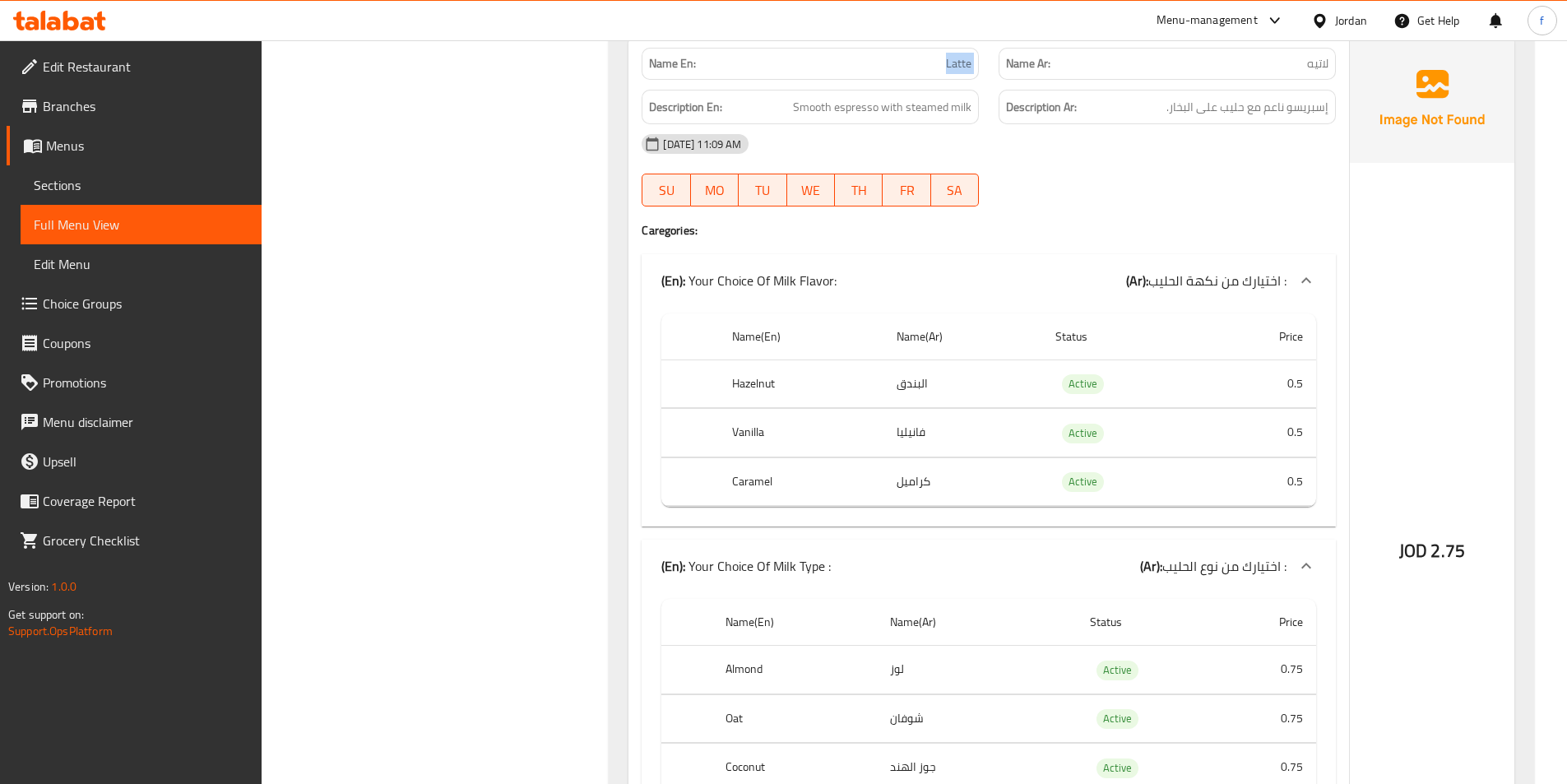
scroll to position [9950, 0]
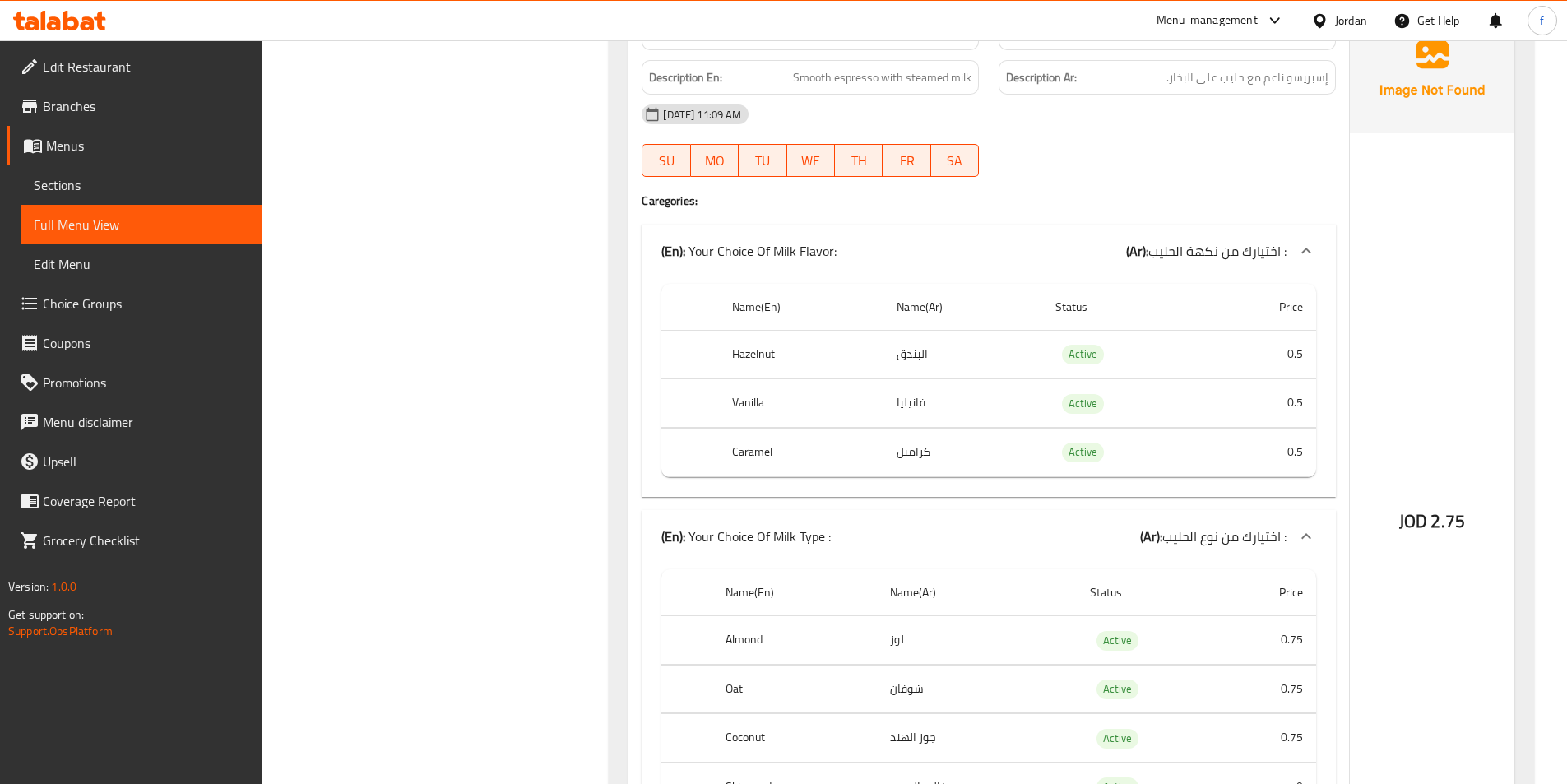
click at [747, 330] on th "Hazelnut" at bounding box center [801, 354] width 164 height 48
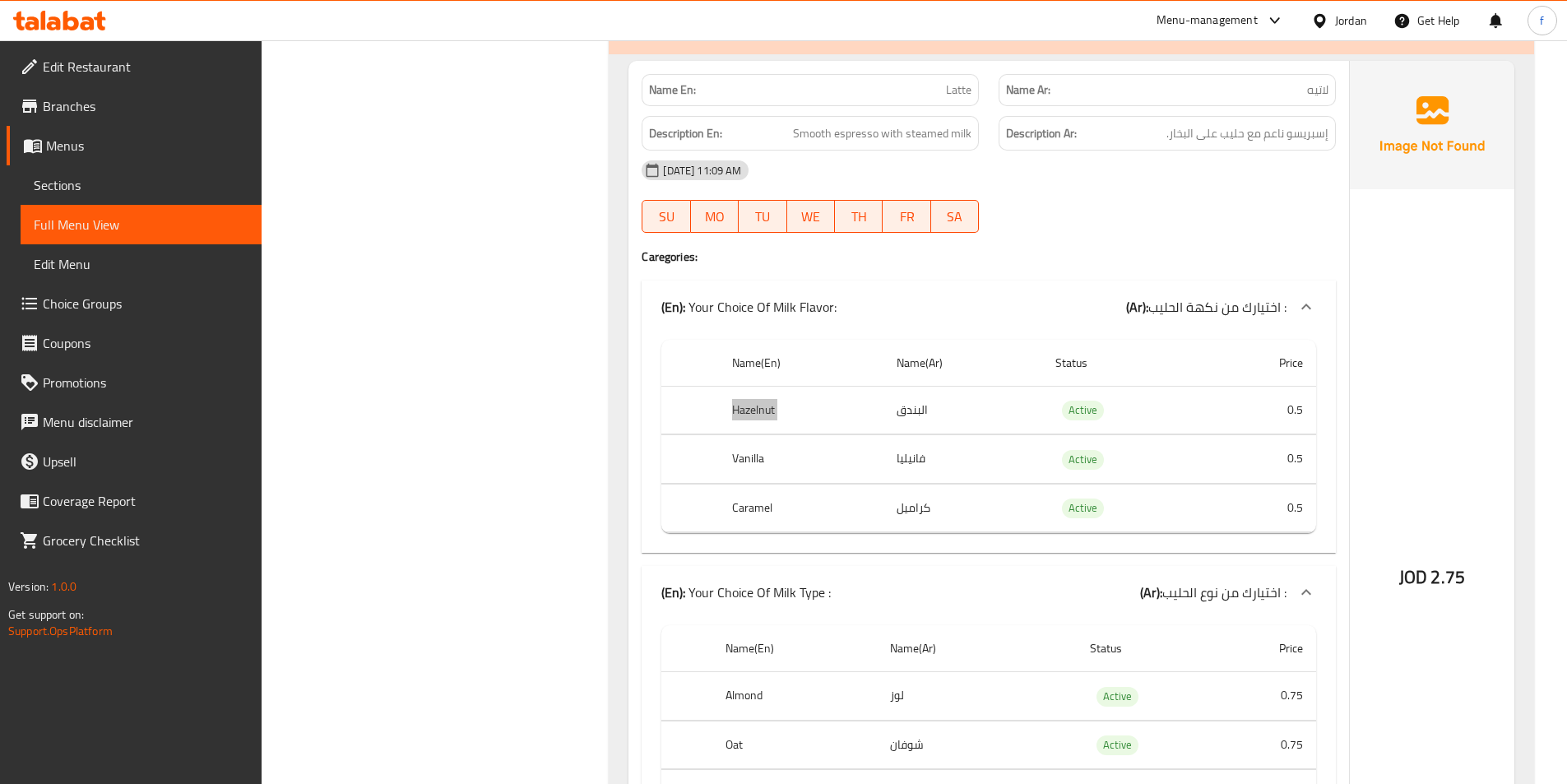
scroll to position [9868, 0]
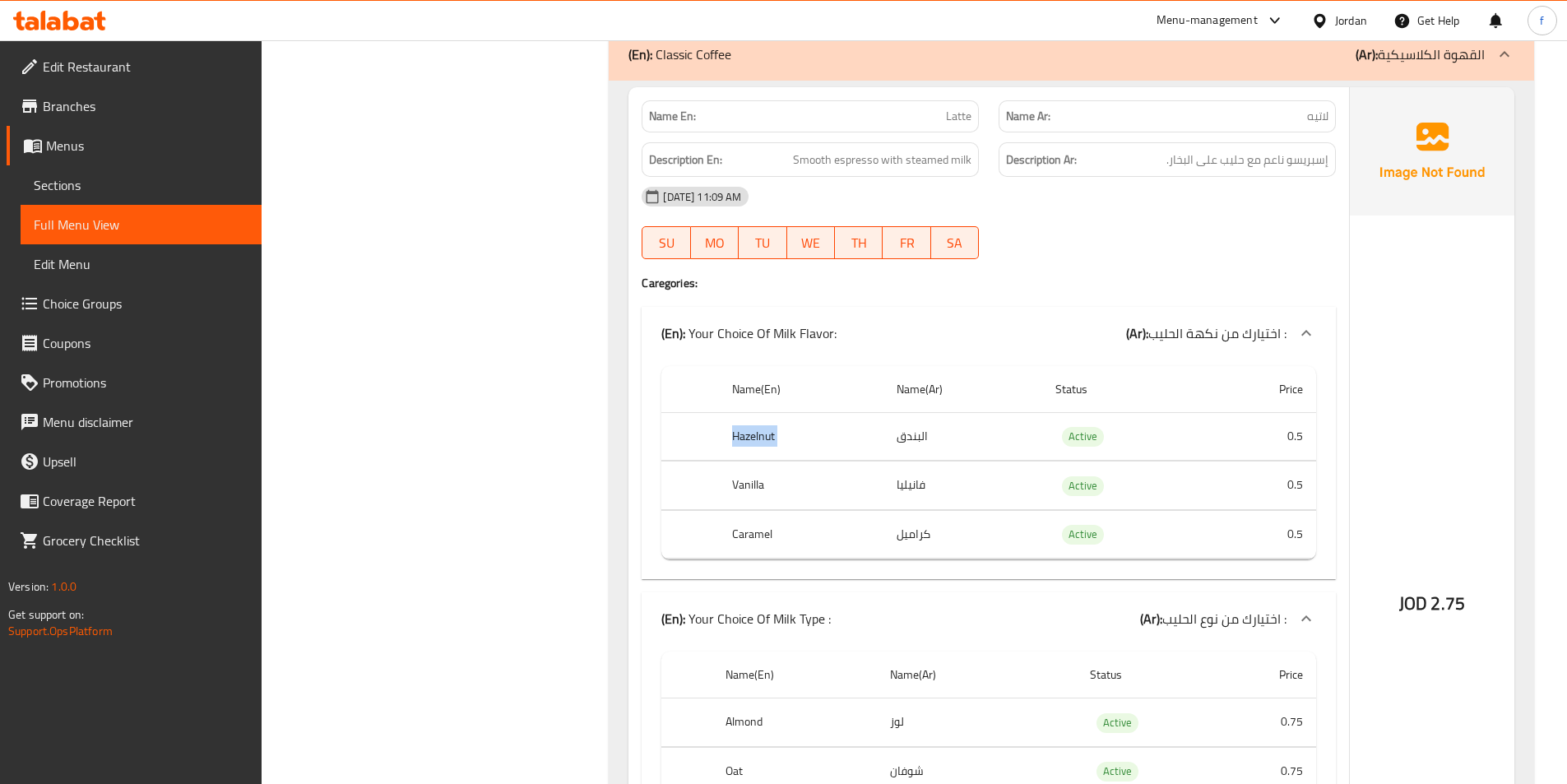
click at [749, 412] on th "Hazelnut" at bounding box center [801, 436] width 164 height 48
click at [741, 462] on th "Vanilla" at bounding box center [801, 485] width 164 height 48
click at [744, 510] on th "Caramel" at bounding box center [801, 533] width 164 height 48
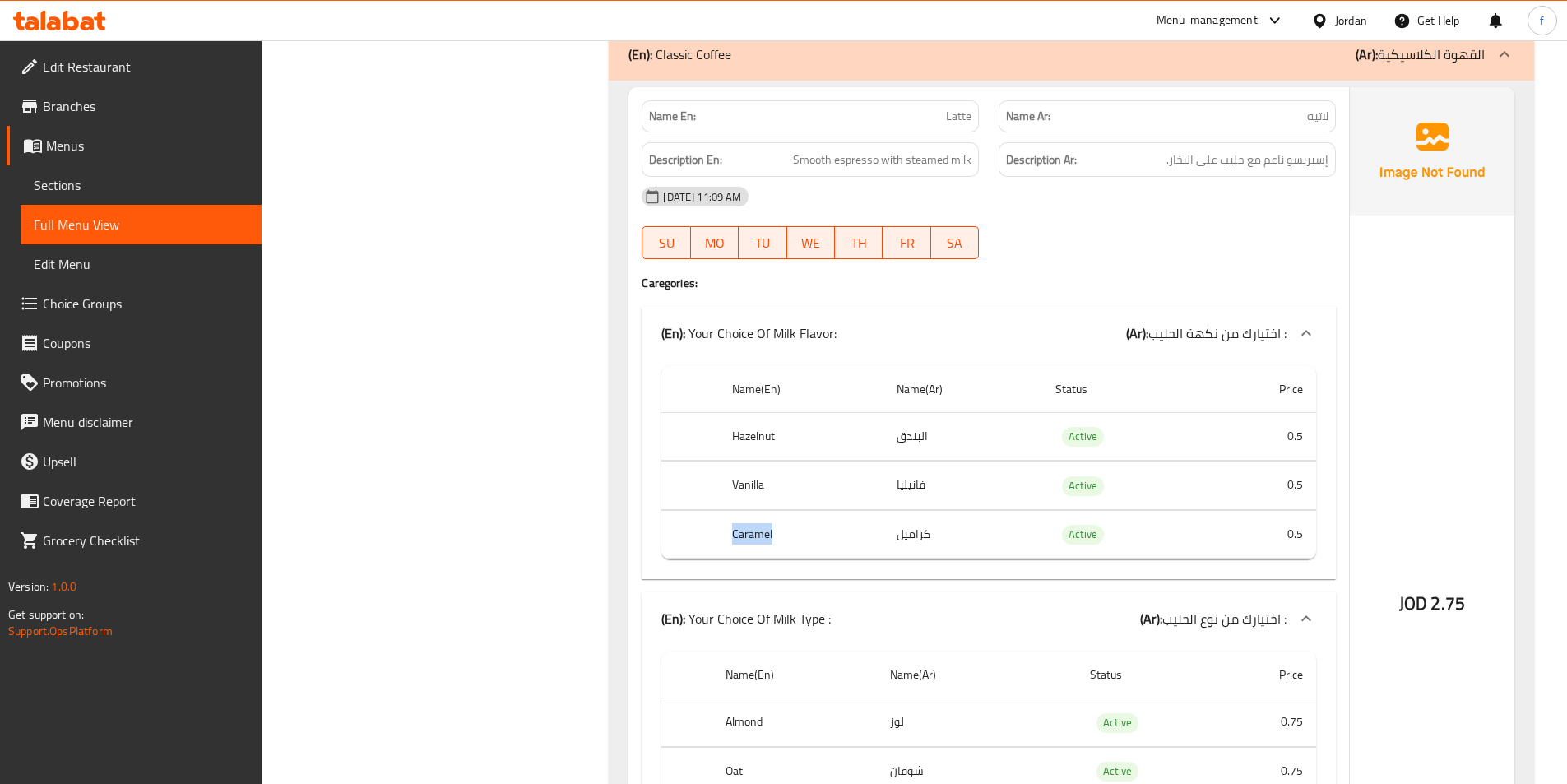
click at [744, 510] on th "Caramel" at bounding box center [801, 533] width 164 height 48
click at [912, 412] on td "البندق" at bounding box center [963, 436] width 159 height 48
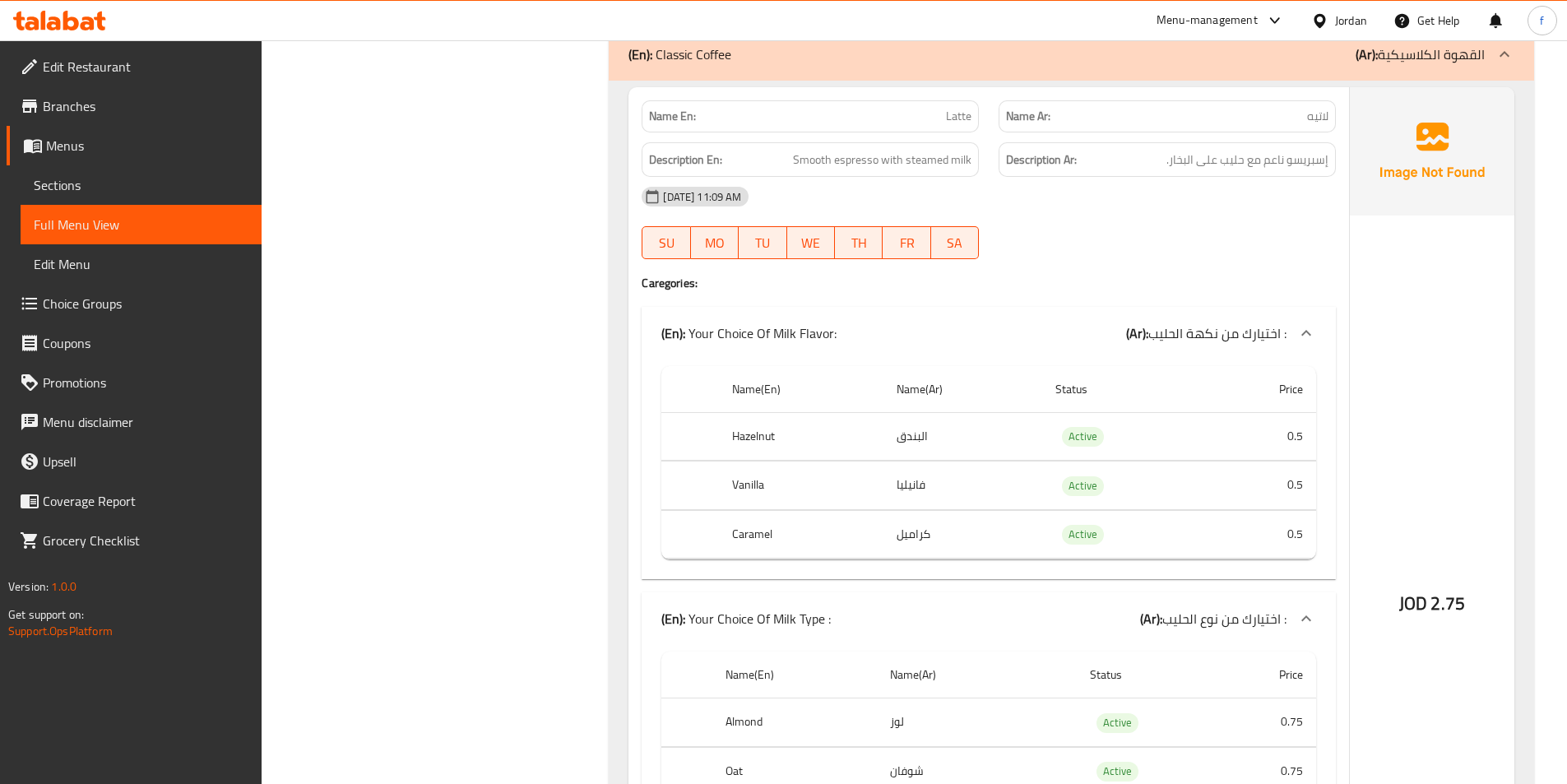
click at [785, 412] on th "Hazelnut" at bounding box center [801, 436] width 164 height 48
click at [1232, 412] on td "0.5" at bounding box center [1261, 436] width 111 height 48
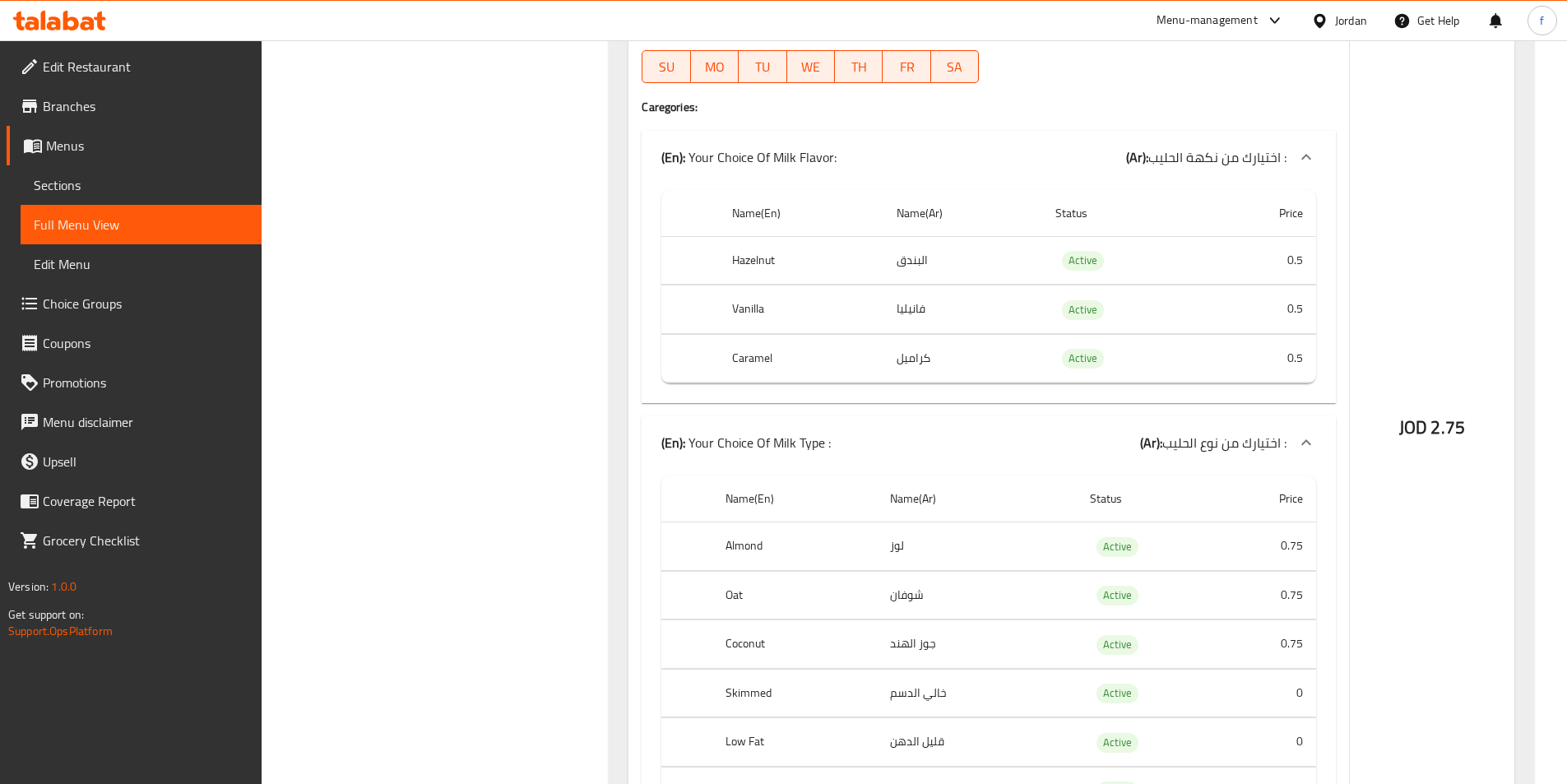
scroll to position [10197, 0]
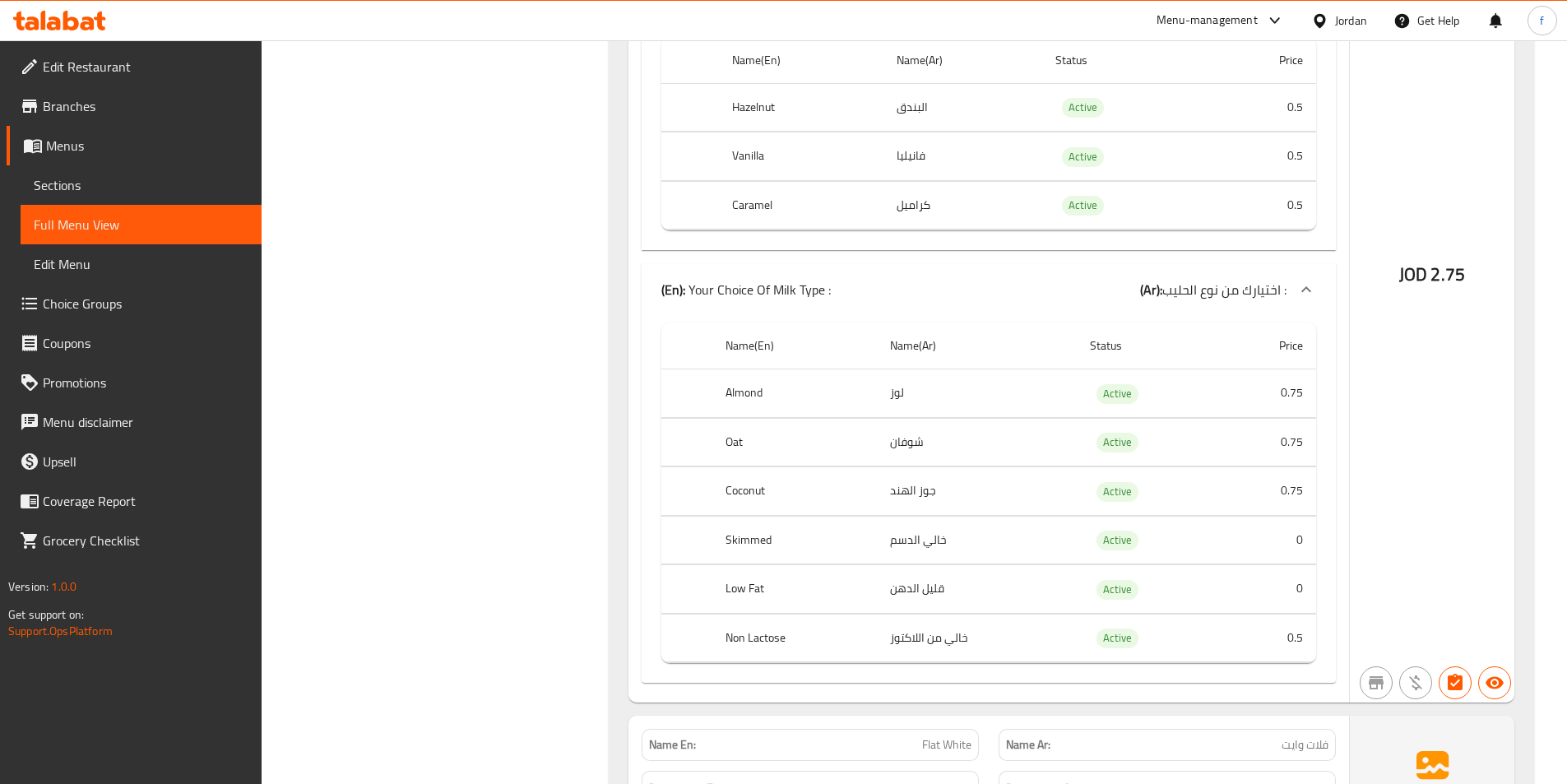
click at [731, 418] on th "Oat" at bounding box center [795, 442] width 166 height 48
click at [726, 467] on th "Coconut" at bounding box center [795, 491] width 166 height 48
click at [742, 515] on th "Skimmed" at bounding box center [795, 539] width 166 height 48
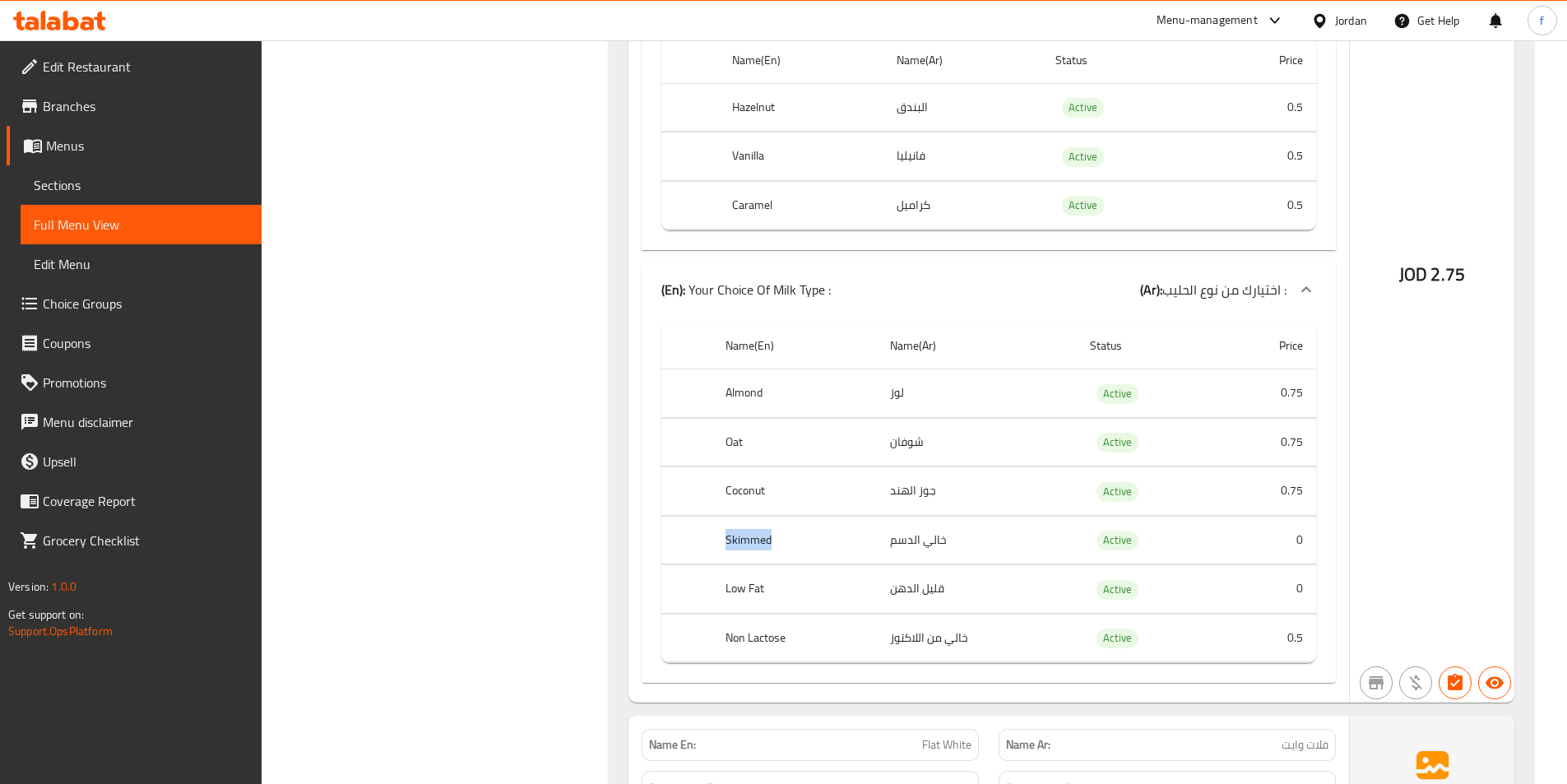
click at [743, 515] on th "Skimmed" at bounding box center [795, 539] width 166 height 48
click at [748, 565] on th "Low Fat" at bounding box center [795, 588] width 166 height 48
click at [749, 614] on th "Non Lactose" at bounding box center [795, 637] width 166 height 48
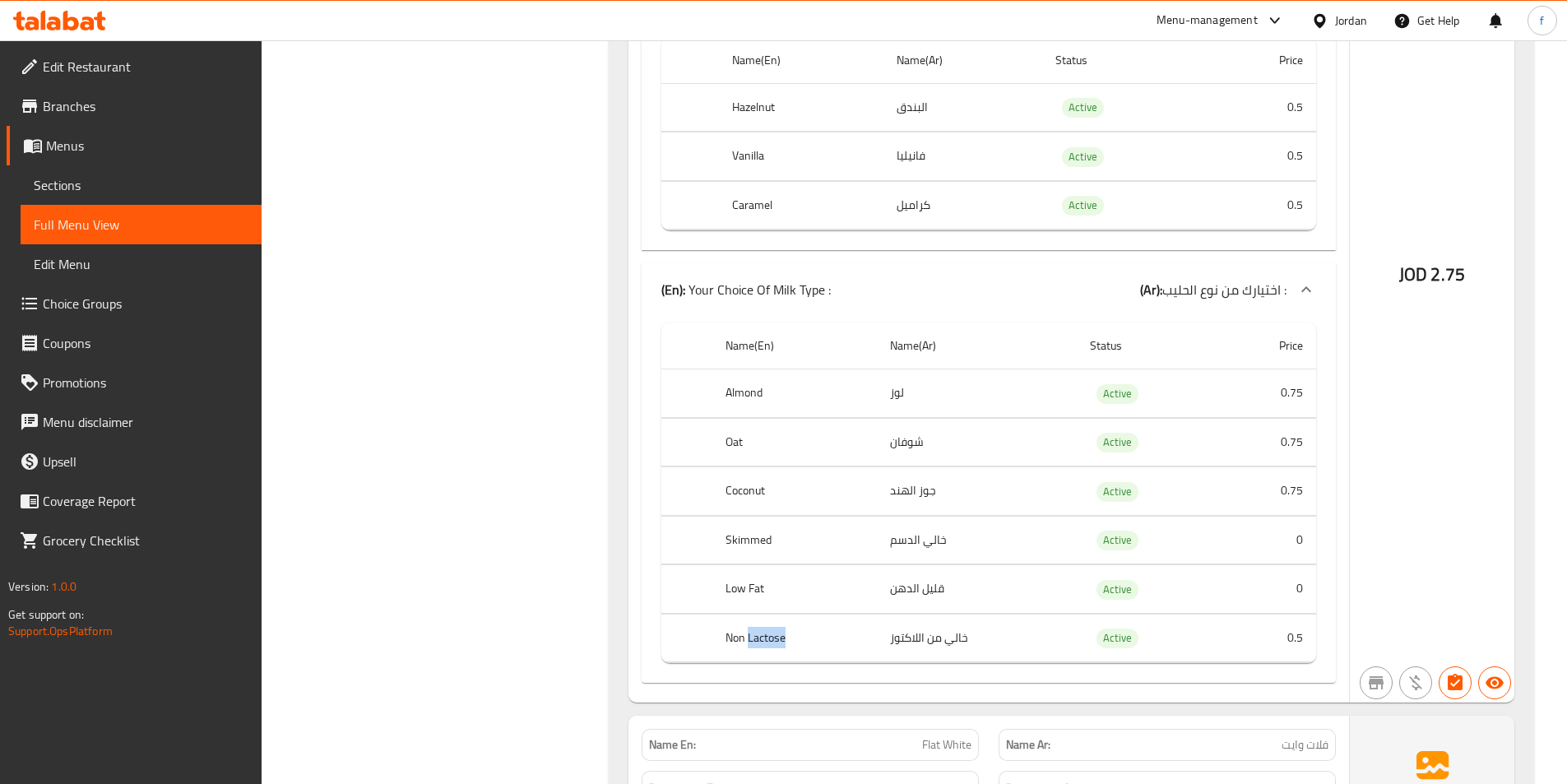
click at [749, 614] on th "Non Lactose" at bounding box center [795, 637] width 166 height 48
click at [746, 614] on th "Non Lactose" at bounding box center [795, 637] width 166 height 48
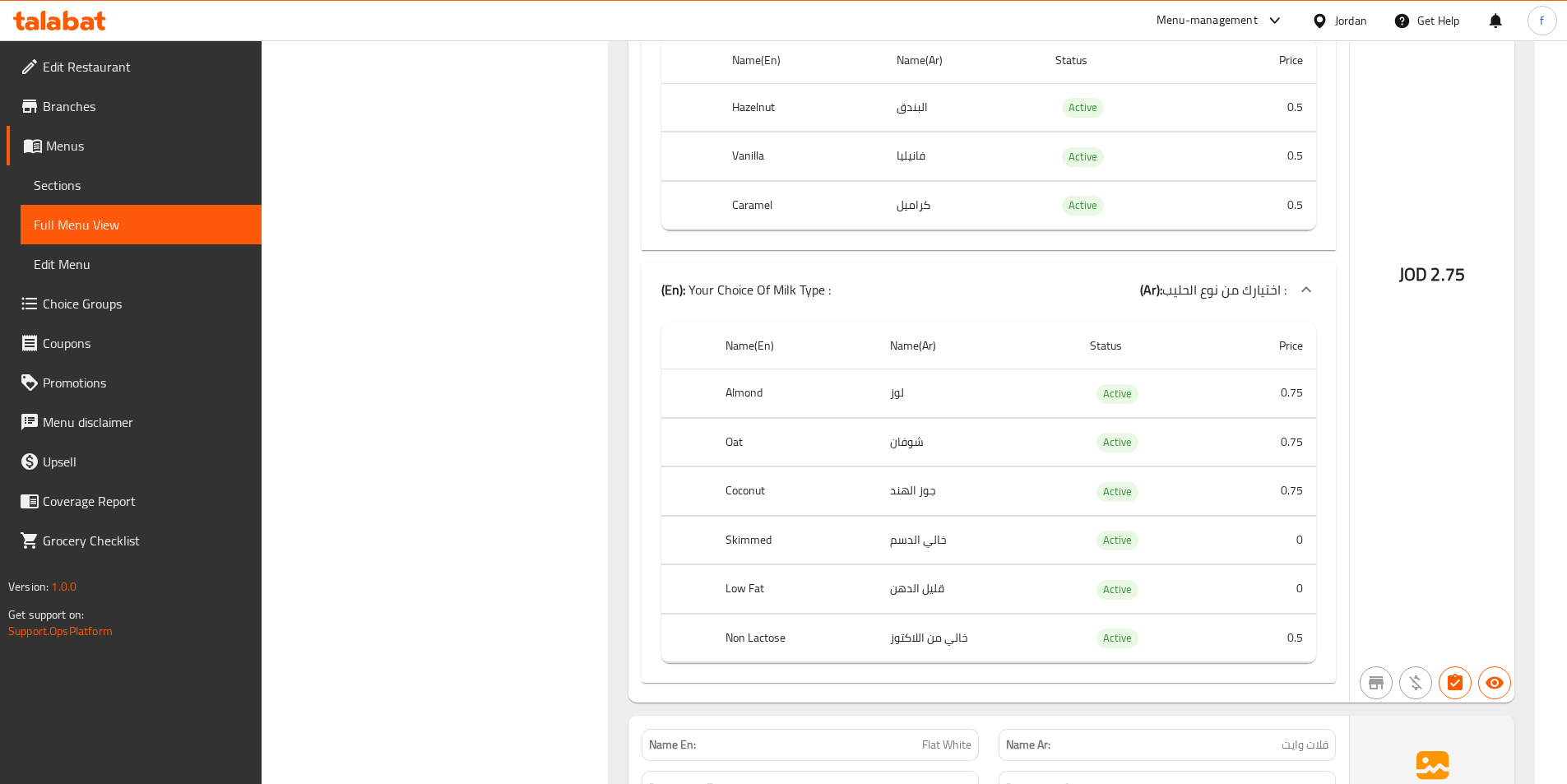
click at [1298, 369] on td "0.75" at bounding box center [1268, 392] width 97 height 48
click at [1277, 418] on td "0.75" at bounding box center [1268, 442] width 97 height 48
click at [1294, 467] on td "0.75" at bounding box center [1268, 491] width 97 height 48
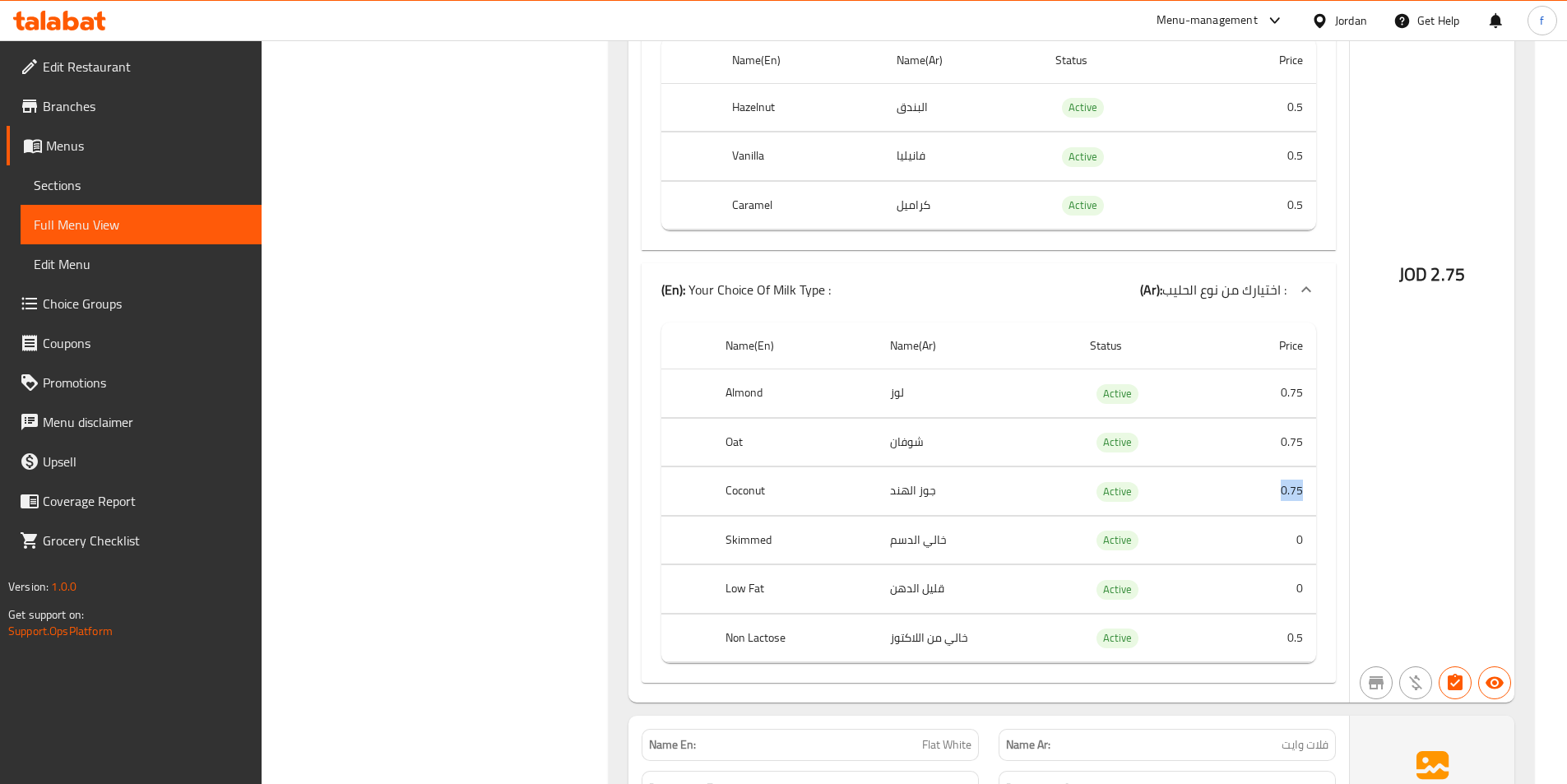
click at [1294, 467] on td "0.75" at bounding box center [1268, 491] width 97 height 48
click at [1294, 515] on td "0" at bounding box center [1268, 539] width 97 height 48
click at [1288, 565] on td "0" at bounding box center [1268, 588] width 97 height 48
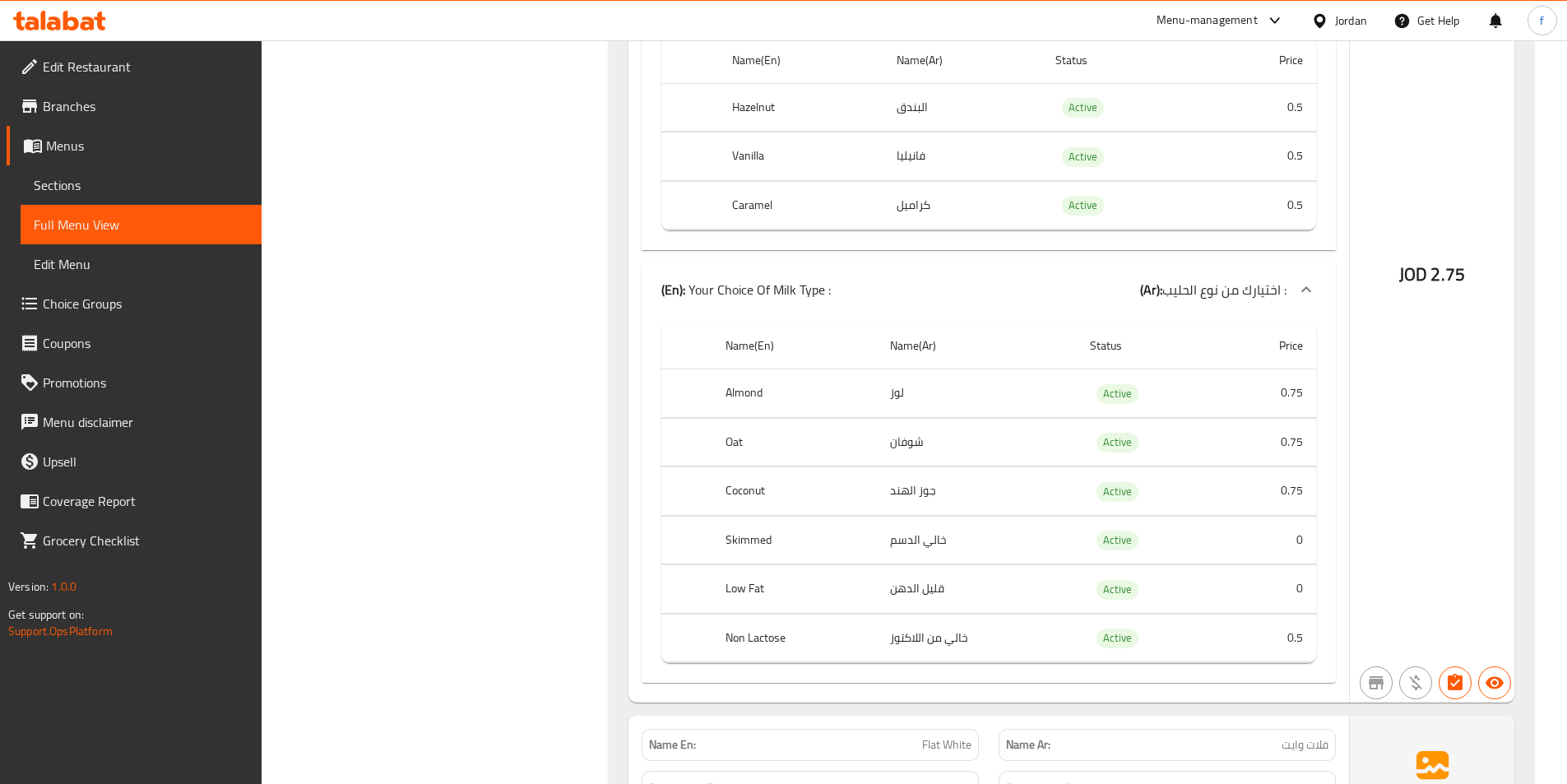
click at [1280, 614] on td "0.5" at bounding box center [1268, 637] width 97 height 48
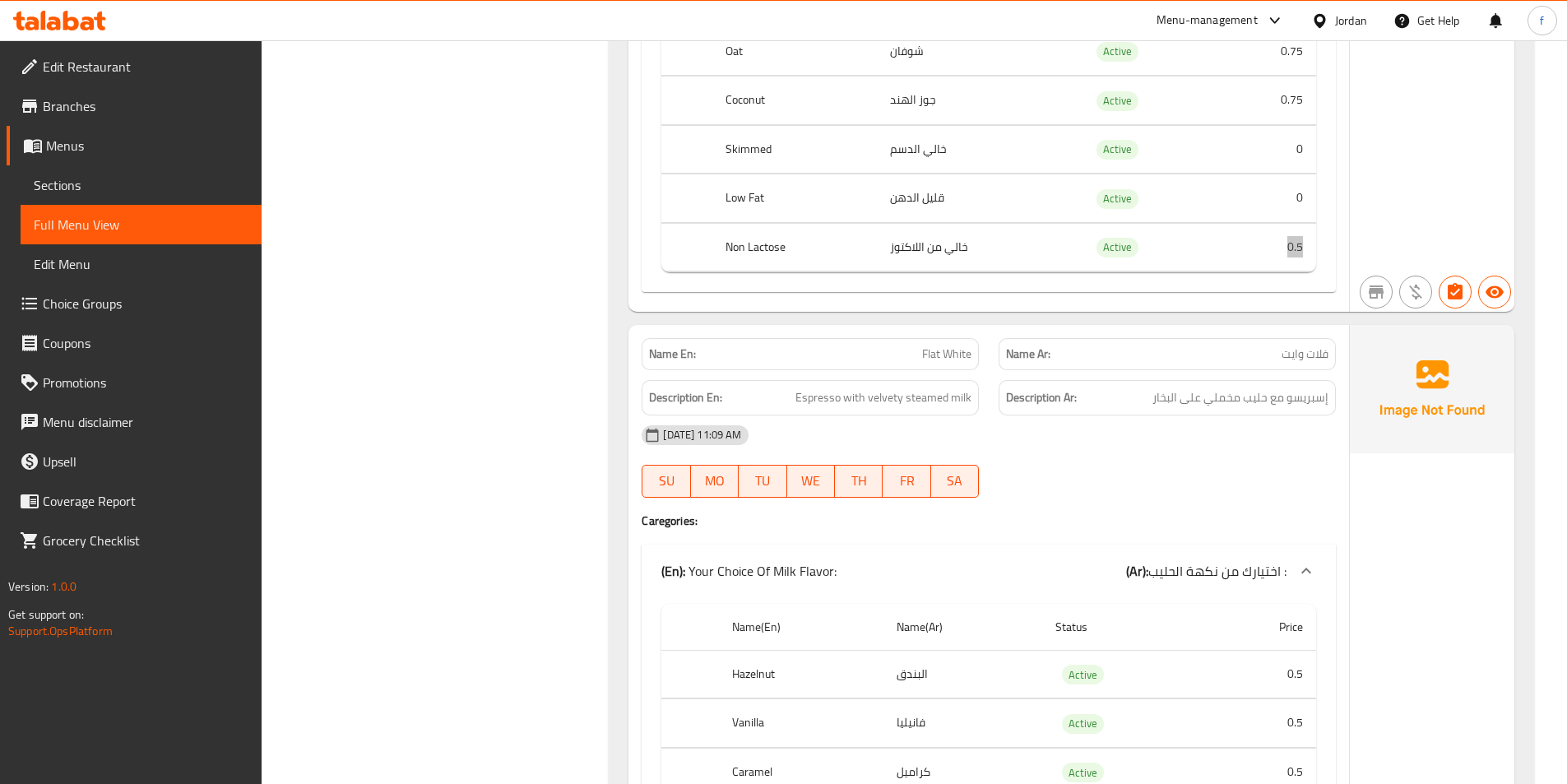
scroll to position [10690, 0]
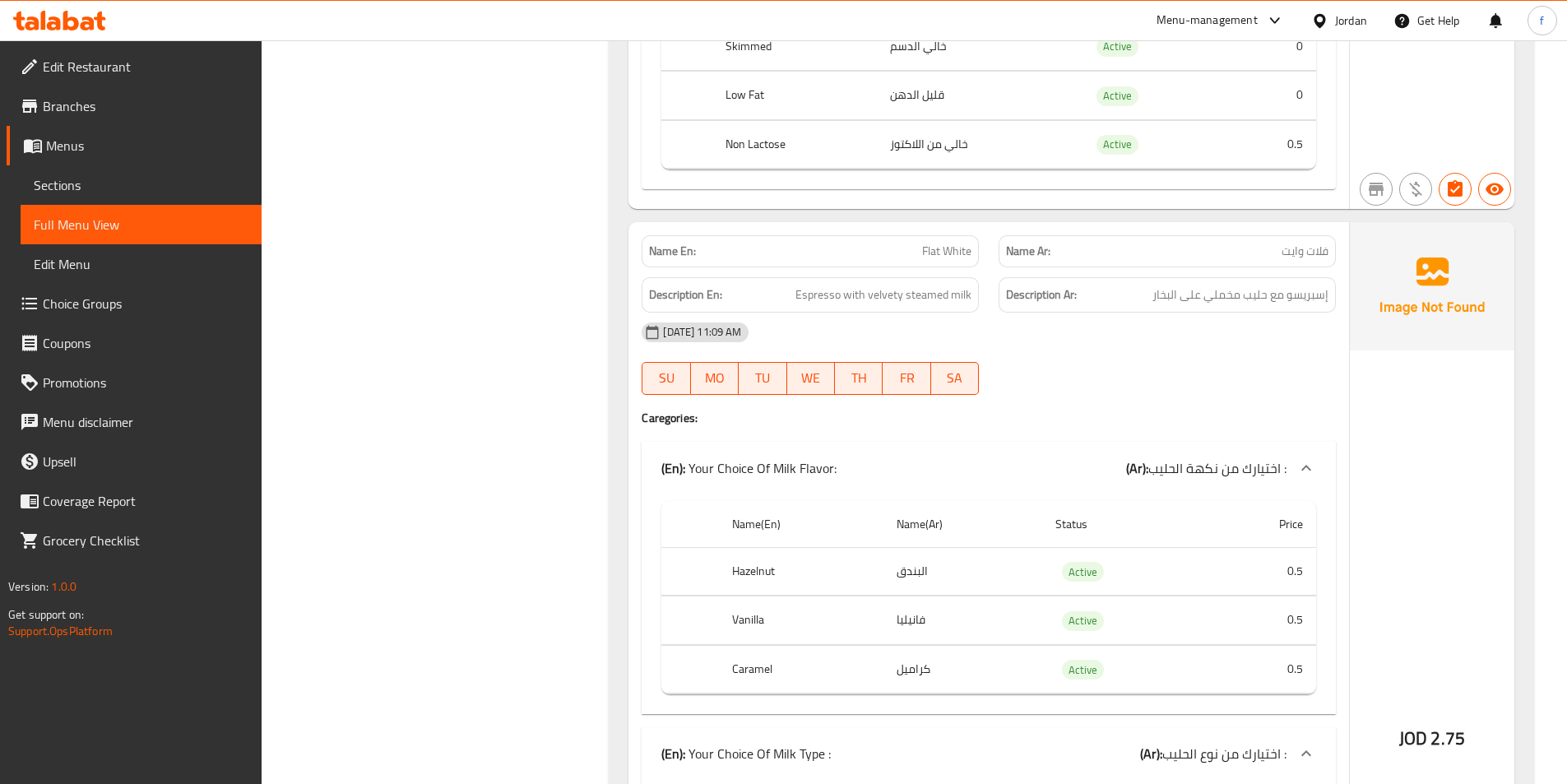
click at [941, 243] on span "Flat White" at bounding box center [947, 252] width 49 height 17
click at [812, 285] on span "Espresso with velvety steamed milk" at bounding box center [884, 295] width 176 height 21
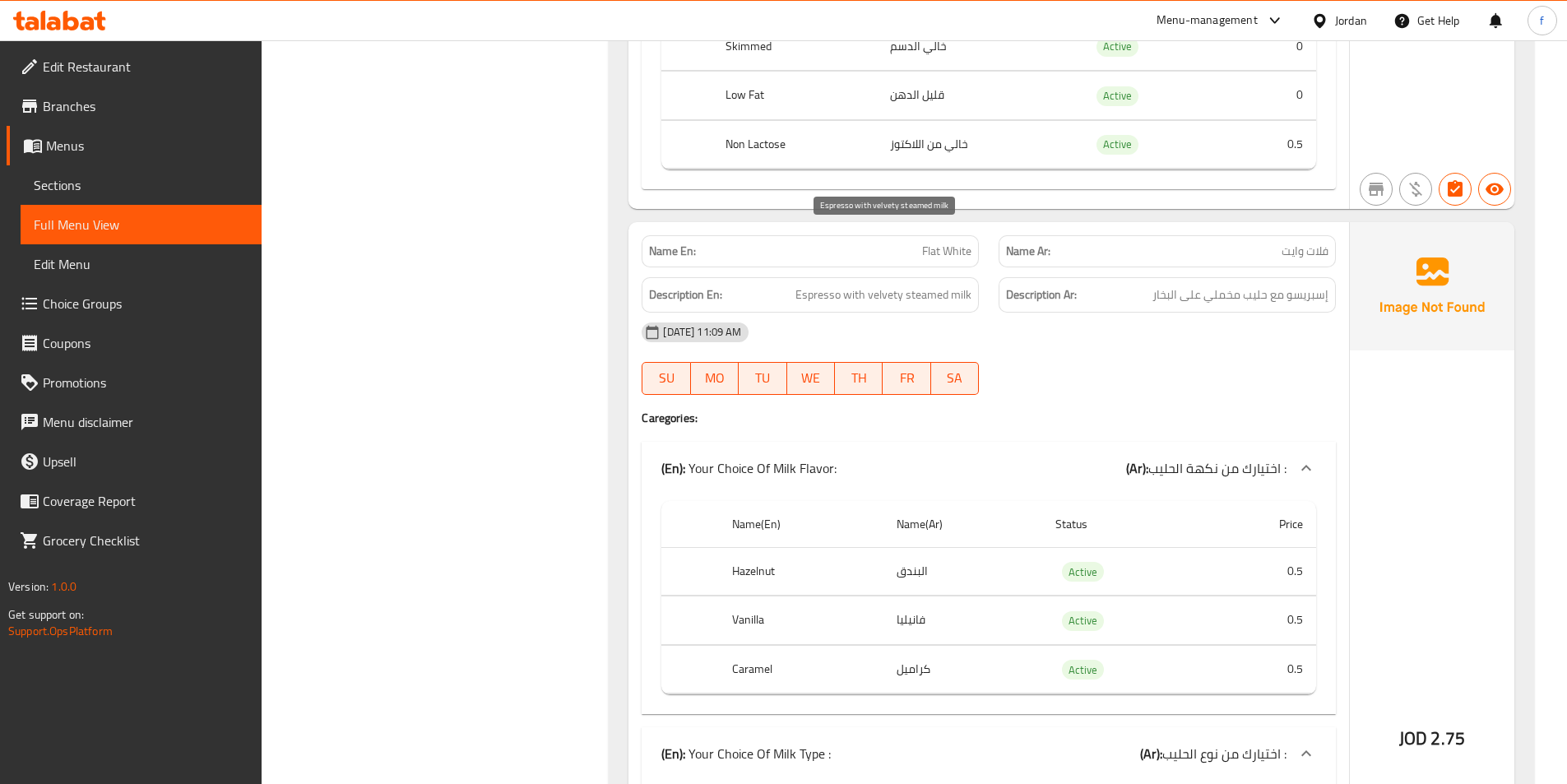
click at [855, 285] on span "Espresso with velvety steamed milk" at bounding box center [884, 295] width 176 height 21
click at [944, 243] on span "Flat White" at bounding box center [947, 252] width 49 height 17
click at [943, 243] on span "Flat White" at bounding box center [947, 252] width 49 height 17
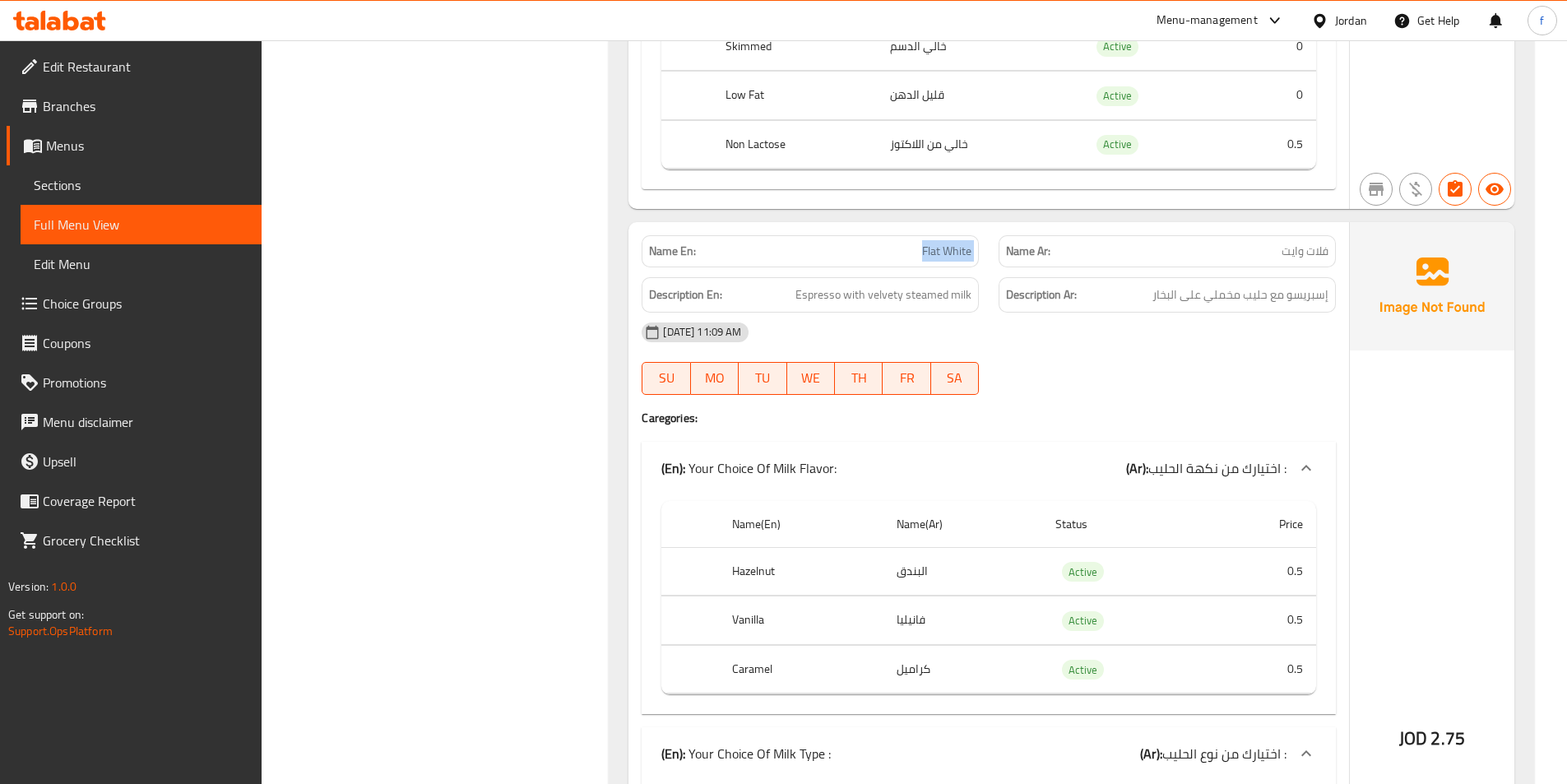
copy span "Flat White"
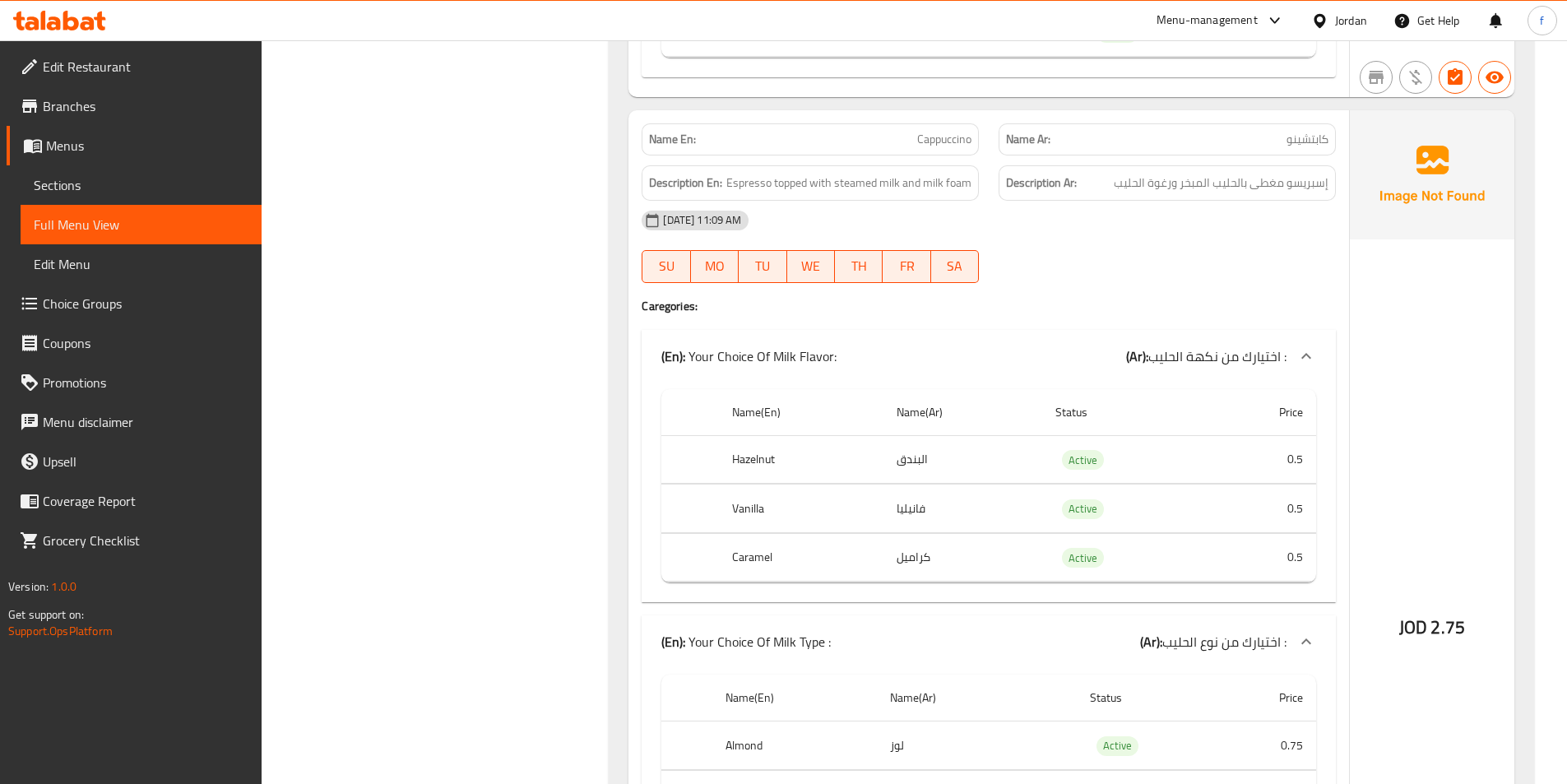
scroll to position [11677, 0]
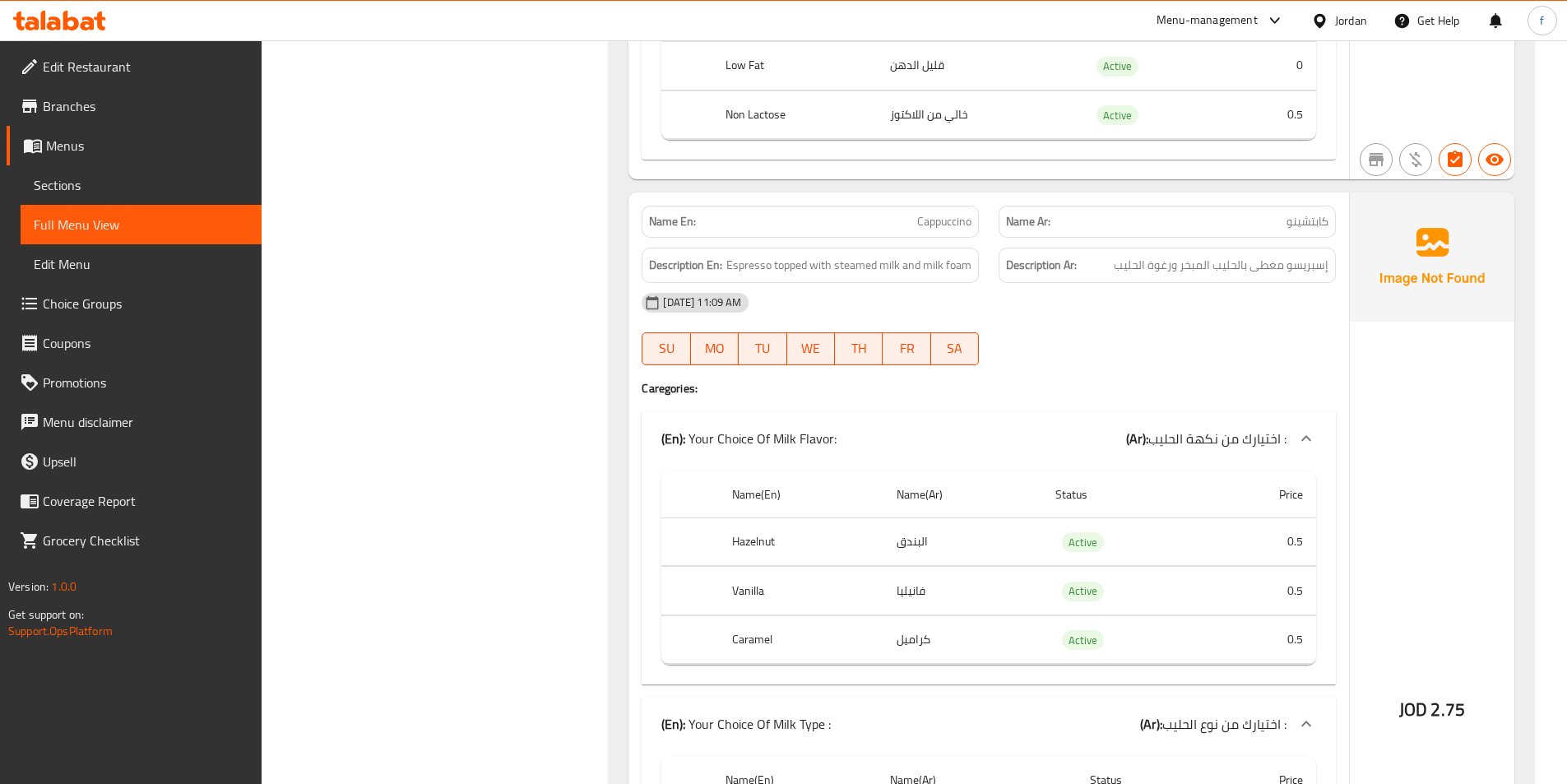
click at [946, 213] on span "Cappuccino" at bounding box center [943, 221] width 54 height 17
click at [759, 255] on span "Espresso topped with steamed milk and milk foam" at bounding box center [849, 266] width 245 height 21
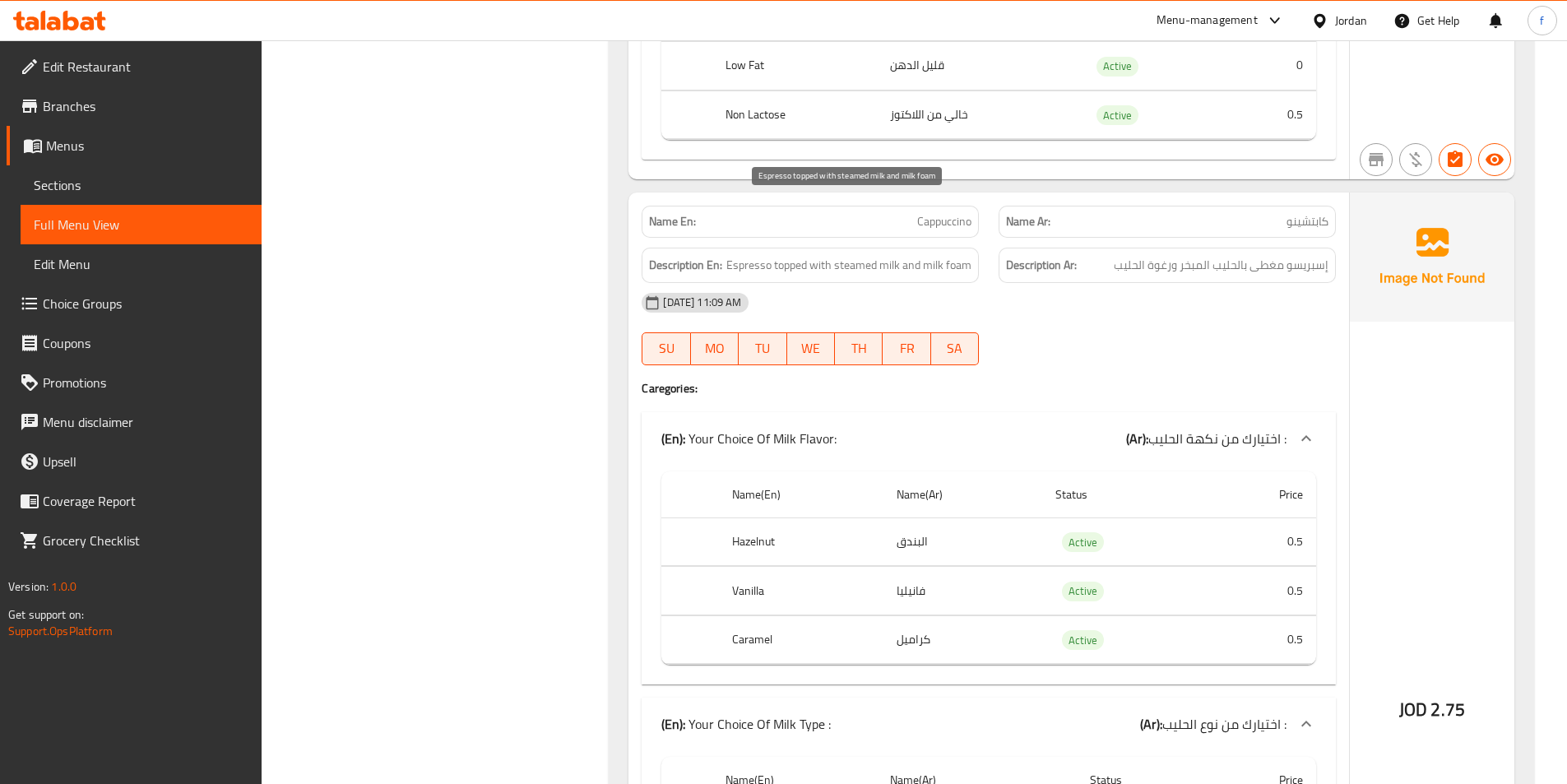
click at [796, 255] on span "Espresso topped with steamed milk and milk foam" at bounding box center [849, 266] width 245 height 21
click at [829, 255] on span "Espresso topped with steamed milk and milk foam" at bounding box center [849, 266] width 245 height 21
click at [866, 255] on span "Espresso topped with steamed milk and milk foam" at bounding box center [849, 266] width 245 height 21
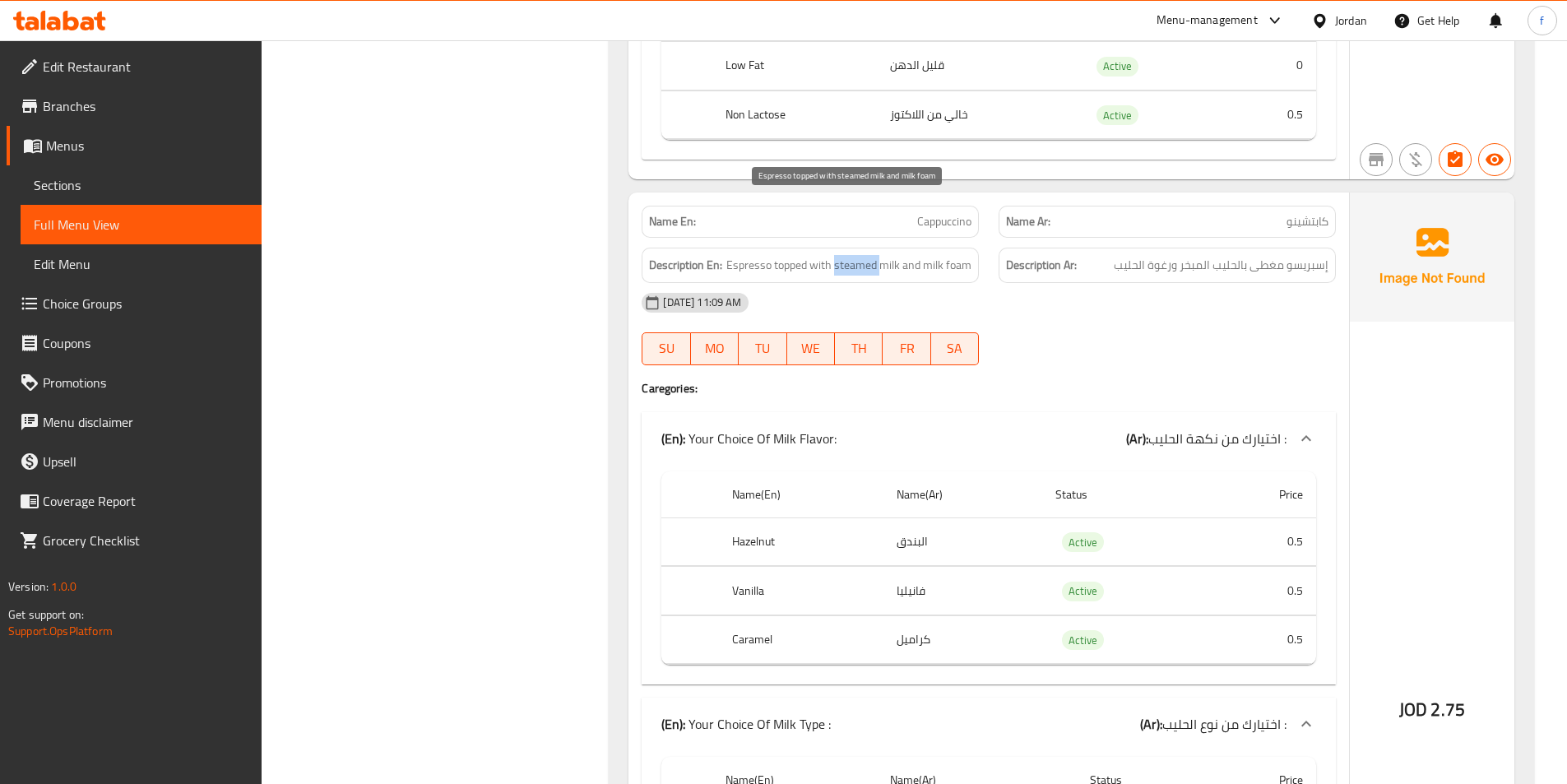
click at [866, 255] on span "Espresso topped with steamed milk and milk foam" at bounding box center [849, 266] width 245 height 21
click at [889, 255] on span "Espresso topped with steamed milk and milk foam" at bounding box center [849, 266] width 245 height 21
click at [924, 255] on span "Espresso topped with steamed milk and milk foam" at bounding box center [849, 266] width 245 height 21
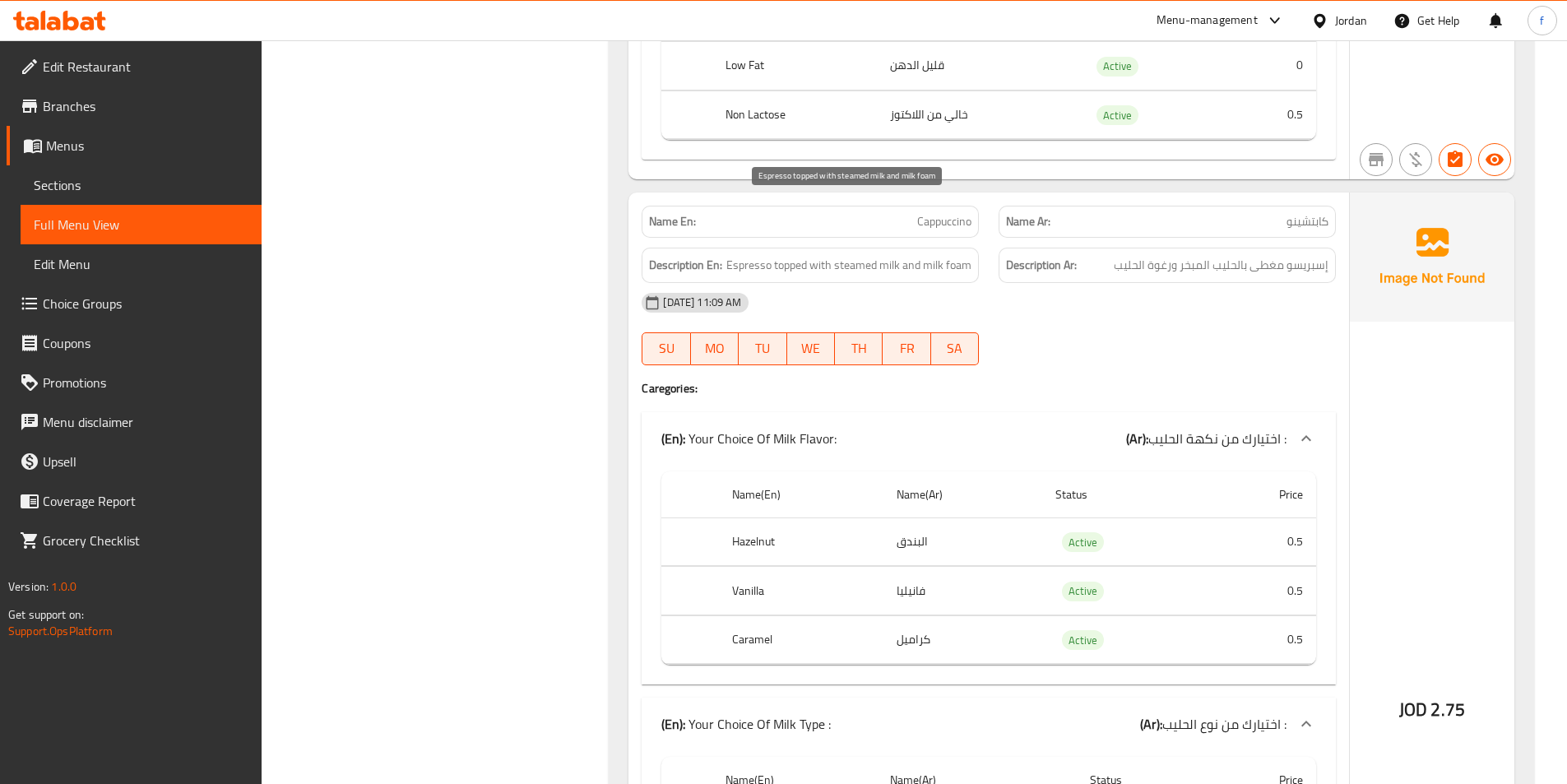
click at [960, 255] on span "Espresso topped with steamed milk and milk foam" at bounding box center [849, 266] width 245 height 21
click at [1066, 283] on div "12-10-2025 11:09 AM SU MO TU WE TH FR SA" at bounding box center [989, 328] width 714 height 92
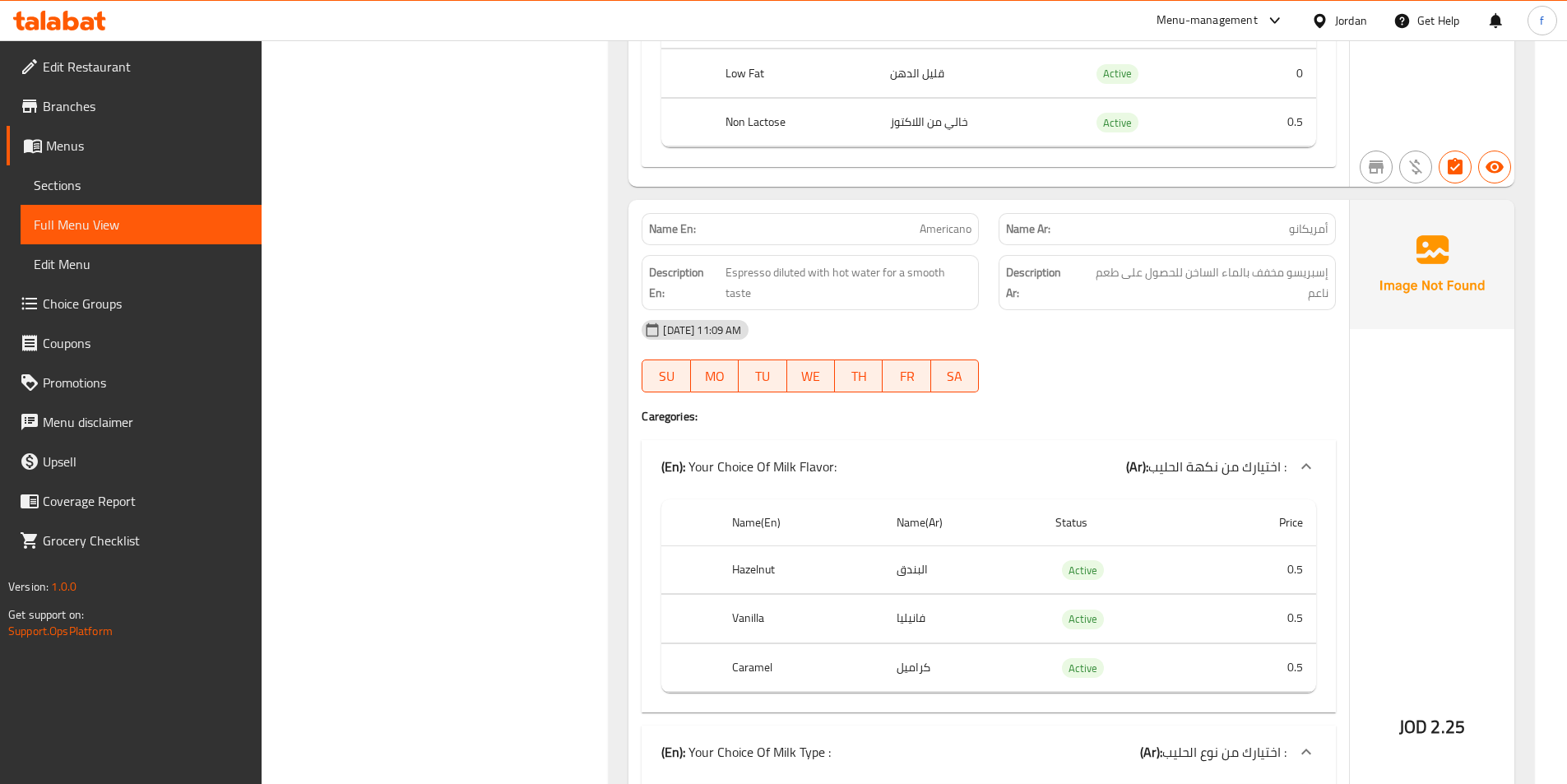
scroll to position [12499, 0]
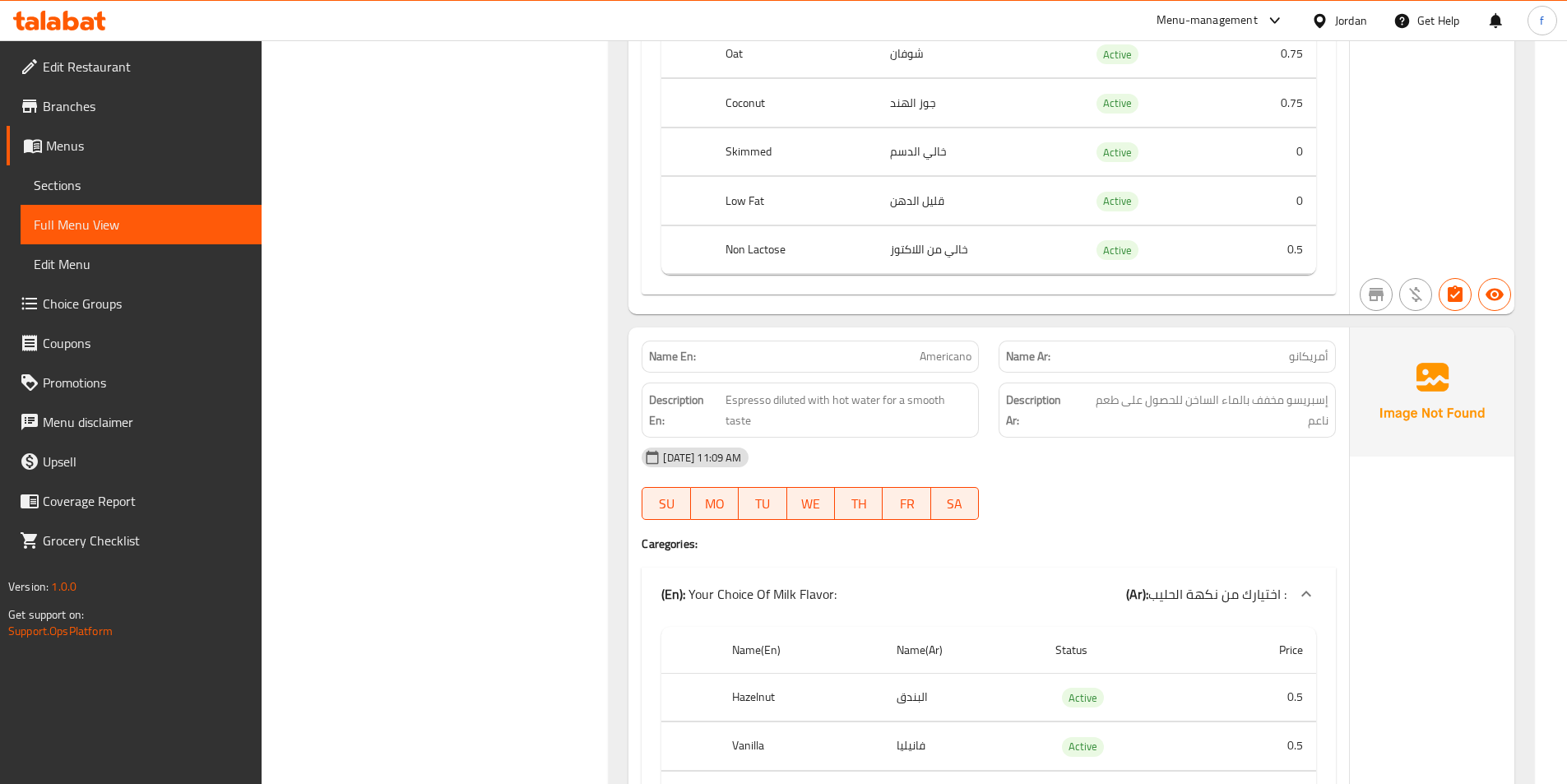
click at [924, 348] on span "Americano" at bounding box center [945, 357] width 52 height 17
click at [745, 390] on span "Espresso diluted with hot water for a smooth taste" at bounding box center [849, 409] width 246 height 41
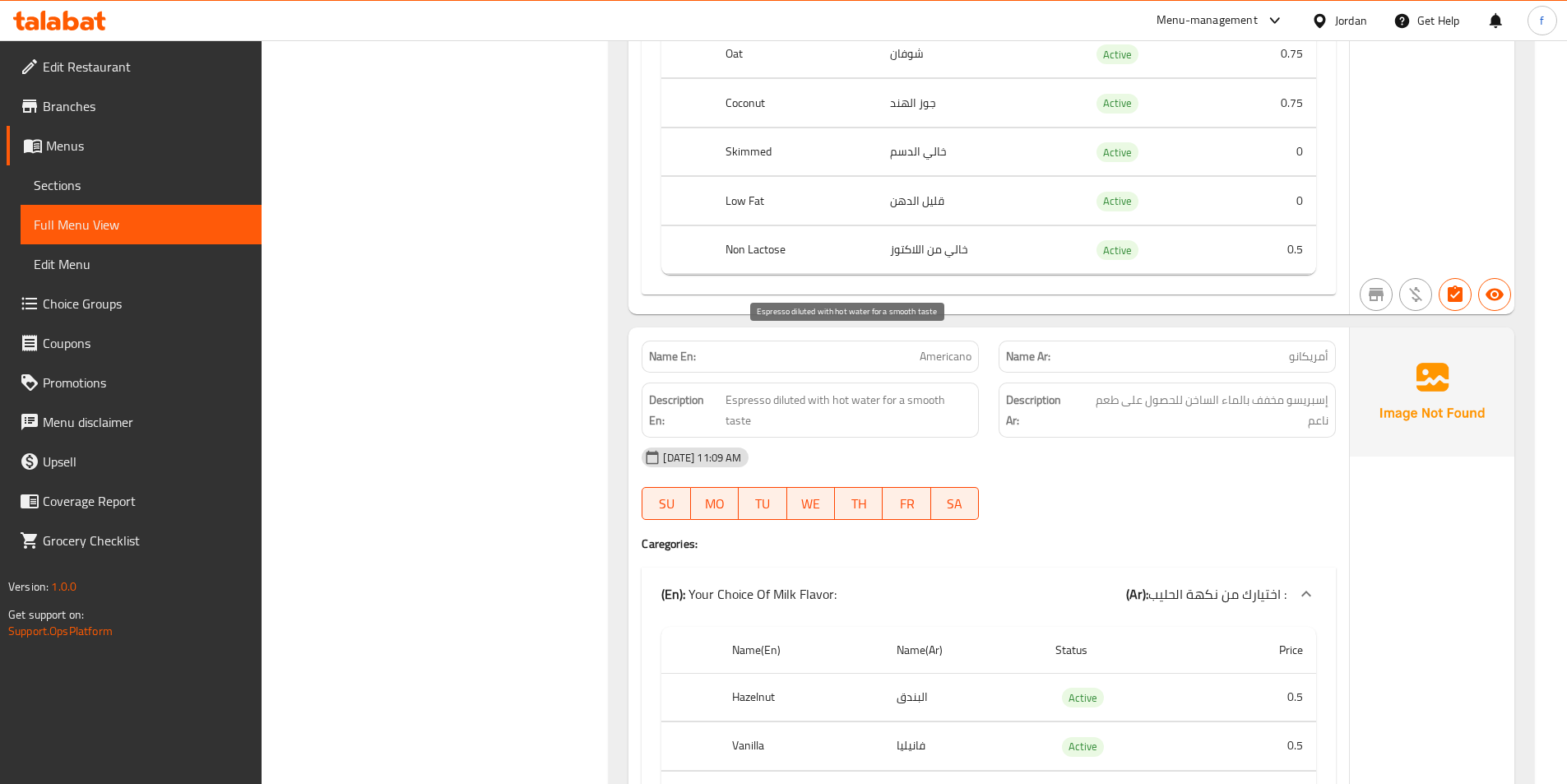
click at [798, 390] on span "Espresso diluted with hot water for a smooth taste" at bounding box center [849, 409] width 246 height 41
click at [825, 390] on span "Espresso diluted with hot water for a smooth taste" at bounding box center [849, 409] width 246 height 41
click
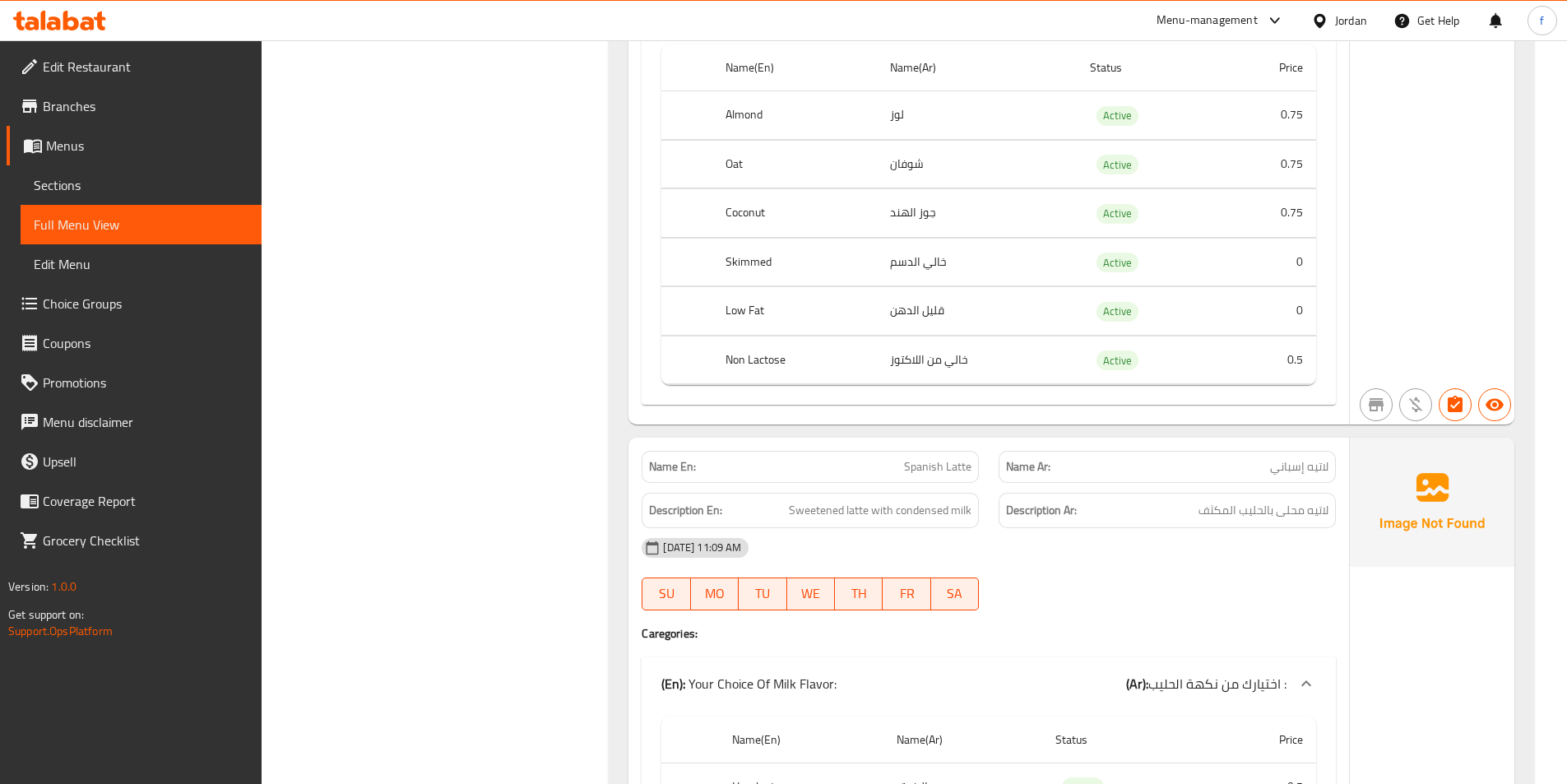
scroll to position [13486, 0]
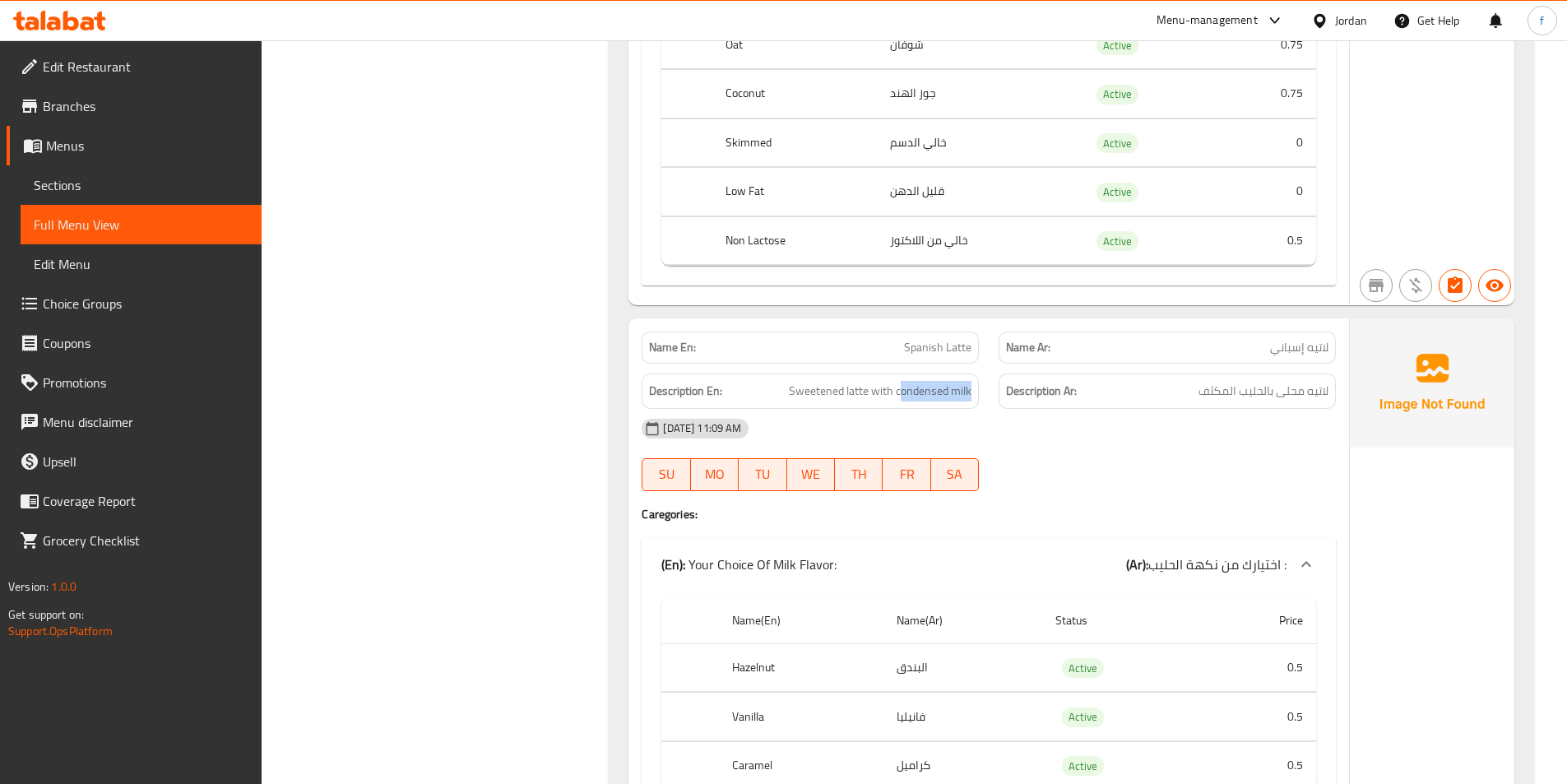
drag, startPoint x: 900, startPoint y: 331, endPoint x: 992, endPoint y: 339, distance: 92.3
drag, startPoint x: 895, startPoint y: 329, endPoint x: 999, endPoint y: 339, distance: 104.5
copy span "condensed milk"
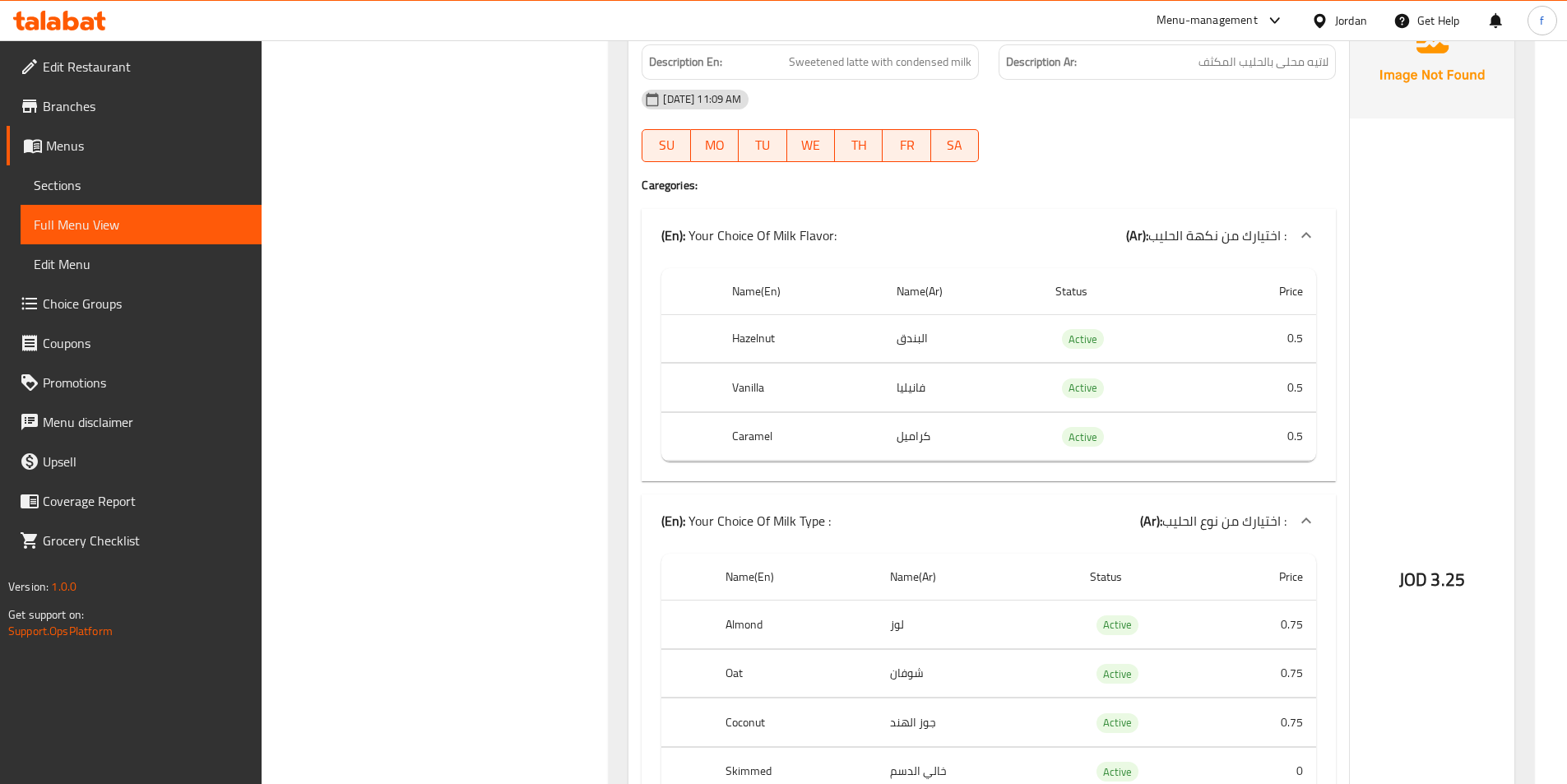
scroll to position [13568, 0]
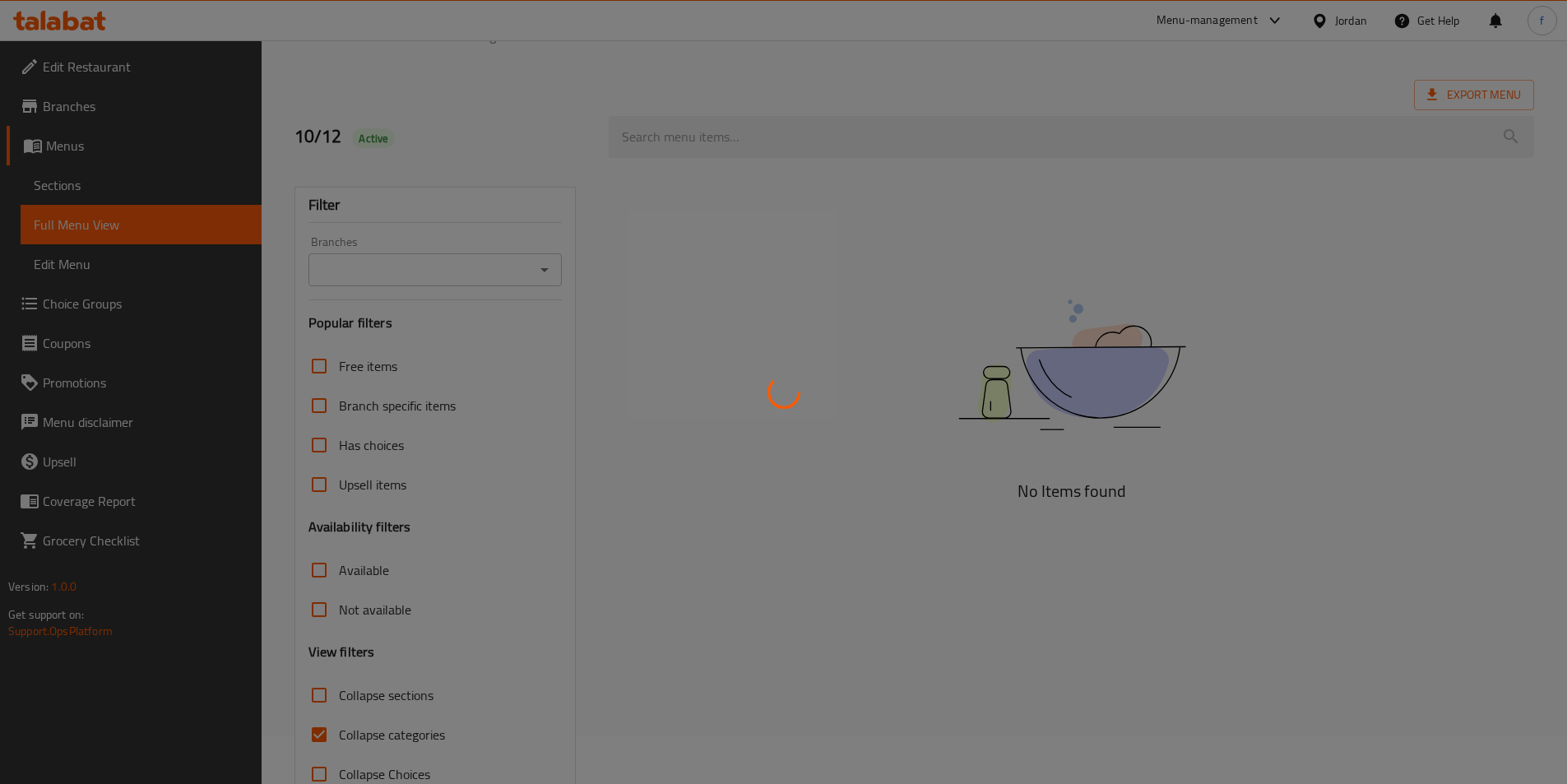
scroll to position [92, 0]
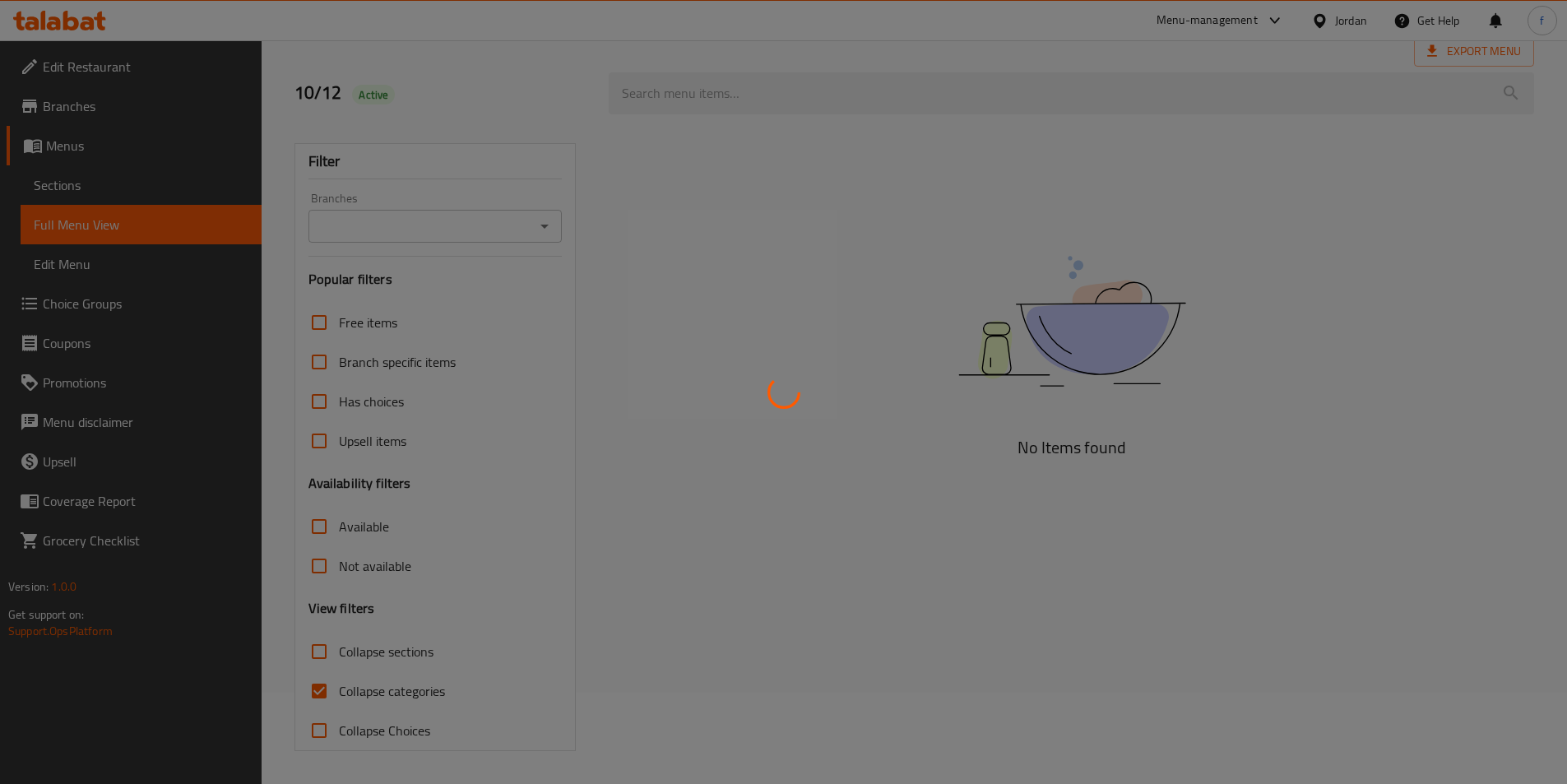
click at [315, 706] on div at bounding box center [784, 392] width 1567 height 784
click at [328, 679] on div at bounding box center [784, 392] width 1567 height 784
click at [328, 678] on div at bounding box center [784, 392] width 1567 height 784
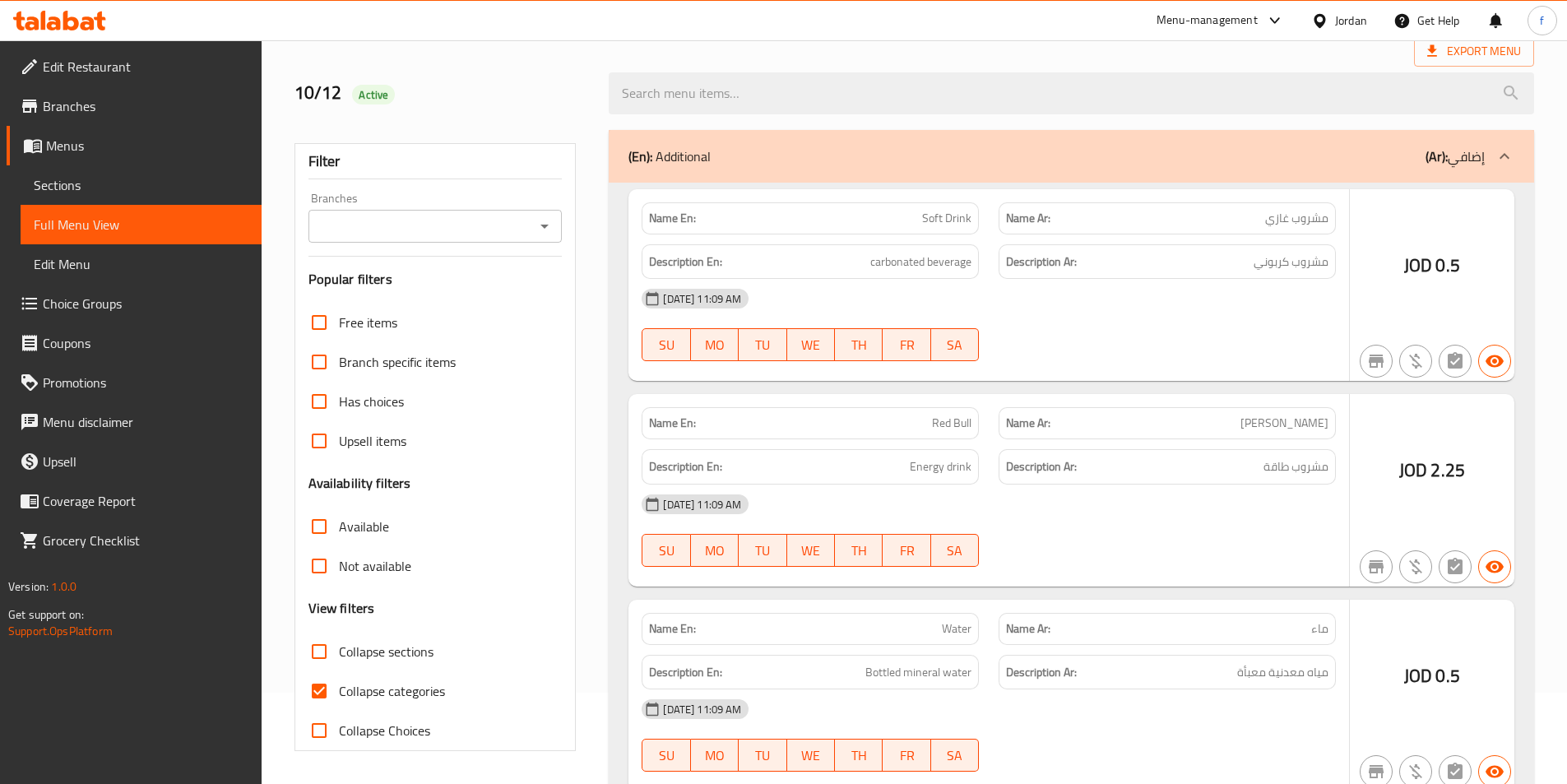
click at [318, 705] on div at bounding box center [784, 392] width 1567 height 784
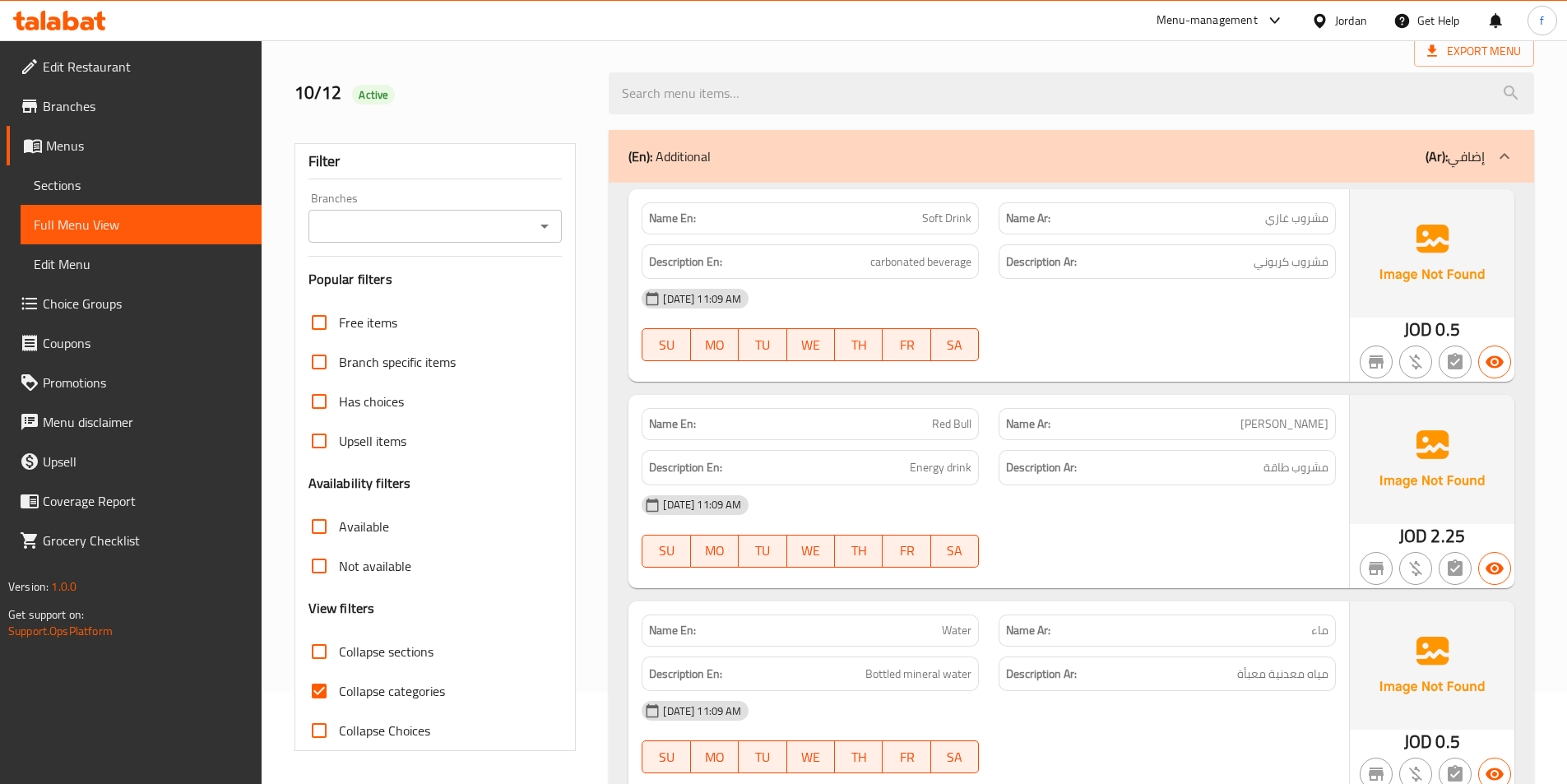
click at [323, 692] on input "Collapse categories" at bounding box center [319, 691] width 40 height 40
checkbox input "false"
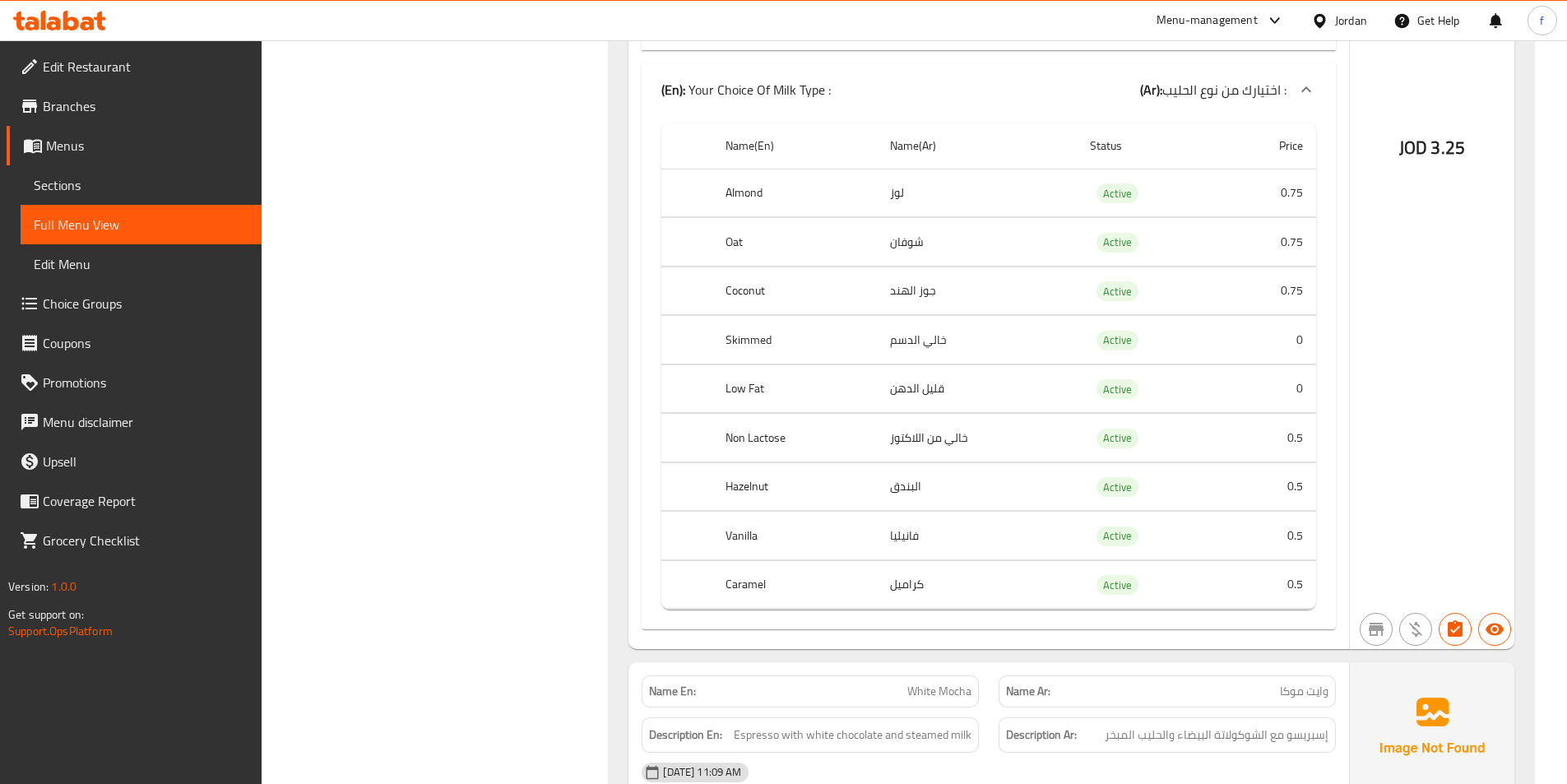
scroll to position [14235, 0]
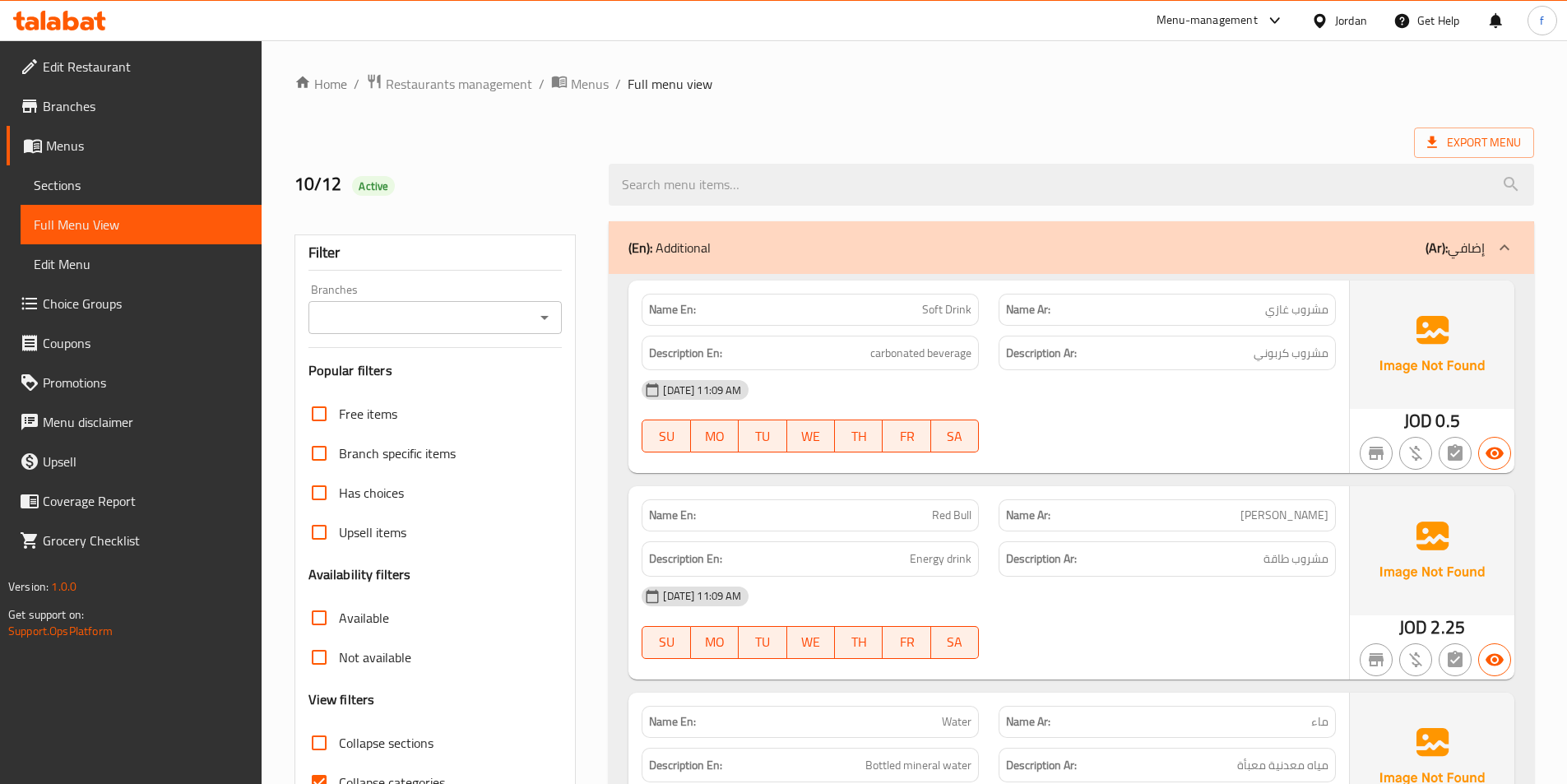
scroll to position [329, 0]
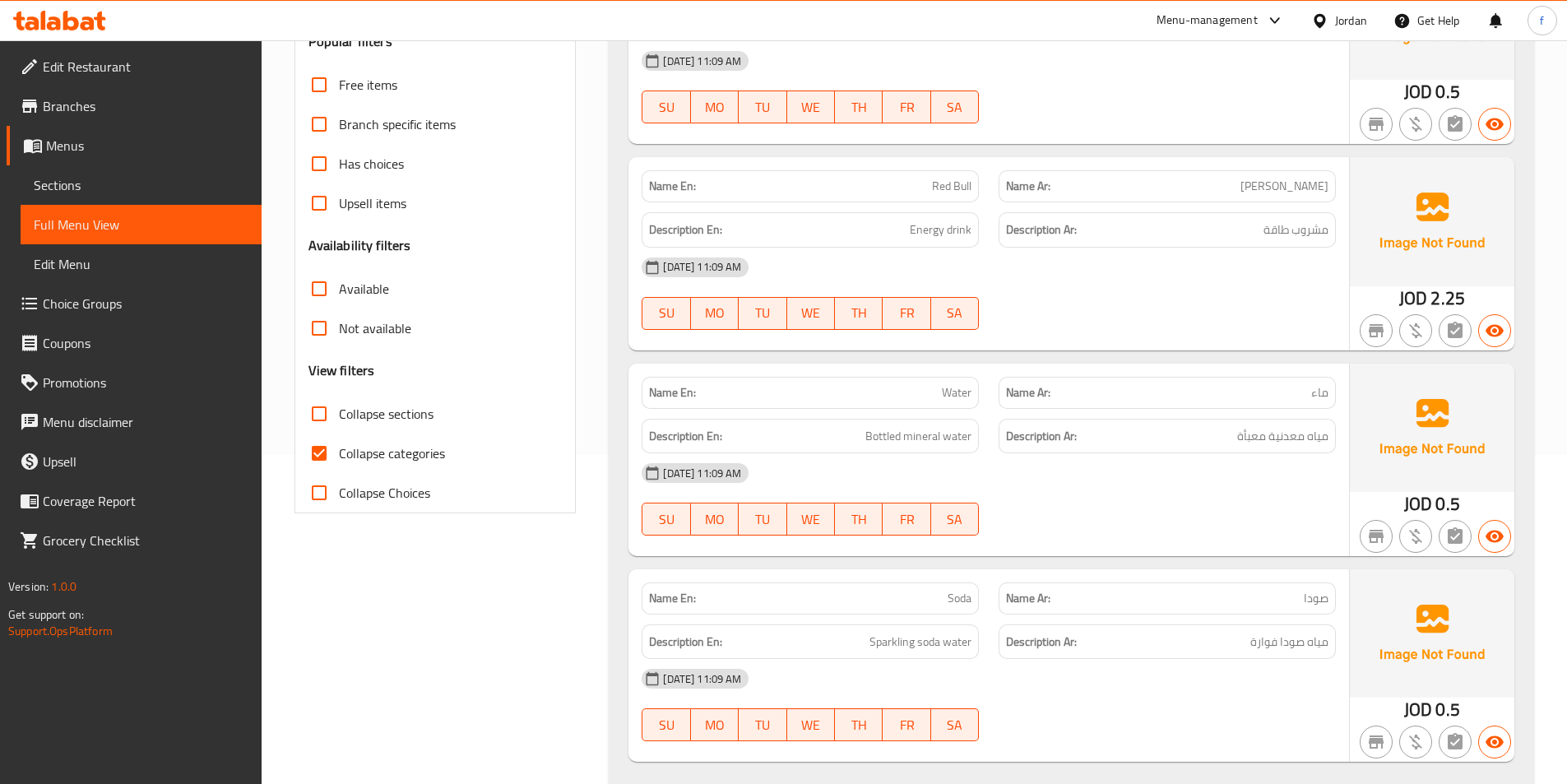
click at [356, 450] on span "Collapse categories" at bounding box center [392, 453] width 106 height 20
click at [339, 450] on input "Collapse categories" at bounding box center [319, 453] width 40 height 40
checkbox input "false"
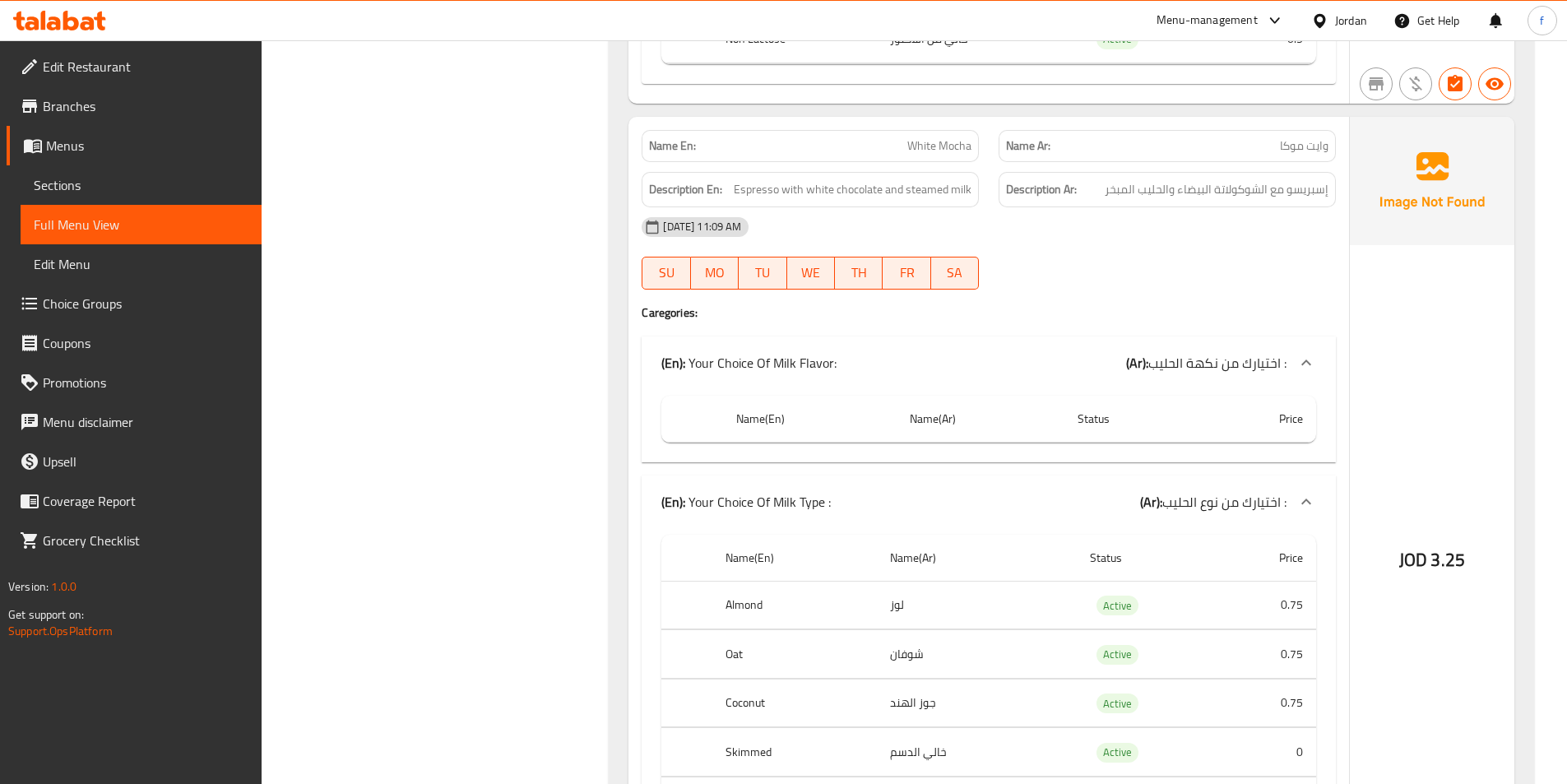
scroll to position [14580, 0]
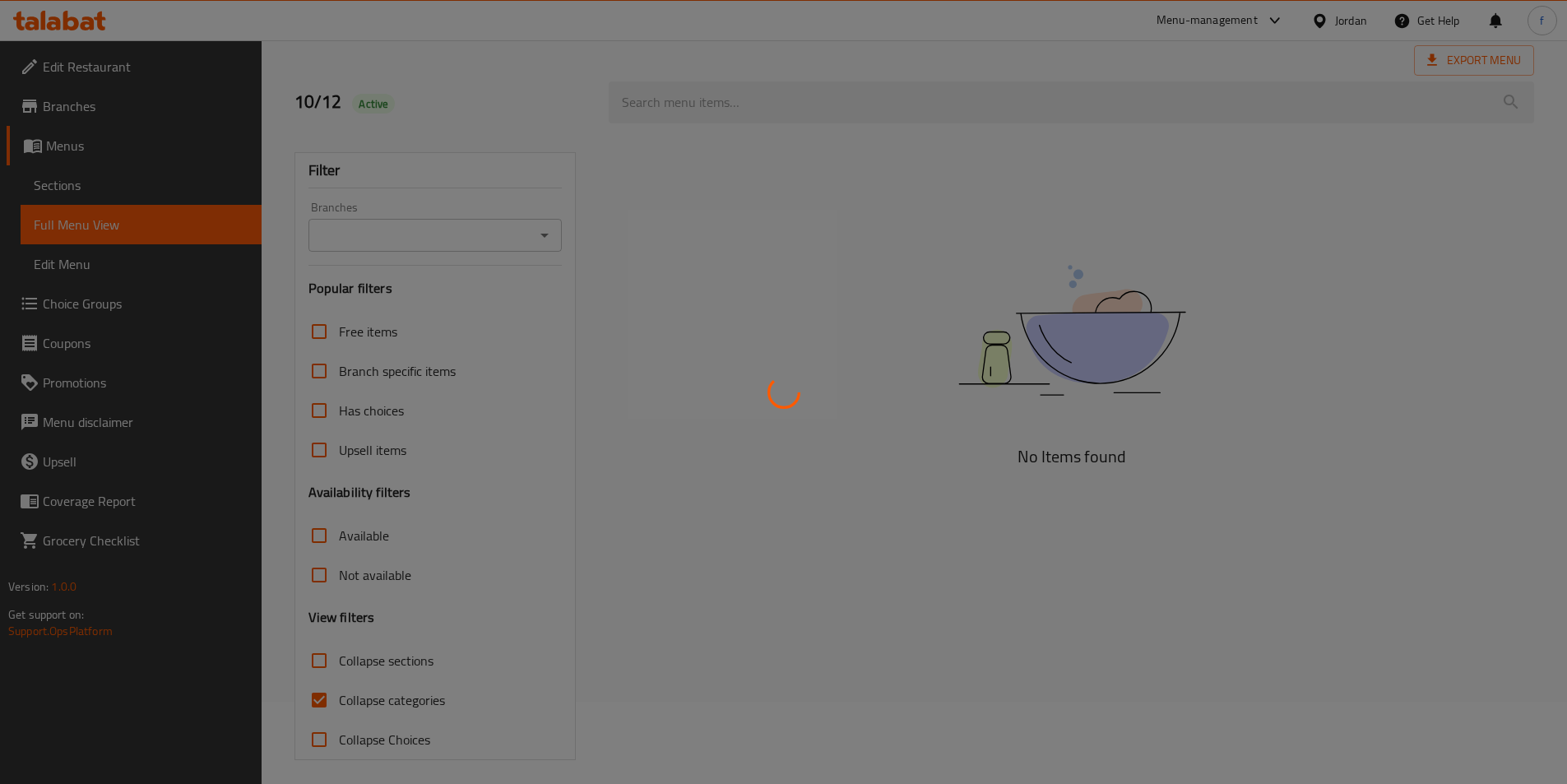
scroll to position [92, 0]
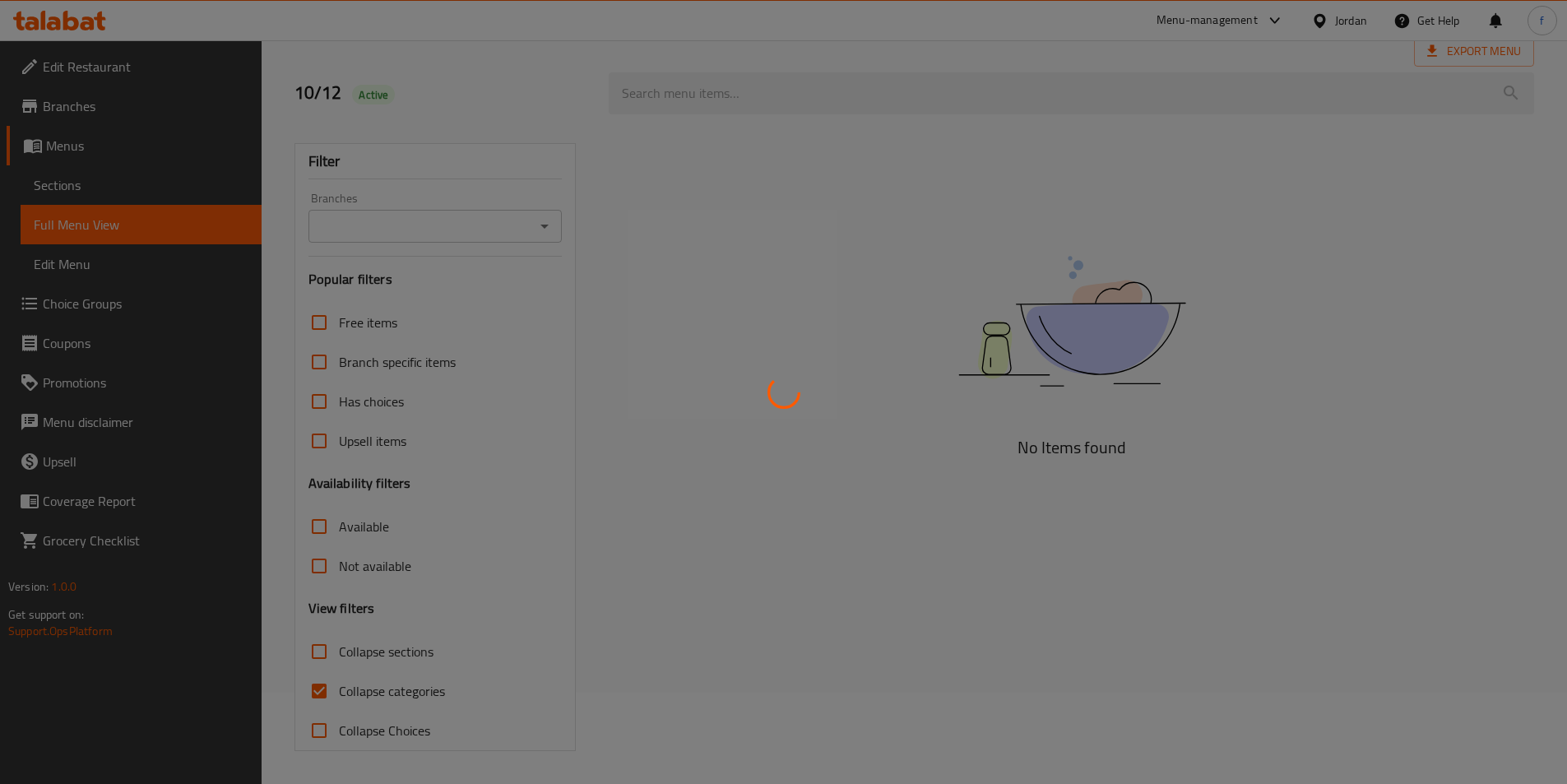
click at [309, 696] on div at bounding box center [784, 392] width 1567 height 784
click at [378, 690] on div at bounding box center [784, 392] width 1567 height 784
click at [331, 690] on div at bounding box center [784, 392] width 1567 height 784
click at [403, 690] on div at bounding box center [784, 392] width 1567 height 784
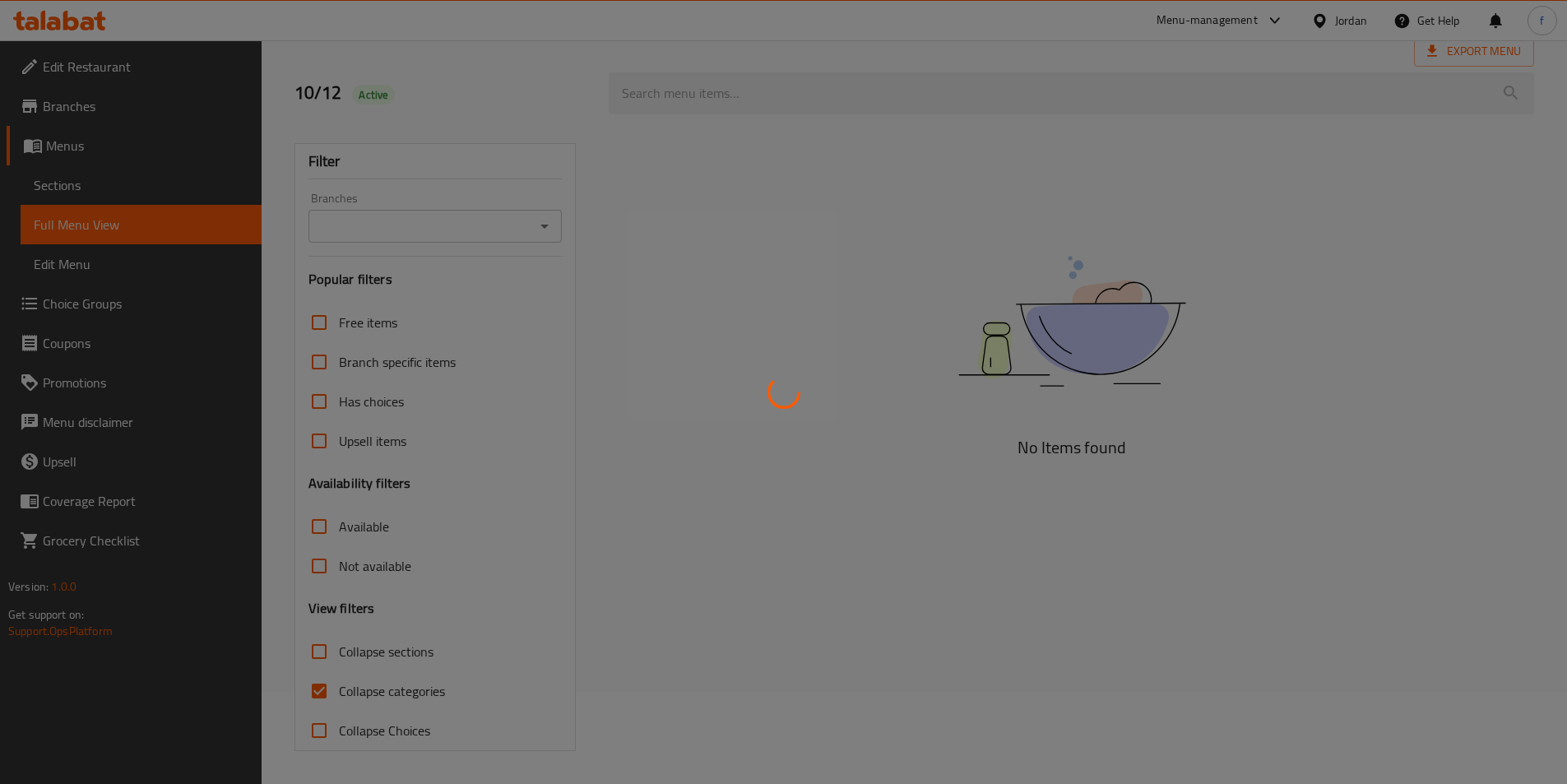
click at [365, 691] on div at bounding box center [784, 392] width 1567 height 784
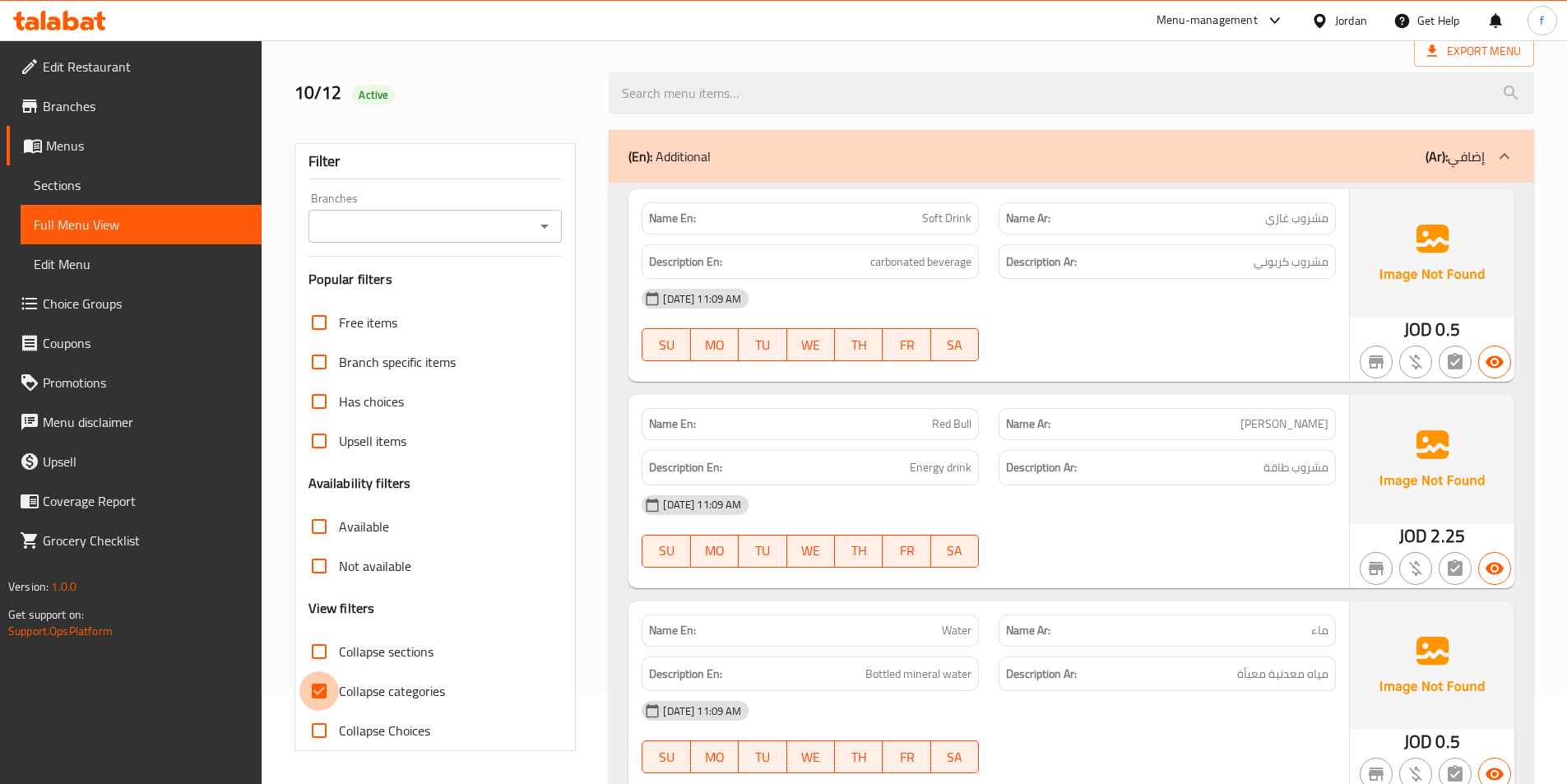
click at [299, 691] on input "Collapse categories" at bounding box center [319, 691] width 40 height 40
checkbox input "false"
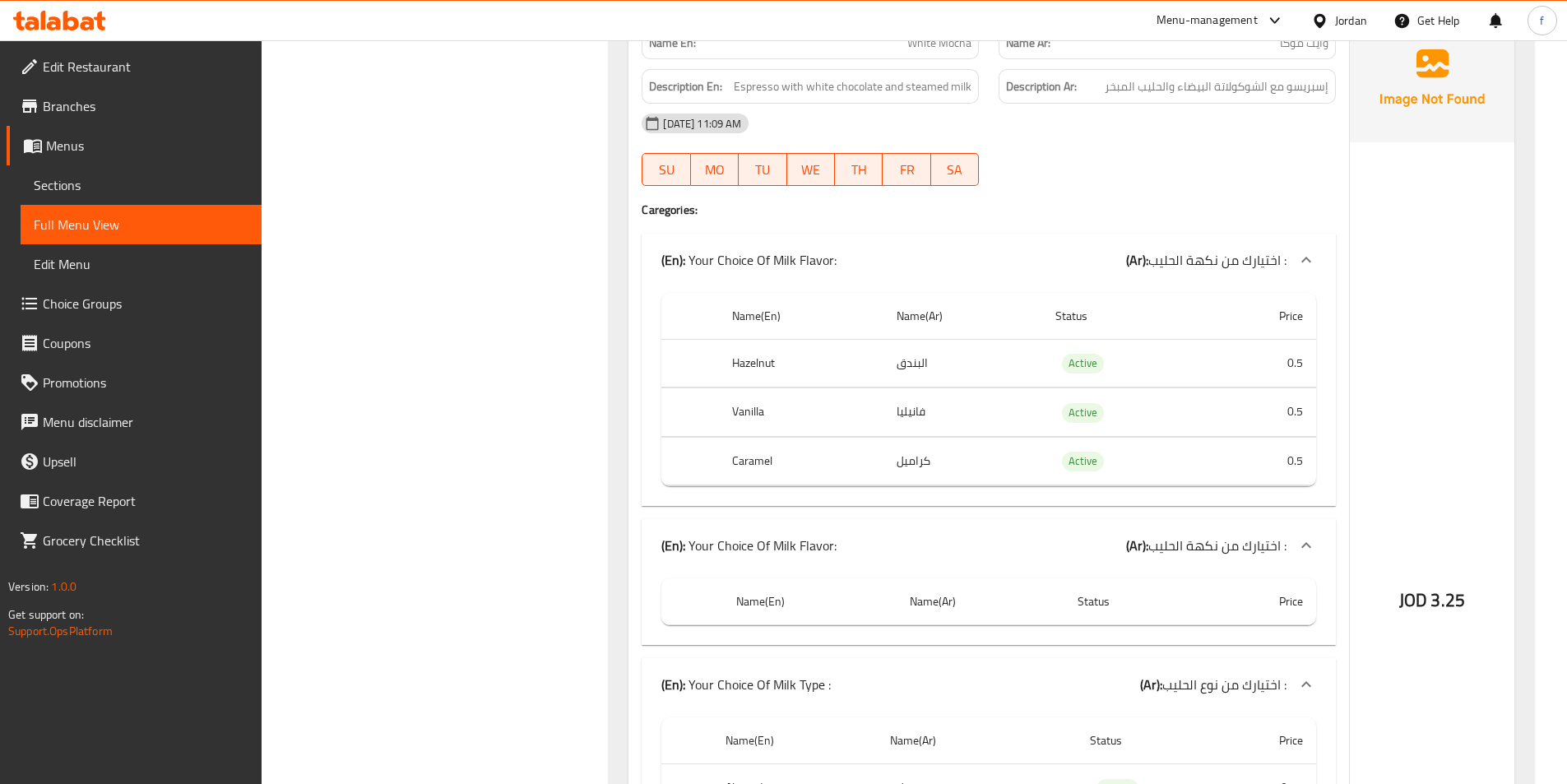
scroll to position [14482, 0]
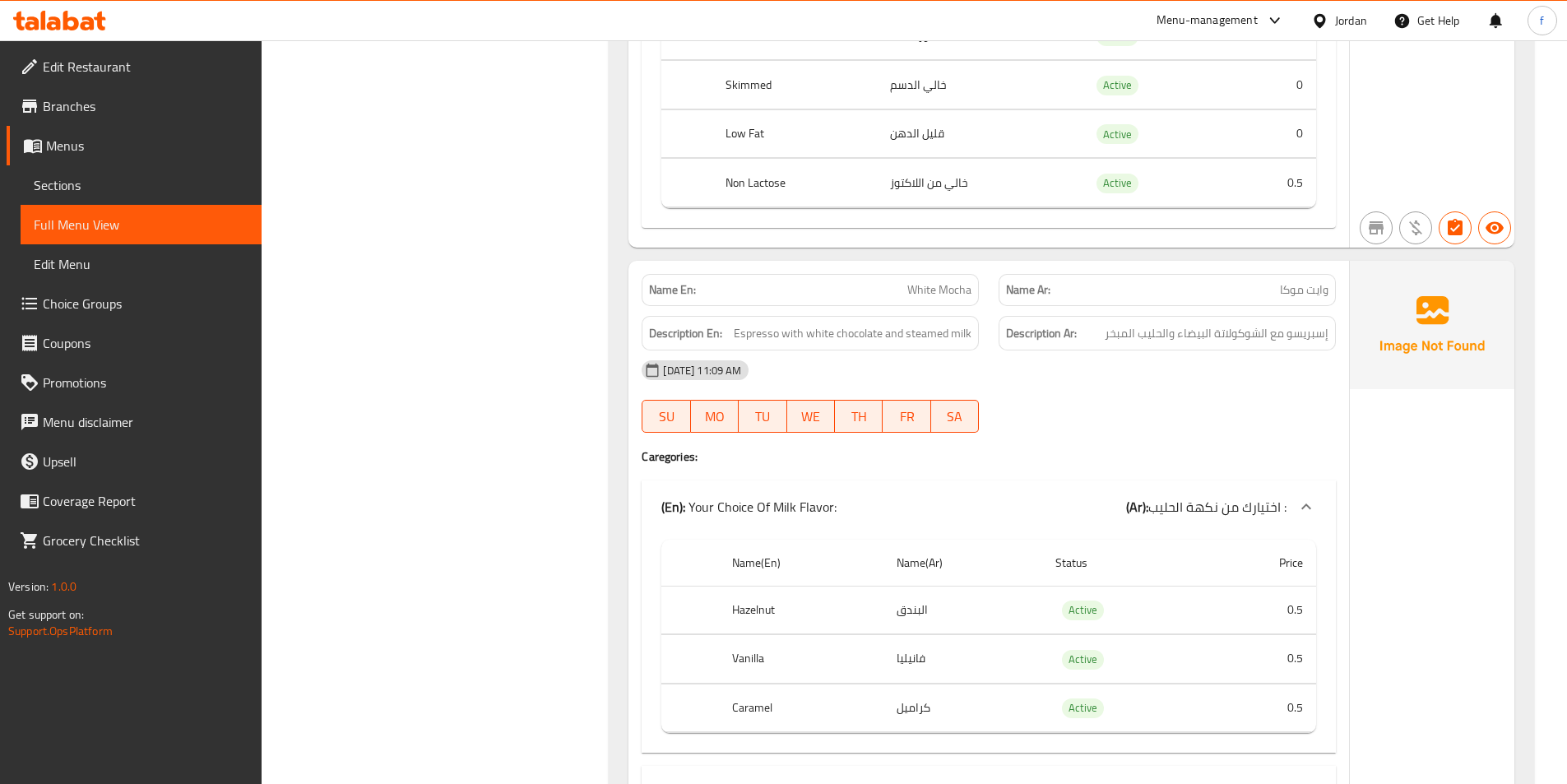
click at [958, 281] on span "White Mocha" at bounding box center [940, 289] width 64 height 17
copy span "White Mocha"
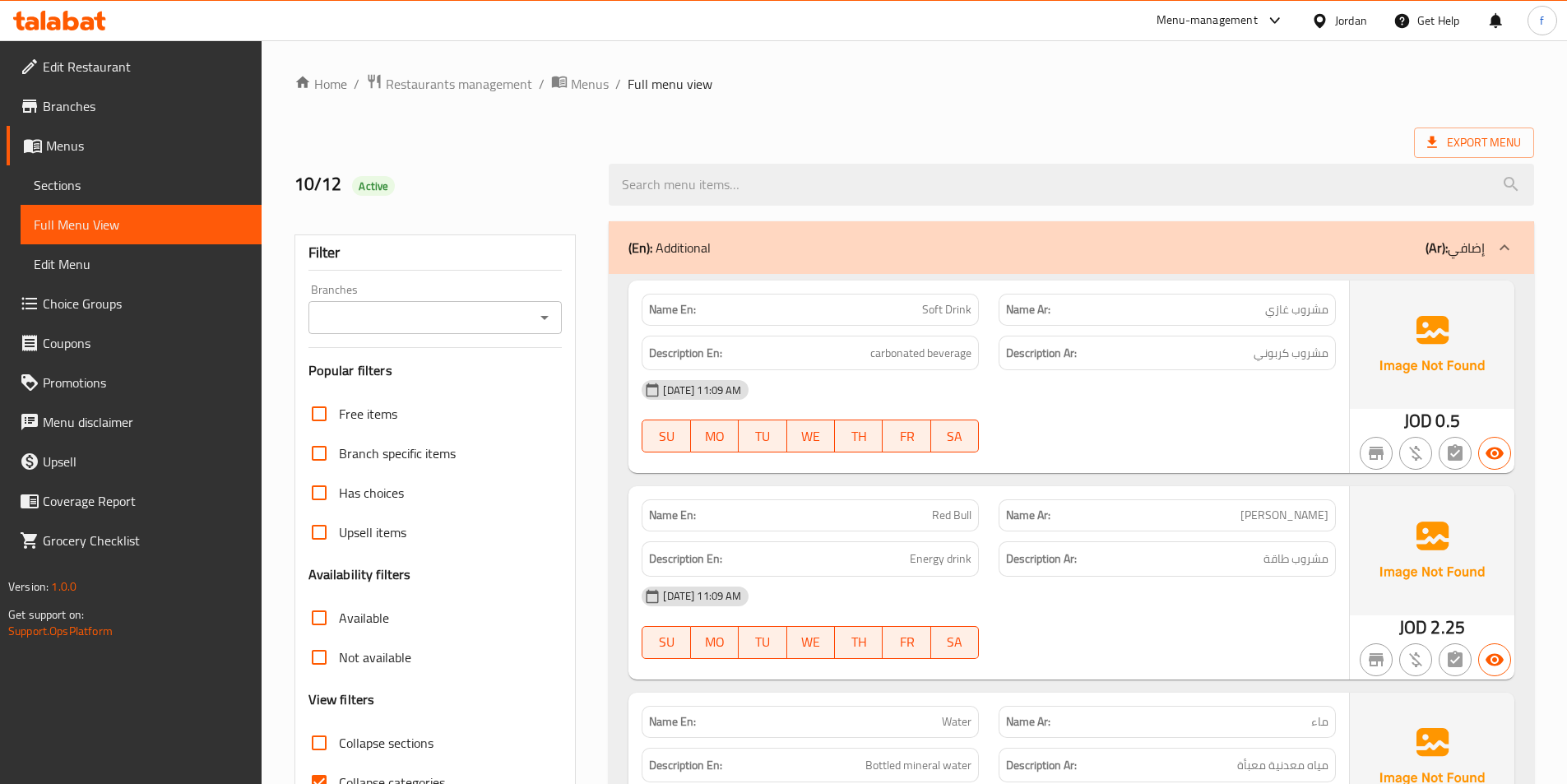
scroll to position [494, 0]
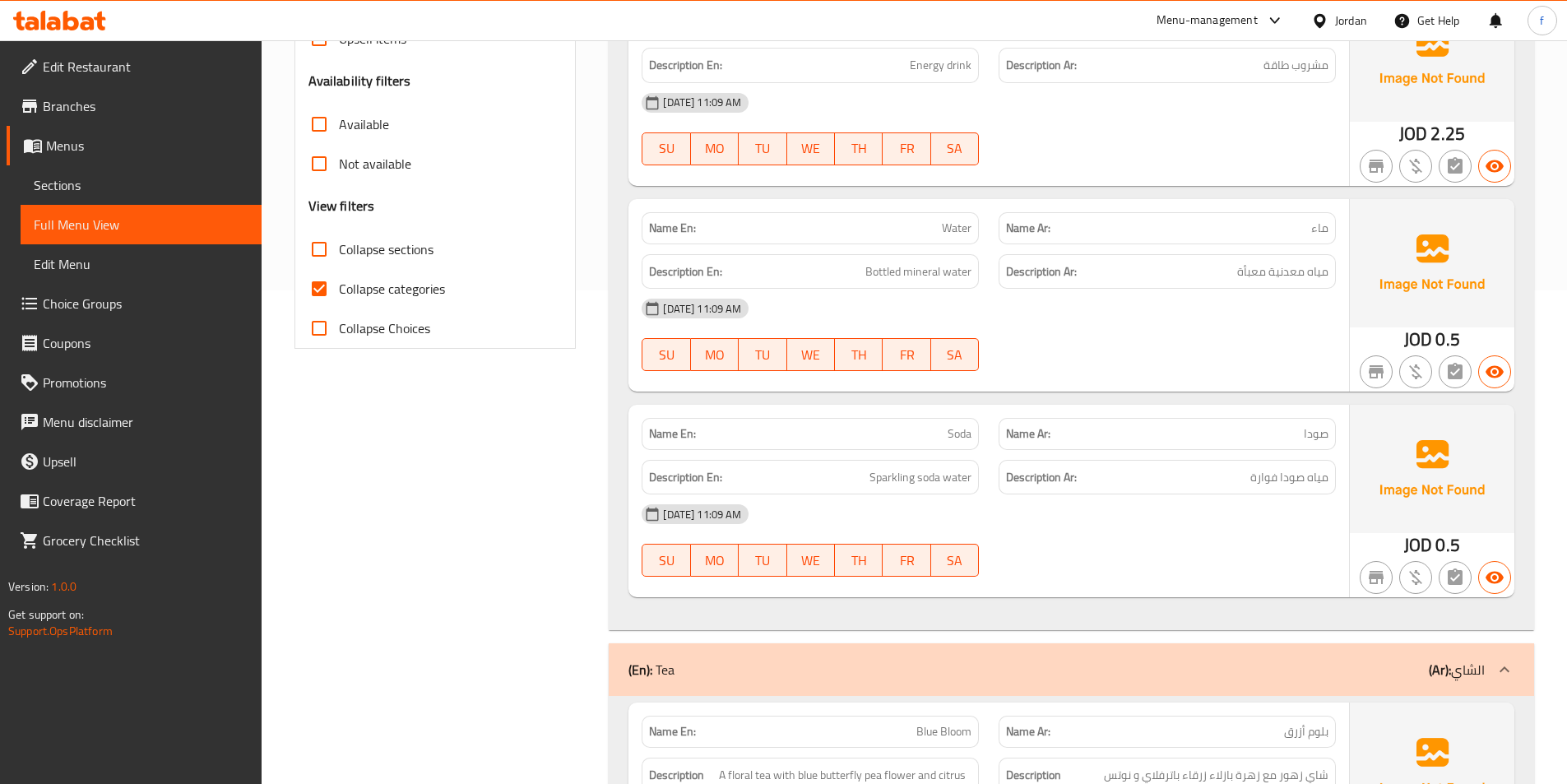
click at [345, 290] on span "Collapse categories" at bounding box center [392, 288] width 106 height 20
click at [339, 290] on input "Collapse categories" at bounding box center [319, 288] width 40 height 40
checkbox input "false"
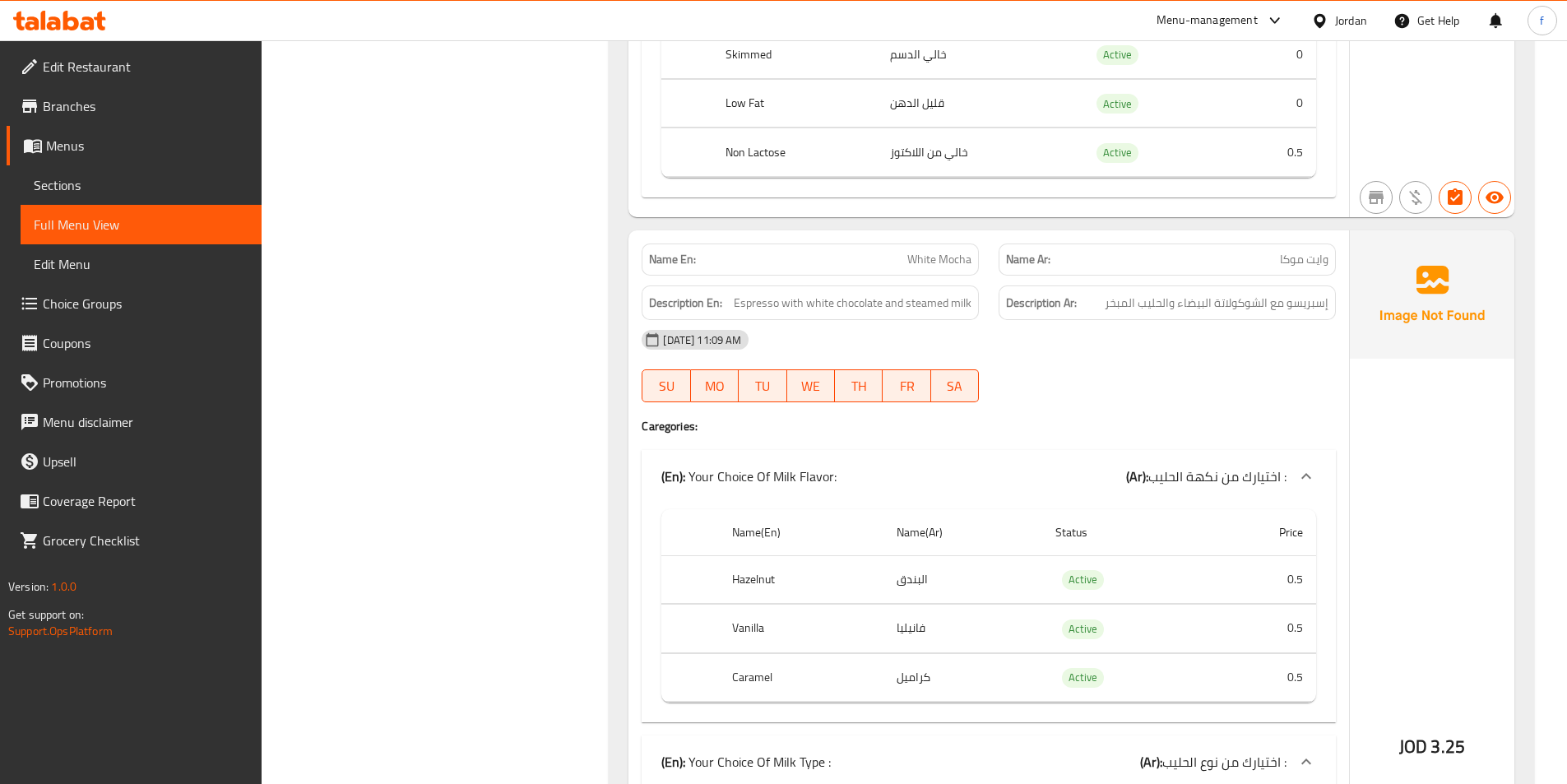
scroll to position [14472, 0]
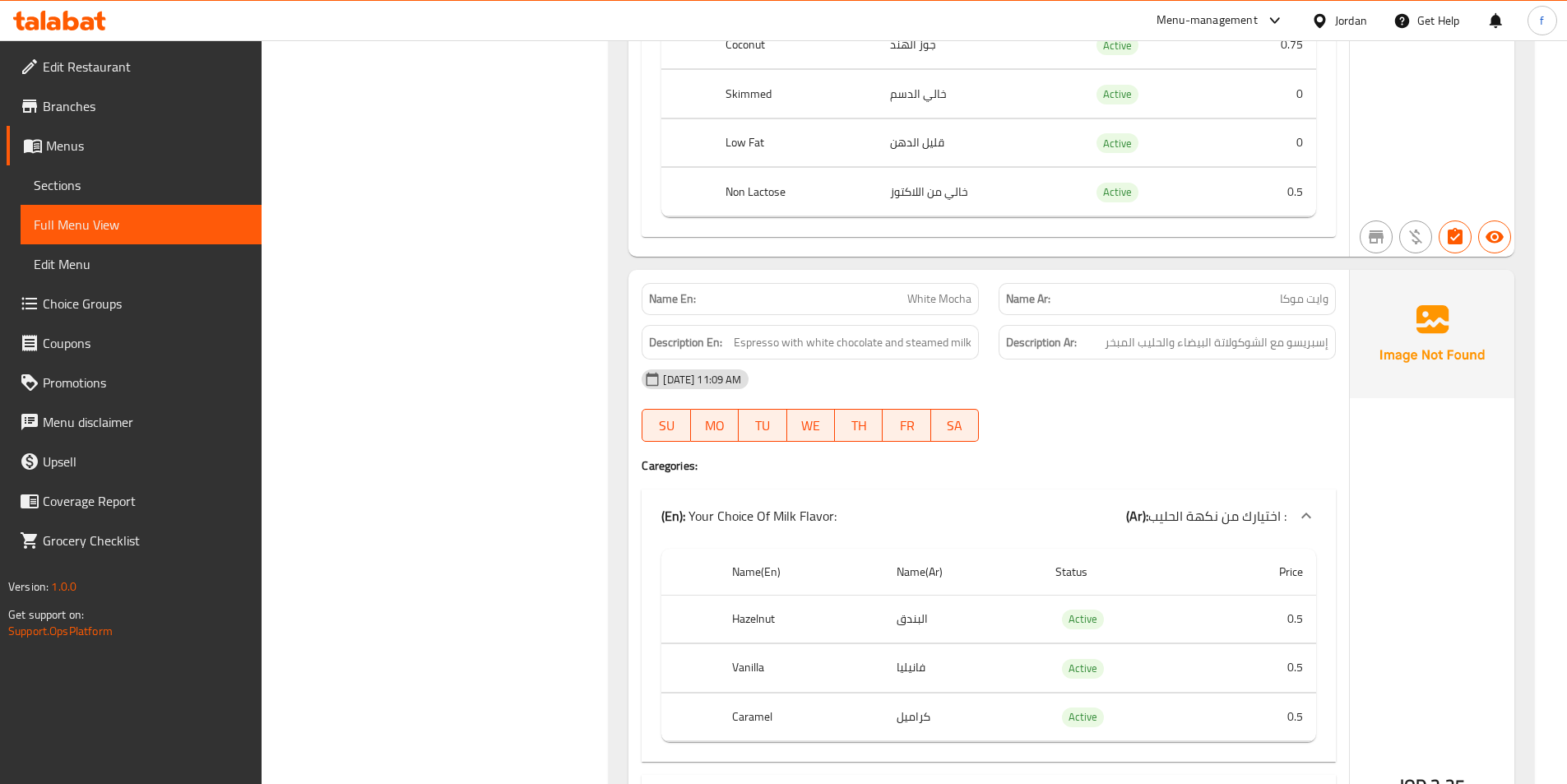
click at [930, 290] on span "White Mocha" at bounding box center [940, 299] width 64 height 17
click at [756, 332] on span "Espresso with white chocolate and steamed milk" at bounding box center [853, 342] width 238 height 21
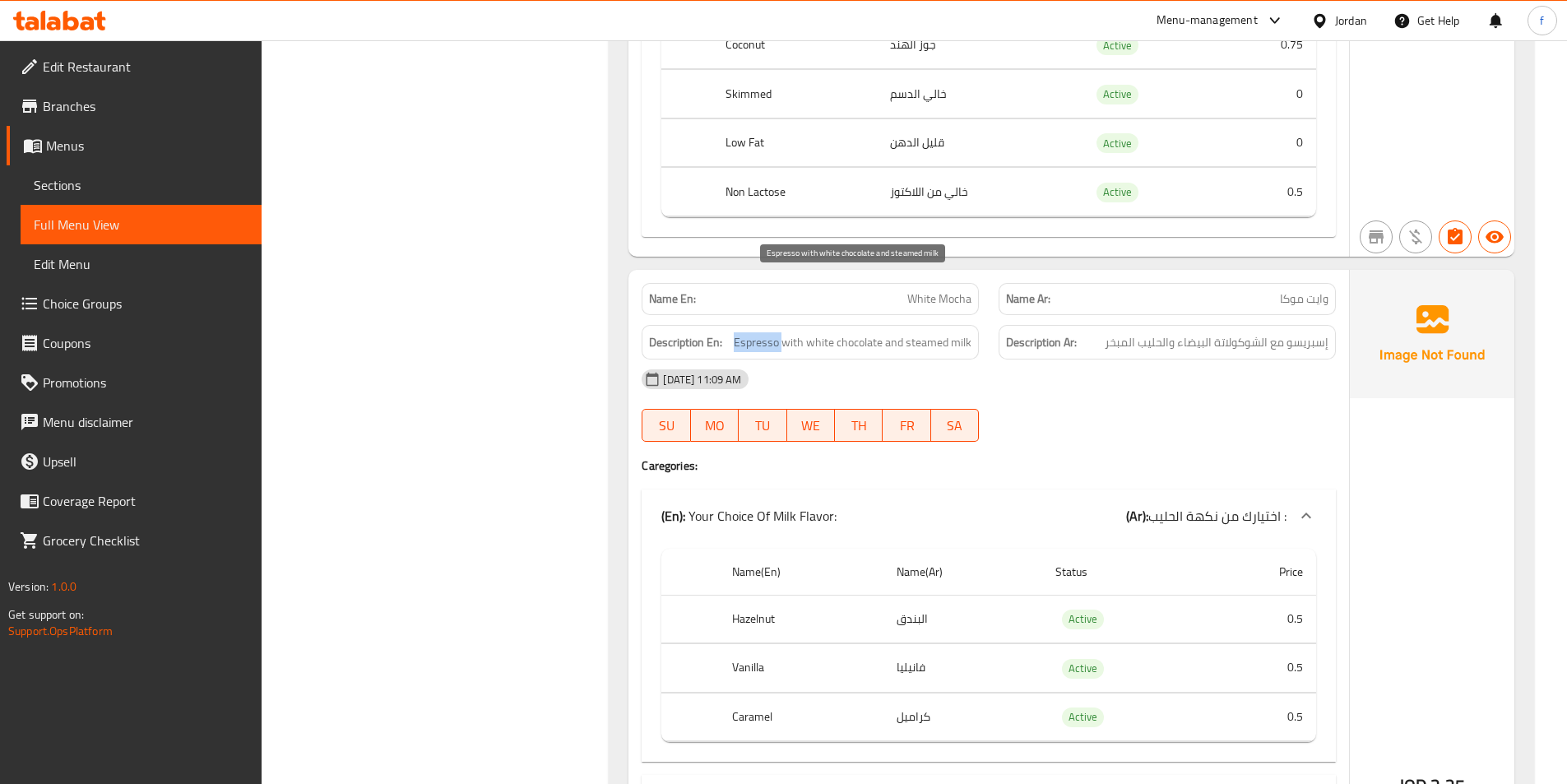
click at [756, 332] on span "Espresso with white chocolate and steamed milk" at bounding box center [853, 342] width 238 height 21
click at [791, 332] on span "Espresso with white chocolate and steamed milk" at bounding box center [853, 342] width 238 height 21
click at [833, 332] on span "Espresso with white chocolate and steamed milk" at bounding box center [853, 342] width 238 height 21
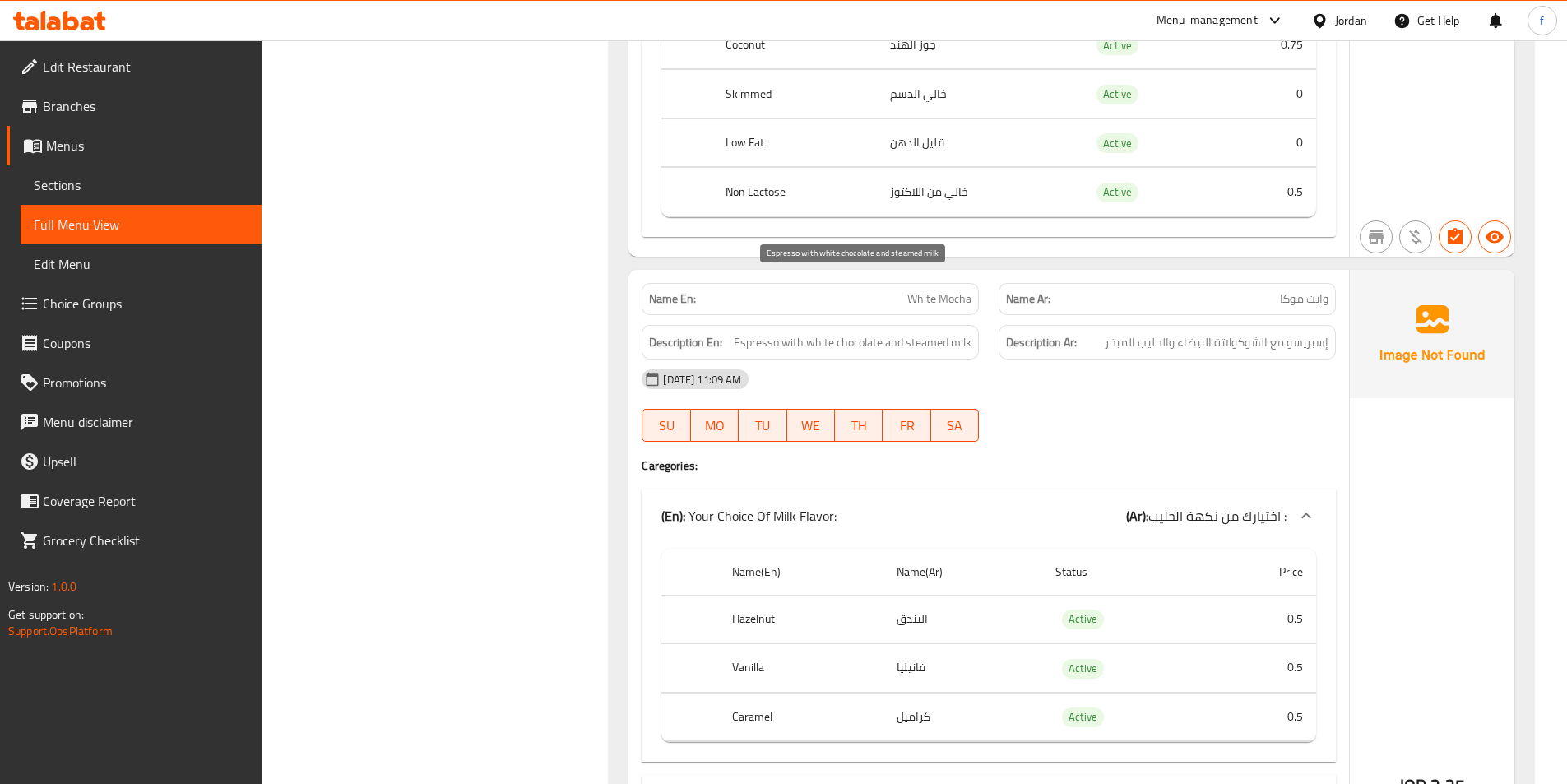
click at [829, 332] on span "Espresso with white chocolate and steamed milk" at bounding box center [853, 342] width 238 height 21
click at [842, 332] on span "Espresso with white chocolate and steamed milk" at bounding box center [853, 342] width 238 height 21
click at [882, 332] on span "Espresso with white chocolate and steamed milk" at bounding box center [853, 342] width 238 height 21
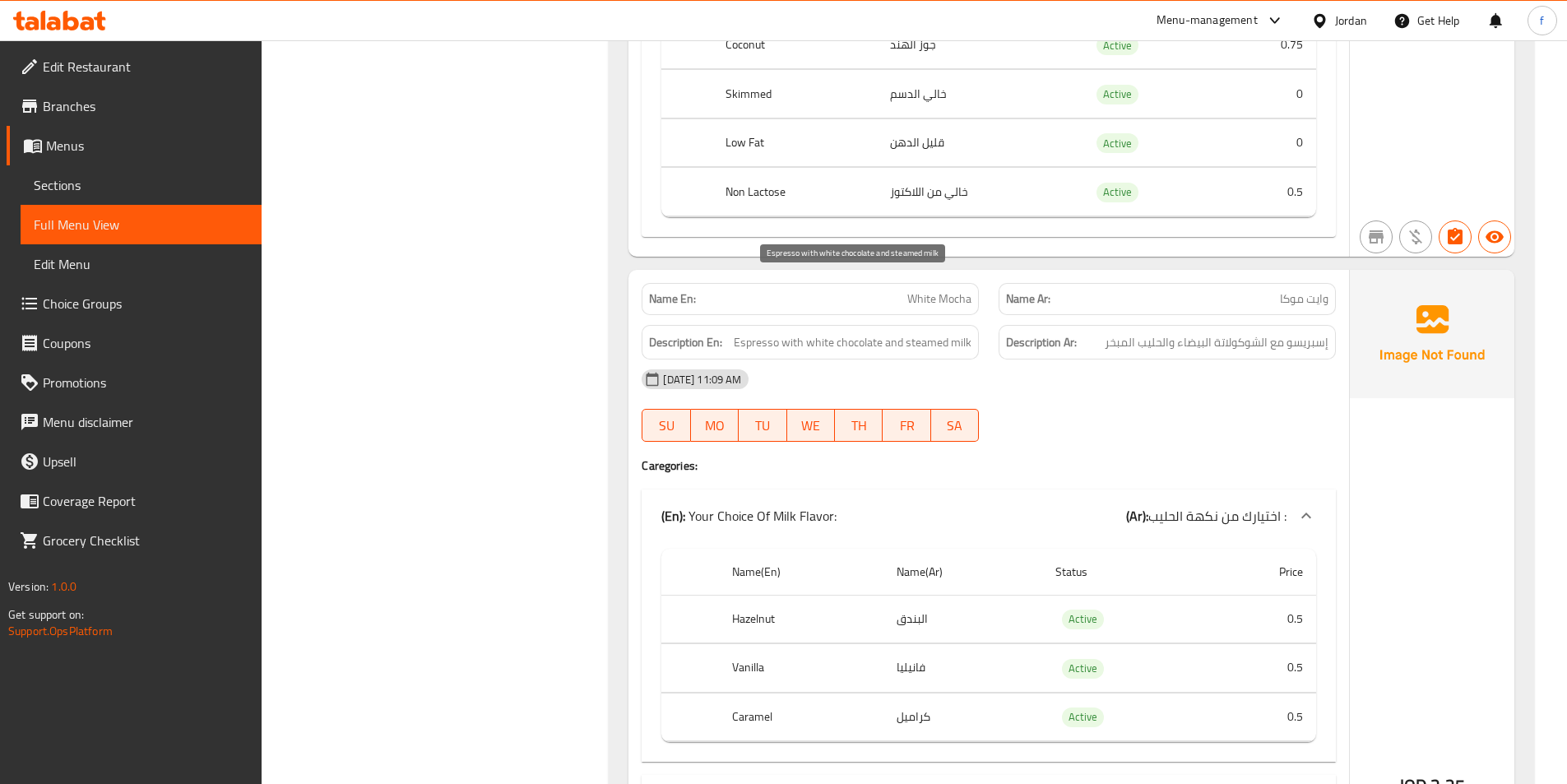
click at [908, 332] on span "Espresso with white chocolate and steamed milk" at bounding box center [853, 342] width 238 height 21
click at [946, 332] on span "Espresso with white chocolate and steamed milk" at bounding box center [853, 342] width 238 height 21
click at [947, 332] on span "Espresso with white chocolate and steamed milk" at bounding box center [853, 342] width 238 height 21
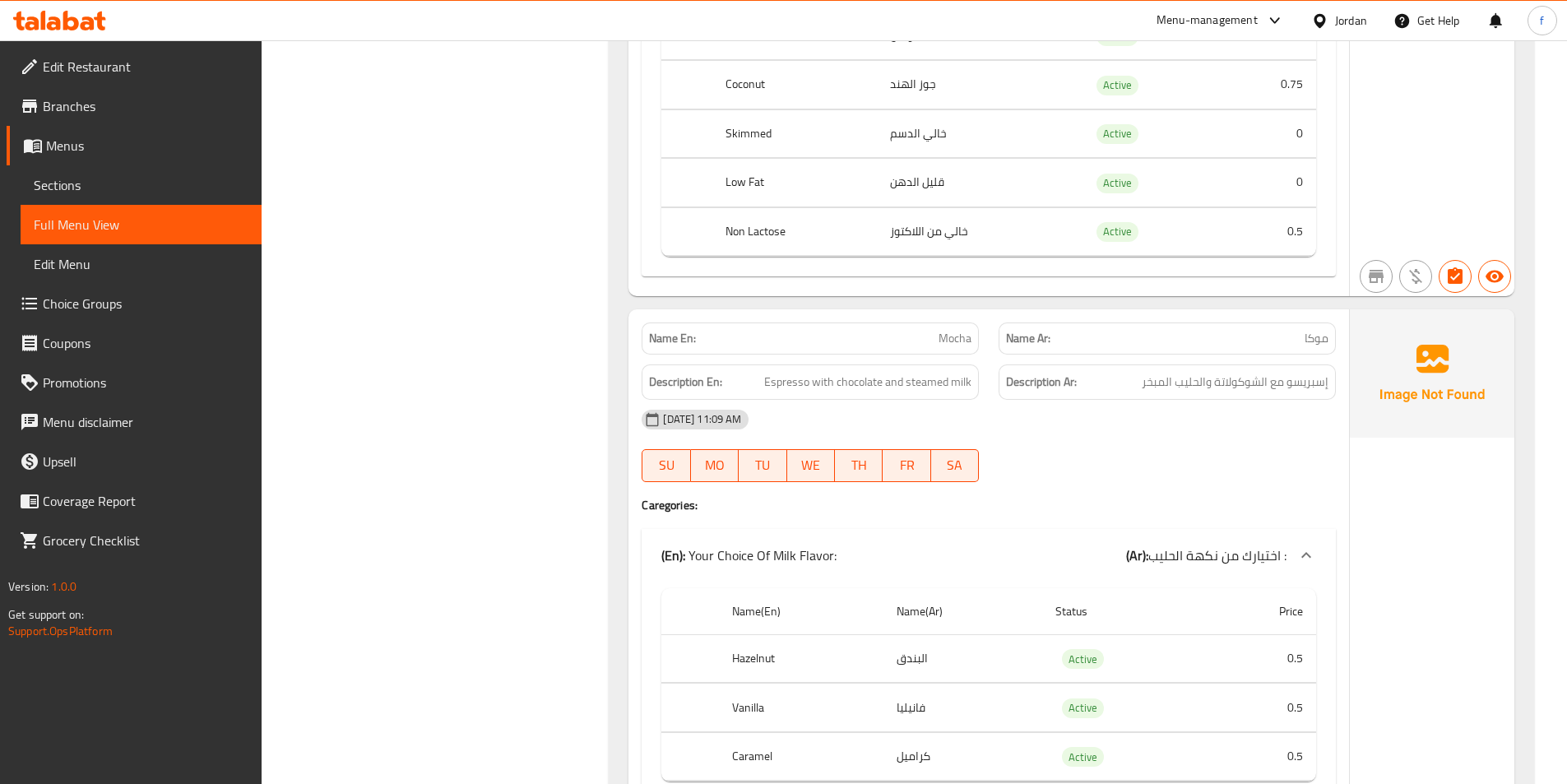
scroll to position [15460, 0]
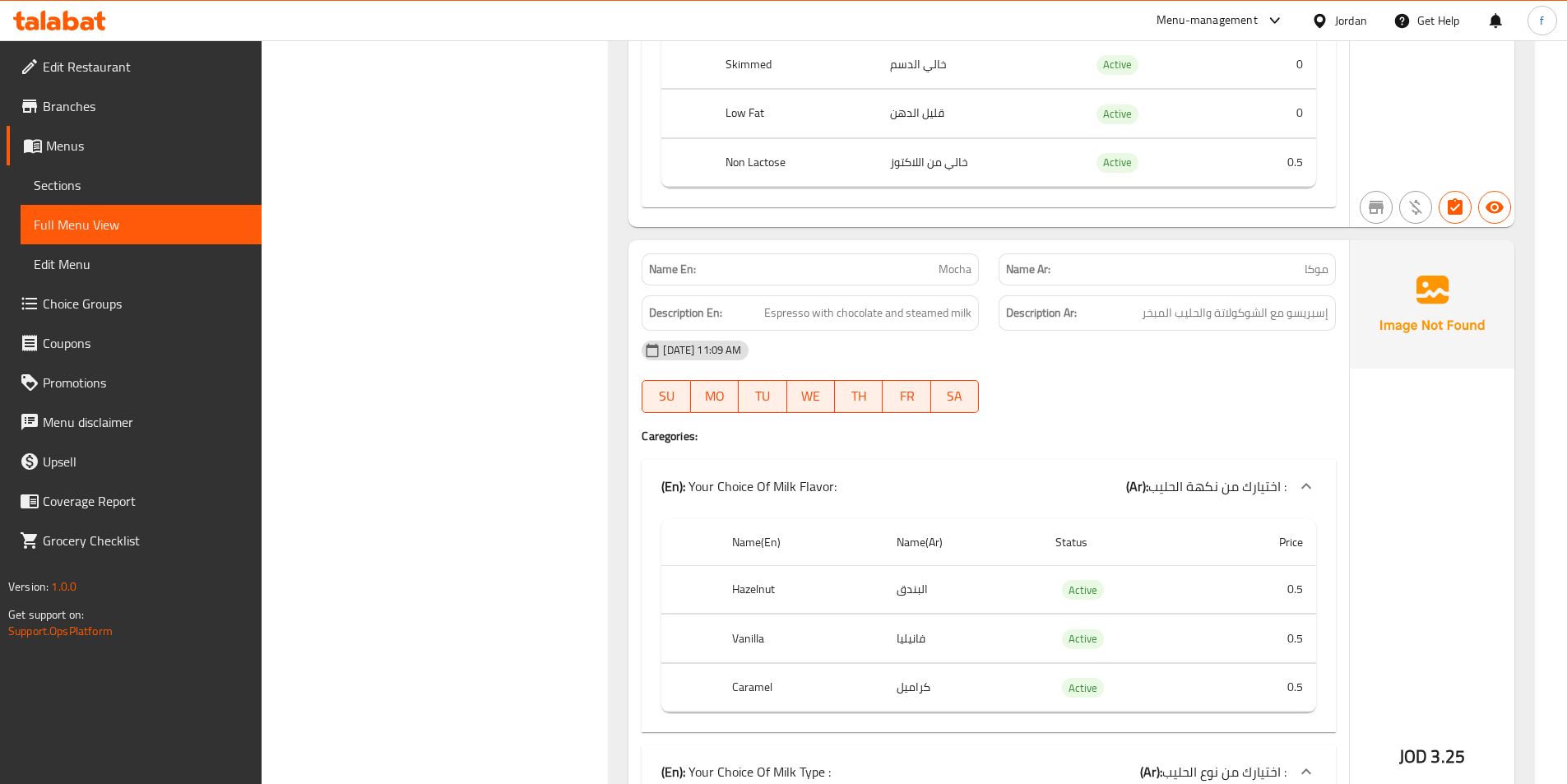
click at [952, 261] on span "Mocha" at bounding box center [955, 270] width 33 height 17
click at [784, 303] on span "Espresso with chocolate and steamed milk" at bounding box center [868, 313] width 207 height 21
click at [815, 303] on span "Espresso with chocolate and steamed milk" at bounding box center [868, 313] width 207 height 21
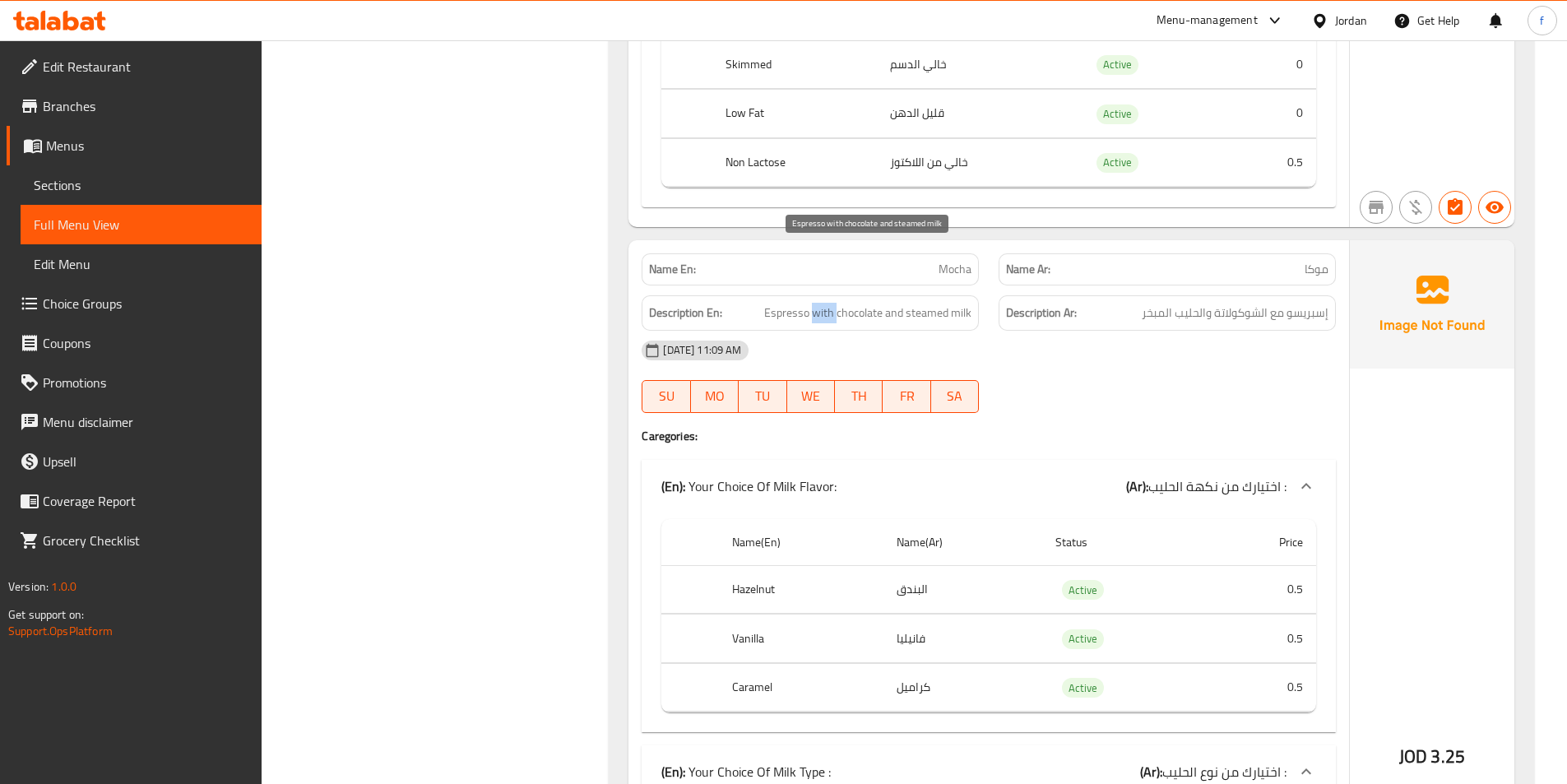
click at [815, 303] on span "Espresso with chocolate and steamed milk" at bounding box center [868, 313] width 207 height 21
click at [859, 303] on span "Espresso with chocolate and steamed milk" at bounding box center [868, 313] width 207 height 21
click at [921, 303] on span "Espresso with chocolate and steamed milk" at bounding box center [868, 313] width 207 height 21
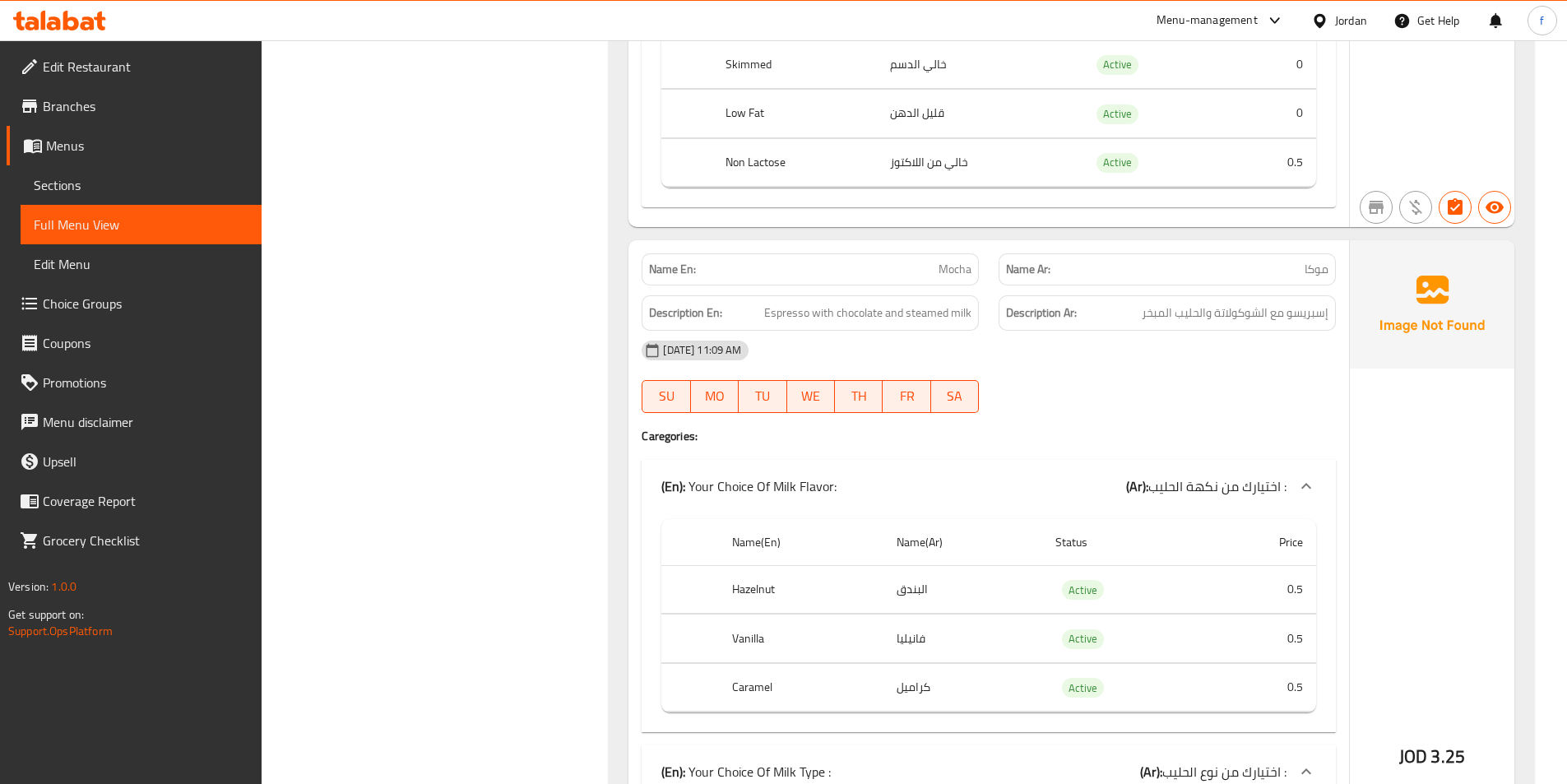
click at [975, 295] on div "Description En: Espresso with chocolate and steamed milk" at bounding box center [810, 312] width 337 height 35
click at [949, 303] on span "Espresso with chocolate and steamed milk" at bounding box center [868, 313] width 207 height 21
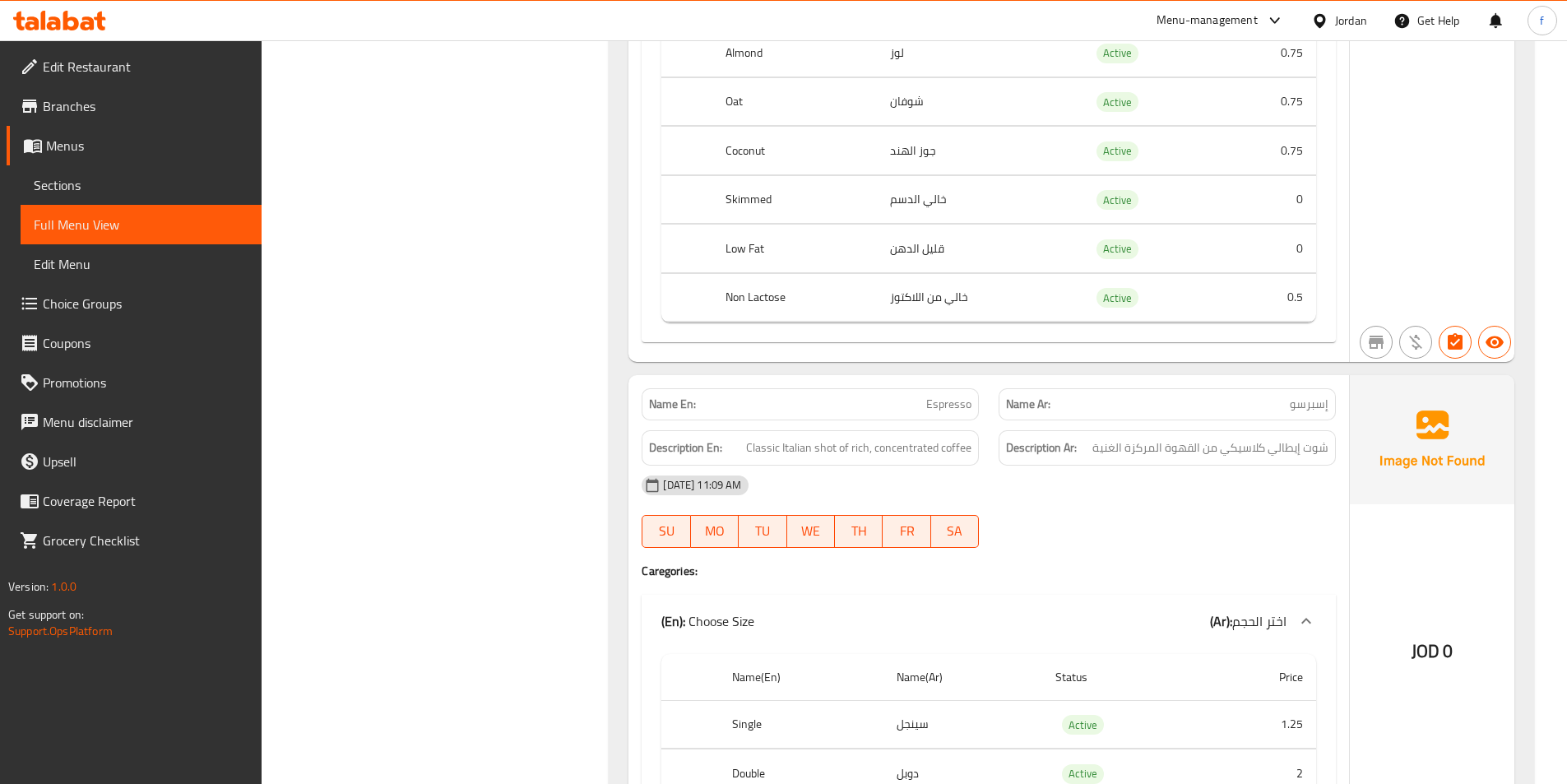
scroll to position [16343, 0]
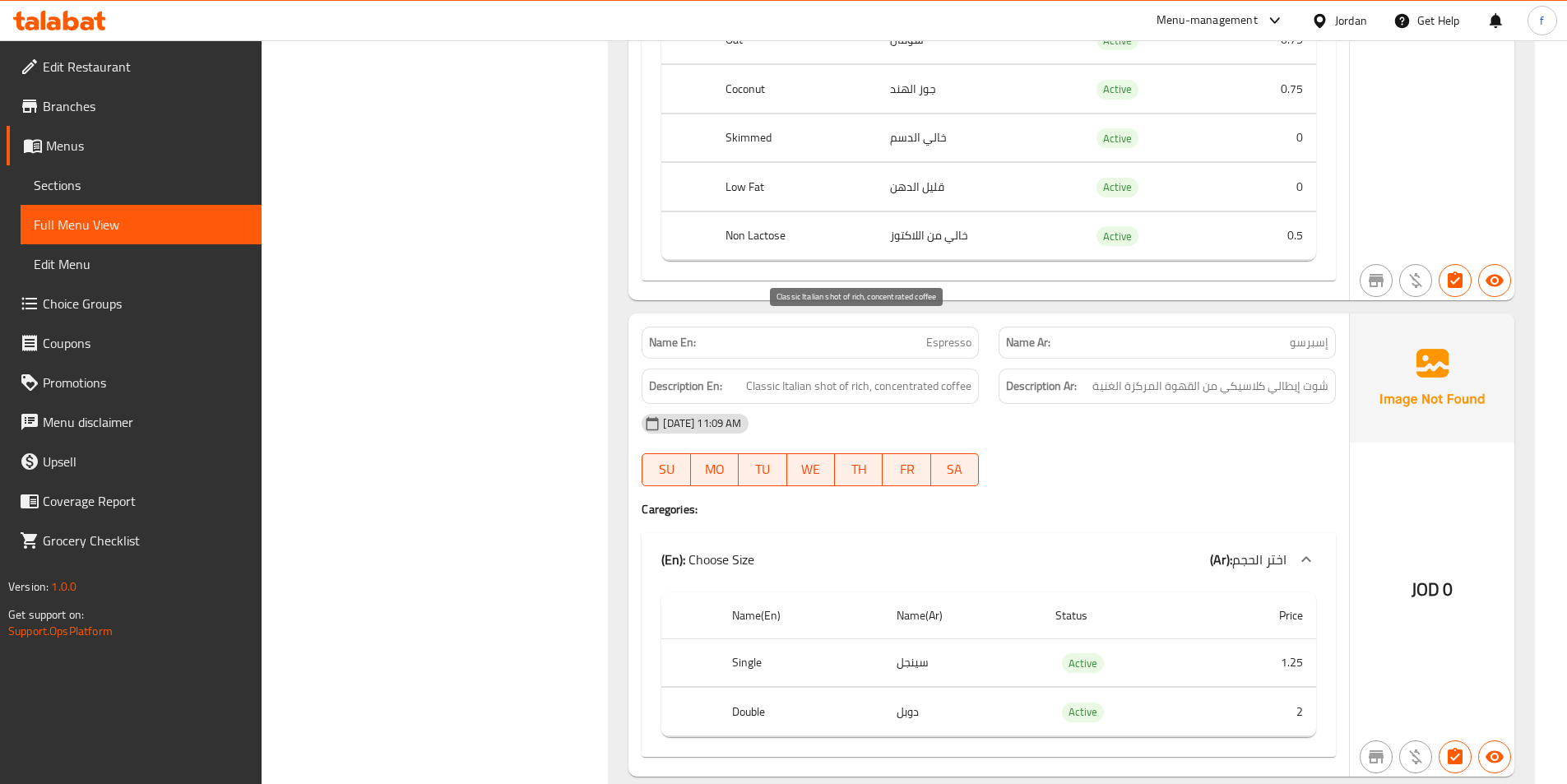
click at [766, 375] on span "Classic Italian shot of rich, concentrated coffee" at bounding box center [859, 386] width 225 height 21
click at [791, 375] on span "Classic Italian shot of rich, concentrated coffee" at bounding box center [859, 386] width 225 height 21
click at [823, 375] on span "Classic Italian shot of rich, concentrated coffee" at bounding box center [859, 386] width 225 height 21
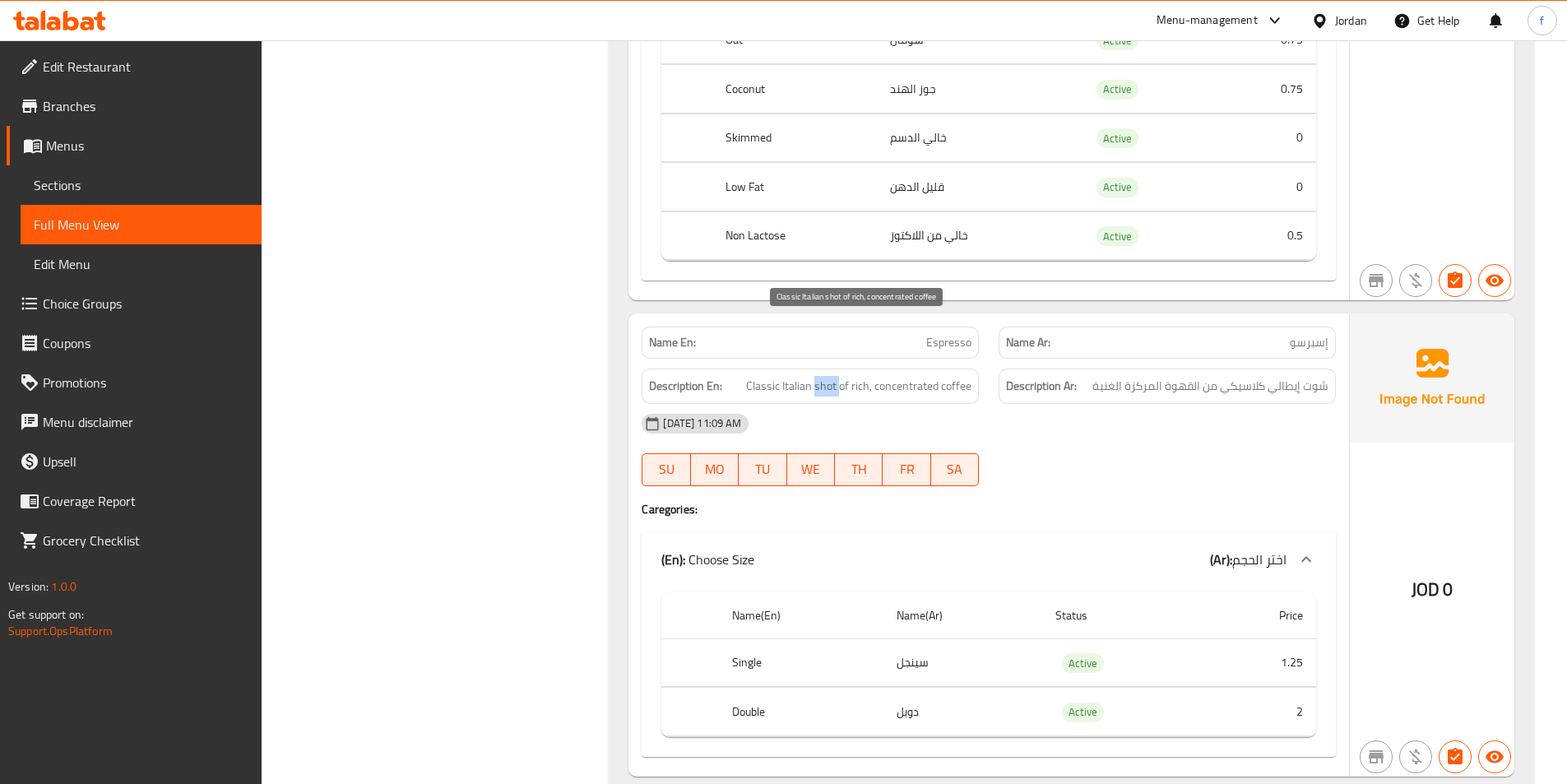
click at [823, 375] on span "Classic Italian shot of rich, concentrated coffee" at bounding box center [859, 386] width 225 height 21
click at [786, 375] on span "Classic Italian shot of rich, concentrated coffee" at bounding box center [859, 386] width 225 height 21
click at [762, 375] on span "Classic Italian shot of rich, concentrated coffee" at bounding box center [859, 386] width 225 height 21
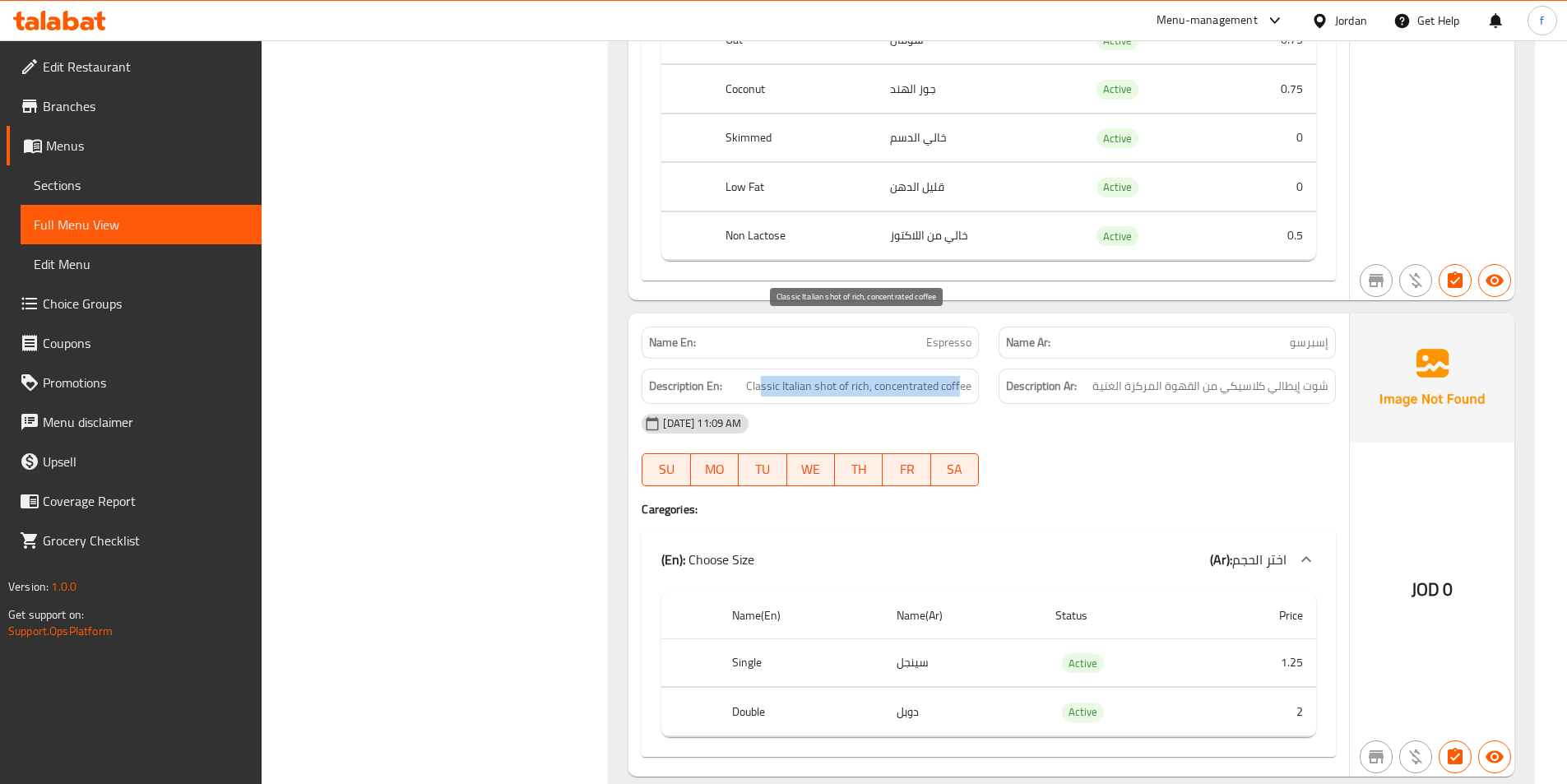
drag, startPoint x: 960, startPoint y: 324, endPoint x: 764, endPoint y: 328, distance: 196.0
click at [764, 375] on span "Classic Italian shot of rich, concentrated coffee" at bounding box center [859, 386] width 225 height 21
click at [894, 375] on span "Classic Italian shot of rich, concentrated coffee" at bounding box center [859, 386] width 225 height 21
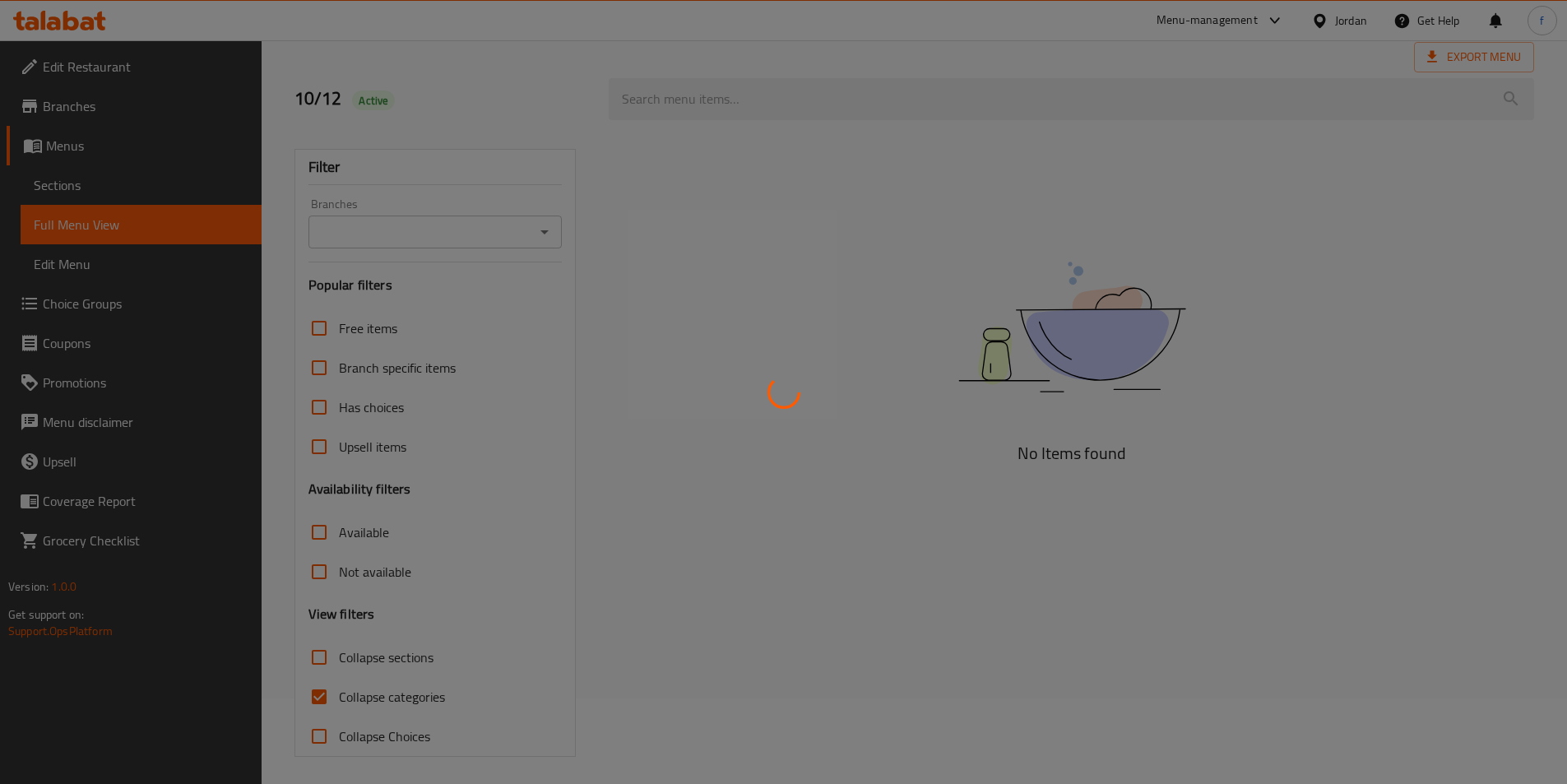
scroll to position [92, 0]
click at [342, 703] on div at bounding box center [784, 392] width 1567 height 784
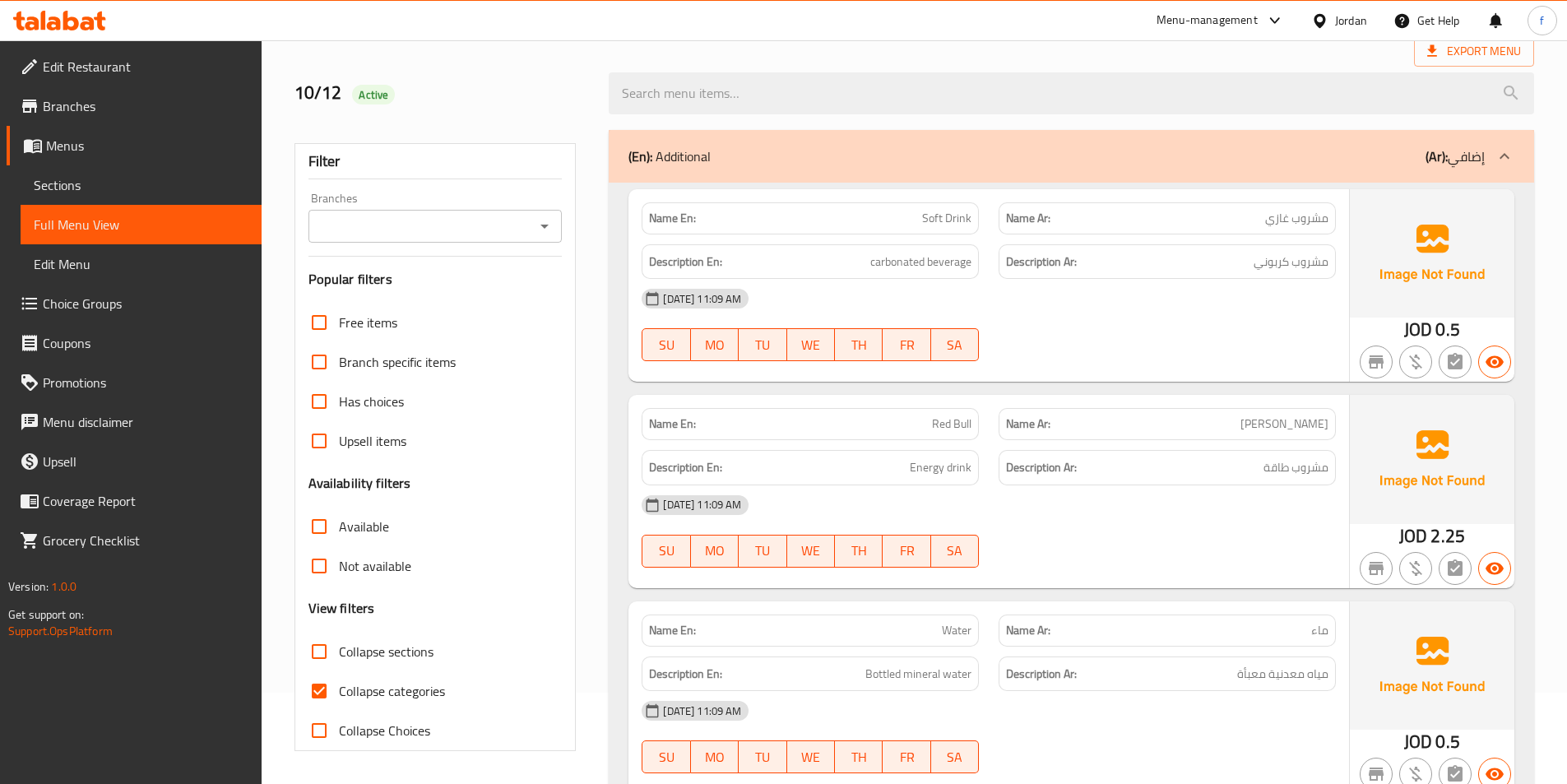
click at [331, 698] on input "Collapse categories" at bounding box center [319, 691] width 40 height 40
checkbox input "false"
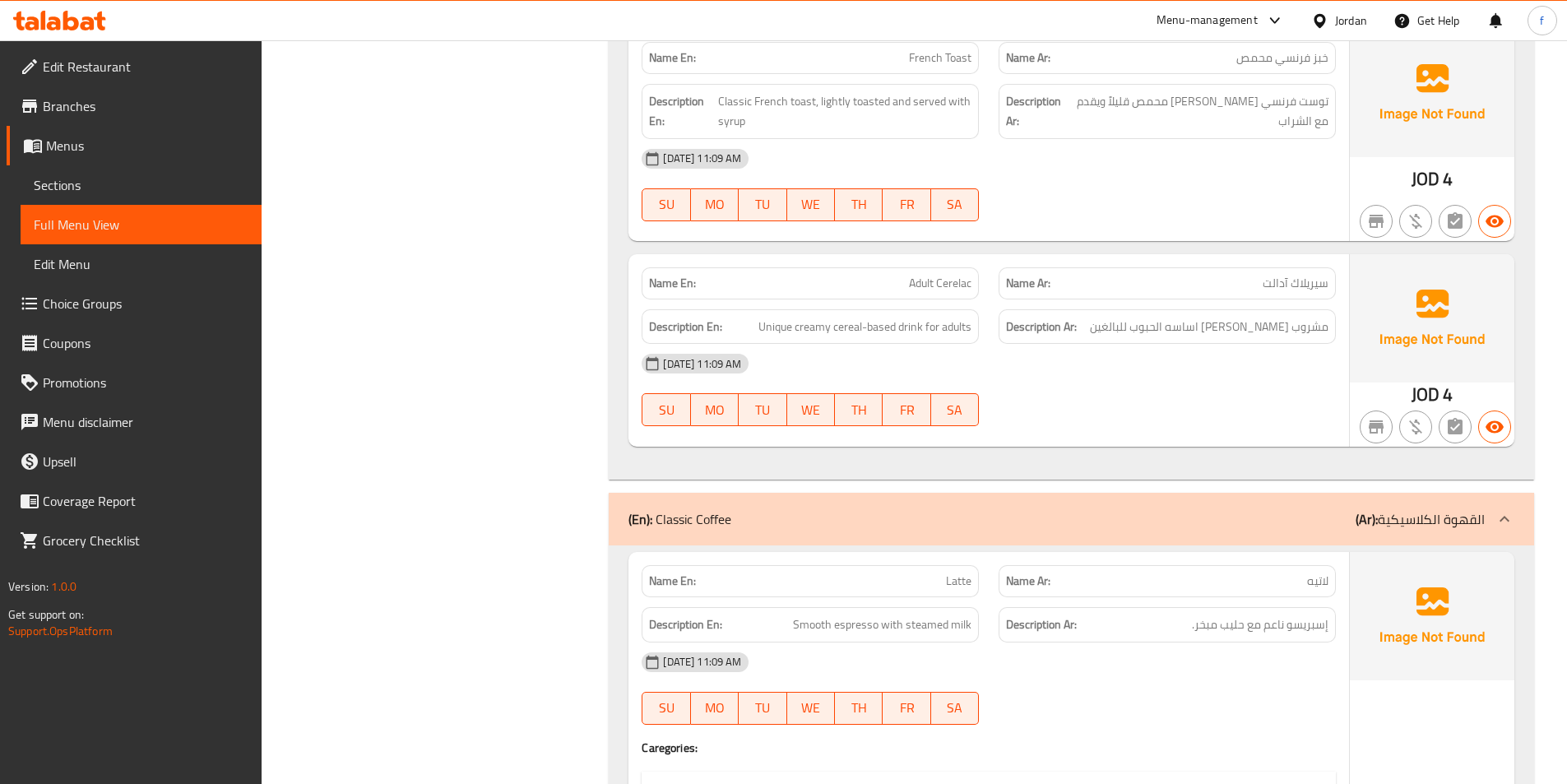
scroll to position [9713, 0]
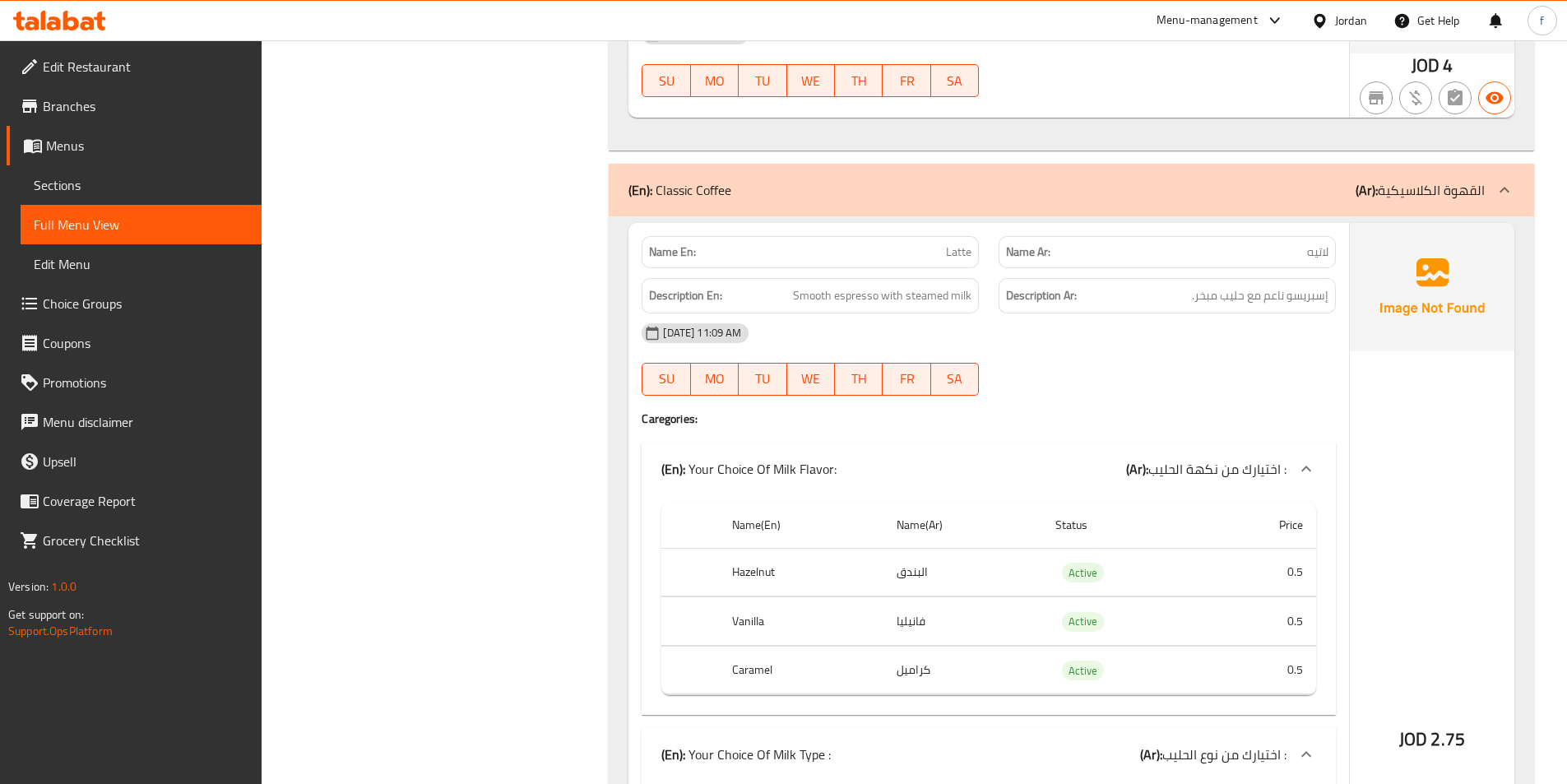
click at [745, 548] on th "Hazelnut" at bounding box center [801, 571] width 164 height 48
click at [978, 548] on td "البندق" at bounding box center [963, 571] width 159 height 48
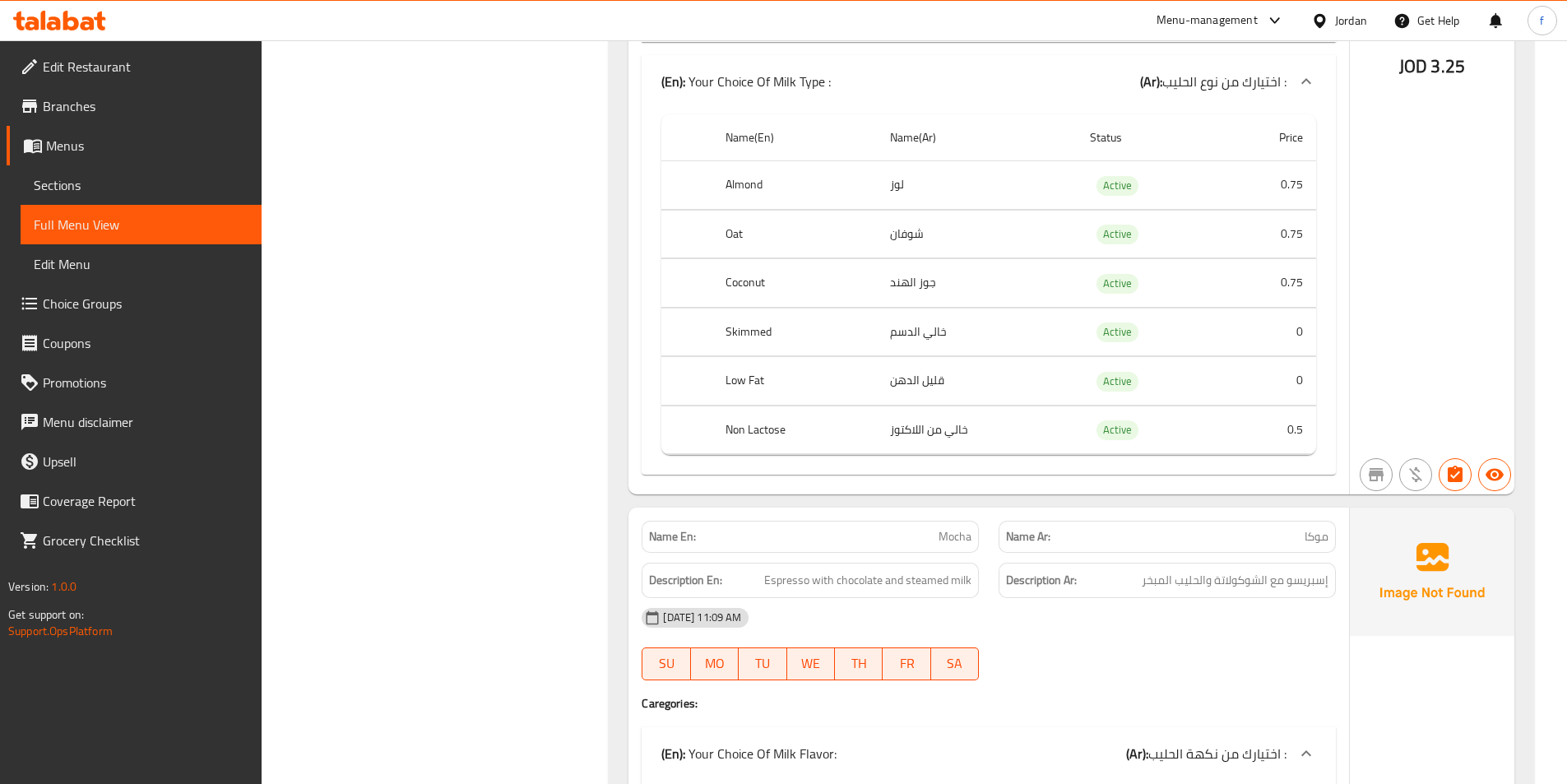
scroll to position [0, 0]
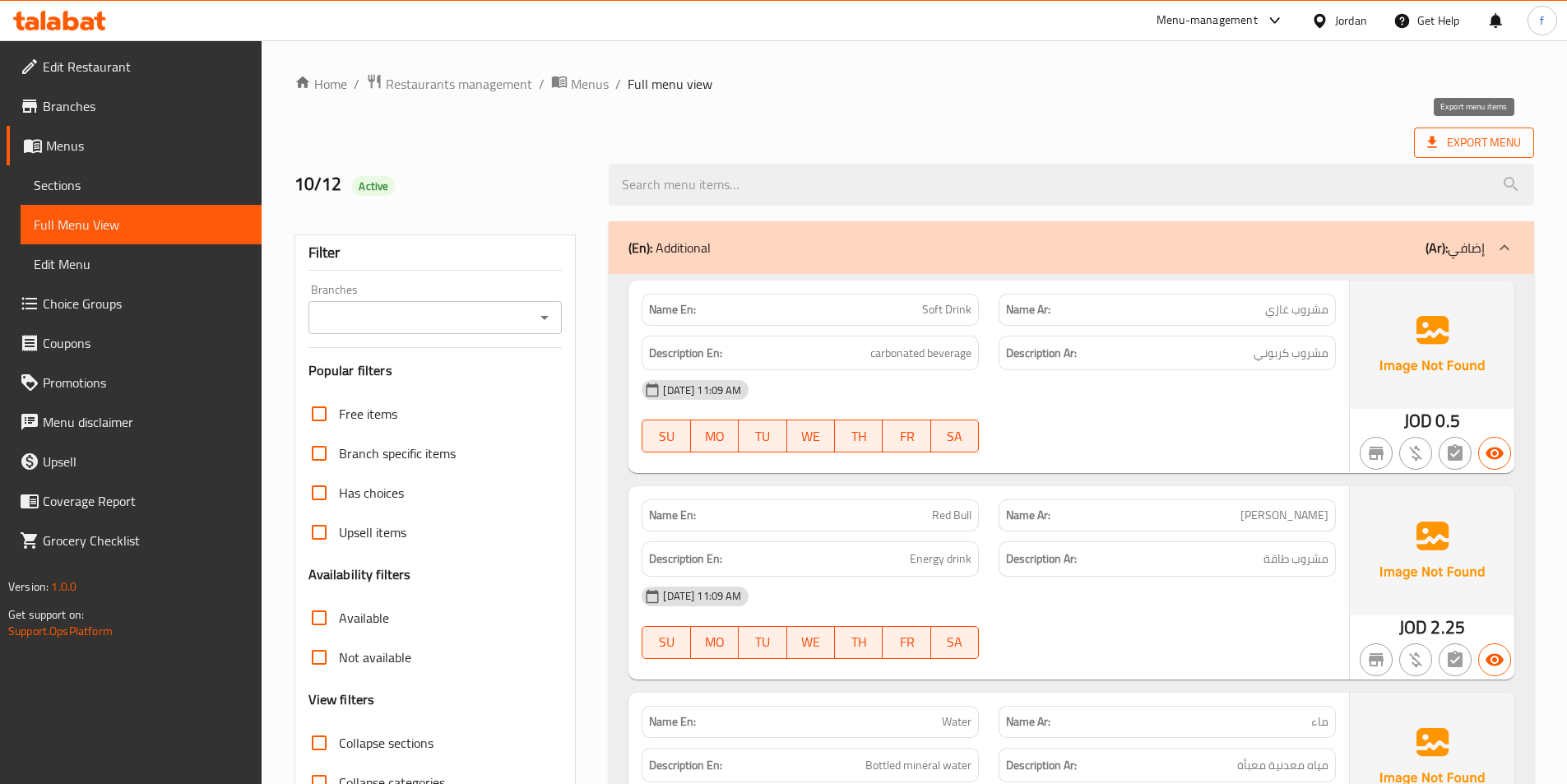
click at [1487, 148] on span "Export Menu" at bounding box center [1474, 143] width 94 height 21
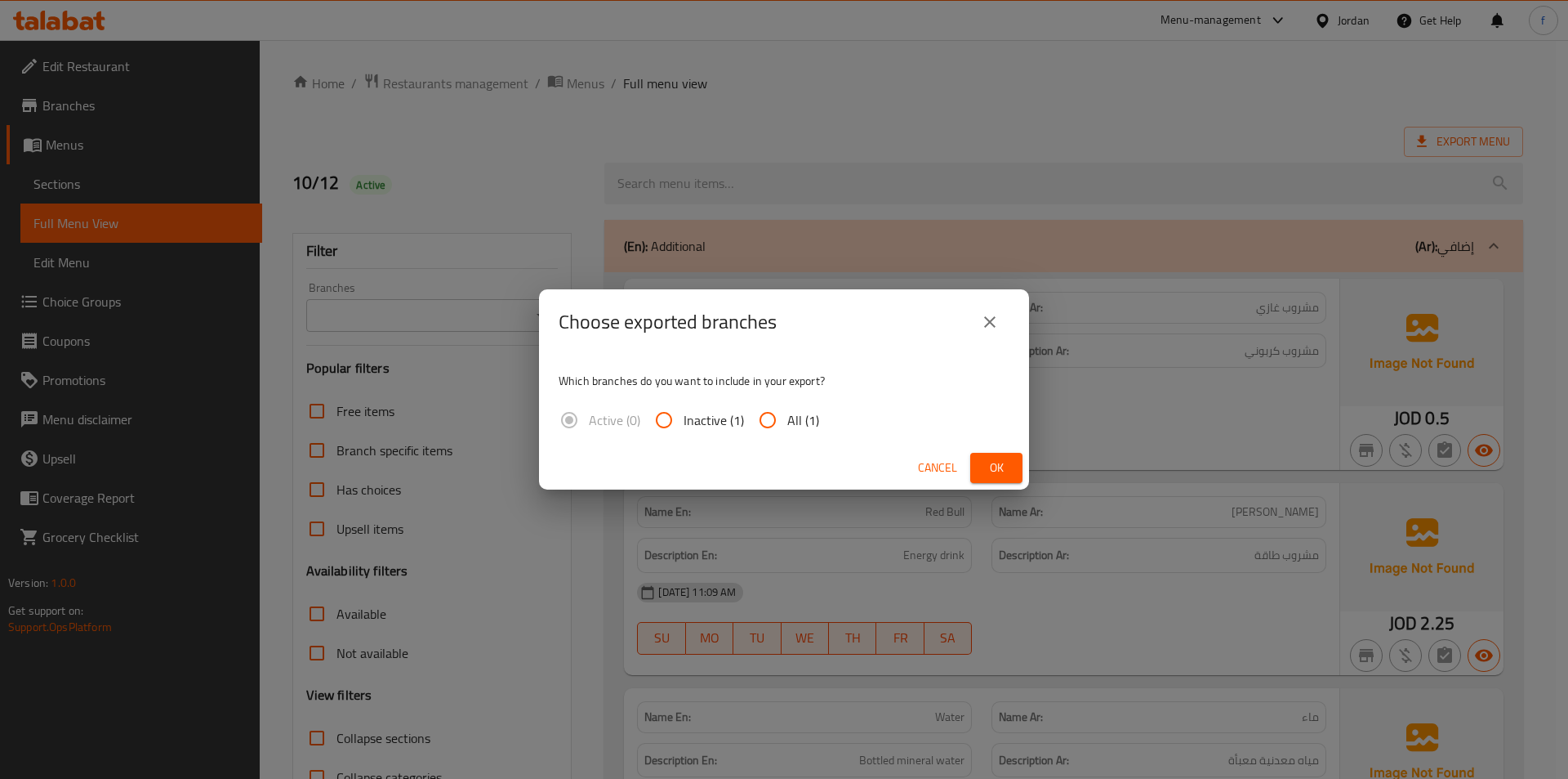
click at [761, 412] on input "All (1)" at bounding box center [768, 420] width 39 height 39
radio input "true"
click at [1008, 475] on span "Ok" at bounding box center [997, 468] width 26 height 21
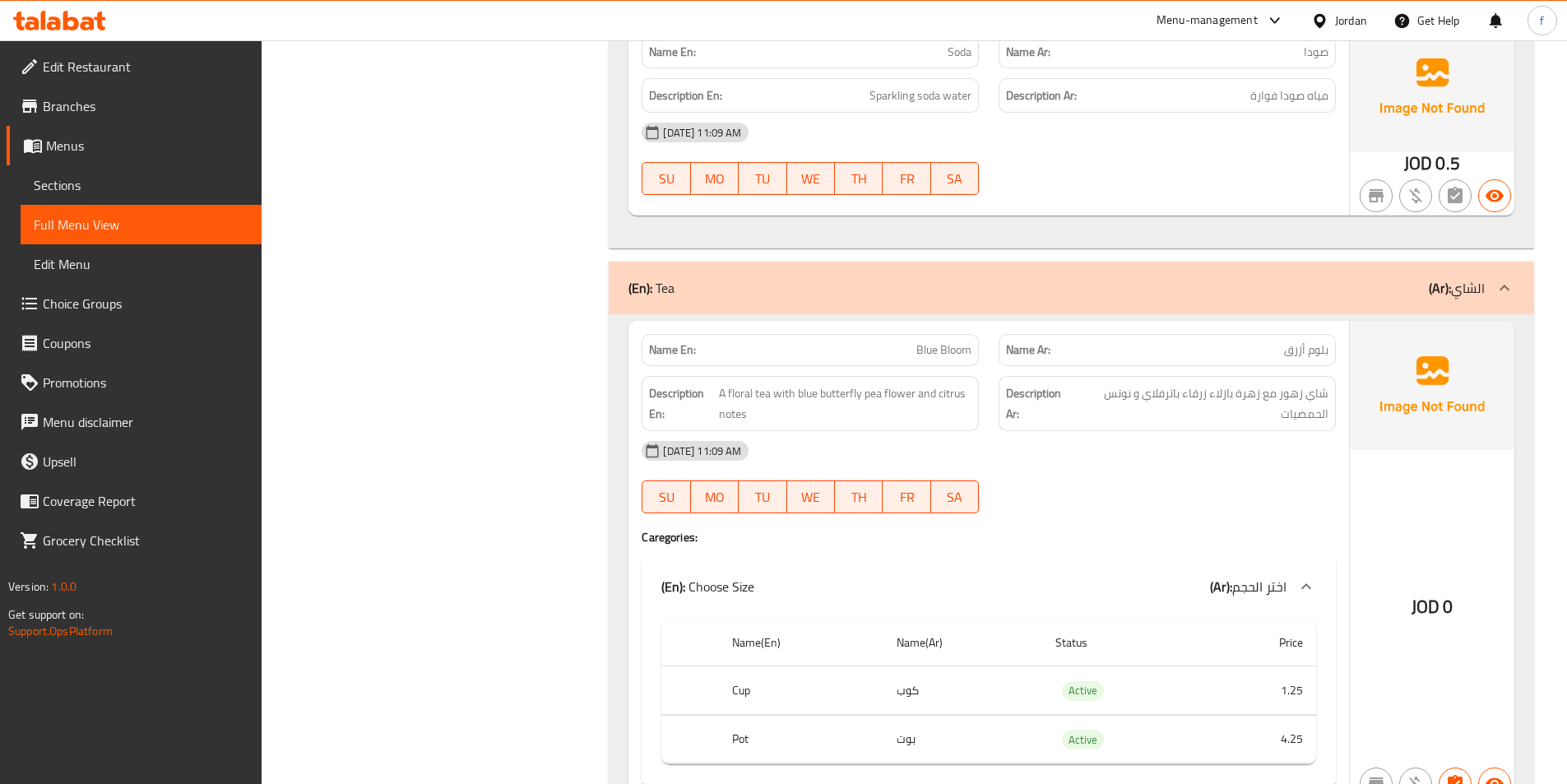
scroll to position [904, 0]
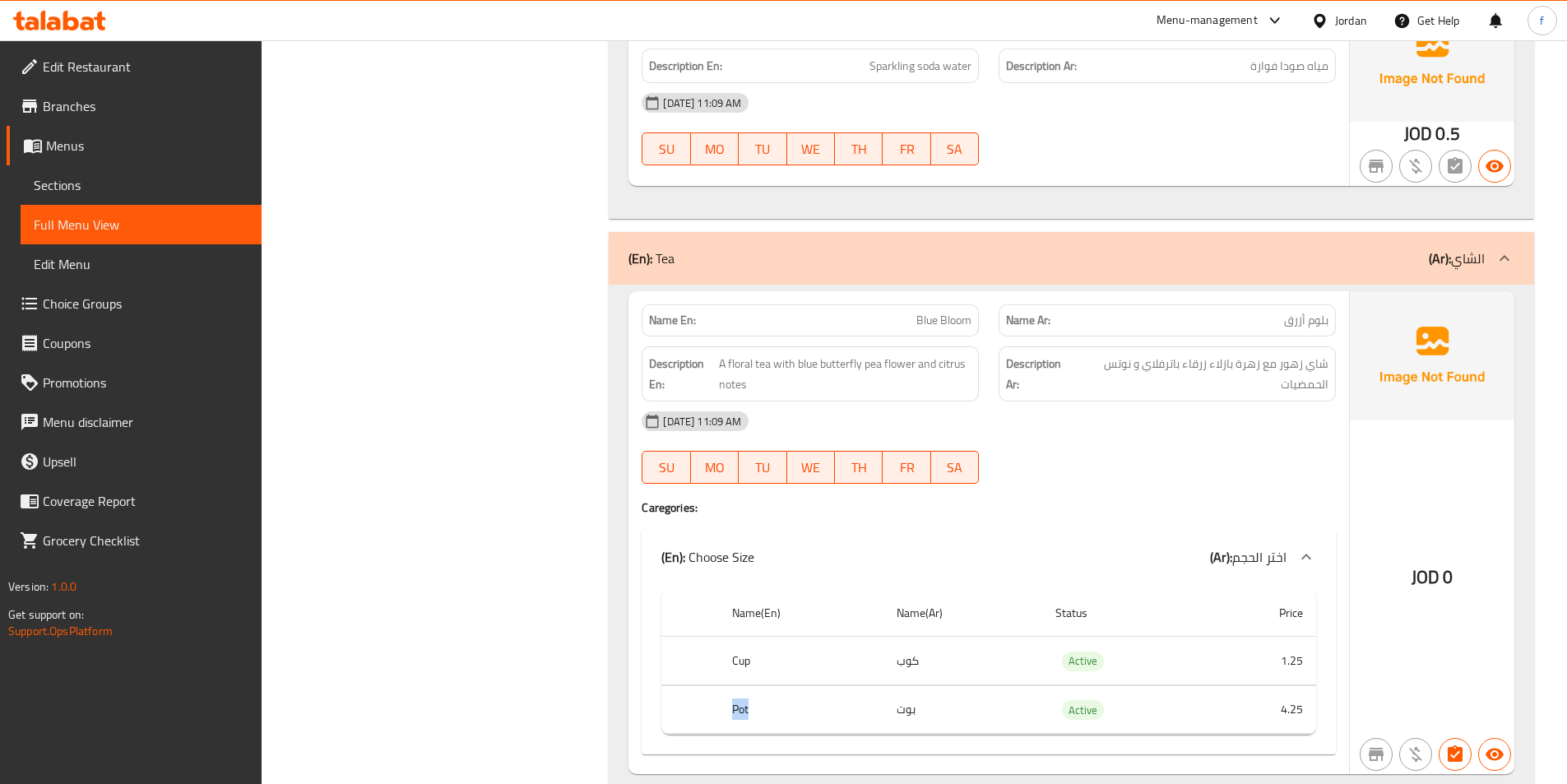
drag, startPoint x: 748, startPoint y: 709, endPoint x: 715, endPoint y: 703, distance: 33.5
click at [715, 703] on tr "Pot بوت Active 4.25" at bounding box center [989, 708] width 655 height 48
click at [730, 707] on th "Pot" at bounding box center [801, 708] width 164 height 48
drag, startPoint x: 728, startPoint y: 702, endPoint x: 785, endPoint y: 686, distance: 59.2
click at [785, 686] on th "Pot" at bounding box center [801, 708] width 164 height 48
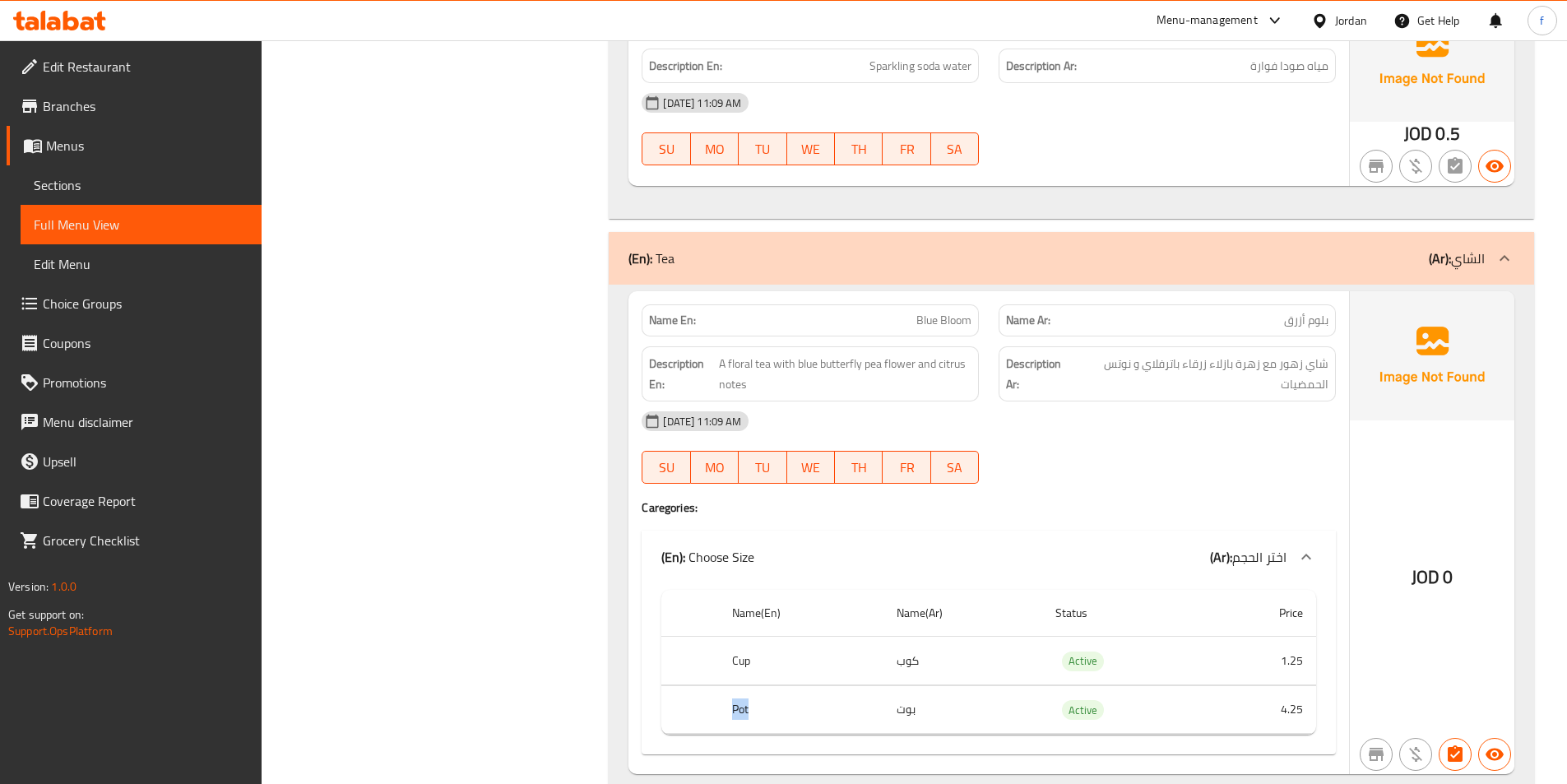
click at [785, 686] on th "Pot" at bounding box center [801, 708] width 164 height 48
click at [748, 368] on span "A floral tea with blue butterfly pea flower and citrus notes" at bounding box center [845, 374] width 253 height 41
copy span "floral"
click at [752, 384] on span "A floral tea with blue butterfly pea flower and citrus notes" at bounding box center [845, 374] width 253 height 41
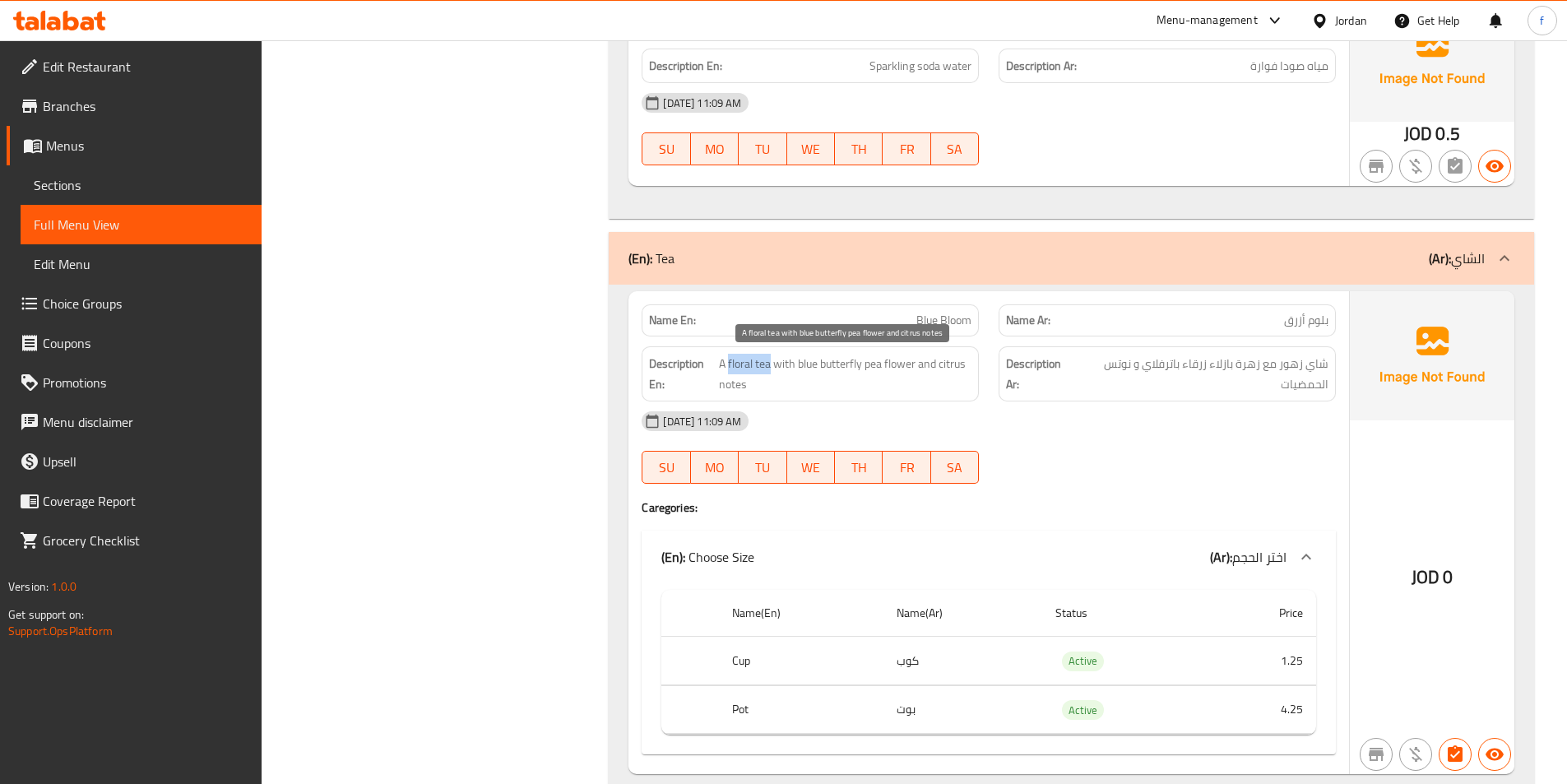
drag, startPoint x: 770, startPoint y: 362, endPoint x: 730, endPoint y: 358, distance: 40.2
click at [730, 358] on span "A floral tea with blue butterfly pea flower and citrus notes" at bounding box center [845, 374] width 253 height 41
copy span "floral tea"
drag, startPoint x: 1280, startPoint y: 364, endPoint x: 1336, endPoint y: 362, distance: 56.0
click at [1336, 362] on div "Description Ar: شاي زهور مع زهرة بازلاء زرقاء باترفلاي و نوتس الحمضيات" at bounding box center [1167, 374] width 357 height 75
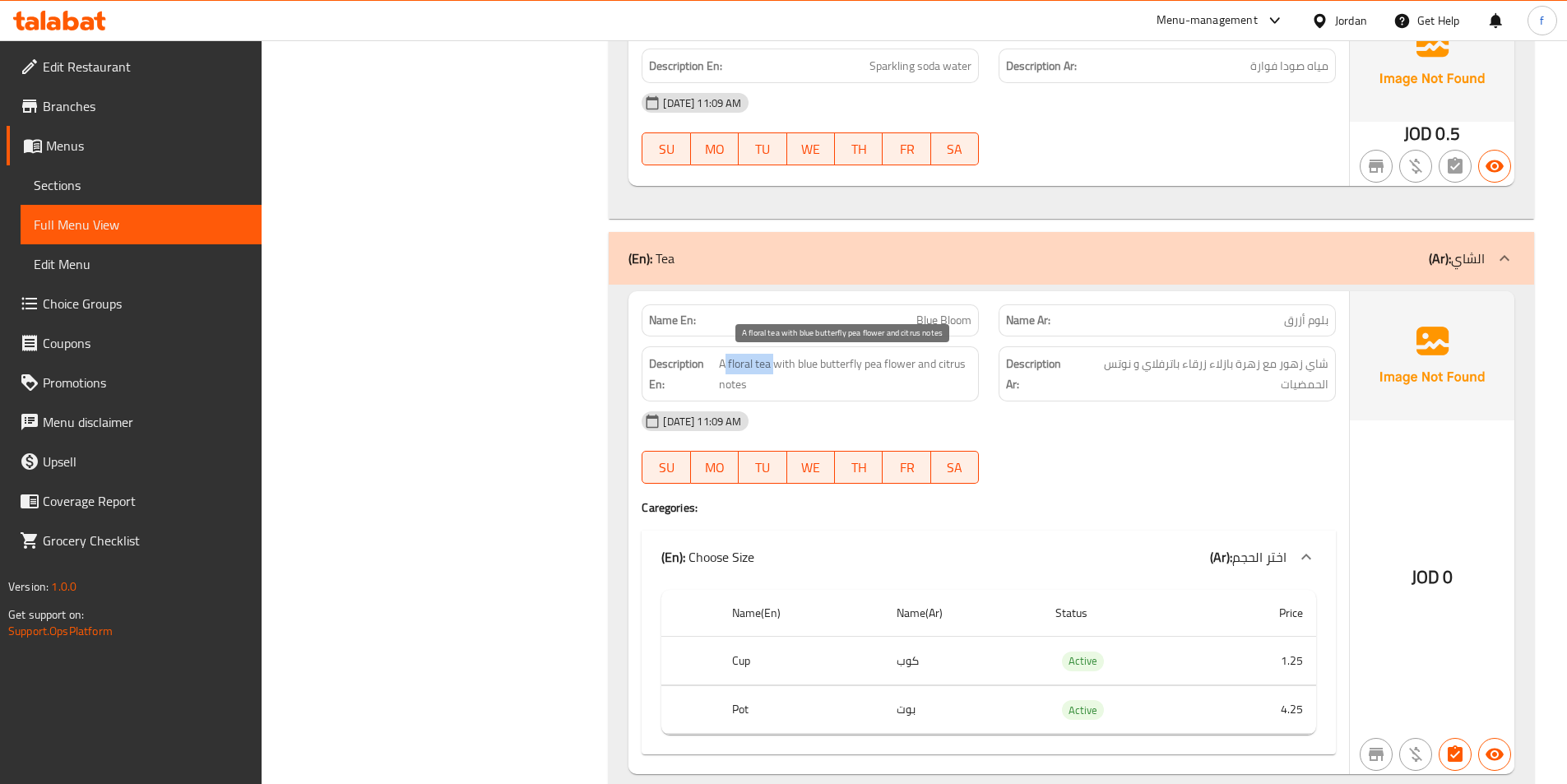
drag, startPoint x: 727, startPoint y: 363, endPoint x: 774, endPoint y: 358, distance: 47.3
click at [774, 358] on span "A floral tea with blue butterfly pea flower and citrus notes" at bounding box center [845, 374] width 253 height 41
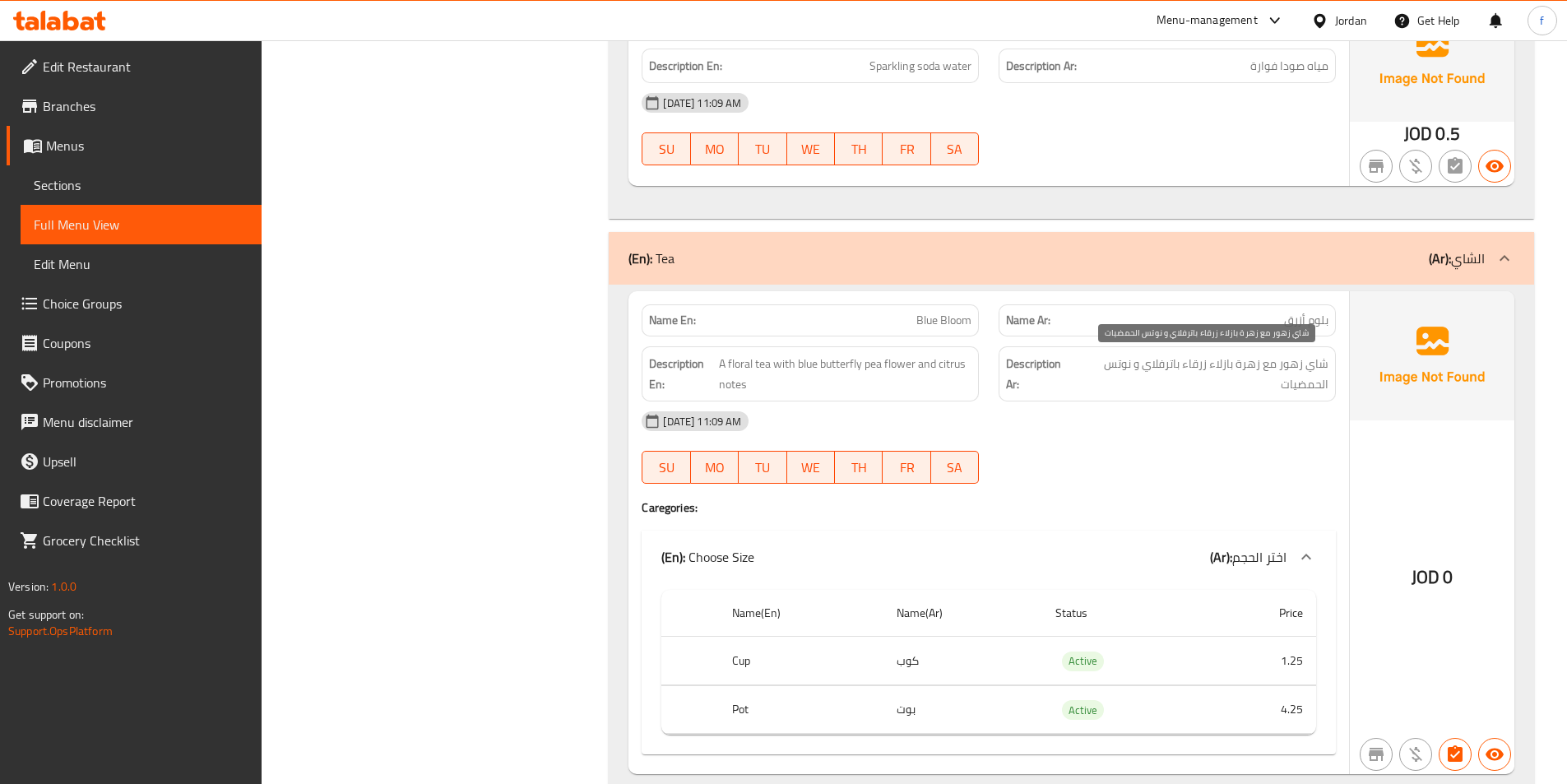
click at [1106, 377] on span "شاي زهور مع زهرة بازلاء زرقاء باترفلاي و نوتس الحمضيات" at bounding box center [1202, 374] width 254 height 41
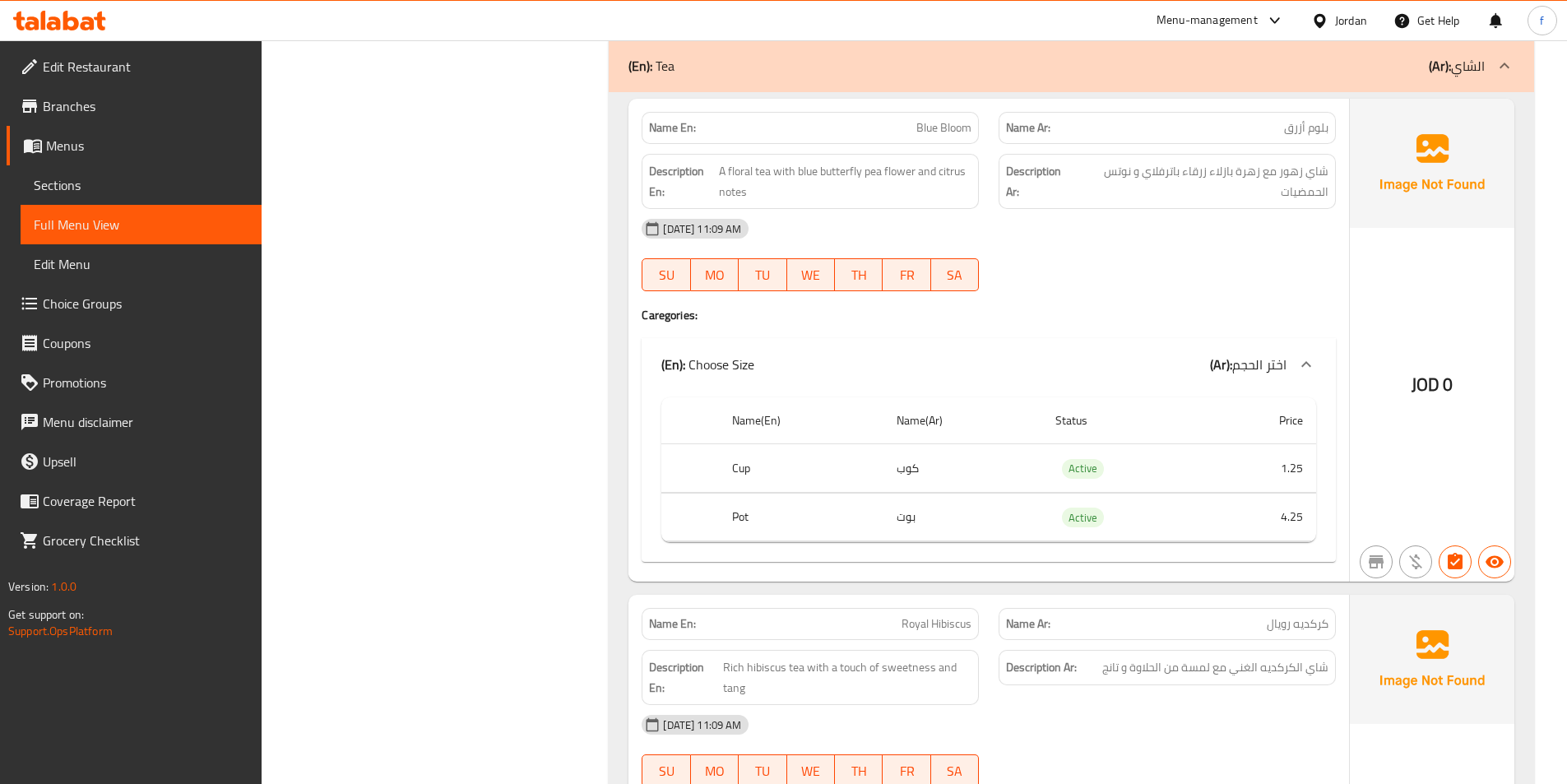
scroll to position [986, 0]
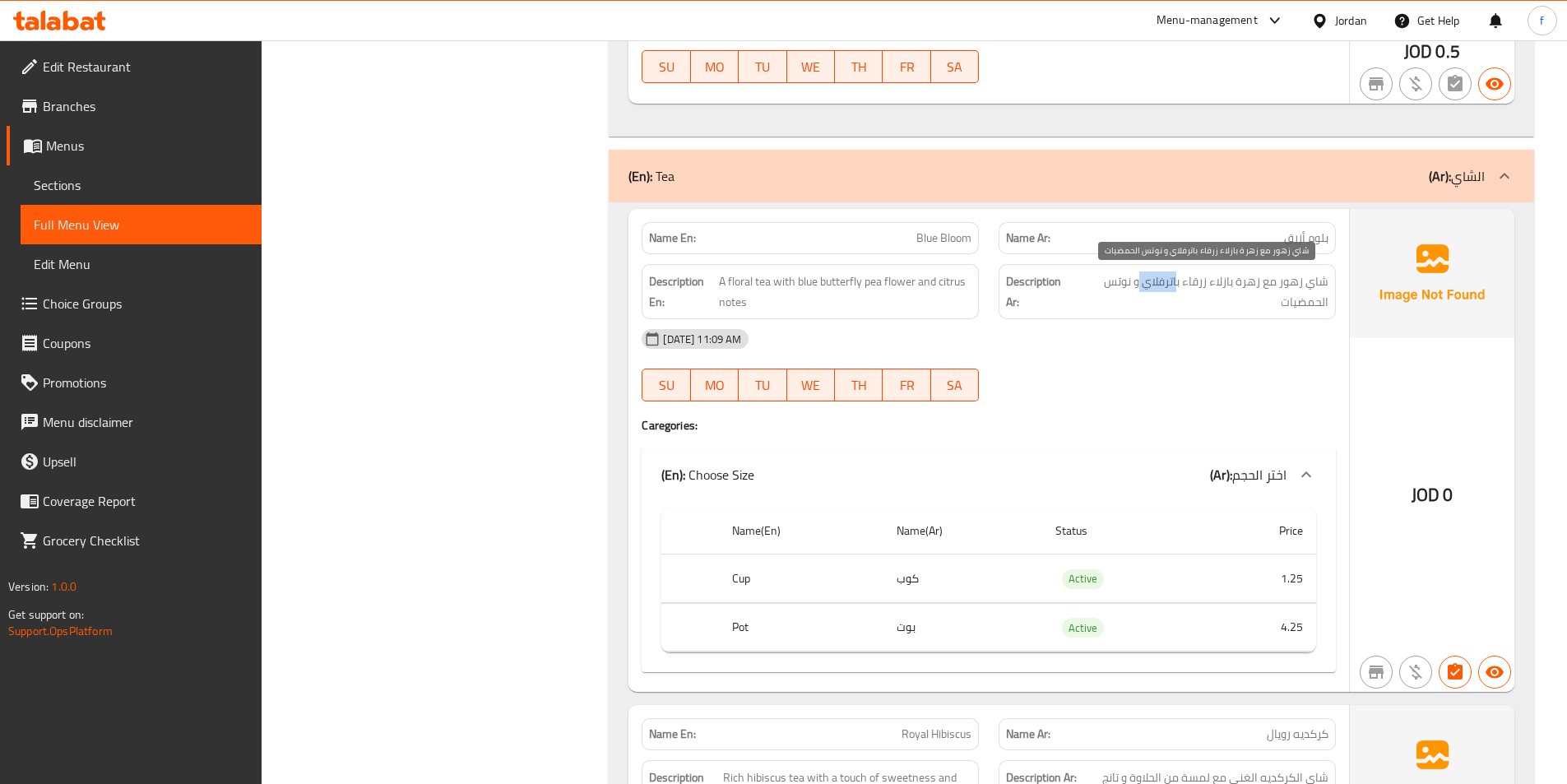
drag, startPoint x: 1142, startPoint y: 282, endPoint x: 1179, endPoint y: 280, distance: 37.1
click at [1179, 280] on span "شاي زهور مع زهرة بازلاء زرقاء باترفلاي و نوتس الحمضيات" at bounding box center [1202, 291] width 254 height 41
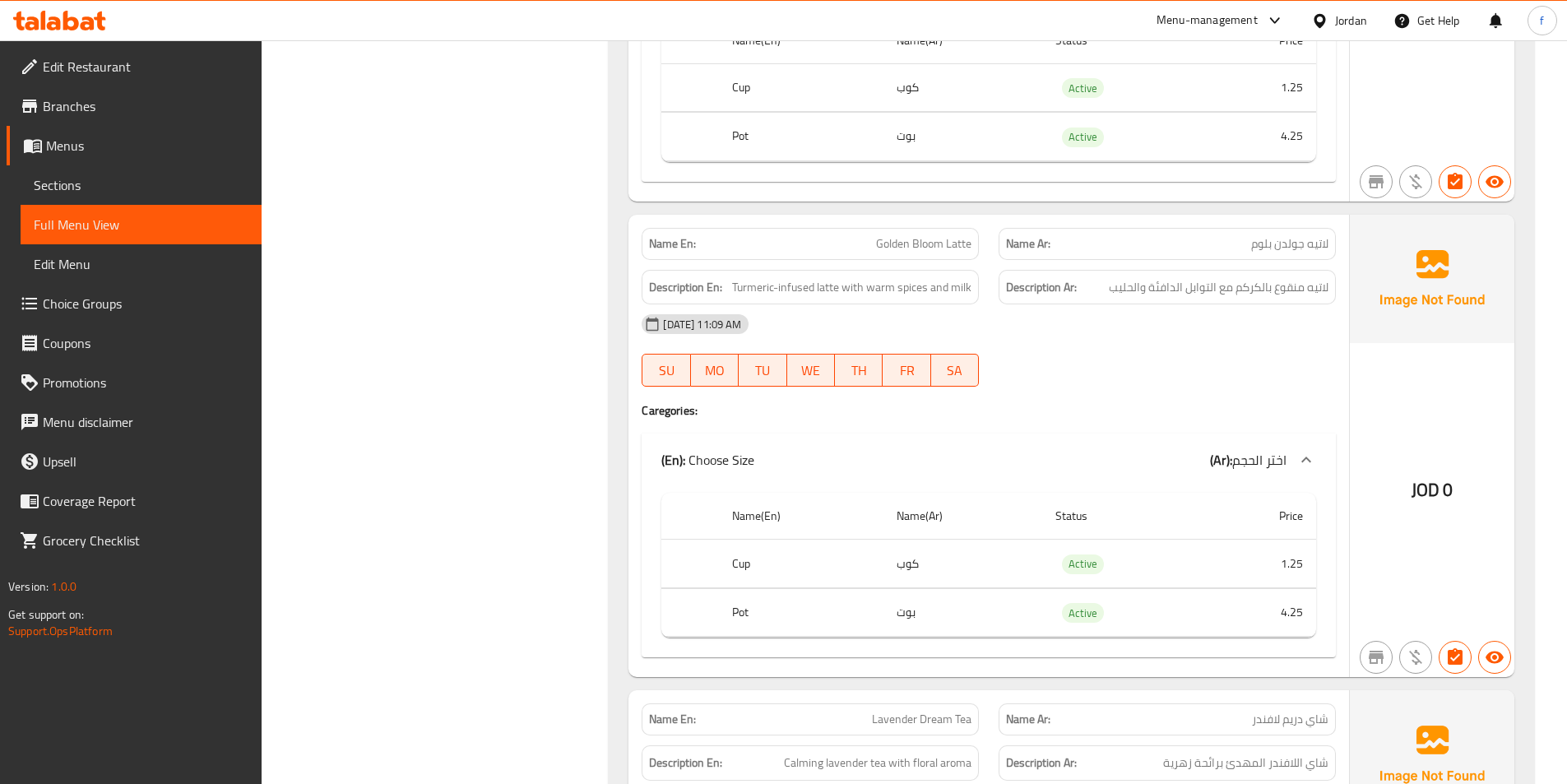
scroll to position [2056, 0]
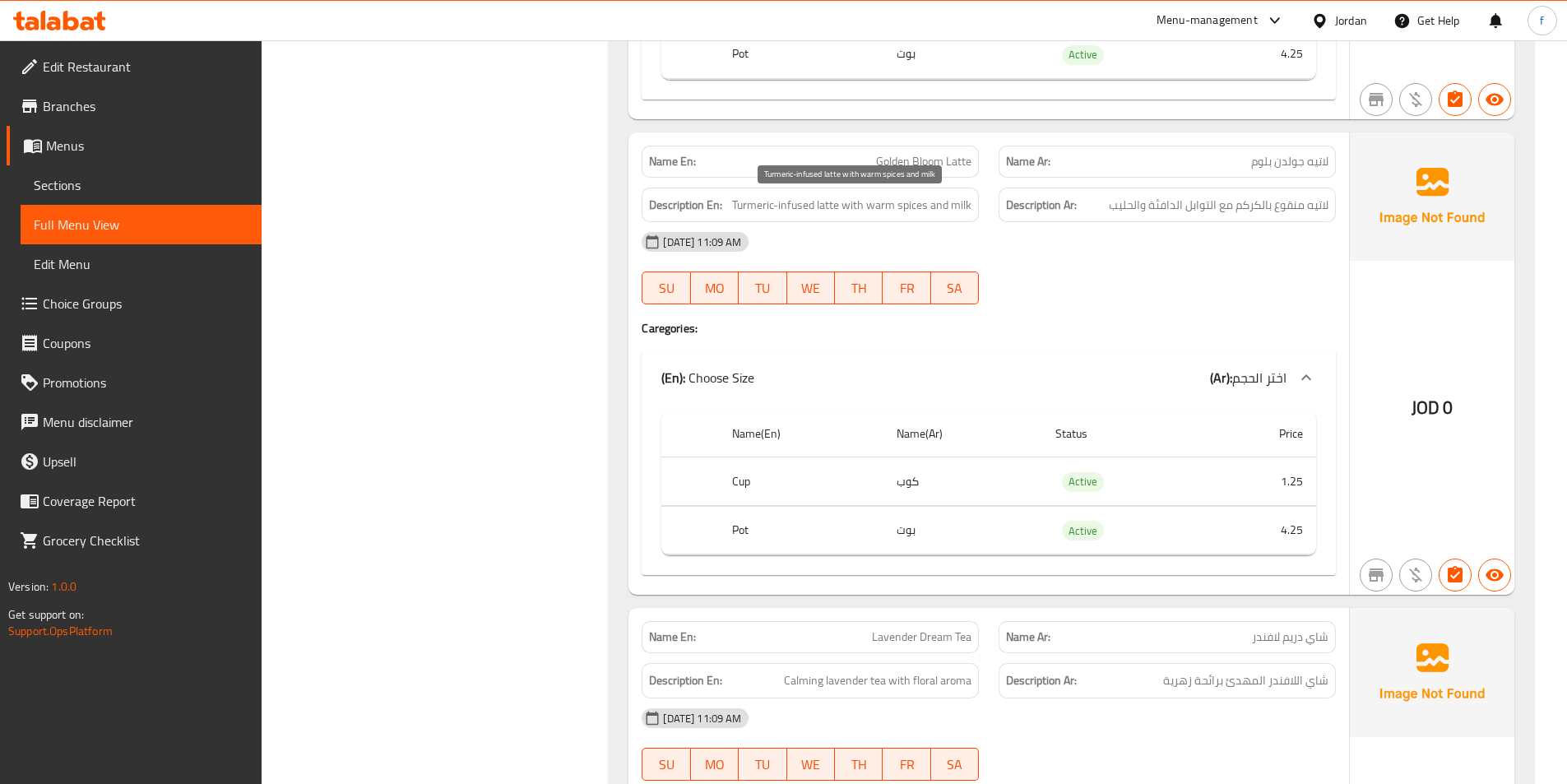
click at [768, 212] on span "Turmeric-infused latte with warm spices and milk" at bounding box center [852, 205] width 239 height 21
click at [797, 219] on div "Description En: Turmeric-infused latte with warm spices and milk" at bounding box center [810, 204] width 337 height 35
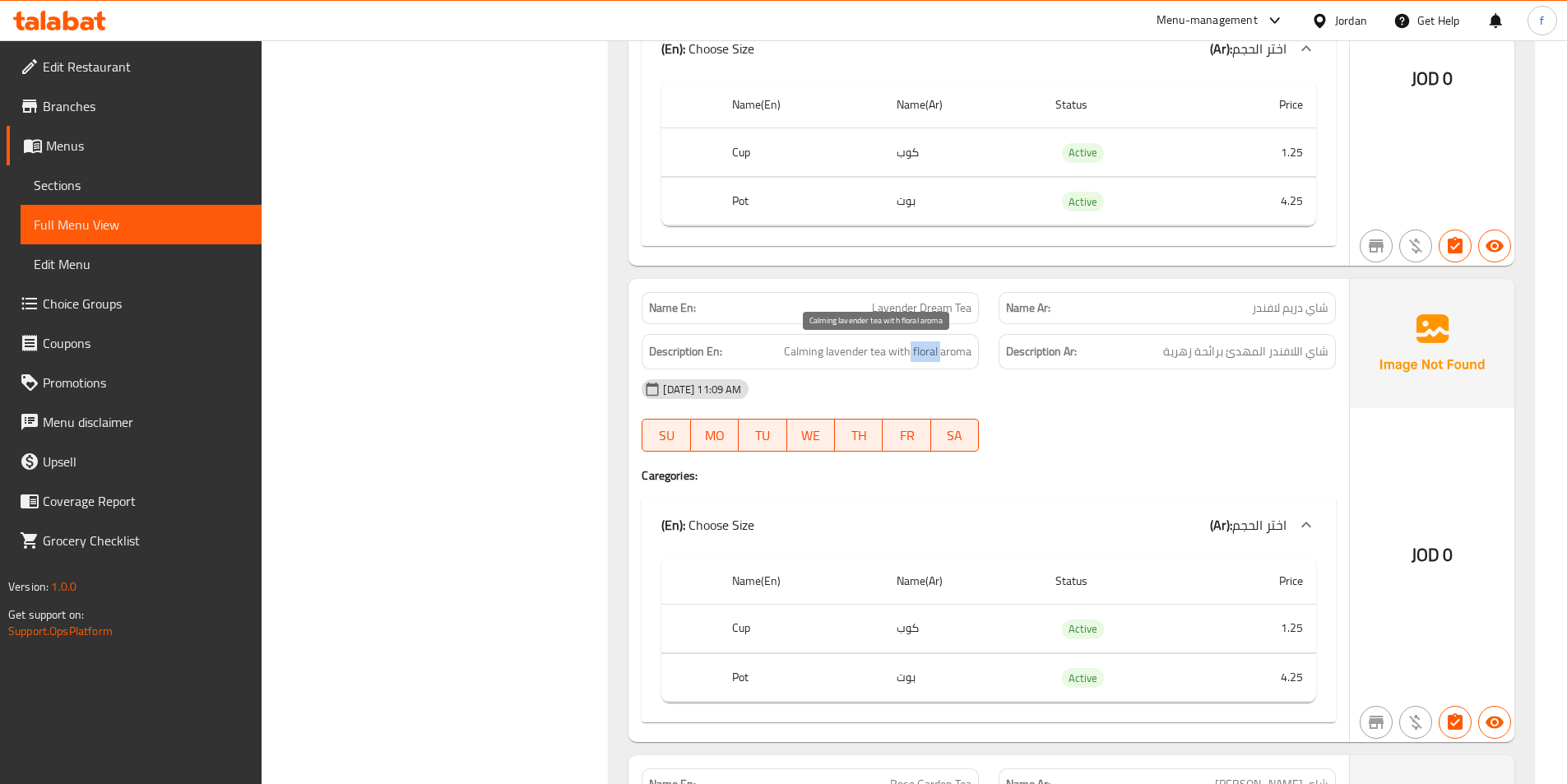
drag, startPoint x: 912, startPoint y: 359, endPoint x: 942, endPoint y: 359, distance: 30.0
click at [942, 359] on span "Calming lavender tea with floral aroma" at bounding box center [878, 352] width 187 height 21
drag, startPoint x: 906, startPoint y: 355, endPoint x: 962, endPoint y: 362, distance: 56.4
click at [962, 362] on div "Description En: Calming lavender tea with floral aroma" at bounding box center [810, 351] width 337 height 35
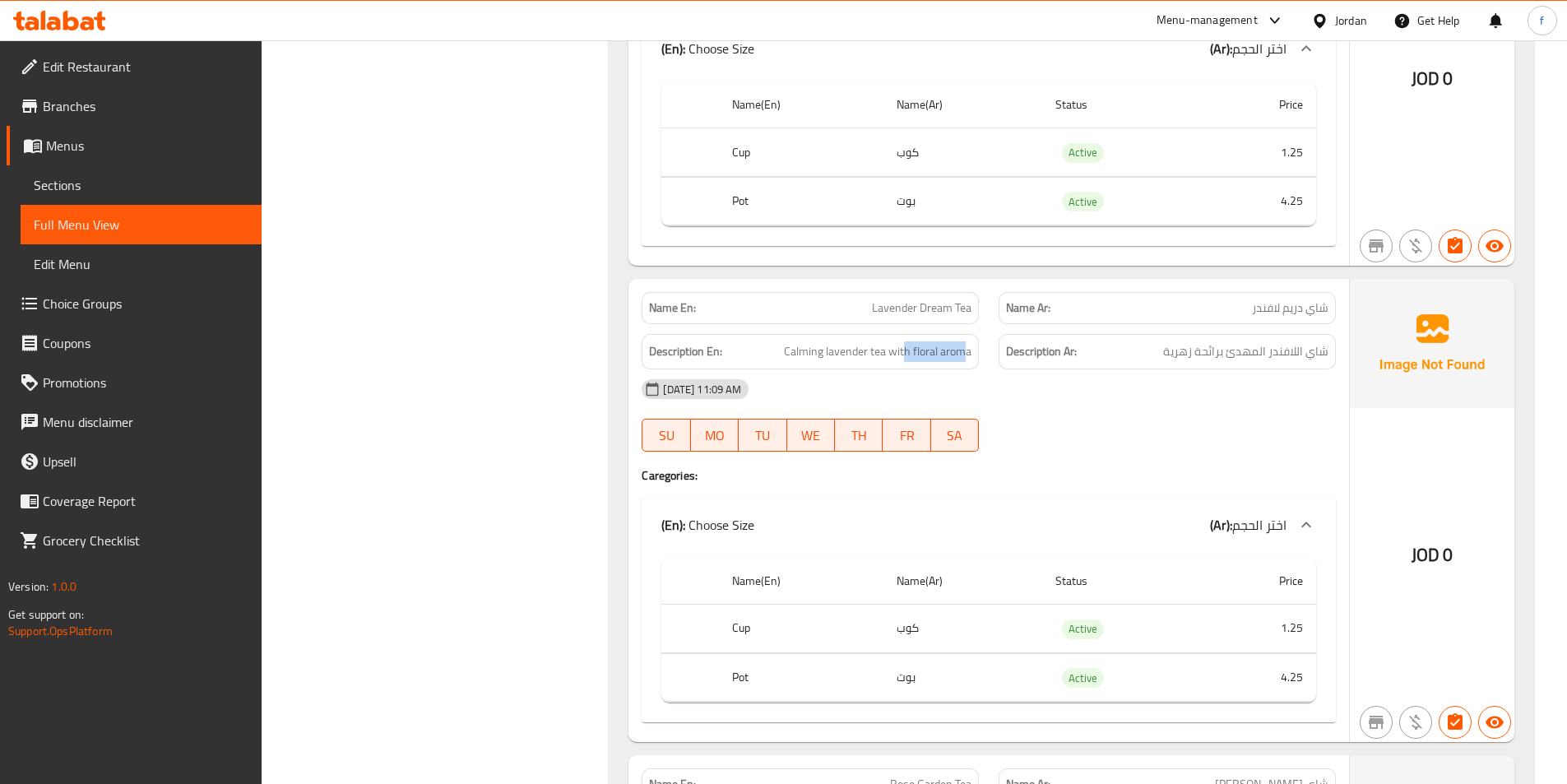
click at [962, 362] on div "Description En: Calming lavender tea with floral aroma" at bounding box center [810, 351] width 337 height 35
click at [928, 356] on span "Calming lavender tea with floral aroma" at bounding box center [878, 352] width 187 height 21
copy span "floral"
click at [928, 356] on span "Calming lavender tea with floral aroma" at bounding box center [878, 352] width 187 height 21
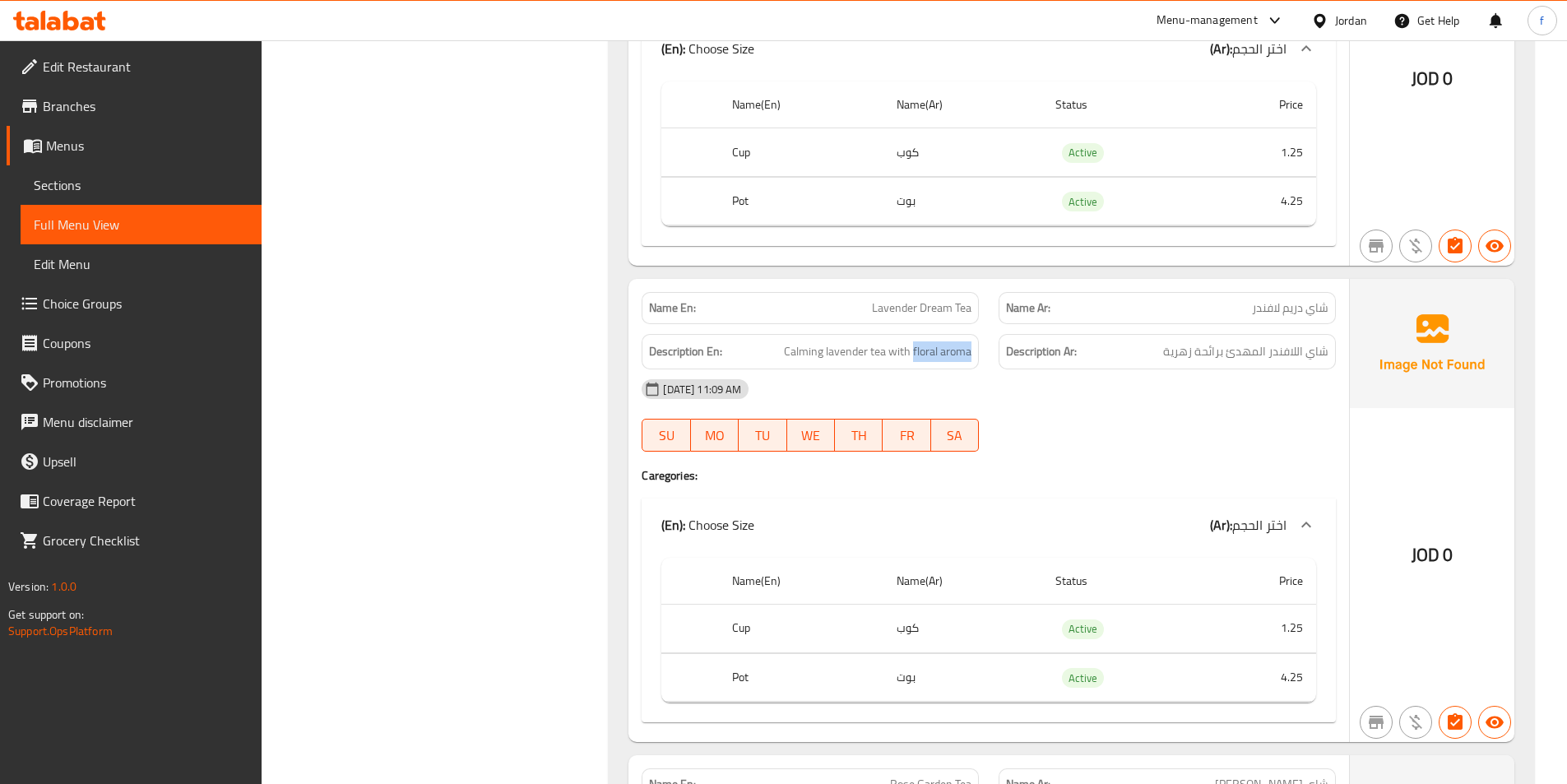
drag, startPoint x: 912, startPoint y: 355, endPoint x: 975, endPoint y: 366, distance: 64.0
click at [975, 366] on div "Description En: Calming lavender tea with floral aroma" at bounding box center [810, 351] width 337 height 35
copy span "floral aroma"
click at [1044, 401] on div "12-10-2025 11:09 AM" at bounding box center [989, 389] width 714 height 40
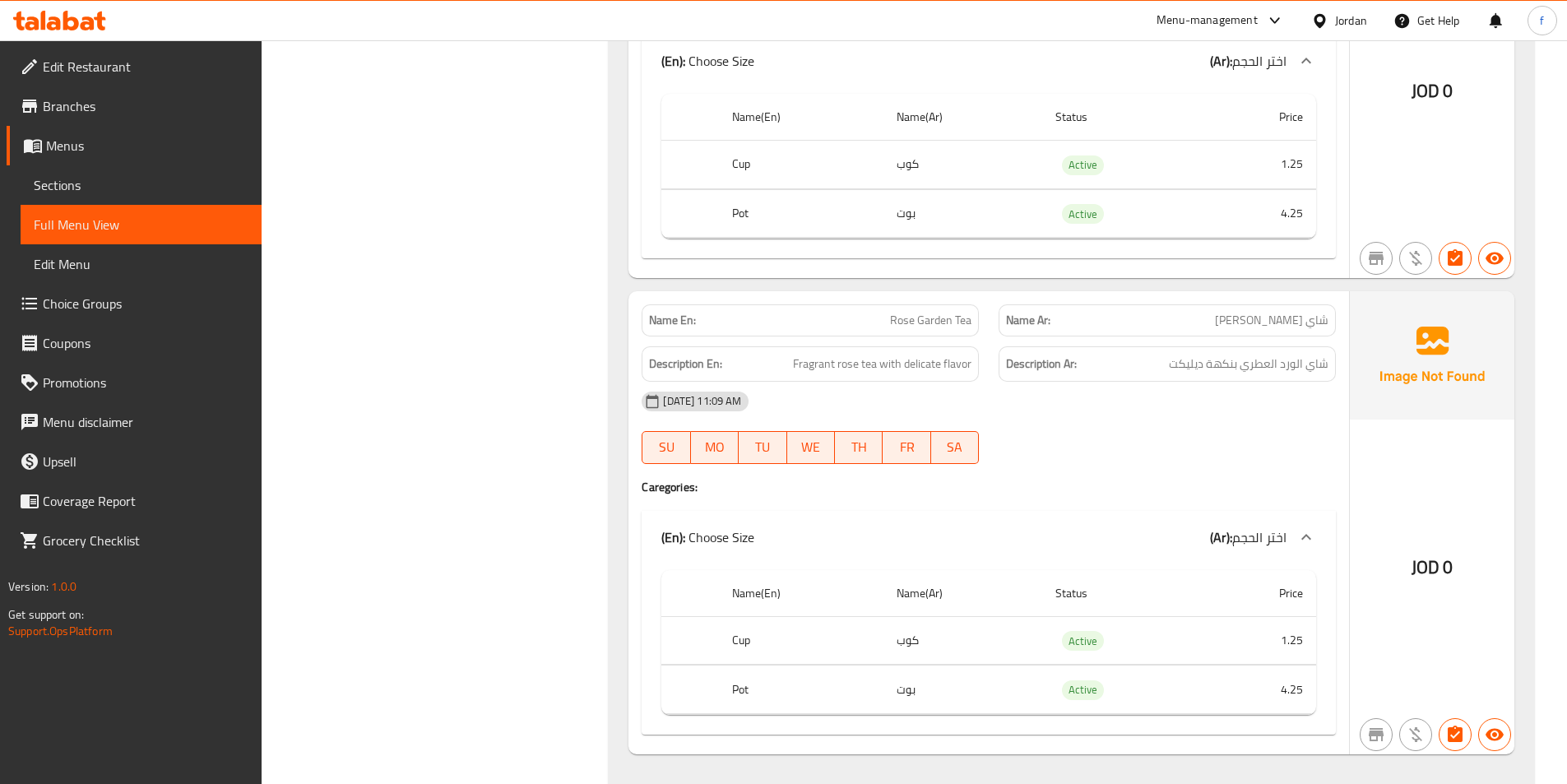
scroll to position [2878, 0]
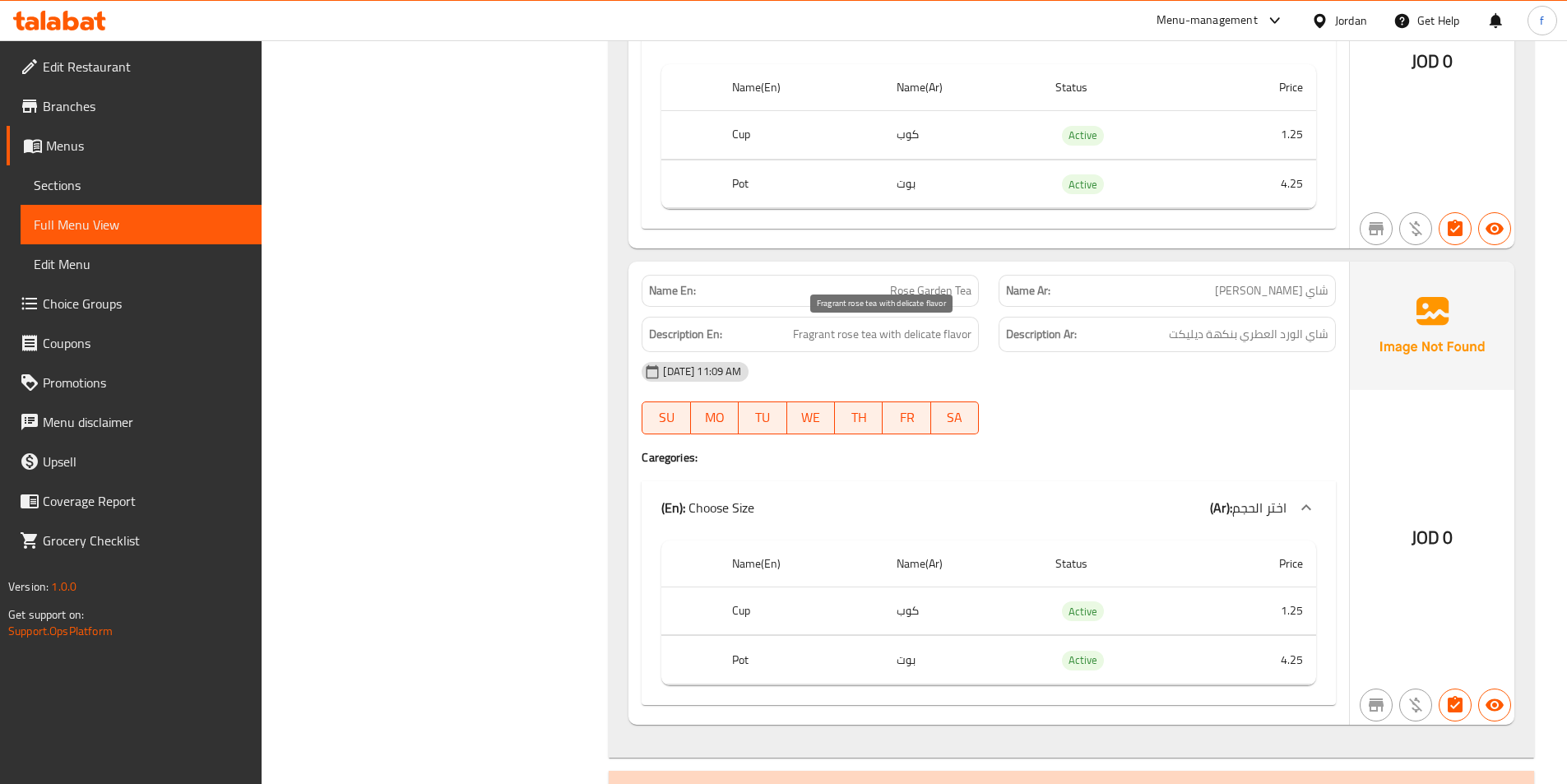
click at [852, 339] on span "Fragrant rose tea with delicate flavor" at bounding box center [882, 335] width 179 height 21
copy span "rose"
click at [927, 350] on div "Description En: Fragrant rose tea with delicate flavor" at bounding box center [810, 334] width 337 height 35
click at [855, 330] on span "Fragrant rose tea with delicate flavor" at bounding box center [882, 335] width 179 height 21
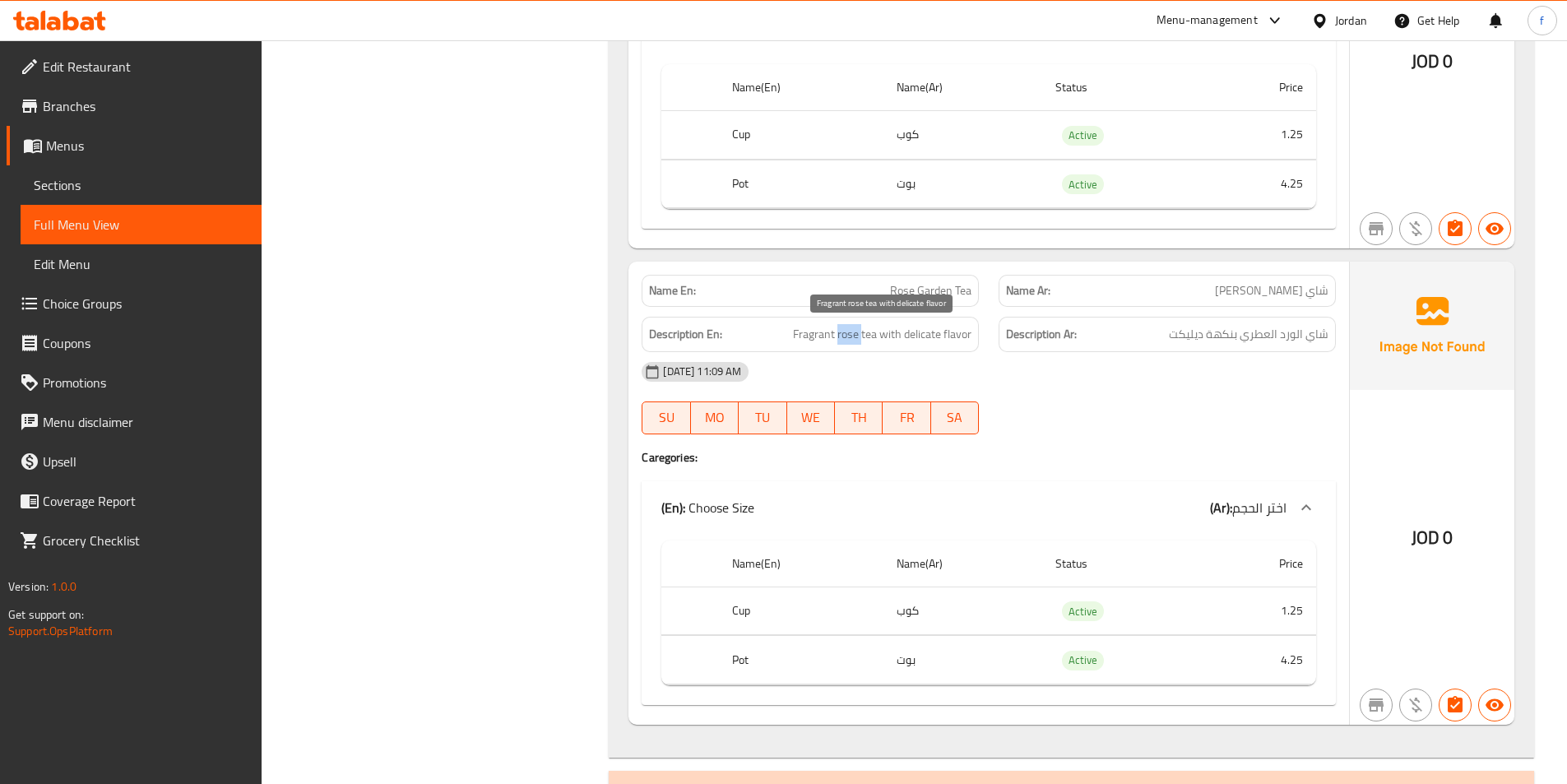
click at [855, 330] on span "Fragrant rose tea with delicate flavor" at bounding box center [882, 335] width 179 height 21
click at [1037, 362] on div "12-10-2025 11:09 AM" at bounding box center [989, 372] width 714 height 40
click at [1293, 332] on span "شاي الورد العطري بنكهة ديليكت" at bounding box center [1249, 335] width 160 height 21
click at [1293, 331] on span "شاي الورد العطري بنكهة ديليكت" at bounding box center [1249, 335] width 160 height 21
click at [1339, 357] on div "12-10-2025 11:09 AM" at bounding box center [989, 372] width 714 height 40
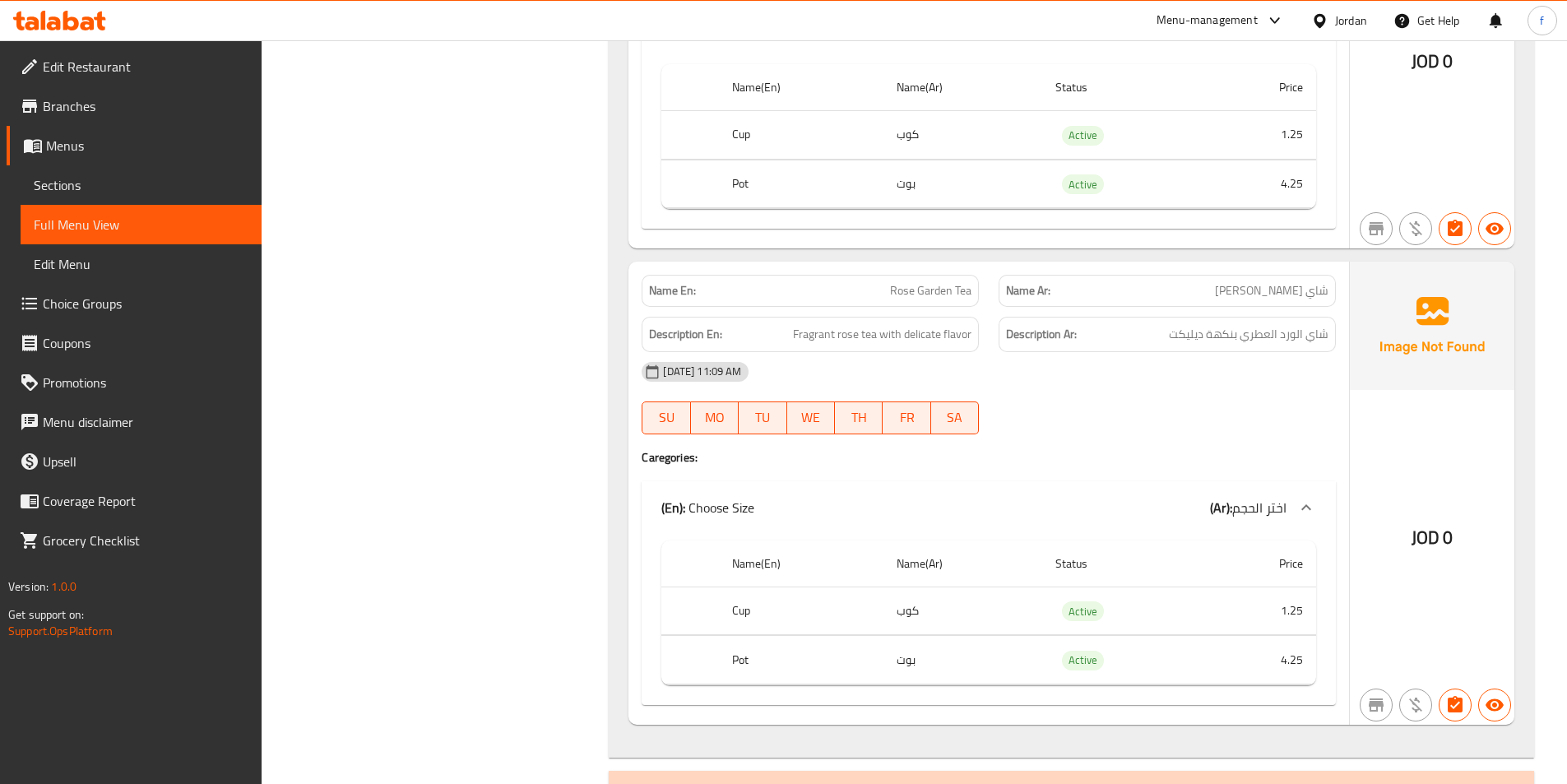
click at [1208, 408] on div "12-10-2025 11:09 AM SU MO TU WE TH FR SA" at bounding box center [989, 397] width 714 height 92
click at [846, 341] on span "Fragrant rose tea with delicate flavor" at bounding box center [882, 335] width 179 height 21
copy span "rose"
click at [923, 287] on span "Rose Garden Tea" at bounding box center [931, 290] width 81 height 17
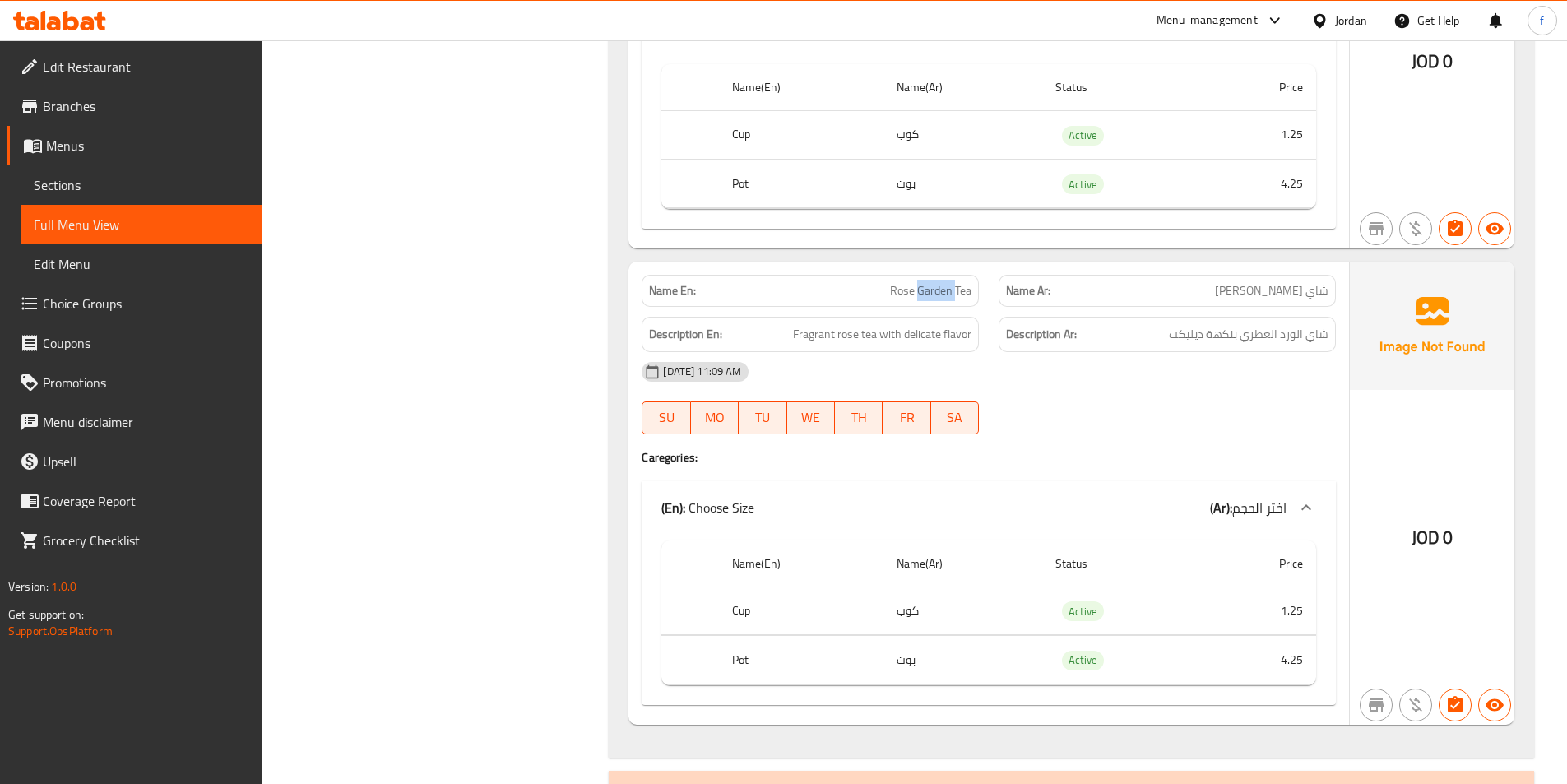
click at [923, 287] on span "Rose Garden Tea" at bounding box center [931, 290] width 81 height 17
copy span "Rose Garden Tea"
click at [810, 444] on div "Name En: Rose Garden Tea Name Ar: شاي جاردن روز Description En: Fragrant rose t…" at bounding box center [989, 494] width 721 height 463
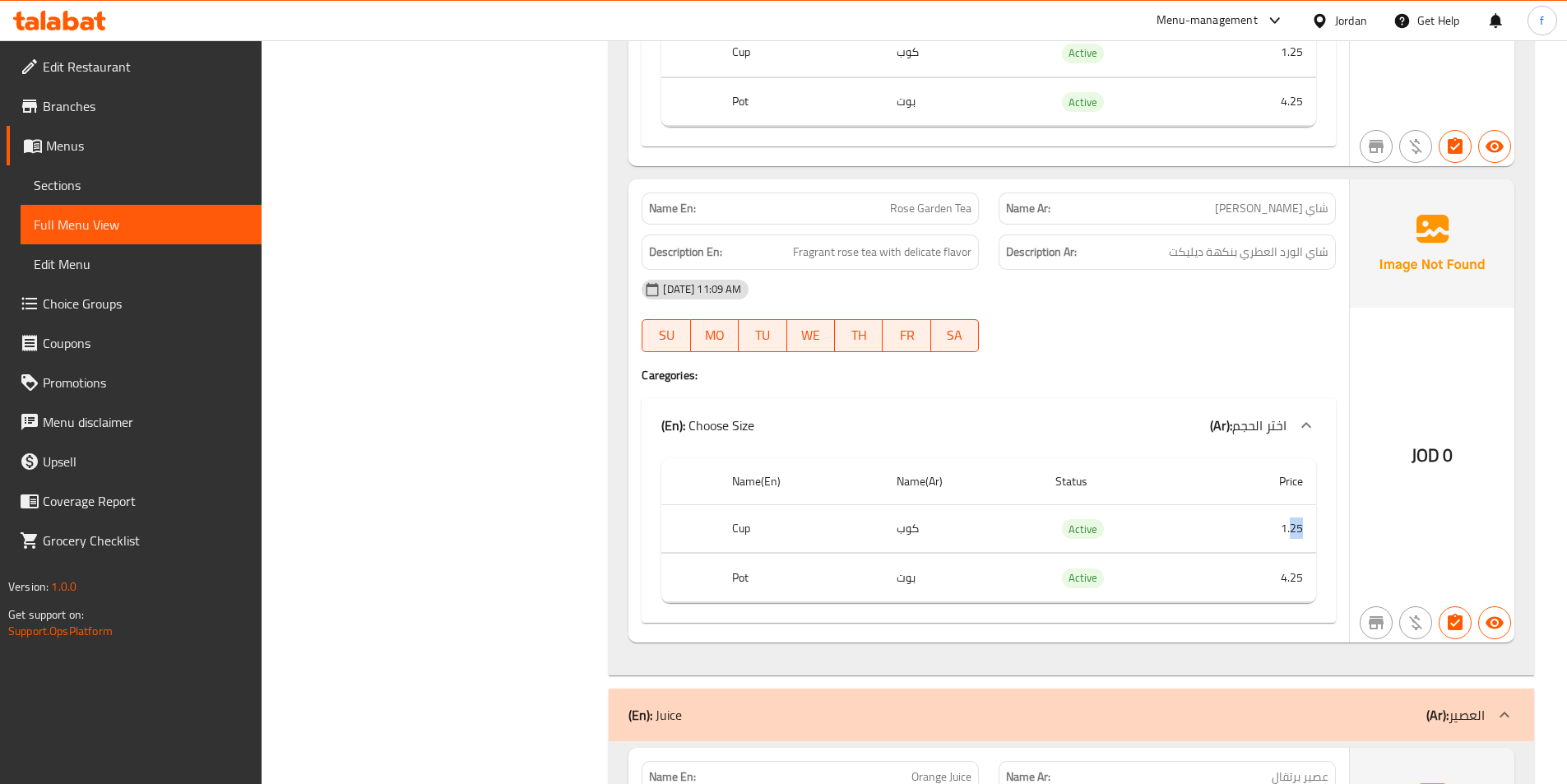
drag, startPoint x: 1290, startPoint y: 510, endPoint x: 1314, endPoint y: 519, distance: 25.6
click at [1314, 519] on td "1.25" at bounding box center [1261, 528] width 111 height 48
click at [1302, 526] on td "1.25" at bounding box center [1261, 528] width 111 height 48
click at [919, 249] on span "Fragrant rose tea with delicate flavor" at bounding box center [882, 253] width 179 height 21
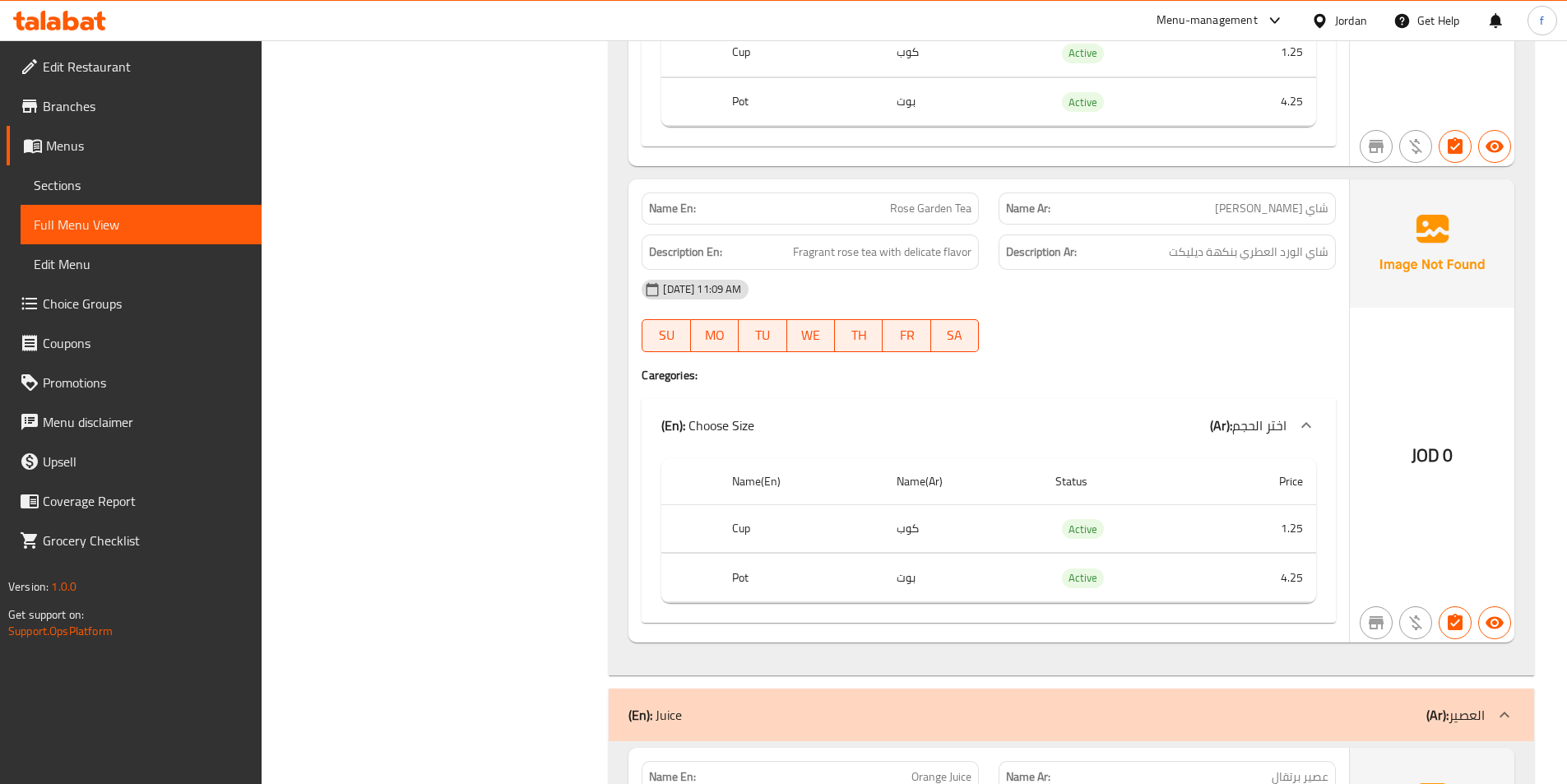
click at [1019, 266] on div "Description Ar: شاي الورد العطري بنكهة ديليكت" at bounding box center [1168, 252] width 337 height 35
click at [931, 253] on span "Fragrant rose tea with delicate flavor" at bounding box center [882, 253] width 179 height 21
copy span "delicate"
click at [1024, 277] on div "12-10-2025 11:09 AM" at bounding box center [989, 289] width 714 height 40
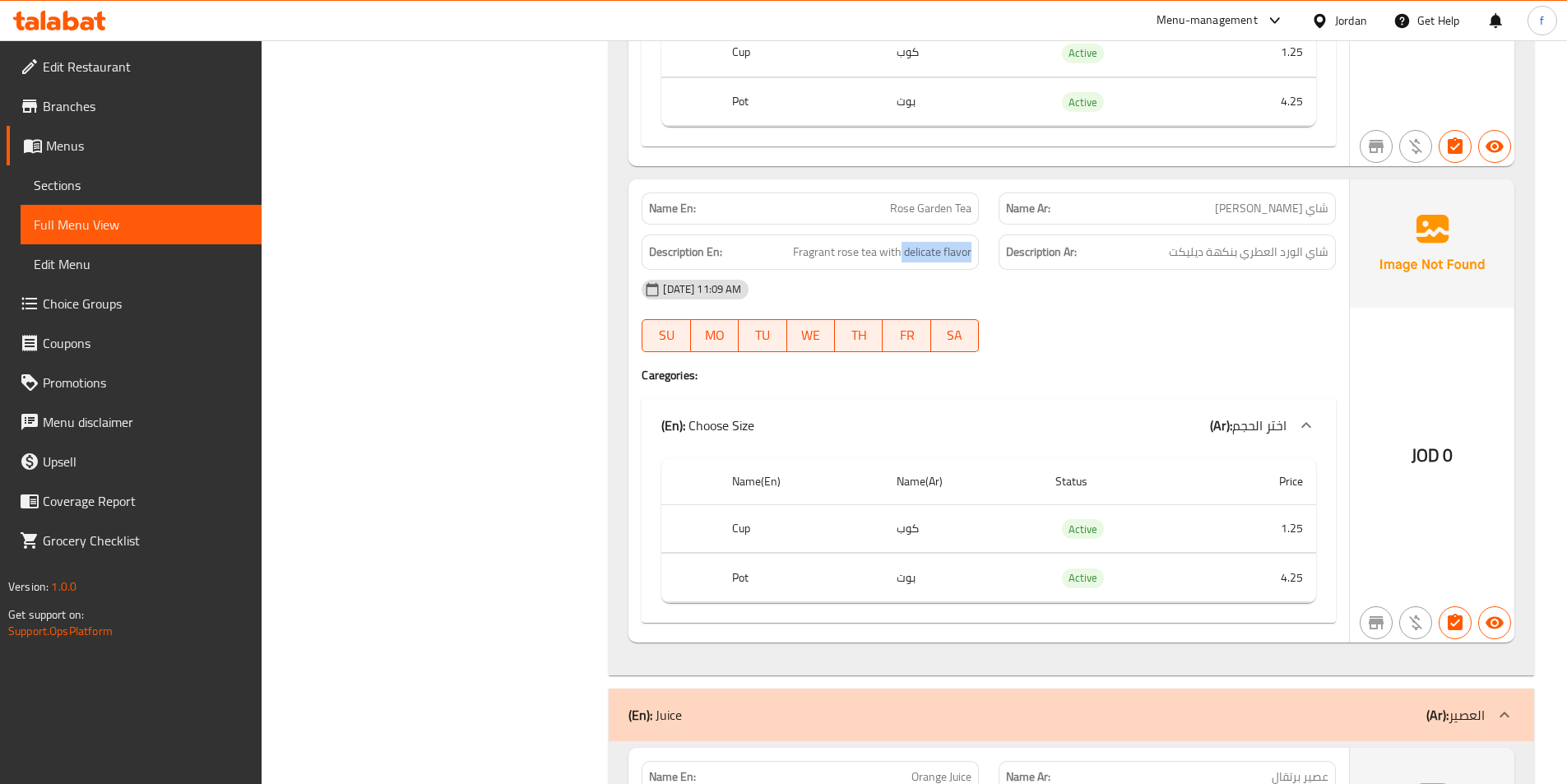
drag, startPoint x: 903, startPoint y: 253, endPoint x: 976, endPoint y: 246, distance: 73.3
click at [976, 246] on div "Description En: Fragrant rose tea with delicate flavor" at bounding box center [810, 252] width 337 height 35
copy span "delicate flavor"
click at [812, 259] on span "Fragrant rose tea with delicate flavor" at bounding box center [882, 253] width 179 height 21
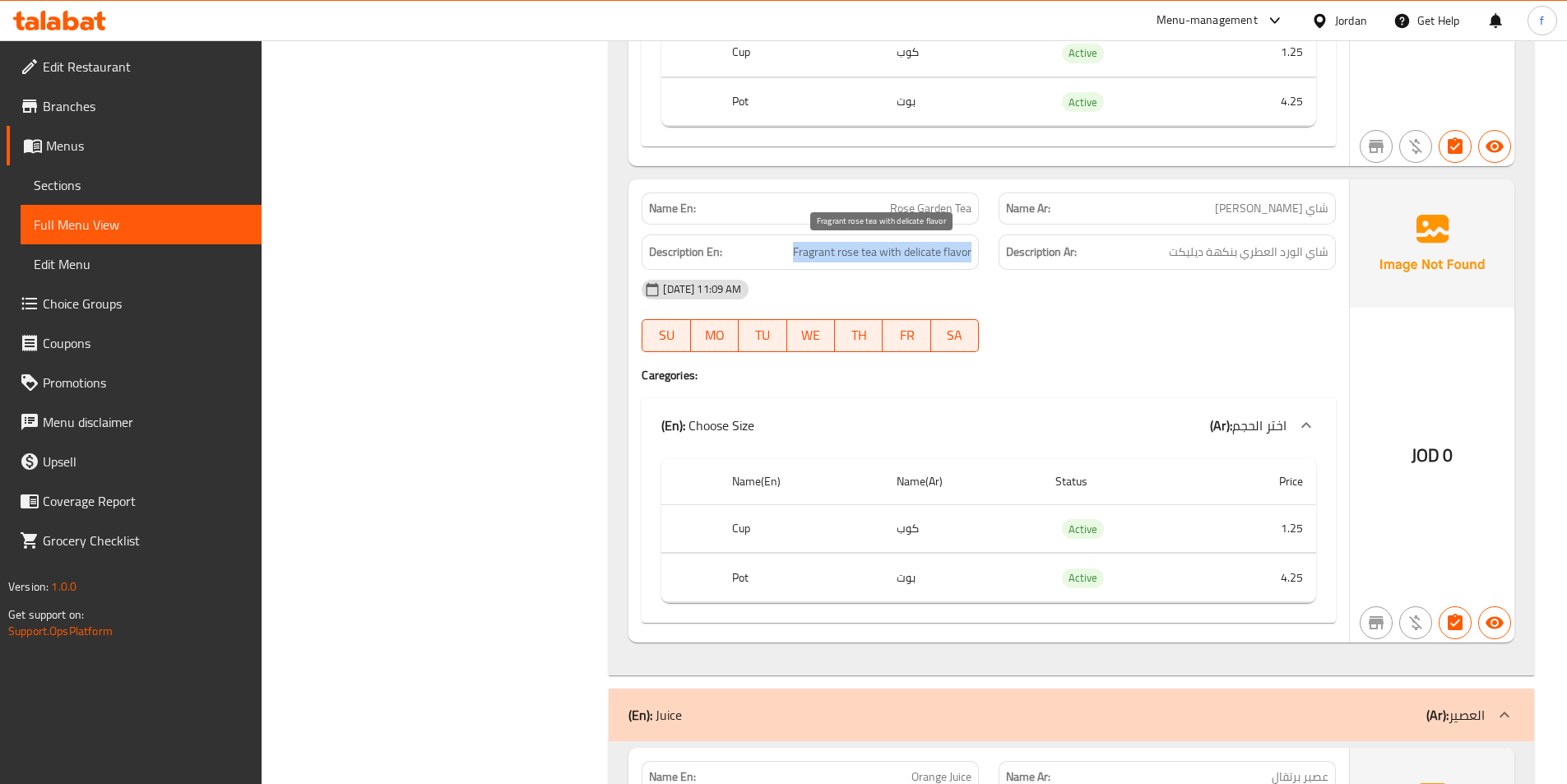
click at [812, 259] on span "Fragrant rose tea with delicate flavor" at bounding box center [882, 253] width 179 height 21
copy span "Fragrant rose tea with delicate flavor"
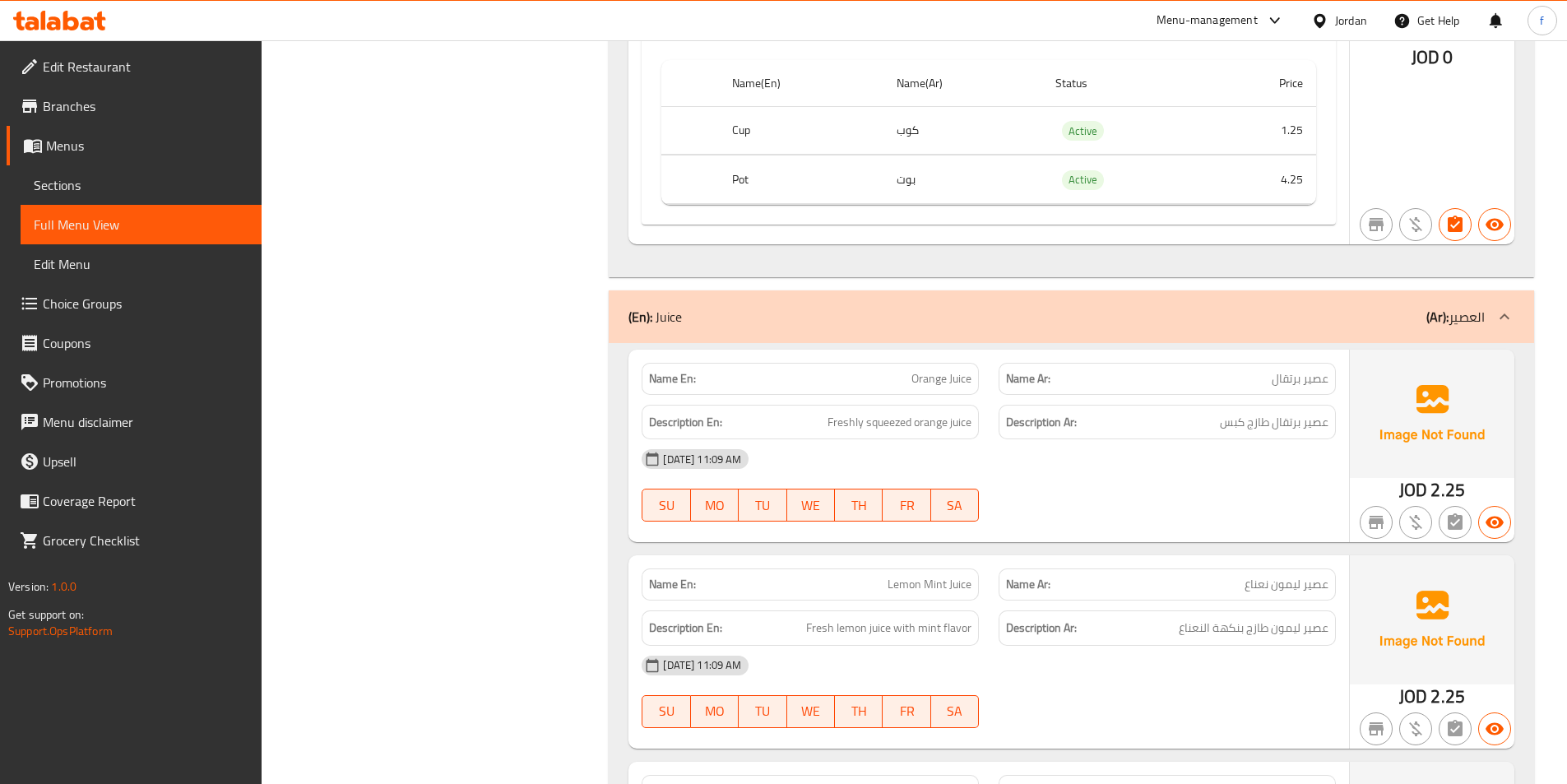
scroll to position [2878, 0]
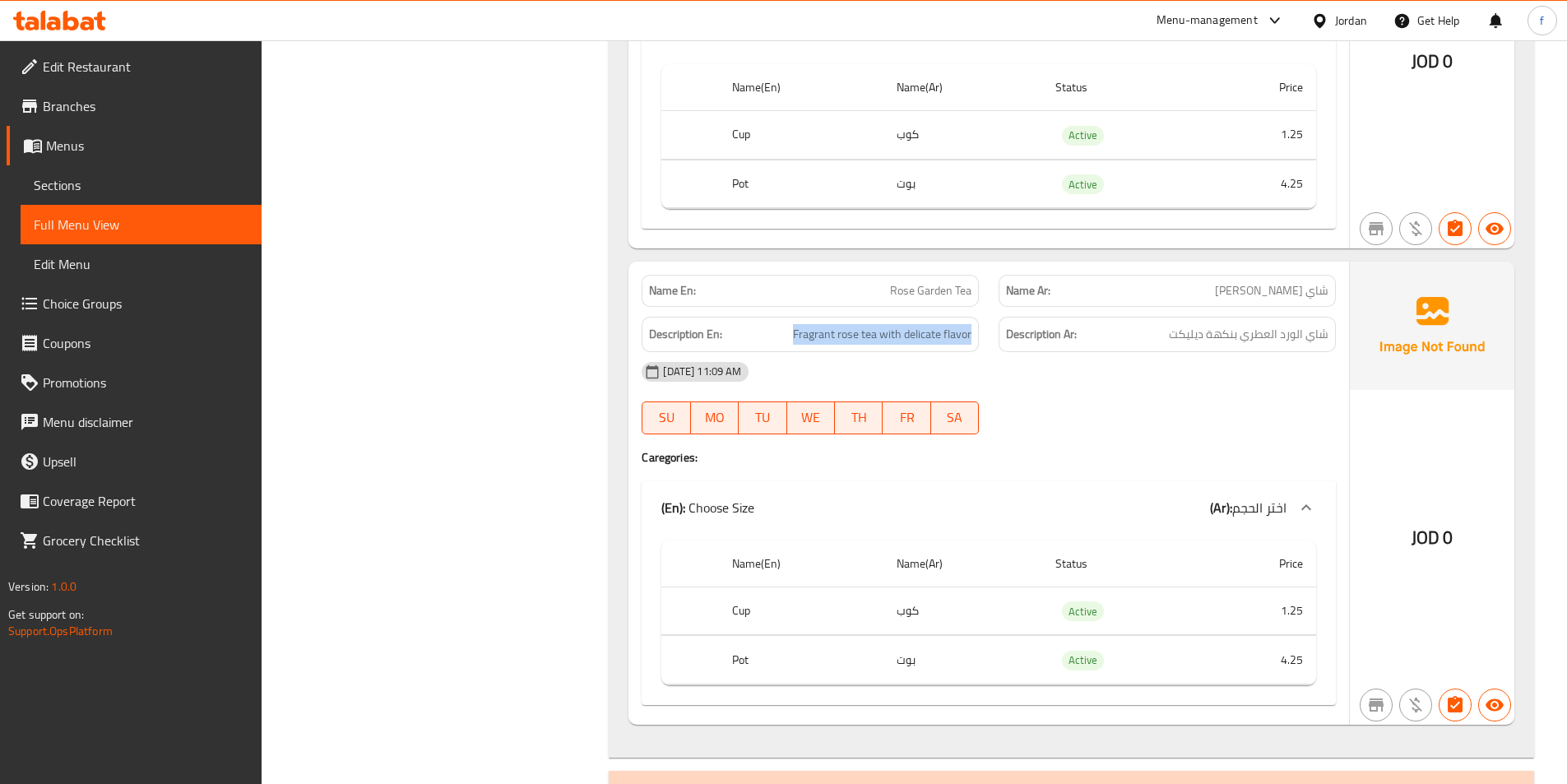
drag, startPoint x: 1169, startPoint y: 337, endPoint x: 1234, endPoint y: 356, distance: 67.7
click at [1234, 356] on div "Name En: Rose Garden Tea Name Ar: شاي جاردن روز Description En: Fragrant rose t…" at bounding box center [989, 494] width 721 height 463
click at [1205, 342] on span "شاي الورد العطري بنكهة ديليكت" at bounding box center [1249, 335] width 160 height 21
click at [1196, 339] on span "شاي الورد العطري بنكهة ديليكت" at bounding box center [1249, 335] width 160 height 21
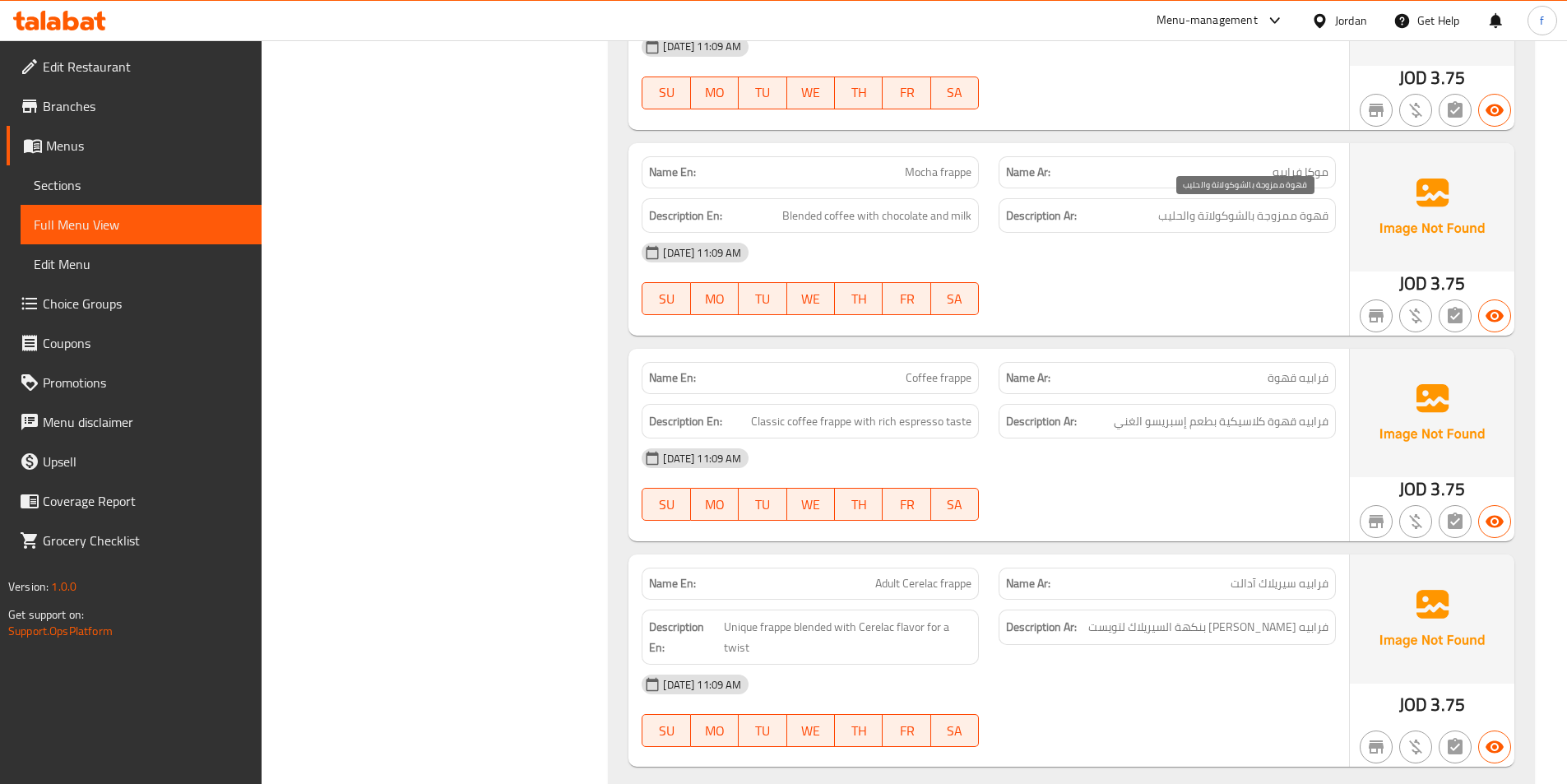
scroll to position [4687, 0]
click at [1239, 589] on span "فرابيه سيريلاك آدالت" at bounding box center [1279, 583] width 97 height 17
click at [1252, 596] on div "Name Ar: فرابيه سيريلاك آدالت" at bounding box center [1168, 583] width 337 height 32
click at [1238, 597] on div "Name Ar: فرابيه سيريلاك آدالت" at bounding box center [1168, 583] width 337 height 32
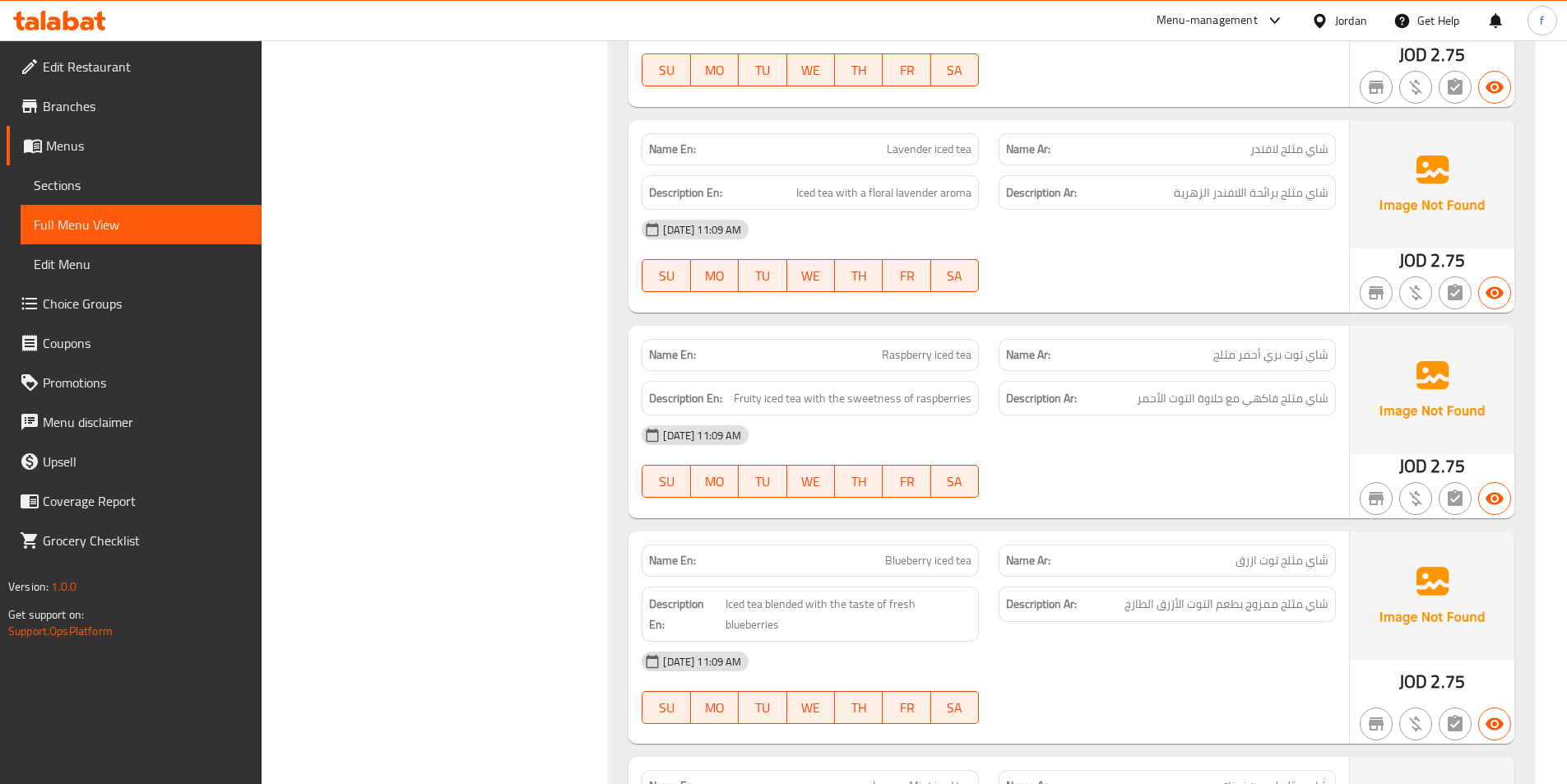
scroll to position [5674, 0]
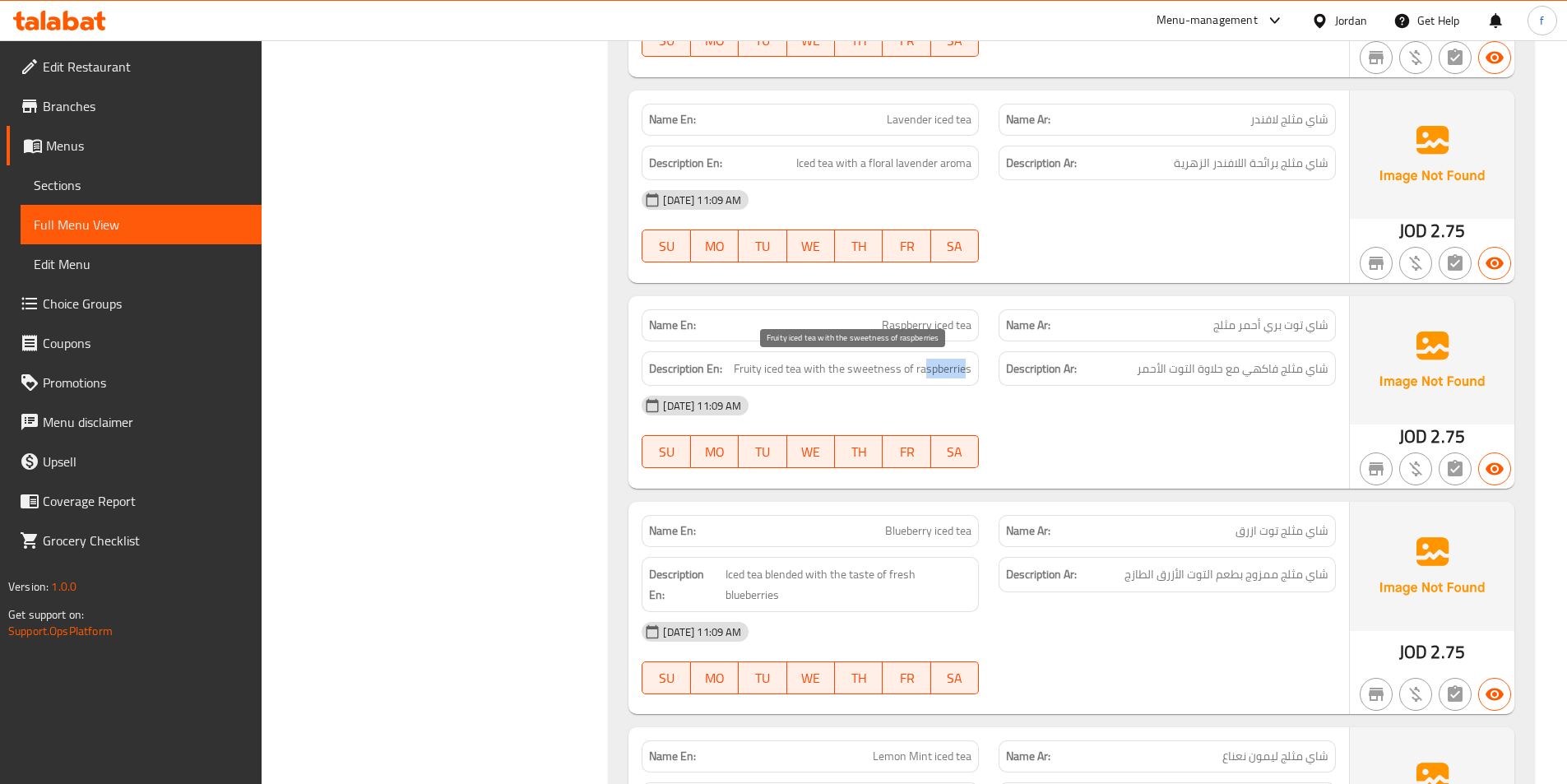
drag, startPoint x: 942, startPoint y: 371, endPoint x: 968, endPoint y: 378, distance: 26.9
click at [968, 378] on span "Fruity iced tea with the sweetness of raspberries" at bounding box center [853, 369] width 238 height 21
drag, startPoint x: 853, startPoint y: 365, endPoint x: 978, endPoint y: 381, distance: 126.0
click at [978, 381] on div "Description En: Fruity iced tea with the sweetness of raspberries" at bounding box center [810, 368] width 337 height 35
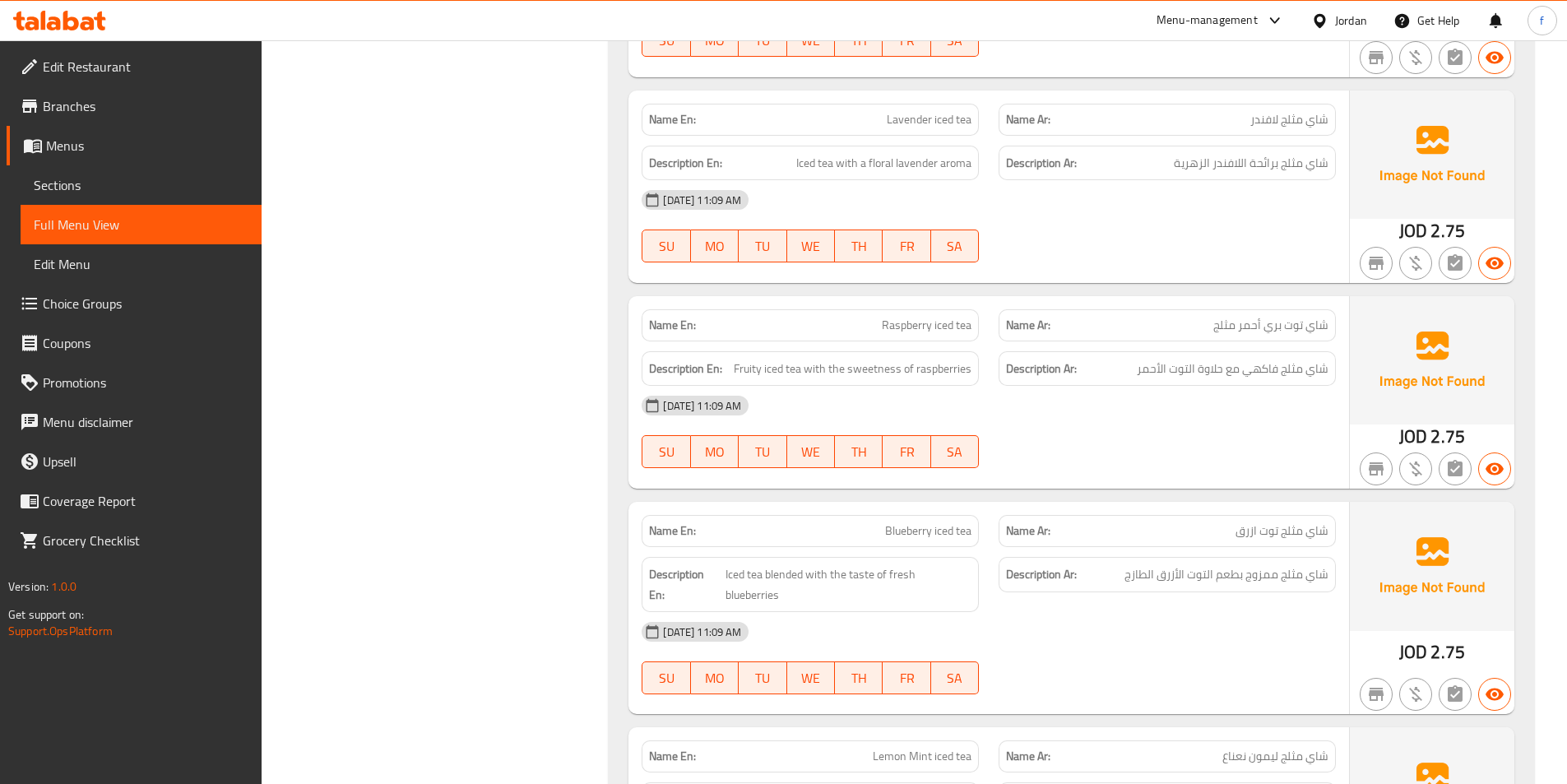
click at [924, 313] on div "Name En: Raspberry iced tea" at bounding box center [810, 325] width 337 height 32
click at [930, 319] on span "Raspberry iced tea" at bounding box center [926, 325] width 90 height 17
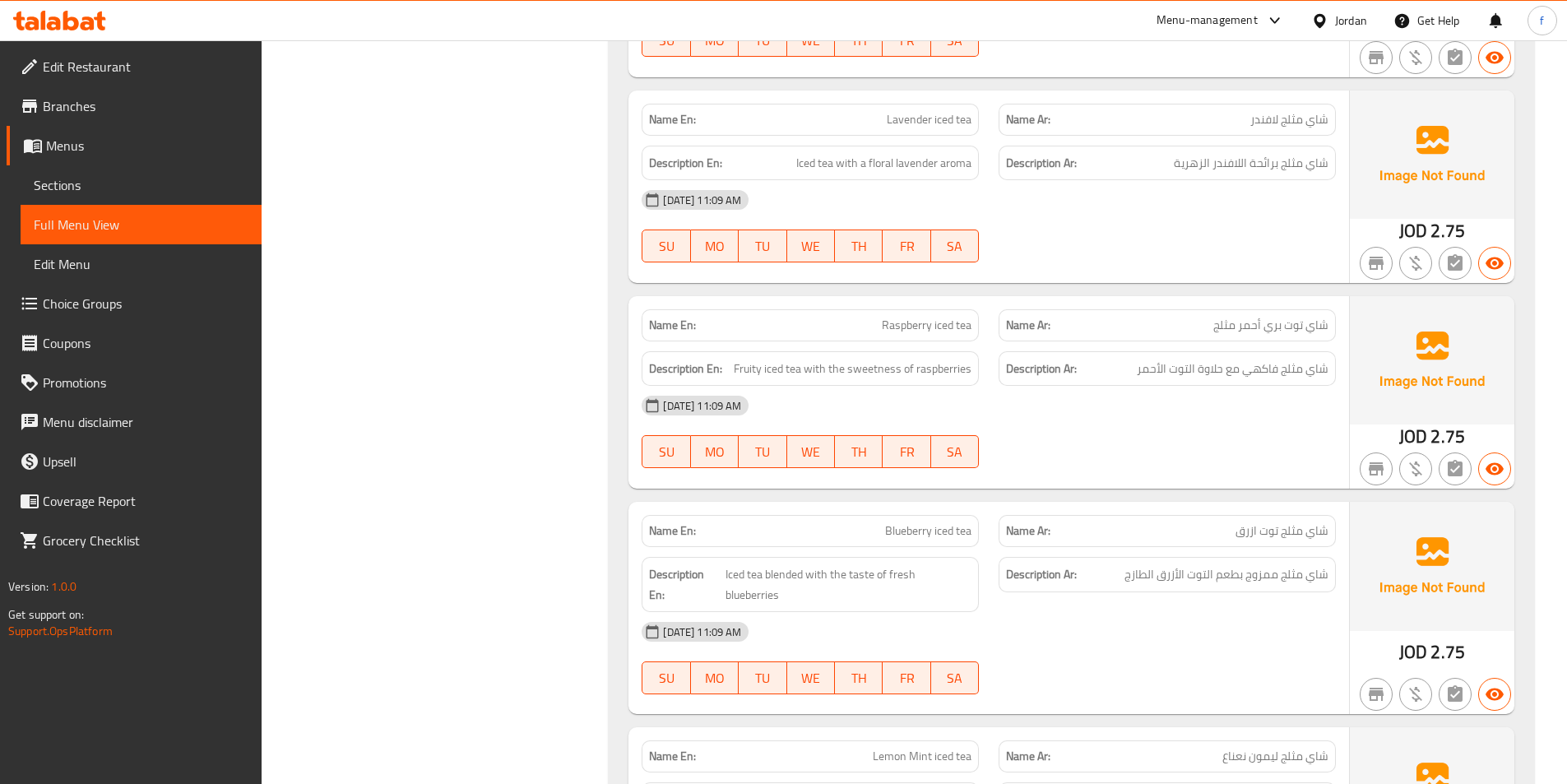
click at [1125, 484] on div "Name En: Raspberry iced tea Name Ar: شاي توت بري أحمر مثلج Description En: Frui…" at bounding box center [989, 392] width 721 height 192
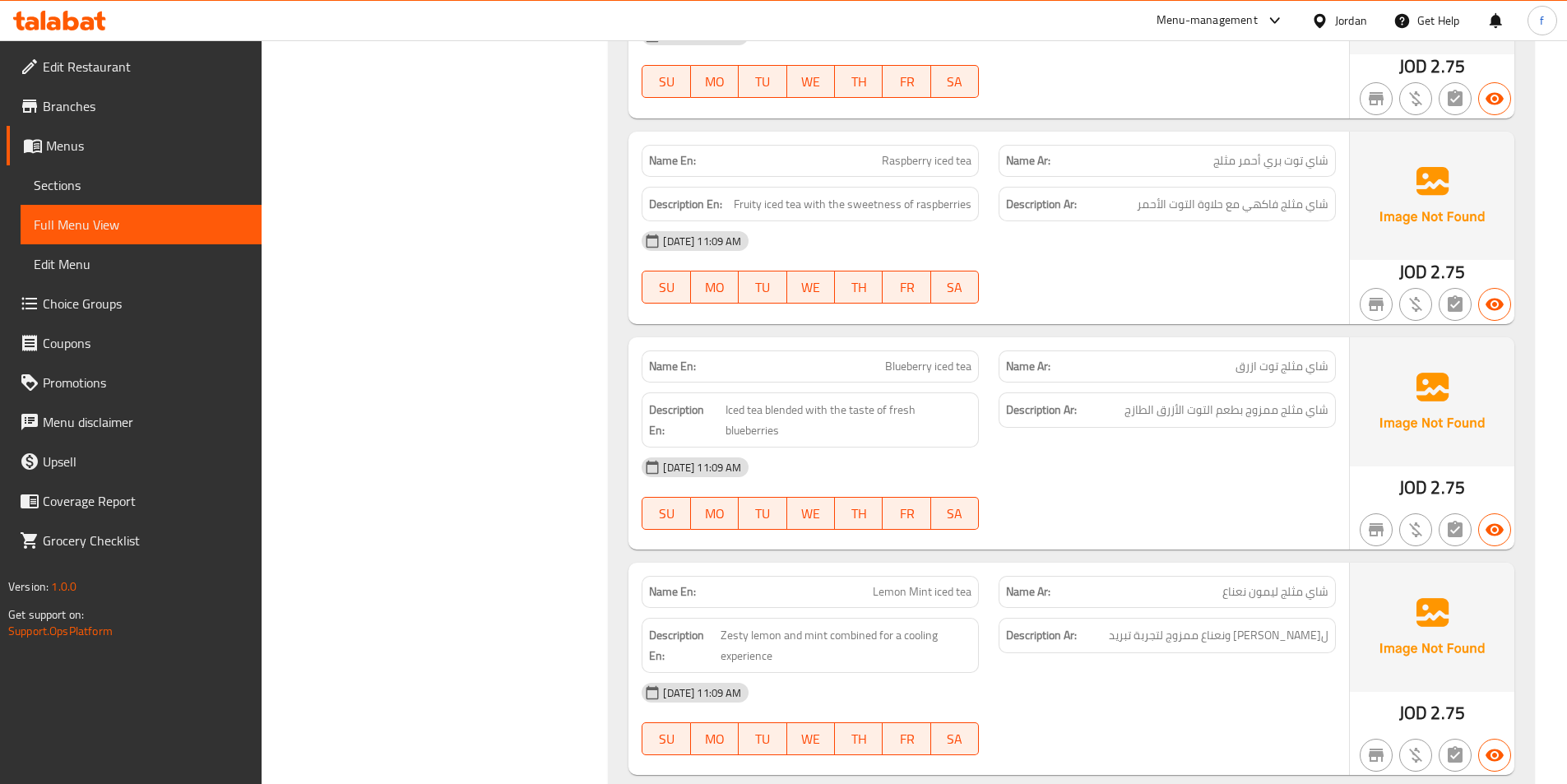
scroll to position [6002, 0]
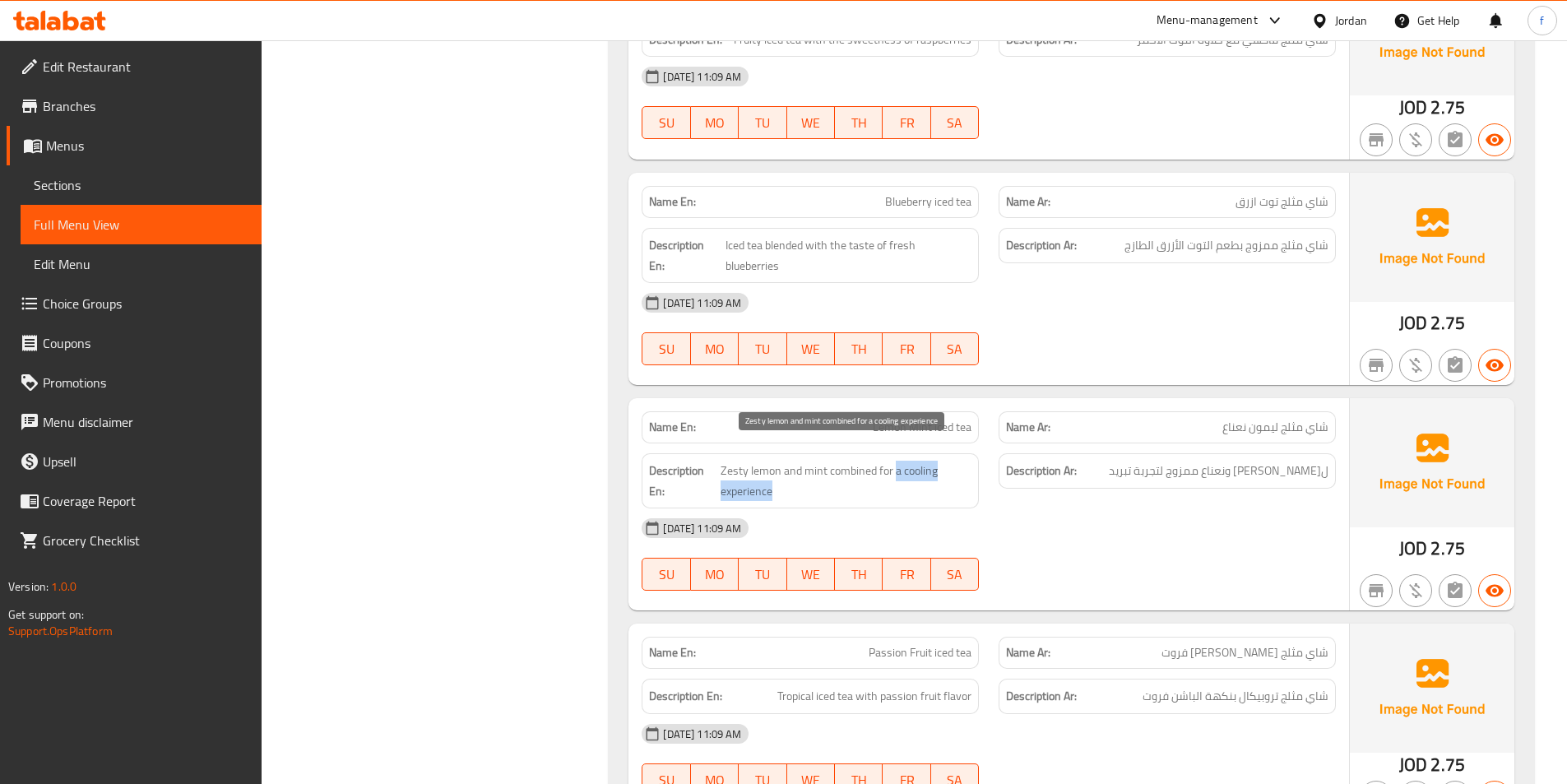
drag, startPoint x: 907, startPoint y: 456, endPoint x: 930, endPoint y: 469, distance: 26.4
click at [930, 469] on span "Zesty lemon and mint combined for a cooling experience" at bounding box center [846, 480] width 251 height 41
click at [1117, 453] on div "Description Ar: ليمون زيستي ونعناع ممزوج لتجربة تبريد" at bounding box center [1168, 470] width 337 height 35
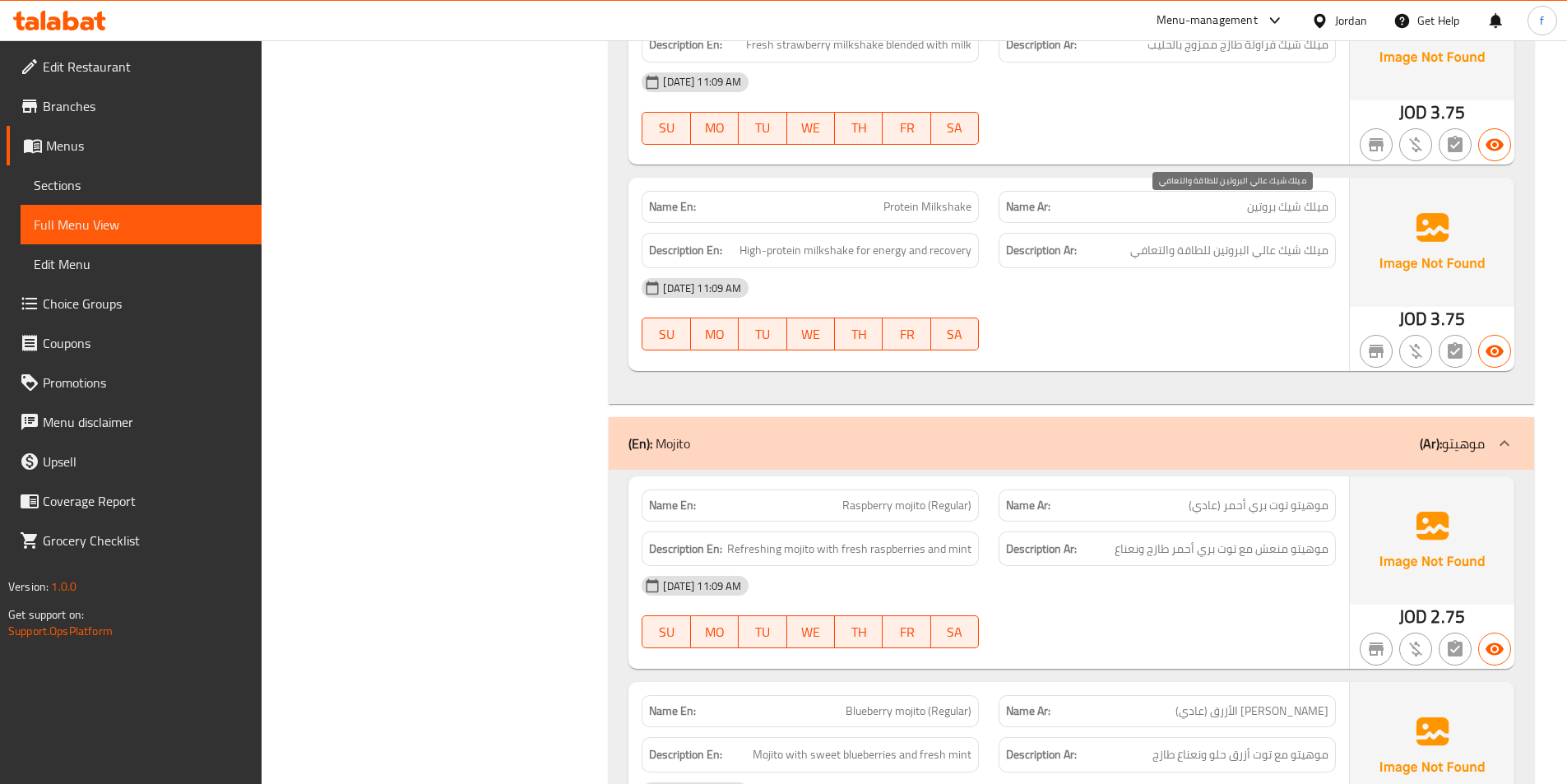
scroll to position [7401, 0]
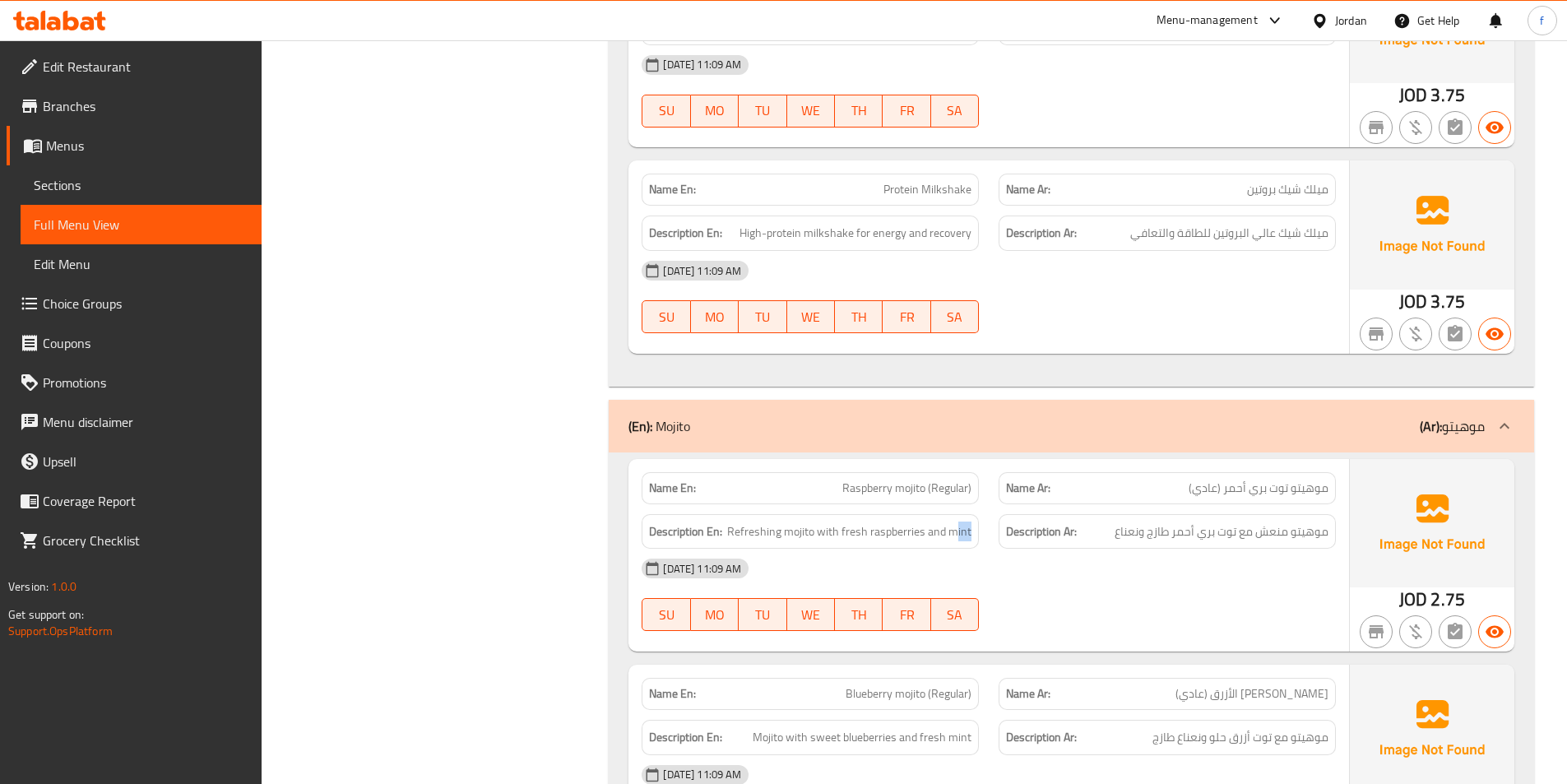
drag, startPoint x: 959, startPoint y: 489, endPoint x: 987, endPoint y: 497, distance: 29.1
click at [987, 504] on div "Description En: Refreshing mojito with fresh raspberries and mint" at bounding box center [810, 531] width 357 height 55
drag, startPoint x: 842, startPoint y: 488, endPoint x: 983, endPoint y: 509, distance: 142.6
click at [983, 509] on div "Name En: Raspberry mojito (Regular) Name Ar: موهيتو توت بري أحمر (عادي) Descrip…" at bounding box center [989, 554] width 721 height 192
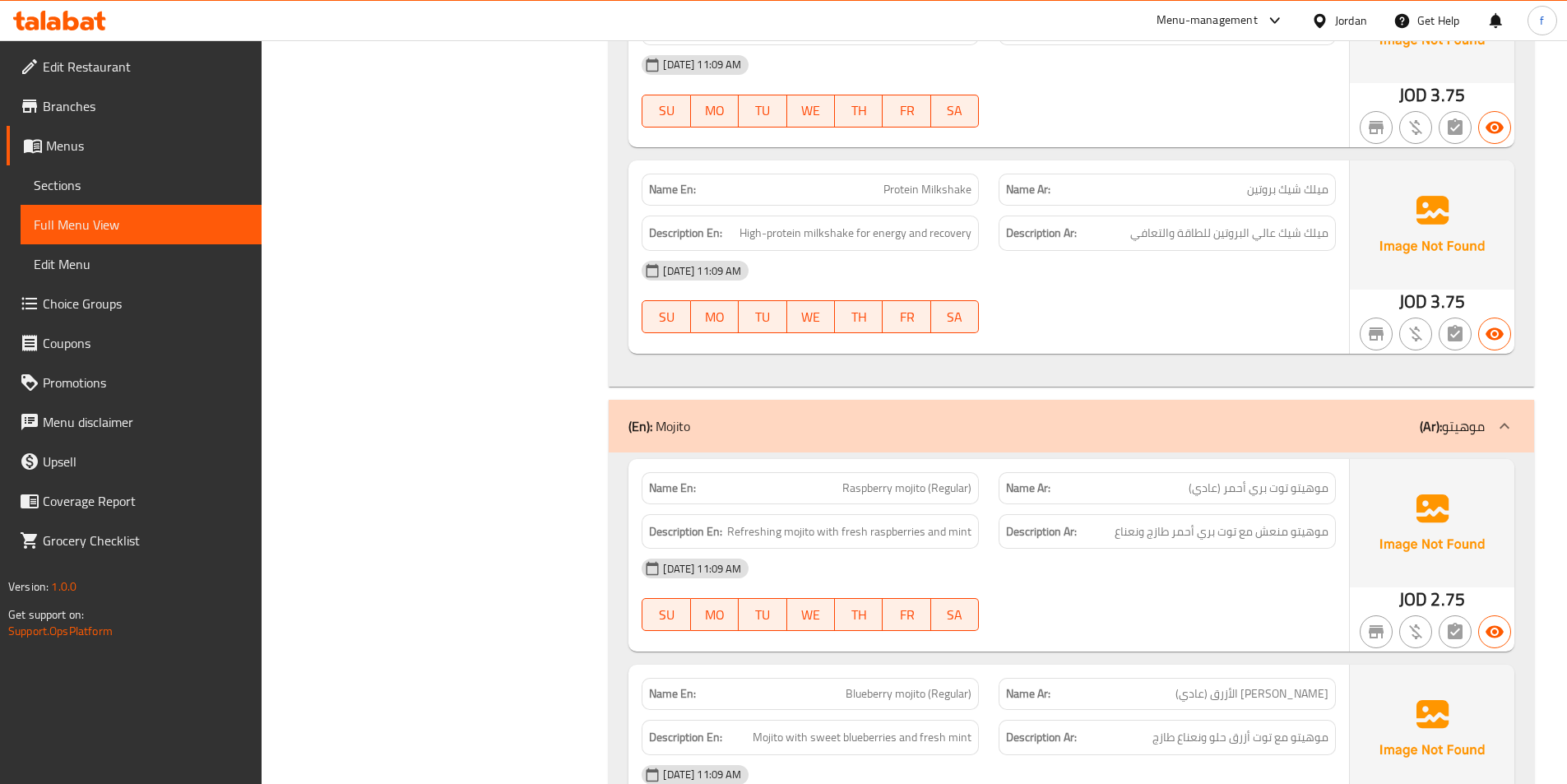
click at [983, 549] on div "12-10-2025 11:09 AM" at bounding box center [989, 568] width 714 height 40
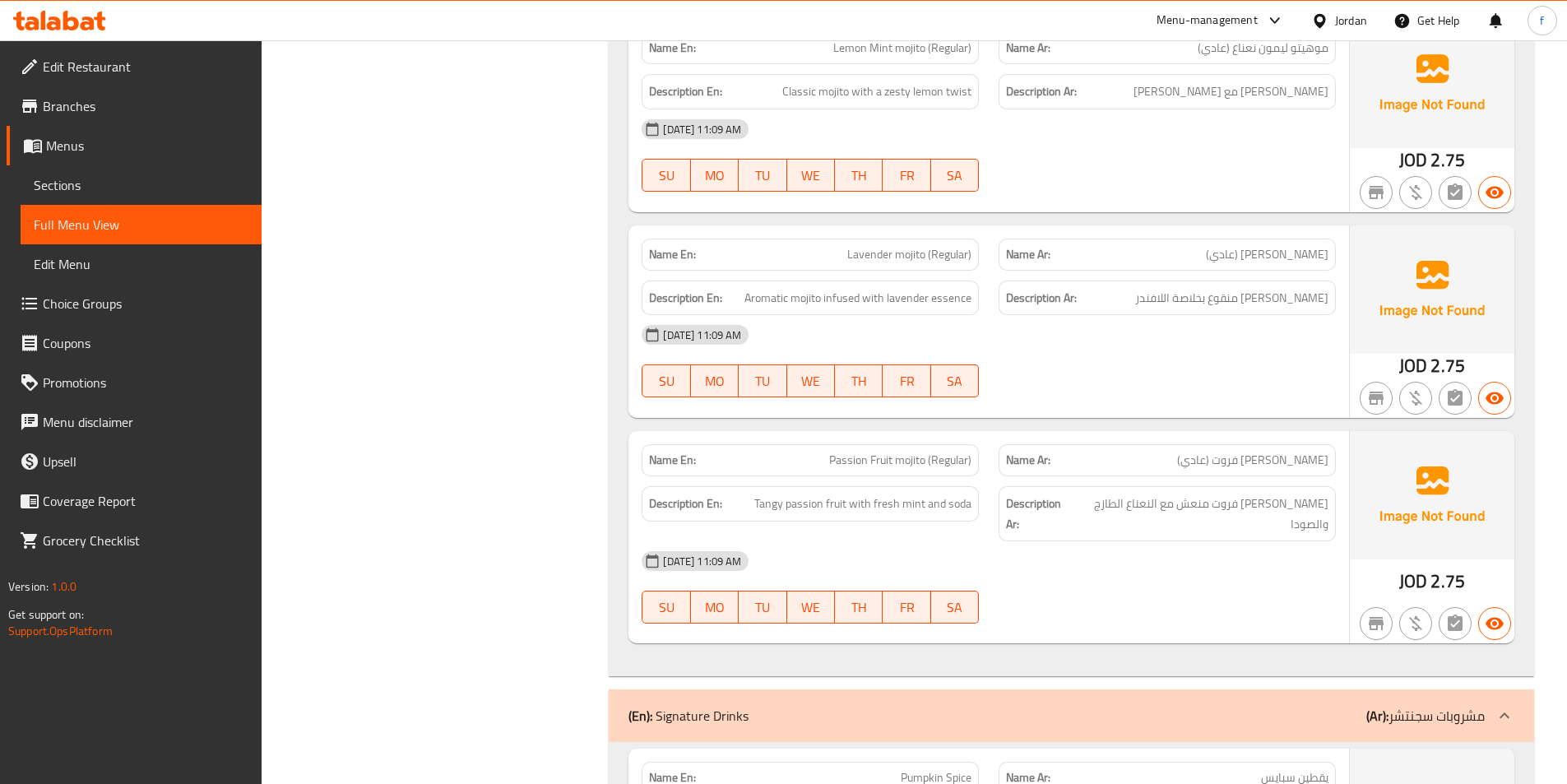
scroll to position [8223, 0]
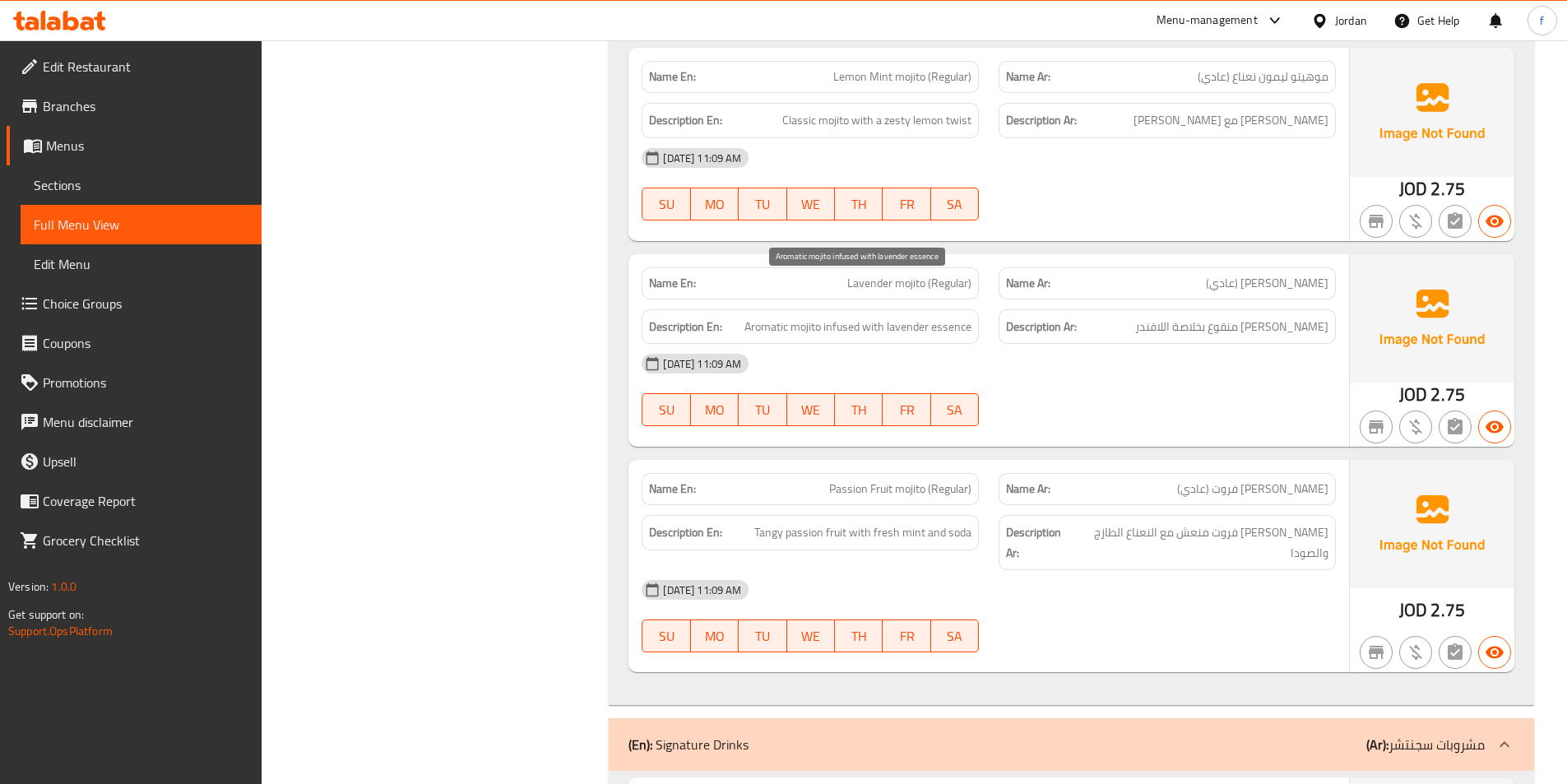
click at [957, 317] on span "Aromatic mojito infused with lavender essence" at bounding box center [858, 327] width 227 height 21
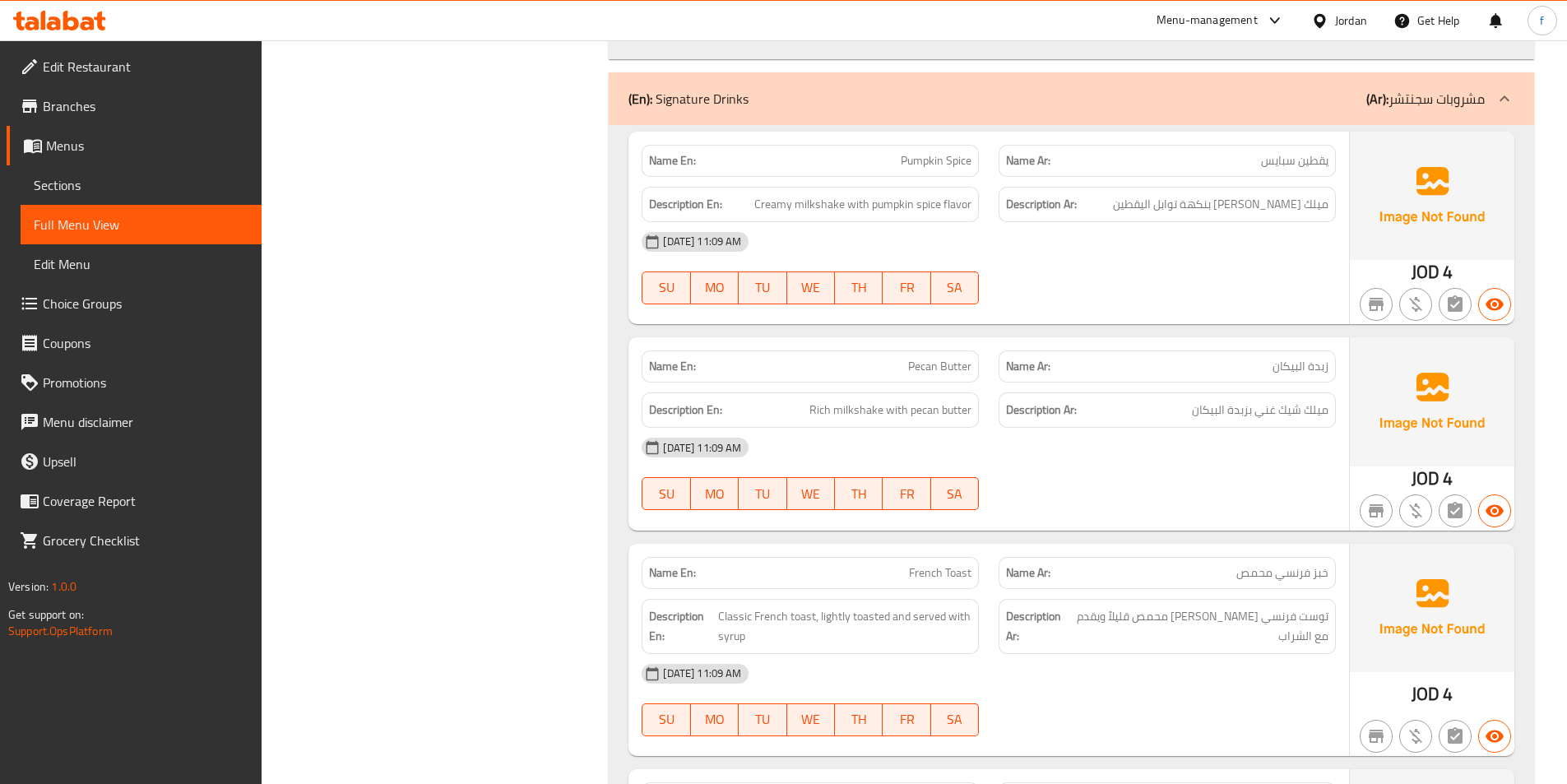
scroll to position [8881, 0]
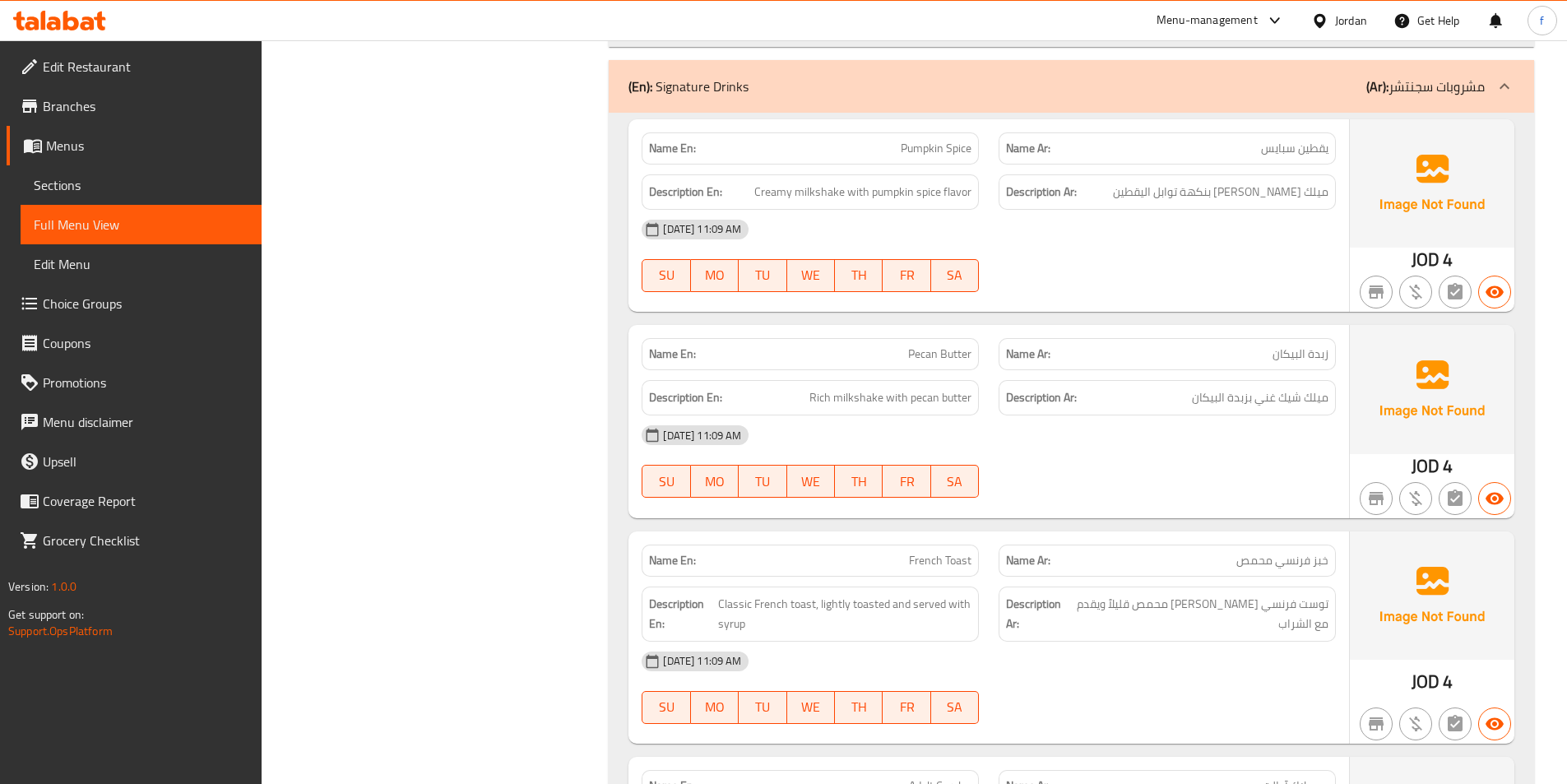
click at [953, 551] on span "French Toast" at bounding box center [941, 560] width 62 height 17
click at [1094, 586] on div "Description Ar: توست فرنسي كلاسيكي محمص قليلاً ويقدم مع الشراب" at bounding box center [1168, 614] width 337 height 55
click at [936, 551] on span "French Toast" at bounding box center [941, 560] width 62 height 17
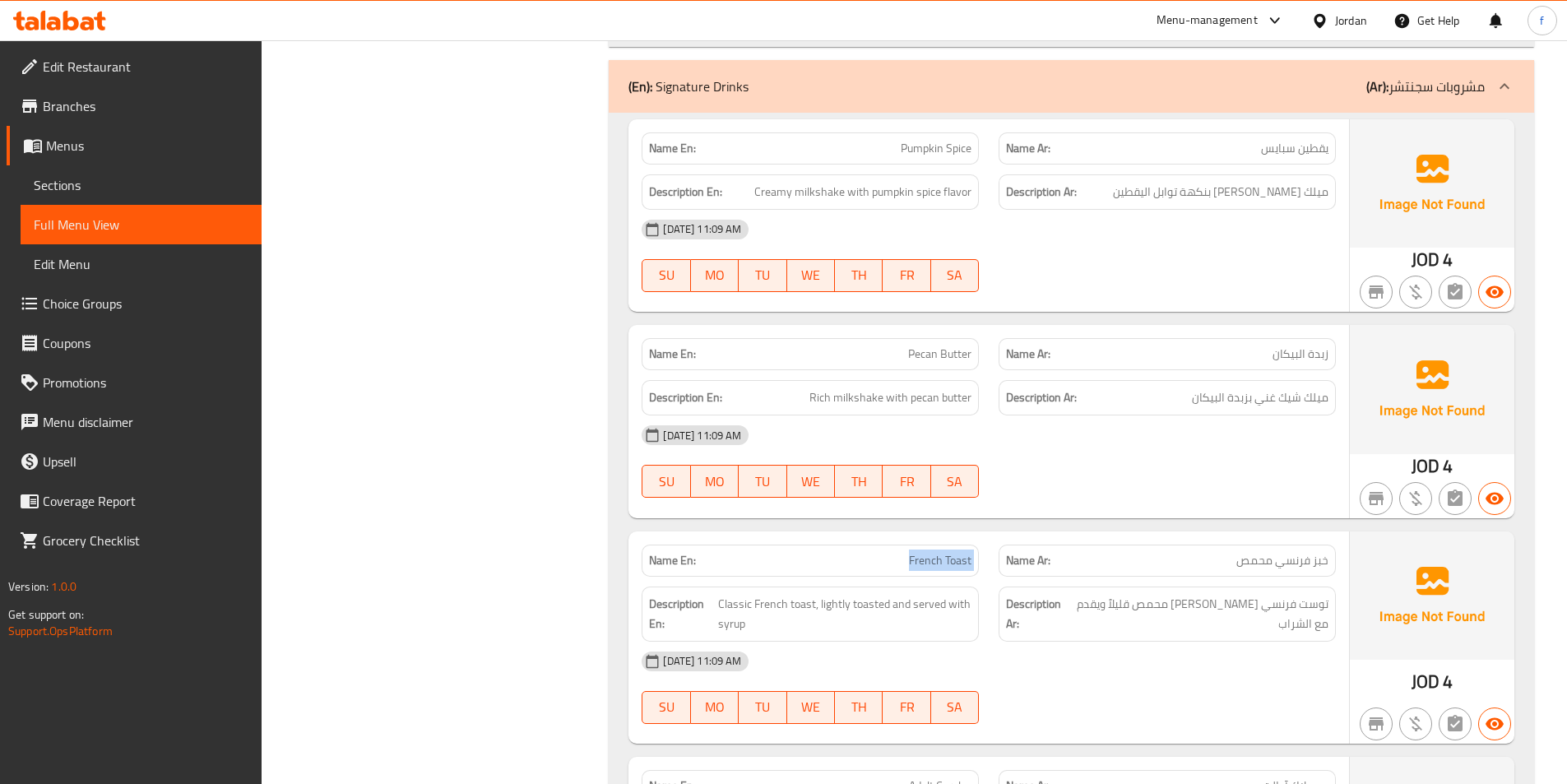
click at [936, 551] on span "French Toast" at bounding box center [941, 560] width 62 height 17
click at [1030, 531] on div "Name En: French Toast Name Ar: خبز فرنسي محمص Description En: Classic French to…" at bounding box center [989, 637] width 721 height 212
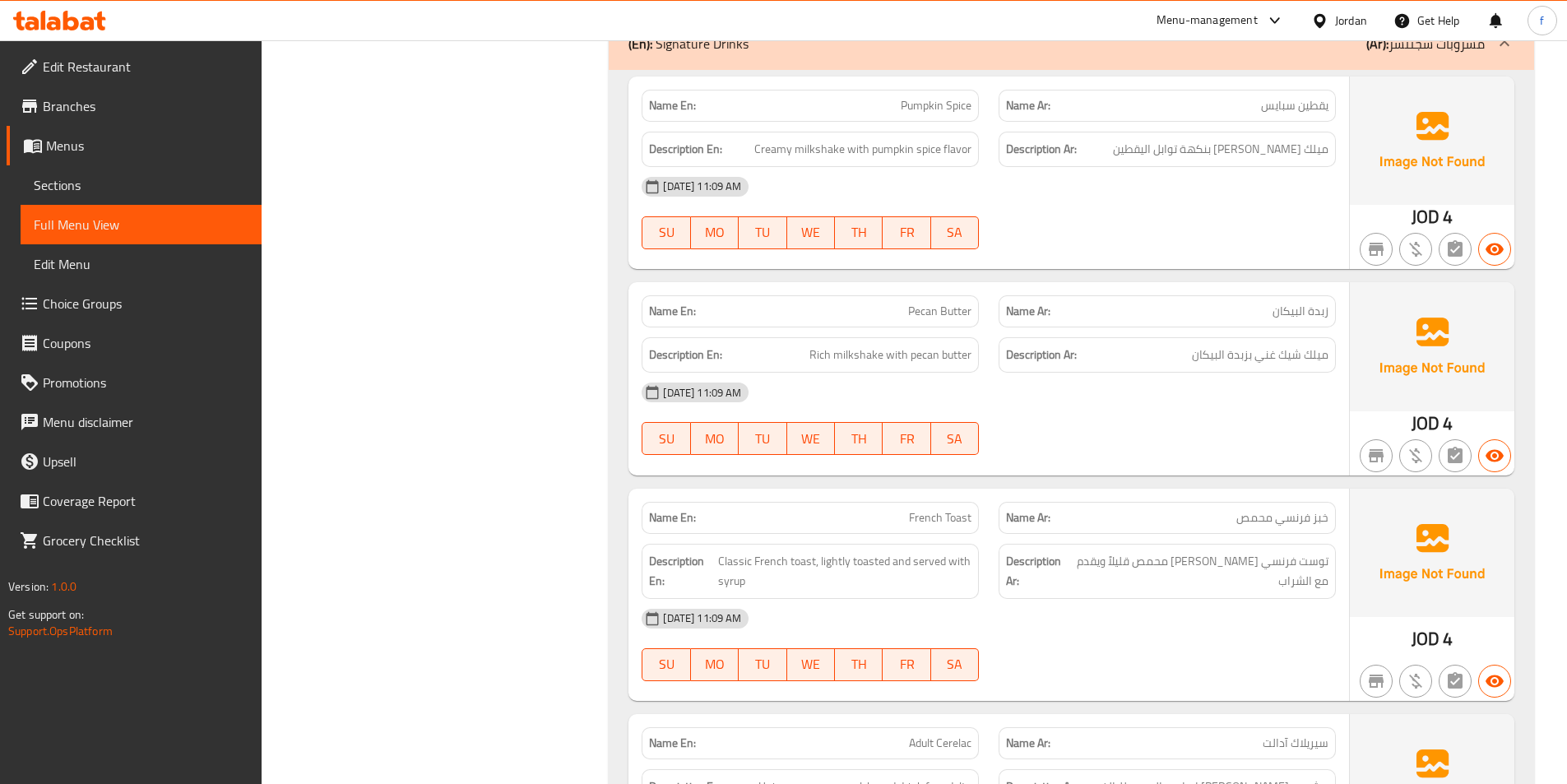
scroll to position [8964, 0]
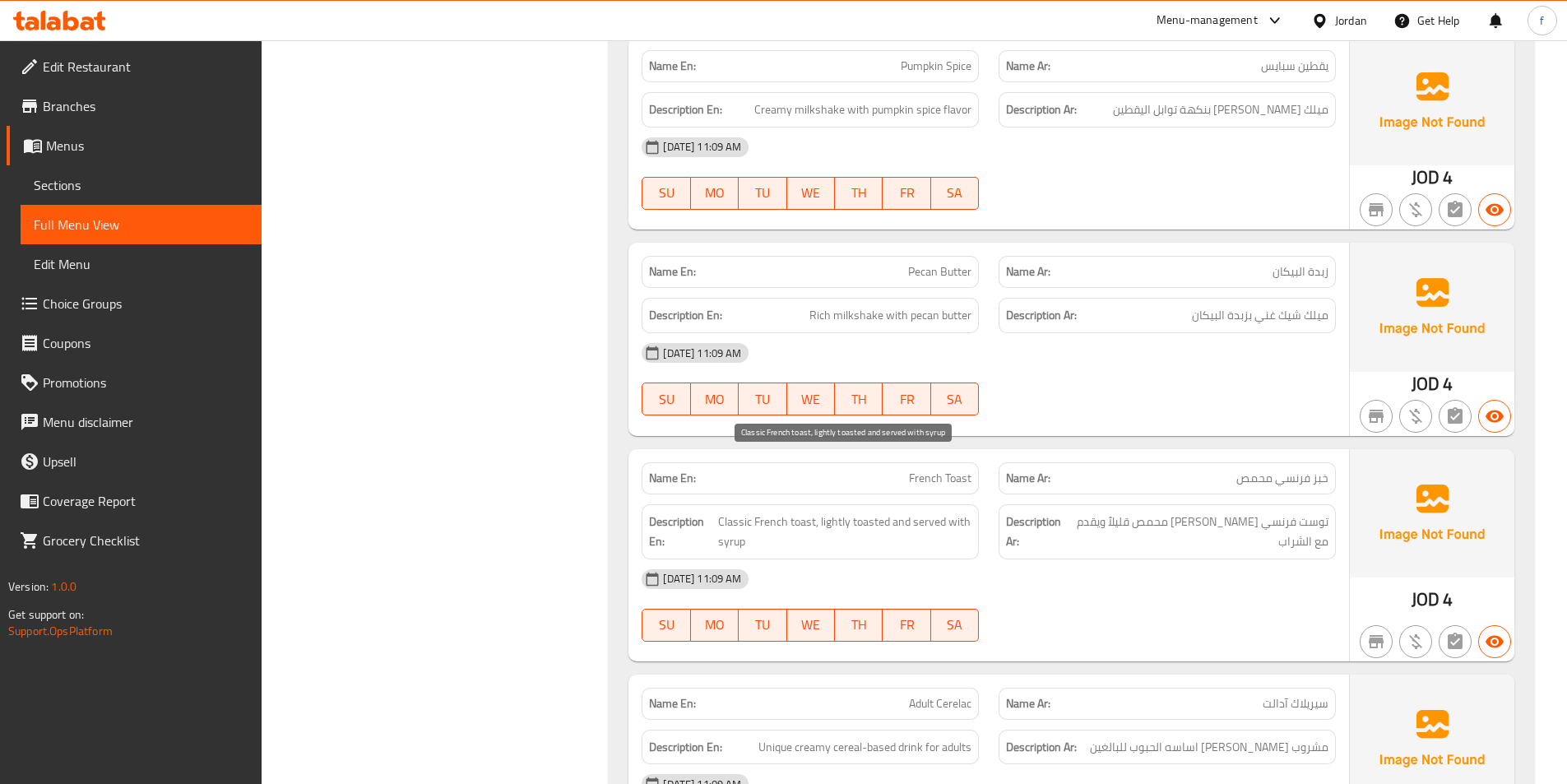
click at [794, 512] on span "Classic French toast, lightly toasted and served with syrup" at bounding box center [845, 531] width 254 height 41
click at [996, 495] on div "Description Ar: توست فرنسي كلاسيكي محمص قليلاً ويقدم مع الشراب" at bounding box center [1167, 531] width 357 height 75
click at [942, 469] on span "French Toast" at bounding box center [941, 478] width 62 height 17
click at [941, 469] on span "French Toast" at bounding box center [941, 478] width 62 height 17
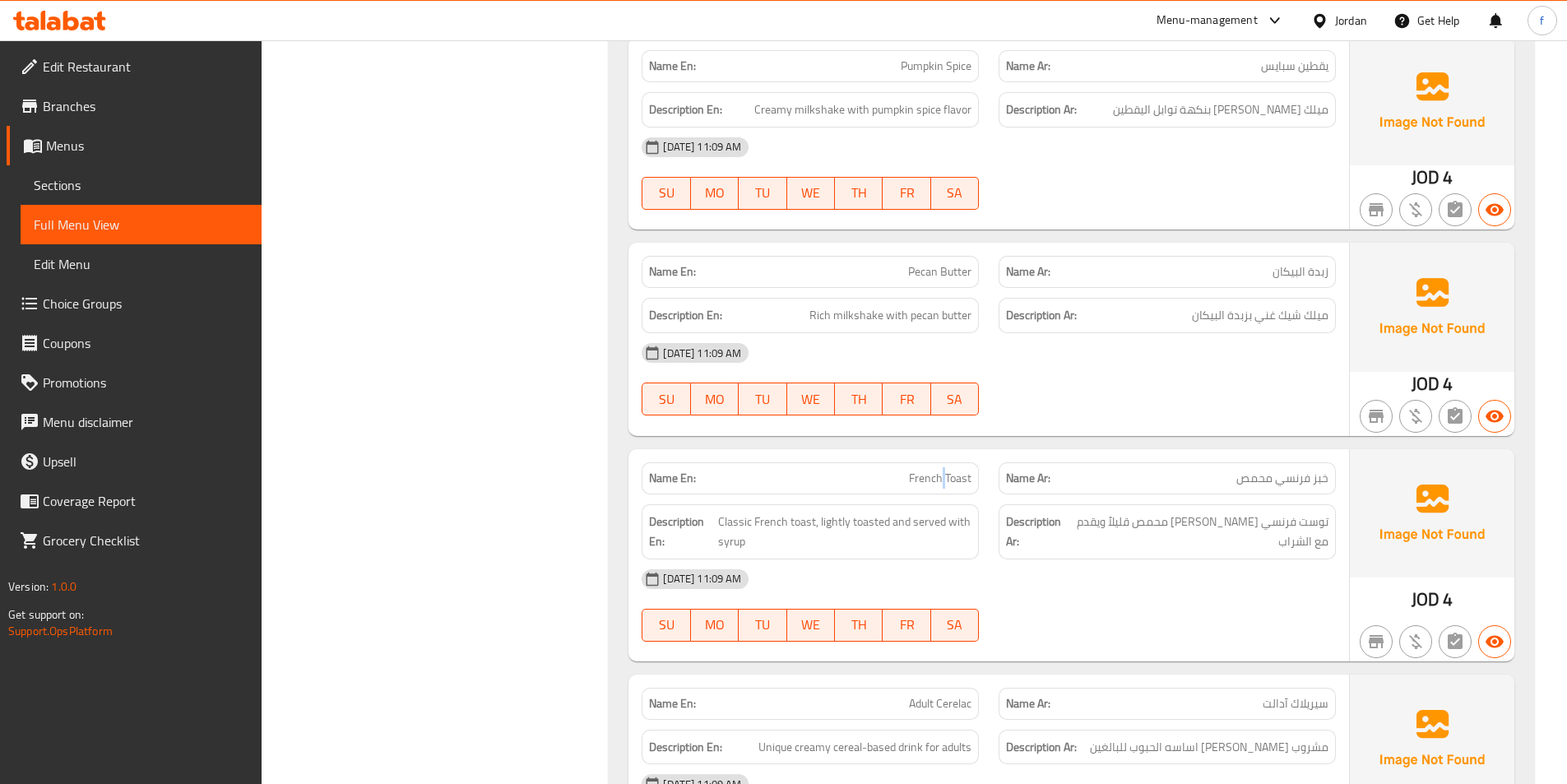
click at [941, 469] on span "French Toast" at bounding box center [941, 478] width 62 height 17
drag, startPoint x: 941, startPoint y: 422, endPoint x: 1313, endPoint y: 444, distance: 372.6
click at [1313, 495] on div "Description Ar: توست فرنسي كلاسيكي محمص قليلاً ويقدم مع الشراب" at bounding box center [1167, 531] width 357 height 75
drag, startPoint x: 760, startPoint y: 462, endPoint x: 812, endPoint y: 461, distance: 52.0
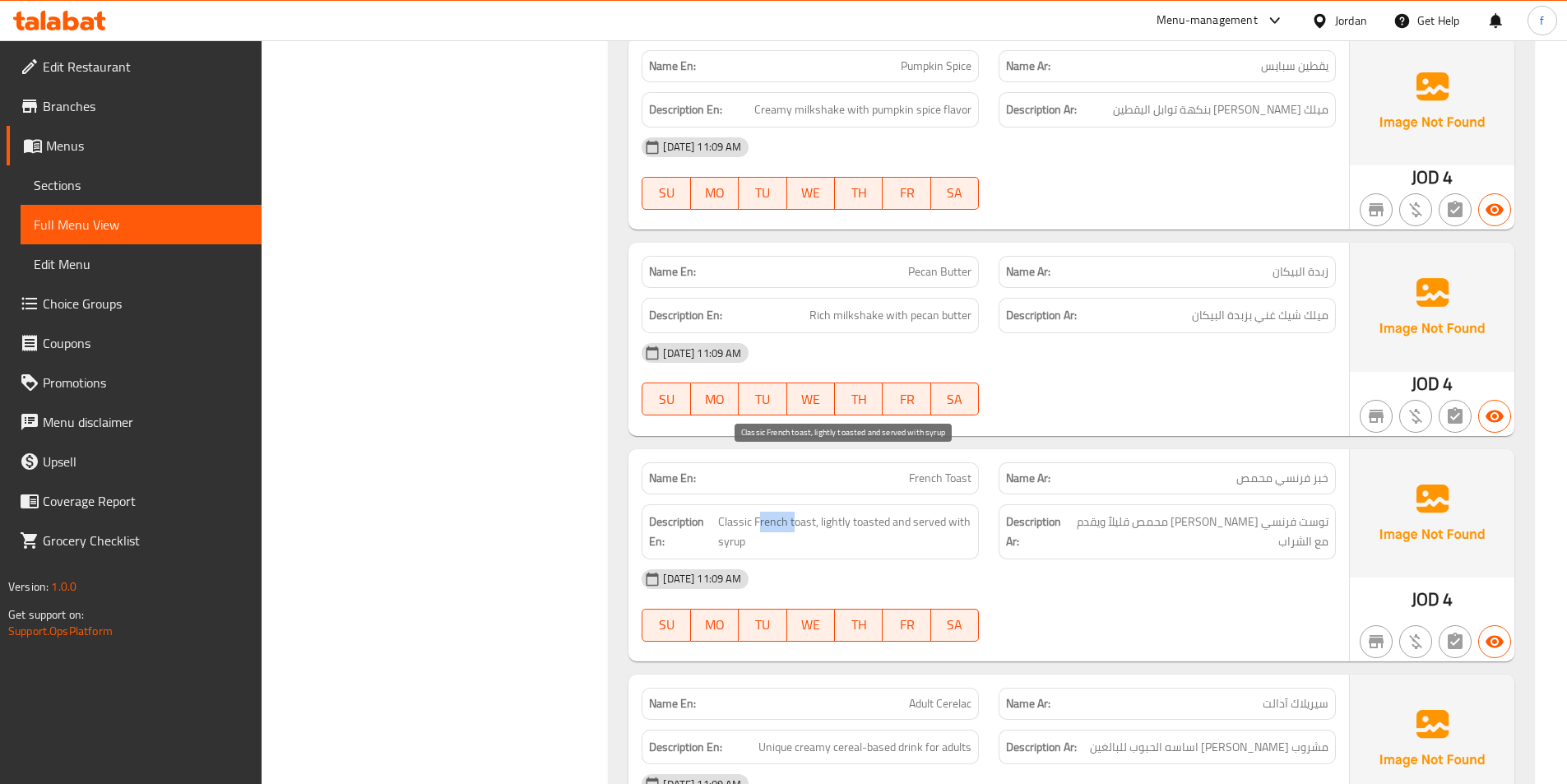
click at [797, 512] on span "Classic French toast, lightly toasted and served with syrup" at bounding box center [845, 531] width 254 height 41
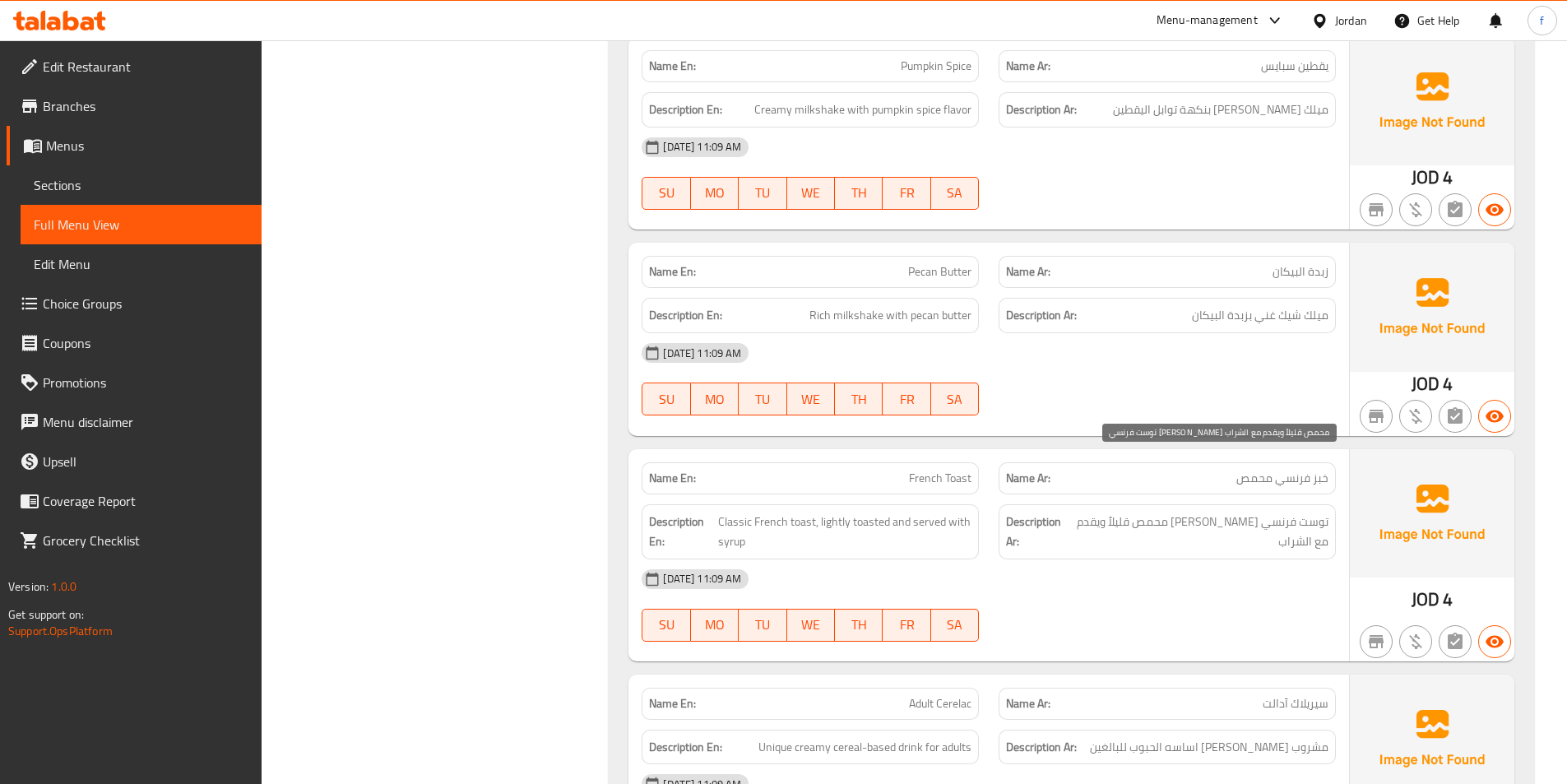
click at [1315, 512] on span "توست فرنسي كلاسيكي محمص قليلاً ويقدم مع الشراب" at bounding box center [1199, 531] width 259 height 41
drag, startPoint x: 896, startPoint y: 388, endPoint x: 983, endPoint y: 420, distance: 92.7
click at [983, 420] on div "Name En: Pumpkin Spice Name Ar: يقطين سبايس Description En: Creamy milkshake wi…" at bounding box center [1071, 464] width 925 height 869
click at [983, 452] on div "Name En: French Toast" at bounding box center [810, 478] width 357 height 52
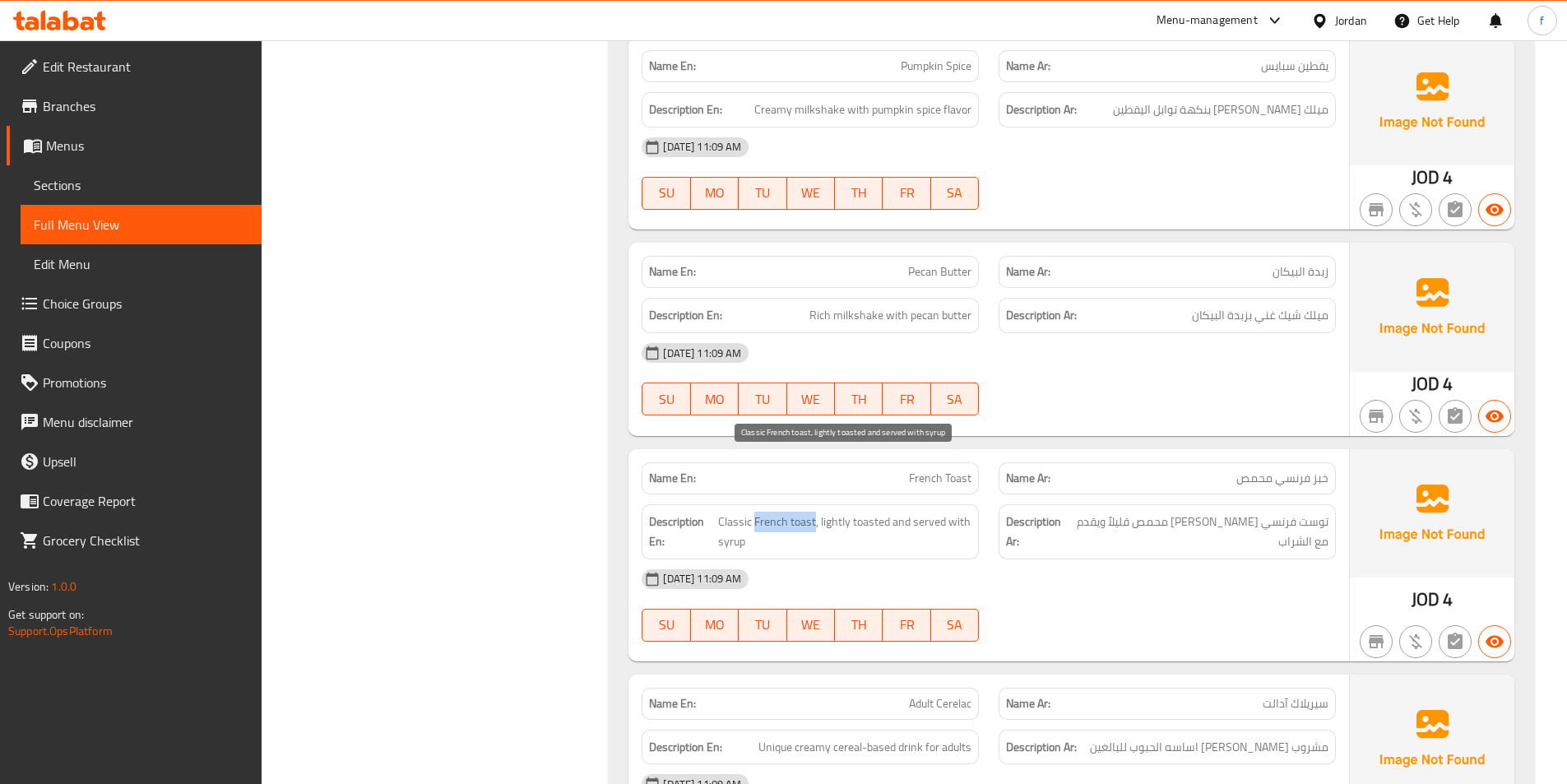
drag, startPoint x: 753, startPoint y: 463, endPoint x: 813, endPoint y: 461, distance: 60.0
click at [813, 512] on span "Classic French toast, lightly toasted and served with syrup" at bounding box center [845, 531] width 254 height 41
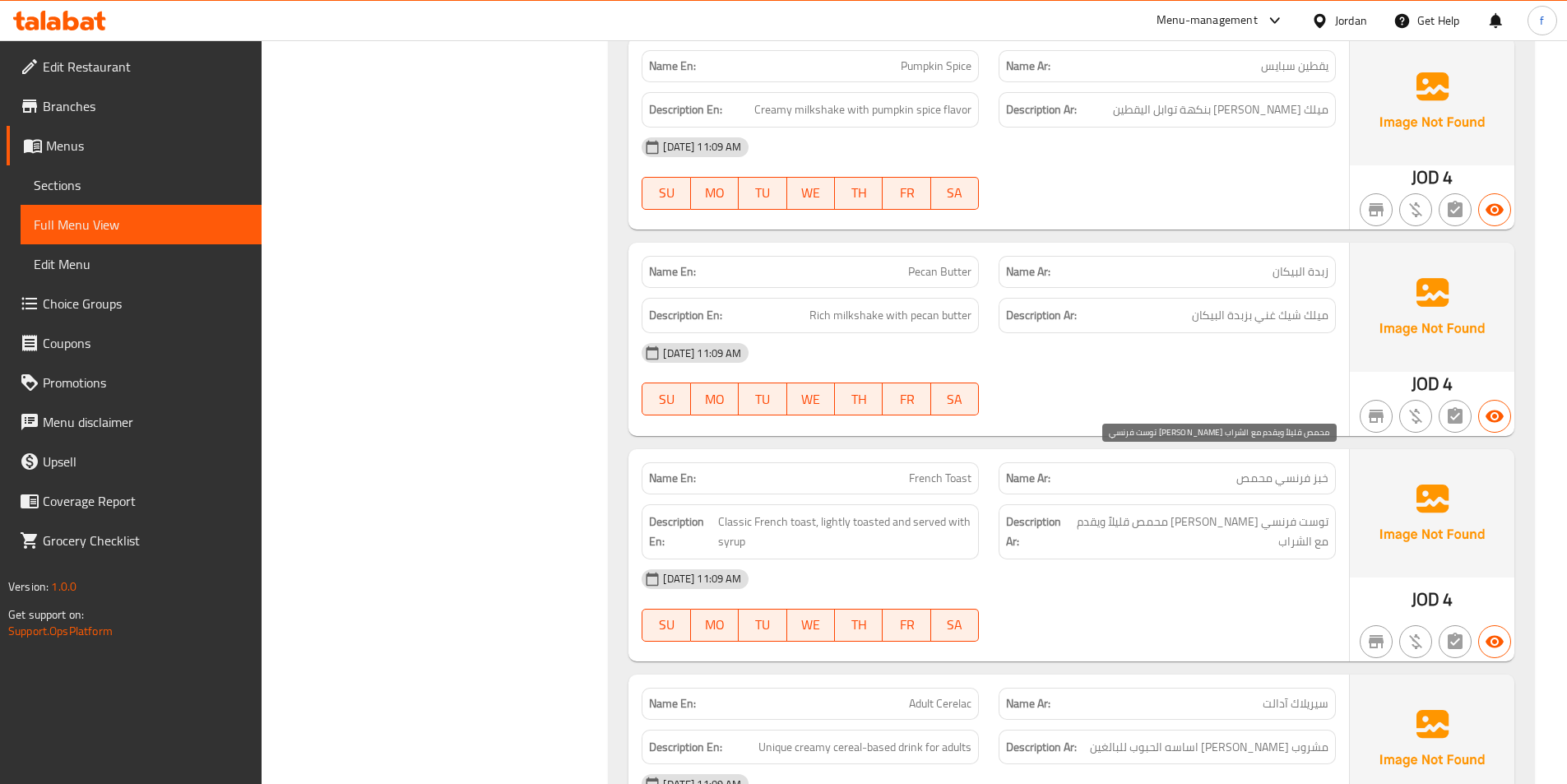
click at [1295, 512] on span "توست فرنسي كلاسيكي محمص قليلاً ويقدم مع الشراب" at bounding box center [1199, 531] width 259 height 41
click at [918, 469] on span "French Toast" at bounding box center [941, 478] width 62 height 17
click at [1083, 495] on div "Description Ar: توست فرنسي كلاسيكي محمص قليلاً ويقدم مع الشراب" at bounding box center [1167, 531] width 357 height 75
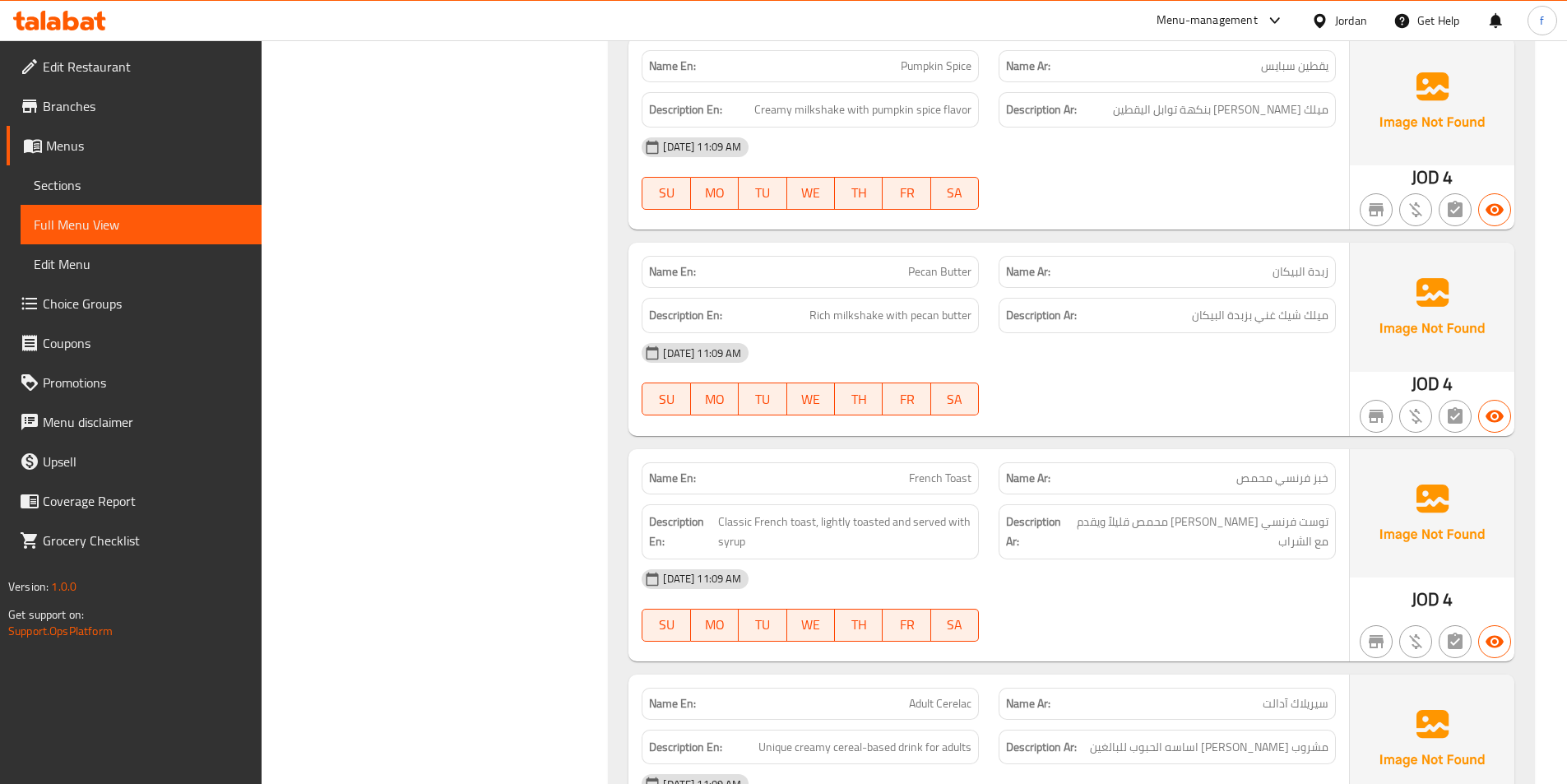
scroll to position [9046, 0]
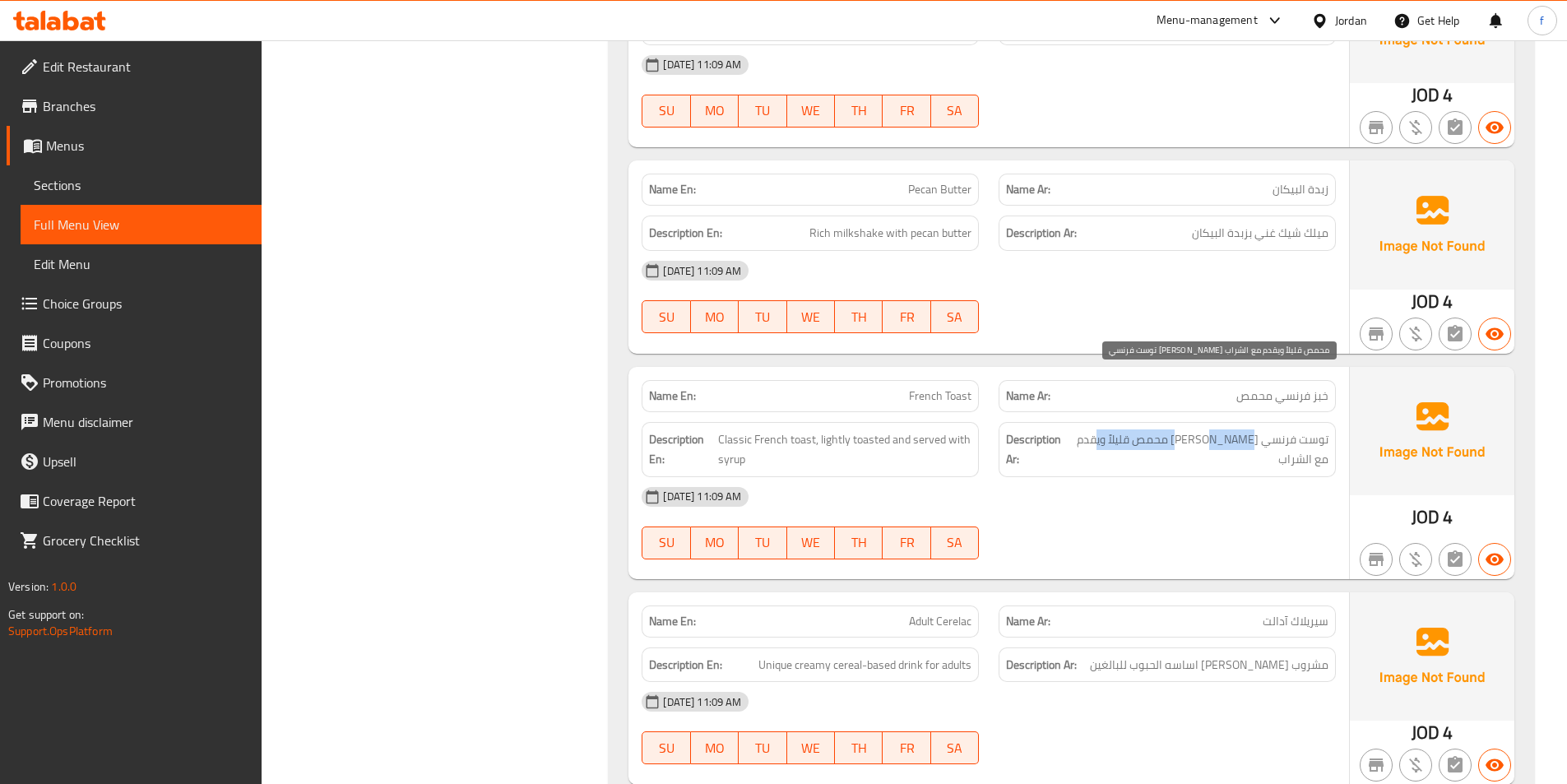
drag, startPoint x: 1190, startPoint y: 372, endPoint x: 1097, endPoint y: 382, distance: 93.5
click at [1097, 429] on span "توست فرنسي كلاسيكي محمص قليلاً ويقدم مع الشراب" at bounding box center [1199, 449] width 259 height 41
click at [1098, 429] on span "توست فرنسي كلاسيكي محمص قليلاً ويقدم مع الشراب" at bounding box center [1199, 449] width 259 height 41
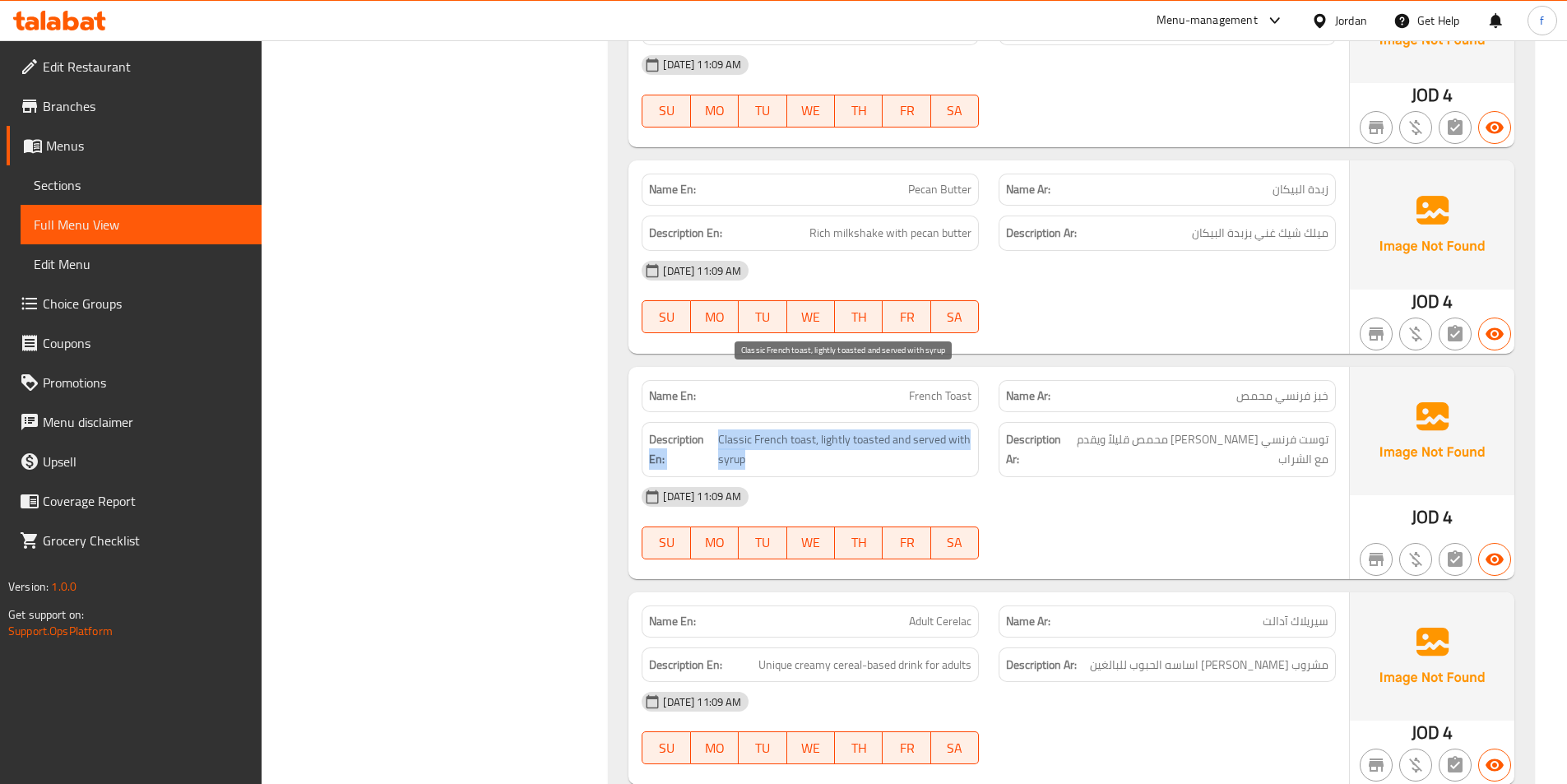
drag, startPoint x: 714, startPoint y: 381, endPoint x: 775, endPoint y: 406, distance: 65.9
click at [775, 429] on h6 "Description En: Classic French toast, lightly toasted and served with syrup" at bounding box center [810, 449] width 323 height 41
click at [775, 429] on span "Classic French toast, lightly toasted and served with syrup" at bounding box center [845, 449] width 254 height 41
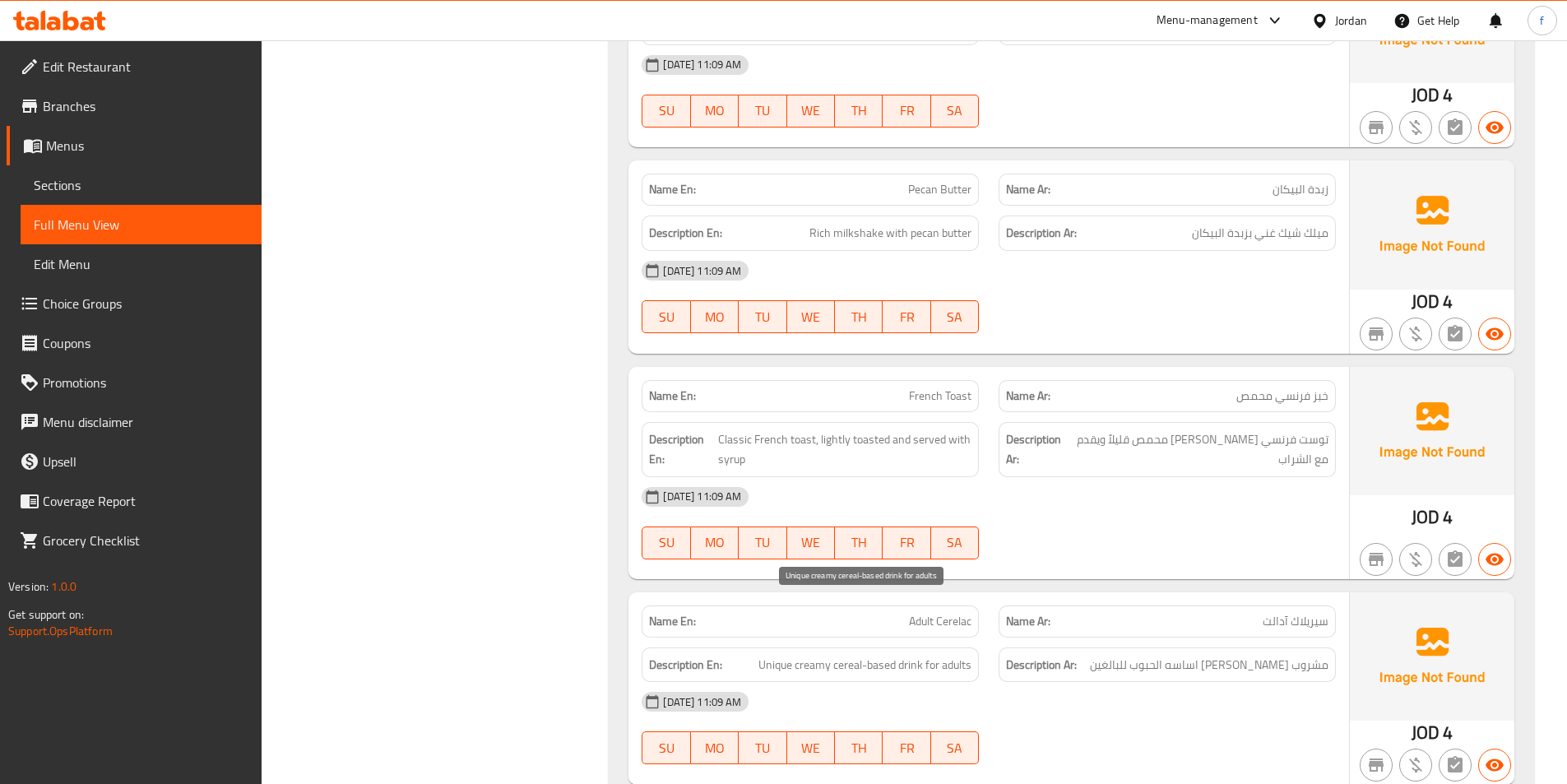
click at [844, 654] on span "Unique creamy cereal-based drink for adults" at bounding box center [865, 665] width 213 height 21
click at [1092, 647] on div "Description Ar: مشروب كريمي فريد اساسه الحبوب للبالغين" at bounding box center [1168, 664] width 337 height 35
click at [846, 654] on span "Unique creamy cereal-based drink for adults" at bounding box center [865, 665] width 213 height 21
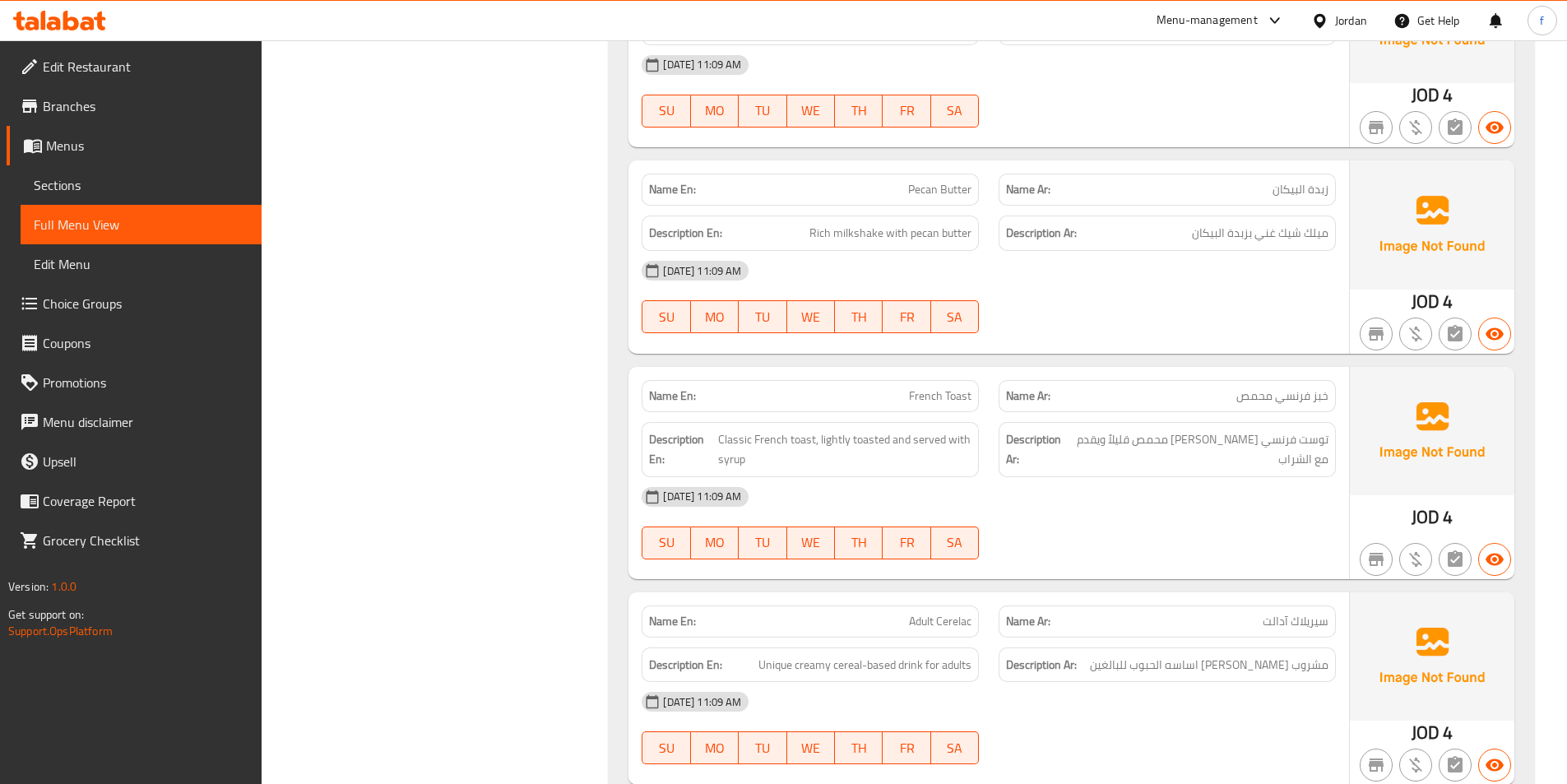
click at [1295, 613] on span "سيريلاك آدالت" at bounding box center [1296, 621] width 66 height 17
click at [821, 654] on span "Unique creamy cereal-based drink for adults" at bounding box center [865, 665] width 213 height 21
click at [843, 654] on span "Unique creamy cereal-based drink for adults" at bounding box center [865, 665] width 213 height 21
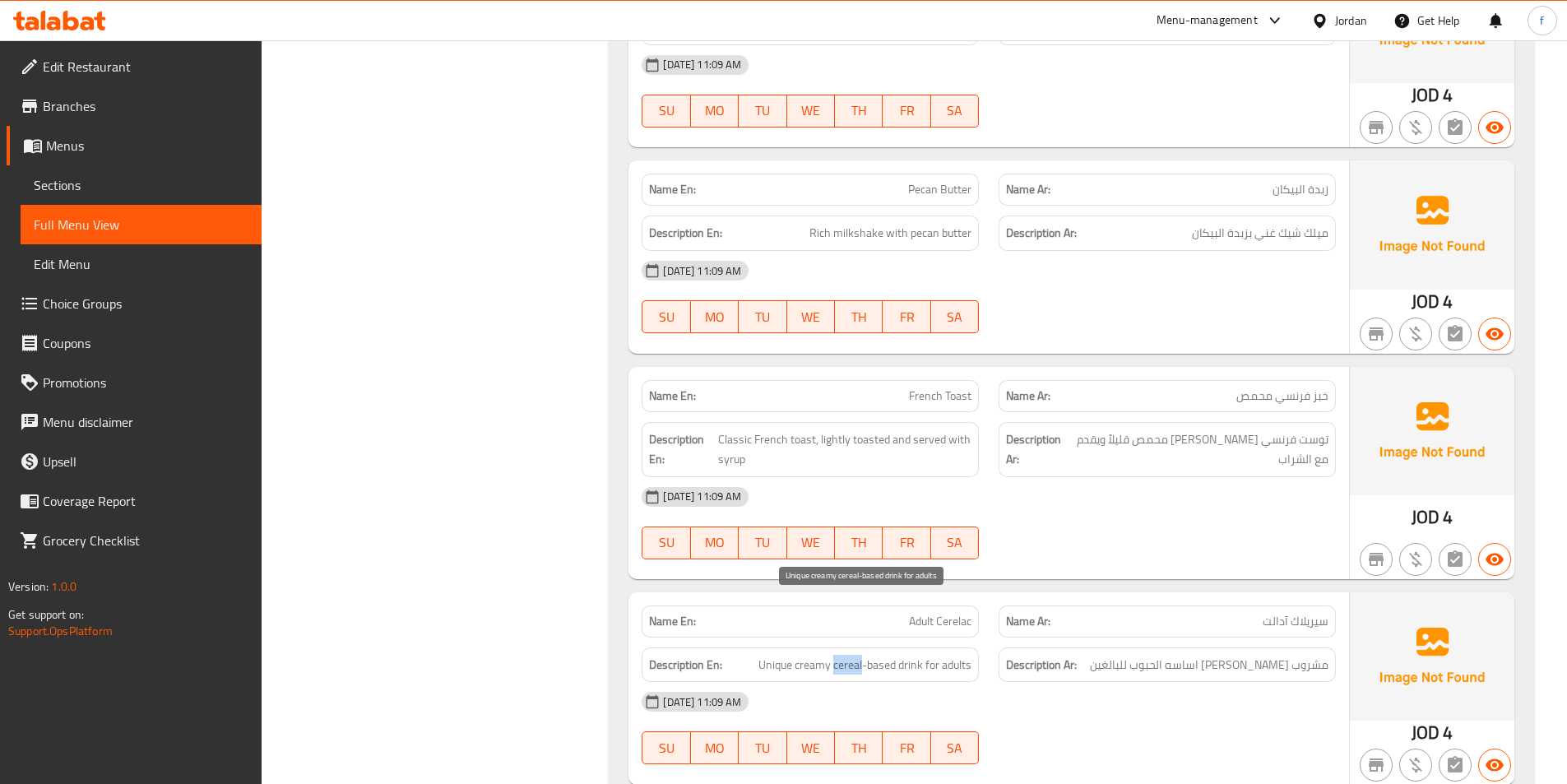
click at [843, 654] on span "Unique creamy cereal-based drink for adults" at bounding box center [865, 665] width 213 height 21
click at [950, 605] on div "Name En: Adult Cerelac" at bounding box center [810, 621] width 337 height 32
click at [946, 613] on span "Adult Cerelac" at bounding box center [941, 621] width 62 height 17
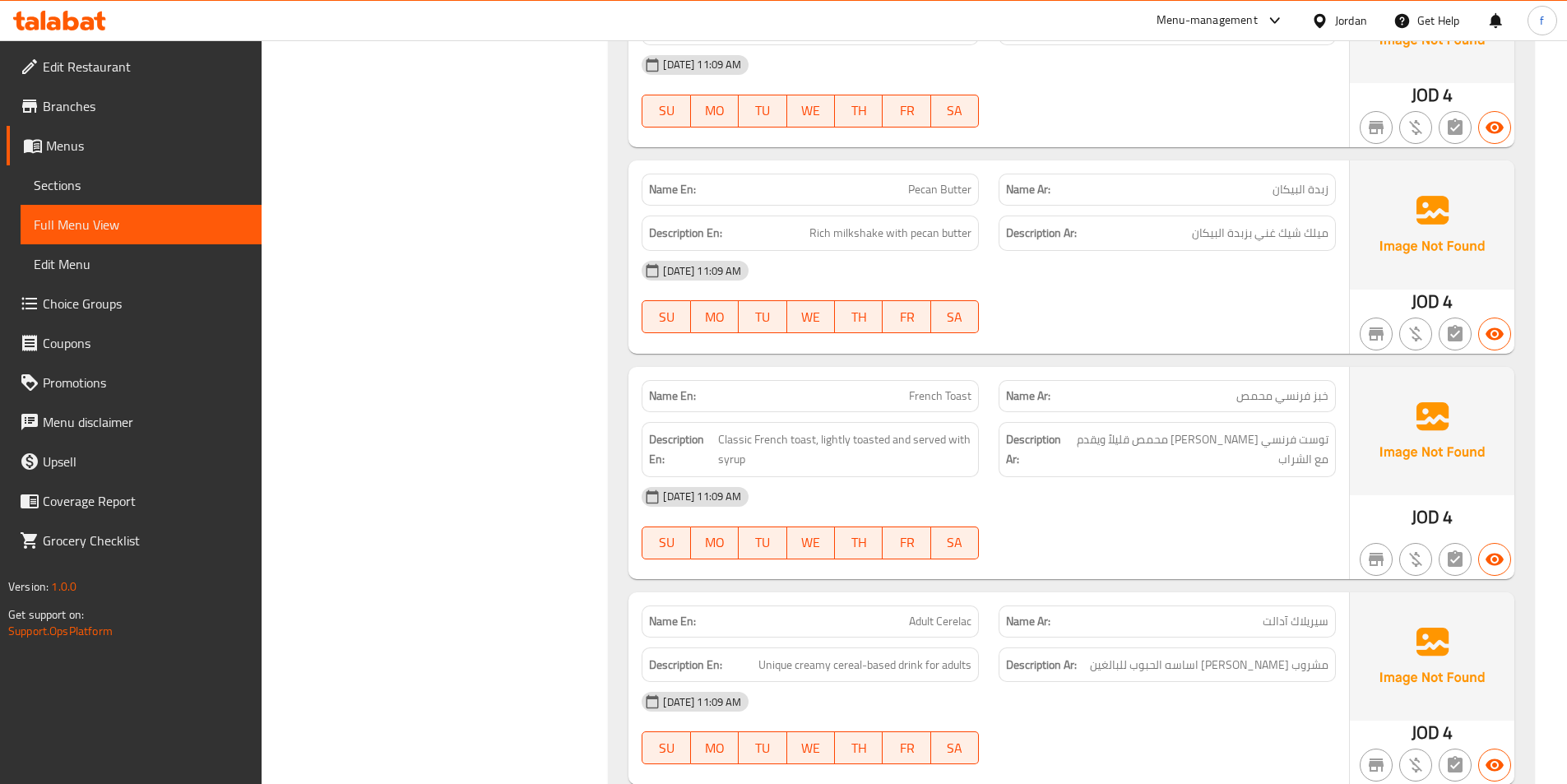
click at [831, 637] on div "Description En: Unique creamy cereal-based drink for adults" at bounding box center [810, 665] width 357 height 55
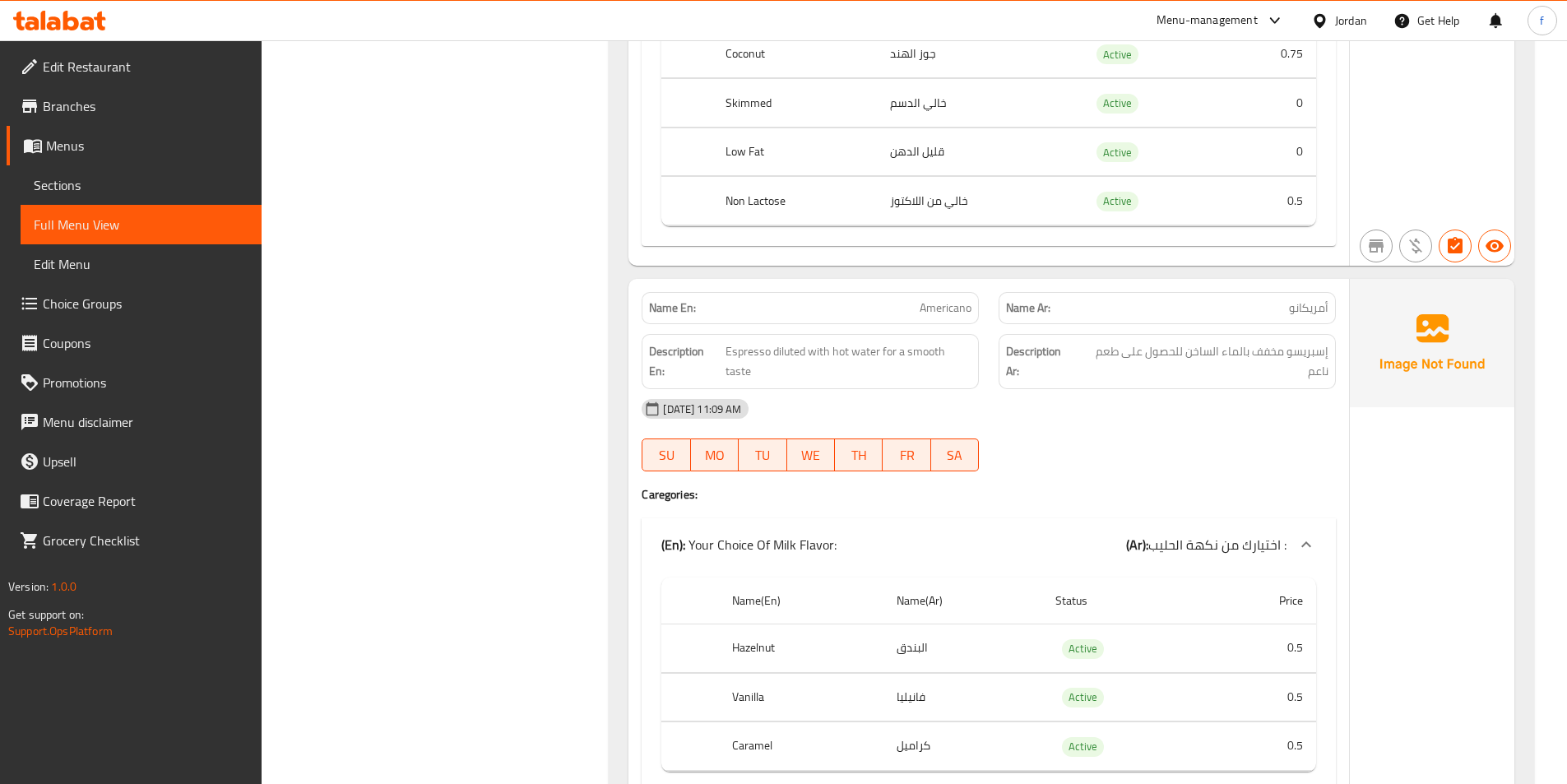
scroll to position [12499, 0]
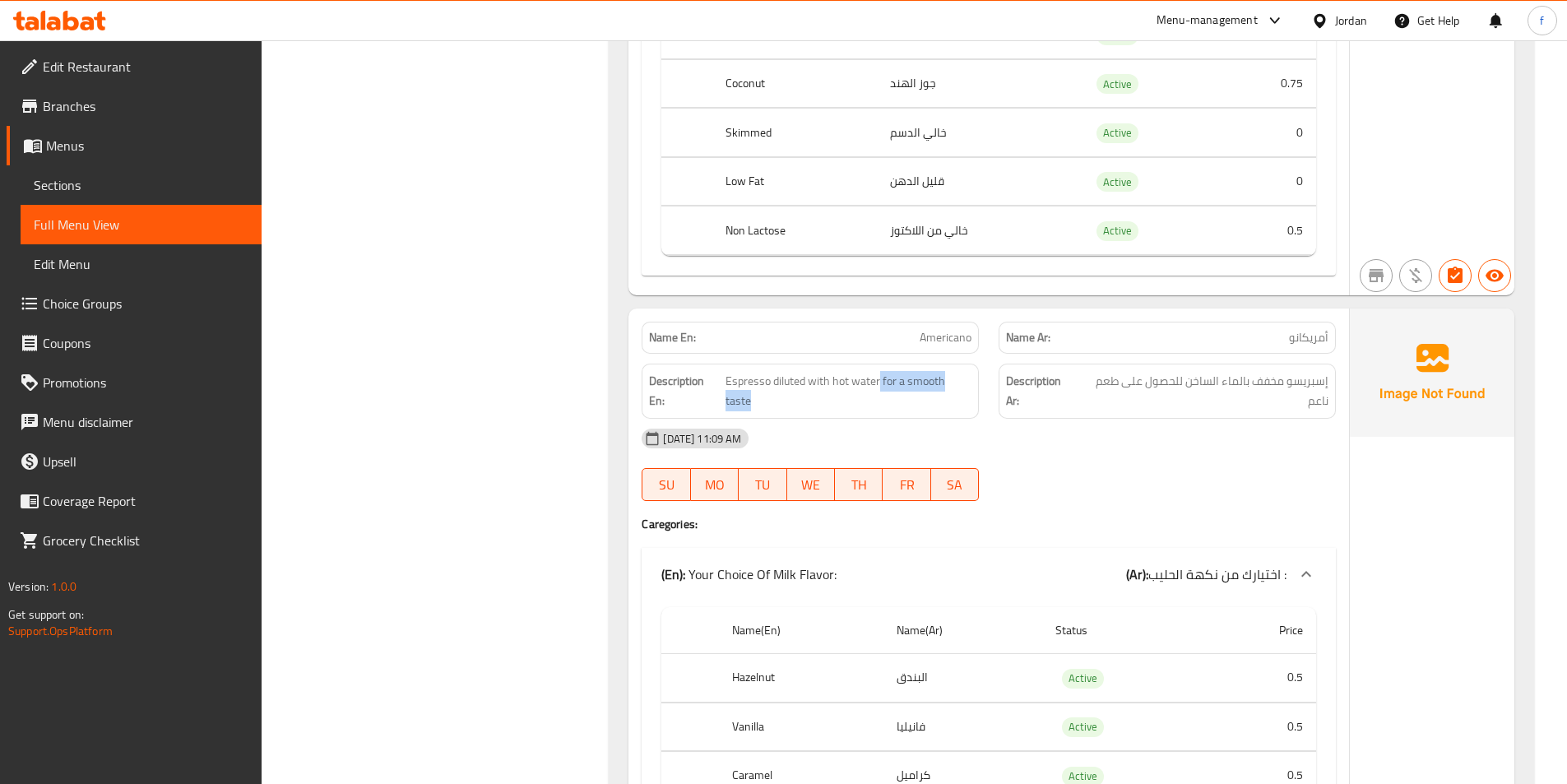
drag, startPoint x: 878, startPoint y: 325, endPoint x: 1010, endPoint y: 331, distance: 132.1
click at [1010, 354] on div "Description En: Espresso diluted with hot water for a smooth taste Description …" at bounding box center [989, 391] width 714 height 75
click at [936, 329] on span "Americano" at bounding box center [945, 338] width 52 height 17
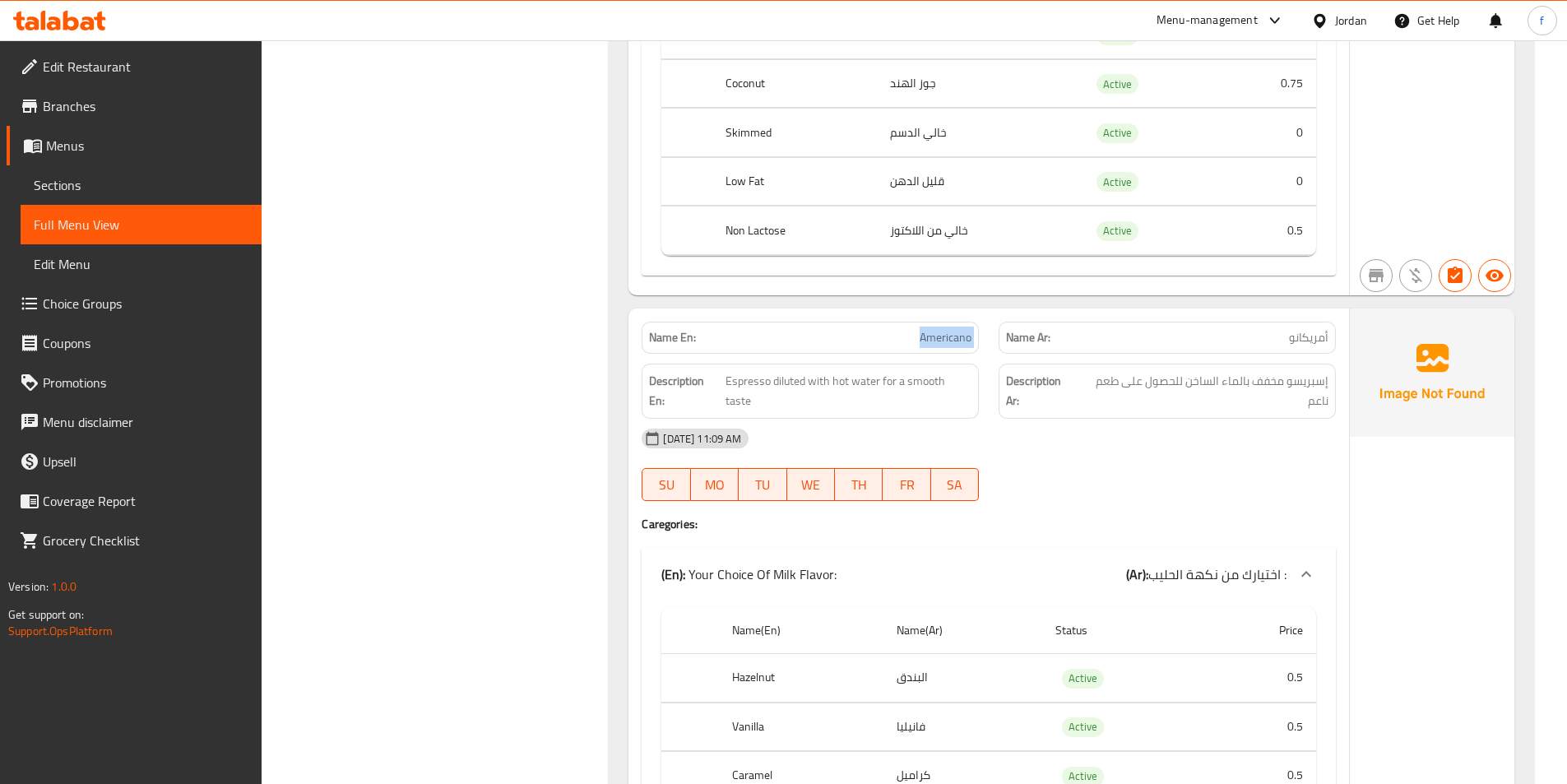
click at [836, 354] on div "Description En: Espresso diluted with hot water for a smooth taste" at bounding box center [810, 391] width 357 height 75
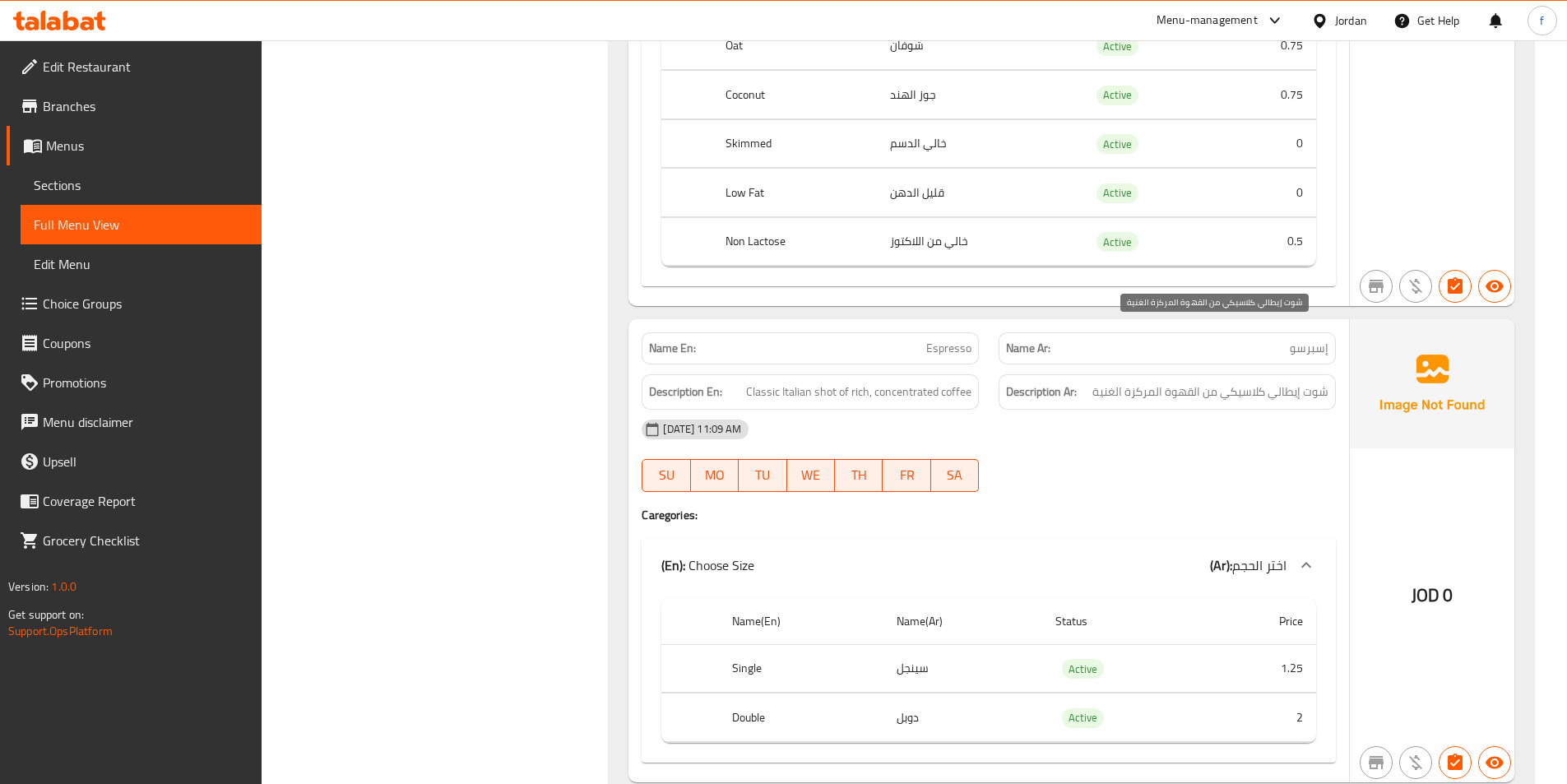
scroll to position [16343, 0]
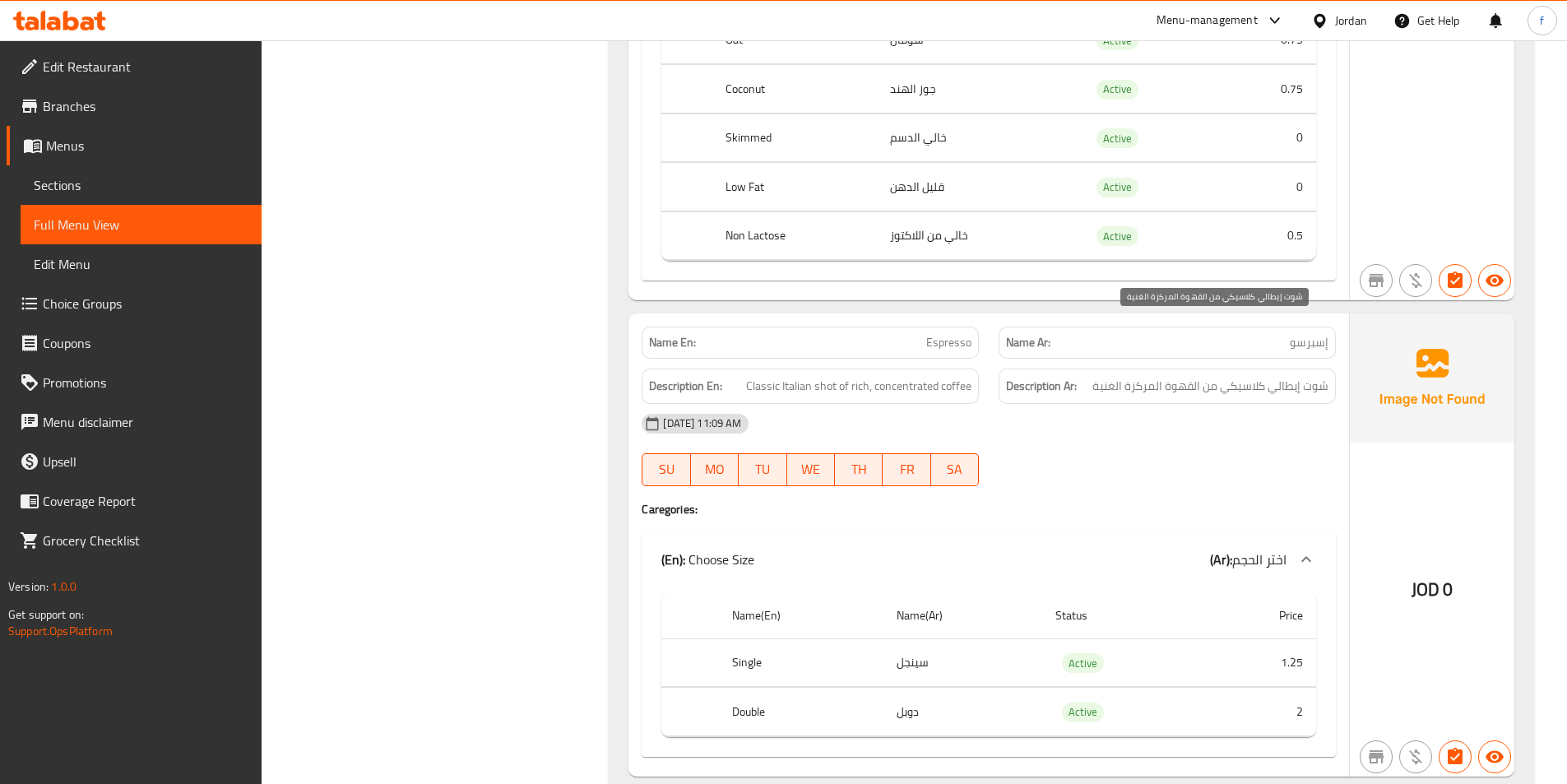
click at [1327, 404] on div "12-10-2025 11:09 AM SU MO TU WE TH FR SA" at bounding box center [989, 449] width 714 height 92
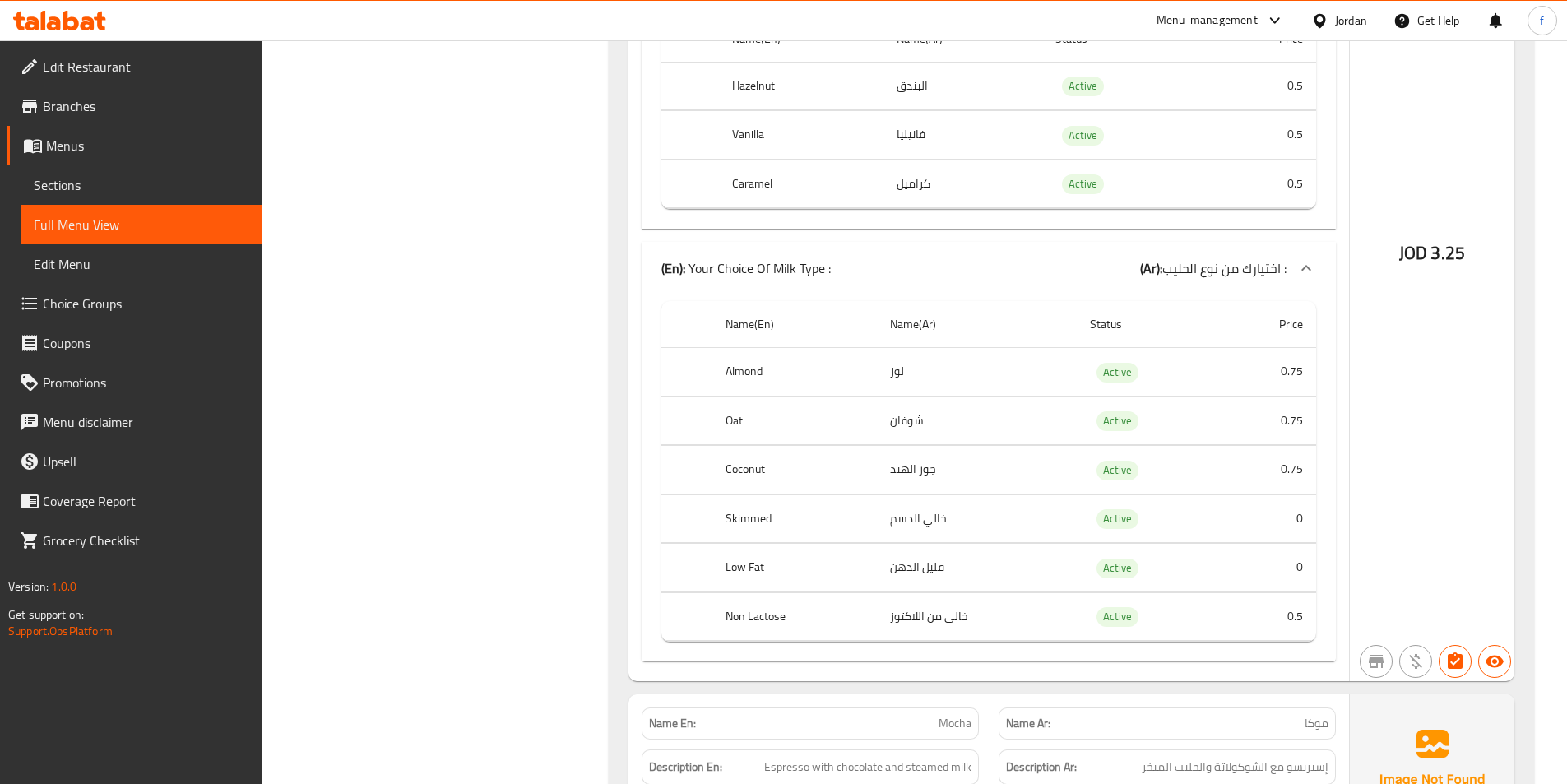
scroll to position [14945, 0]
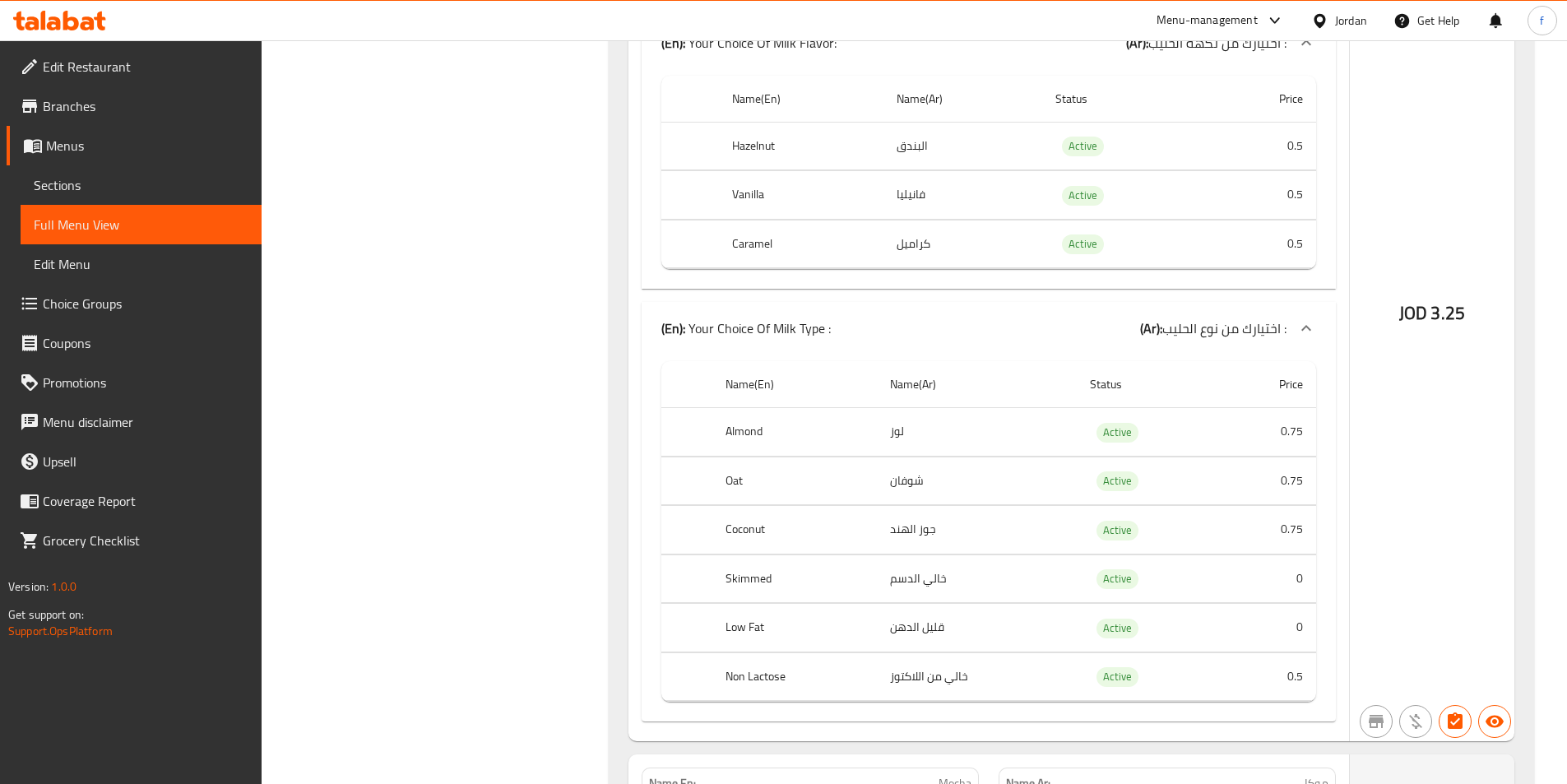
click at [108, 61] on span "Edit Restaurant" at bounding box center [145, 66] width 205 height 20
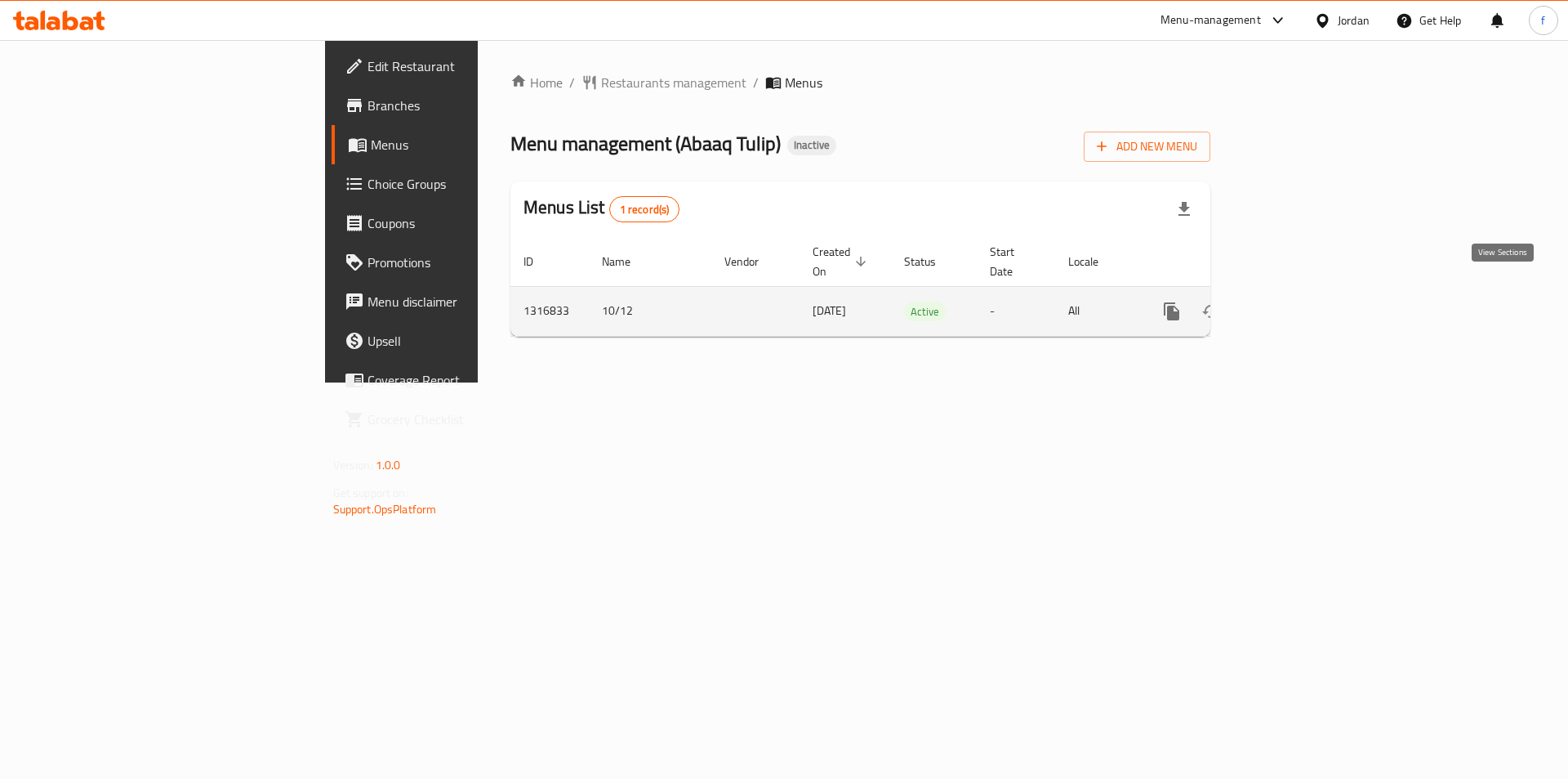
click at [1299, 302] on icon "enhanced table" at bounding box center [1290, 311] width 20 height 20
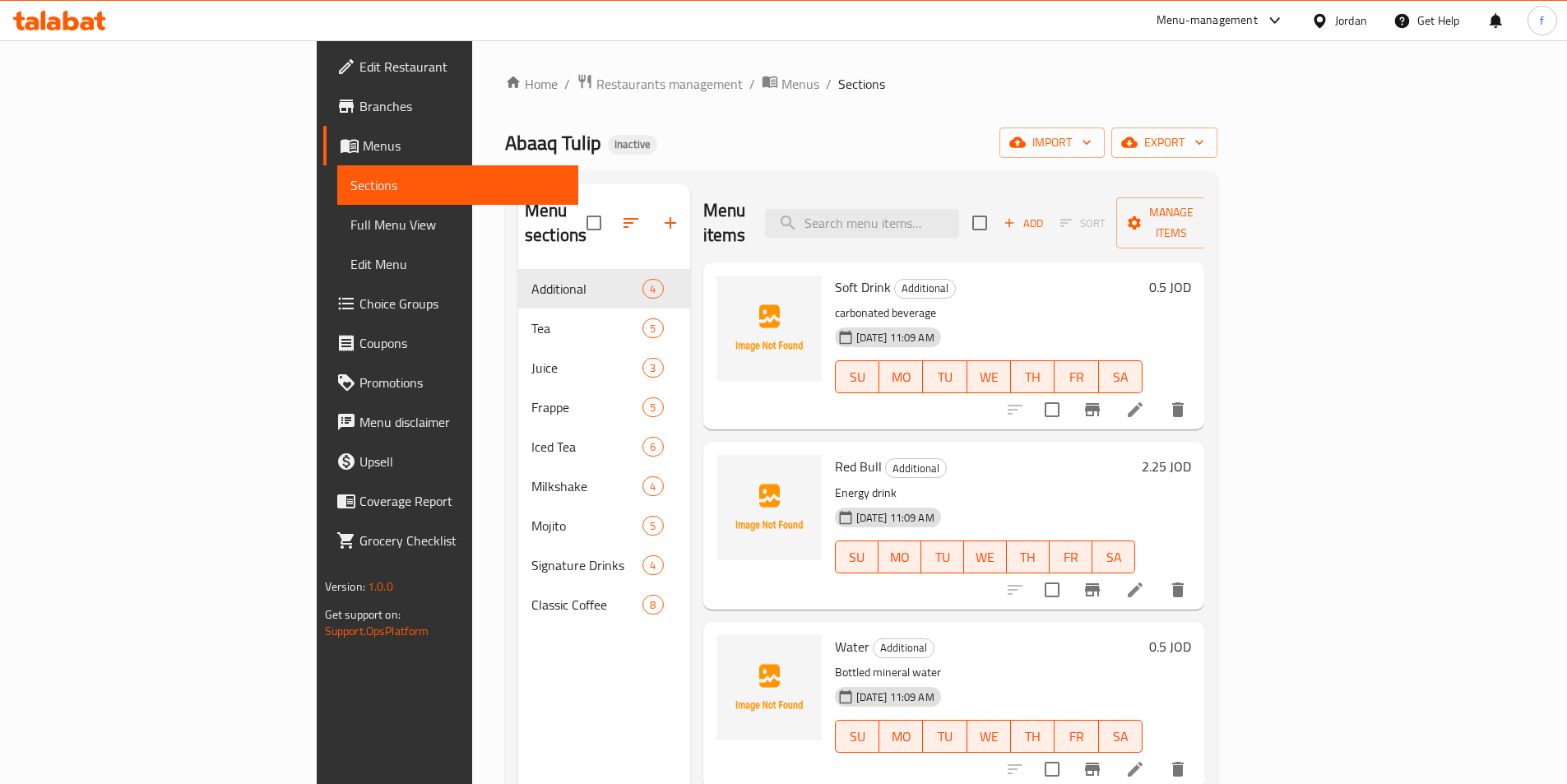
click at [350, 229] on span "Full Menu View" at bounding box center [457, 224] width 215 height 20
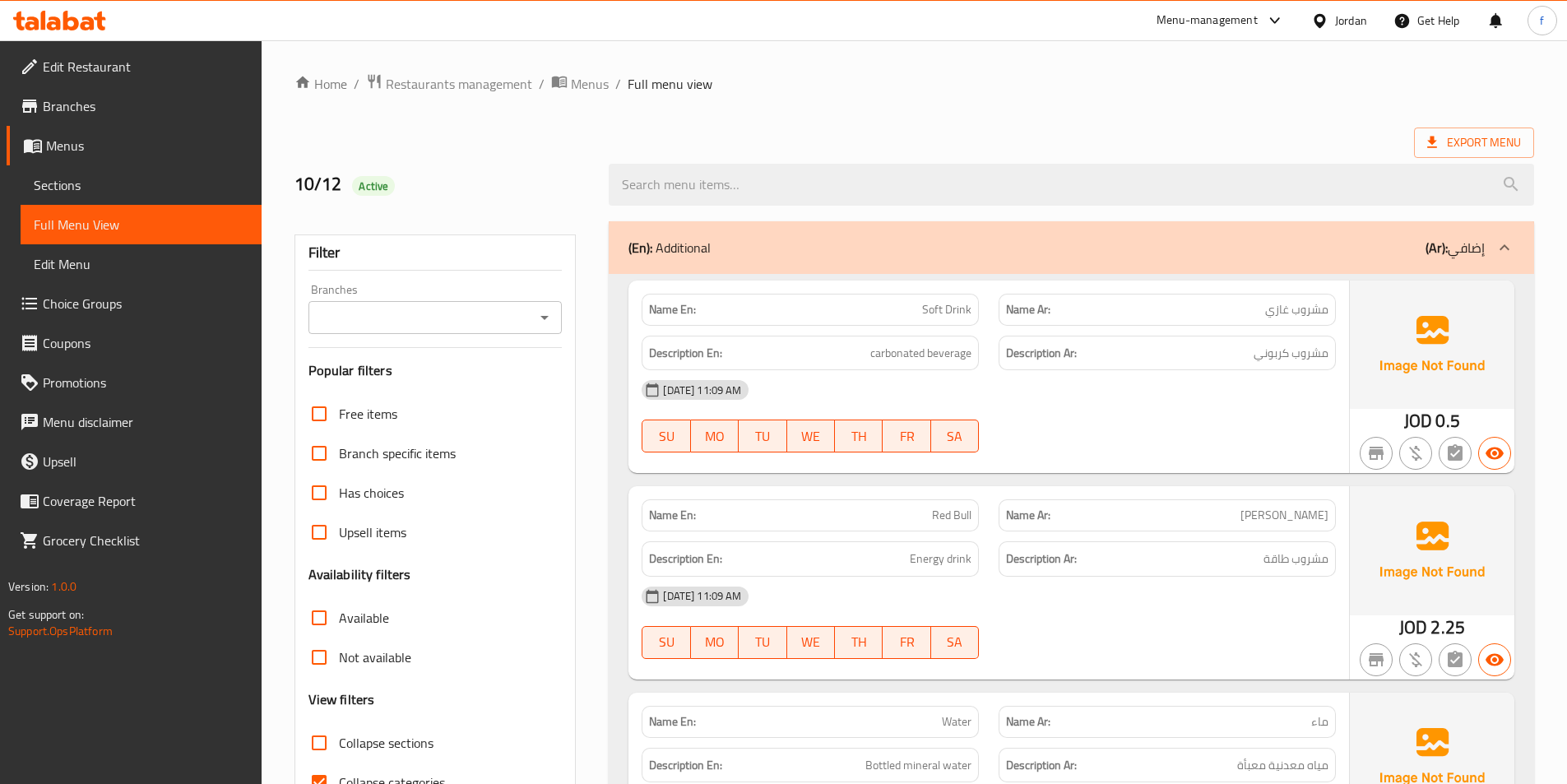
click at [1113, 161] on div at bounding box center [1071, 184] width 945 height 61
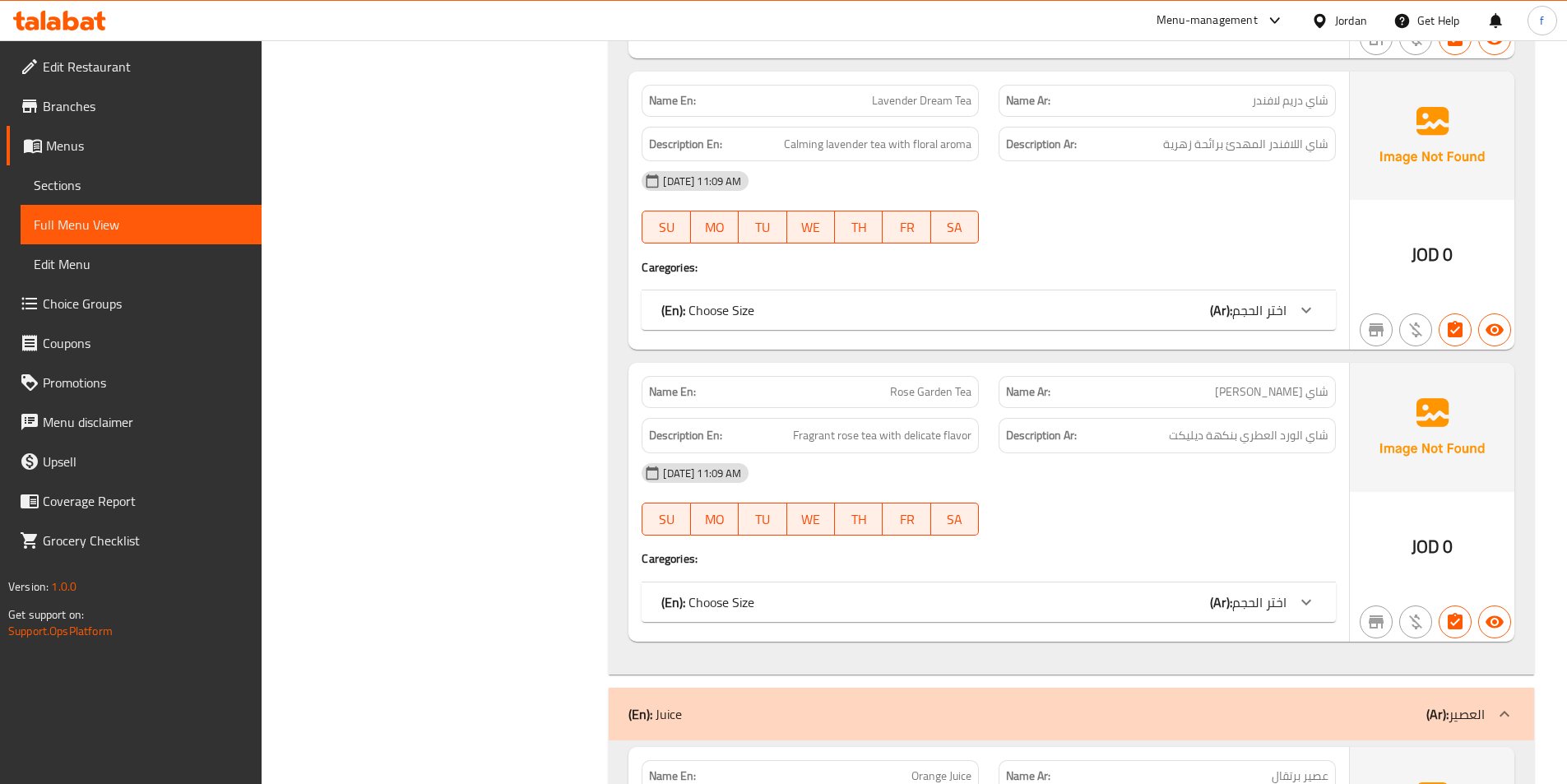
click at [958, 392] on span "Rose Garden Tea" at bounding box center [931, 392] width 81 height 17
copy span "Rose Garden Tea"
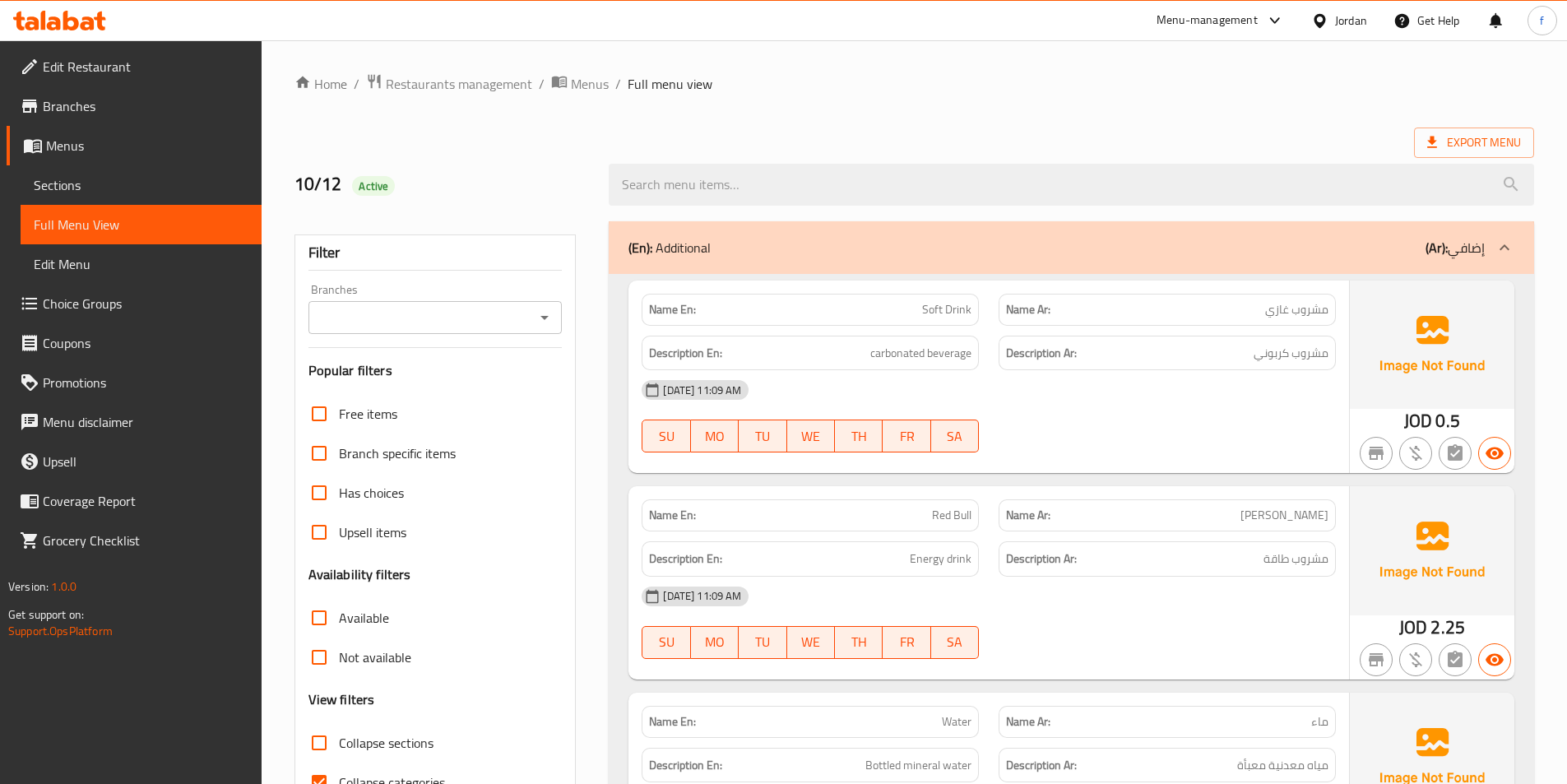
scroll to position [329, 0]
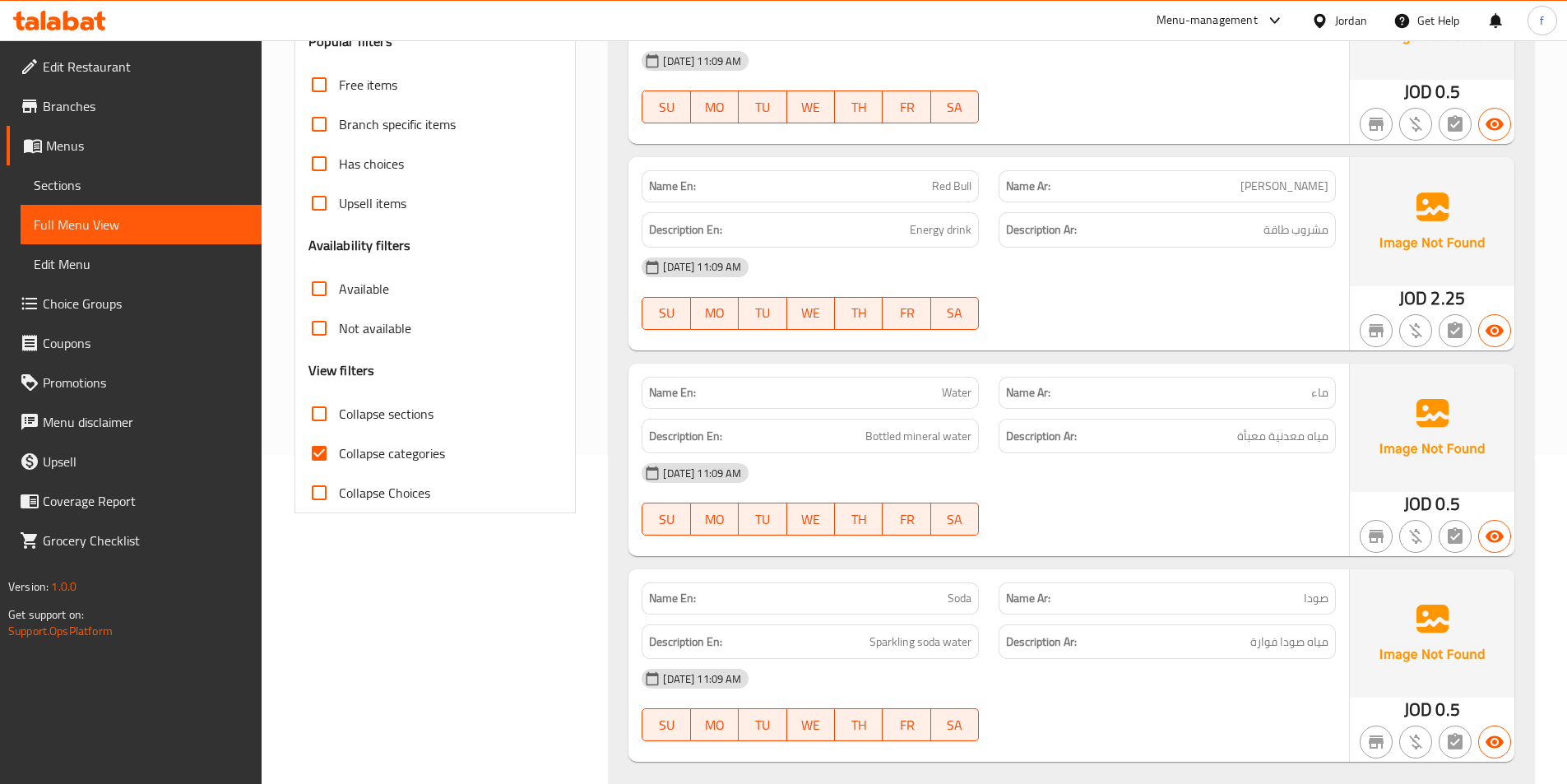
click at [368, 445] on span "Collapse categories" at bounding box center [392, 453] width 106 height 20
click at [339, 445] on input "Collapse categories" at bounding box center [319, 453] width 40 height 40
checkbox input "false"
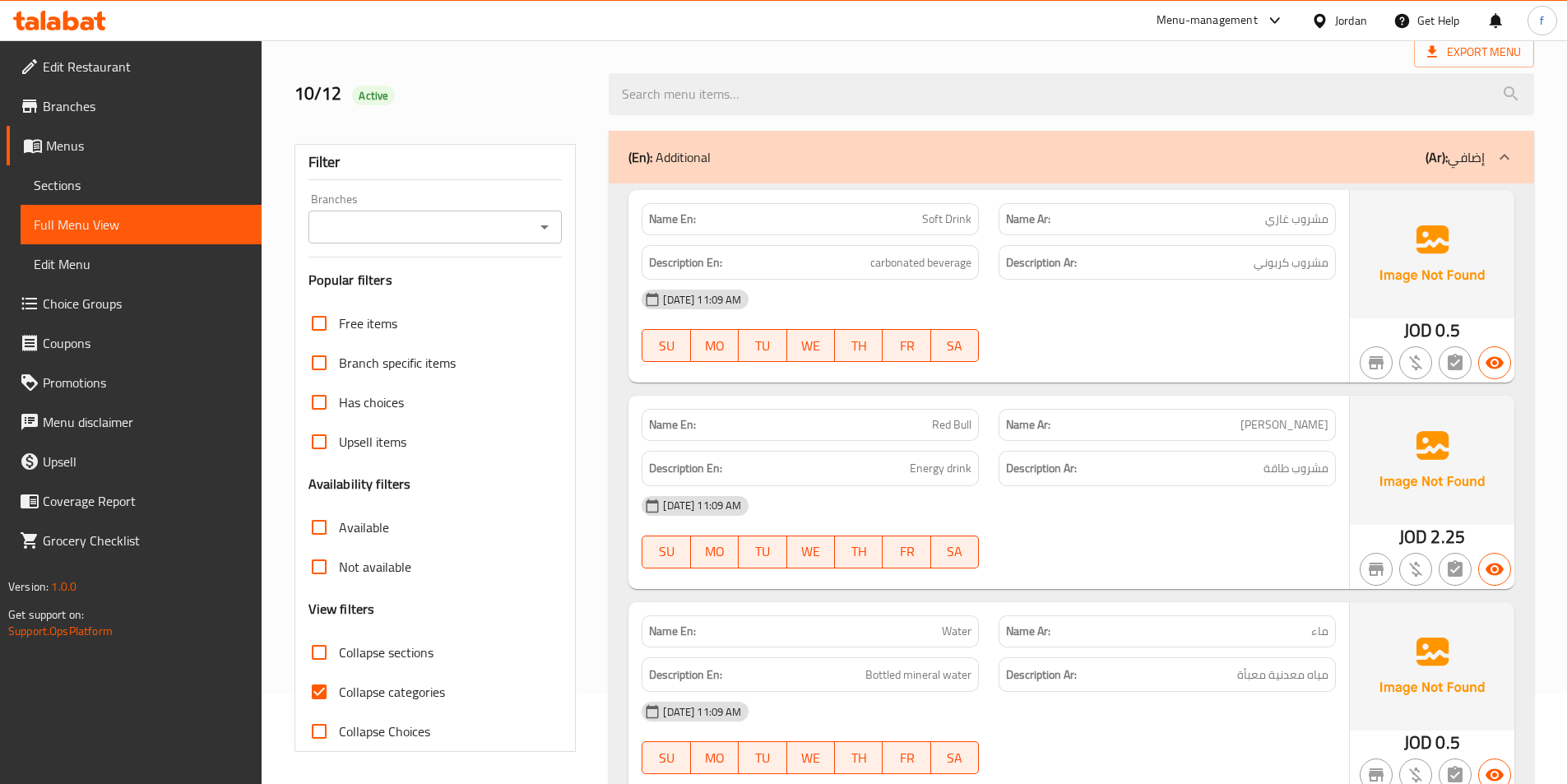
scroll to position [92, 0]
click at [381, 690] on span "Collapse categories" at bounding box center [392, 690] width 106 height 20
click at [339, 690] on input "Collapse categories" at bounding box center [319, 691] width 40 height 40
checkbox input "false"
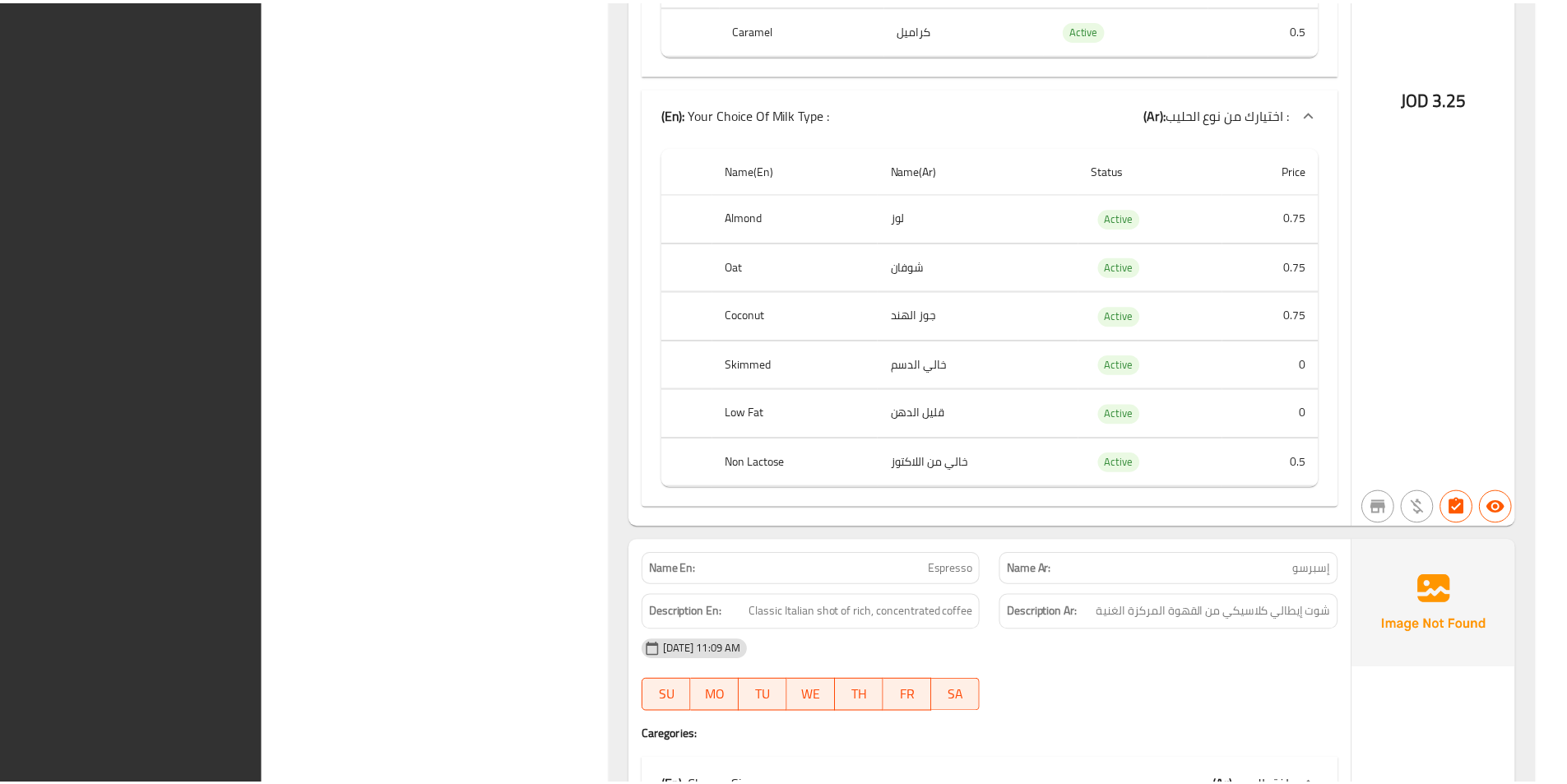
scroll to position [16324, 0]
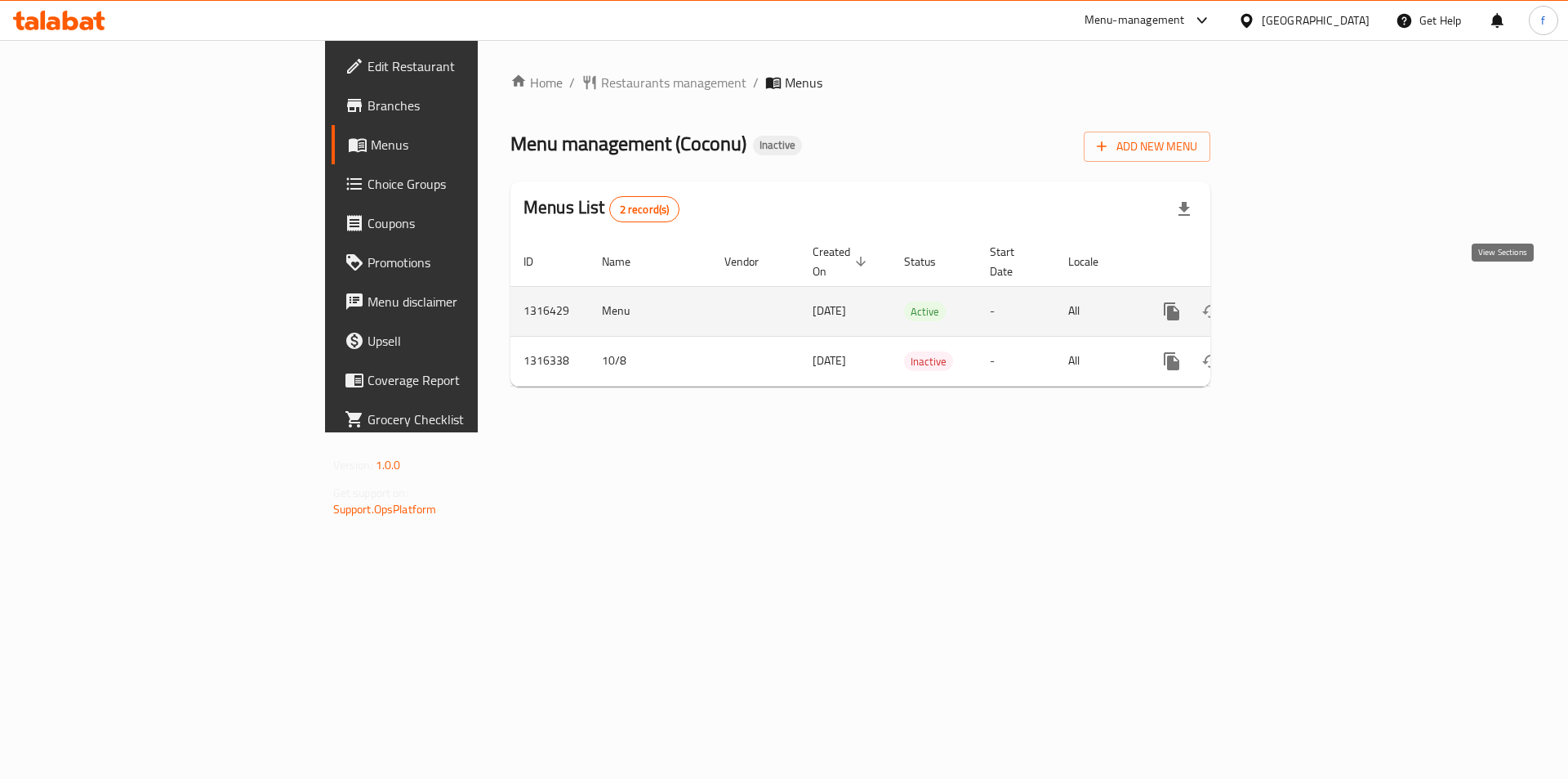
click at [1297, 304] on icon "enhanced table" at bounding box center [1290, 311] width 15 height 15
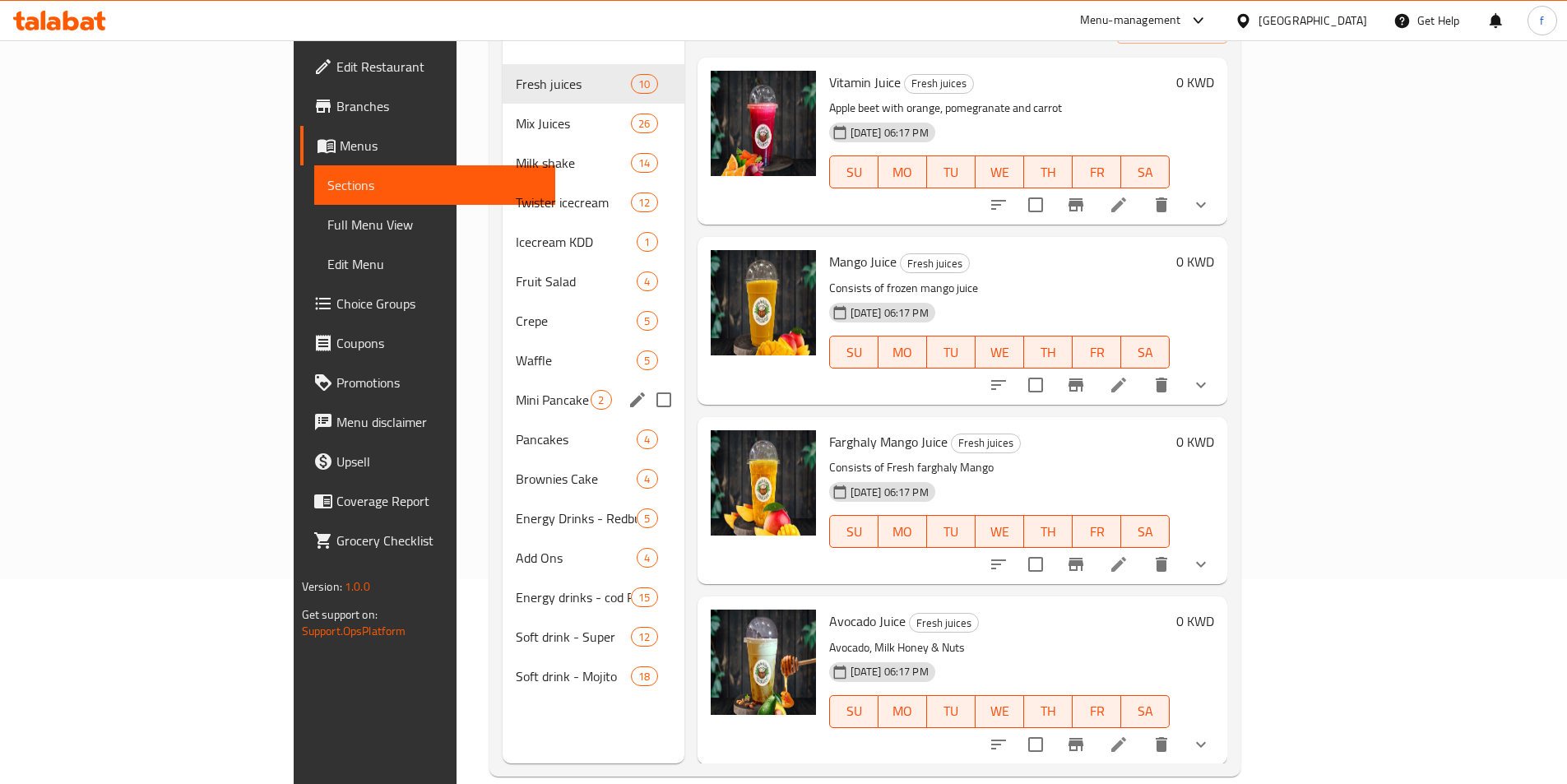
scroll to position [230, 0]
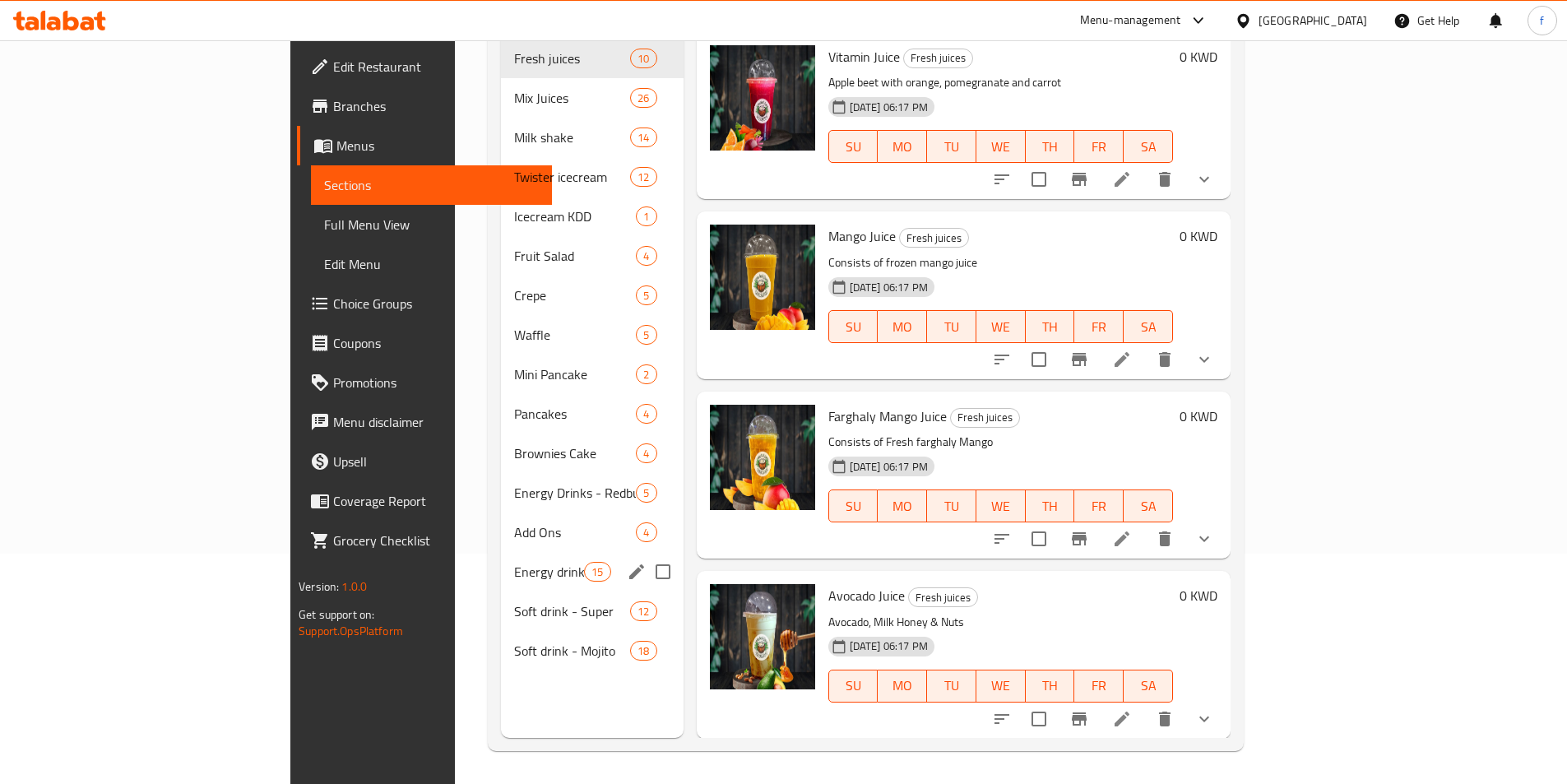
click at [502, 551] on div "Energy drinks - cod Red 15" at bounding box center [592, 571] width 183 height 40
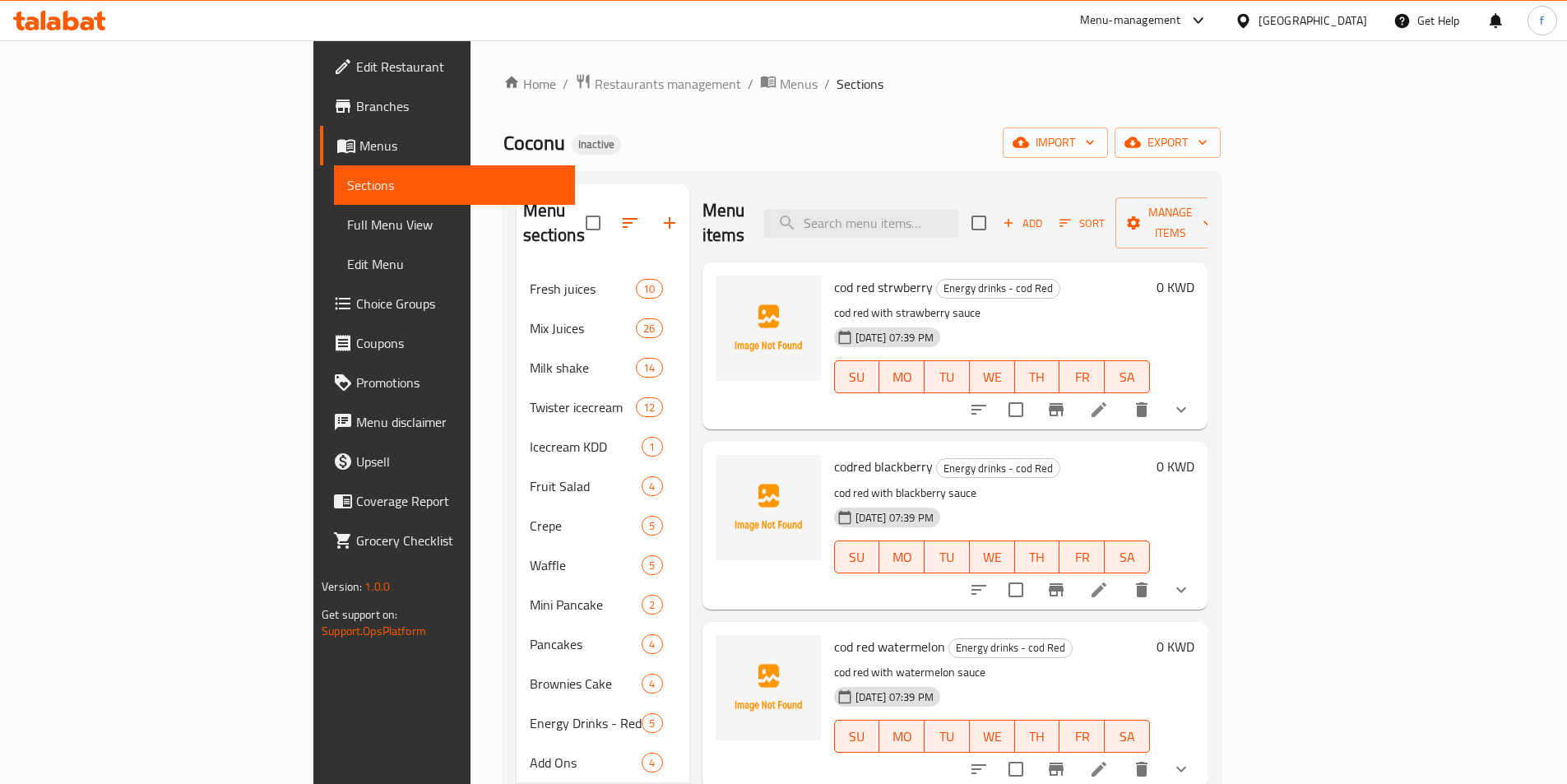
click at [1070, 4] on div "Menu-management Kuwait Get Help f" at bounding box center [784, 21] width 1567 height 40
click at [82, 18] on icon at bounding box center [60, 20] width 93 height 20
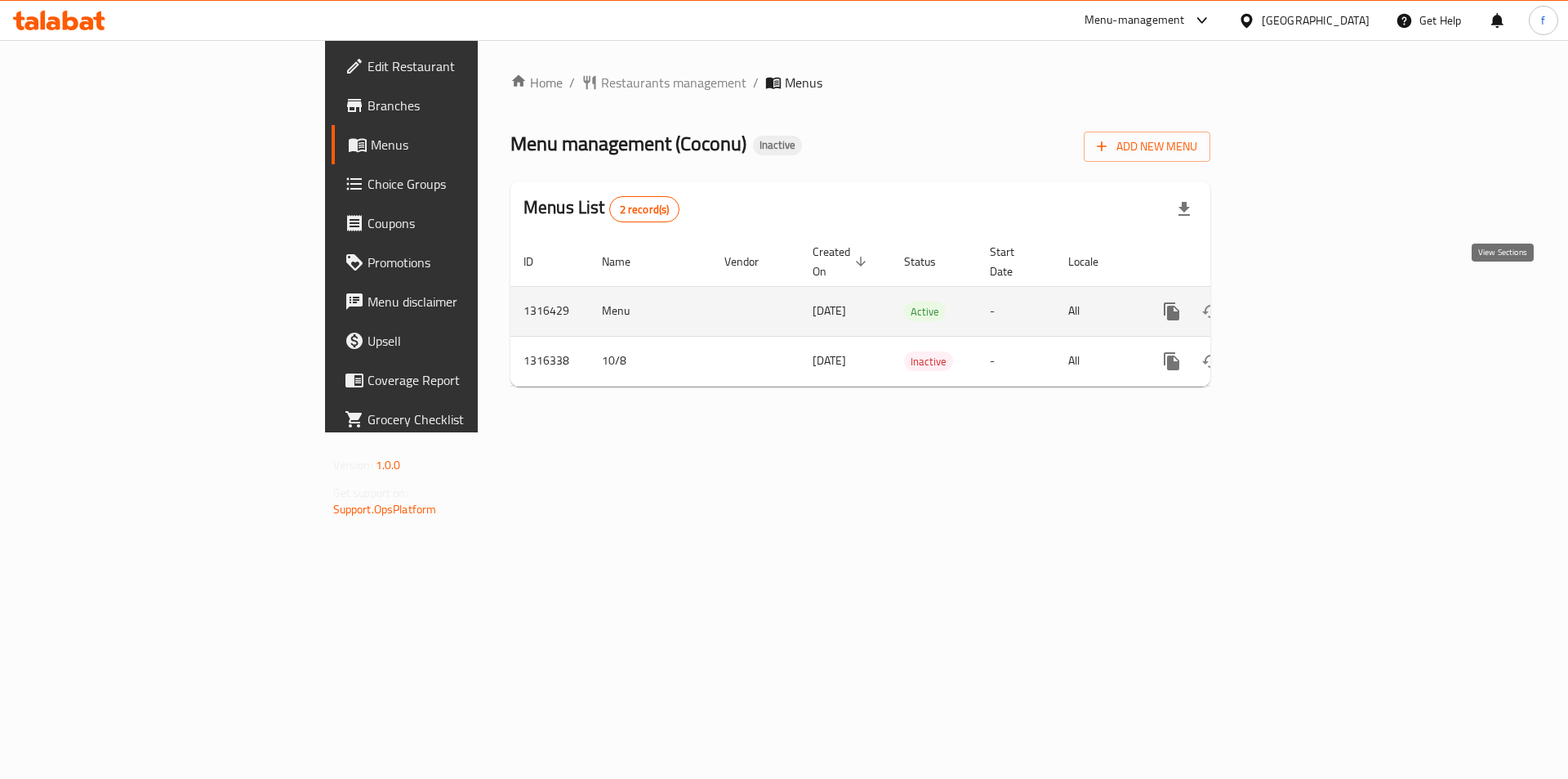
click at [1299, 302] on icon "enhanced table" at bounding box center [1290, 311] width 20 height 20
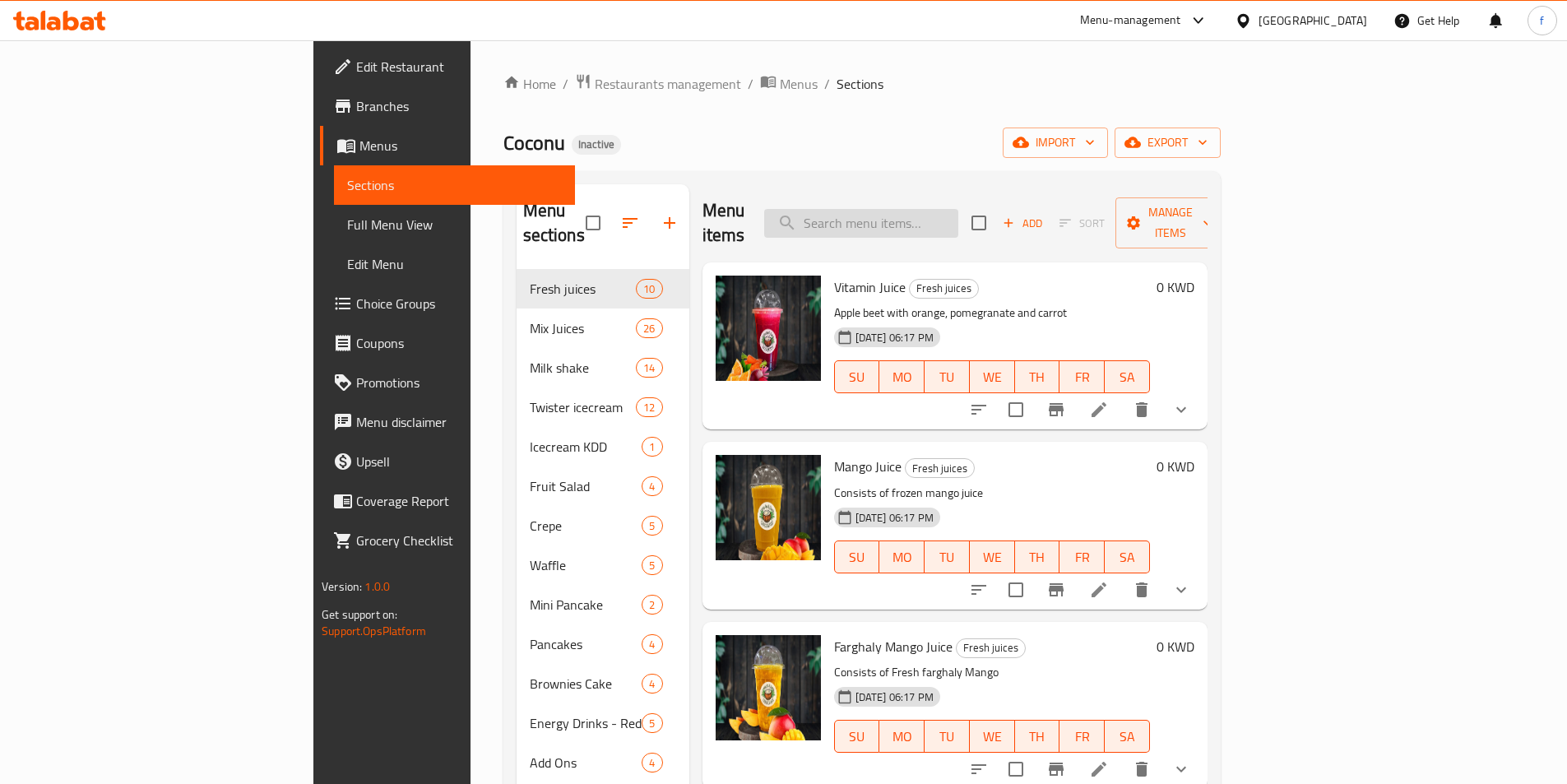
click at [959, 211] on input "search" at bounding box center [861, 223] width 194 height 28
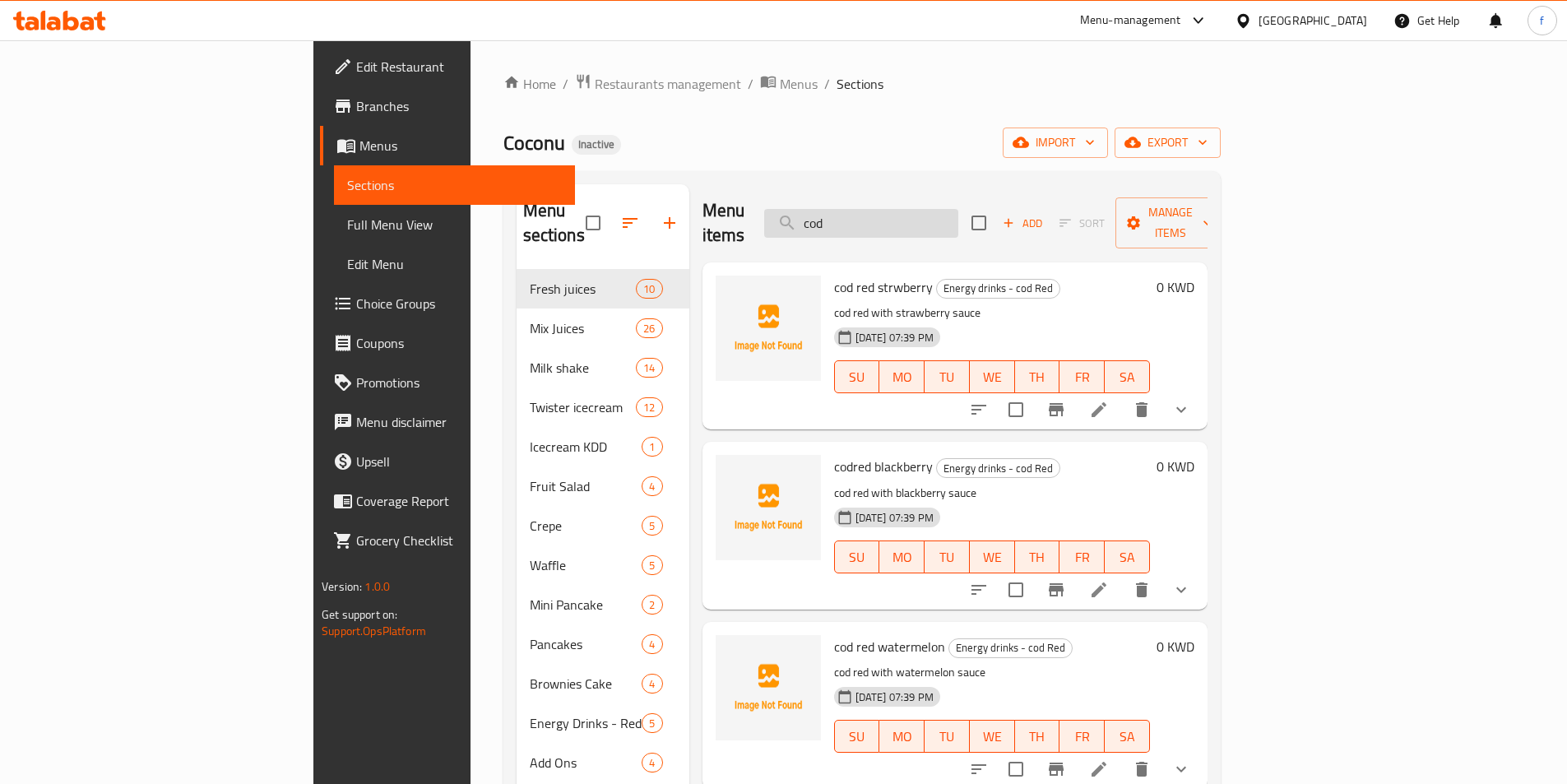
click at [942, 213] on input "cod" at bounding box center [861, 223] width 194 height 28
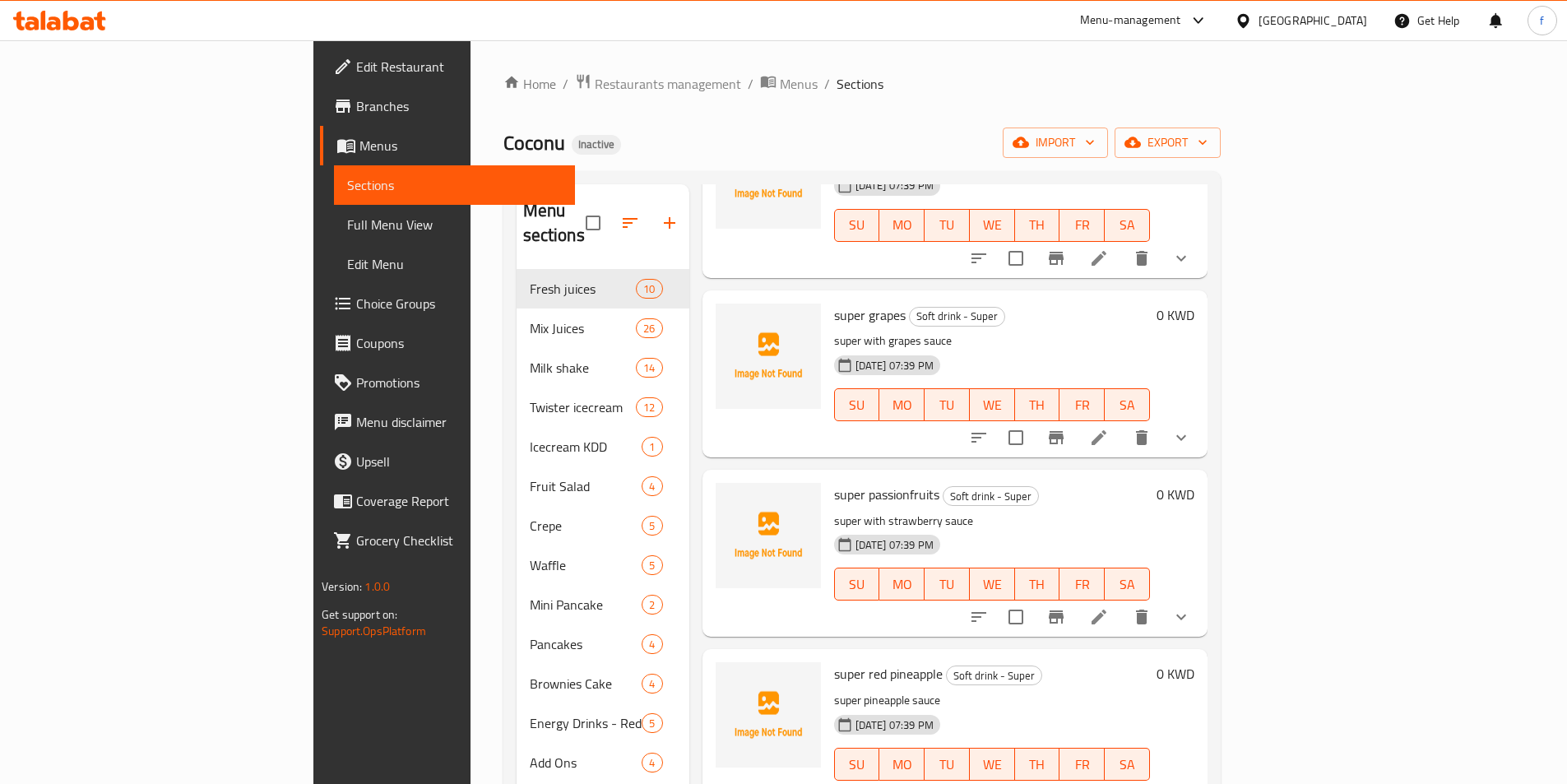
scroll to position [1772, 0]
type input "super"
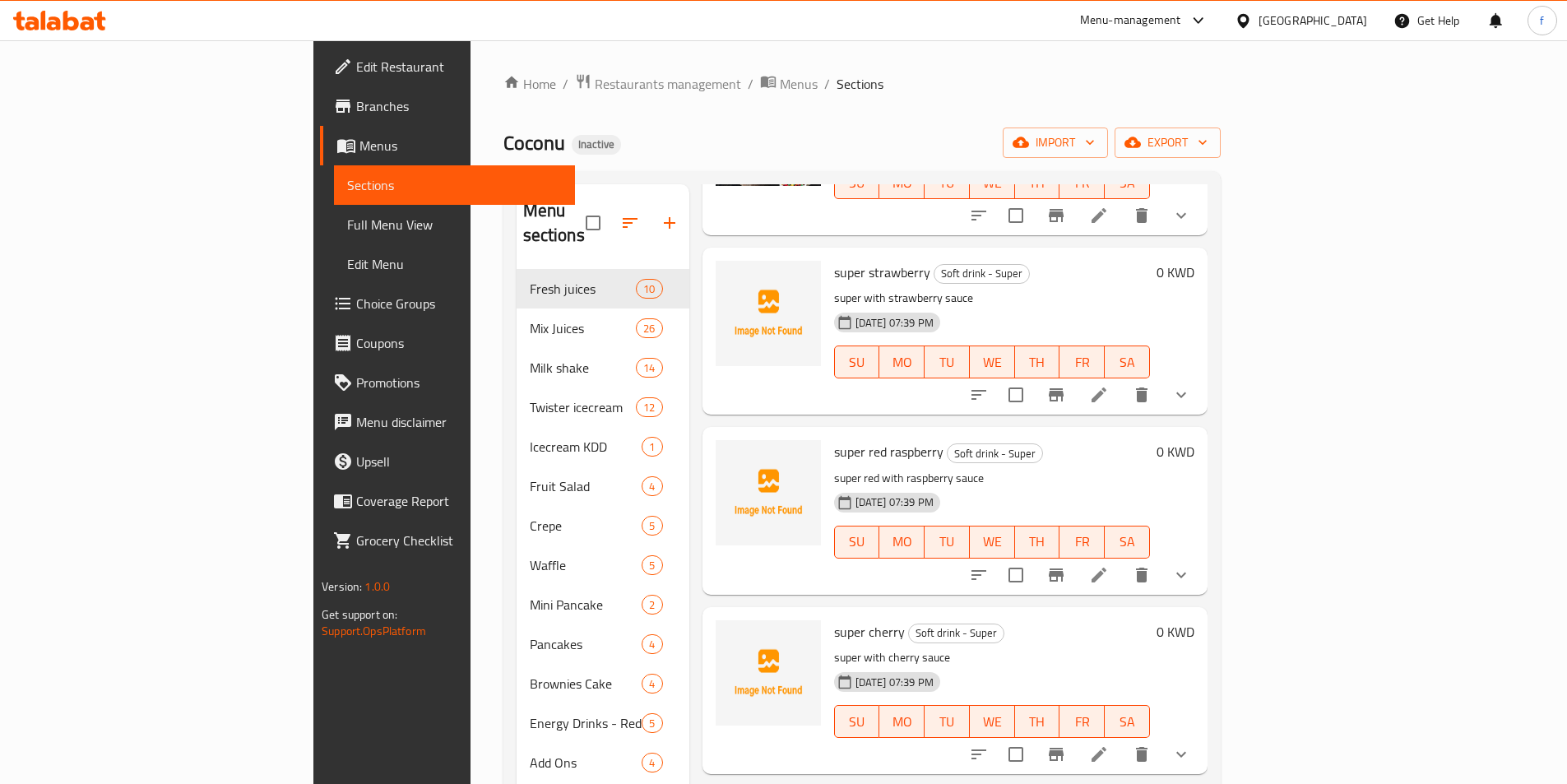
scroll to position [0, 0]
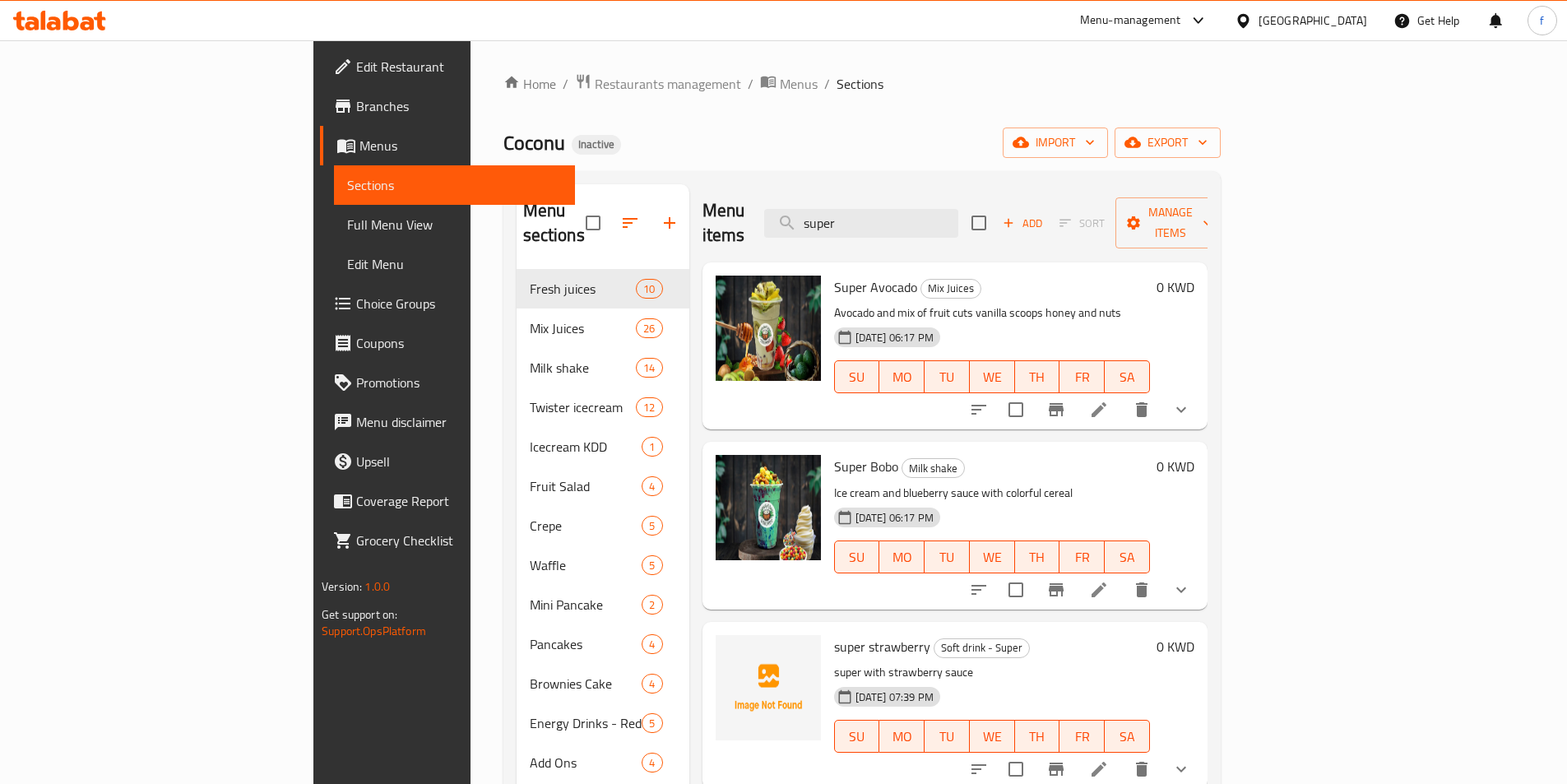
drag, startPoint x: 79, startPoint y: 219, endPoint x: 173, endPoint y: 231, distance: 94.8
click at [347, 219] on span "Full Menu View" at bounding box center [454, 224] width 215 height 20
click at [347, 231] on span "Full Menu View" at bounding box center [454, 224] width 215 height 20
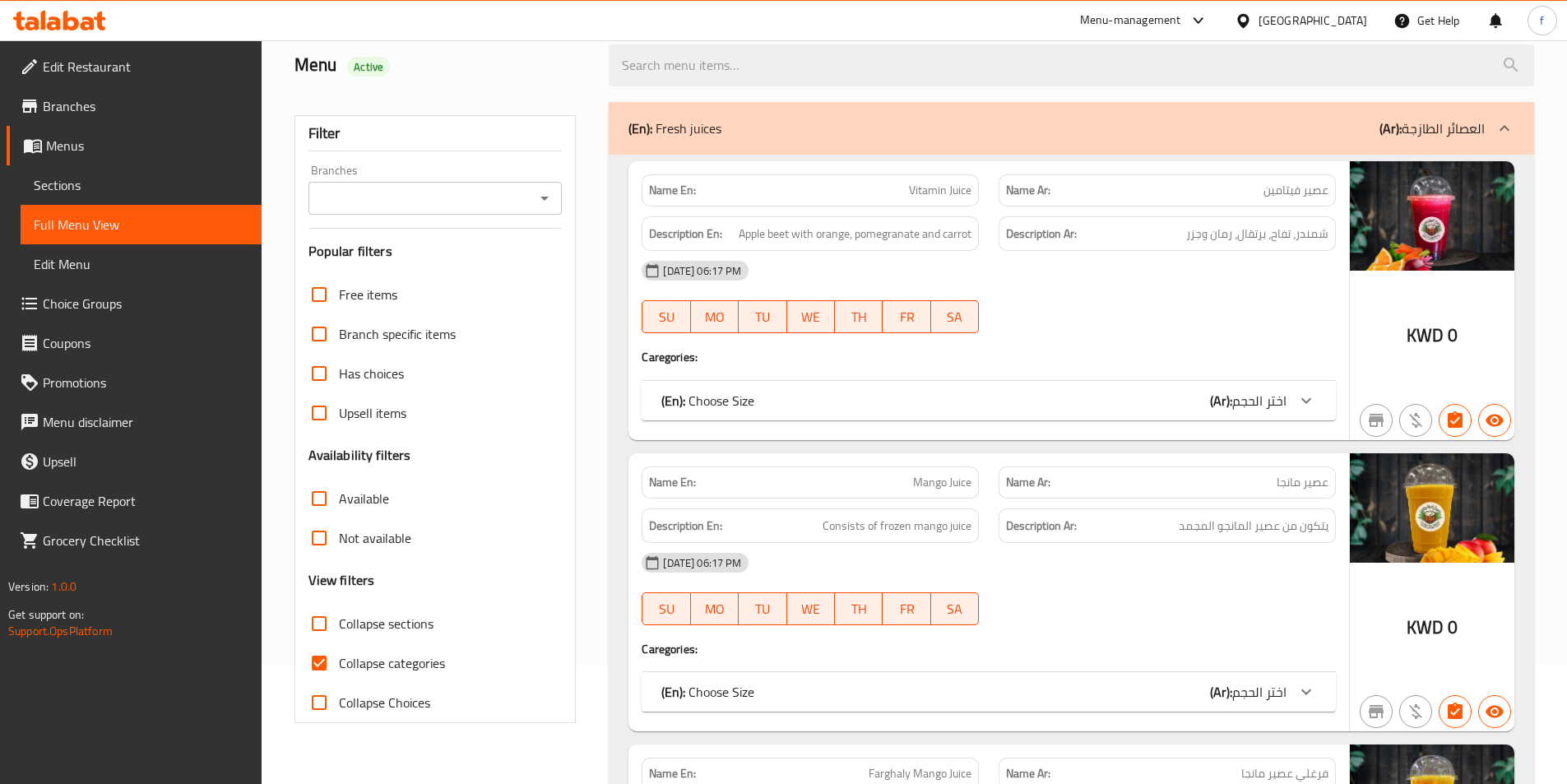
scroll to position [247, 0]
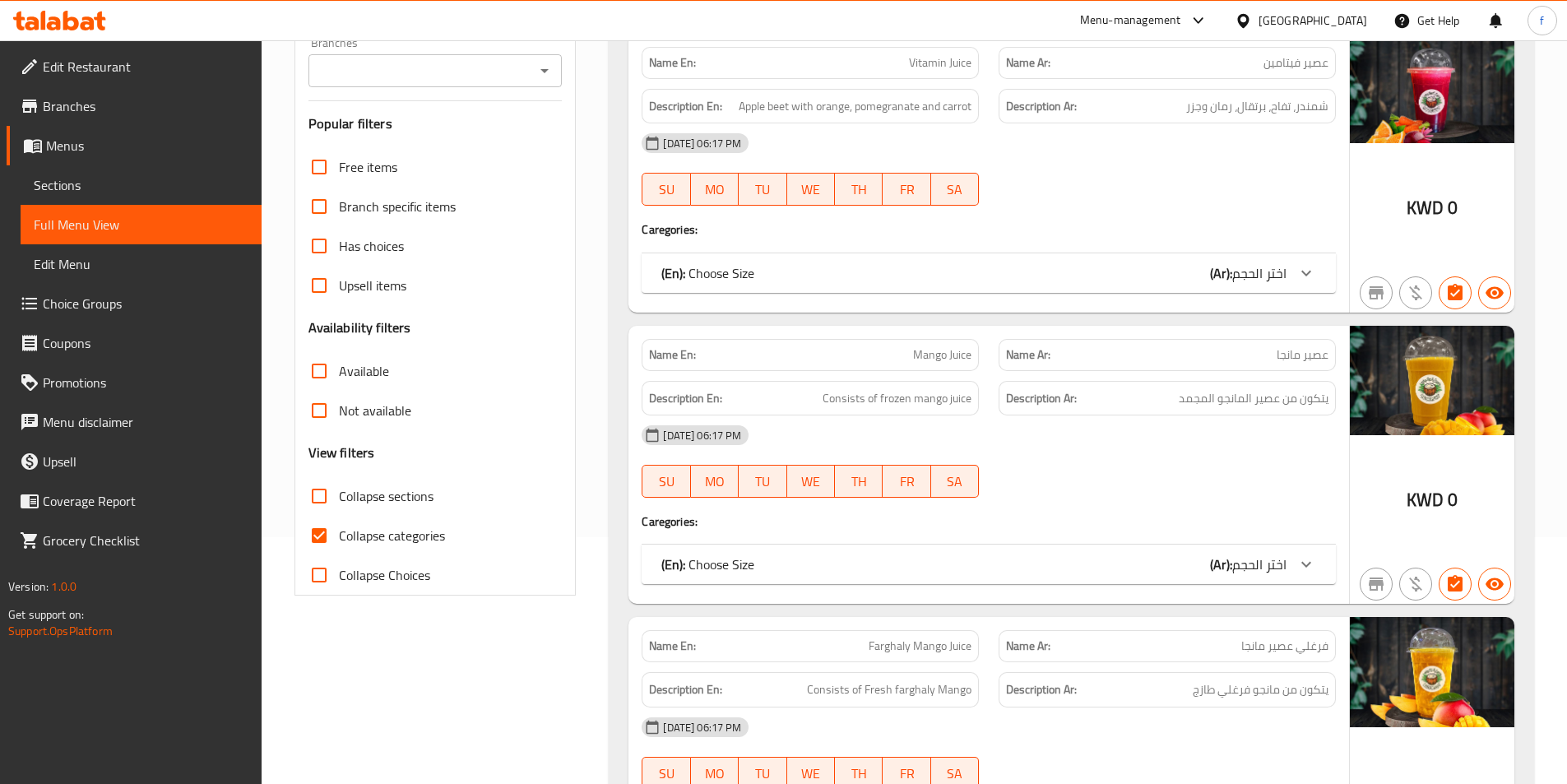
click at [321, 548] on input "Collapse categories" at bounding box center [319, 535] width 40 height 40
checkbox input "false"
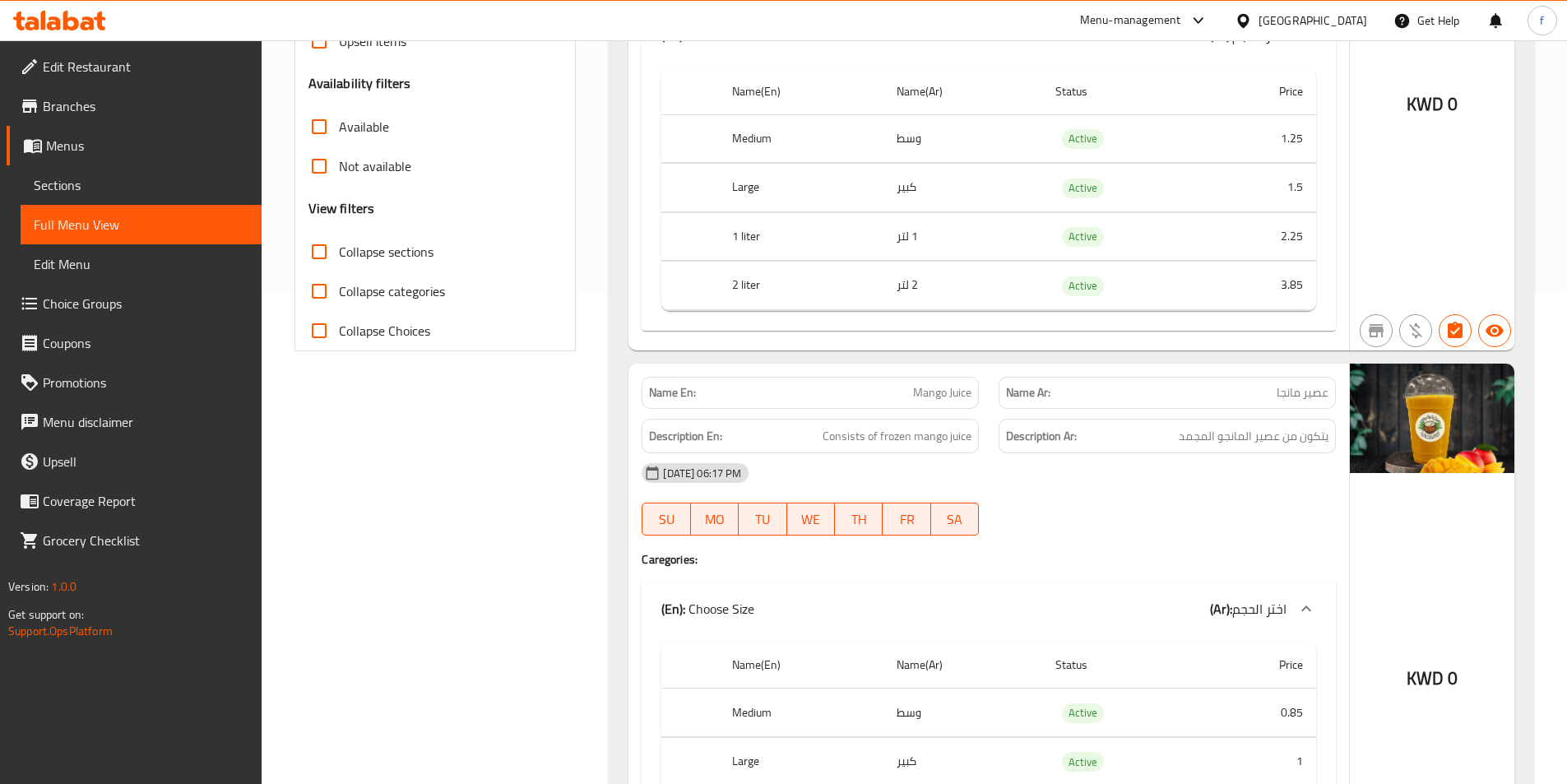
scroll to position [573, 0]
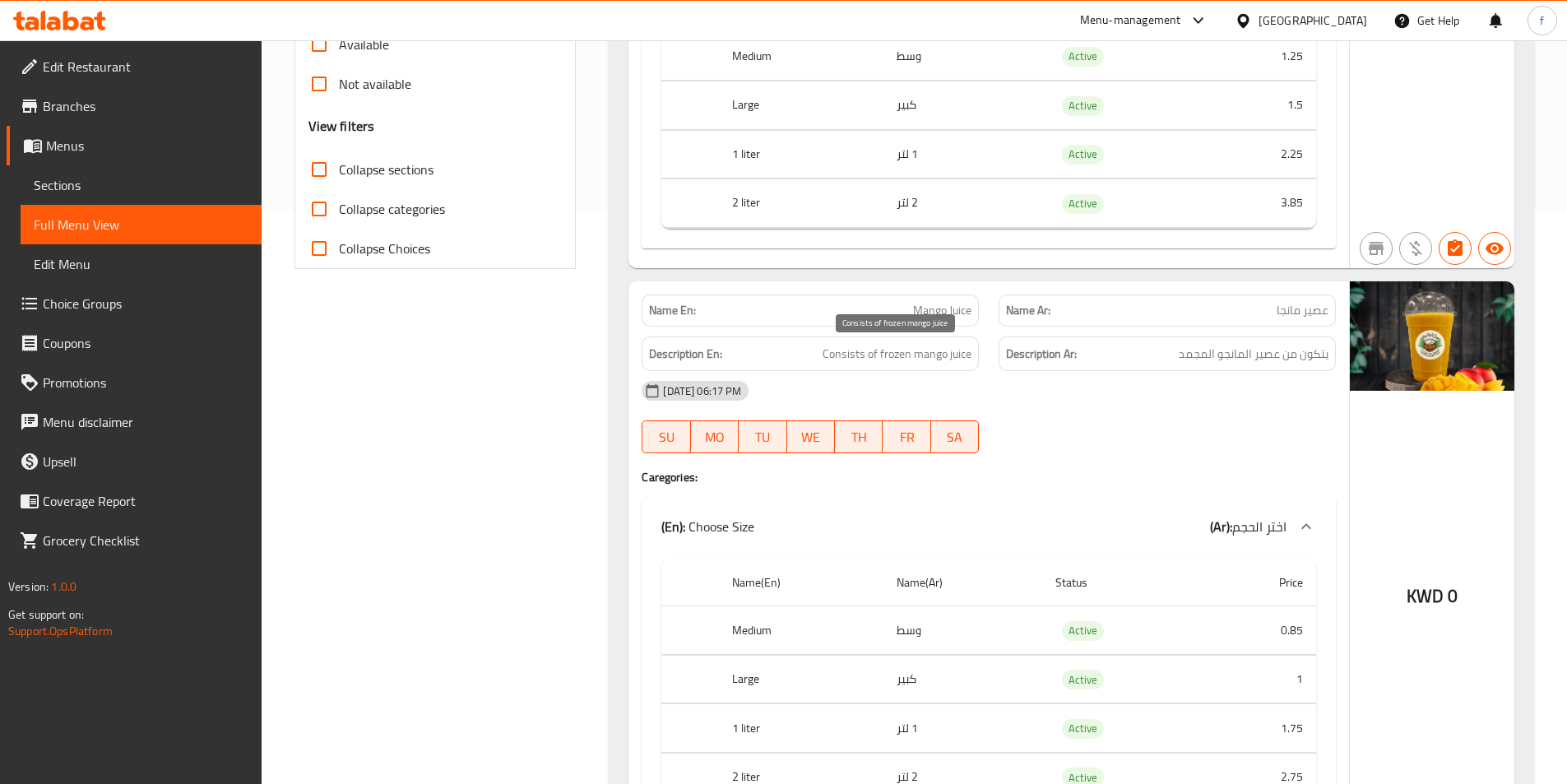
click at [836, 355] on span "Consists of frozen mango juice" at bounding box center [897, 354] width 149 height 21
click at [878, 352] on span "Consists of frozen mango juice" at bounding box center [897, 354] width 149 height 21
click at [952, 358] on span "Consists of frozen mango juice" at bounding box center [897, 354] width 149 height 21
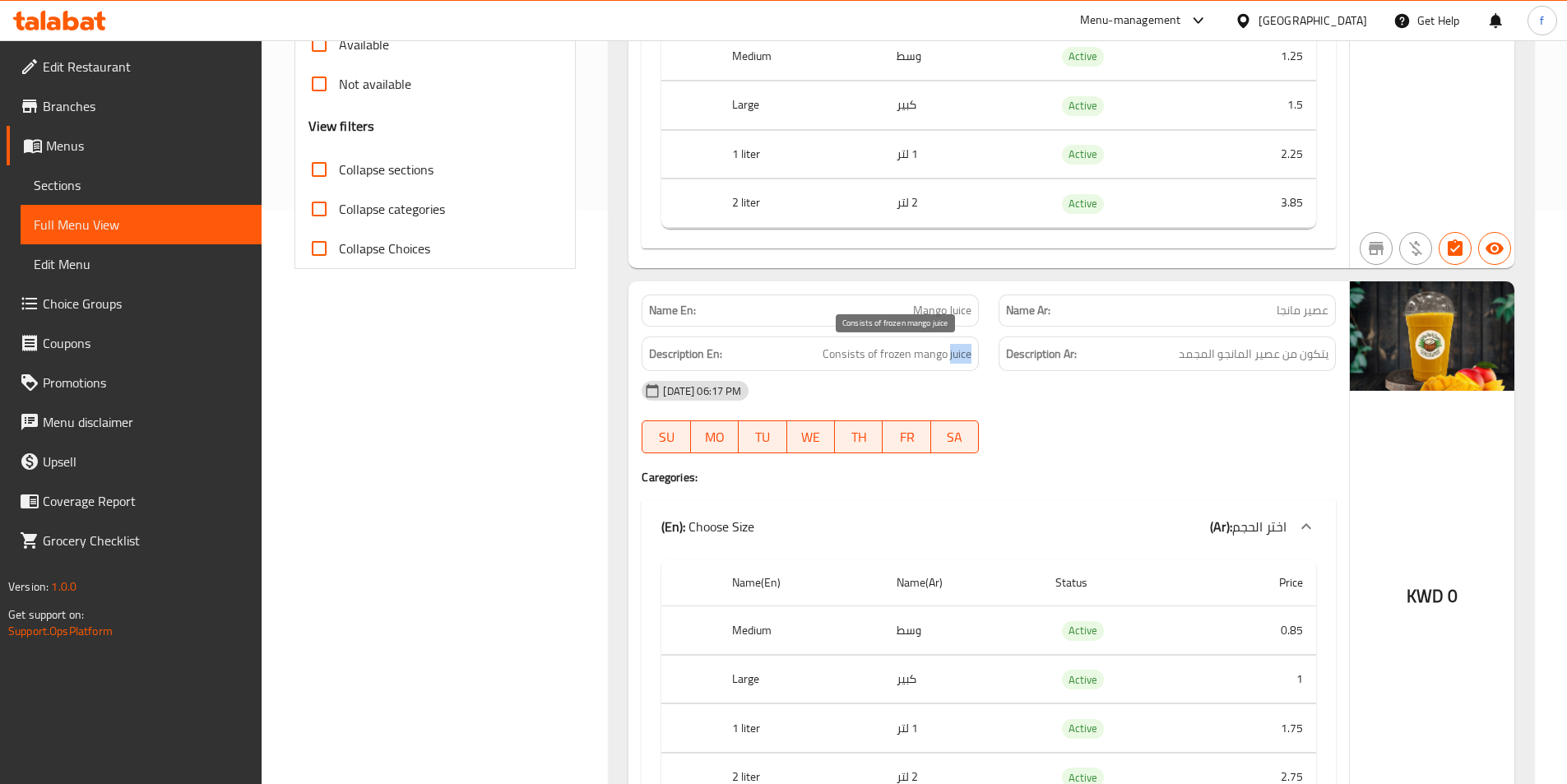
click at [952, 358] on span "Consists of frozen mango juice" at bounding box center [897, 354] width 149 height 21
click at [912, 358] on span "Consists of frozen mango juice" at bounding box center [897, 354] width 149 height 21
click at [900, 357] on span "Consists of frozen mango juice" at bounding box center [897, 354] width 149 height 21
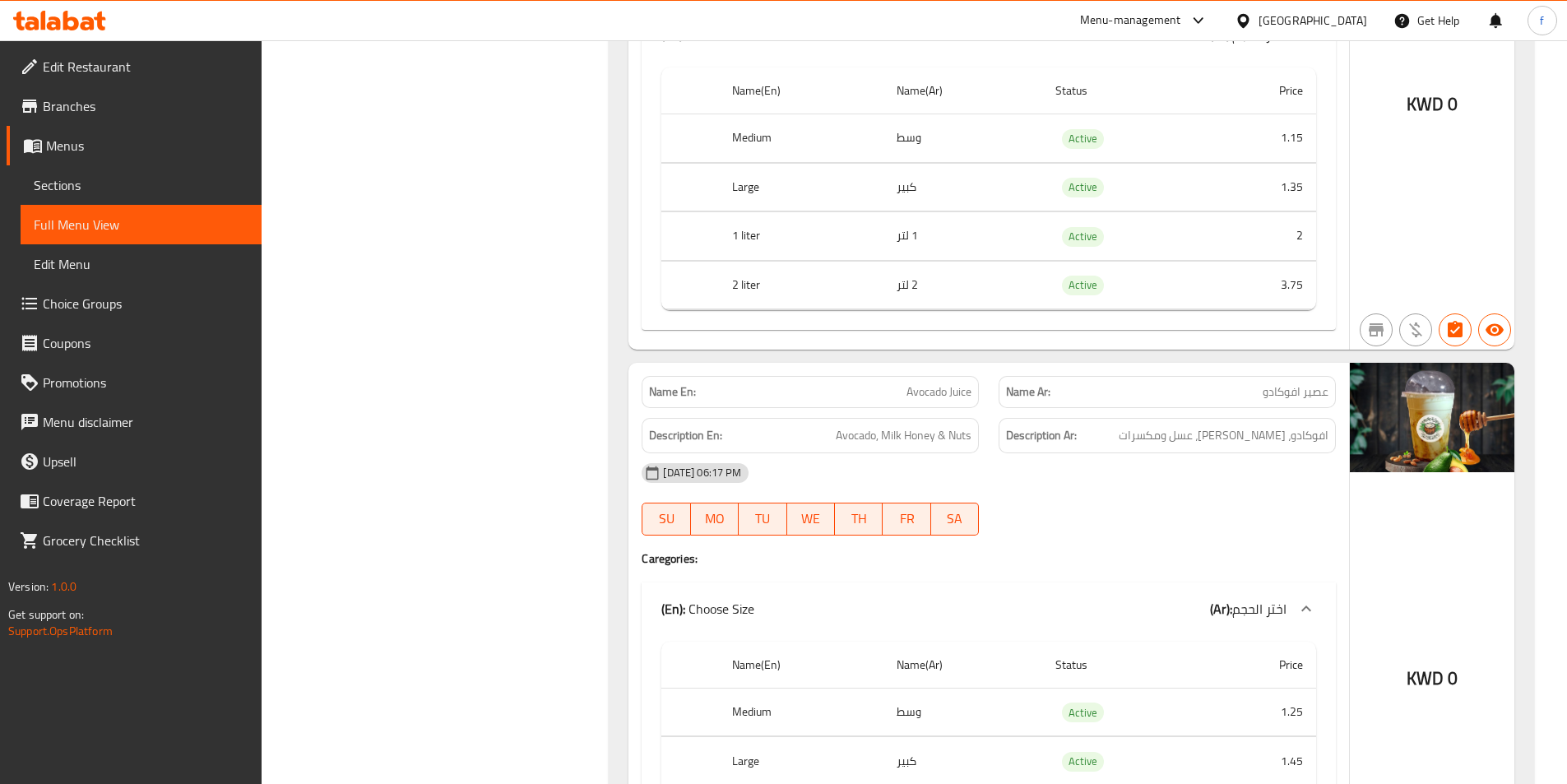
scroll to position [2786, 0]
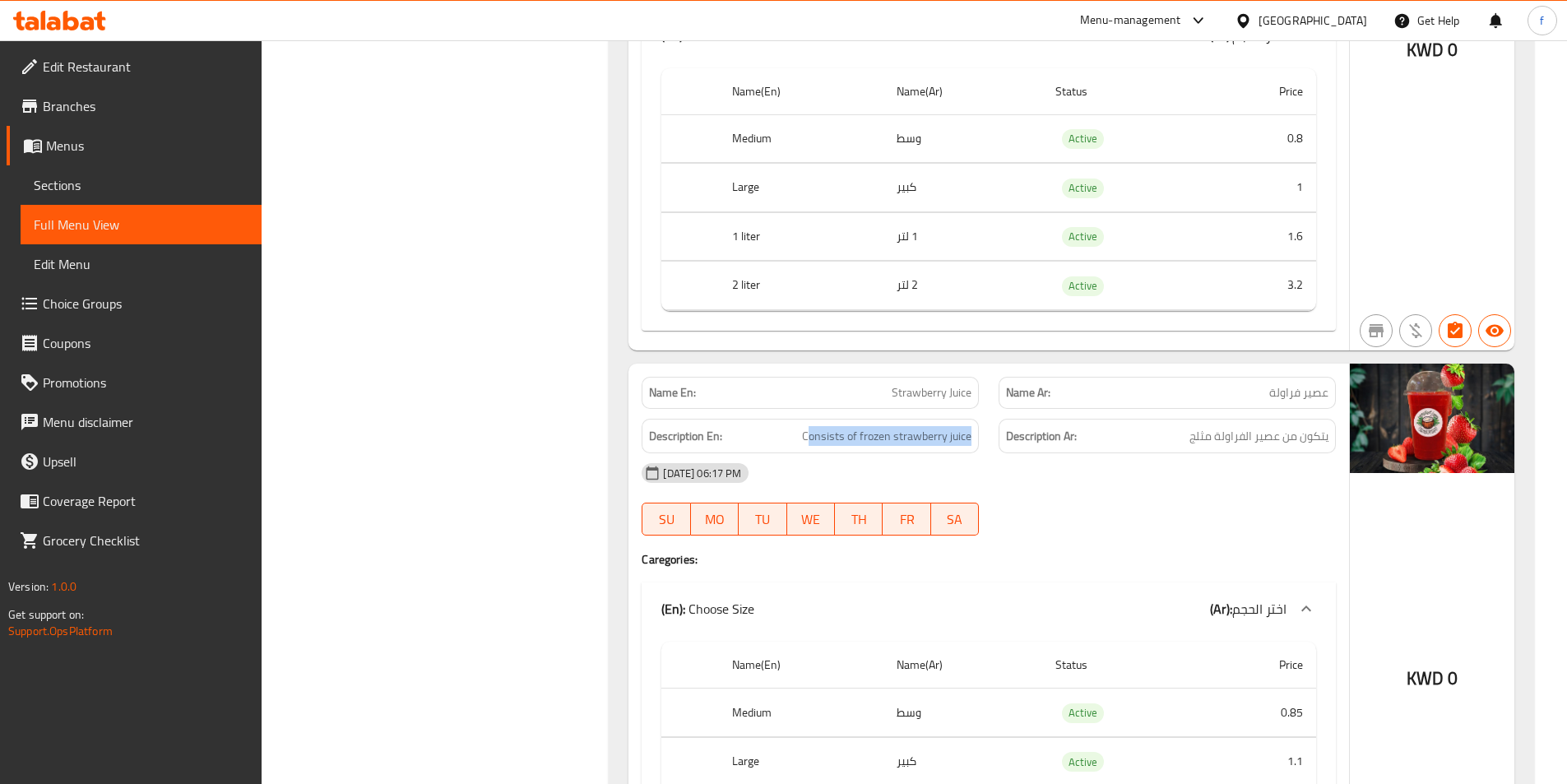
drag, startPoint x: 811, startPoint y: 438, endPoint x: 995, endPoint y: 433, distance: 184.1
click at [995, 433] on div "Description En: Consists of frozen strawberry juice Description Ar: يتكون من عص…" at bounding box center [989, 436] width 714 height 55
click at [995, 433] on div "Description Ar: يتكون من عصير الفراولة مثلج" at bounding box center [1167, 436] width 357 height 55
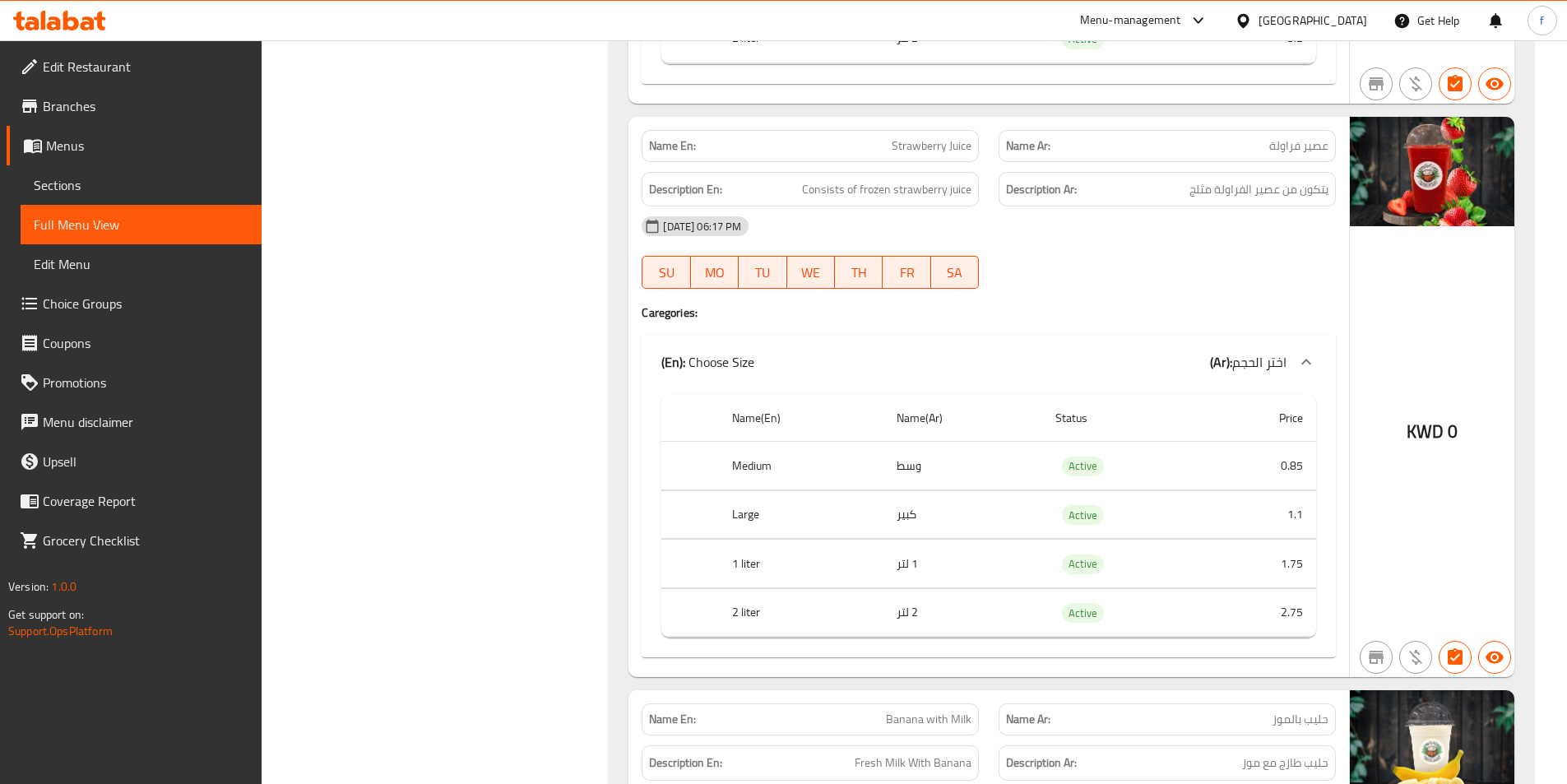
scroll to position [3933, 0]
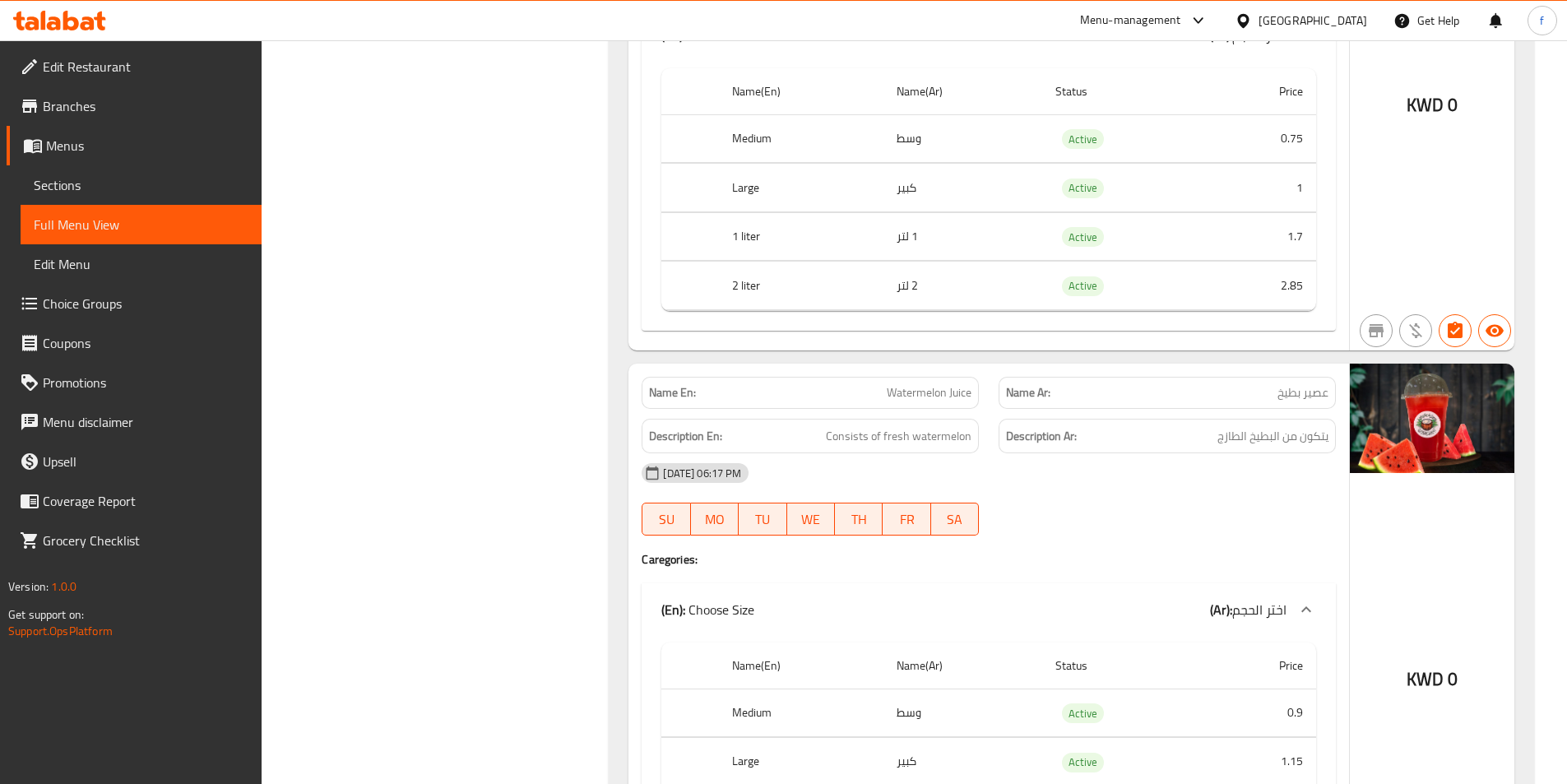
click at [943, 392] on span "Watermelon Juice" at bounding box center [929, 392] width 85 height 17
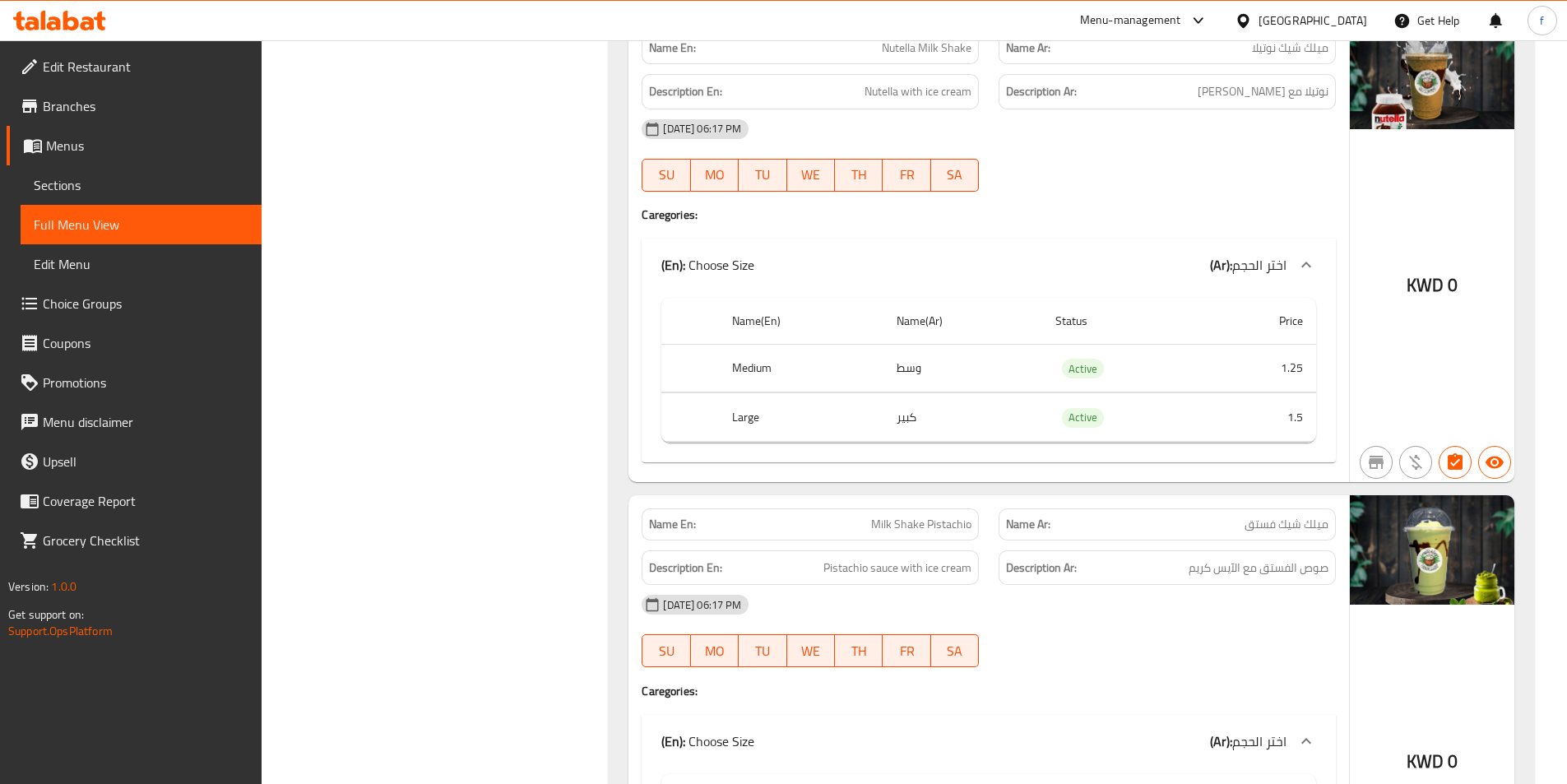
scroll to position [22587, 0]
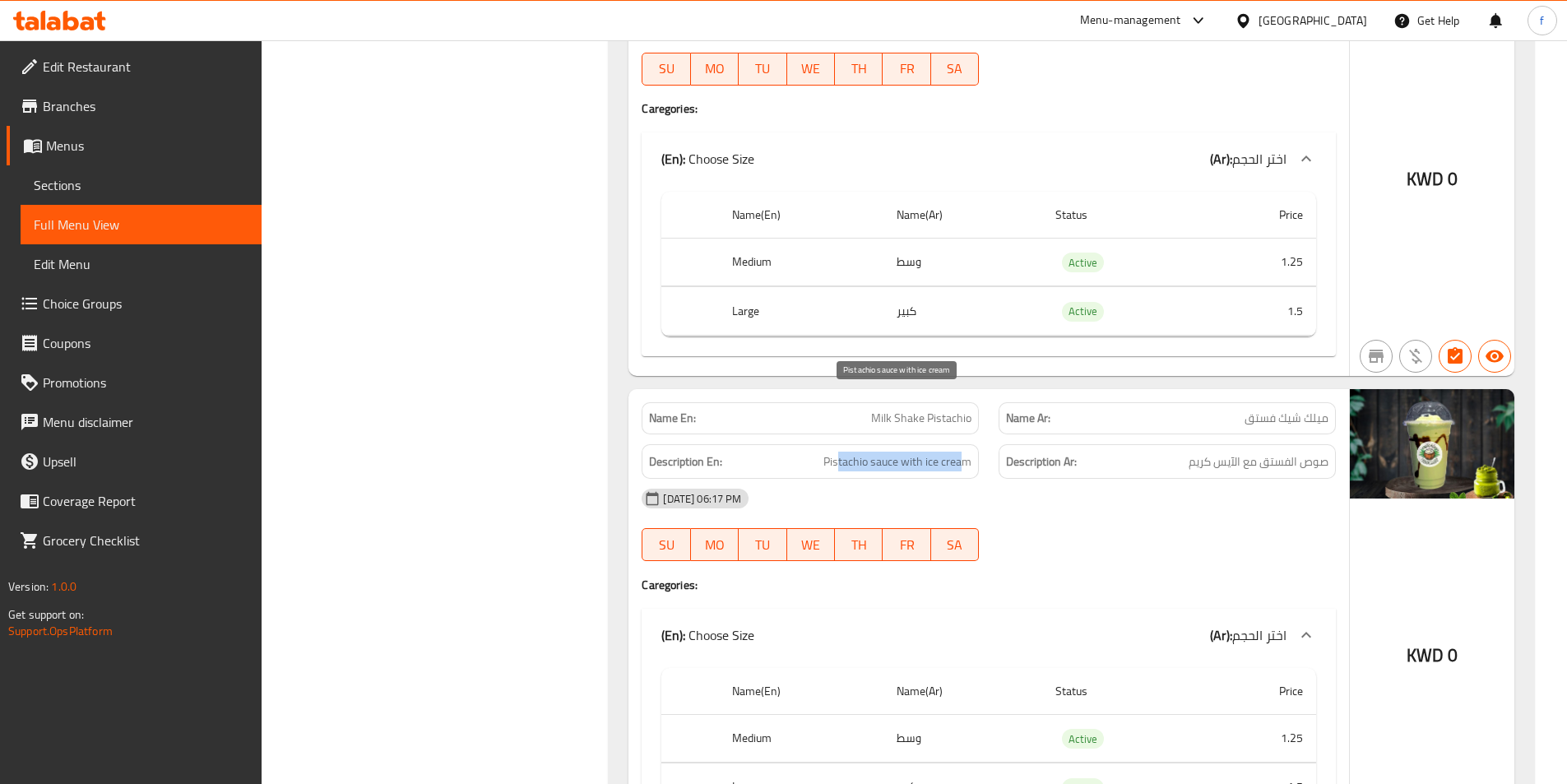
drag, startPoint x: 841, startPoint y: 398, endPoint x: 967, endPoint y: 409, distance: 126.5
click at [967, 451] on span "Pistachio sauce with ice cream" at bounding box center [897, 462] width 149 height 21
click at [1144, 551] on div at bounding box center [1167, 561] width 357 height 20
click at [1129, 58] on div "Name En: Nutella Milk Shake Name Ar: ميلك شيك نوتيلا Description En: Nutella wi…" at bounding box center [989, 145] width 721 height 463
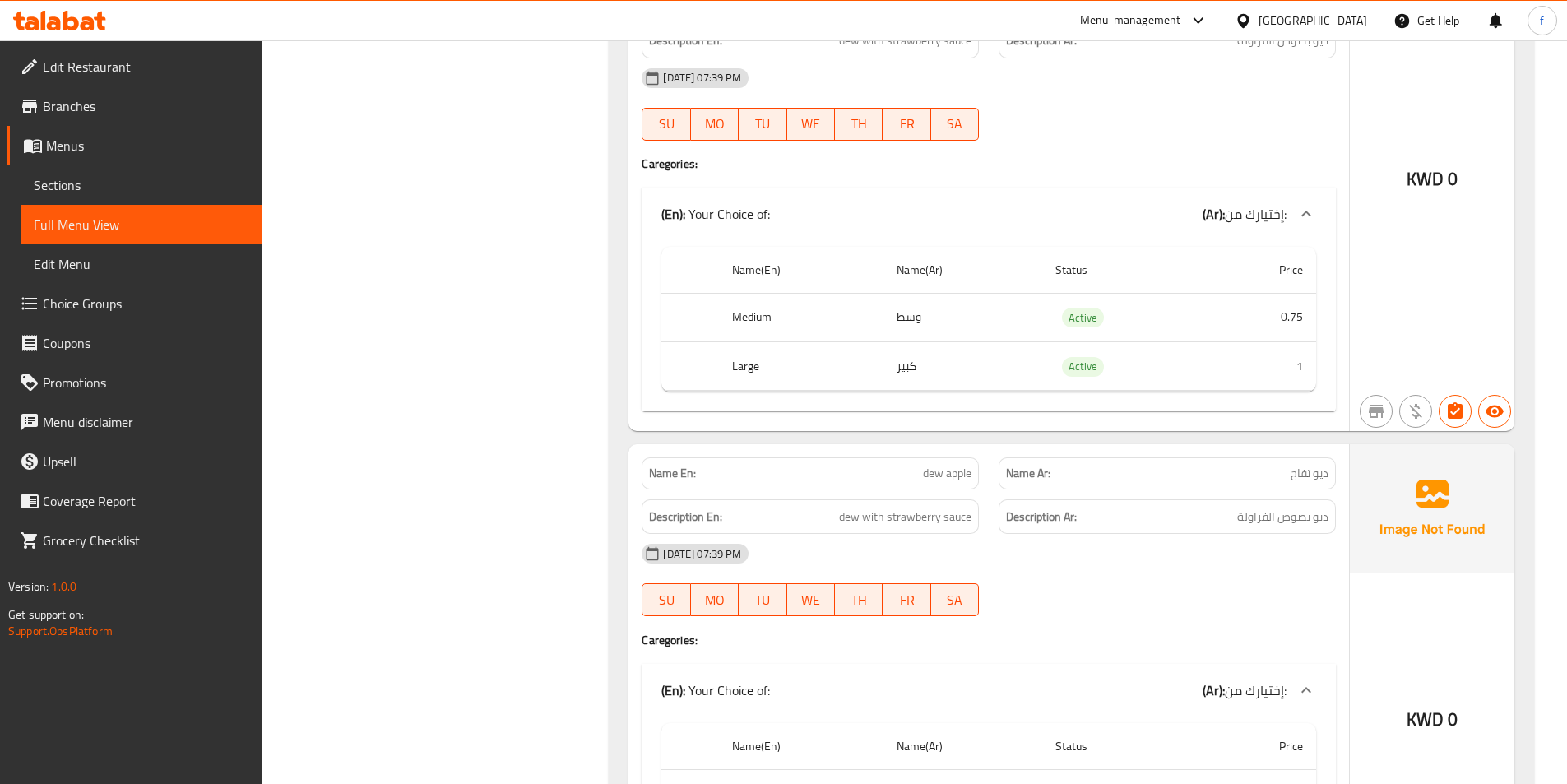
click at [953, 499] on div "Description En: dew with strawberry sauce" at bounding box center [810, 516] width 337 height 35
click at [1210, 499] on div "Description Ar: ديو بصوص الفراولة" at bounding box center [1168, 516] width 337 height 35
click at [856, 507] on span "dew with strawberry sauce" at bounding box center [906, 517] width 132 height 21
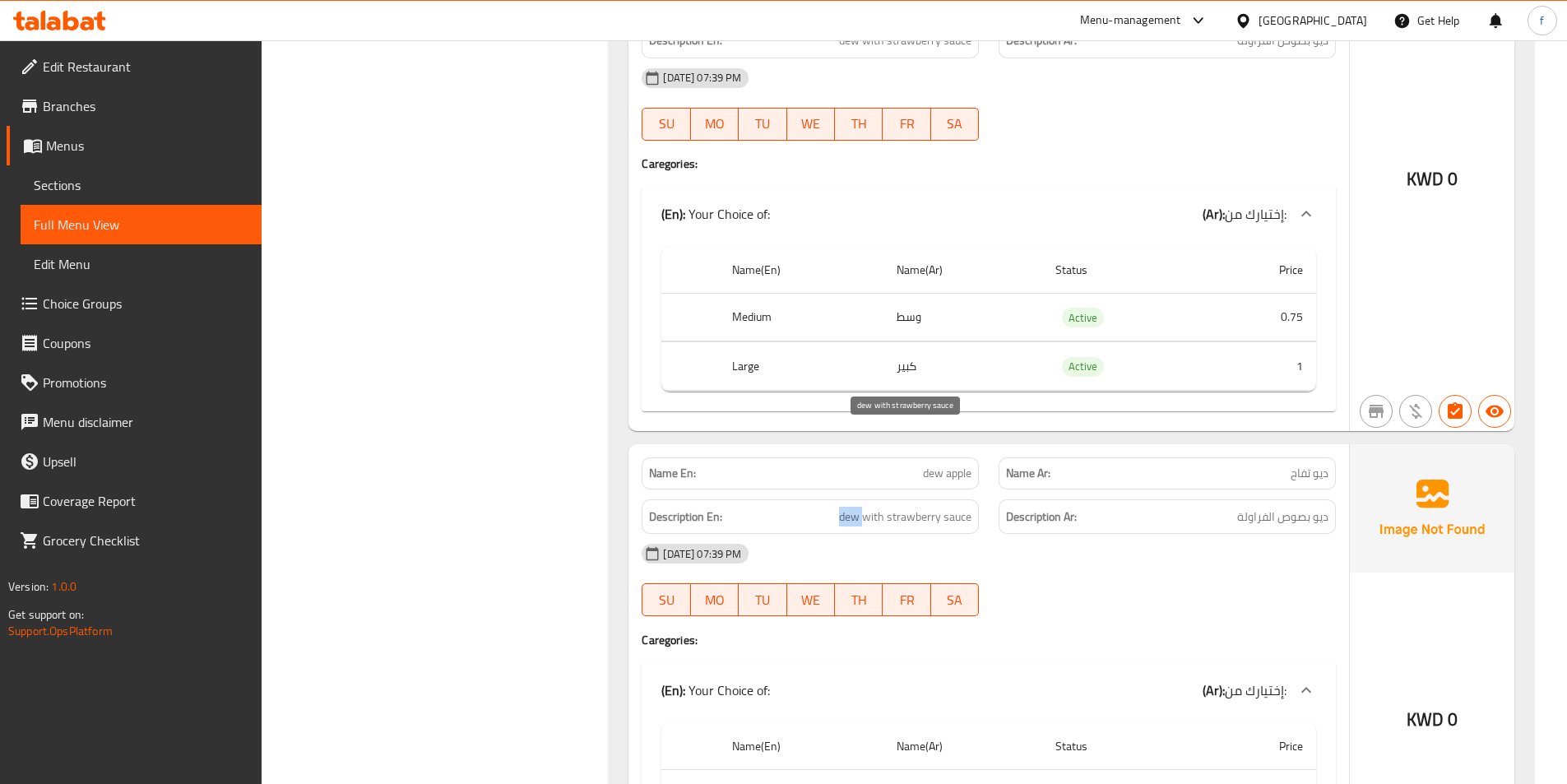
click at [856, 507] on span "dew with strawberry sauce" at bounding box center [906, 517] width 132 height 21
click at [1008, 499] on div "Description Ar: ديو بصوص الفراولة" at bounding box center [1168, 516] width 337 height 35
click at [906, 507] on span "dew with strawberry sauce" at bounding box center [906, 517] width 132 height 21
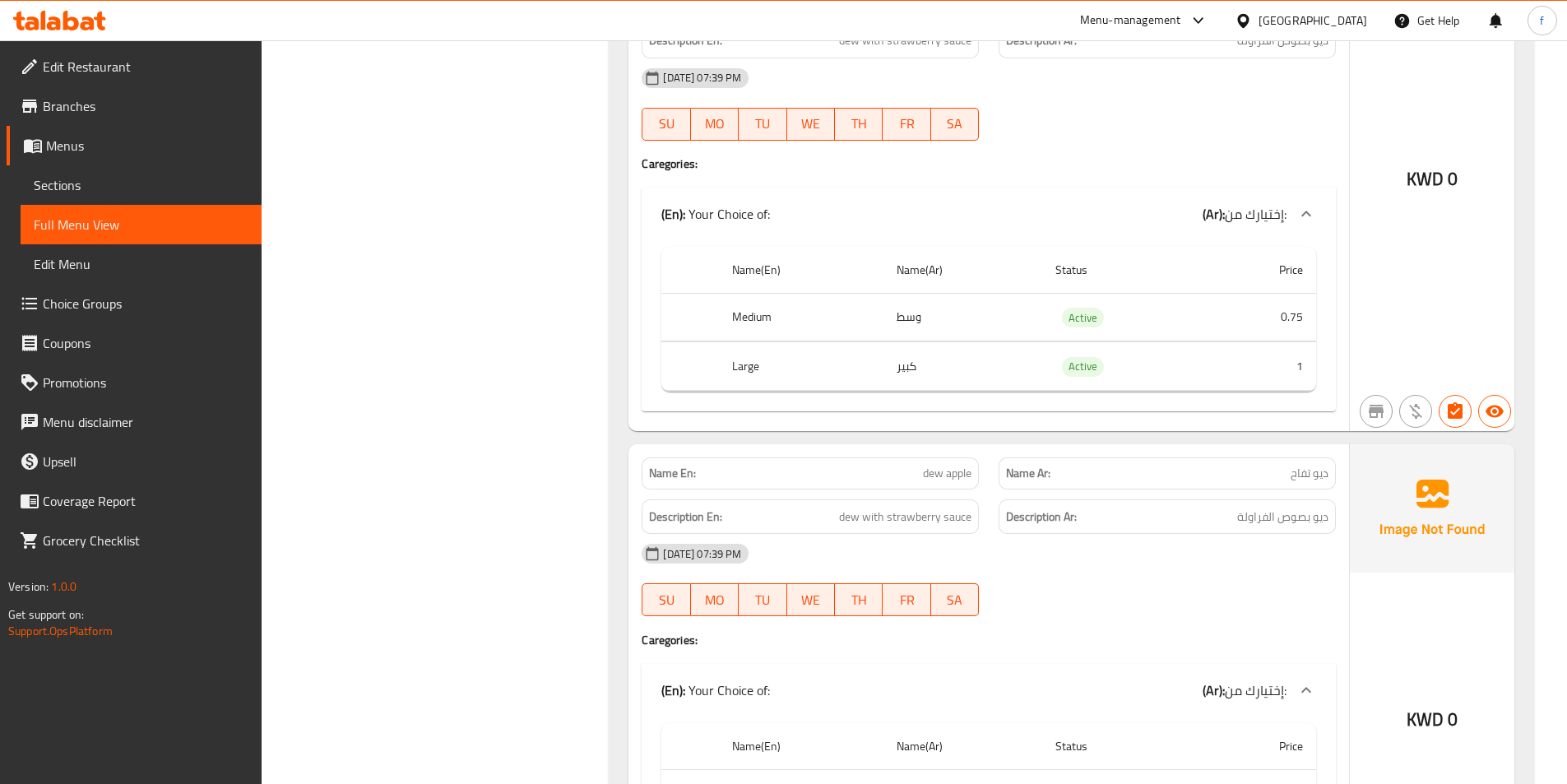
scroll to position [63164, 0]
click at [919, 444] on div "Name En: dew strawberry Name Ar: ديو فراولة Description En: dew with strawberry…" at bounding box center [989, 675] width 721 height 463
click at [911, 463] on span "dew strawberry" at bounding box center [933, 472] width 78 height 17
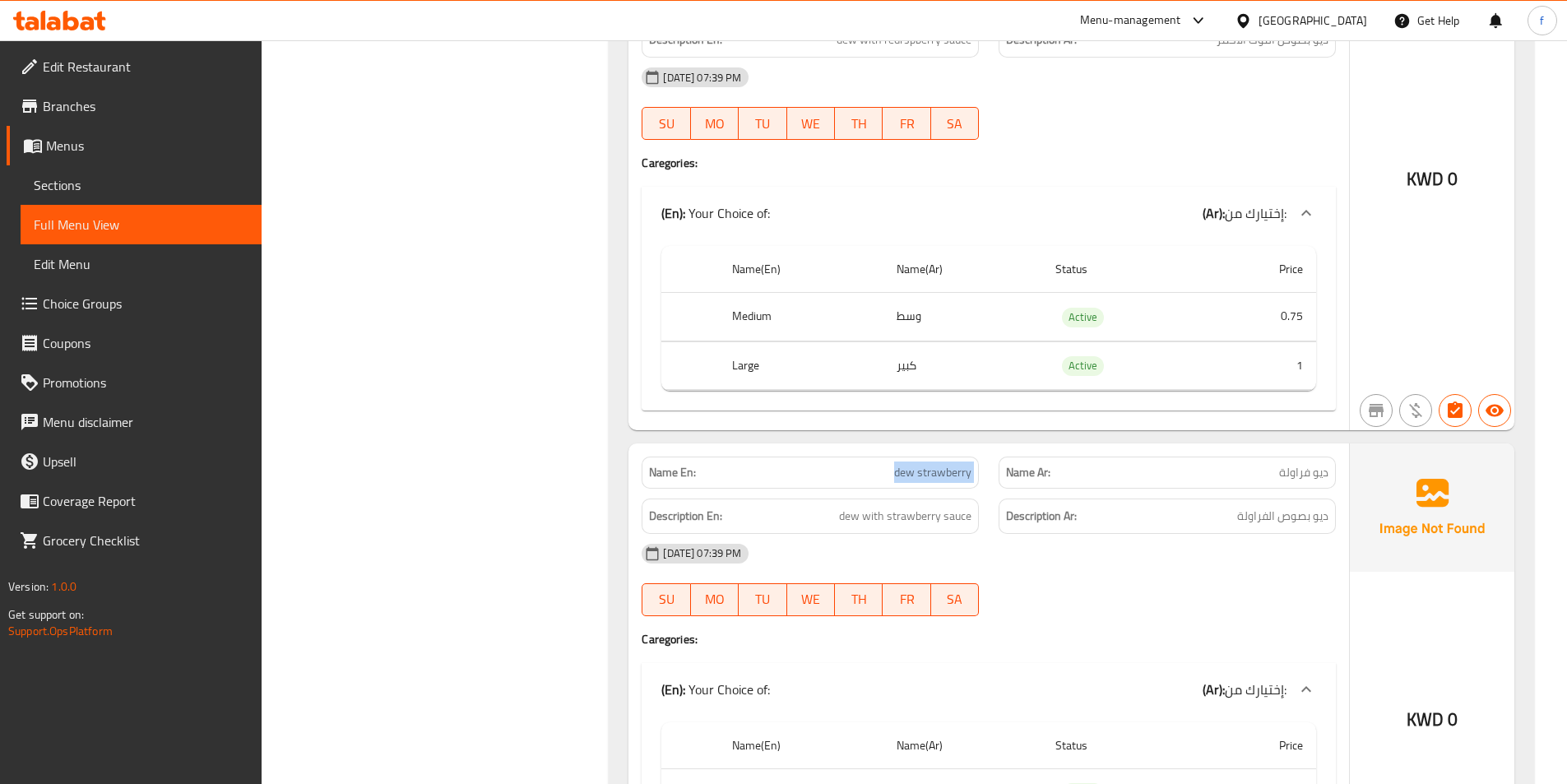
click at [911, 463] on span "dew strawberry" at bounding box center [933, 472] width 78 height 17
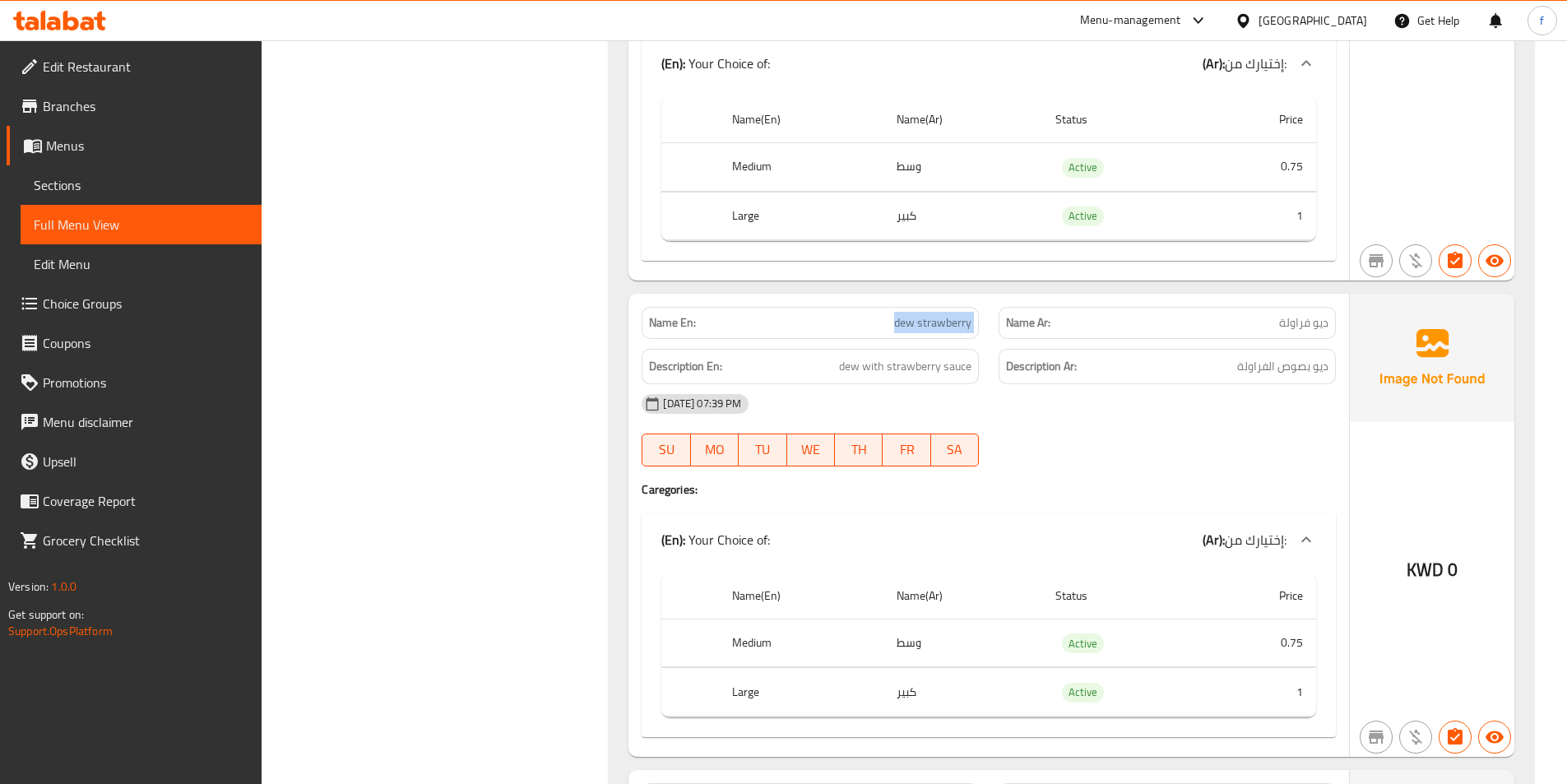
scroll to position [63329, 0]
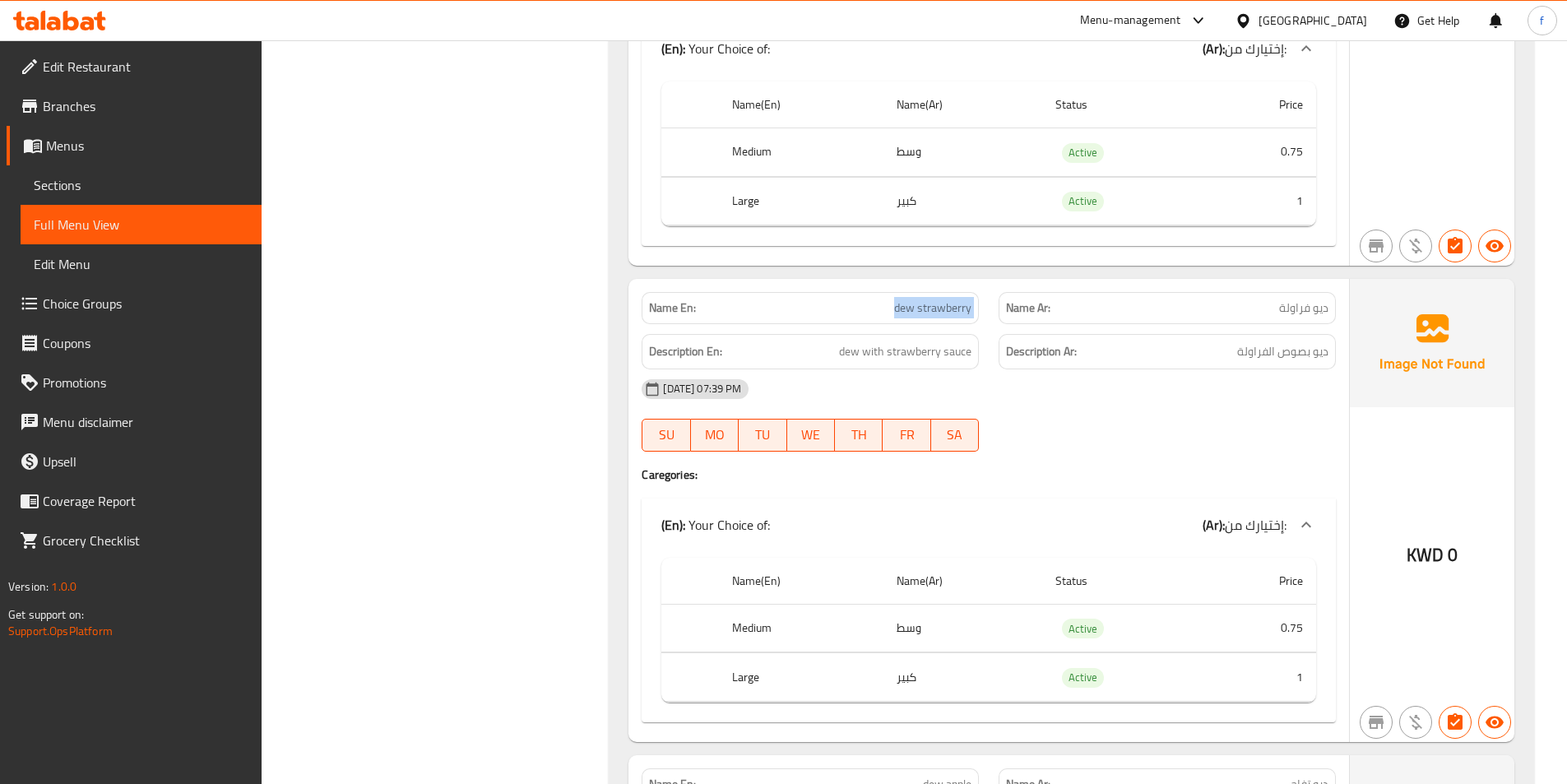
click at [950, 299] on span "dew strawberry" at bounding box center [933, 307] width 78 height 17
click at [946, 292] on div "Name En: dew strawberry" at bounding box center [810, 308] width 337 height 32
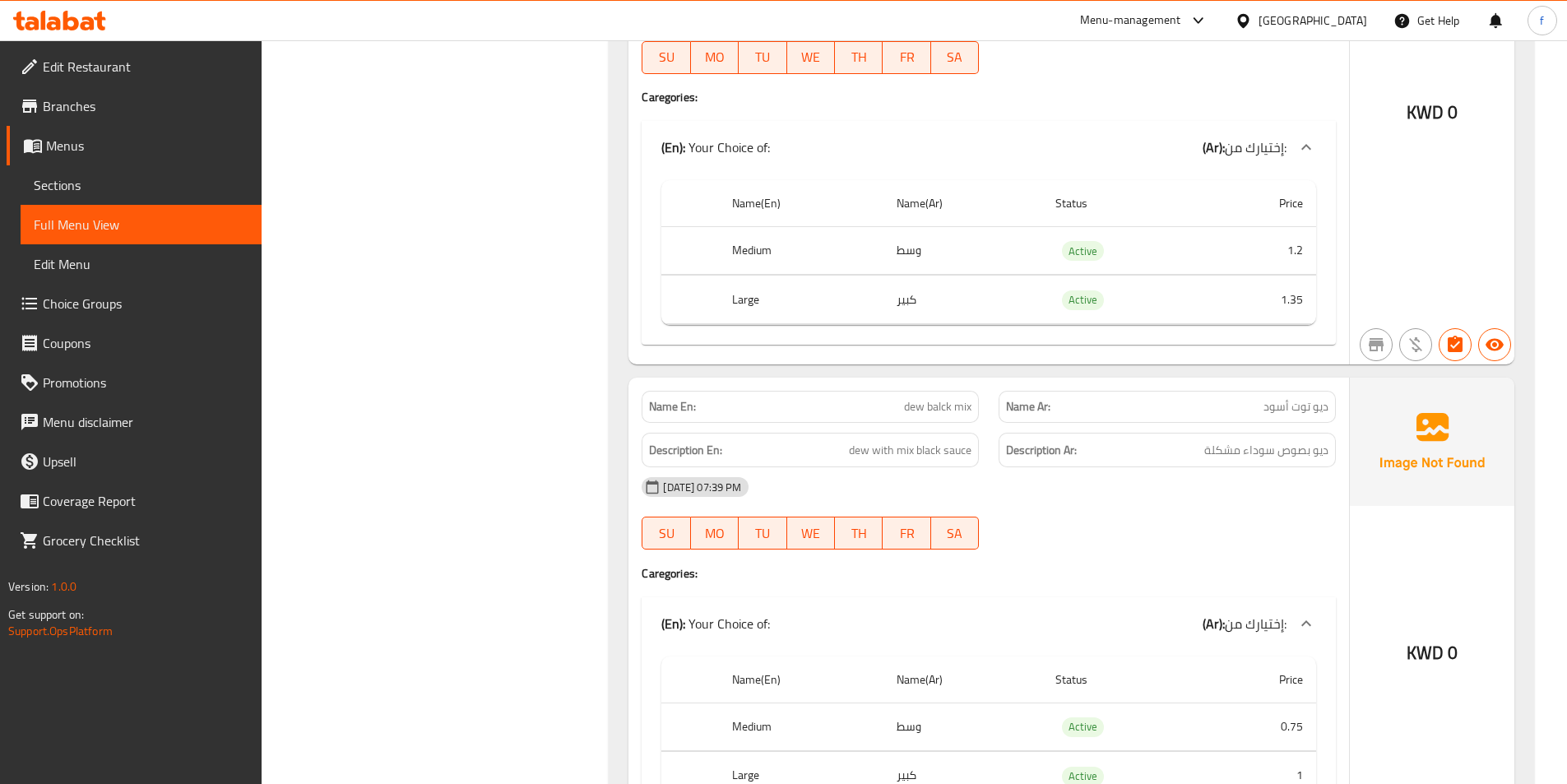
scroll to position [61784, 0]
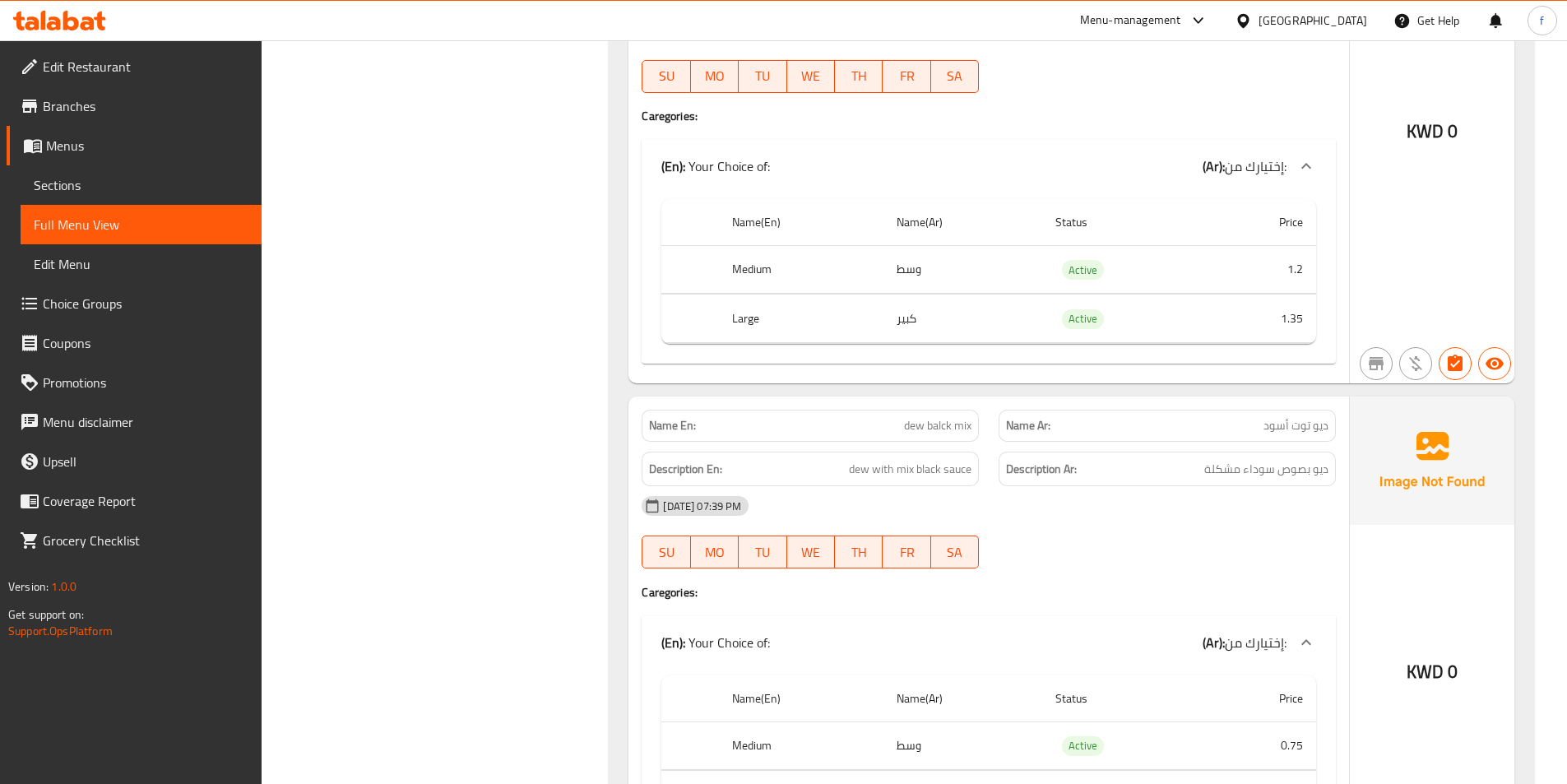
drag, startPoint x: 541, startPoint y: 266, endPoint x: 574, endPoint y: 51, distance: 217.5
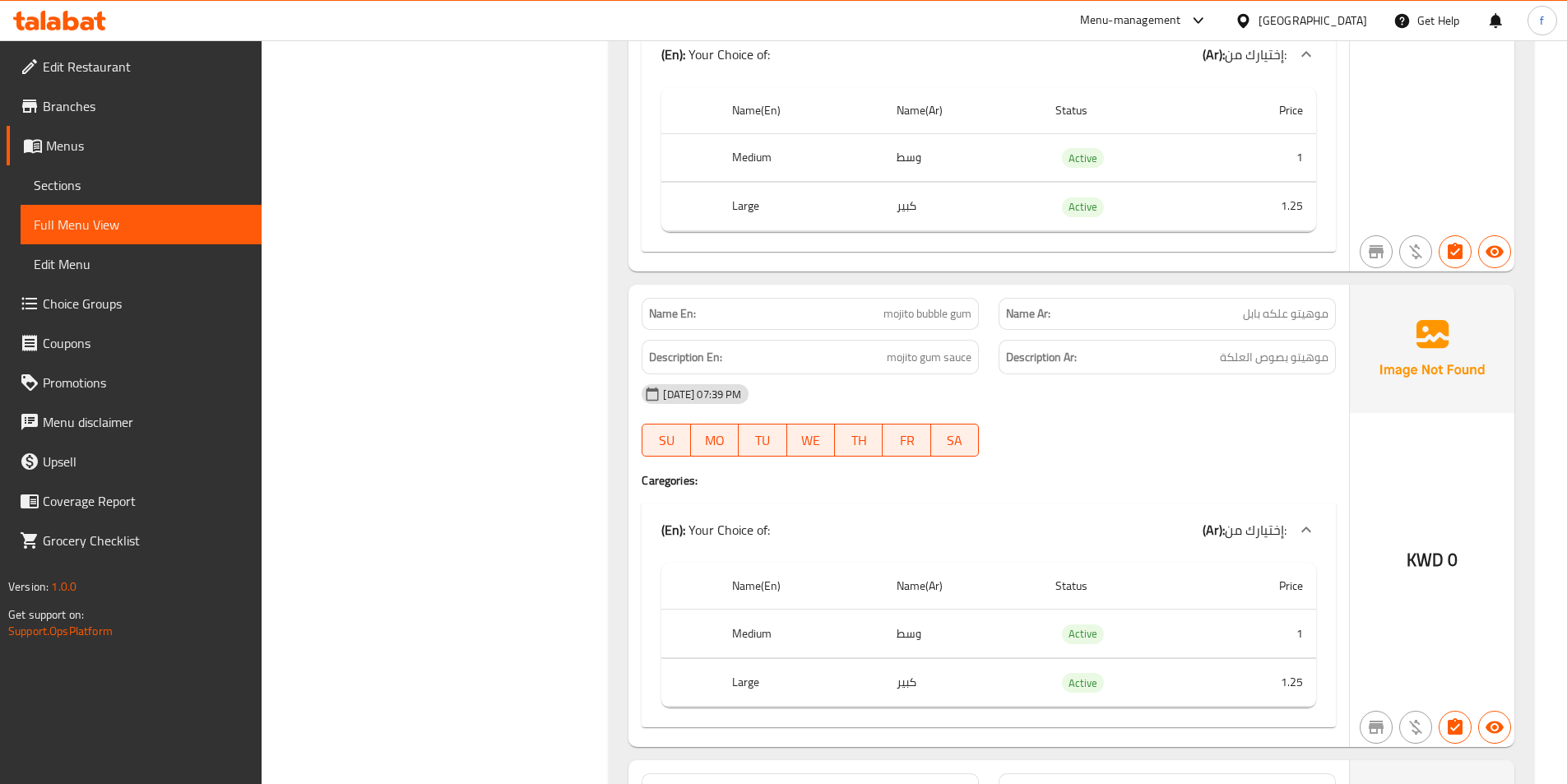
scroll to position [60221, 0]
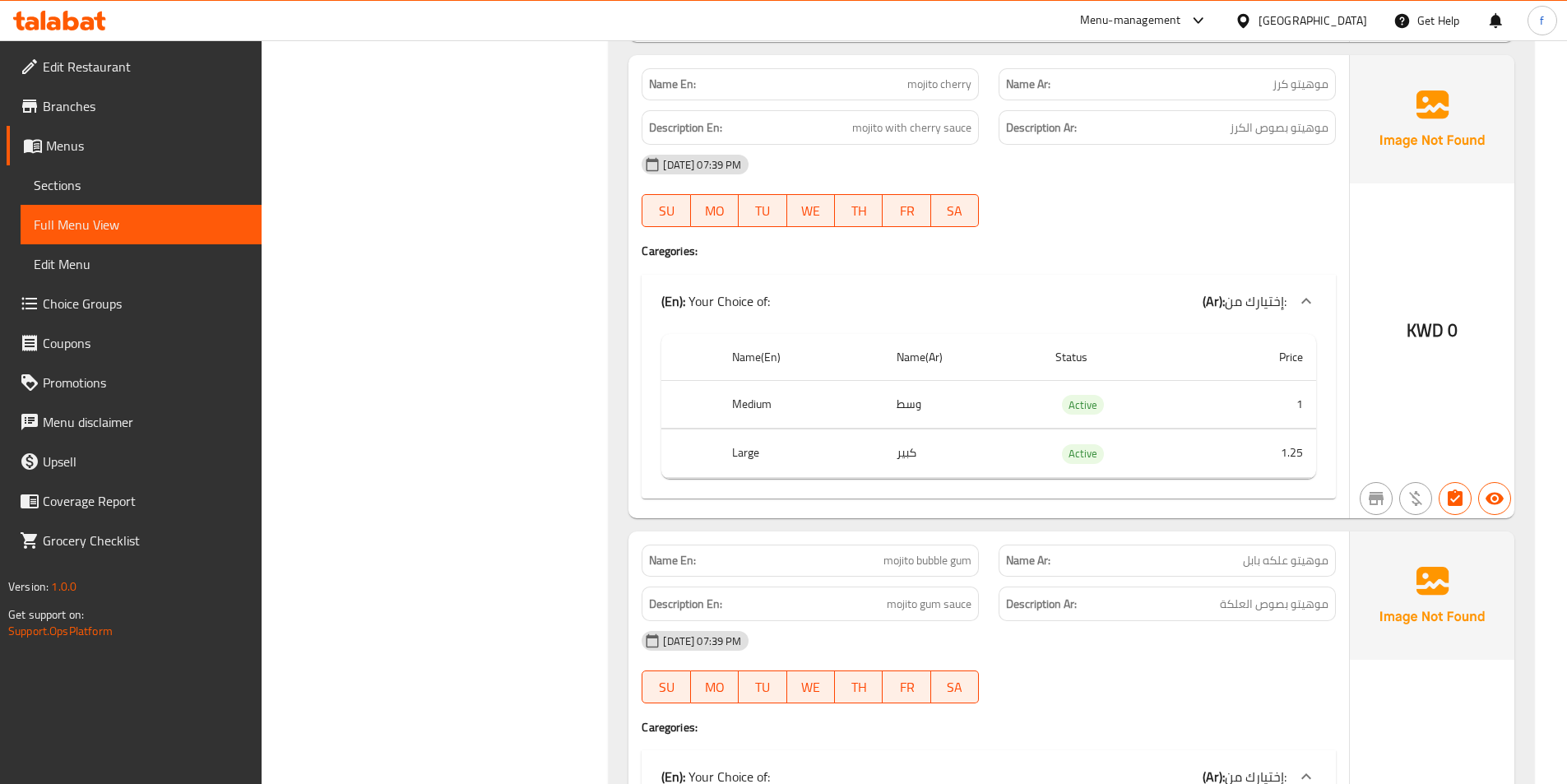
click at [1117, 218] on div at bounding box center [1167, 227] width 357 height 20
click at [1088, 180] on div "Name En: mojito cherry Name Ar: [PERSON_NAME] Description En: mojito with cherr…" at bounding box center [989, 287] width 721 height 463
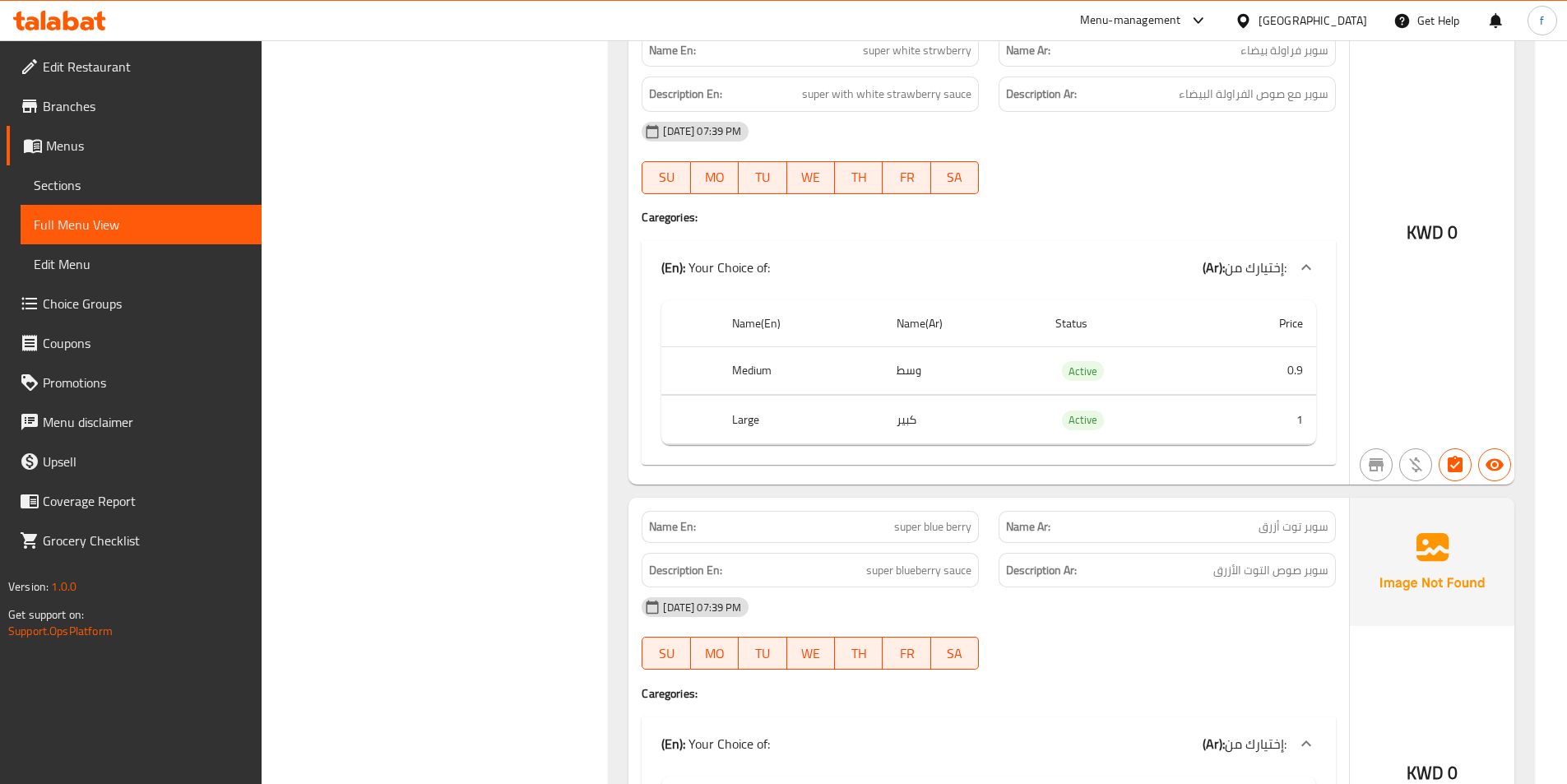
scroll to position [54301, 0]
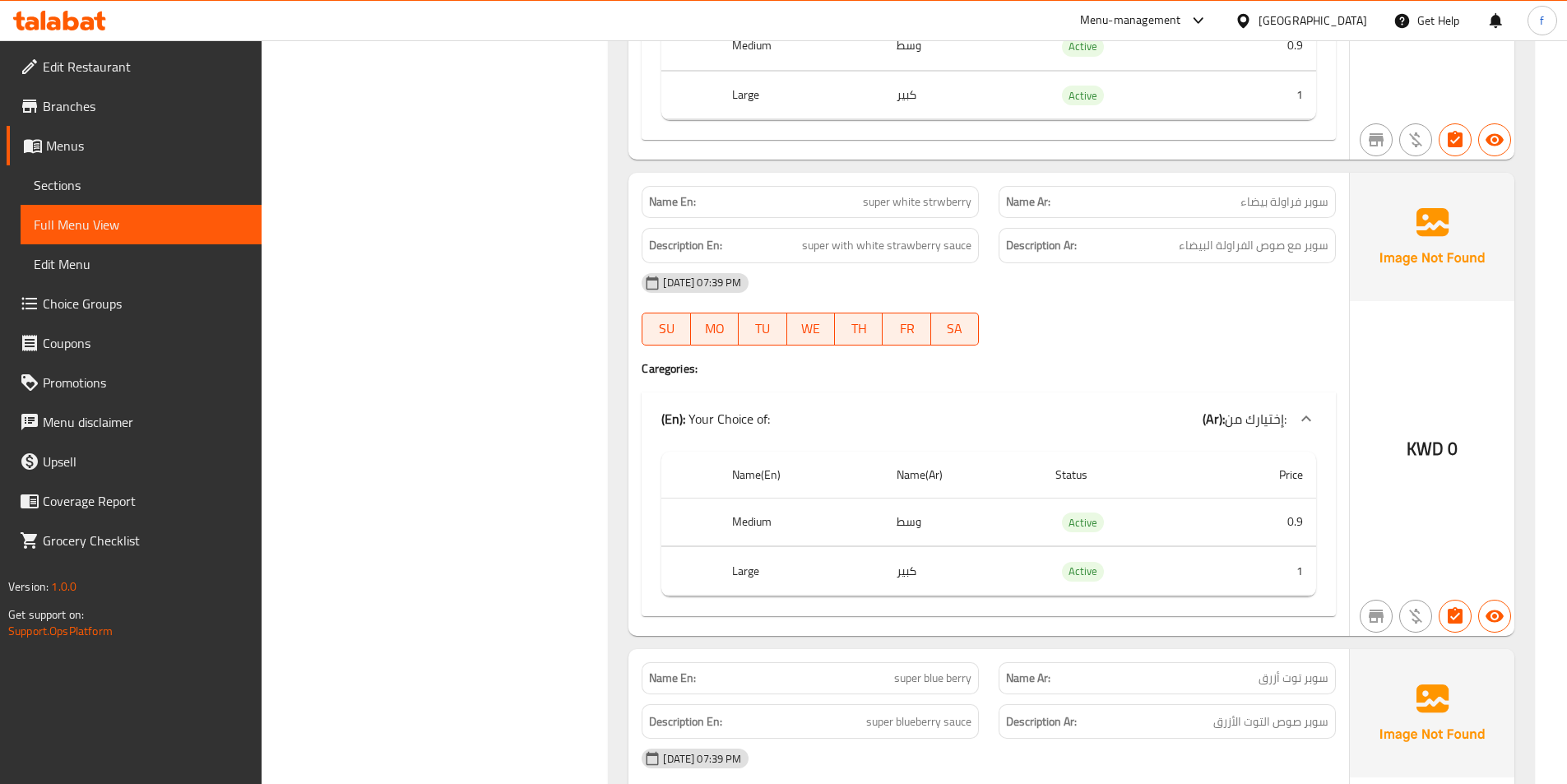
click at [1269, 228] on div "Description Ar: سوبر مع صوص الفراولة البيضاء" at bounding box center [1168, 245] width 337 height 35
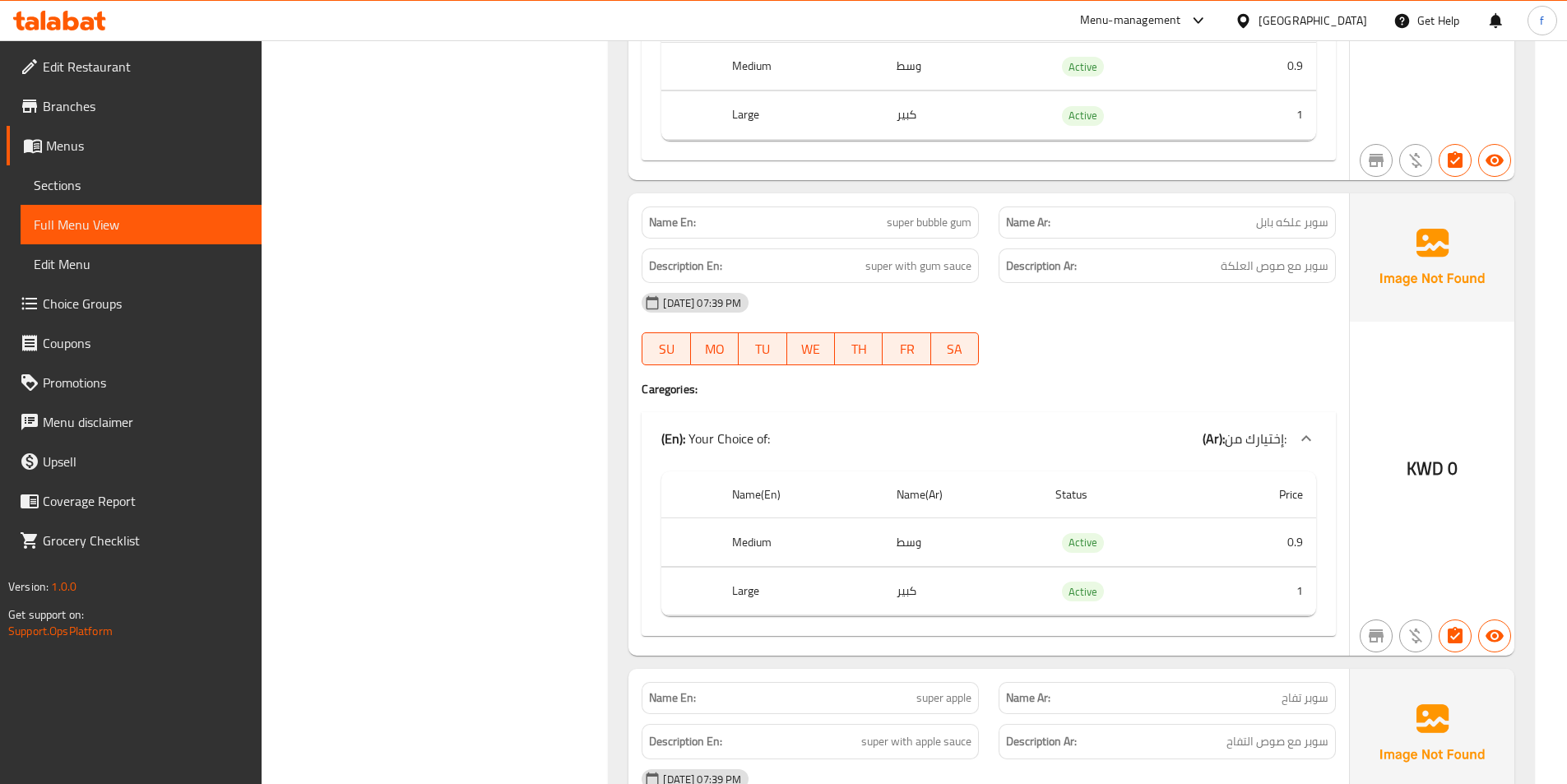
scroll to position [53314, 0]
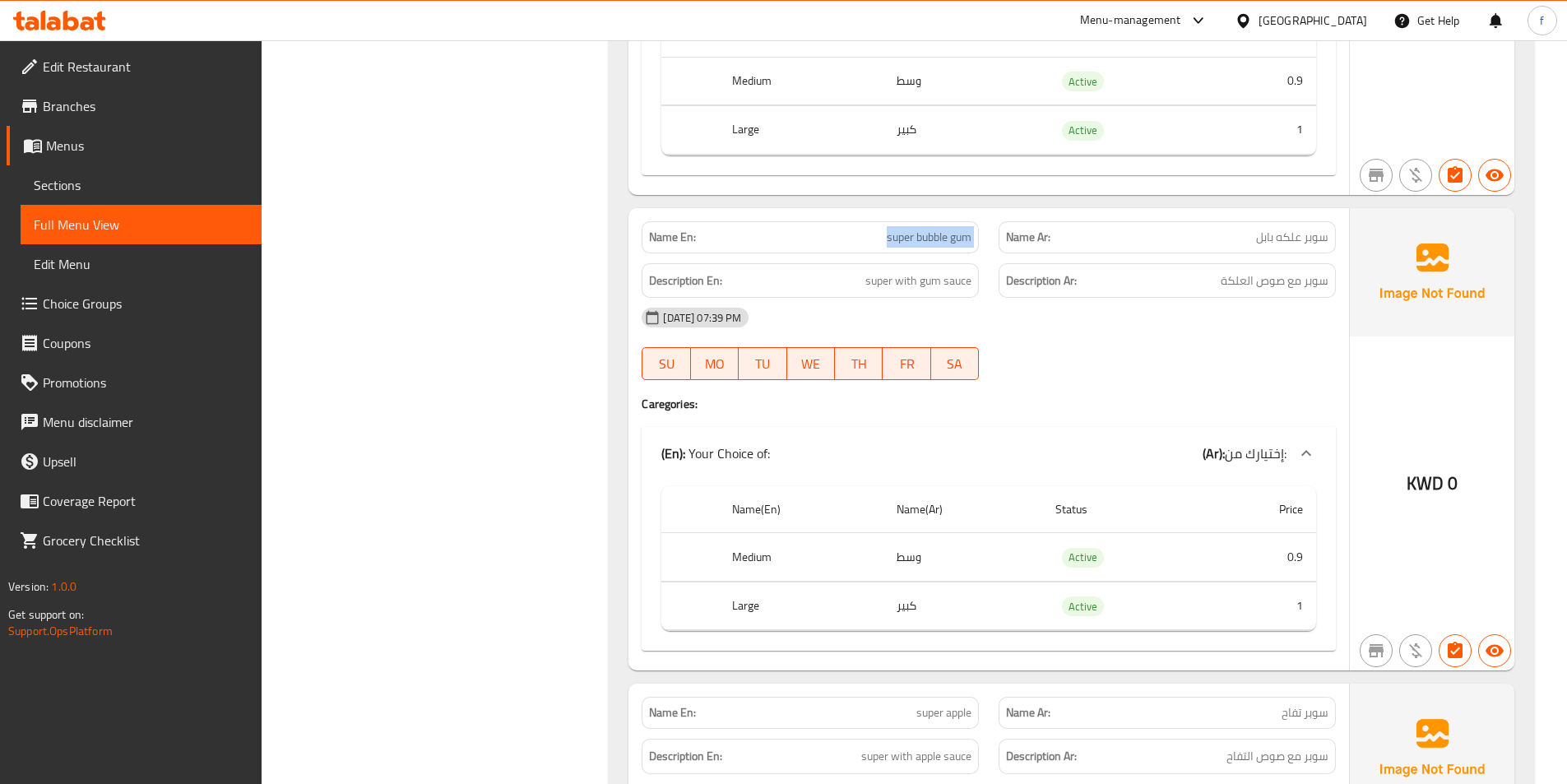
drag, startPoint x: 887, startPoint y: 157, endPoint x: 1004, endPoint y: 165, distance: 117.3
click at [1004, 211] on div "Name En: super bubble gum Name Ar: سوبر علكه بابل" at bounding box center [989, 236] width 714 height 52
drag, startPoint x: 1308, startPoint y: 200, endPoint x: 1197, endPoint y: 199, distance: 111.0
click at [1197, 270] on h6 "Description Ar: سوبر مع صوص العلكة" at bounding box center [1167, 281] width 323 height 21
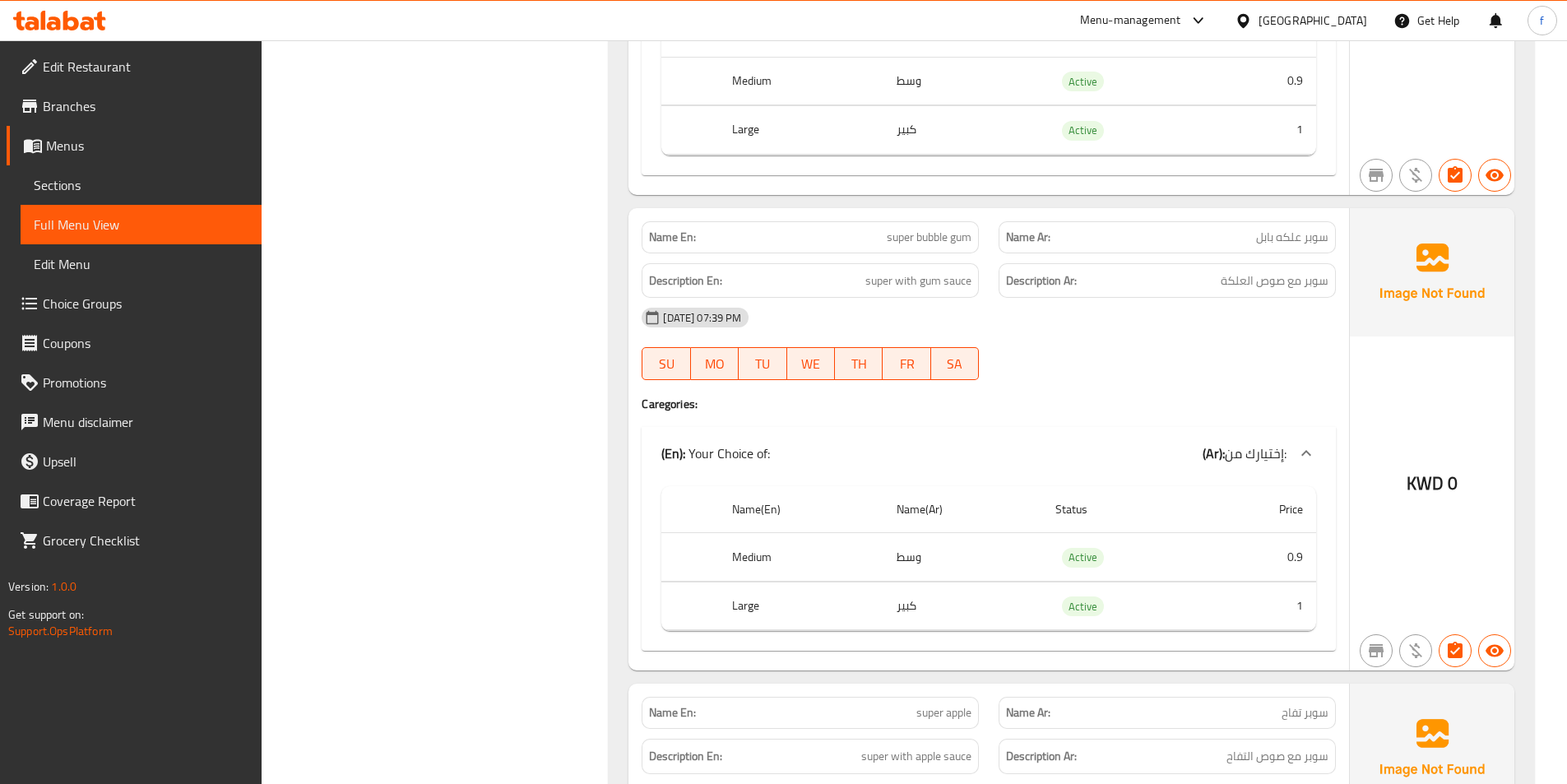
click at [1197, 270] on h6 "Description Ar: سوبر مع صوص العلكة" at bounding box center [1167, 281] width 323 height 21
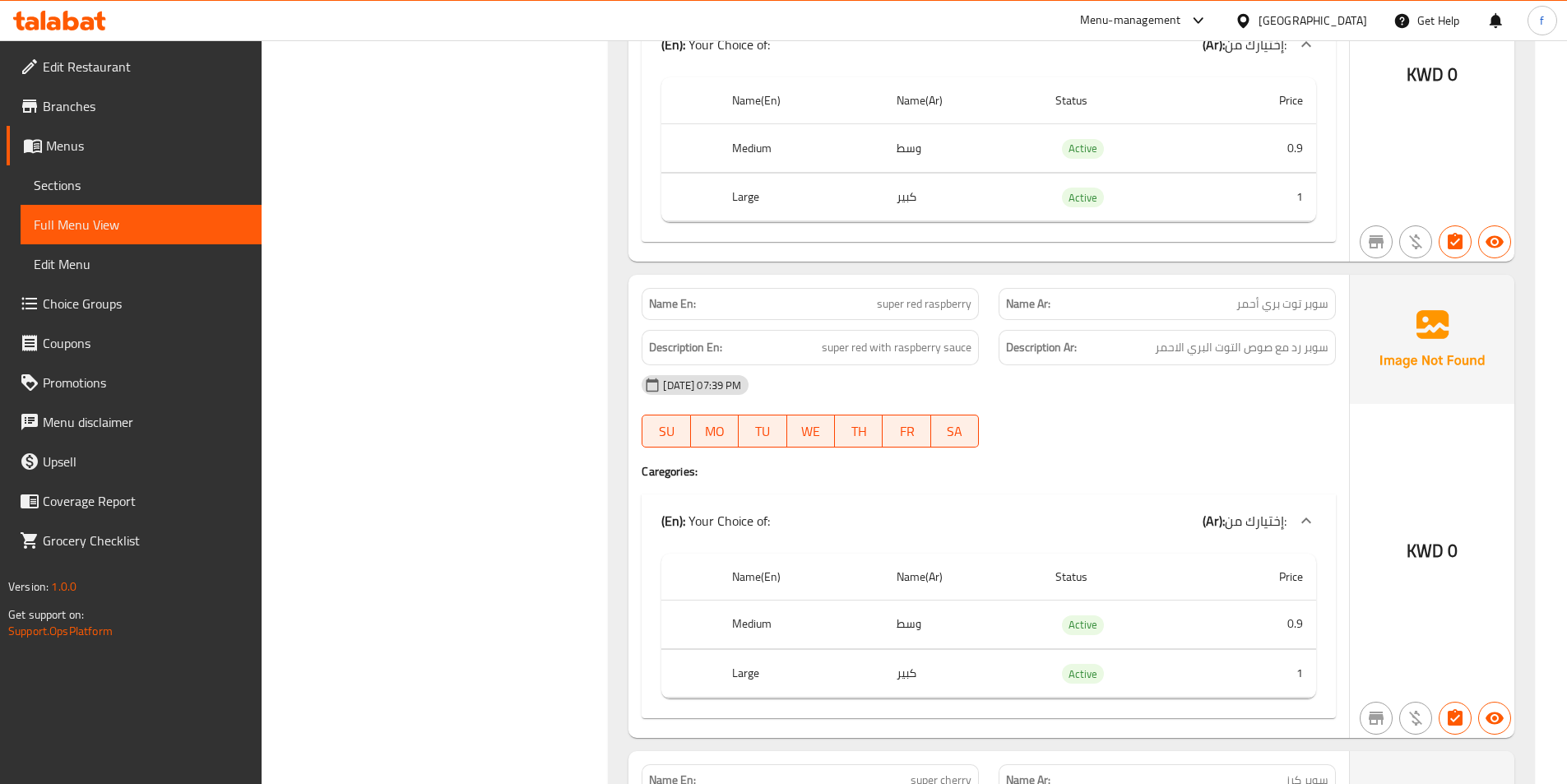
scroll to position [51834, 0]
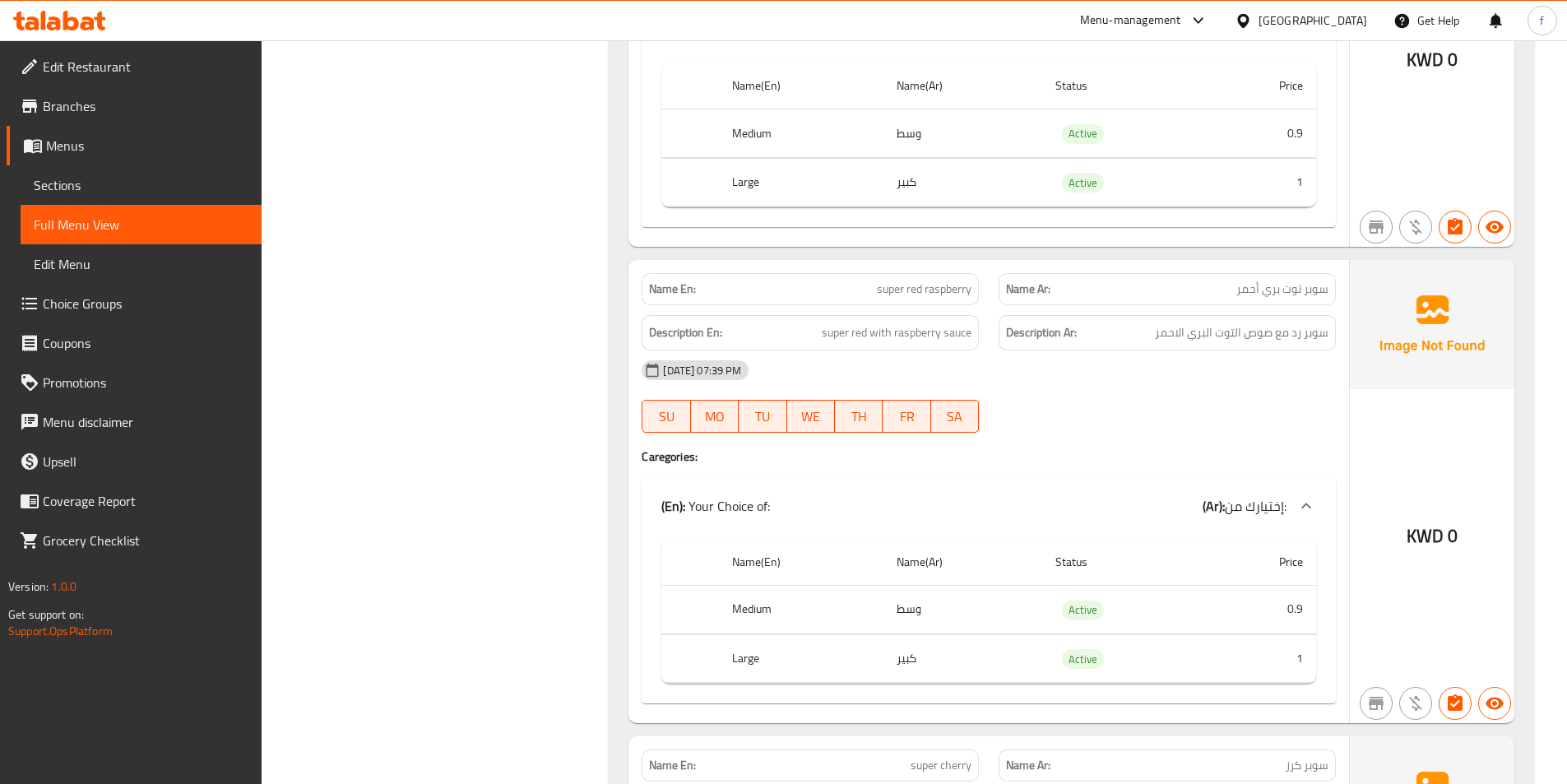
click at [1060, 539] on th "Status" at bounding box center [1124, 563] width 164 height 47
click at [998, 539] on th "Name(Ar)" at bounding box center [963, 563] width 159 height 47
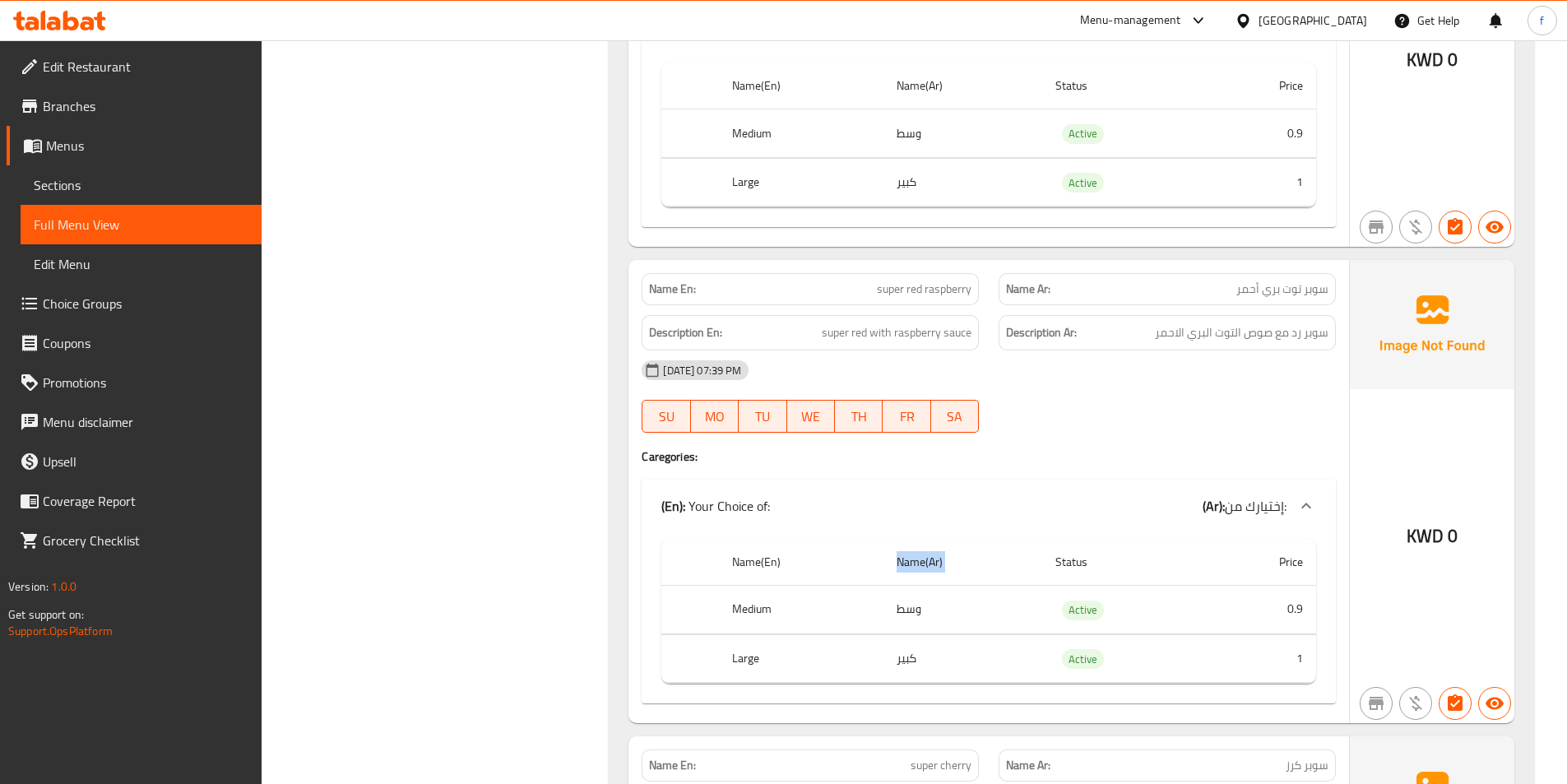
click at [998, 539] on th "Name(Ar)" at bounding box center [963, 563] width 159 height 47
click at [1109, 634] on td "Active" at bounding box center [1124, 657] width 164 height 48
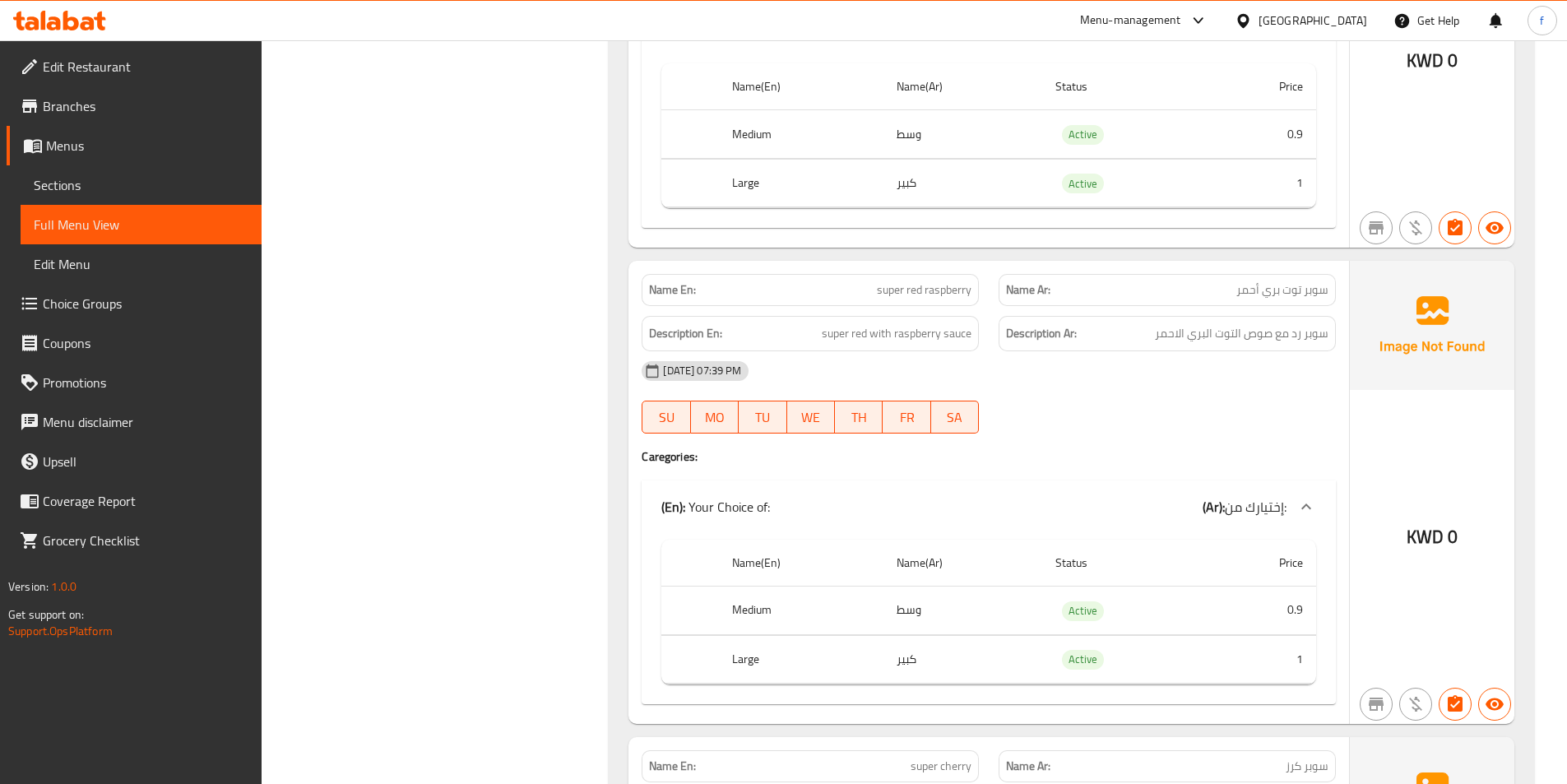
click at [1110, 351] on div "[DATE] 07:39 PM" at bounding box center [989, 371] width 714 height 40
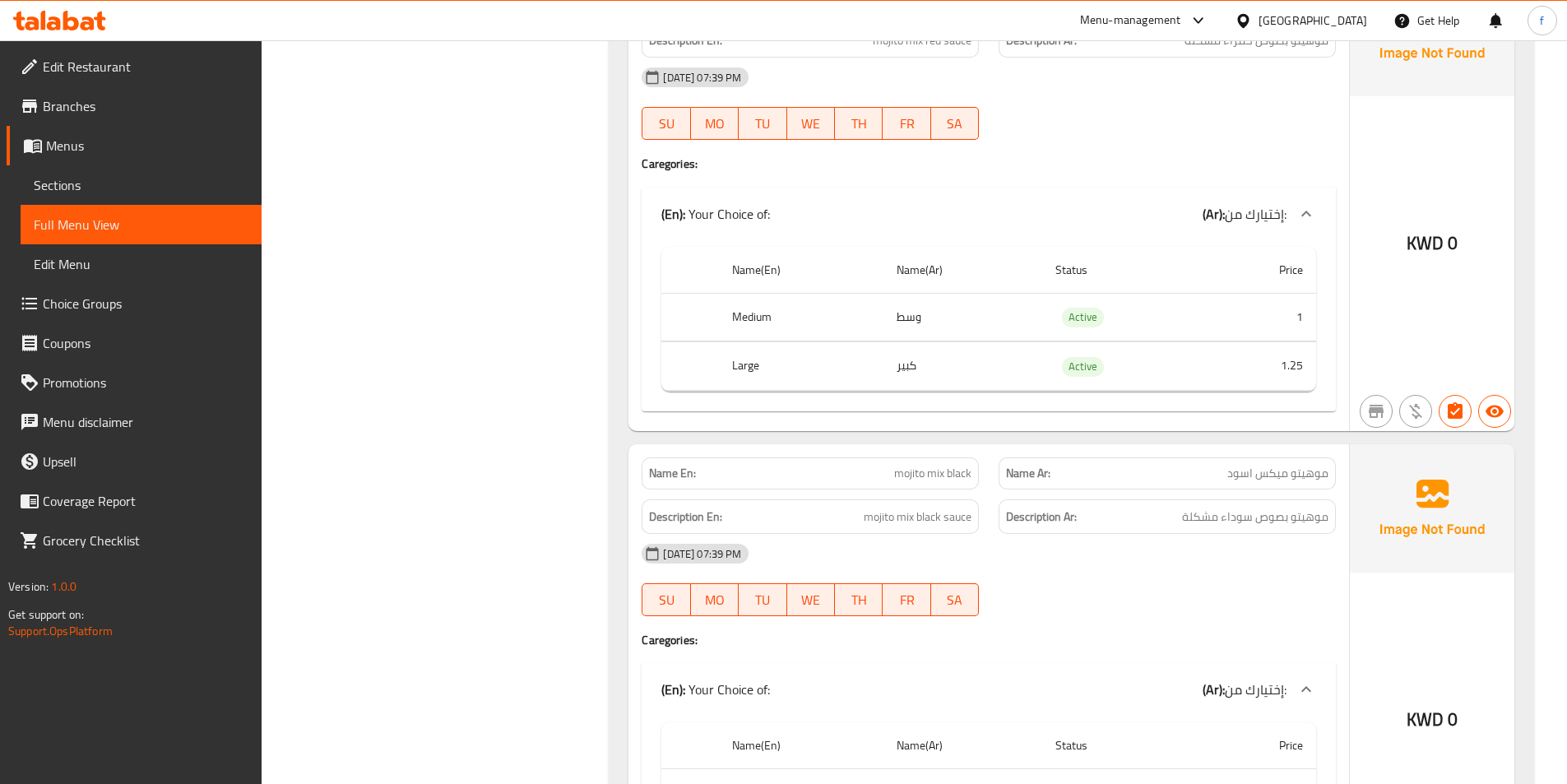
scroll to position [9033, 0]
